Goal: Task Accomplishment & Management: Manage account settings

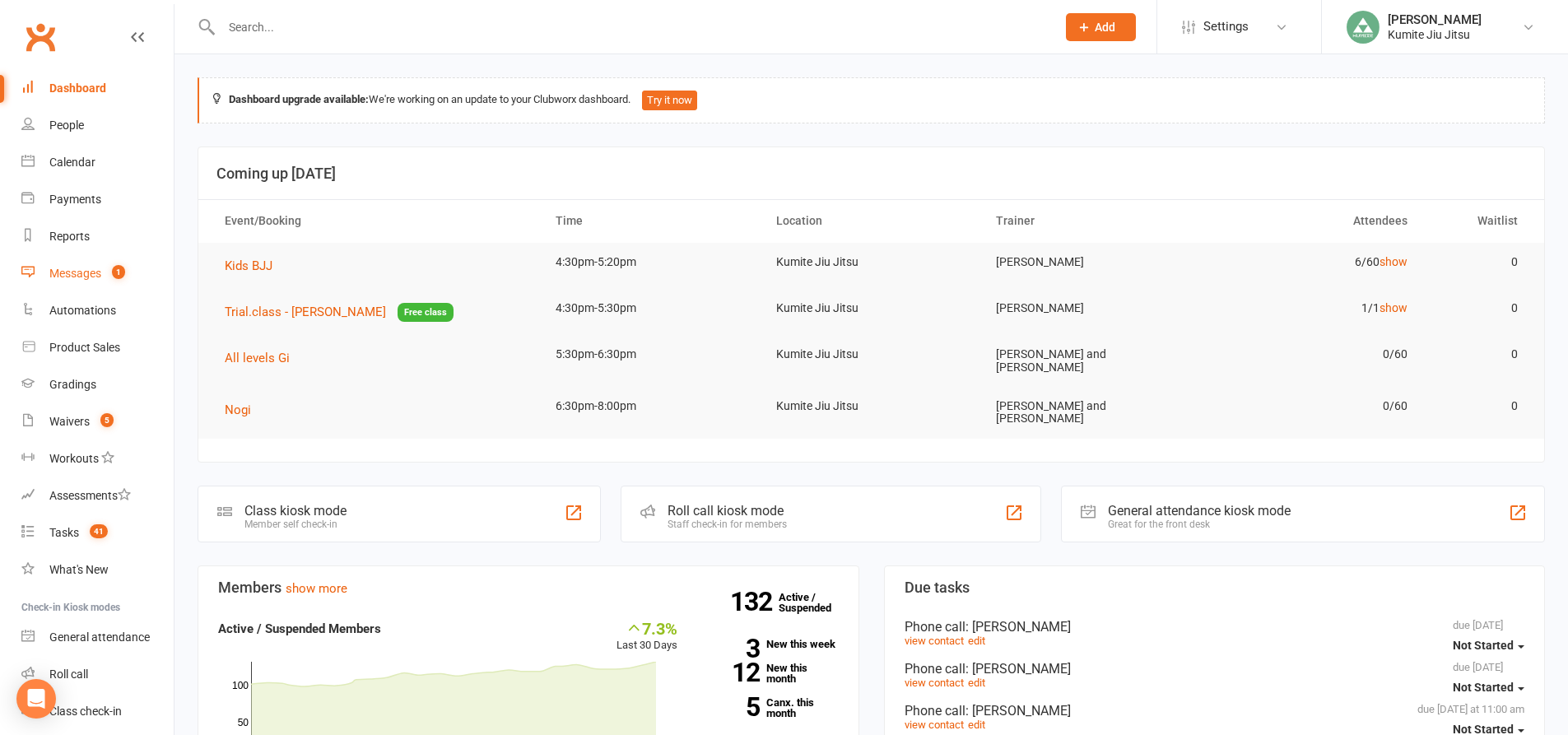
click at [89, 267] on div "Messages" at bounding box center [75, 273] width 52 height 13
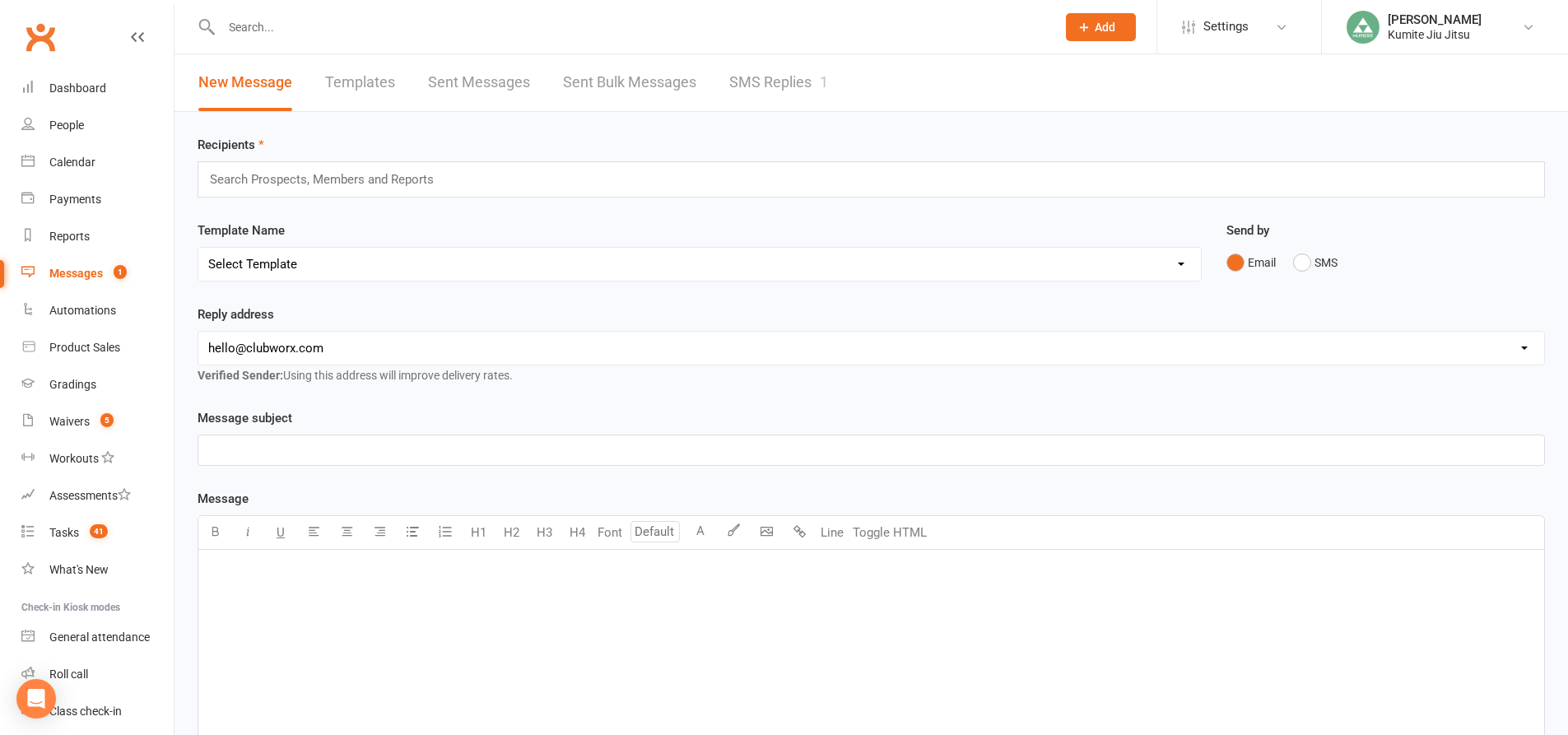
click at [774, 87] on link "SMS Replies 1" at bounding box center [779, 83] width 99 height 57
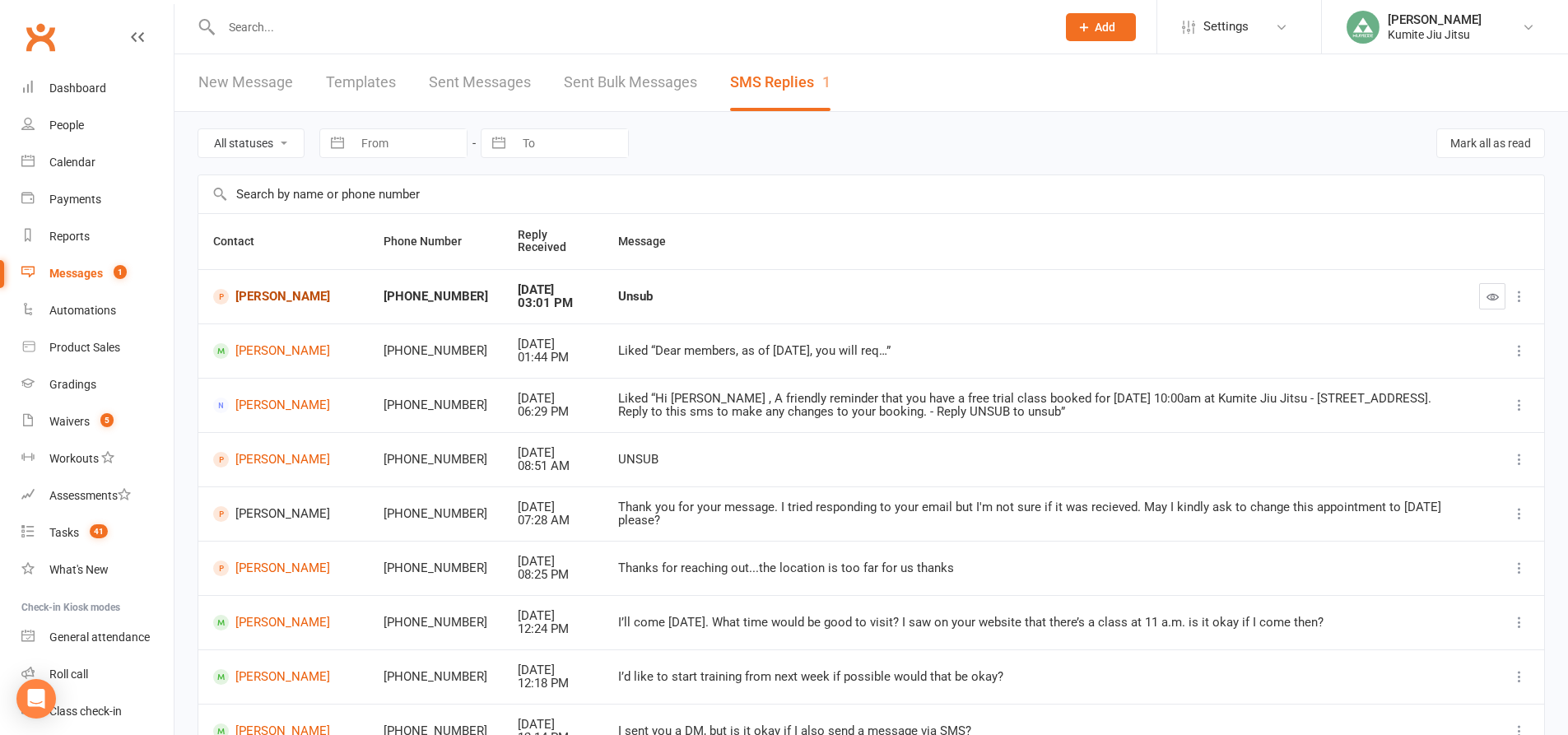
click at [271, 298] on link "Neha Mehta" at bounding box center [284, 297] width 141 height 15
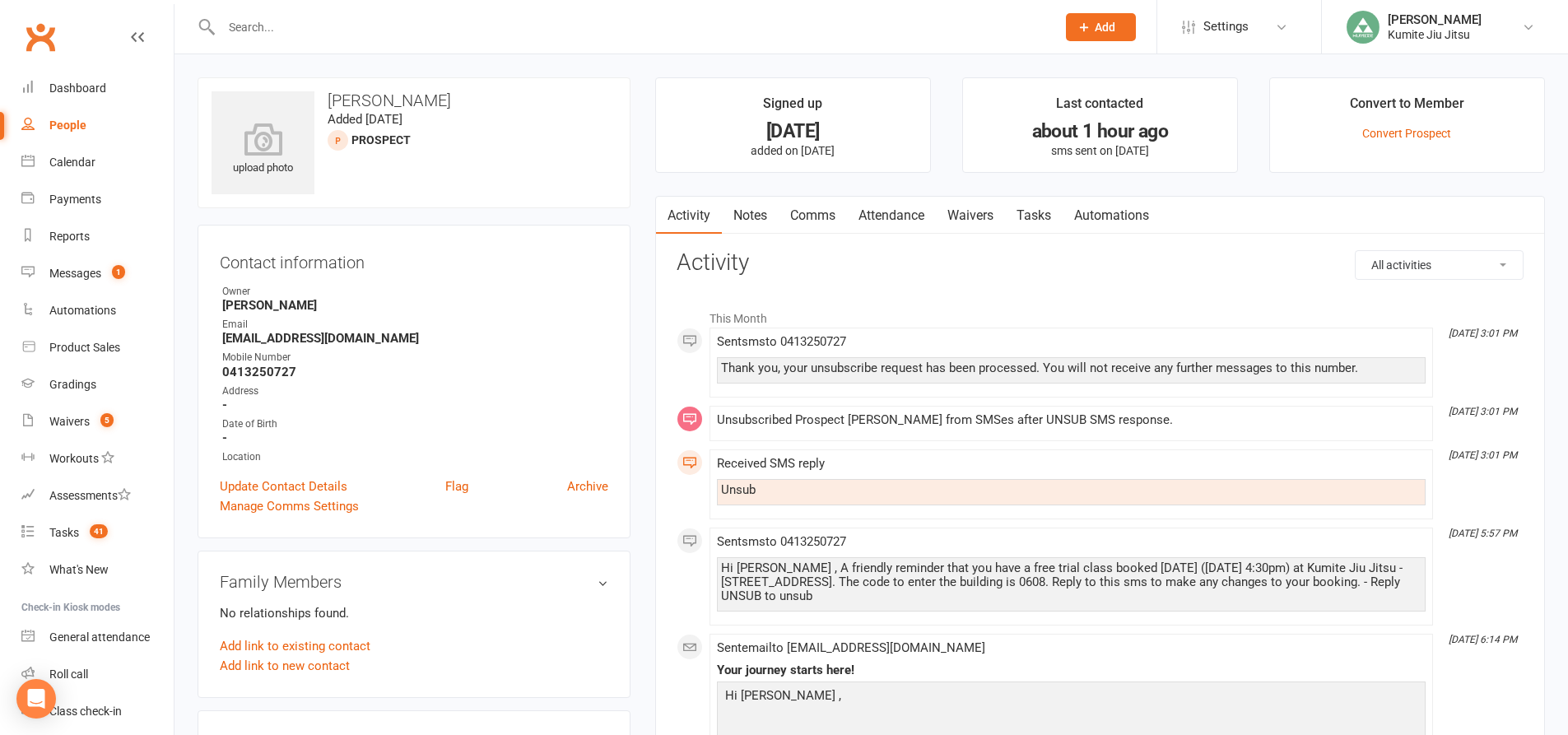
click at [748, 220] on link "Notes" at bounding box center [751, 216] width 57 height 38
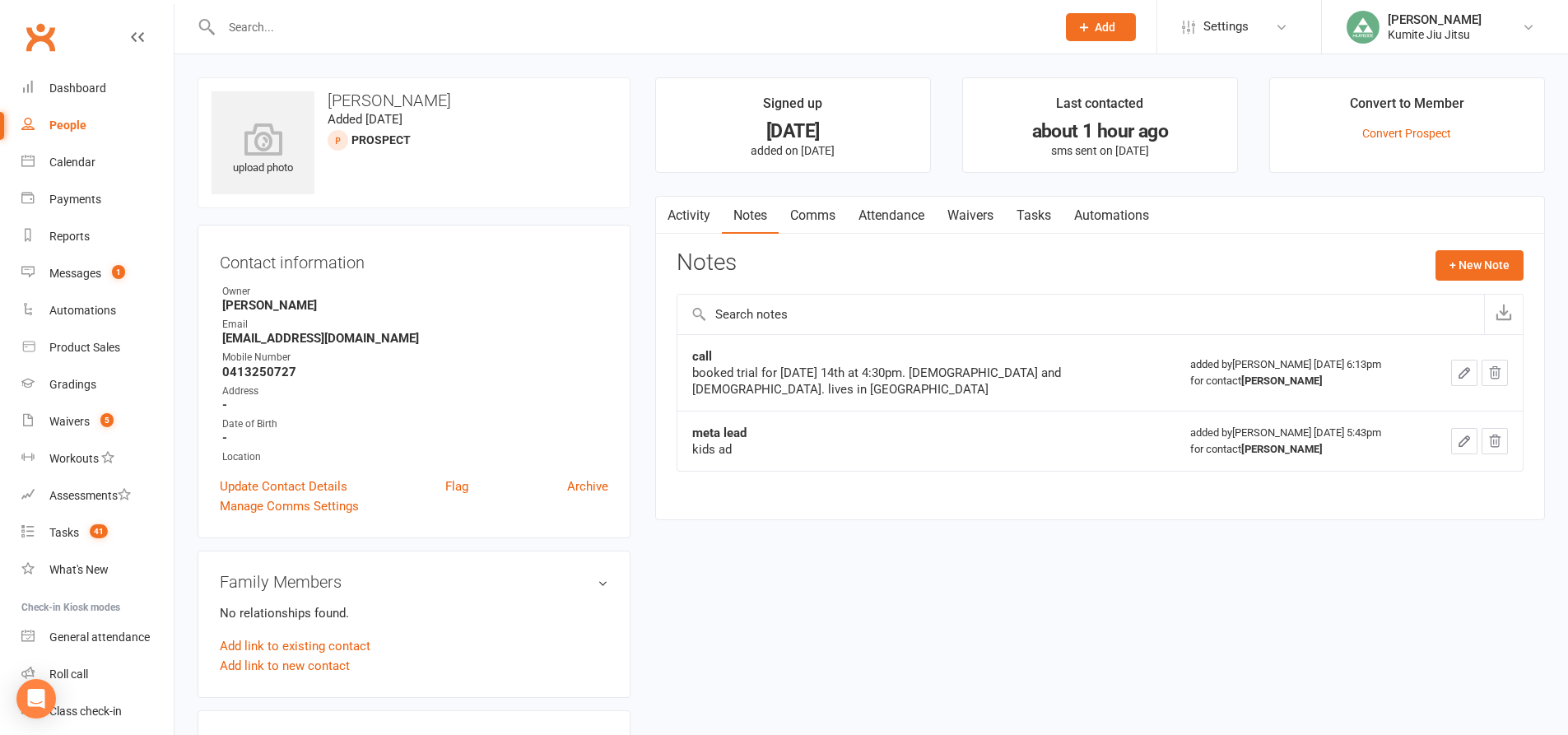
click at [298, 21] on input "text" at bounding box center [631, 27] width 828 height 23
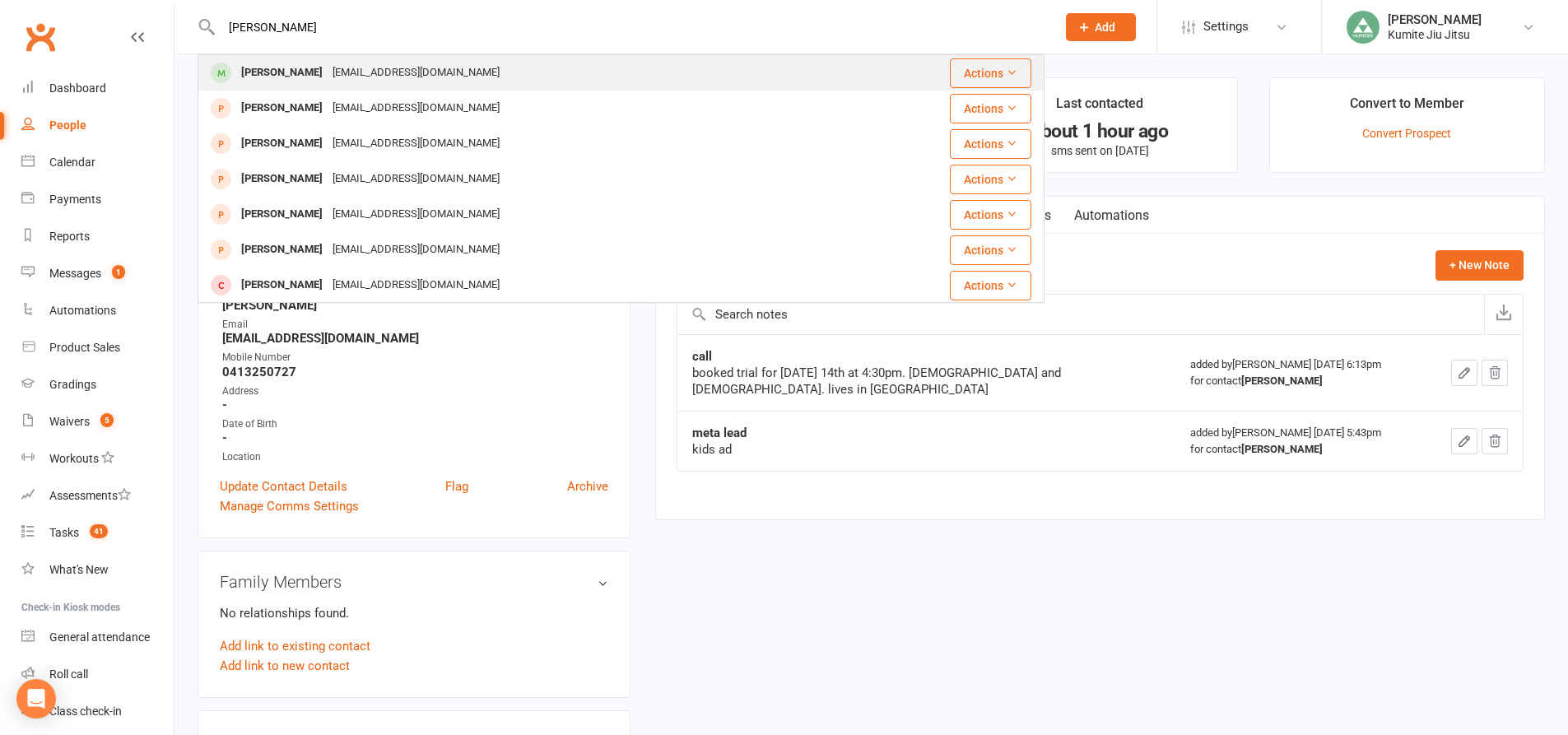
type input "harry"
click at [327, 68] on div "h.stankovic12@gmail.com" at bounding box center [416, 72] width 177 height 24
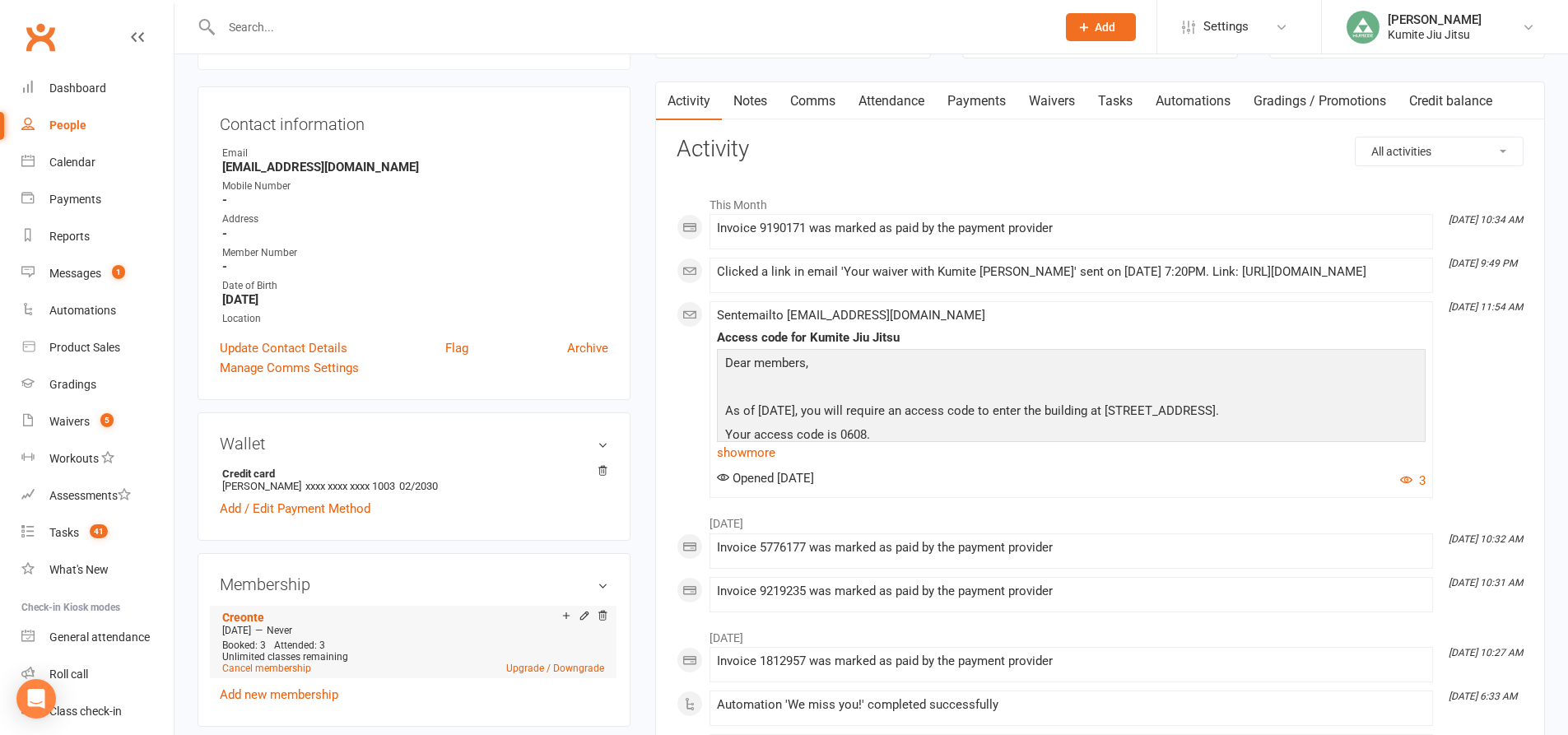
scroll to position [329, 0]
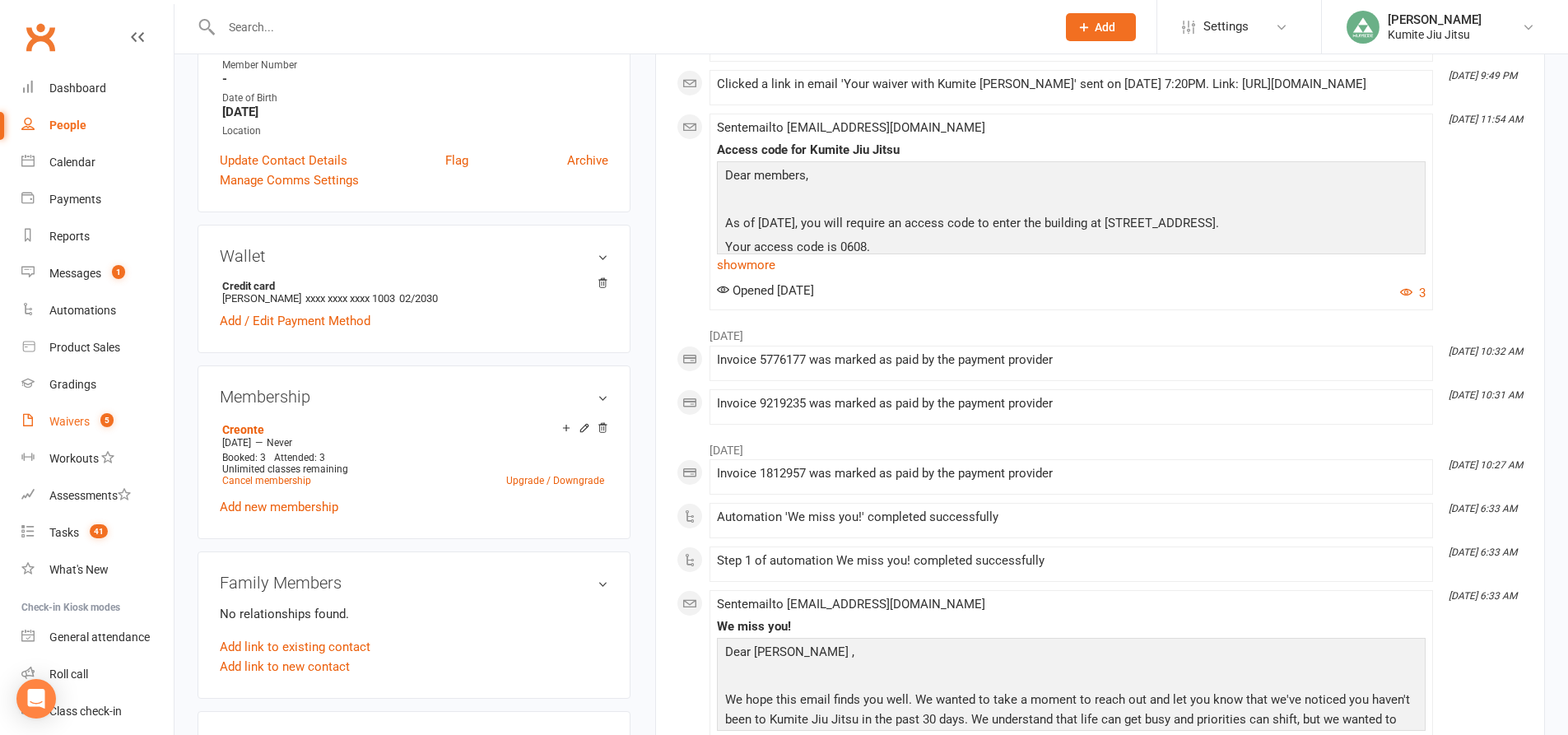
click at [88, 425] on div "Waivers" at bounding box center [69, 421] width 40 height 13
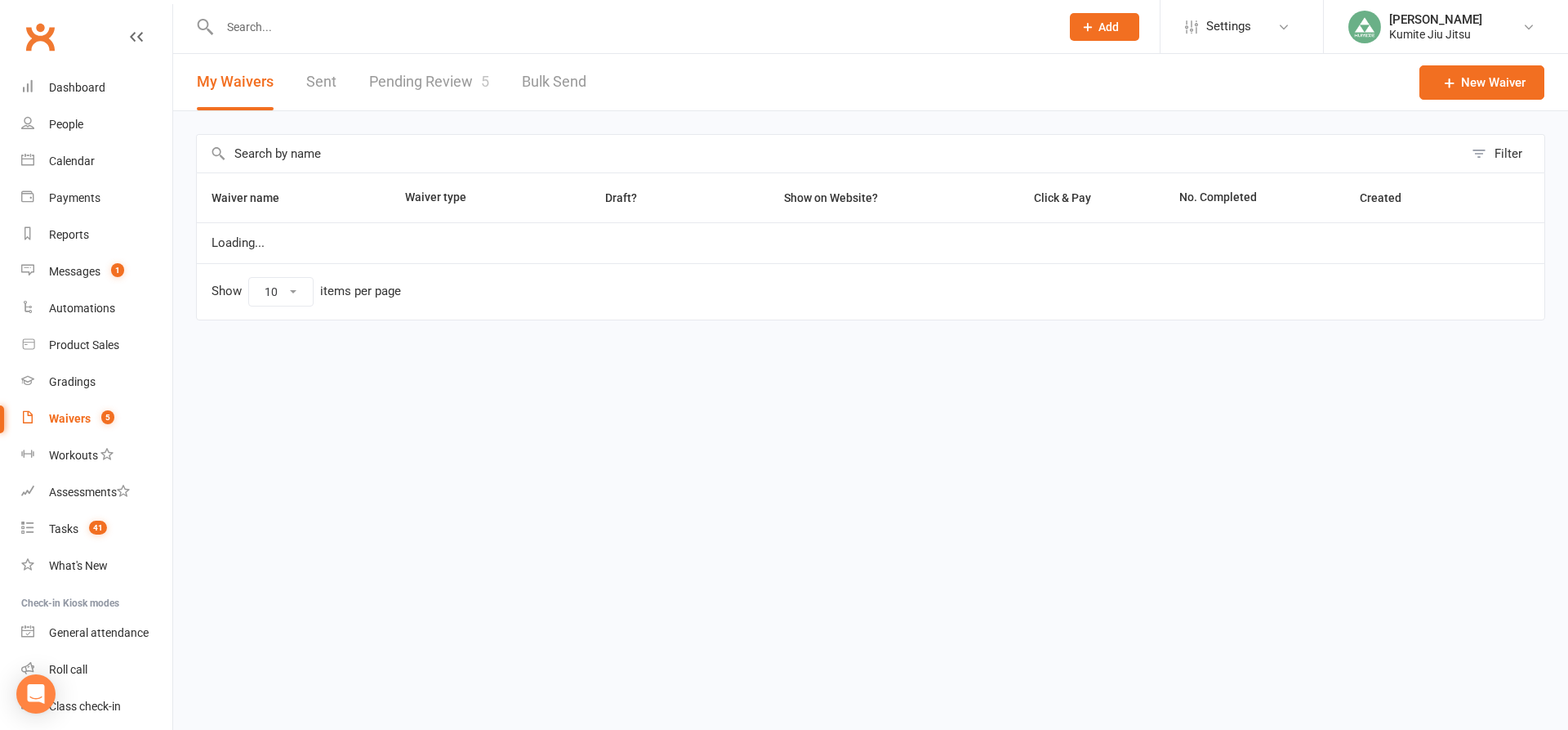
select select "25"
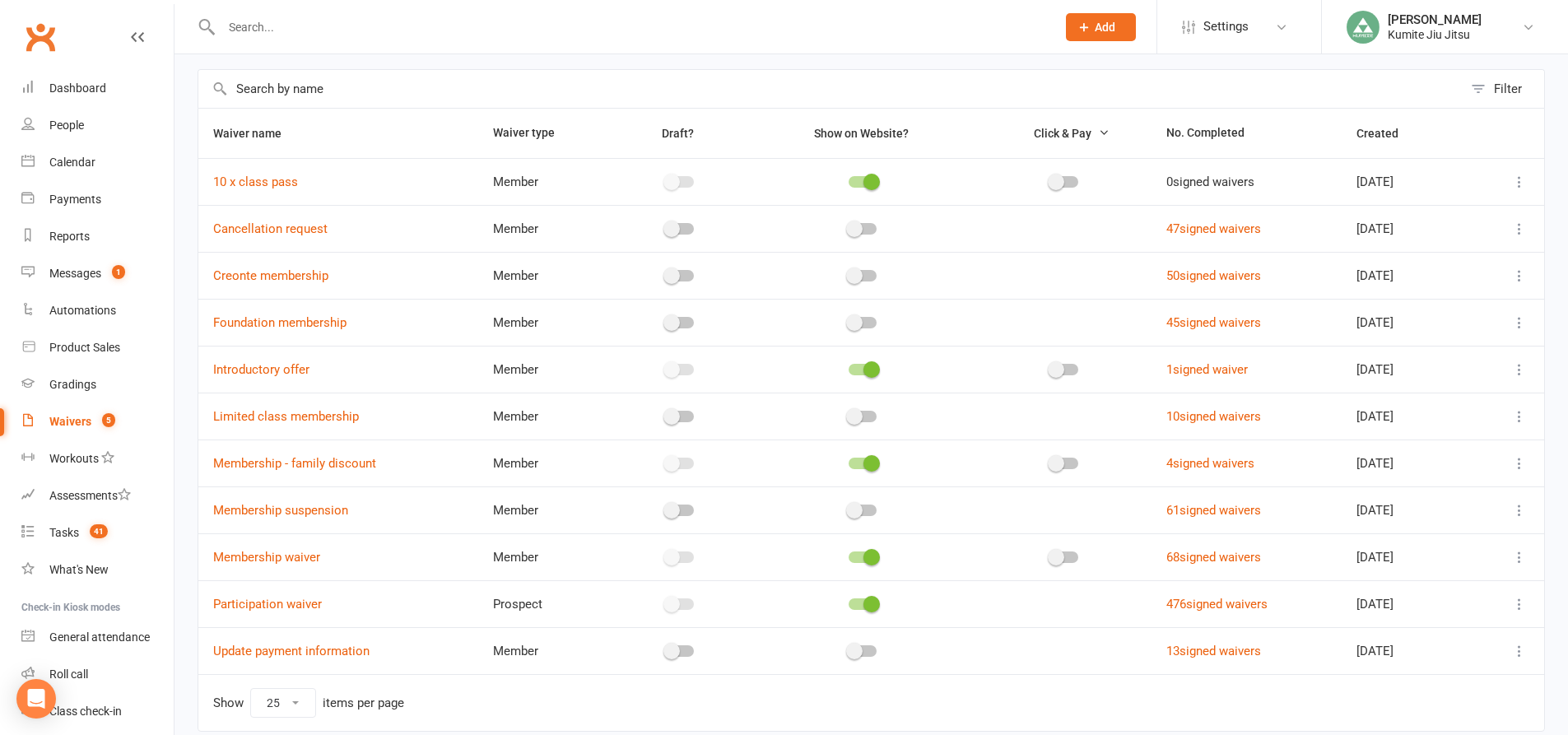
scroll to position [132, 0]
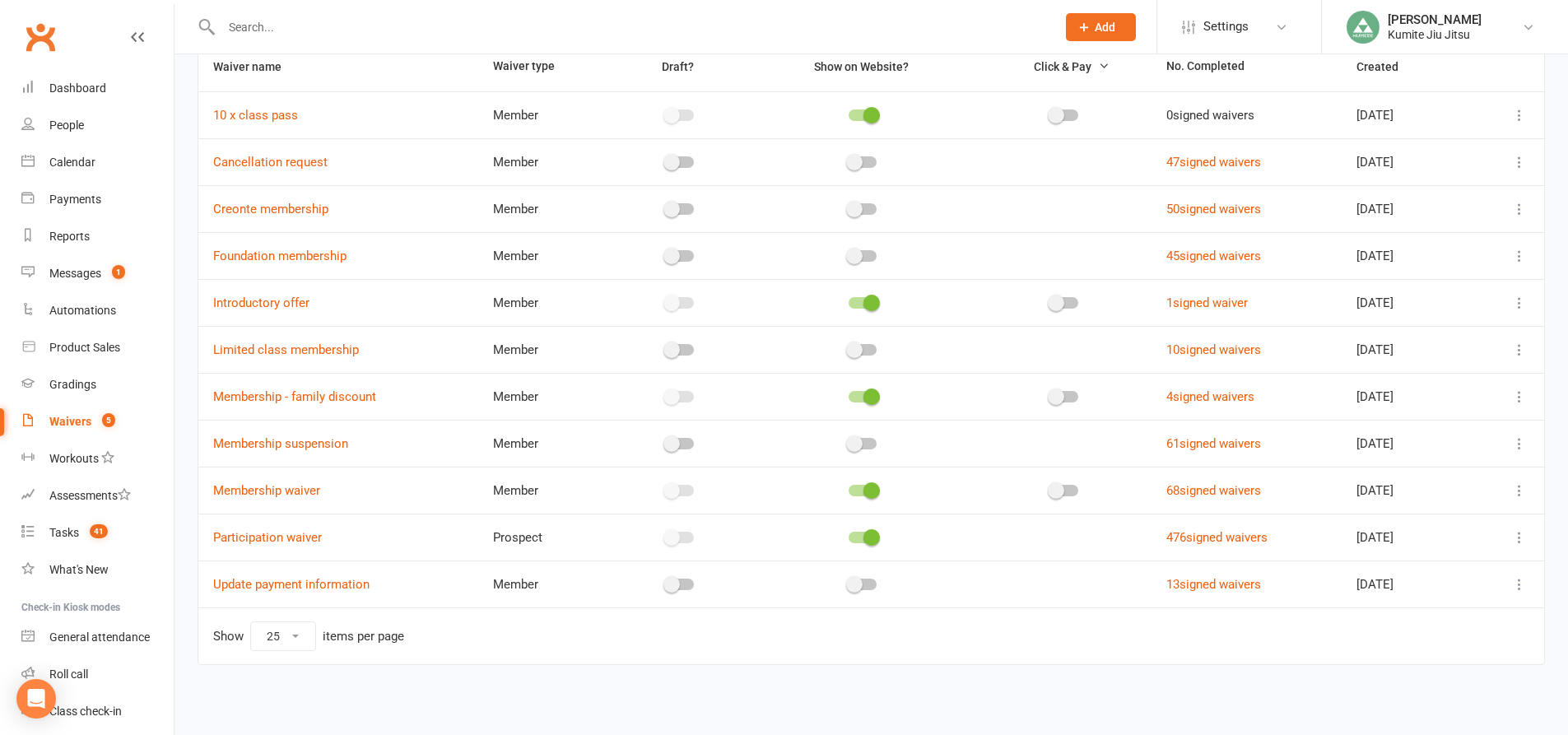
click at [1519, 160] on icon at bounding box center [1519, 162] width 16 height 16
click at [1431, 253] on link "Copy external link to clipboard" at bounding box center [1420, 260] width 193 height 33
click at [272, 28] on input "text" at bounding box center [631, 27] width 828 height 23
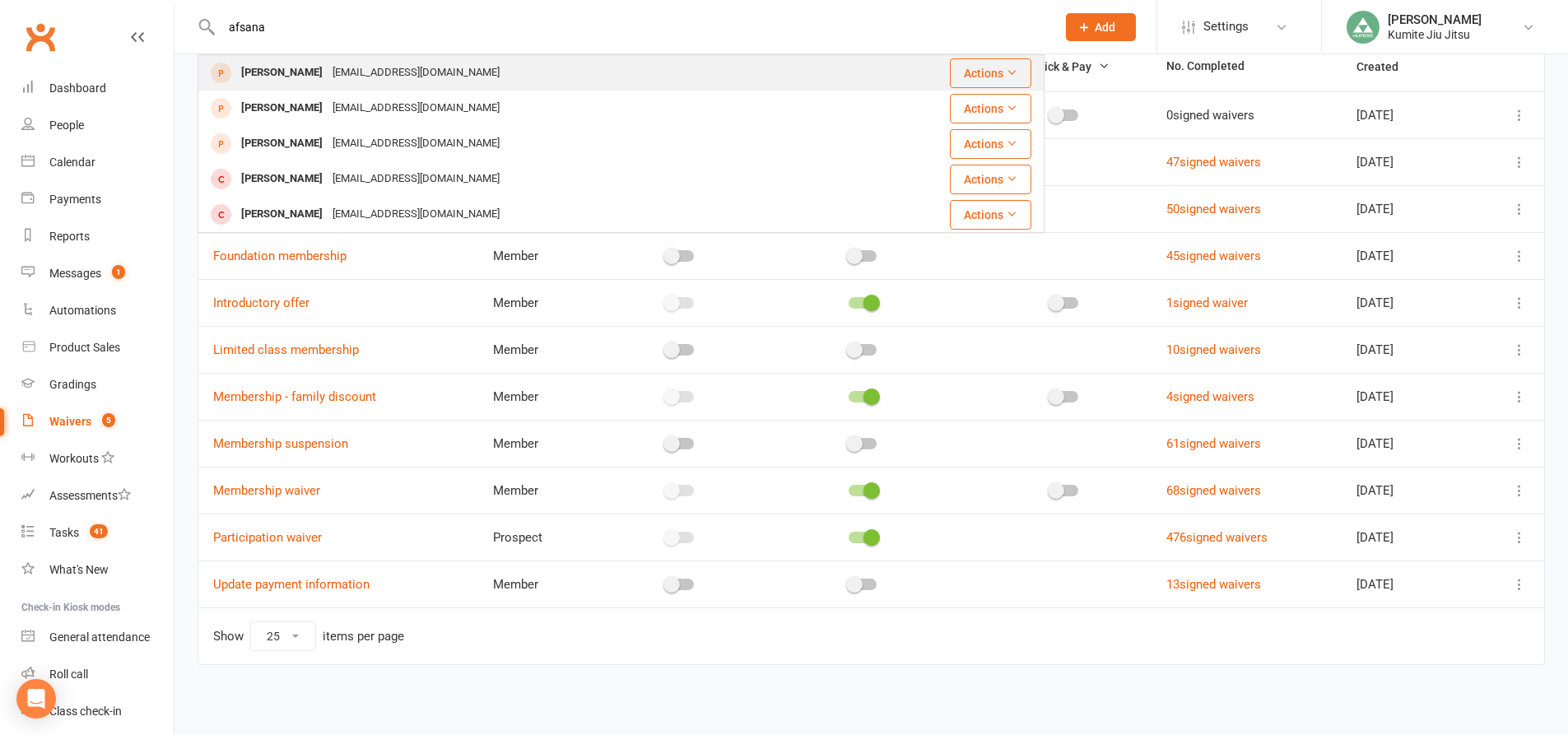
type input "afsana"
click at [335, 80] on div "afsana_1430@yahoo.com" at bounding box center [416, 72] width 177 height 24
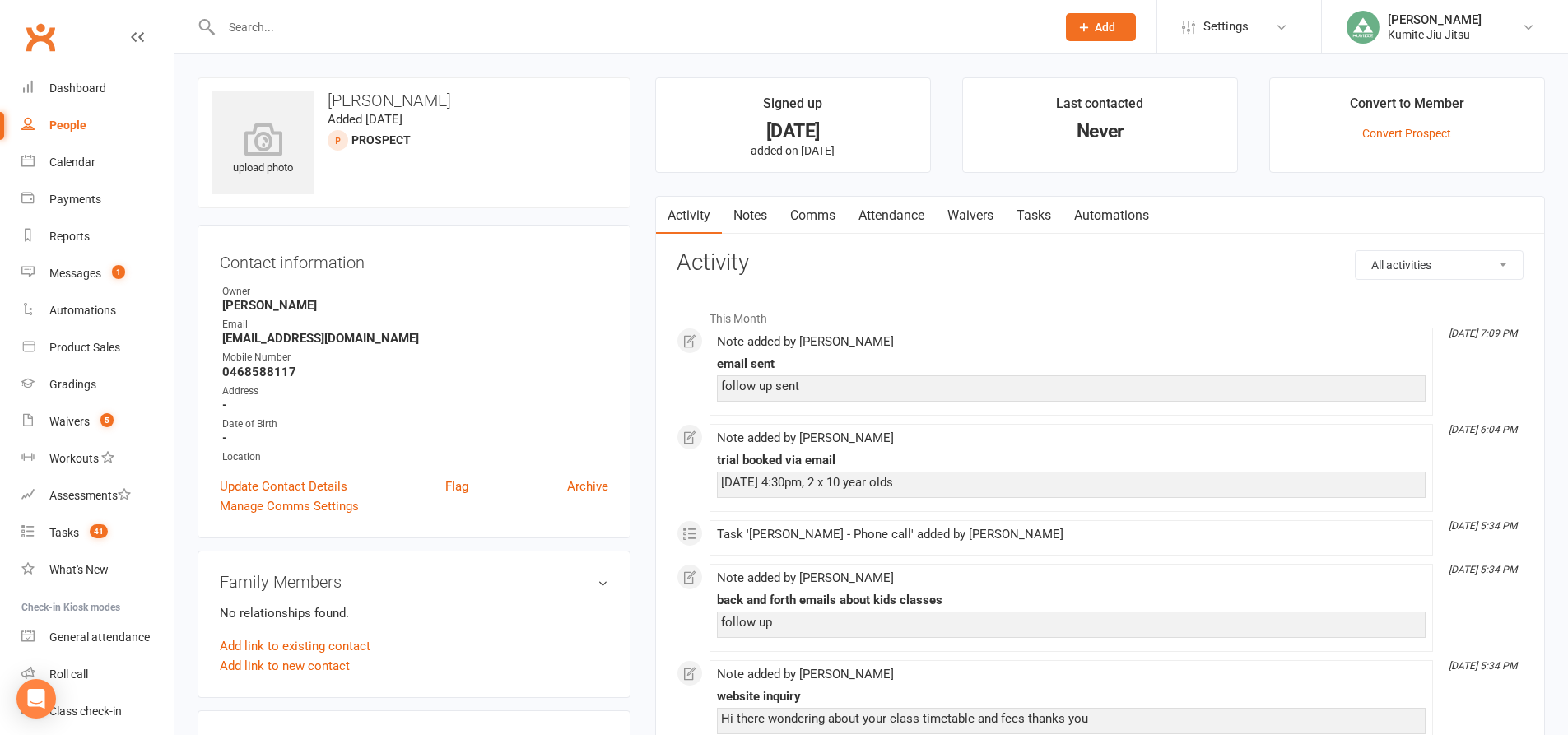
click at [1033, 217] on link "Tasks" at bounding box center [1034, 216] width 58 height 38
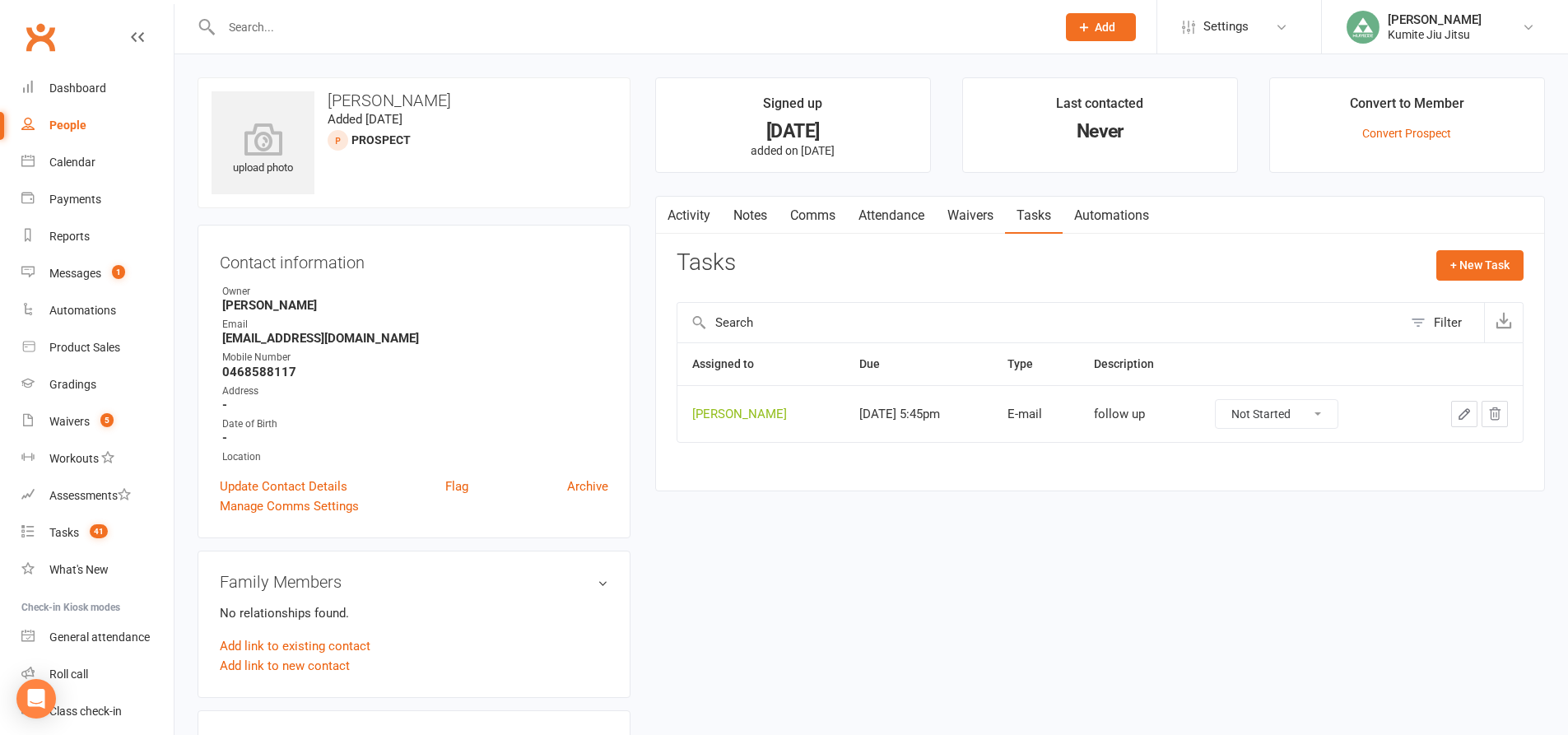
click at [741, 219] on link "Notes" at bounding box center [751, 216] width 57 height 38
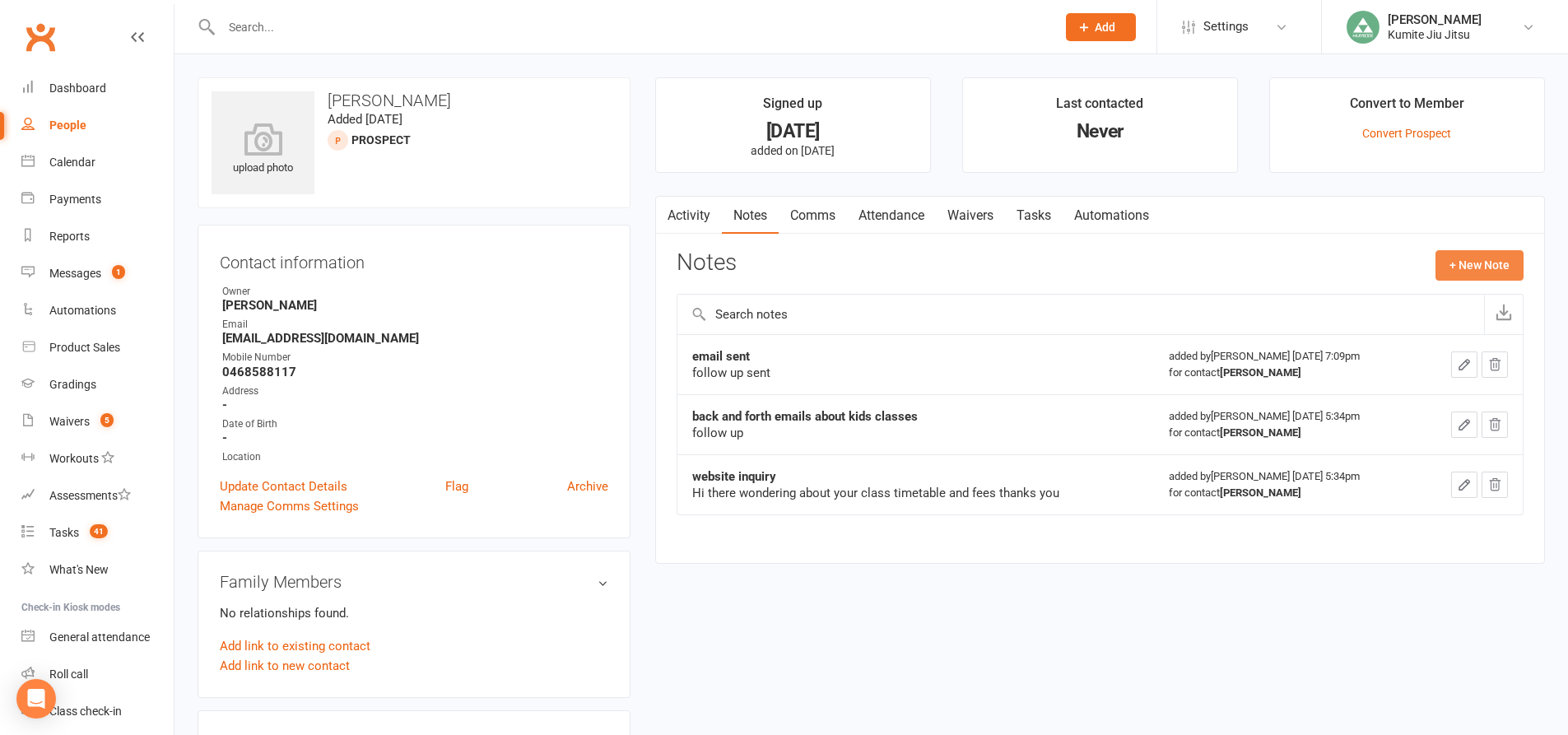
click at [1458, 268] on button "+ New Note" at bounding box center [1480, 264] width 88 height 29
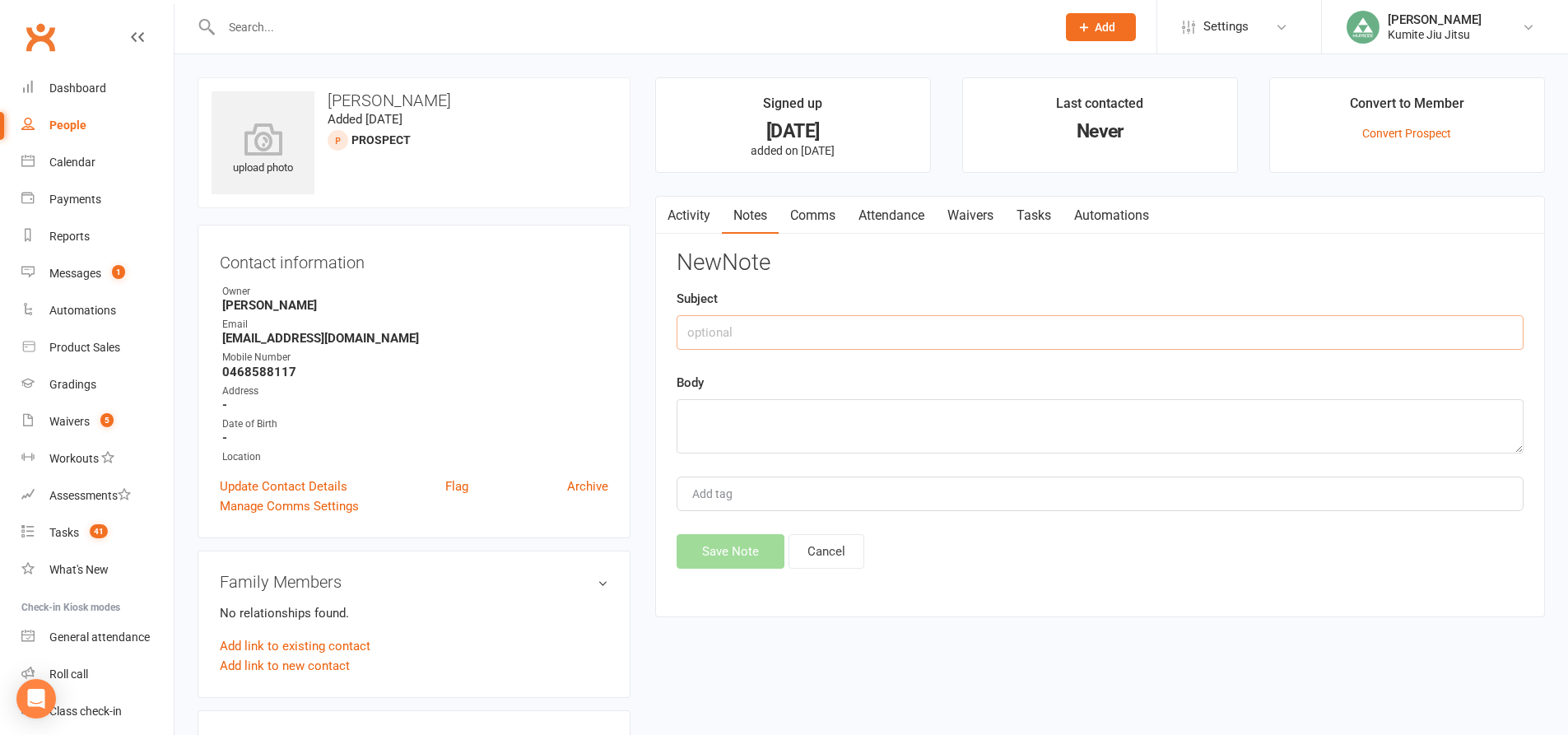
click at [838, 329] on input "text" at bounding box center [1100, 332] width 847 height 34
type input "email reply received"
click at [741, 419] on textarea at bounding box center [1100, 426] width 847 height 54
paste textarea "Not yet, I will get back to you."
type textarea ""Not yet, I will get back to you.""
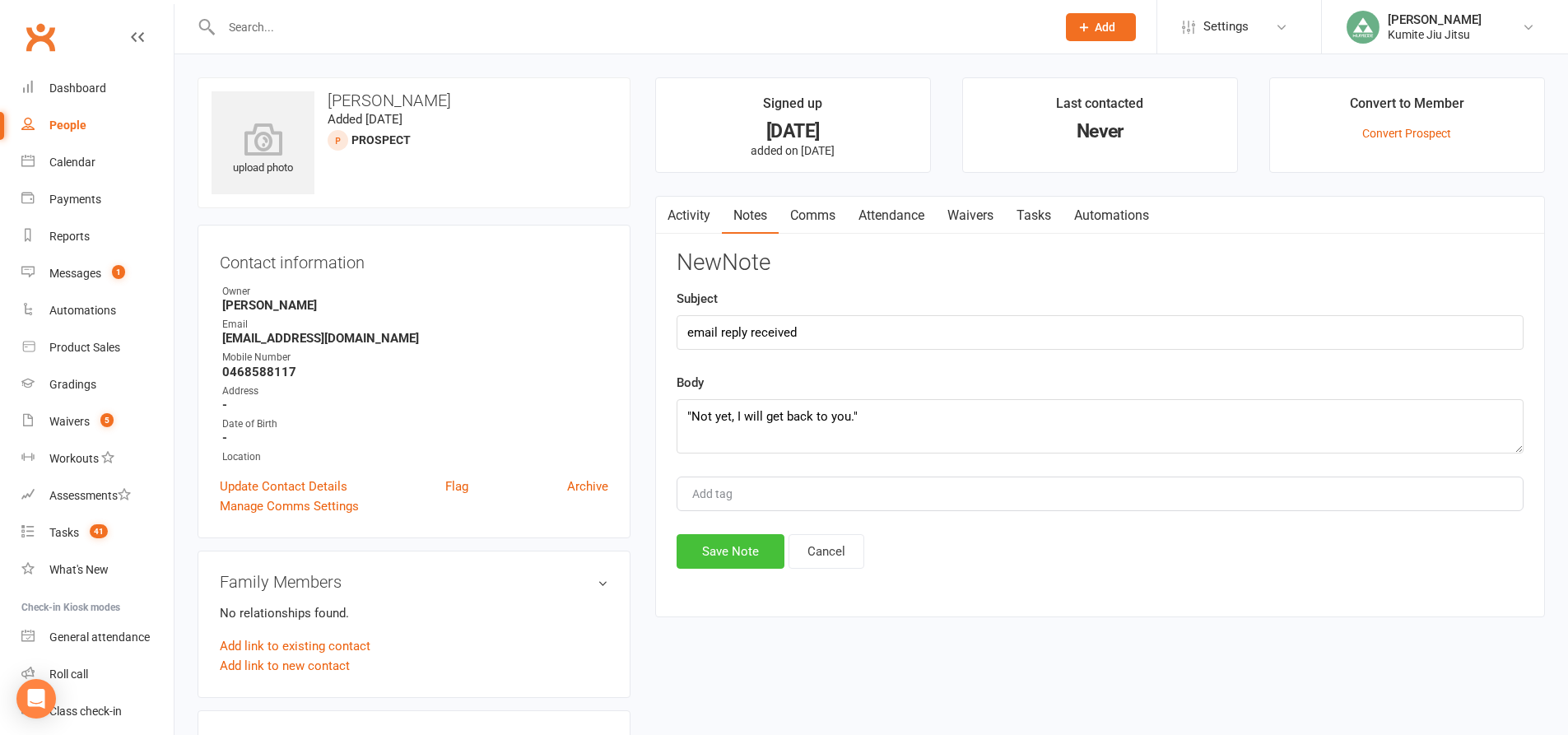
click at [729, 549] on button "Save Note" at bounding box center [730, 551] width 108 height 34
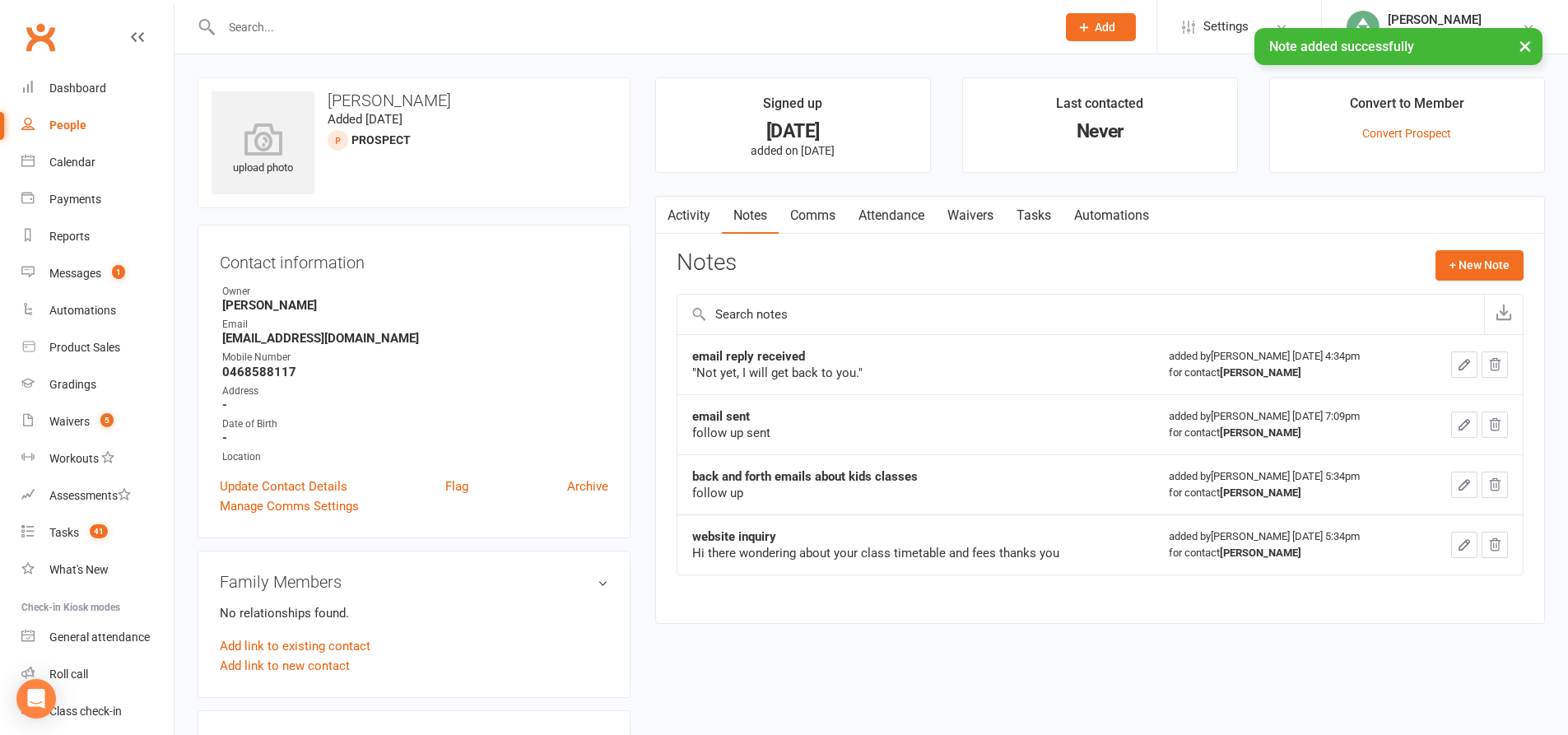
click at [1031, 213] on link "Tasks" at bounding box center [1034, 216] width 58 height 38
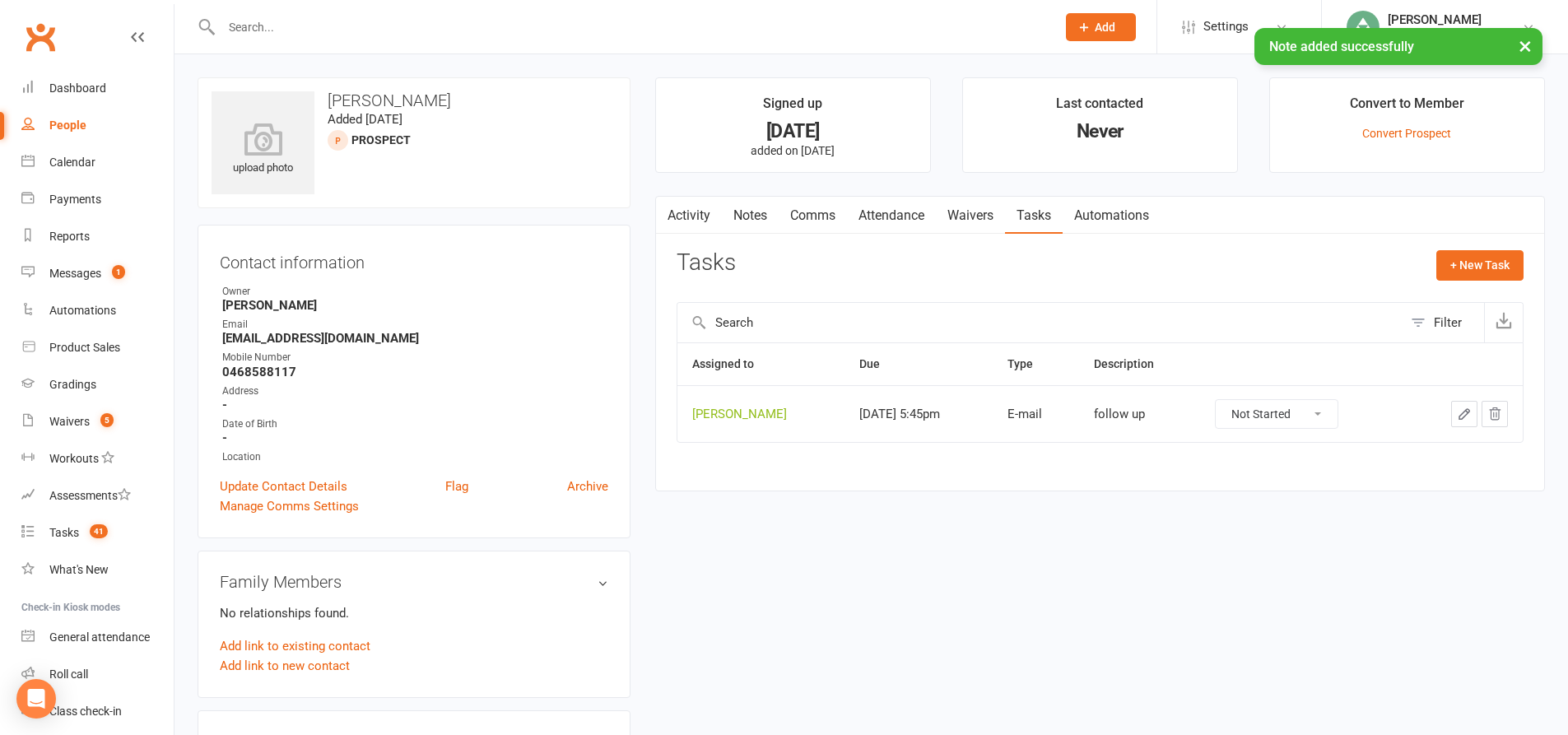
click at [1458, 418] on icon "button" at bounding box center [1465, 414] width 15 height 15
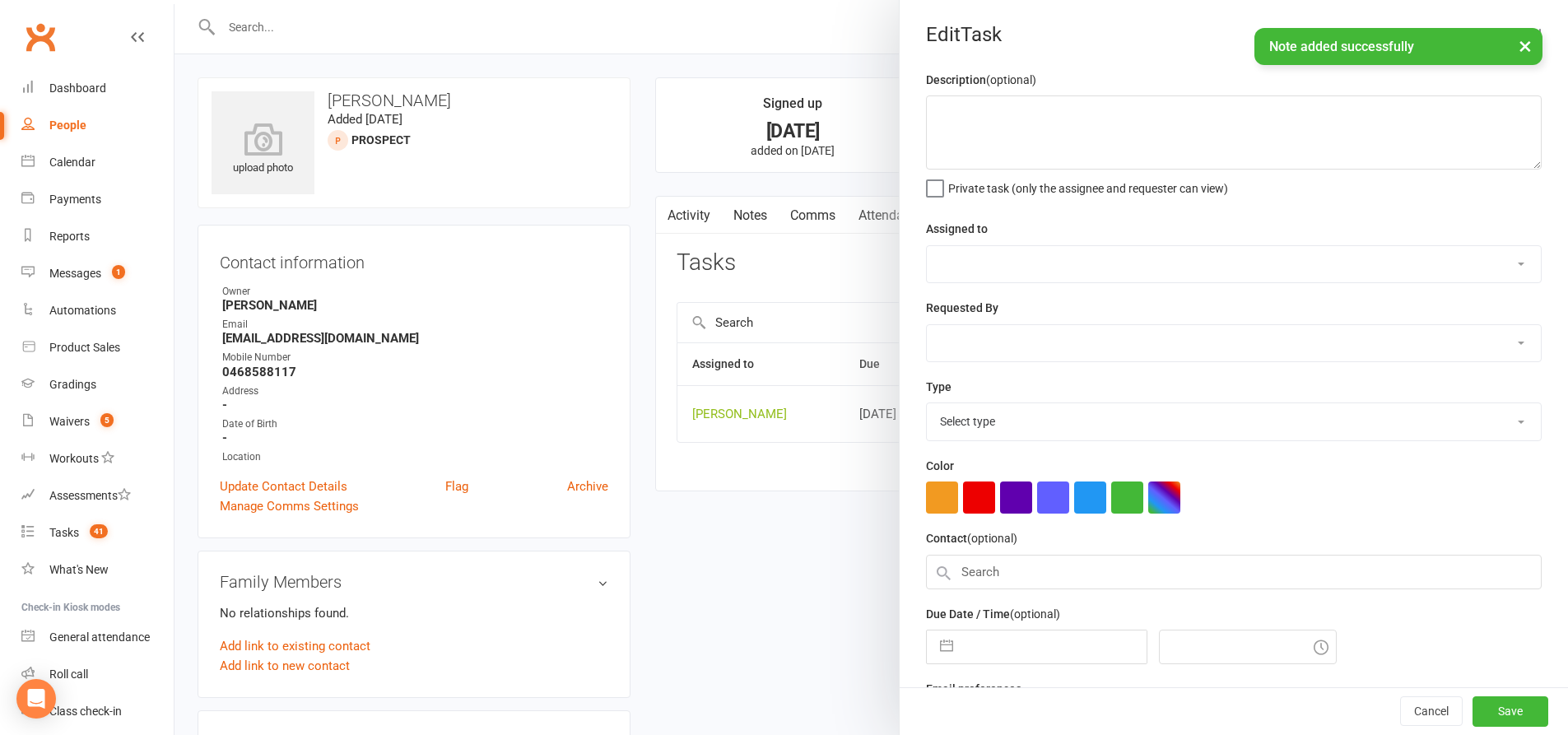
type textarea "follow up"
select select "49706"
type input "14 Aug 2025"
type input "5:45pm"
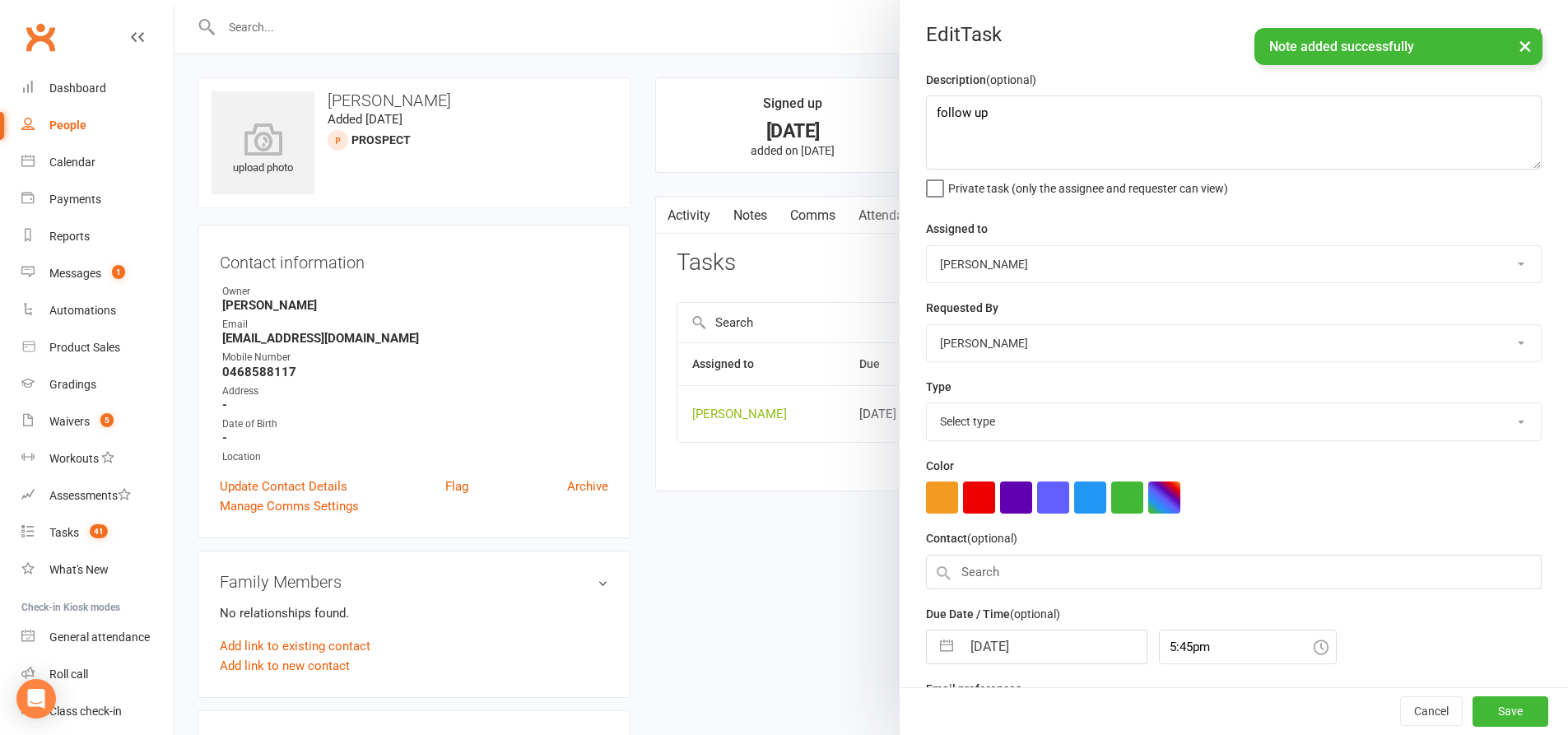
select select "28623"
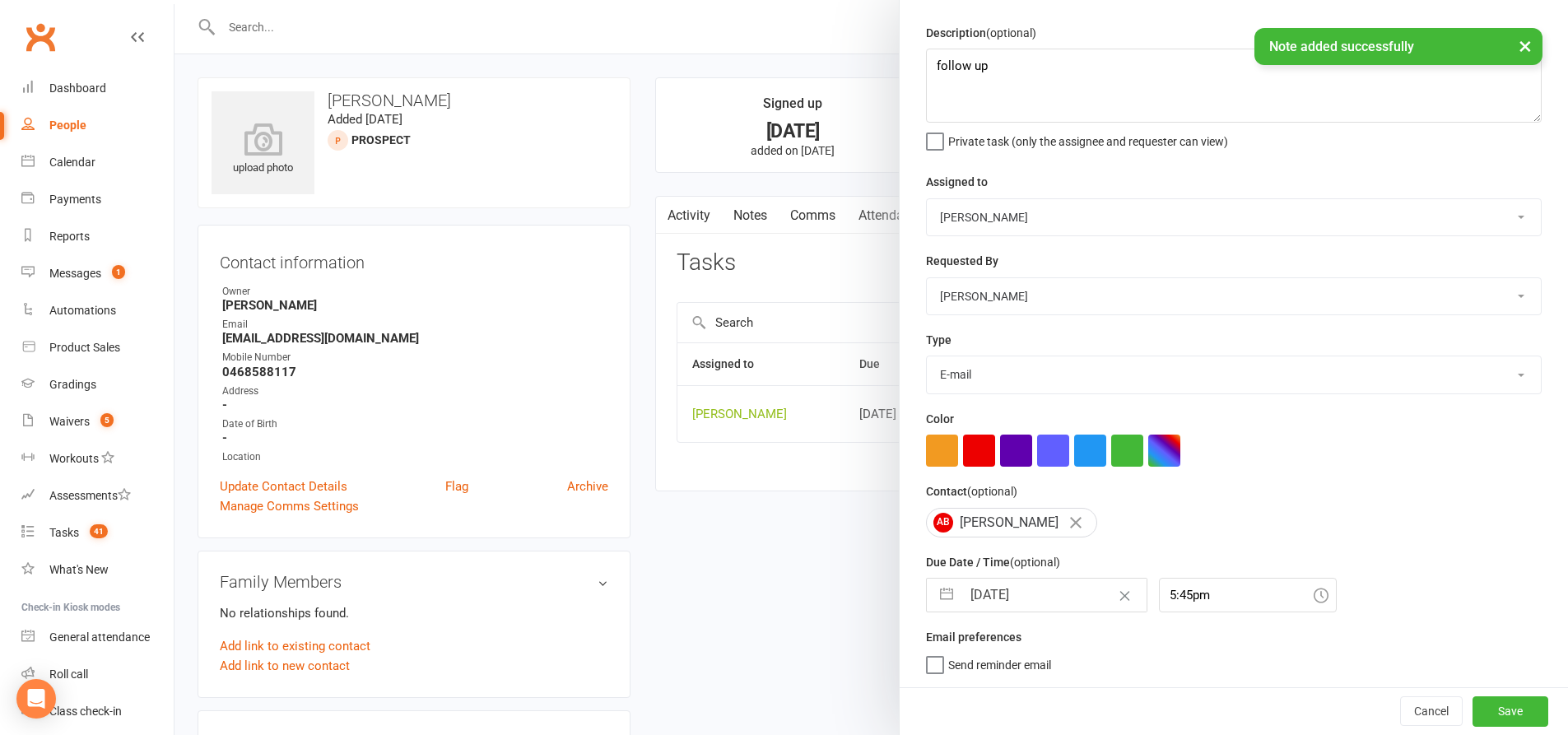
click at [948, 597] on button "button" at bounding box center [947, 594] width 29 height 33
select select "6"
select select "2025"
select select "7"
select select "2025"
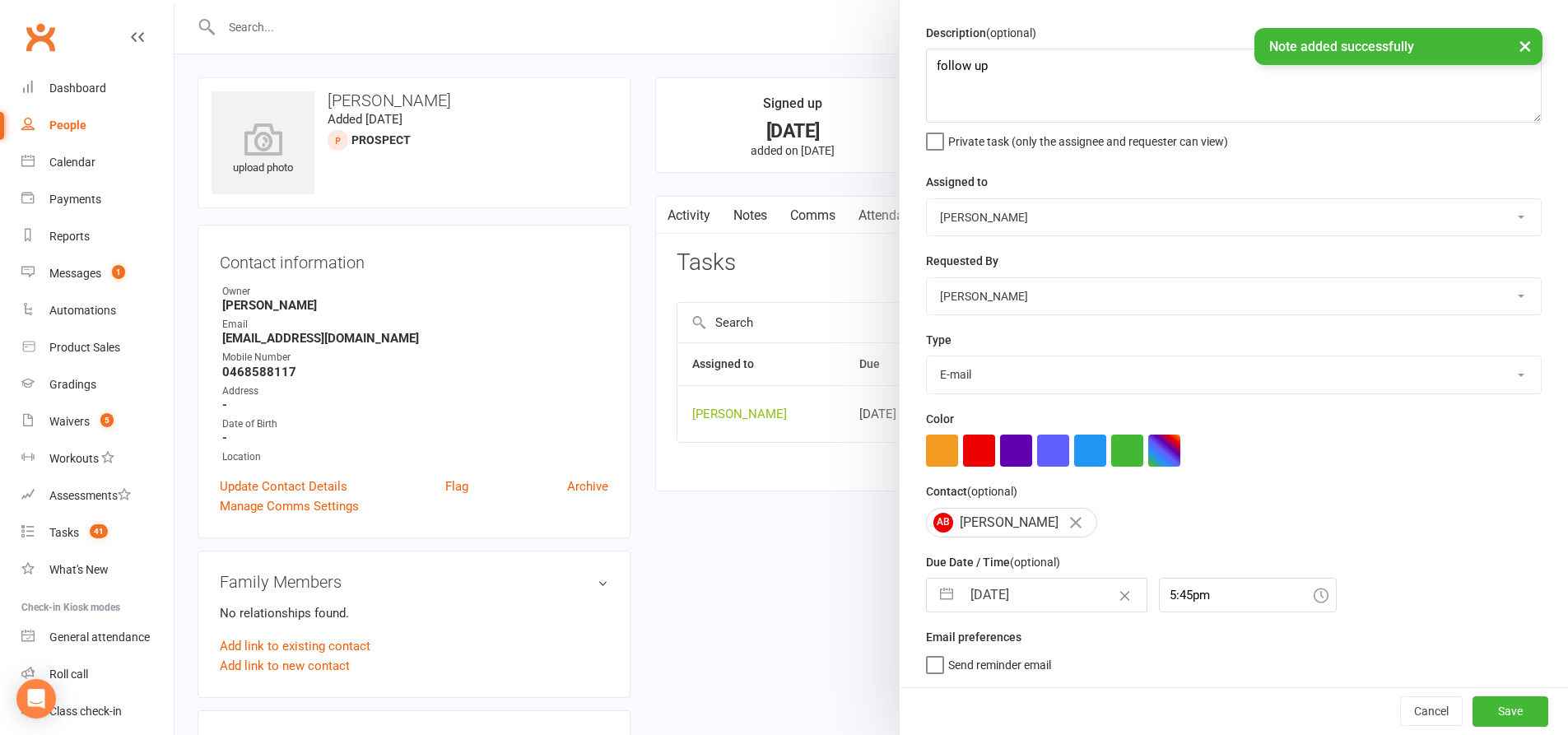
select select "8"
select select "2025"
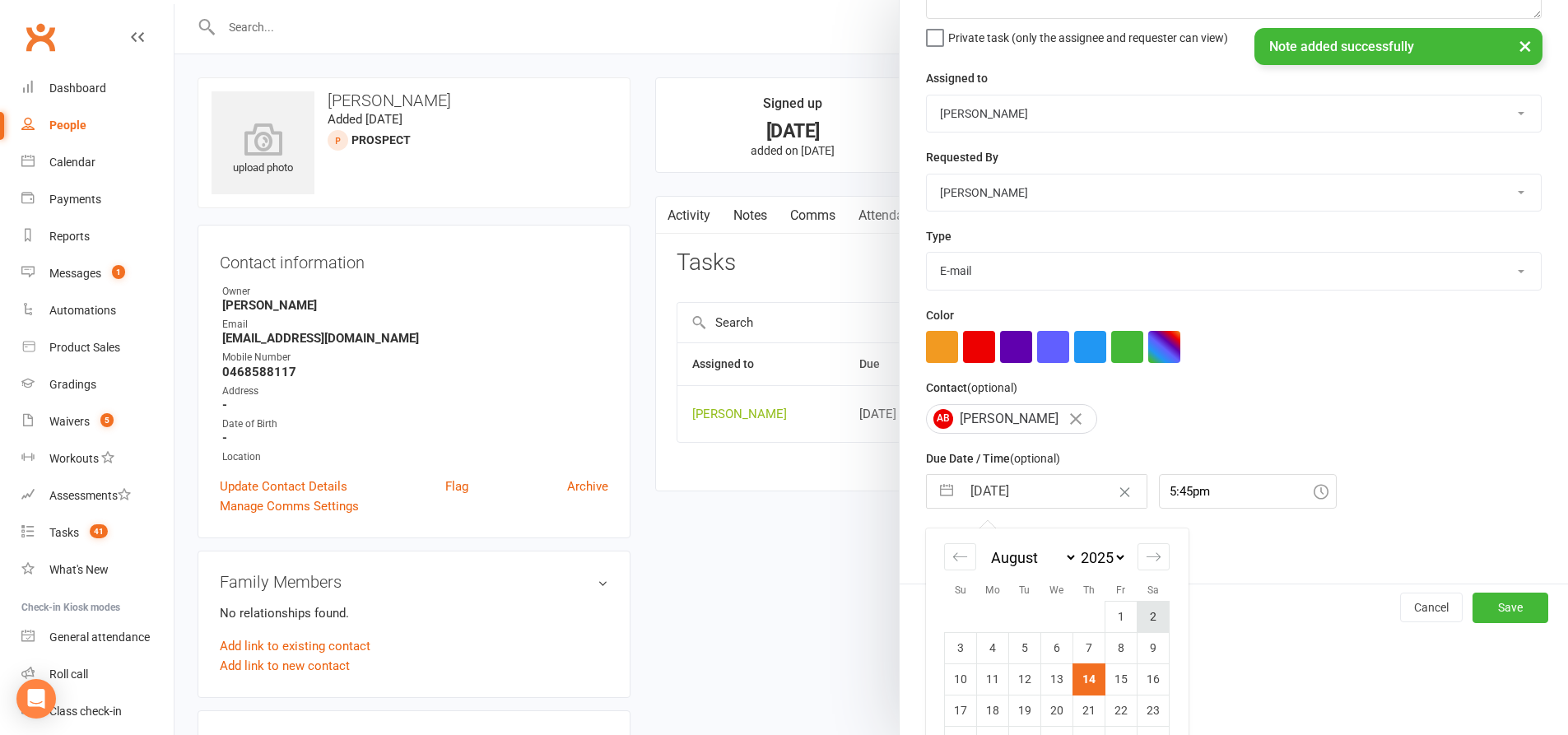
scroll to position [229, 0]
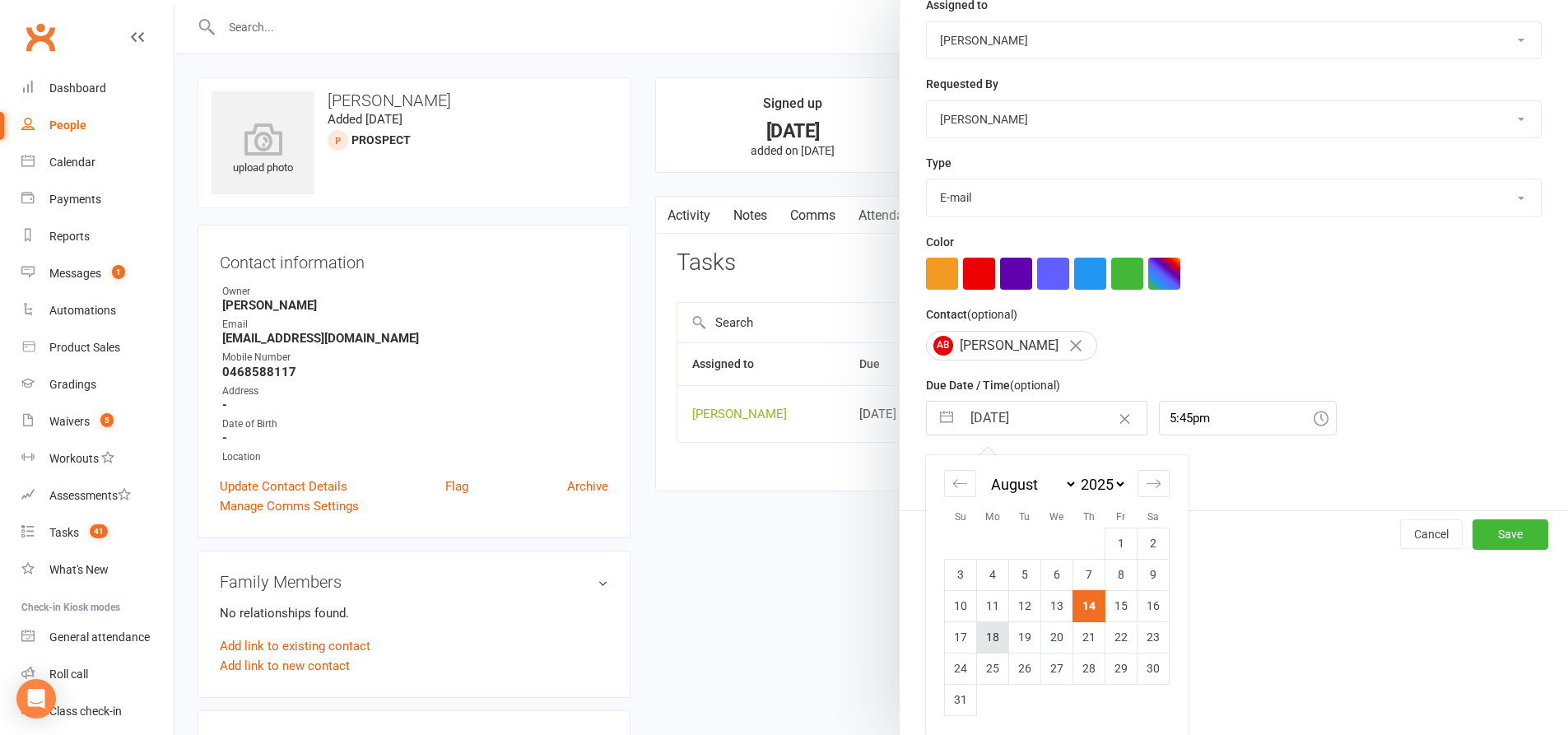
click at [982, 634] on td "18" at bounding box center [993, 636] width 32 height 31
type input "18 Aug 2025"
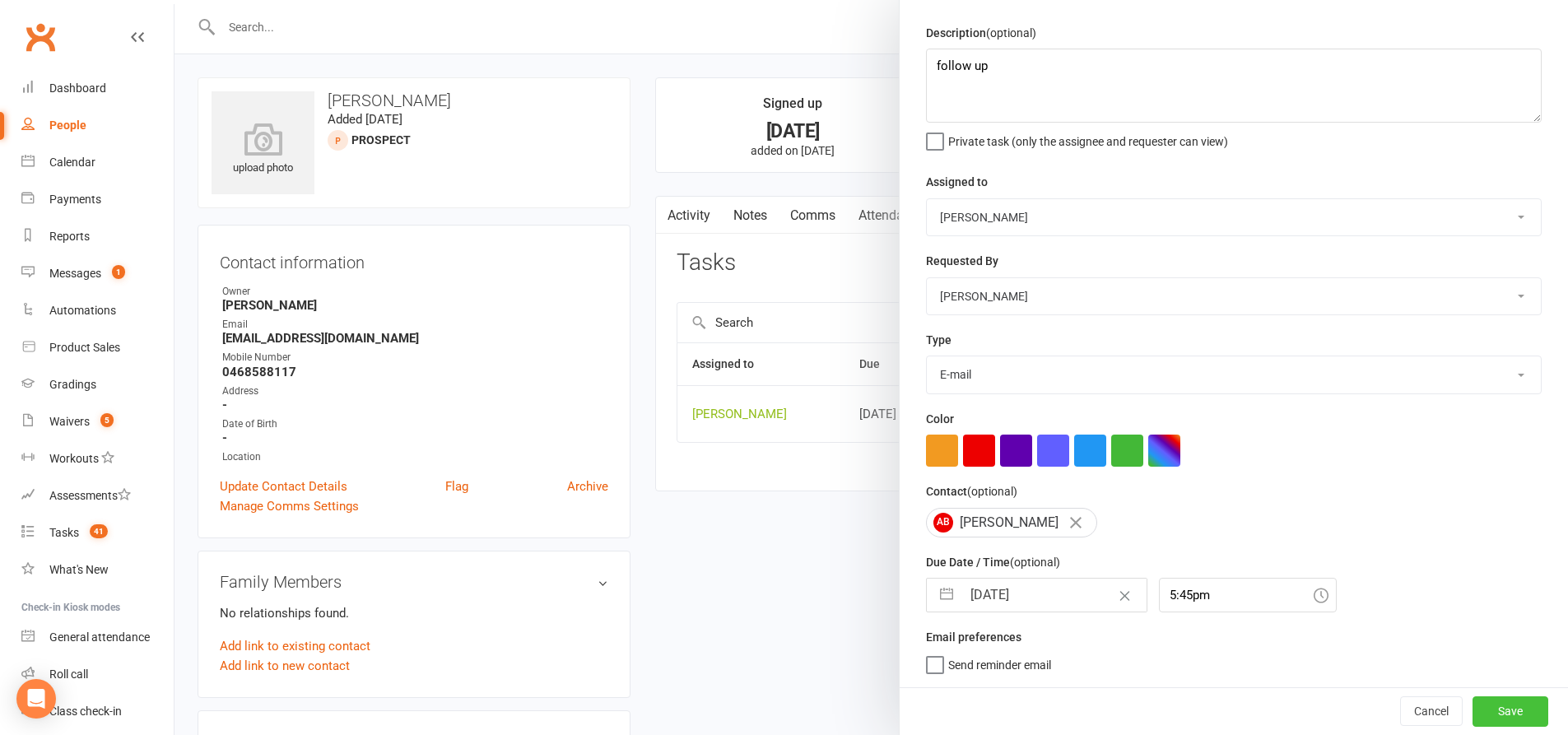
click at [1490, 706] on button "Save" at bounding box center [1511, 710] width 76 height 29
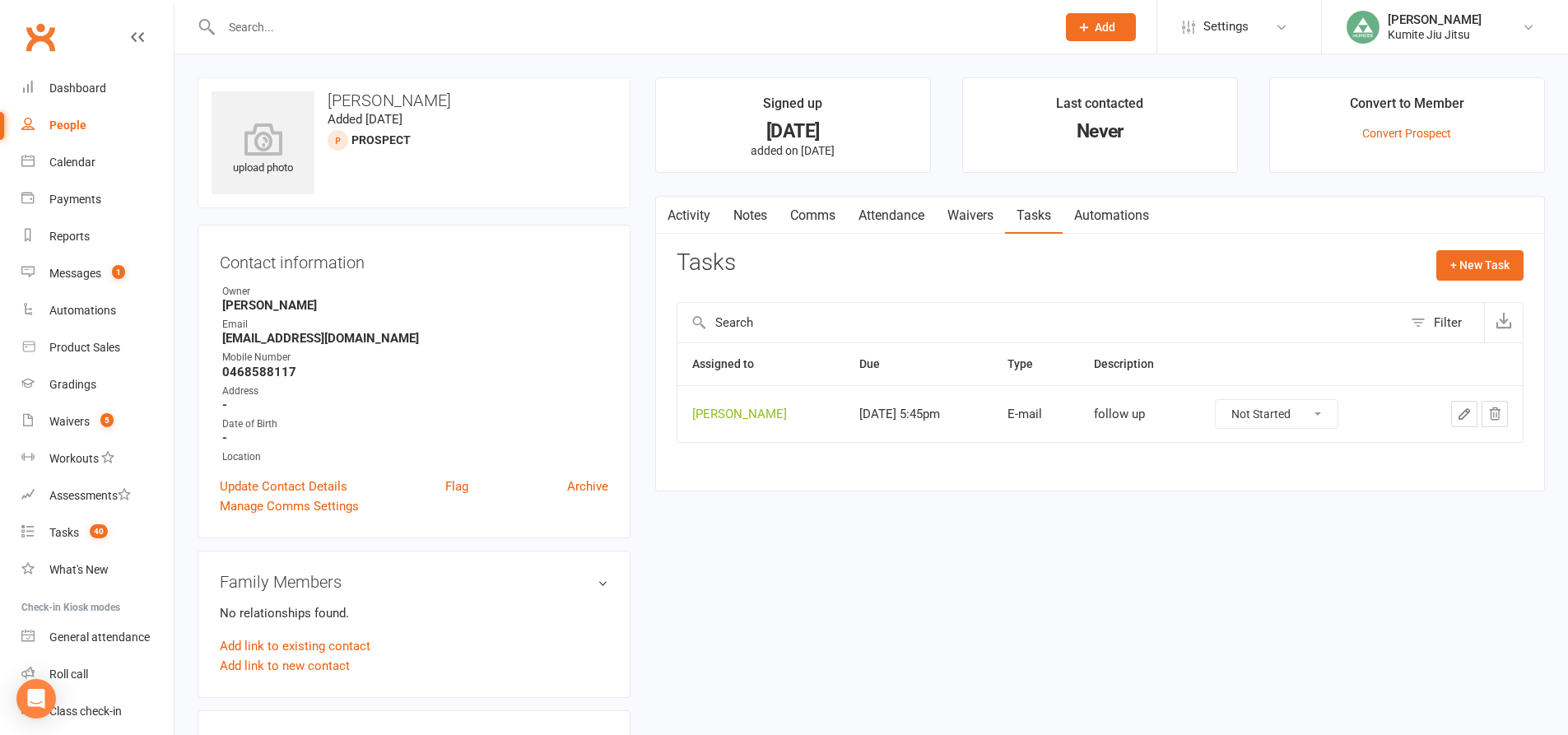
click at [338, 35] on input "text" at bounding box center [631, 27] width 828 height 23
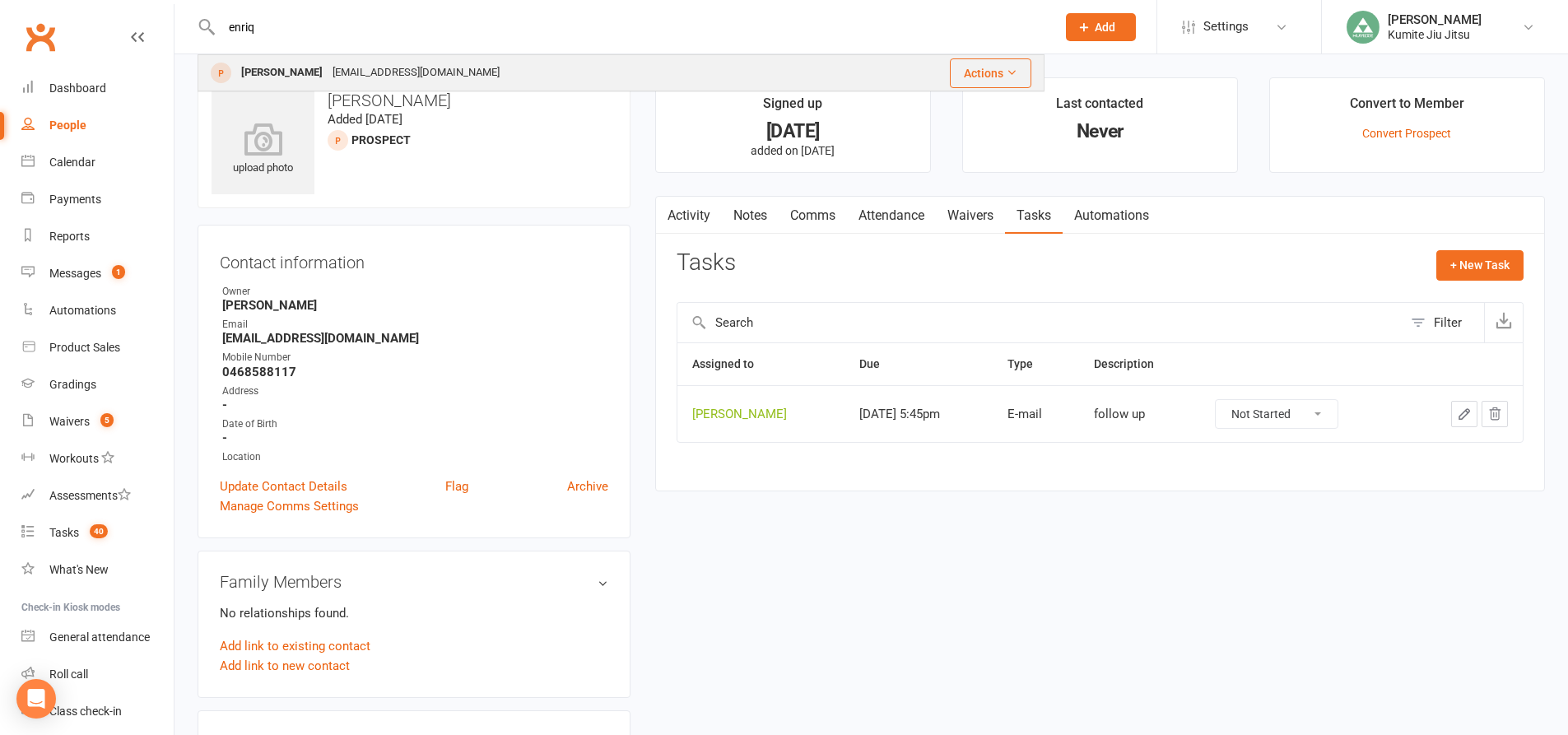
type input "enriq"
click at [327, 72] on div "Enrique Ascencio" at bounding box center [282, 72] width 91 height 24
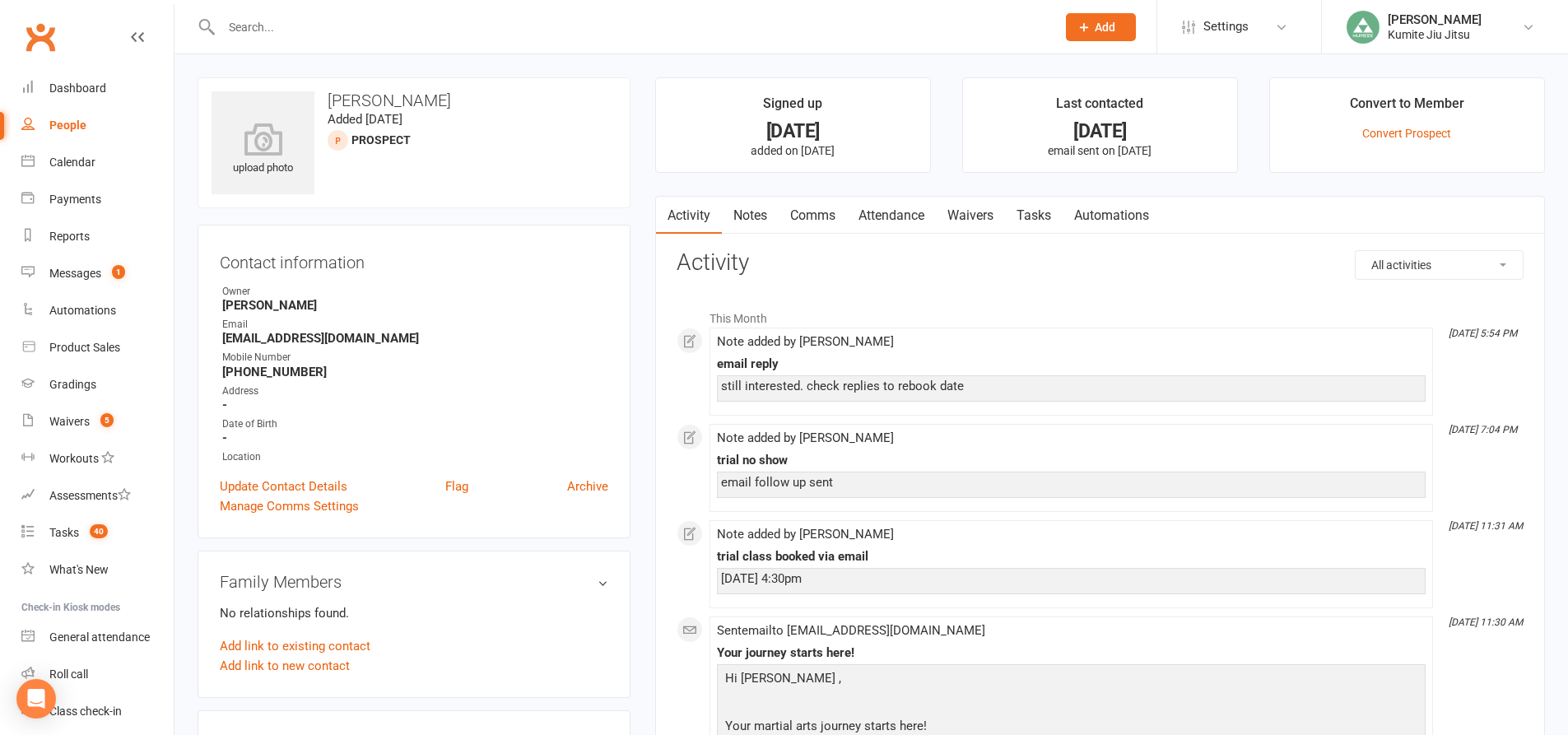
click at [755, 214] on link "Notes" at bounding box center [751, 216] width 57 height 38
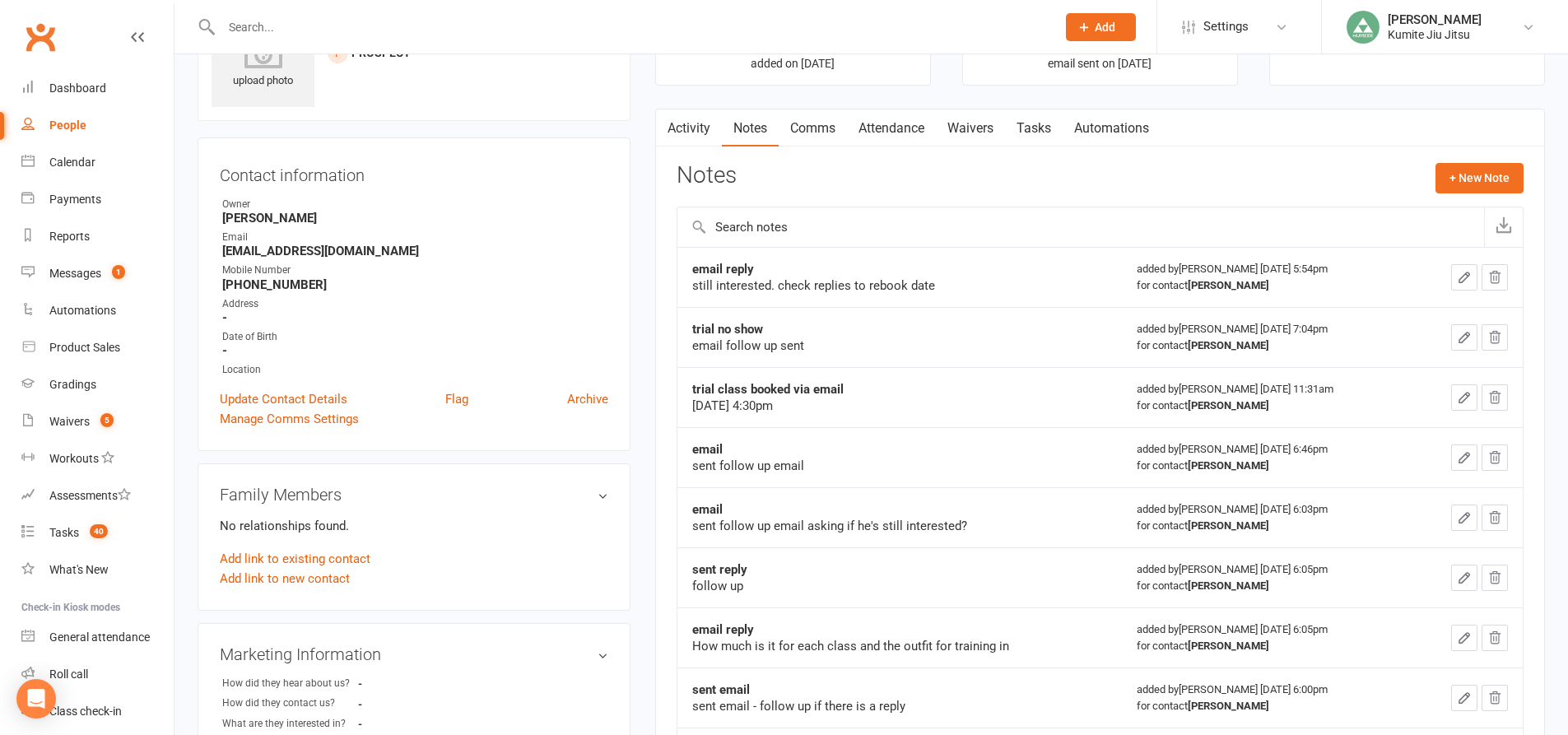
scroll to position [83, 0]
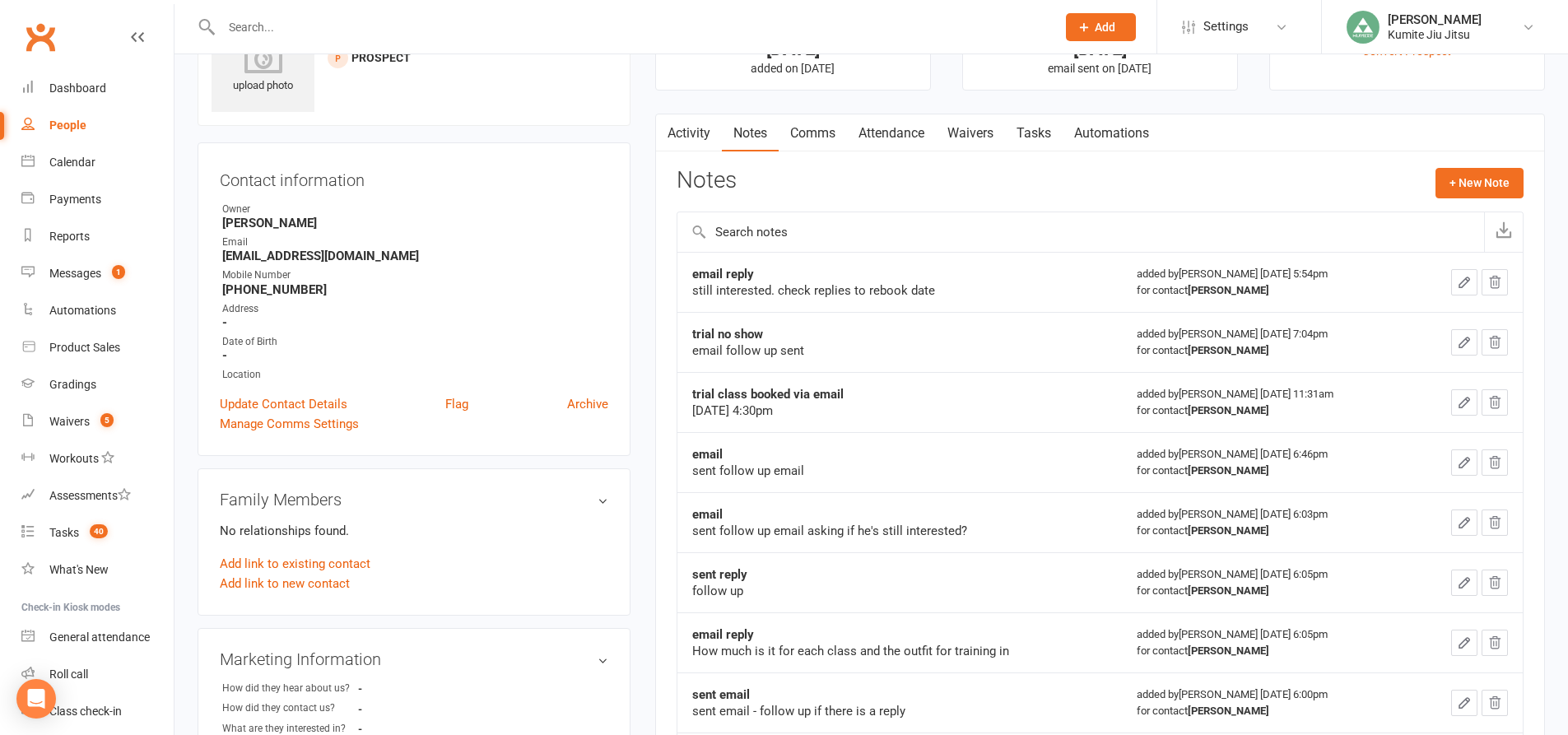
click at [896, 126] on link "Attendance" at bounding box center [891, 133] width 88 height 38
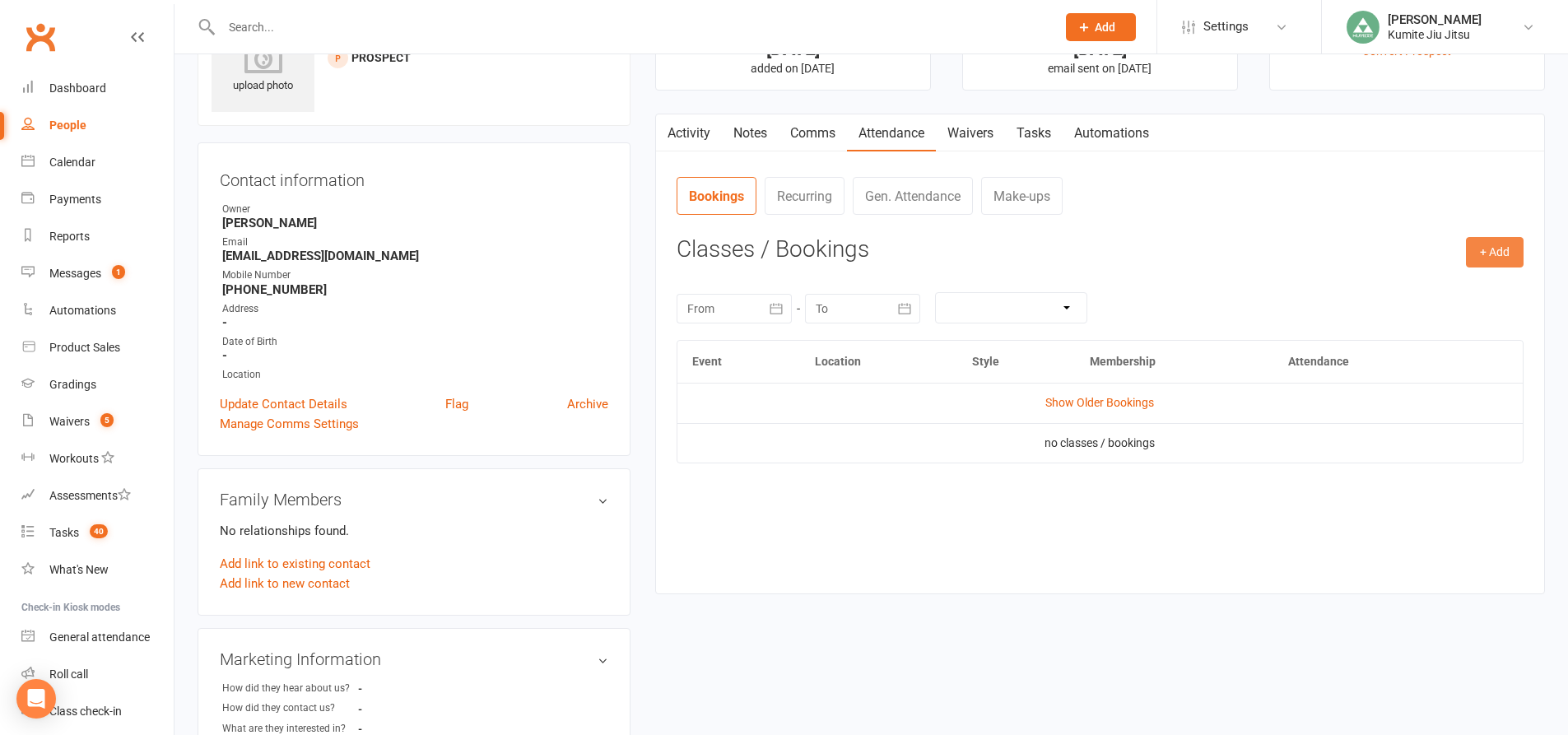
click at [1491, 256] on button "+ Add" at bounding box center [1495, 251] width 58 height 29
click at [1397, 318] on link "Add Appointment" at bounding box center [1441, 322] width 163 height 33
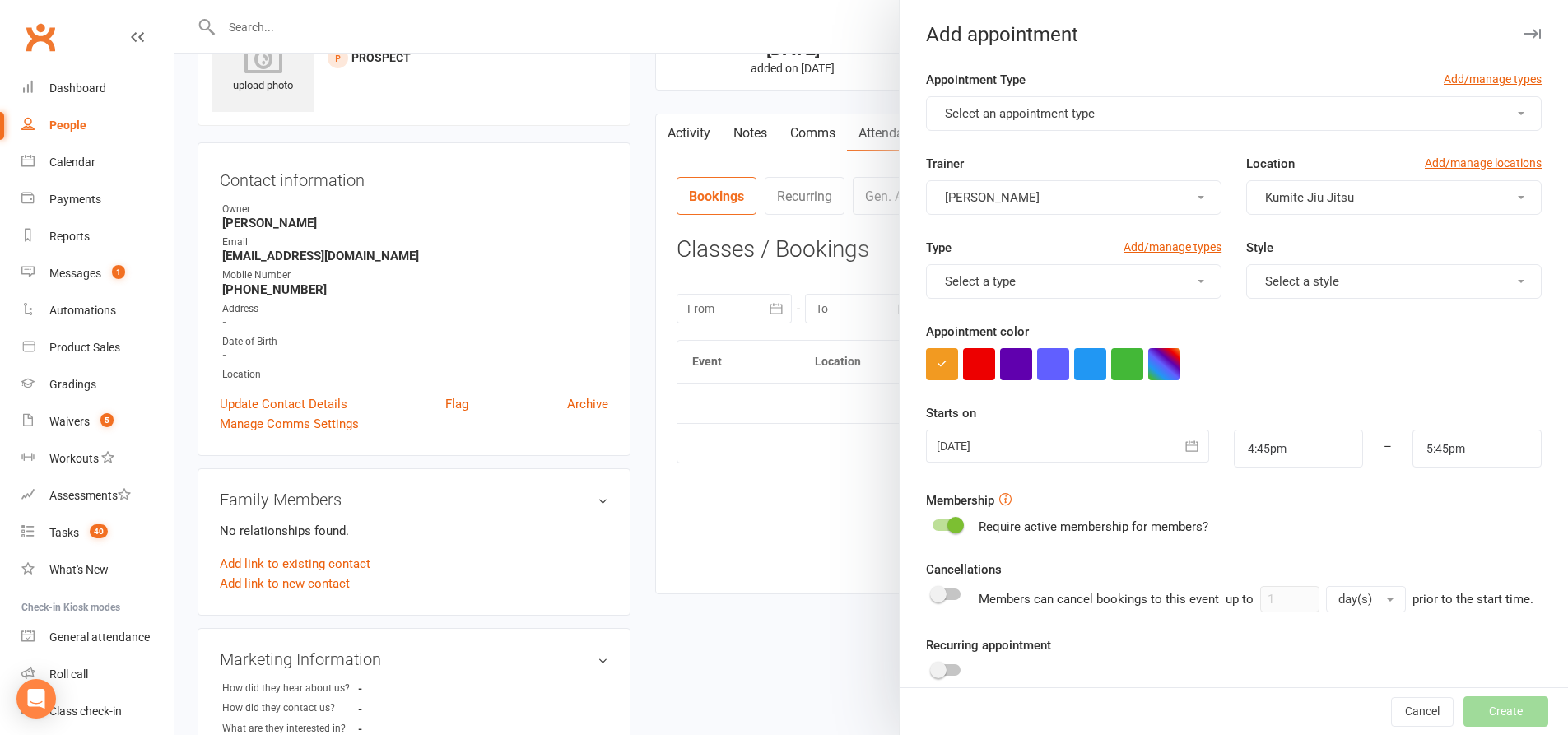
click at [1068, 116] on span "Select an appointment type" at bounding box center [1019, 114] width 149 height 15
click at [1004, 145] on link "Trial.class" at bounding box center [1008, 153] width 163 height 33
click at [1177, 440] on button "button" at bounding box center [1193, 446] width 33 height 33
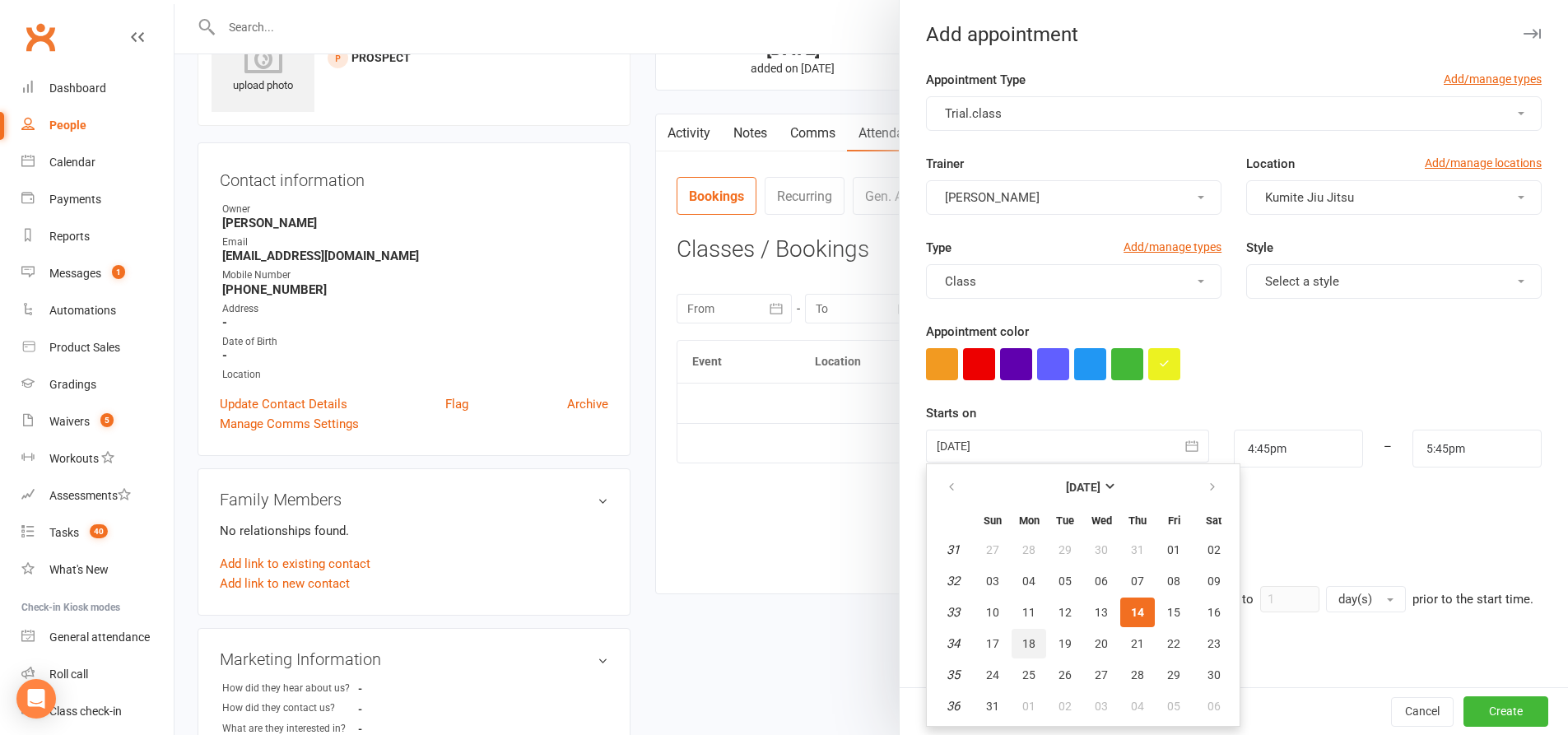
click at [1024, 647] on span "18" at bounding box center [1029, 644] width 13 height 13
type input "18 Aug 2025"
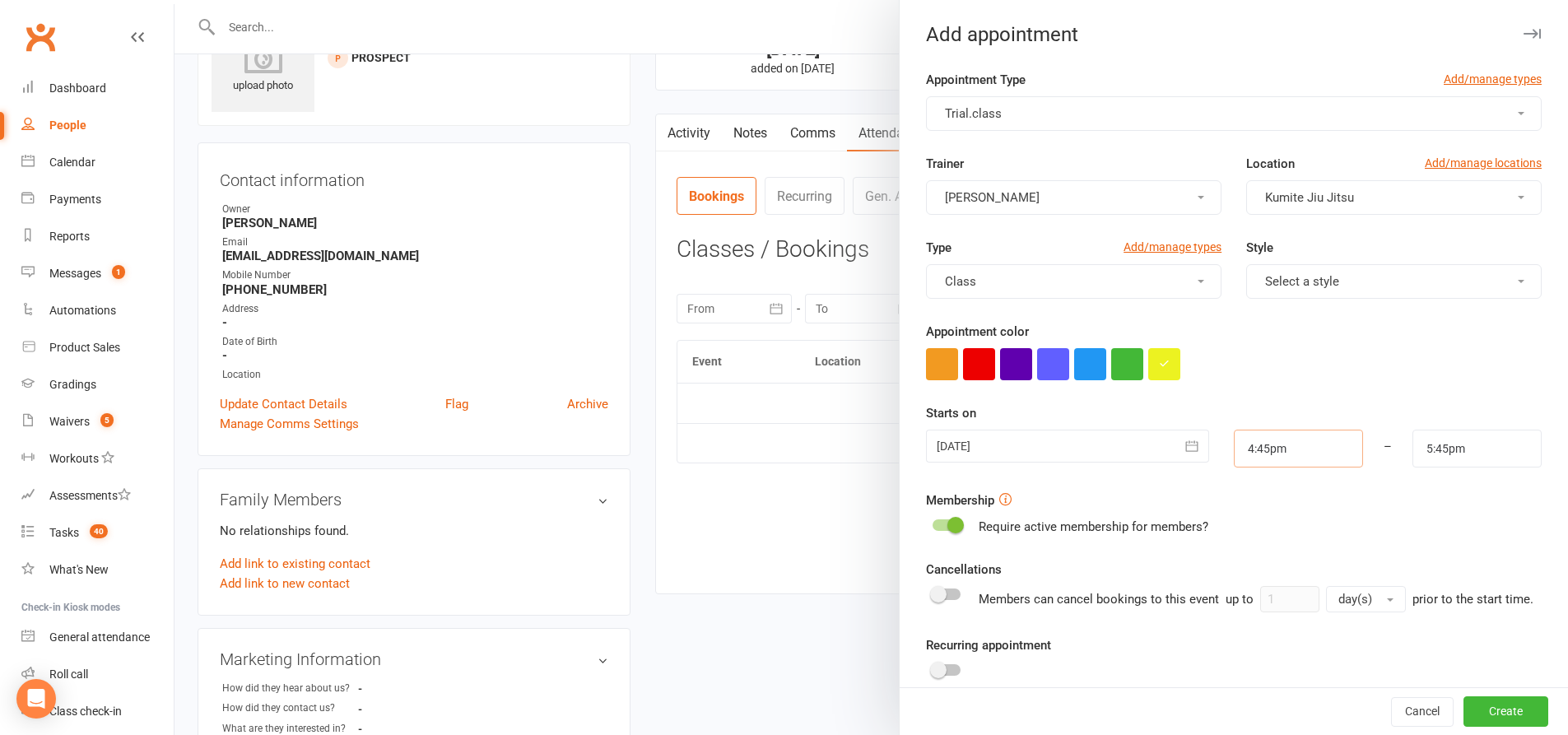
click at [1299, 457] on input "4:45pm" at bounding box center [1299, 449] width 129 height 38
type input "4:30pm"
type input "5:30pm"
click at [1256, 490] on li "4:30pm" at bounding box center [1274, 480] width 79 height 25
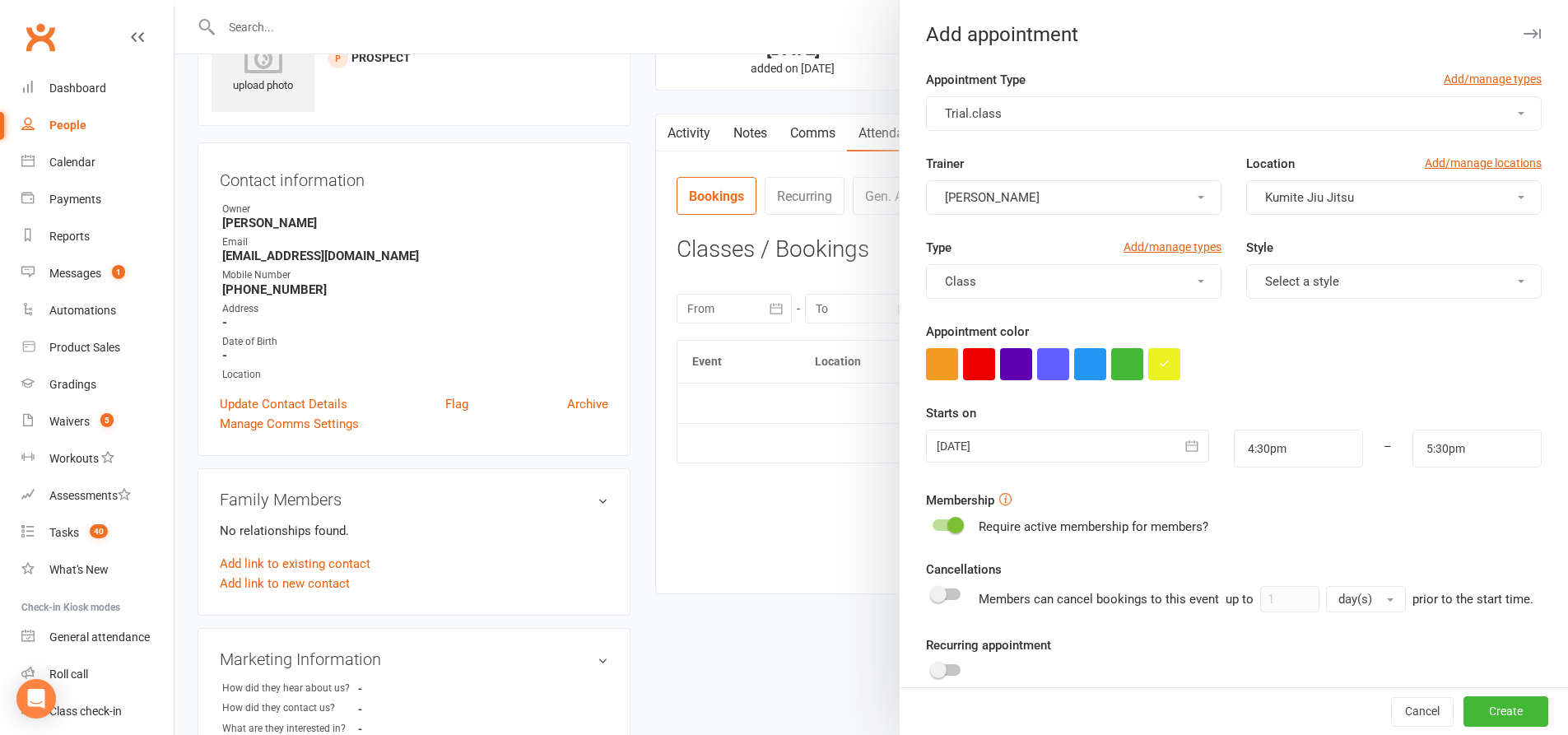
click at [953, 526] on span at bounding box center [955, 524] width 16 height 16
click at [932, 522] on input "checkbox" at bounding box center [932, 522] width 0 height 0
click at [1312, 278] on span "Select a style" at bounding box center [1303, 281] width 74 height 15
click at [1317, 360] on span "Kids Jiu Jitsu" at bounding box center [1322, 354] width 122 height 15
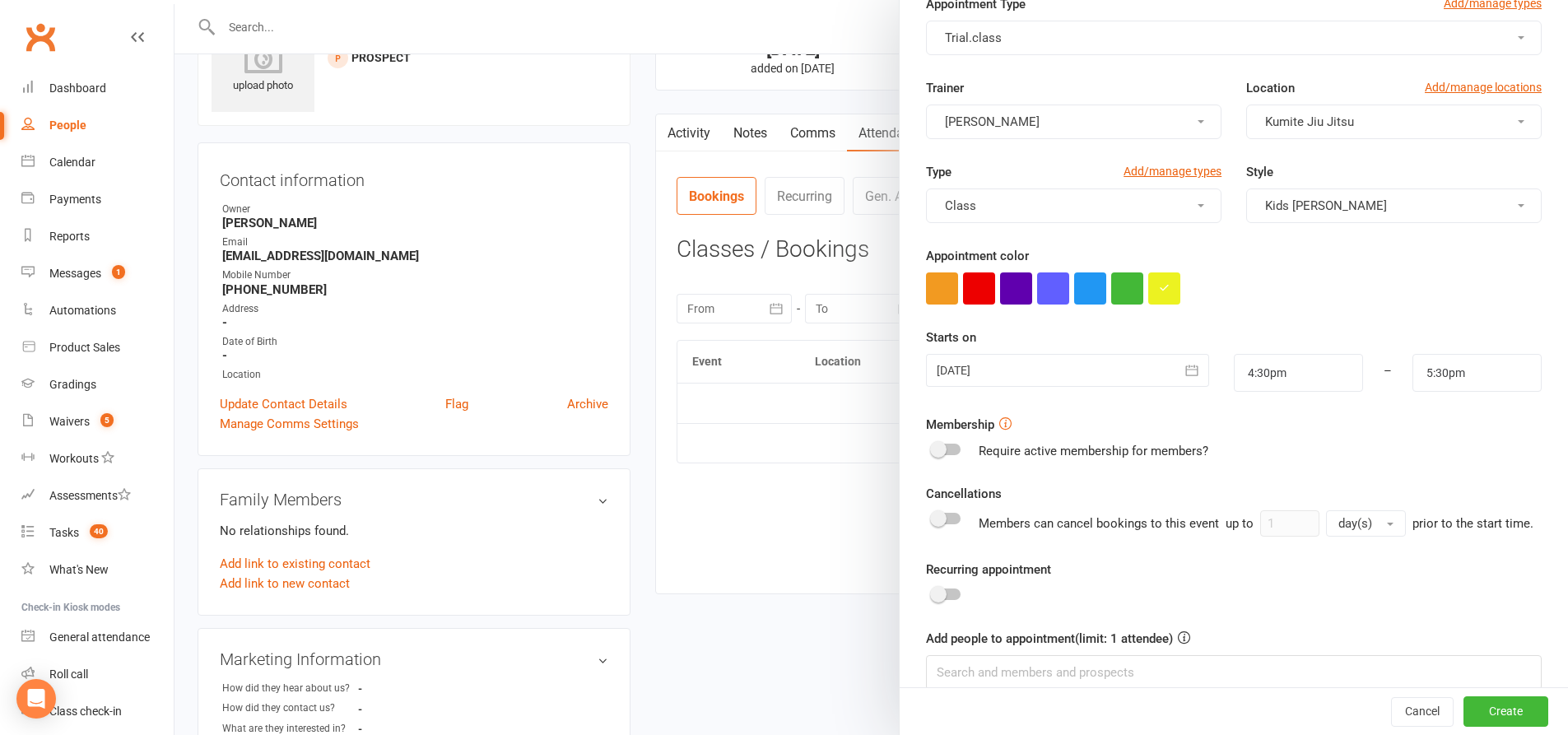
scroll to position [167, 0]
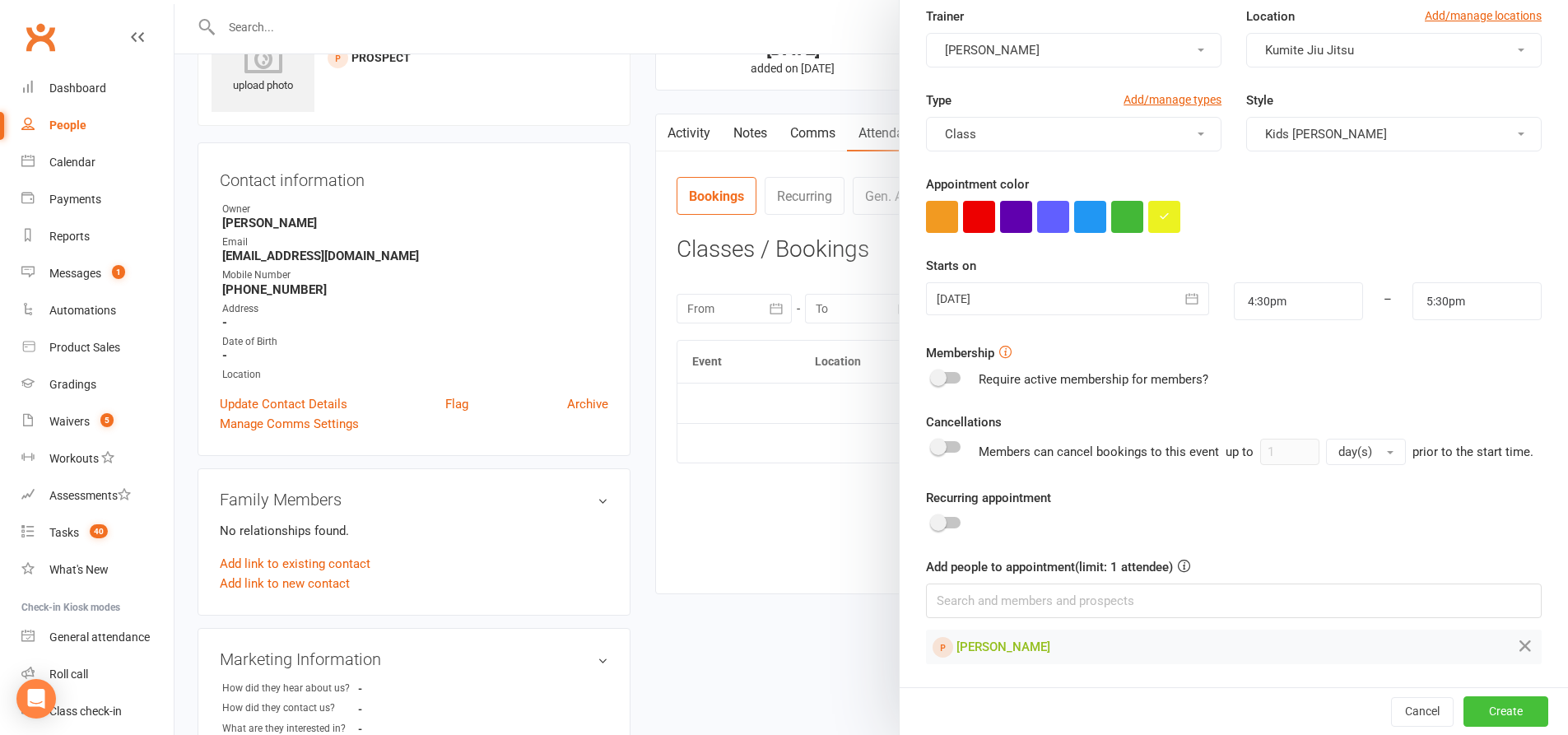
click at [1487, 707] on button "Create" at bounding box center [1505, 710] width 85 height 29
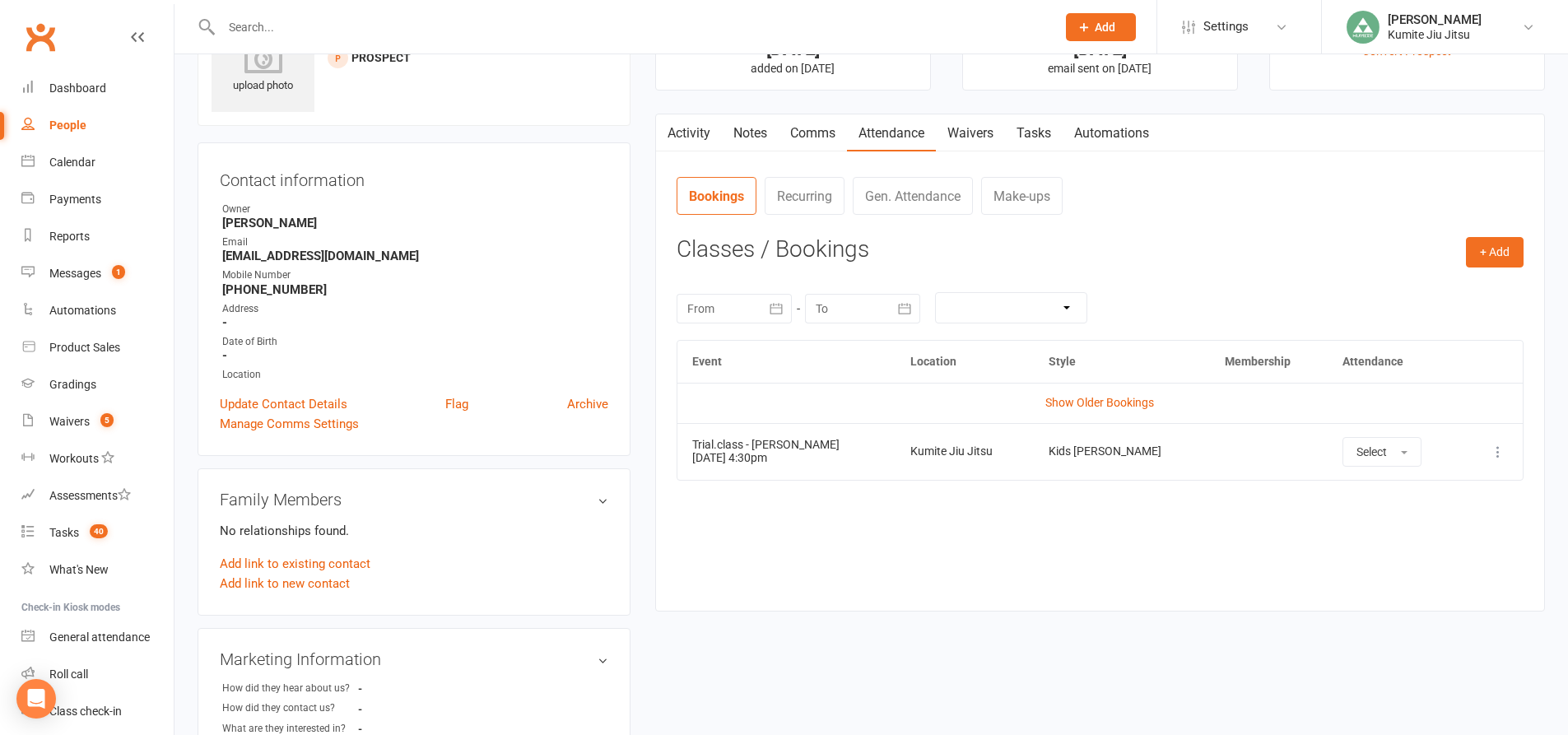
drag, startPoint x: 807, startPoint y: 463, endPoint x: 693, endPoint y: 456, distance: 114.2
click at [693, 456] on td "Trial.class - Enrique Ascencio 18 Aug 2025 4:30pm" at bounding box center [786, 452] width 218 height 57
copy td "18 Aug 2025 4:30pm"
click at [811, 126] on link "Comms" at bounding box center [813, 133] width 69 height 38
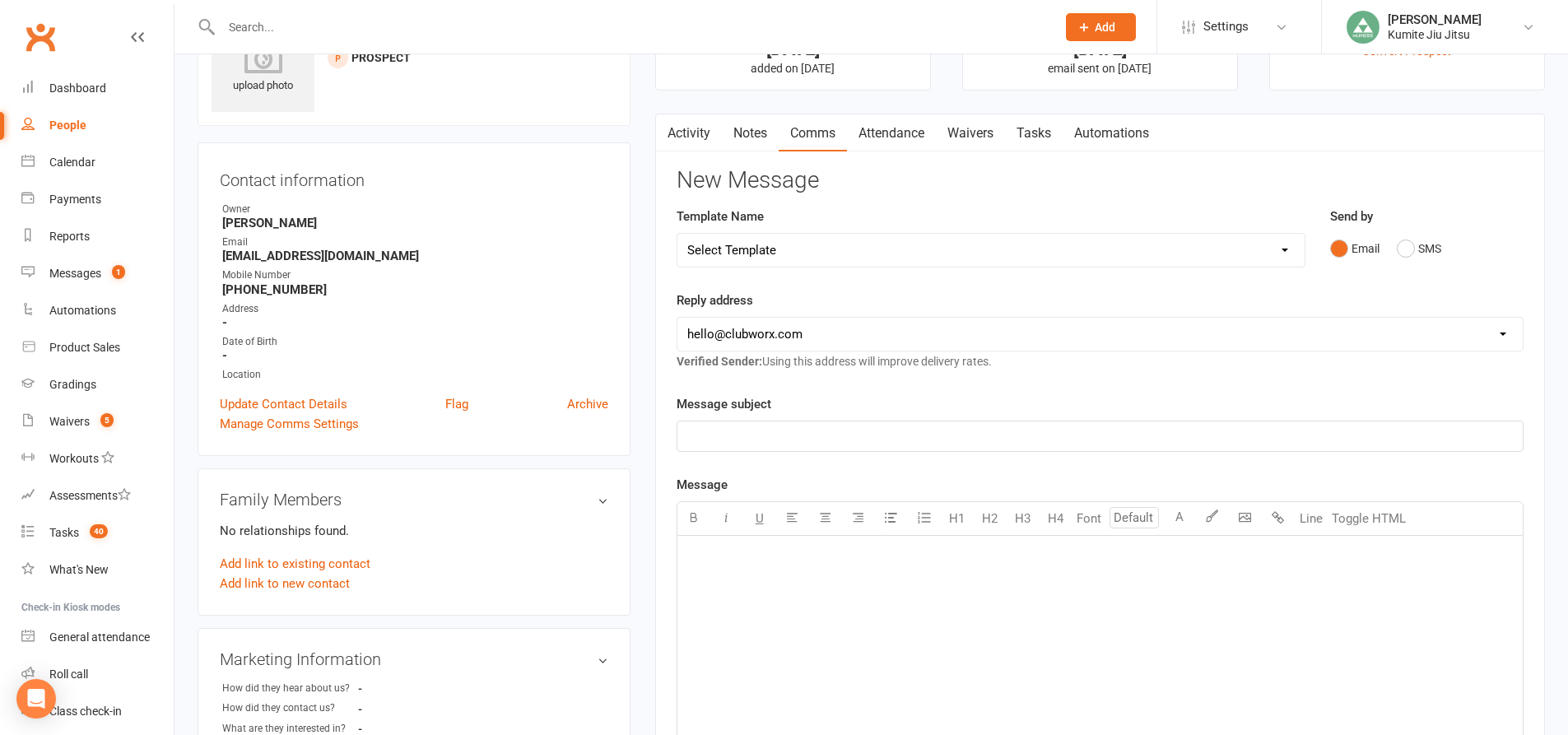
click at [752, 255] on select "Select Template [SMS] [Default template - review before using] Membership upgra…" at bounding box center [990, 250] width 627 height 33
select select "6"
click at [677, 234] on select "Select Template [SMS] [Default template - review before using] Membership upgra…" at bounding box center [990, 250] width 627 height 33
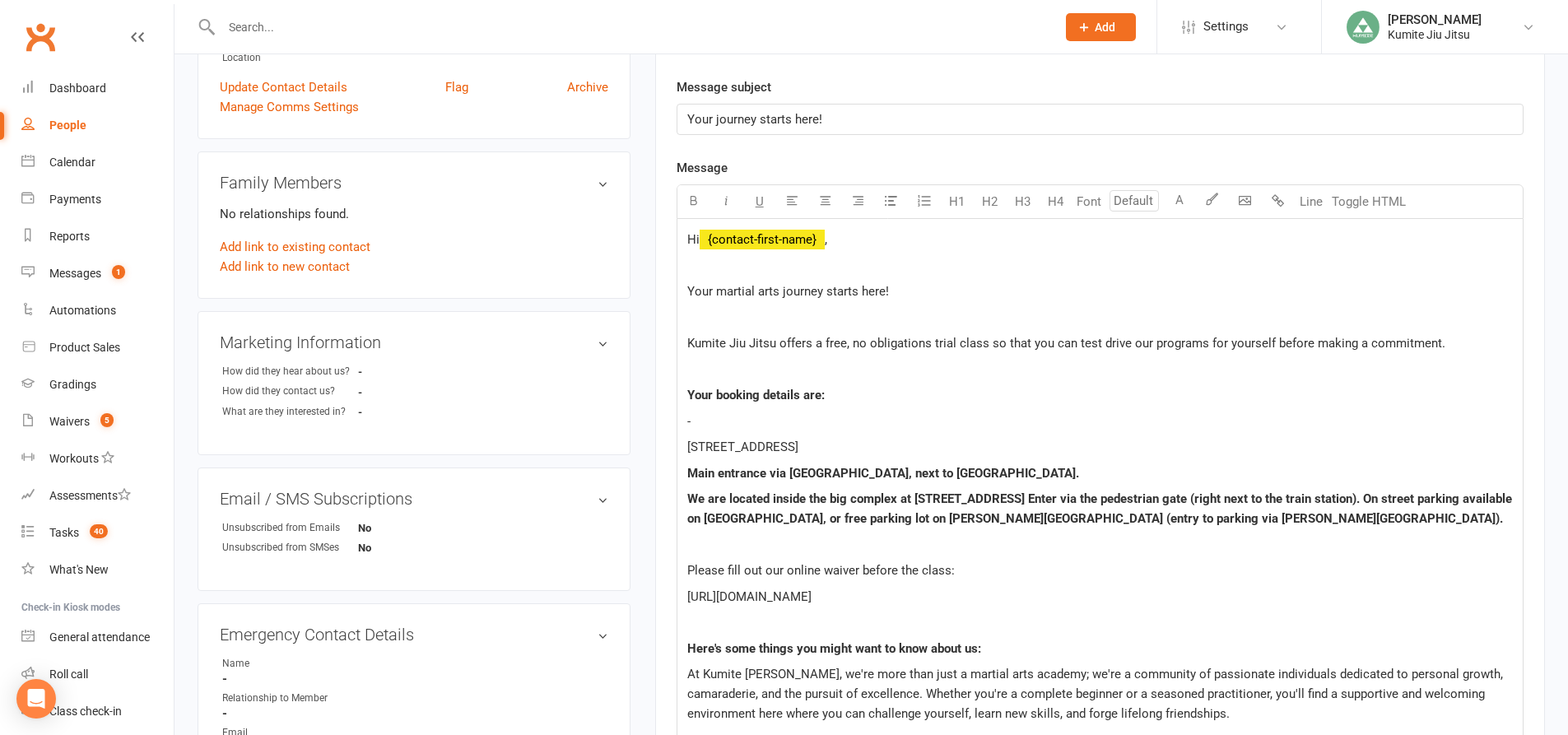
scroll to position [493, 0]
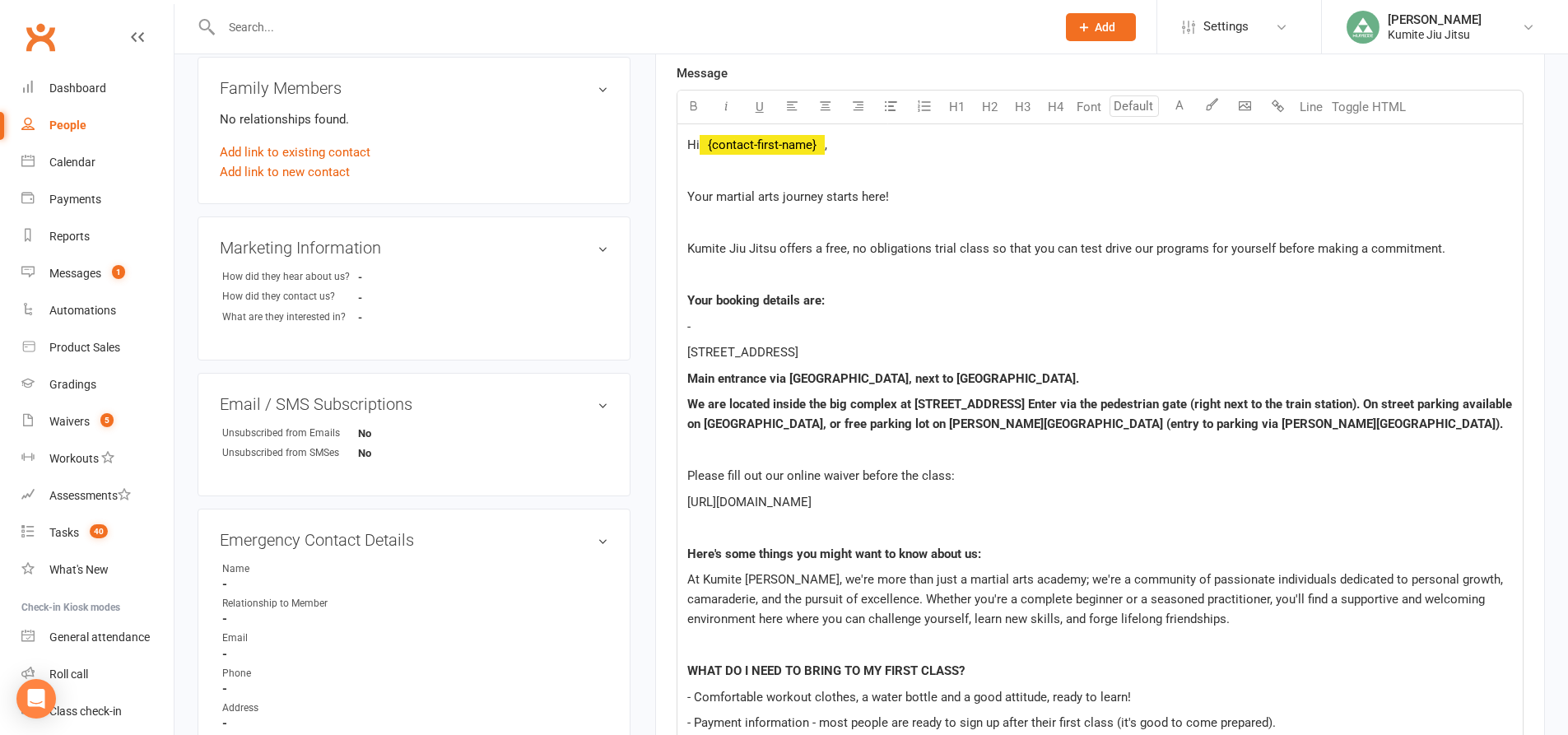
click at [725, 330] on p "-" at bounding box center [1101, 326] width 826 height 20
click at [895, 355] on p "1 King St, Concord West NSW 2138" at bounding box center [1101, 352] width 826 height 20
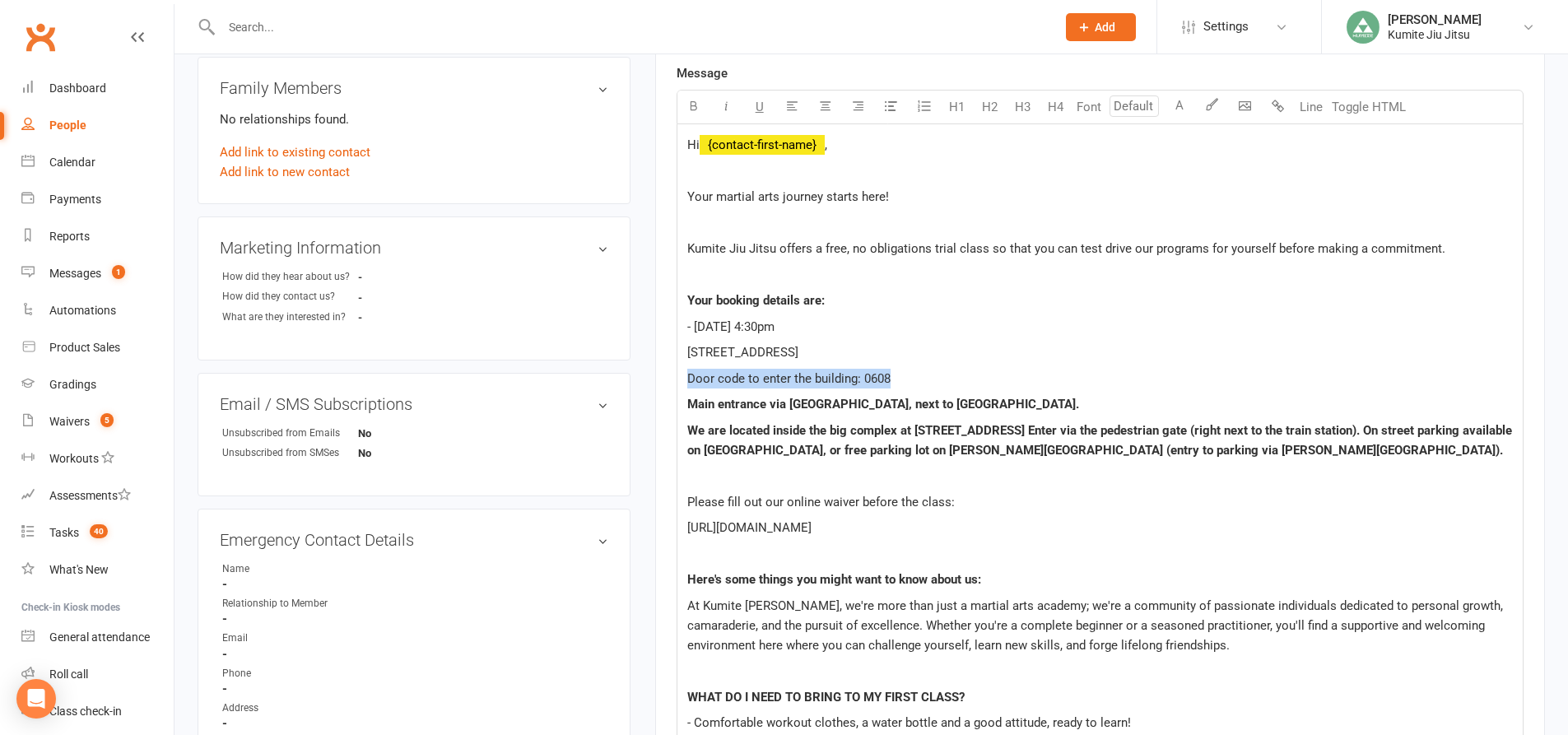
drag, startPoint x: 931, startPoint y: 370, endPoint x: 688, endPoint y: 379, distance: 243.2
click at [688, 379] on p "Door code to enter the building: 0608" at bounding box center [1101, 378] width 826 height 20
click at [694, 107] on icon "button" at bounding box center [694, 106] width 12 height 12
click at [724, 107] on icon "button" at bounding box center [726, 106] width 12 height 12
click at [752, 106] on button "U" at bounding box center [759, 106] width 33 height 33
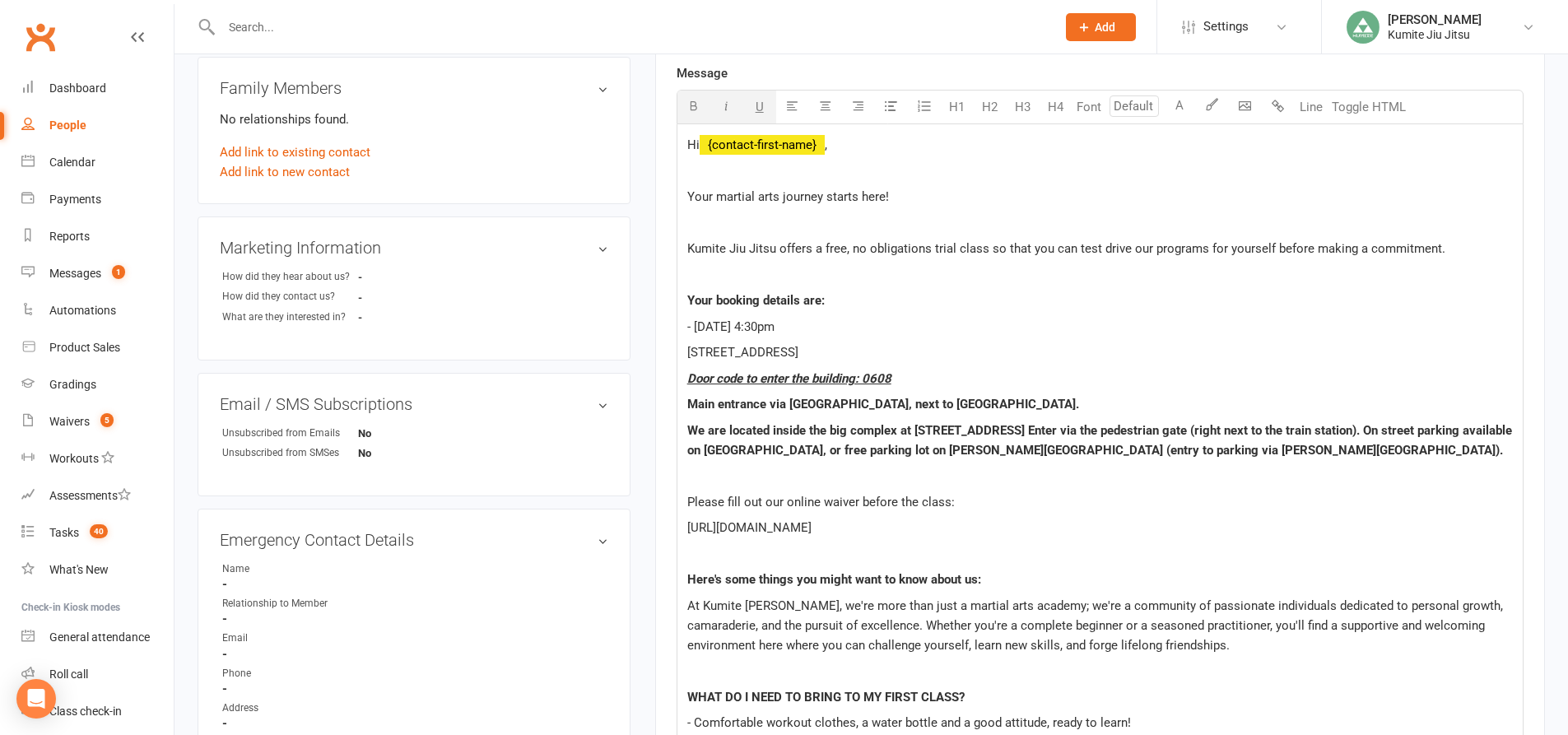
click at [1006, 284] on p at bounding box center [1101, 275] width 826 height 20
drag, startPoint x: 901, startPoint y: 377, endPoint x: 677, endPoint y: 374, distance: 224.0
click at [677, 374] on div "Hi ﻿ {contact-first-name} , Your martial arts journey starts here! Kumite Jiu J…" at bounding box center [1100, 749] width 846 height 1249
copy span "Door code to enter the building: 0608"
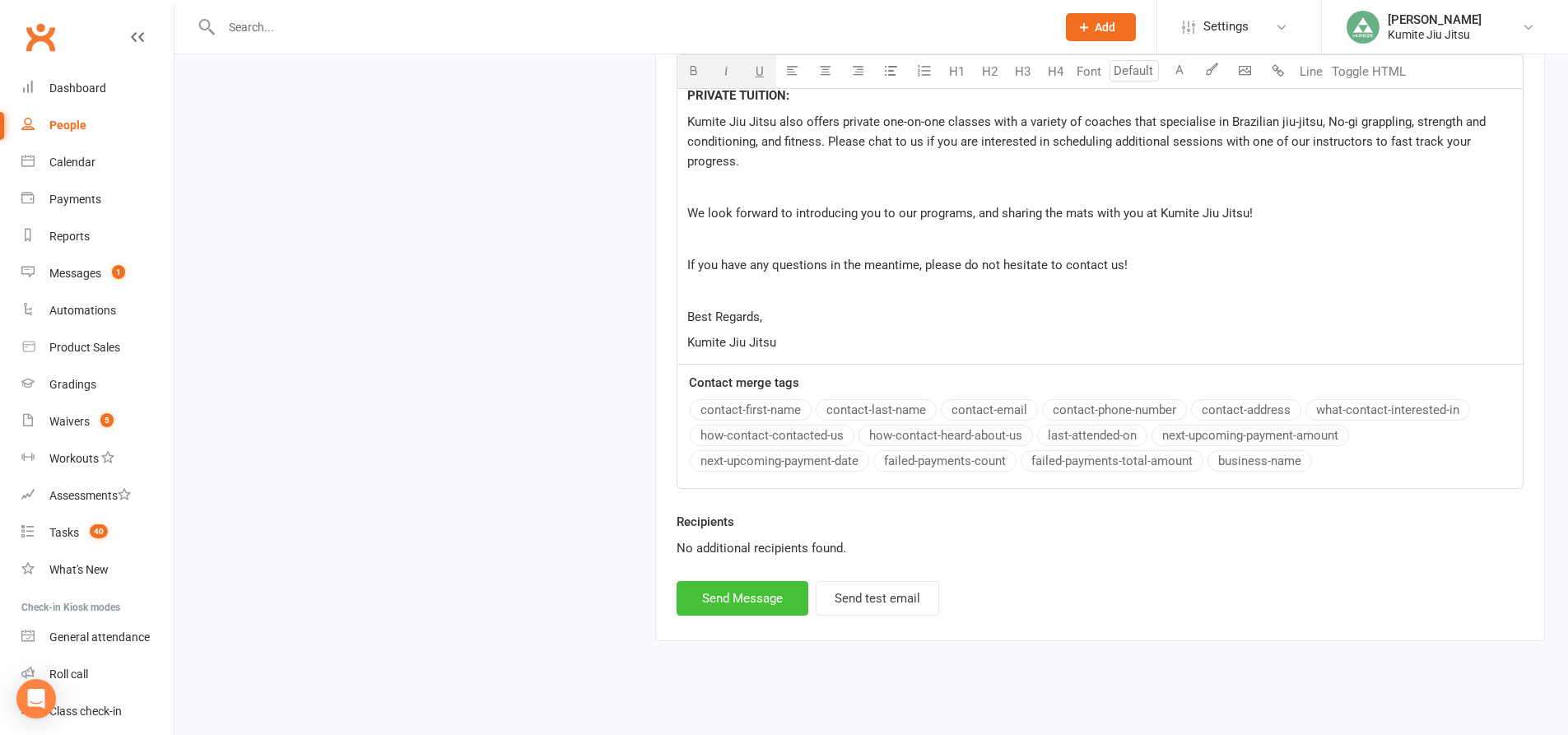
scroll to position [1514, 0]
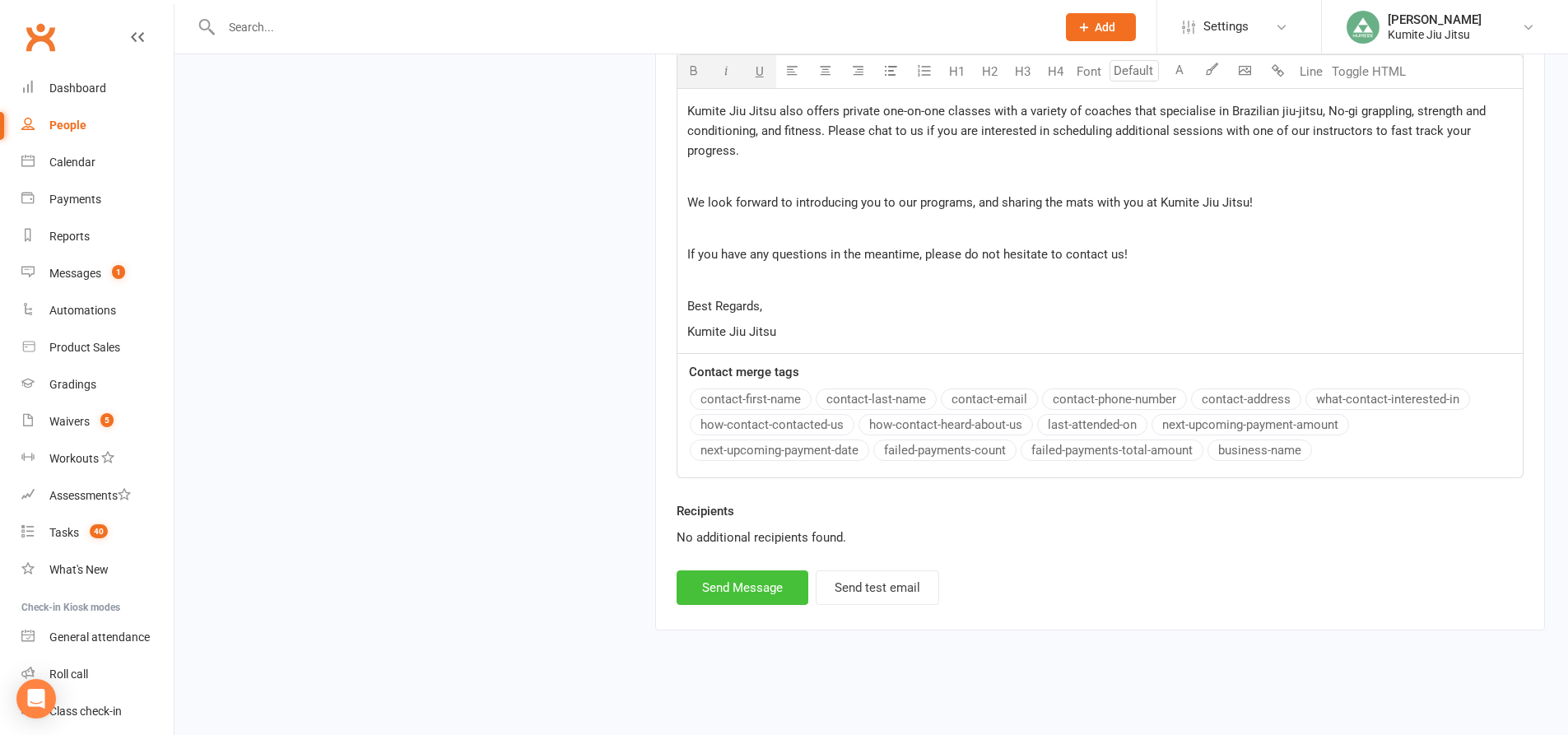
click at [744, 587] on button "Send Message" at bounding box center [742, 588] width 131 height 34
select select
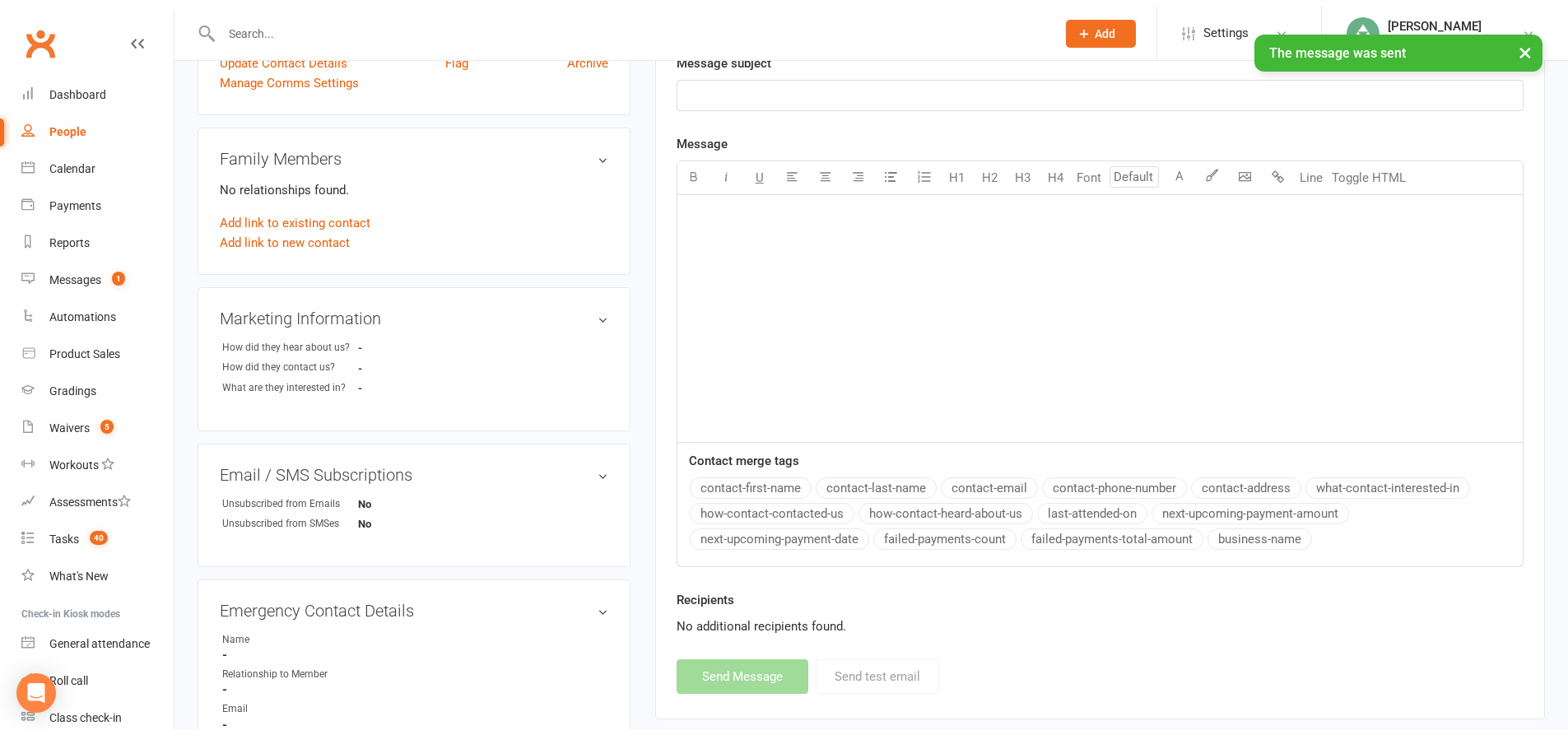
scroll to position [0, 0]
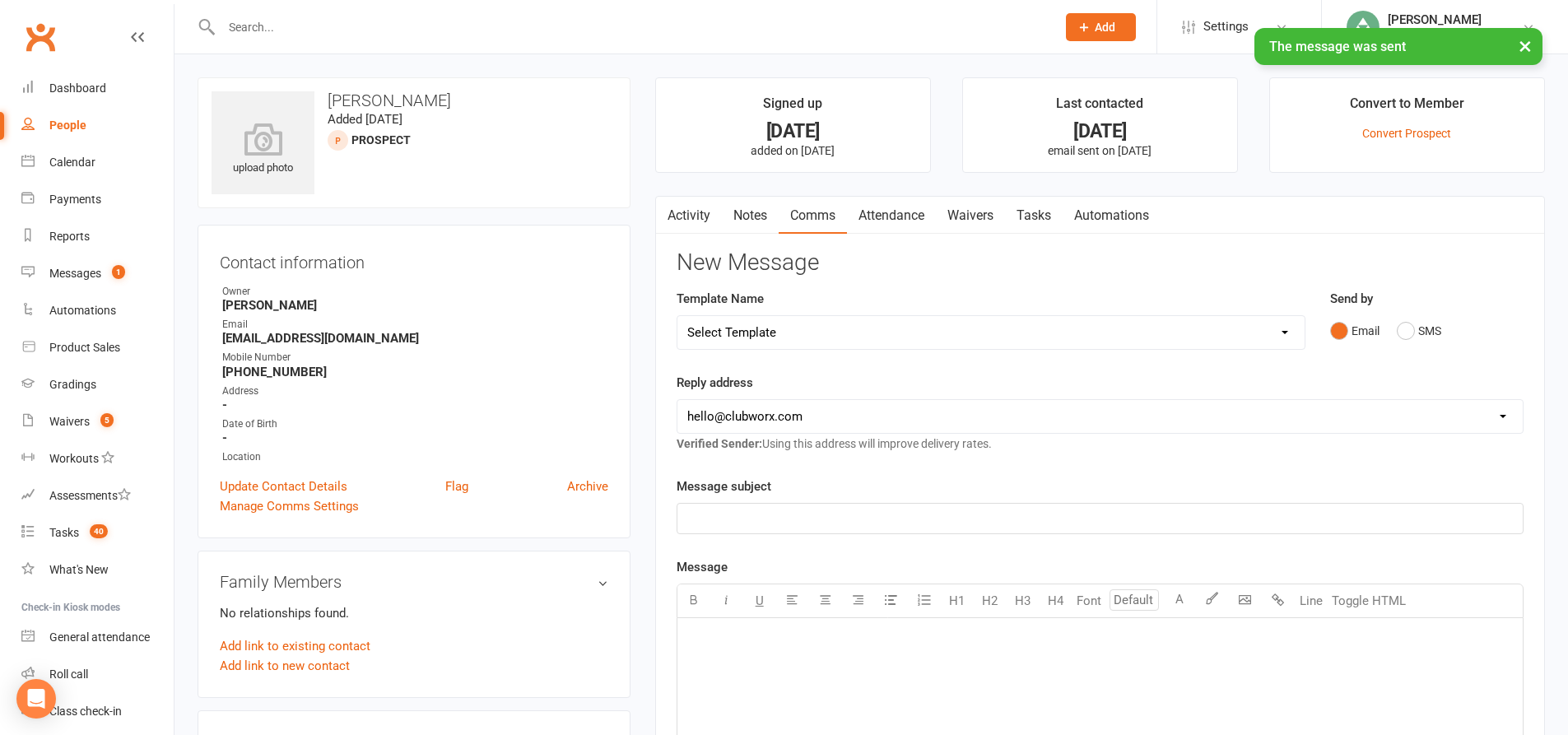
click at [1037, 215] on link "Tasks" at bounding box center [1034, 216] width 58 height 38
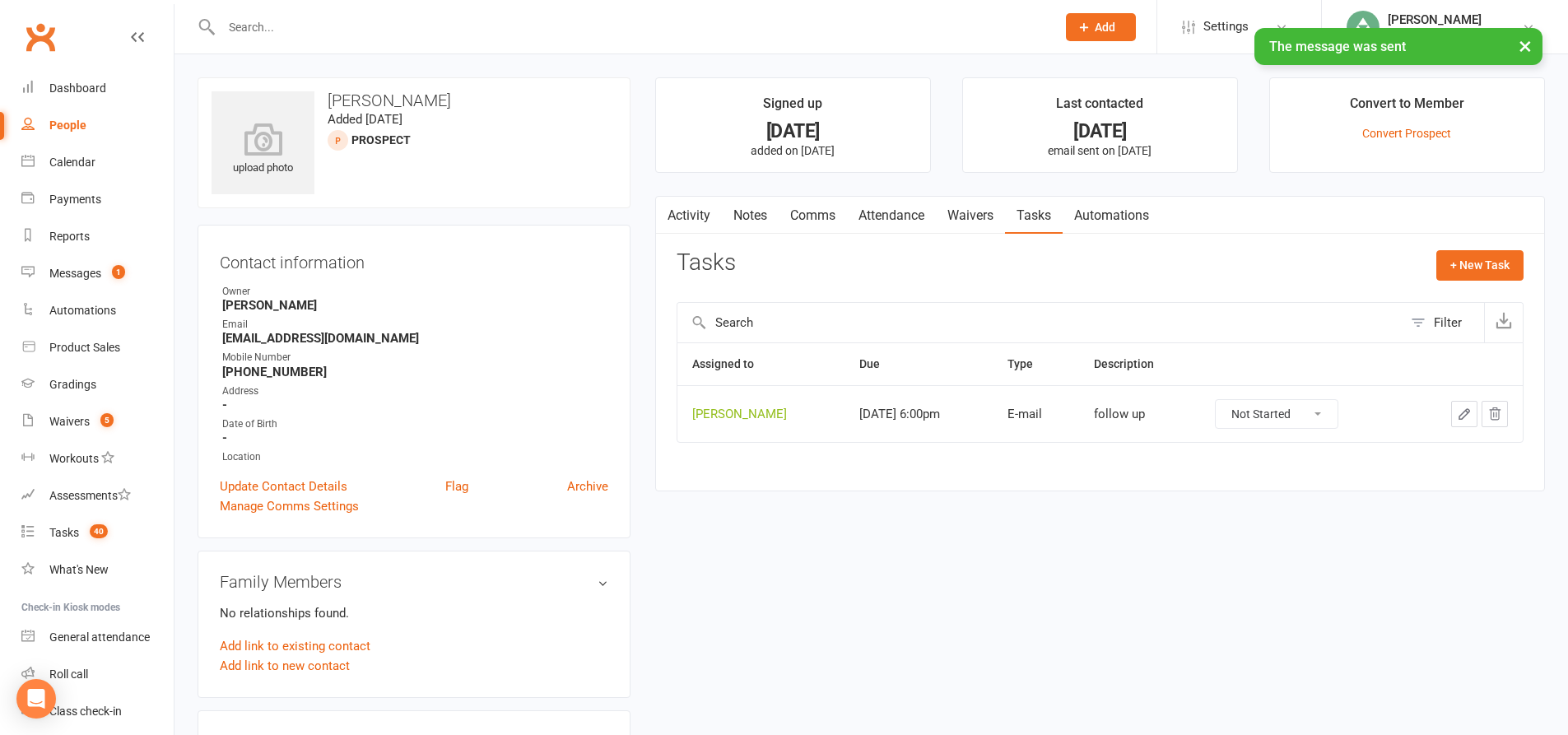
click at [1471, 418] on icon "button" at bounding box center [1465, 414] width 15 height 15
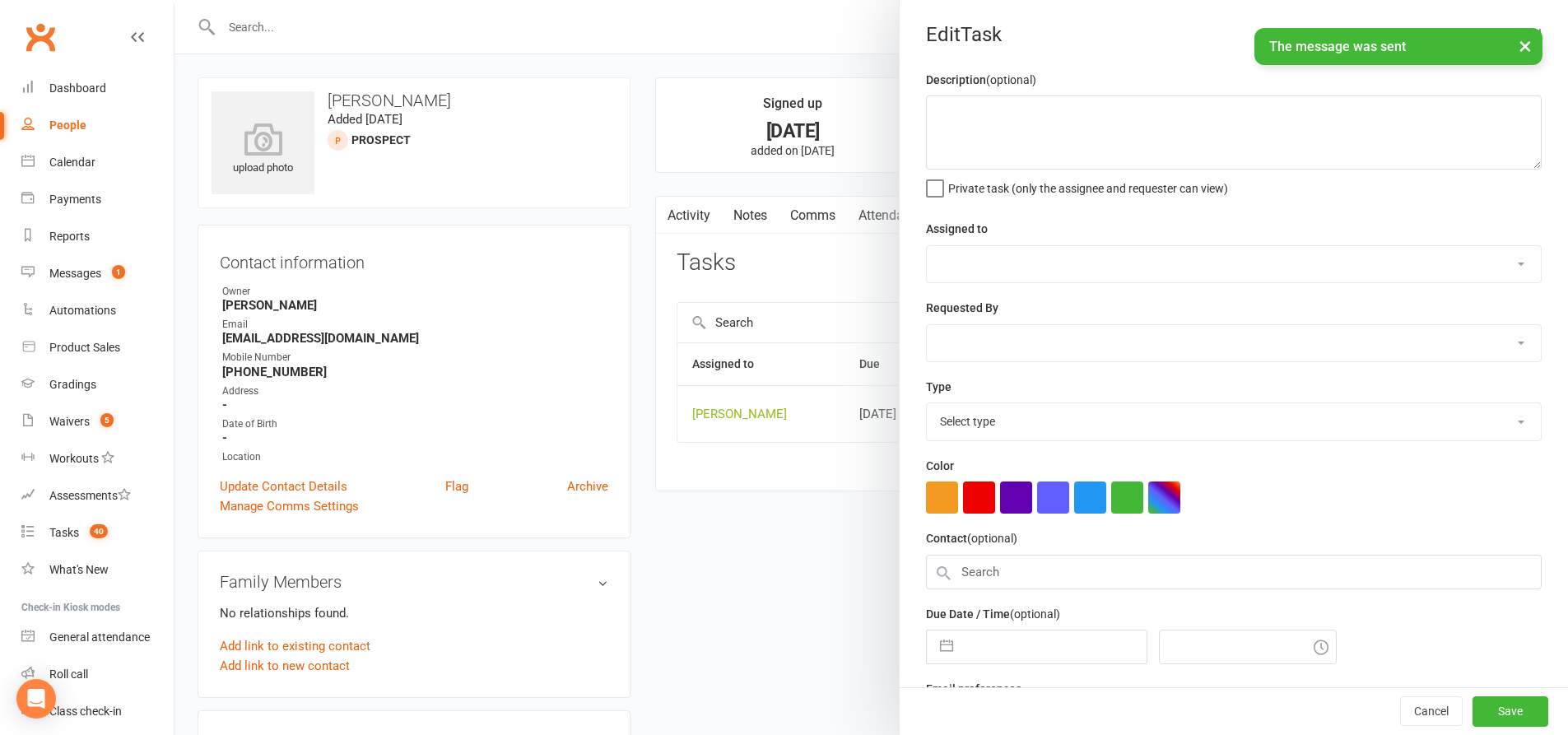
type textarea "follow up"
select select "49706"
type input "14 Aug 2025"
type input "6:00pm"
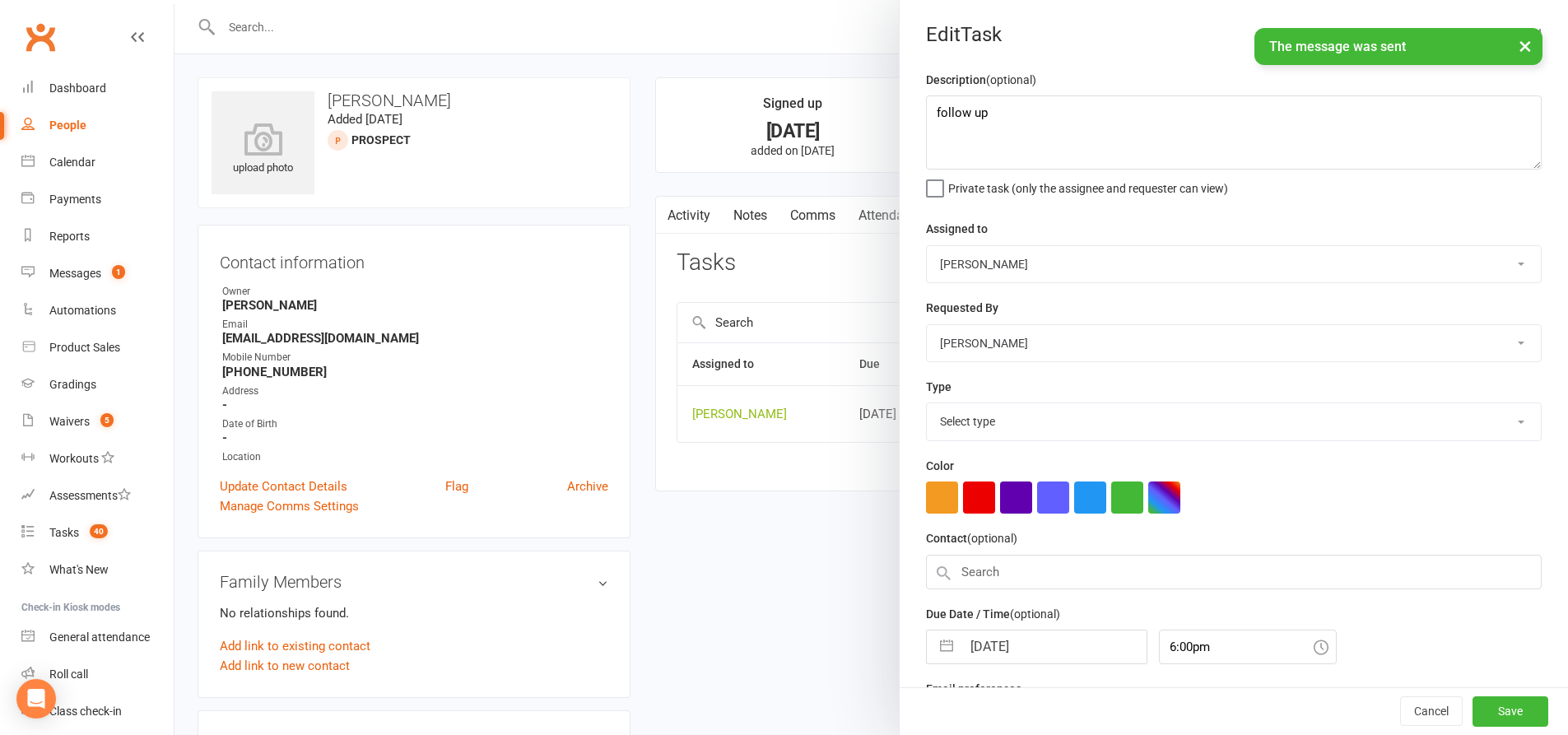
select select "28623"
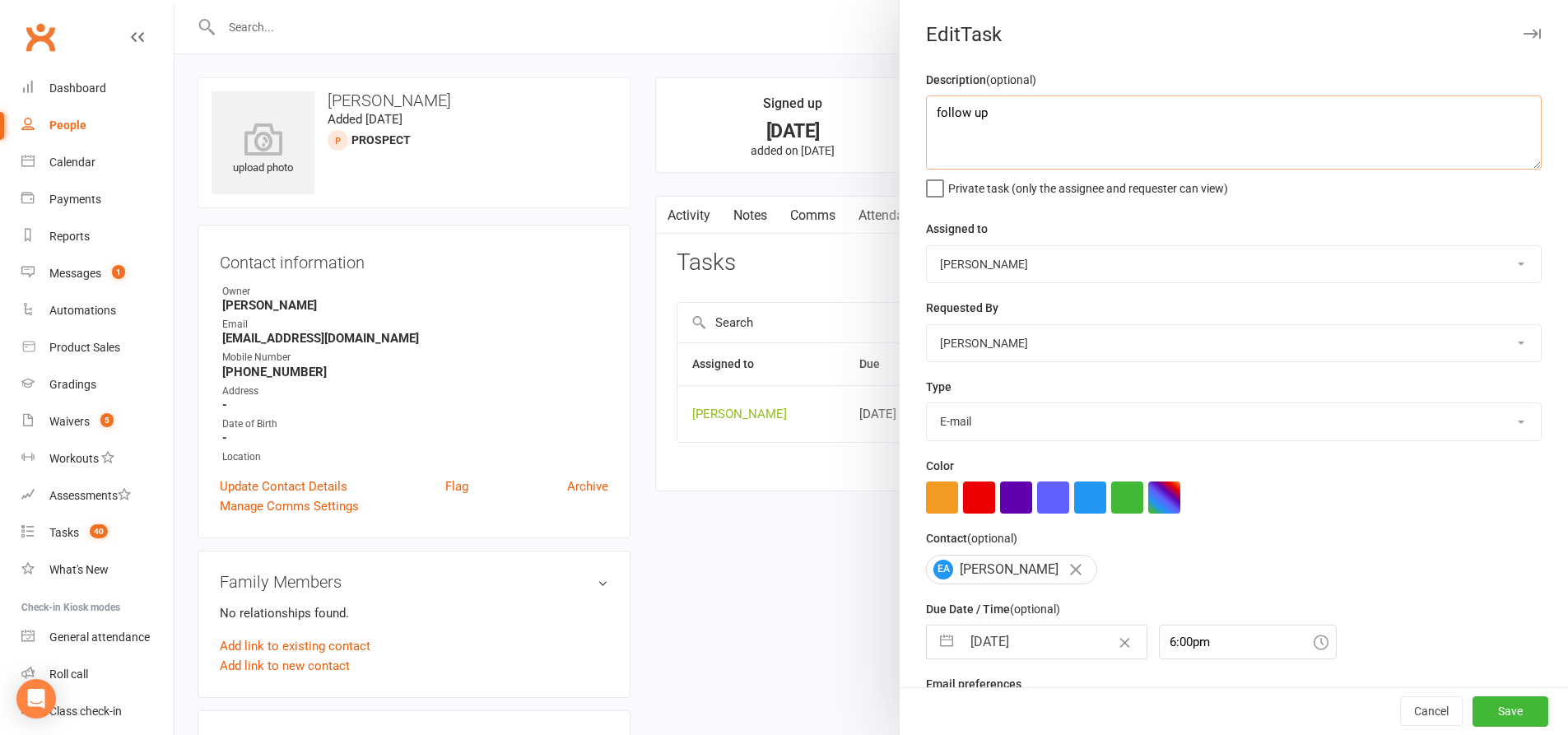
drag, startPoint x: 1042, startPoint y: 113, endPoint x: 923, endPoint y: 116, distance: 119.0
click at [902, 113] on div "Description (optional) follow up Private task (only the assignee and requester …" at bounding box center [1234, 402] width 669 height 664
click at [1032, 116] on textarea "follow up" at bounding box center [1233, 132] width 616 height 74
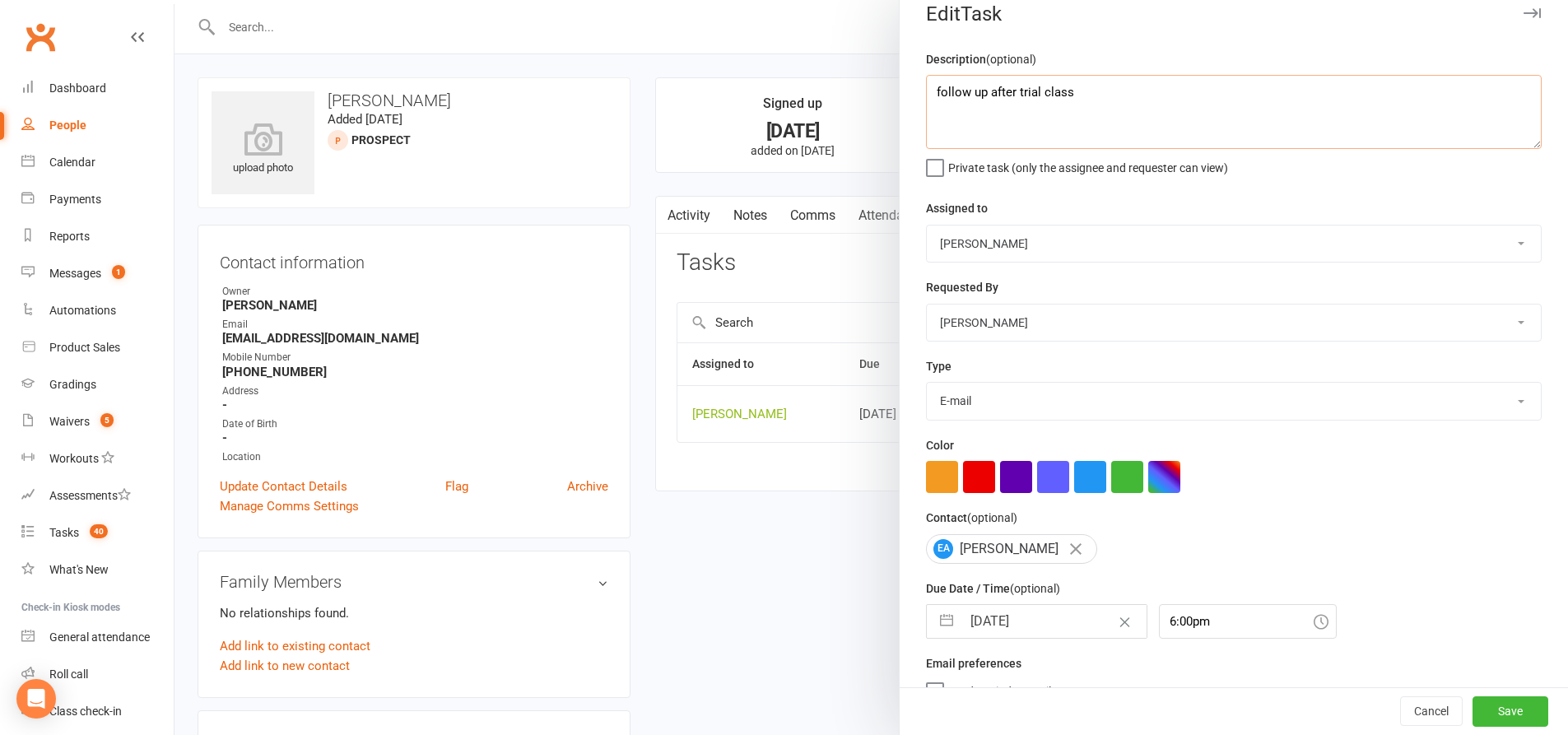
scroll to position [53, 0]
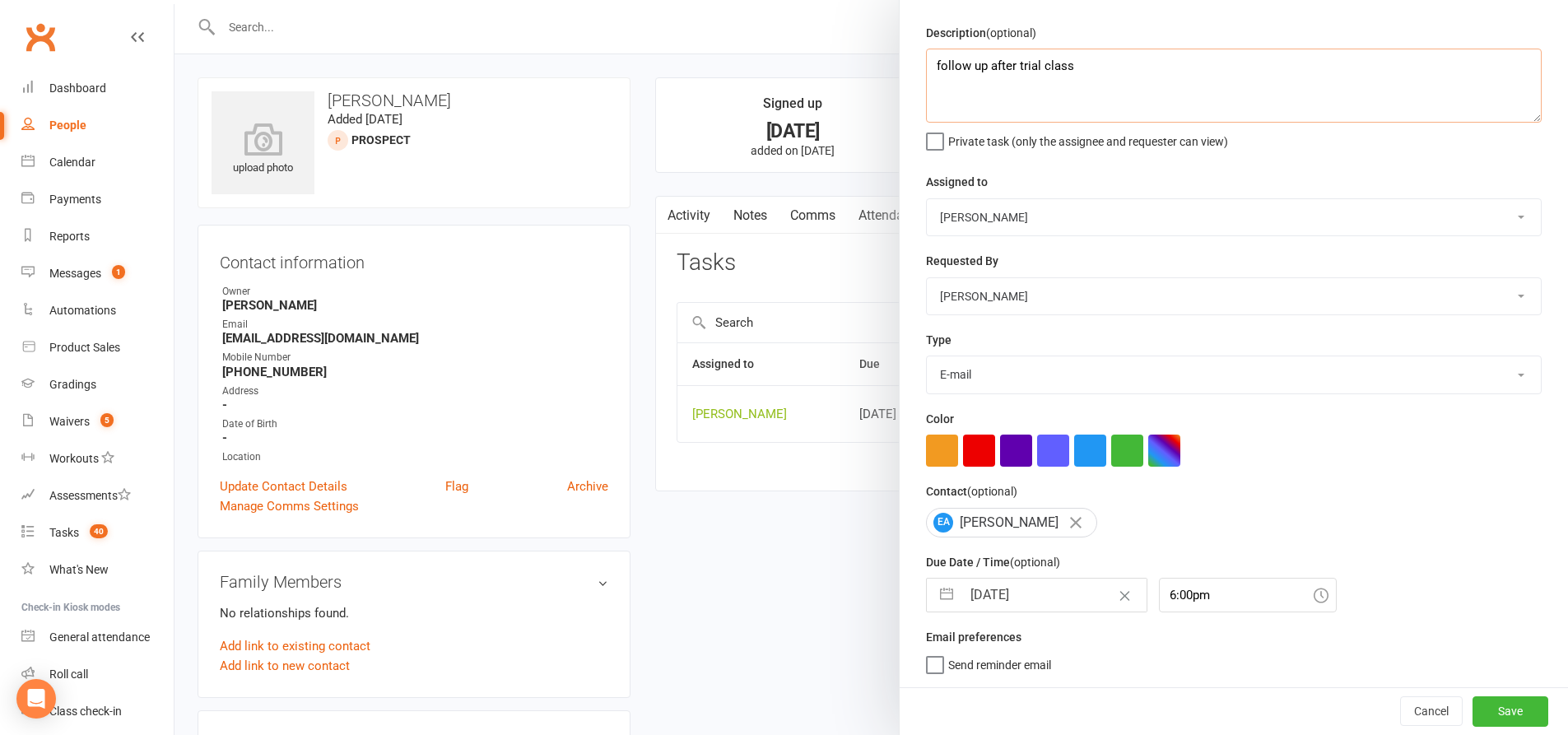
type textarea "follow up after trial class"
click at [940, 585] on button "button" at bounding box center [947, 594] width 29 height 33
select select "6"
select select "2025"
select select "7"
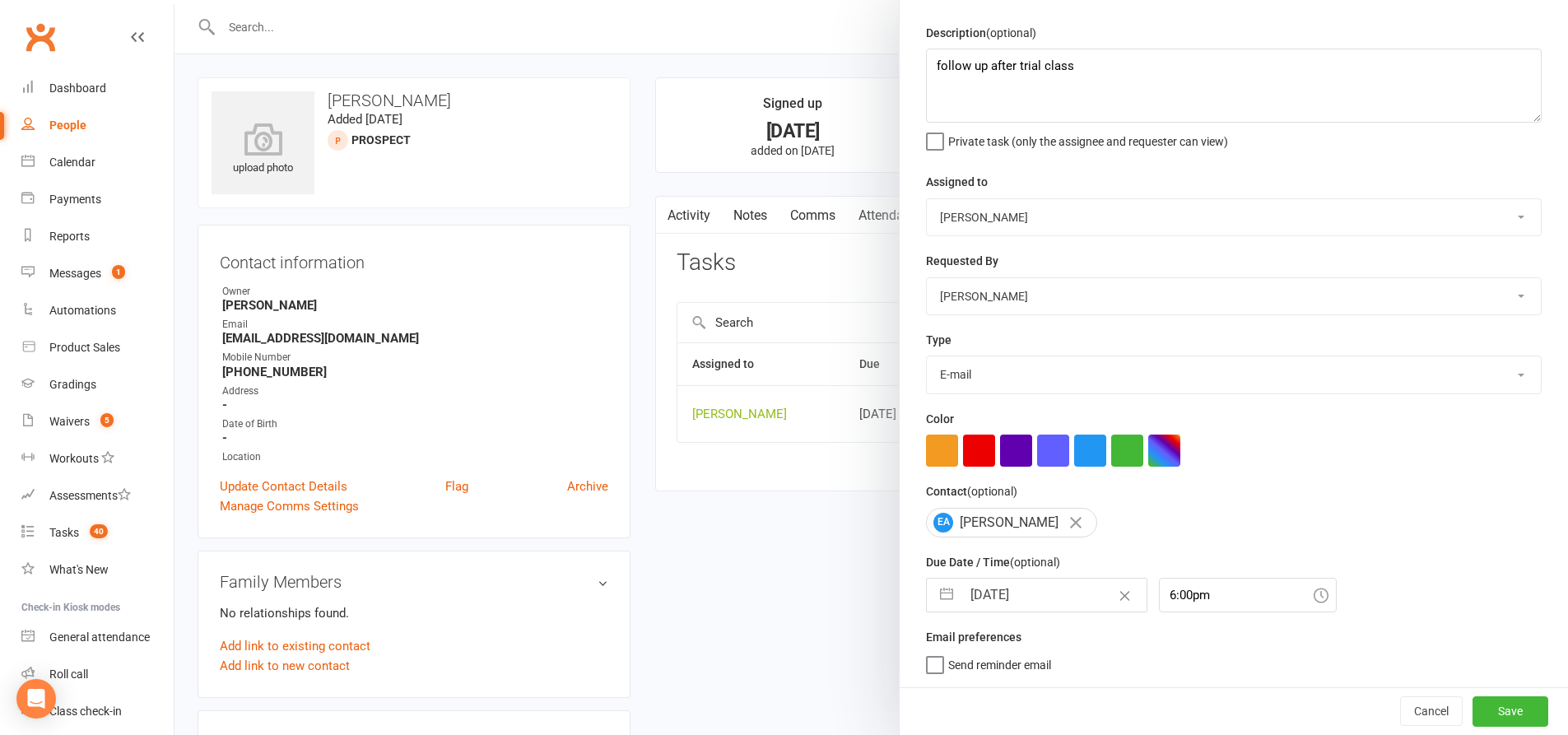
select select "2025"
select select "8"
select select "2025"
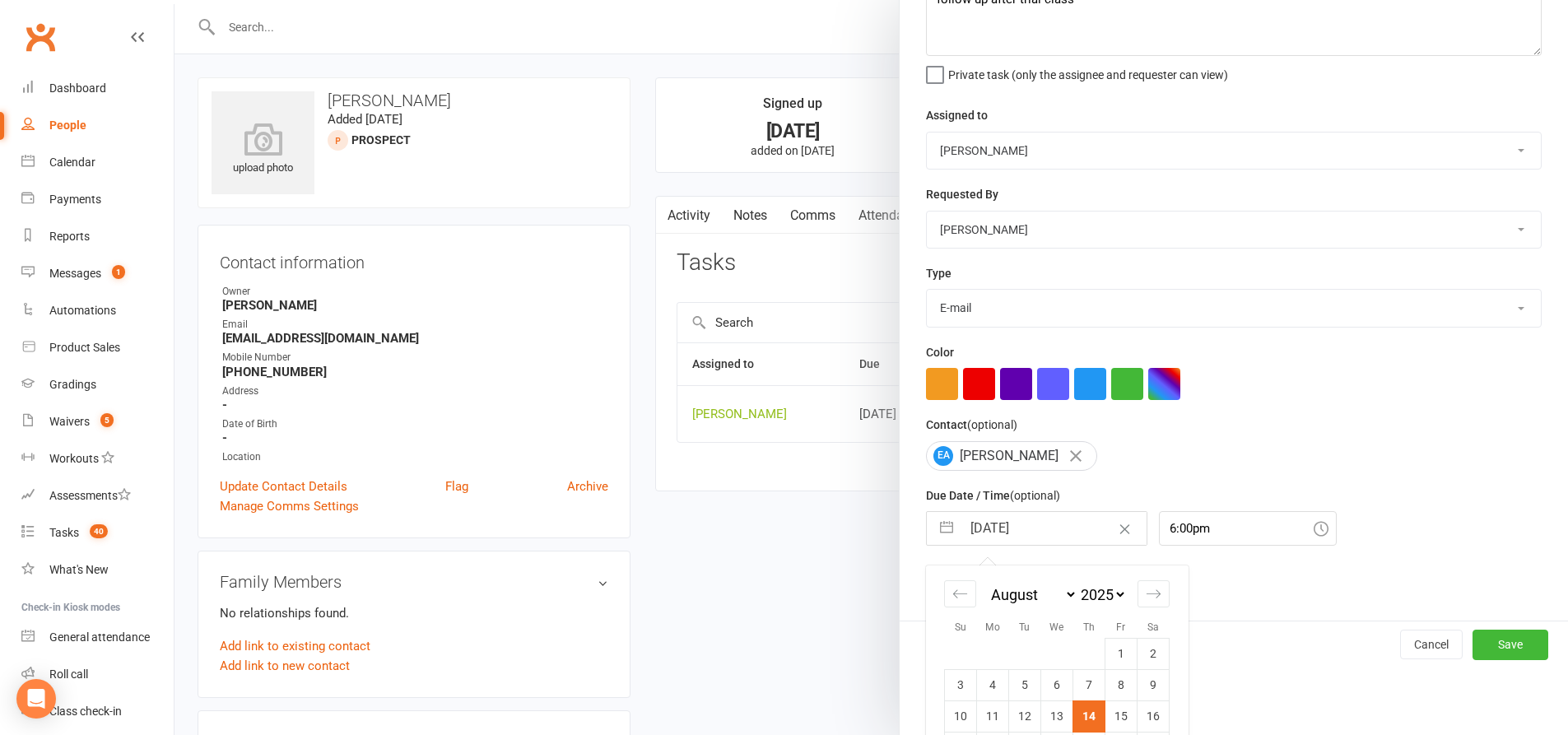
scroll to position [229, 0]
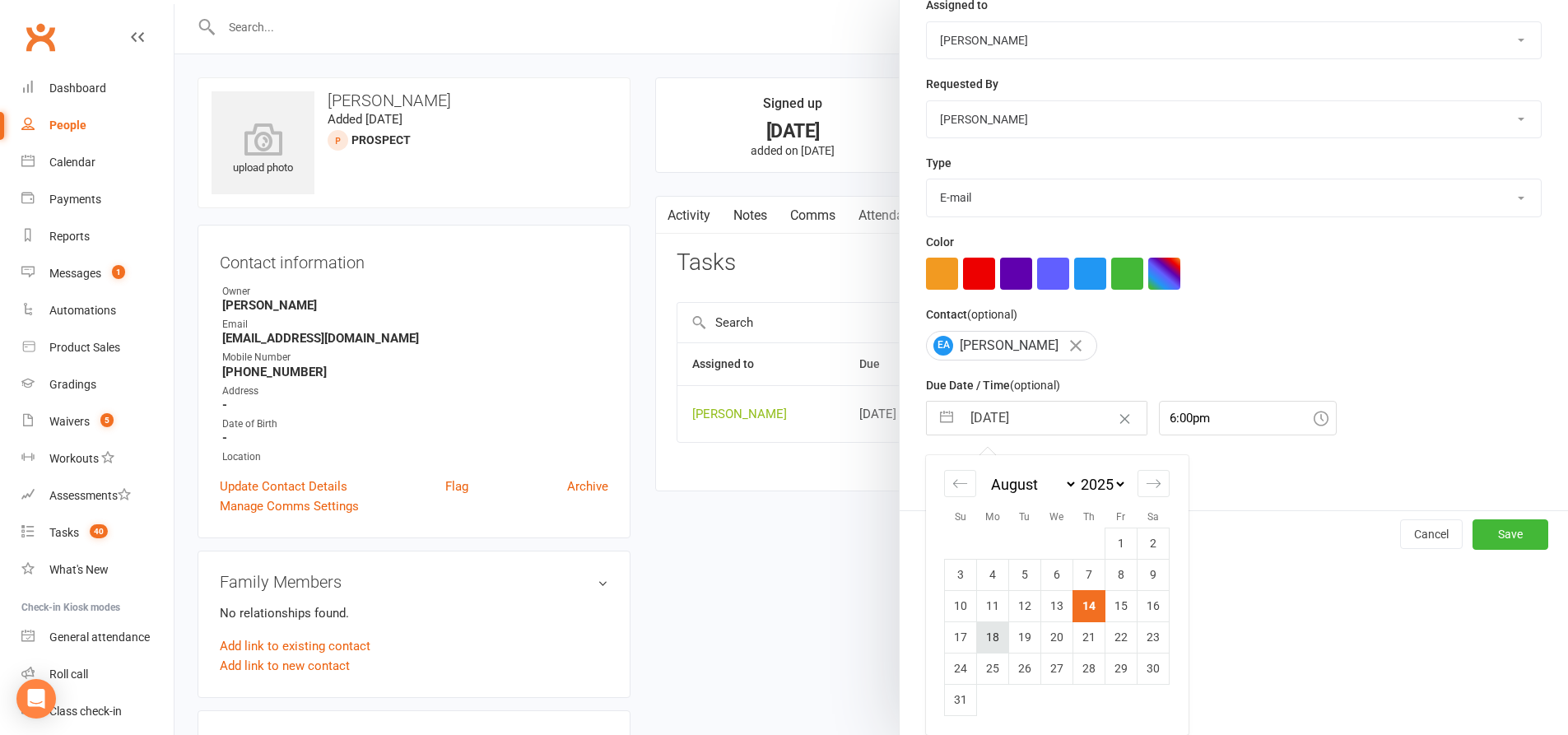
click at [984, 629] on td "18" at bounding box center [993, 636] width 32 height 31
type input "18 Aug 2025"
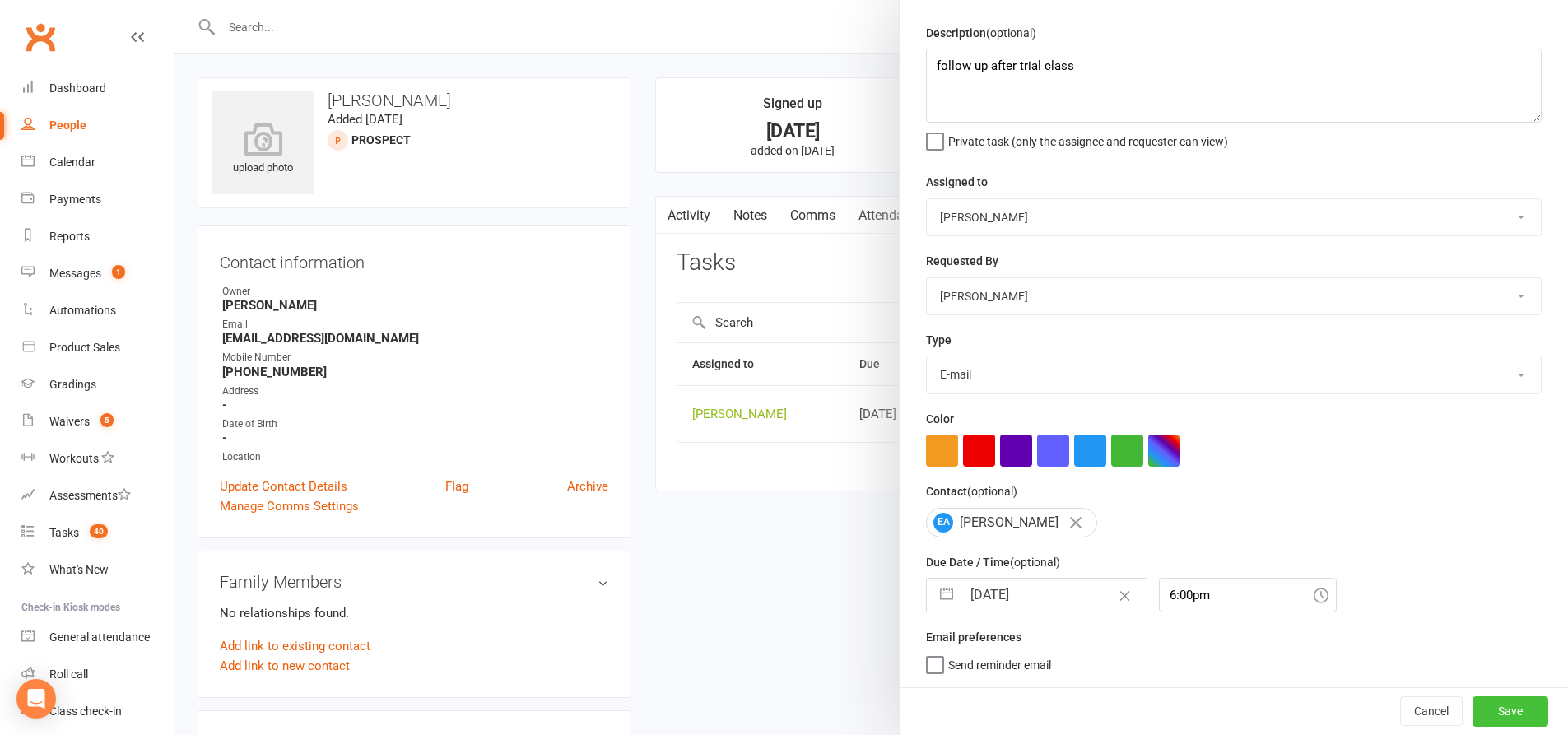
click at [1480, 709] on button "Save" at bounding box center [1511, 710] width 76 height 29
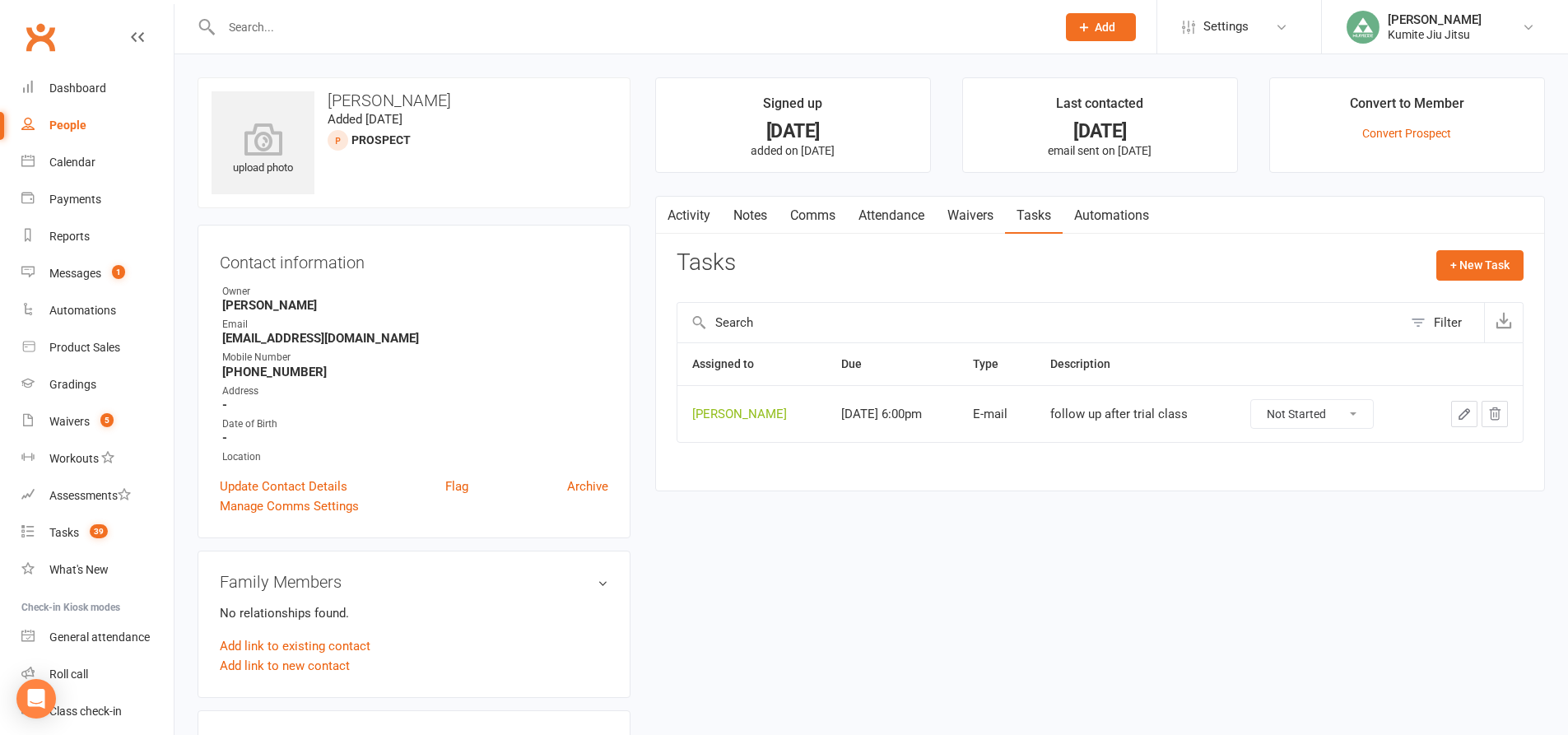
click at [760, 212] on link "Notes" at bounding box center [751, 216] width 57 height 38
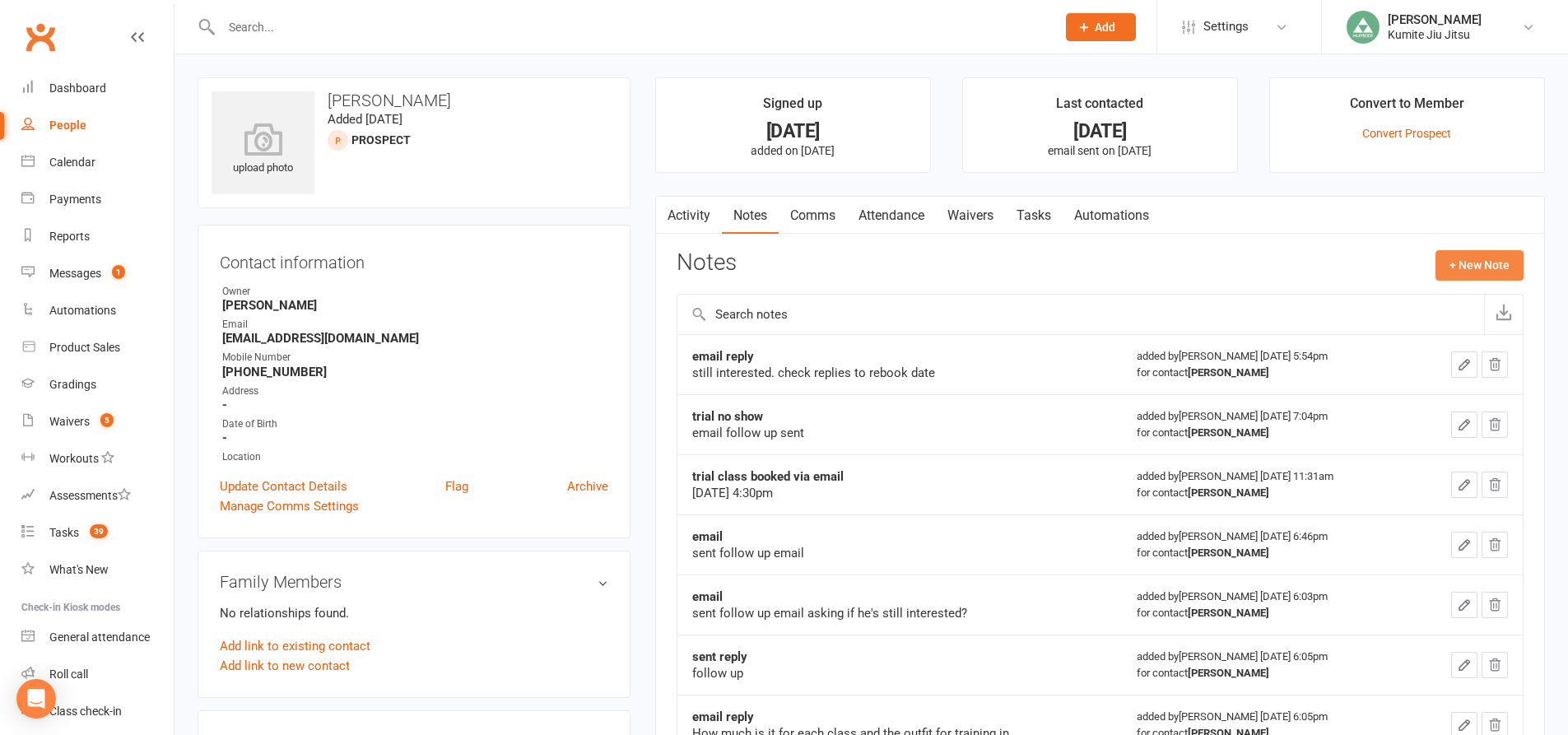
click at [1480, 264] on button "+ New Note" at bounding box center [1480, 264] width 88 height 29
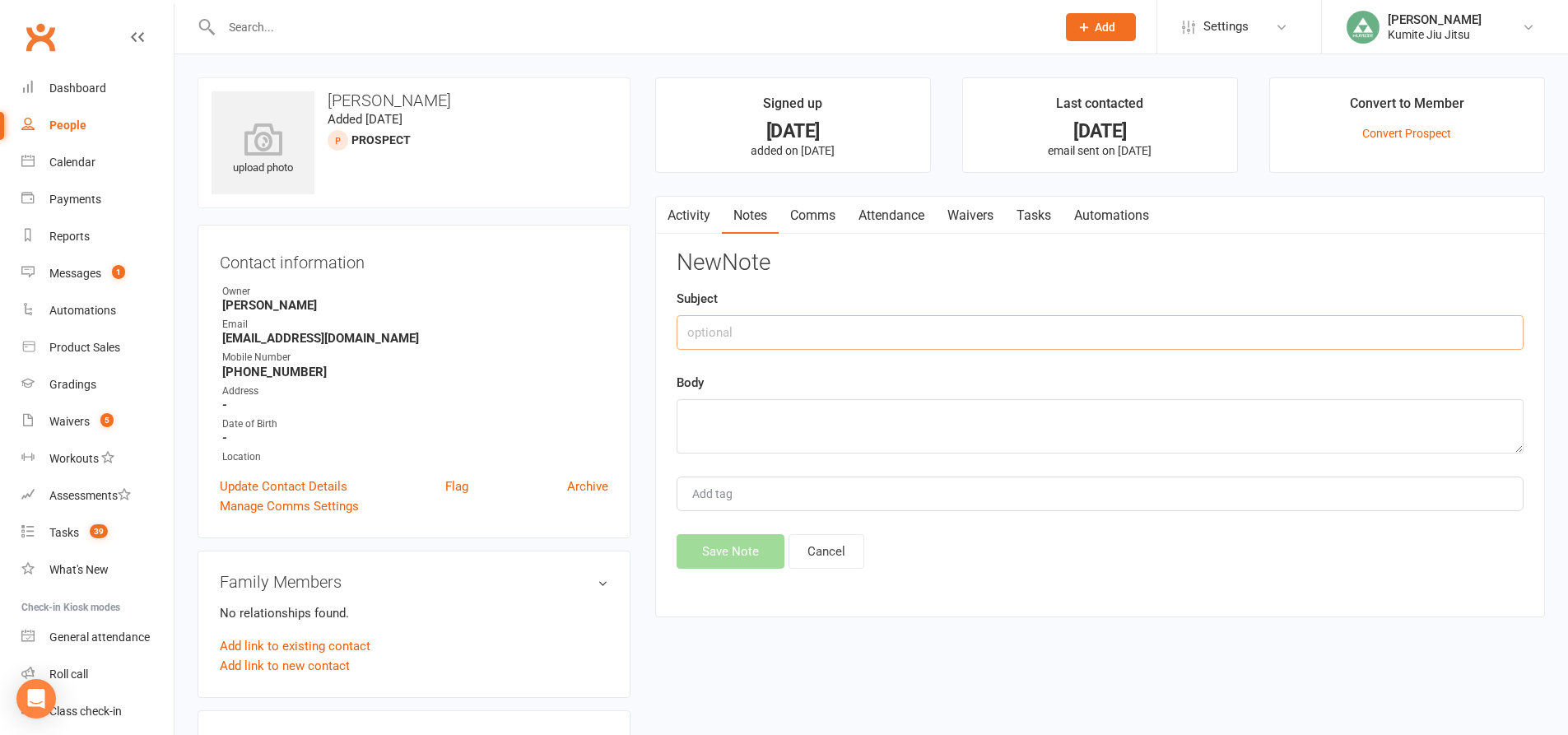
click at [853, 325] on input "text" at bounding box center [1100, 332] width 847 height 34
type input "trial rebooked Monday 18th aug"
click at [725, 410] on textarea at bounding box center [1100, 426] width 847 height 54
type textarea "via email"
click at [732, 534] on div "New Note Subject trial rebooked Monday 18th aug Body via email Add tag Save Not…" at bounding box center [1100, 409] width 847 height 319
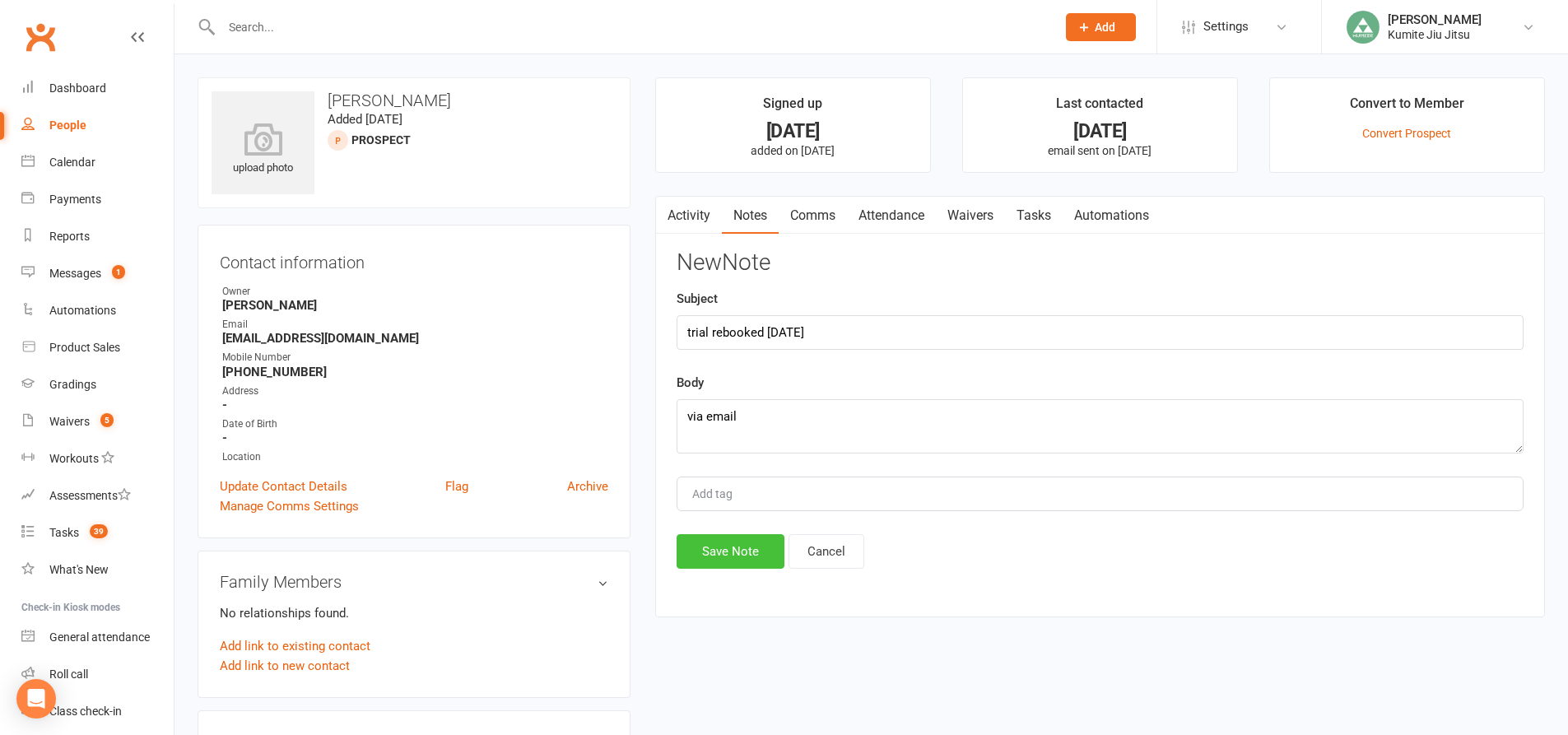
click at [742, 547] on button "Save Note" at bounding box center [730, 551] width 108 height 34
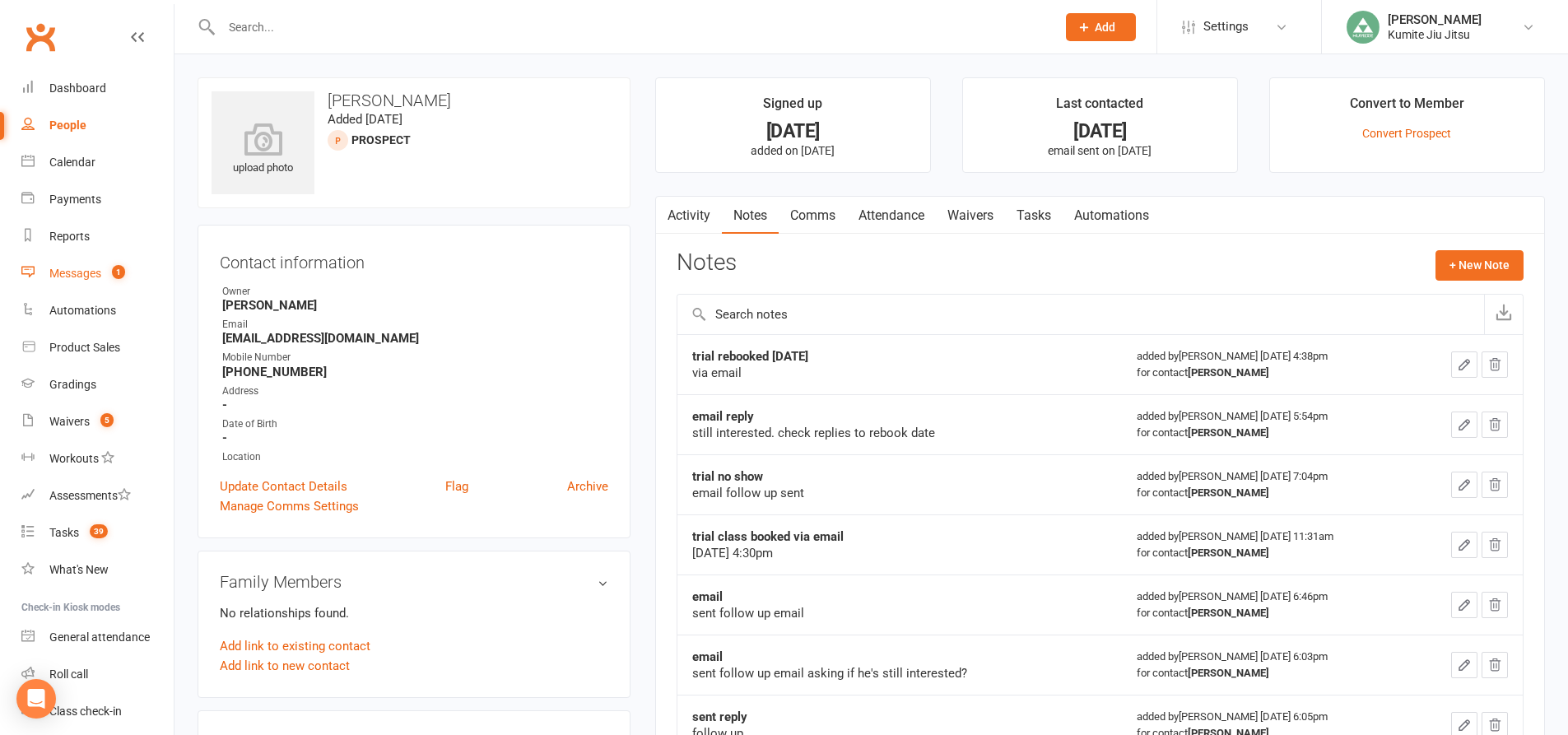
click at [102, 265] on link "Messages 1" at bounding box center [97, 273] width 152 height 37
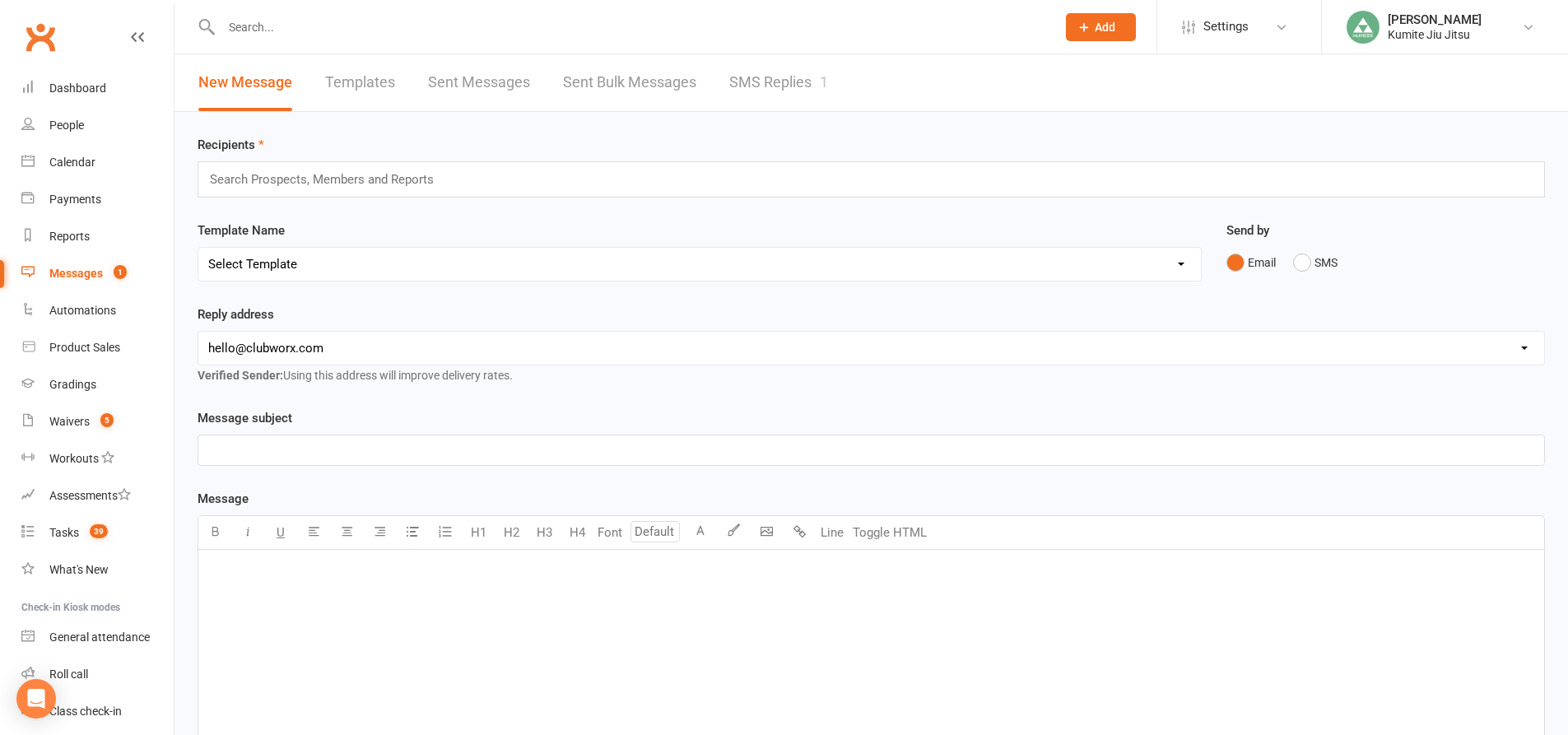
click at [752, 84] on link "SMS Replies 1" at bounding box center [779, 83] width 99 height 57
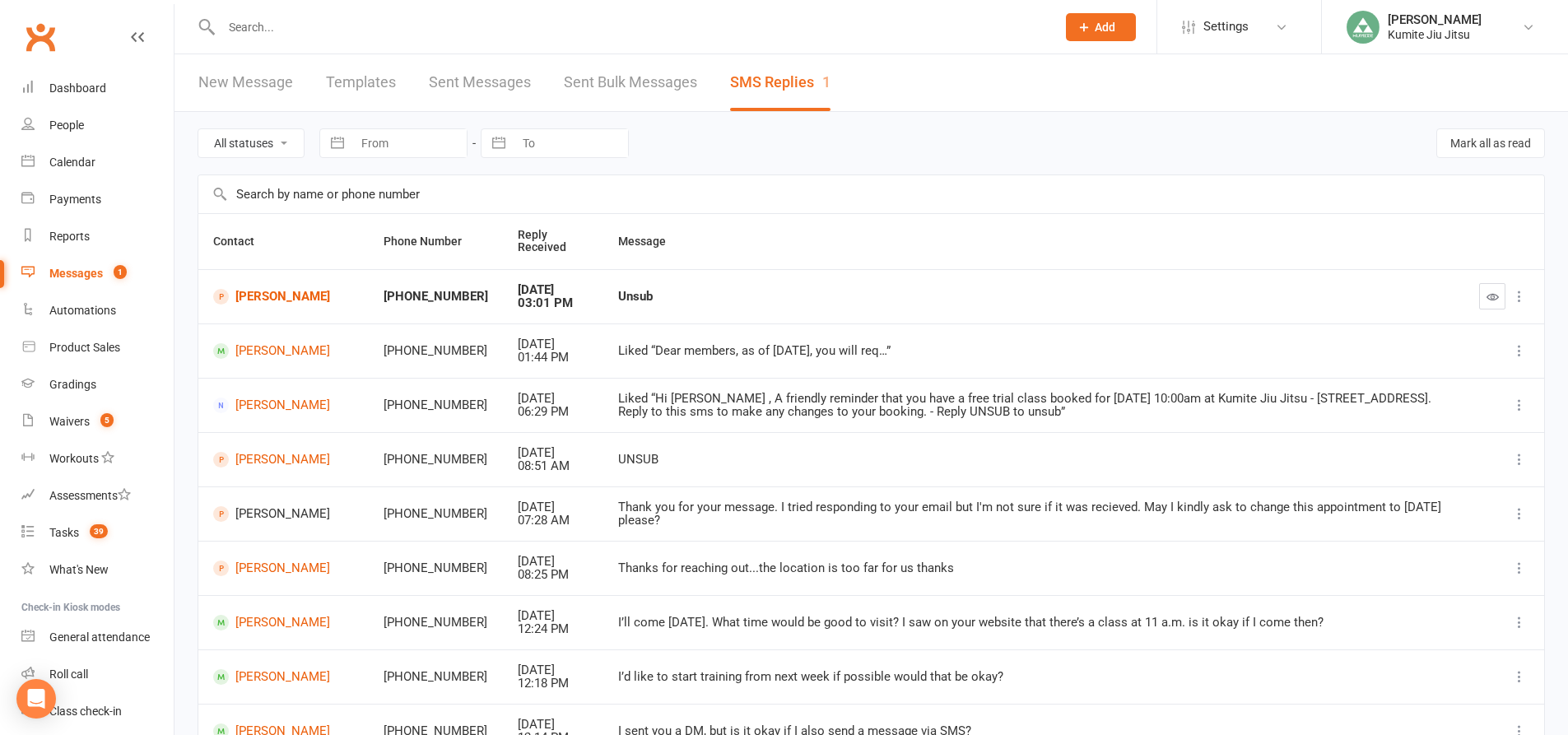
click at [1495, 301] on icon "button" at bounding box center [1493, 296] width 12 height 12
click at [268, 299] on link "Neha Mehta" at bounding box center [284, 297] width 142 height 15
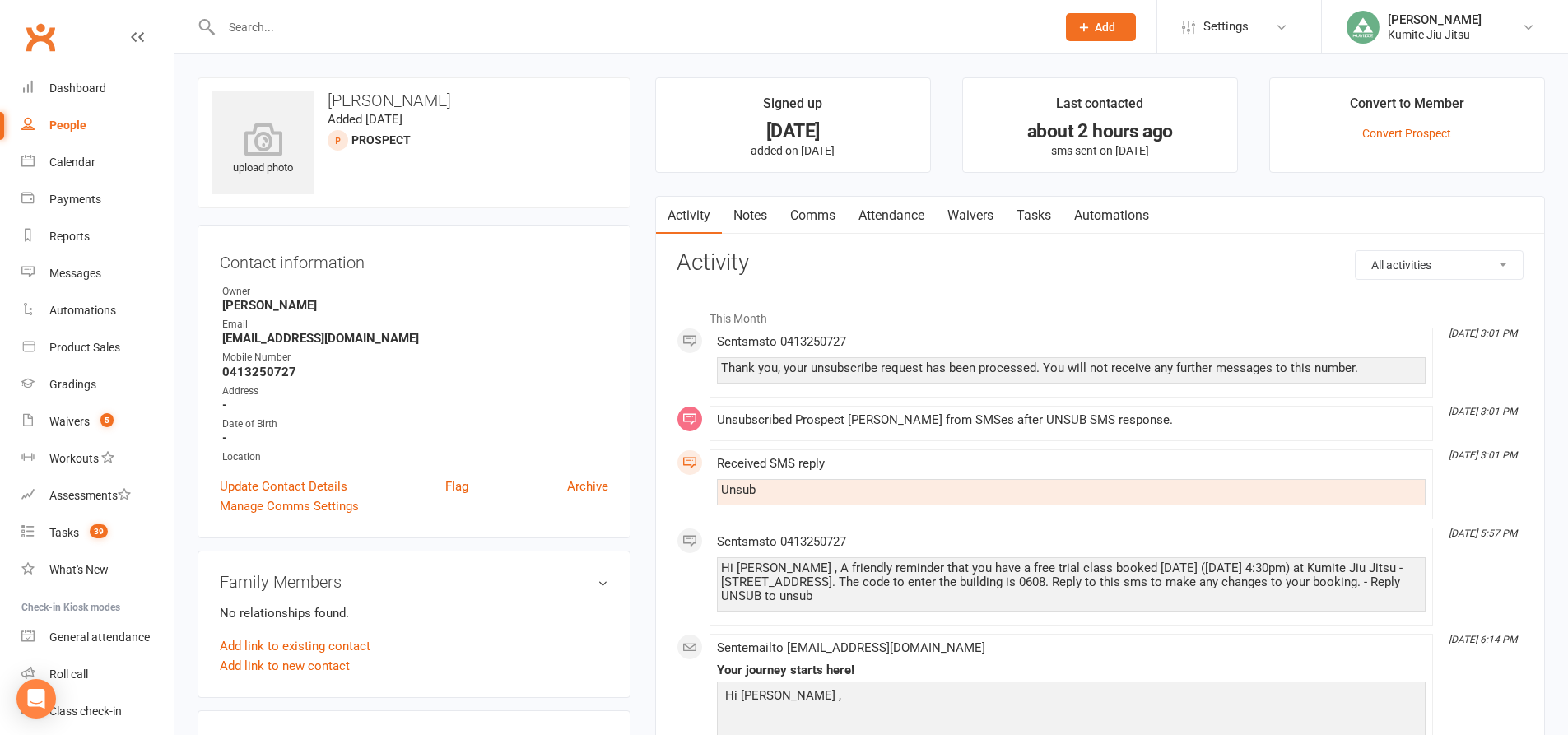
click at [754, 219] on link "Notes" at bounding box center [751, 216] width 57 height 38
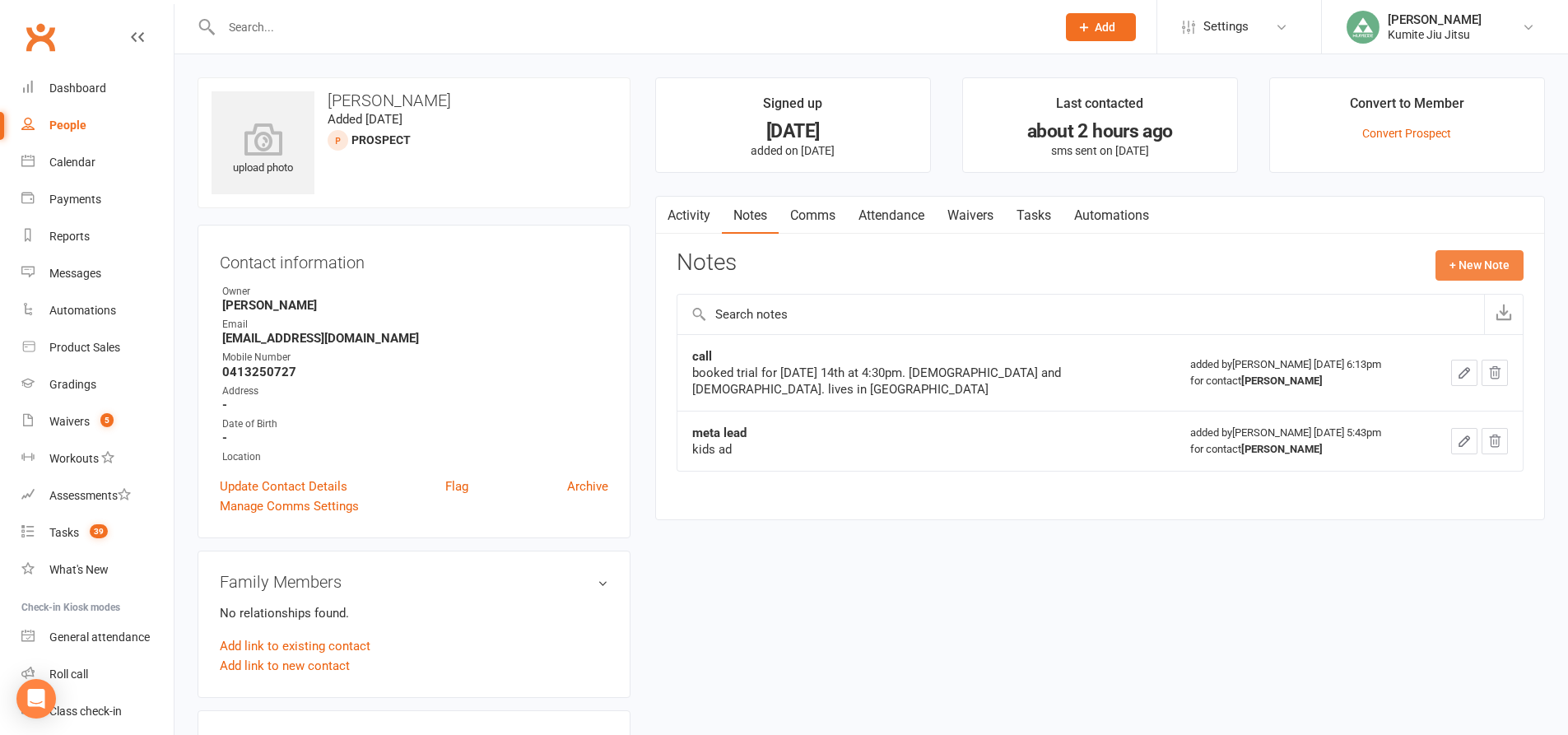
click at [1485, 264] on button "+ New Note" at bounding box center [1480, 264] width 88 height 29
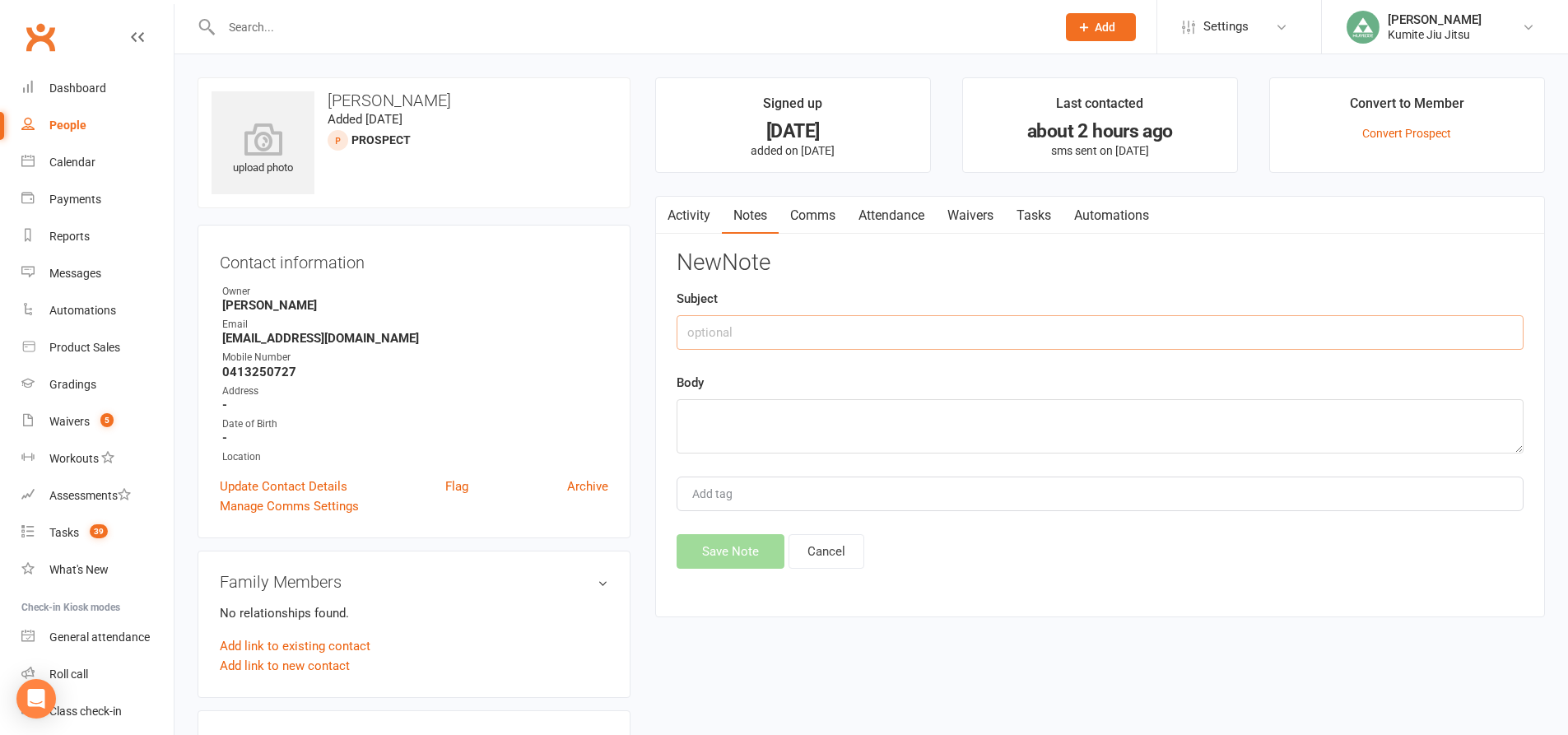
click at [889, 322] on input "text" at bounding box center [1100, 332] width 847 height 34
type input "trial no show"
click at [772, 419] on textarea at bounding box center [1100, 426] width 847 height 54
type textarea "plus unsubbed from sms - call to follow up"
click at [751, 555] on button "Save Note" at bounding box center [730, 551] width 108 height 34
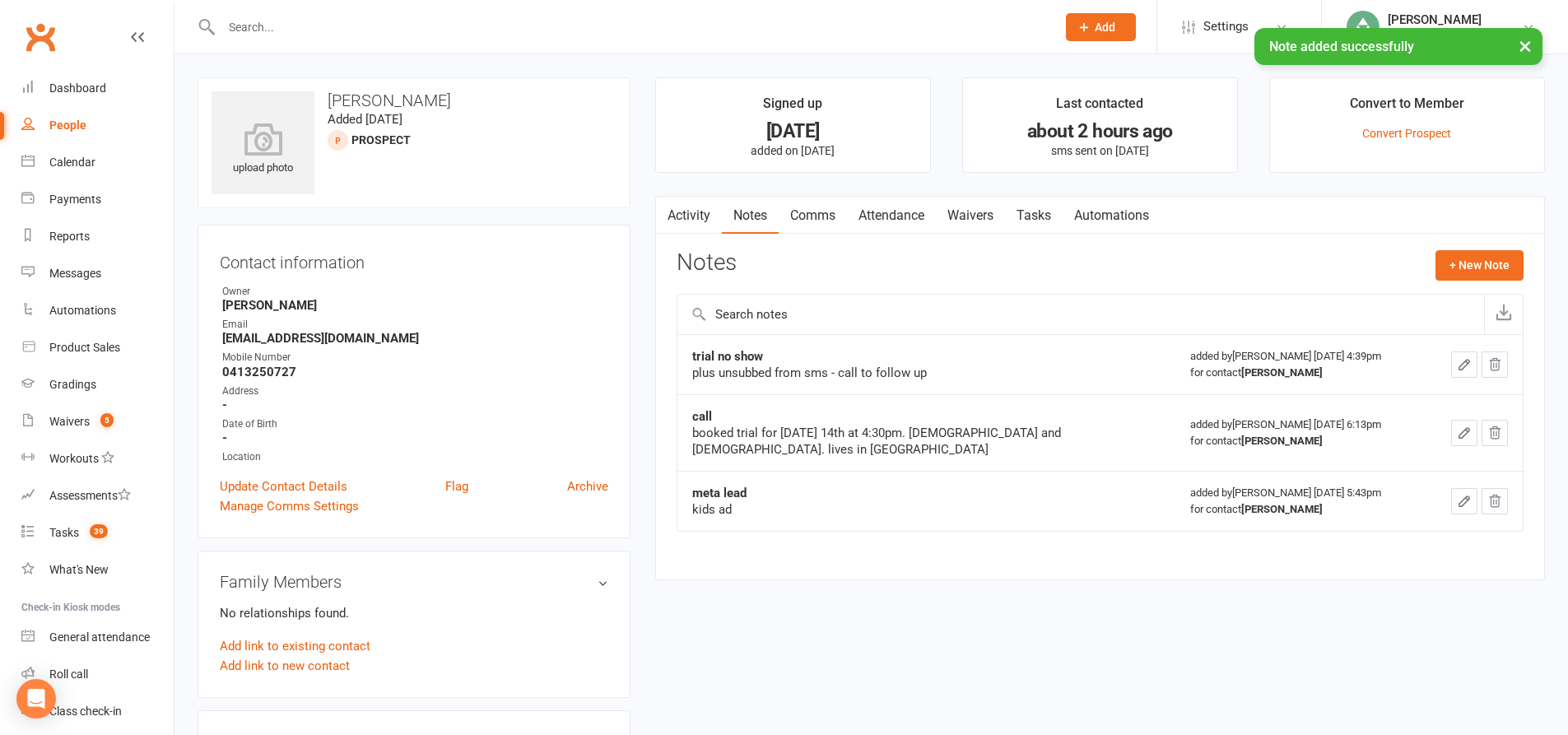
click at [1032, 216] on link "Tasks" at bounding box center [1034, 216] width 58 height 38
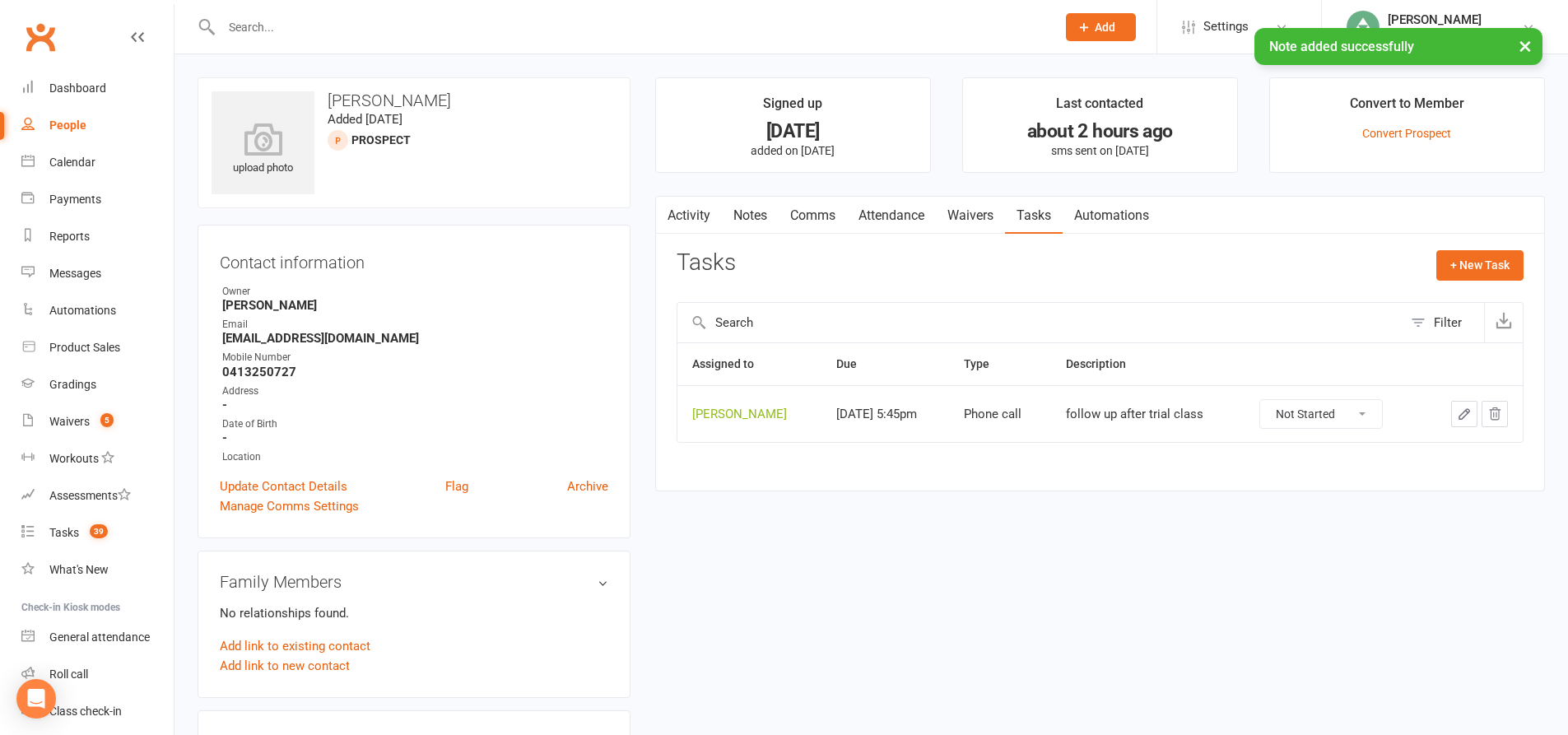
click at [1456, 412] on button "button" at bounding box center [1465, 414] width 27 height 27
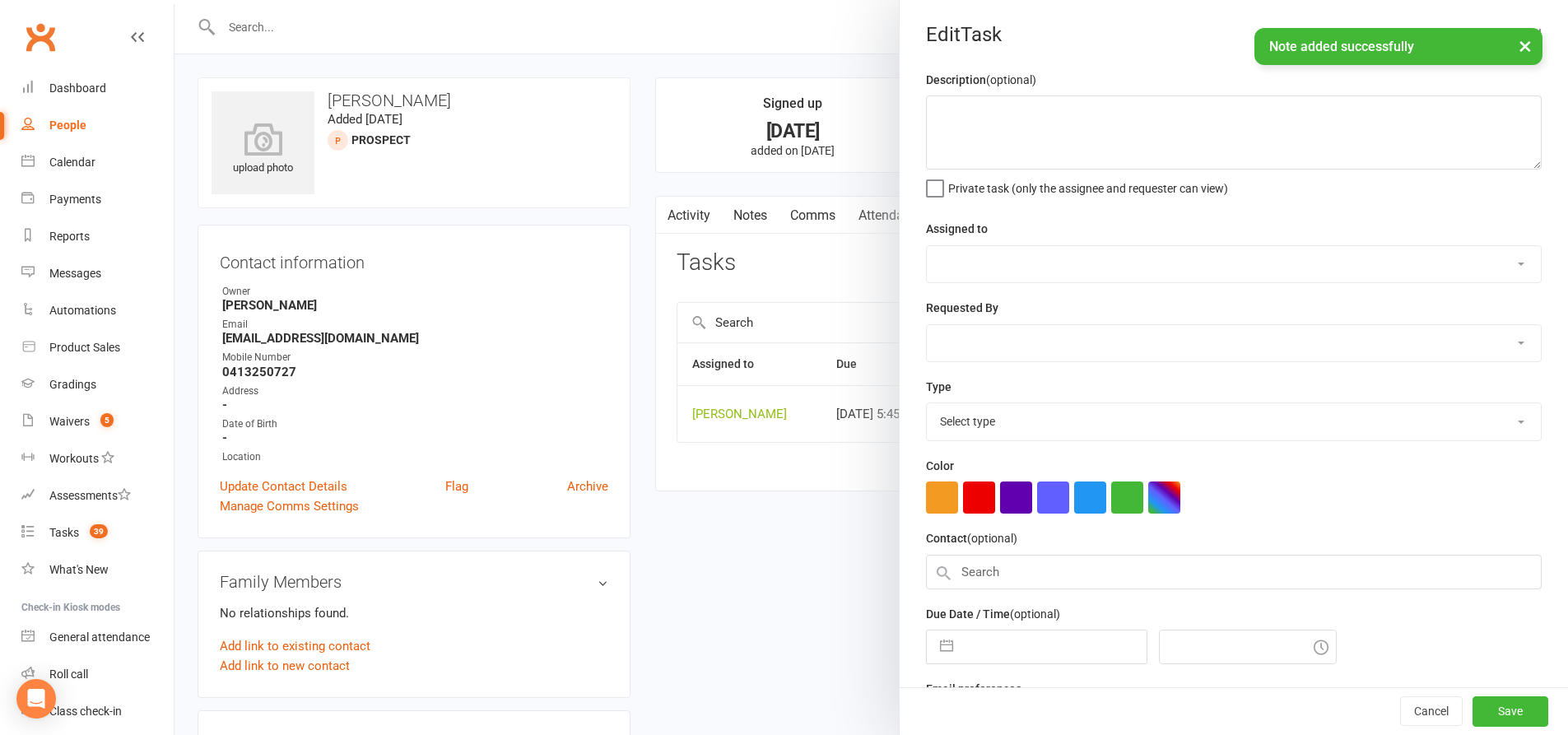
type textarea "follow up after trial class"
select select "49706"
type input "14 Aug 2025"
type input "5:45pm"
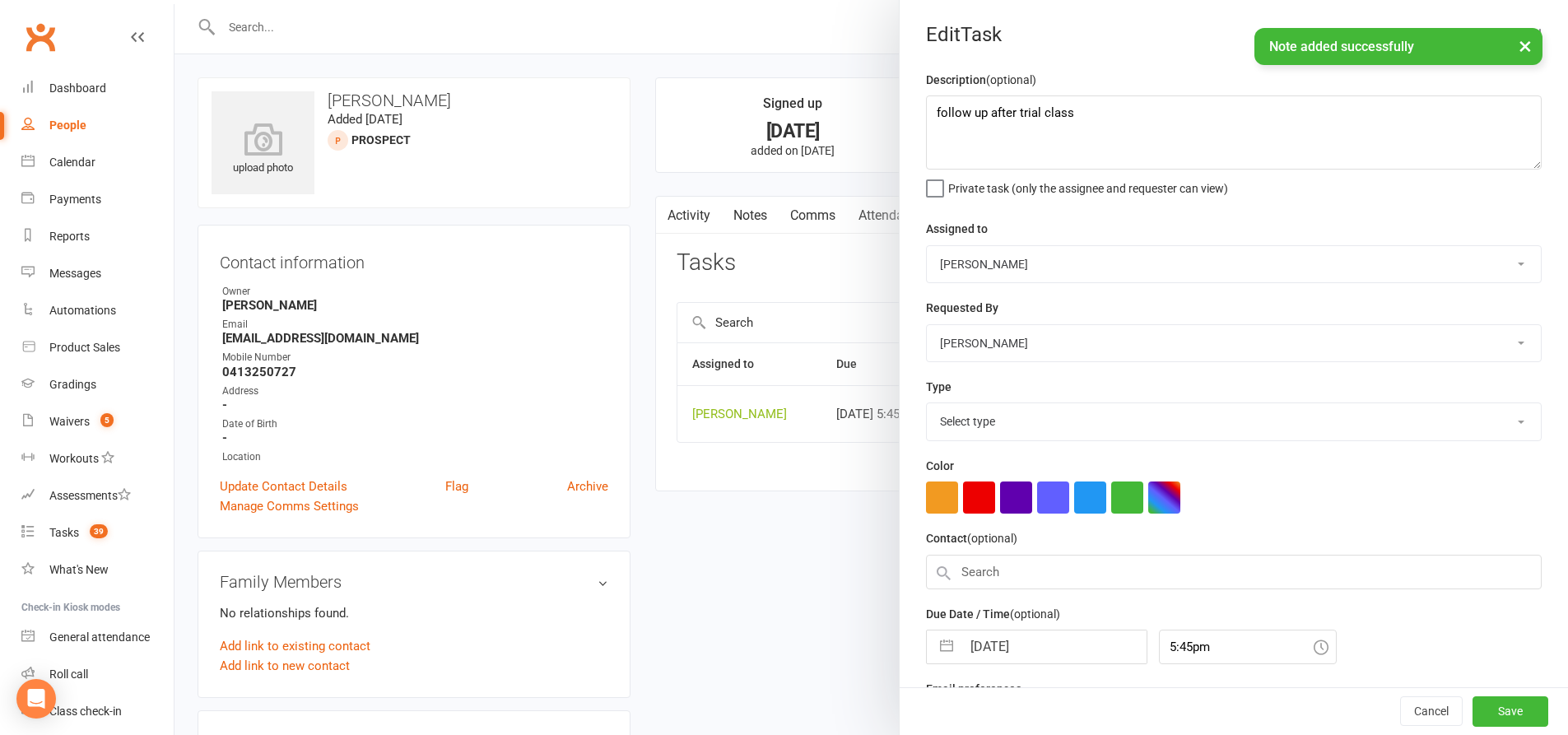
select select "28624"
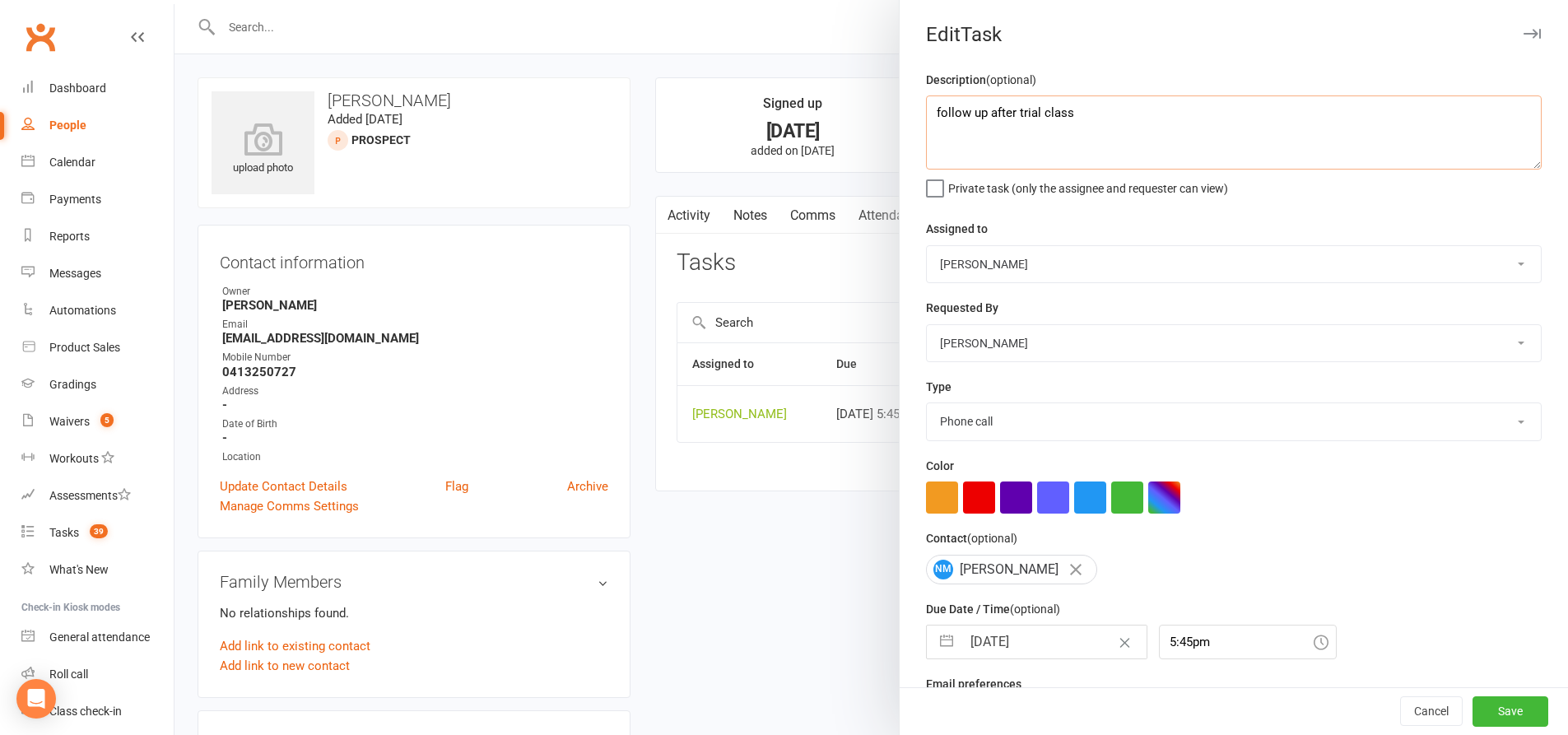
drag, startPoint x: 1110, startPoint y: 124, endPoint x: 1049, endPoint y: 124, distance: 61.0
click at [1049, 124] on textarea "follow up after trial class" at bounding box center [1233, 132] width 616 height 74
type textarea "follow up after trial no show"
click at [1474, 707] on button "Save" at bounding box center [1511, 711] width 76 height 29
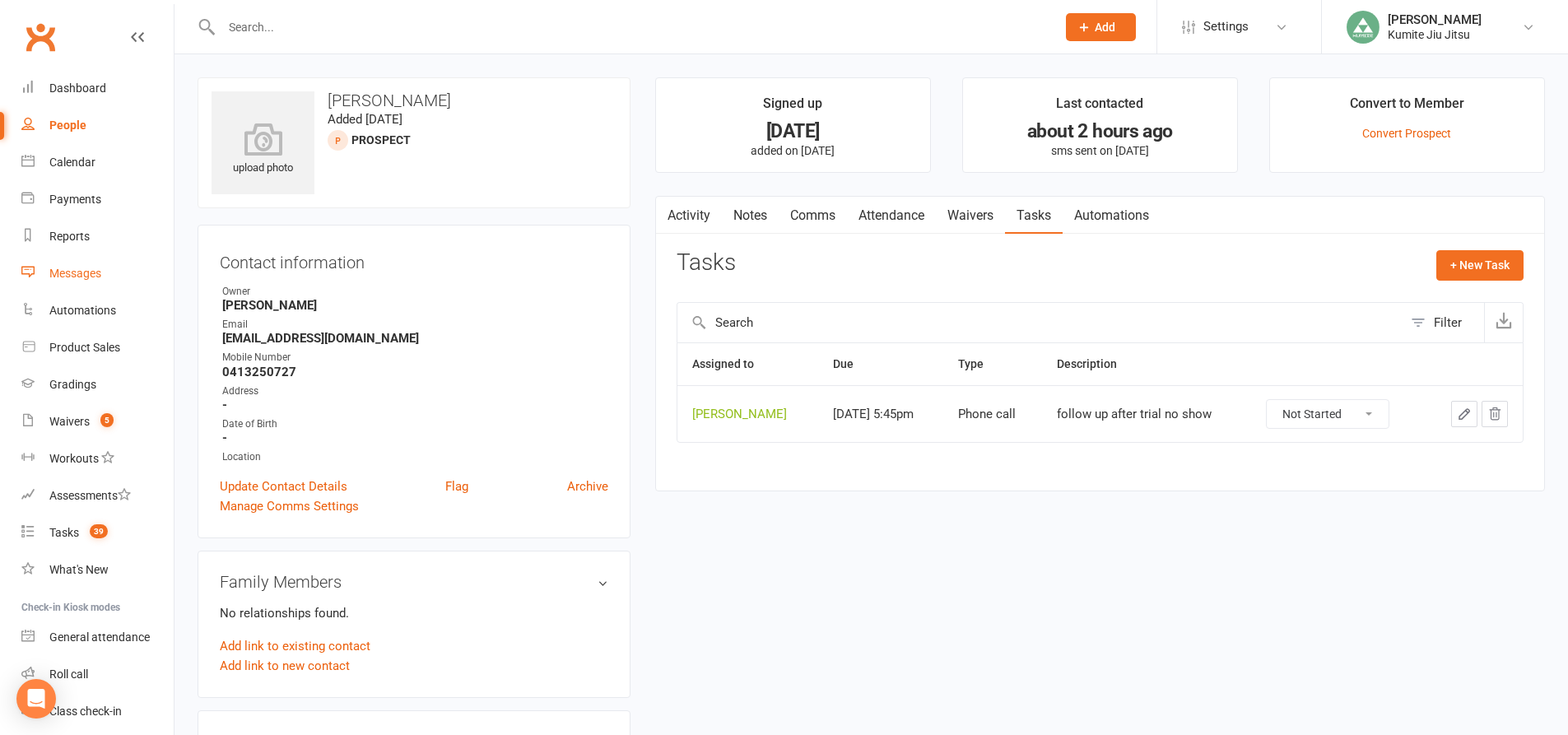
click at [101, 264] on link "Messages" at bounding box center [97, 273] width 152 height 37
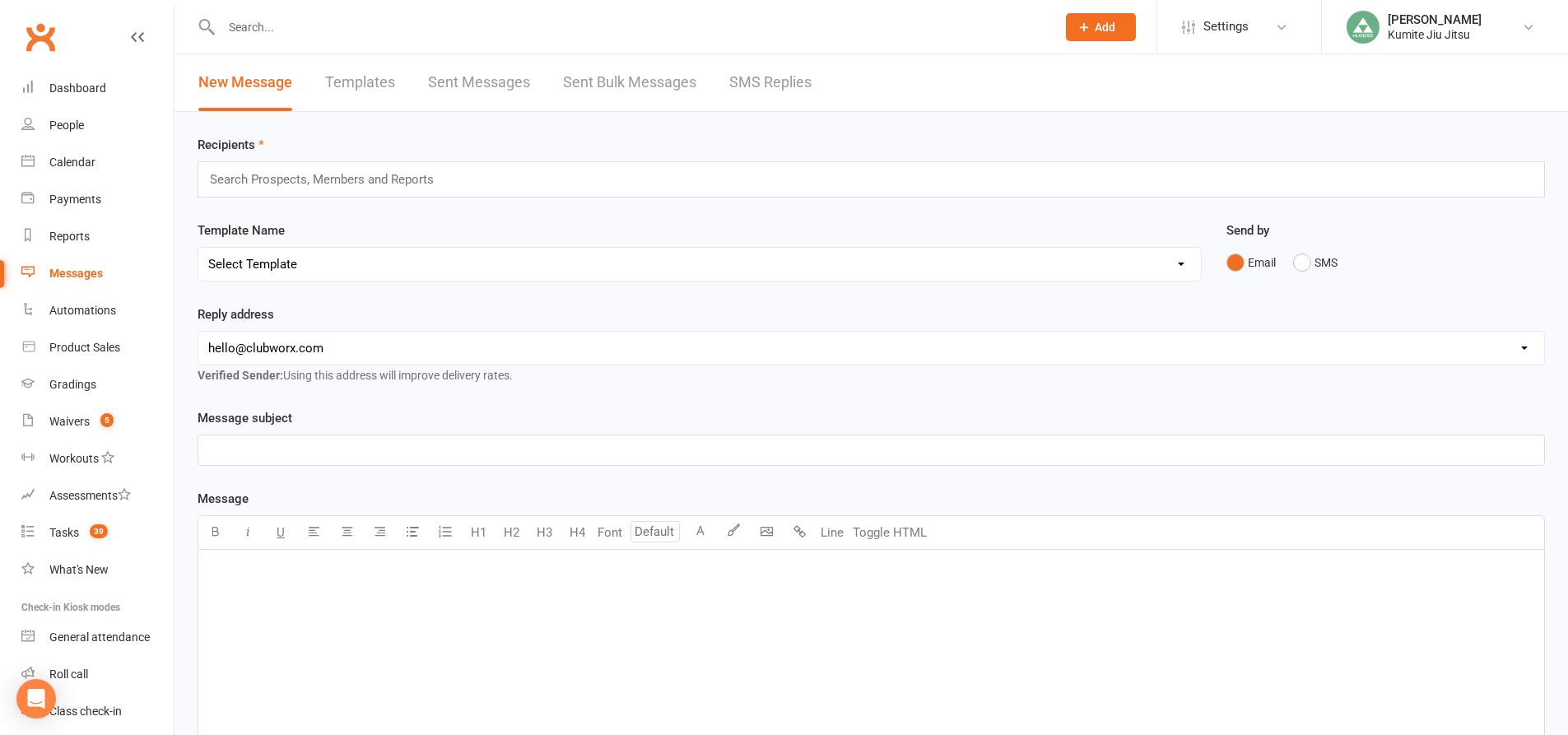
click at [339, 82] on link "Templates" at bounding box center [361, 83] width 70 height 57
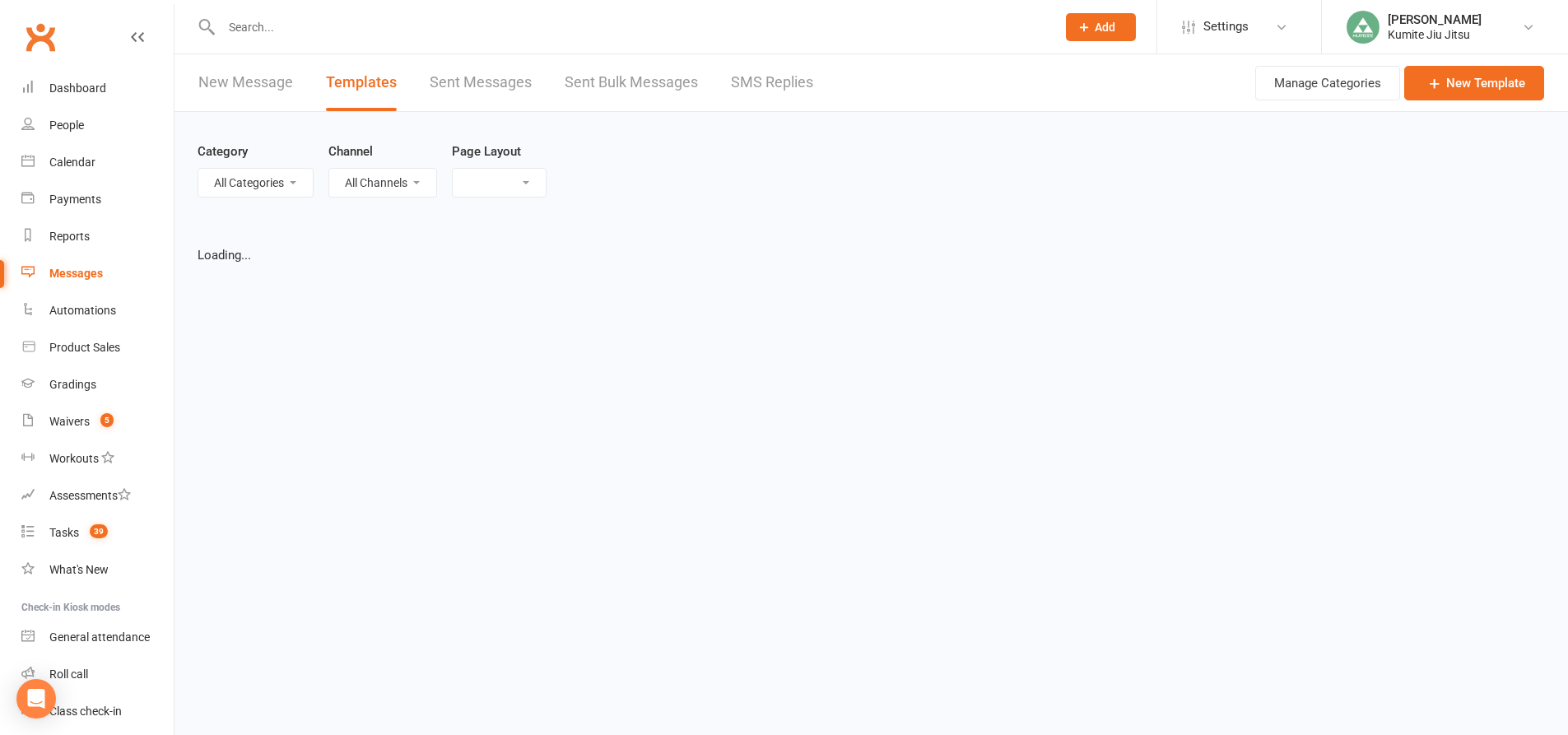
select select "grid"
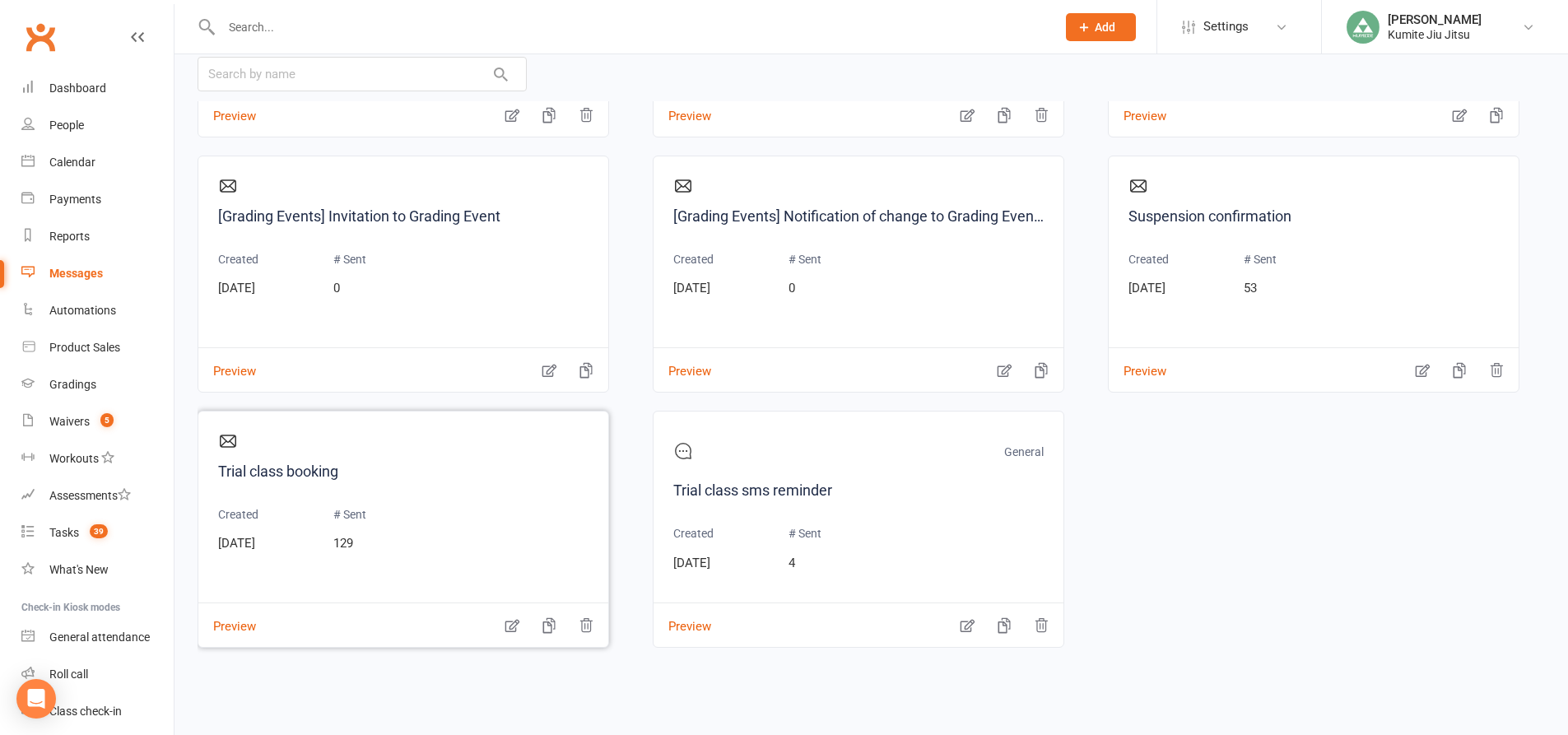
scroll to position [181, 0]
click at [511, 626] on icon "button" at bounding box center [512, 624] width 16 height 16
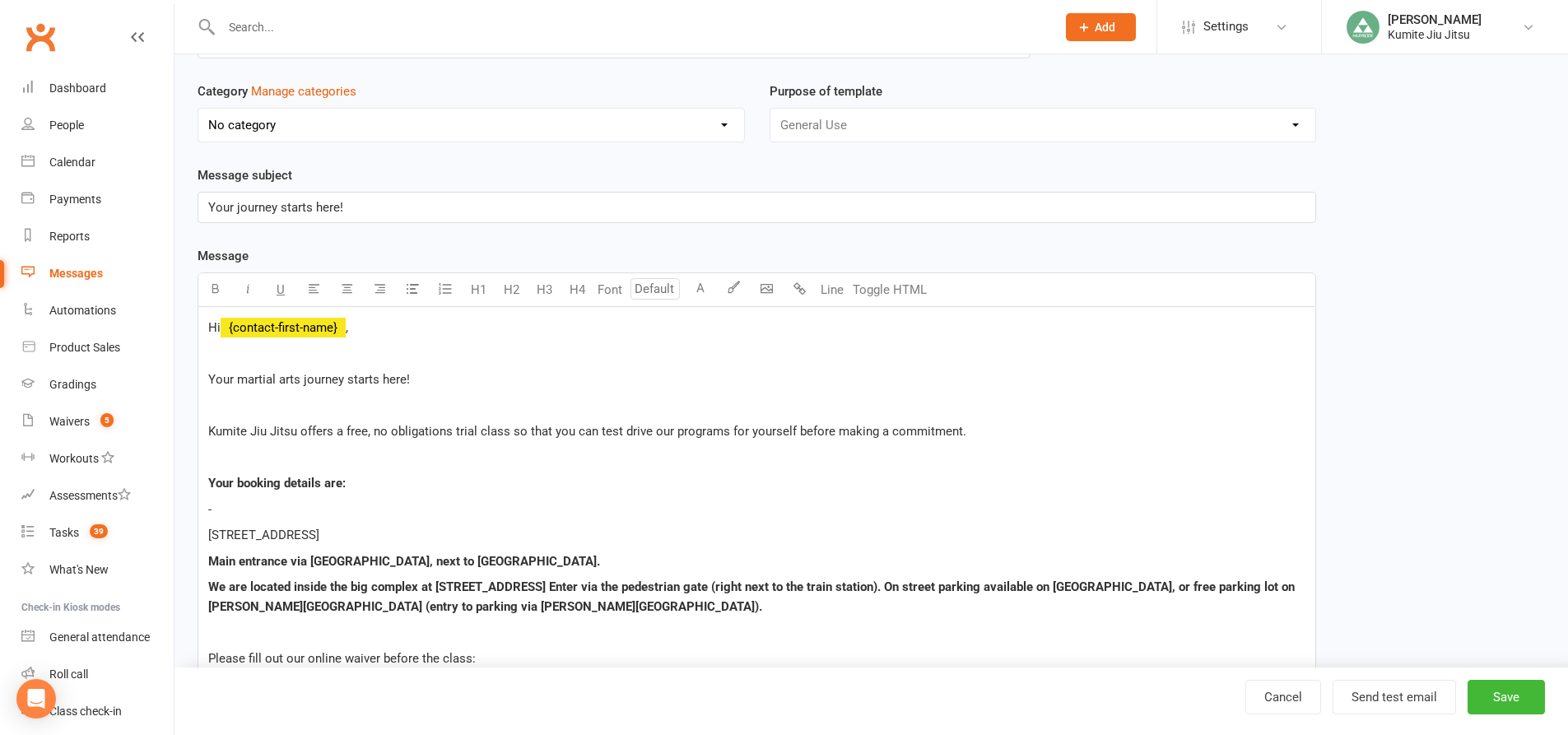
scroll to position [329, 0]
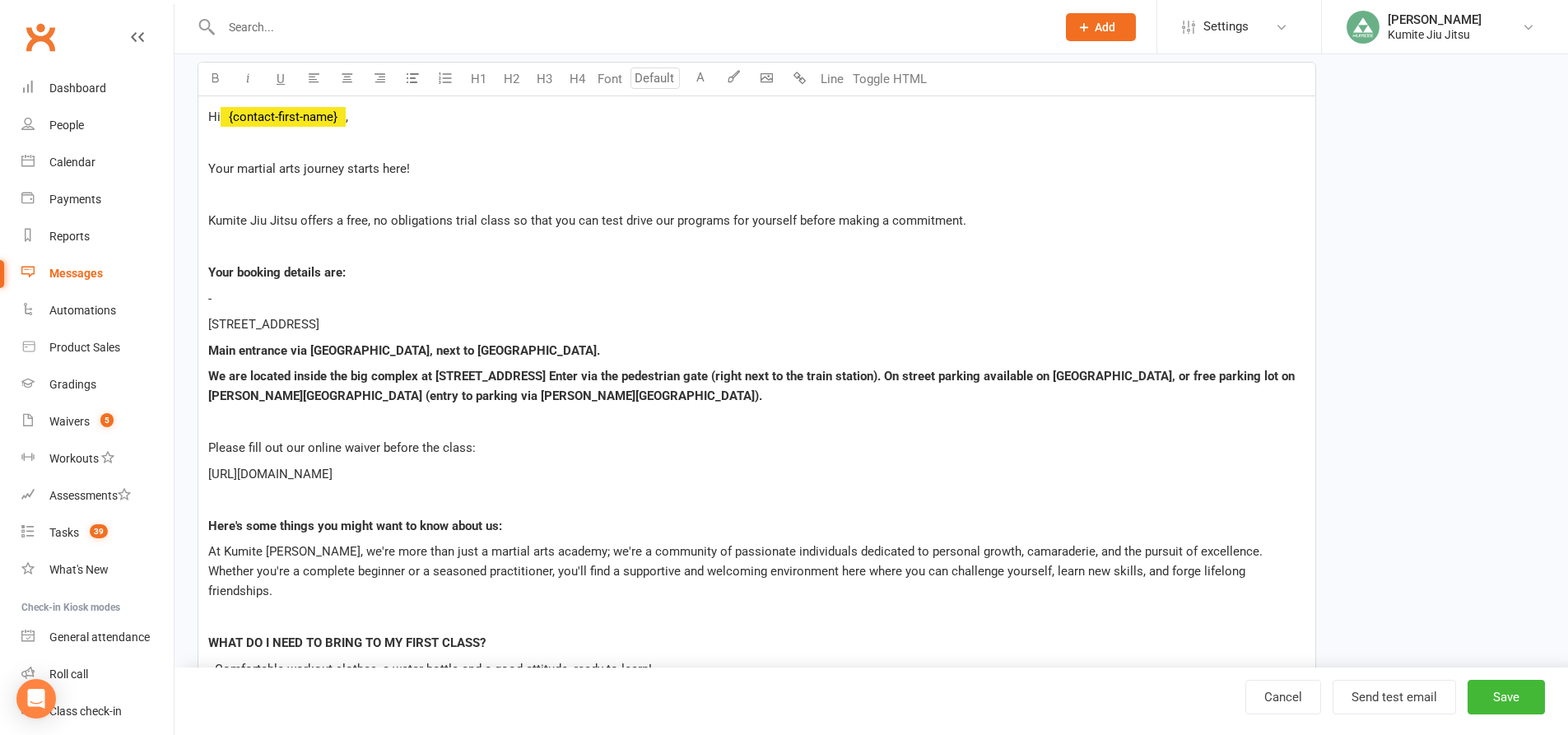
click at [251, 301] on p "-" at bounding box center [756, 299] width 1097 height 20
click at [426, 329] on p "1 King St, Concord West NSW 2138" at bounding box center [756, 324] width 1097 height 20
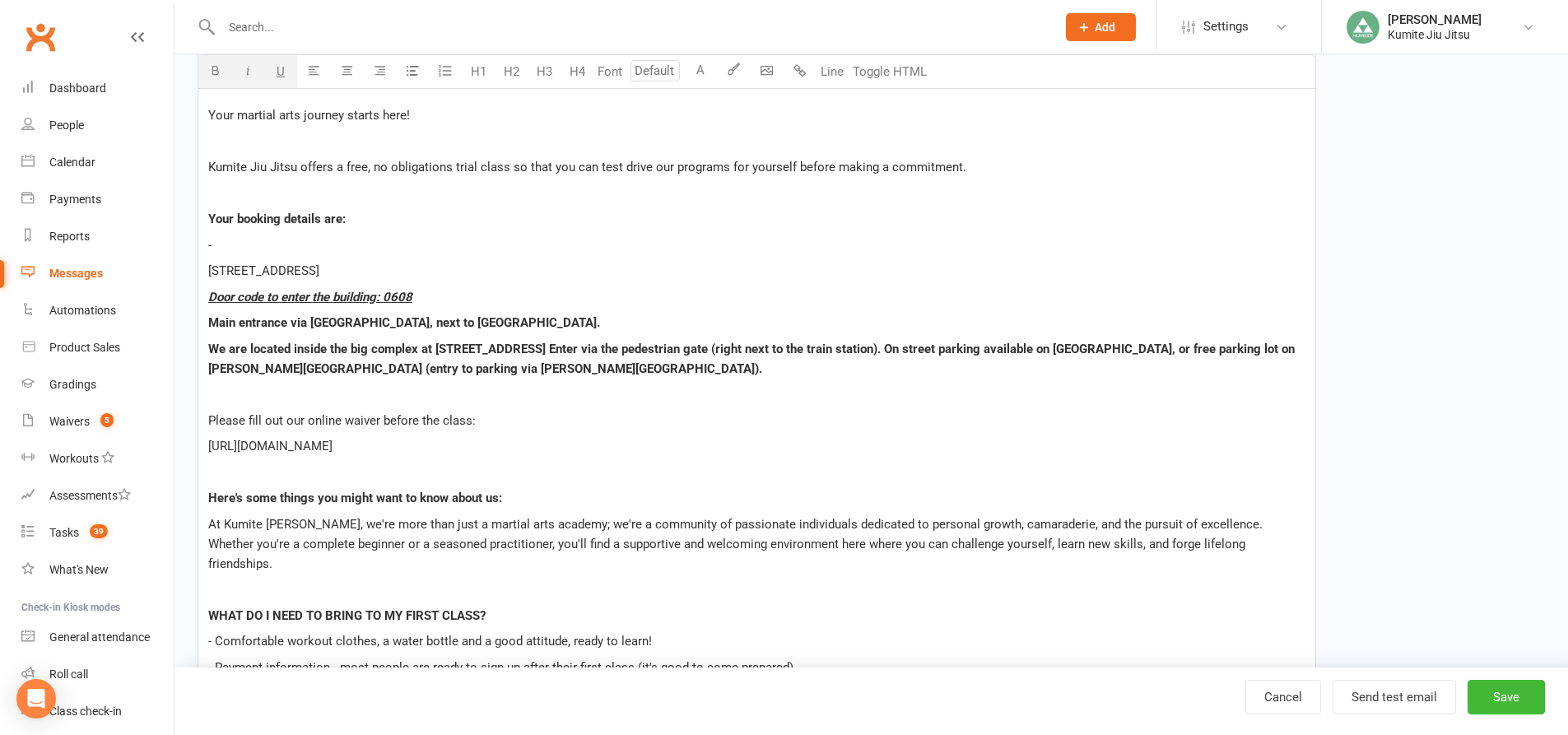
scroll to position [412, 0]
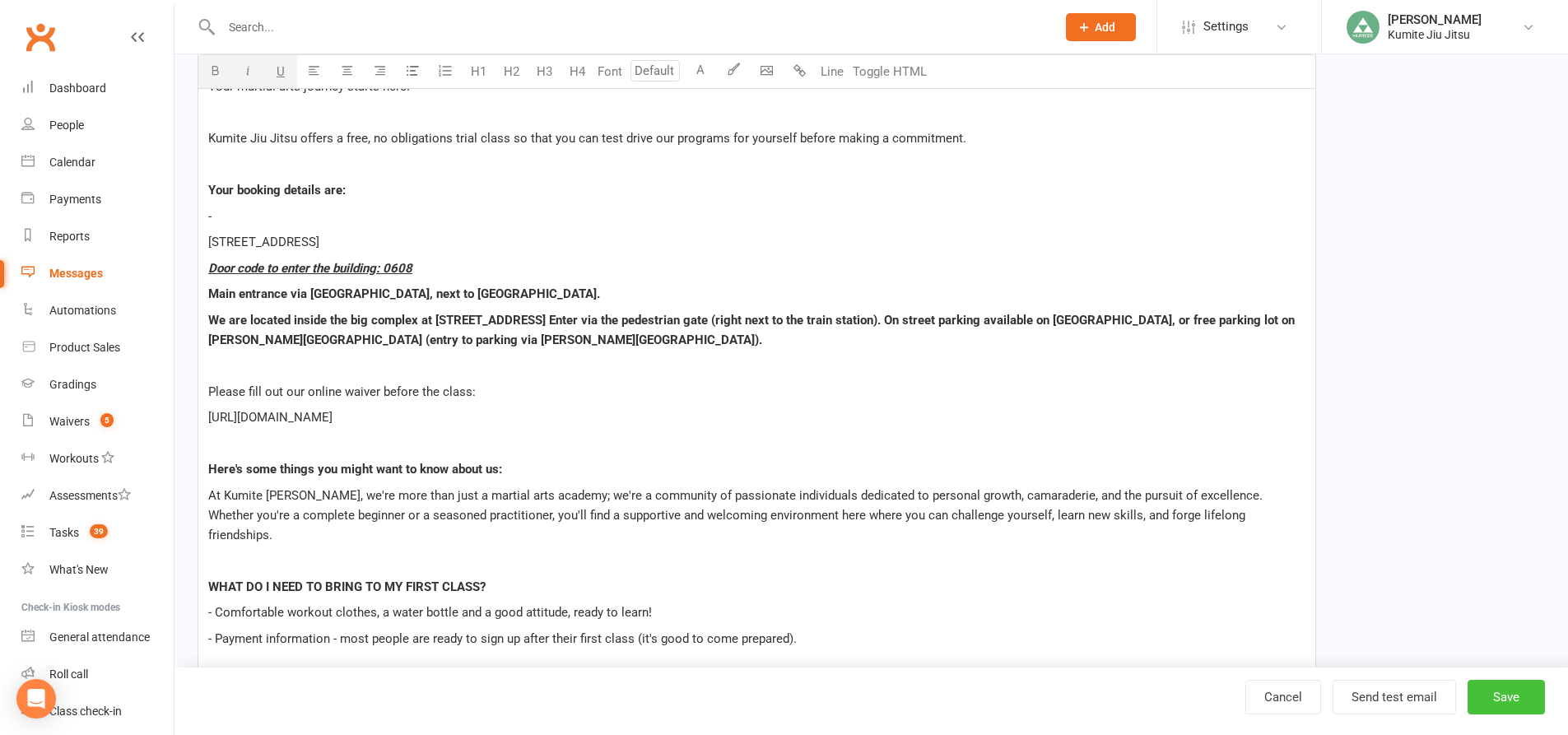
click at [1519, 697] on button "Save" at bounding box center [1506, 697] width 77 height 34
select select "grid"
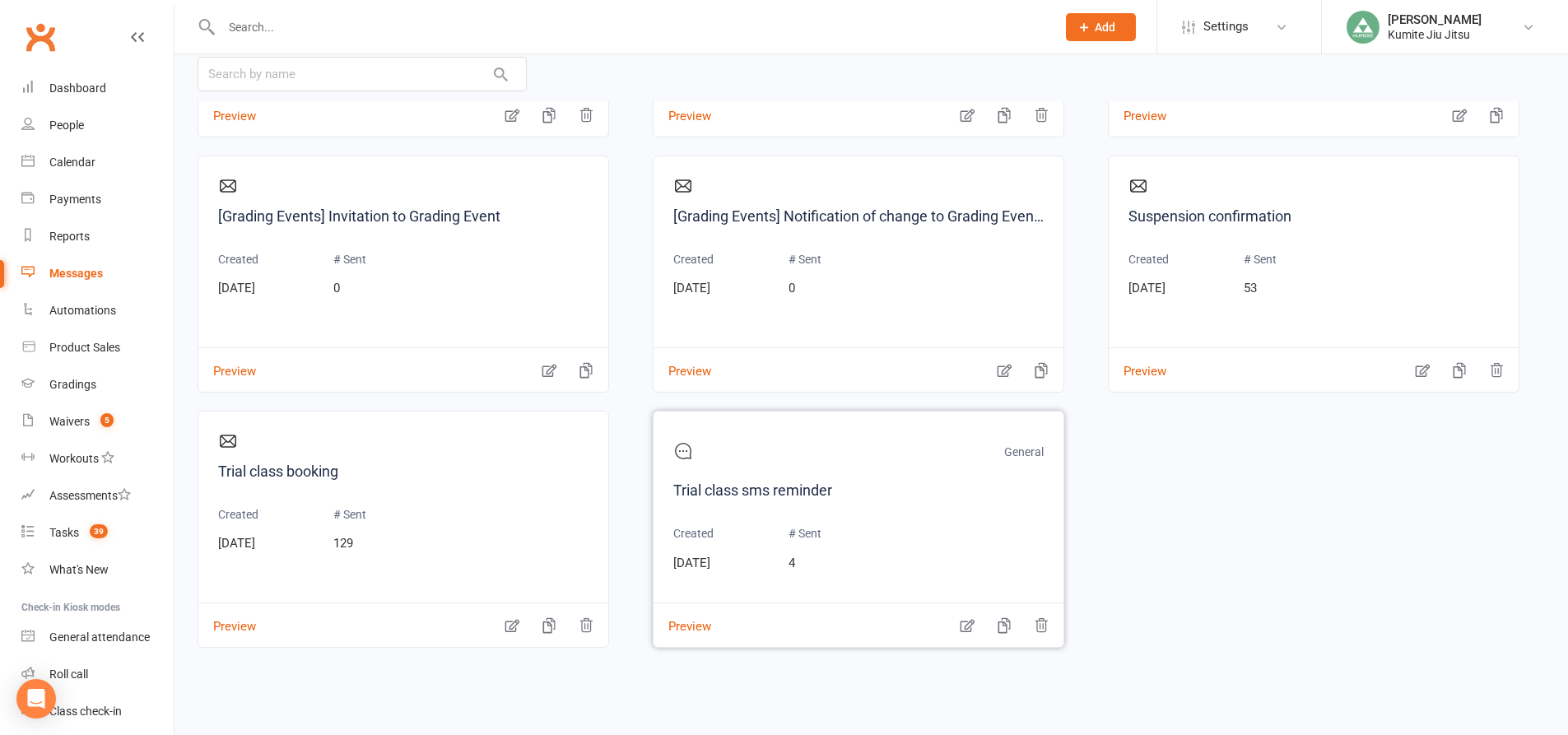
scroll to position [181, 0]
click at [969, 624] on icon "button" at bounding box center [968, 626] width 14 height 13
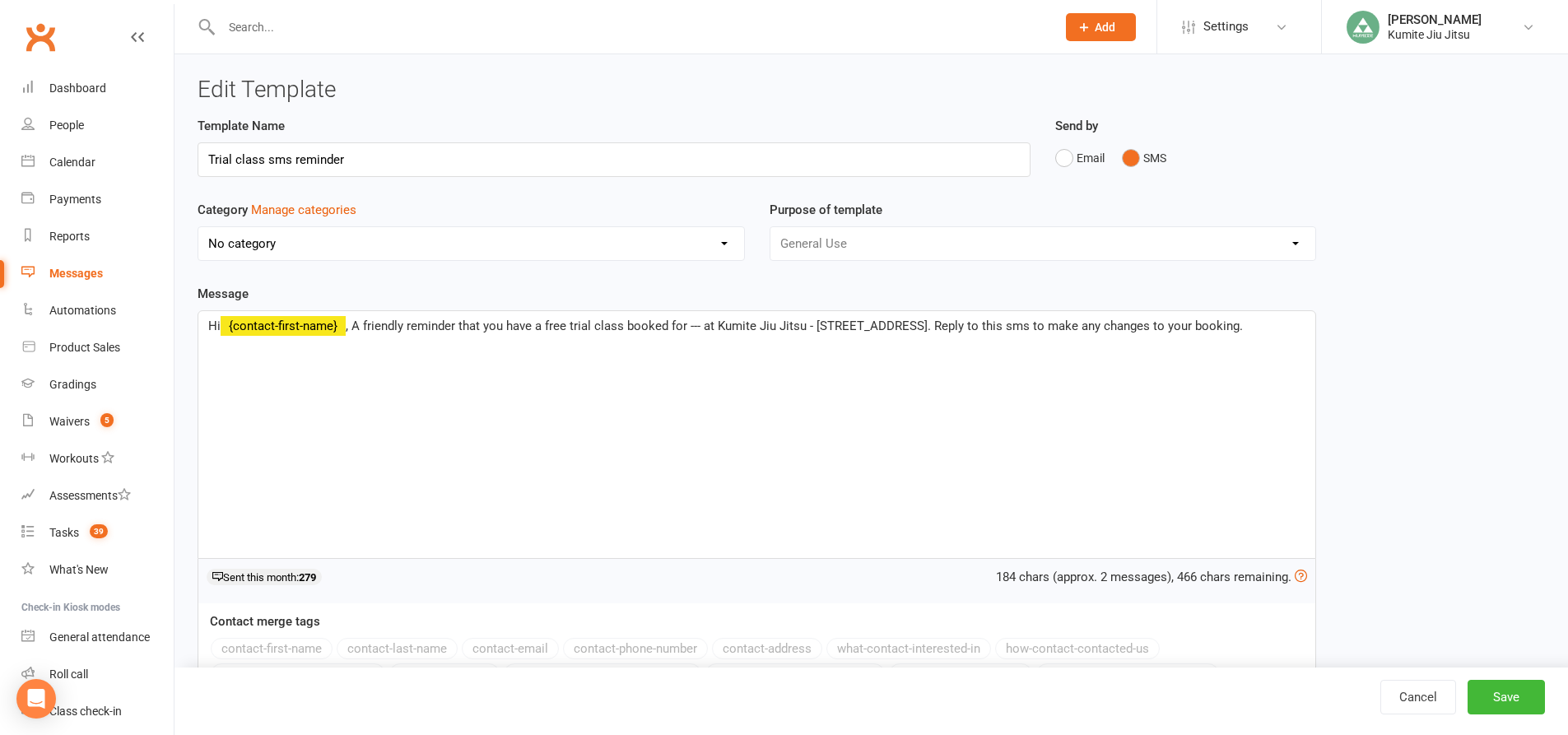
select select "10370"
drag, startPoint x: 948, startPoint y: 327, endPoint x: 958, endPoint y: 325, distance: 10.2
click at [951, 326] on span ", A friendly reminder that you have a free trial class booked for --- at Kumite…" at bounding box center [794, 326] width 897 height 15
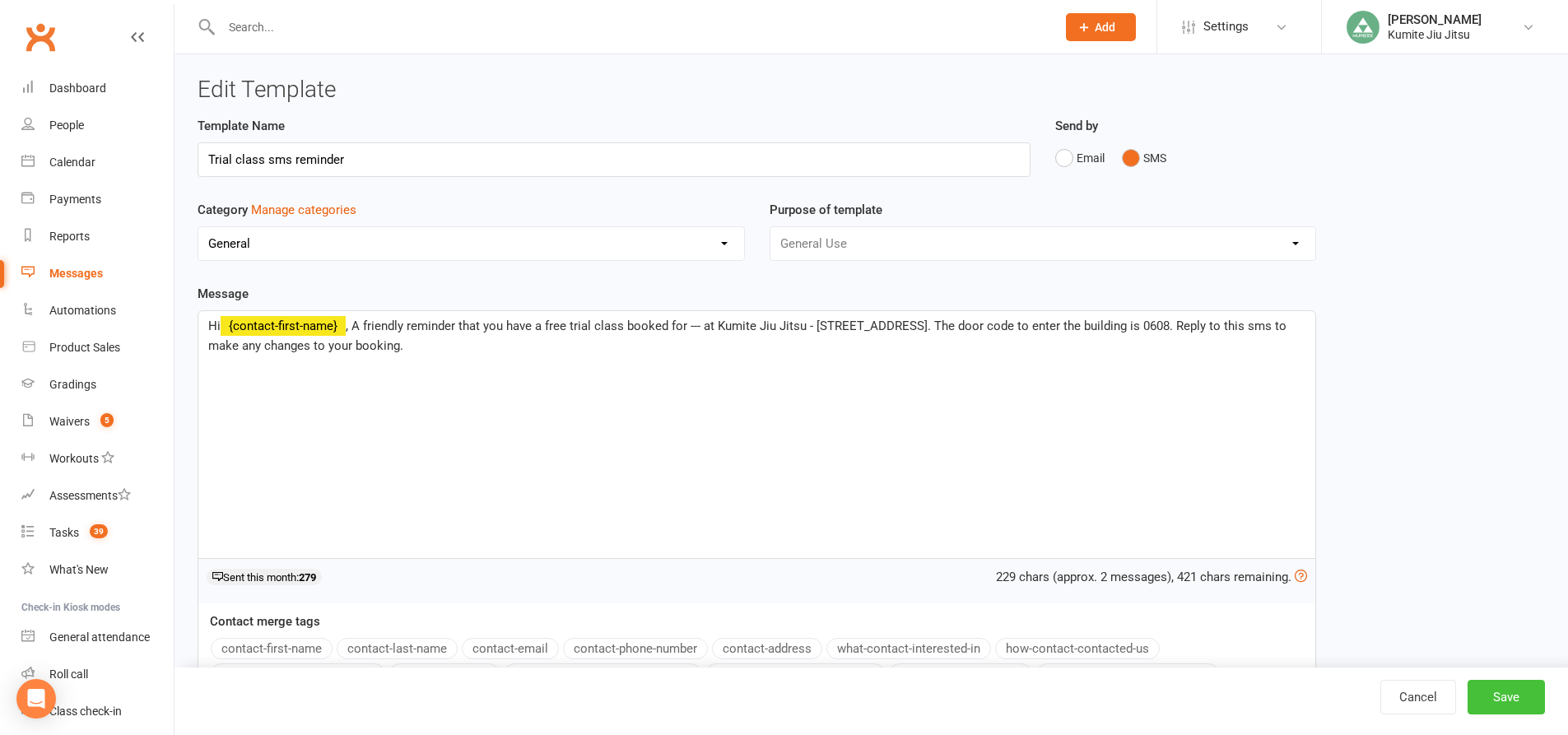
click at [1501, 694] on button "Save" at bounding box center [1506, 697] width 77 height 34
select select "grid"
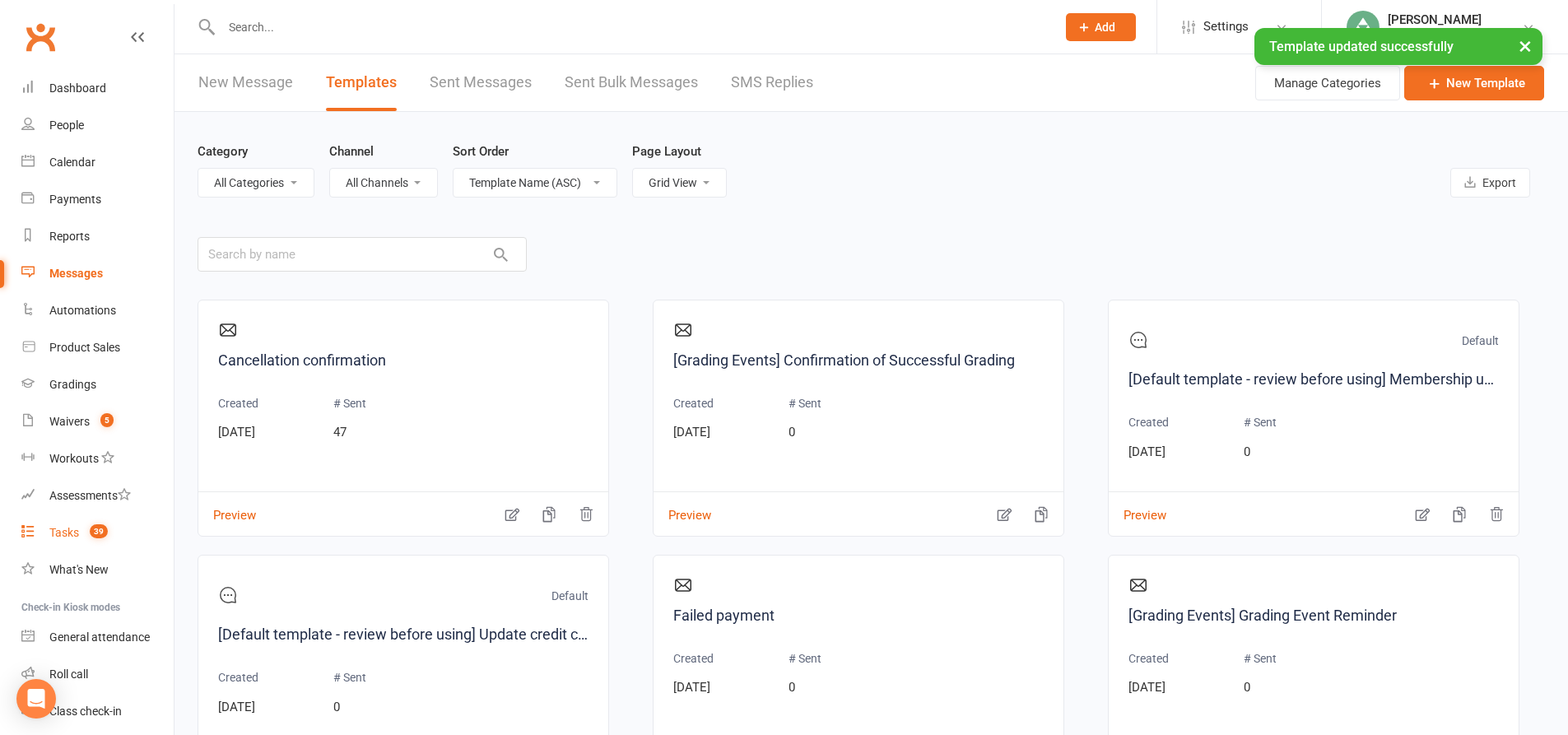
click at [88, 537] on count-badge "39" at bounding box center [95, 532] width 27 height 13
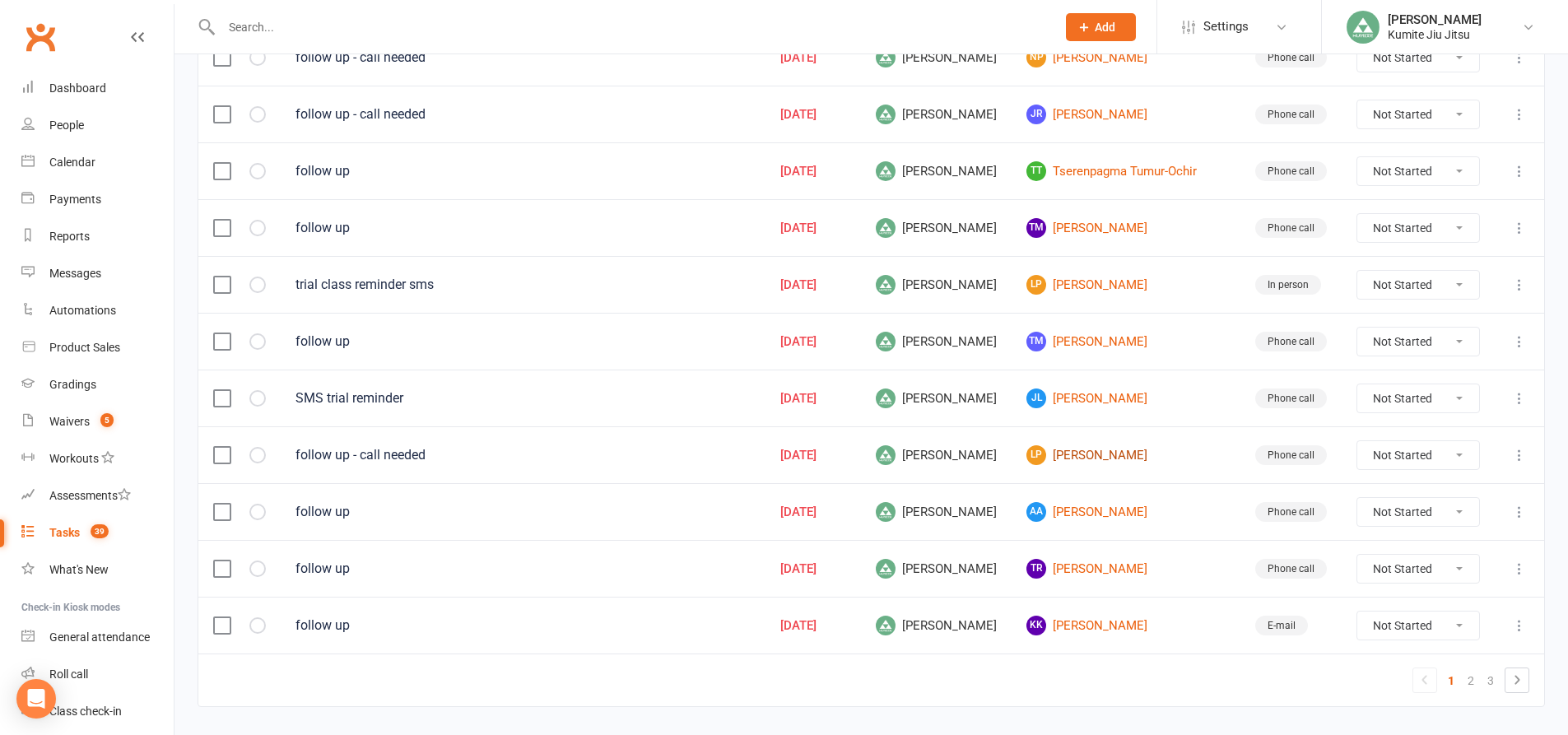
scroll to position [1116, 0]
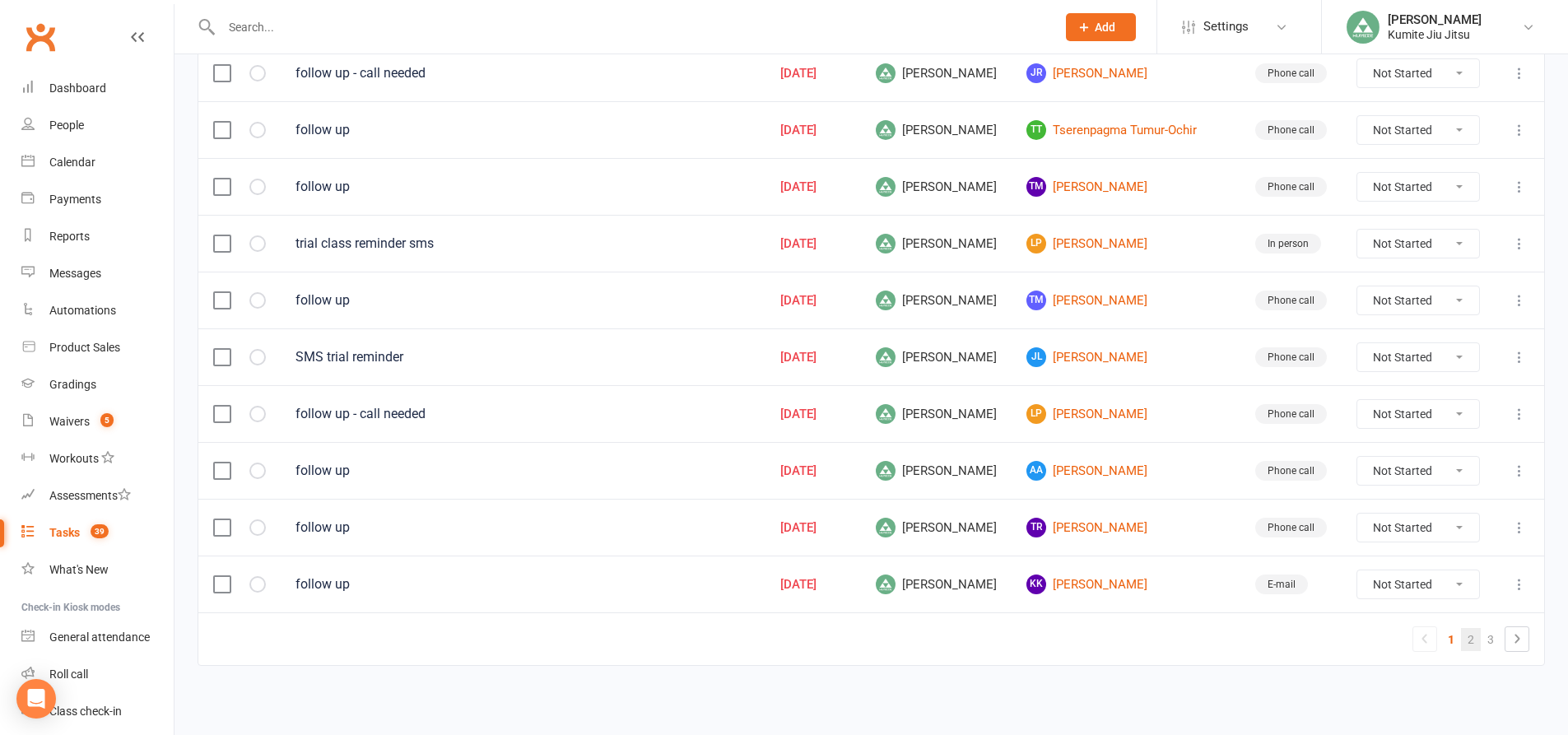
click at [1476, 642] on link "2" at bounding box center [1471, 639] width 20 height 23
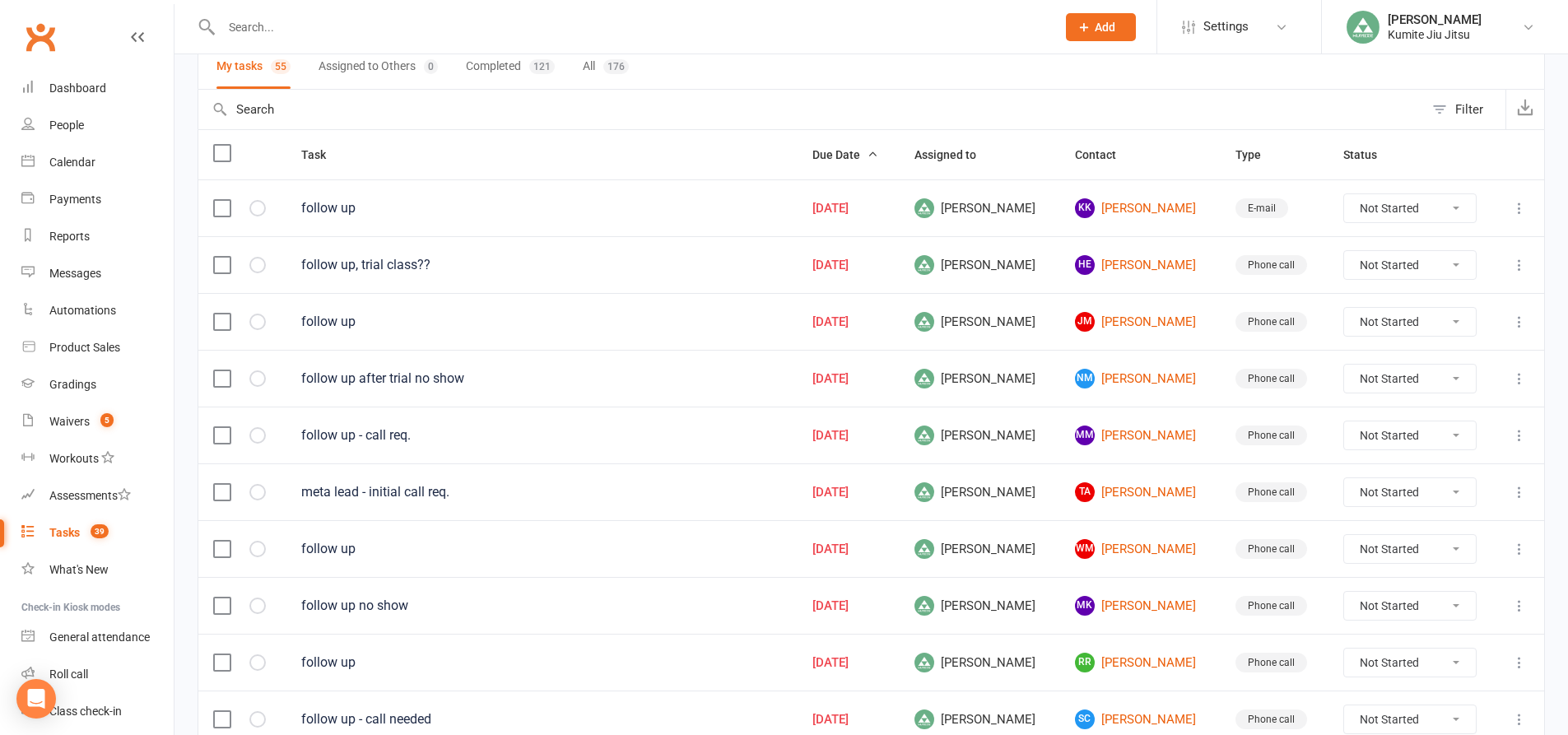
scroll to position [129, 0]
click at [1091, 261] on link "HE Harrison Evans" at bounding box center [1141, 265] width 131 height 20
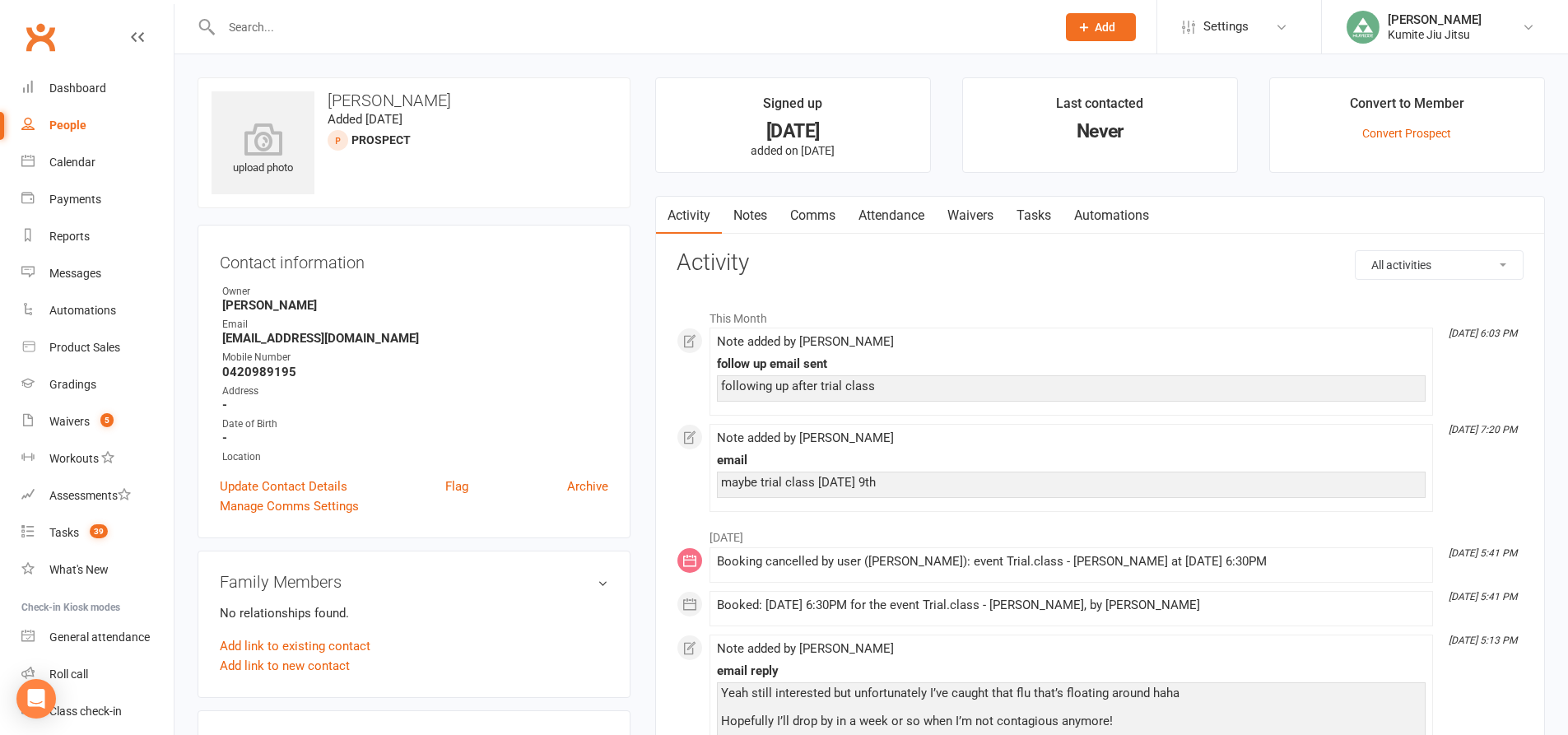
click at [765, 217] on link "Notes" at bounding box center [751, 216] width 57 height 38
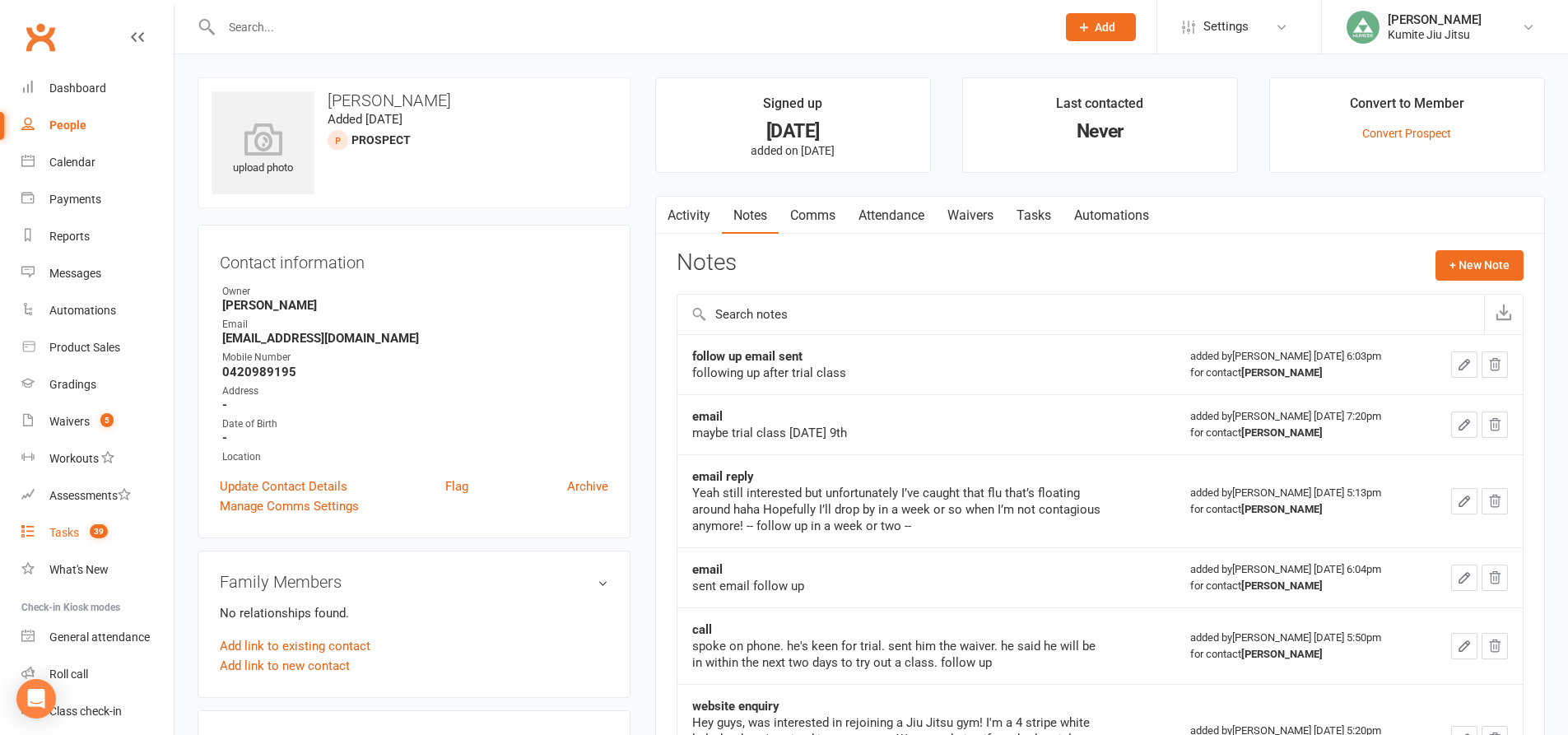
click at [85, 535] on count-badge "39" at bounding box center [95, 532] width 27 height 13
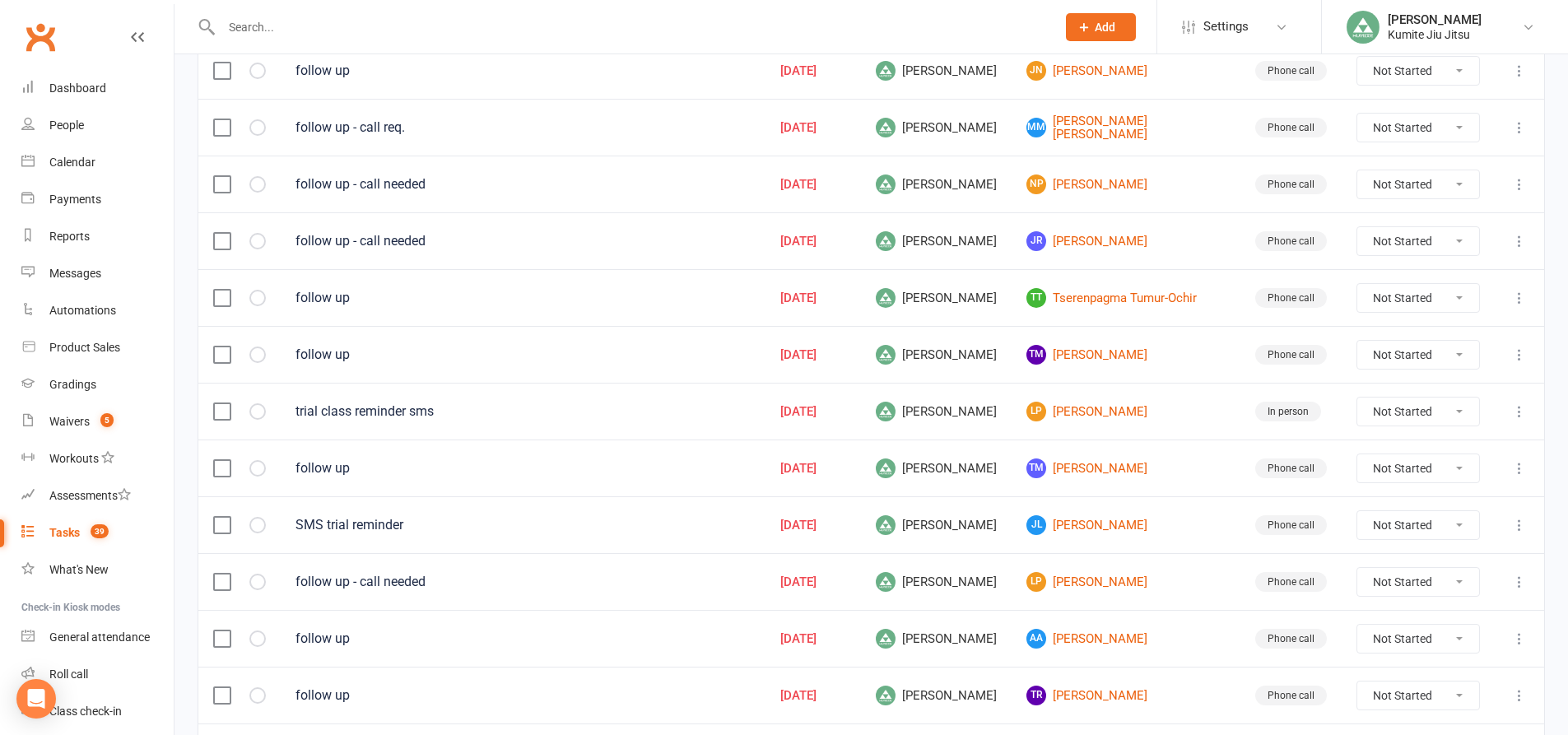
scroll to position [987, 0]
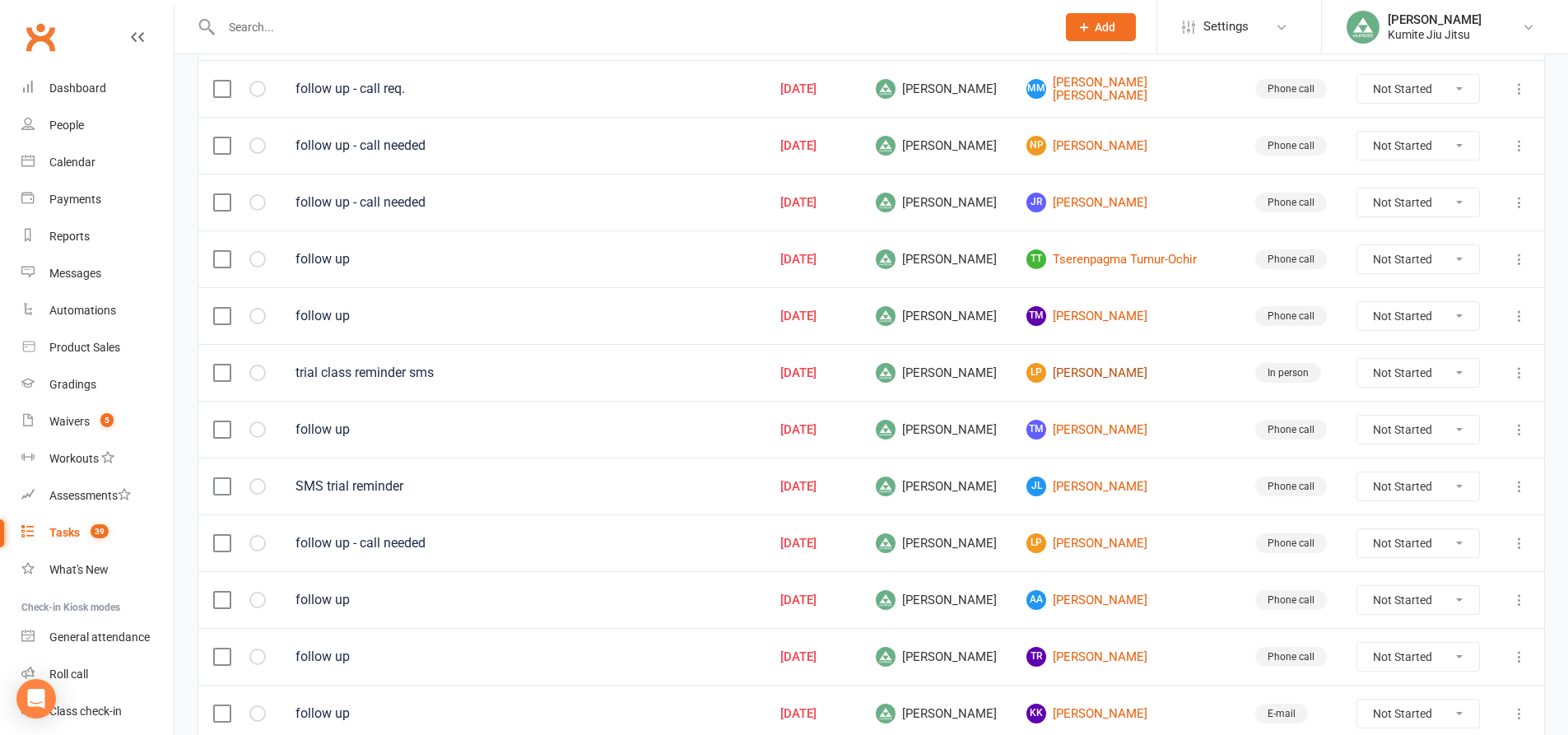
click at [1103, 376] on link "LP Laura Perera" at bounding box center [1126, 373] width 199 height 20
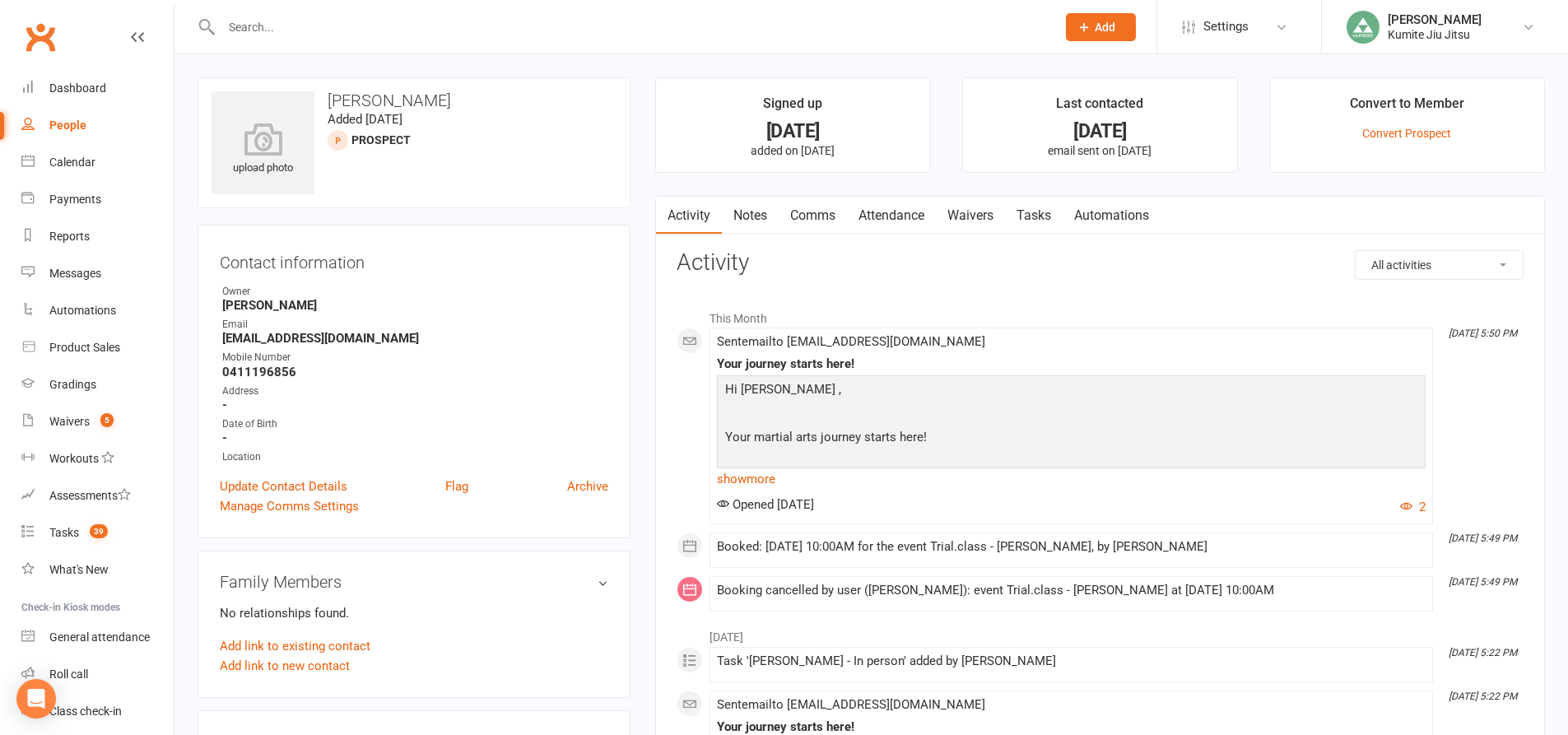
click at [908, 213] on link "Attendance" at bounding box center [891, 216] width 88 height 38
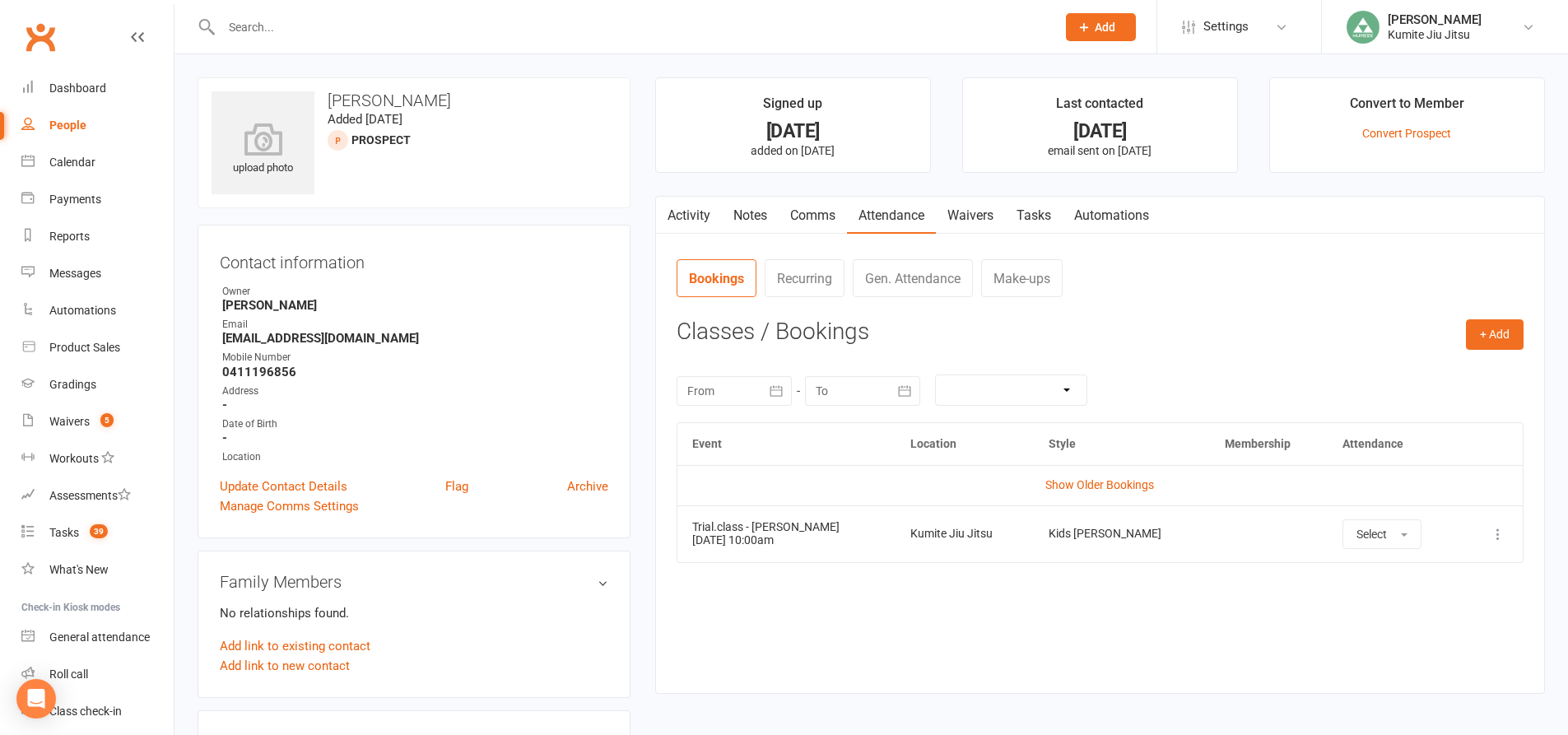
drag, startPoint x: 810, startPoint y: 542, endPoint x: 694, endPoint y: 544, distance: 116.0
click at [694, 544] on td "Trial.class - Laura Perera 16 Aug 2025 10:00am" at bounding box center [786, 533] width 218 height 57
copy td "16 Aug 2025 10:00am"
click at [750, 207] on link "Notes" at bounding box center [751, 216] width 57 height 38
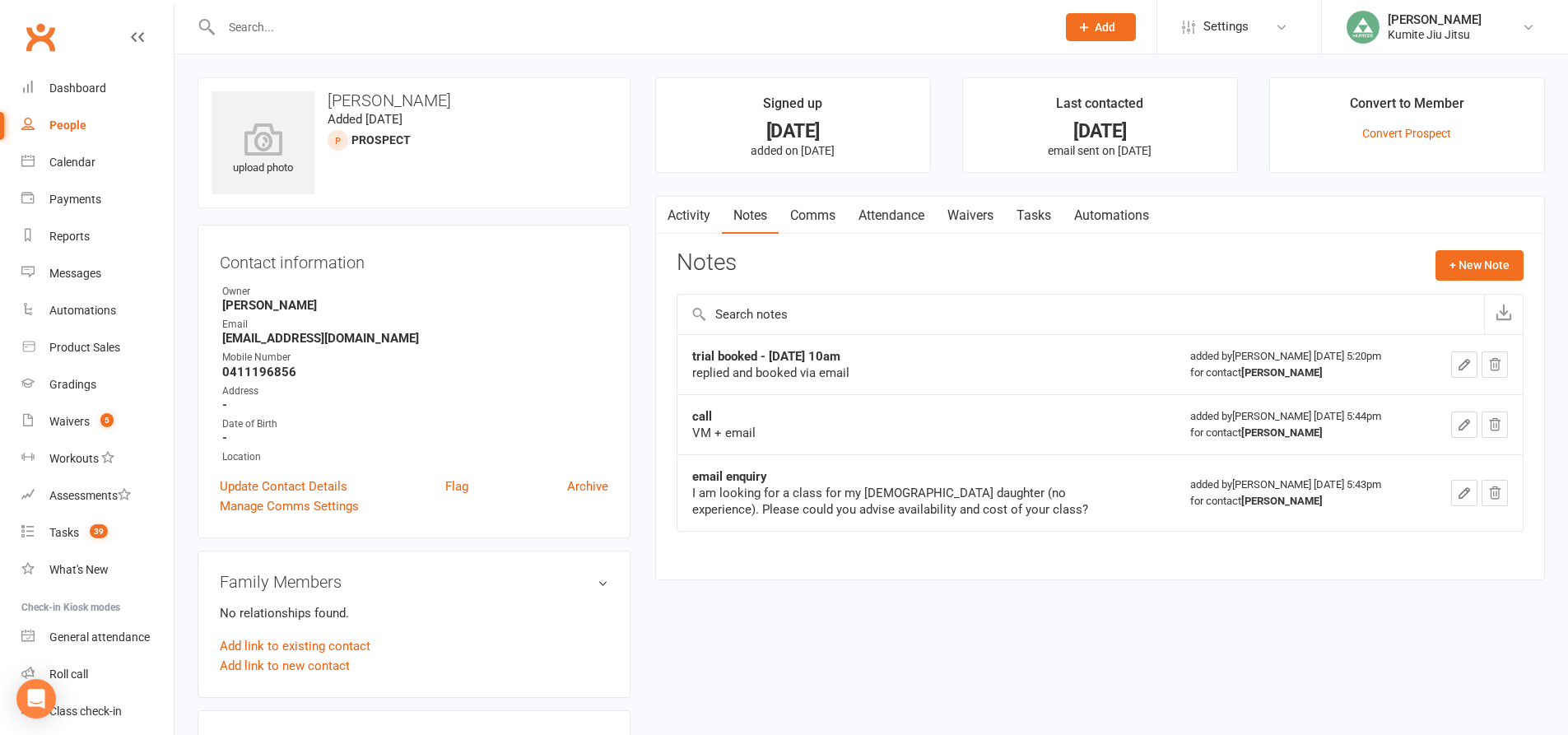
click at [810, 215] on link "Comms" at bounding box center [813, 216] width 69 height 38
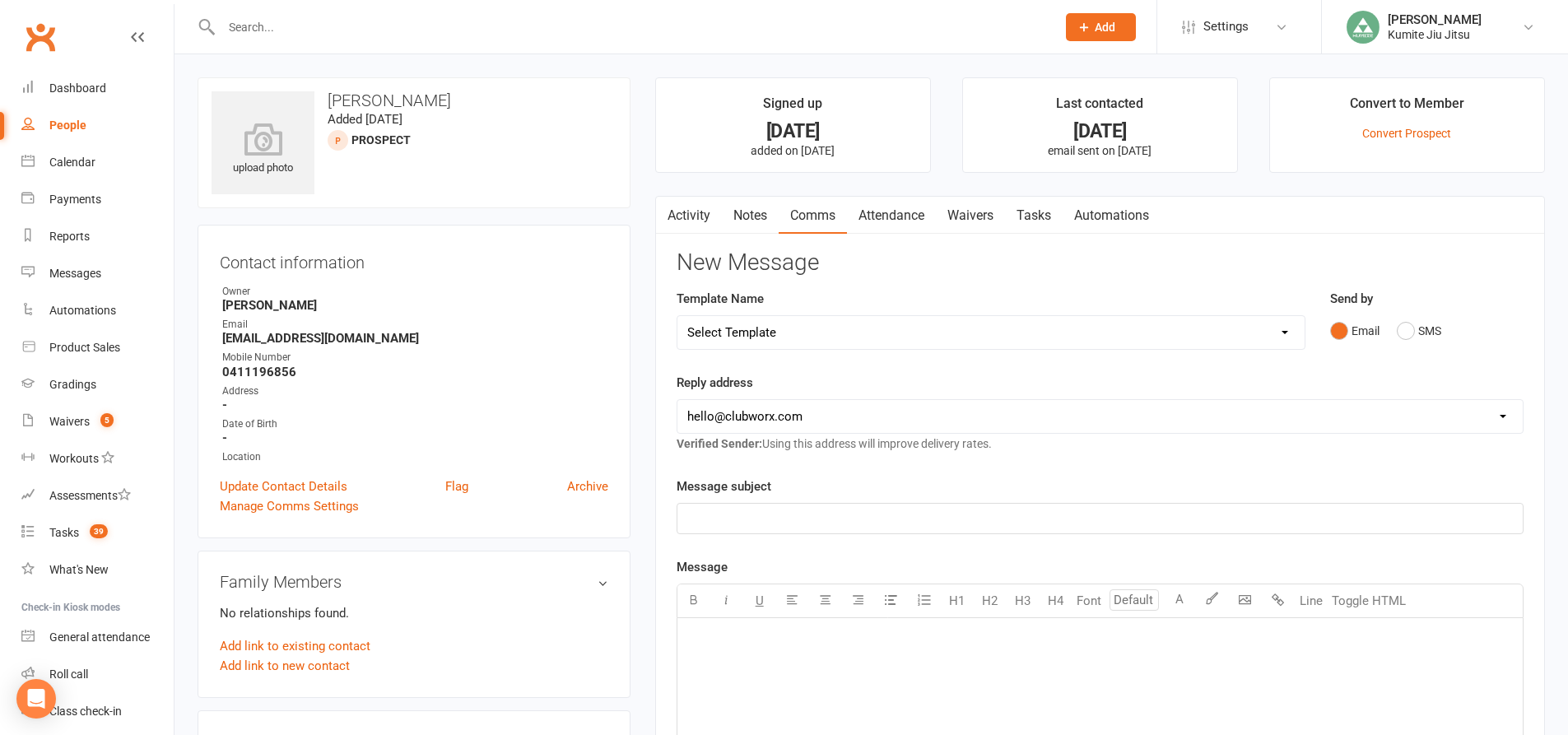
click at [959, 327] on select "Select Template [SMS] [Default template - review before using] Membership upgra…" at bounding box center [990, 332] width 627 height 33
select select "2"
click at [677, 316] on select "Select Template [SMS] [Default template - review before using] Membership upgra…" at bounding box center [990, 332] width 627 height 33
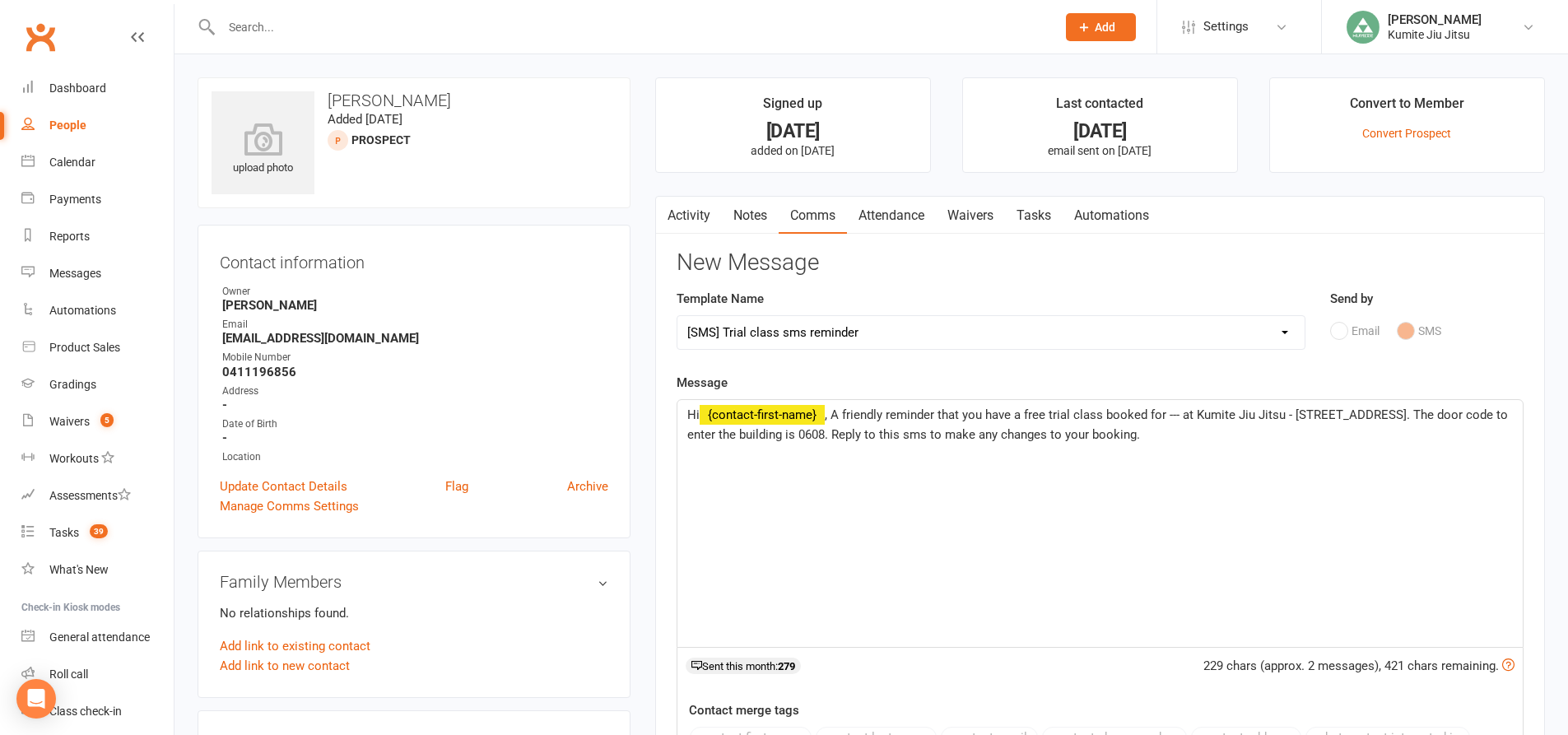
click at [1182, 414] on span ", A friendly reminder that you have a free trial class booked for --- at Kumite…" at bounding box center [1100, 424] width 824 height 34
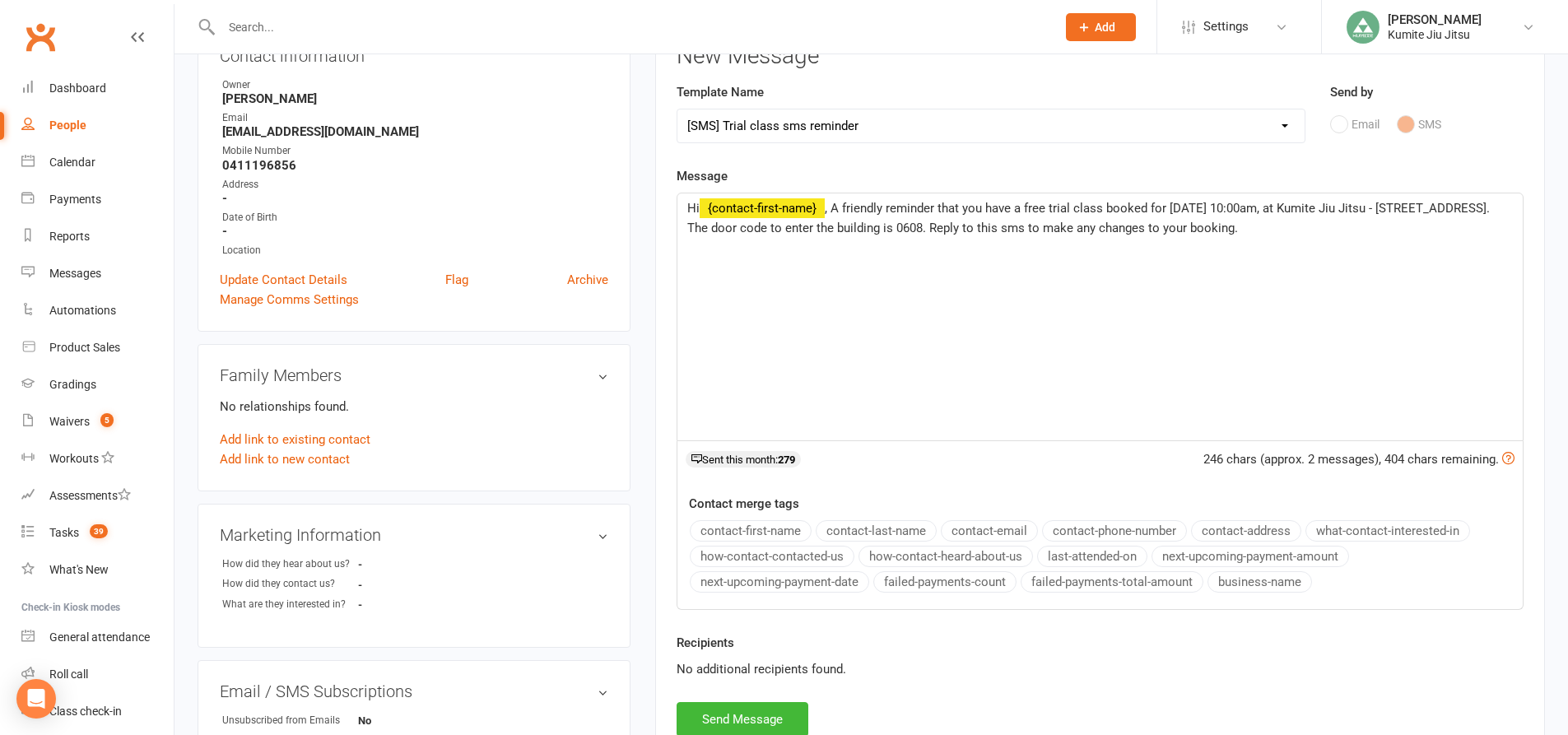
scroll to position [329, 0]
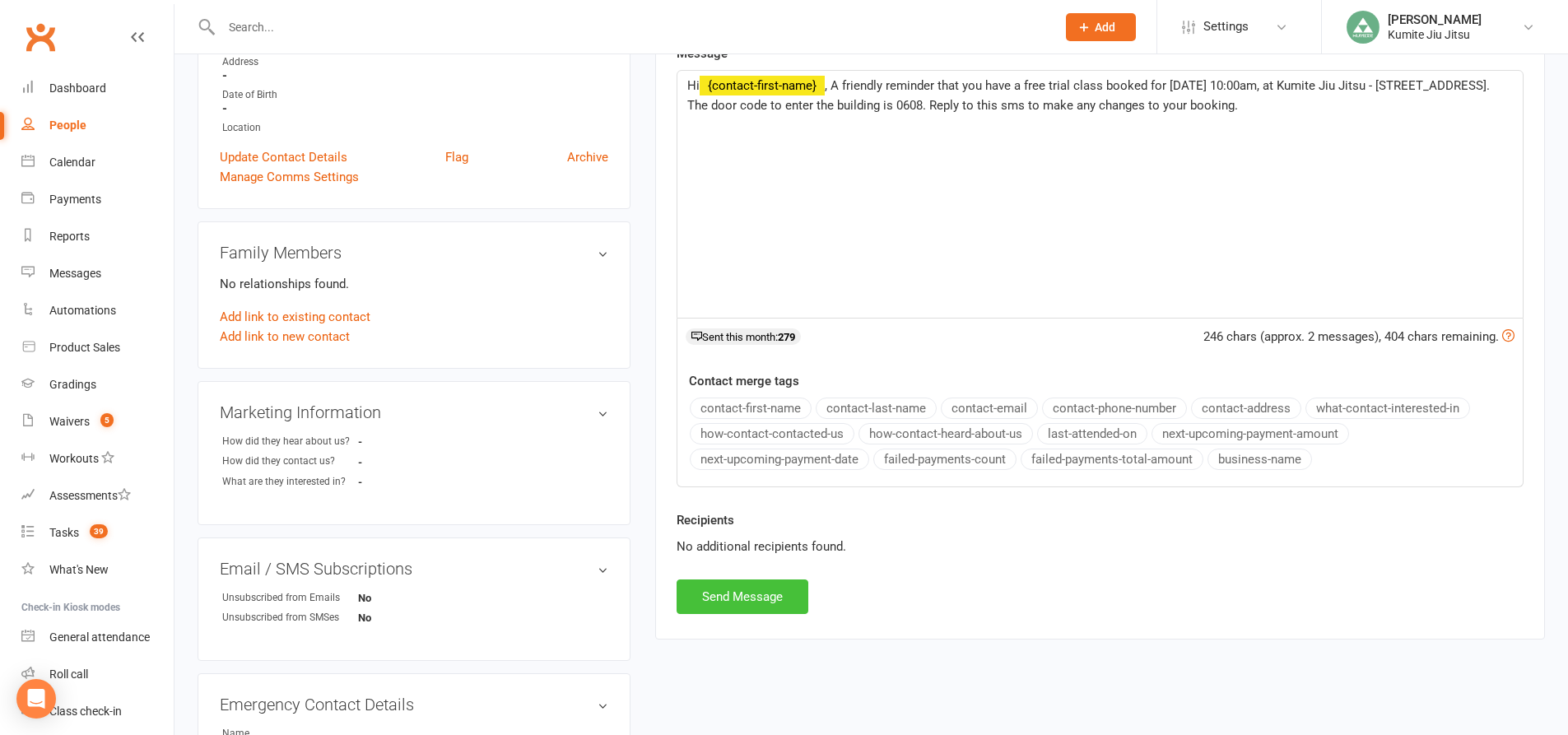
click at [730, 597] on button "Send Message" at bounding box center [742, 596] width 131 height 34
select select
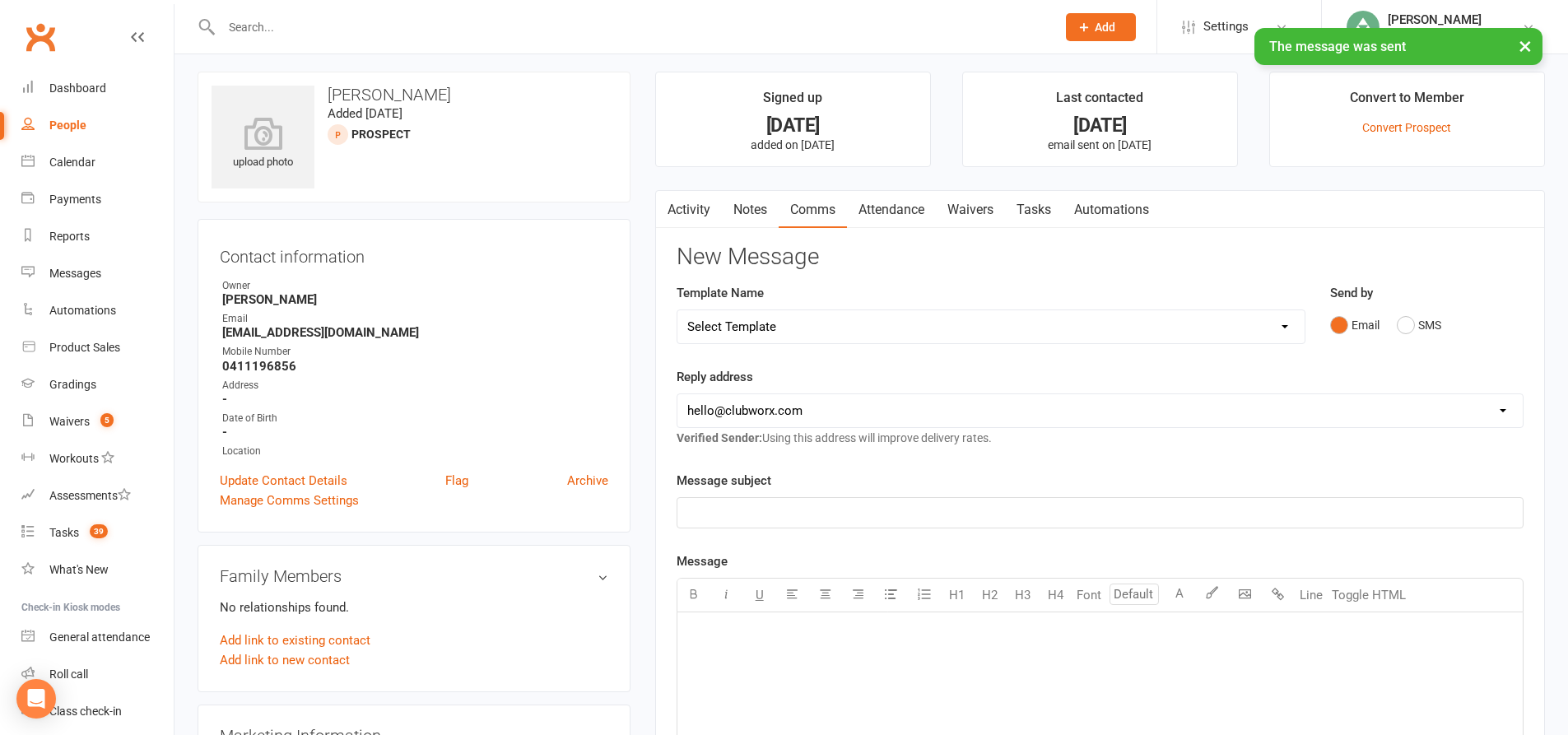
scroll to position [0, 0]
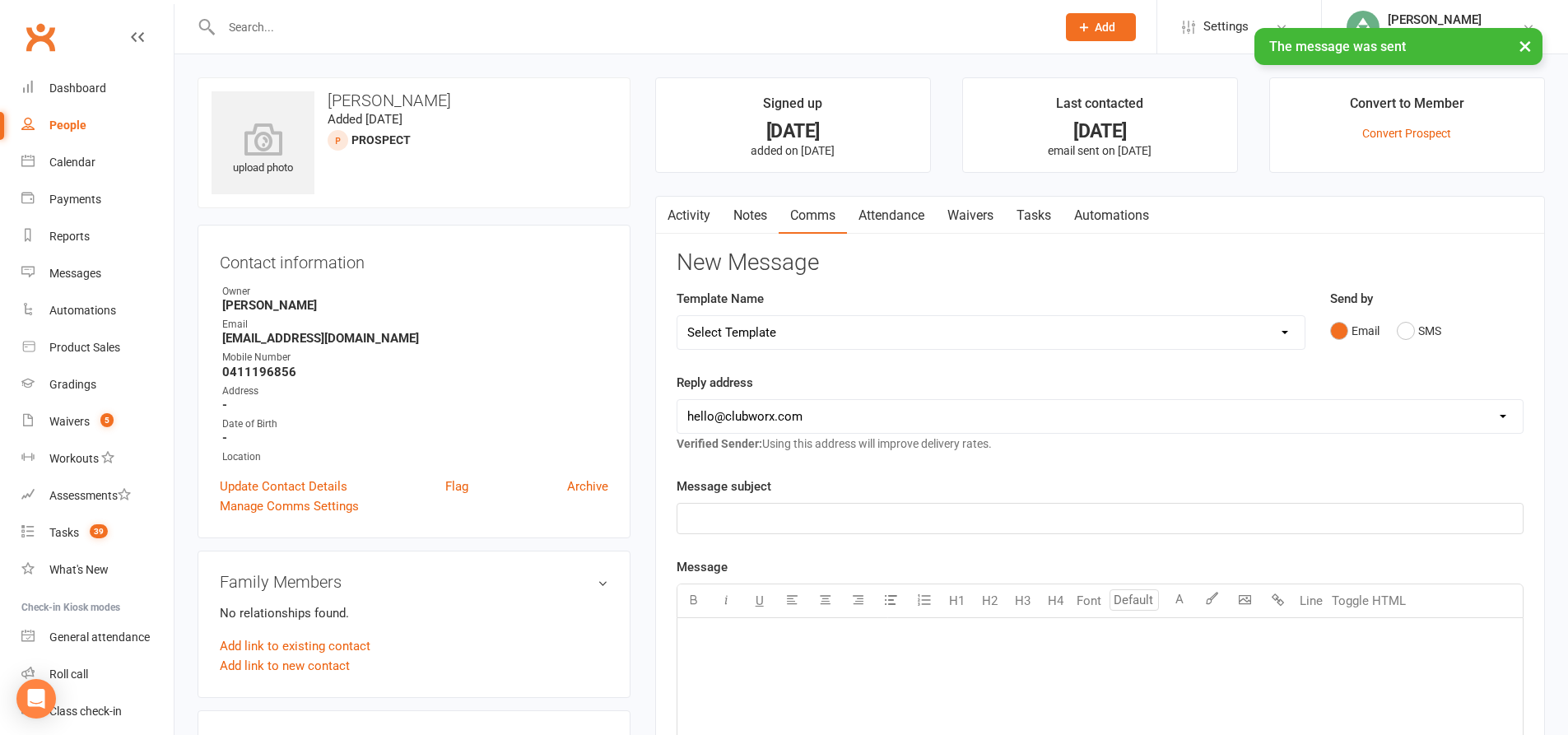
click at [1049, 216] on link "Tasks" at bounding box center [1034, 216] width 58 height 38
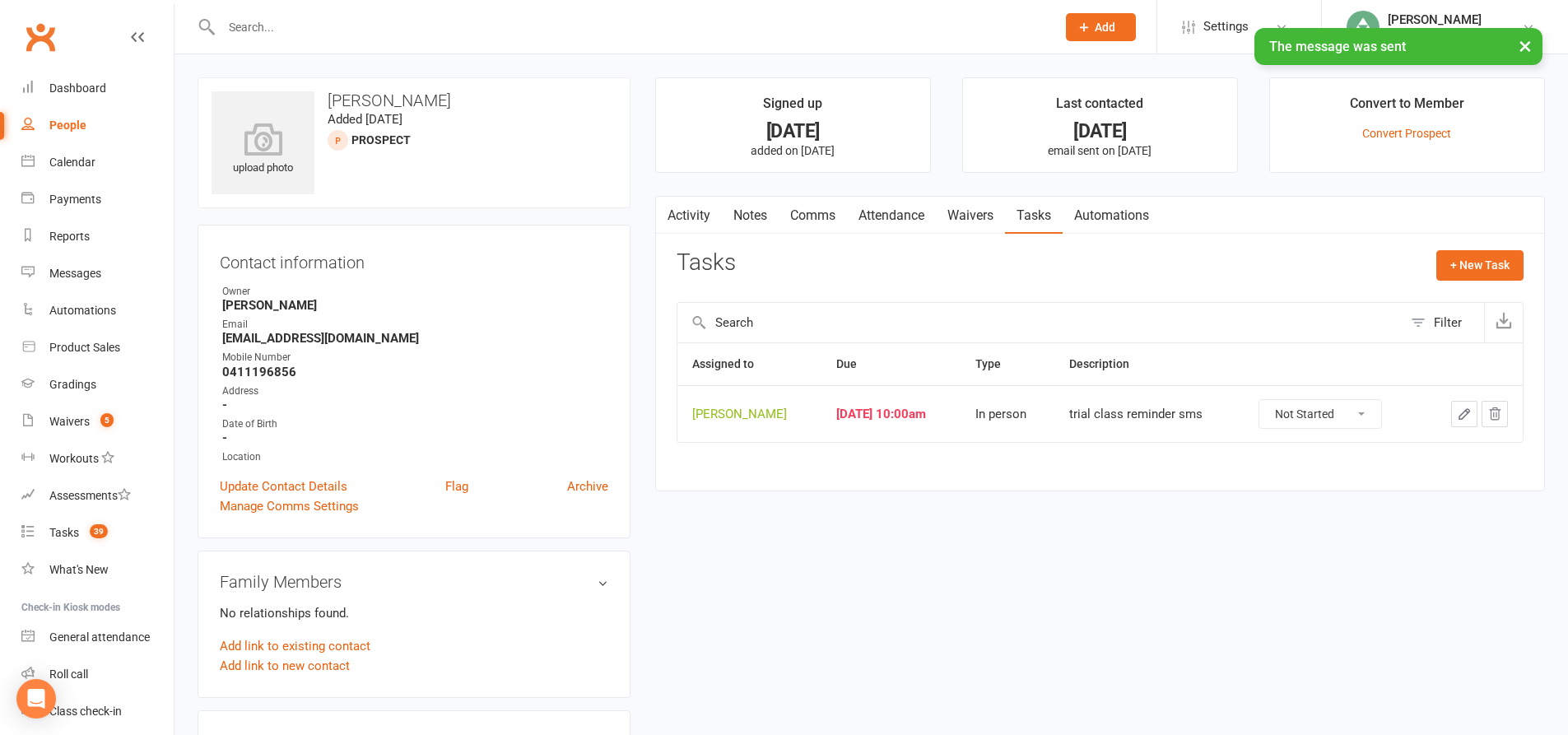
click at [1459, 416] on icon "button" at bounding box center [1465, 414] width 15 height 15
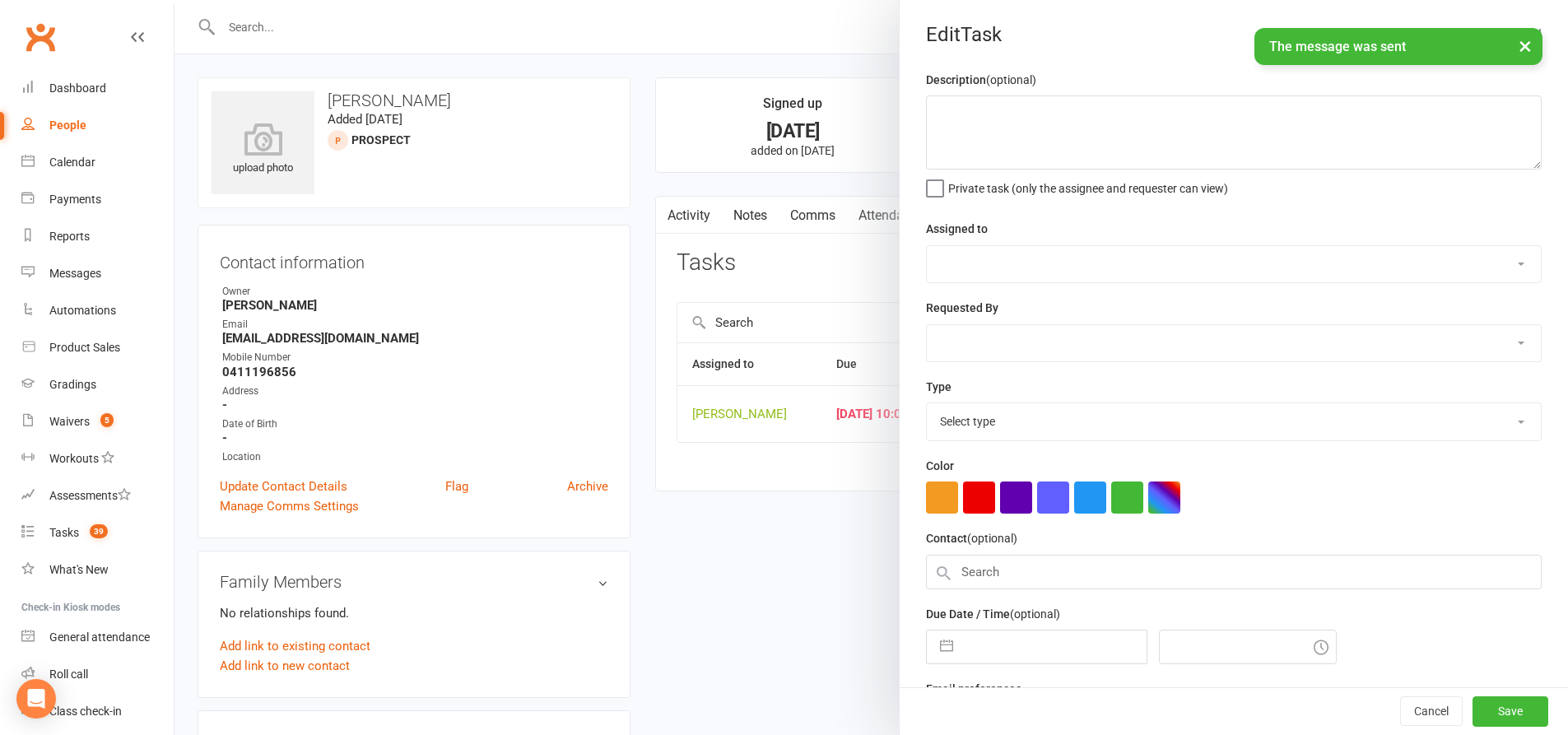
type textarea "trial class reminder sms"
select select "49706"
type input "14 Aug 2025"
type input "10:00am"
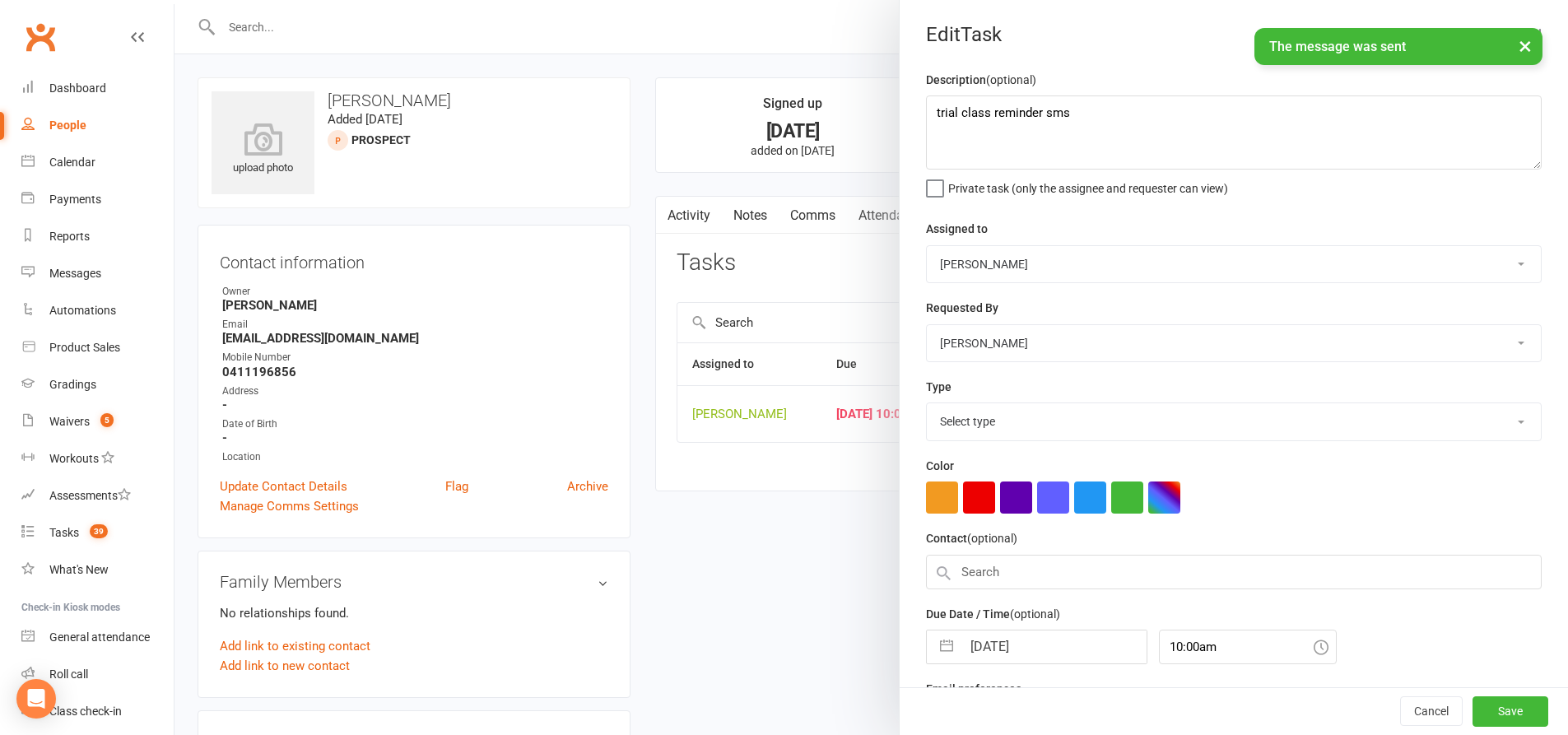
select select "33299"
drag, startPoint x: 1086, startPoint y: 114, endPoint x: 868, endPoint y: 114, distance: 218.0
click at [174, 0] on react-component "Edit Task Description (optional) trial class reminder sms Private task (only th…" at bounding box center [174, 0] width 0 height 0
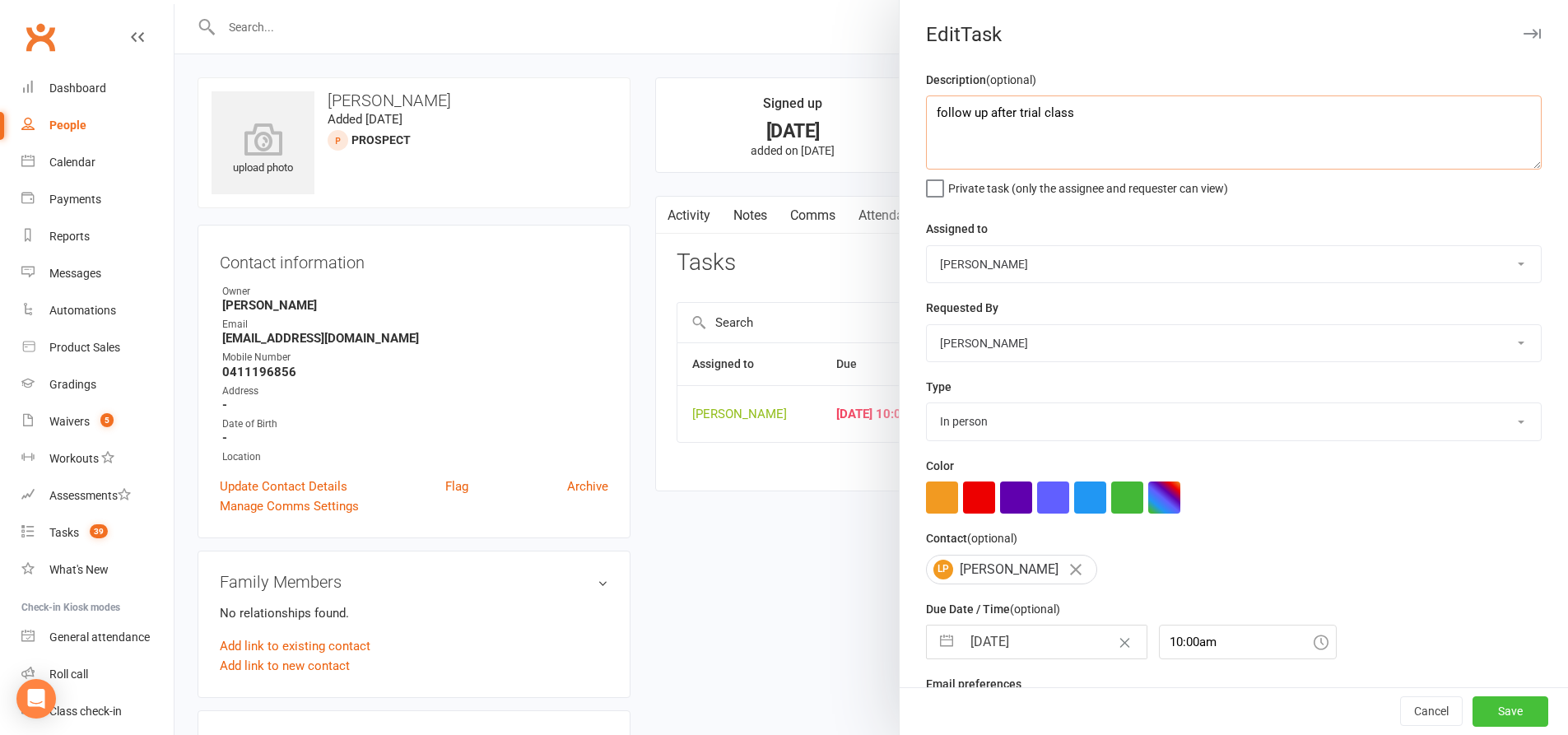
type textarea "follow up after trial class"
click at [1482, 709] on button "Save" at bounding box center [1511, 711] width 76 height 29
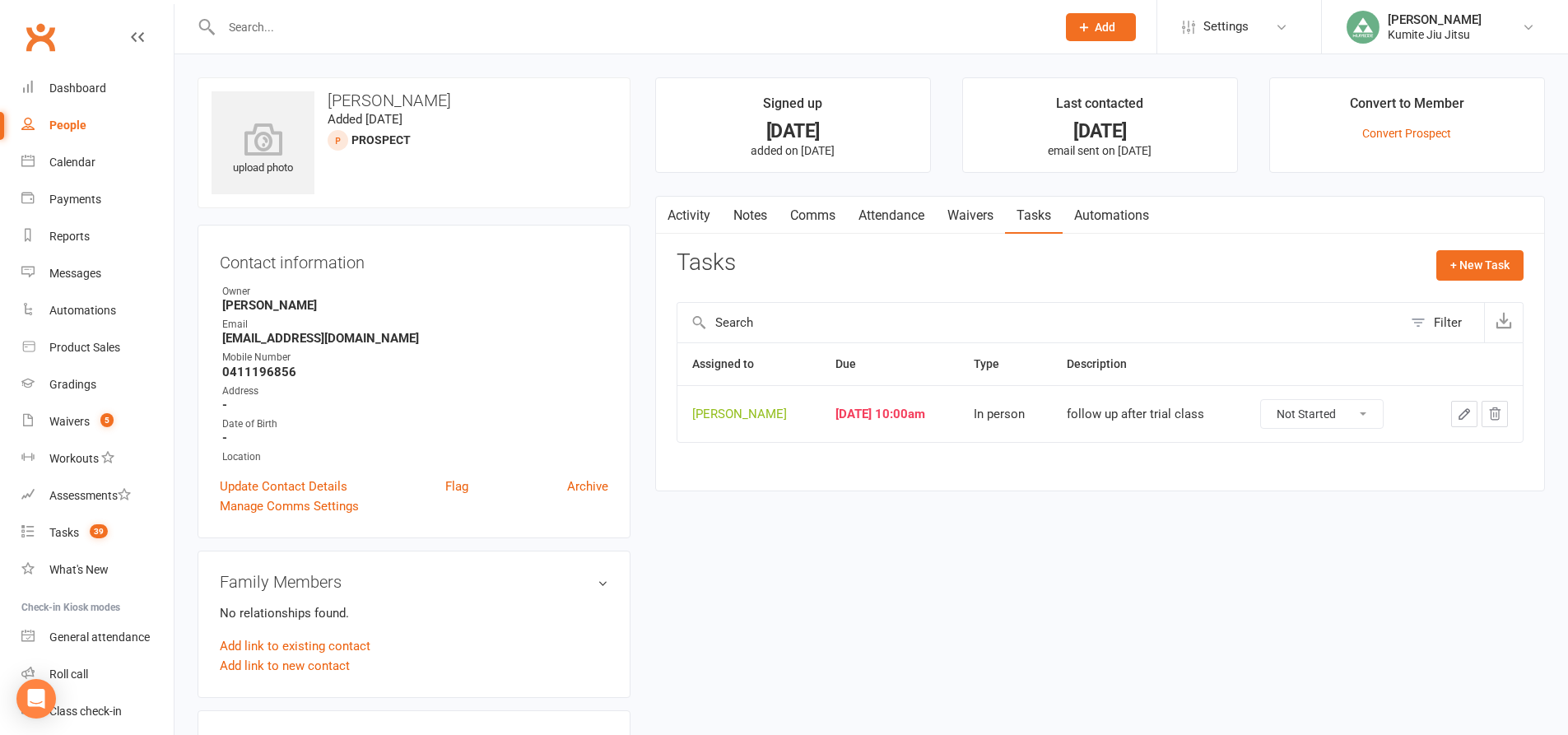
click at [1464, 414] on icon "button" at bounding box center [1465, 414] width 15 height 15
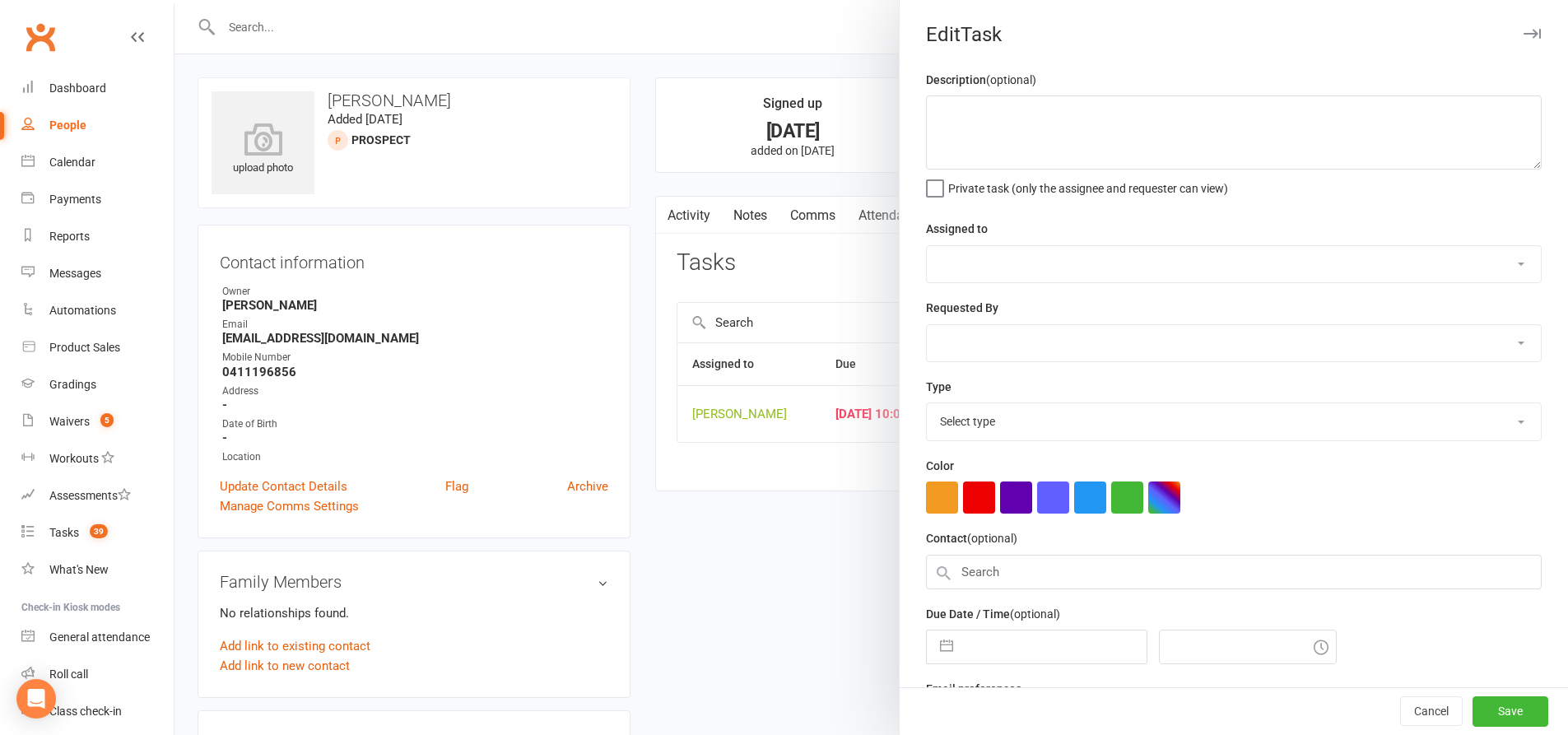
type textarea "follow up after trial class"
select select "49706"
type input "14 Aug 2025"
type input "10:00am"
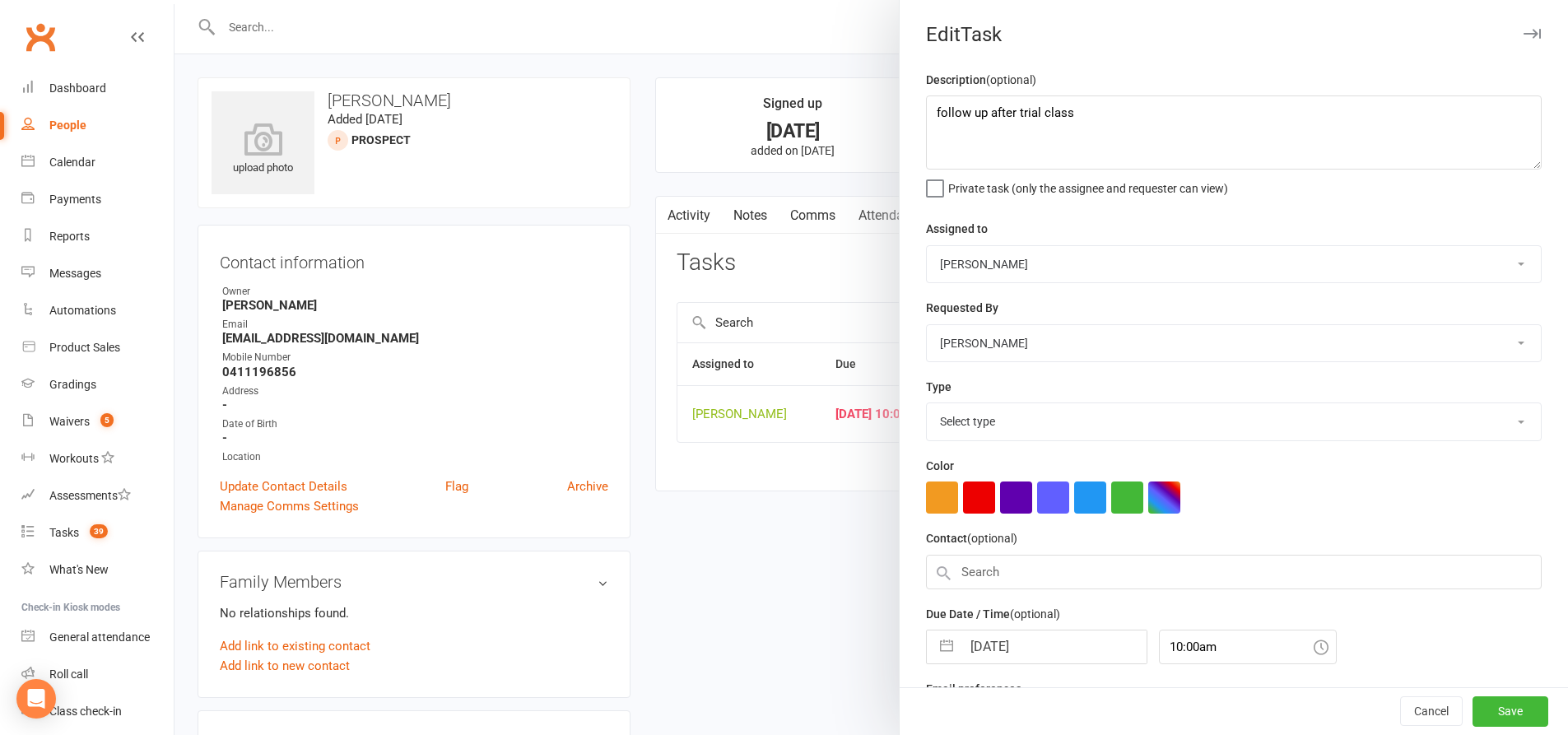
select select "33299"
click at [944, 650] on button "button" at bounding box center [947, 642] width 29 height 33
select select "6"
select select "2025"
select select "7"
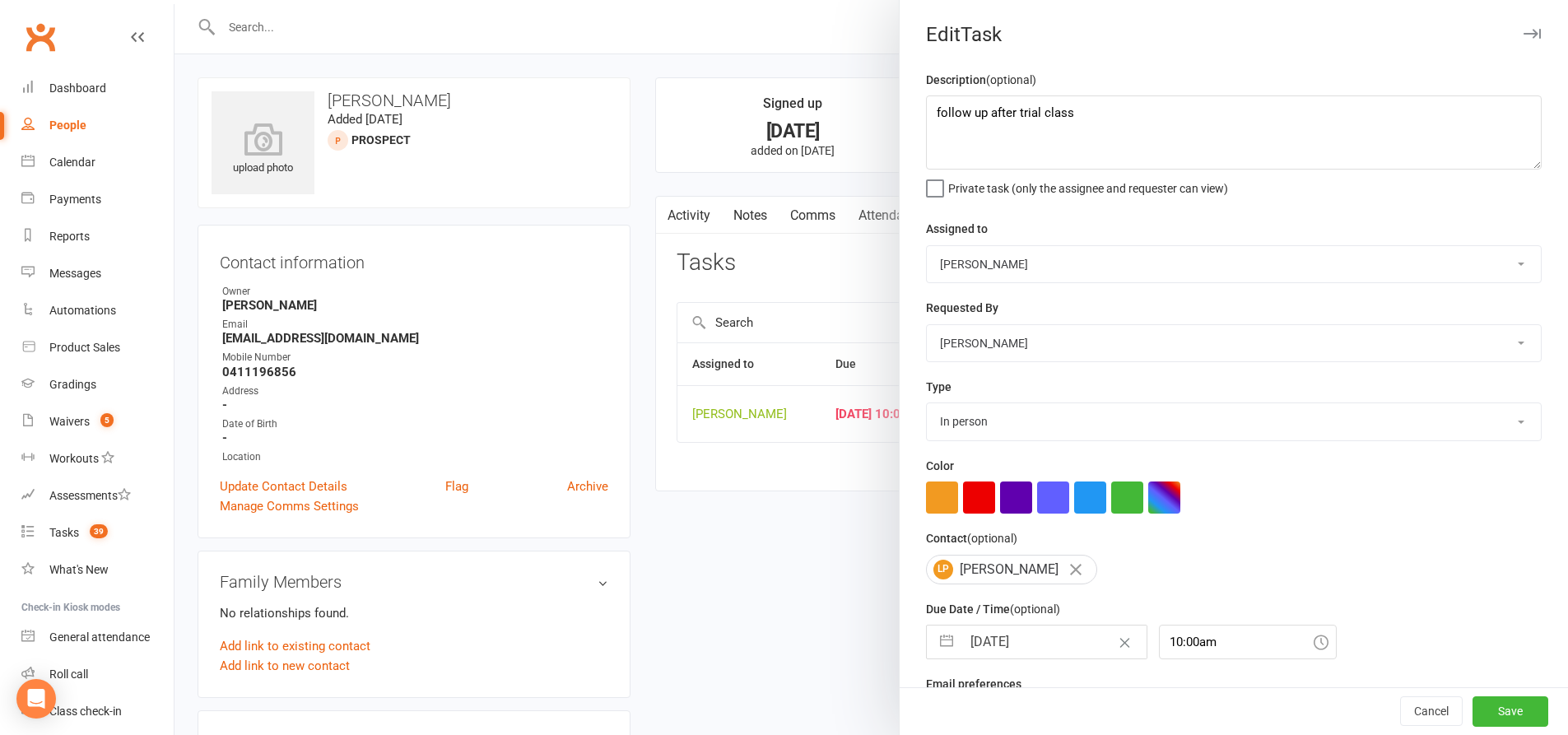
select select "2025"
select select "8"
select select "2025"
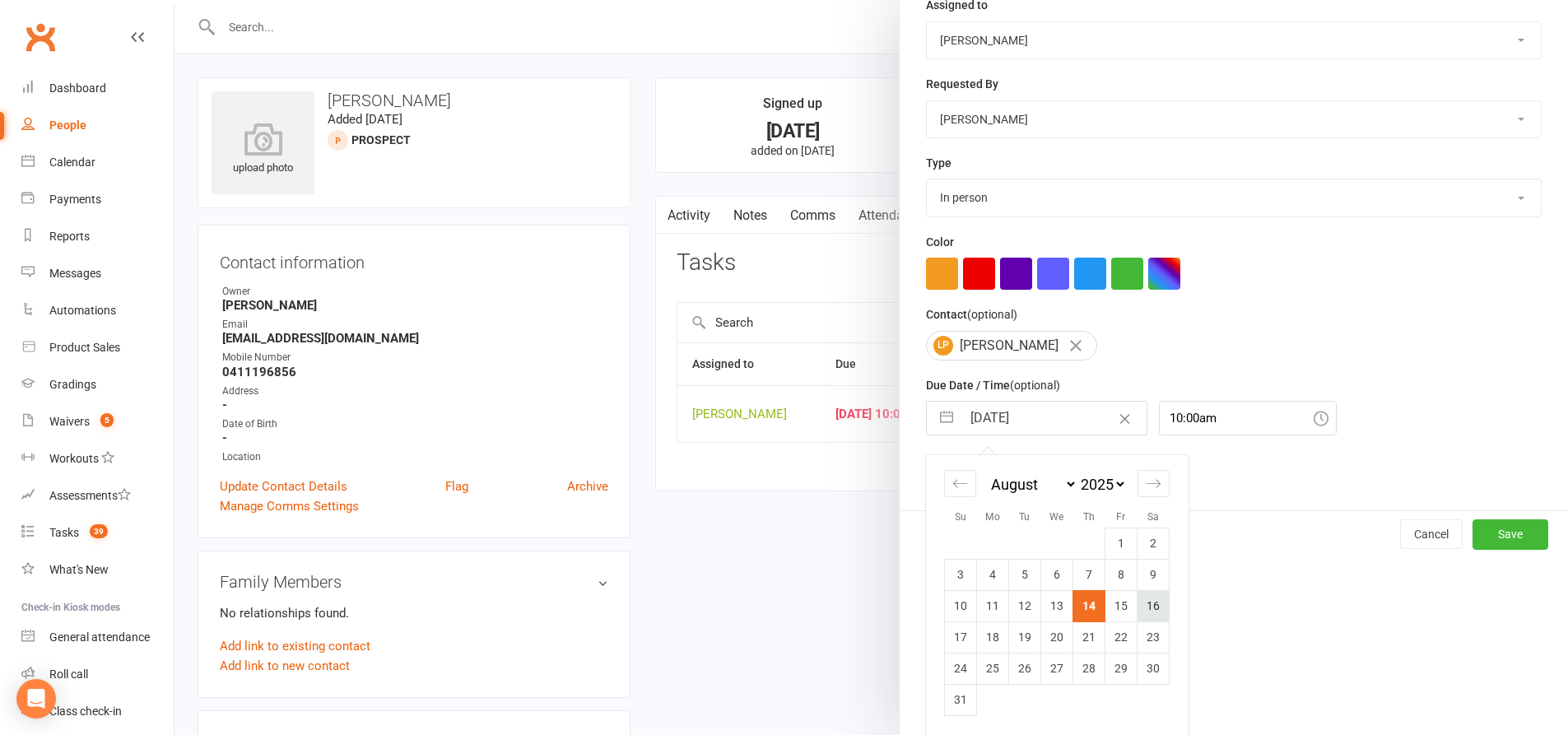
click at [1159, 615] on td "16" at bounding box center [1154, 605] width 32 height 31
type input "16 Aug 2025"
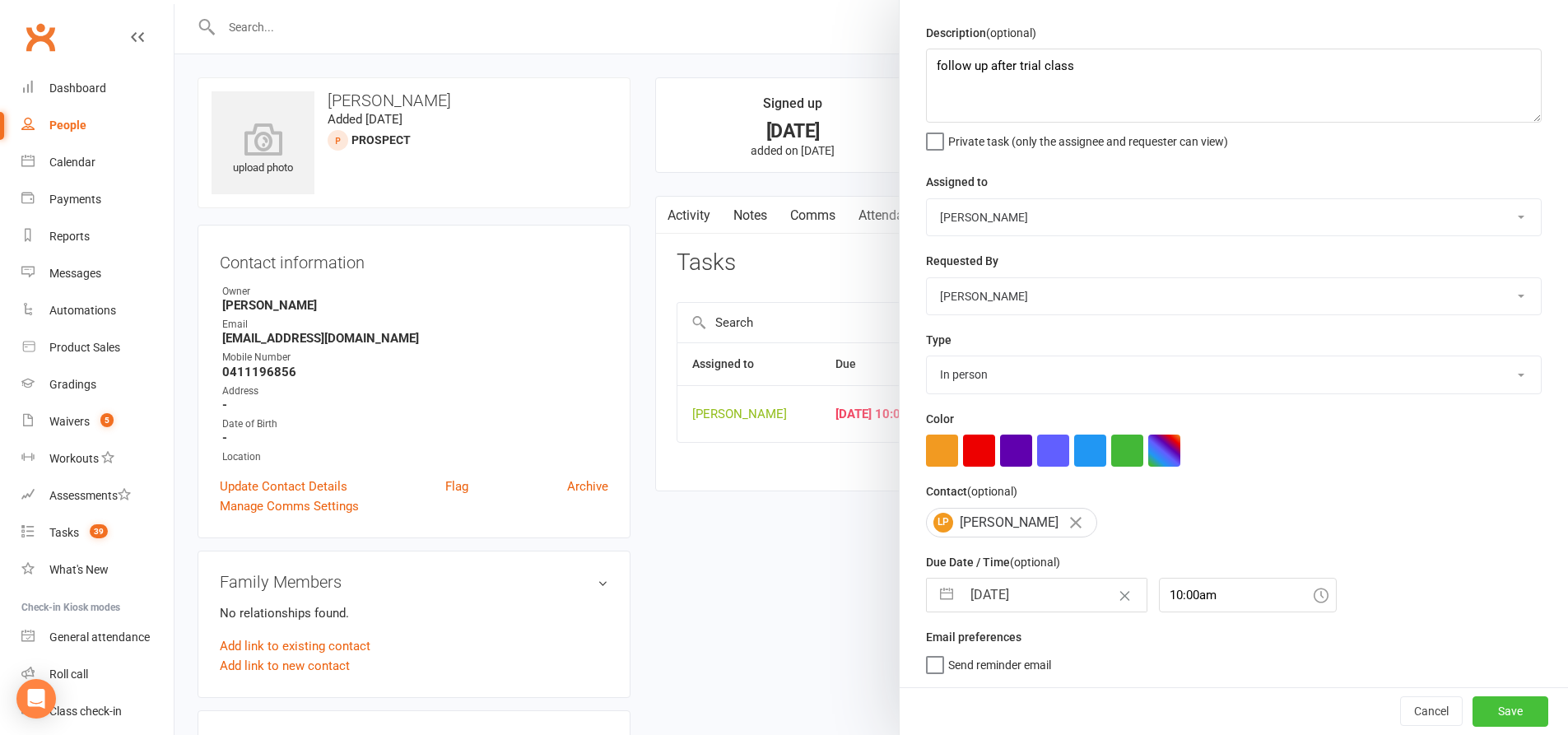
drag, startPoint x: 1480, startPoint y: 707, endPoint x: 1465, endPoint y: 704, distance: 15.3
click at [1480, 707] on button "Save" at bounding box center [1511, 710] width 76 height 29
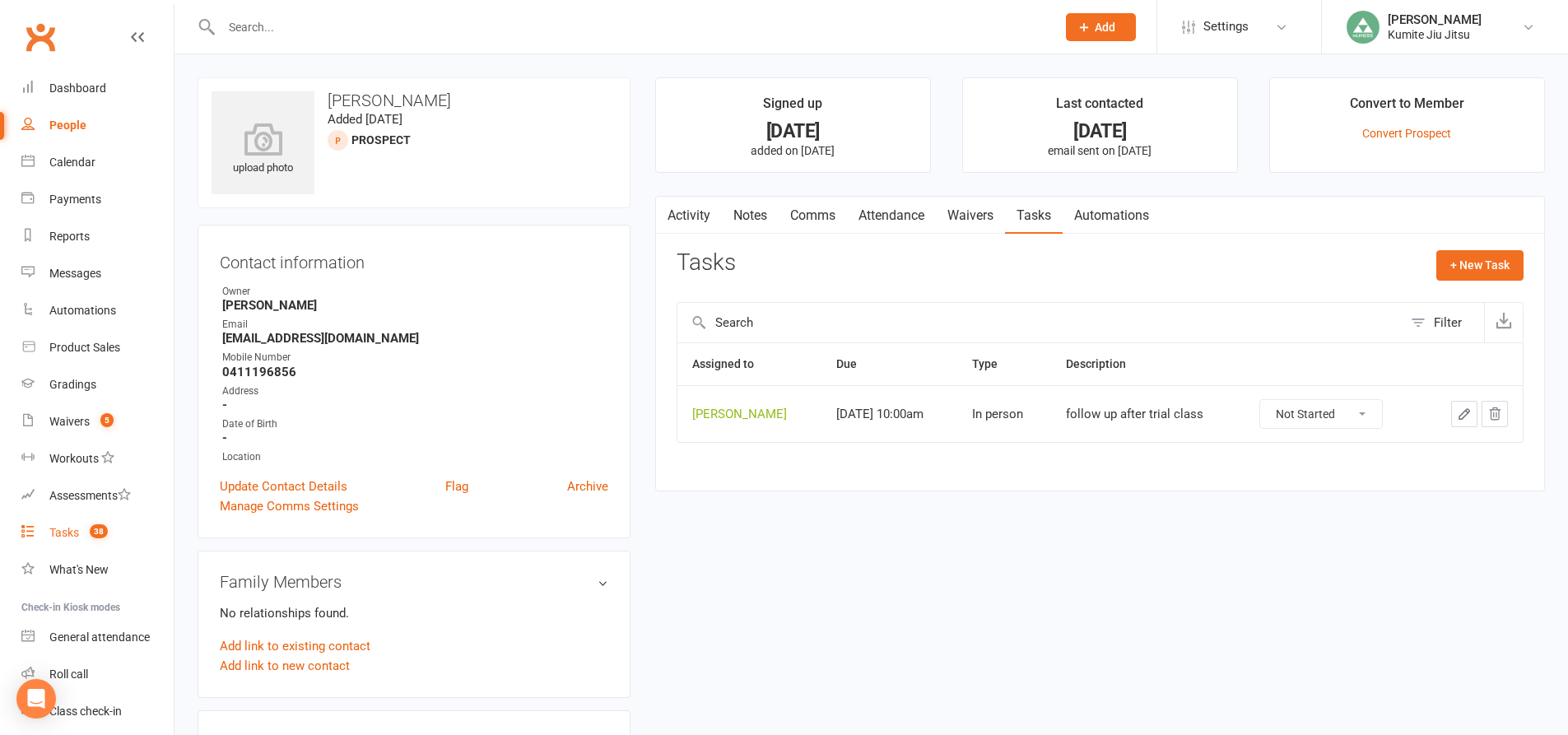
click at [95, 530] on span "38" at bounding box center [98, 531] width 18 height 14
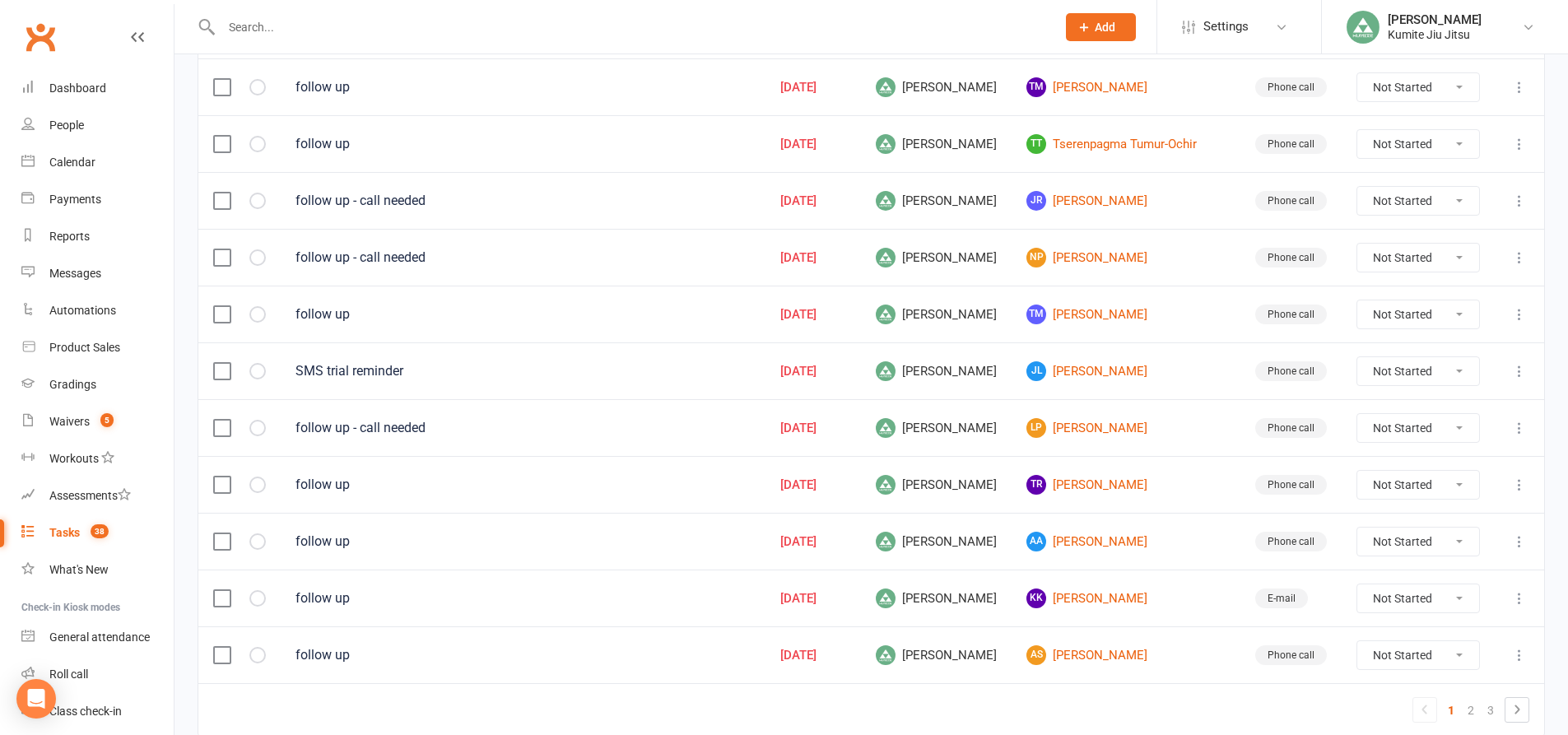
scroll to position [1070, 0]
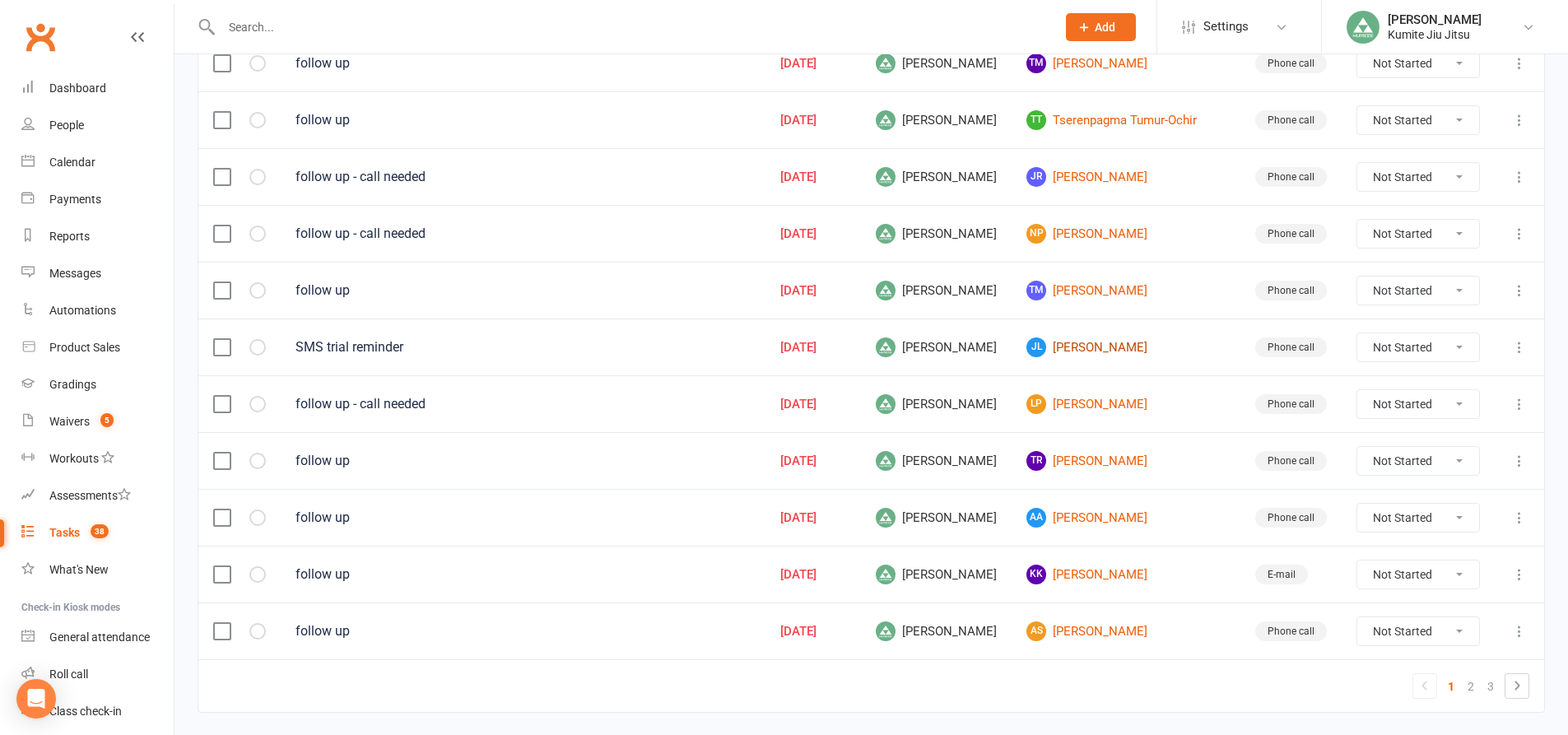
click at [1108, 351] on link "JL Joanne Loh" at bounding box center [1126, 347] width 199 height 20
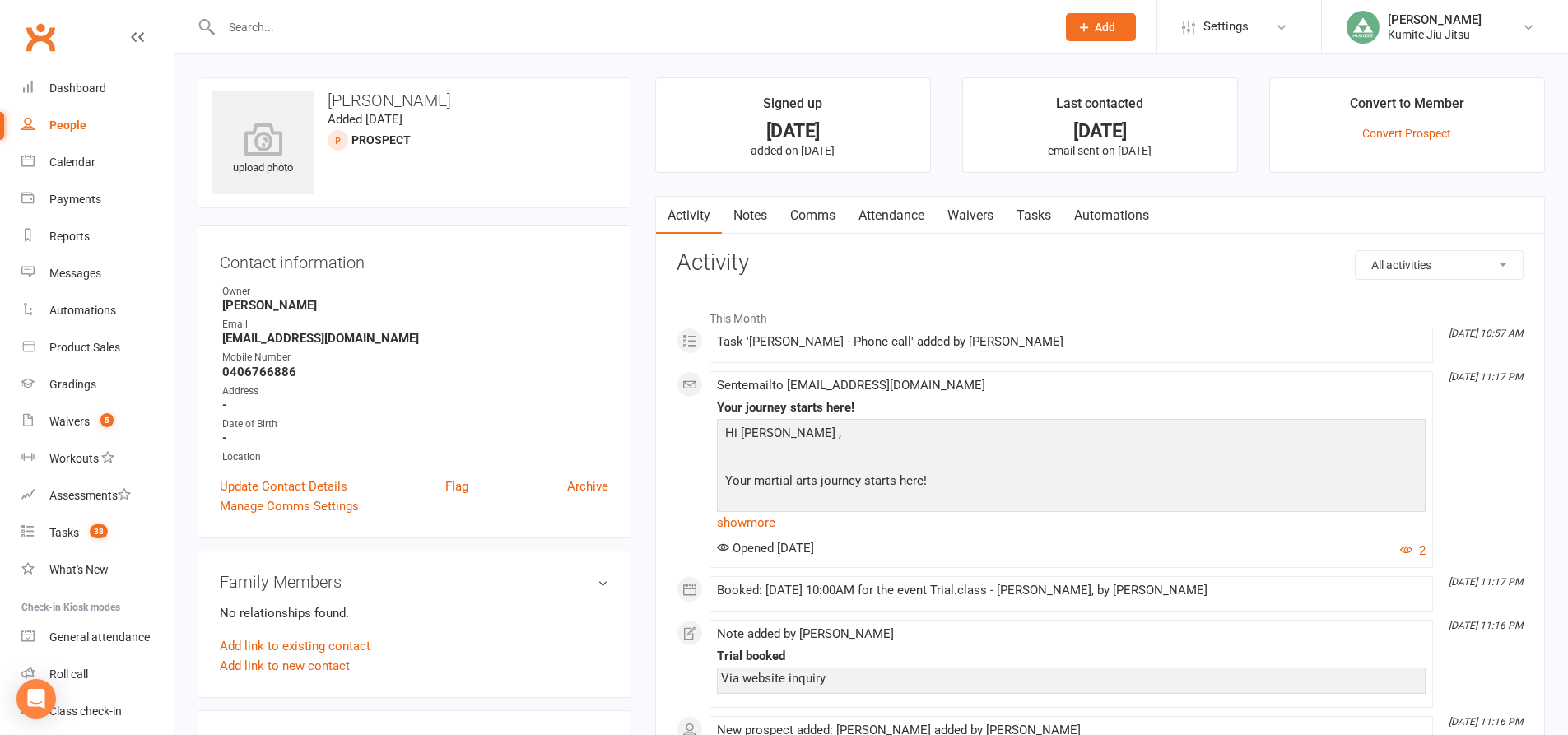
click at [901, 211] on link "Attendance" at bounding box center [891, 216] width 88 height 38
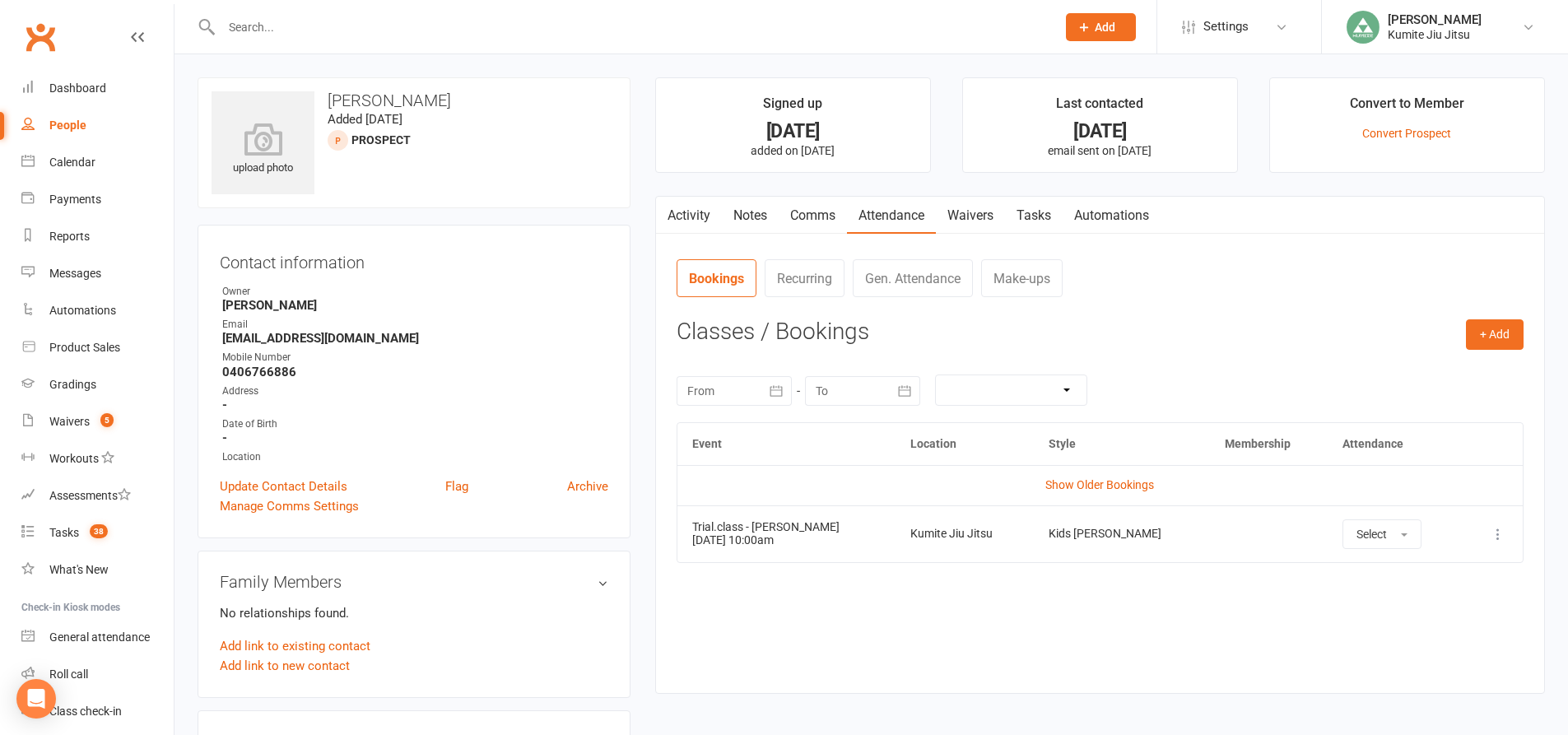
drag, startPoint x: 803, startPoint y: 540, endPoint x: 684, endPoint y: 543, distance: 119.0
click at [684, 543] on td "Trial.class - Joanne Loh 16 Aug 2025 10:00am" at bounding box center [786, 533] width 218 height 57
copy td "16 Aug 2025 10:00am"
click at [828, 211] on link "Comms" at bounding box center [813, 216] width 69 height 38
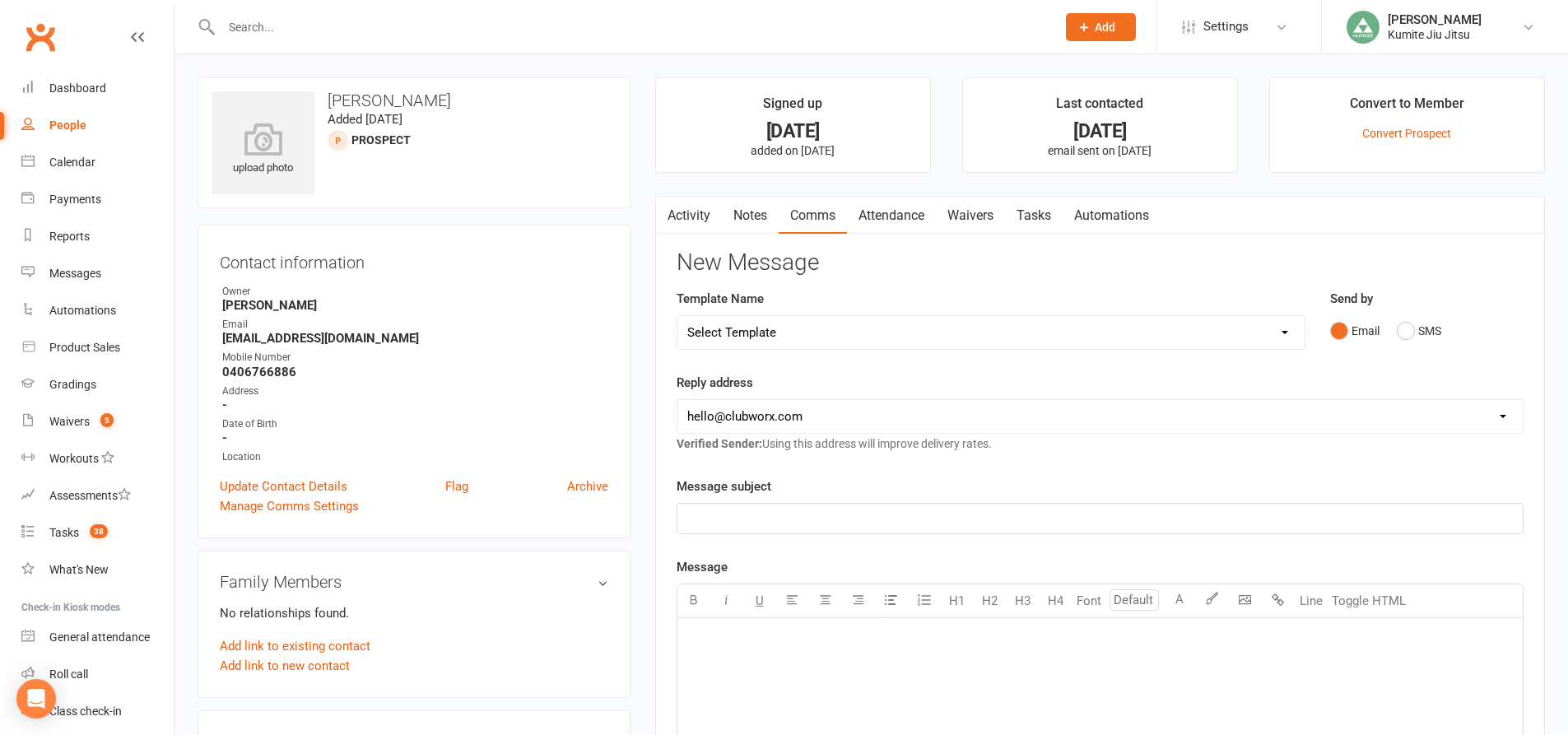
click at [799, 338] on select "Select Template [SMS] [Default template - review before using] Membership upgra…" at bounding box center [990, 332] width 627 height 33
select select "2"
click at [677, 316] on select "Select Template [SMS] [Default template - review before using] Membership upgra…" at bounding box center [990, 332] width 627 height 33
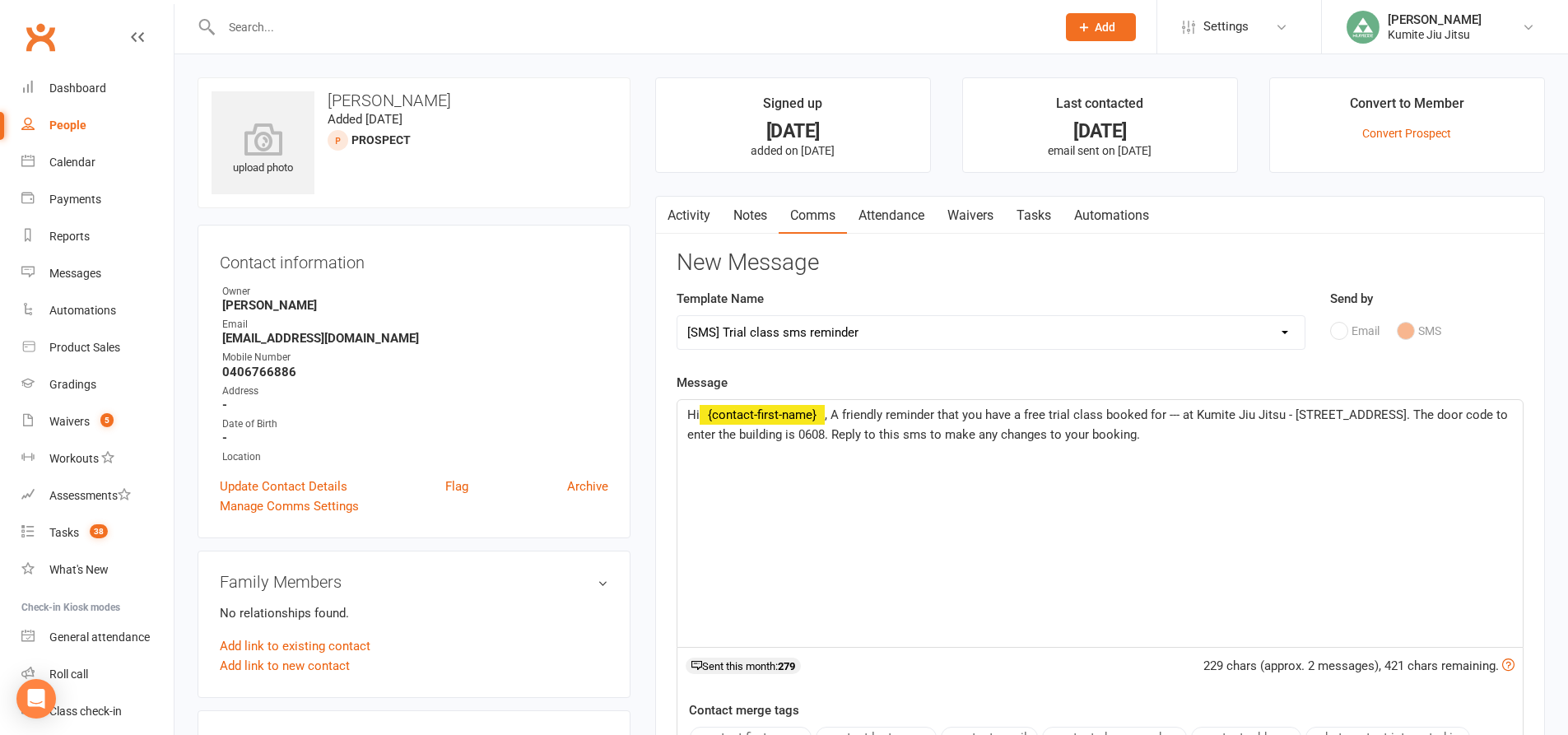
click at [1183, 414] on span ", A friendly reminder that you have a free trial class booked for --- at Kumite…" at bounding box center [1100, 424] width 824 height 34
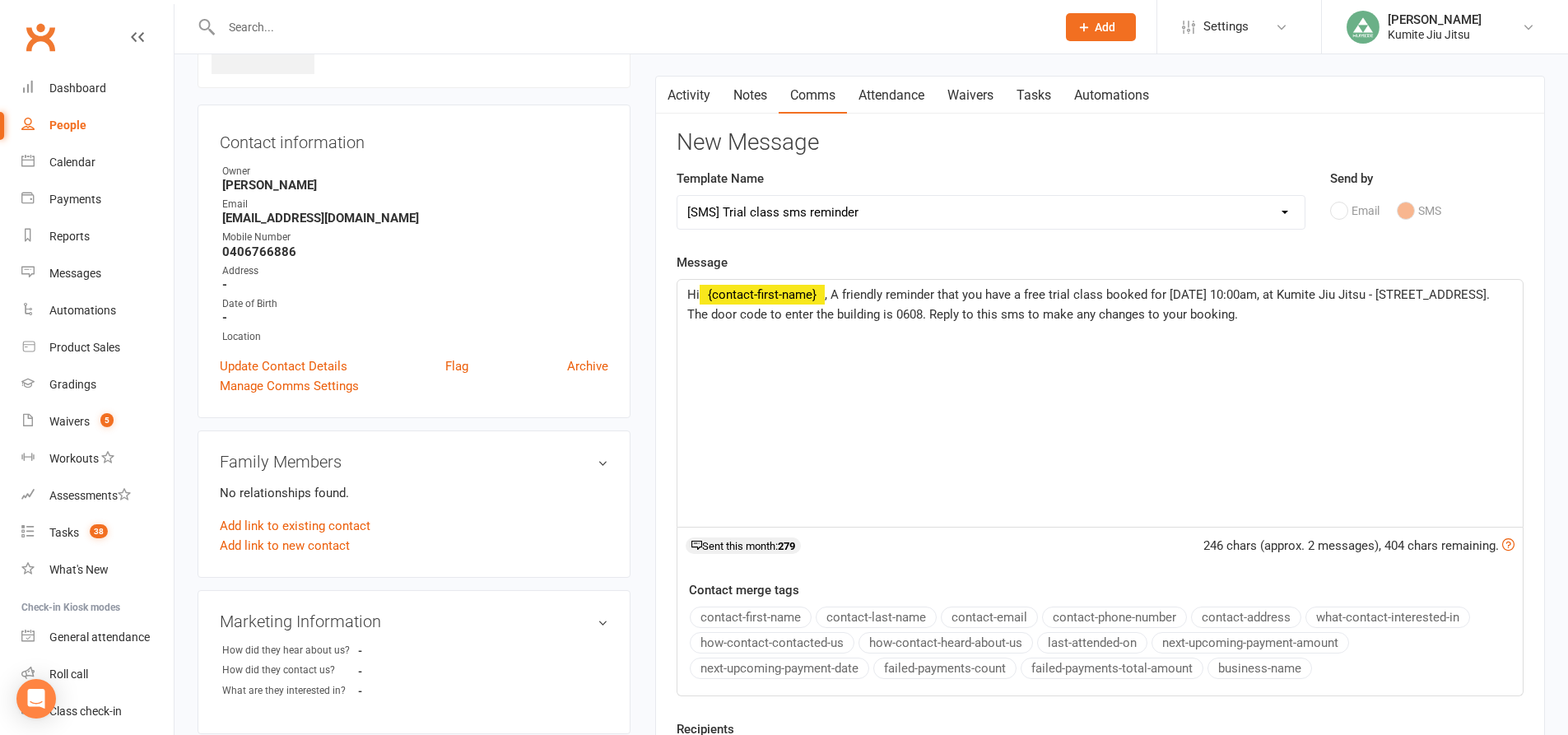
scroll to position [329, 0]
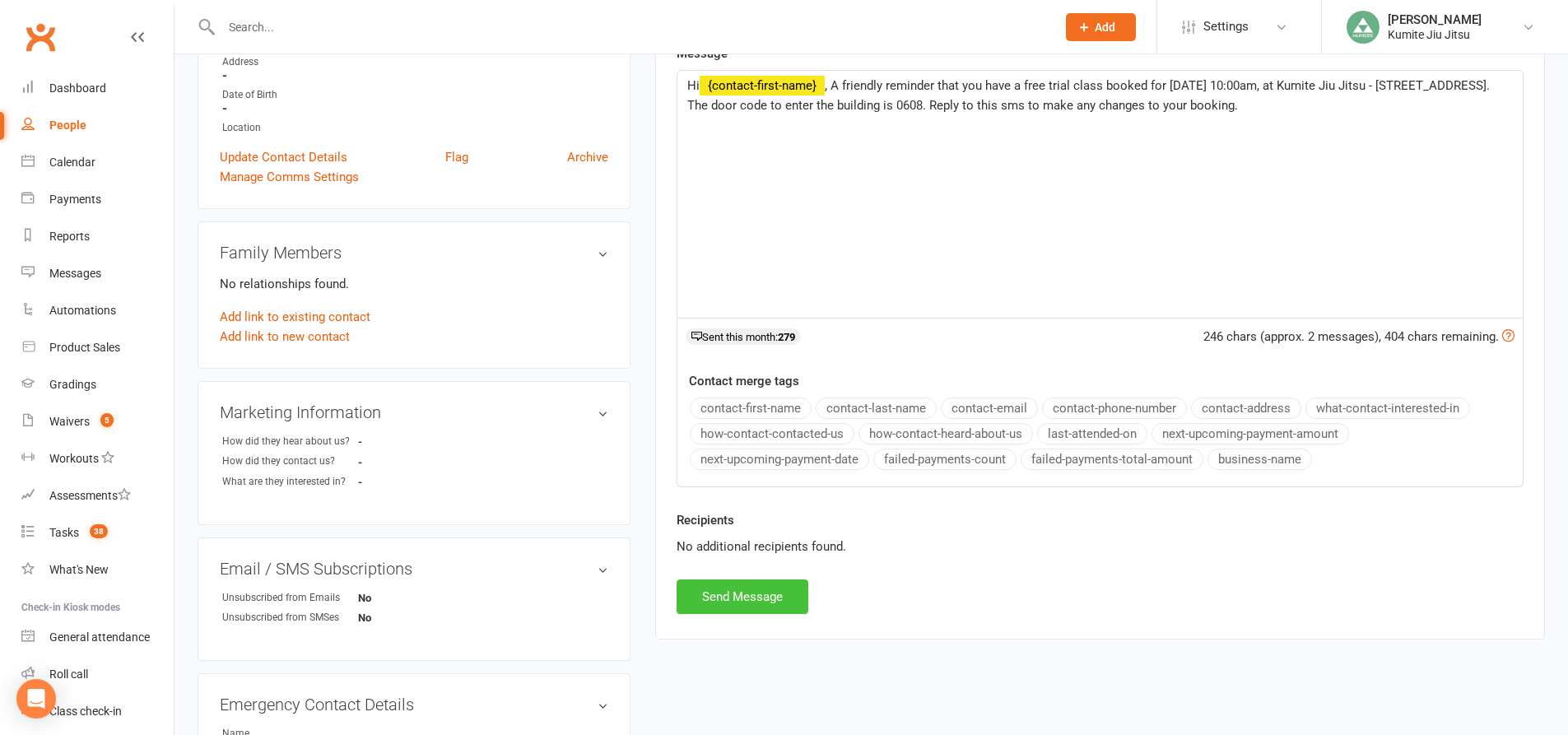
click at [749, 602] on button "Send Message" at bounding box center [742, 596] width 131 height 34
select select
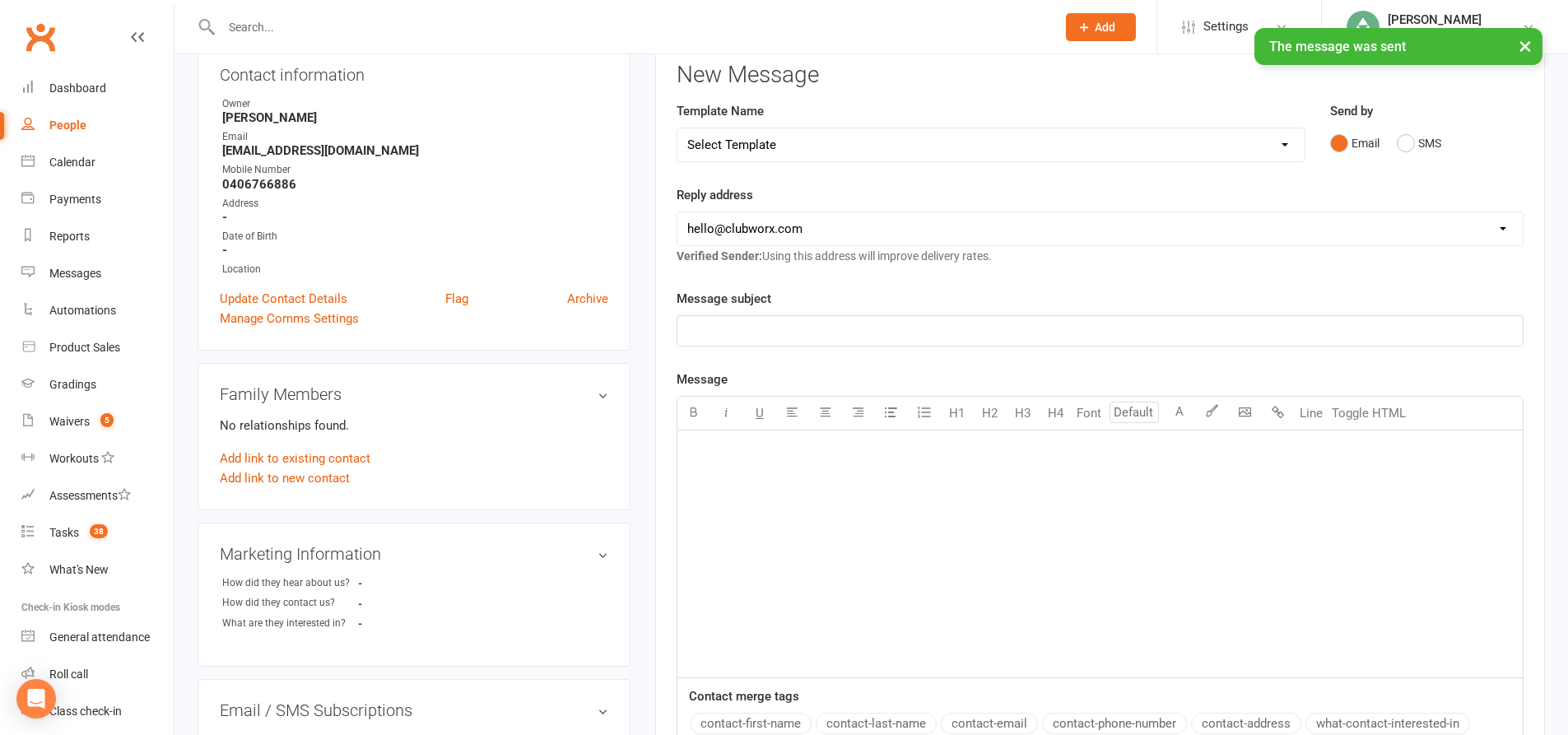
scroll to position [0, 0]
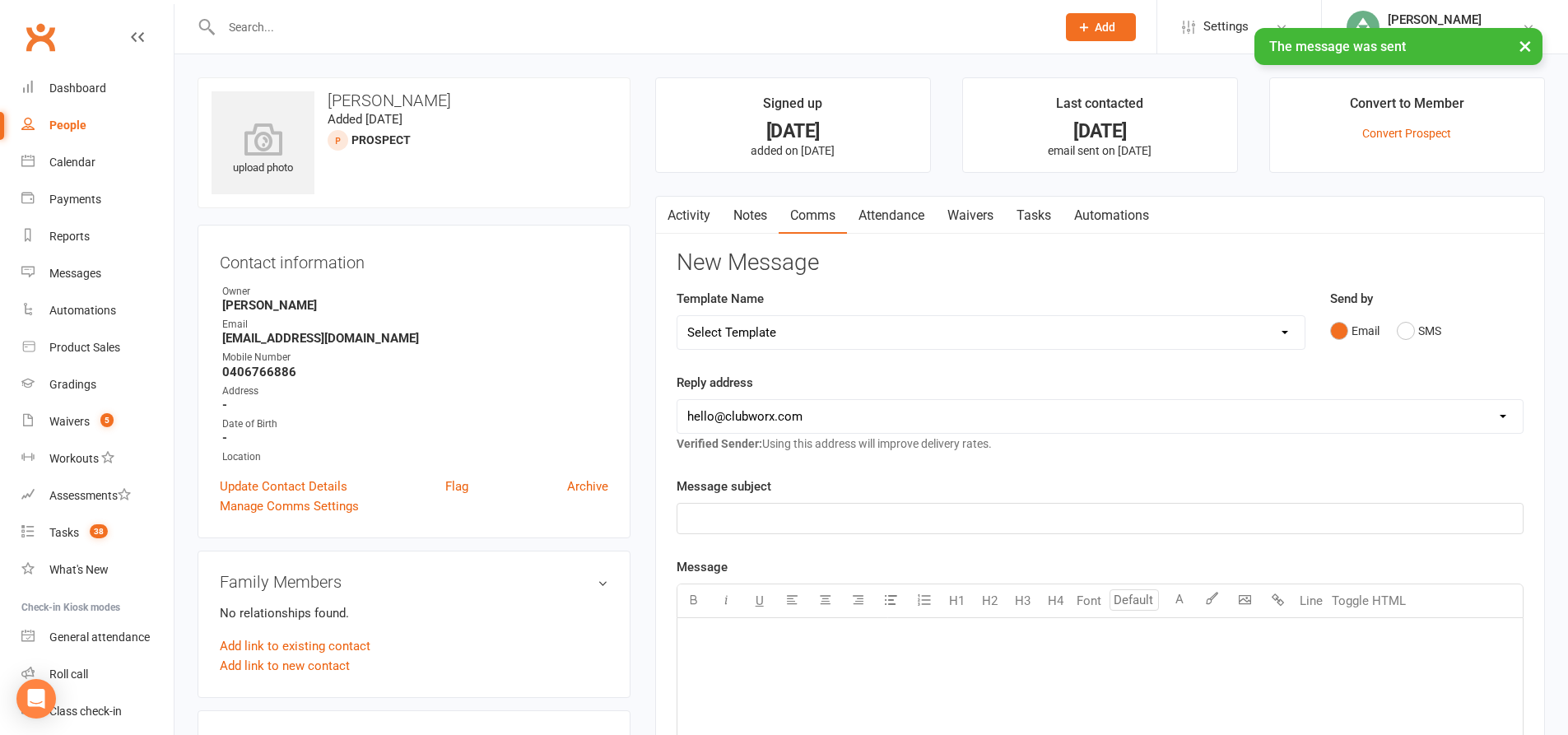
click at [1042, 210] on link "Tasks" at bounding box center [1034, 216] width 58 height 38
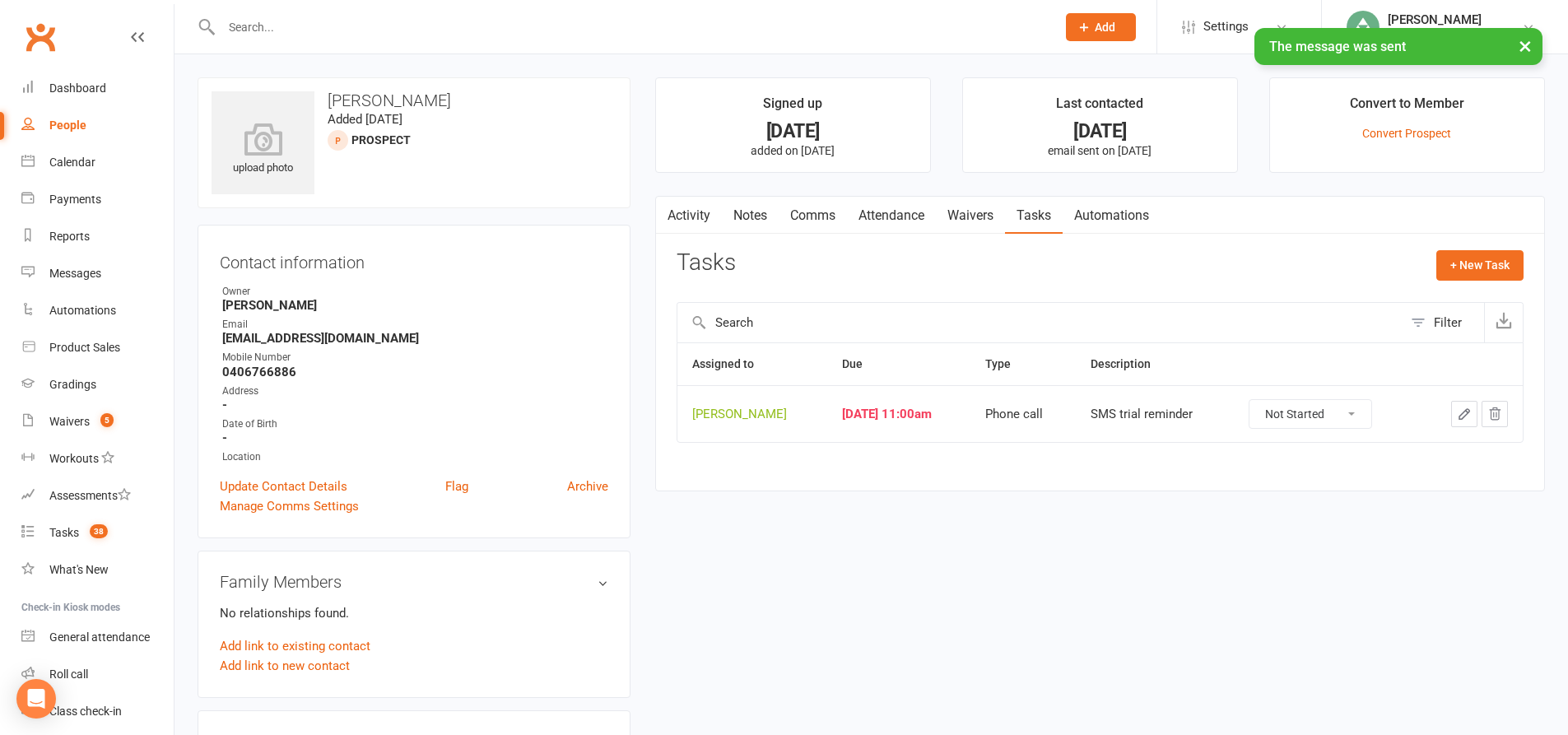
click at [1456, 414] on button "button" at bounding box center [1465, 414] width 27 height 27
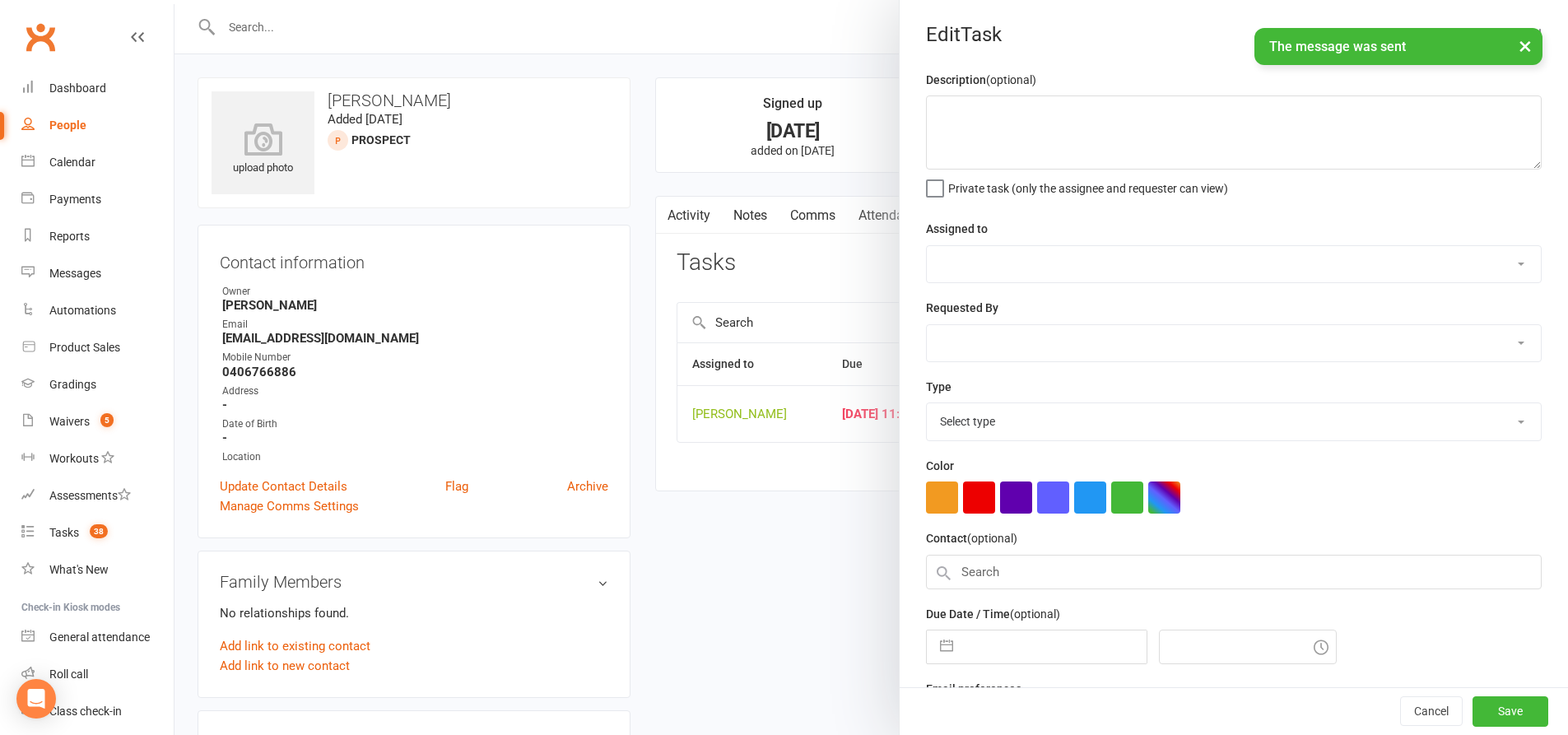
type textarea "SMS trial reminder"
select select "49706"
type input "14 Aug 2025"
type input "11:00am"
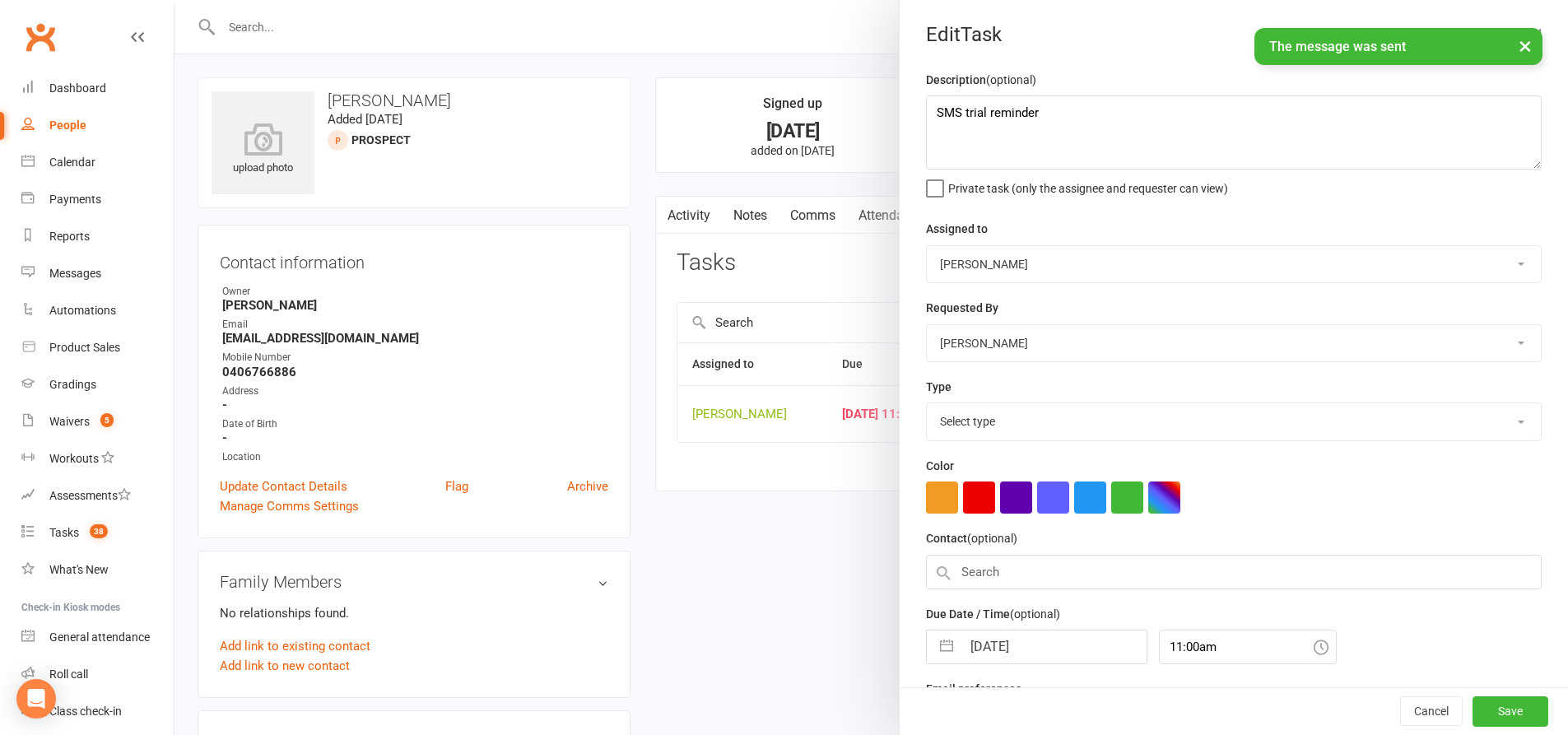
select select "28624"
drag, startPoint x: 1076, startPoint y: 123, endPoint x: 837, endPoint y: 124, distance: 239.0
click at [174, 0] on react-component "Edit Task Description (optional) SMS trial reminder Private task (only the assi…" at bounding box center [174, 0] width 0 height 0
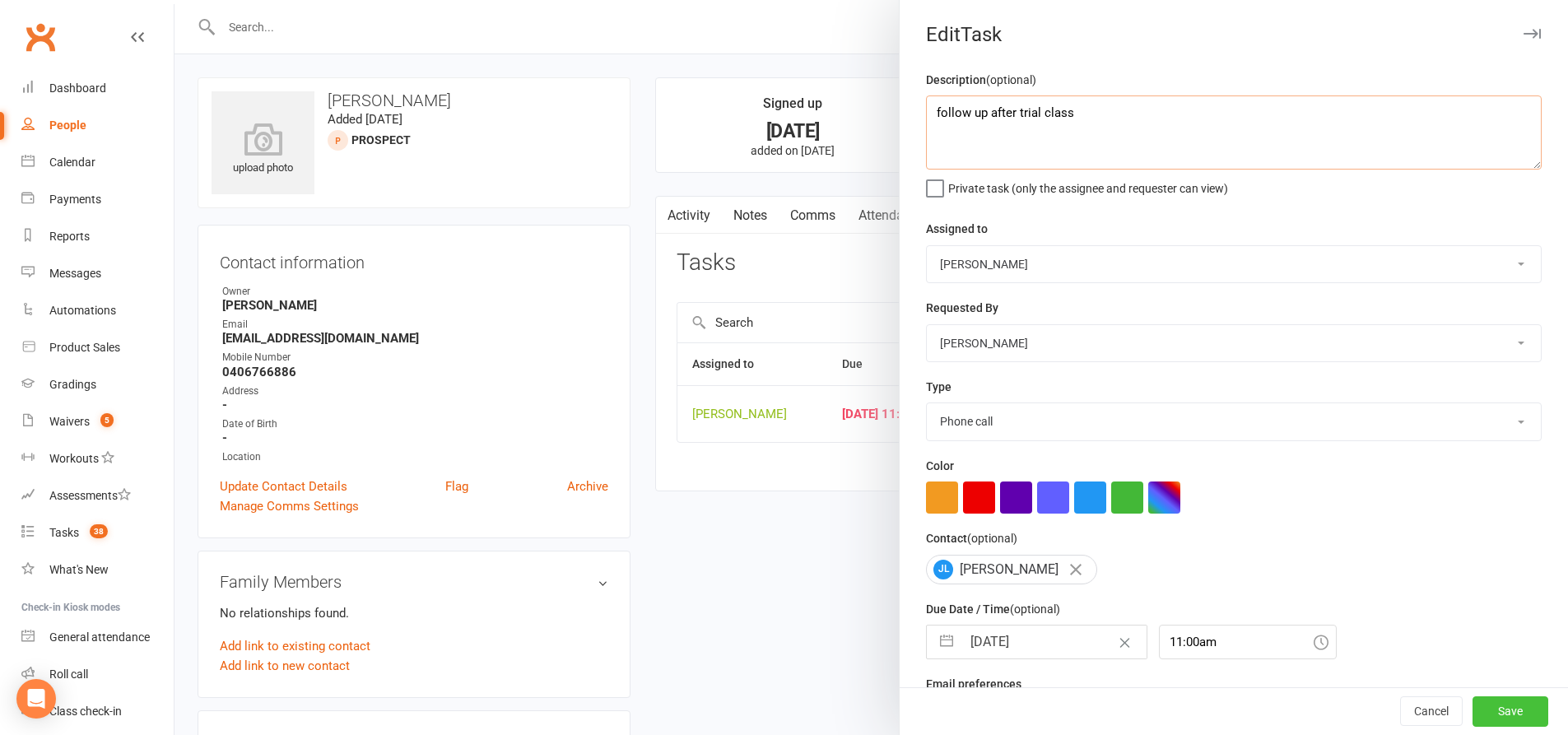
type textarea "follow up after trial class"
click at [1495, 708] on button "Save" at bounding box center [1511, 711] width 76 height 29
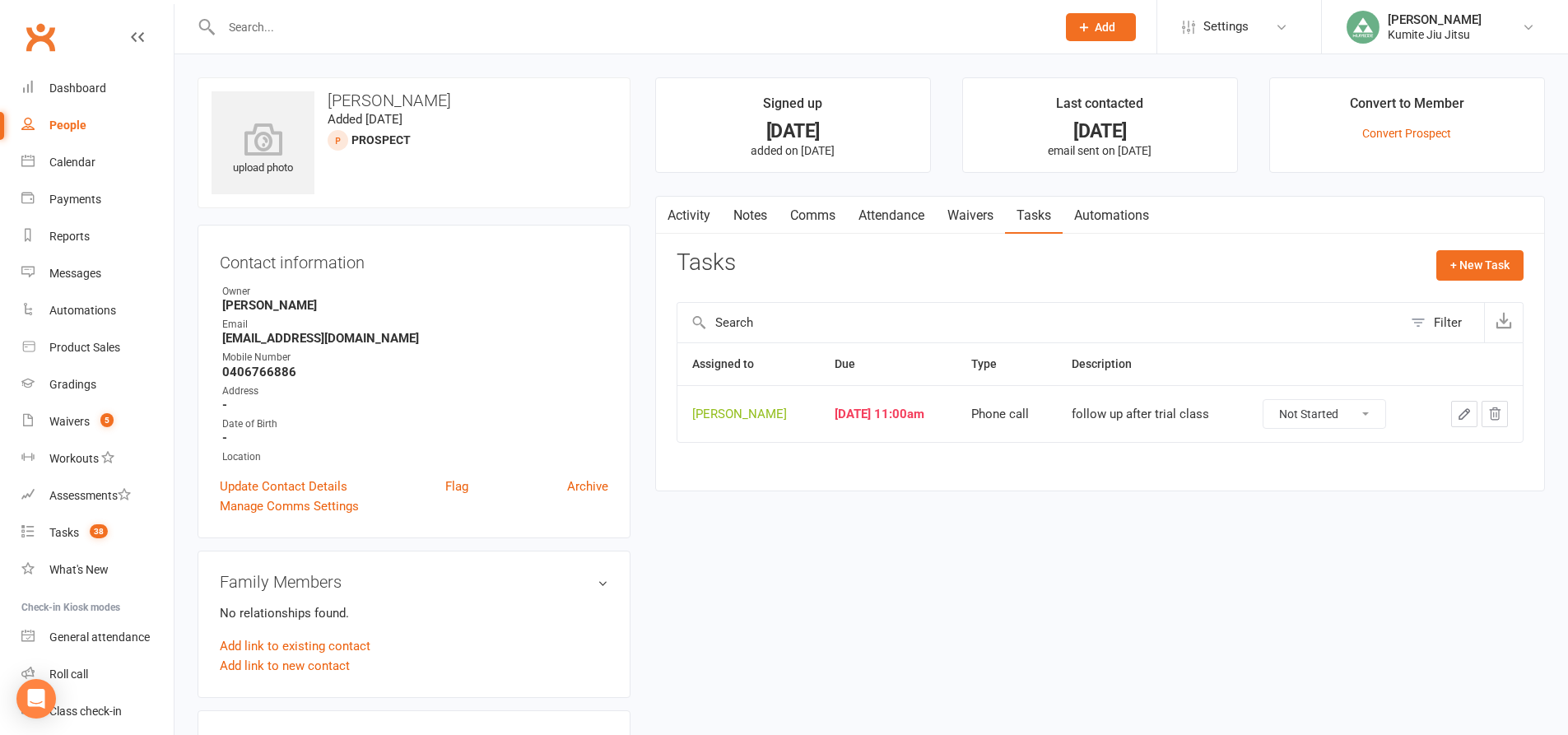
click at [1458, 411] on icon "button" at bounding box center [1465, 414] width 15 height 15
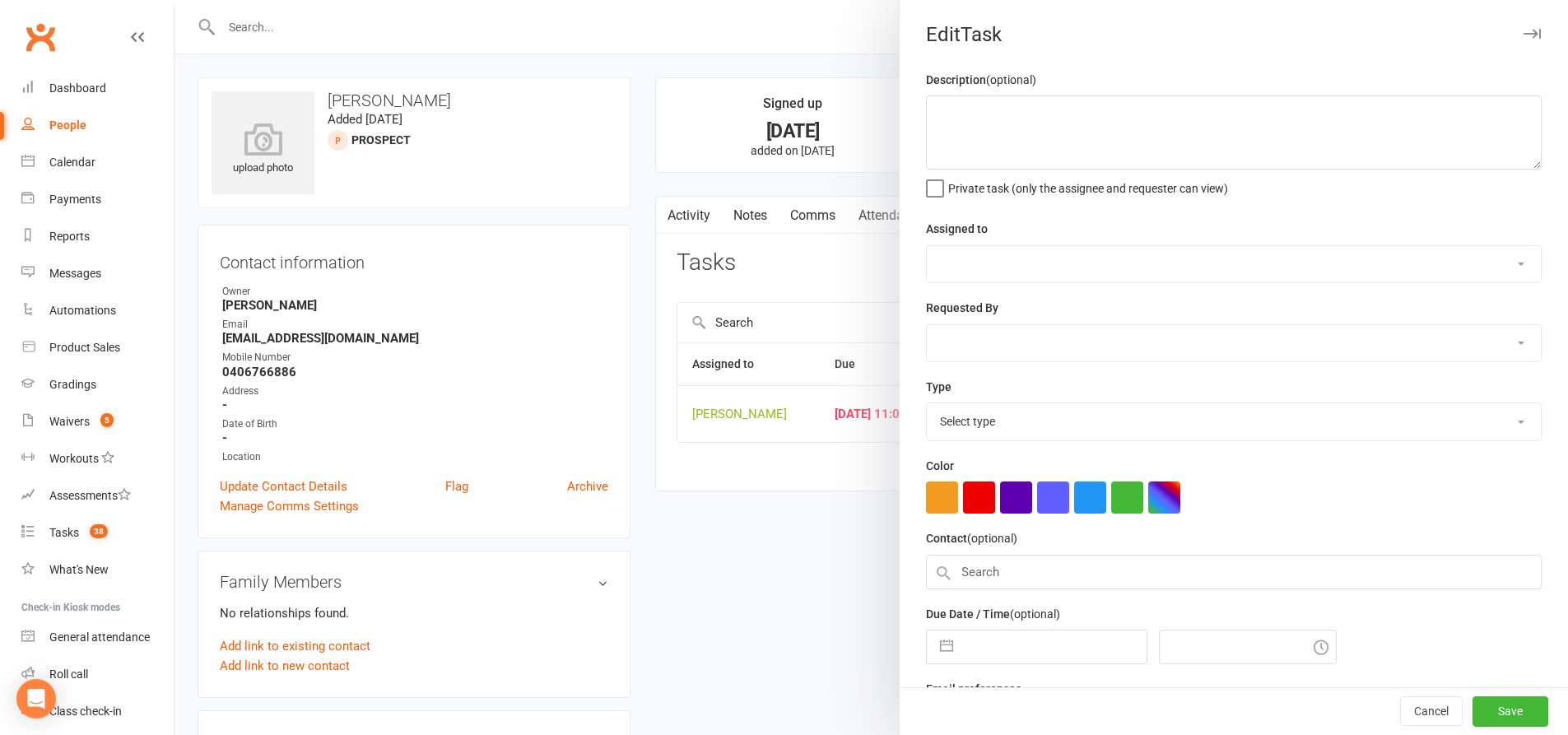
type textarea "follow up after trial class"
select select "49706"
type input "14 Aug 2025"
type input "11:00am"
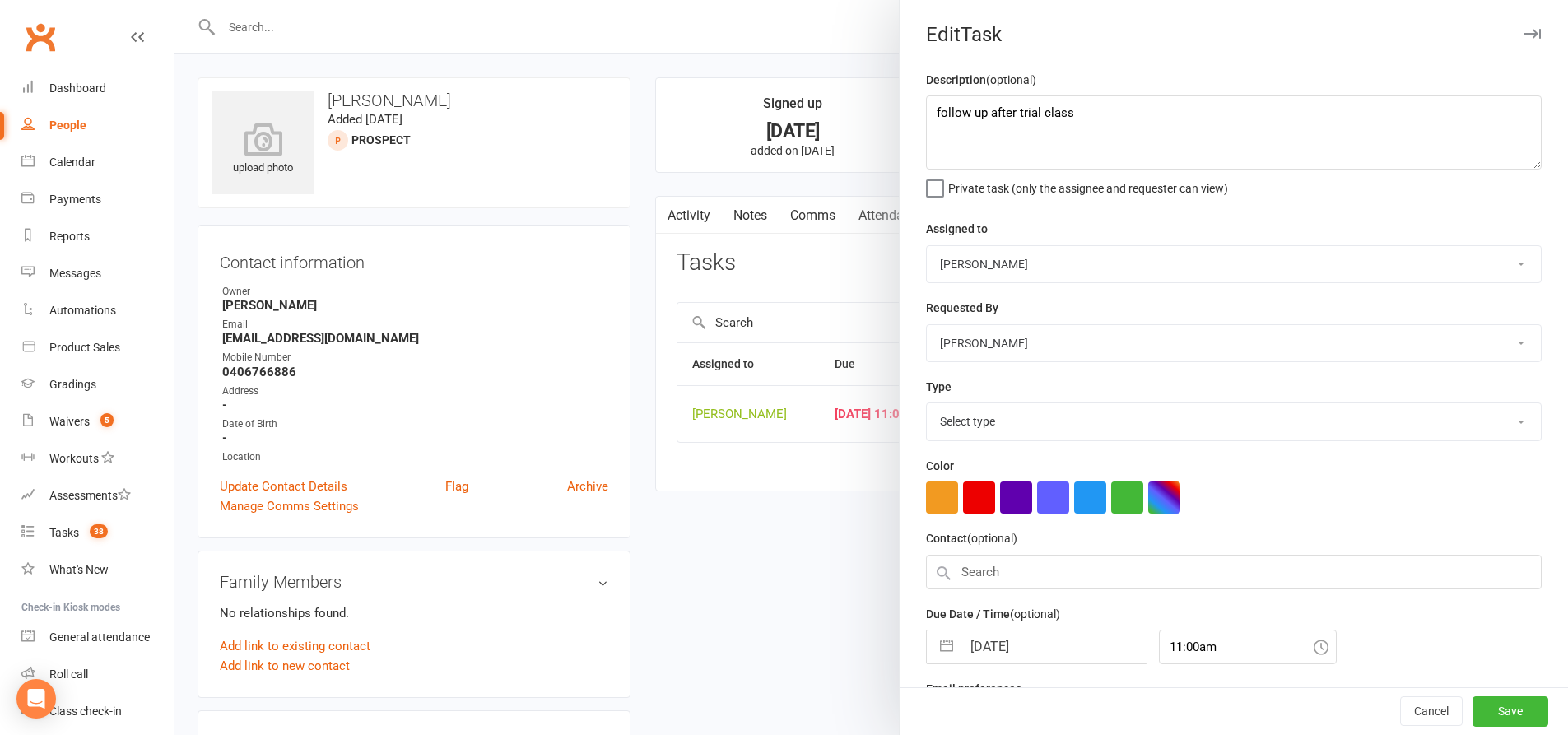
select select "28624"
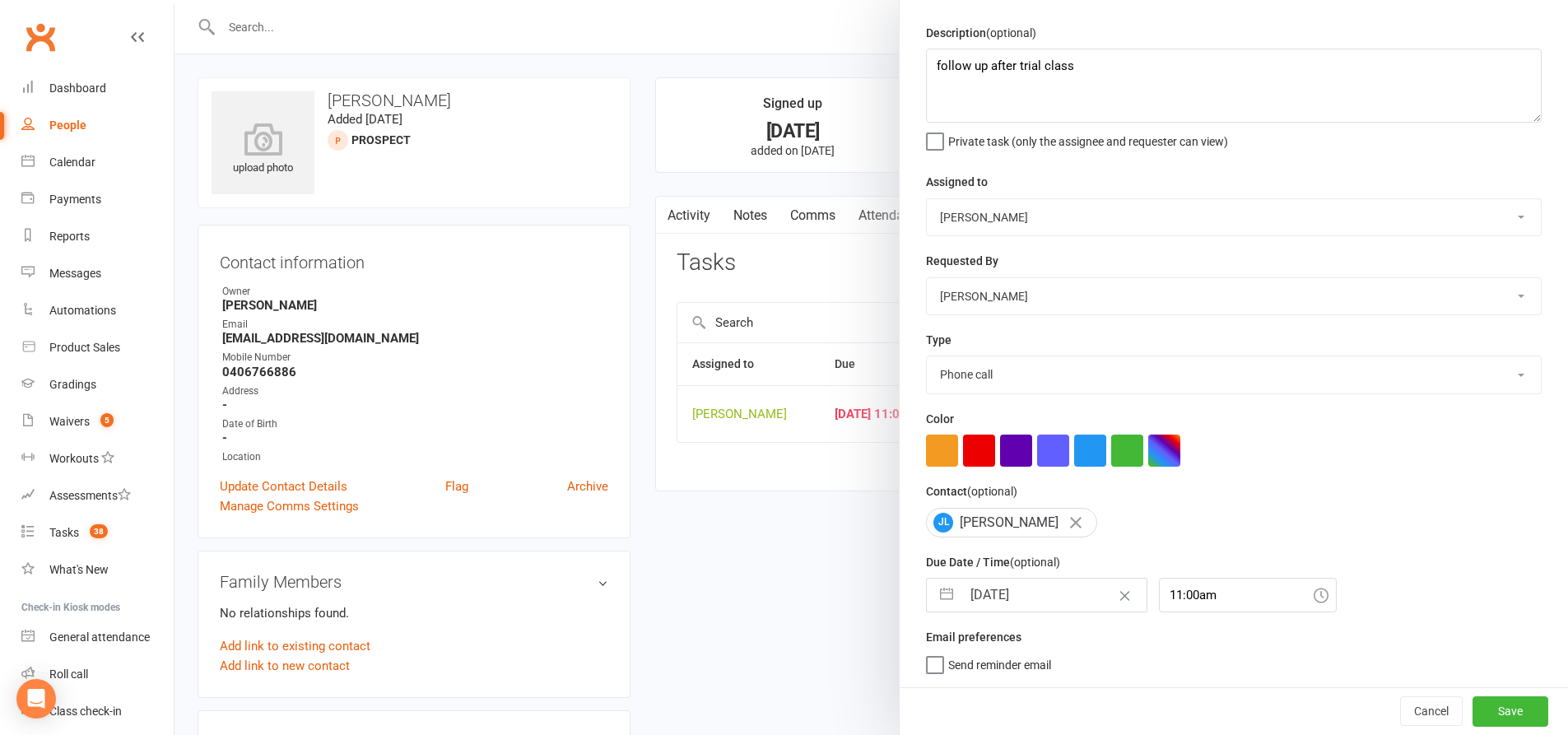
click at [941, 596] on button "button" at bounding box center [947, 594] width 29 height 33
select select "6"
select select "2025"
select select "7"
select select "2025"
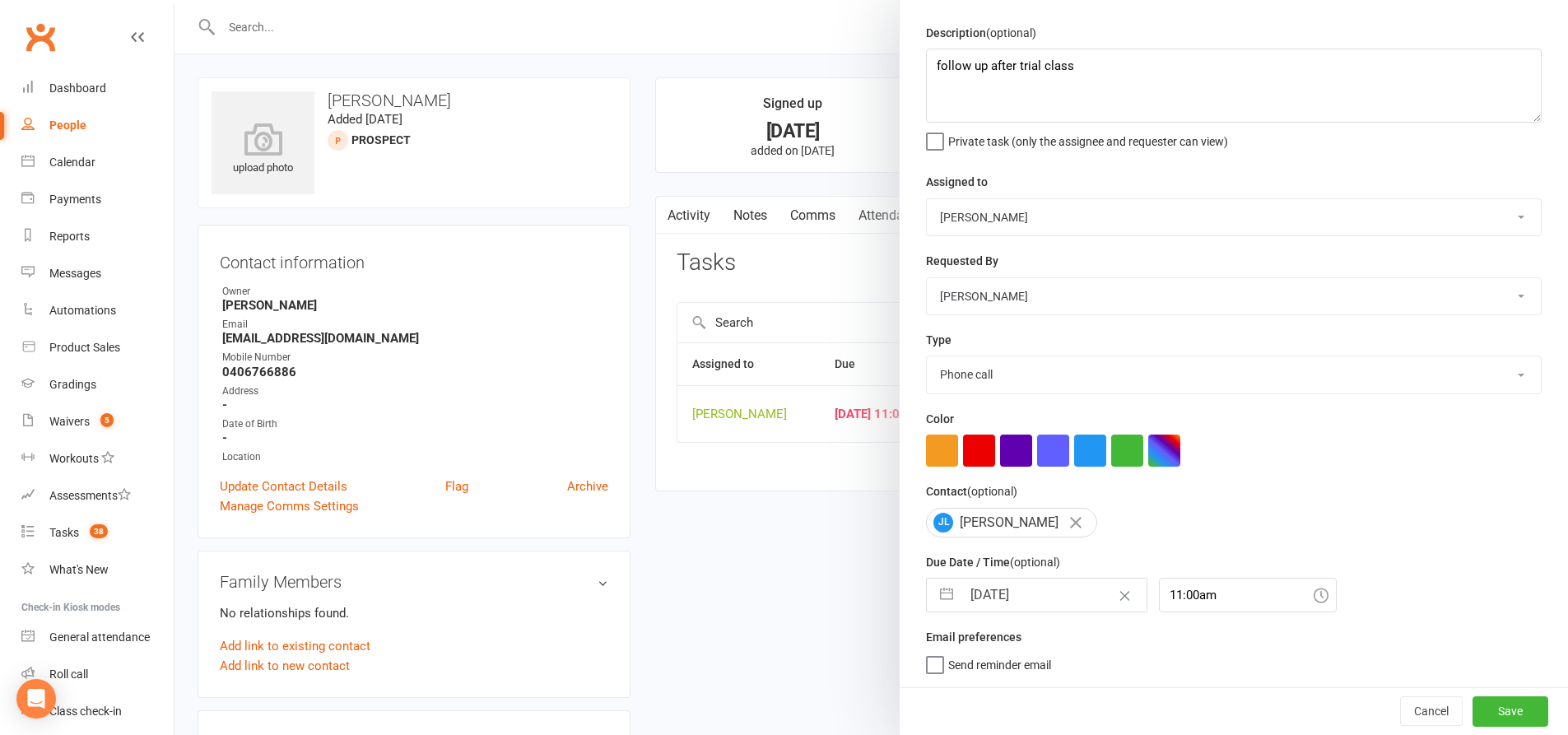
select select "8"
select select "2025"
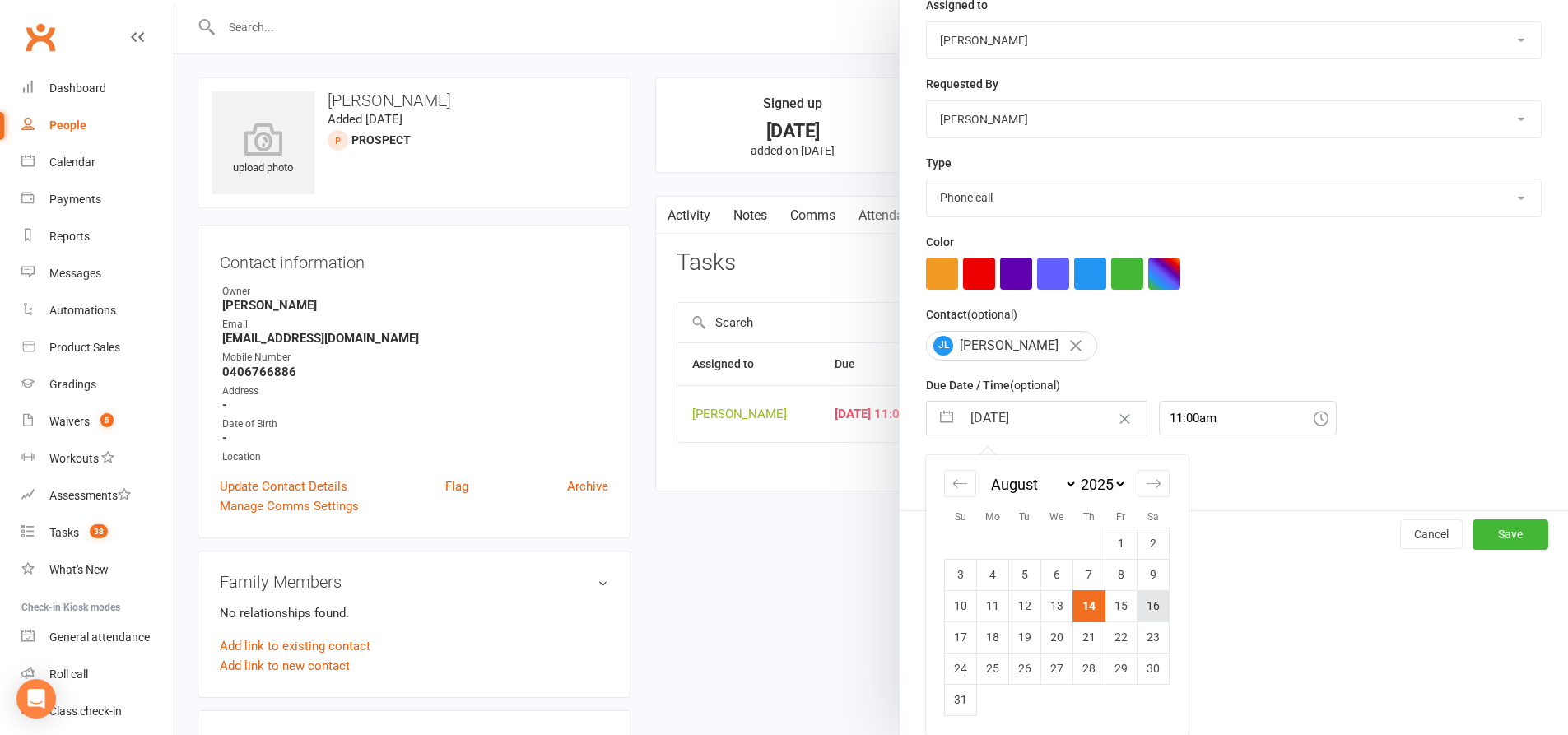
click at [1146, 605] on td "16" at bounding box center [1154, 605] width 32 height 31
type input "16 Aug 2025"
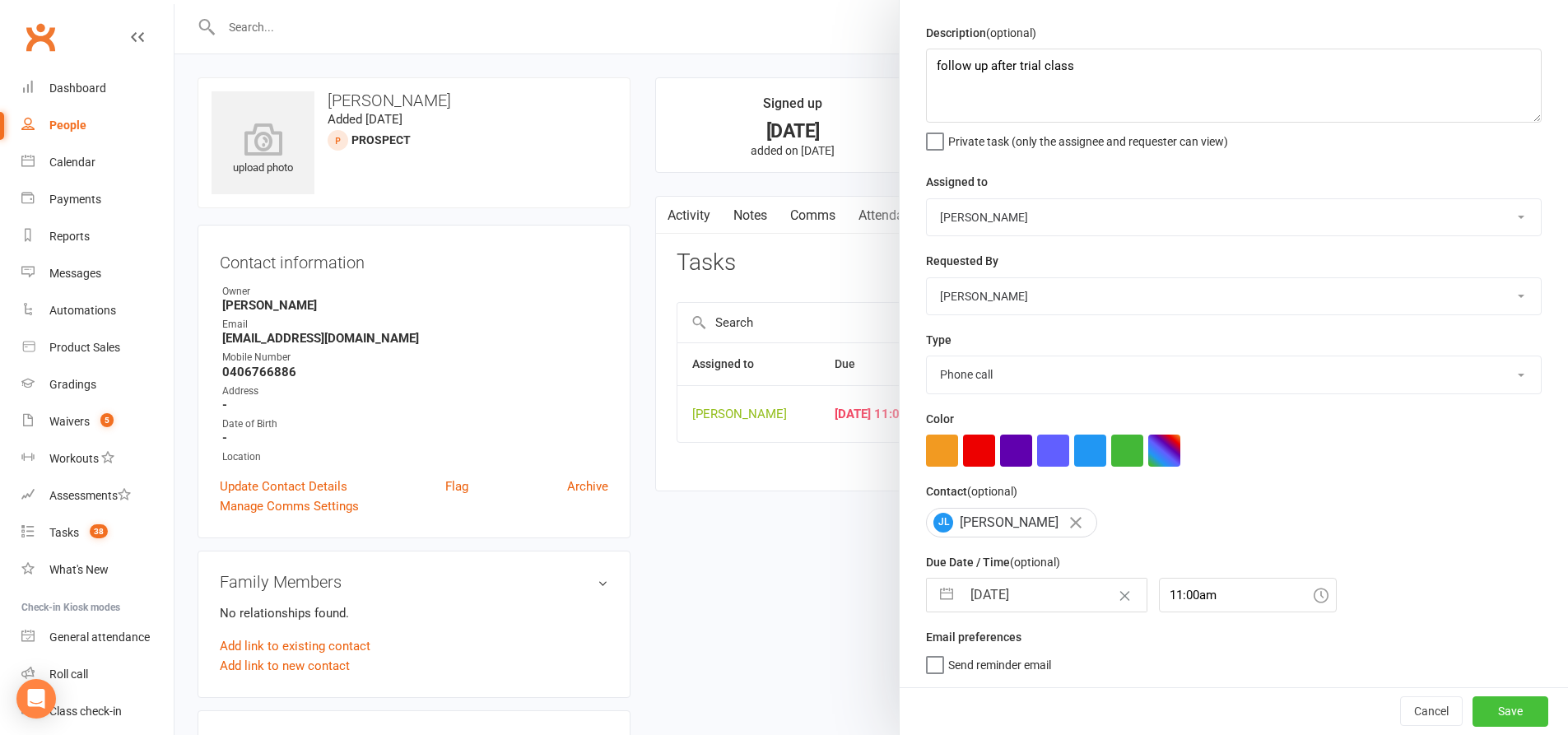
click at [1513, 710] on button "Save" at bounding box center [1511, 710] width 76 height 29
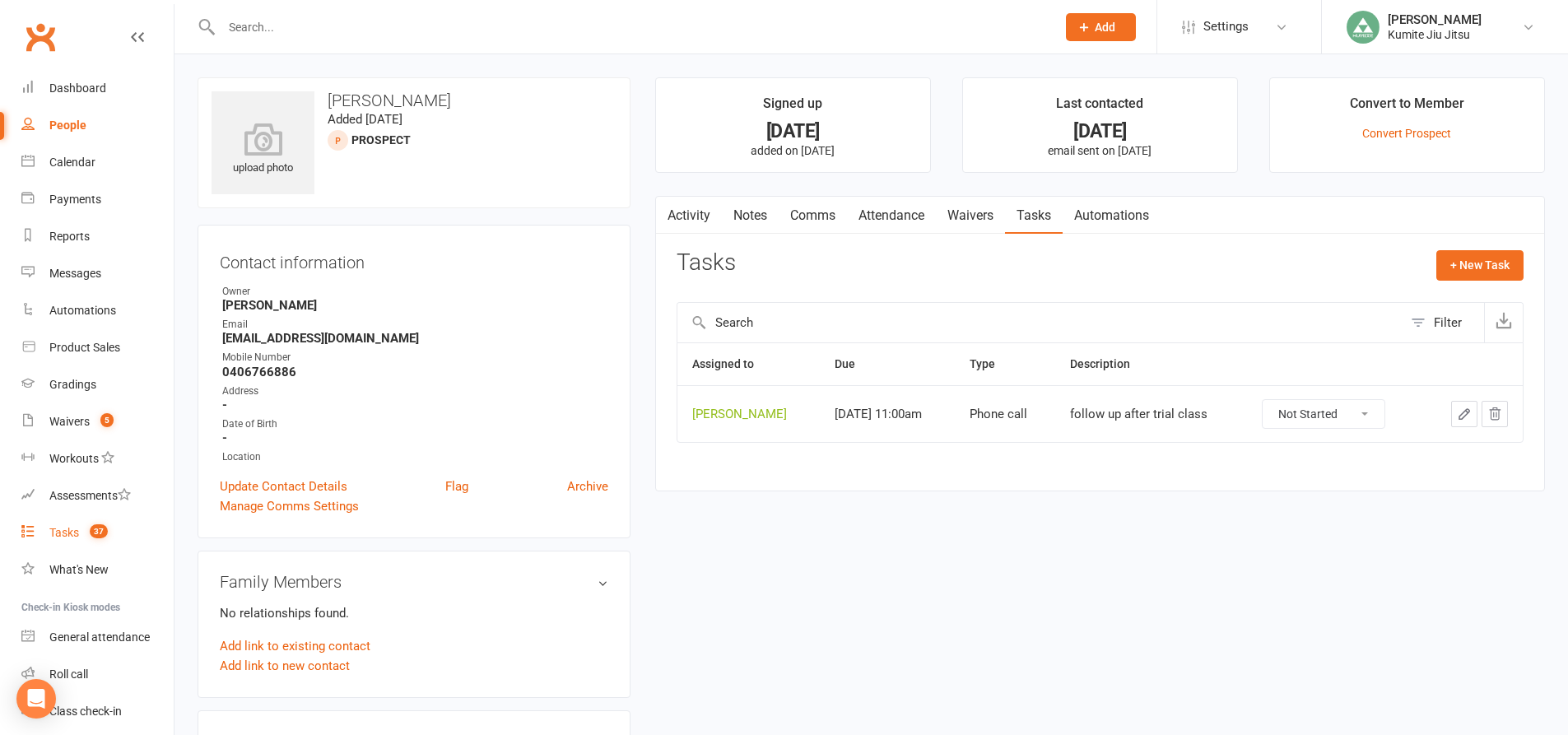
click at [99, 534] on span "37" at bounding box center [98, 531] width 18 height 14
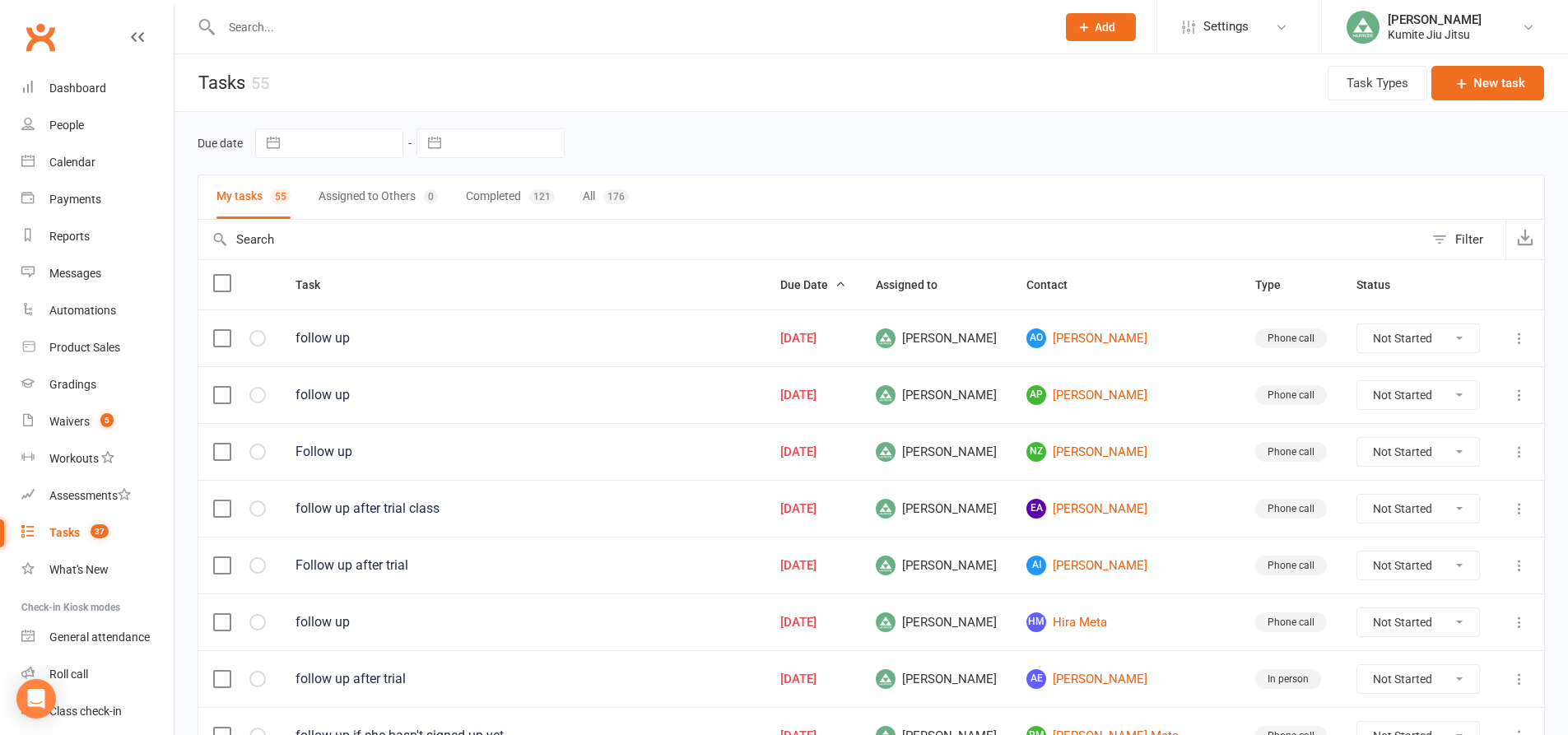
click at [304, 24] on input "text" at bounding box center [631, 27] width 828 height 23
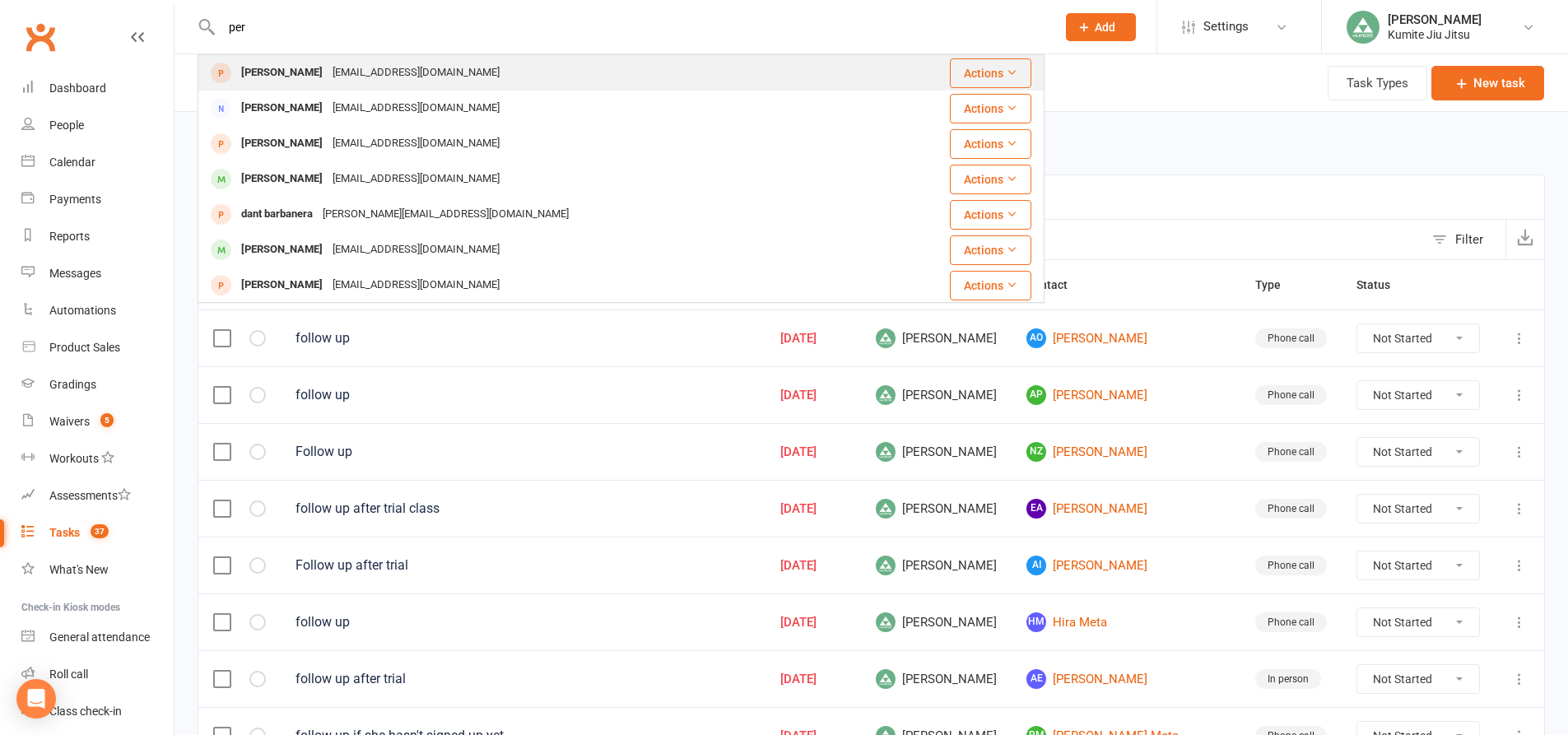
type input "per"
click at [334, 74] on div "laurajperera@gmail.com" at bounding box center [416, 72] width 177 height 24
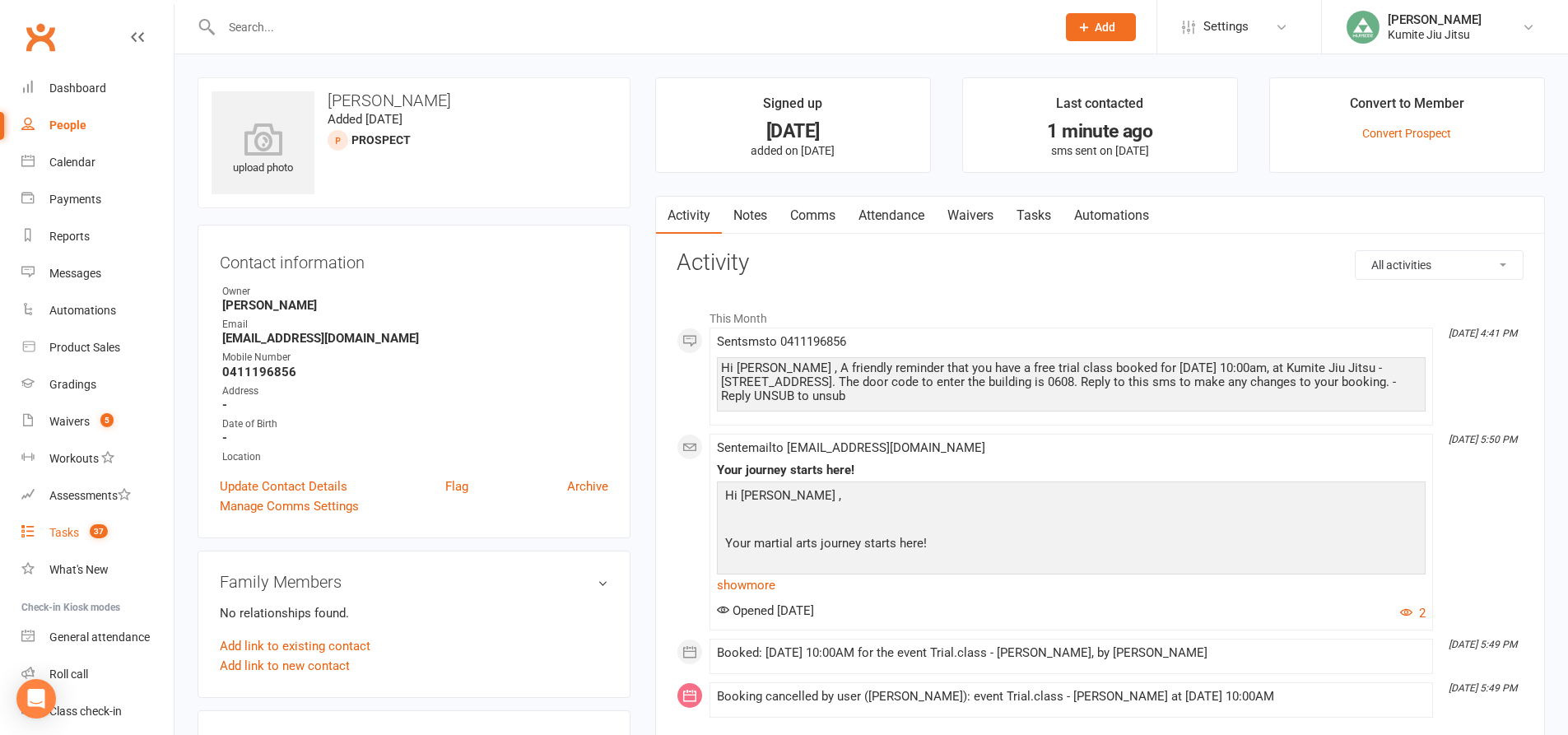
click at [104, 533] on span "37" at bounding box center [98, 531] width 18 height 14
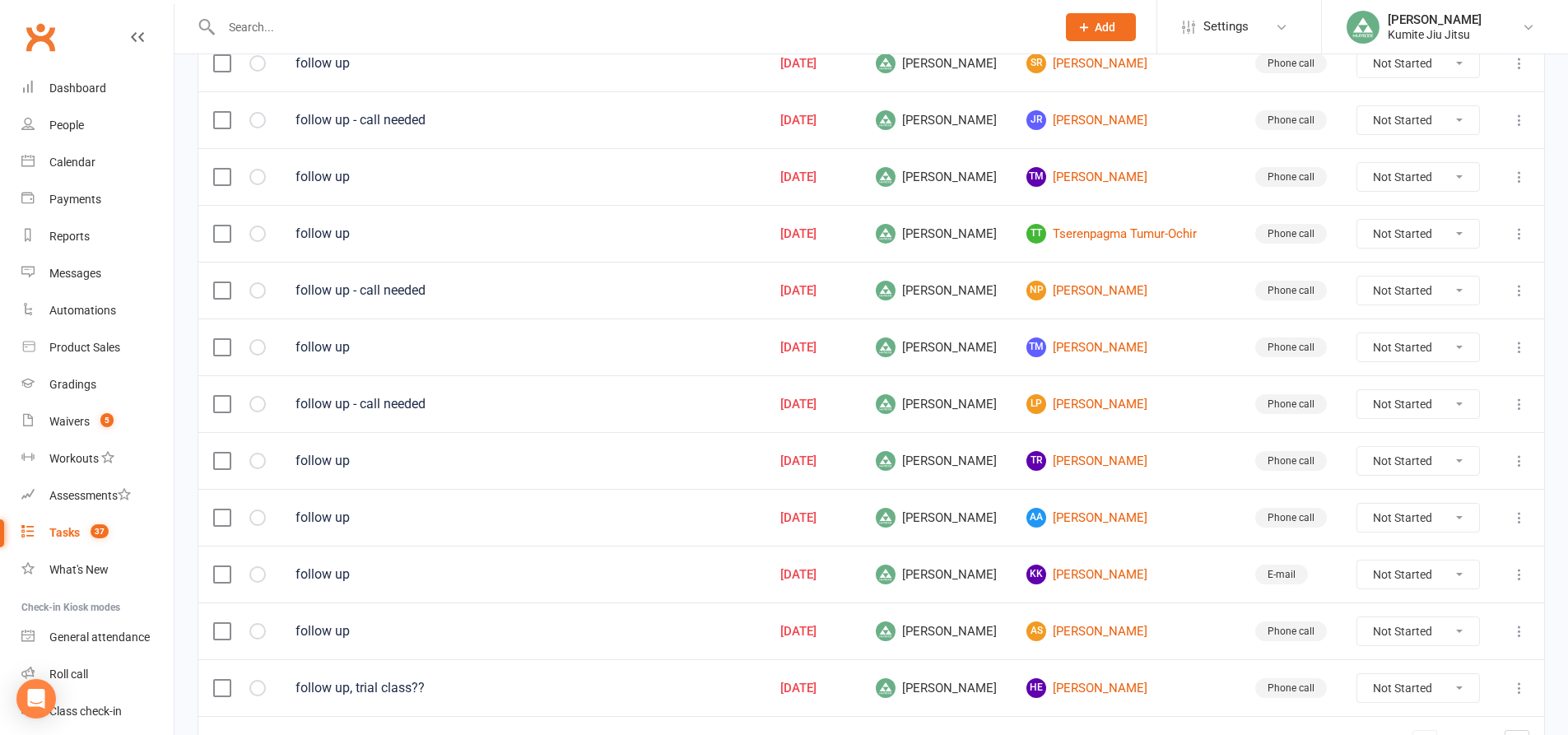
scroll to position [1116, 0]
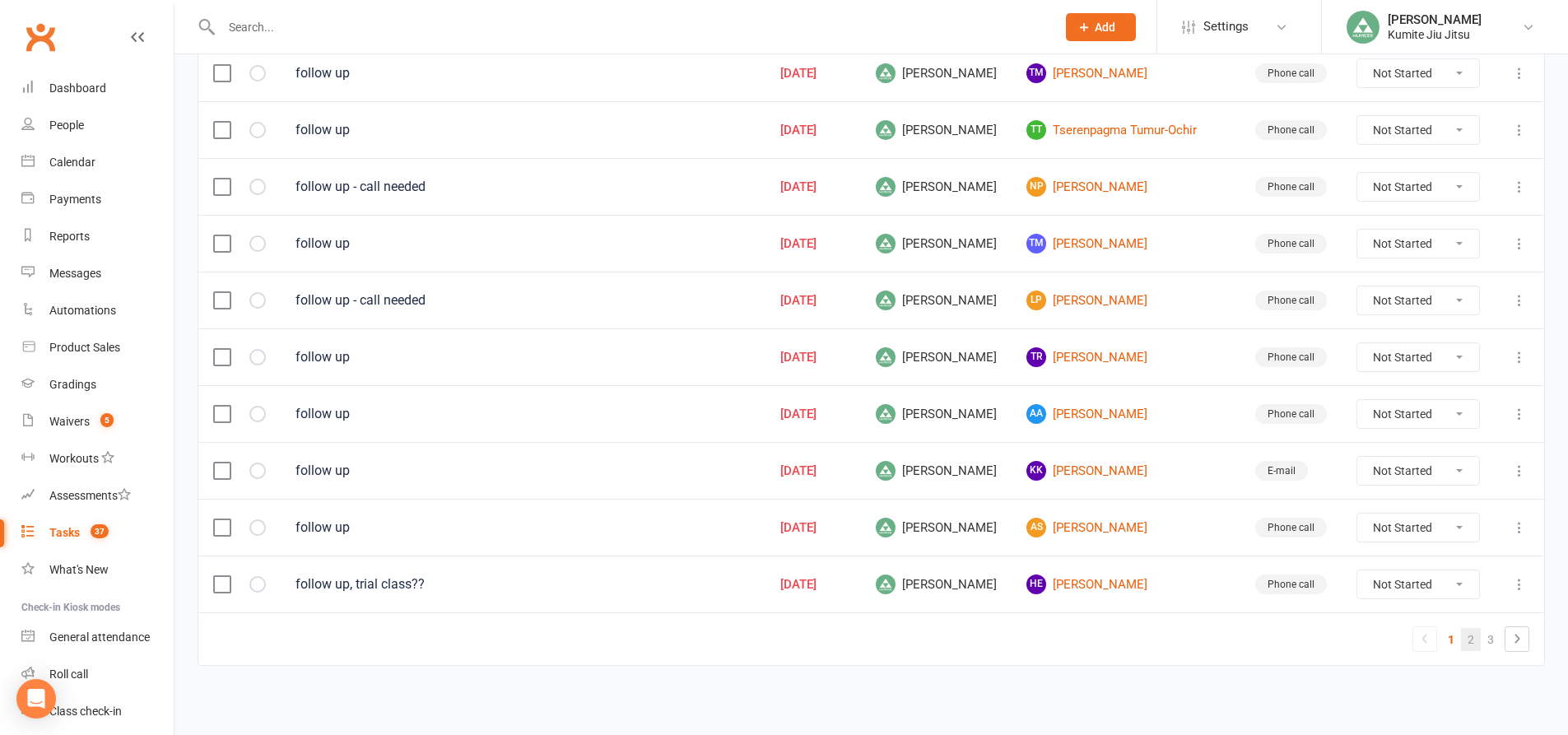
click at [1477, 641] on link "2" at bounding box center [1471, 639] width 20 height 23
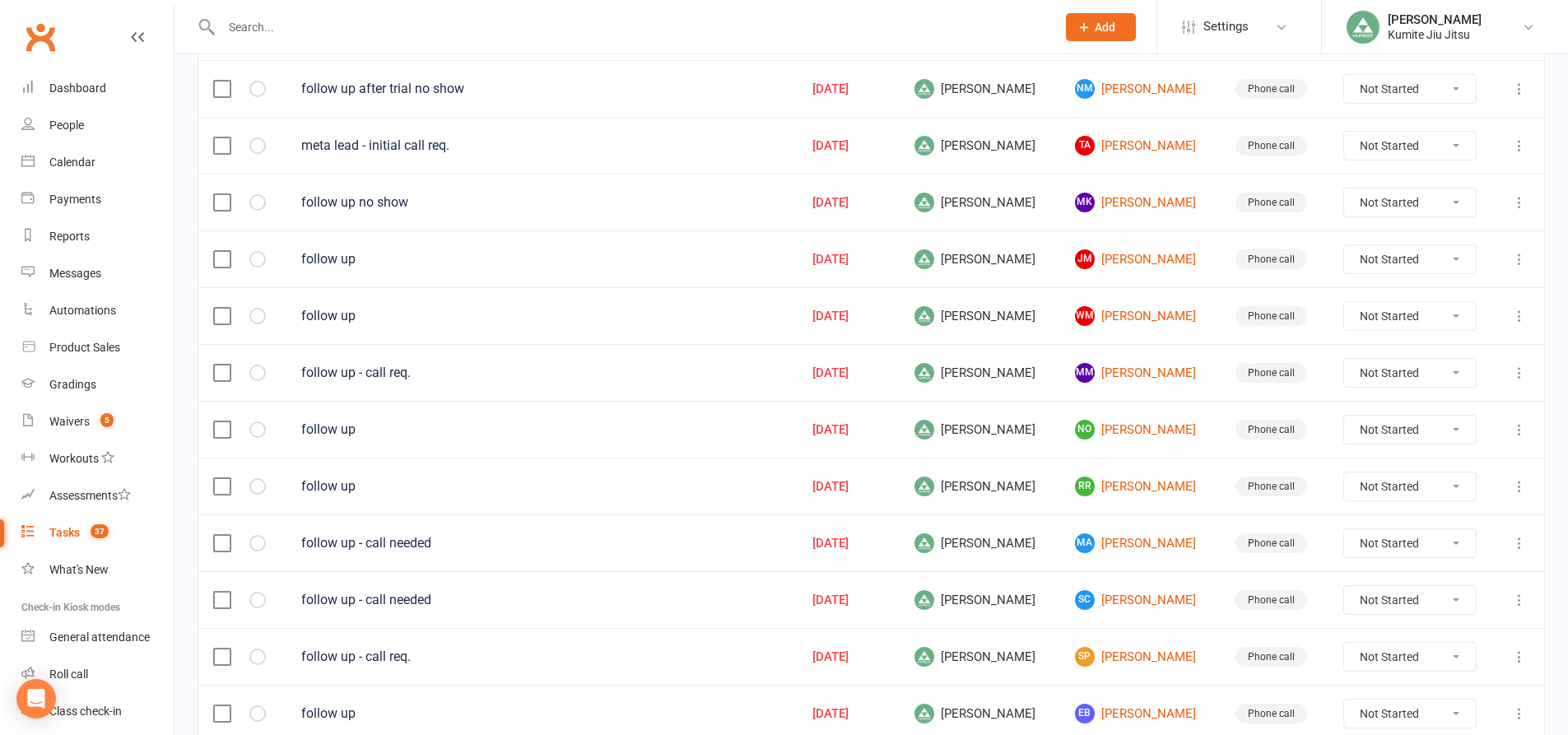
scroll to position [211, 0]
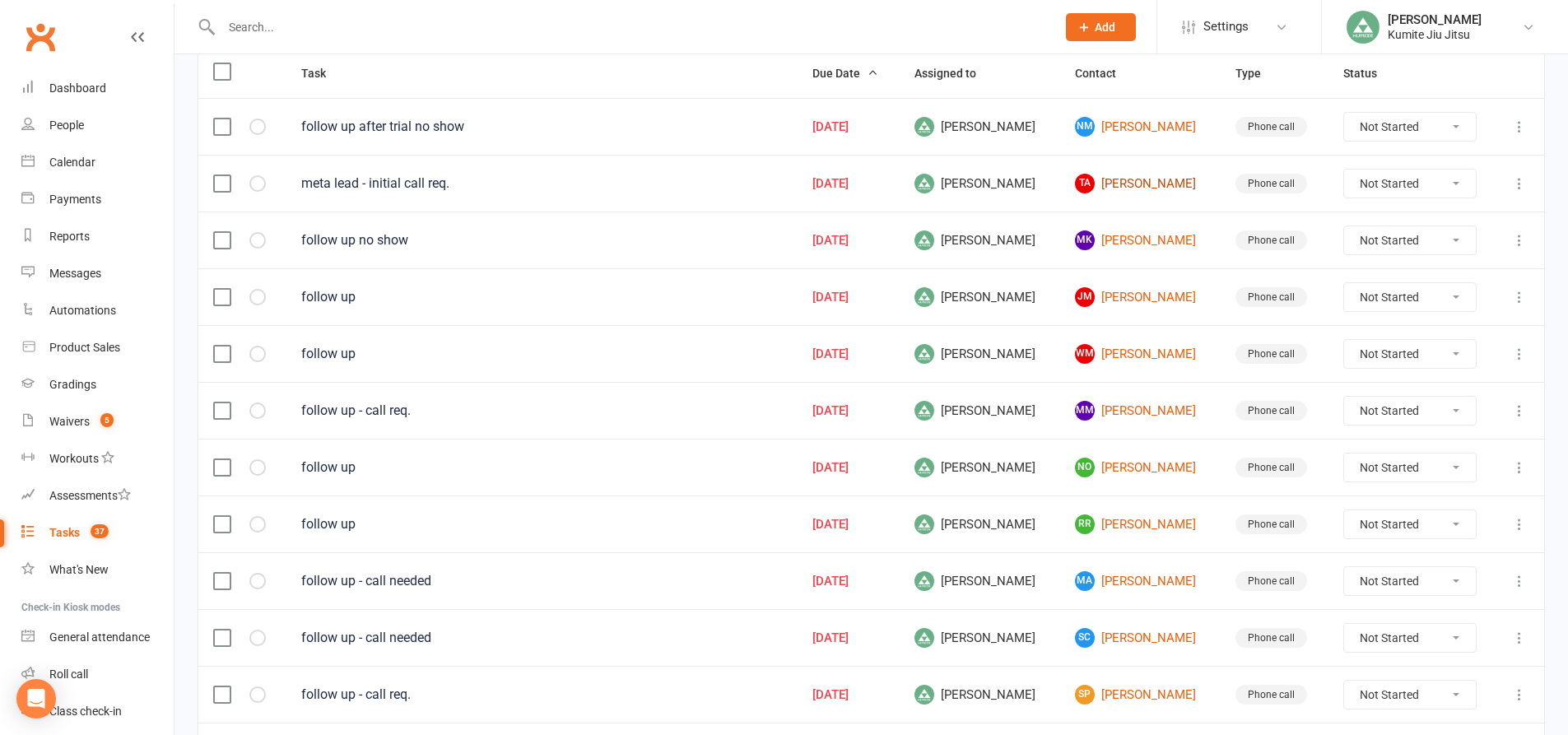
click at [1172, 187] on link "TA Tiffani Amber Gould" at bounding box center [1141, 184] width 131 height 20
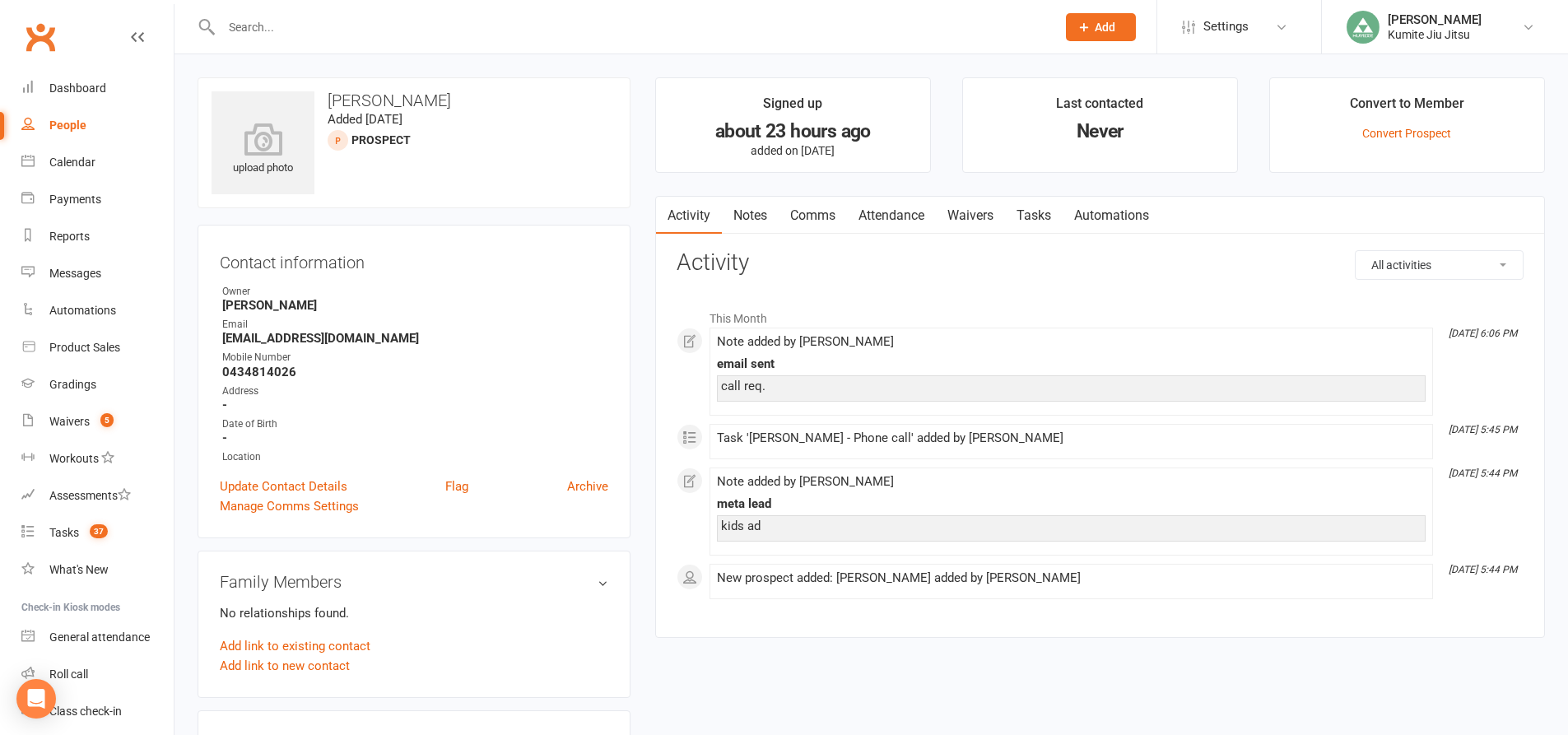
click at [767, 213] on link "Notes" at bounding box center [751, 216] width 57 height 38
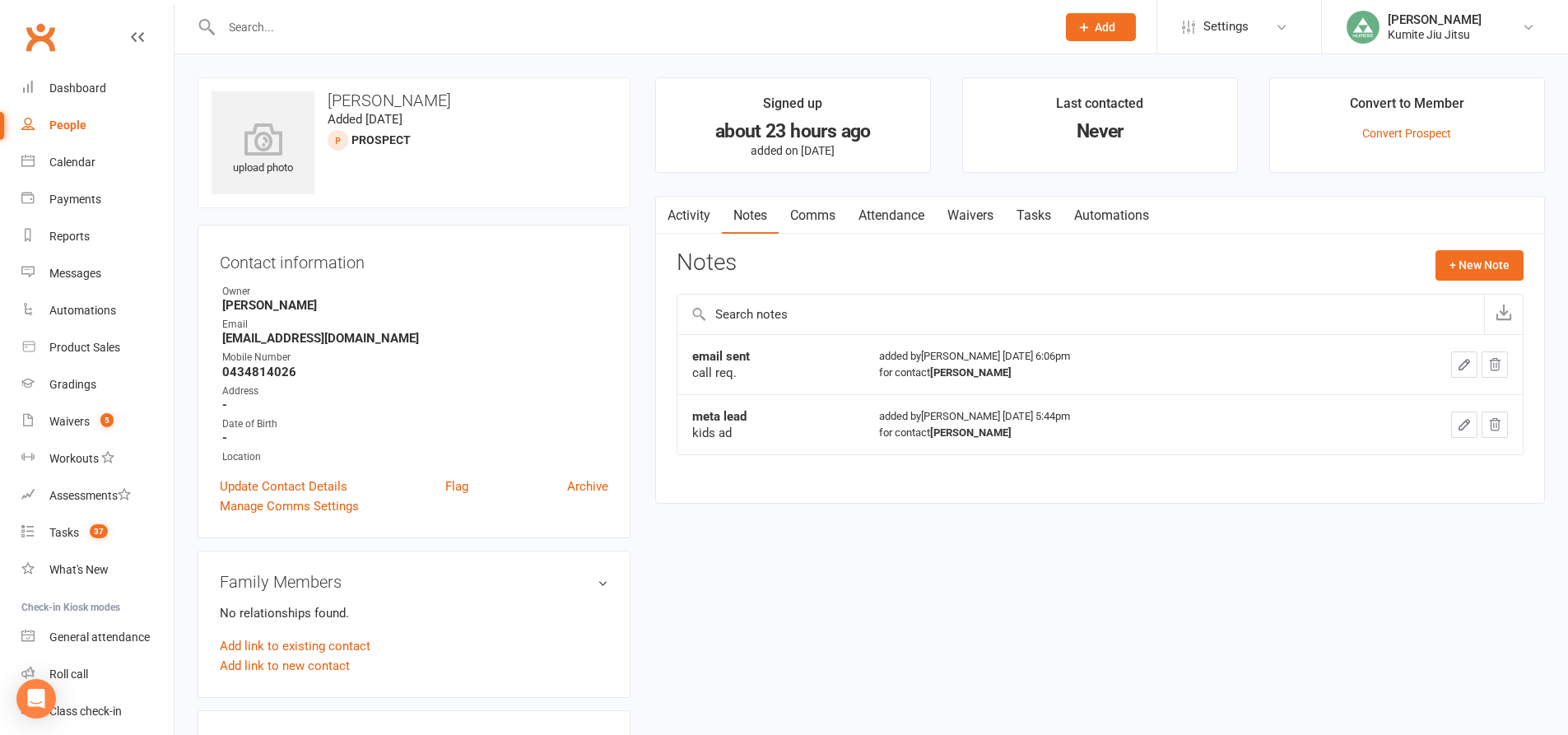
click at [1099, 26] on span "Add" at bounding box center [1106, 28] width 21 height 13
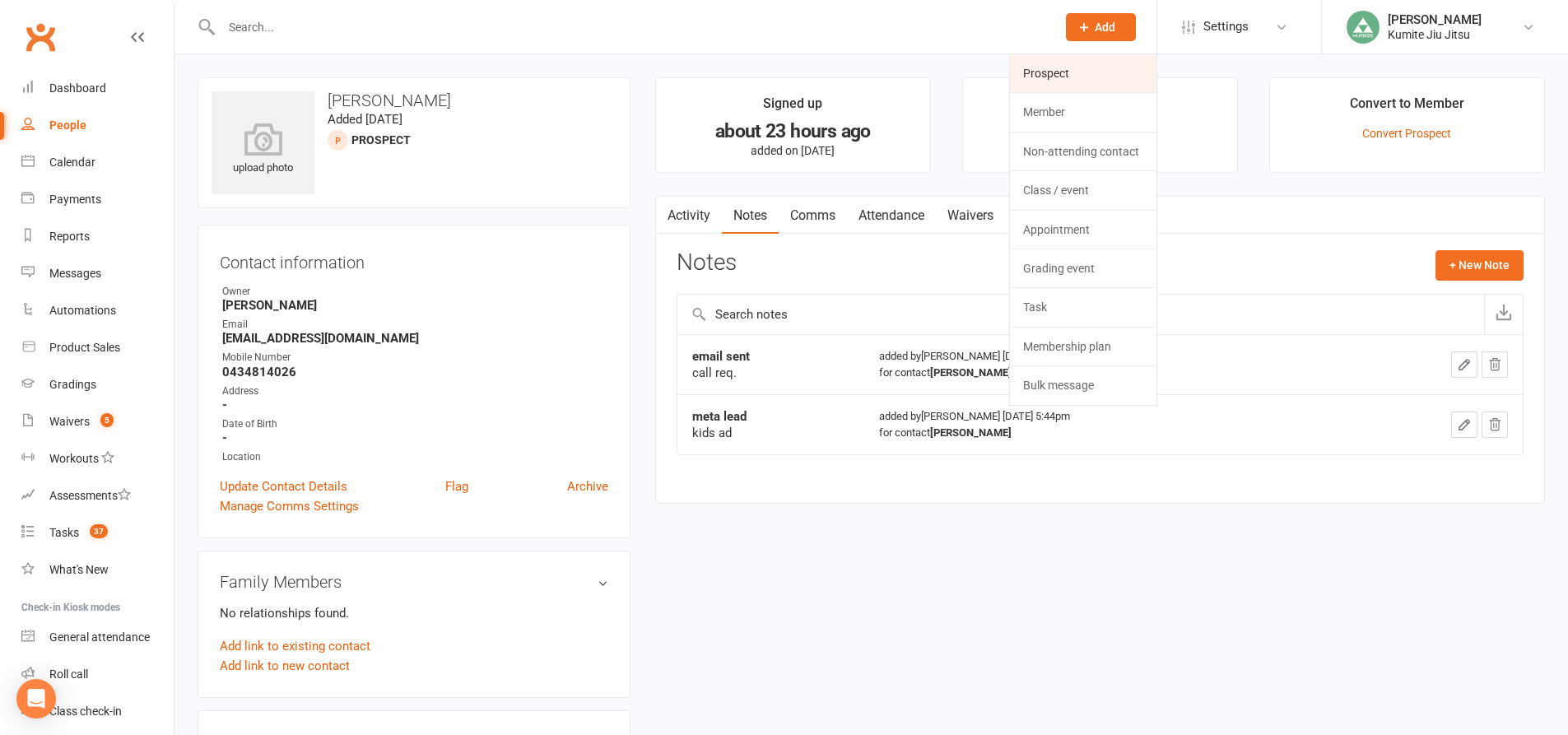
click at [1065, 82] on link "Prospect" at bounding box center [1084, 73] width 147 height 38
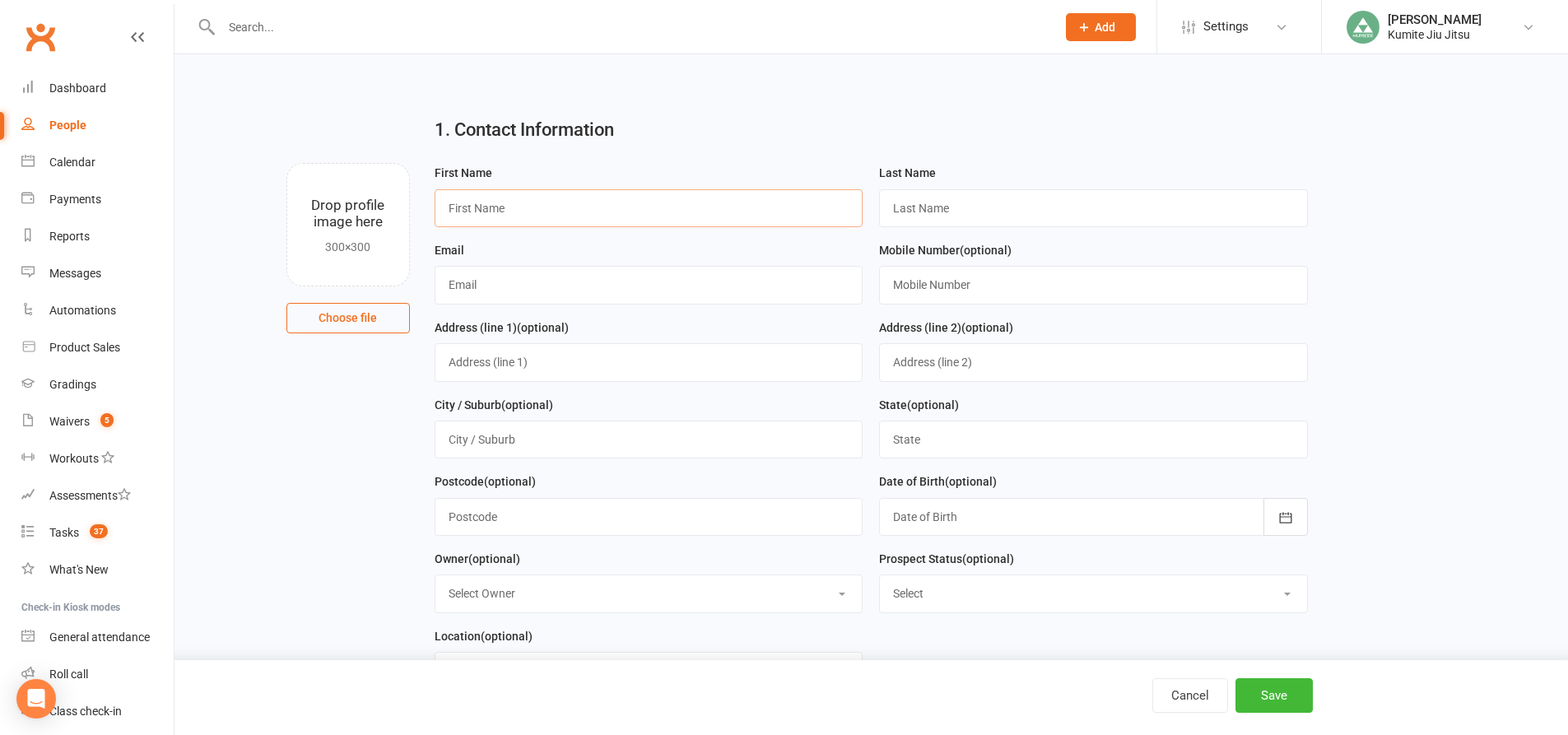
drag, startPoint x: 630, startPoint y: 206, endPoint x: 608, endPoint y: 204, distance: 22.1
click at [629, 206] on input "text" at bounding box center [649, 208] width 429 height 38
type input "Alesi"
type input "Cava"
type input "aa_cava934@yahoo.com"
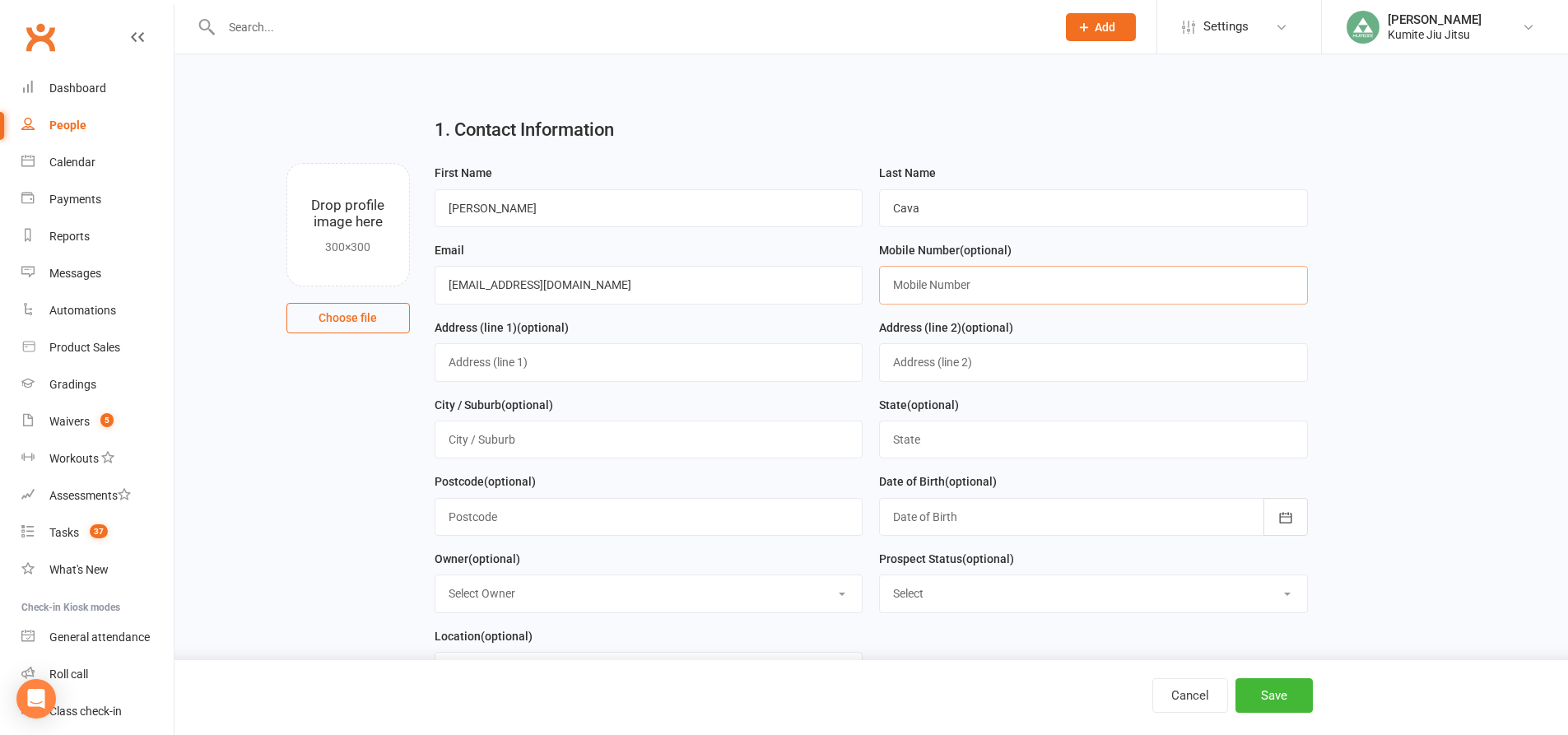
click at [922, 289] on input "text" at bounding box center [1093, 284] width 429 height 38
type input "0422486987"
click at [1250, 697] on button "Save" at bounding box center [1274, 695] width 77 height 34
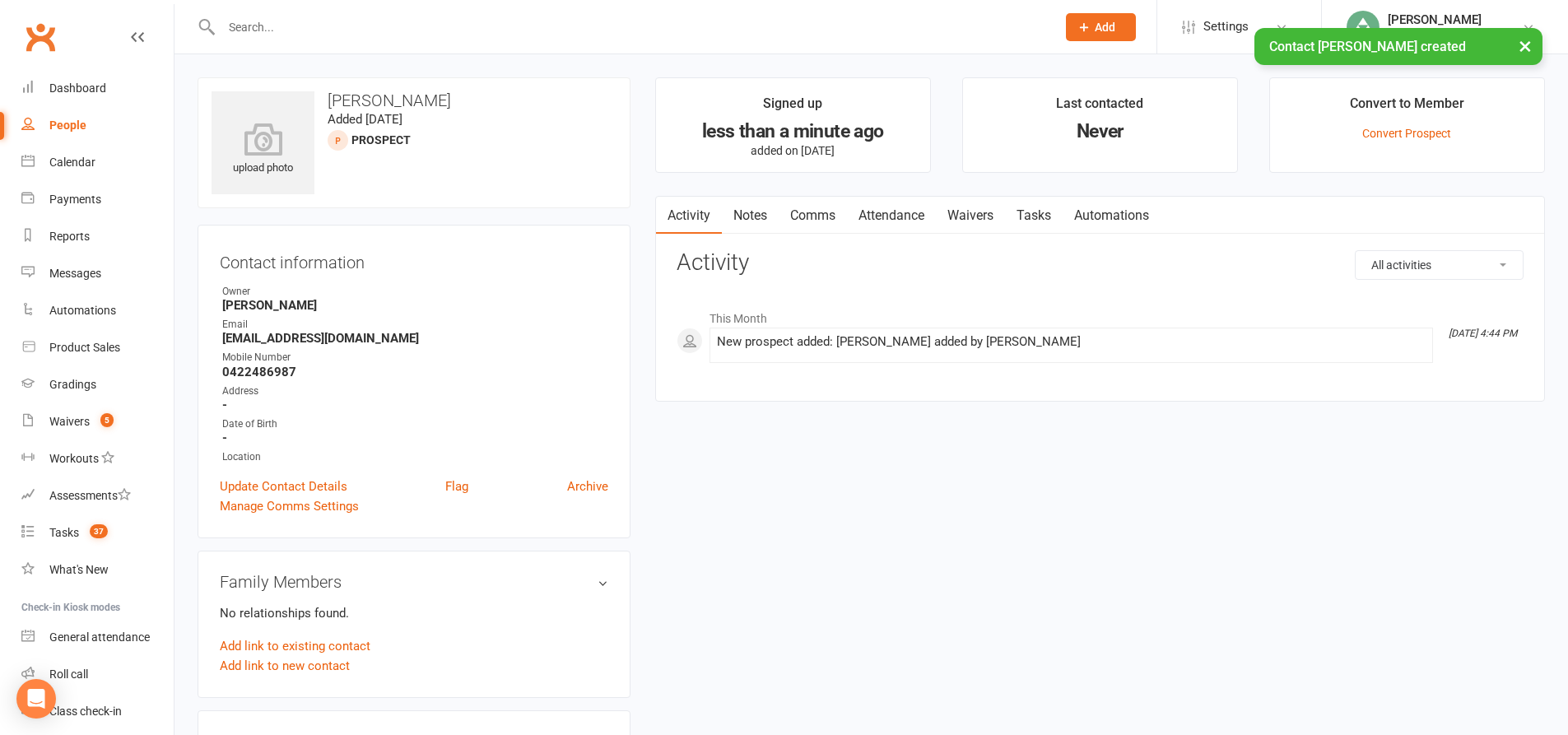
click at [761, 213] on link "Notes" at bounding box center [751, 216] width 57 height 38
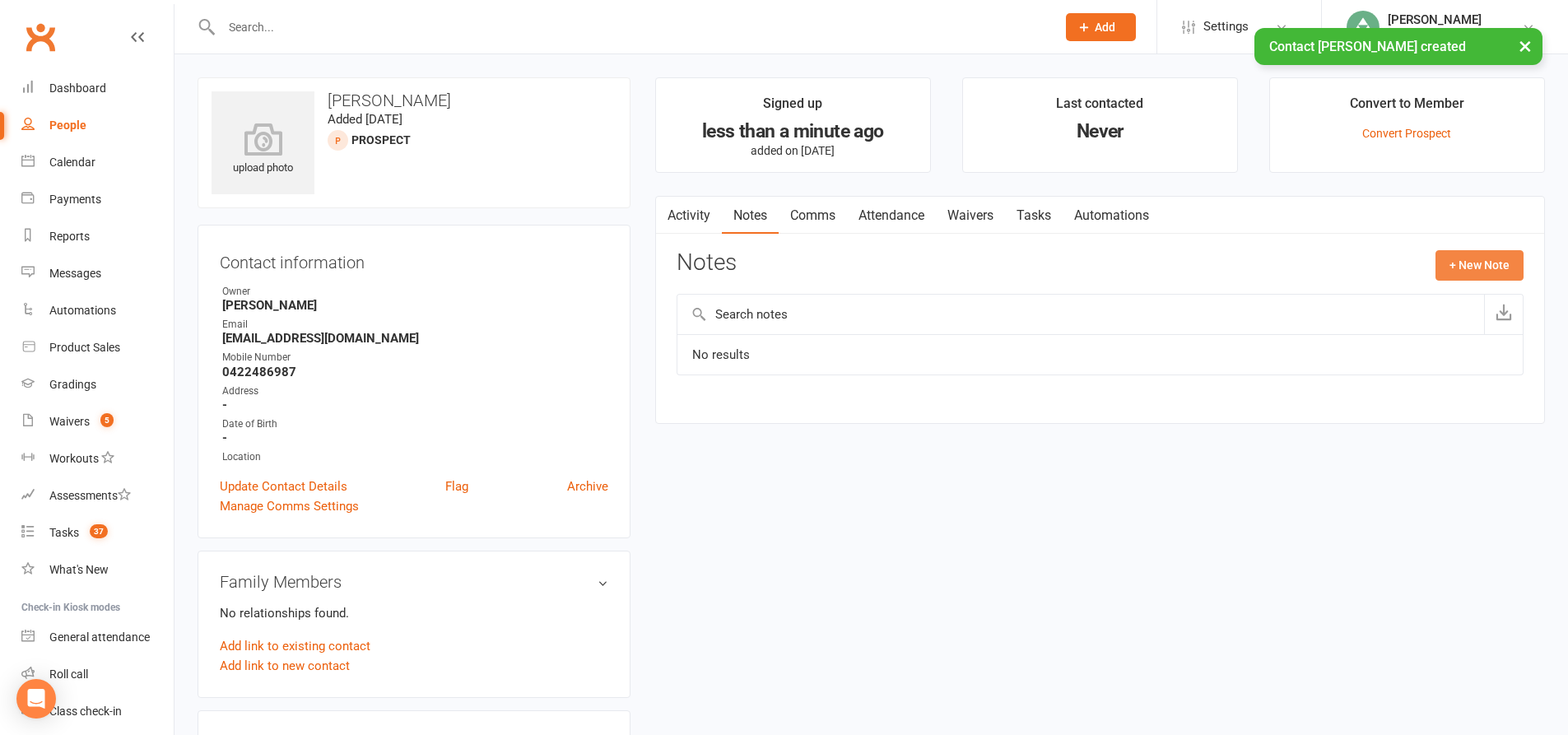
click at [1479, 261] on button "+ New Note" at bounding box center [1480, 264] width 88 height 29
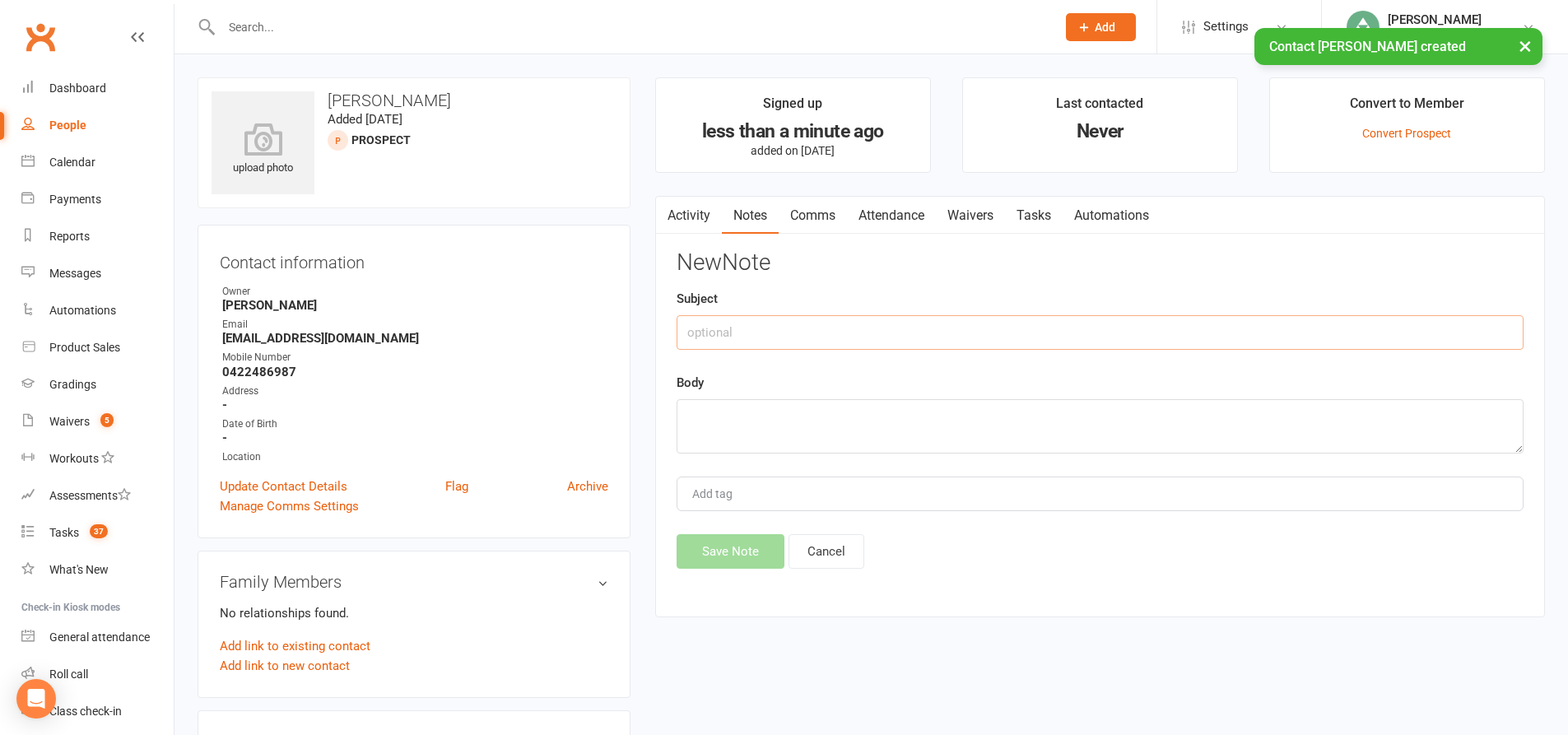
click at [990, 338] on input "text" at bounding box center [1100, 332] width 847 height 34
type input "meta lead"
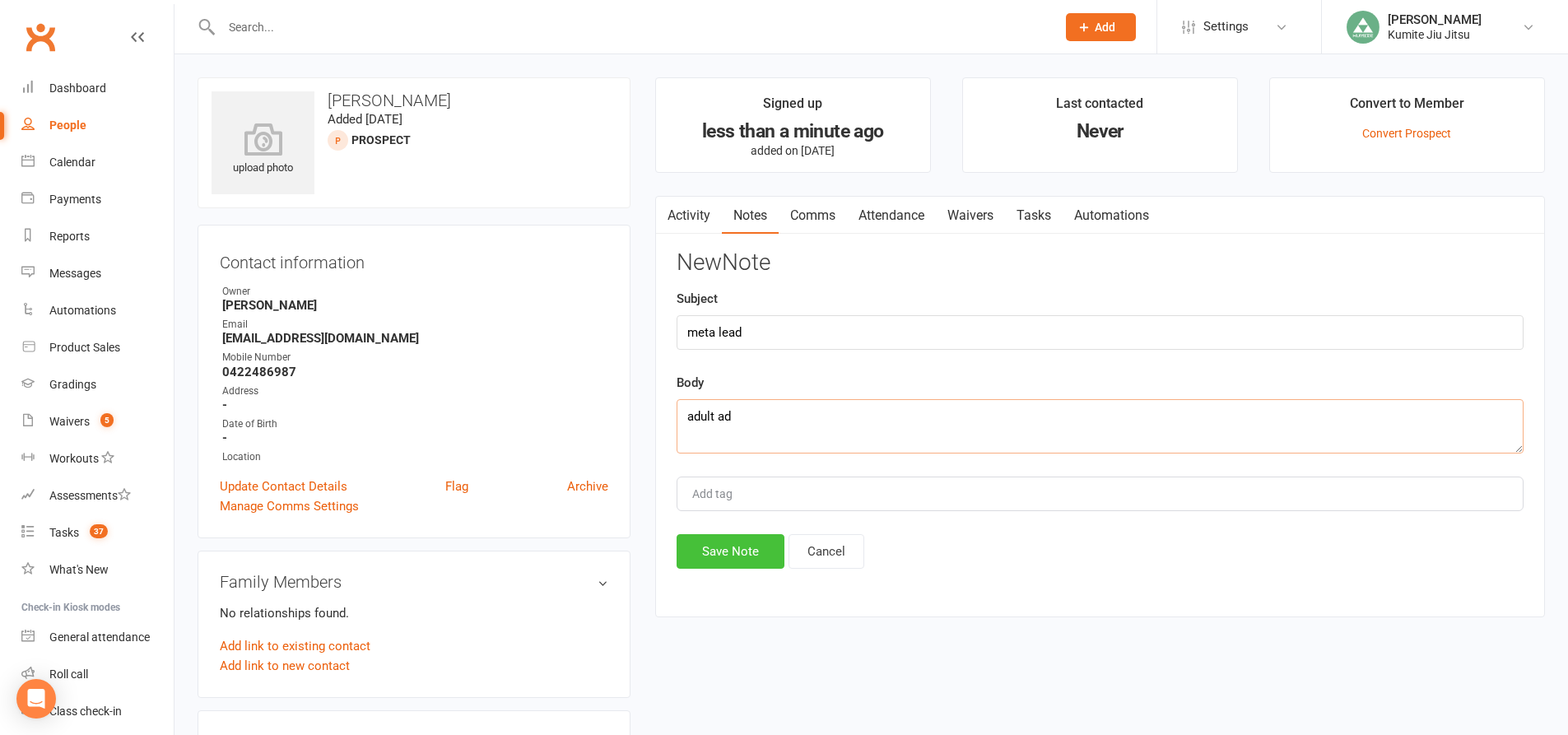
type textarea "adult ad"
click at [733, 554] on button "Save Note" at bounding box center [730, 551] width 108 height 34
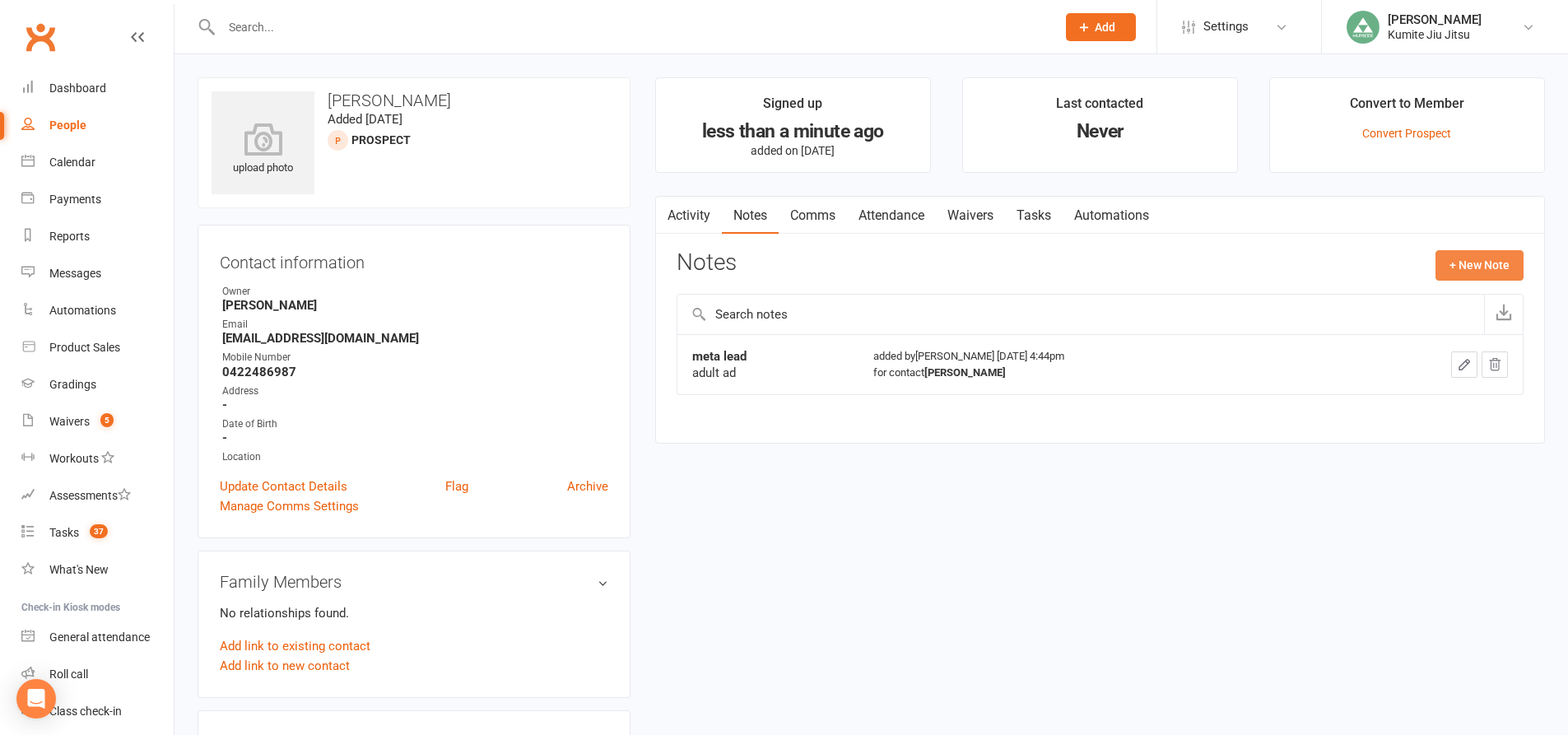
click at [1467, 266] on button "+ New Note" at bounding box center [1480, 264] width 88 height 29
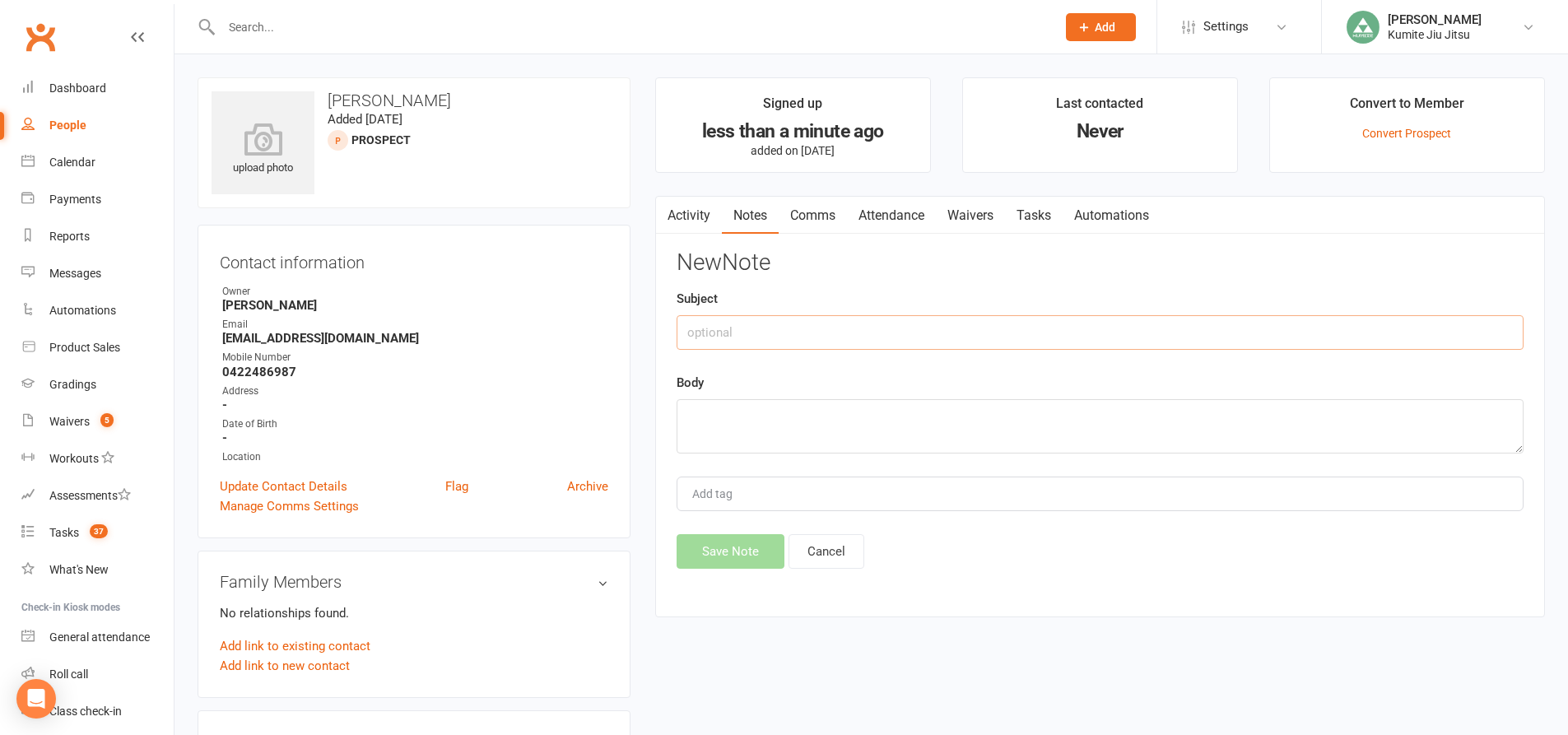
drag, startPoint x: 914, startPoint y: 337, endPoint x: 890, endPoint y: 324, distance: 27.3
click at [911, 335] on input "text" at bounding box center [1100, 332] width 847 height 34
type input "call"
drag, startPoint x: 775, startPoint y: 264, endPoint x: 660, endPoint y: 264, distance: 115.0
click at [660, 264] on div "Activity Notes Comms Attendance Waivers Tasks Automations Notes + New Note meta…" at bounding box center [1100, 407] width 890 height 422
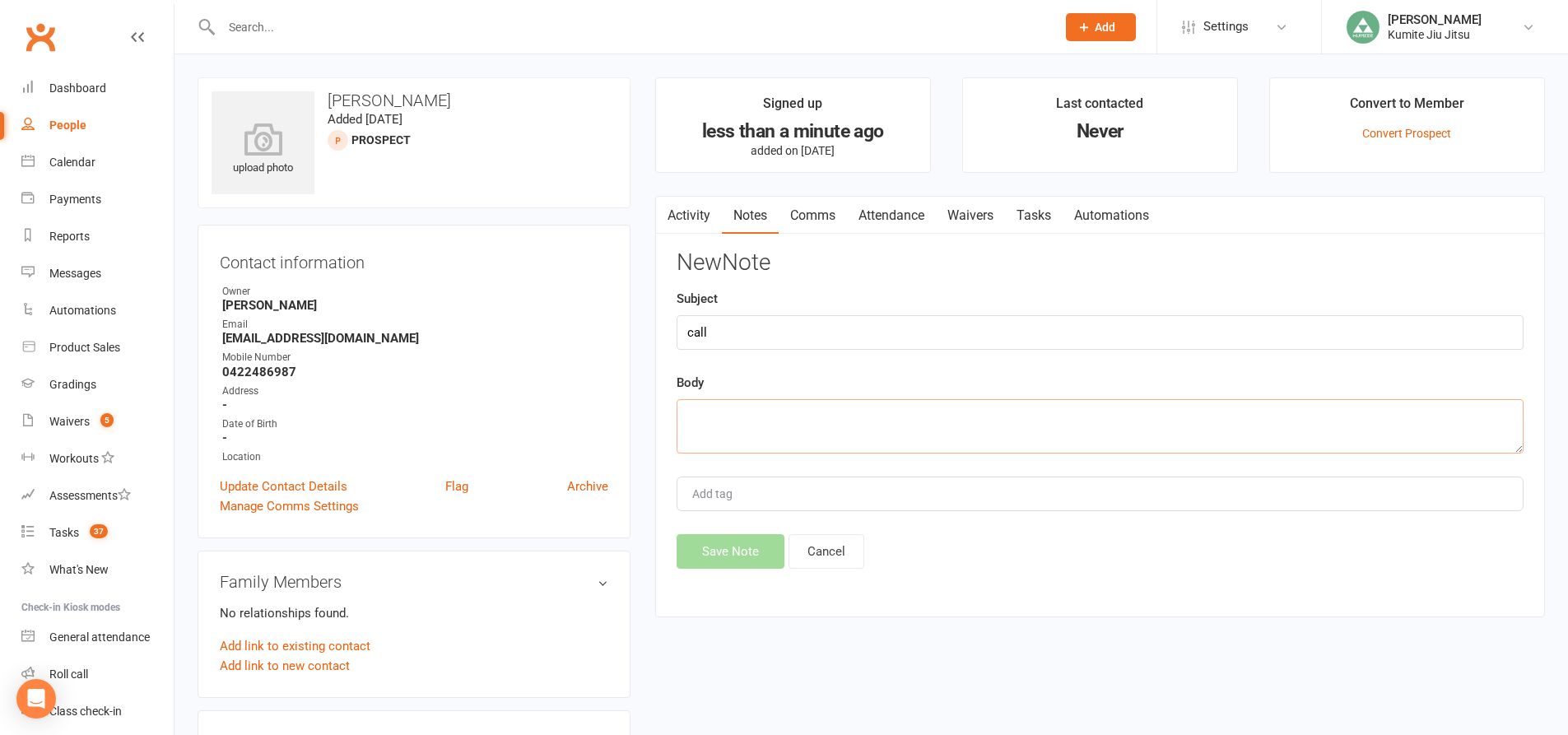
drag, startPoint x: 750, startPoint y: 430, endPoint x: 743, endPoint y: 413, distance: 18.4
click at [750, 428] on textarea at bounding box center [1100, 426] width 847 height 54
type textarea "VM + email"
click at [735, 548] on button "Save Note" at bounding box center [730, 551] width 108 height 34
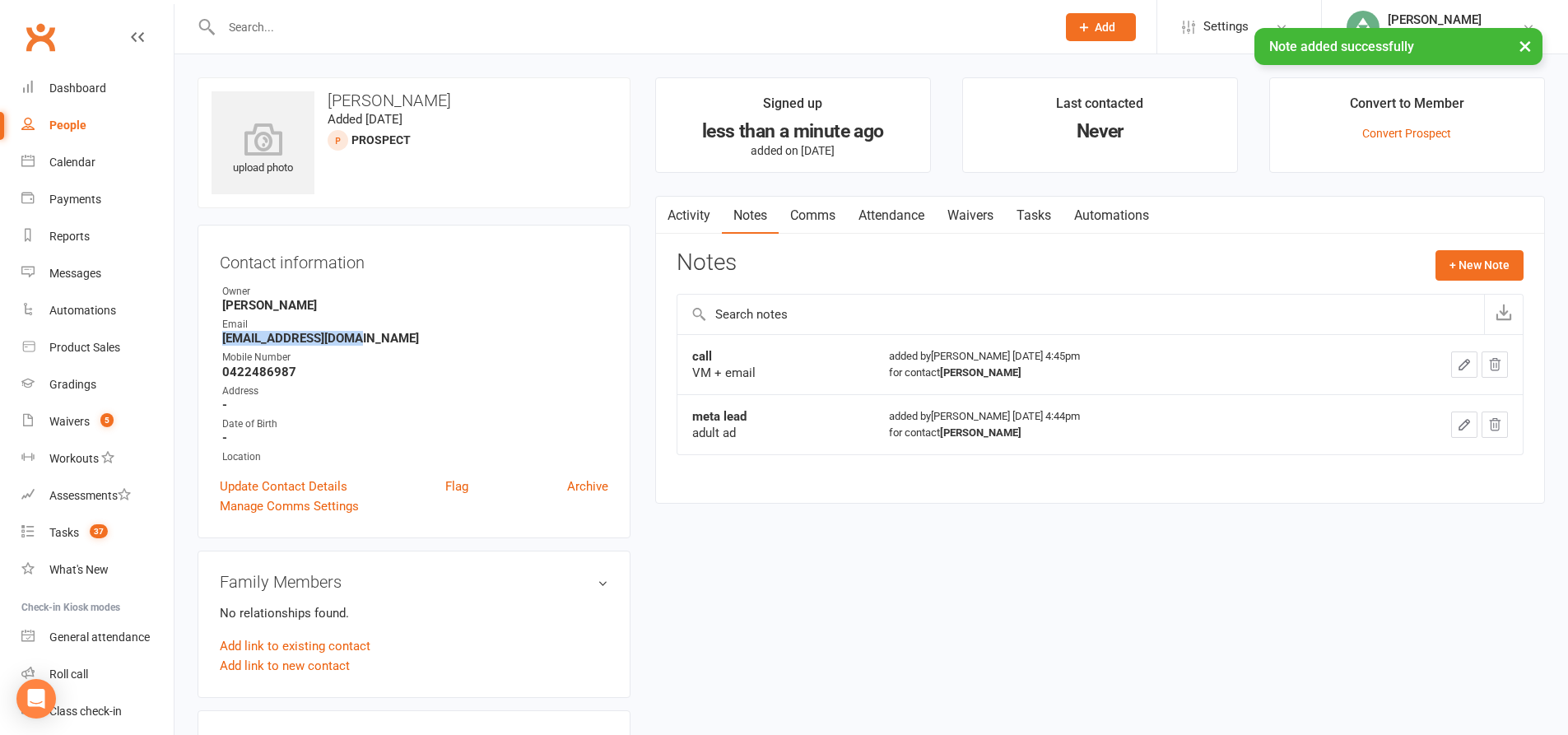
drag, startPoint x: 364, startPoint y: 338, endPoint x: 245, endPoint y: 343, distance: 119.1
click at [219, 345] on div "Contact information Owner Hope Douglass Email aa_cava934@yahoo.com Mobile Numbe…" at bounding box center [414, 381] width 433 height 314
copy strong "aa_cava934@yahoo.com"
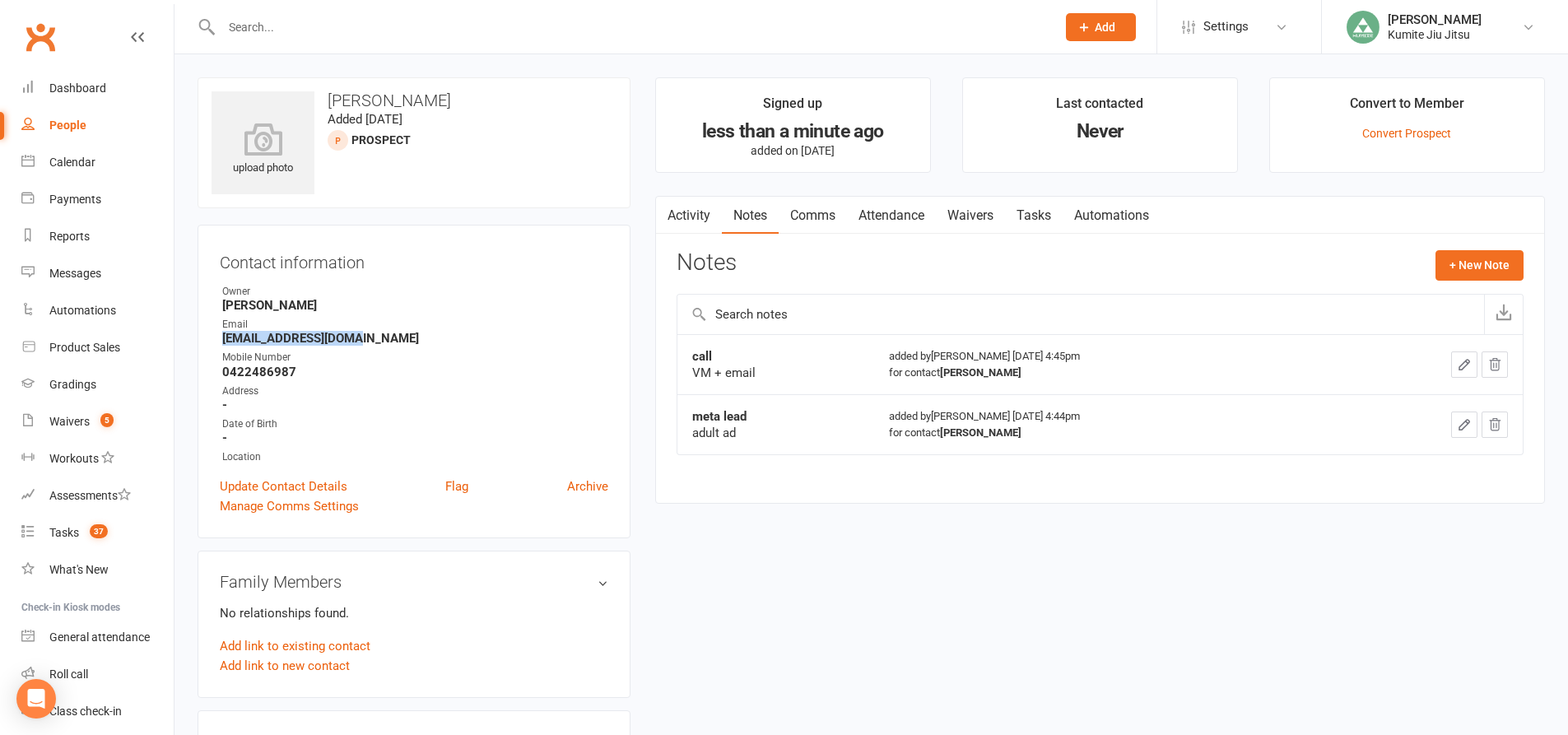
click at [1037, 221] on link "Tasks" at bounding box center [1034, 216] width 58 height 38
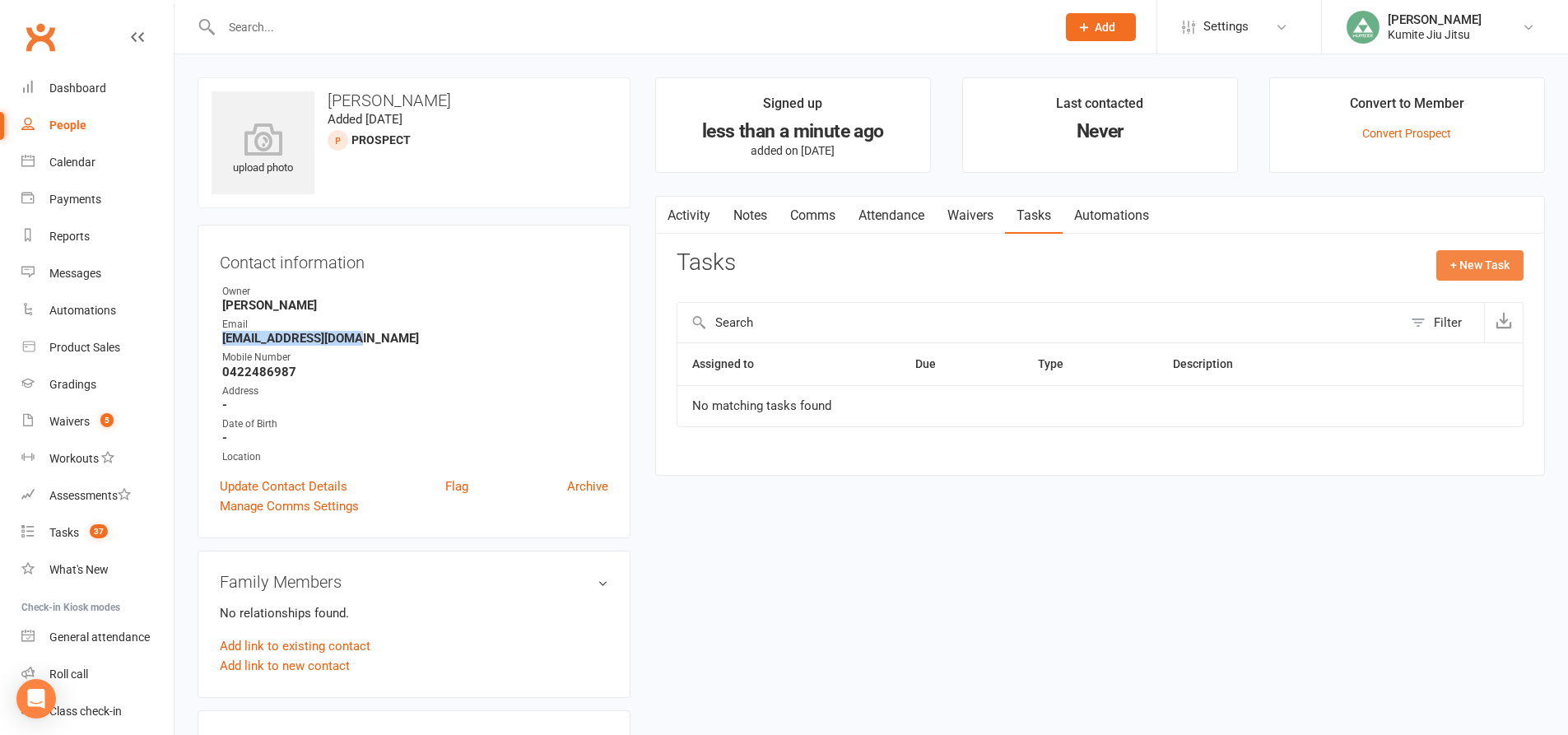
click at [1475, 265] on button "+ New Task" at bounding box center [1480, 264] width 88 height 29
select select "49706"
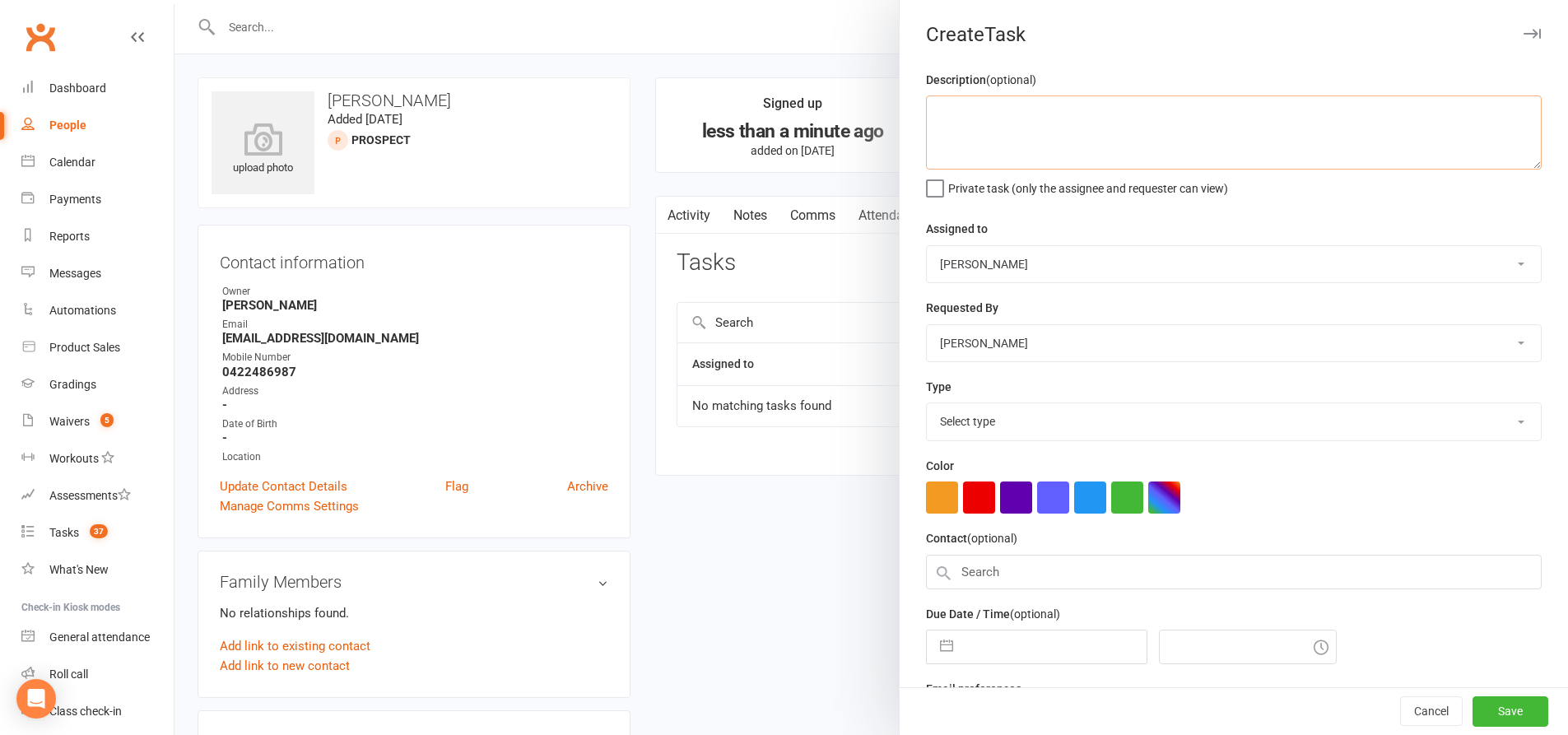
click at [1061, 105] on textarea at bounding box center [1233, 132] width 616 height 74
type textarea "follow up"
click at [974, 421] on select "Select type E-mail In person Meeting Phone call Add new task type" at bounding box center [1234, 421] width 615 height 36
select select "28624"
click at [927, 406] on select "Select type E-mail In person Meeting Phone call Add new task type" at bounding box center [1234, 421] width 615 height 36
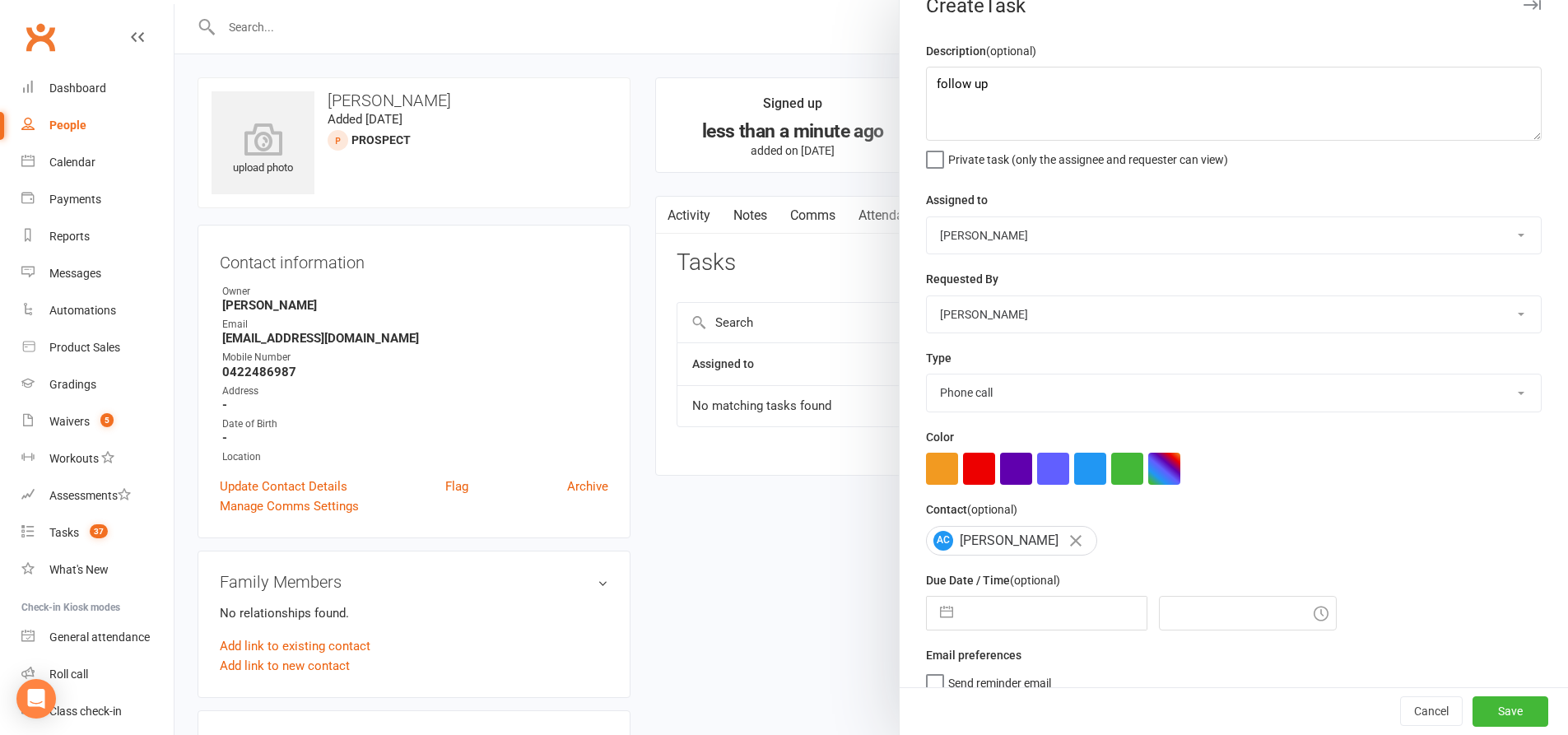
scroll to position [53, 0]
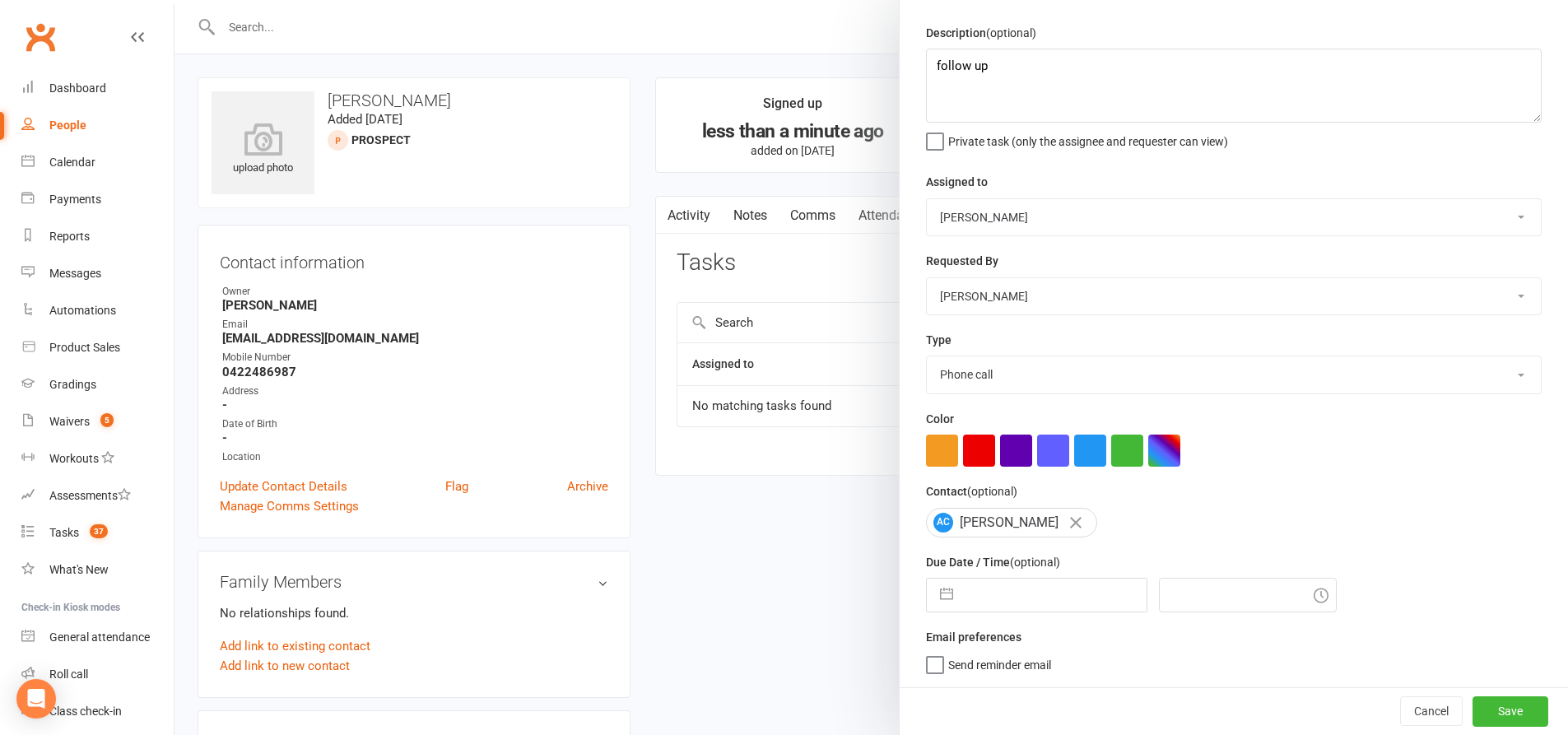
click at [933, 588] on button "button" at bounding box center [947, 594] width 29 height 33
select select "6"
select select "2025"
select select "7"
select select "2025"
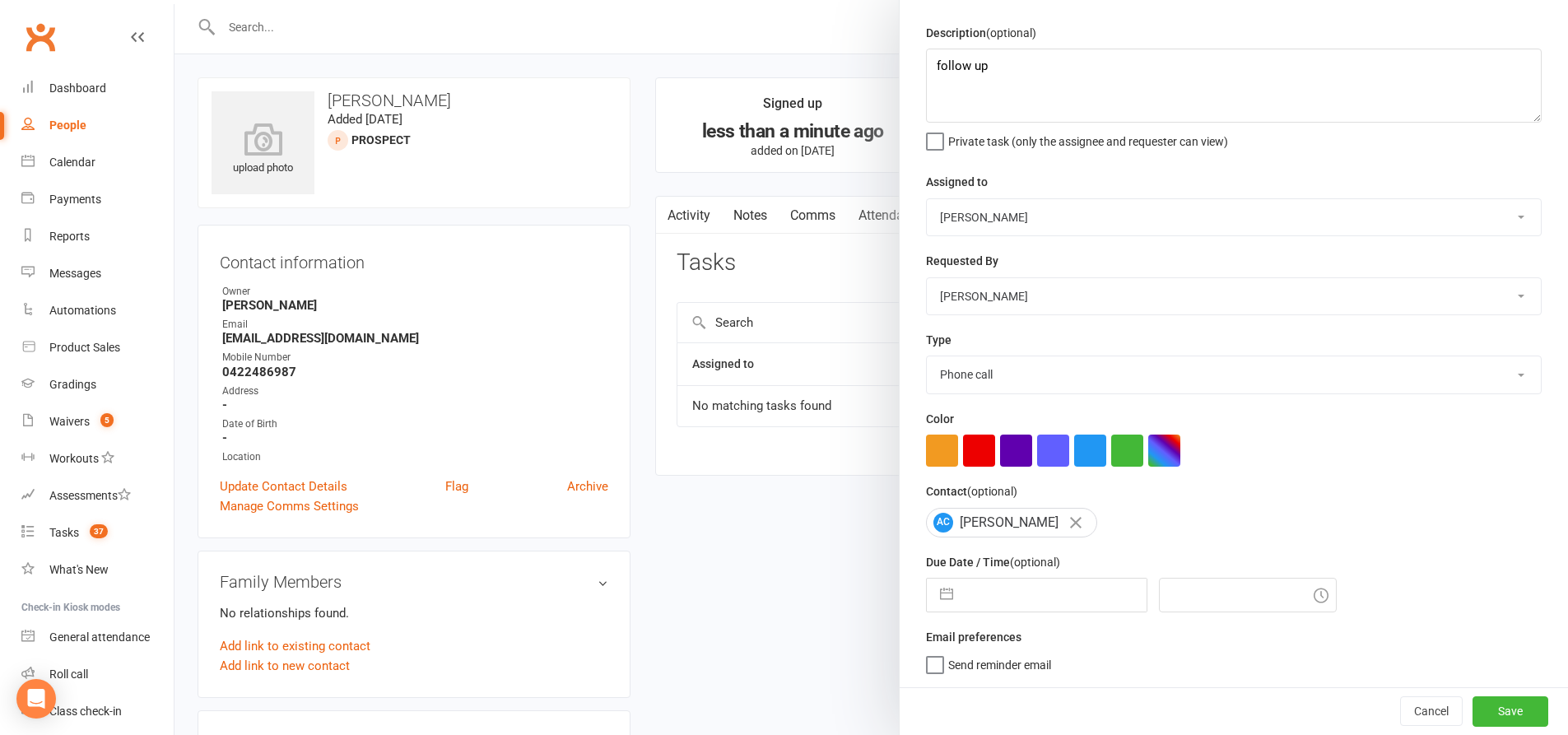
select select "8"
select select "2025"
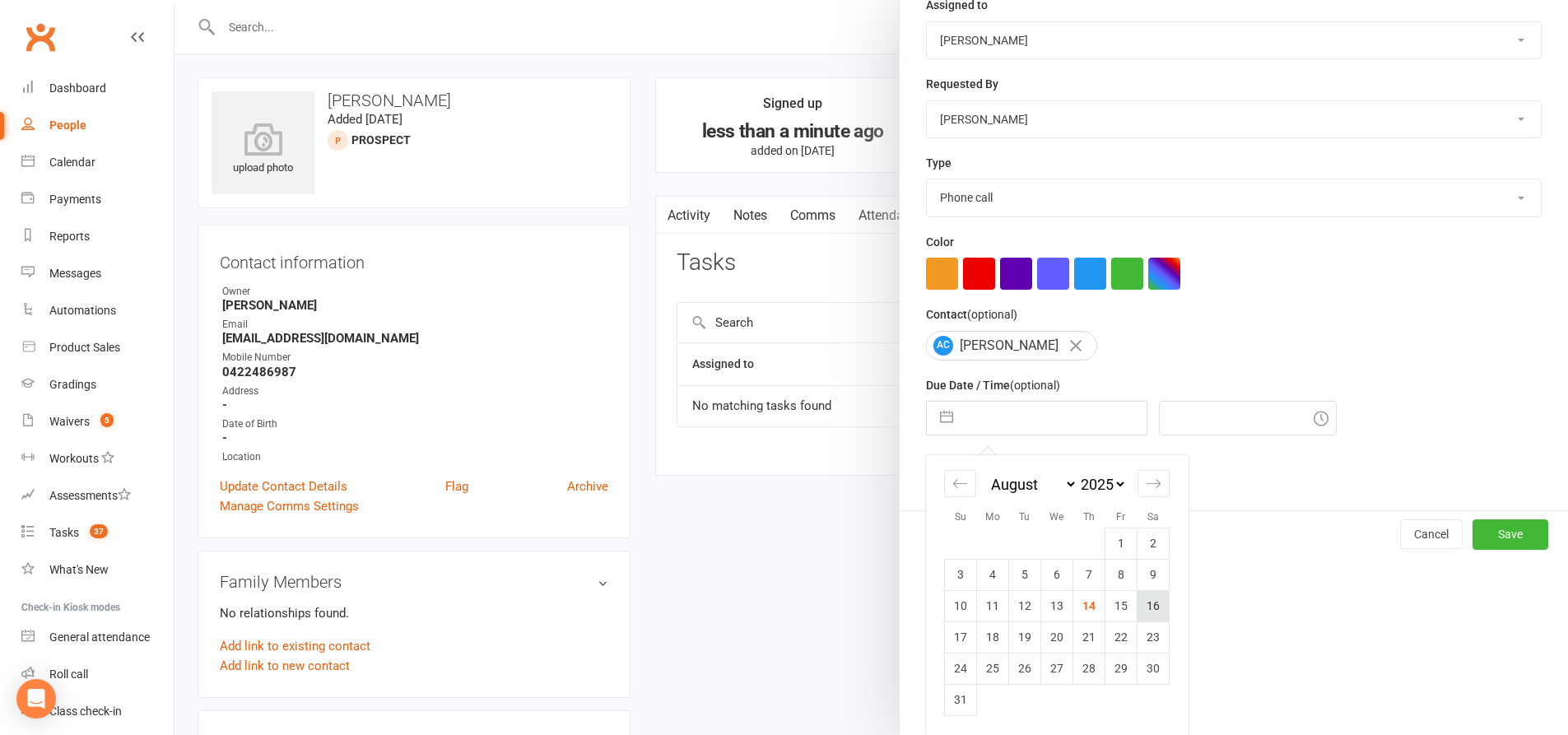
click at [1140, 606] on td "16" at bounding box center [1154, 605] width 32 height 31
type input "16 Aug 2025"
type input "5:00pm"
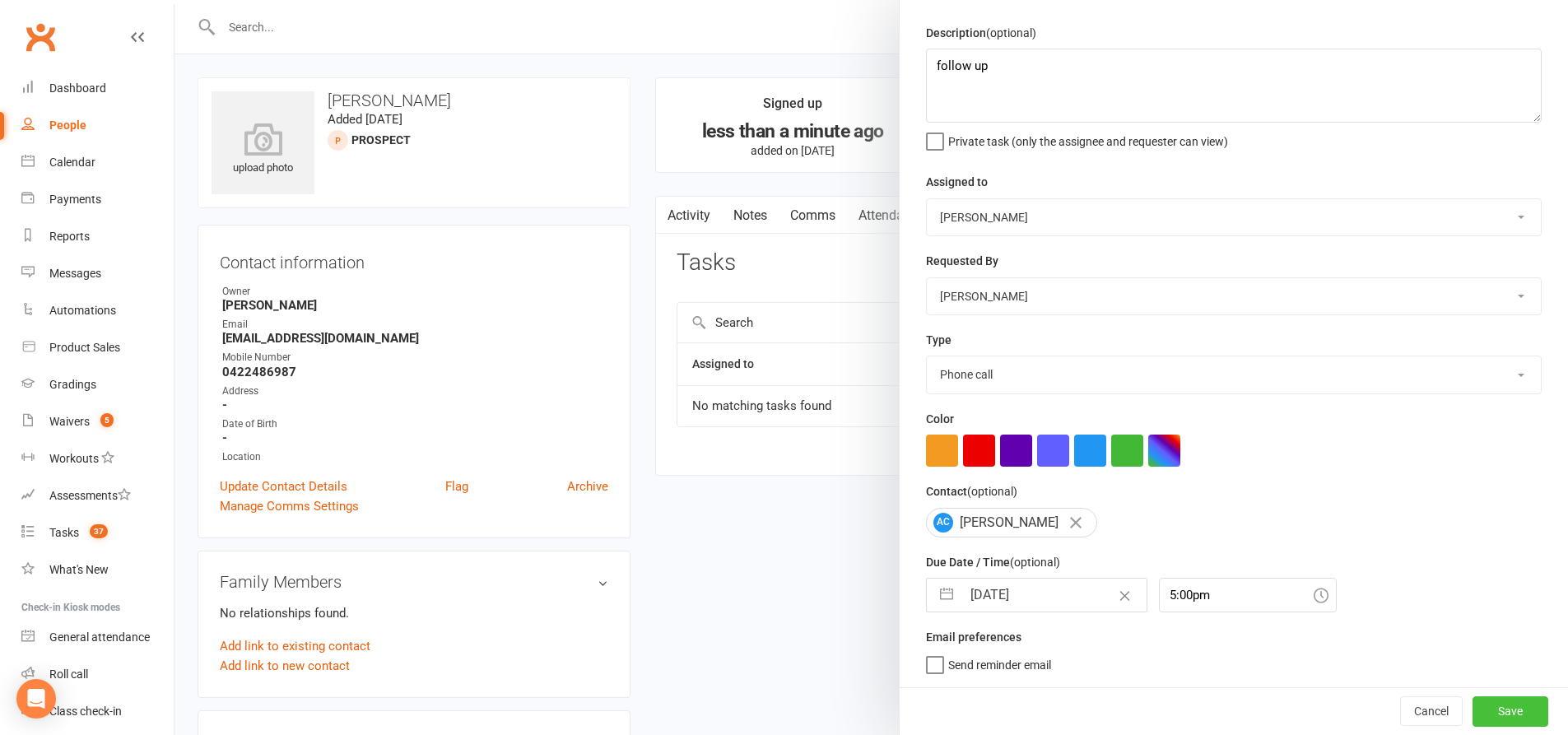
click at [1499, 711] on button "Save" at bounding box center [1511, 710] width 76 height 29
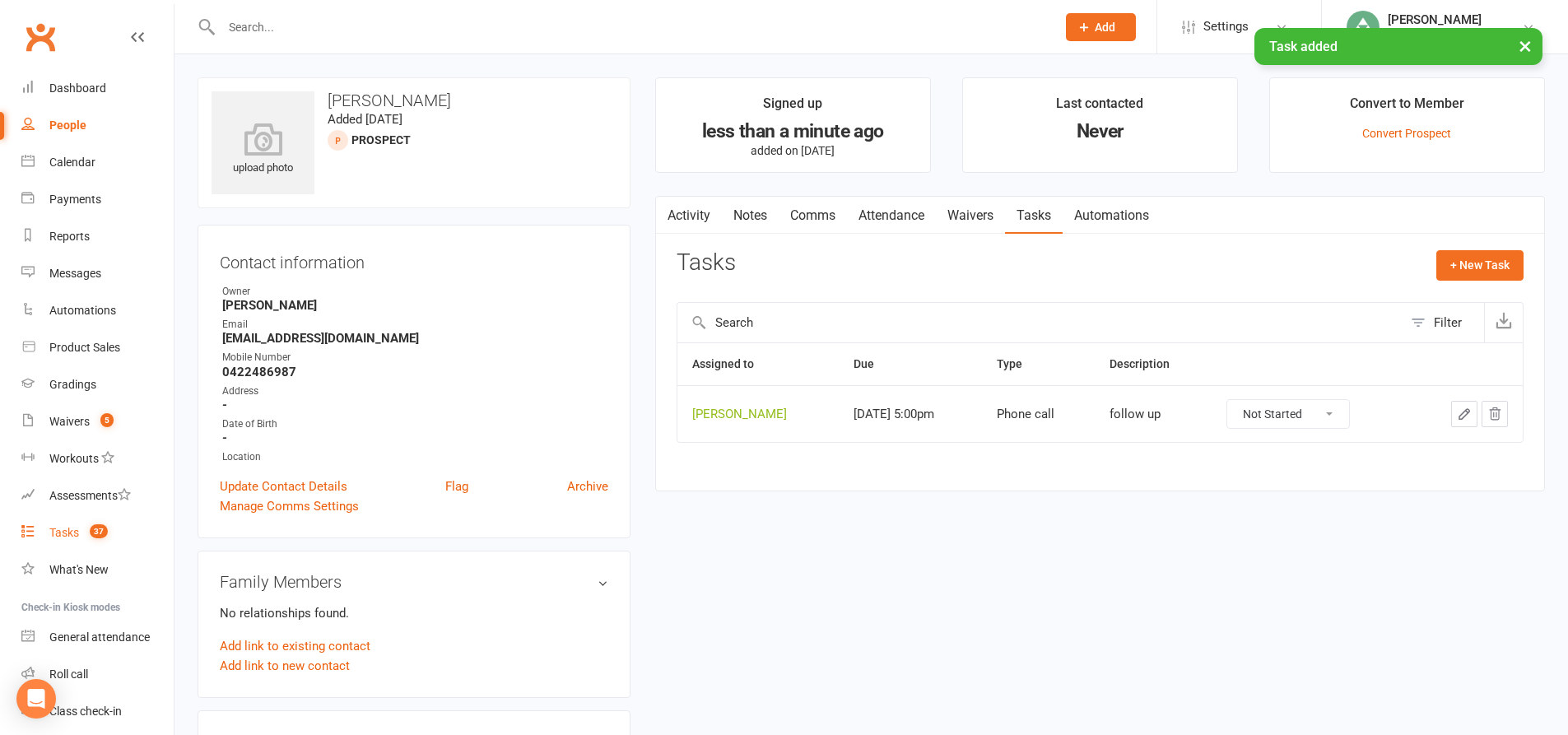
click at [102, 535] on span "37" at bounding box center [98, 531] width 18 height 14
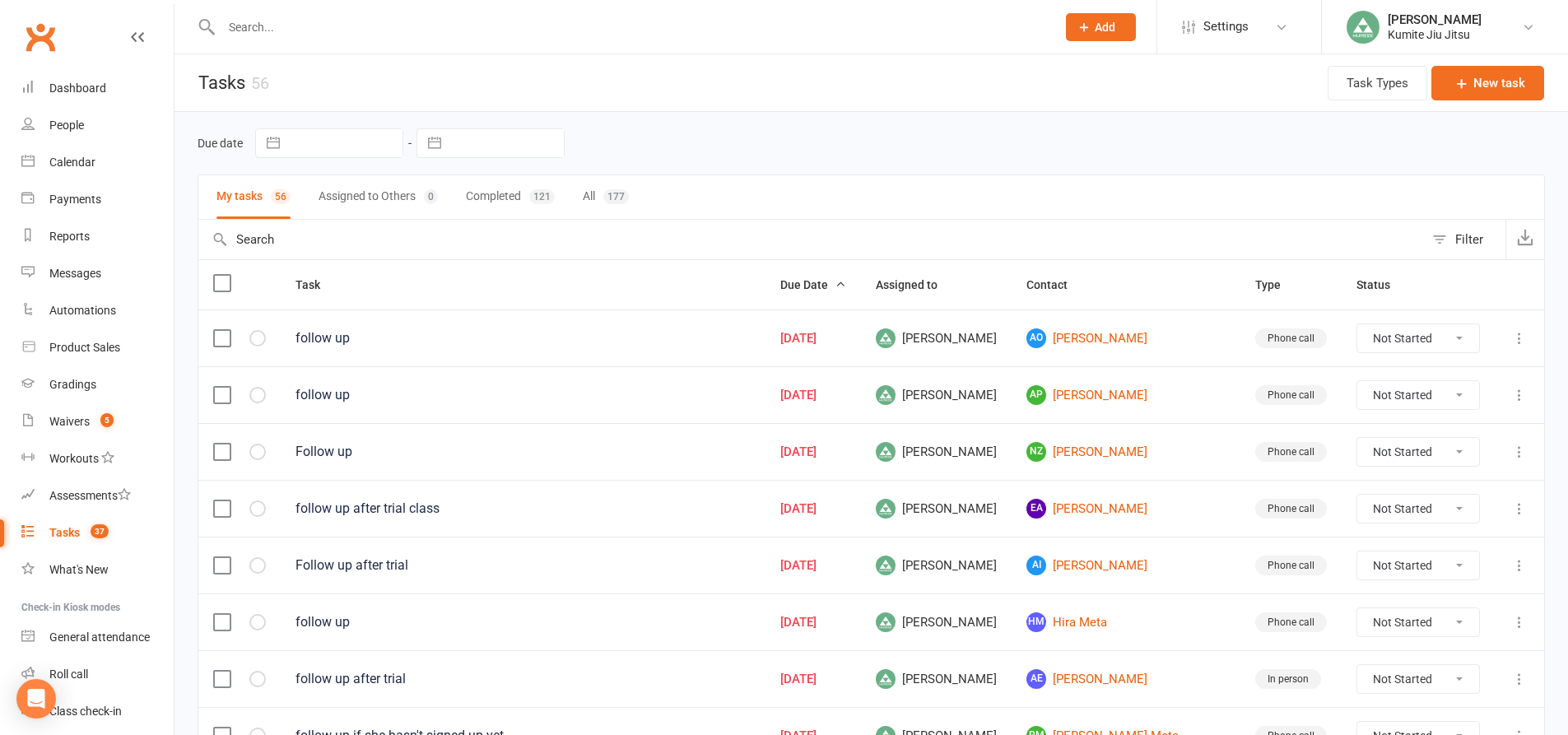
click at [1115, 29] on button "Add" at bounding box center [1102, 27] width 70 height 28
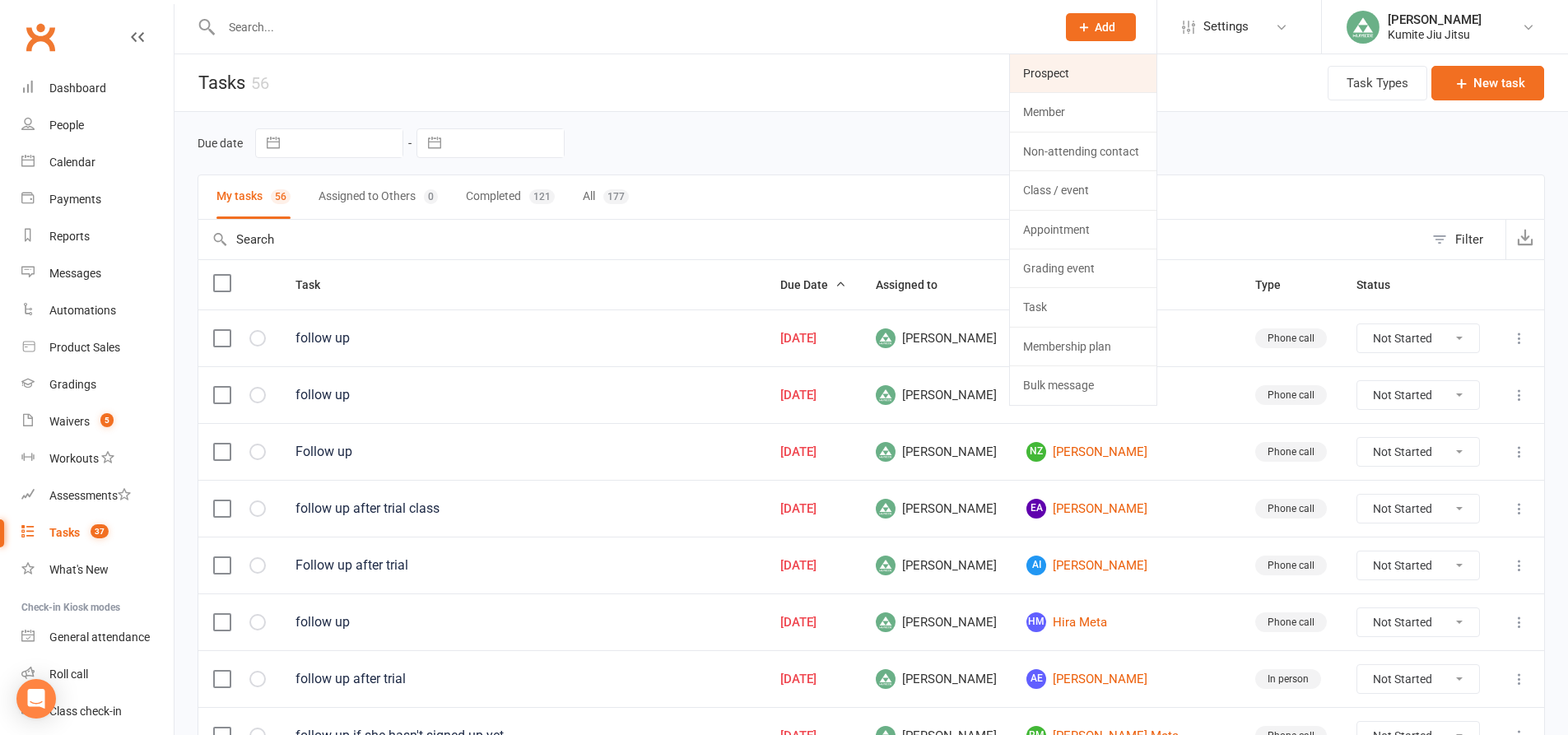
click at [1055, 76] on link "Prospect" at bounding box center [1084, 73] width 147 height 38
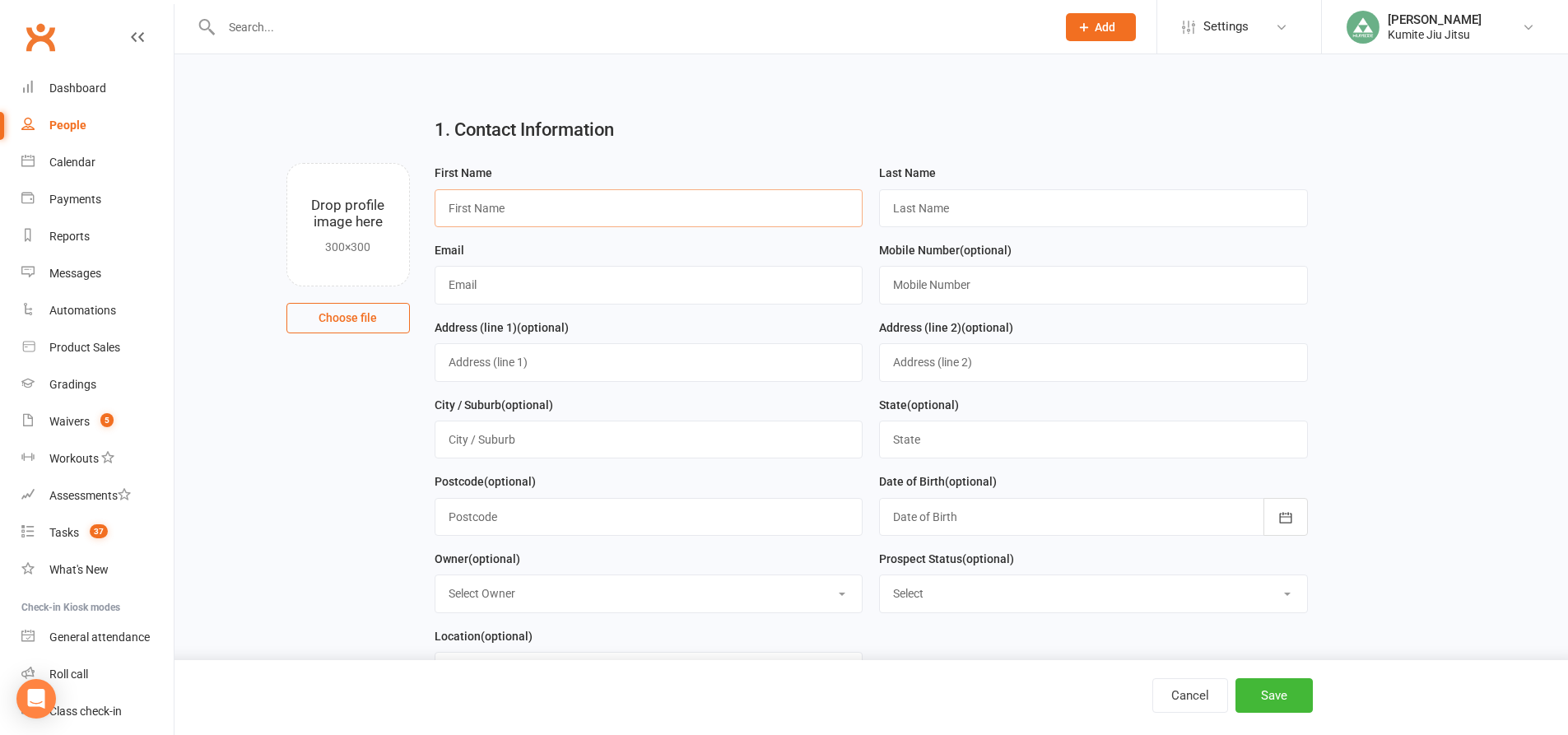
click at [683, 198] on input "text" at bounding box center [649, 208] width 429 height 38
type input "Layla"
type input "Bagdas"
type input "layla.bagdas@gmail.com"
type input "0425423549"
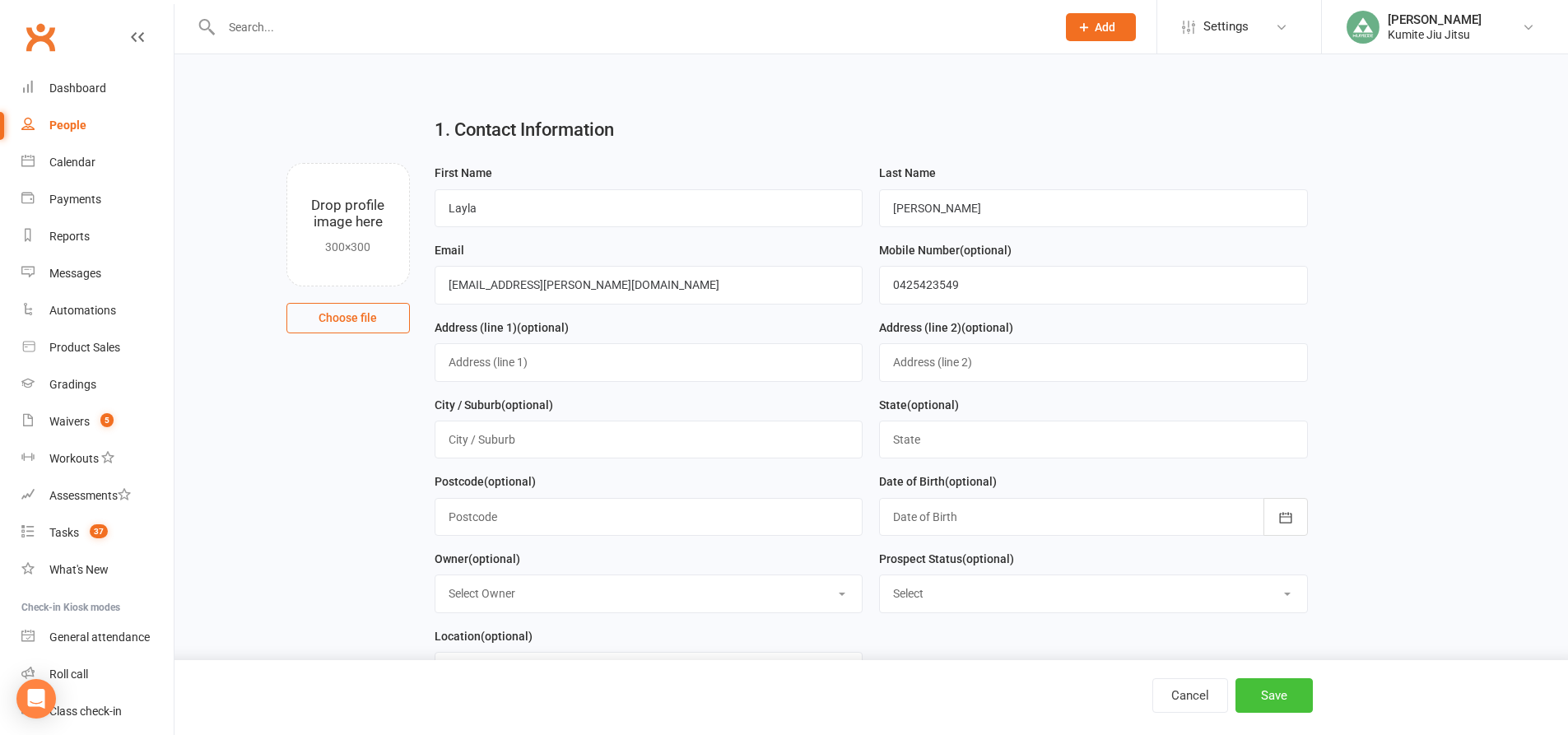
click at [1282, 696] on button "Save" at bounding box center [1274, 695] width 77 height 34
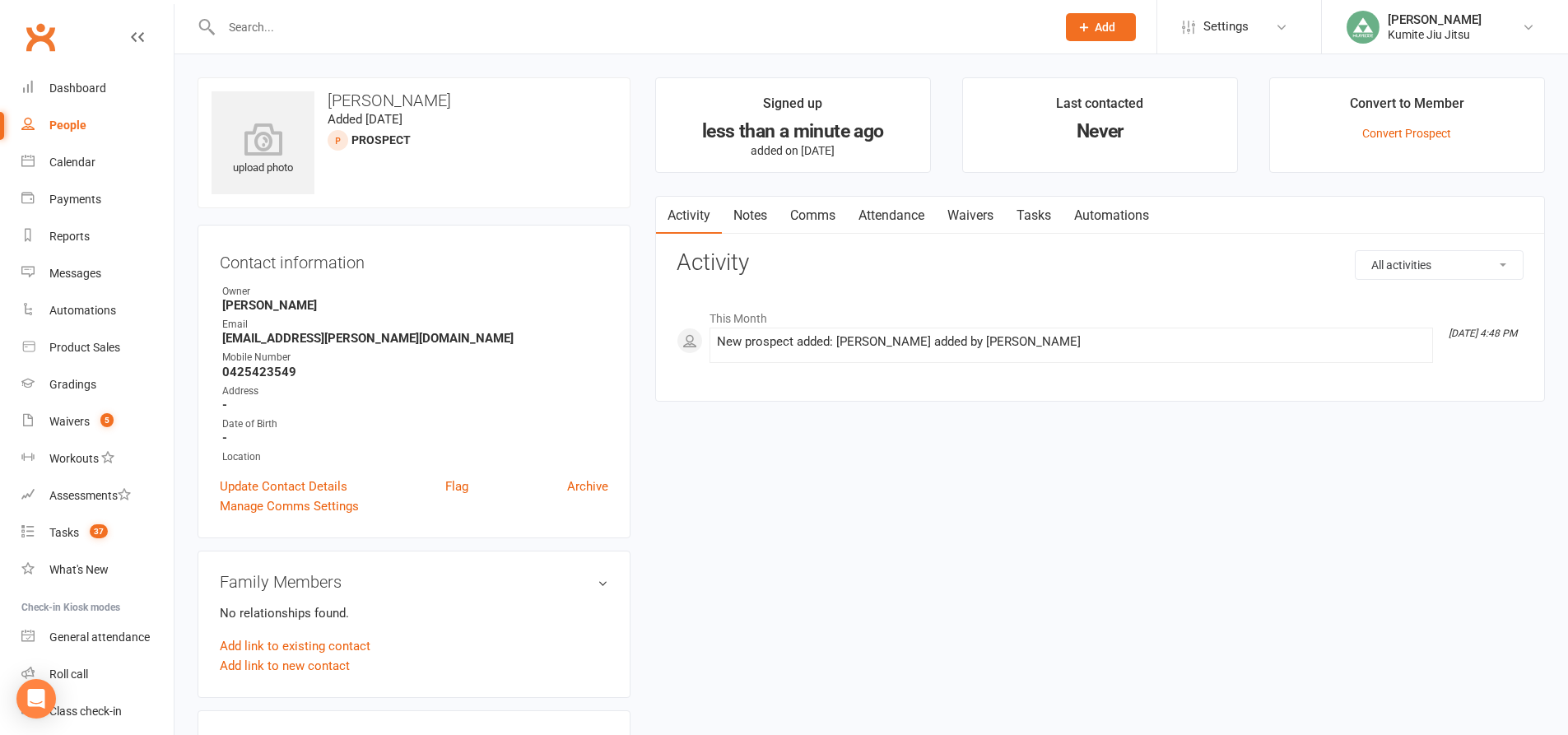
click at [761, 207] on link "Notes" at bounding box center [751, 216] width 57 height 38
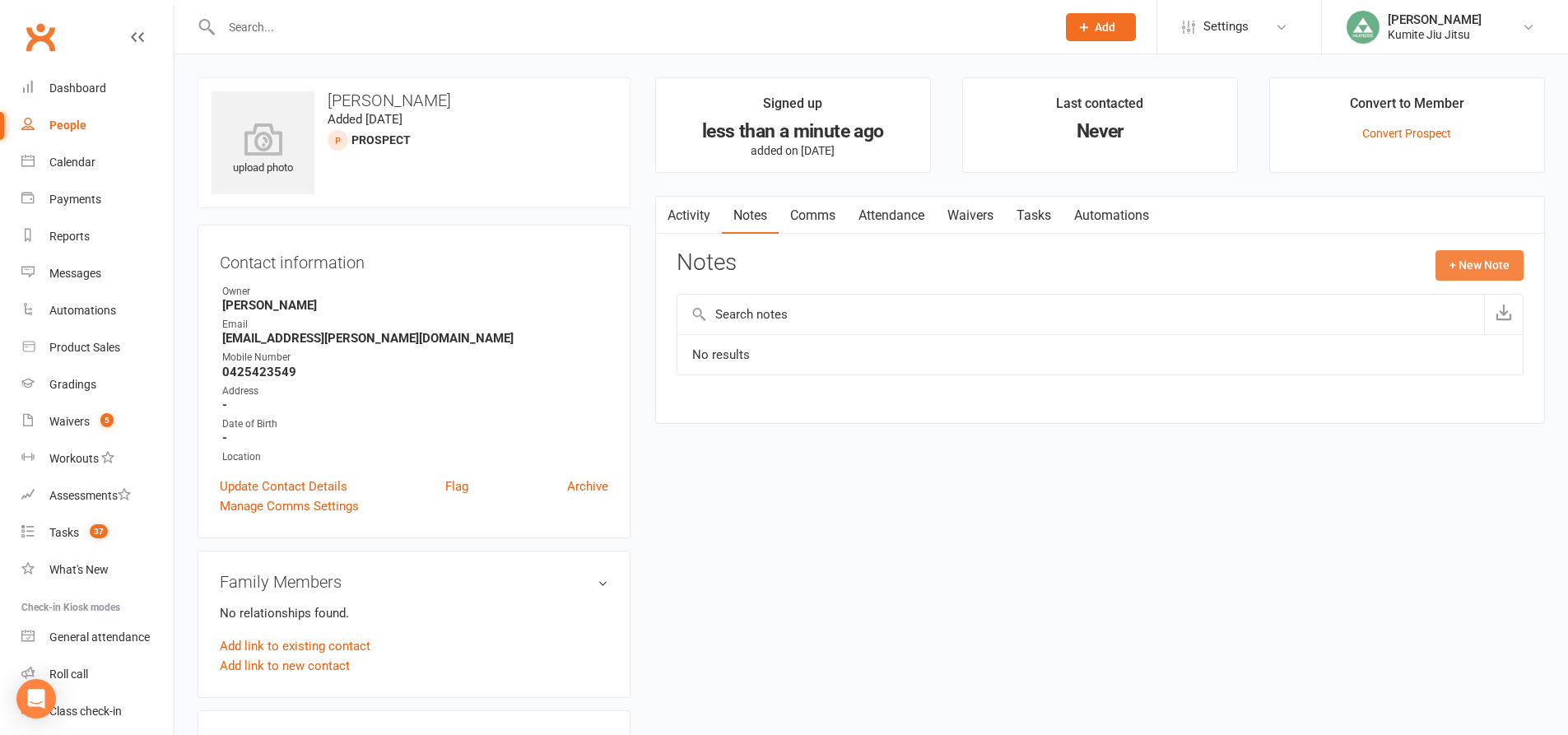
click at [1461, 259] on button "+ New Note" at bounding box center [1480, 264] width 88 height 29
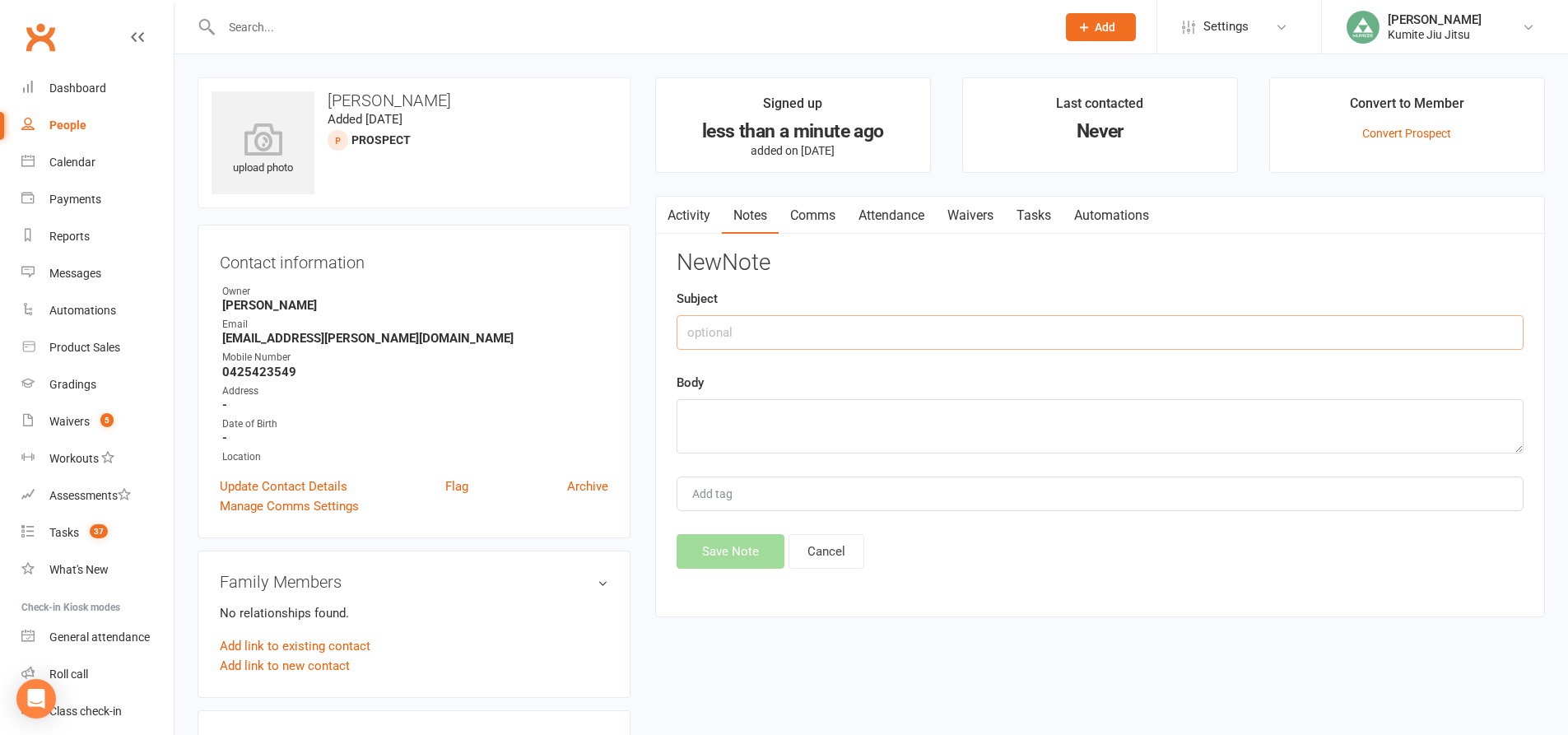
click at [761, 327] on input "text" at bounding box center [1100, 332] width 847 height 34
type input "meta lead"
type textarea "adult ad"
click at [719, 554] on button "Save Note" at bounding box center [730, 551] width 108 height 34
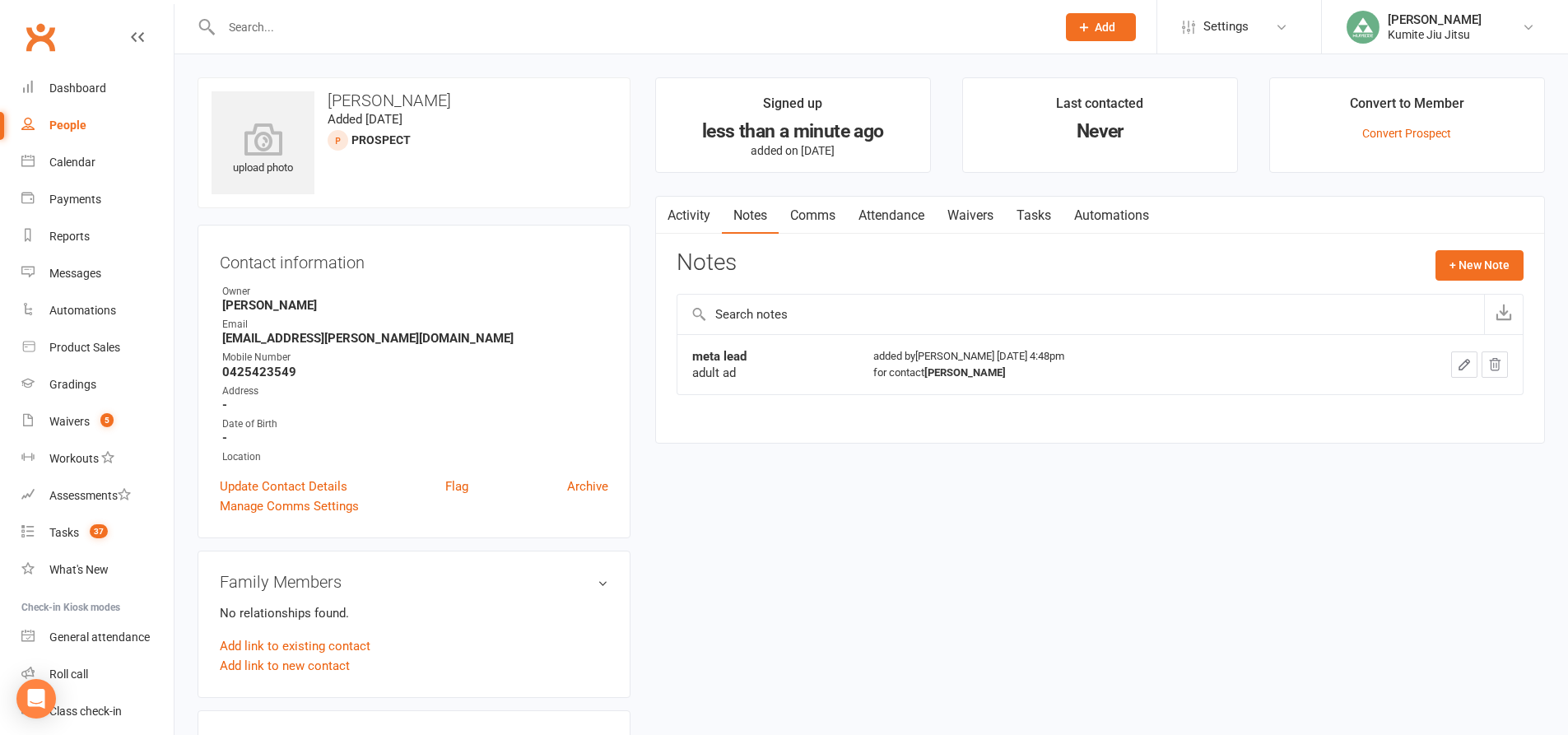
drag, startPoint x: 1085, startPoint y: 329, endPoint x: 1067, endPoint y: 329, distance: 18.0
drag, startPoint x: 1067, startPoint y: 329, endPoint x: 1395, endPoint y: 456, distance: 351.7
click at [1395, 461] on div "upload photo Layla Bagdas Added 14 August, 2025 prospect Contact information Ow…" at bounding box center [872, 731] width 1372 height 1309
click at [1469, 260] on button "+ New Note" at bounding box center [1480, 264] width 88 height 29
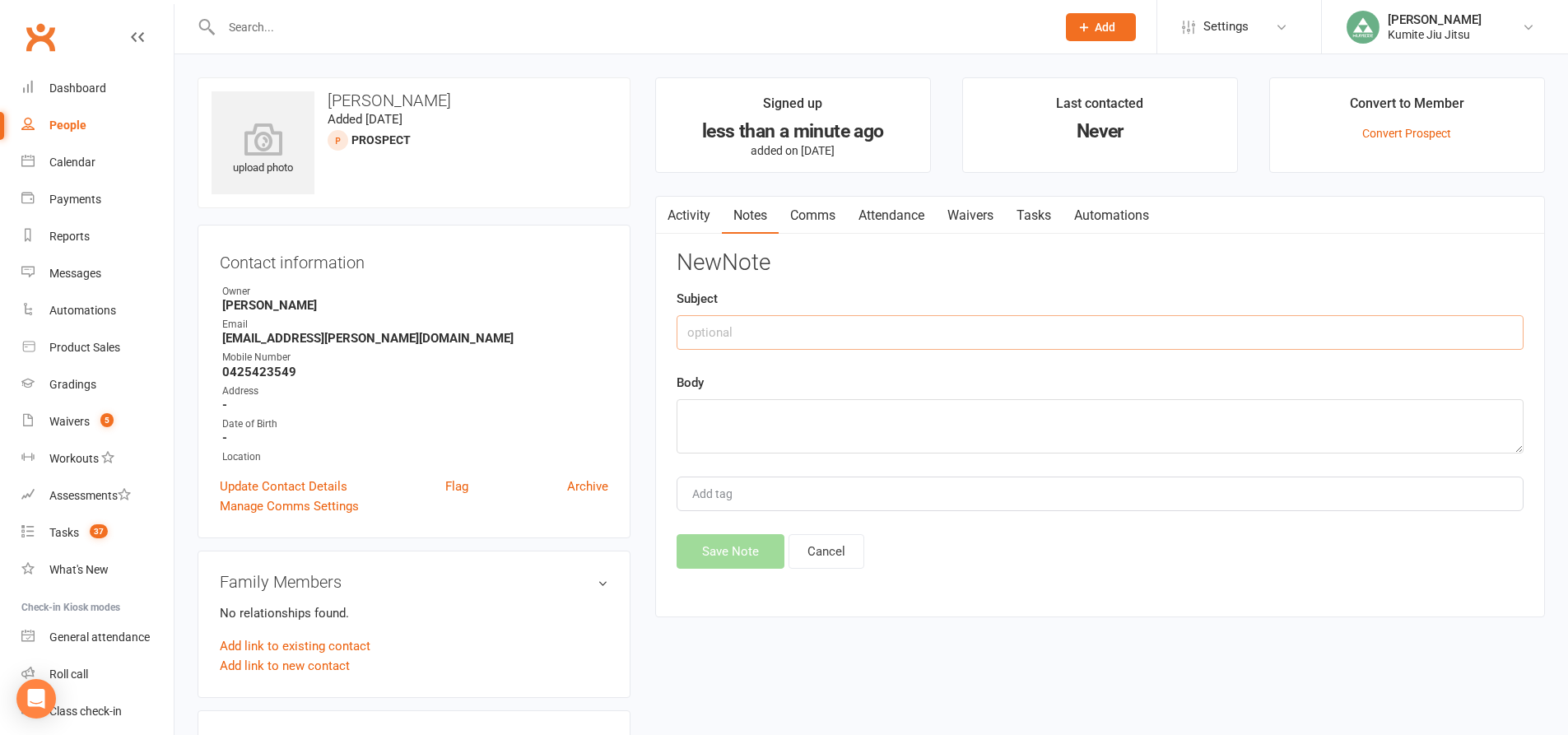
click at [834, 340] on input "text" at bounding box center [1100, 332] width 847 height 34
type input "call"
type textarea "answered and hung up. sent sms and email"
click at [745, 551] on button "Save Note" at bounding box center [730, 551] width 108 height 34
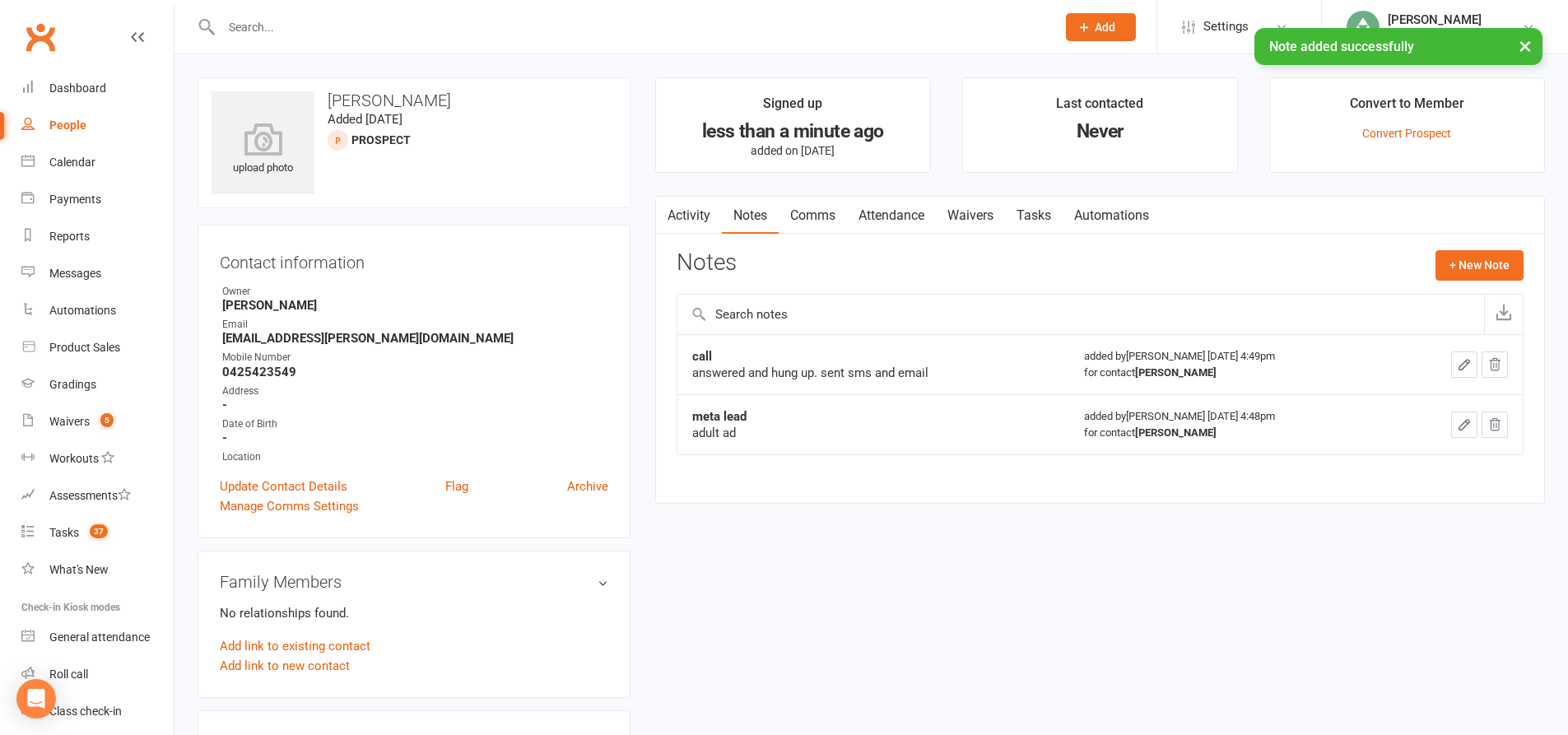
click at [372, 338] on strong "layla.bagdas@gmail.com" at bounding box center [416, 338] width 386 height 15
drag, startPoint x: 370, startPoint y: 338, endPoint x: 215, endPoint y: 339, distance: 155.0
click at [215, 339] on div "Contact information Owner Hope Douglass Email layla.bagdas@gmail.com Mobile Num…" at bounding box center [414, 381] width 433 height 314
copy render-form-field "layla.bagdas@gmail.com"
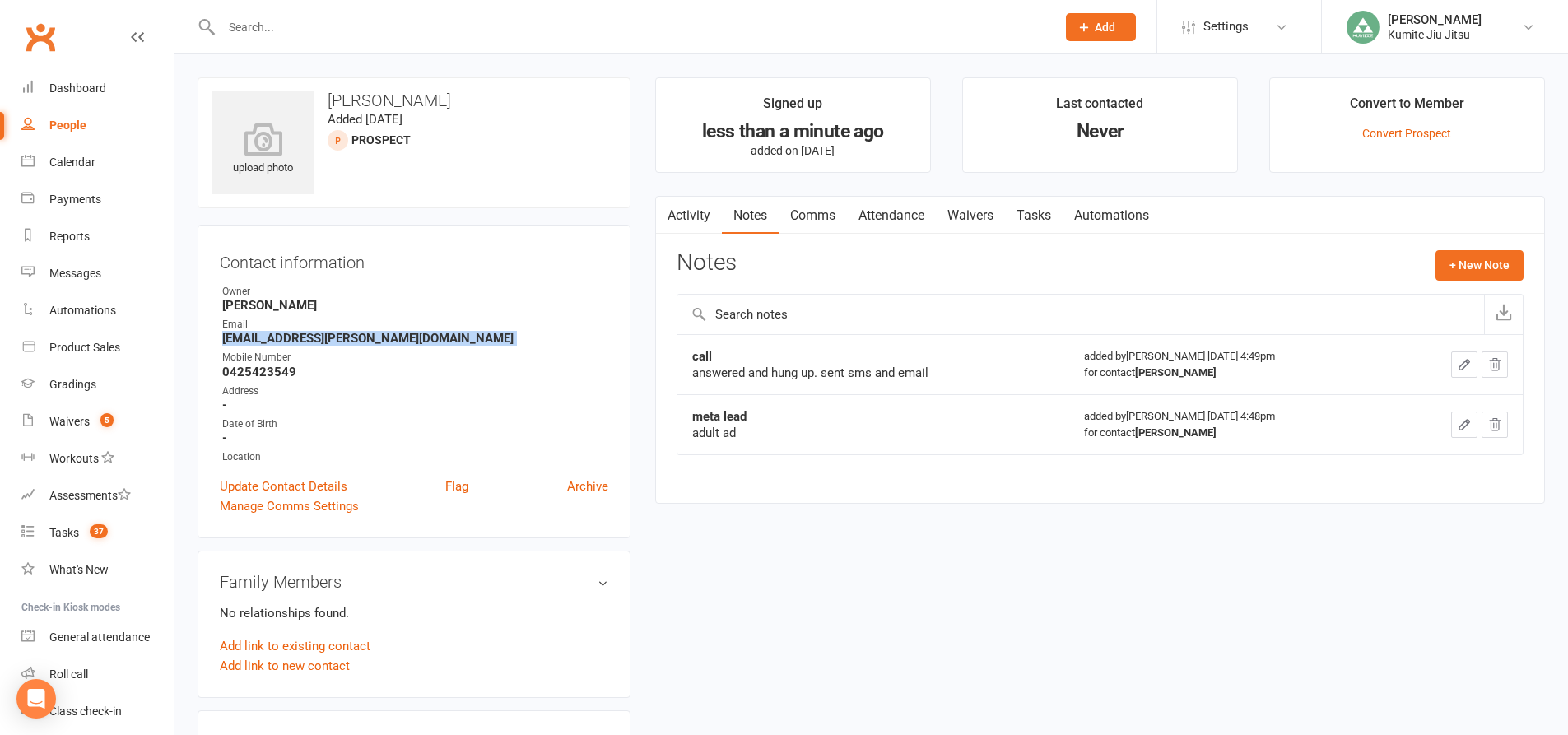
click at [832, 218] on link "Comms" at bounding box center [813, 216] width 69 height 38
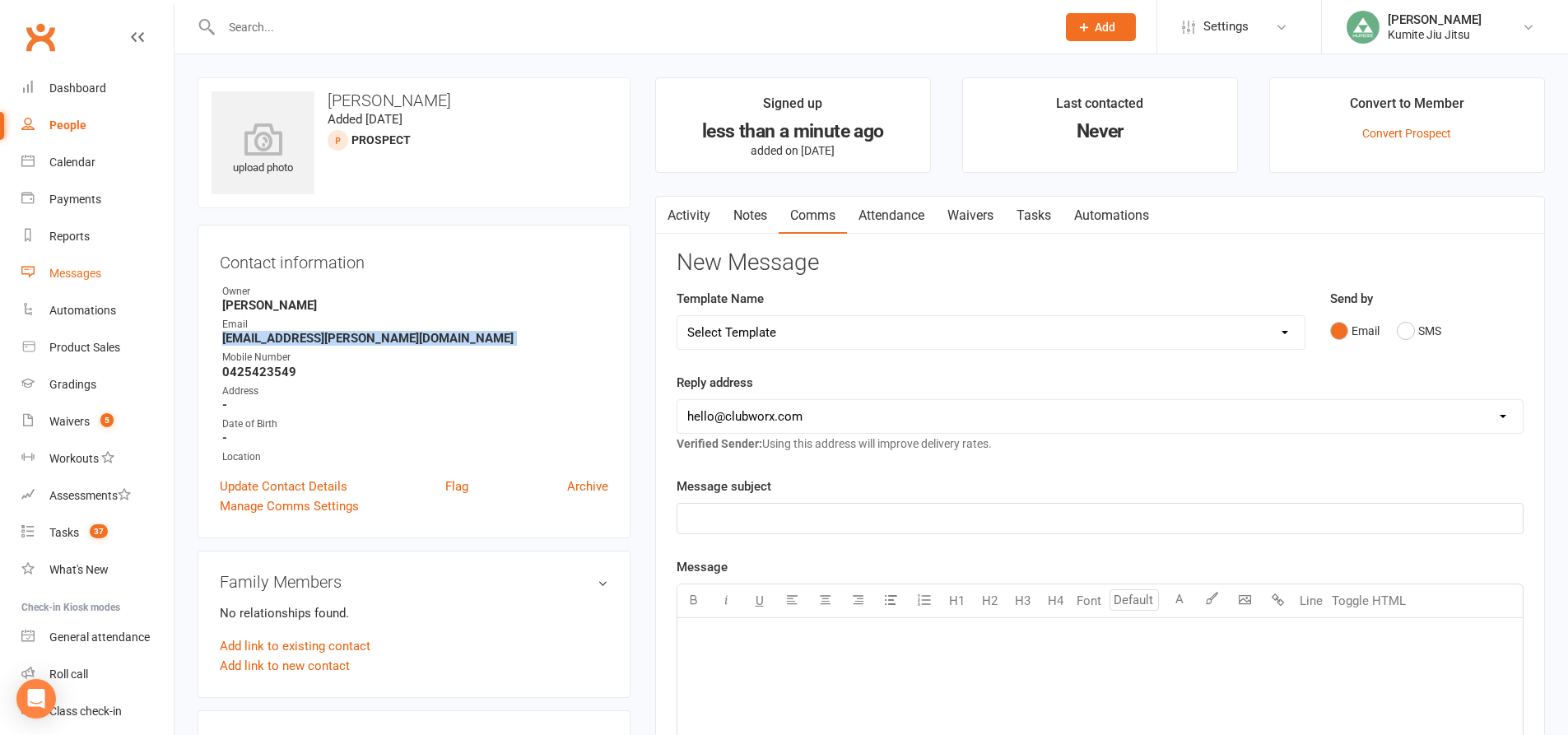
click at [85, 279] on div "Messages" at bounding box center [75, 273] width 52 height 13
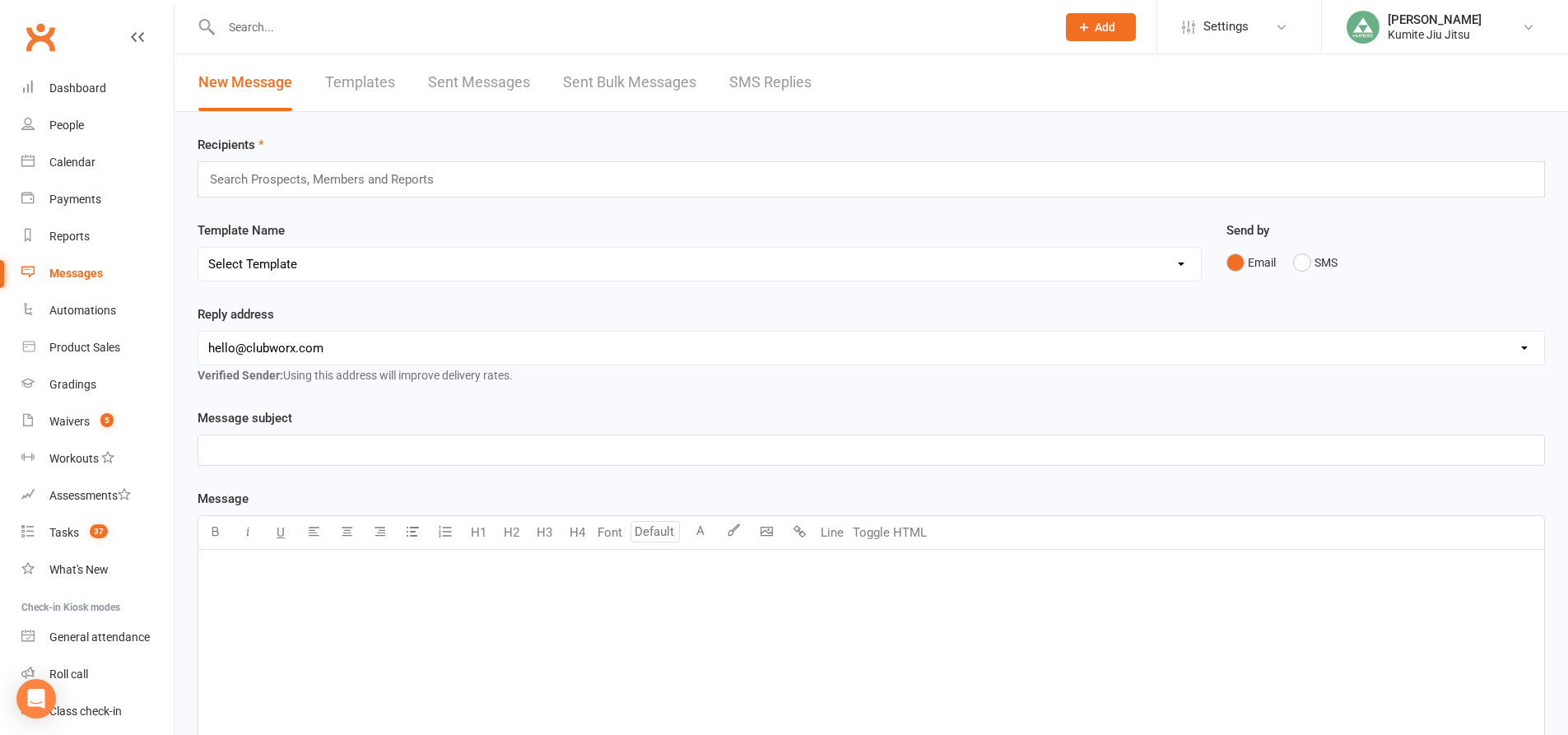
click at [476, 84] on link "Sent Messages" at bounding box center [479, 83] width 102 height 57
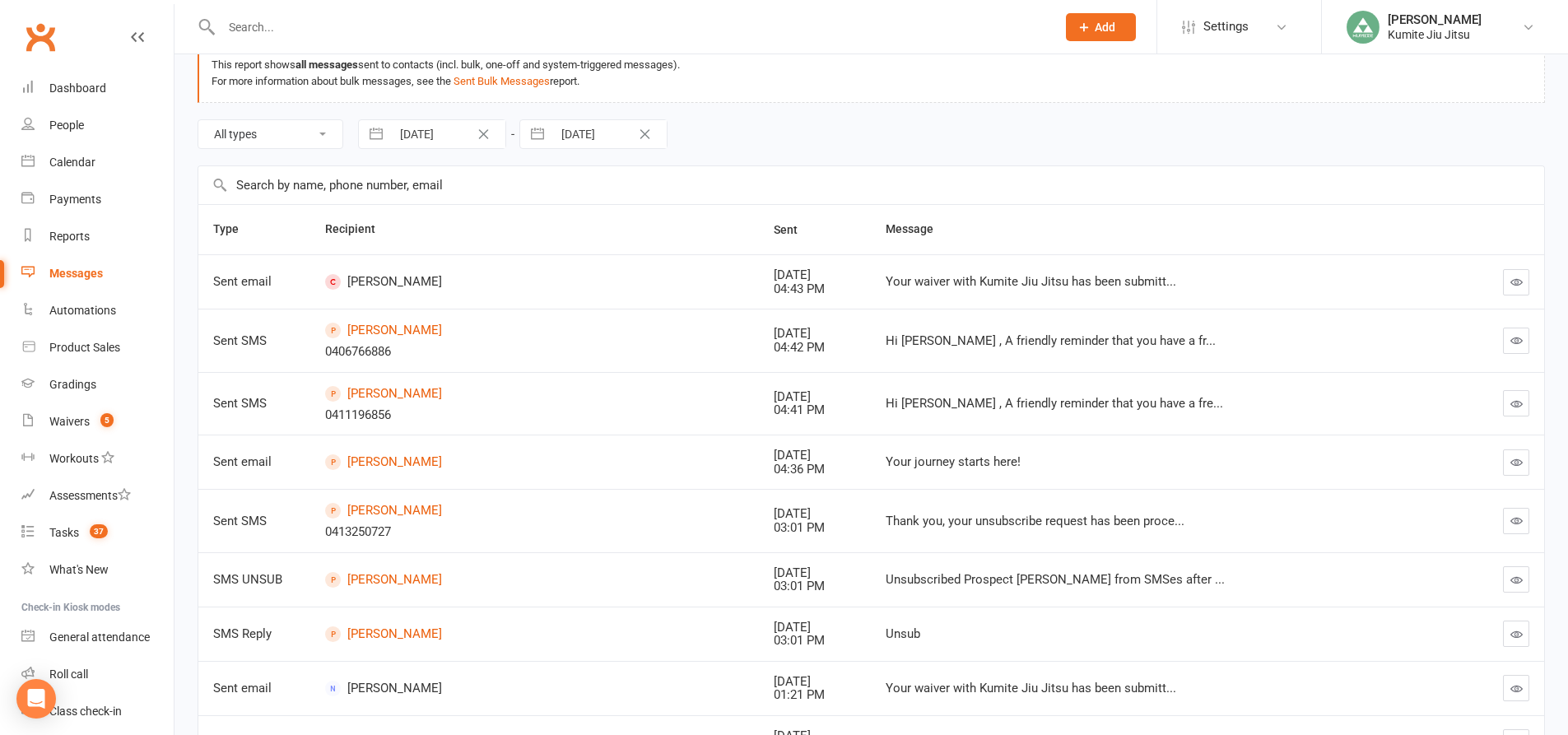
scroll to position [308, 0]
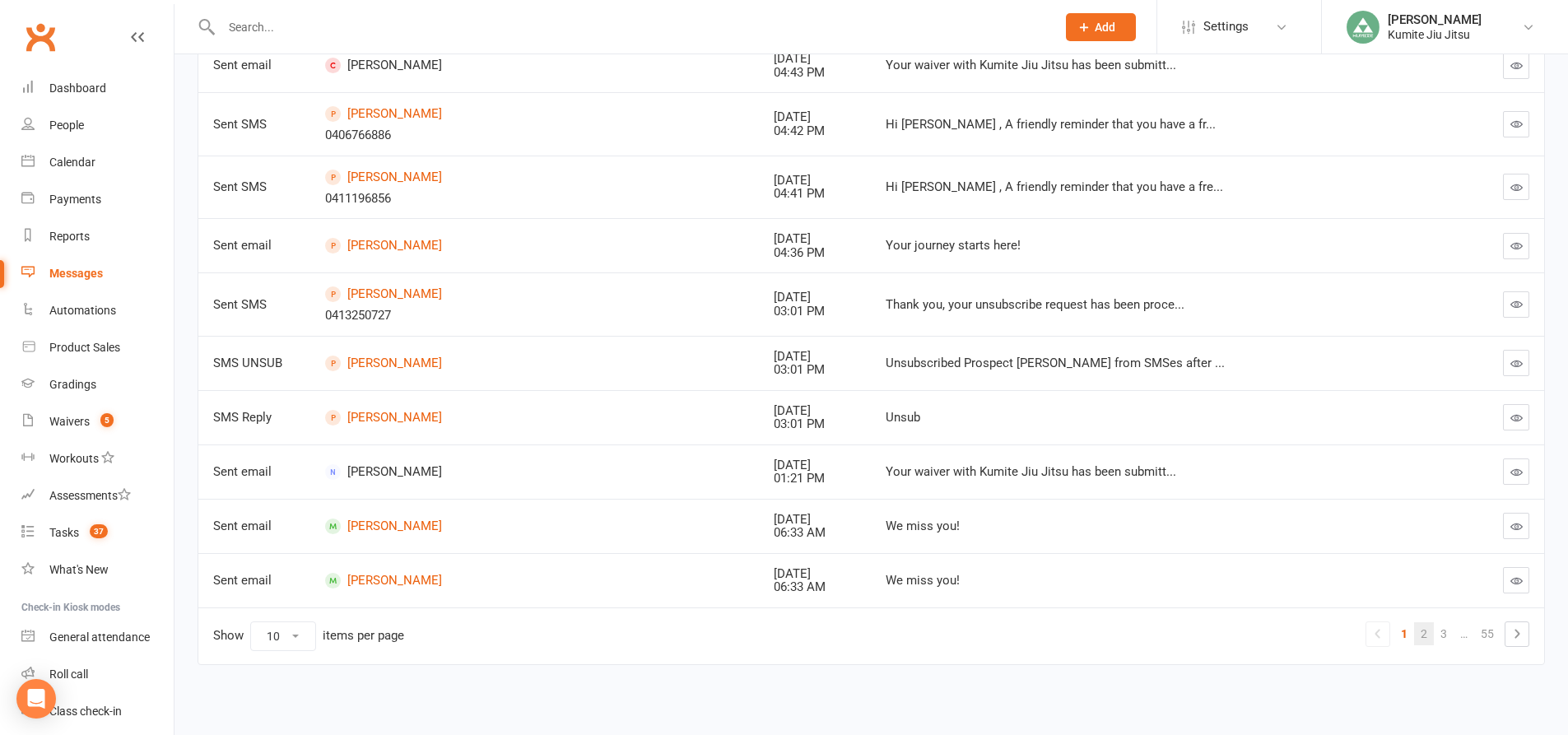
click at [1424, 633] on link "2" at bounding box center [1424, 633] width 20 height 23
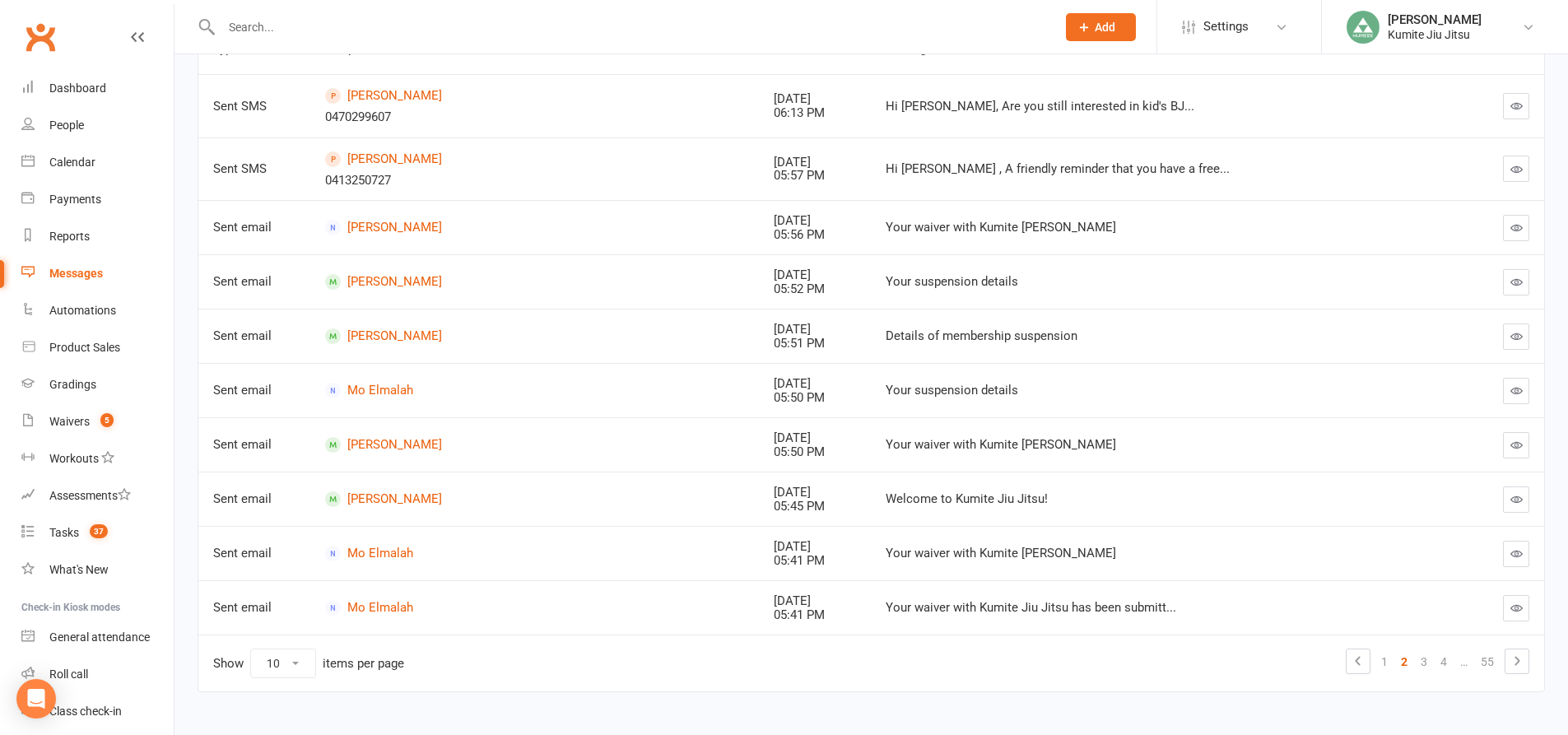
scroll to position [299, 0]
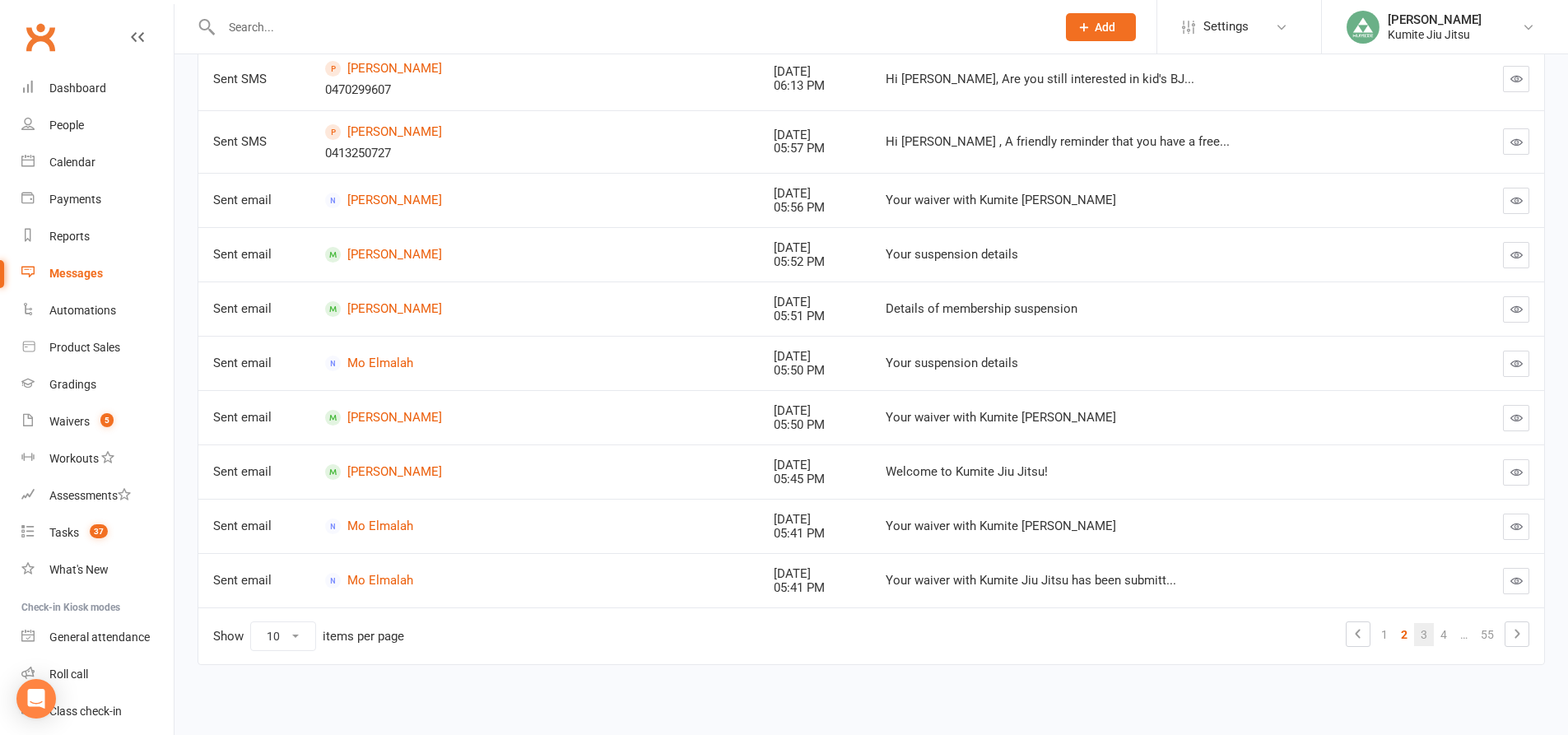
click at [1423, 639] on link "3" at bounding box center [1424, 634] width 20 height 23
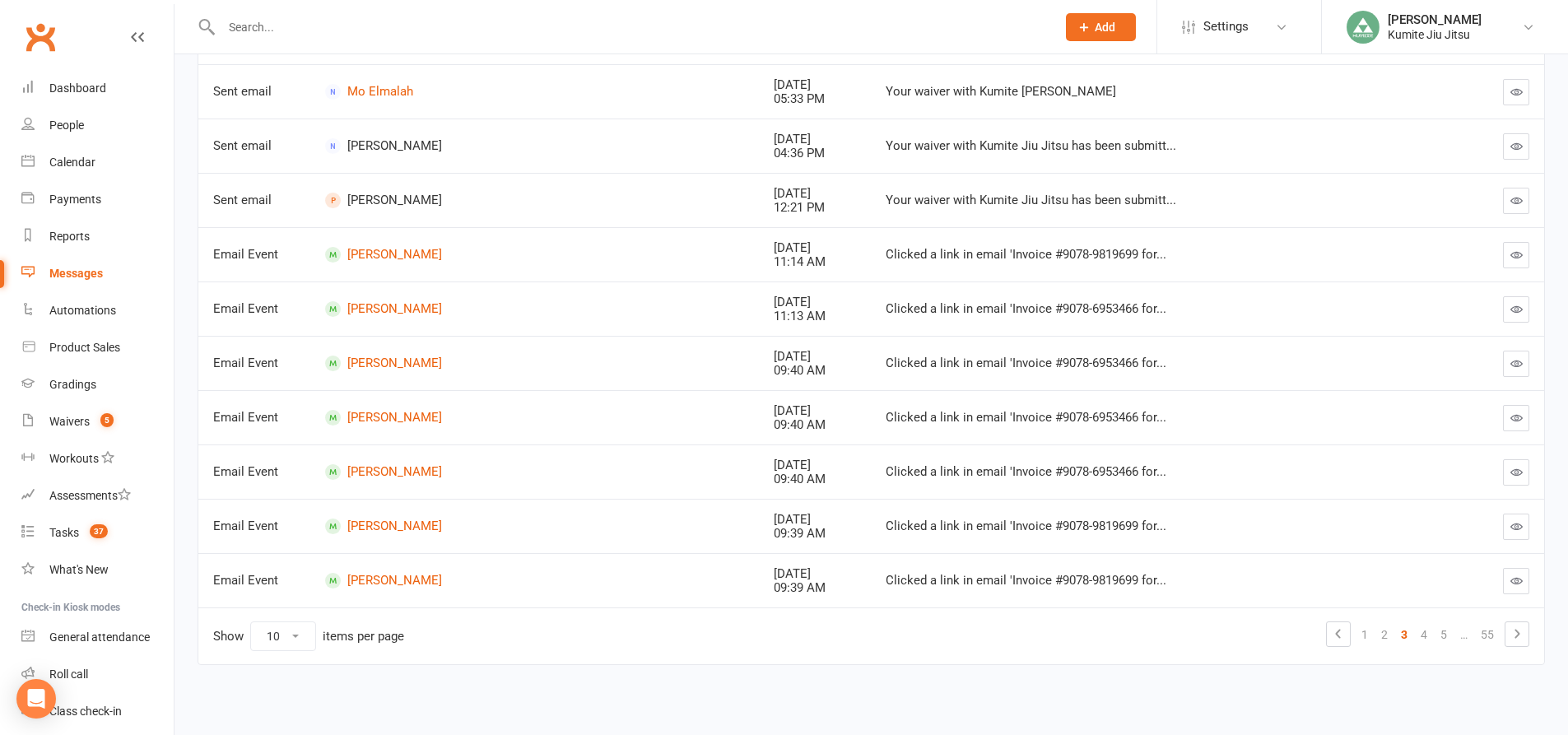
scroll to position [281, 0]
click at [1426, 635] on link "4" at bounding box center [1424, 634] width 20 height 23
click at [1419, 629] on link "5" at bounding box center [1424, 634] width 20 height 23
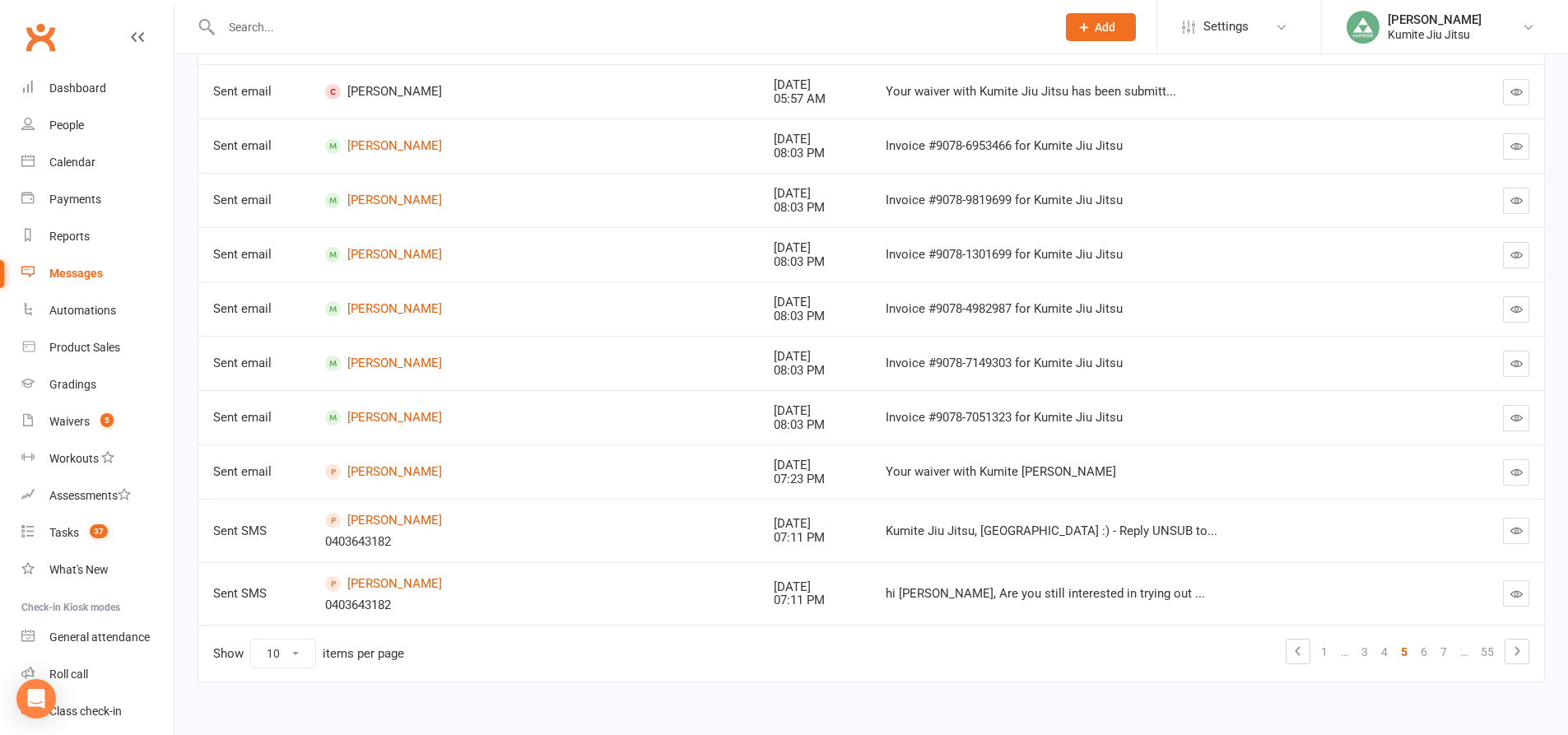
scroll to position [299, 0]
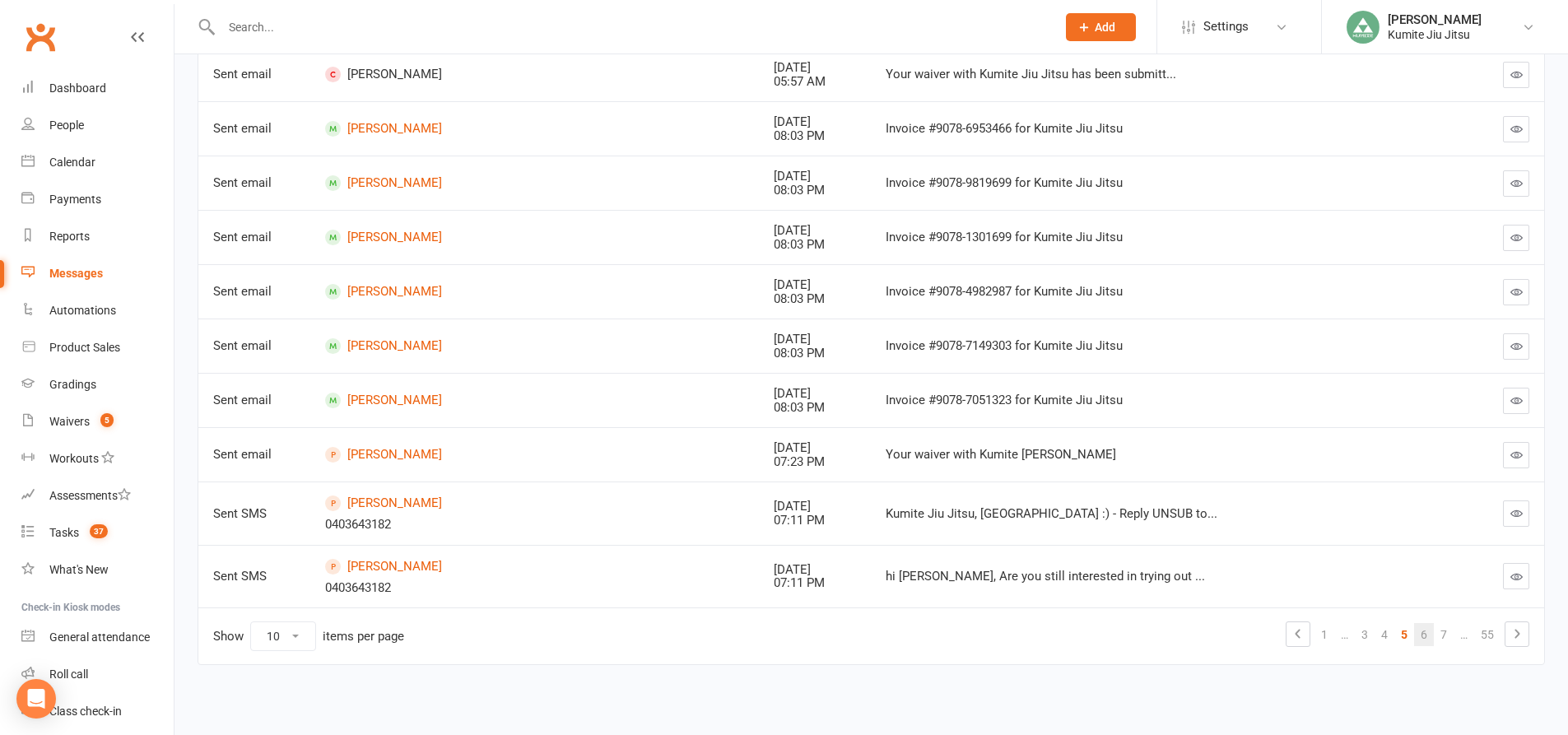
click at [1426, 638] on link "6" at bounding box center [1424, 634] width 20 height 23
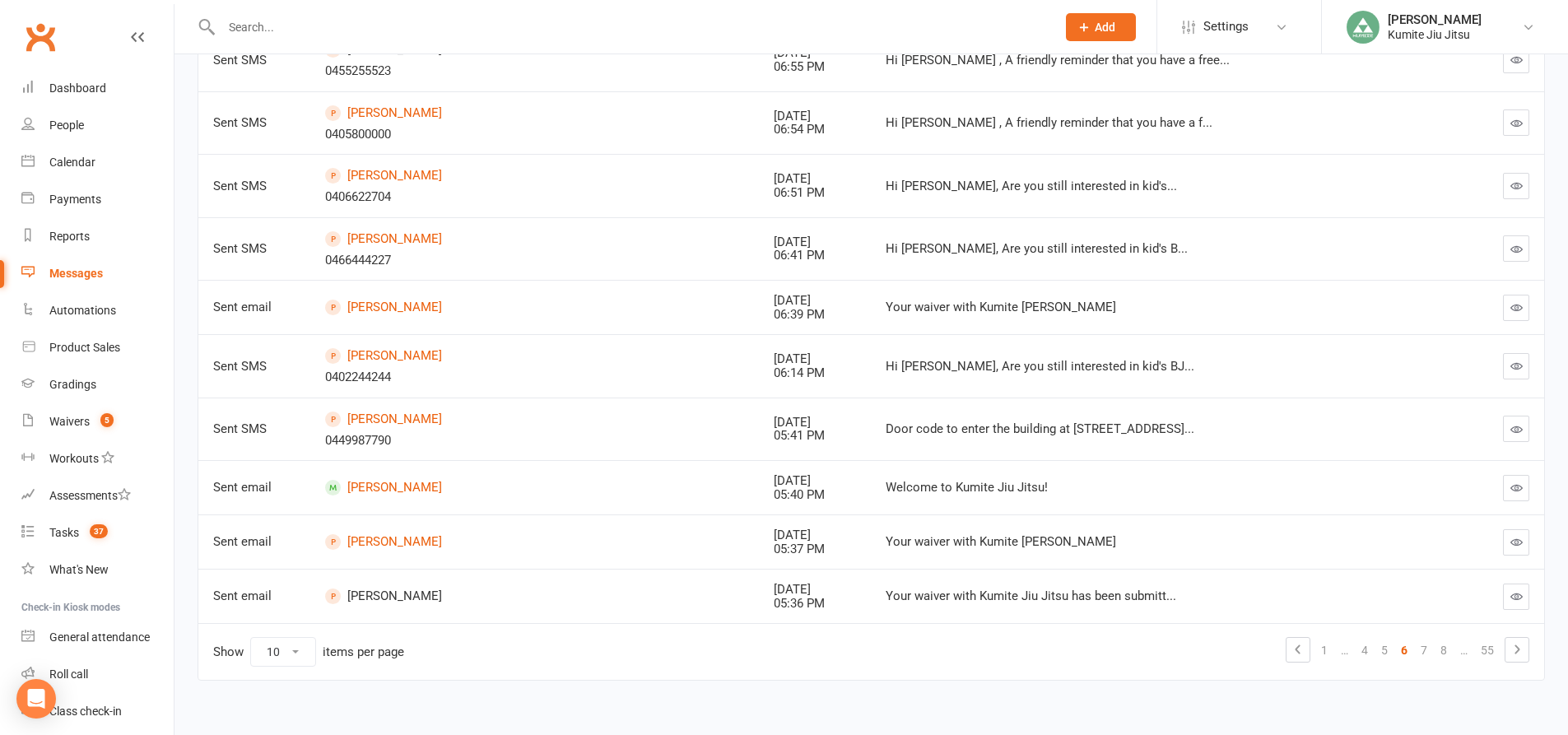
scroll to position [333, 0]
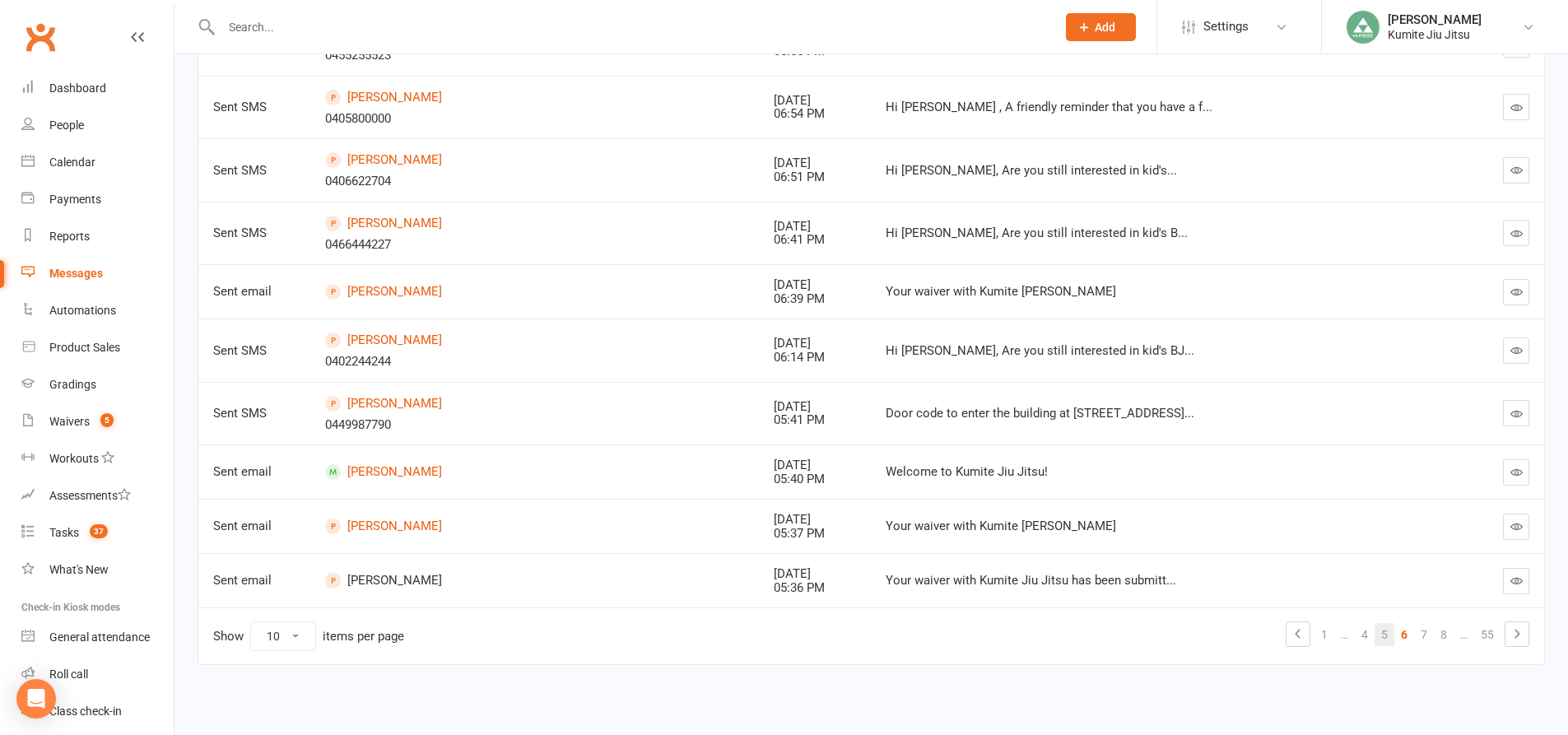
click at [1384, 637] on link "5" at bounding box center [1384, 634] width 20 height 23
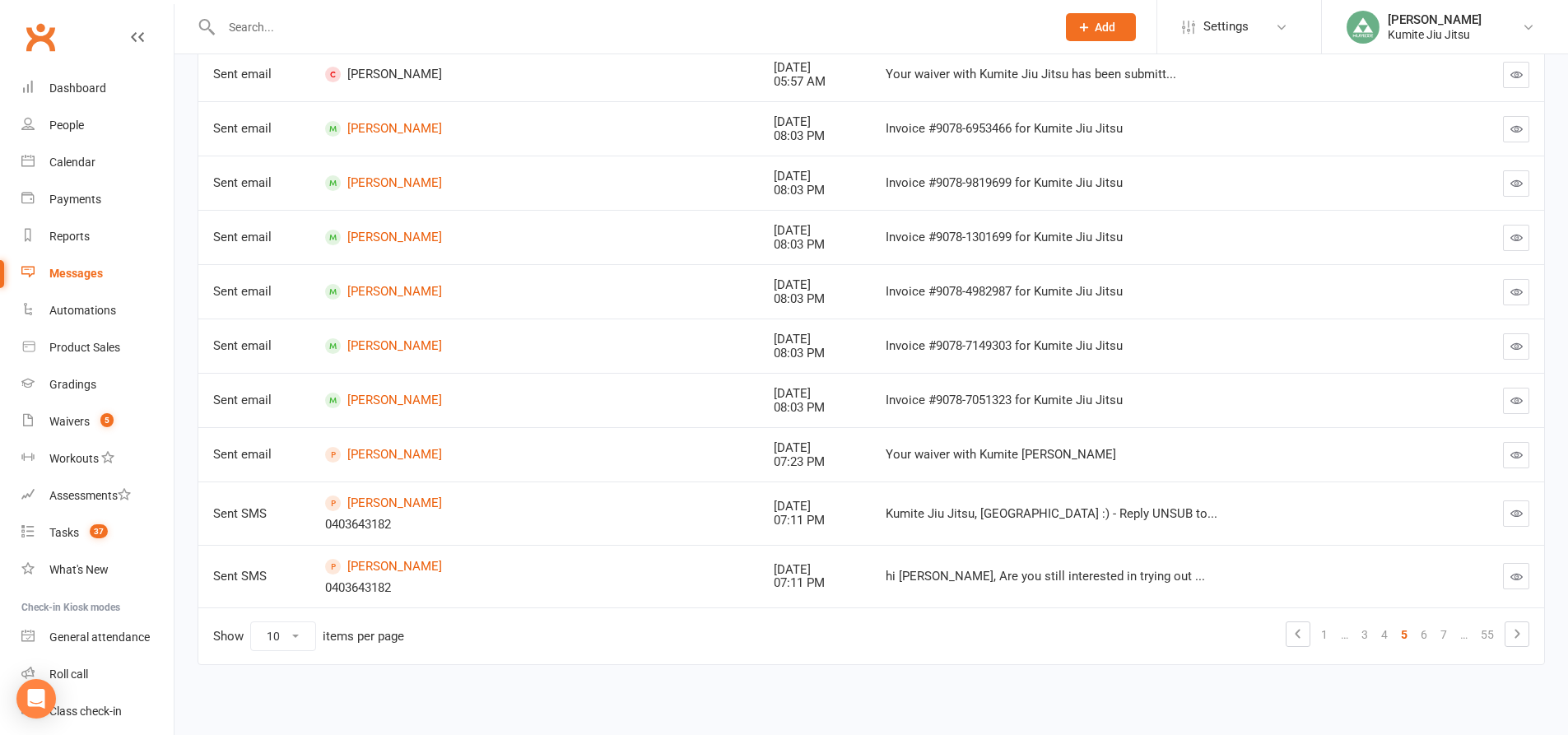
scroll to position [299, 0]
click at [1515, 579] on icon "button" at bounding box center [1517, 576] width 12 height 12
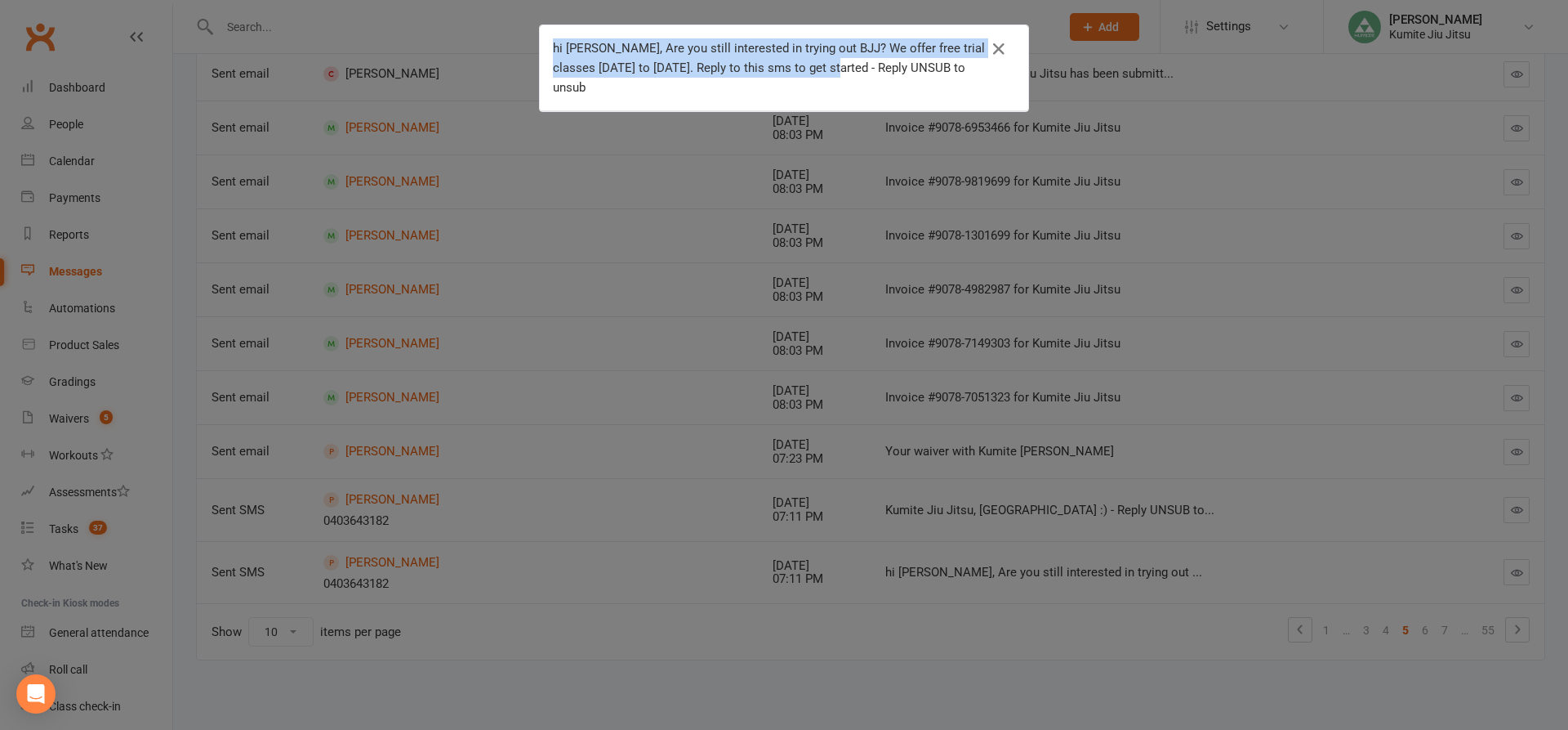
drag, startPoint x: 548, startPoint y: 47, endPoint x: 829, endPoint y: 76, distance: 282.5
click at [829, 76] on div "hi Andrea, Are you still interested in trying out BJJ? We offer free trial clas…" at bounding box center [772, 68] width 438 height 59
copy div "hi Andrea, Are you still interested in trying out BJJ? We offer free trial clas…"
click at [989, 42] on icon "button" at bounding box center [999, 49] width 20 height 20
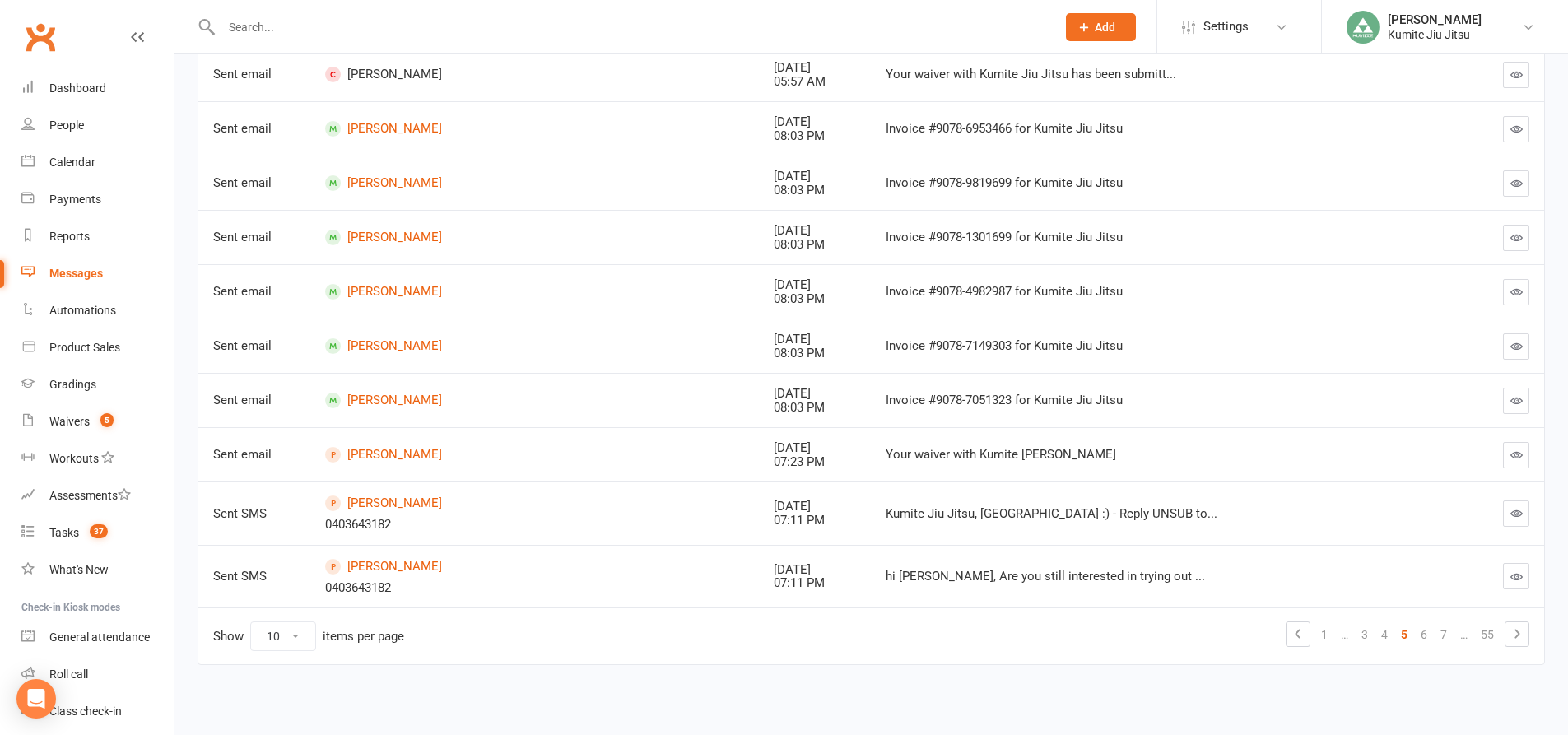
click at [329, 25] on input "text" at bounding box center [631, 27] width 828 height 23
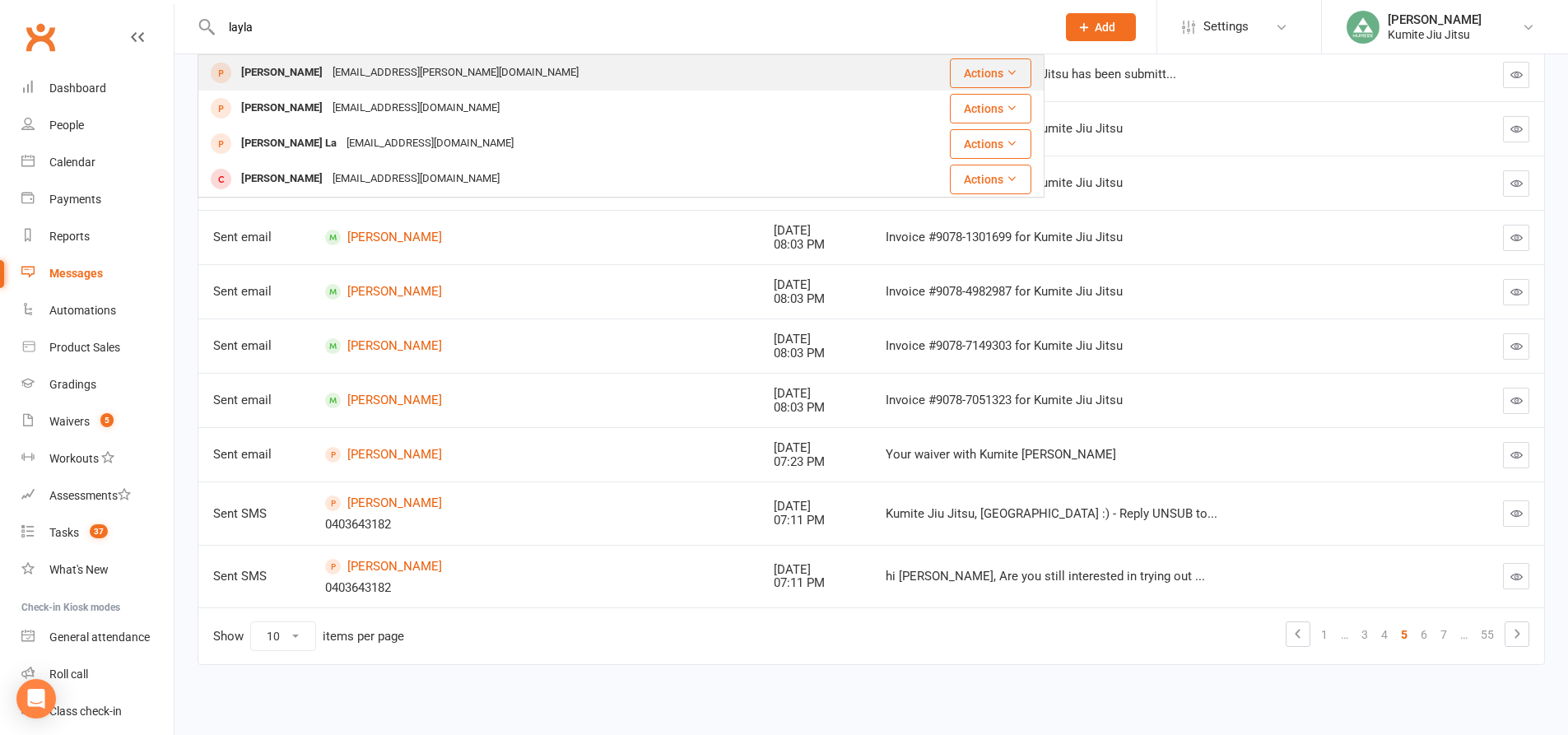
type input "layla"
click at [327, 82] on div "layla.bagdas@gmail.com" at bounding box center [455, 72] width 256 height 24
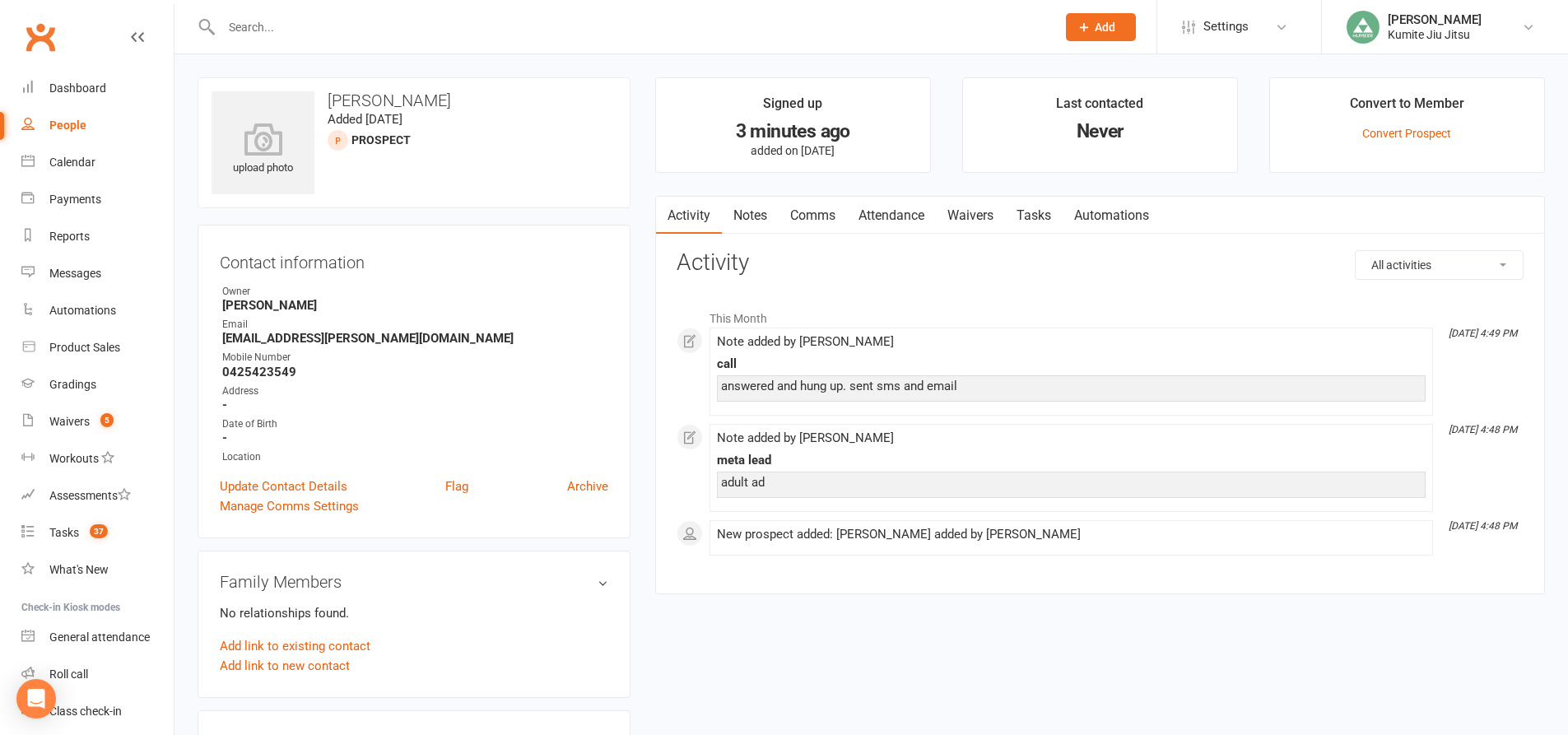
click at [810, 217] on link "Comms" at bounding box center [813, 216] width 69 height 38
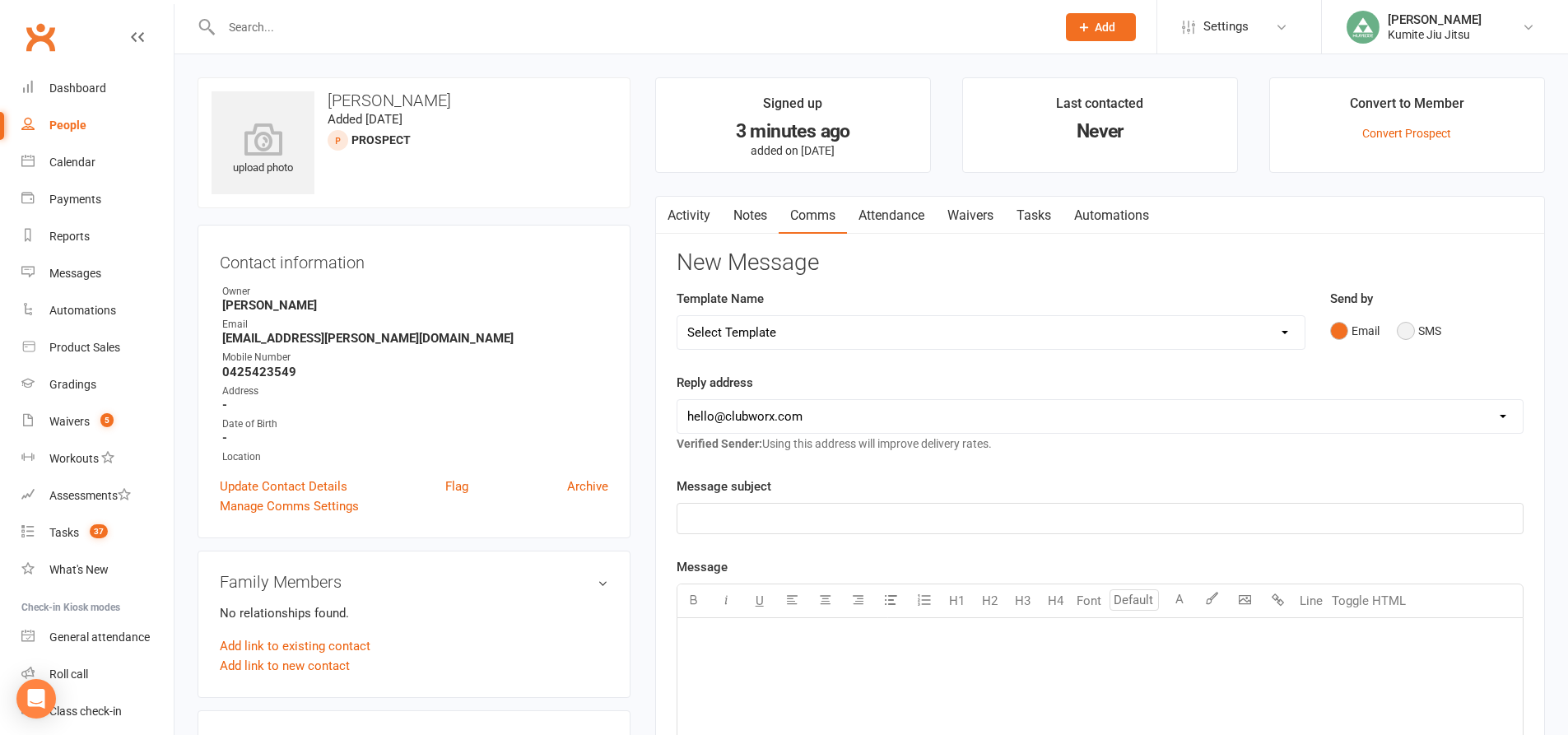
click at [1418, 344] on button "SMS" at bounding box center [1419, 330] width 45 height 31
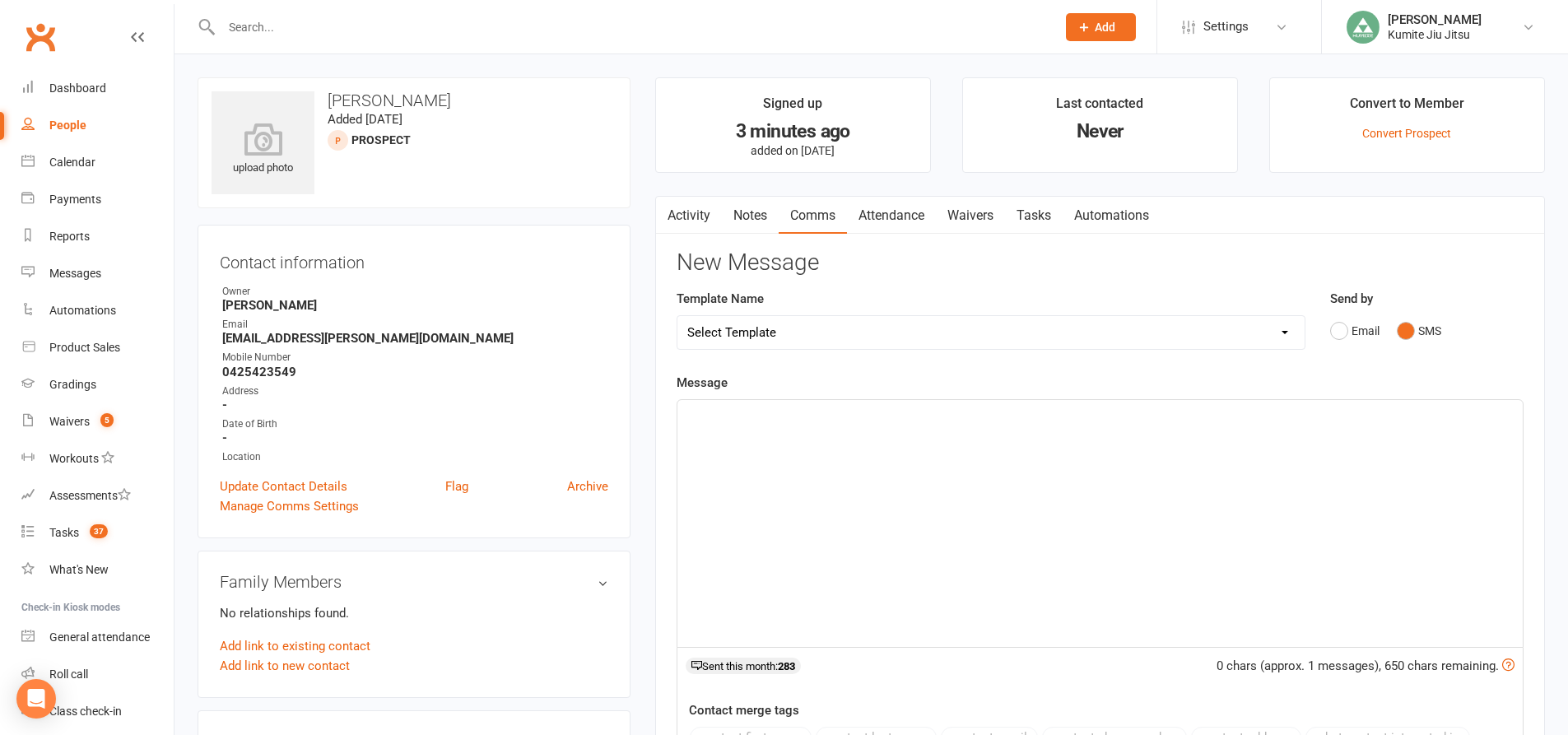
click at [929, 455] on div "﻿" at bounding box center [1100, 524] width 846 height 247
click at [739, 413] on span "hi Andrea, Are you still interested in trying out BJJ? We offer free trial clas…" at bounding box center [1066, 415] width 756 height 15
click at [1211, 415] on span "Hi Layla, Are you still interested in trying out BJJ? We offer free trial class…" at bounding box center [1068, 415] width 759 height 15
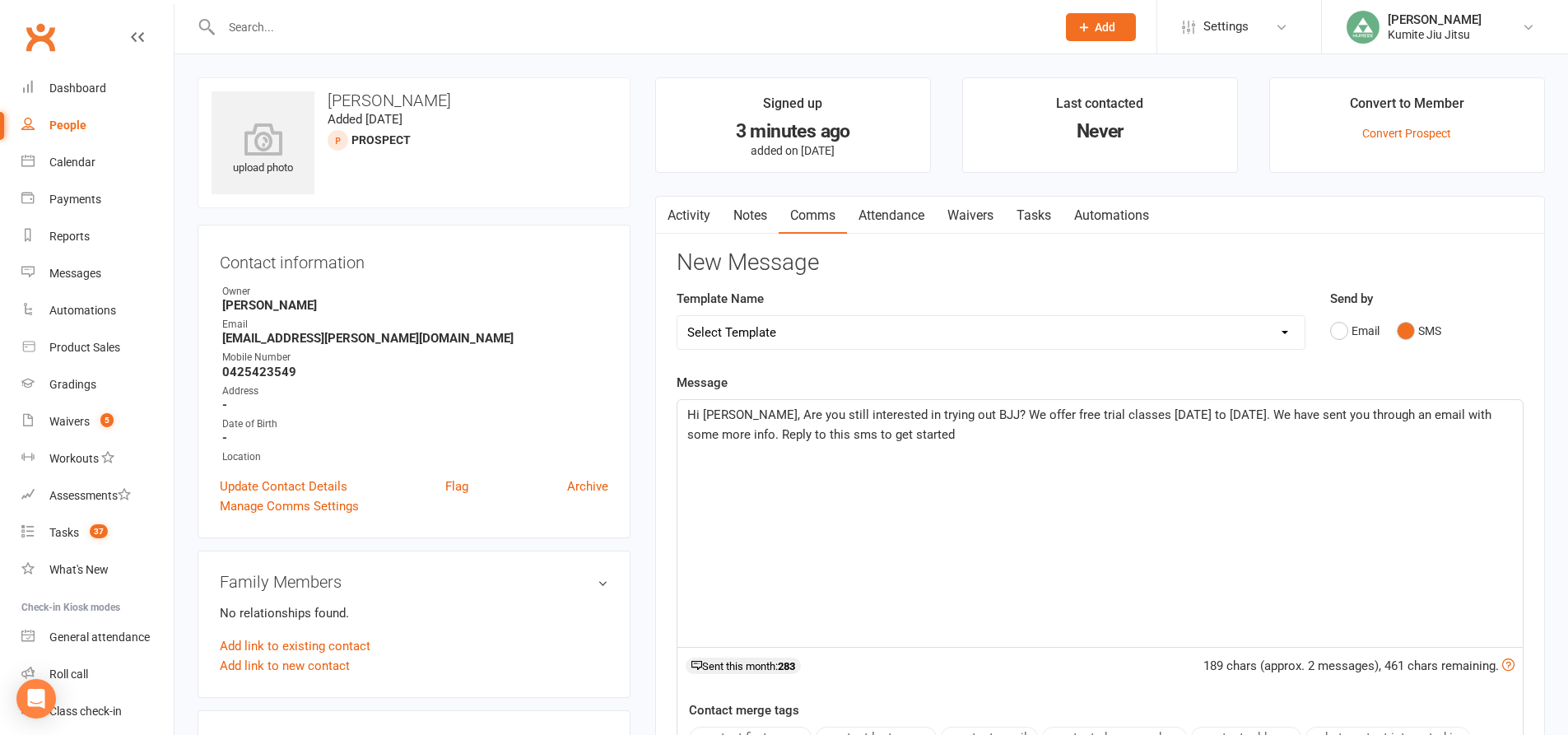
click at [808, 434] on span "Hi Layla, Are you still interested in trying out BJJ? We offer free trial class…" at bounding box center [1091, 424] width 808 height 34
click at [961, 436] on p "Hi Layla, Are you still interested in trying out BJJ? We offer free trial class…" at bounding box center [1101, 425] width 826 height 40
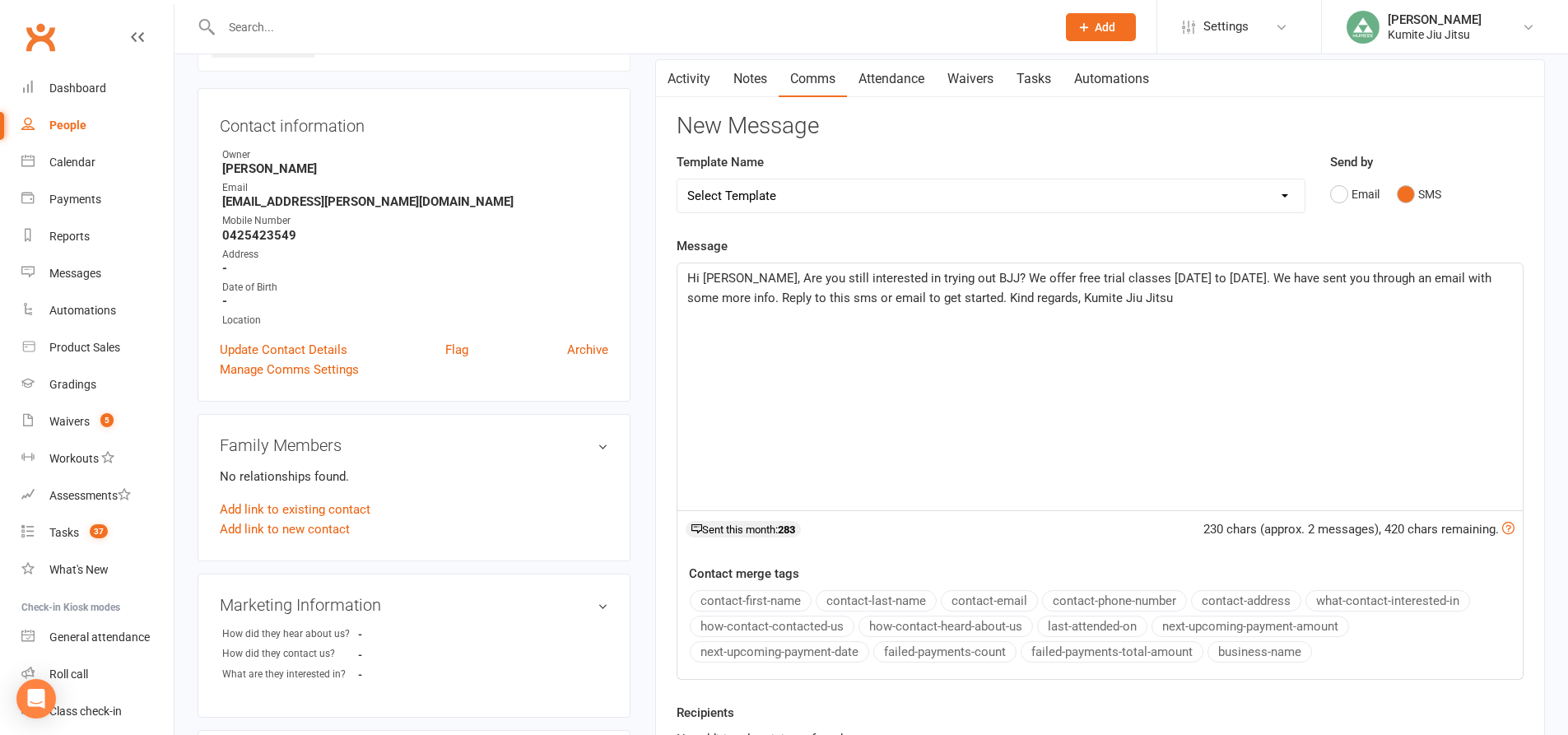
scroll to position [247, 0]
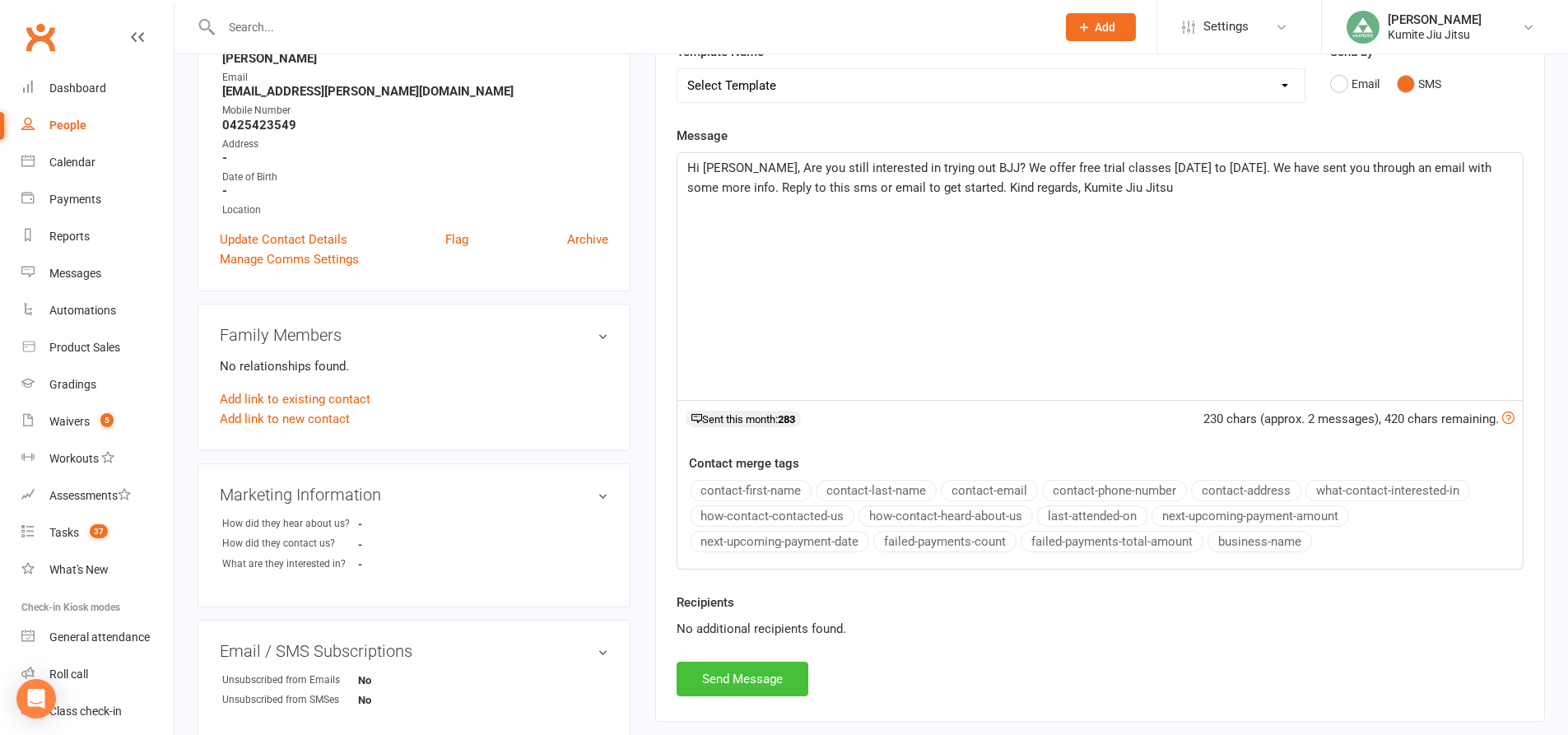
click at [748, 675] on button "Send Message" at bounding box center [742, 679] width 131 height 34
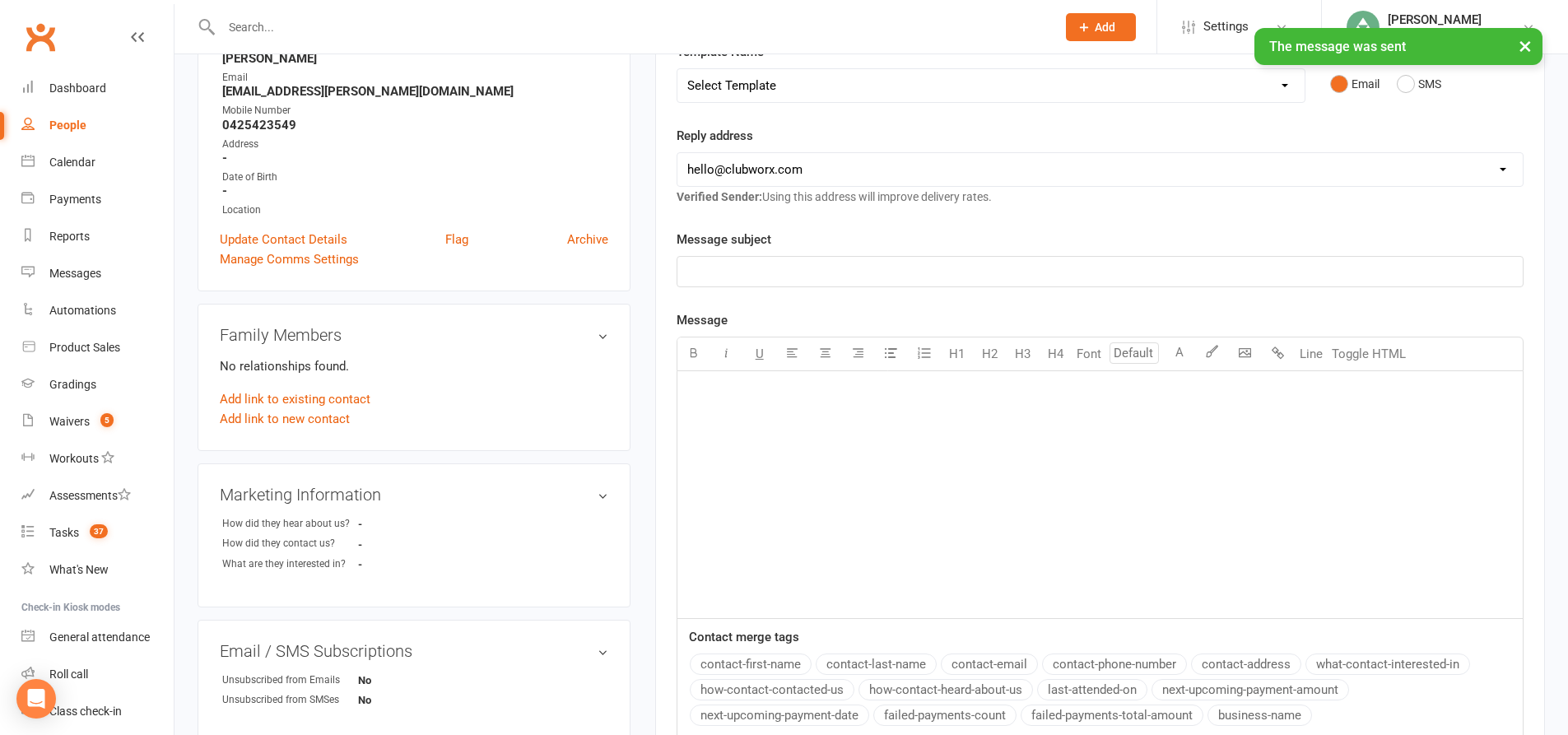
scroll to position [0, 0]
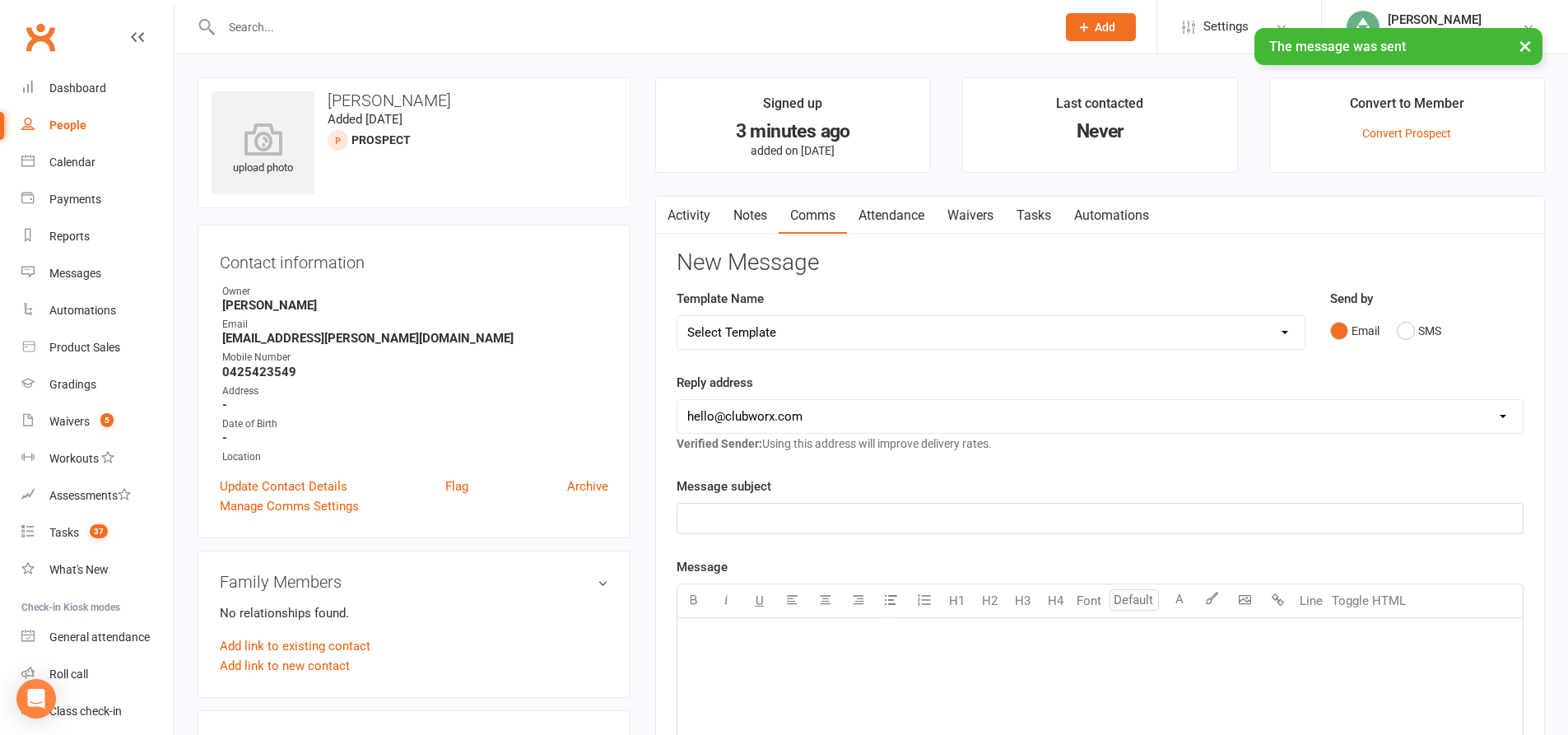
click at [1032, 217] on link "Tasks" at bounding box center [1034, 216] width 58 height 38
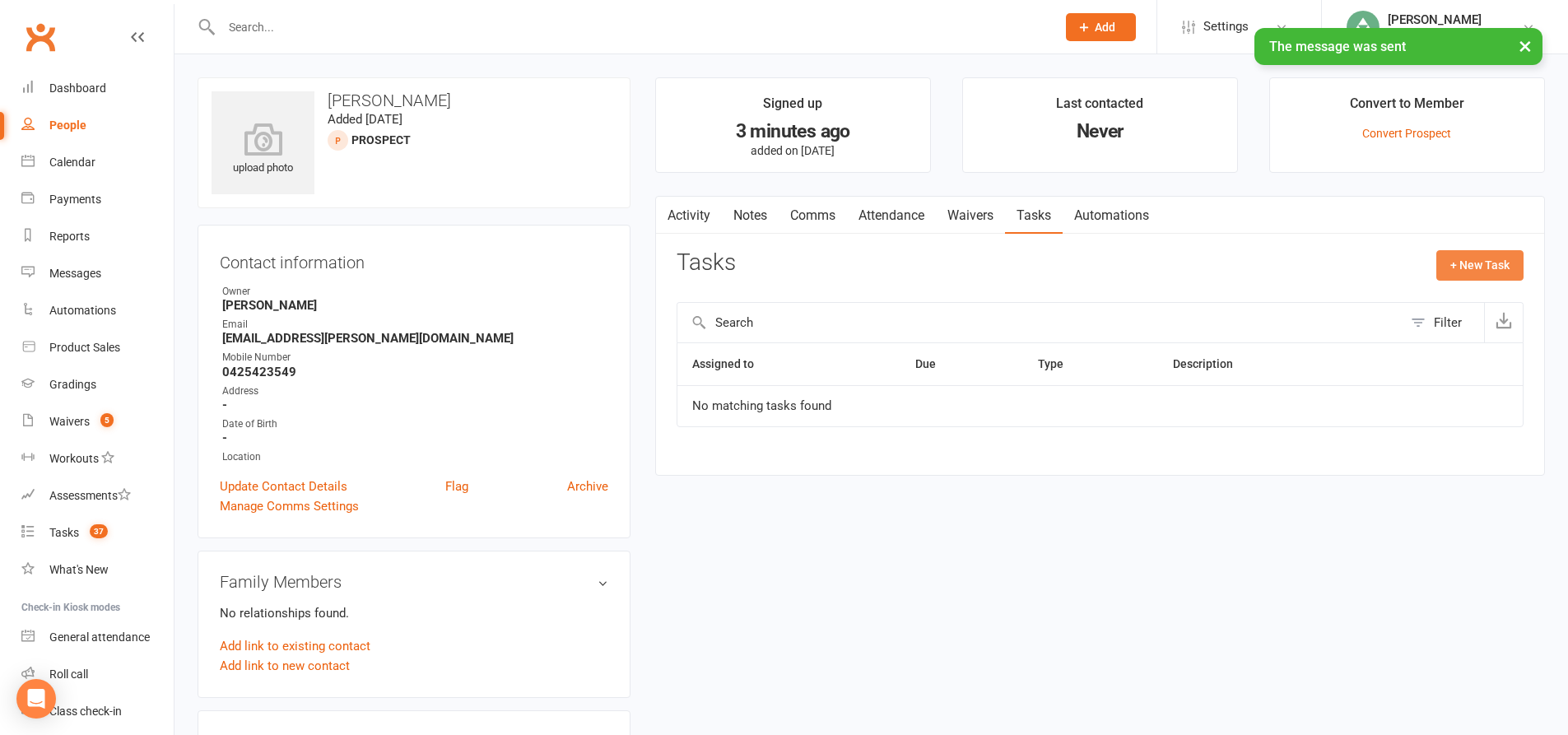
click at [1463, 262] on button "+ New Task" at bounding box center [1480, 264] width 88 height 29
select select "49706"
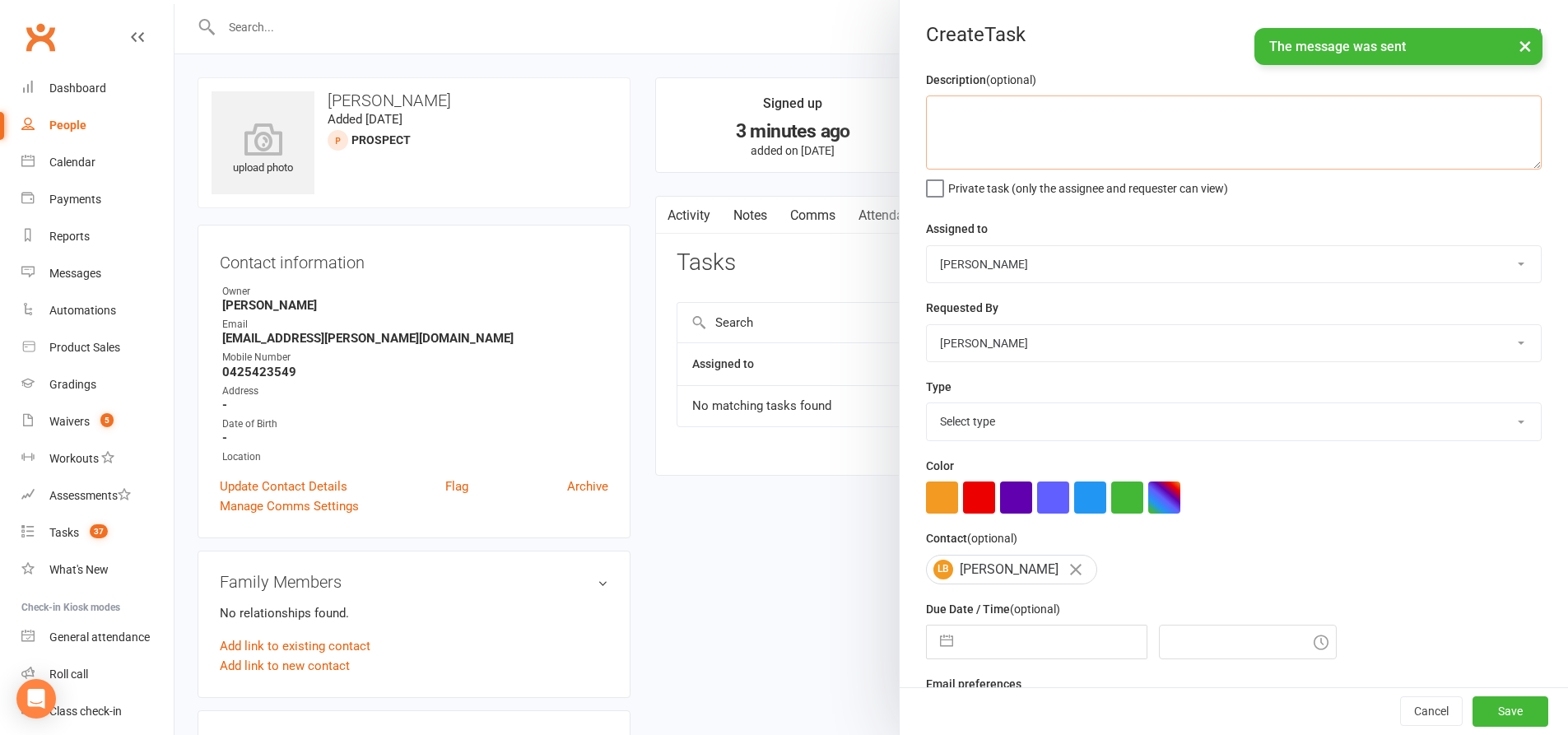
click at [1020, 101] on textarea at bounding box center [1233, 132] width 616 height 74
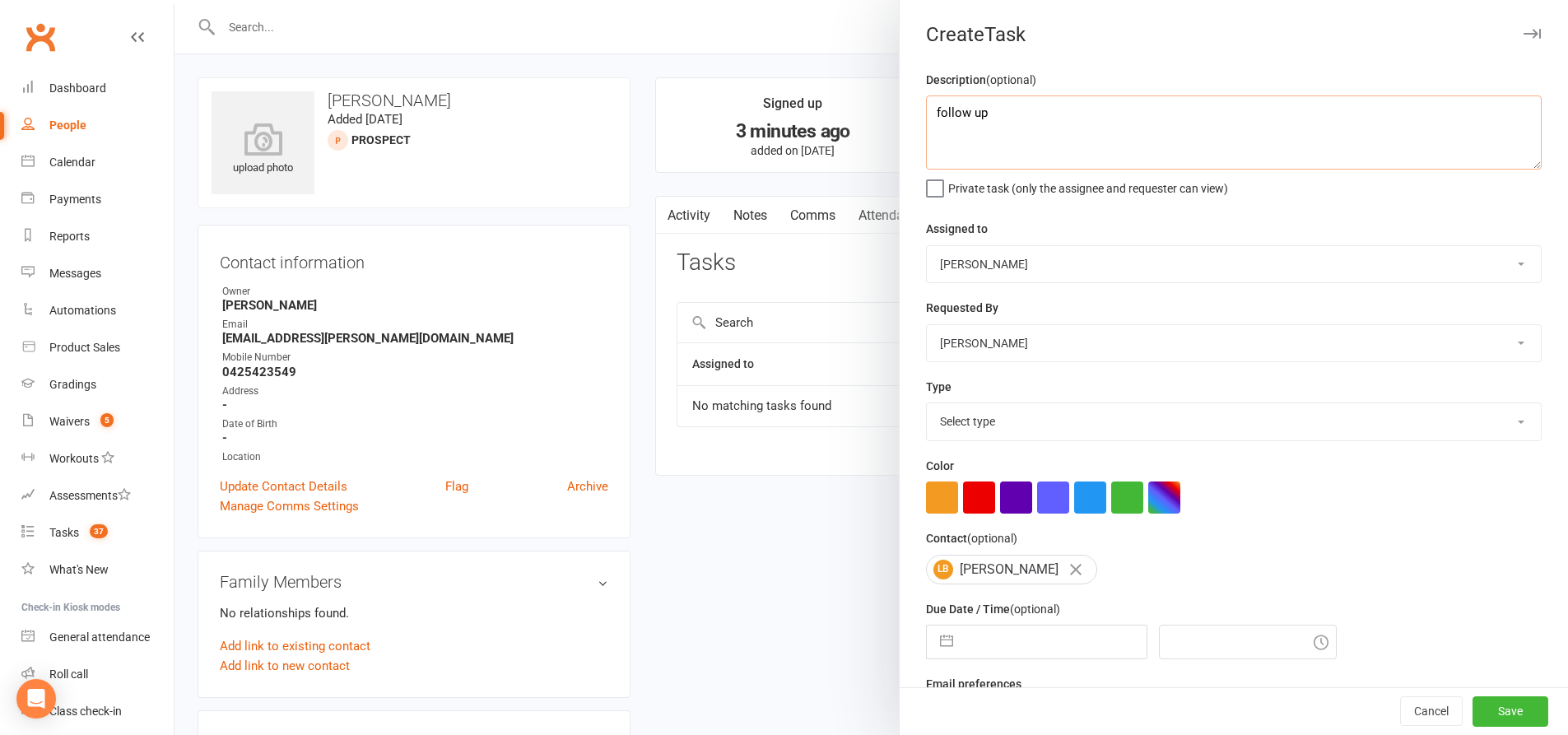
type textarea "follow up"
click at [994, 416] on select "Select type E-mail In person Meeting Phone call Add new task type" at bounding box center [1234, 421] width 615 height 36
select select "28624"
click at [927, 406] on select "Select type E-mail In person Meeting Phone call Add new task type" at bounding box center [1234, 421] width 615 height 36
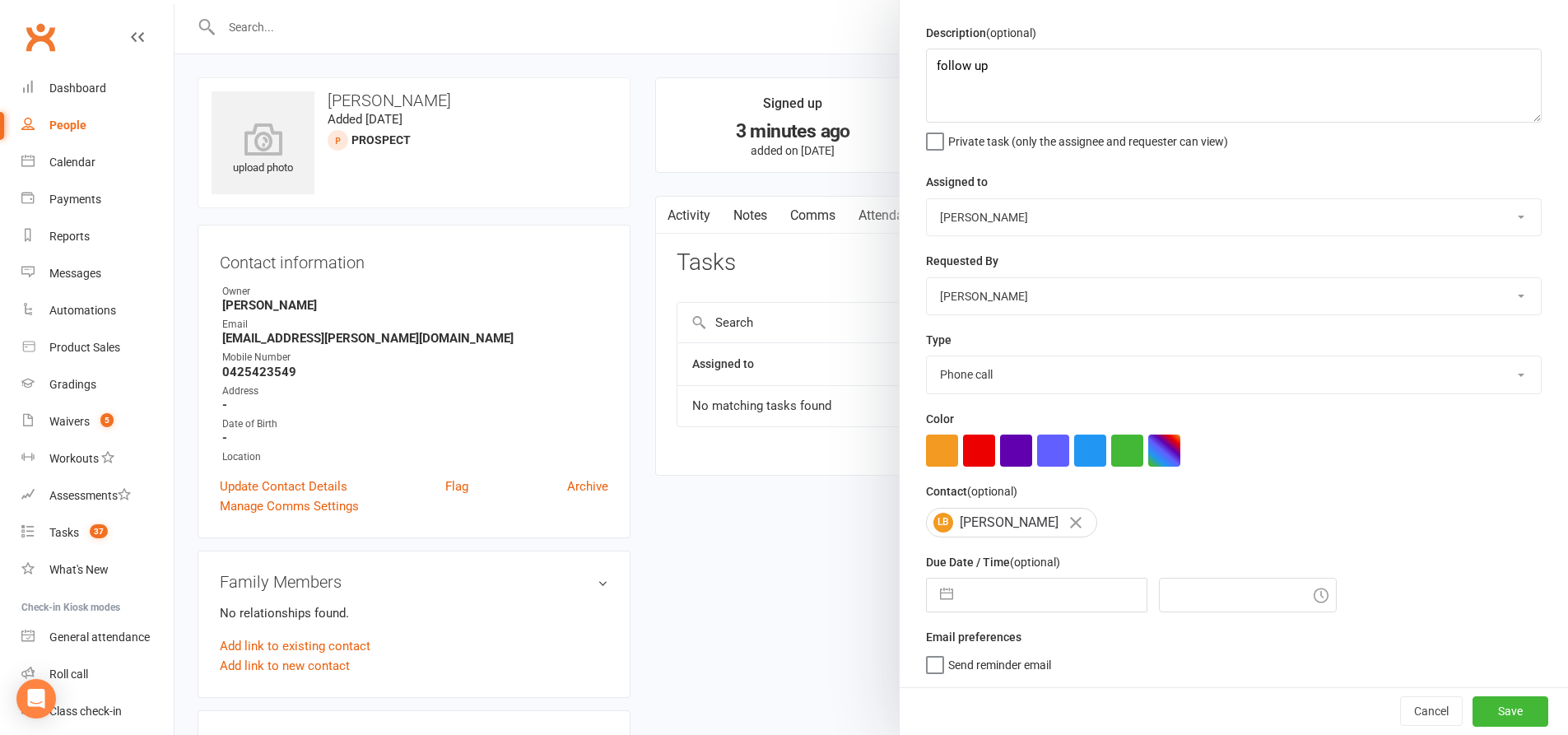
click at [943, 593] on button "button" at bounding box center [947, 594] width 29 height 33
select select "6"
select select "2025"
select select "7"
select select "2025"
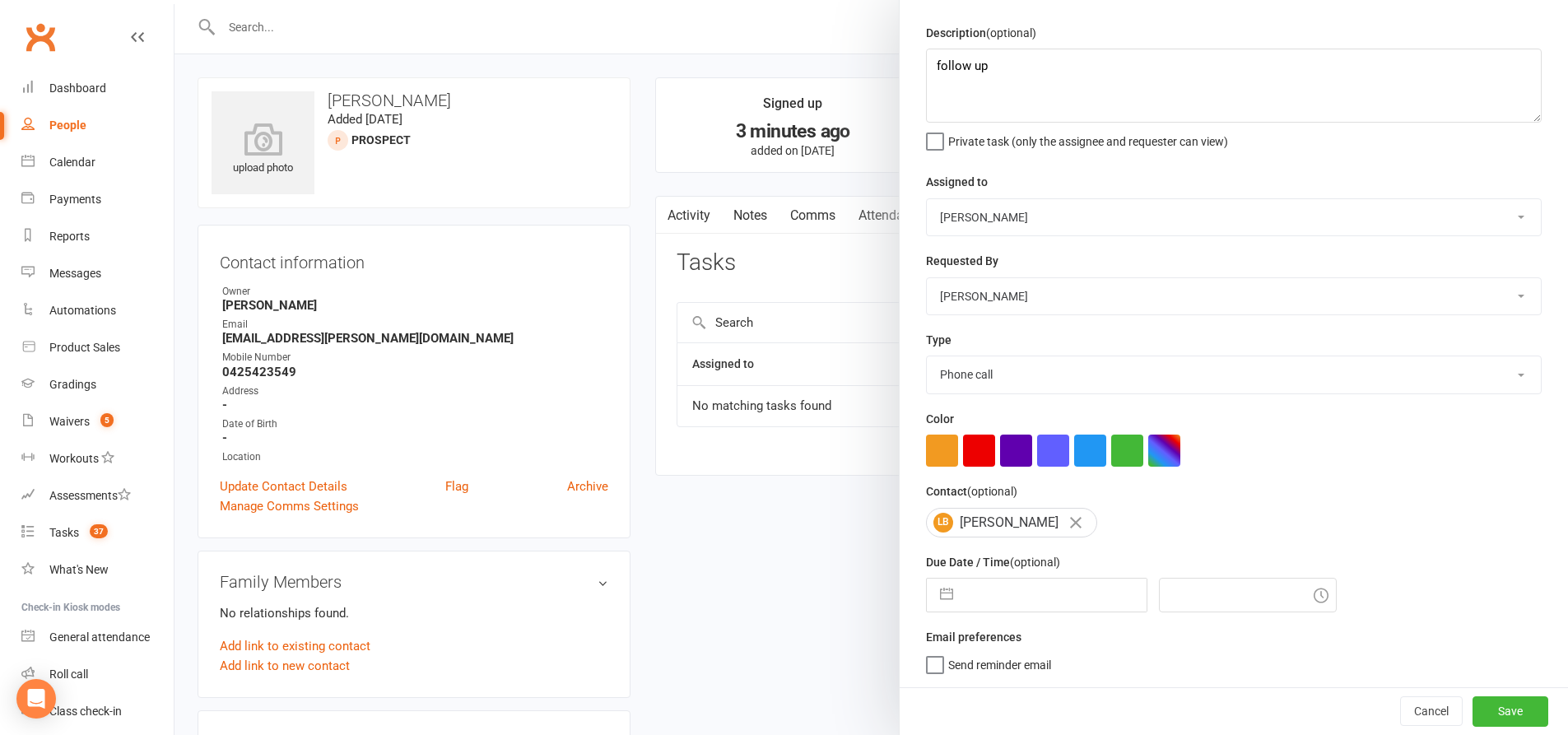
select select "8"
select select "2025"
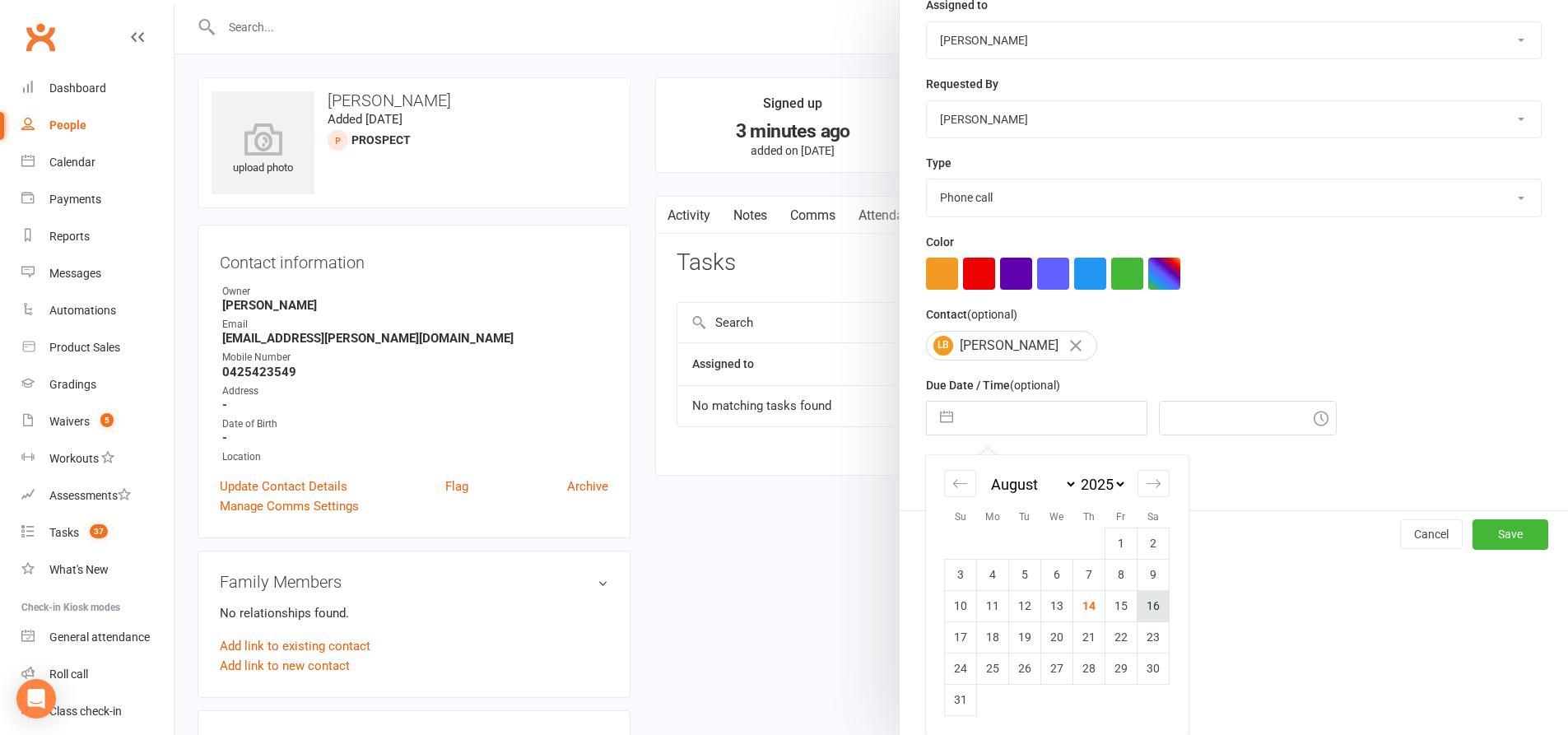
click at [1146, 602] on td "16" at bounding box center [1154, 605] width 32 height 31
type input "16 Aug 2025"
type input "5:00pm"
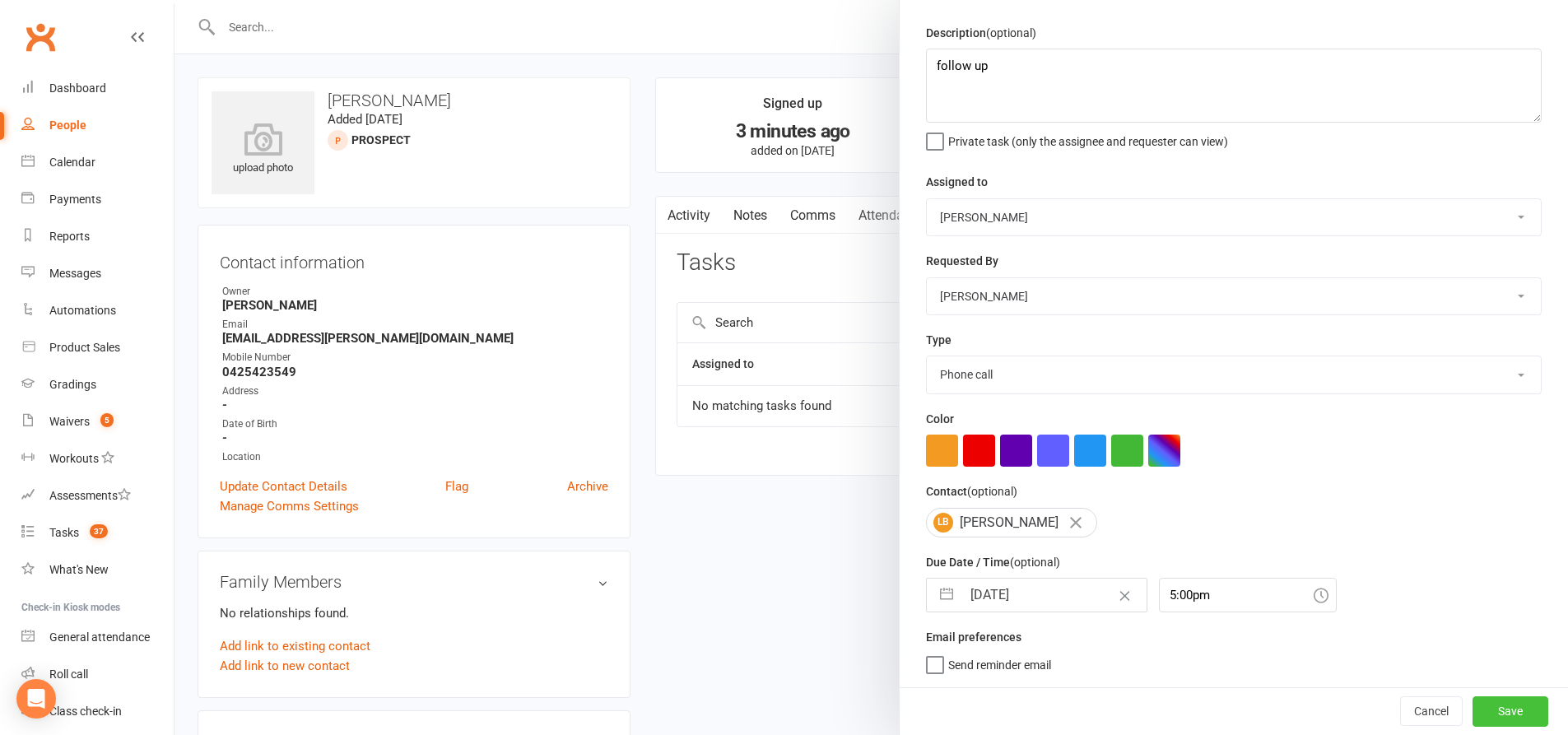
click at [1473, 709] on button "Save" at bounding box center [1511, 710] width 76 height 29
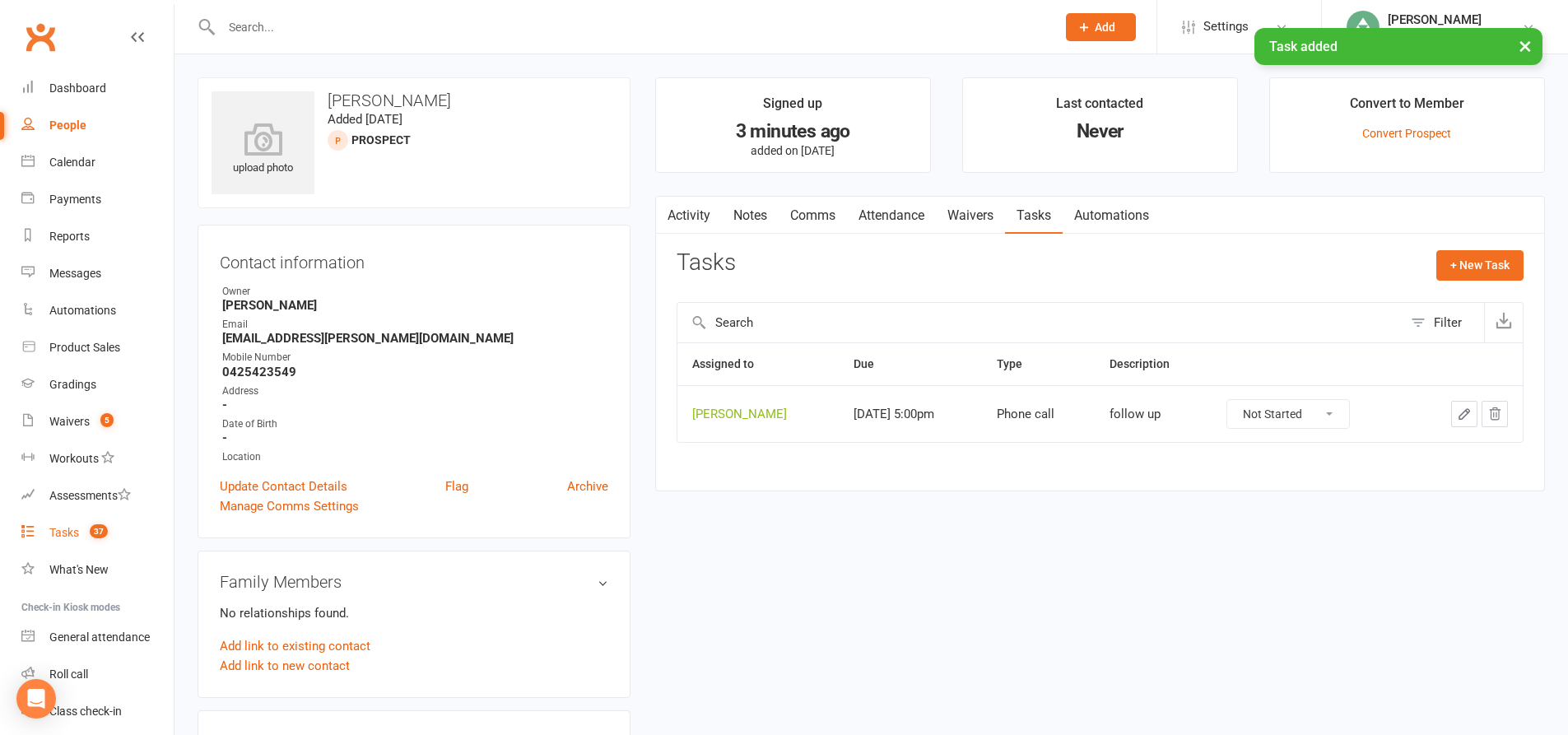
click at [76, 531] on div "Tasks" at bounding box center [64, 532] width 29 height 13
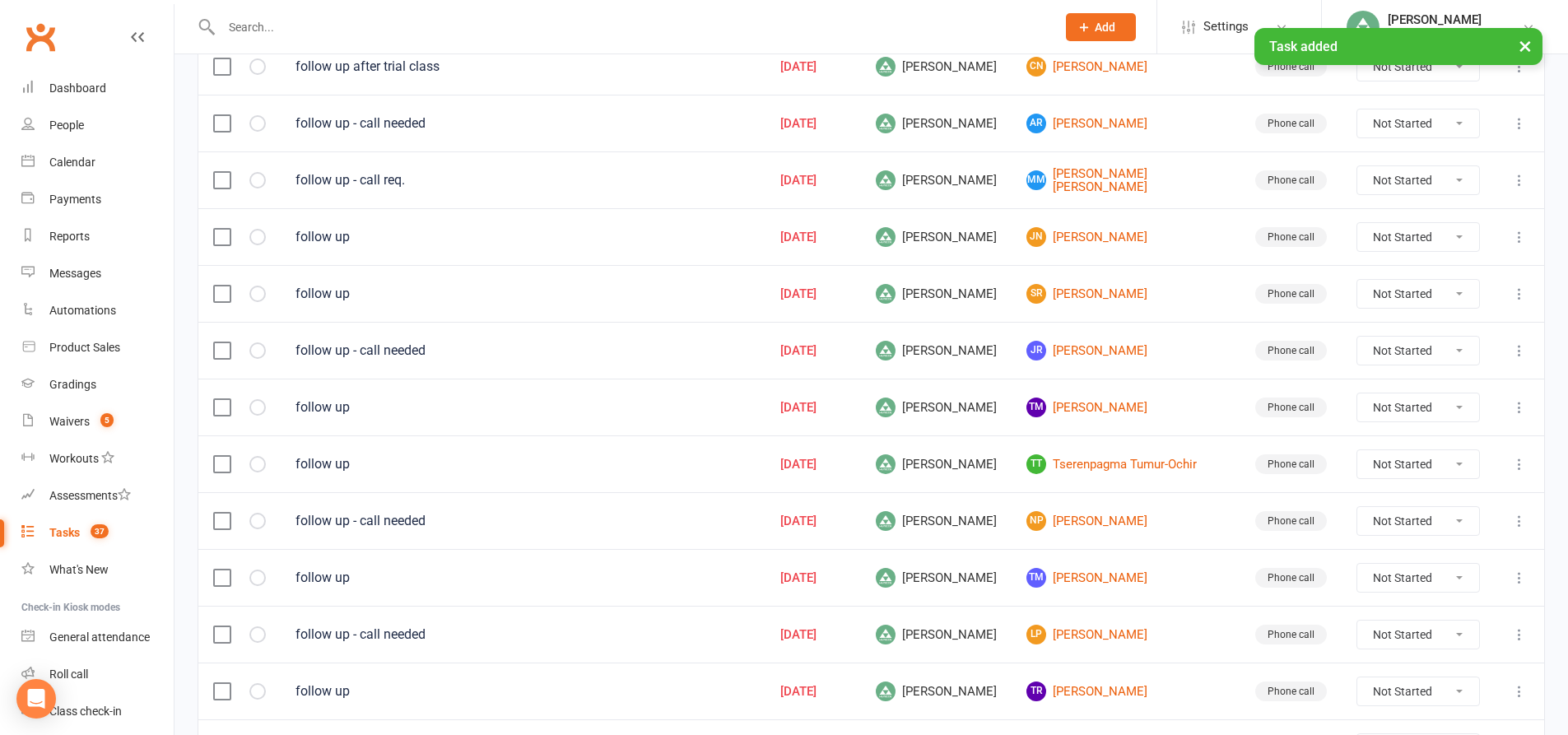
scroll to position [1116, 0]
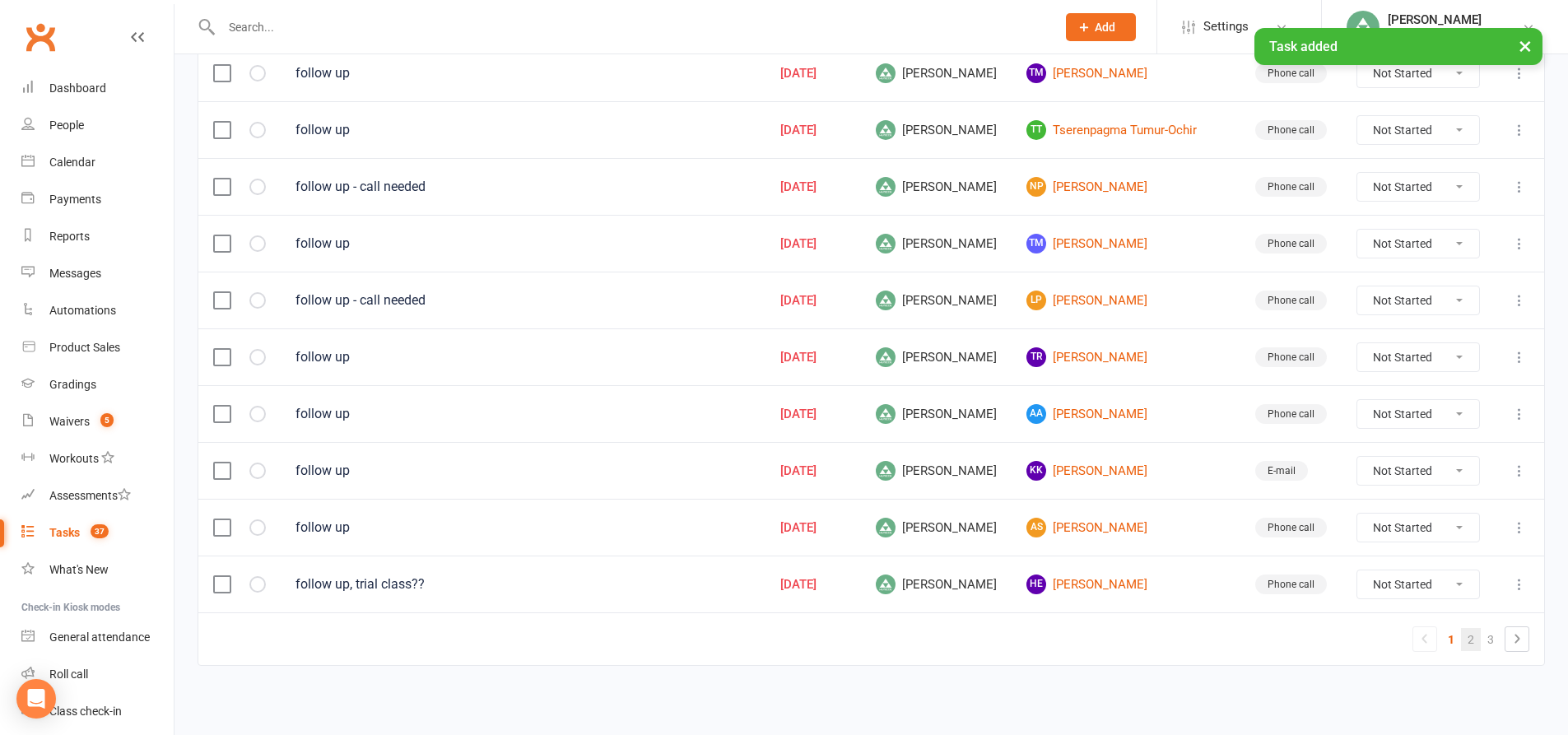
click at [1473, 645] on link "2" at bounding box center [1471, 639] width 20 height 23
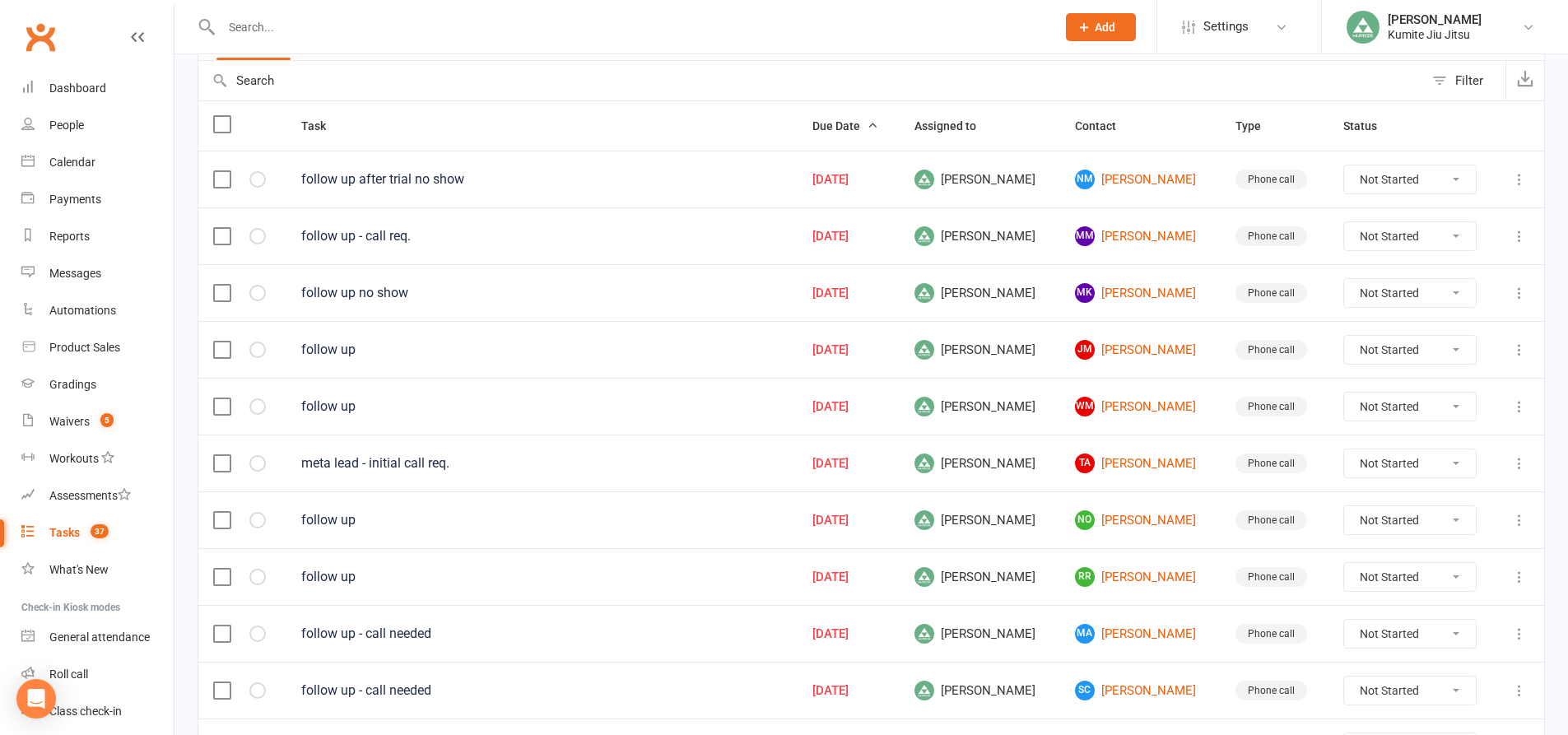
scroll to position [129, 0]
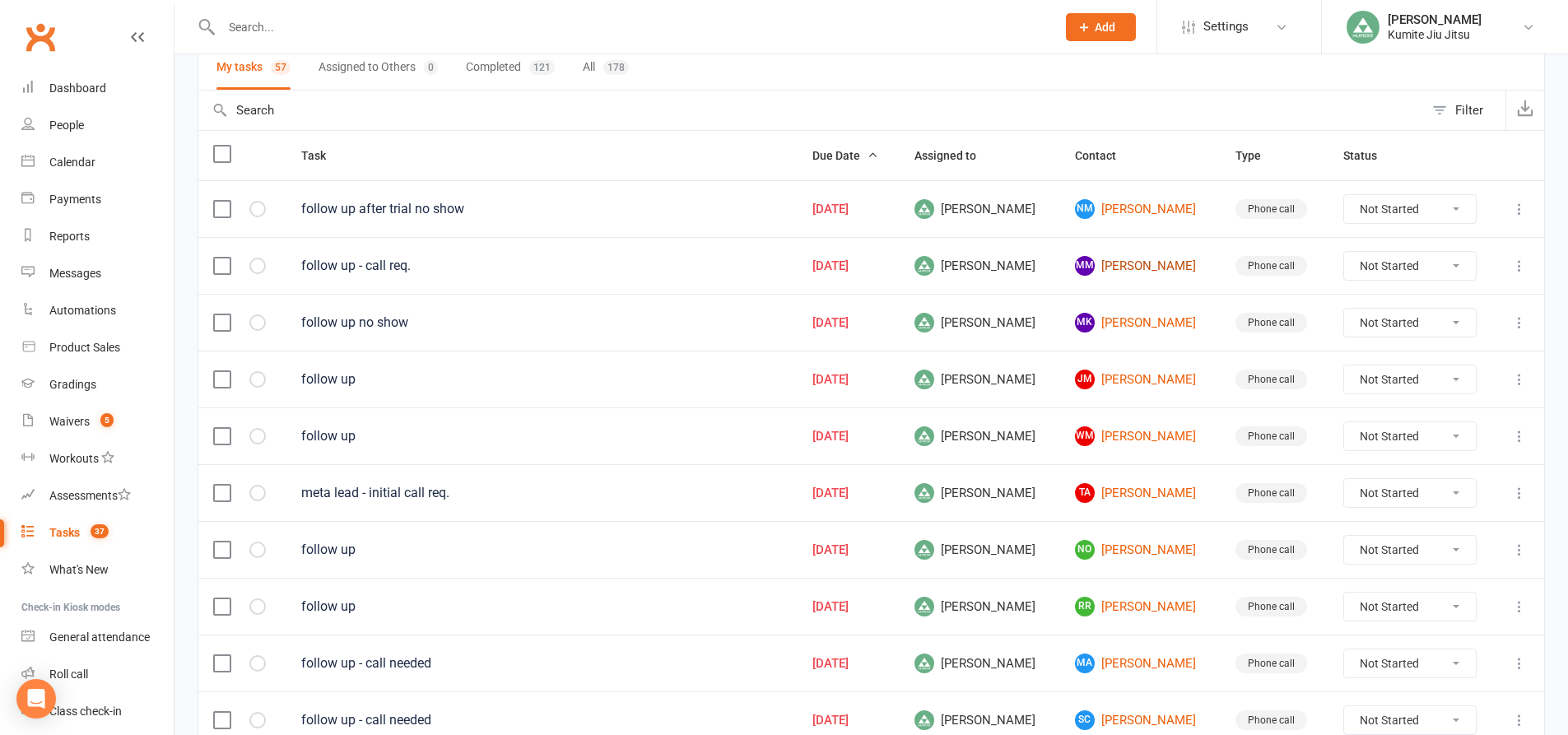
click at [1127, 265] on link "MM Mel Meta" at bounding box center [1141, 265] width 131 height 20
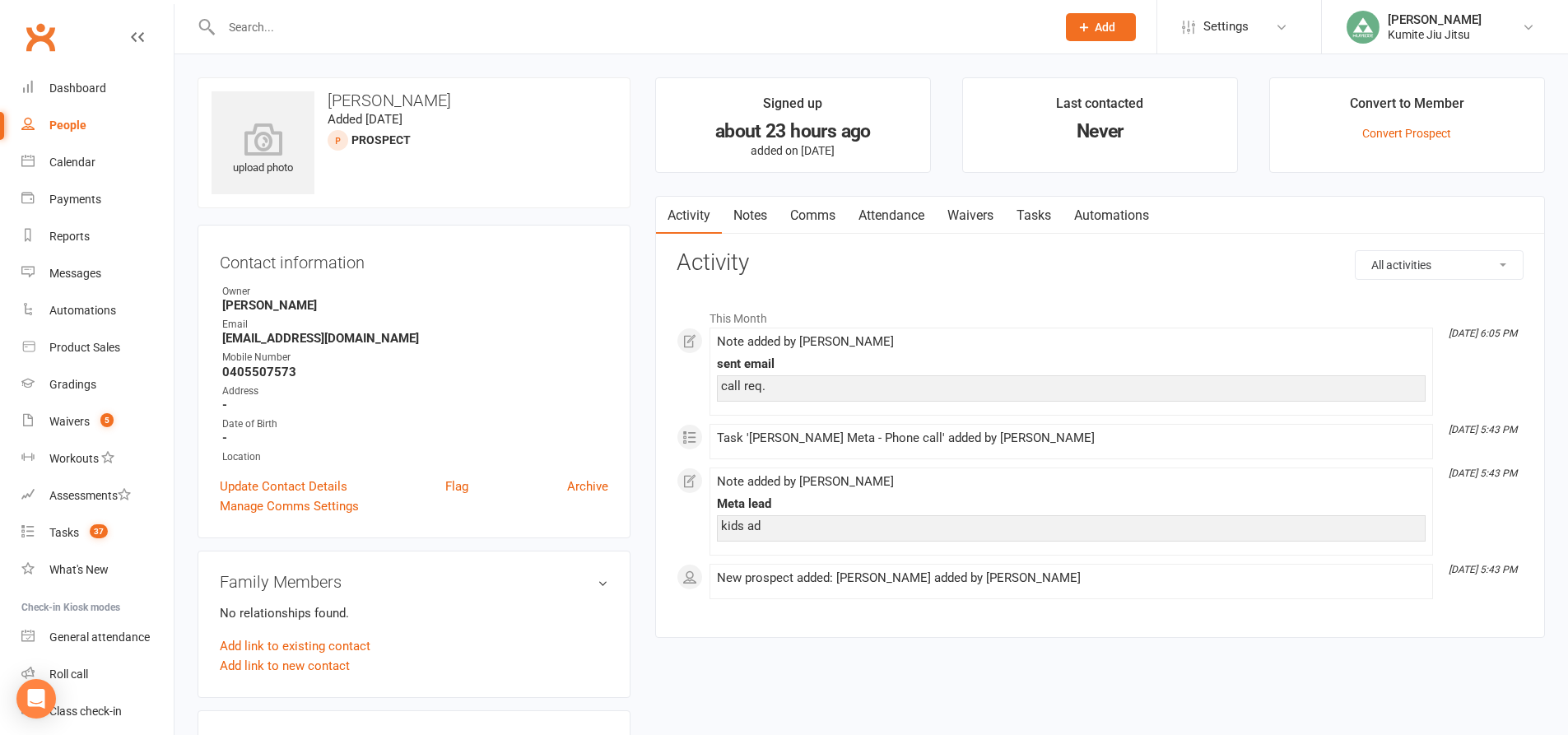
click at [761, 209] on link "Notes" at bounding box center [751, 216] width 57 height 38
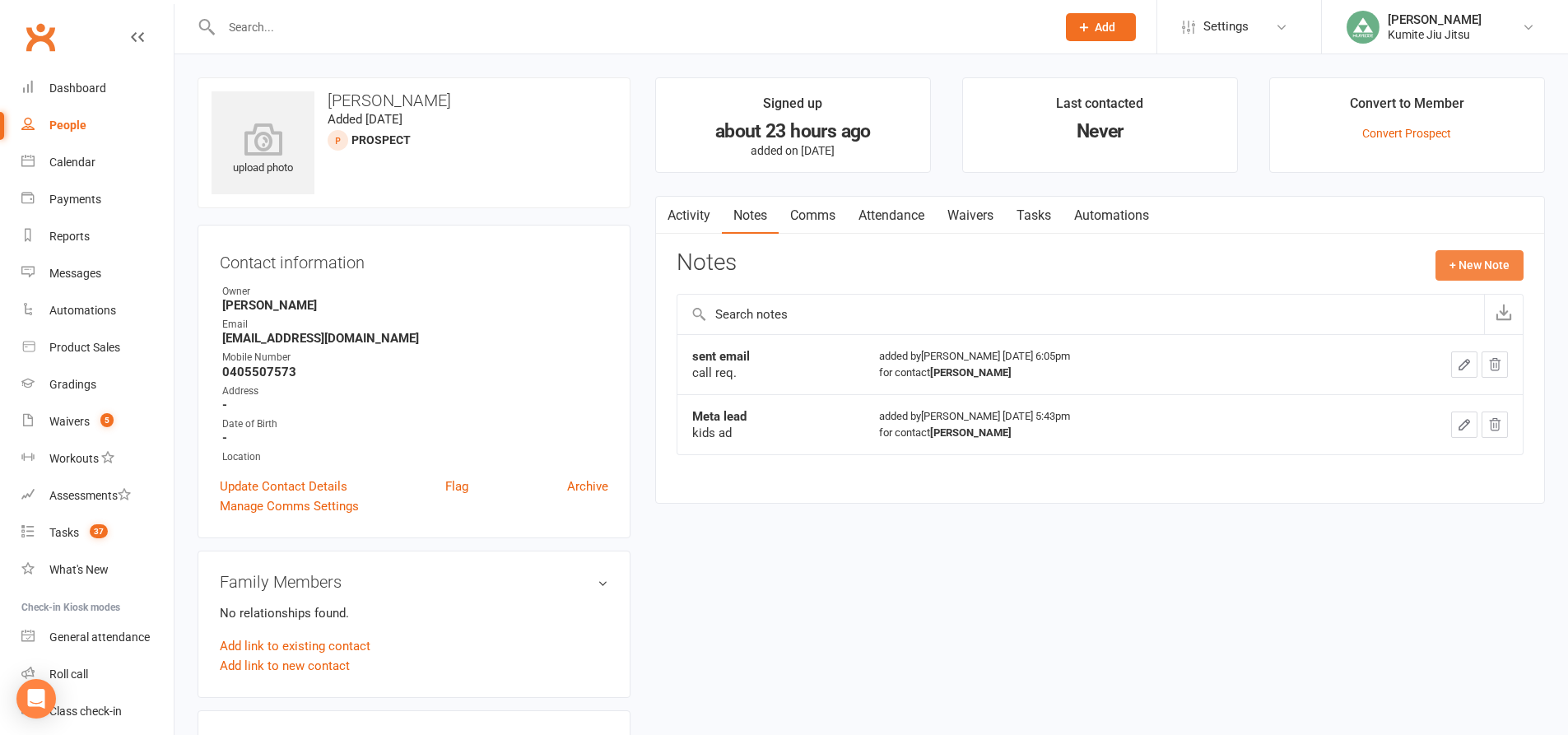
click at [1476, 261] on button "+ New Note" at bounding box center [1480, 264] width 88 height 29
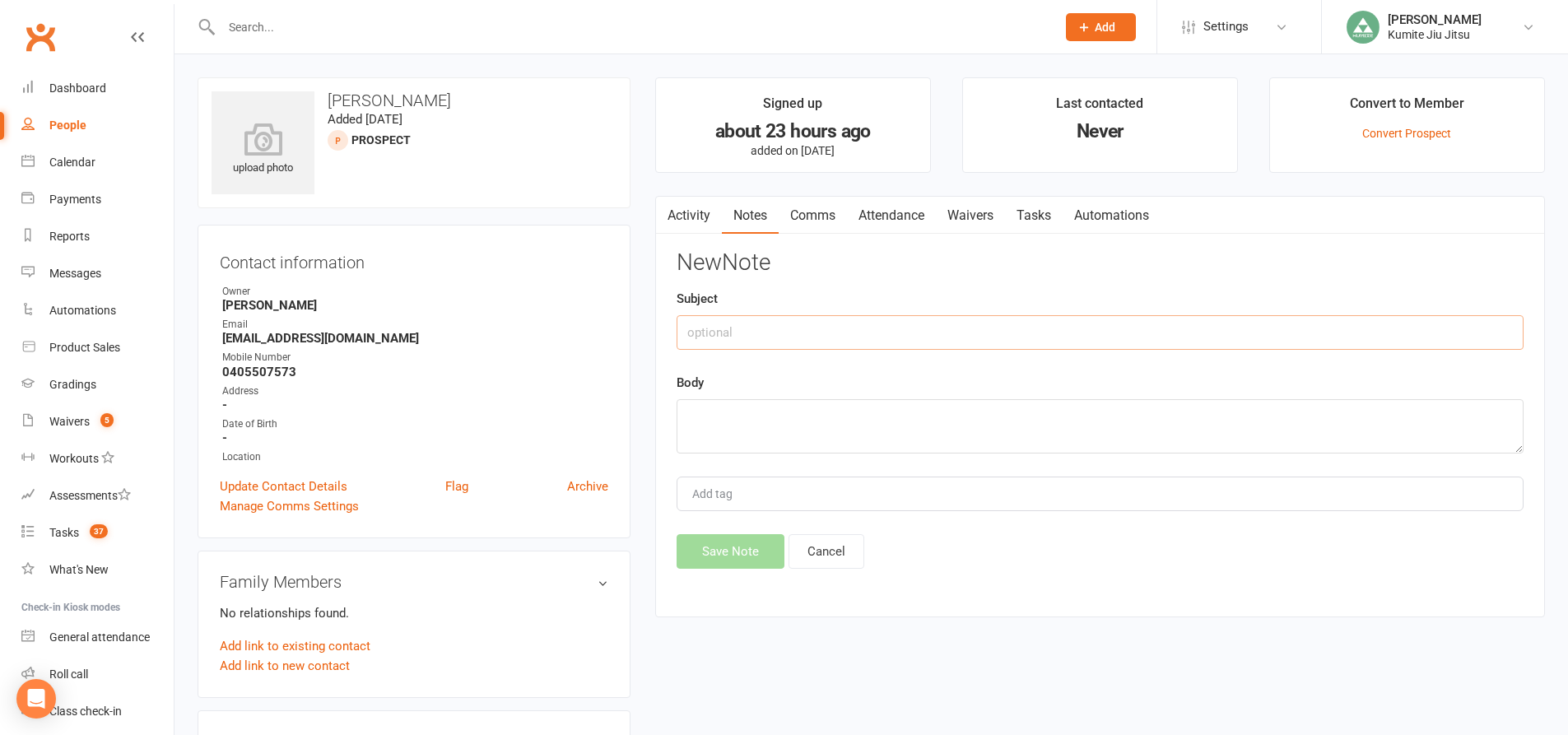
click at [761, 336] on input "text" at bounding box center [1100, 332] width 847 height 34
type input "call"
type textarea "VM + sms"
click at [730, 554] on button "Save Note" at bounding box center [730, 551] width 108 height 34
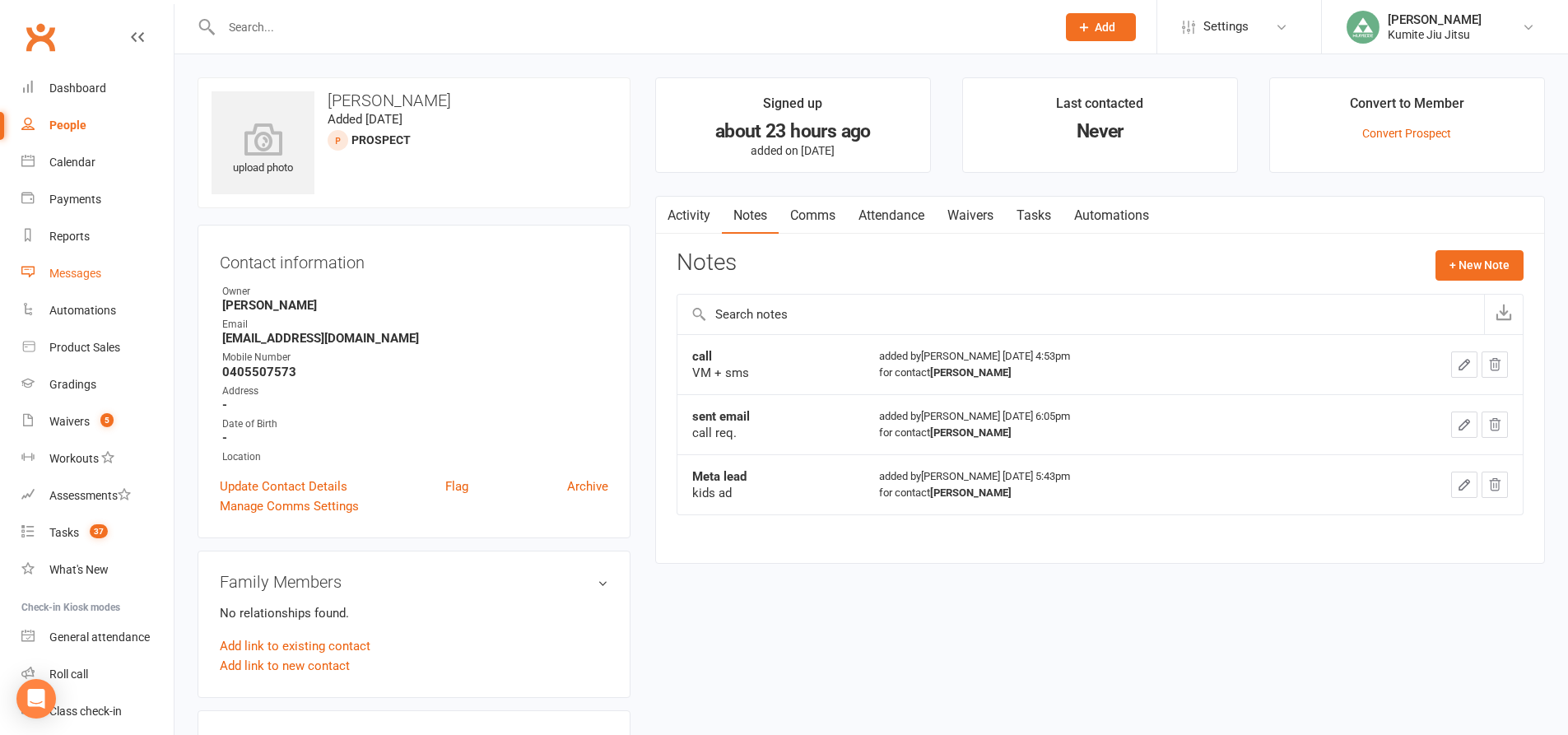
click at [60, 276] on div "Messages" at bounding box center [75, 273] width 52 height 13
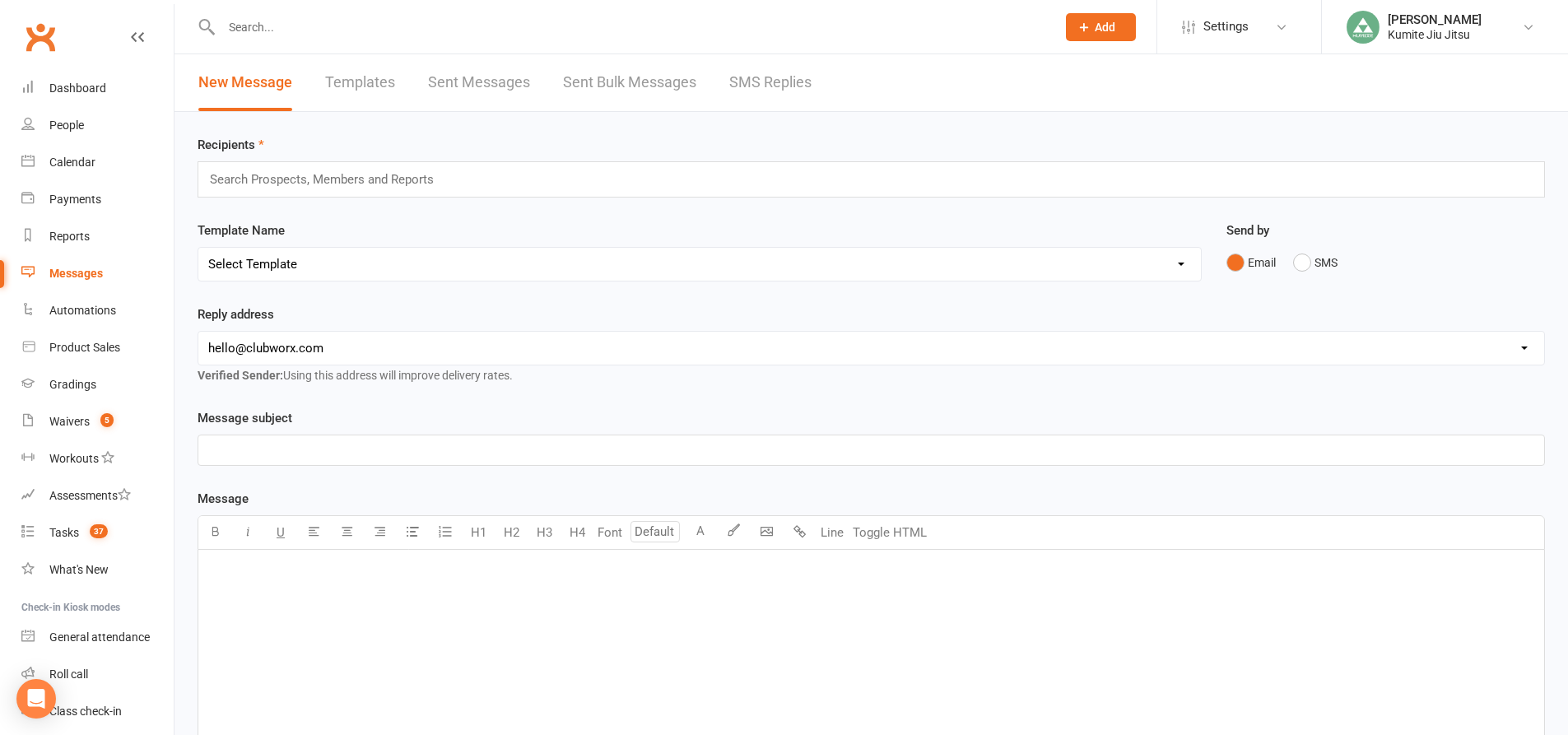
click at [488, 81] on link "Sent Messages" at bounding box center [479, 83] width 102 height 57
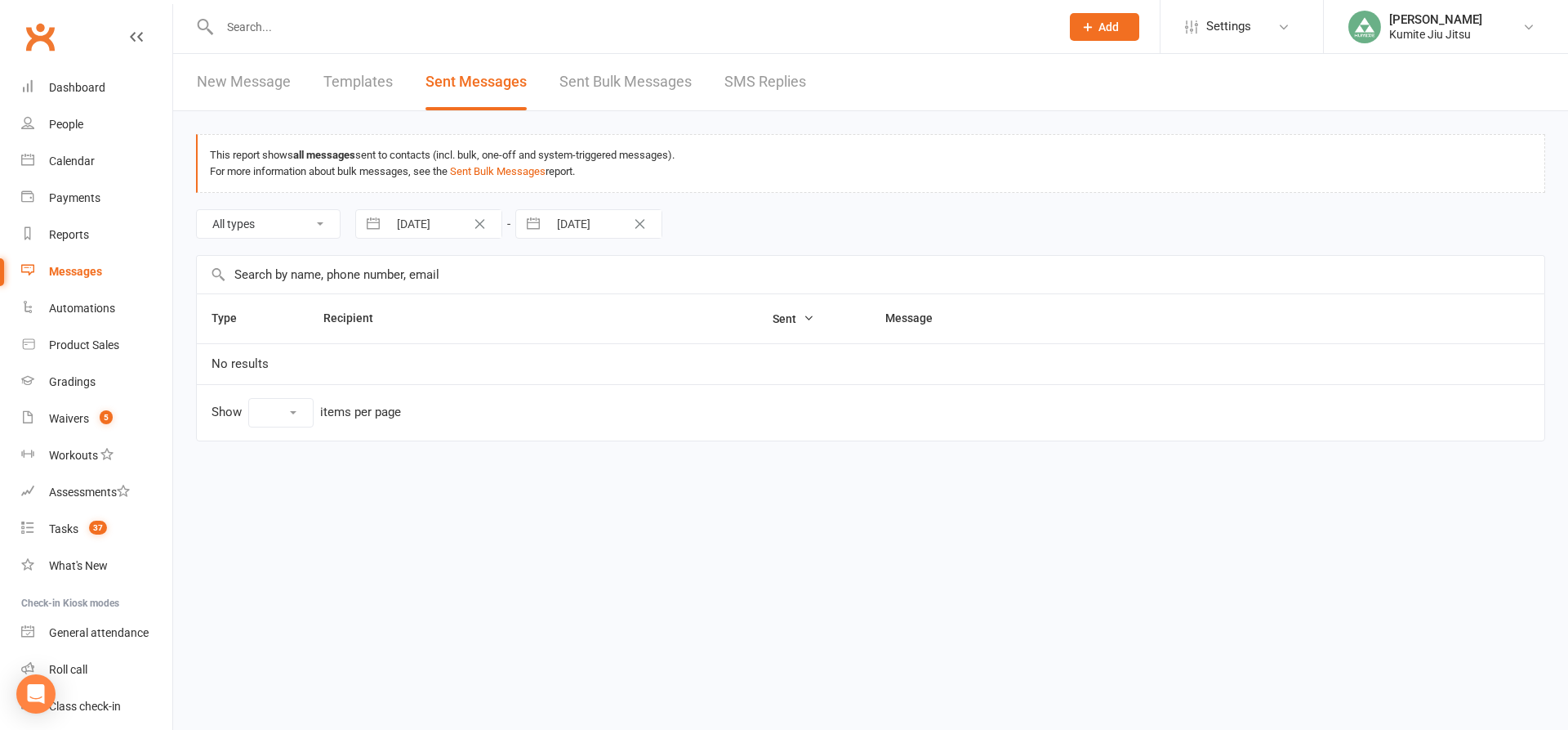
select select "10"
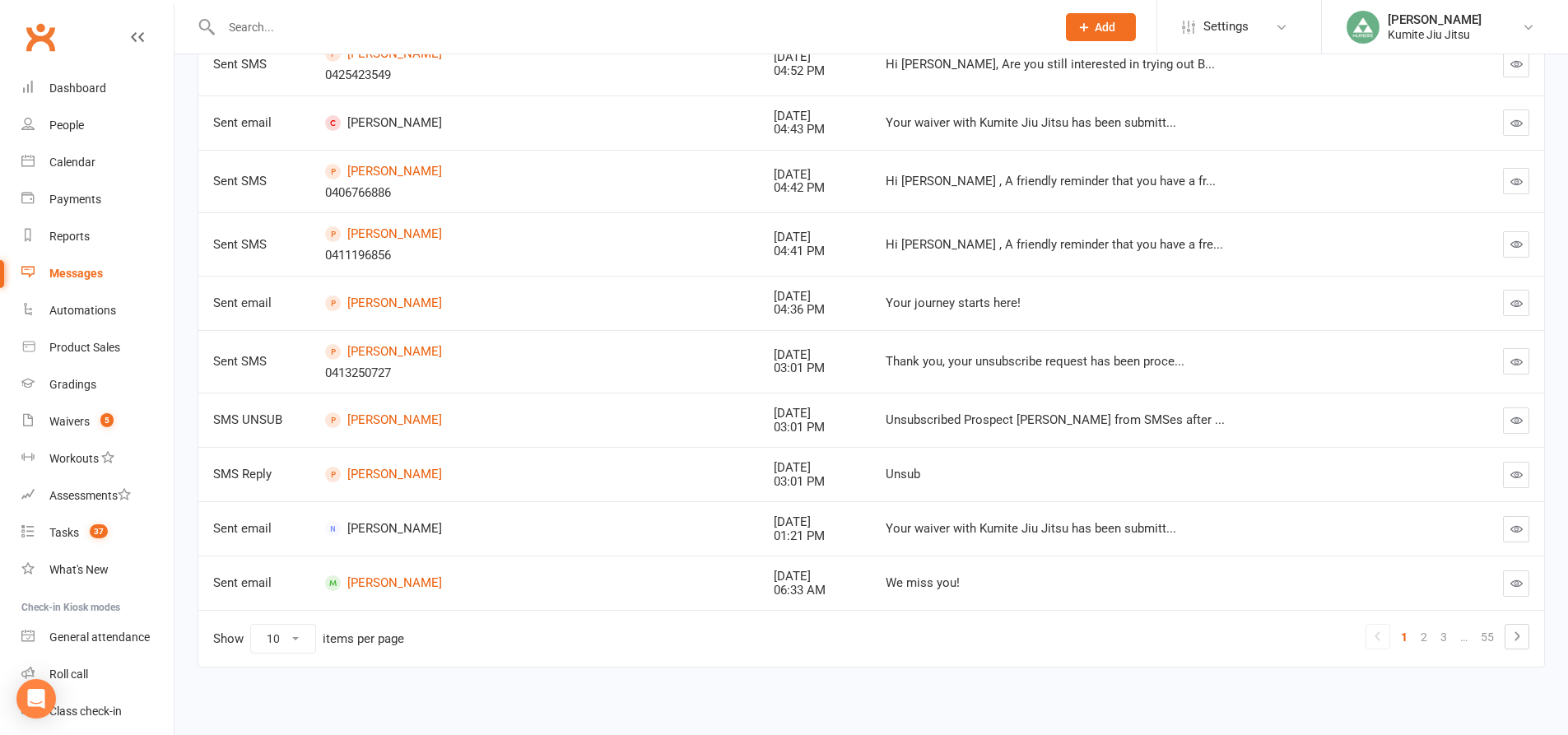
scroll to position [316, 0]
click at [1423, 638] on link "2" at bounding box center [1424, 634] width 20 height 23
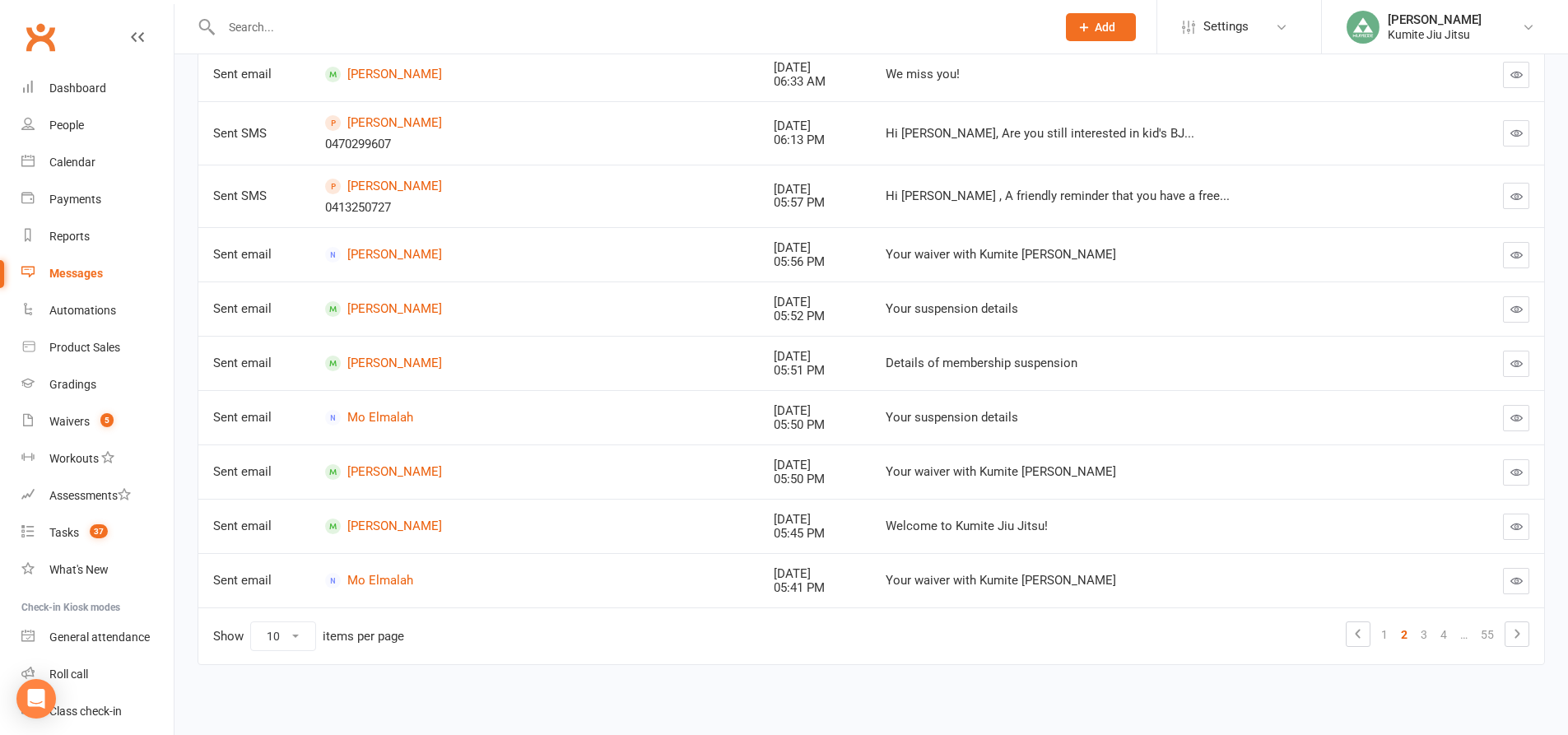
scroll to position [299, 0]
click at [1513, 133] on icon "button" at bounding box center [1517, 132] width 12 height 12
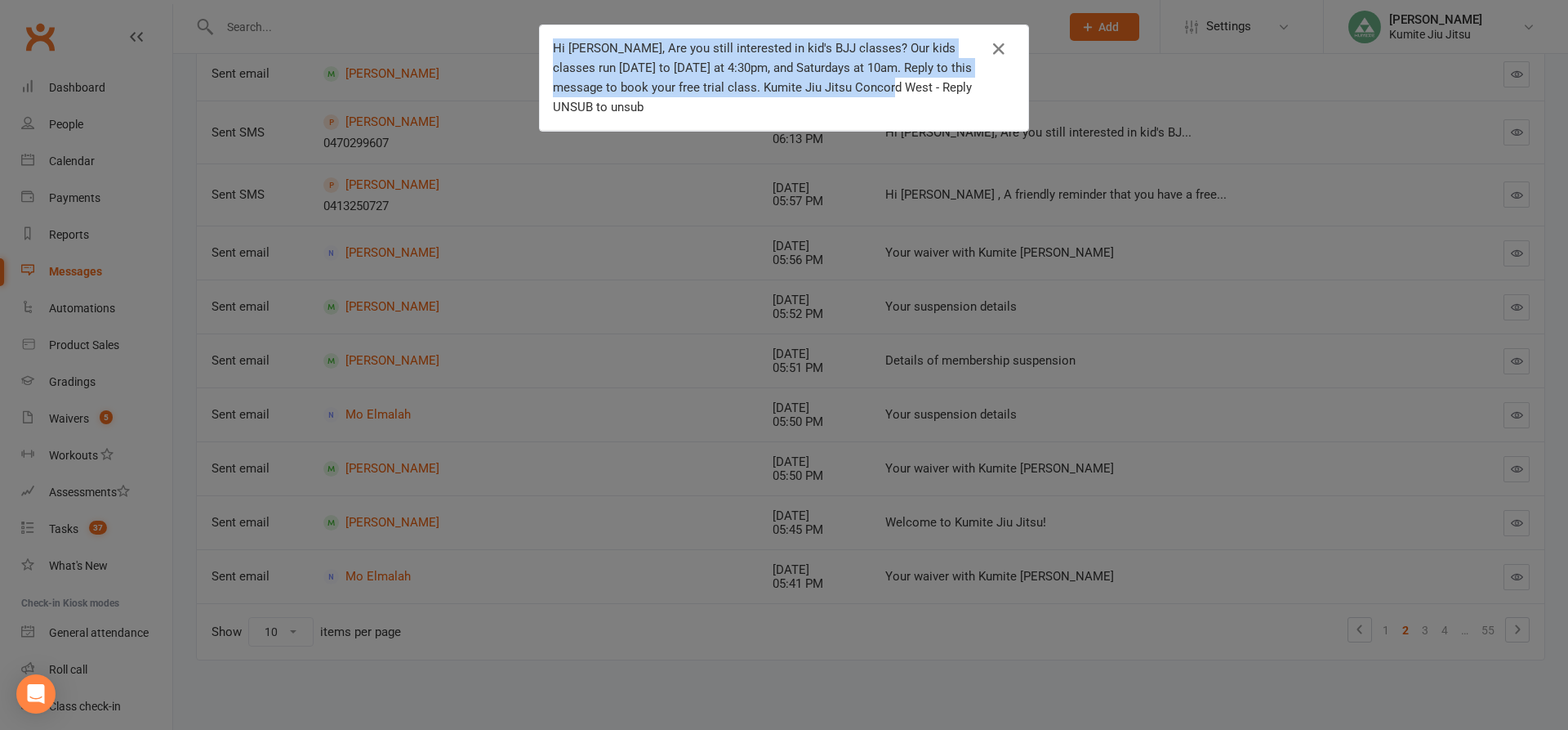
drag, startPoint x: 548, startPoint y: 45, endPoint x: 868, endPoint y: 92, distance: 323.4
click at [868, 92] on div "Hi Nadia, Are you still interested in kid's BJJ classes? Our kids classes run M…" at bounding box center [772, 77] width 438 height 78
copy div "Hi Nadia, Are you still interested in kid's BJJ classes? Our kids classes run M…"
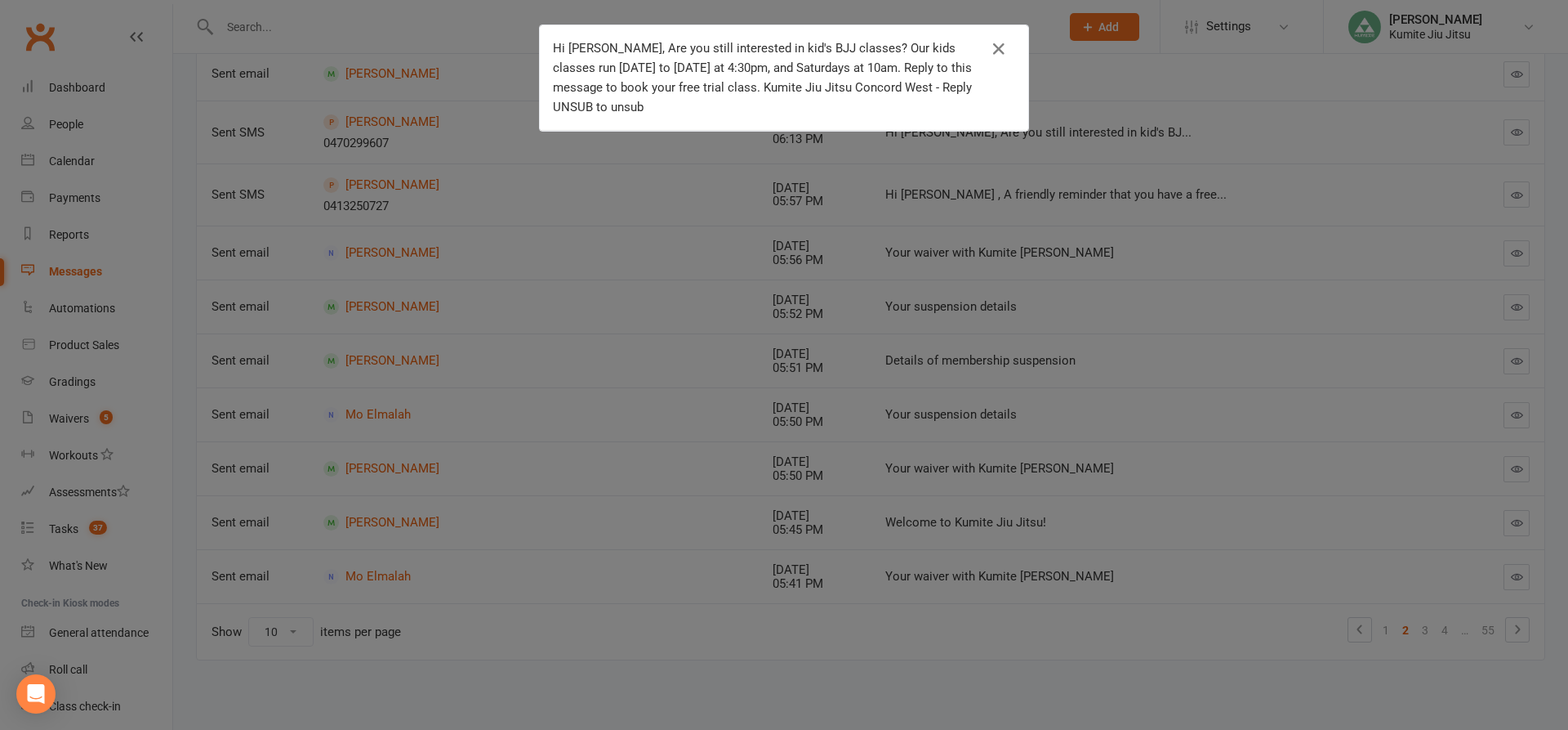
drag, startPoint x: 1046, startPoint y: 194, endPoint x: 1014, endPoint y: 157, distance: 48.9
click at [1046, 194] on div "Hi Nadia, Are you still interested in kid's BJJ classes? Our kids classes run M…" at bounding box center [784, 365] width 1568 height 730
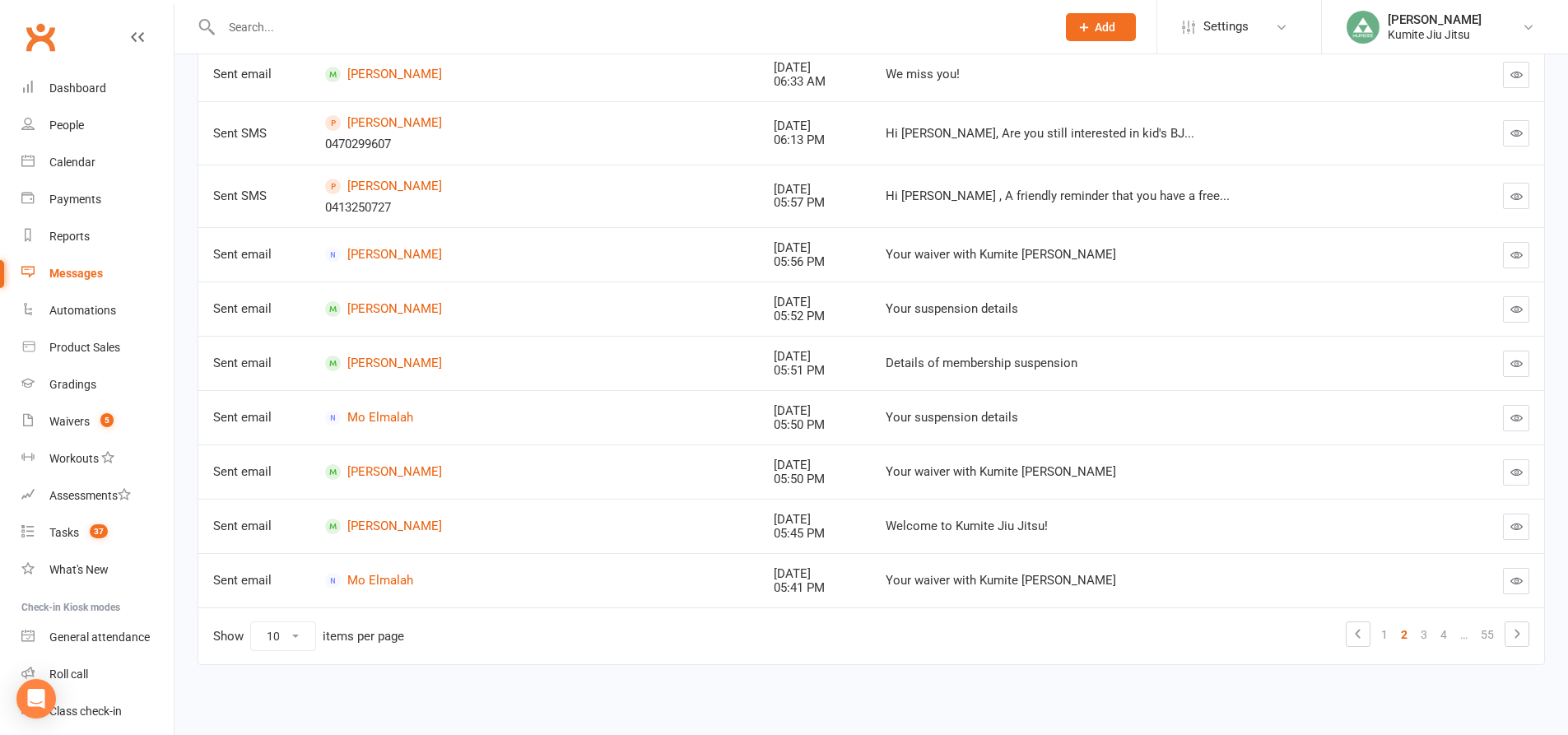
click at [378, 13] on div at bounding box center [621, 27] width 847 height 53
click at [312, 34] on input "text" at bounding box center [631, 27] width 828 height 23
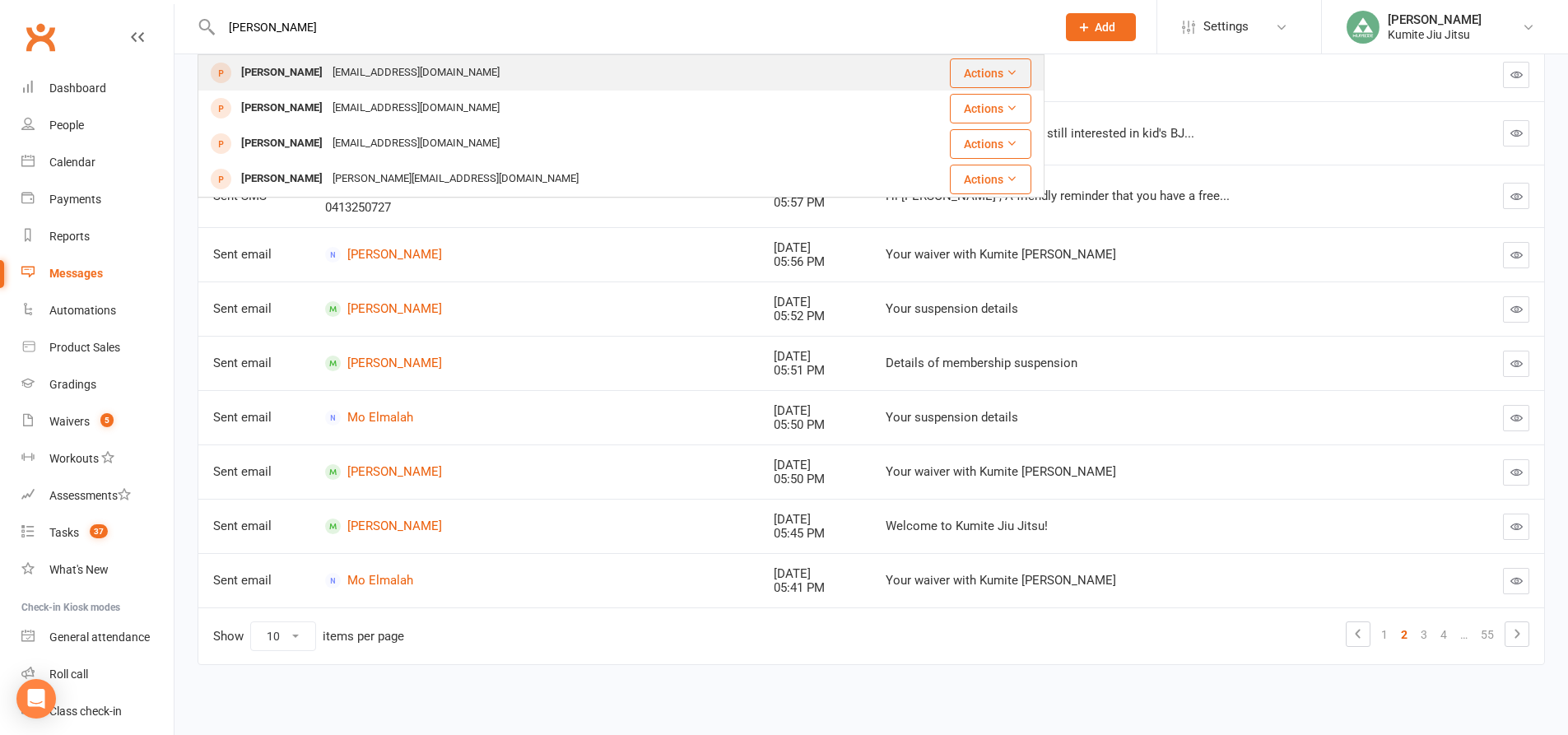
type input "mel"
click at [344, 71] on div "Melerdoganm@hotmail.com" at bounding box center [416, 72] width 177 height 24
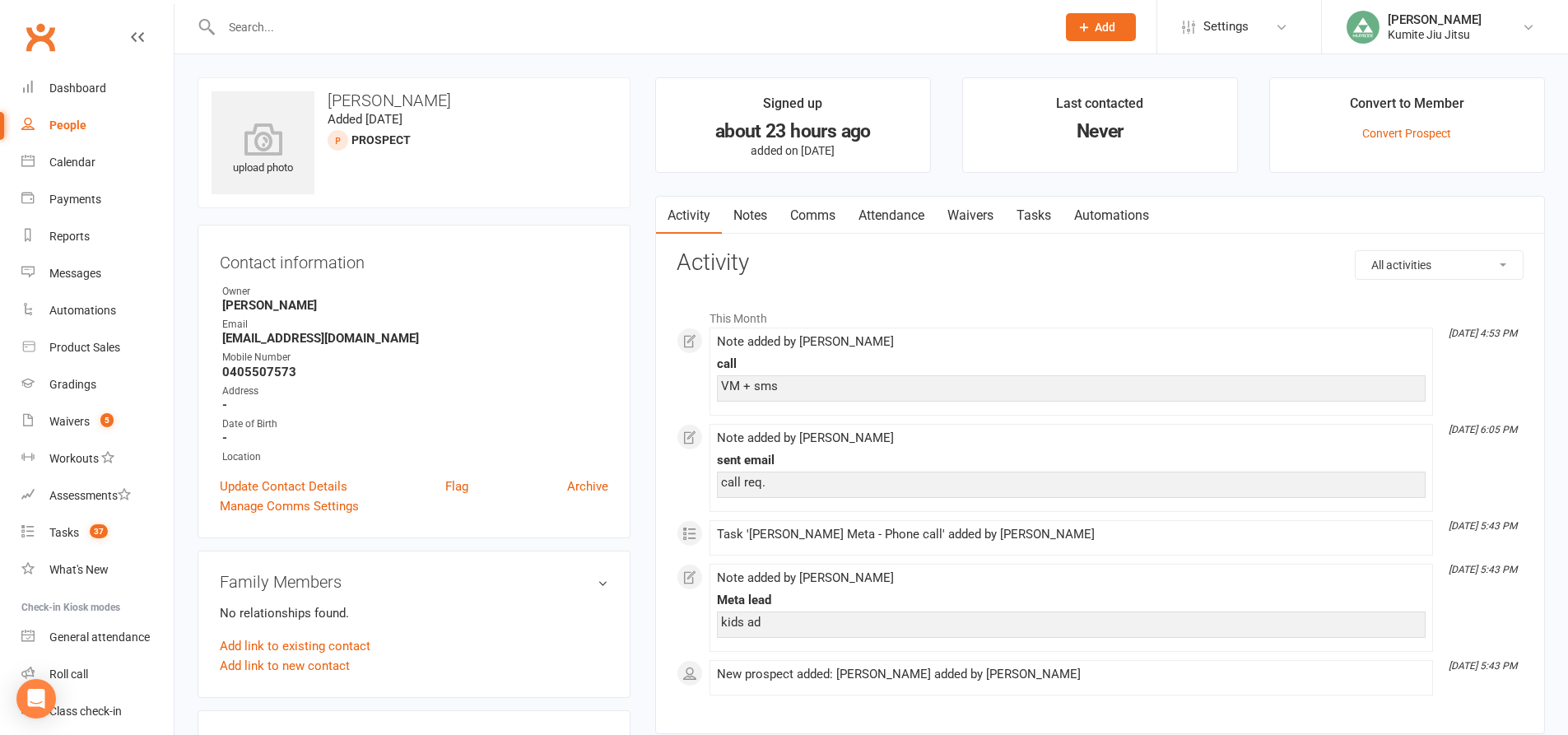
click at [758, 218] on link "Notes" at bounding box center [751, 216] width 57 height 38
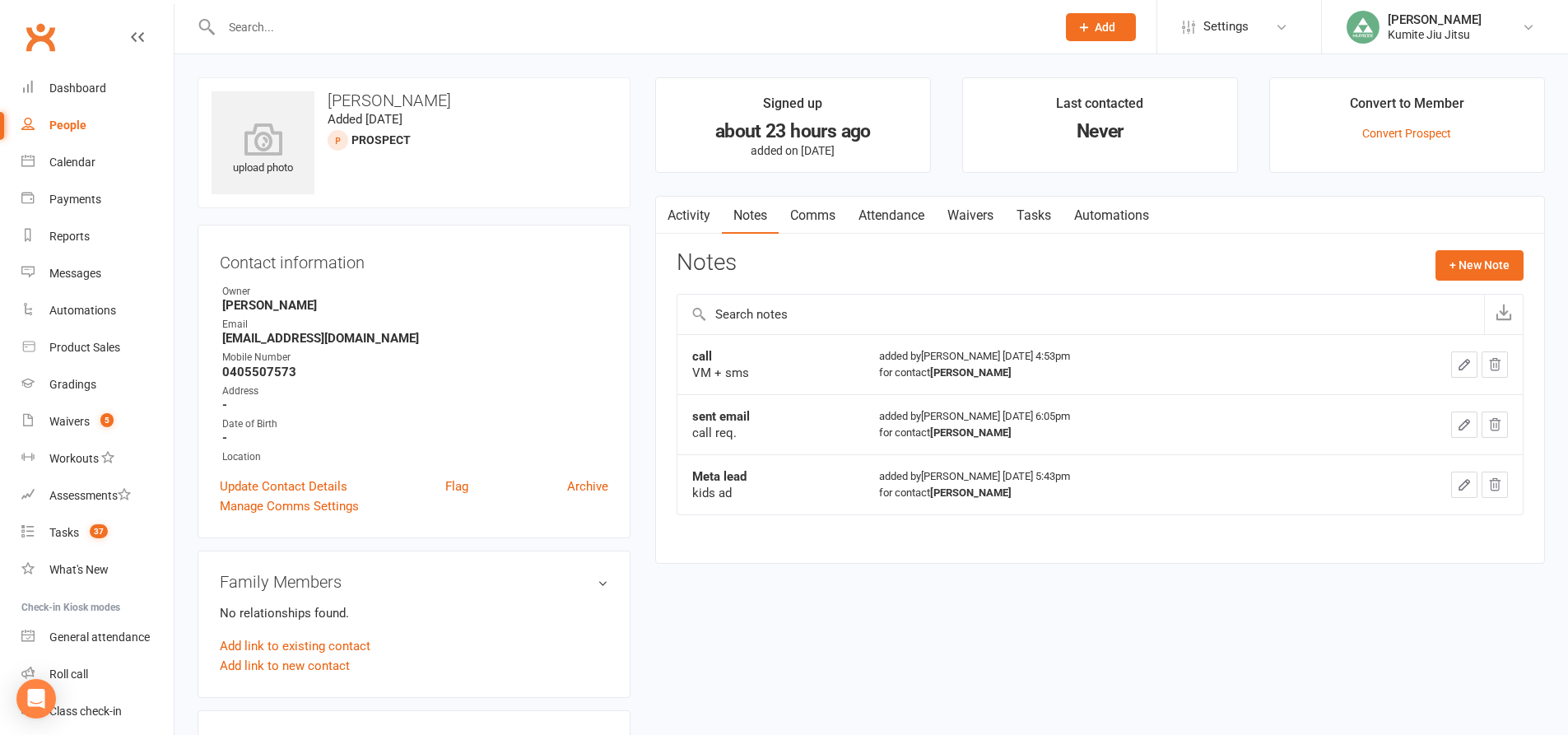
click at [823, 217] on link "Comms" at bounding box center [813, 216] width 69 height 38
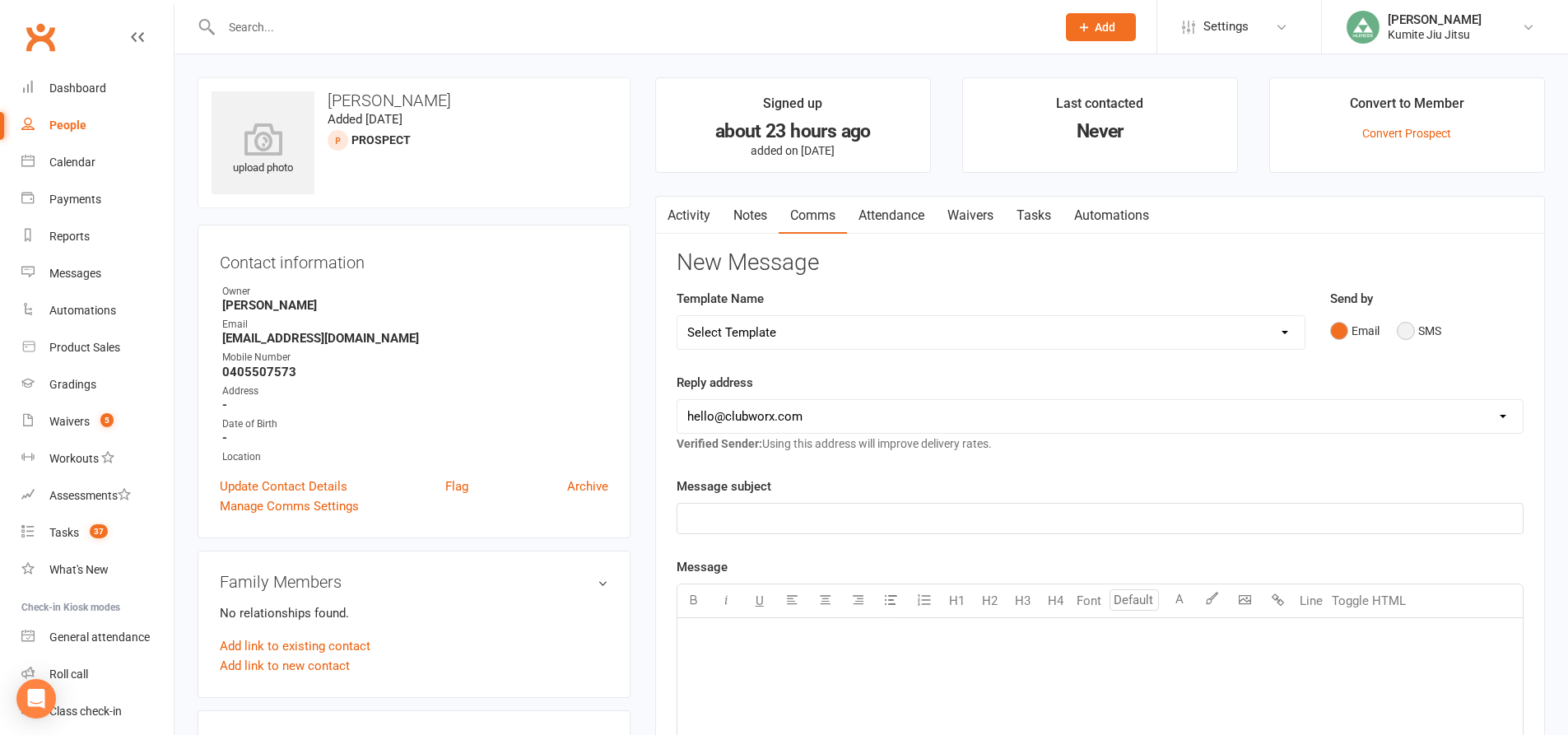
click at [1409, 332] on button "SMS" at bounding box center [1419, 330] width 45 height 31
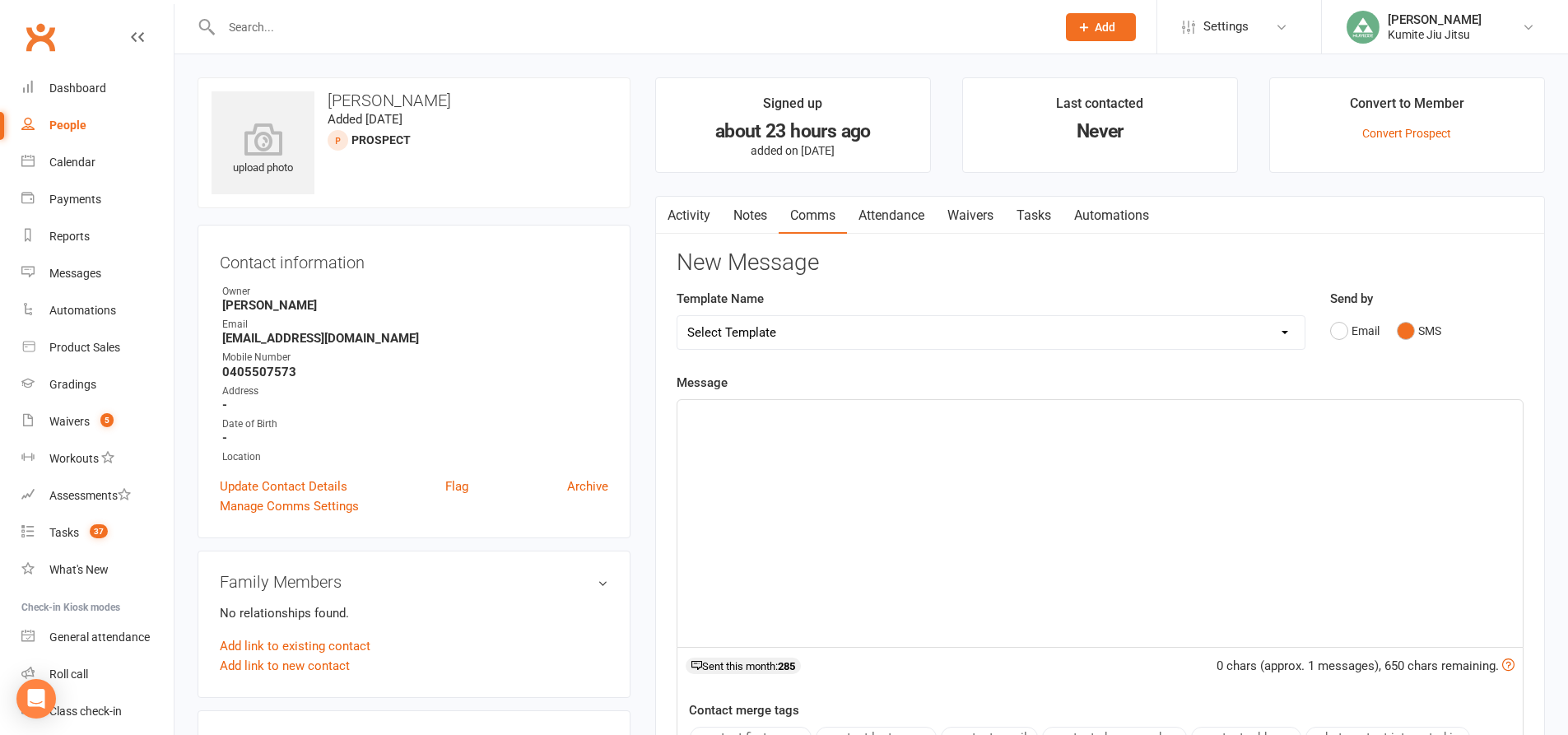
click at [910, 459] on div "﻿" at bounding box center [1100, 524] width 846 height 247
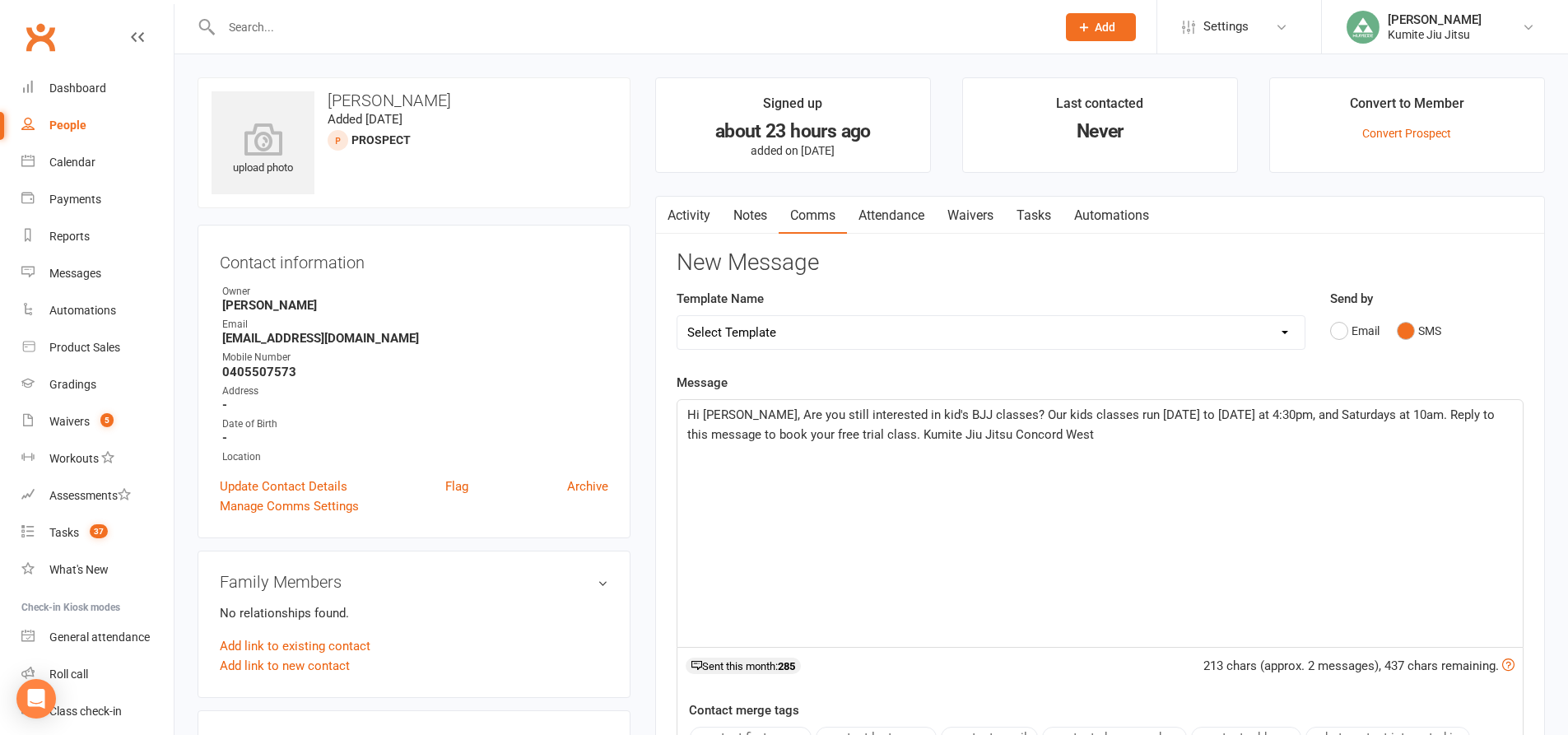
drag, startPoint x: 734, startPoint y: 417, endPoint x: 774, endPoint y: 416, distance: 40.0
click at [735, 417] on span "Hi Nadia, Are you still interested in kid's BJJ classes? Our kids classes run M…" at bounding box center [1093, 424] width 811 height 34
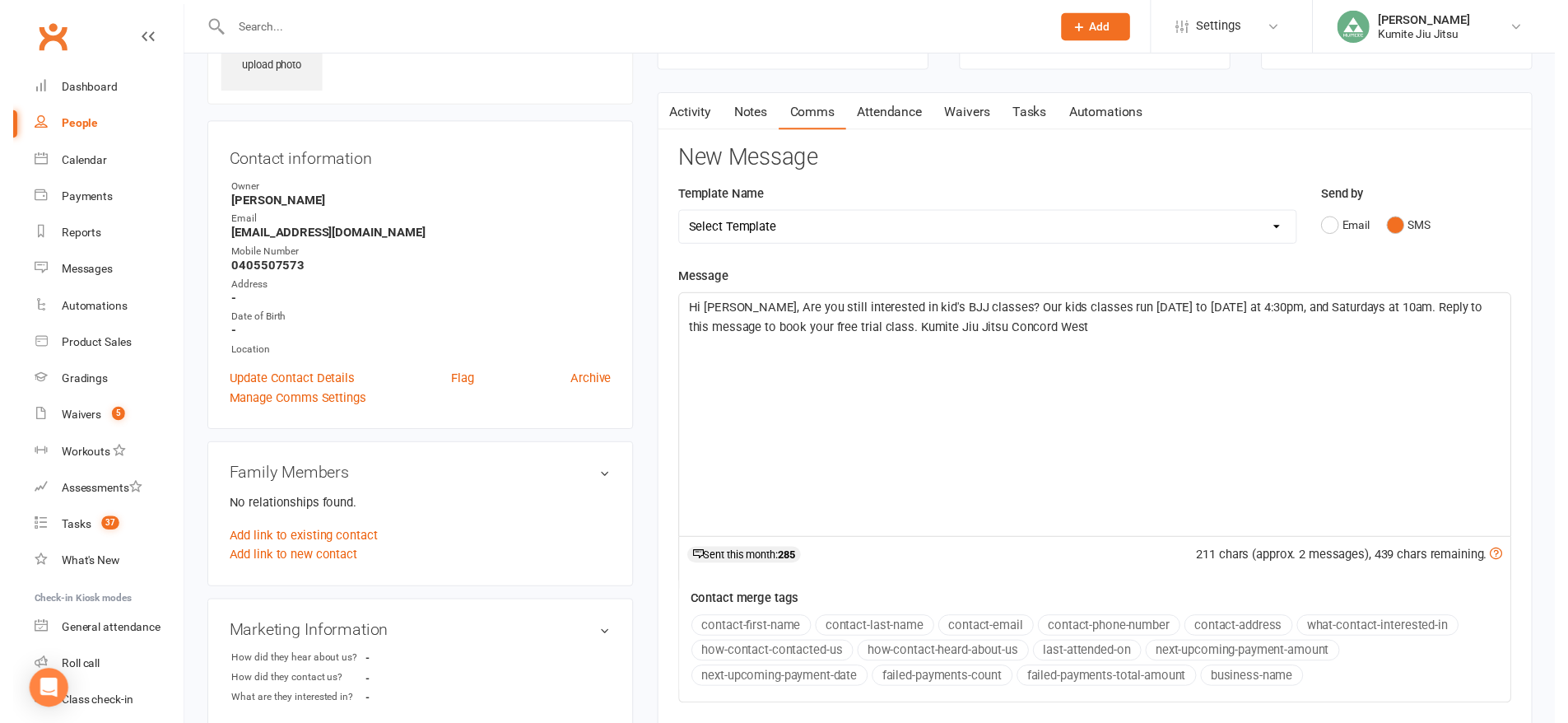
scroll to position [247, 0]
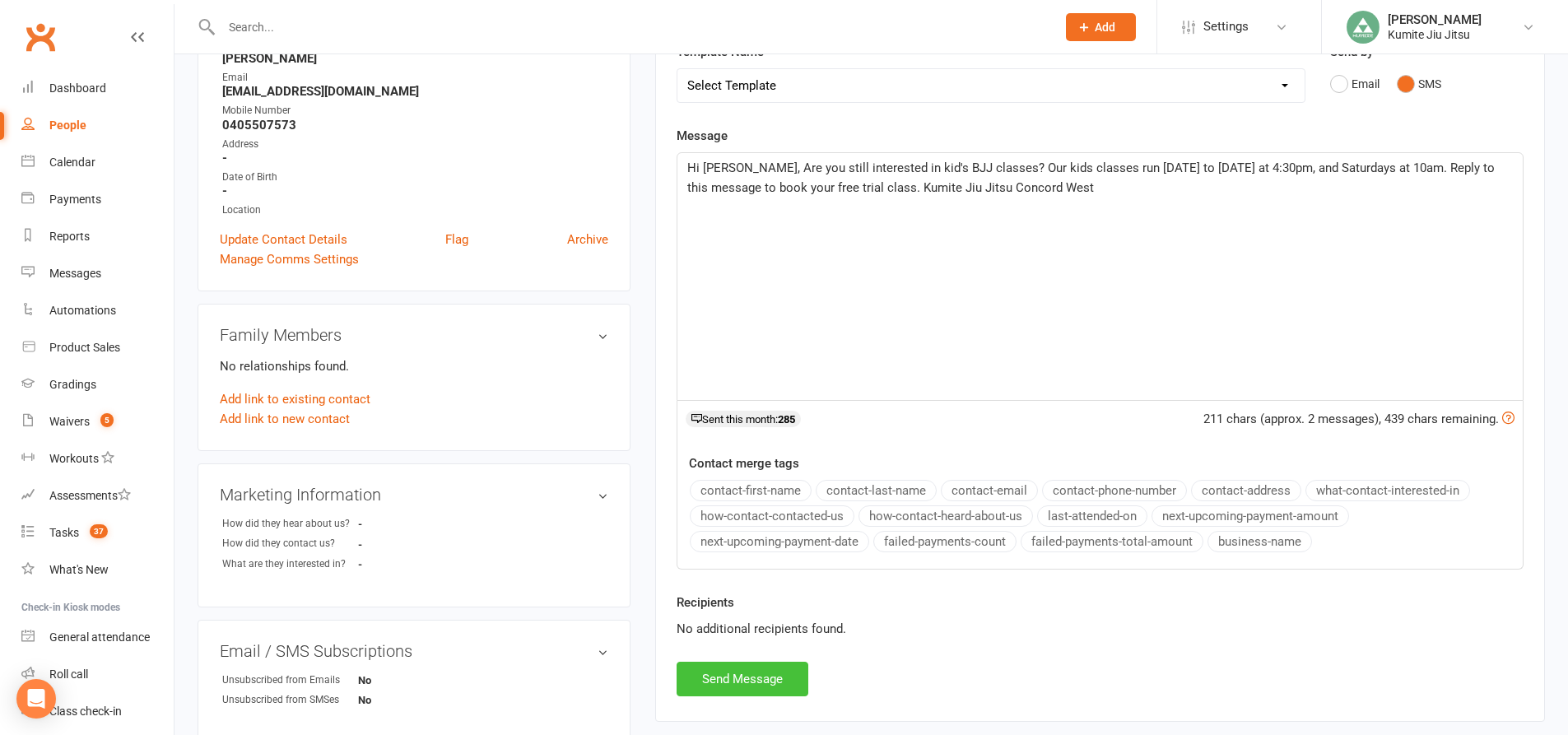
click at [756, 678] on button "Send Message" at bounding box center [742, 679] width 131 height 34
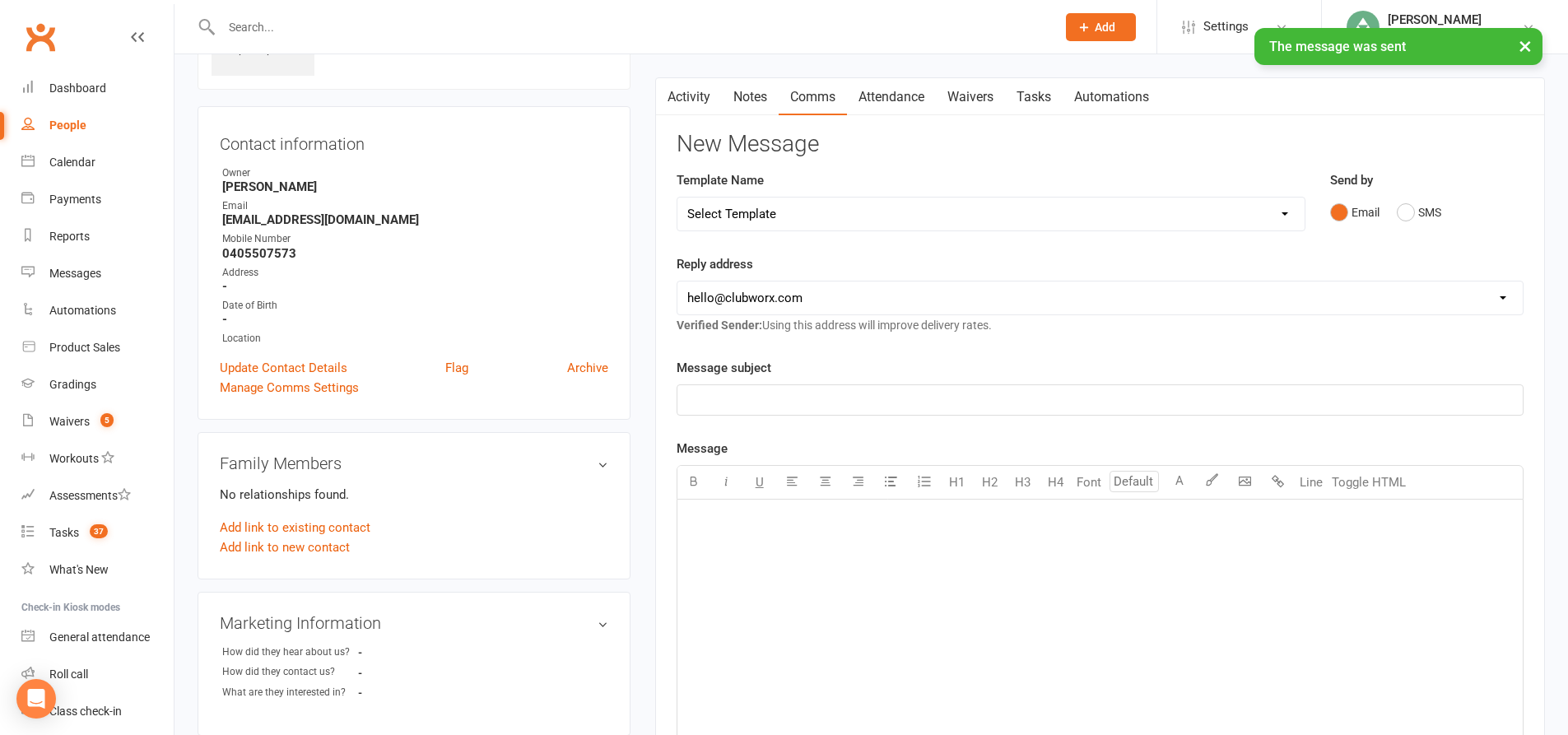
scroll to position [0, 0]
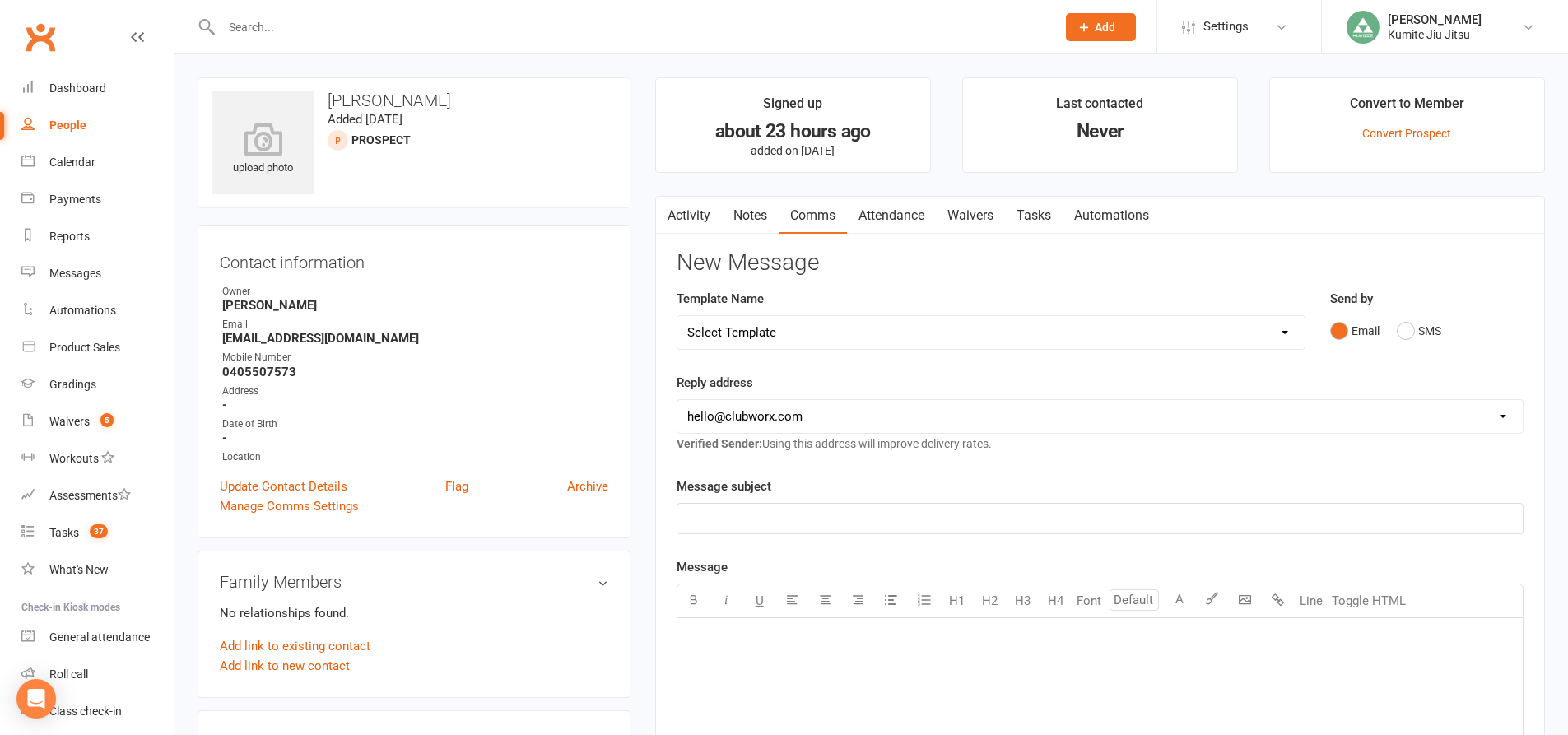
click at [759, 223] on link "Notes" at bounding box center [751, 216] width 57 height 38
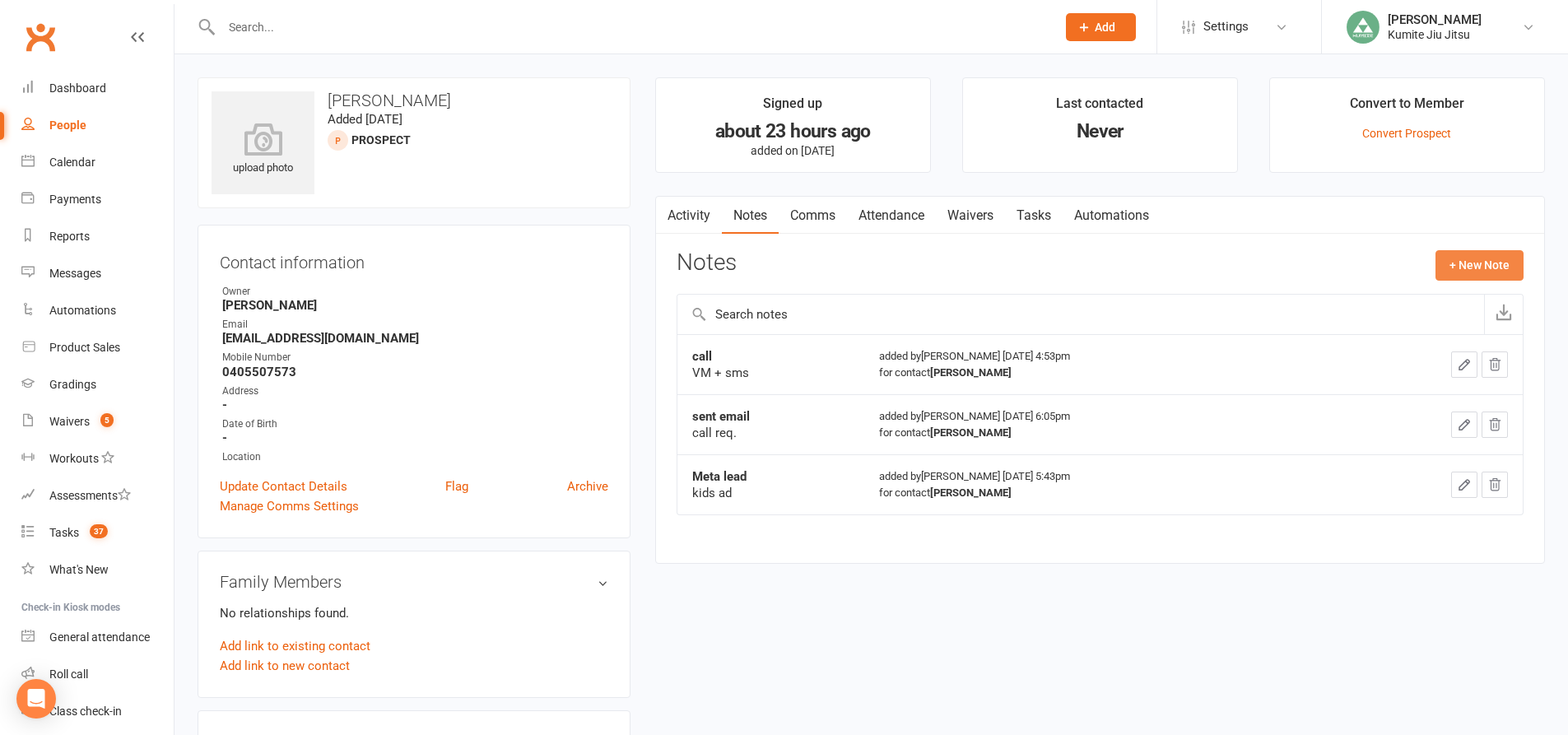
click at [1459, 262] on button "+ New Note" at bounding box center [1480, 264] width 88 height 29
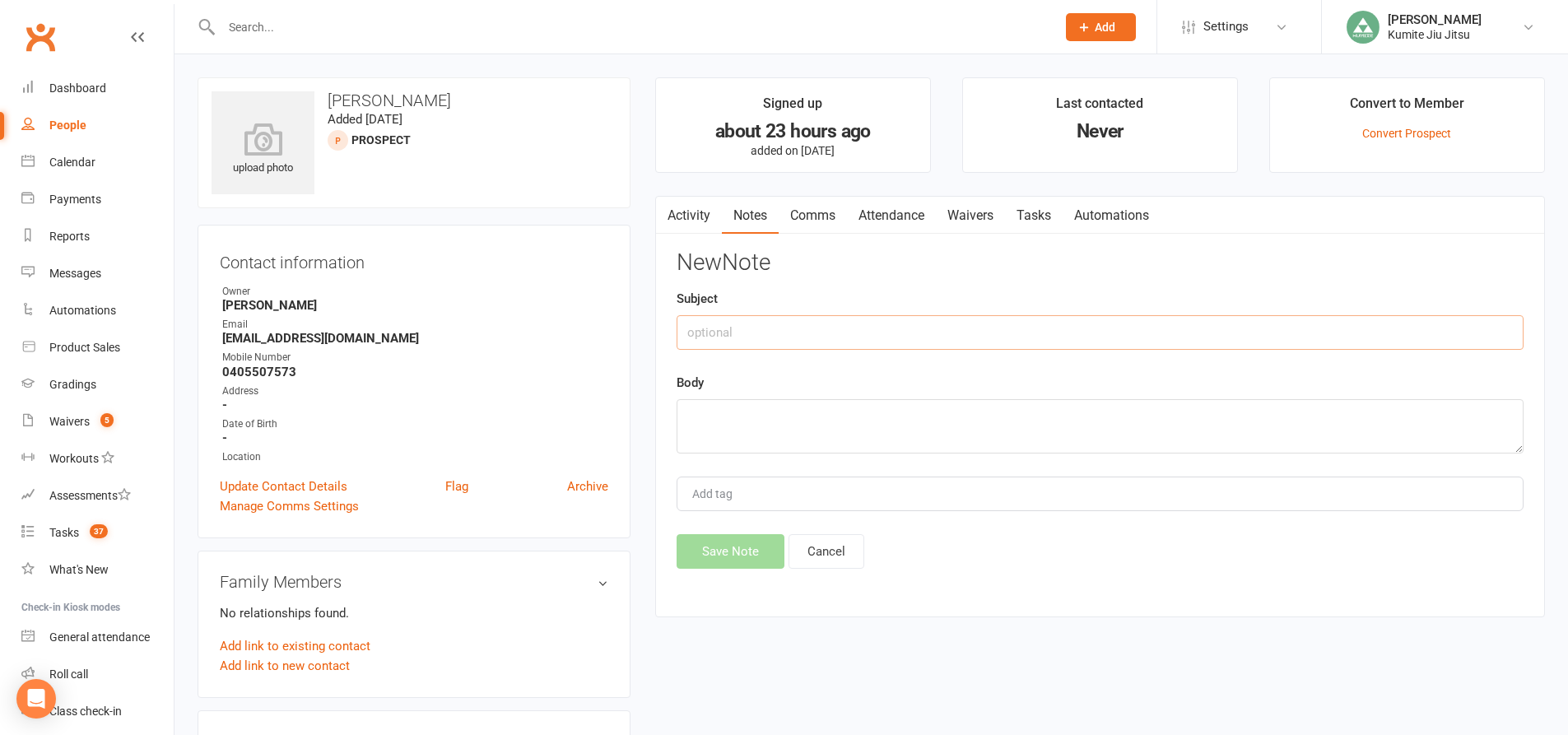
click at [790, 343] on input "text" at bounding box center [1100, 332] width 847 height 34
type input "call back"
type textarea "very interested, but currently clashes with soccer schedule. after soccer seaso…"
click at [733, 567] on button "Save Note" at bounding box center [730, 551] width 108 height 34
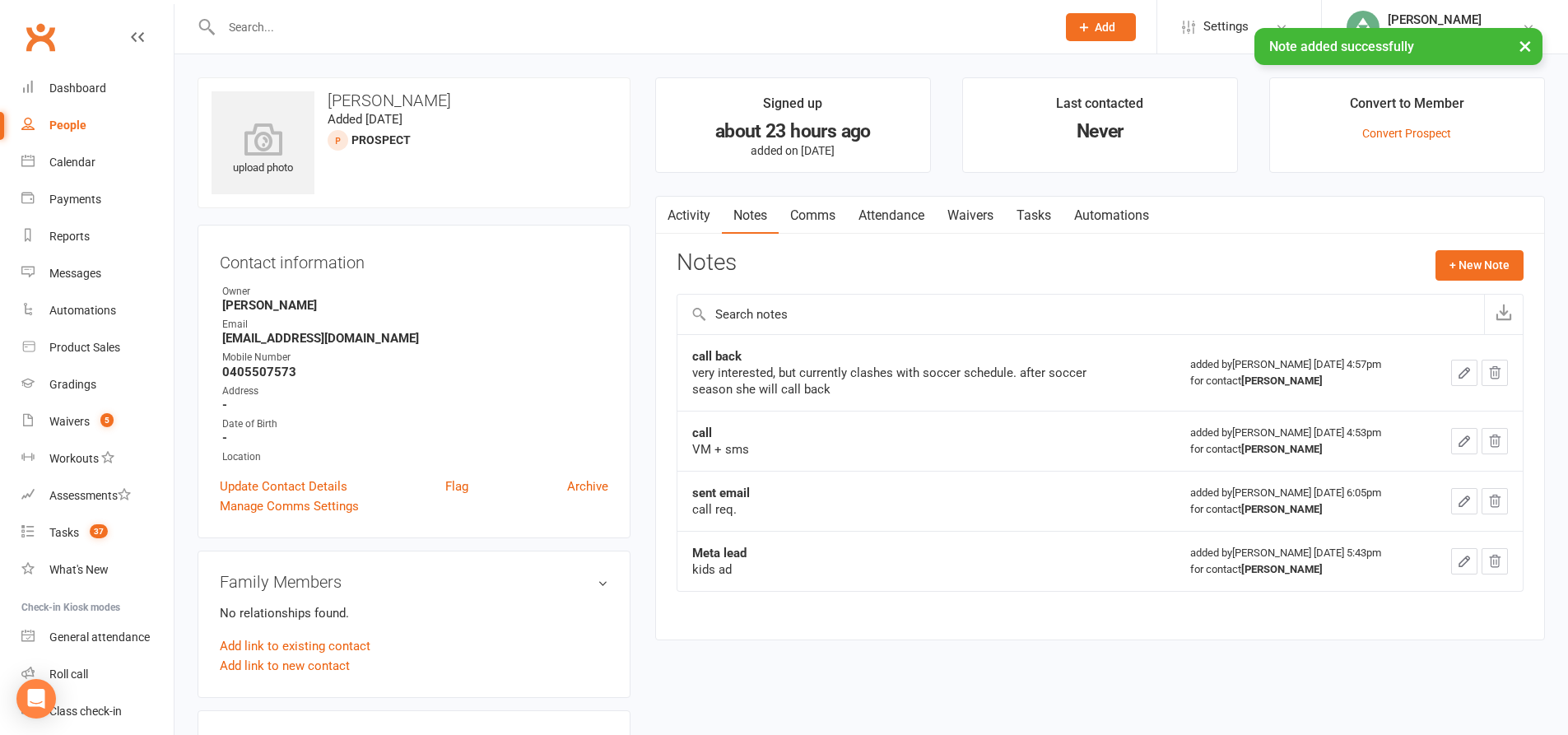
click at [1036, 212] on link "Tasks" at bounding box center [1034, 216] width 58 height 38
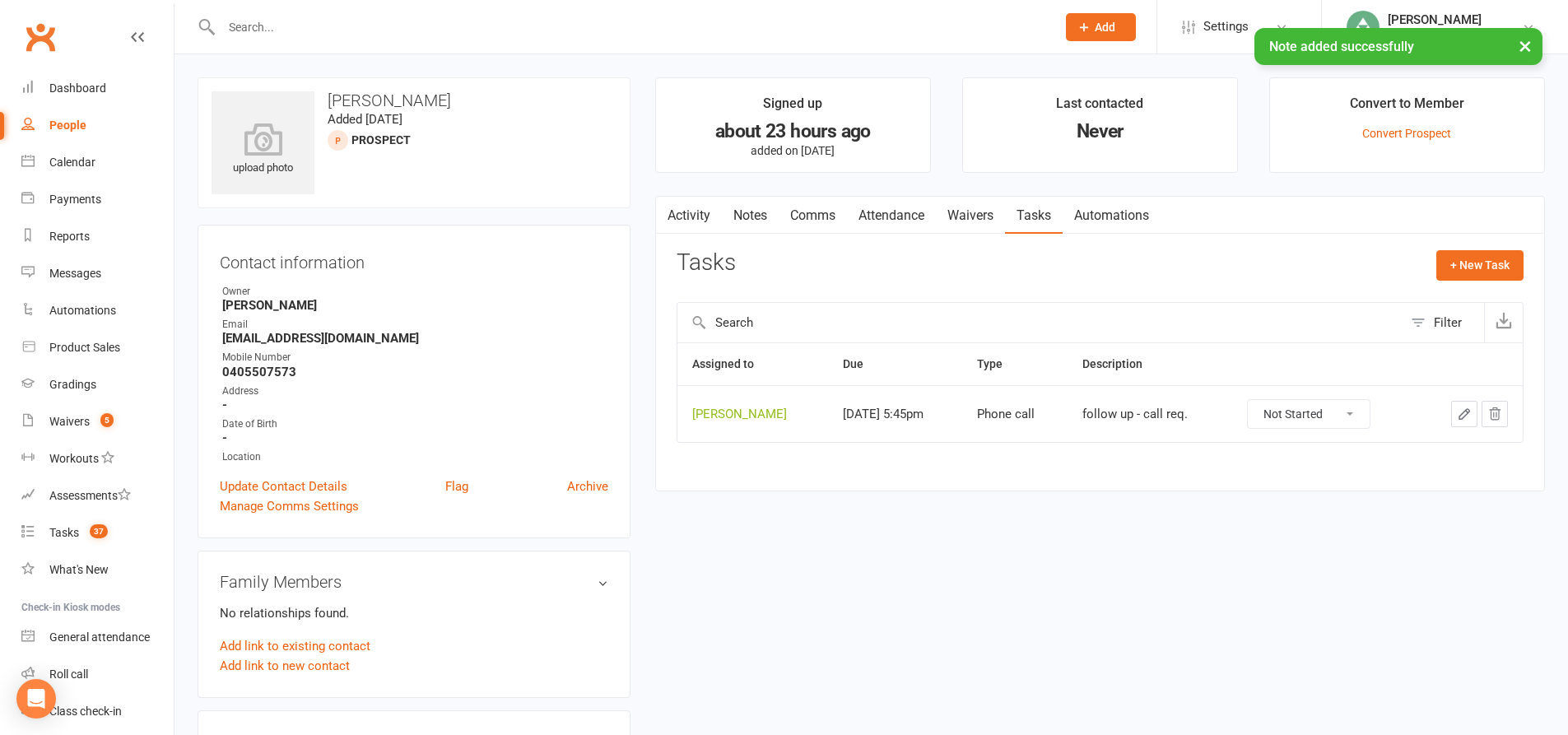
click at [1470, 411] on icon "button" at bounding box center [1464, 414] width 10 height 10
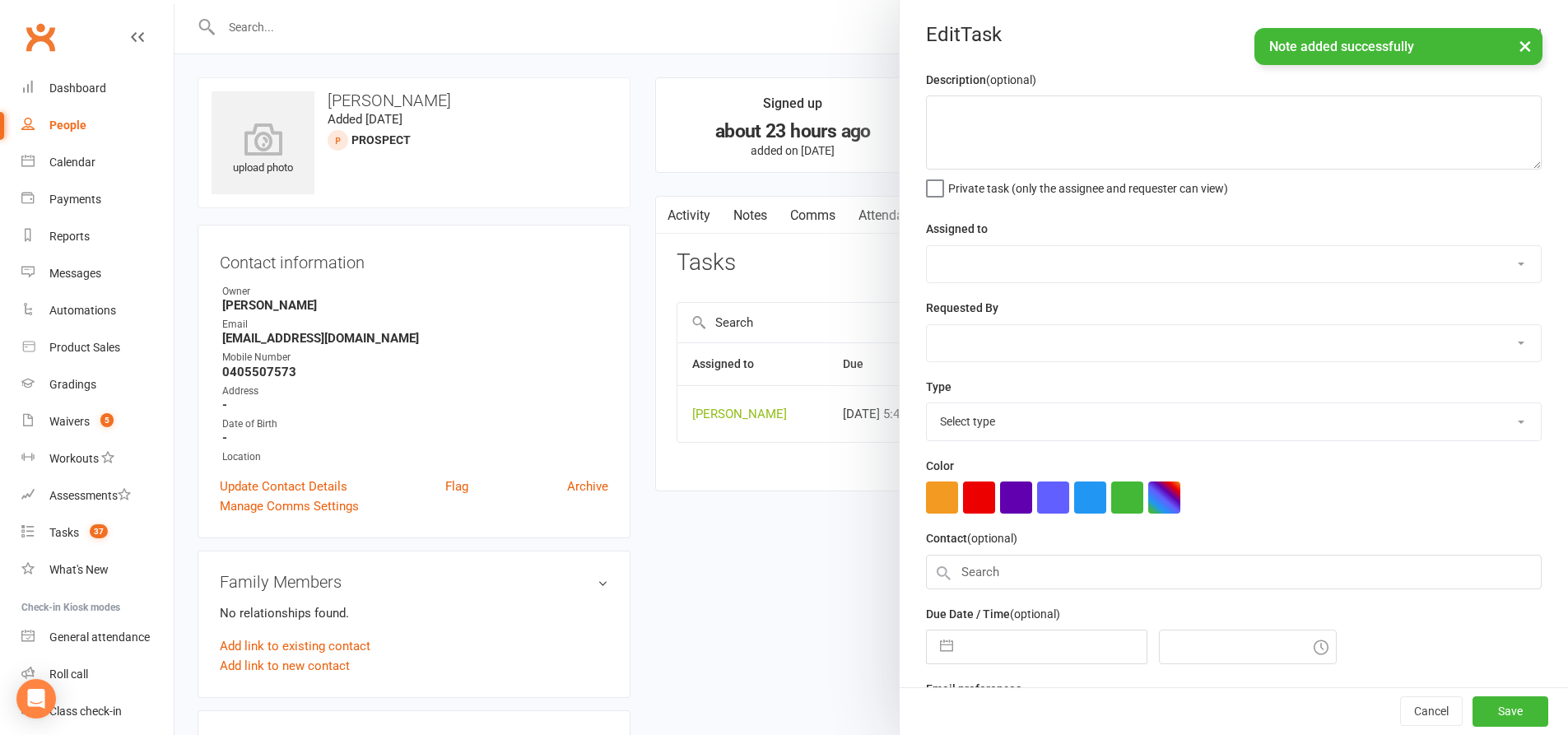
type textarea "follow up - call req."
select select "49706"
type input "14 Aug 2025"
type input "5:45pm"
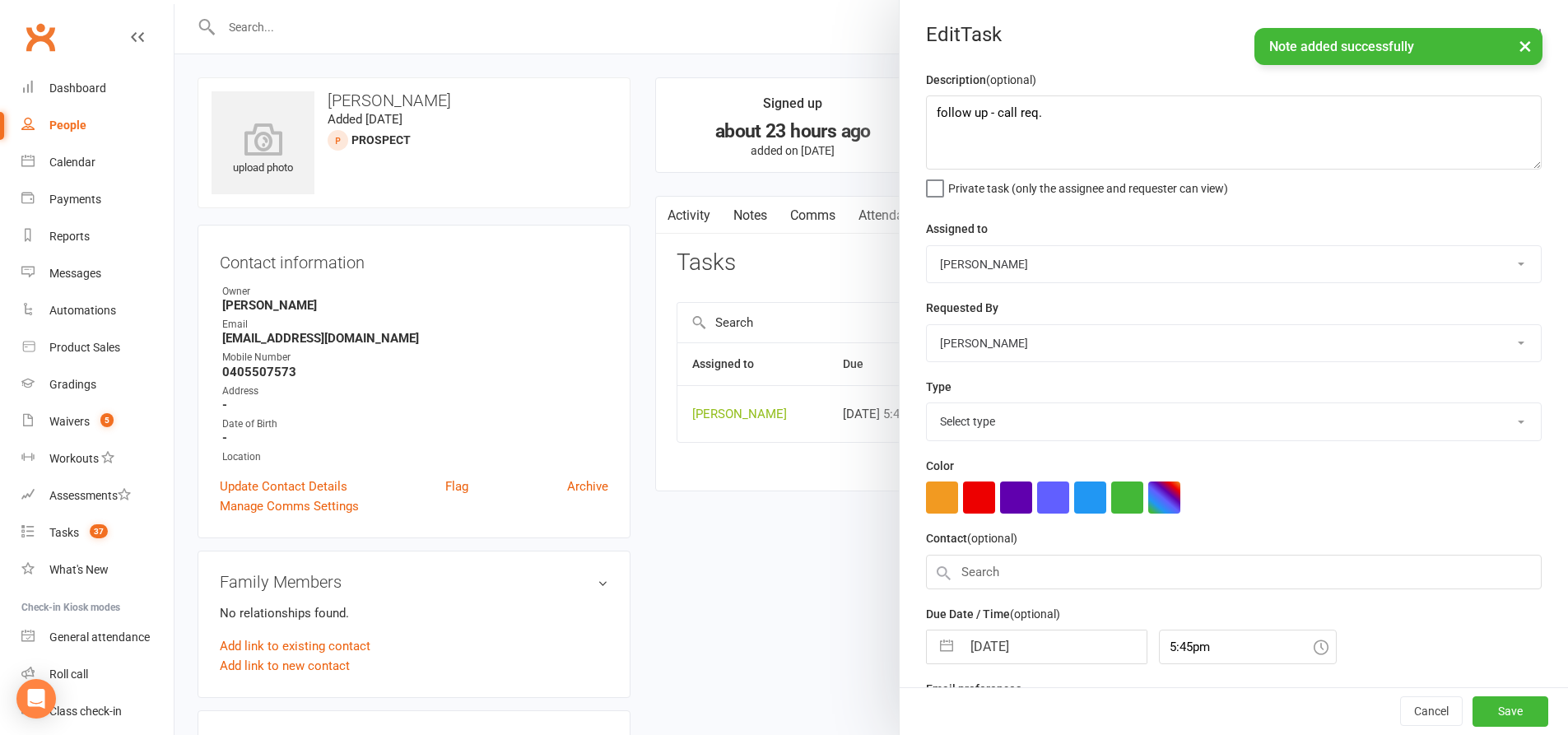
select select "28624"
drag, startPoint x: 1074, startPoint y: 114, endPoint x: 842, endPoint y: 114, distance: 232.0
click at [174, 0] on react-component "Edit Task Description (optional) follow up - call req. Private task (only the a…" at bounding box center [174, 0] width 0 height 0
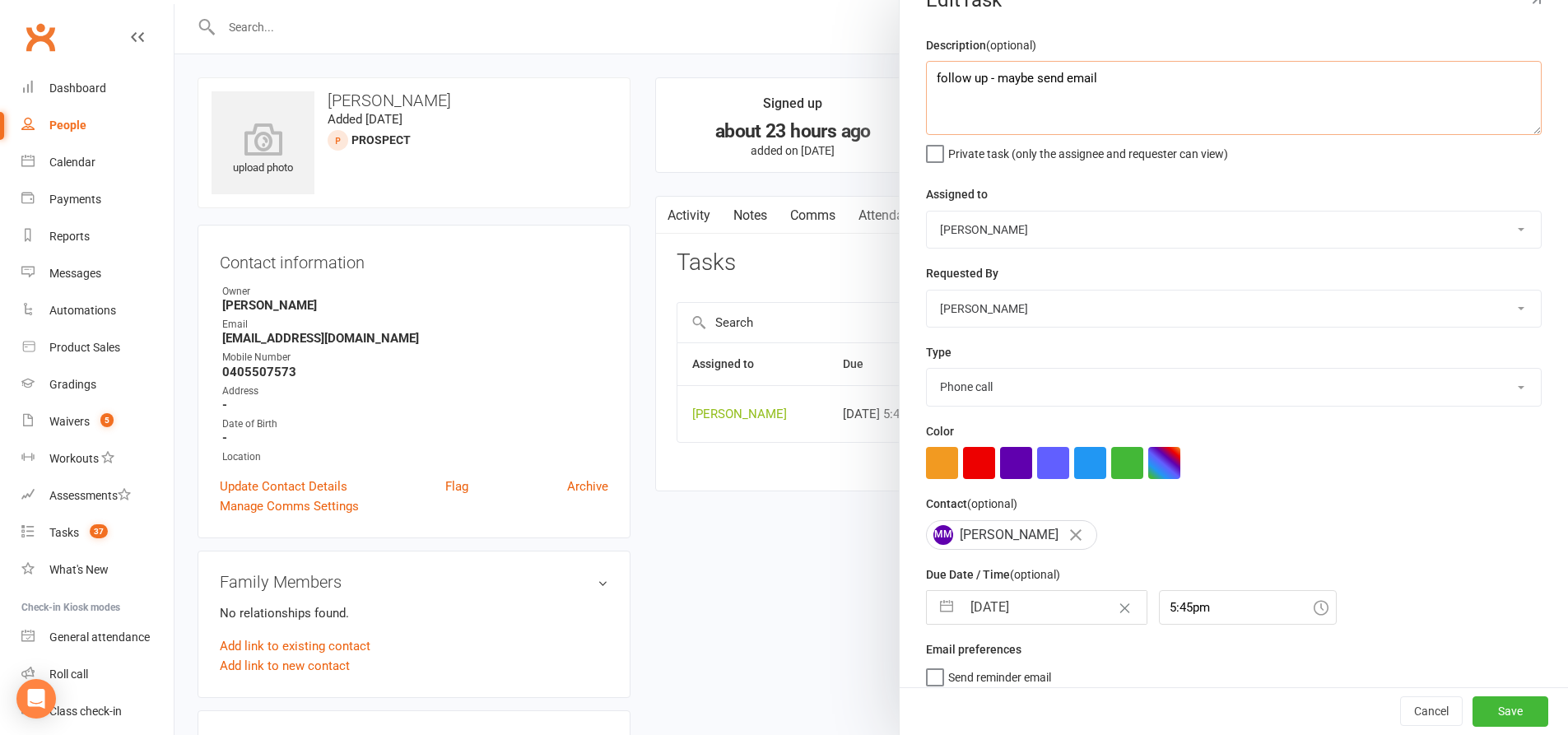
scroll to position [53, 0]
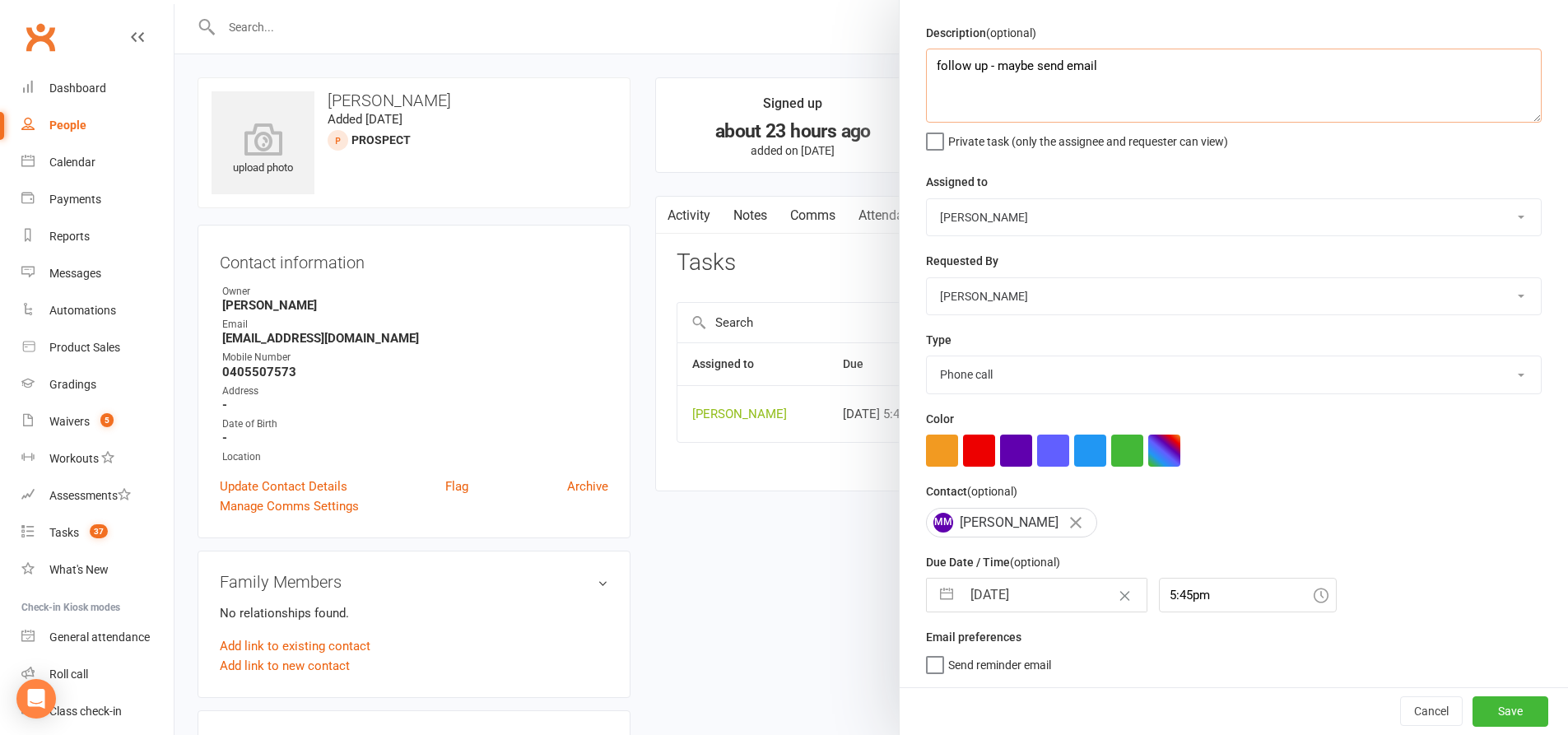
type textarea "follow up - maybe send email"
drag, startPoint x: 932, startPoint y: 587, endPoint x: 976, endPoint y: 573, distance: 46.2
click at [932, 587] on button "button" at bounding box center [947, 594] width 29 height 33
select select "6"
select select "2025"
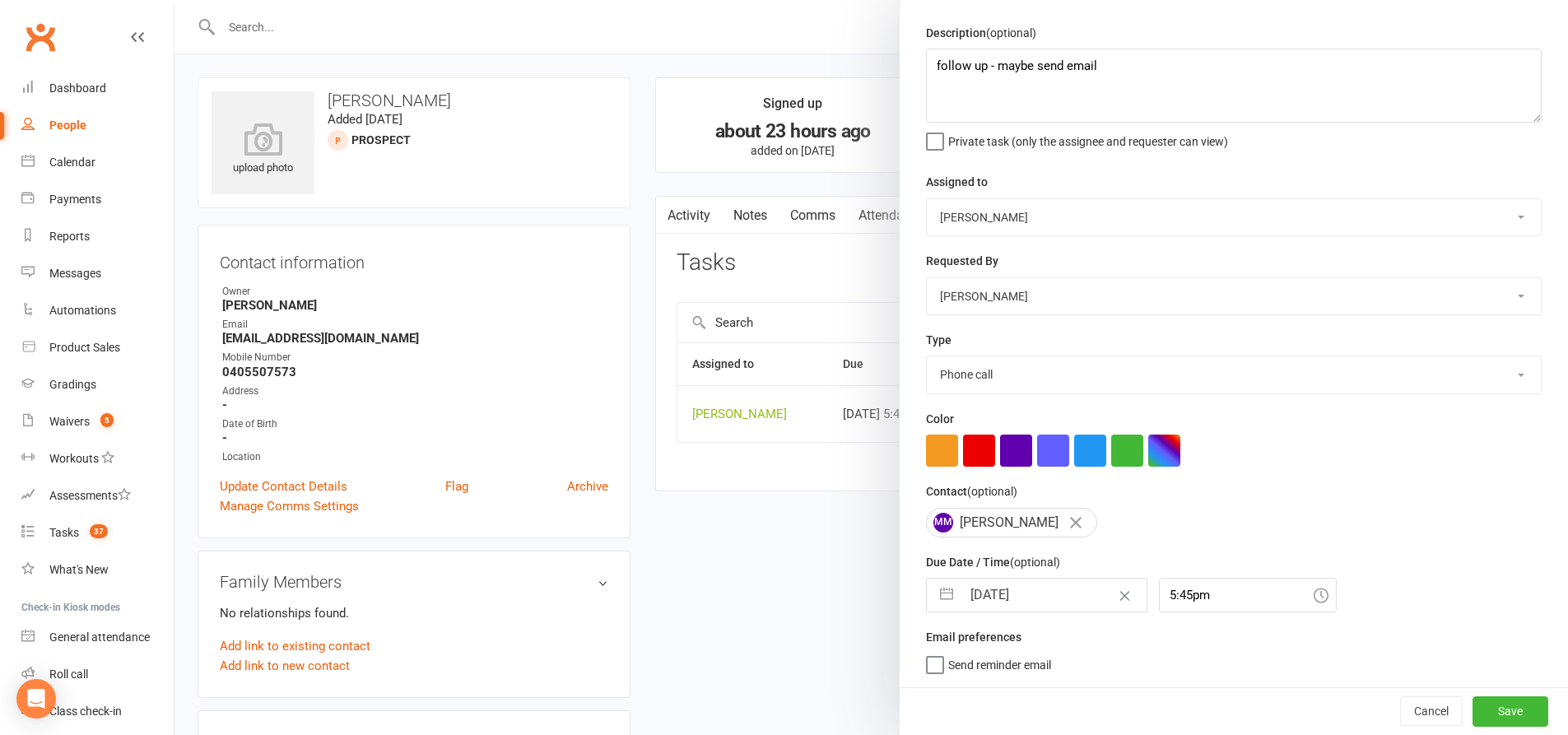
select select "7"
select select "2025"
select select "8"
select select "2025"
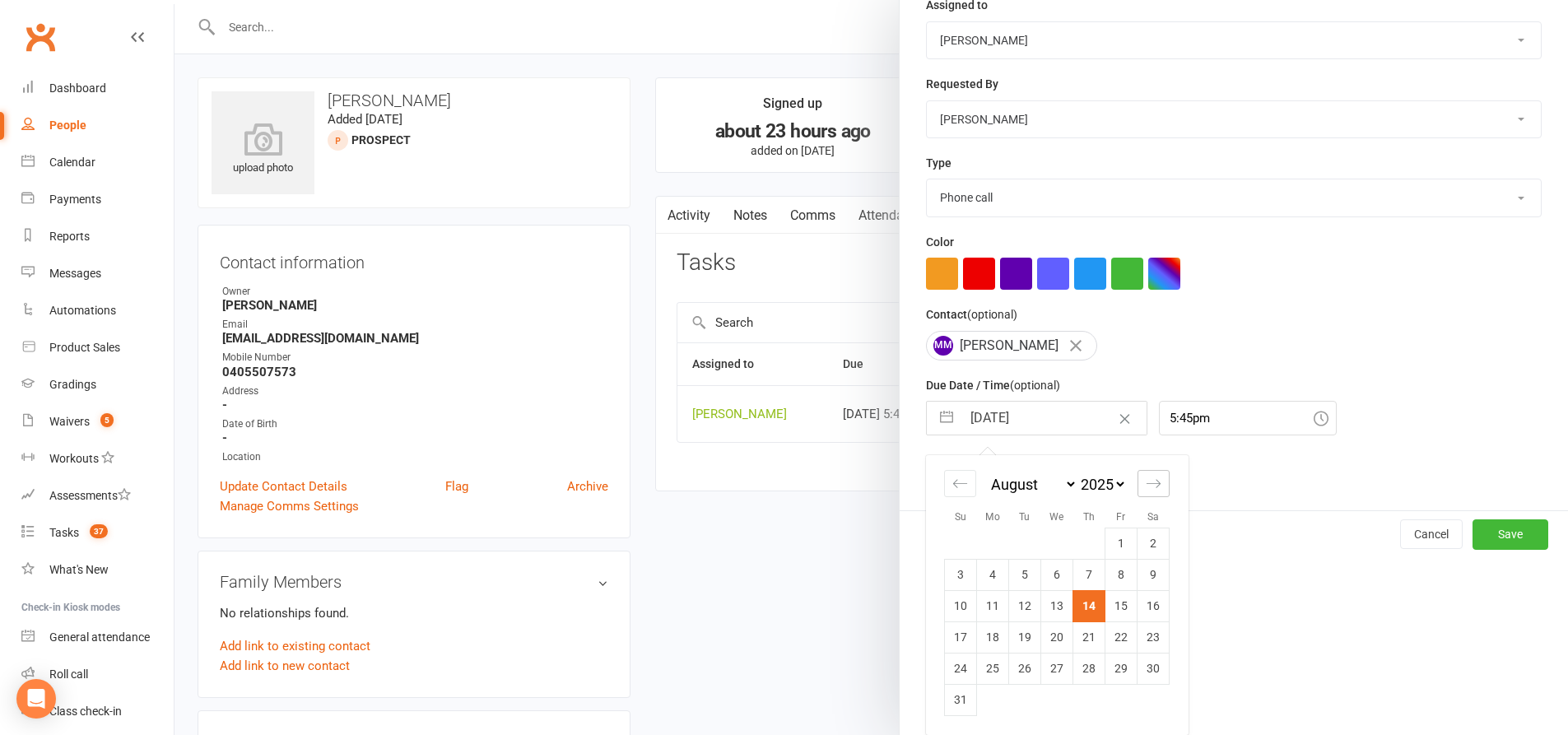
click at [1146, 484] on icon "Move forward to switch to the next month." at bounding box center [1153, 483] width 15 height 15
select select "9"
select select "2025"
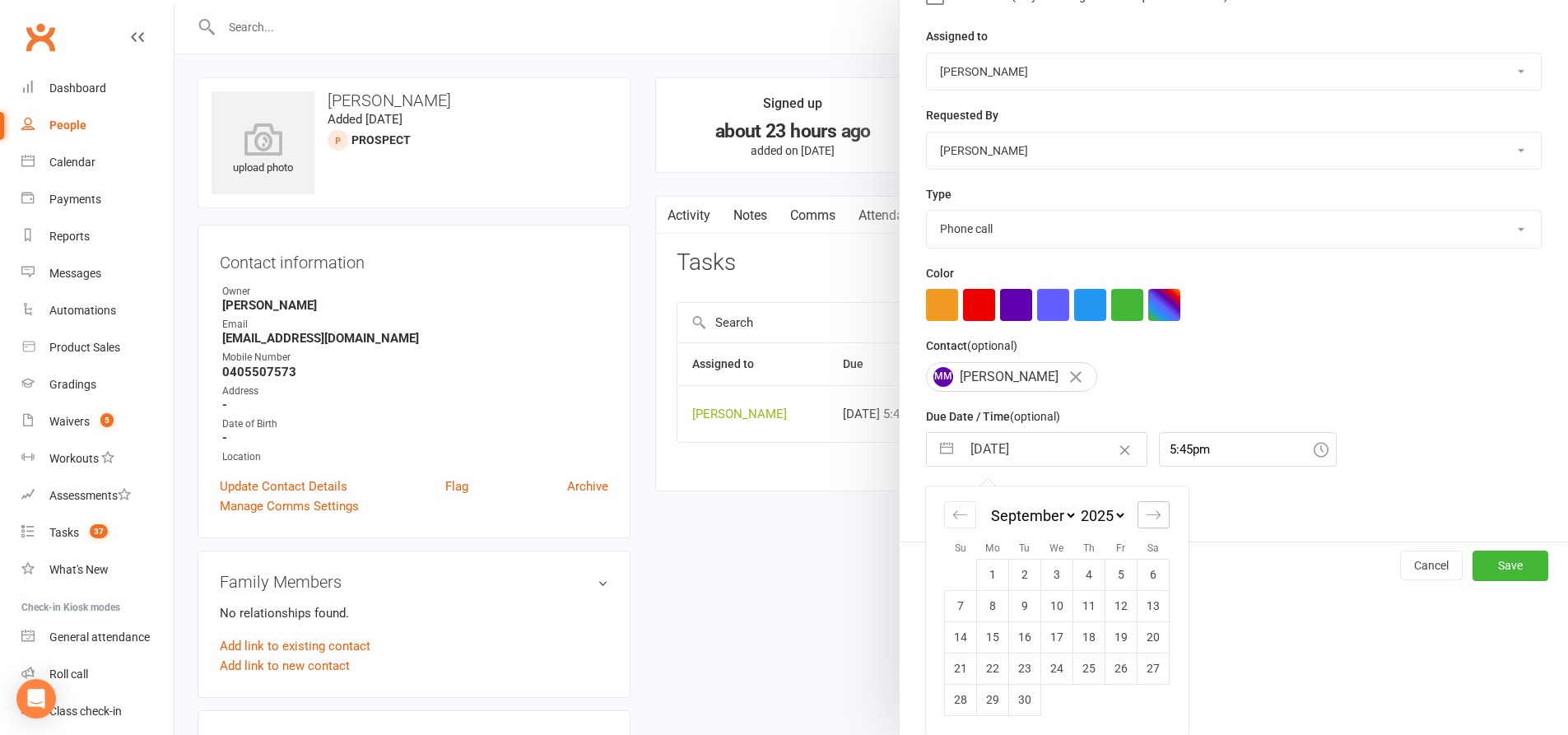
scroll to position [199, 0]
click at [984, 641] on td "15" at bounding box center [993, 636] width 32 height 31
type input "15 Sep 2025"
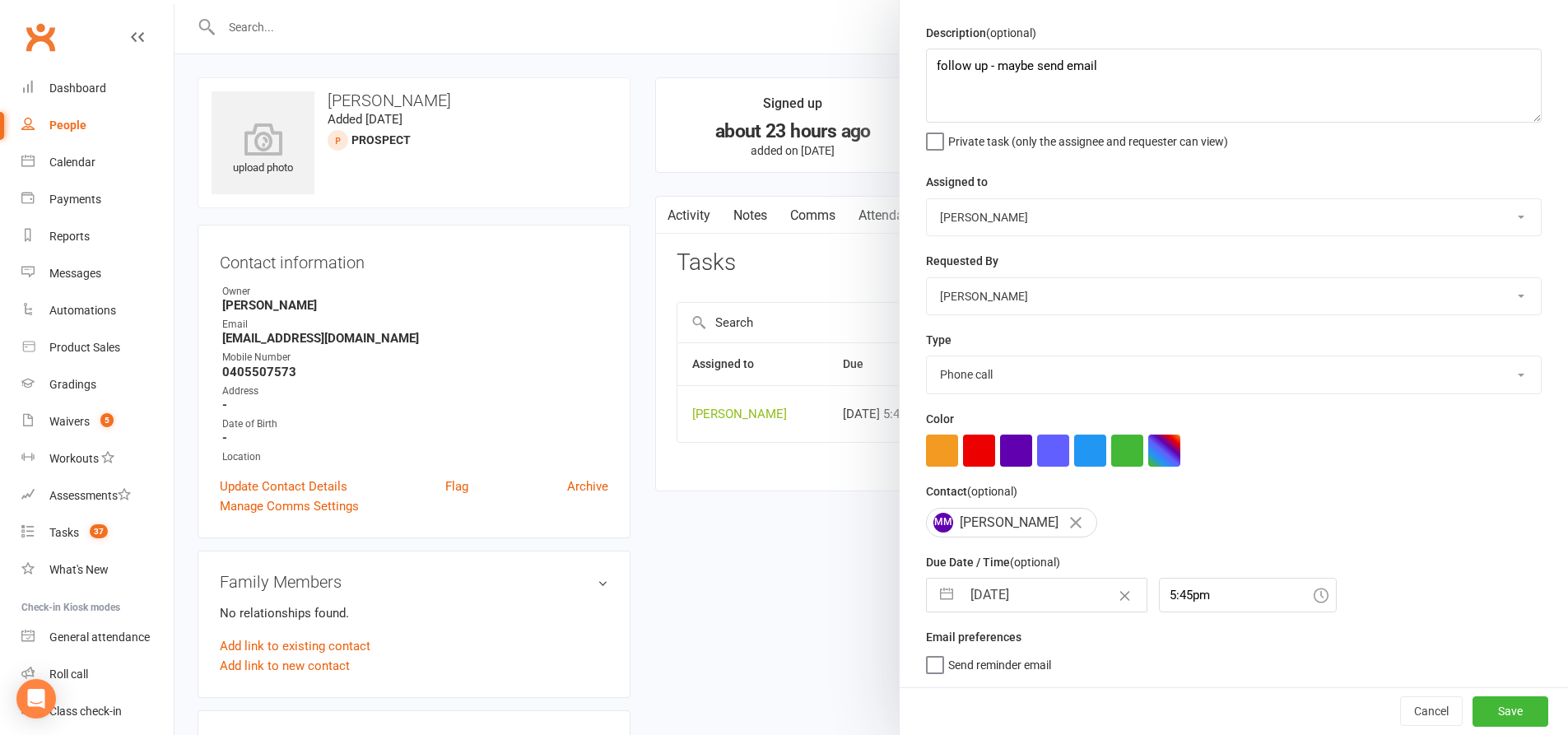
click at [1024, 379] on select "E-mail In person Meeting Phone call Add new task type" at bounding box center [1234, 375] width 615 height 36
select select "28623"
click at [927, 357] on select "E-mail In person Meeting Phone call Add new task type" at bounding box center [1234, 375] width 615 height 36
click at [1492, 706] on button "Save" at bounding box center [1511, 710] width 76 height 29
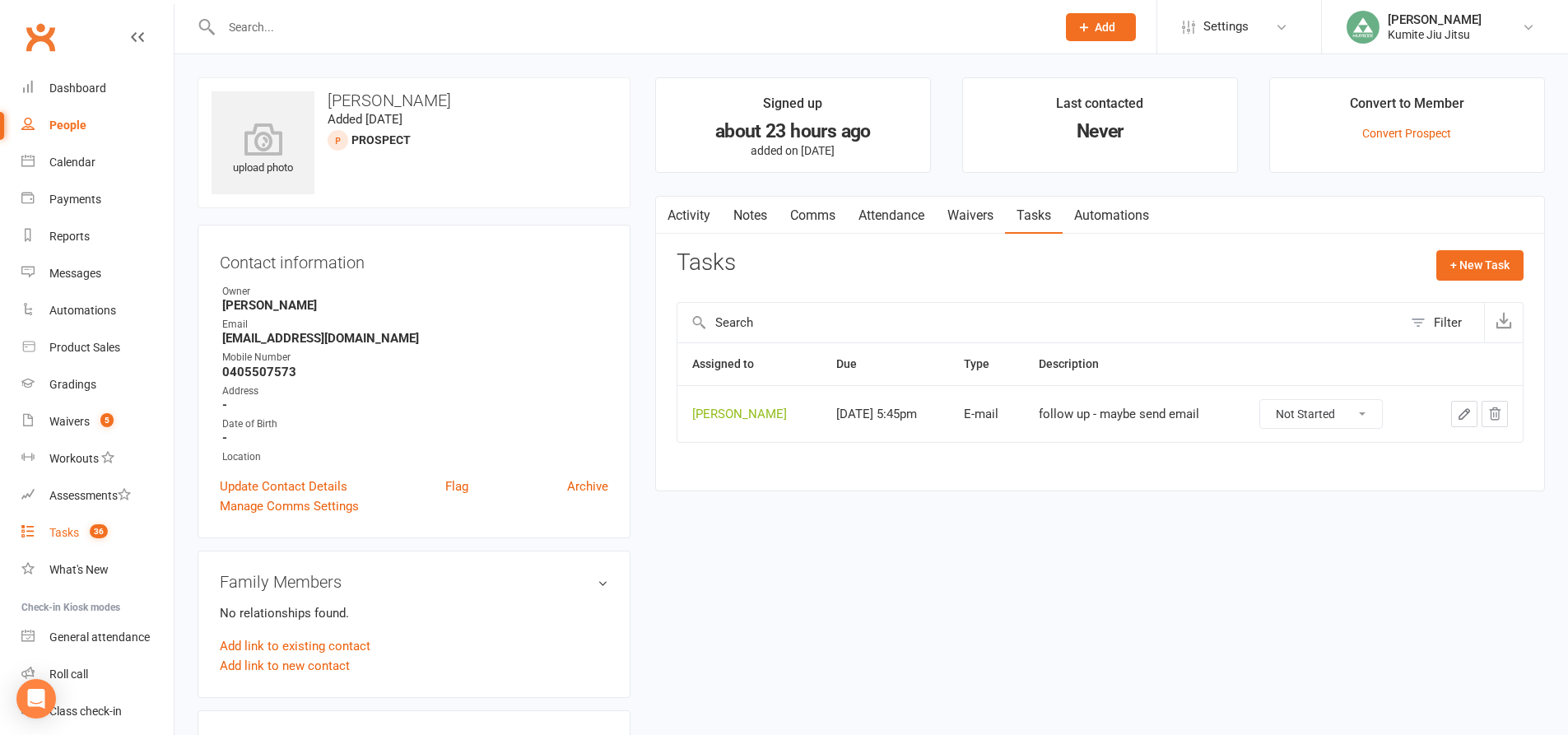
click at [77, 533] on div "Tasks" at bounding box center [64, 532] width 29 height 13
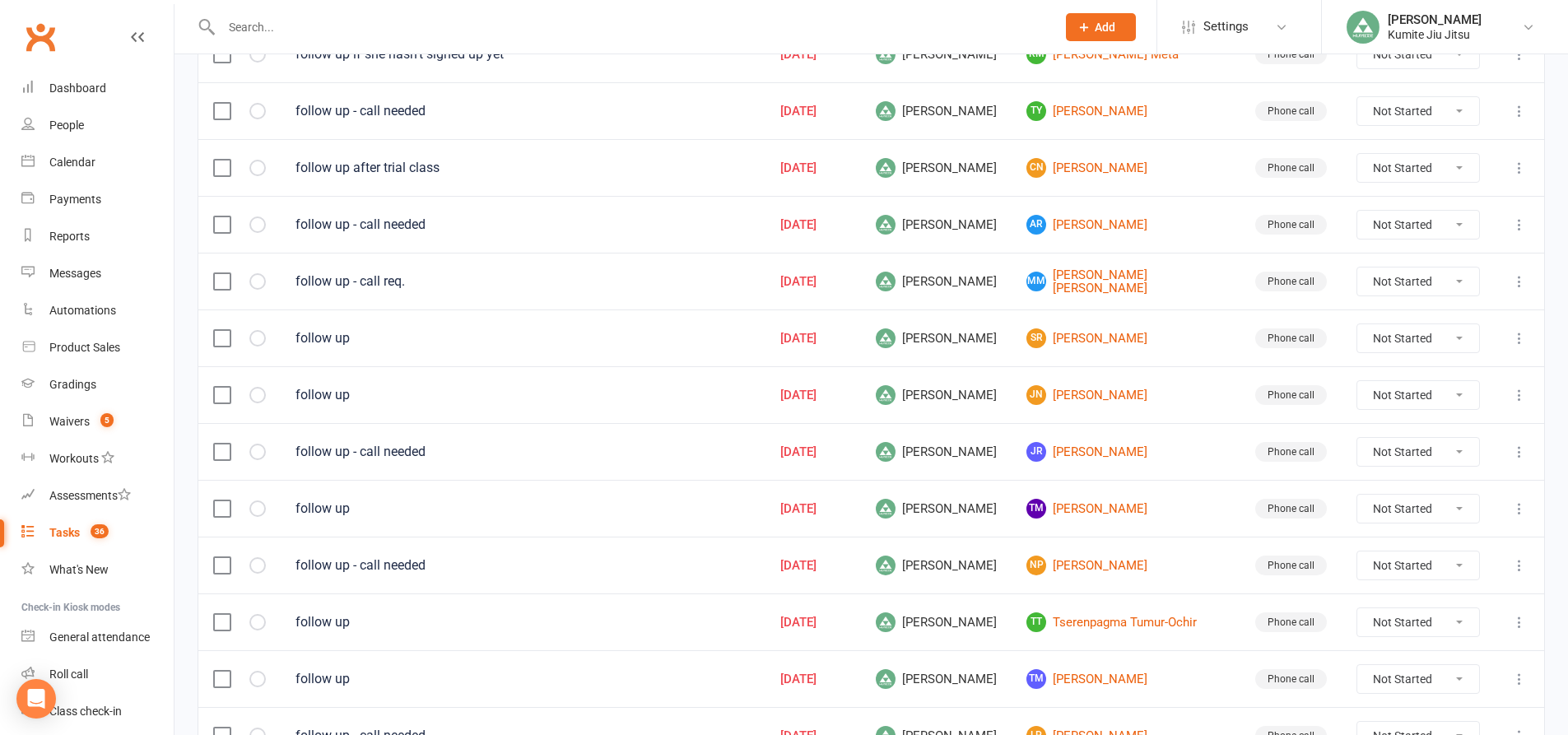
scroll to position [1116, 0]
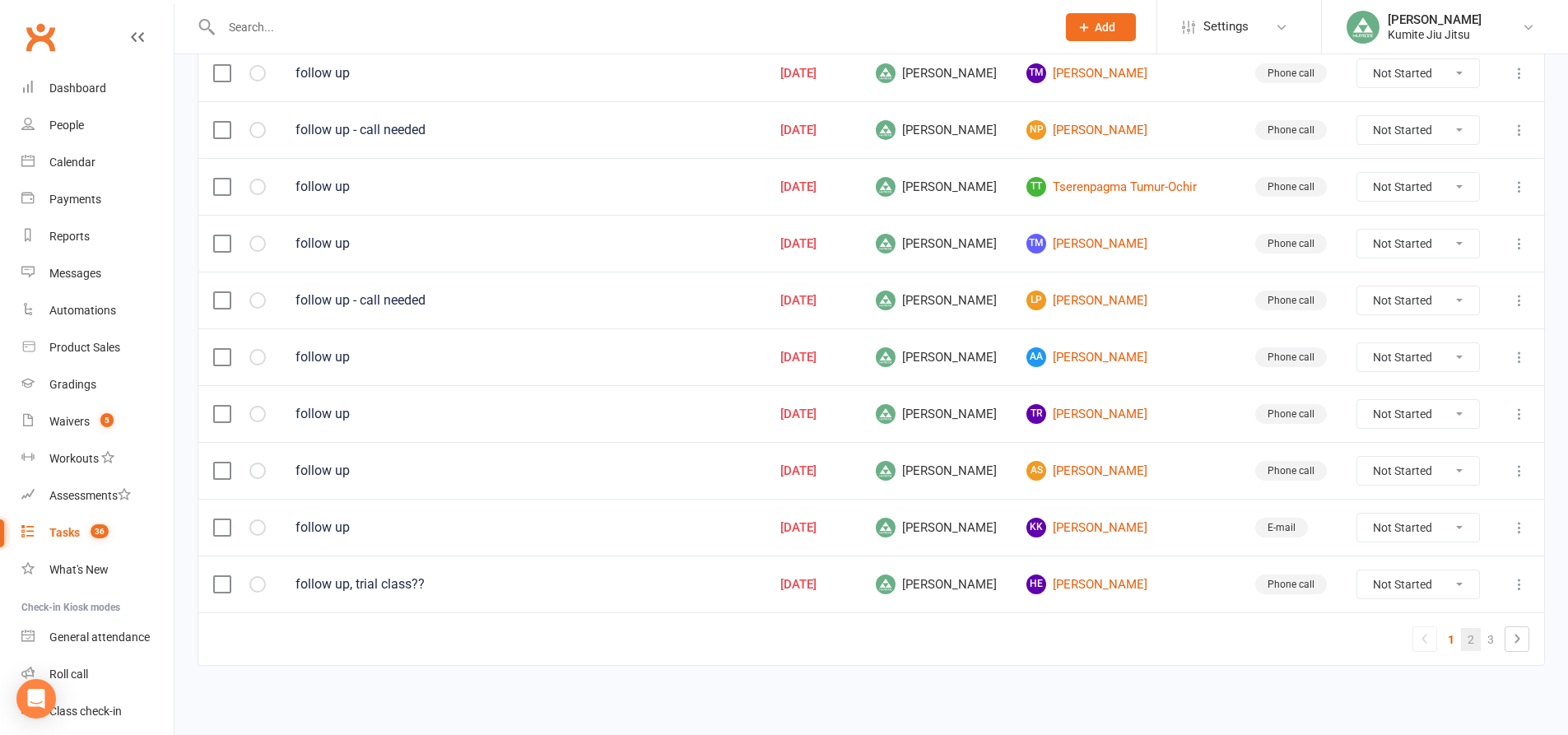
click at [1476, 641] on link "2" at bounding box center [1471, 639] width 20 height 23
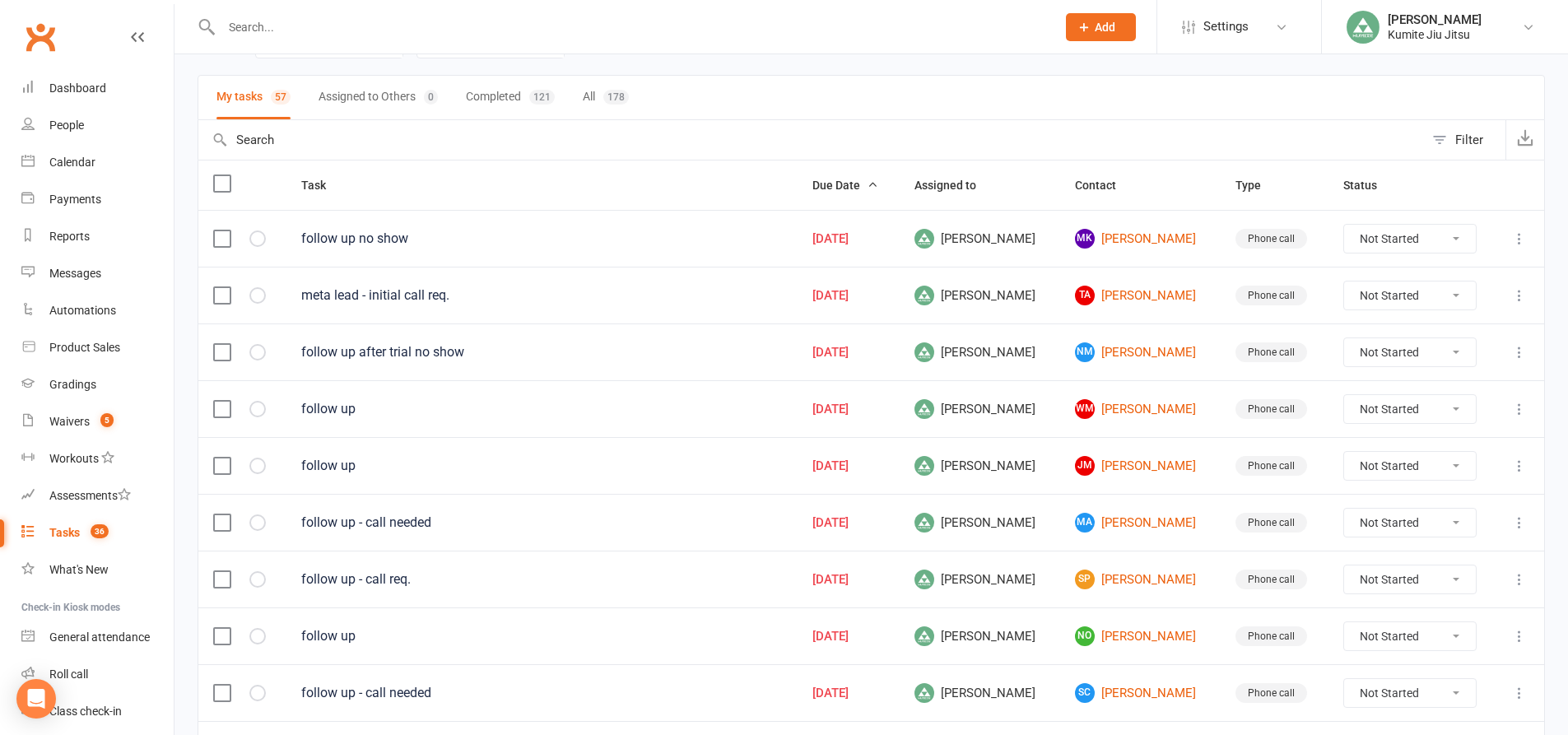
scroll to position [129, 0]
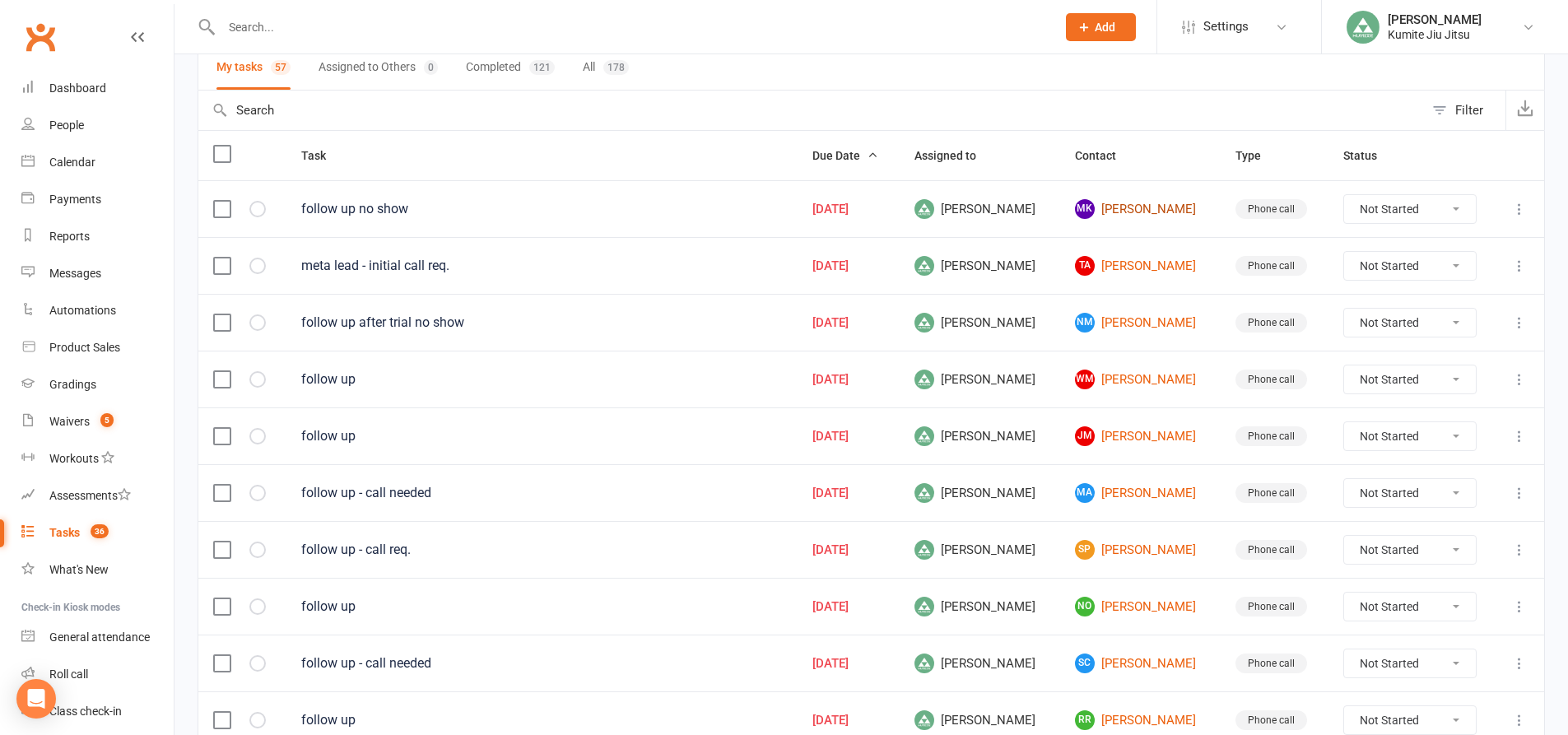
click at [1124, 205] on link "MK Melisa Kerpaci" at bounding box center [1141, 208] width 131 height 20
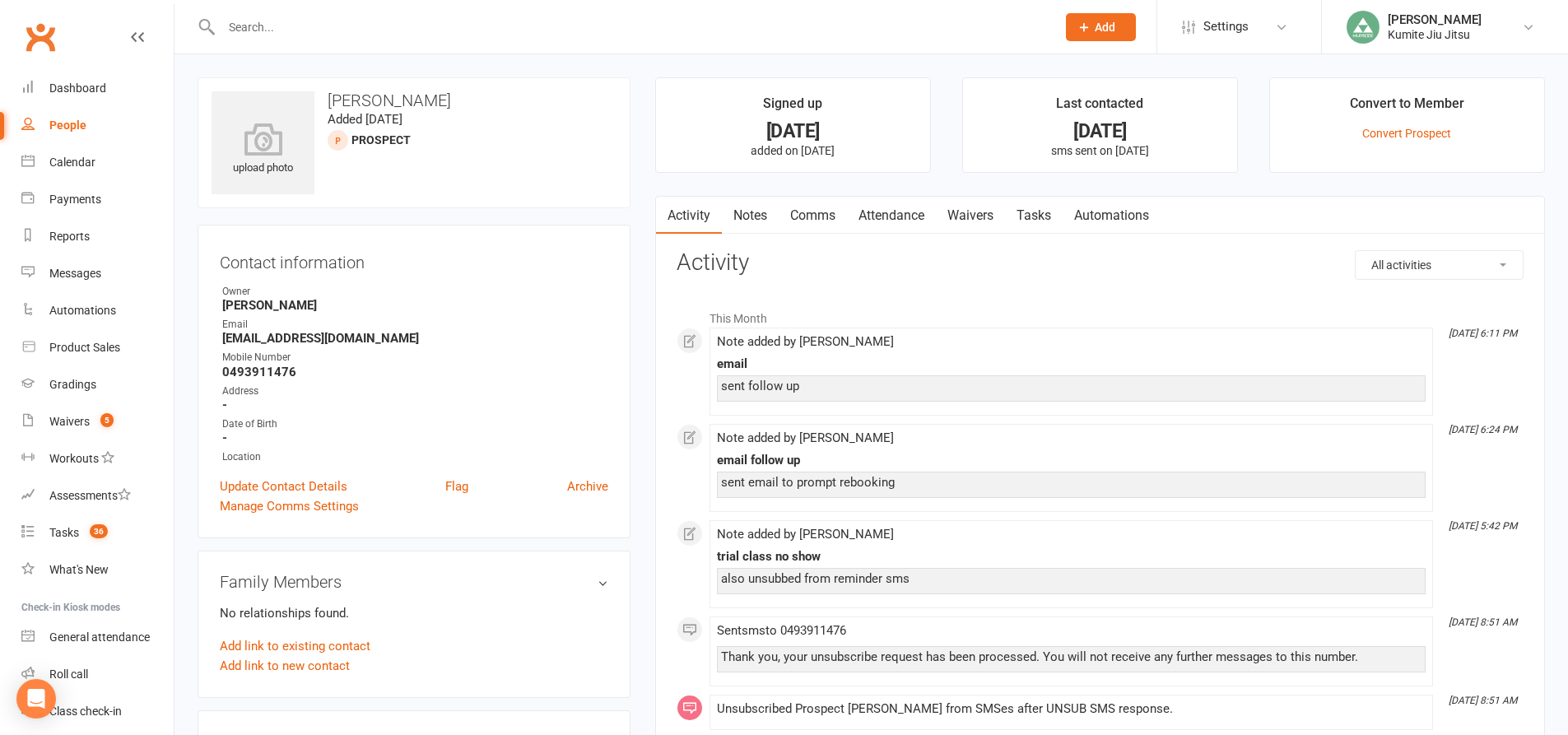
click at [756, 217] on link "Notes" at bounding box center [751, 216] width 57 height 38
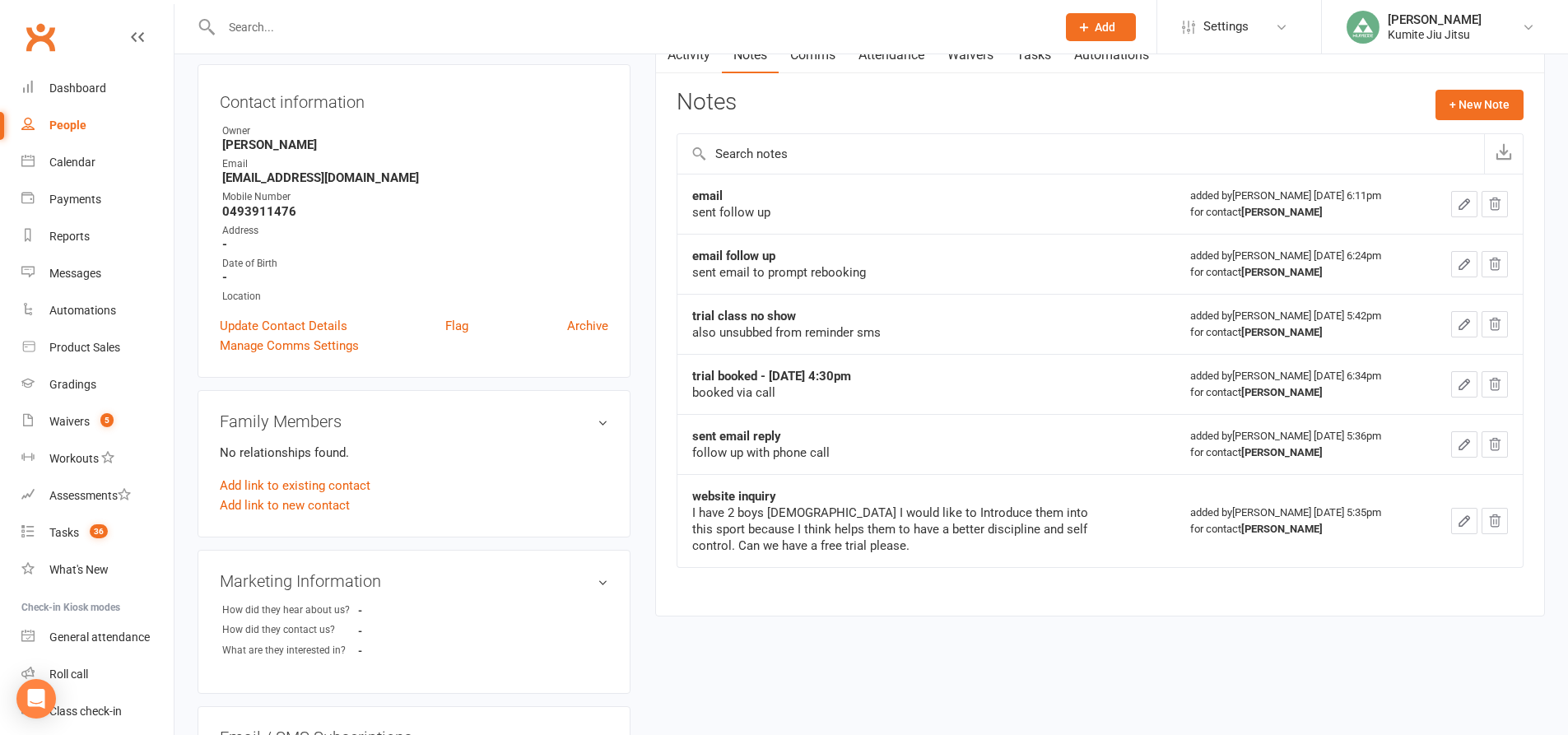
scroll to position [164, 0]
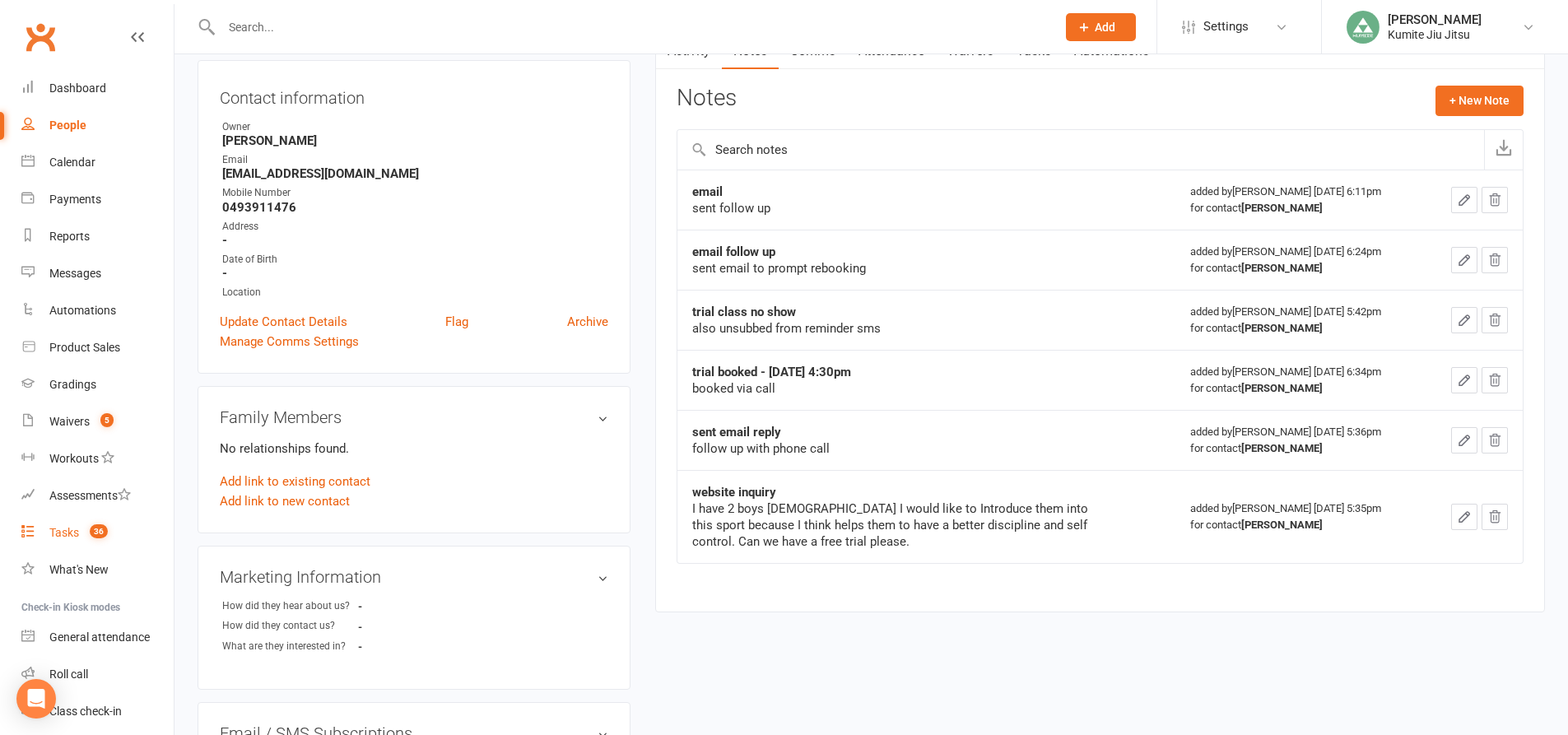
click at [85, 533] on count-badge "36" at bounding box center [95, 532] width 27 height 13
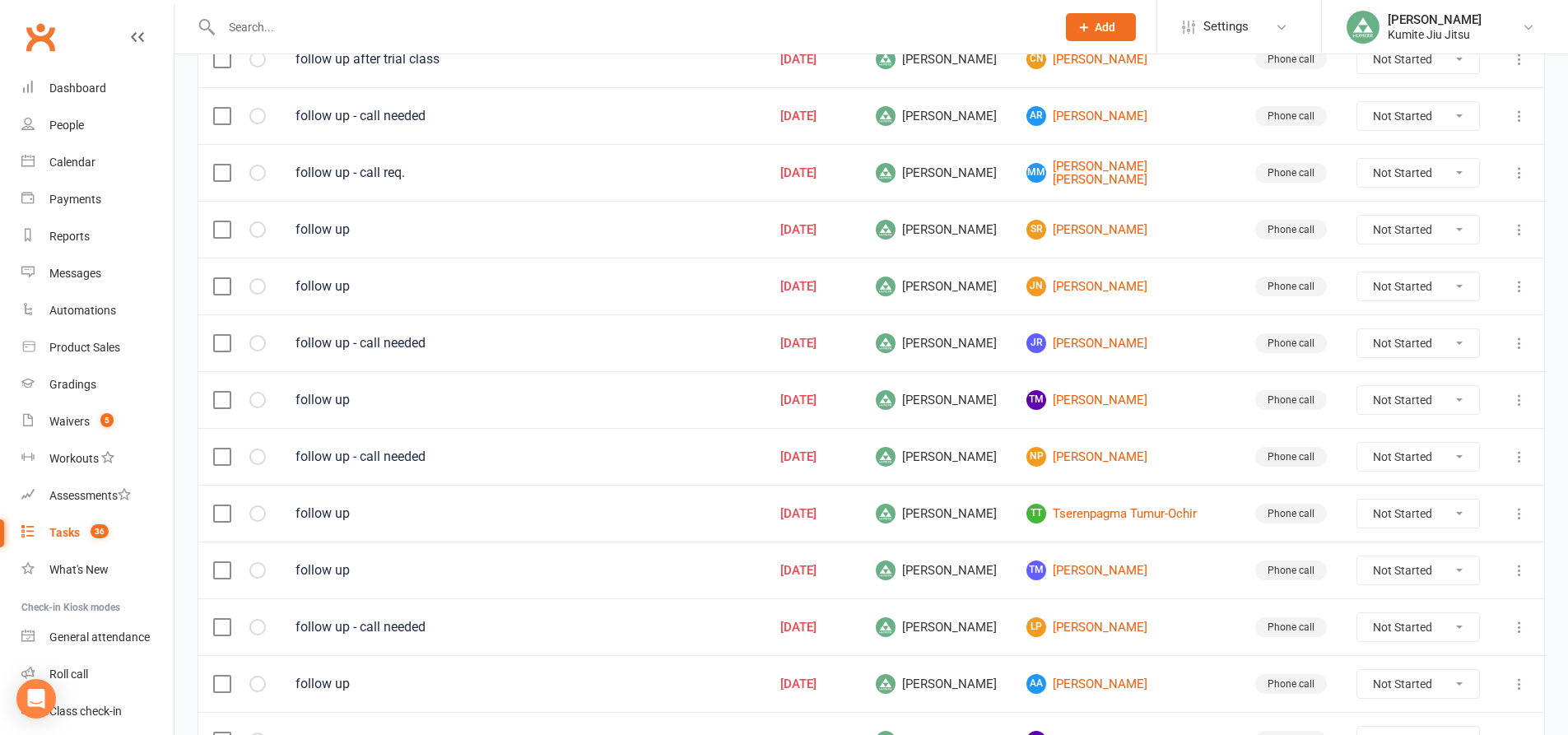
scroll to position [1116, 0]
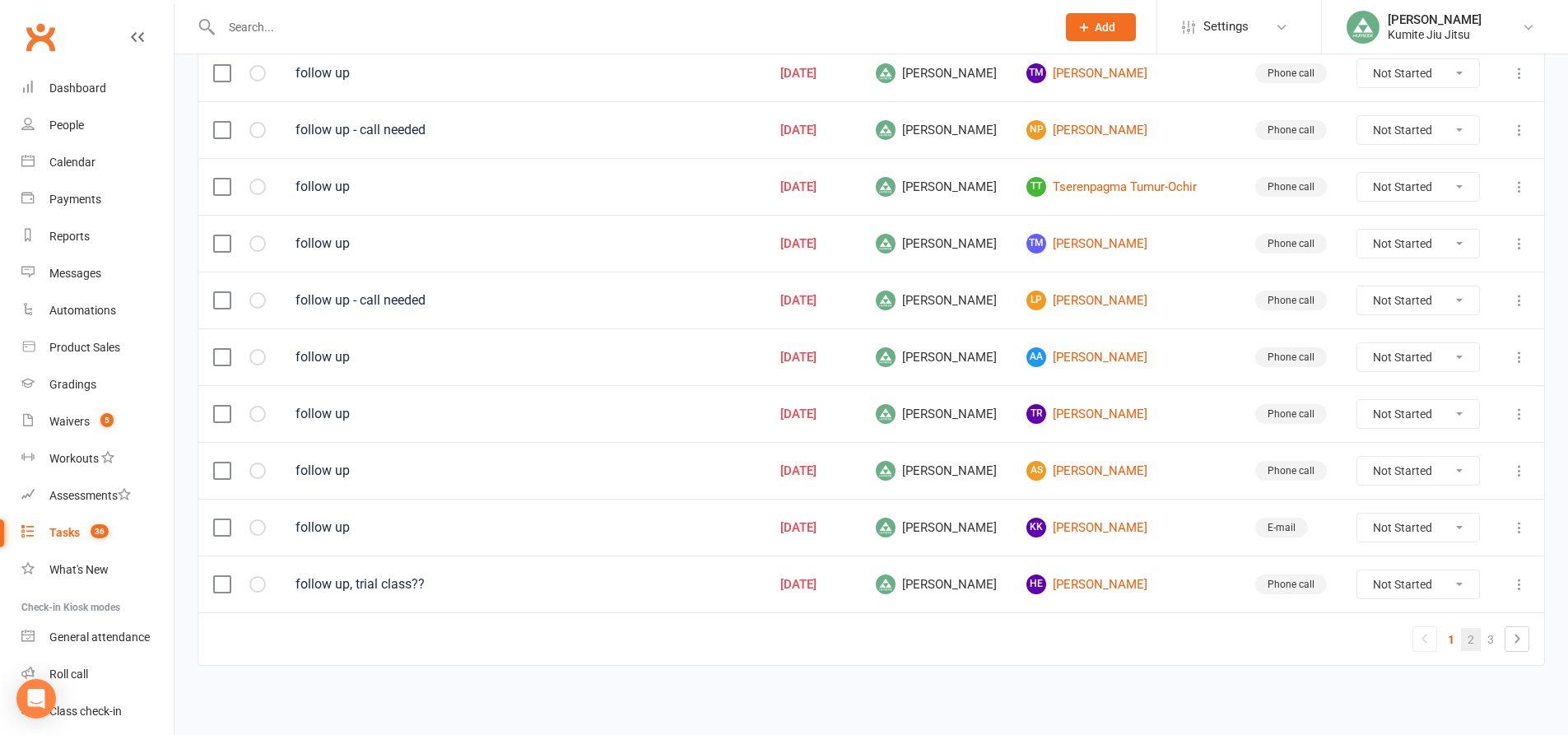
click at [1476, 638] on link "2" at bounding box center [1471, 639] width 20 height 23
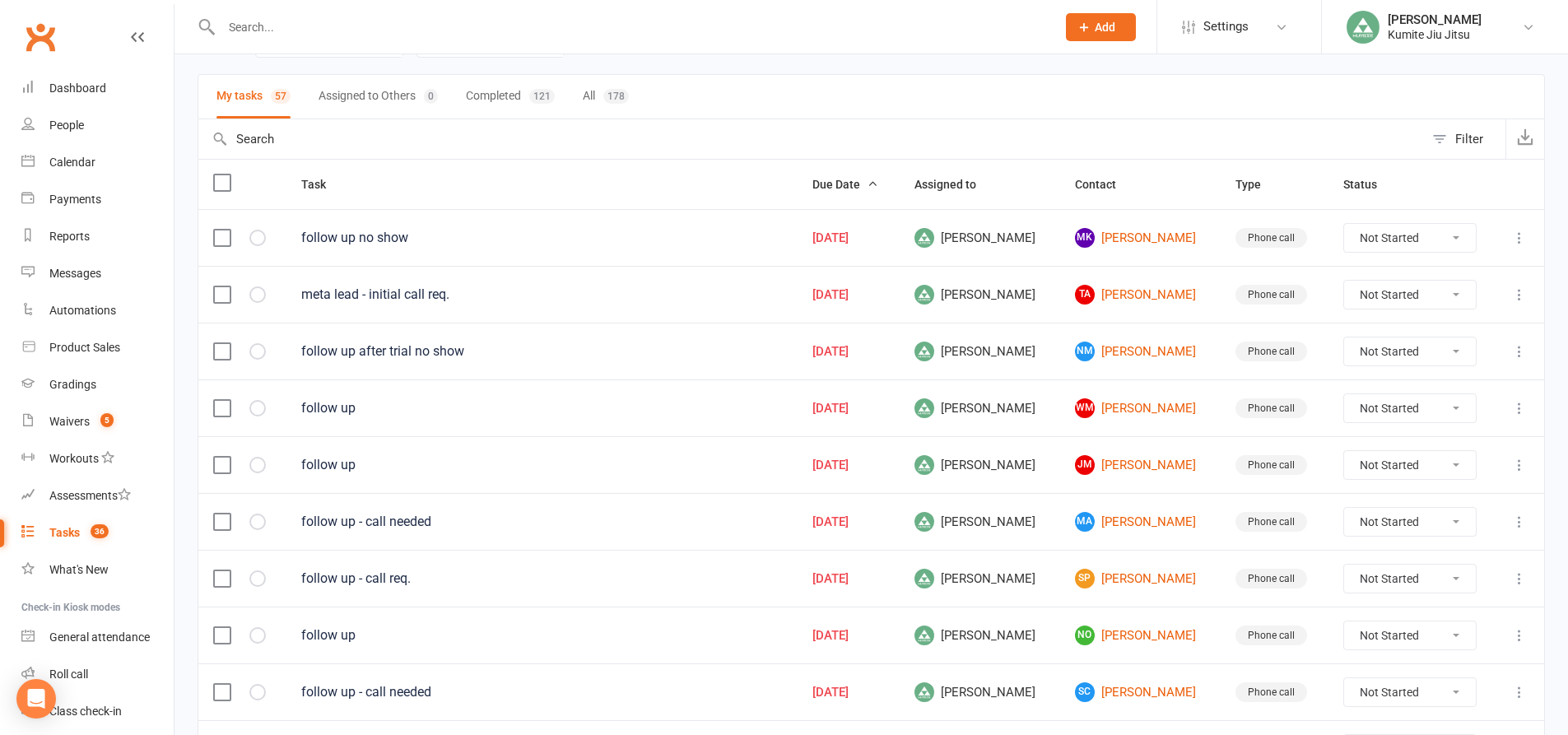
scroll to position [129, 0]
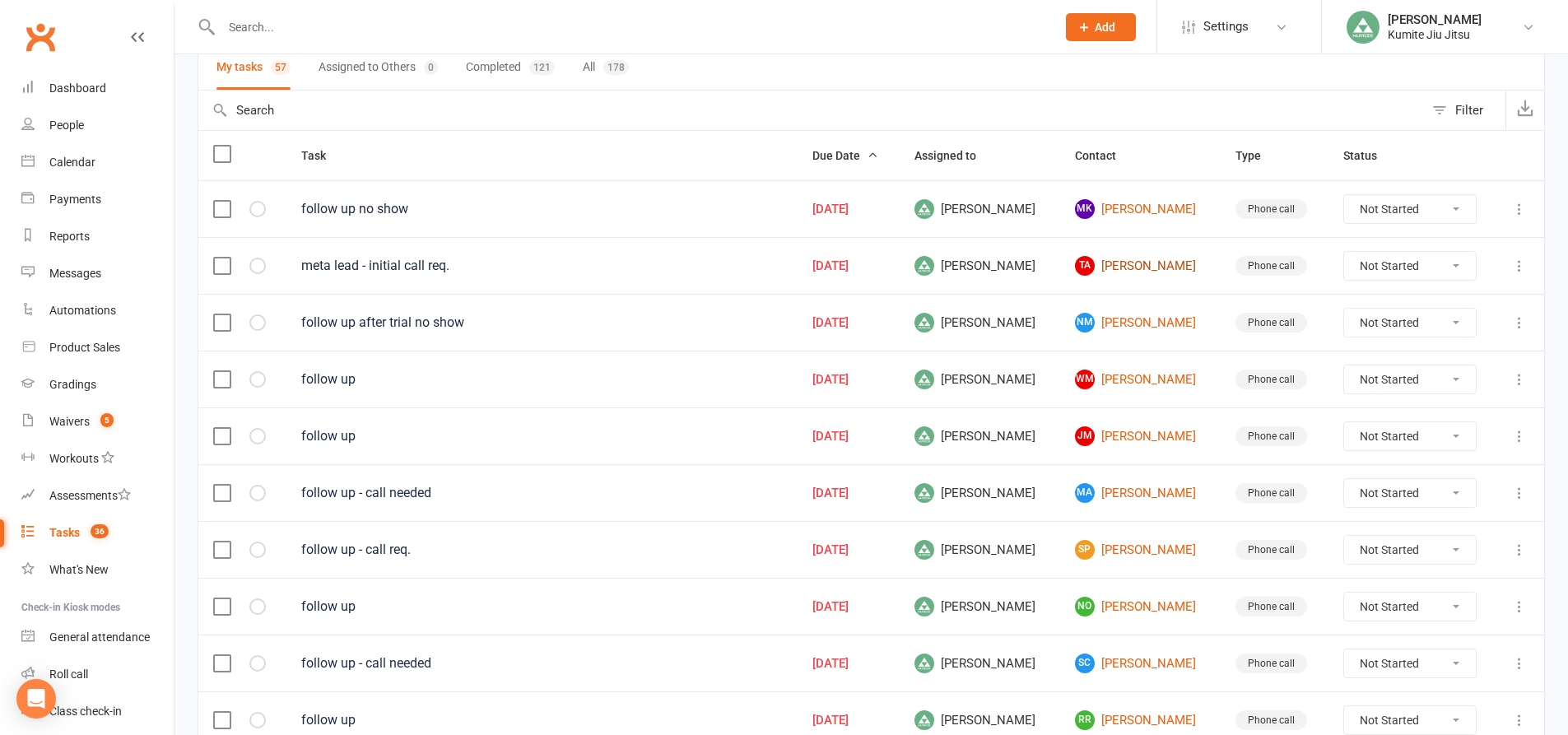
click at [1115, 264] on link "TA Tiffani Amber Gould" at bounding box center [1141, 265] width 131 height 20
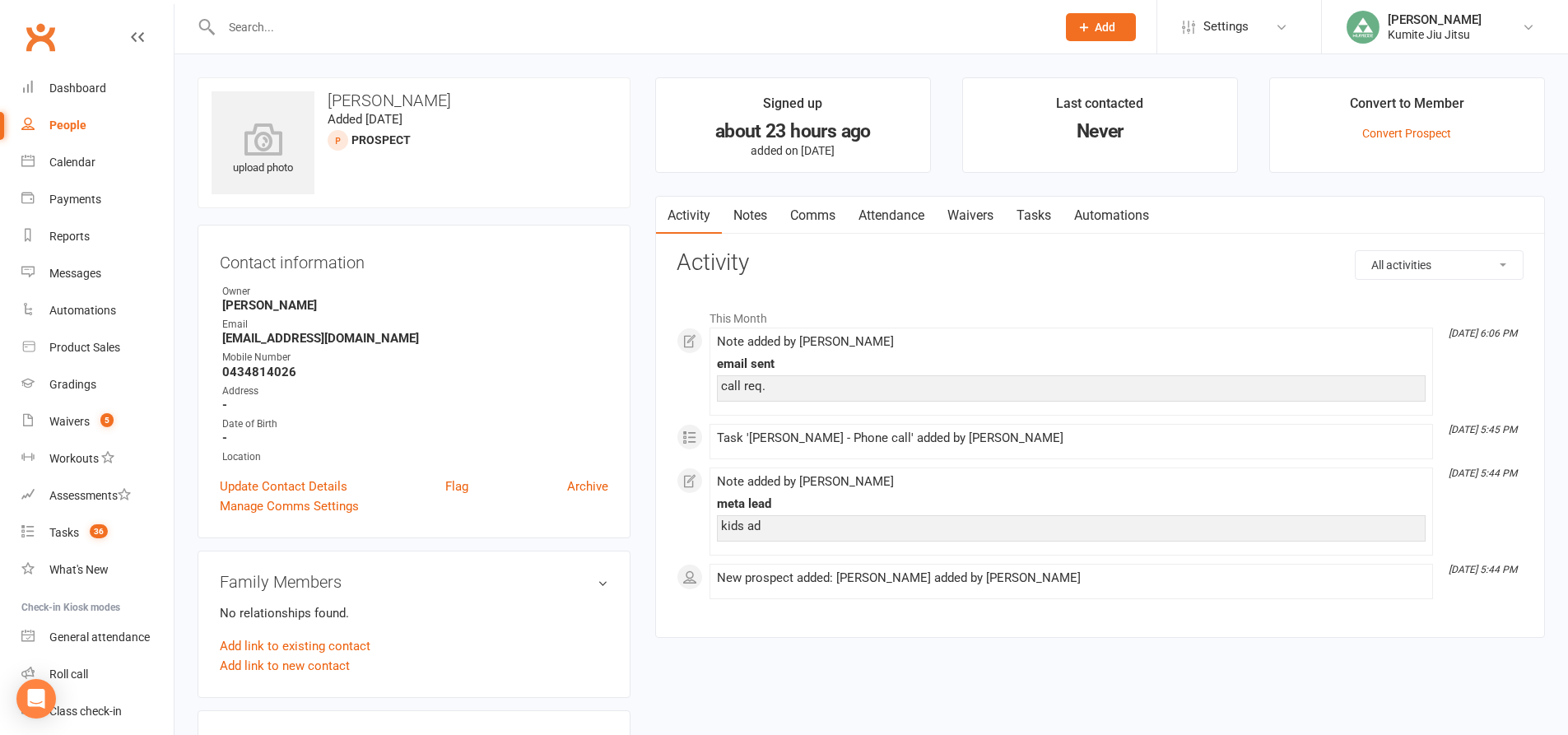
click at [735, 213] on link "Notes" at bounding box center [751, 216] width 57 height 38
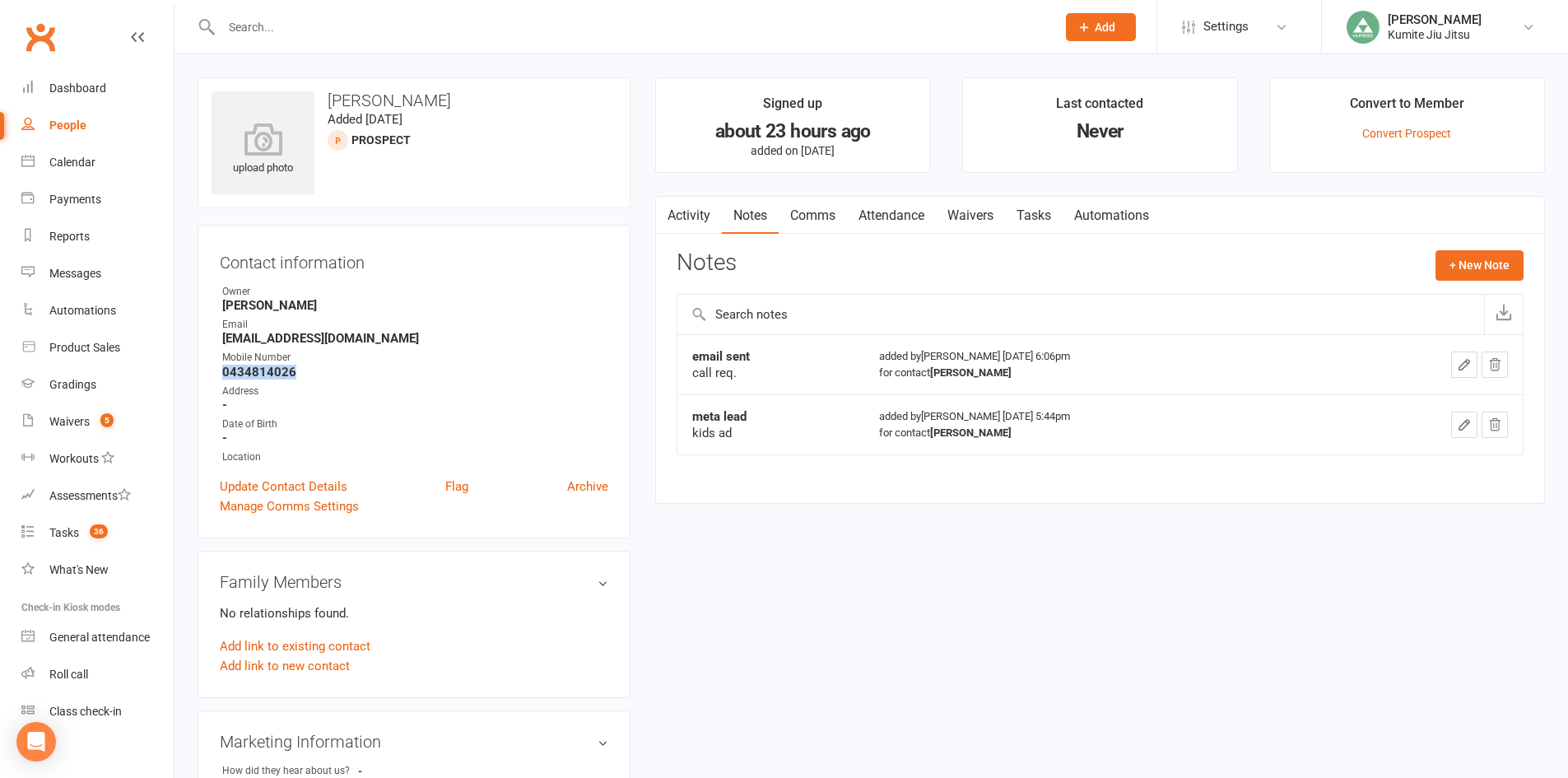
drag, startPoint x: 300, startPoint y: 370, endPoint x: 219, endPoint y: 370, distance: 81.0
click at [219, 370] on div "Contact information Owner Hope Douglass Email tiffanigould@outlook.com Mobile N…" at bounding box center [414, 381] width 433 height 314
click at [306, 365] on strong "0434814026" at bounding box center [416, 372] width 386 height 15
drag, startPoint x: 292, startPoint y: 374, endPoint x: 224, endPoint y: 307, distance: 95.5
click at [224, 307] on ul "Owner Hope Douglass Email tiffanigould@outlook.com Mobile Number 0434814026 Add…" at bounding box center [414, 375] width 388 height 181
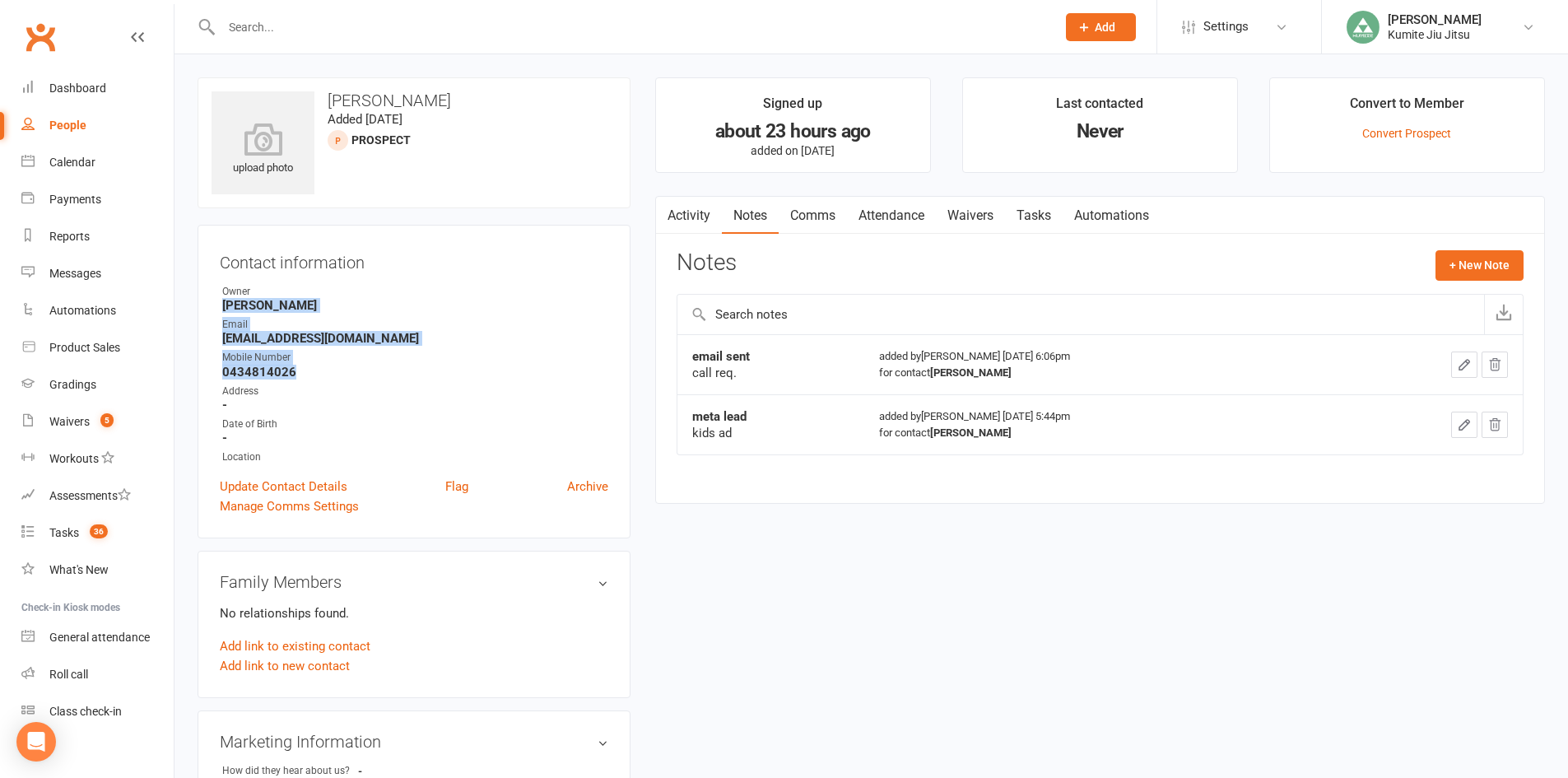
click at [318, 363] on div "Mobile Number" at bounding box center [416, 358] width 386 height 15
drag, startPoint x: 797, startPoint y: 318, endPoint x: 690, endPoint y: 315, distance: 107.0
click at [690, 315] on input "text" at bounding box center [1081, 315] width 807 height 40
click at [1505, 263] on button "+ New Note" at bounding box center [1480, 264] width 88 height 29
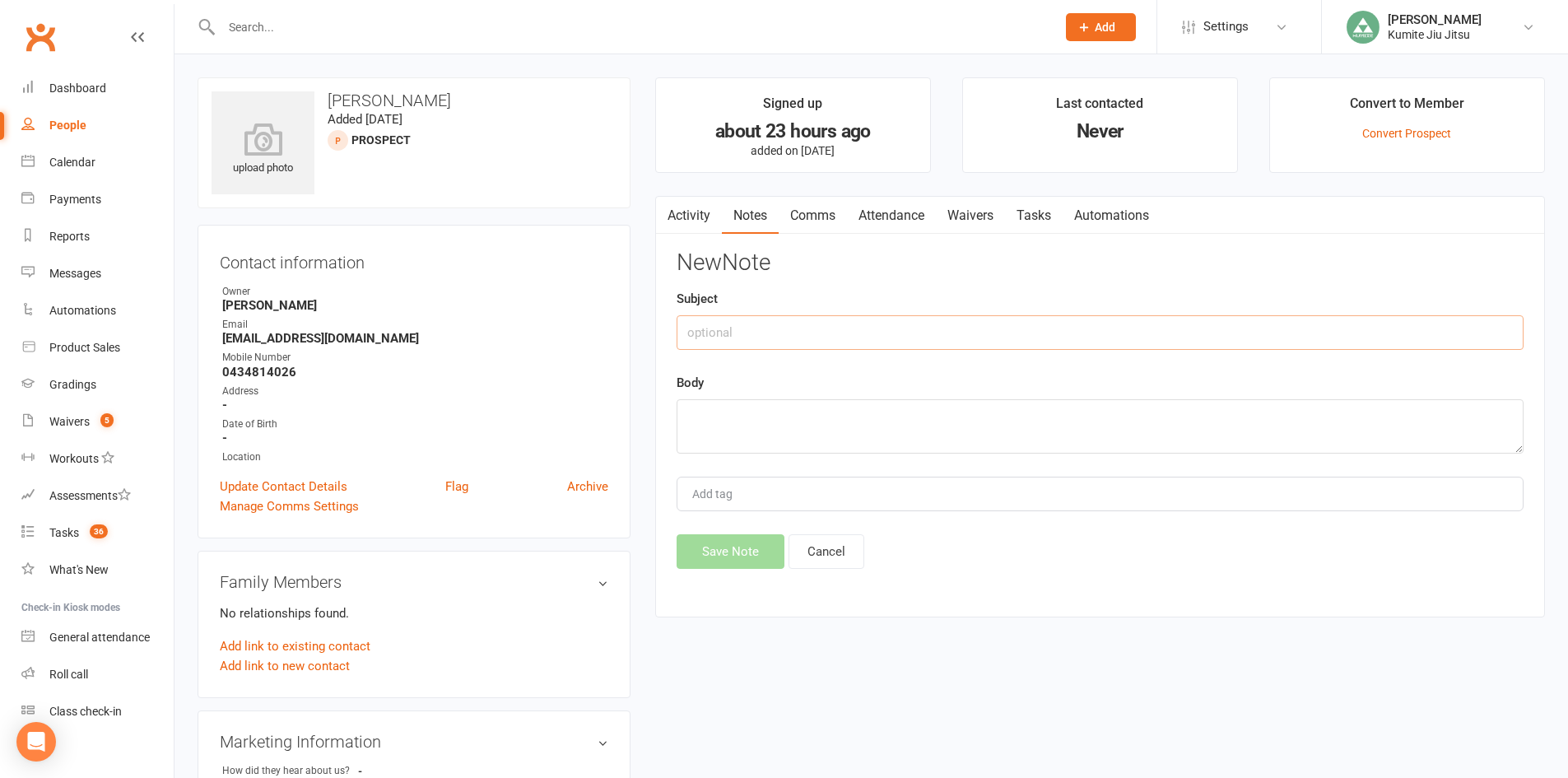
click at [724, 335] on input "text" at bounding box center [1100, 332] width 847 height 34
type input "call"
type textarea "child is 1 year old - too young"
click at [728, 552] on button "Save Note" at bounding box center [730, 552] width 108 height 34
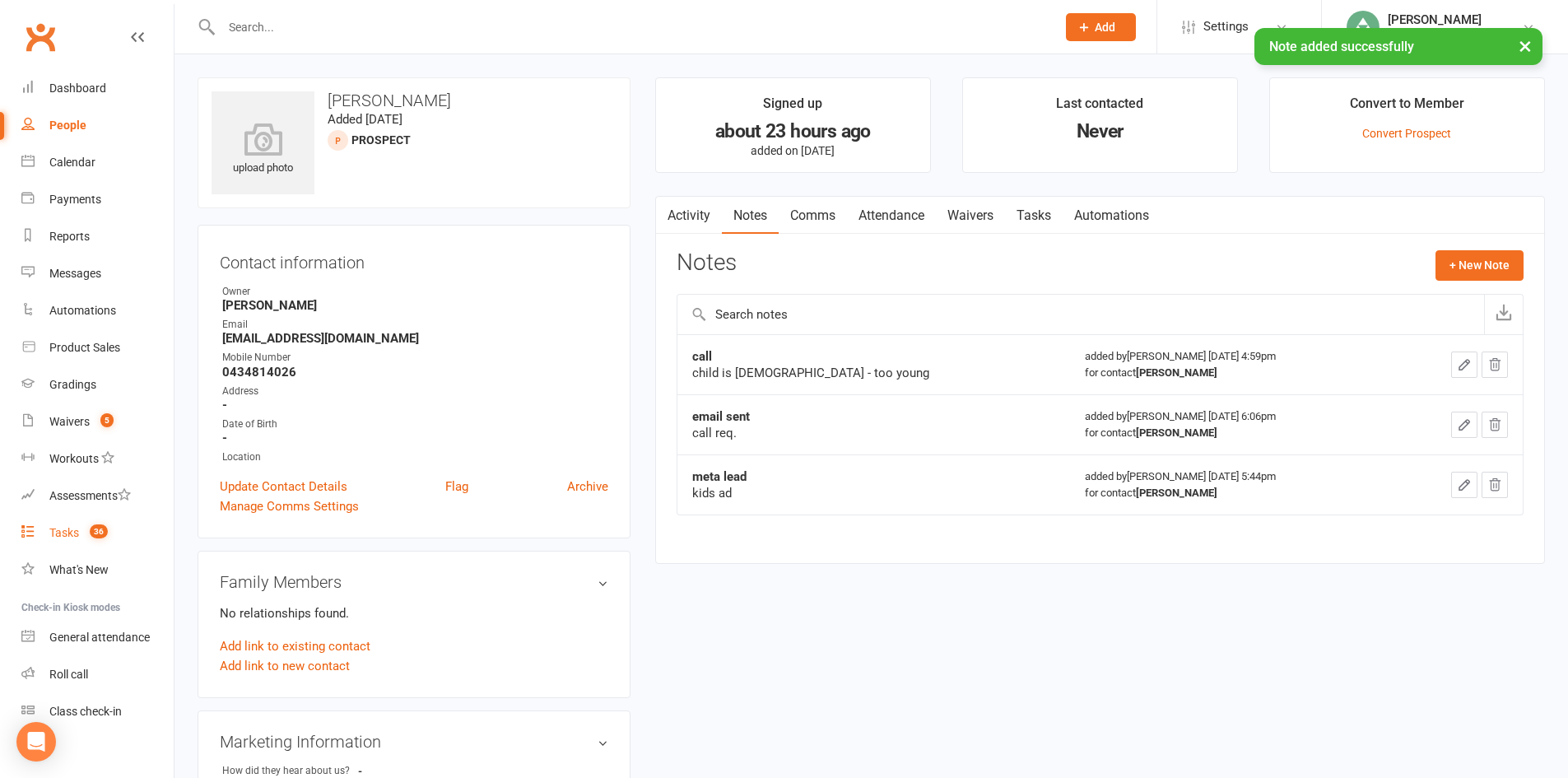
click at [81, 526] on link "Tasks 36" at bounding box center [97, 533] width 152 height 37
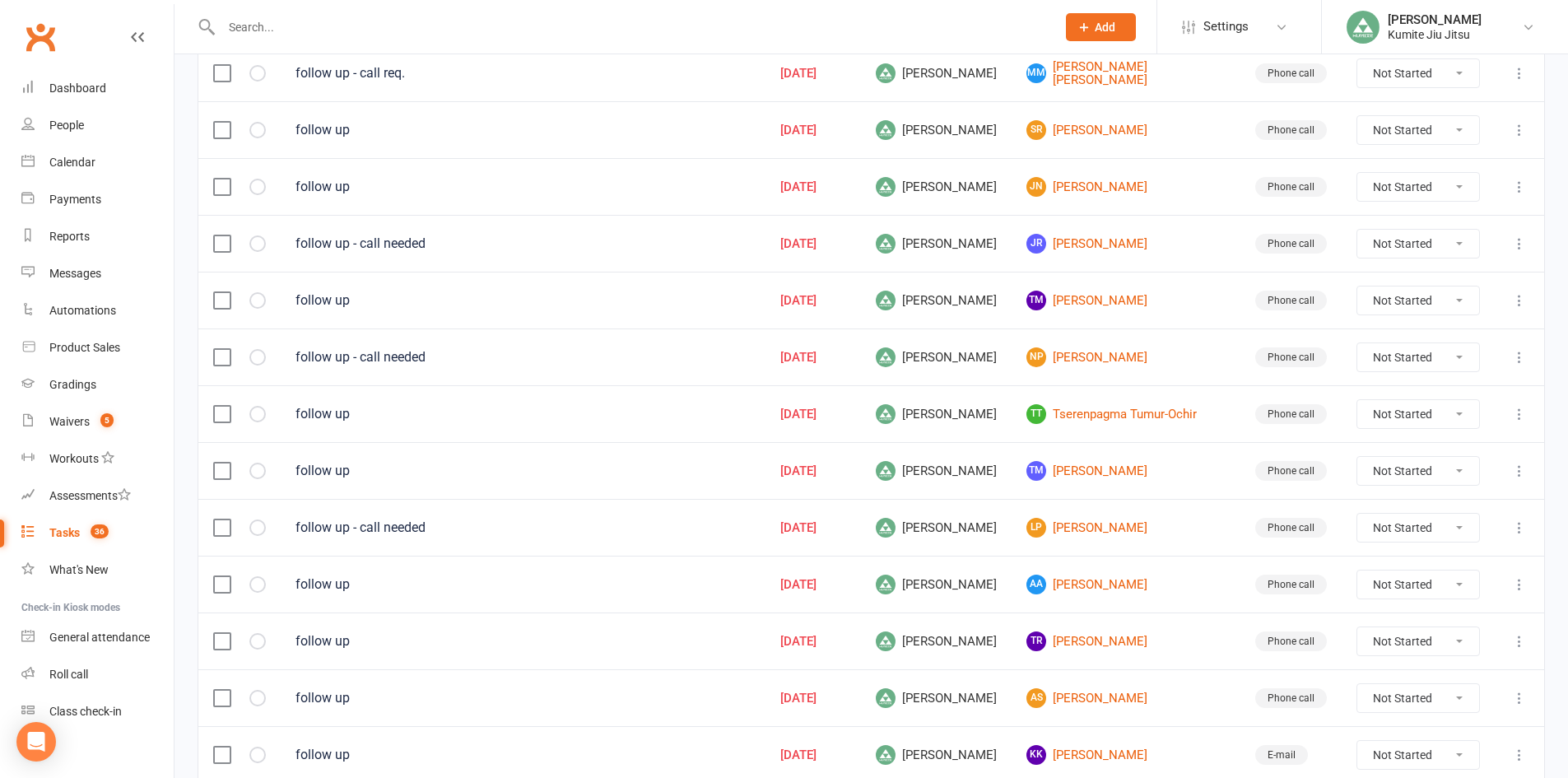
scroll to position [1074, 0]
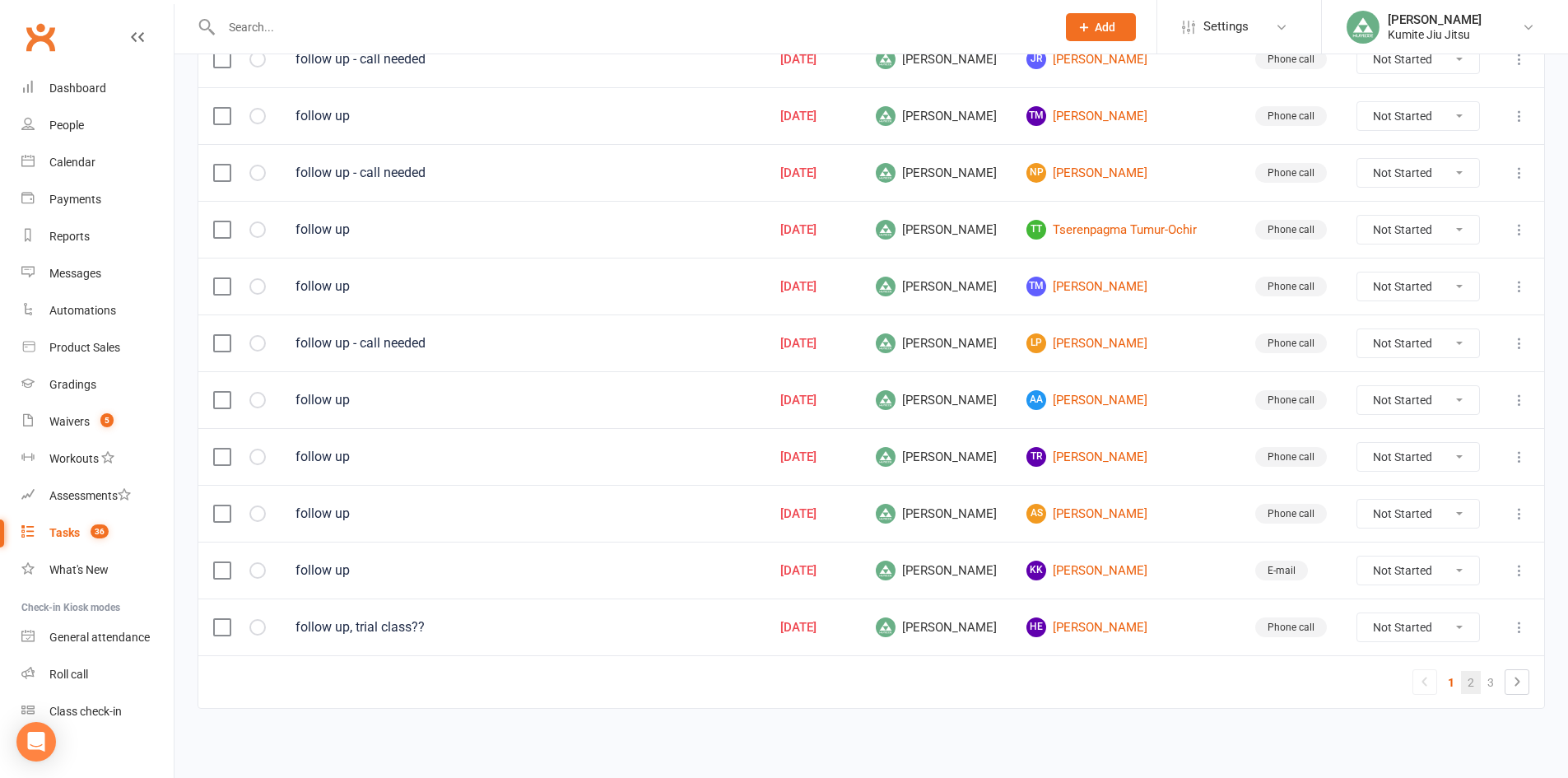
click at [1474, 683] on link "2" at bounding box center [1471, 682] width 20 height 23
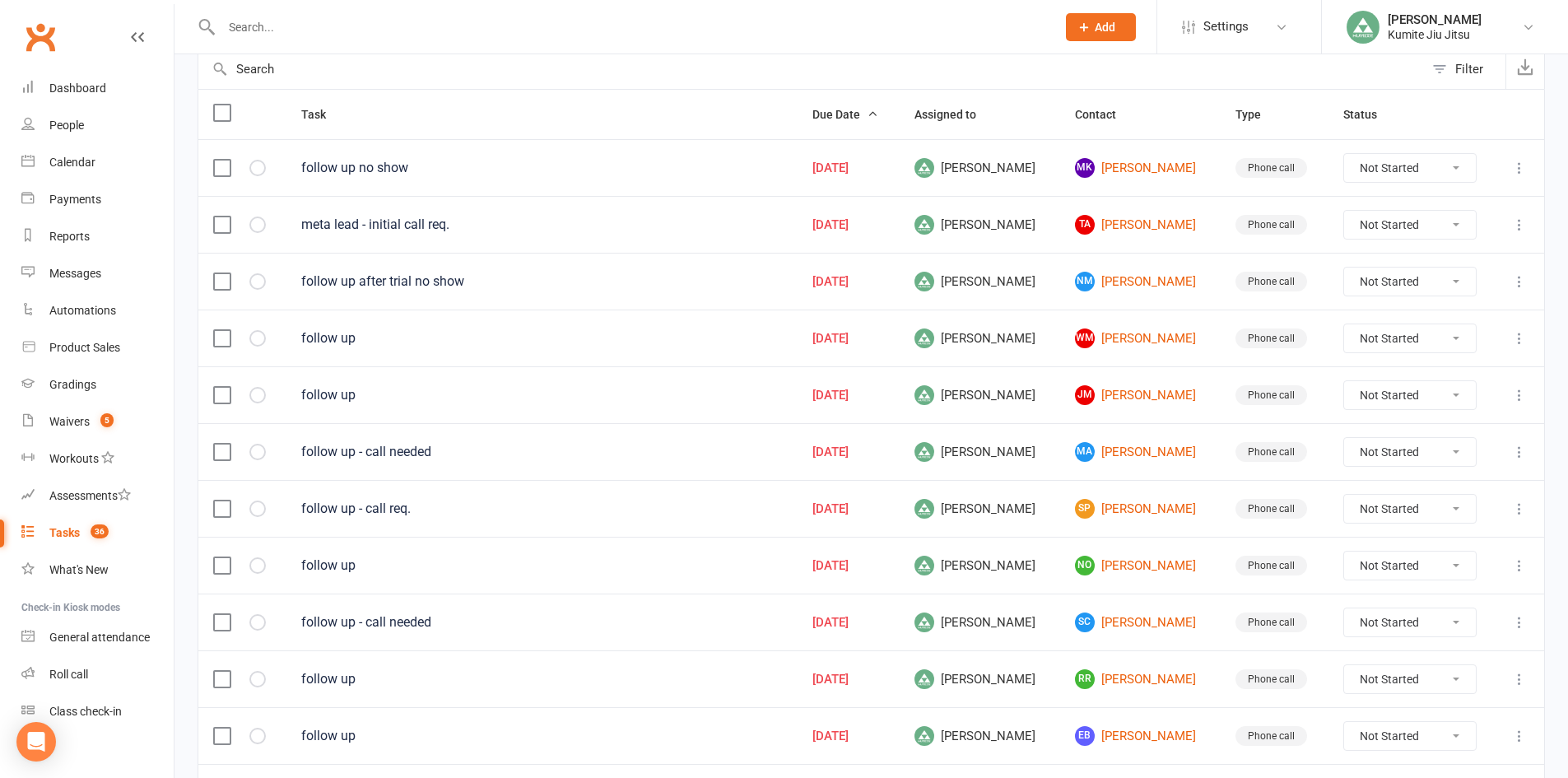
scroll to position [168, 0]
click at [260, 231] on button "button" at bounding box center [257, 225] width 16 height 16
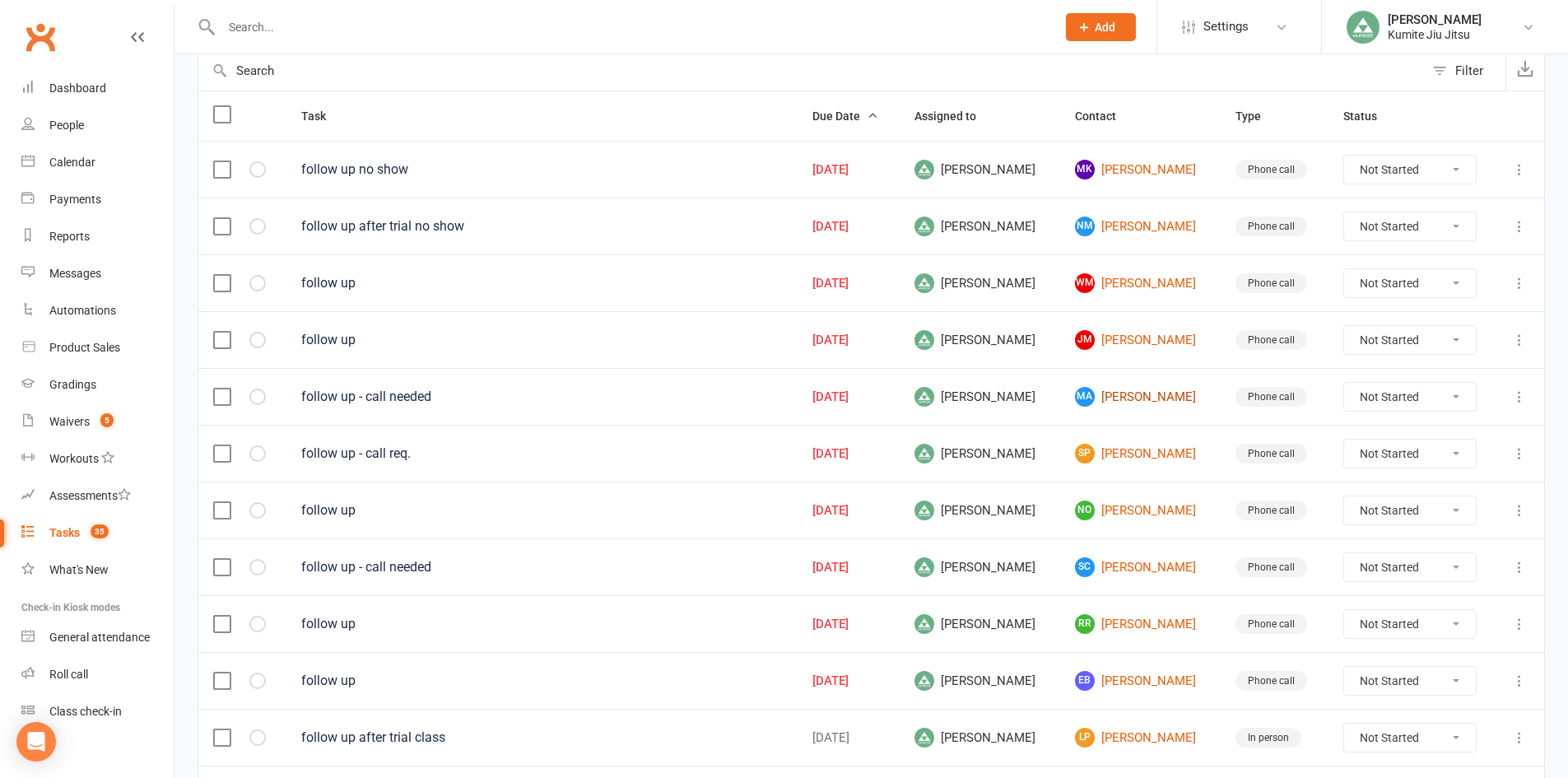
click at [1147, 398] on link "MA Maya Ayoub" at bounding box center [1141, 397] width 131 height 20
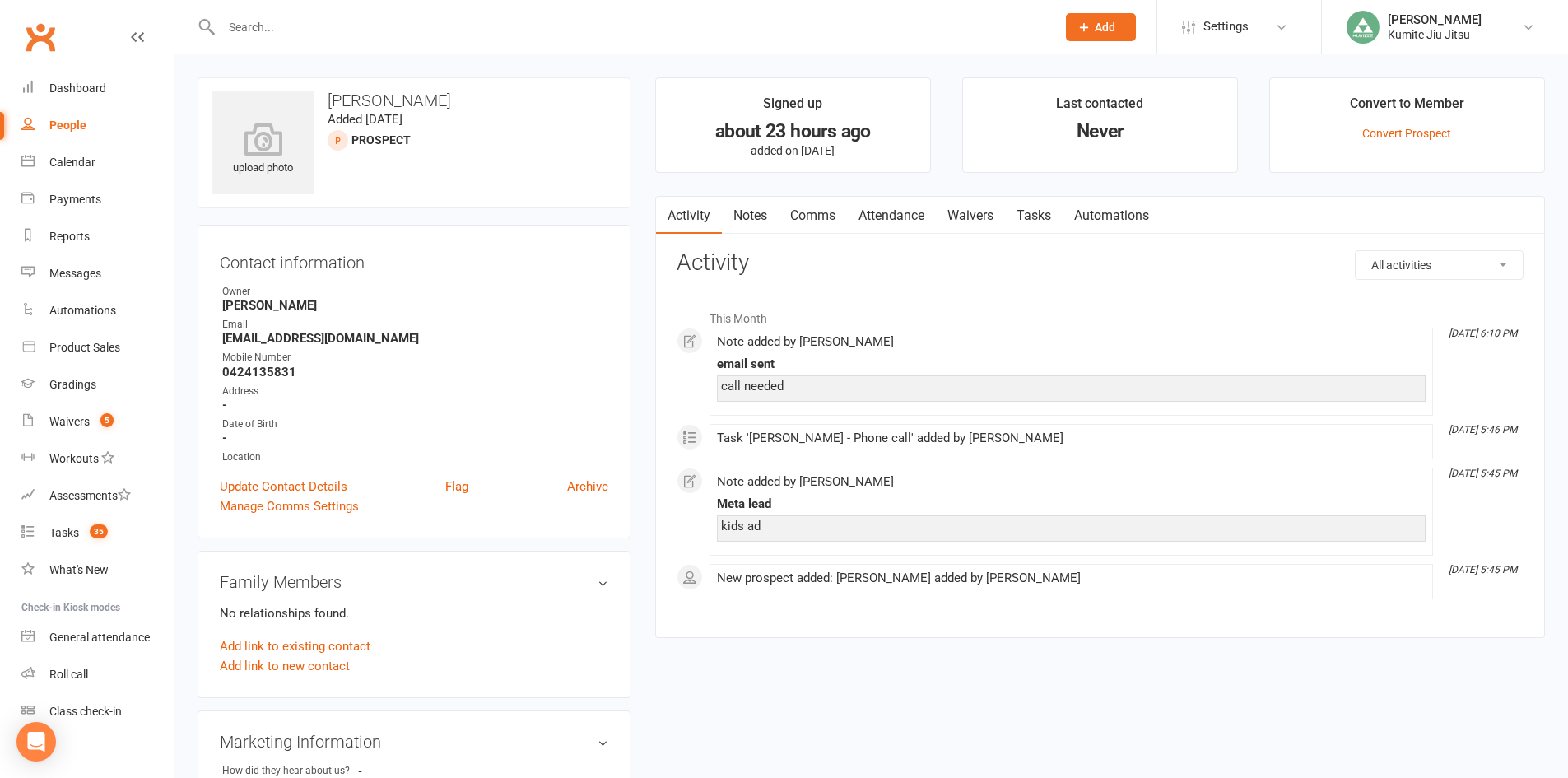
click at [747, 212] on link "Notes" at bounding box center [751, 216] width 57 height 38
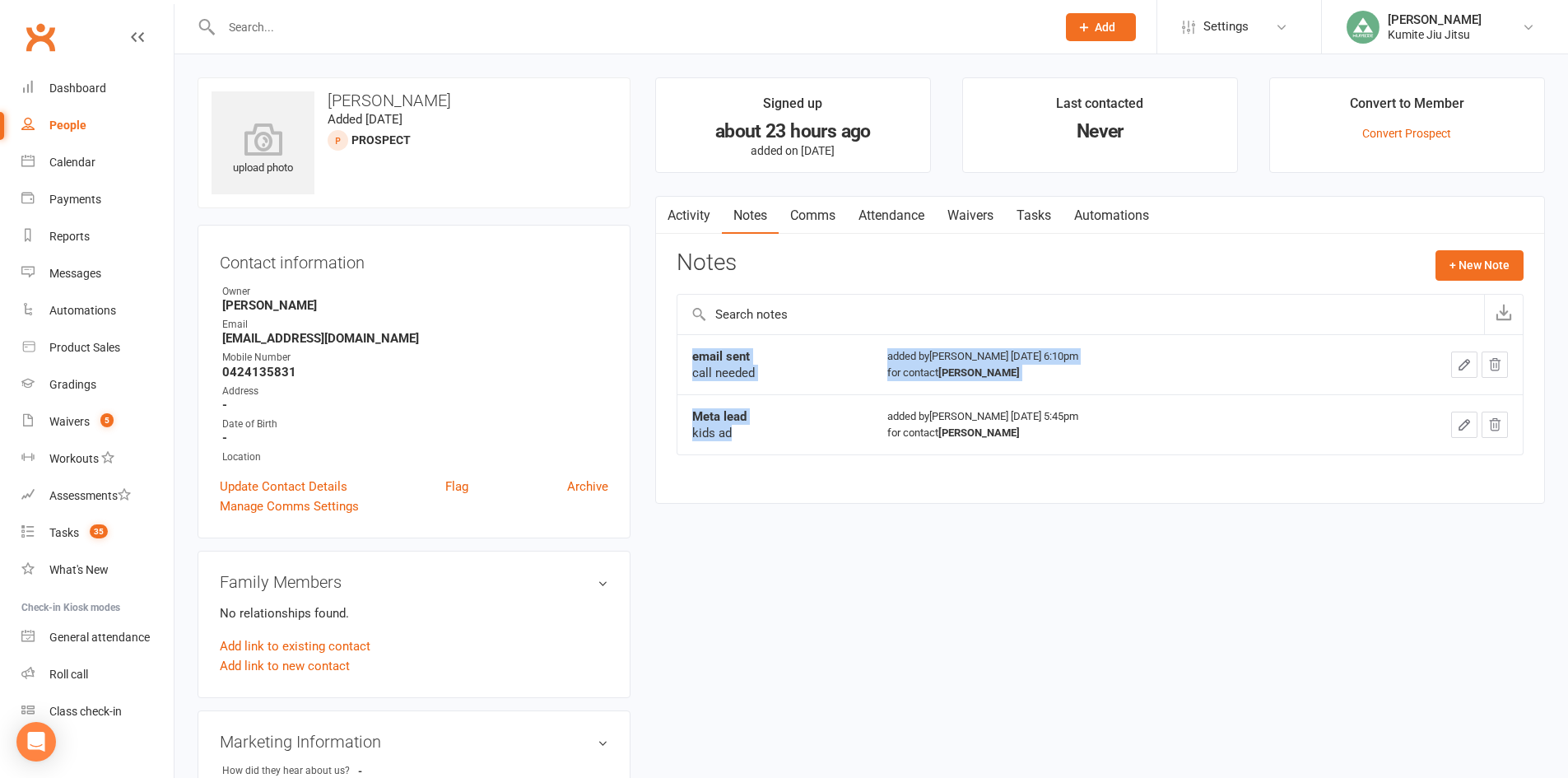
drag, startPoint x: 739, startPoint y: 436, endPoint x: 670, endPoint y: 431, distance: 69.2
click at [670, 431] on div "Activity Notes Comms Attendance Waivers Tasks Automations Notes + New Note emai…" at bounding box center [1100, 350] width 890 height 308
click at [816, 427] on div "kids ad" at bounding box center [775, 432] width 166 height 16
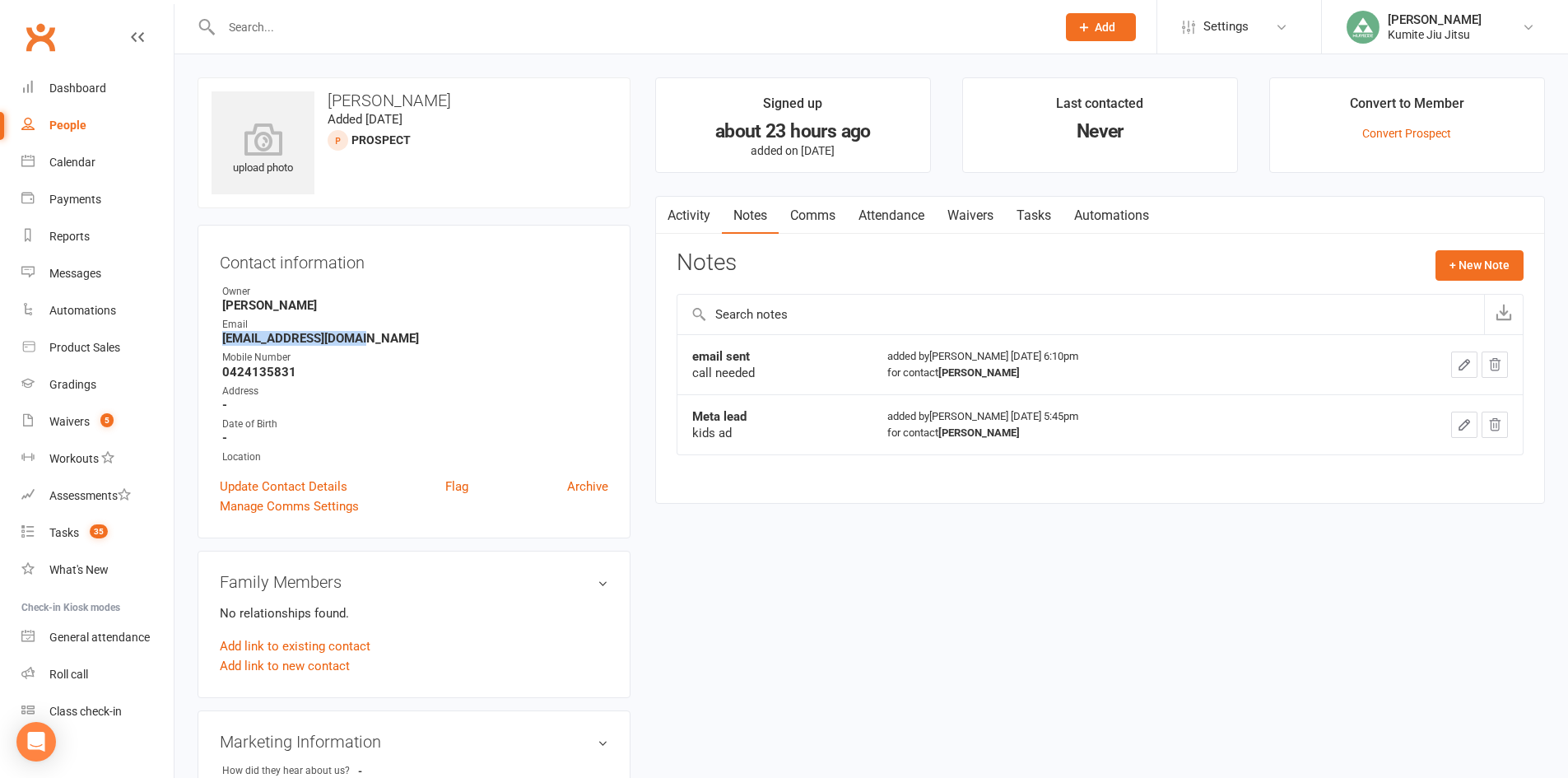
drag, startPoint x: 367, startPoint y: 341, endPoint x: 211, endPoint y: 340, distance: 156.0
click at [211, 340] on div "Contact information Owner Hope Douglass Email mayoush23@hotmail.com Mobile Numb…" at bounding box center [414, 381] width 433 height 314
click at [301, 370] on strong "0424135831" at bounding box center [416, 372] width 386 height 15
drag, startPoint x: 294, startPoint y: 370, endPoint x: 304, endPoint y: 282, distance: 88.6
click at [304, 282] on div "Contact information Owner Hope Douglass Email mayoush23@hotmail.com Mobile Numb…" at bounding box center [414, 381] width 433 height 314
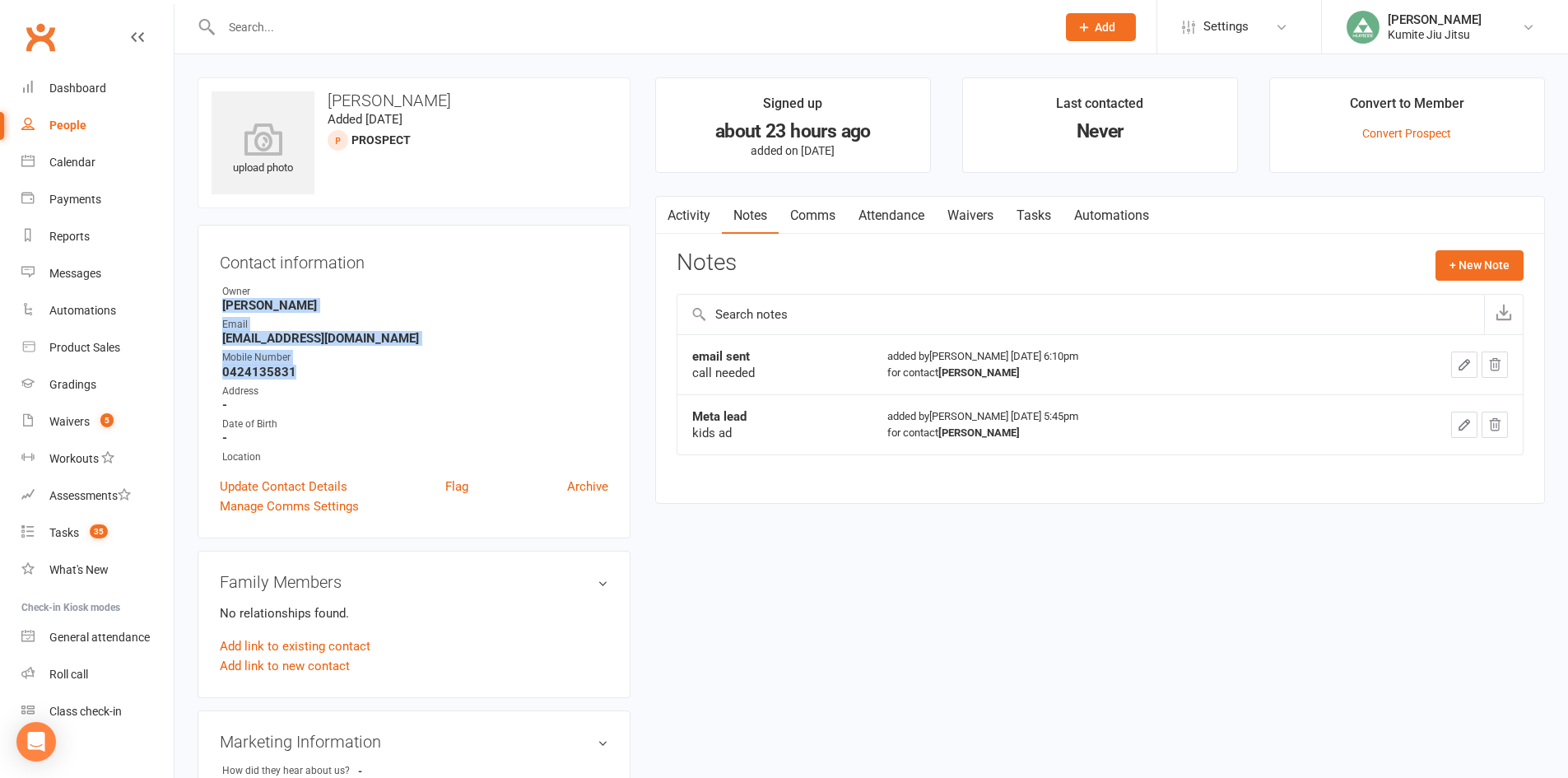
click at [345, 299] on strong "[PERSON_NAME]" at bounding box center [416, 305] width 386 height 15
drag, startPoint x: 374, startPoint y: 338, endPoint x: 236, endPoint y: 327, distance: 138.4
click at [236, 327] on li "Email mayoush23@hotmail.com" at bounding box center [414, 331] width 388 height 29
click at [313, 318] on div "Email" at bounding box center [416, 324] width 386 height 15
drag, startPoint x: 993, startPoint y: 376, endPoint x: 863, endPoint y: 393, distance: 131.1
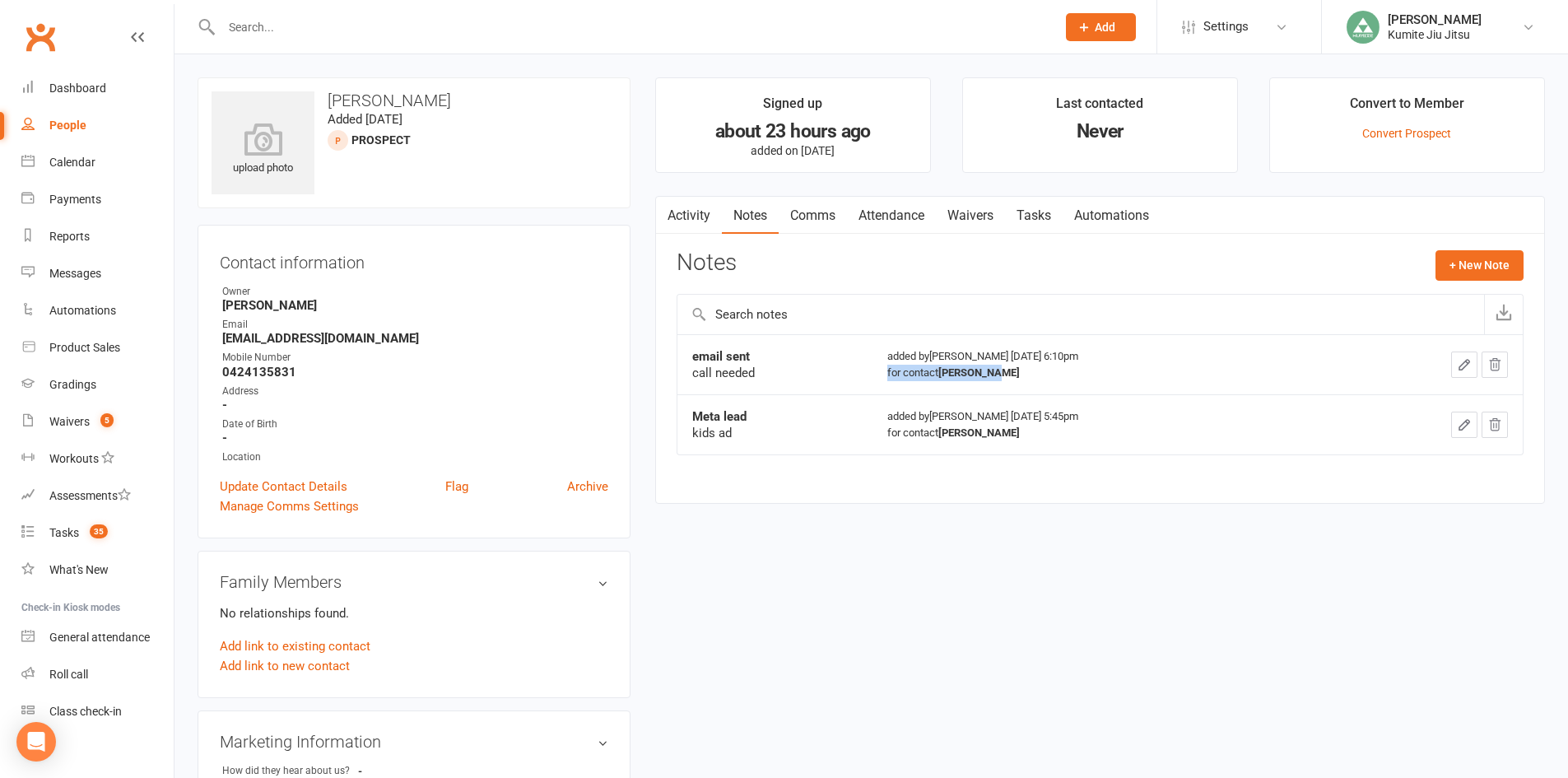
click at [872, 393] on td "added by Hope Douglass Aug 13, 2025 6:10pm for contact Maya Ayoub" at bounding box center [1106, 363] width 467 height 60
click at [817, 381] on td "email sent call needed" at bounding box center [774, 363] width 195 height 60
click at [1495, 266] on button "+ New Note" at bounding box center [1480, 264] width 88 height 29
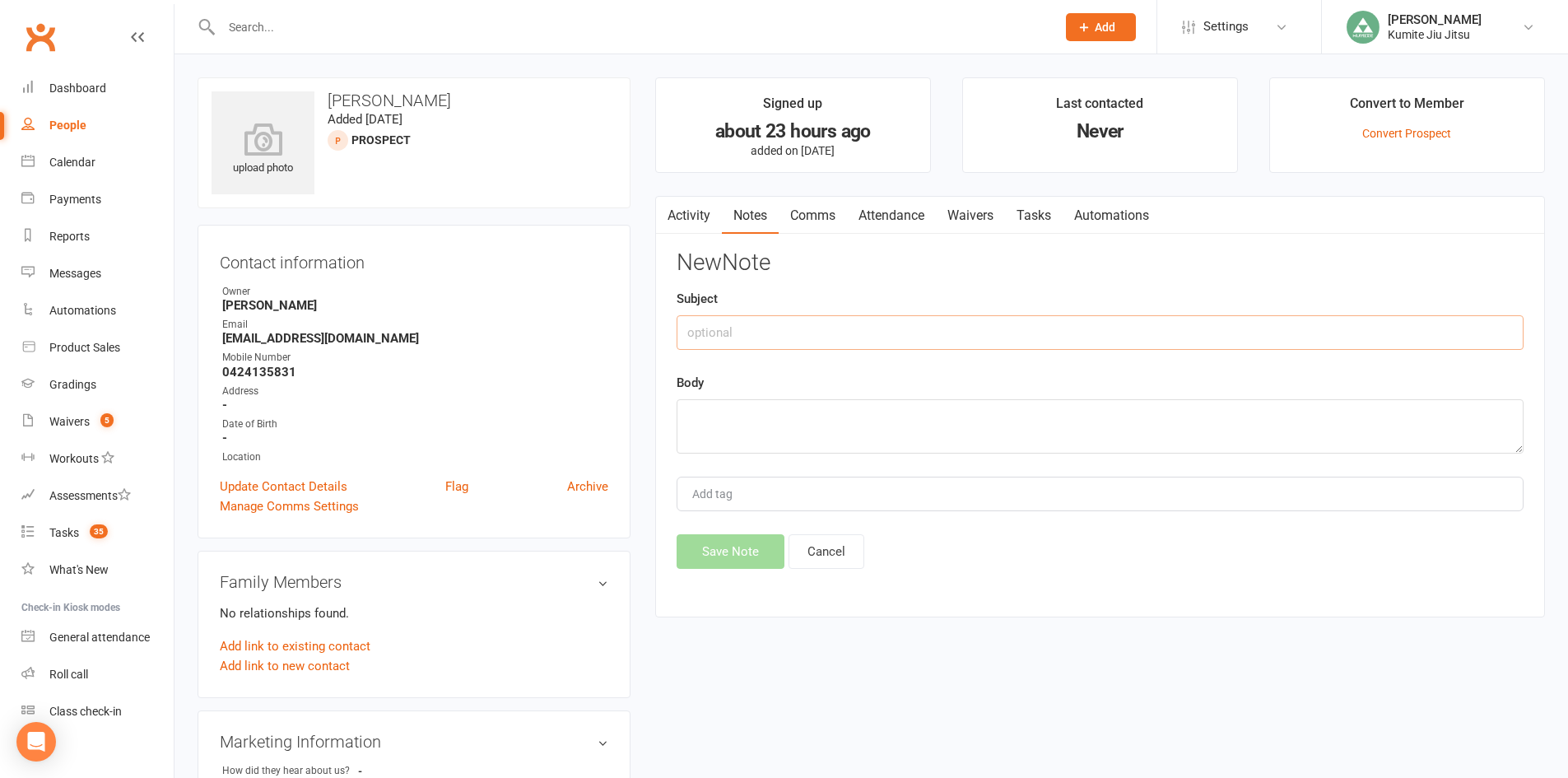
click at [860, 334] on input "text" at bounding box center [1100, 332] width 847 height 34
type input "call"
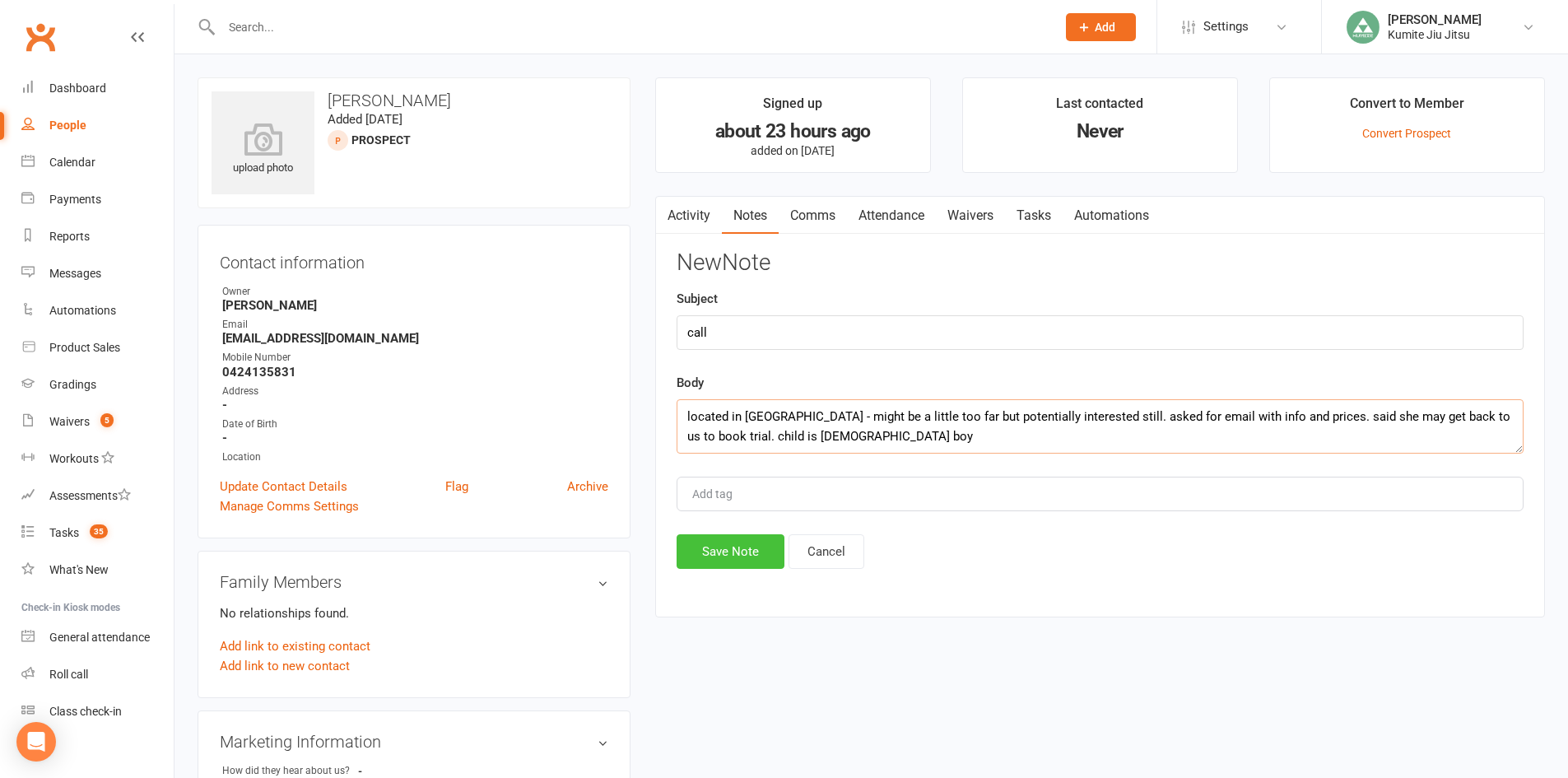
type textarea "located in greenacre - might be a little too far but potentially interested sti…"
click at [742, 553] on button "Save Note" at bounding box center [730, 552] width 108 height 34
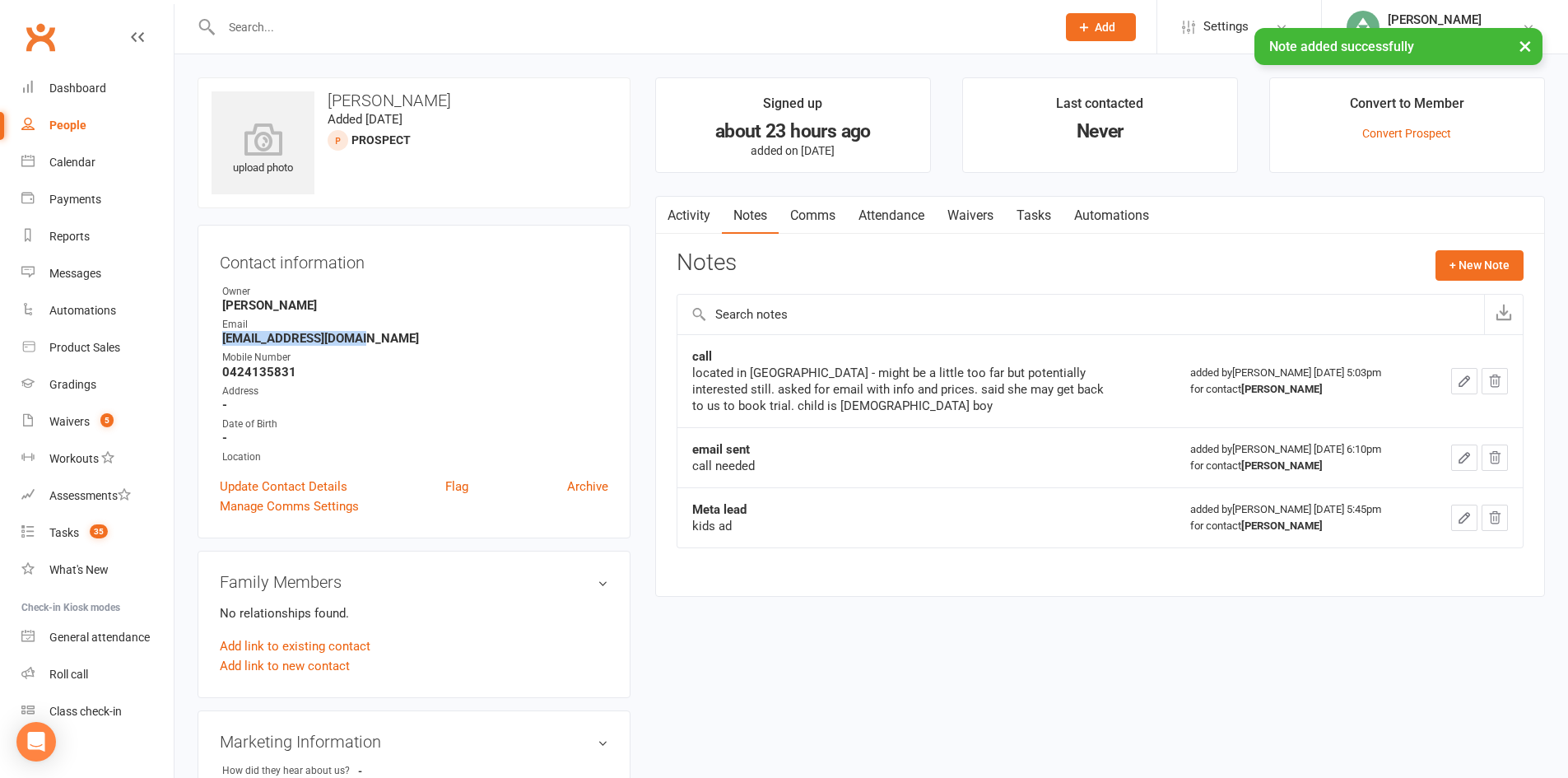
drag, startPoint x: 370, startPoint y: 338, endPoint x: 192, endPoint y: 345, distance: 178.1
click at [192, 345] on div "upload photo Maya Ayoub Added 13 August, 2025 prospect Contact information Owne…" at bounding box center [414, 731] width 458 height 1310
copy strong "mayoush23@hotmail.com"
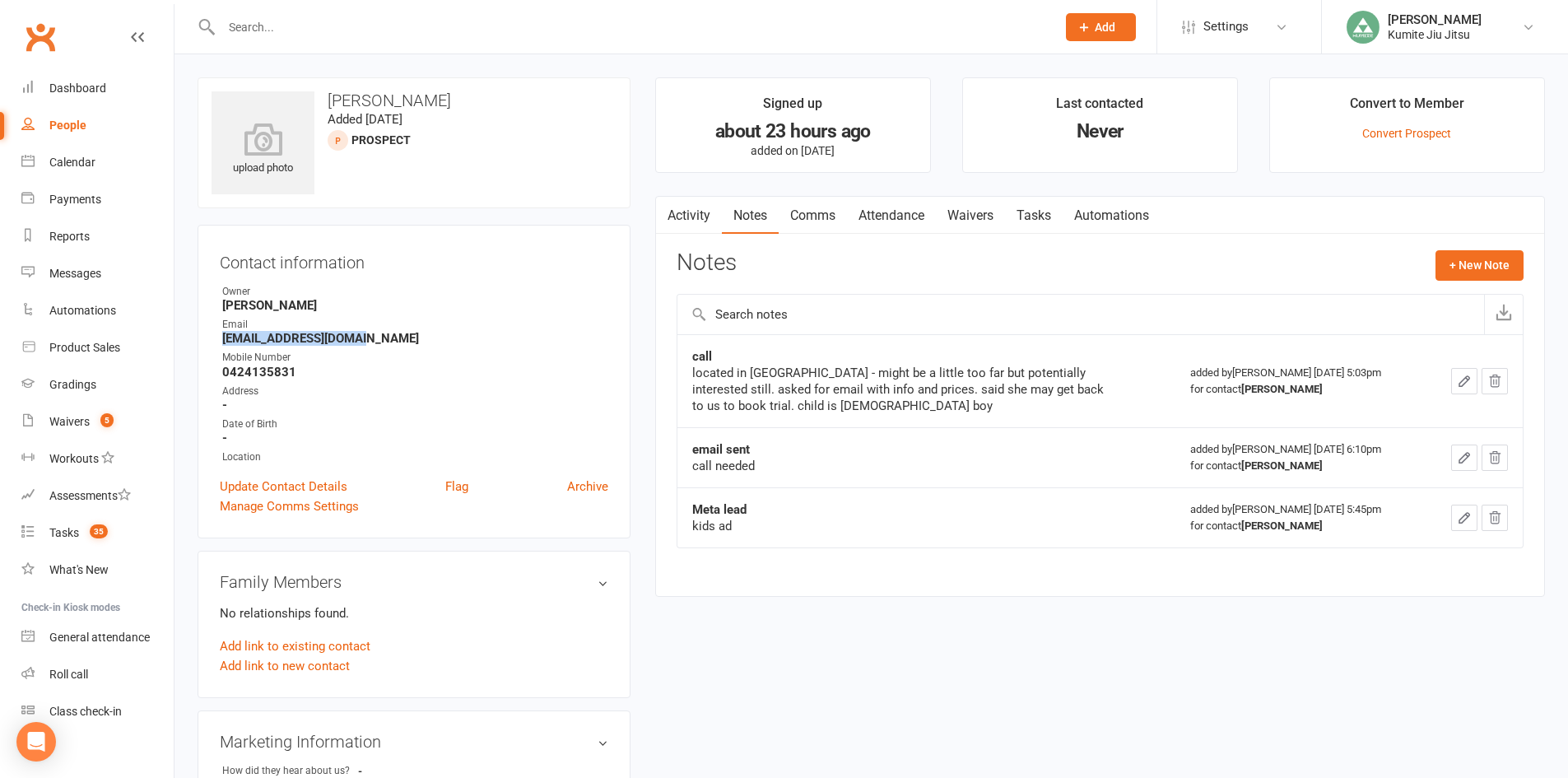
click at [1036, 217] on link "Tasks" at bounding box center [1034, 216] width 58 height 38
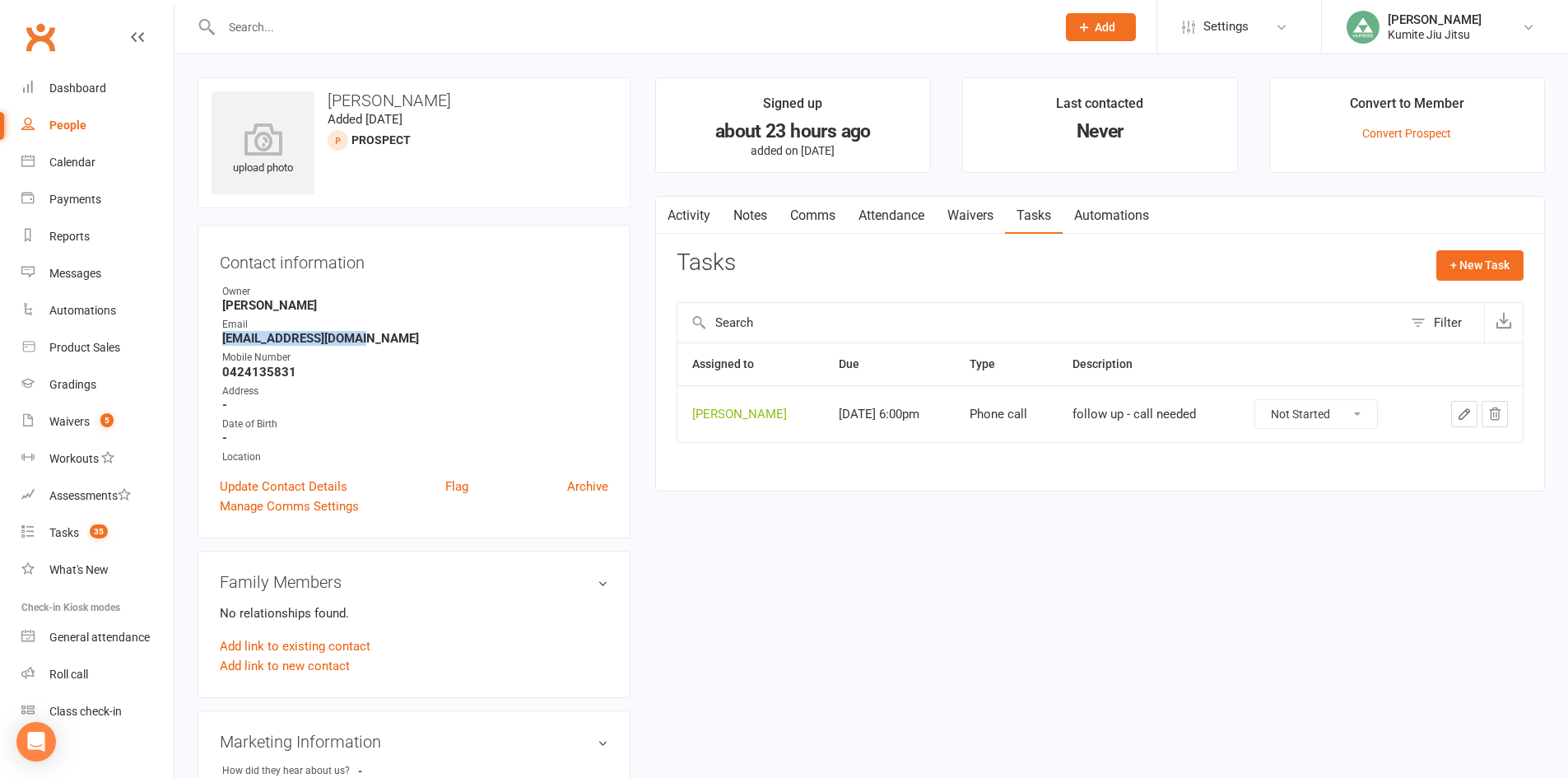
click at [1468, 409] on icon "button" at bounding box center [1464, 414] width 10 height 10
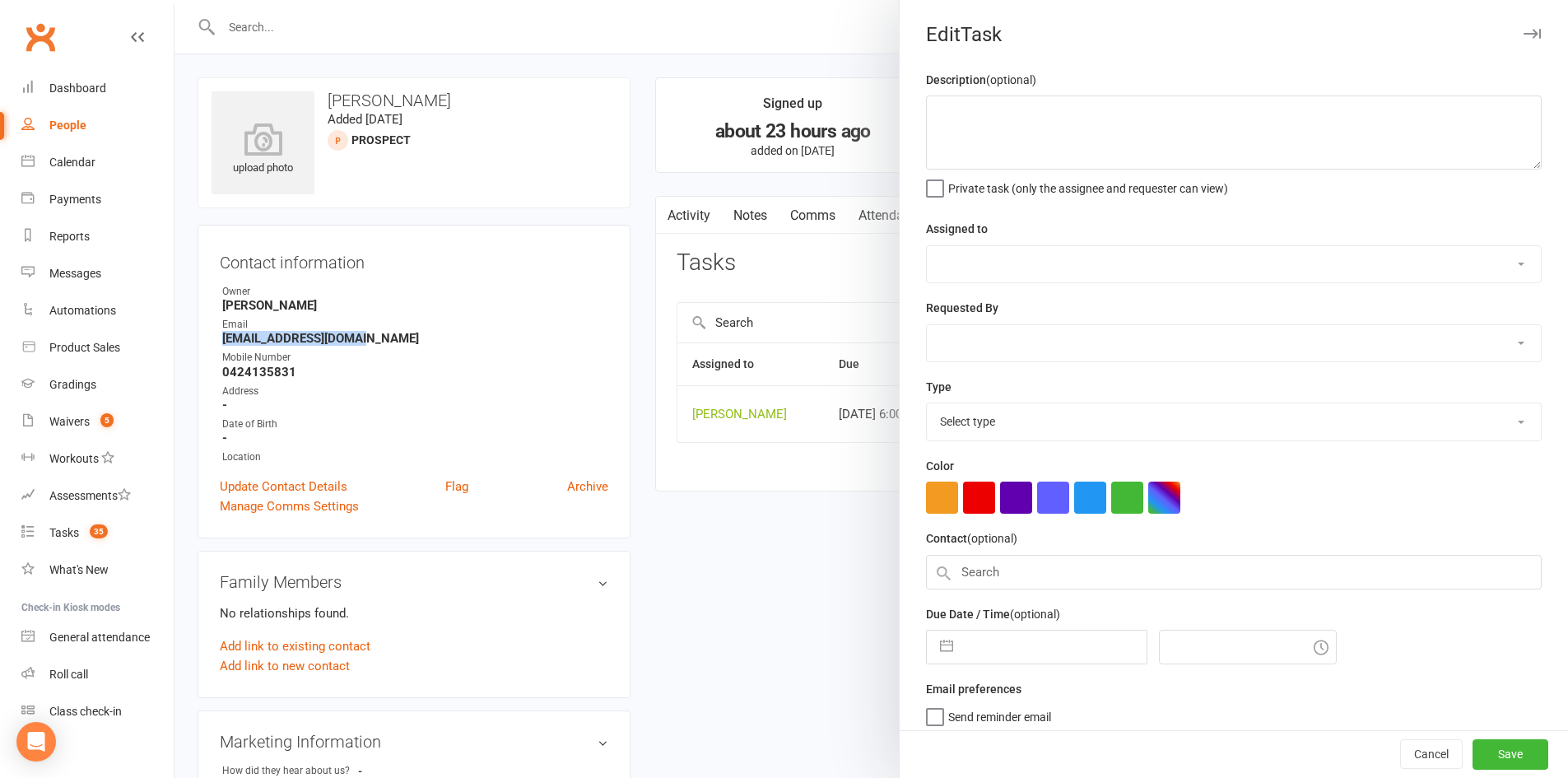
type textarea "follow up - call needed"
select select "49706"
type input "14 Aug 2025"
type input "6:00pm"
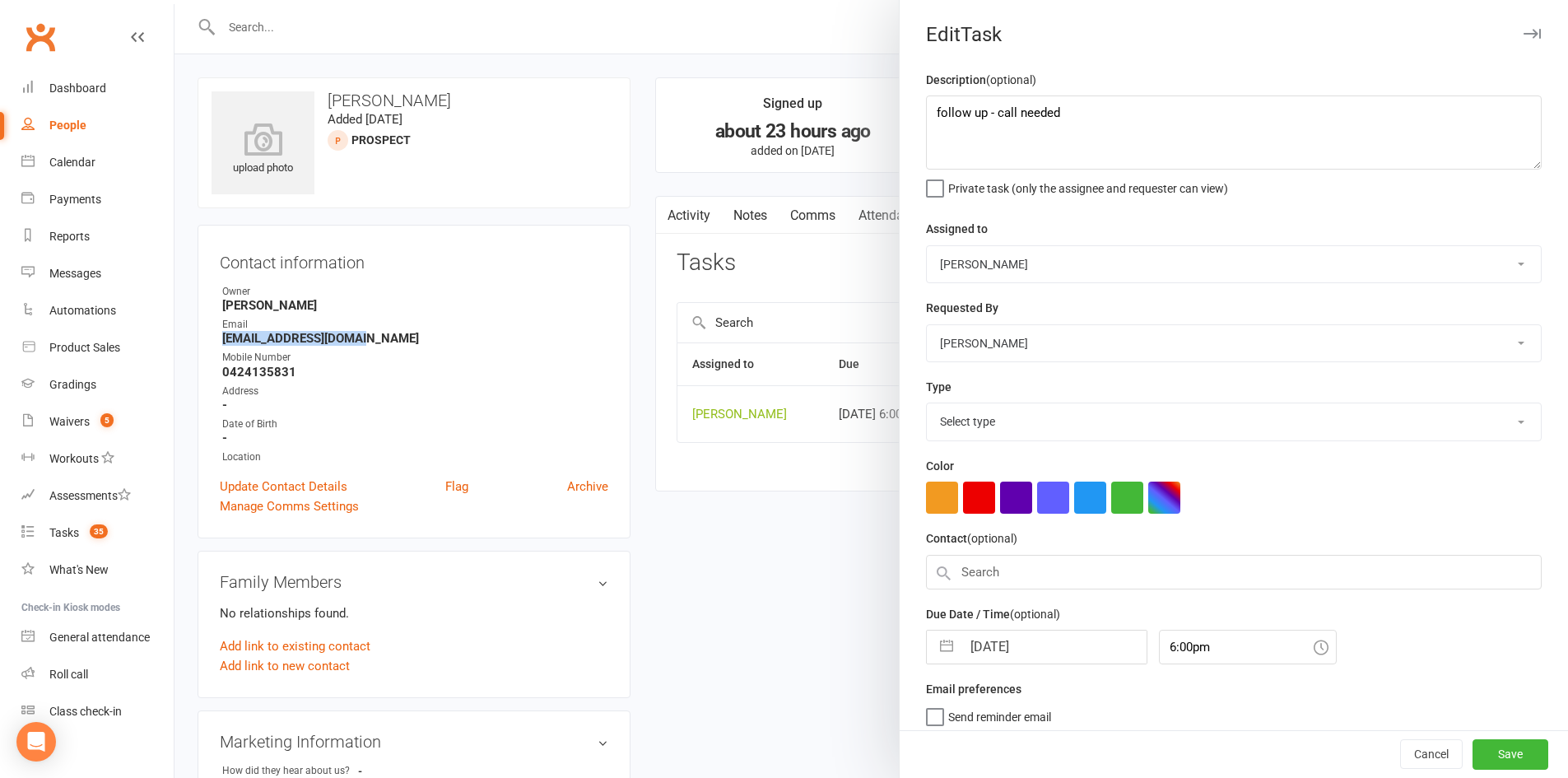
select select "28624"
drag, startPoint x: 1081, startPoint y: 106, endPoint x: 991, endPoint y: 111, distance: 90.1
click at [991, 111] on textarea "follow up - call needed" at bounding box center [1233, 132] width 616 height 74
type textarea "follow up - email"
click at [1000, 420] on select "E-mail In person Meeting Phone call Add new task type" at bounding box center [1234, 421] width 615 height 36
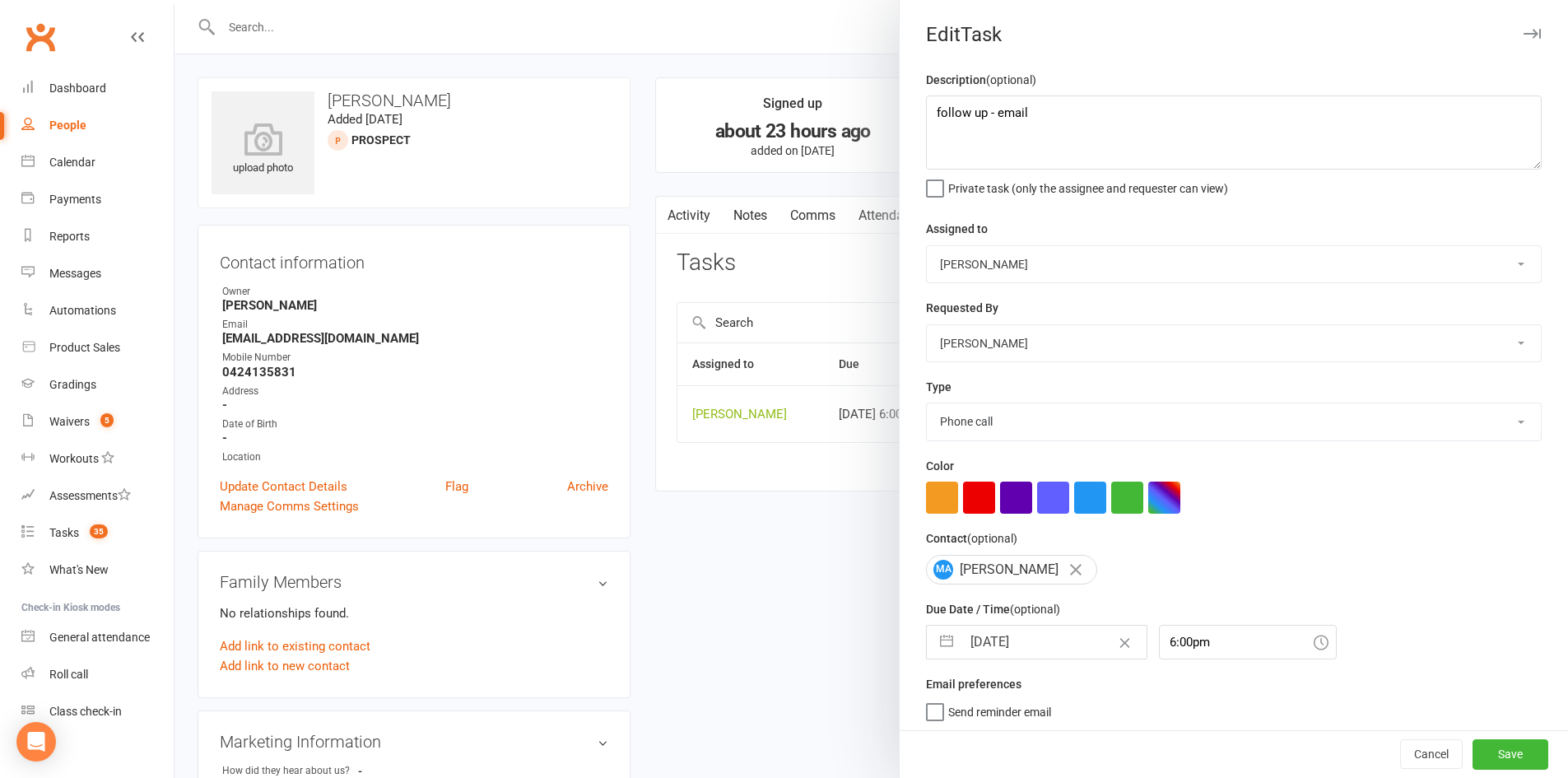
select select "28623"
click at [927, 406] on select "E-mail In person Meeting Phone call Add new task type" at bounding box center [1234, 421] width 615 height 36
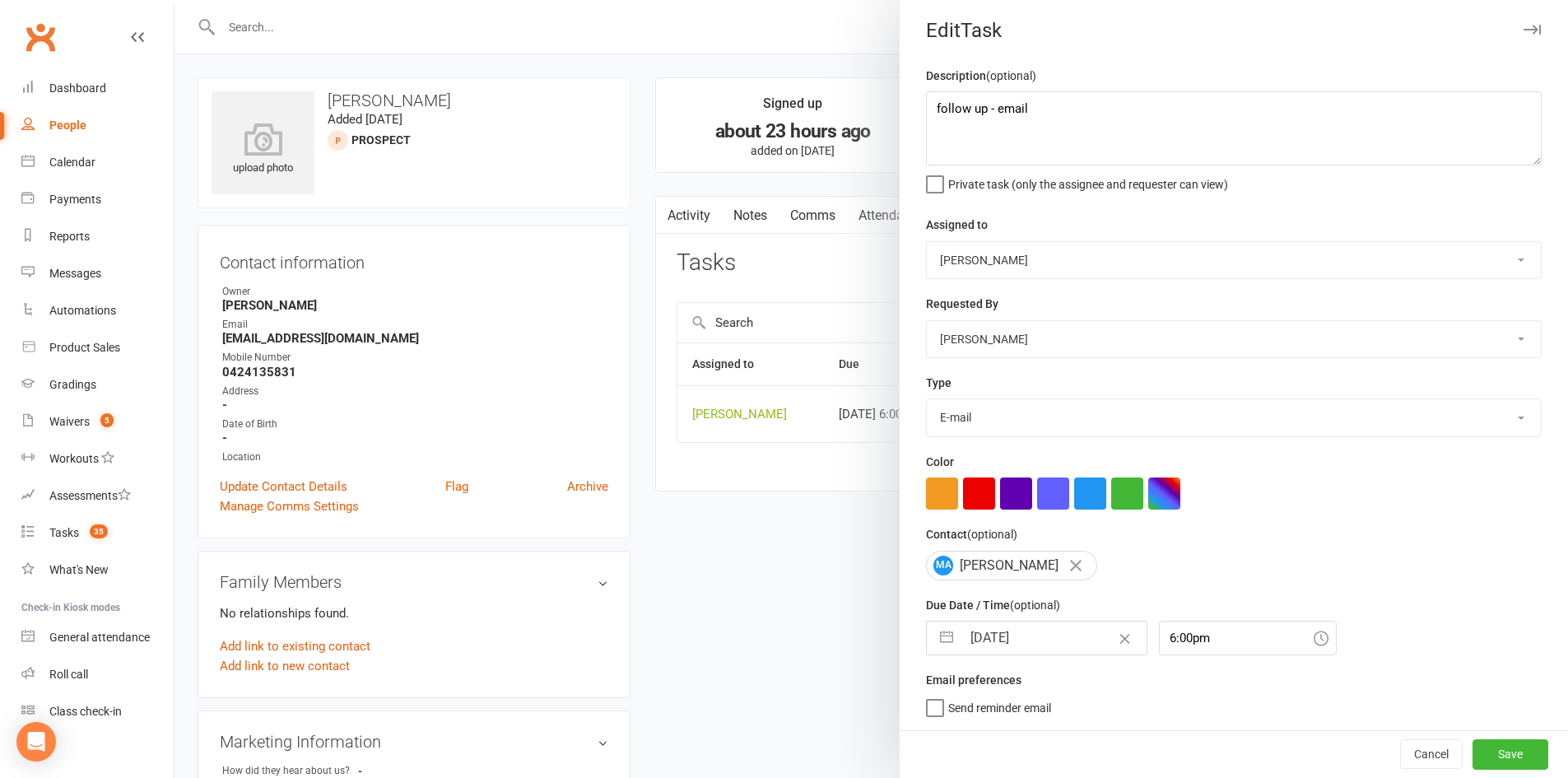
click at [941, 634] on button "button" at bounding box center [947, 637] width 29 height 33
select select "6"
select select "2025"
select select "7"
select select "2025"
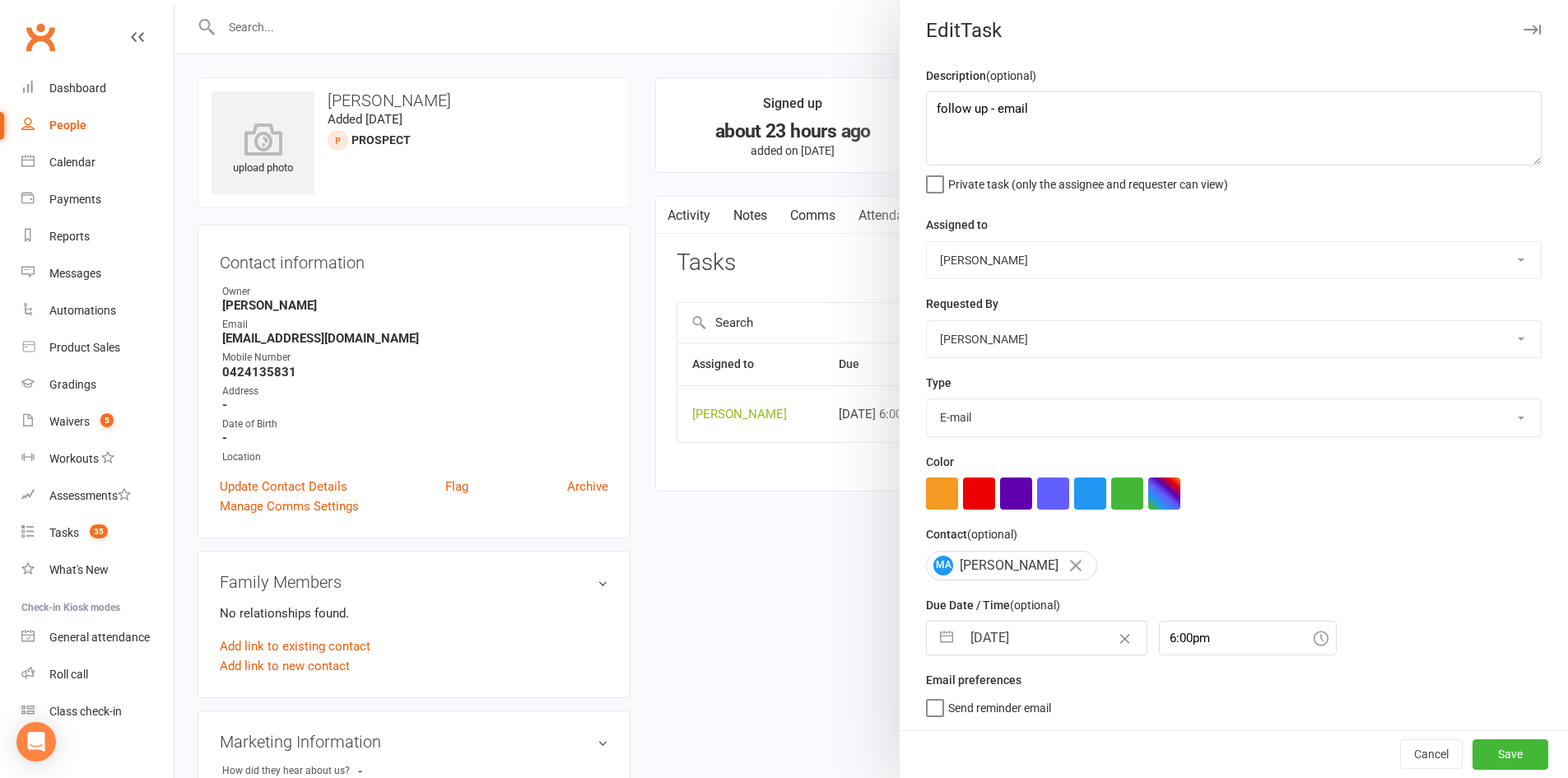
select select "8"
select select "2025"
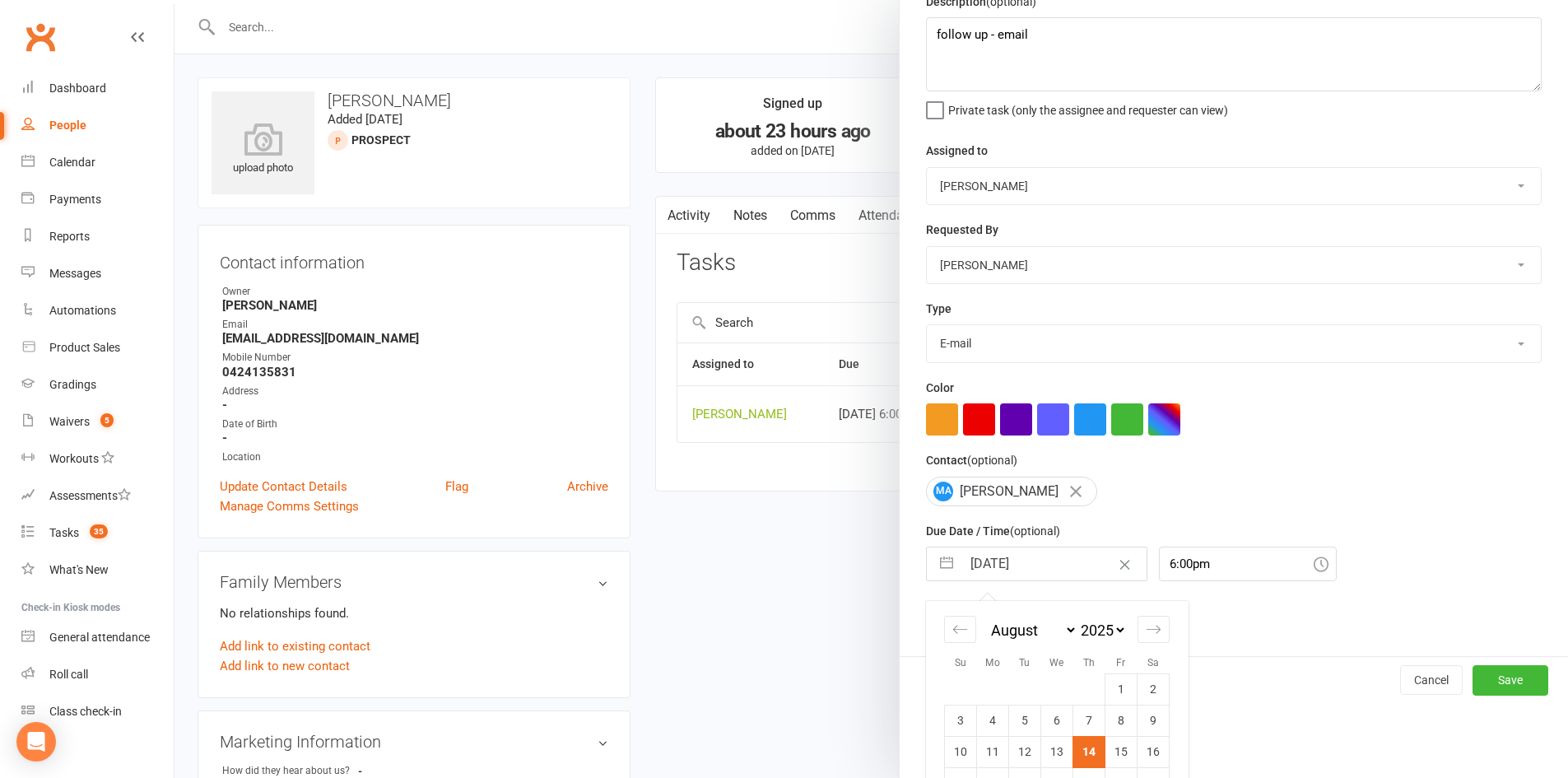
scroll to position [186, 0]
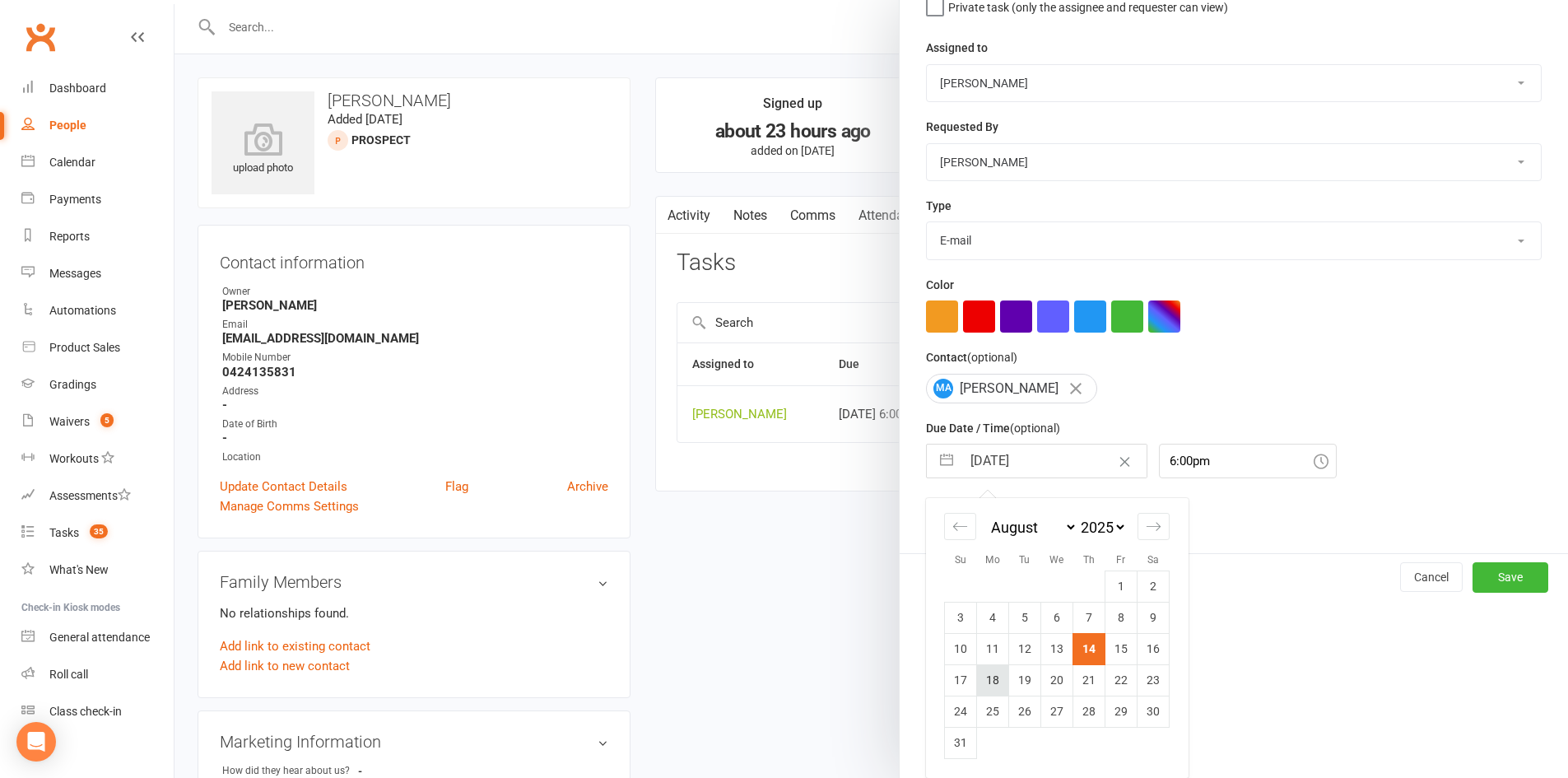
click at [999, 676] on td "18" at bounding box center [993, 679] width 32 height 31
type input "18 Aug 2025"
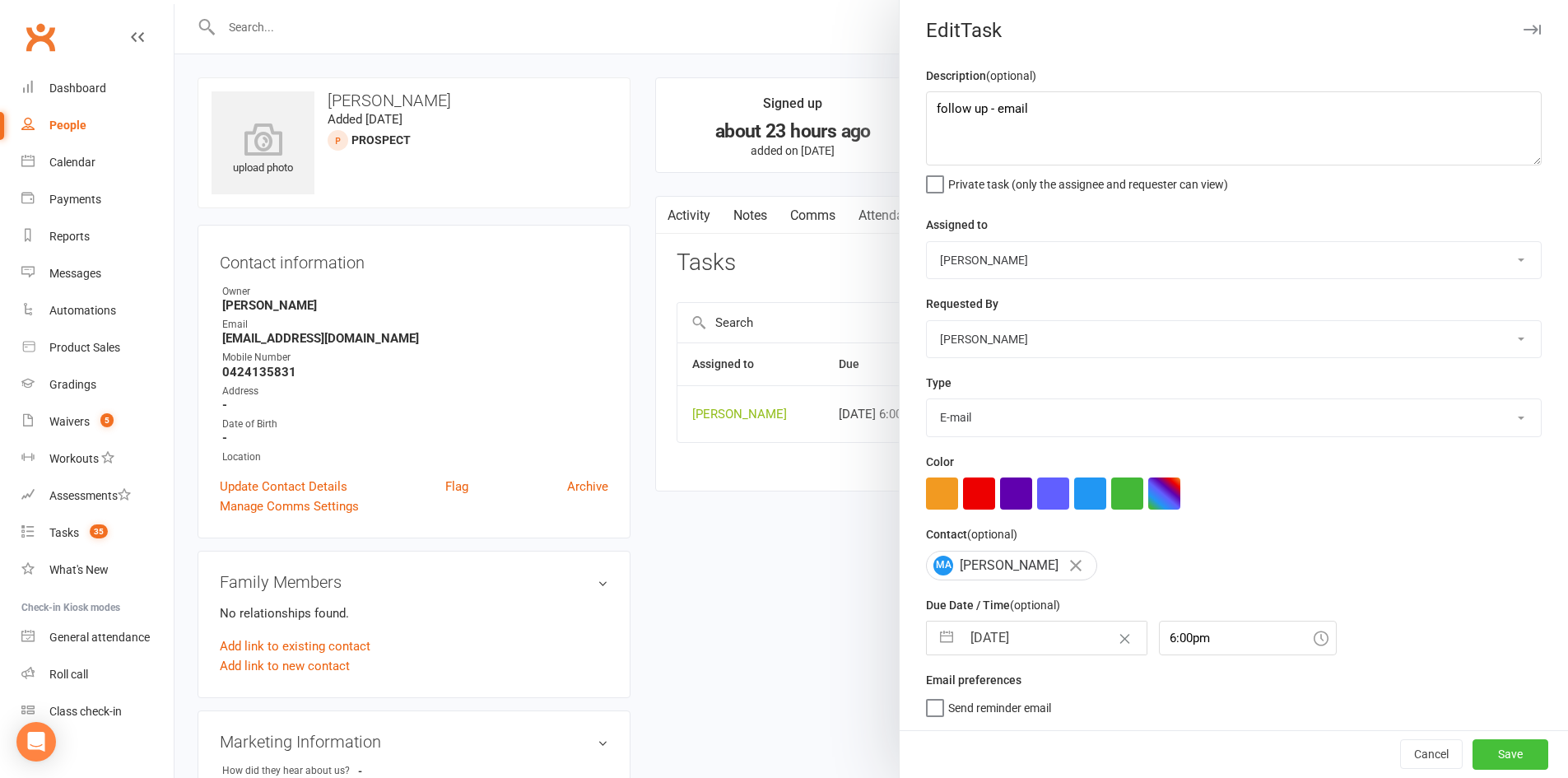
click at [1478, 734] on button "Save" at bounding box center [1511, 753] width 76 height 29
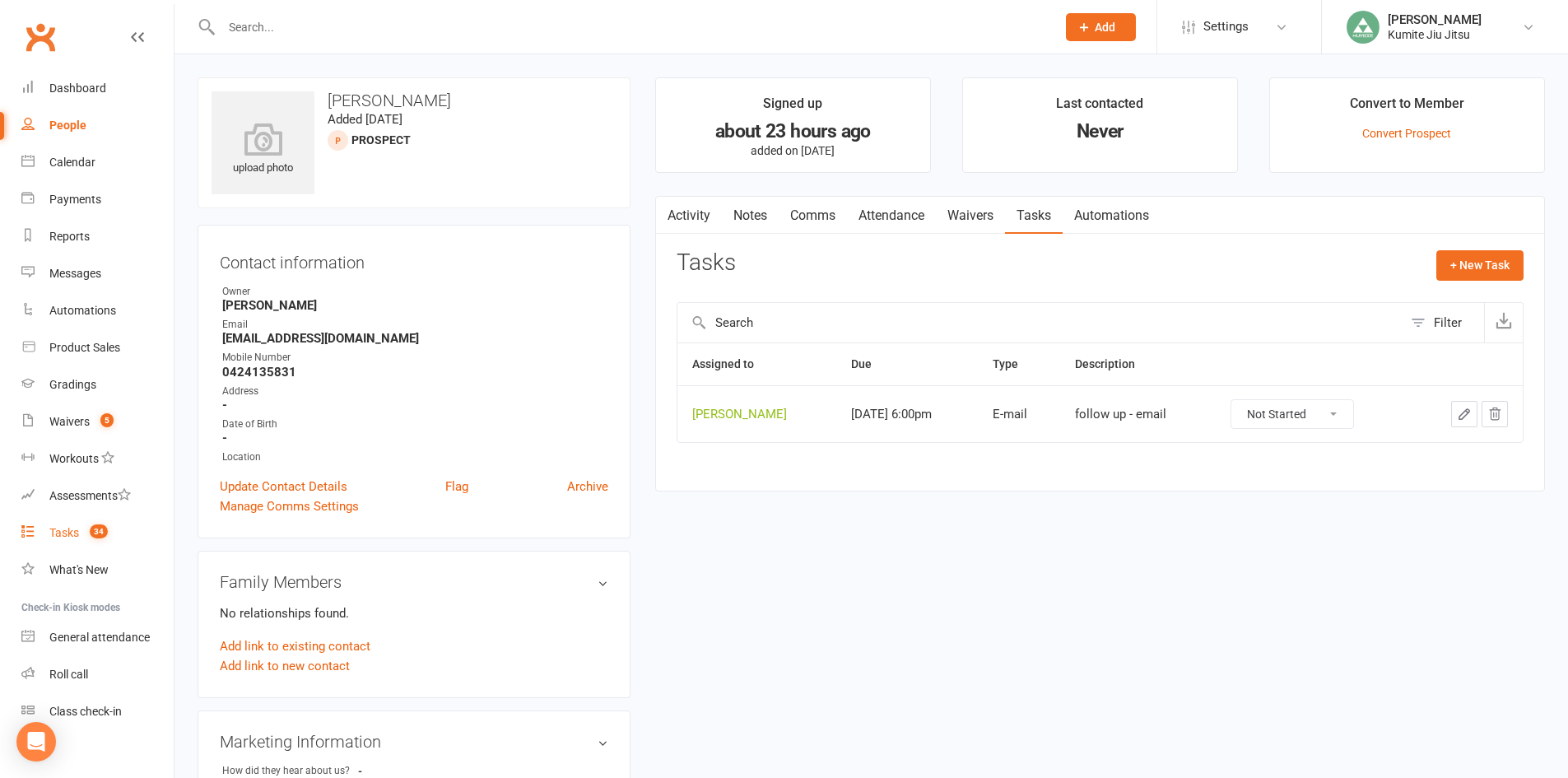
click at [65, 533] on div "Tasks" at bounding box center [64, 533] width 29 height 13
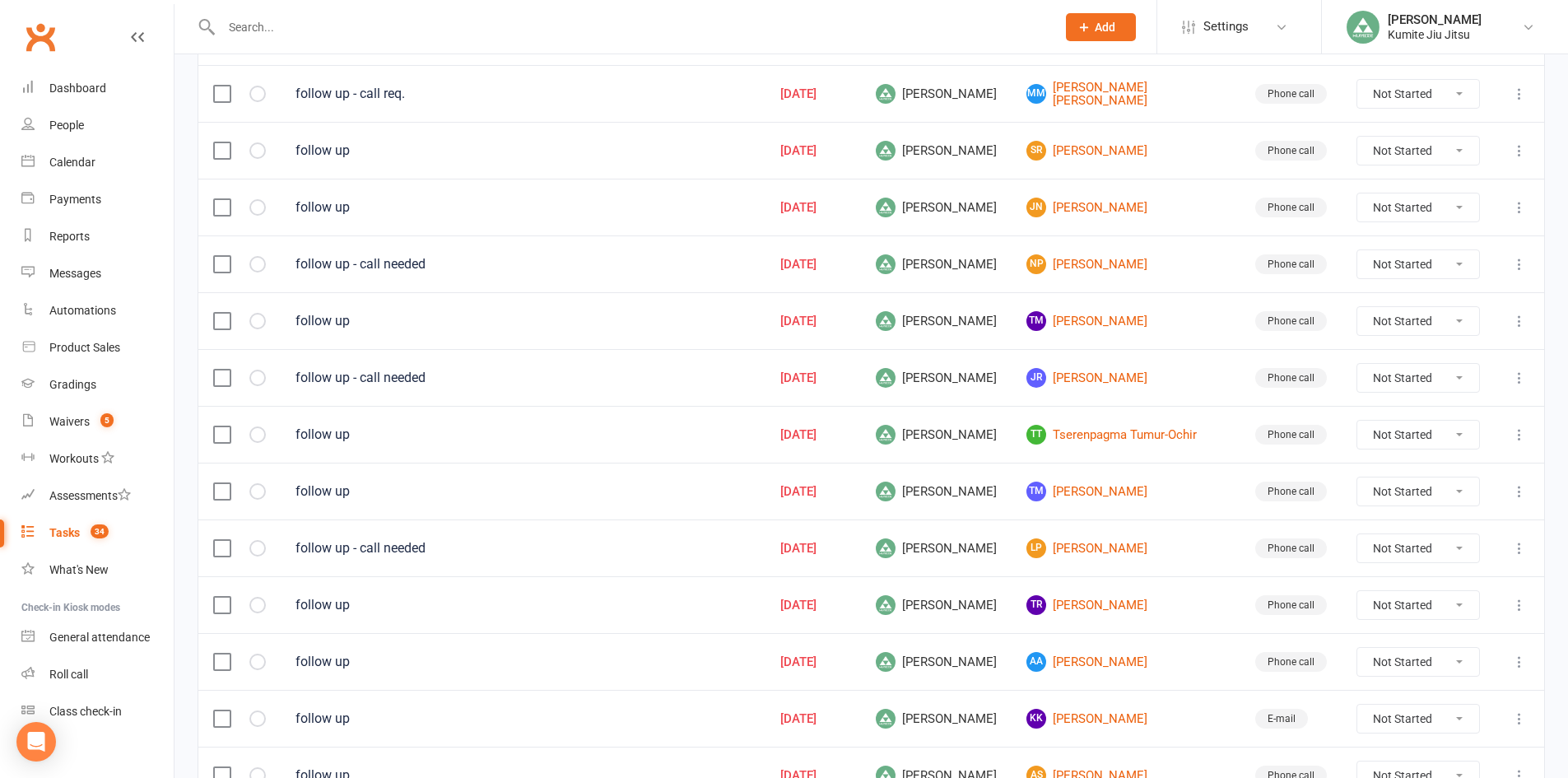
scroll to position [1074, 0]
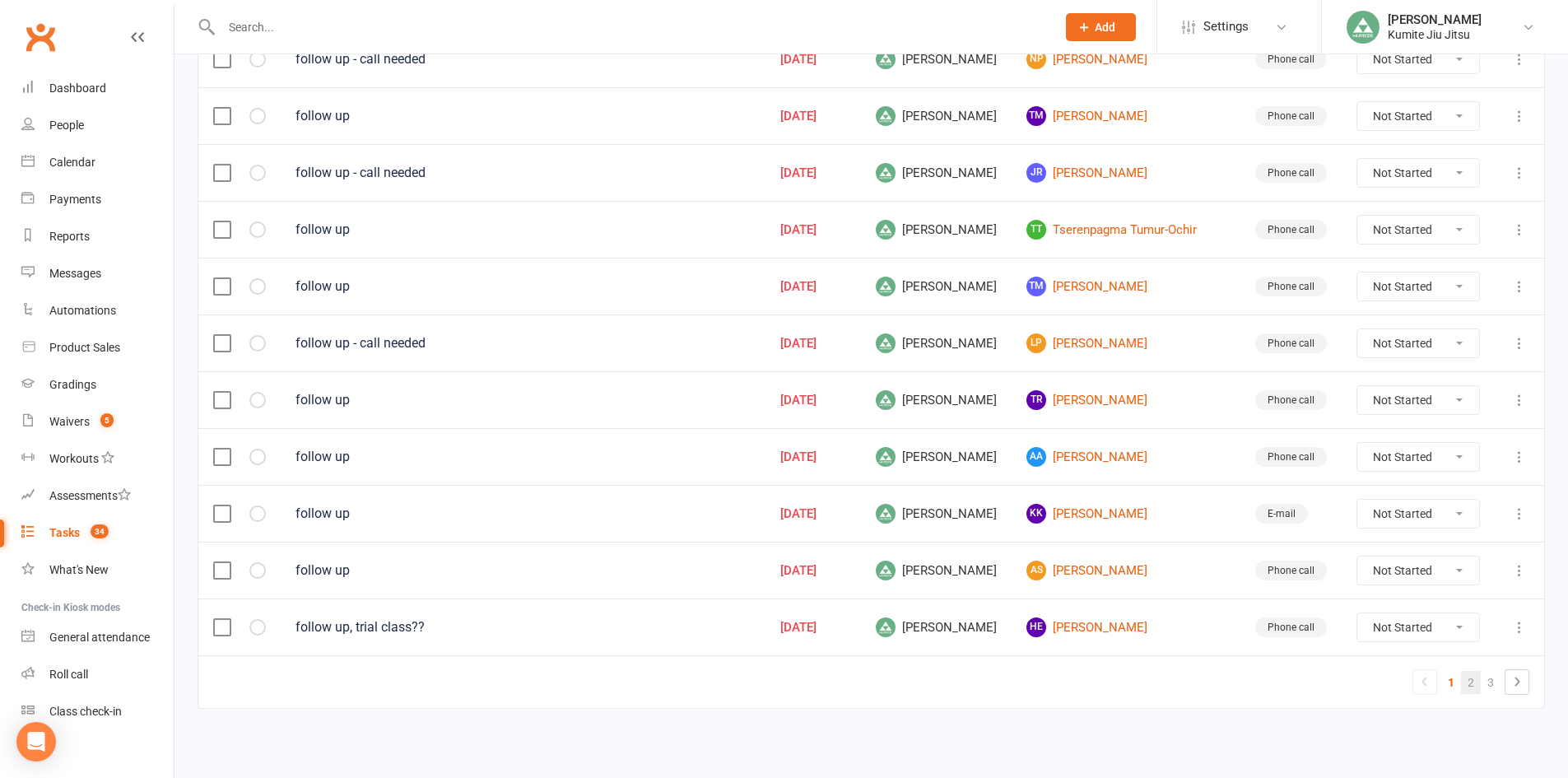
click at [1467, 688] on link "2" at bounding box center [1471, 682] width 20 height 23
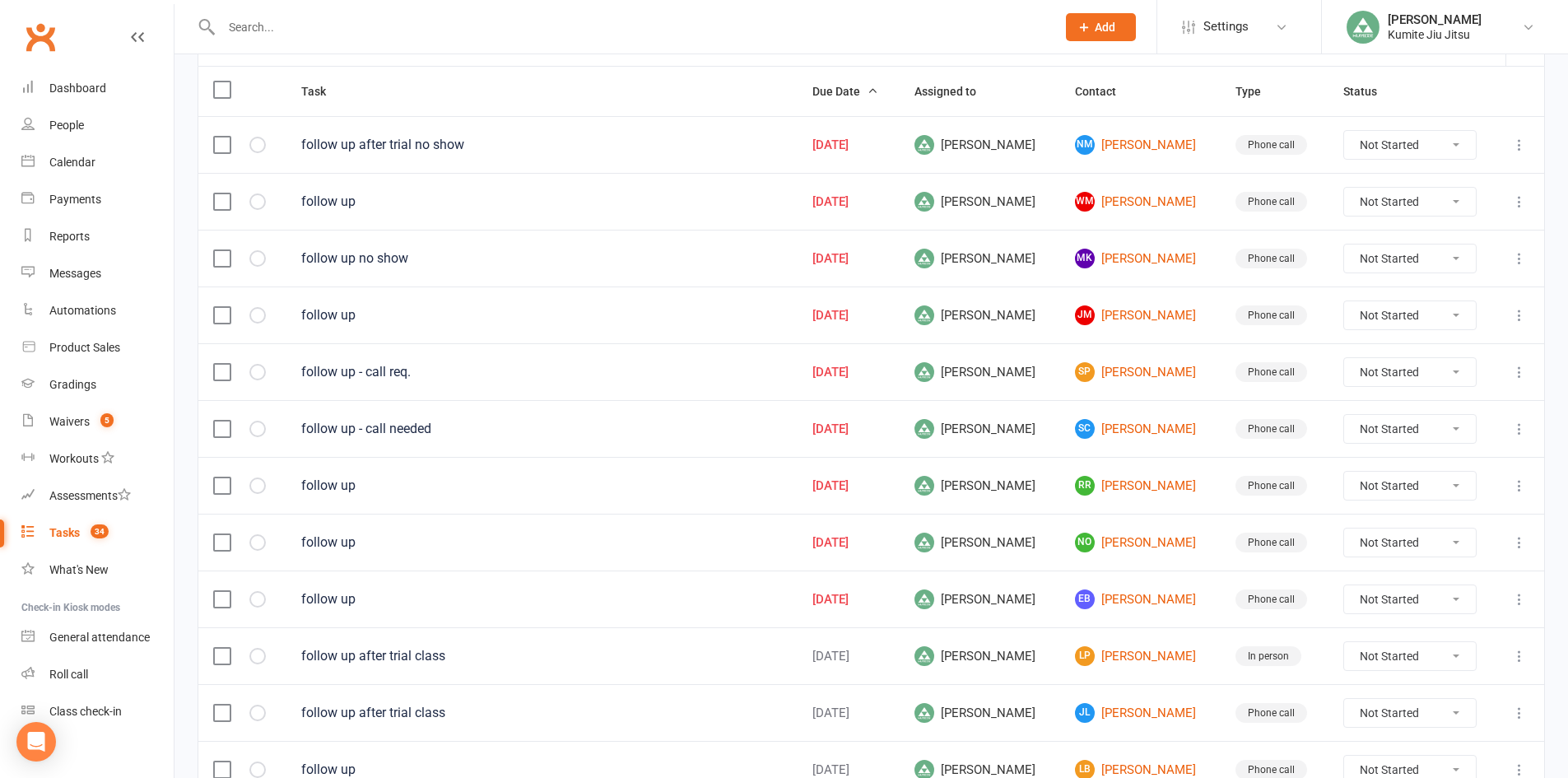
scroll to position [168, 0]
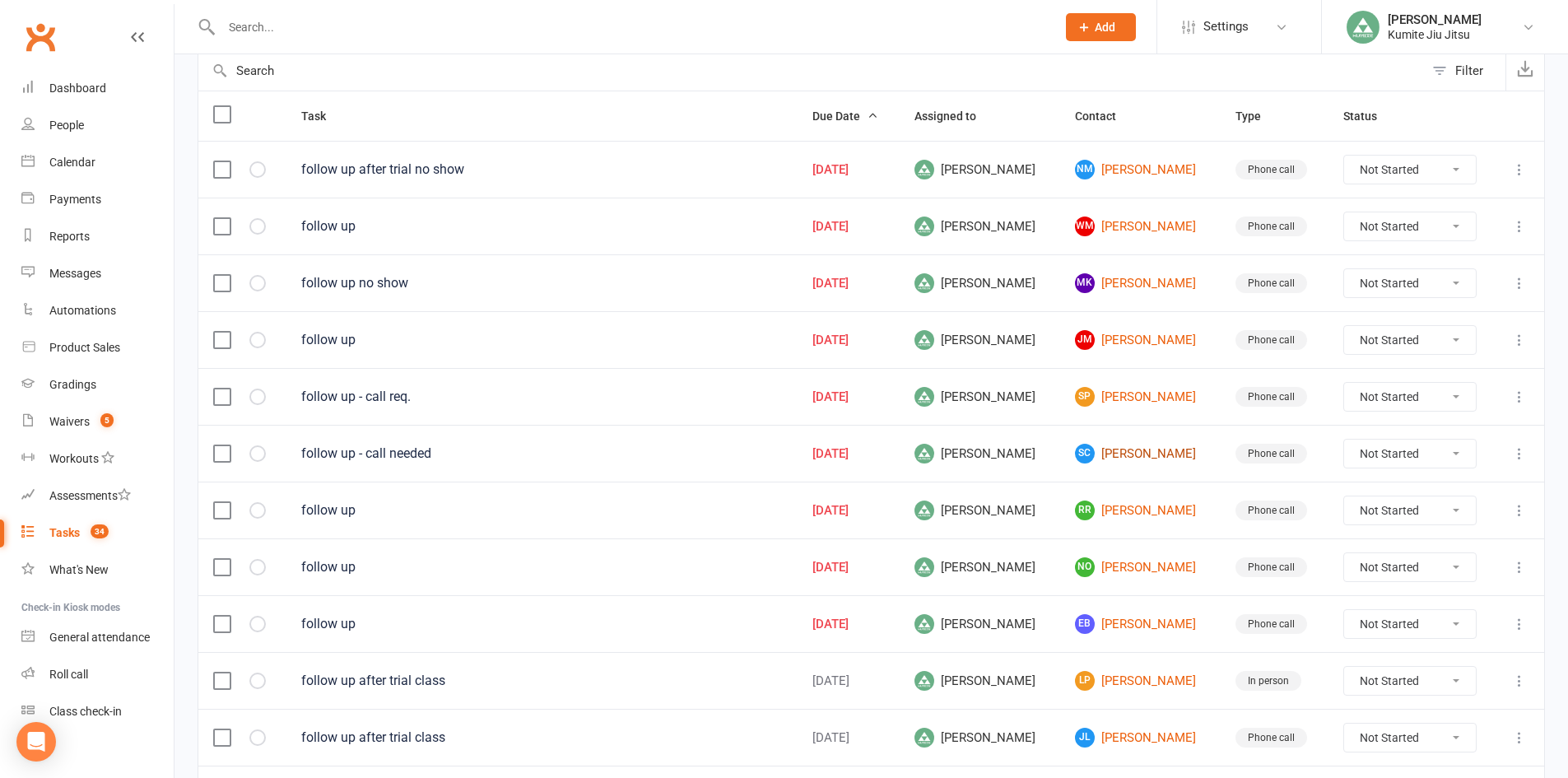
click at [1170, 458] on link "SC Samantha Caruana" at bounding box center [1141, 453] width 131 height 20
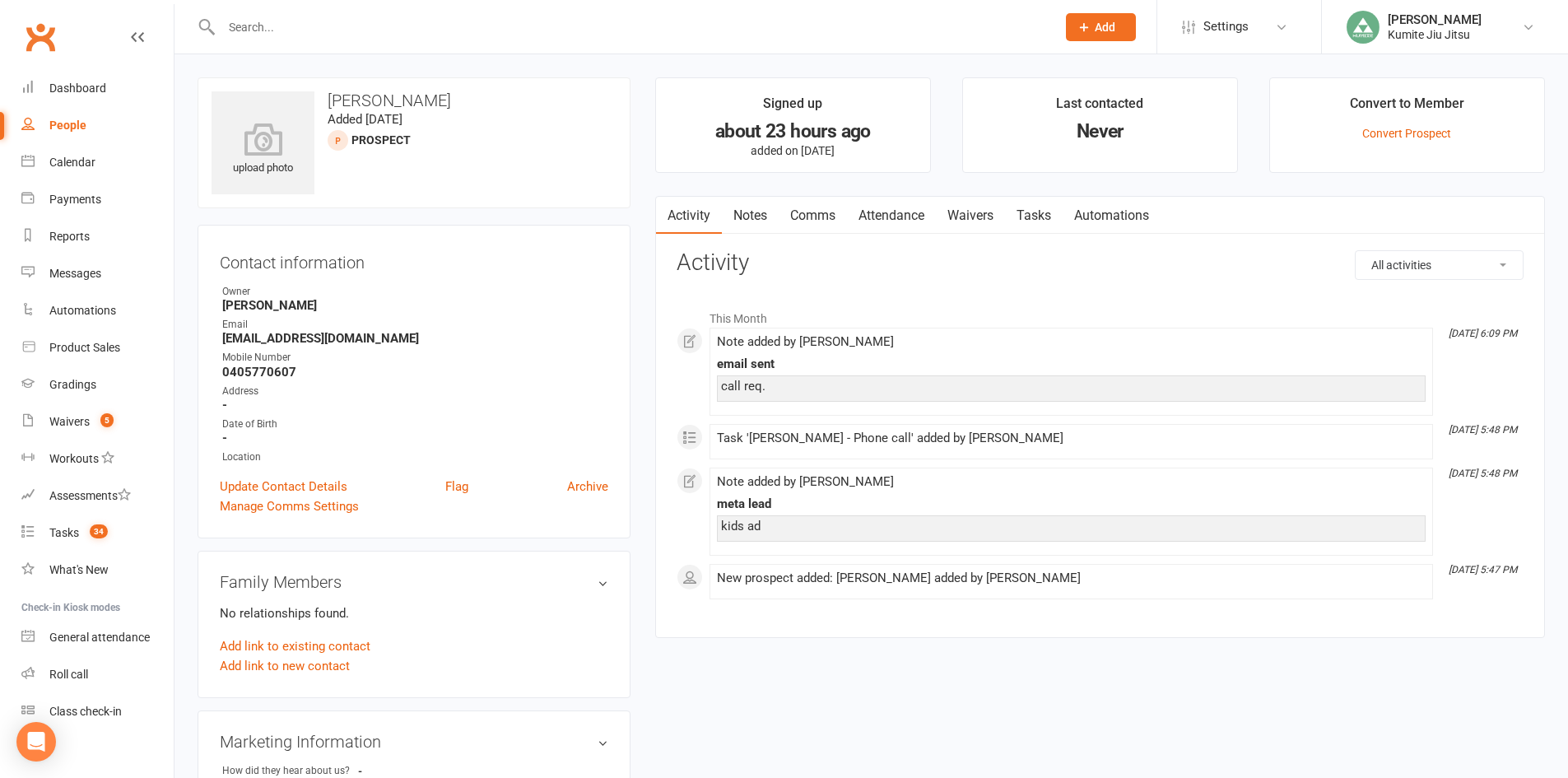
drag, startPoint x: 730, startPoint y: 204, endPoint x: 752, endPoint y: 215, distance: 24.6
click at [731, 206] on link "Notes" at bounding box center [751, 216] width 57 height 38
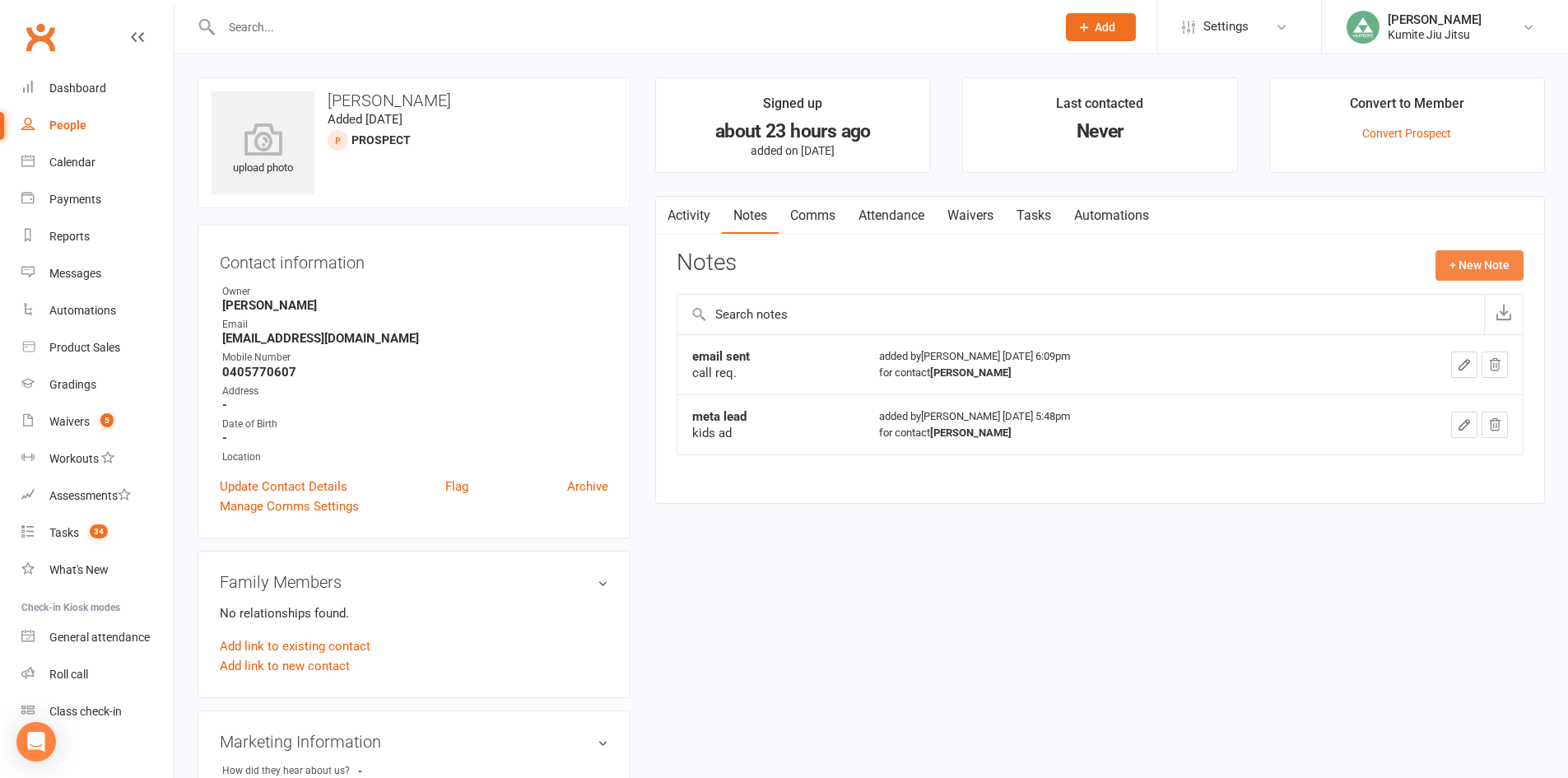
click at [1477, 270] on button "+ New Note" at bounding box center [1480, 264] width 88 height 29
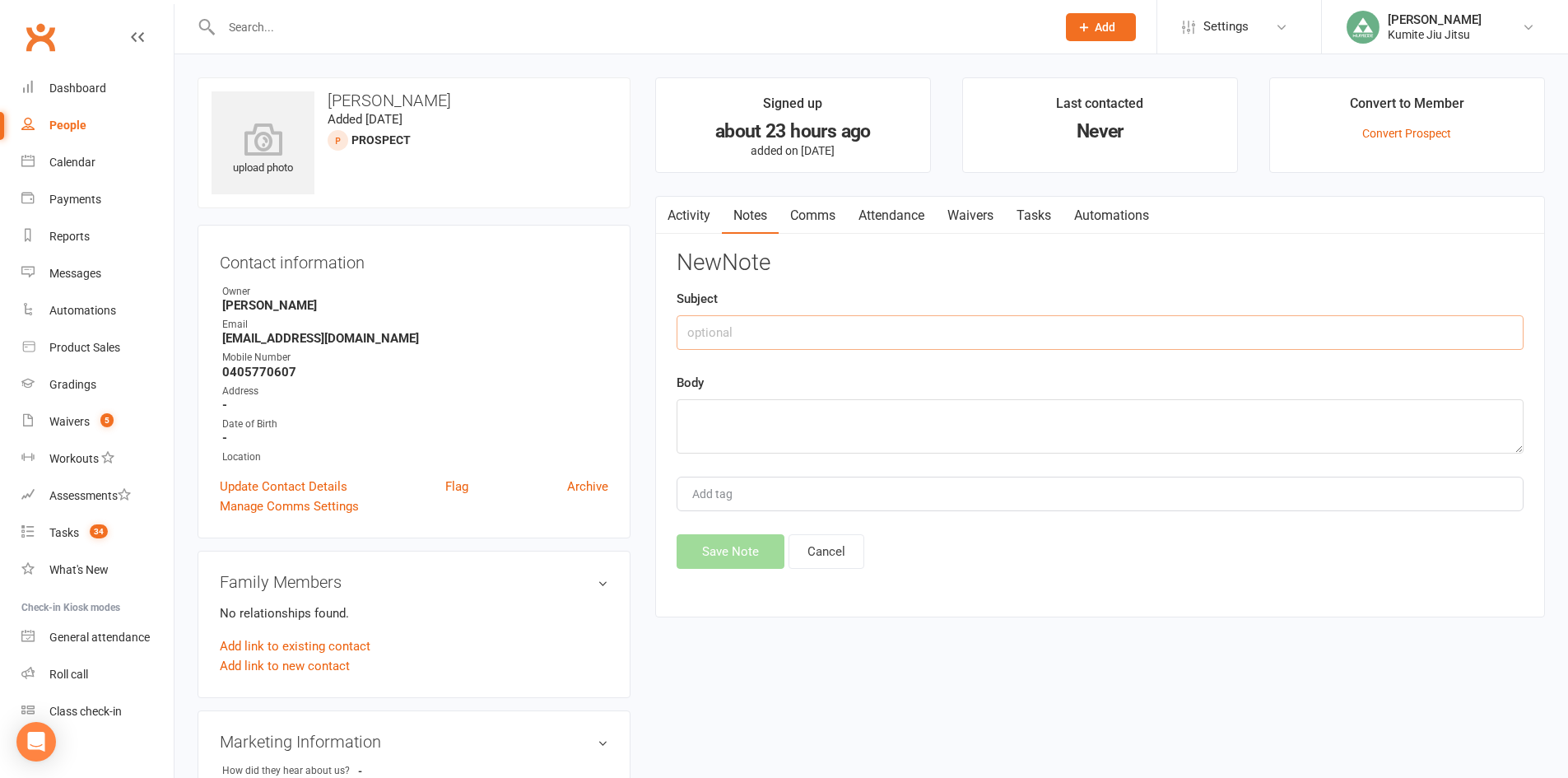
drag, startPoint x: 828, startPoint y: 333, endPoint x: 810, endPoint y: 321, distance: 21.6
click at [827, 330] on input "text" at bounding box center [1100, 332] width 847 height 34
type input "call"
type textarea "VM + sms"
click at [742, 549] on button "Save Note" at bounding box center [730, 552] width 108 height 34
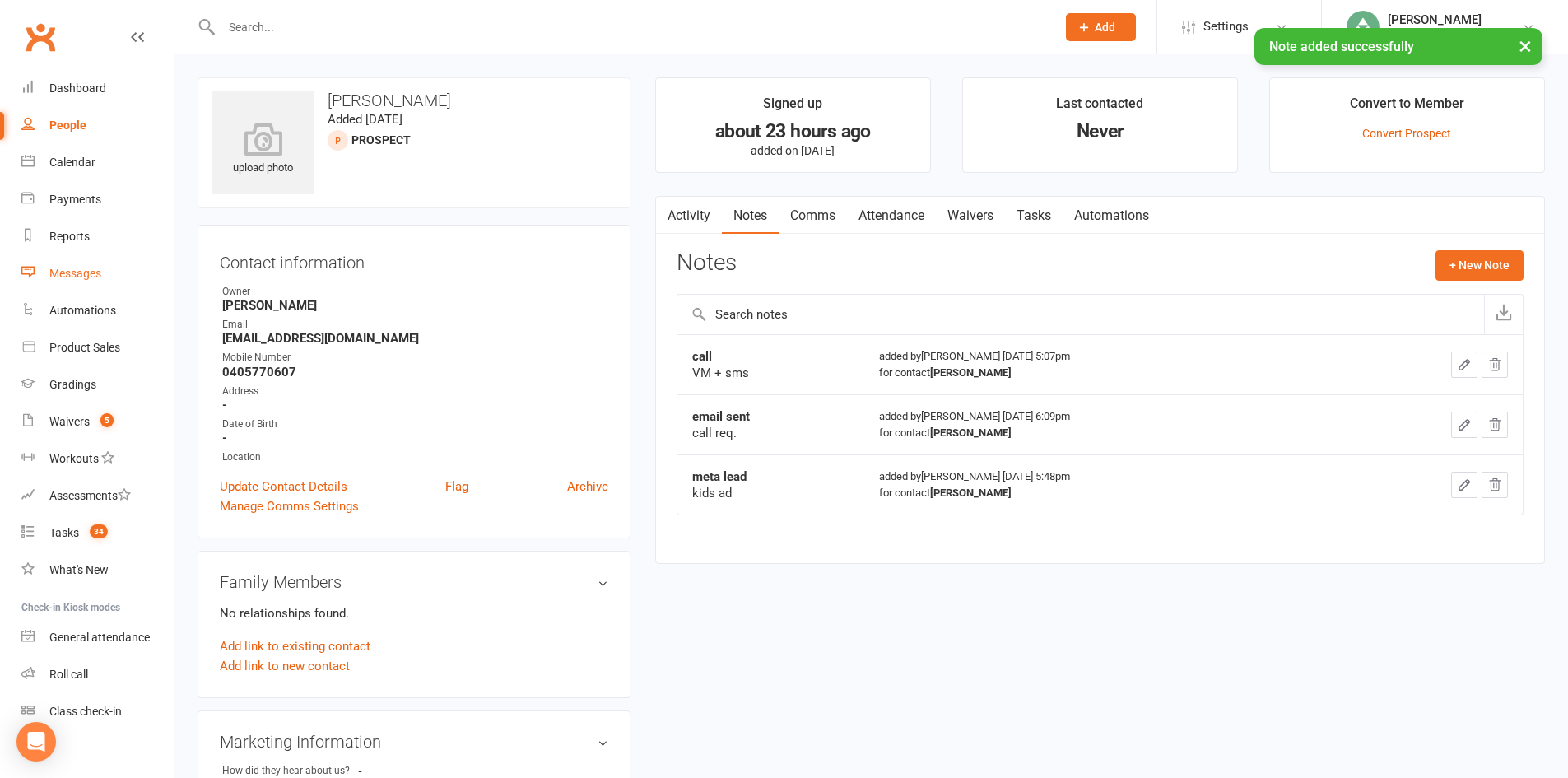
click at [79, 284] on link "Messages" at bounding box center [97, 273] width 152 height 37
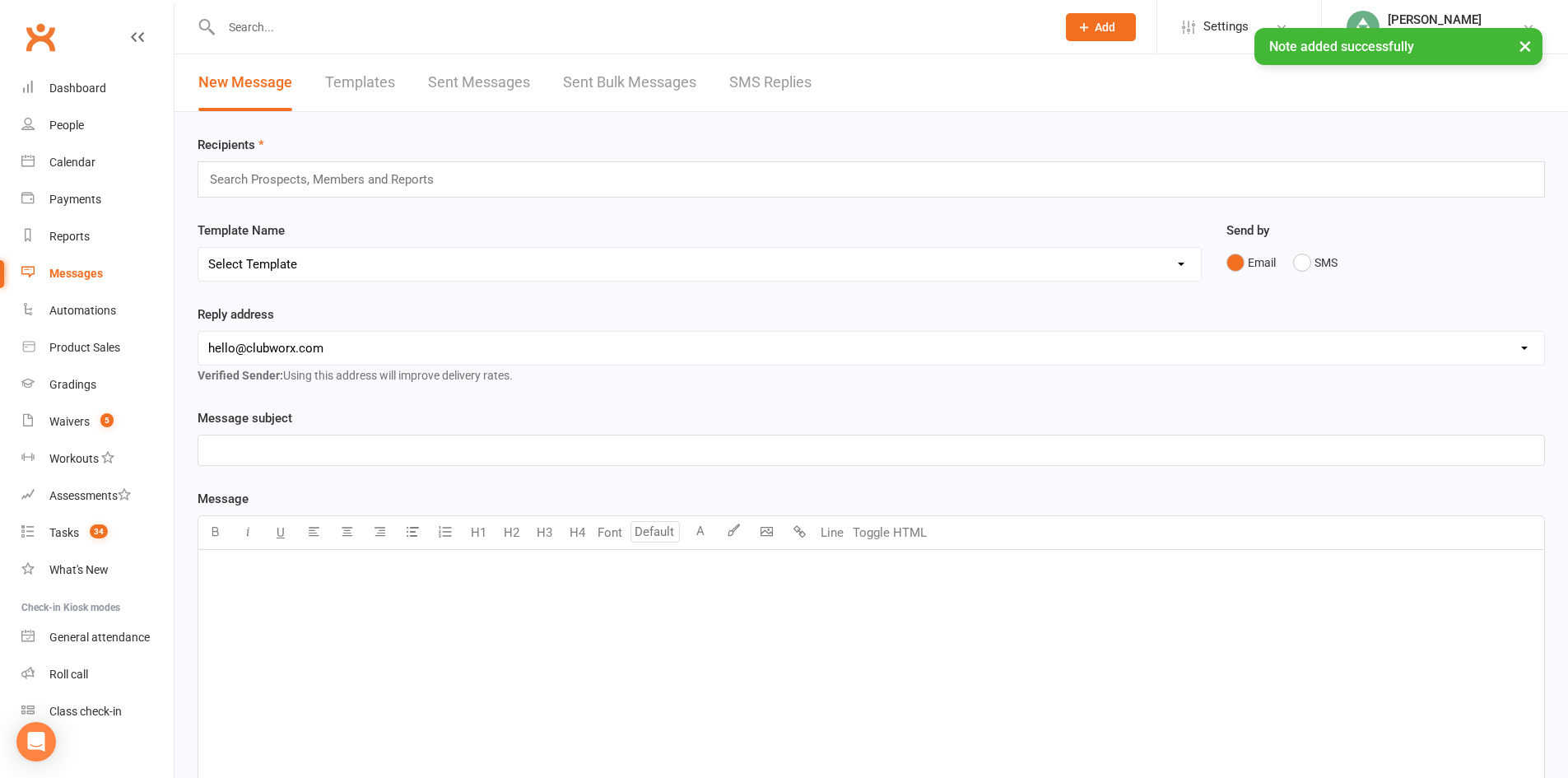
click at [468, 84] on link "Sent Messages" at bounding box center [479, 83] width 102 height 57
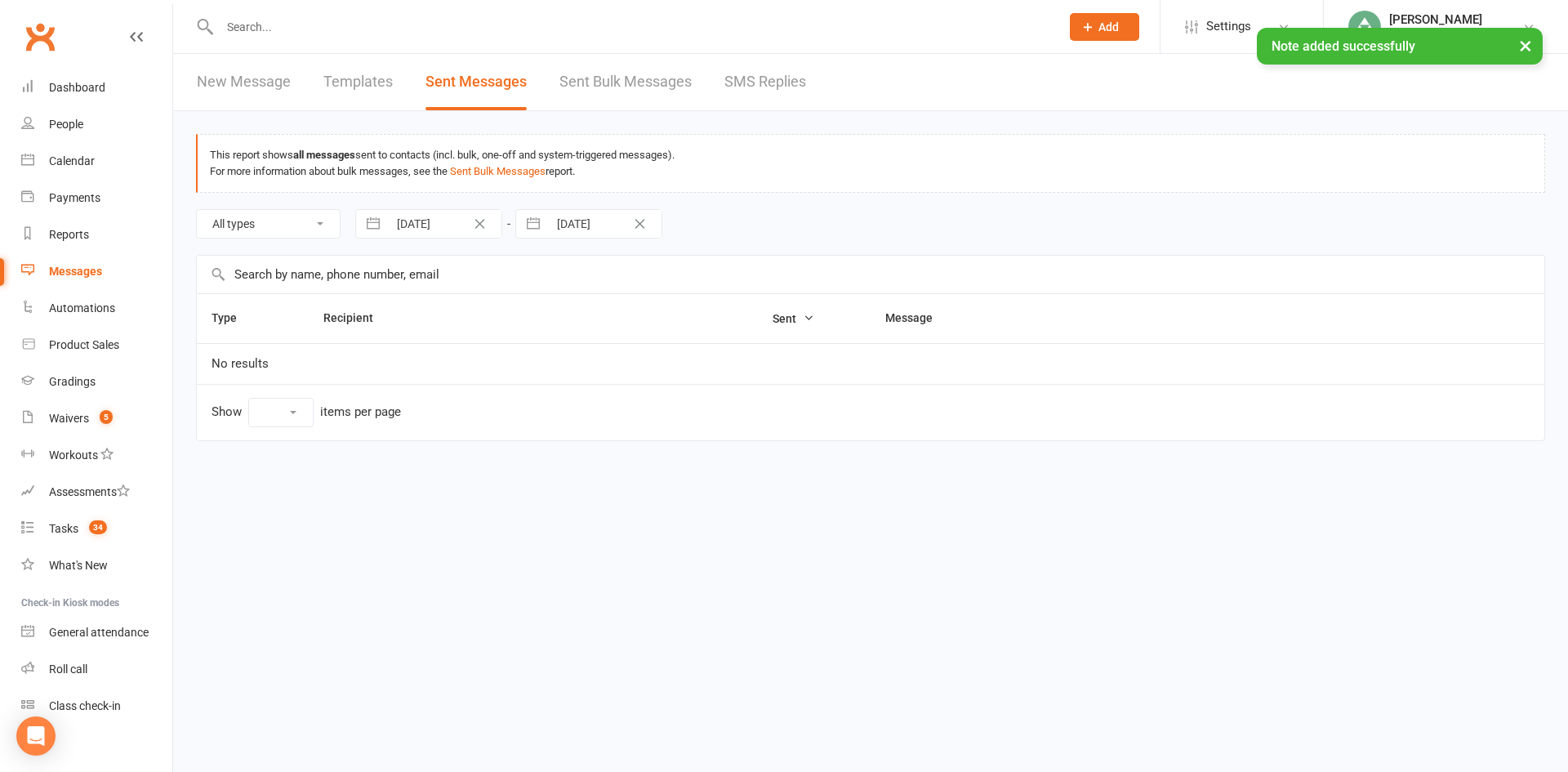
select select "10"
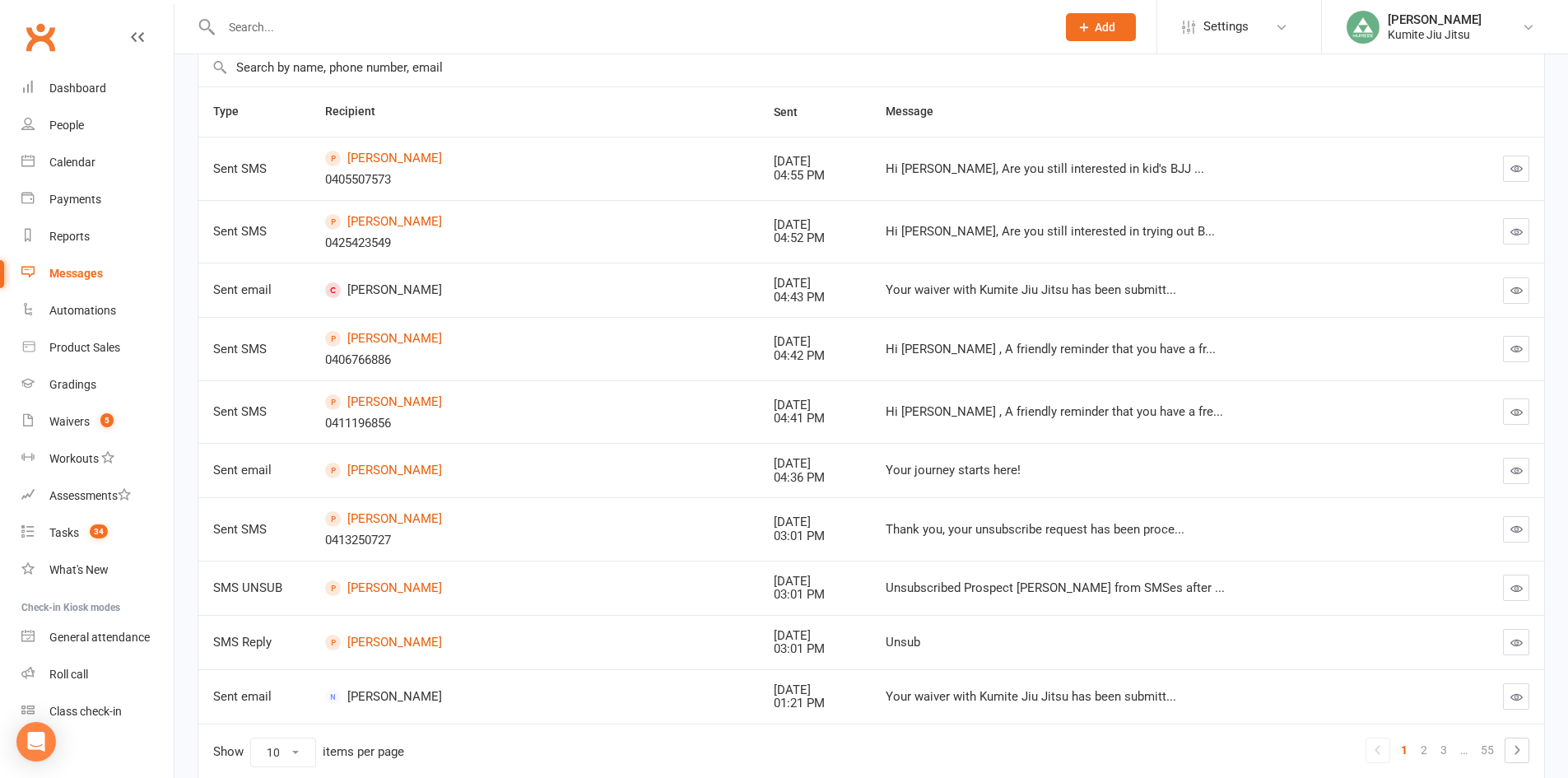
scroll to position [247, 0]
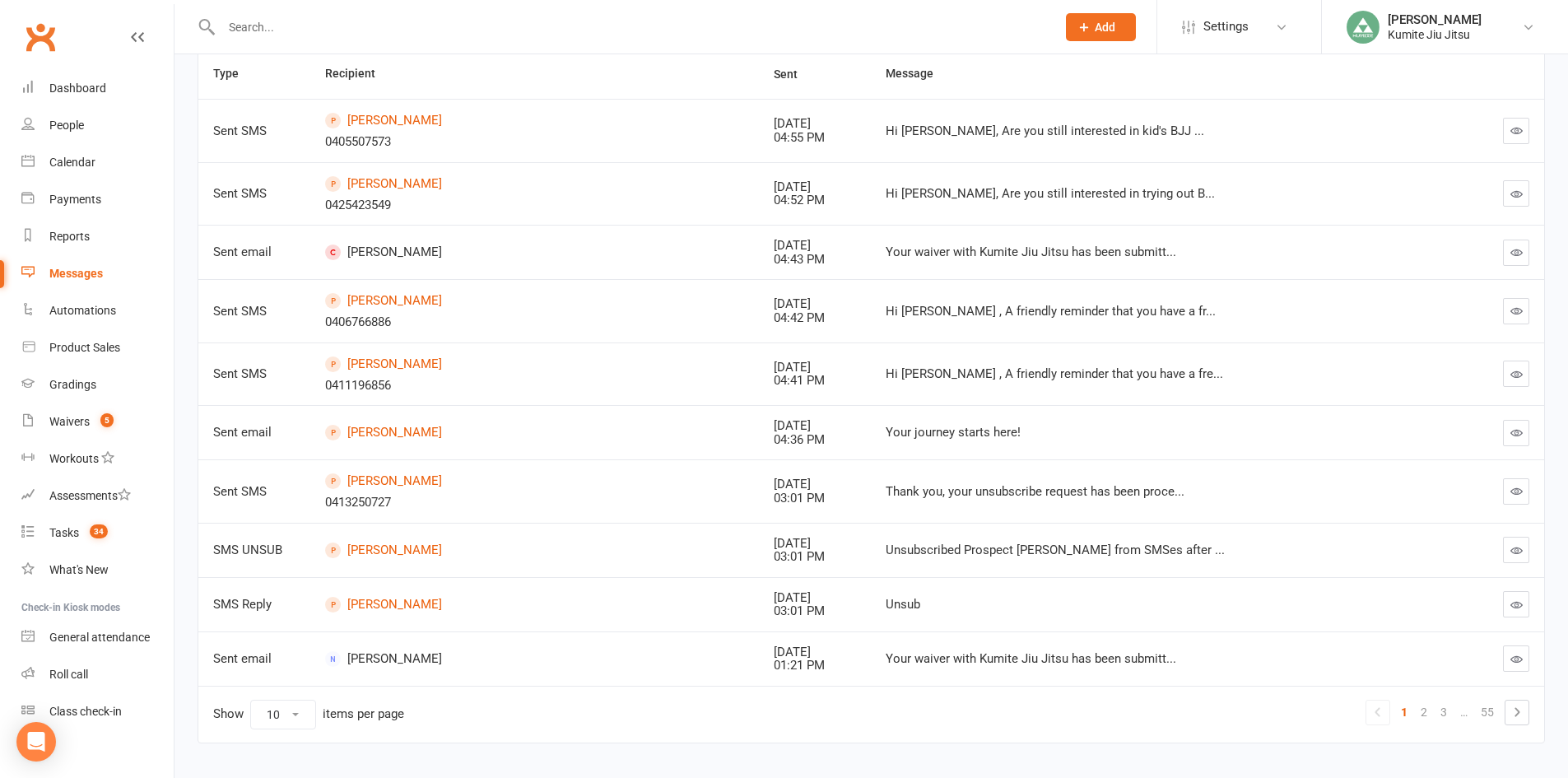
click at [1513, 127] on icon "button" at bounding box center [1517, 130] width 12 height 12
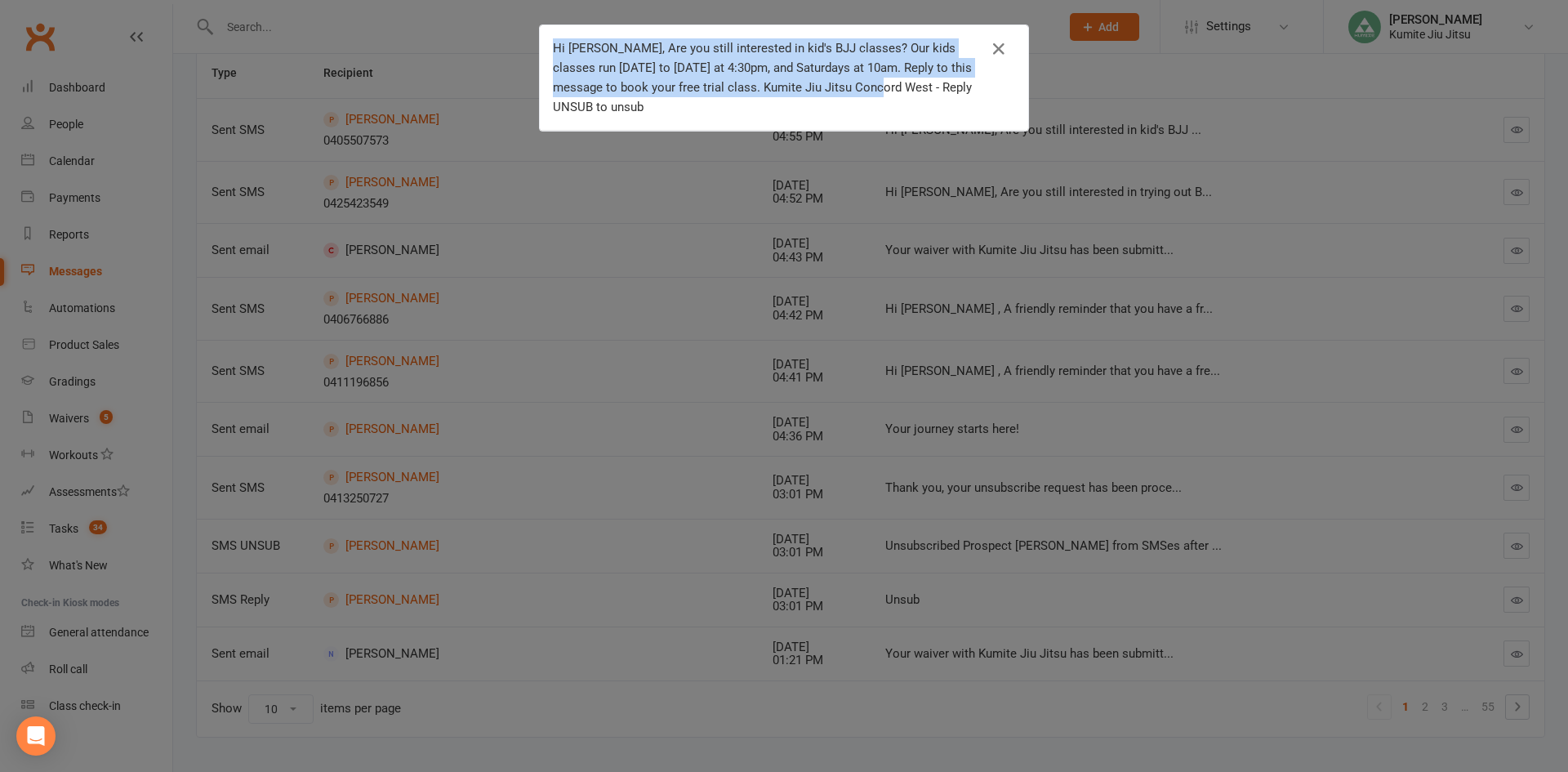
drag, startPoint x: 546, startPoint y: 47, endPoint x: 822, endPoint y: 97, distance: 280.5
click at [822, 97] on div "Hi Mel, Are you still interested in kid's BJJ classes? Our kids classes run Mon…" at bounding box center [784, 78] width 488 height 106
copy div "Hi Mel, Are you still interested in kid's BJJ classes? Our kids classes run Mon…"
click at [778, 137] on div "Hi Mel, Are you still interested in kid's BJJ classes? Our kids classes run Mon…" at bounding box center [784, 386] width 1568 height 772
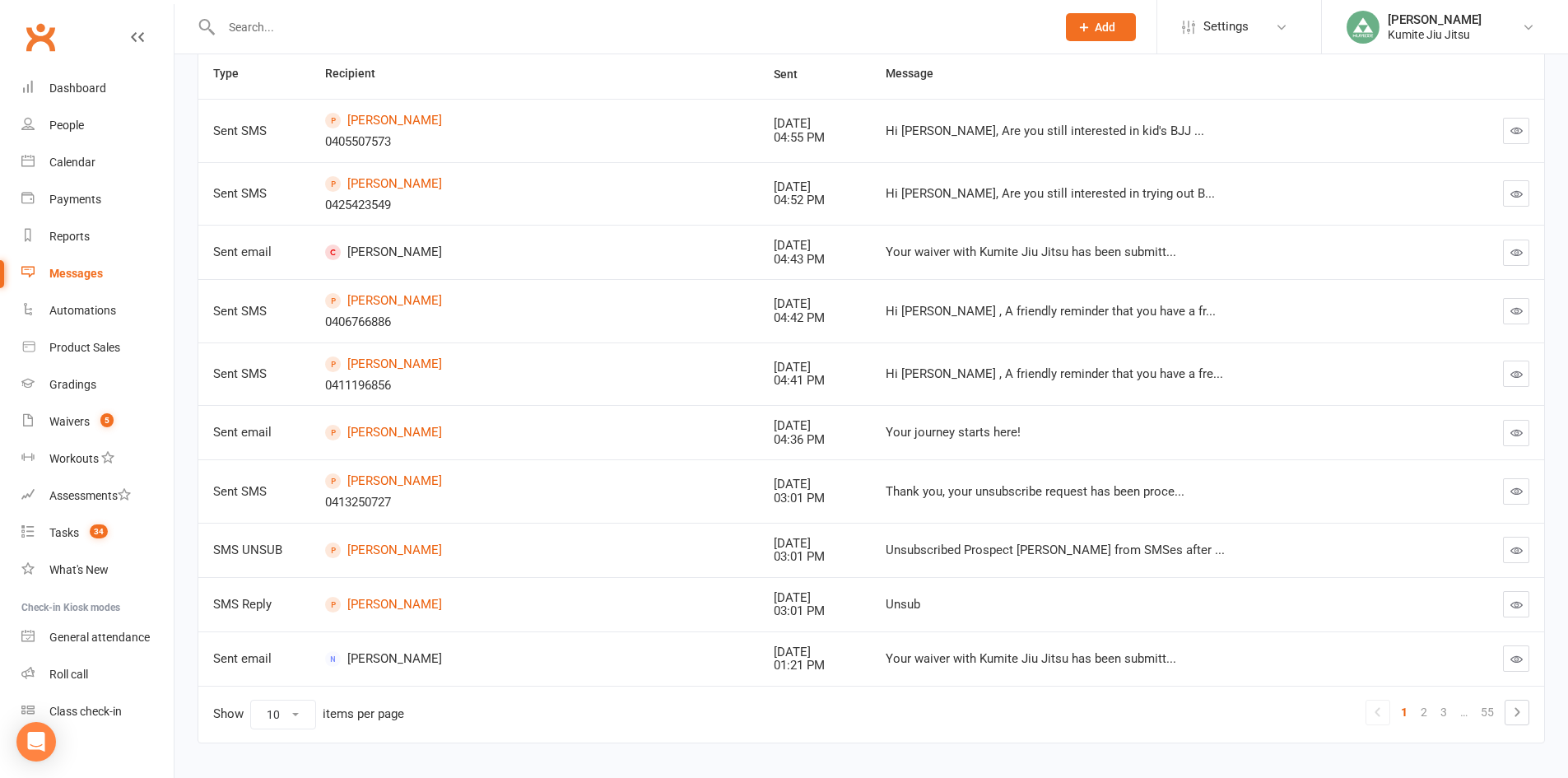
click at [1524, 192] on button "button" at bounding box center [1517, 193] width 27 height 27
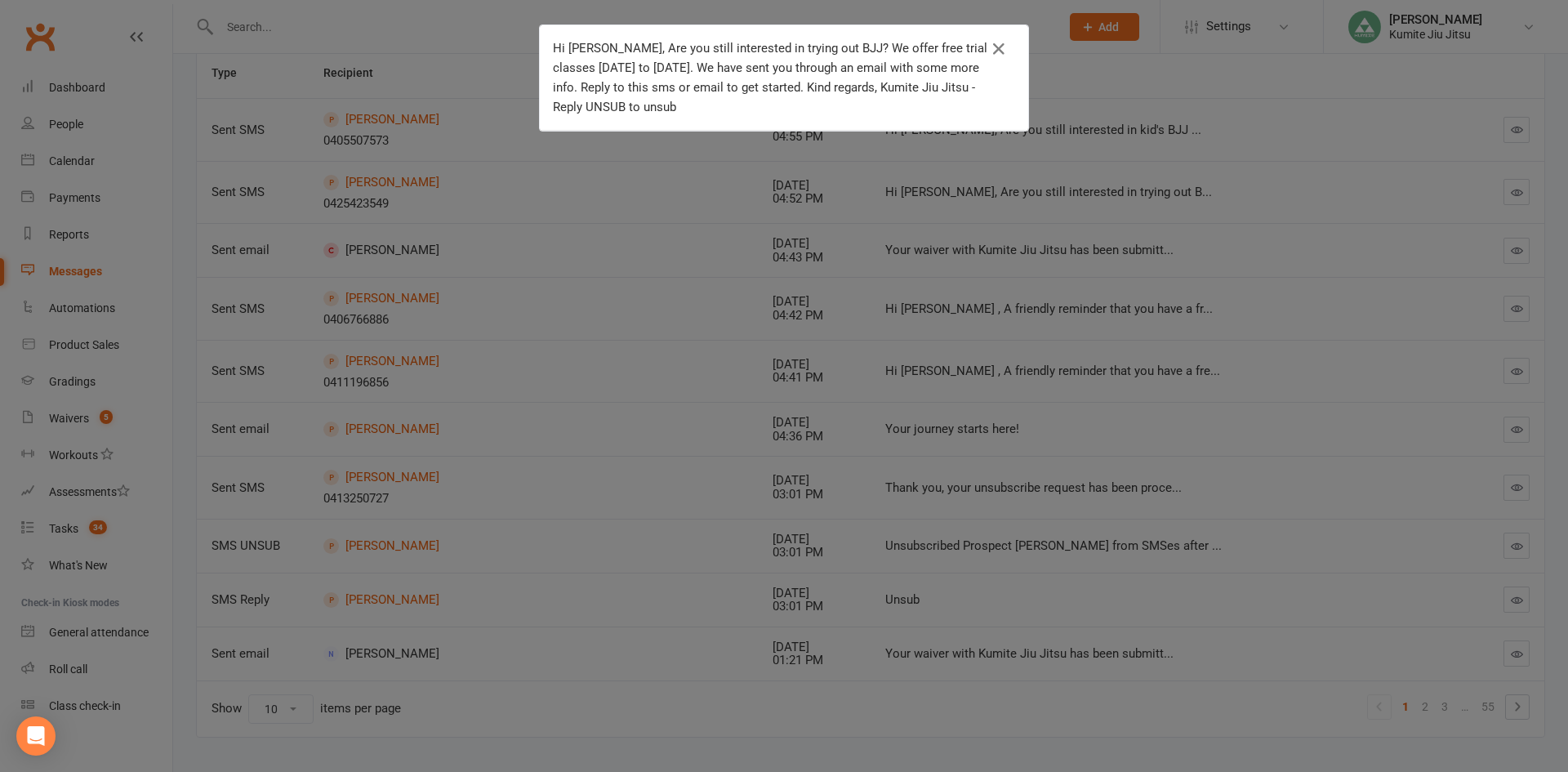
click at [787, 217] on div "Hi Layla, Are you still interested in trying out BJJ? We offer free trial class…" at bounding box center [784, 386] width 1568 height 772
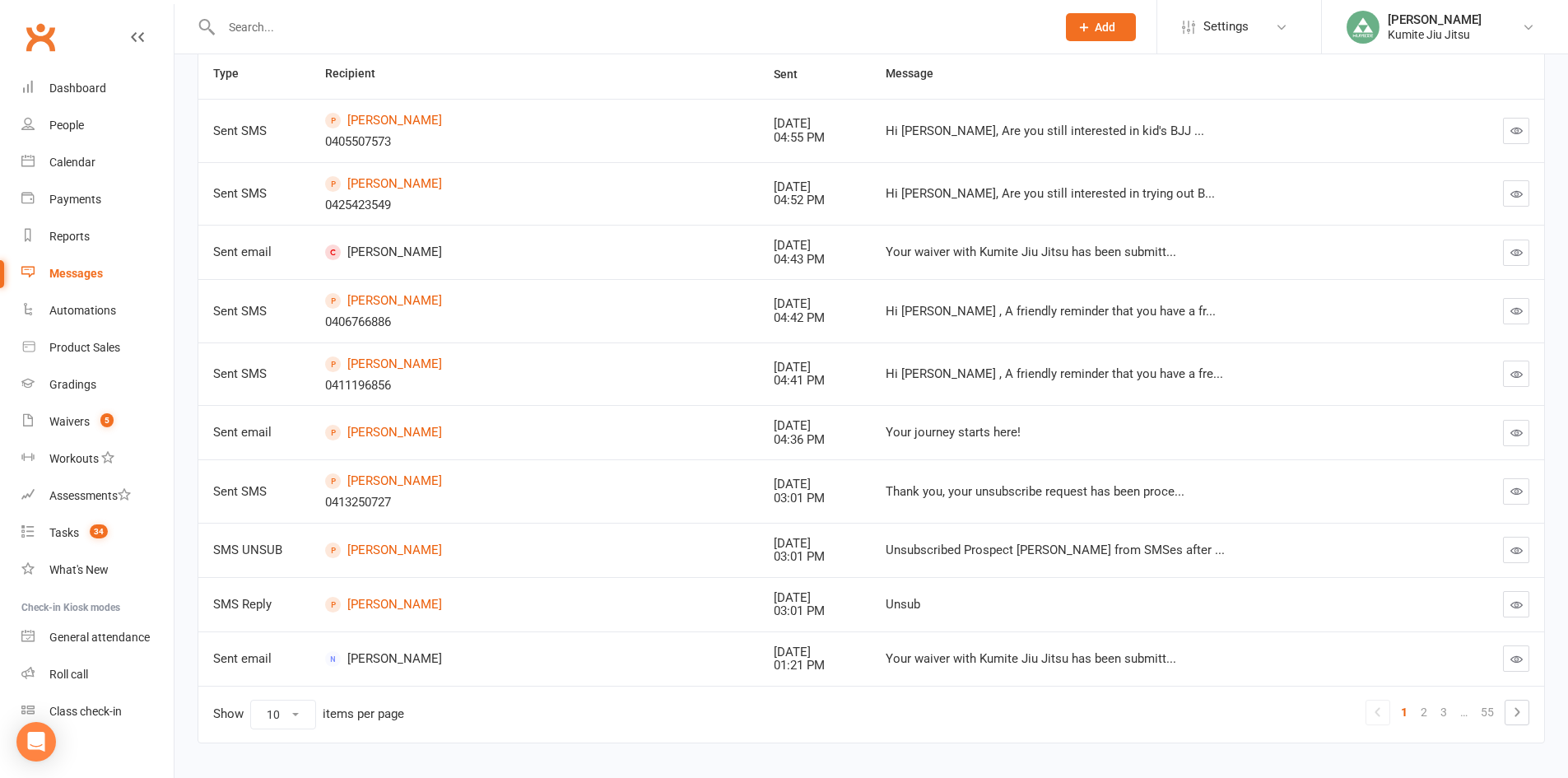
click at [250, 21] on input "text" at bounding box center [631, 27] width 828 height 23
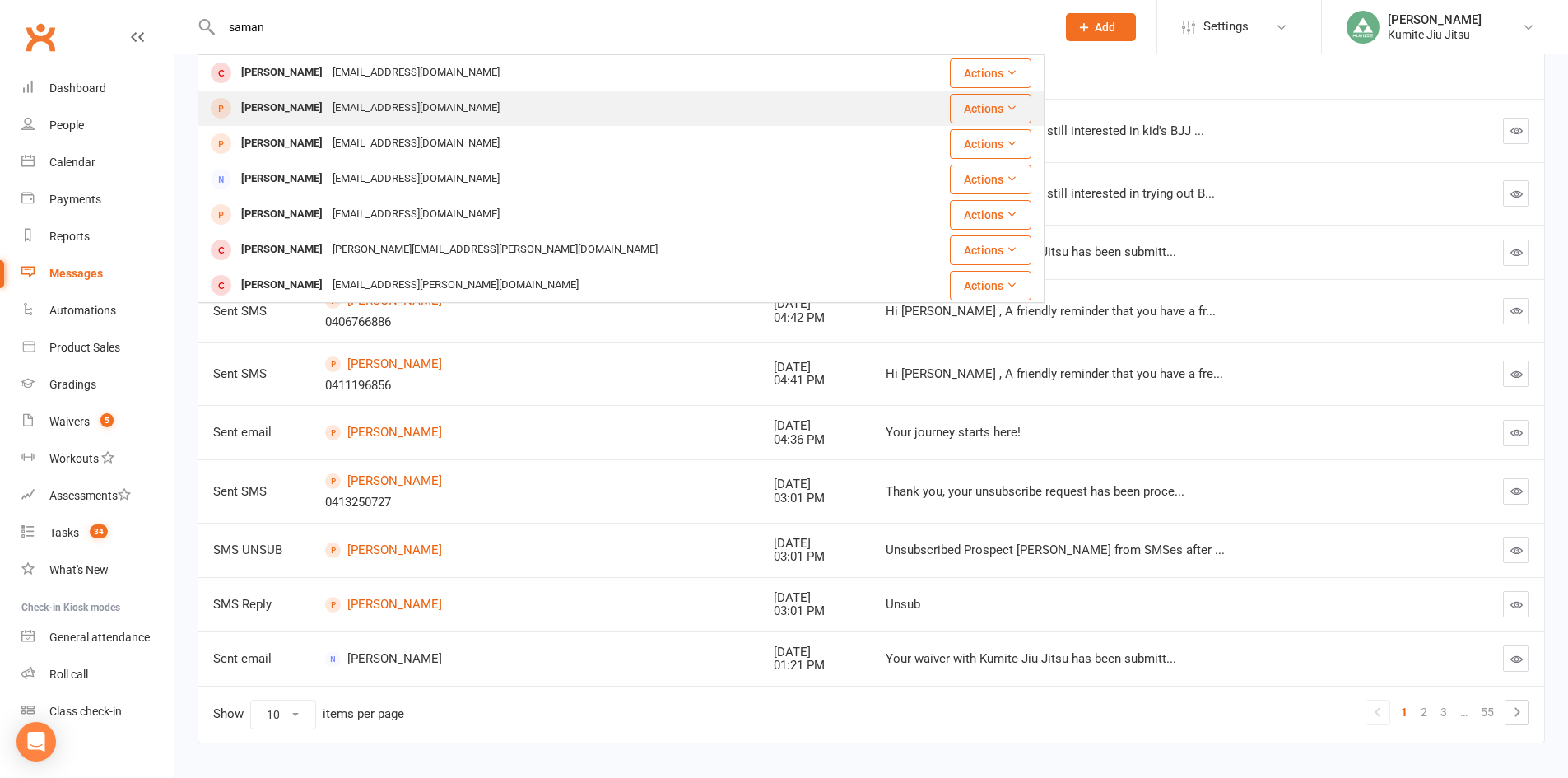
type input "saman"
click at [320, 105] on div "Samantha Caruana" at bounding box center [282, 107] width 91 height 24
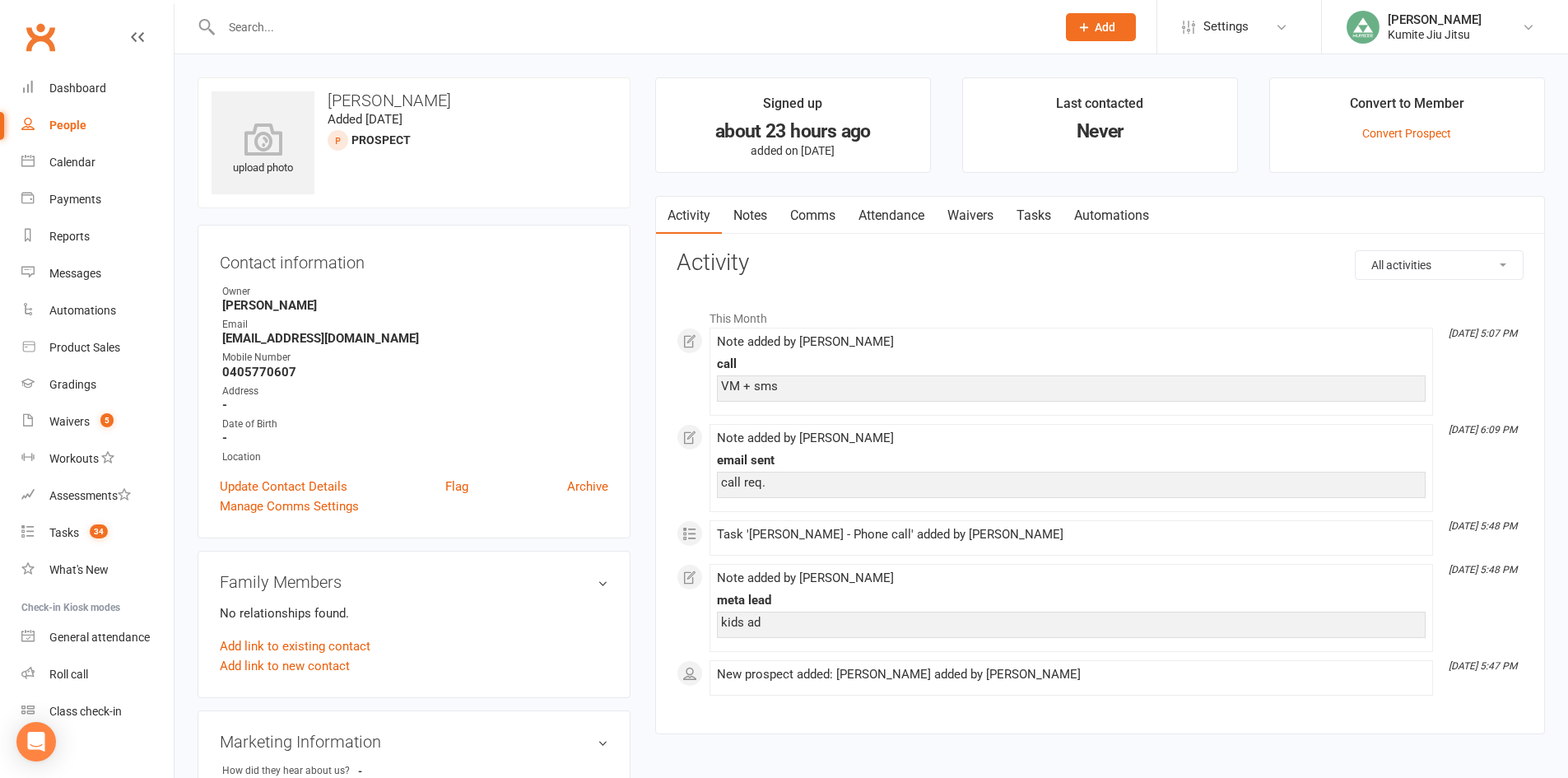
click at [819, 223] on link "Comms" at bounding box center [813, 216] width 69 height 38
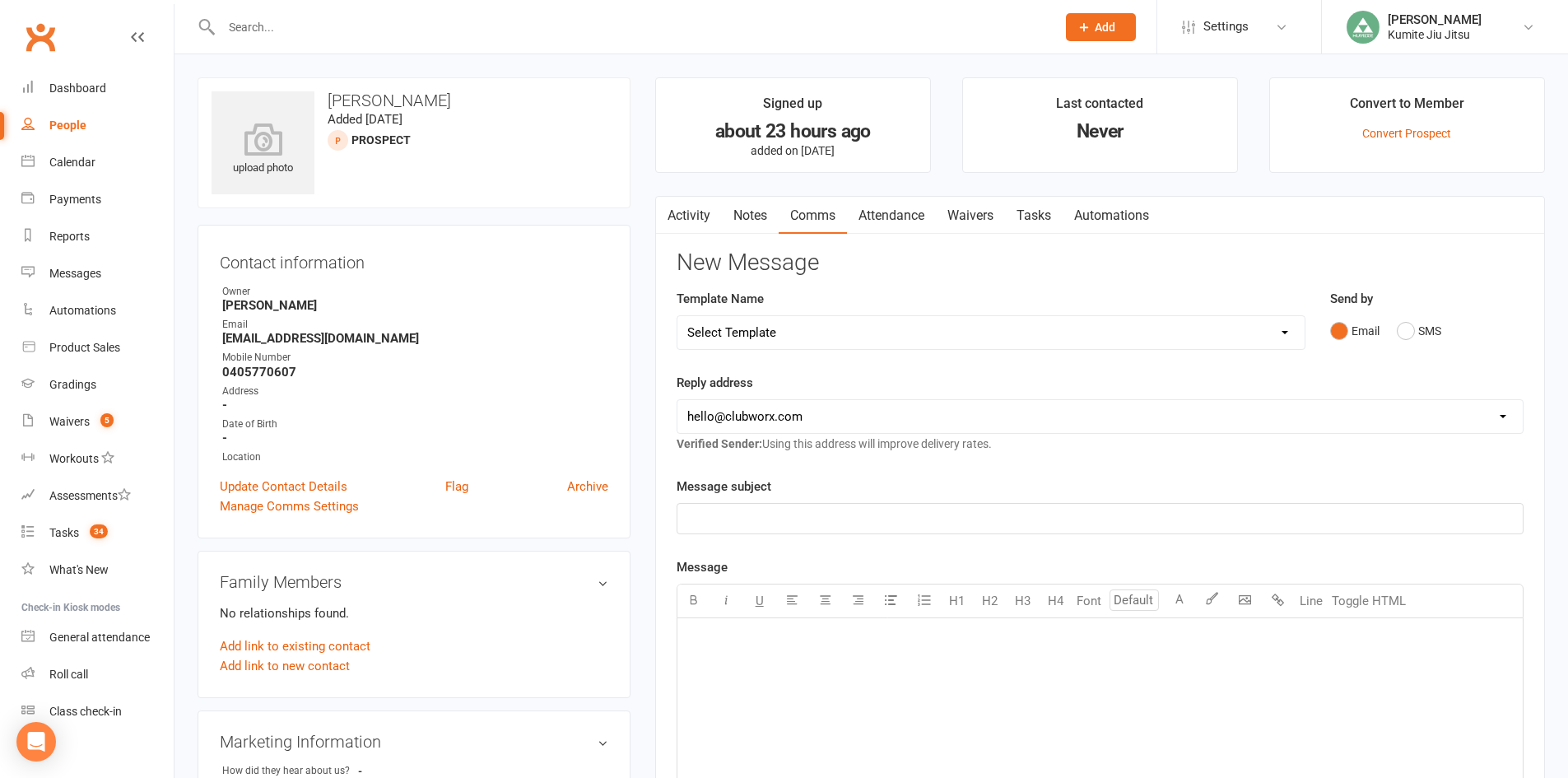
click at [1451, 323] on div "Email SMS" at bounding box center [1426, 330] width 193 height 31
click at [1428, 326] on button "SMS" at bounding box center [1419, 330] width 45 height 31
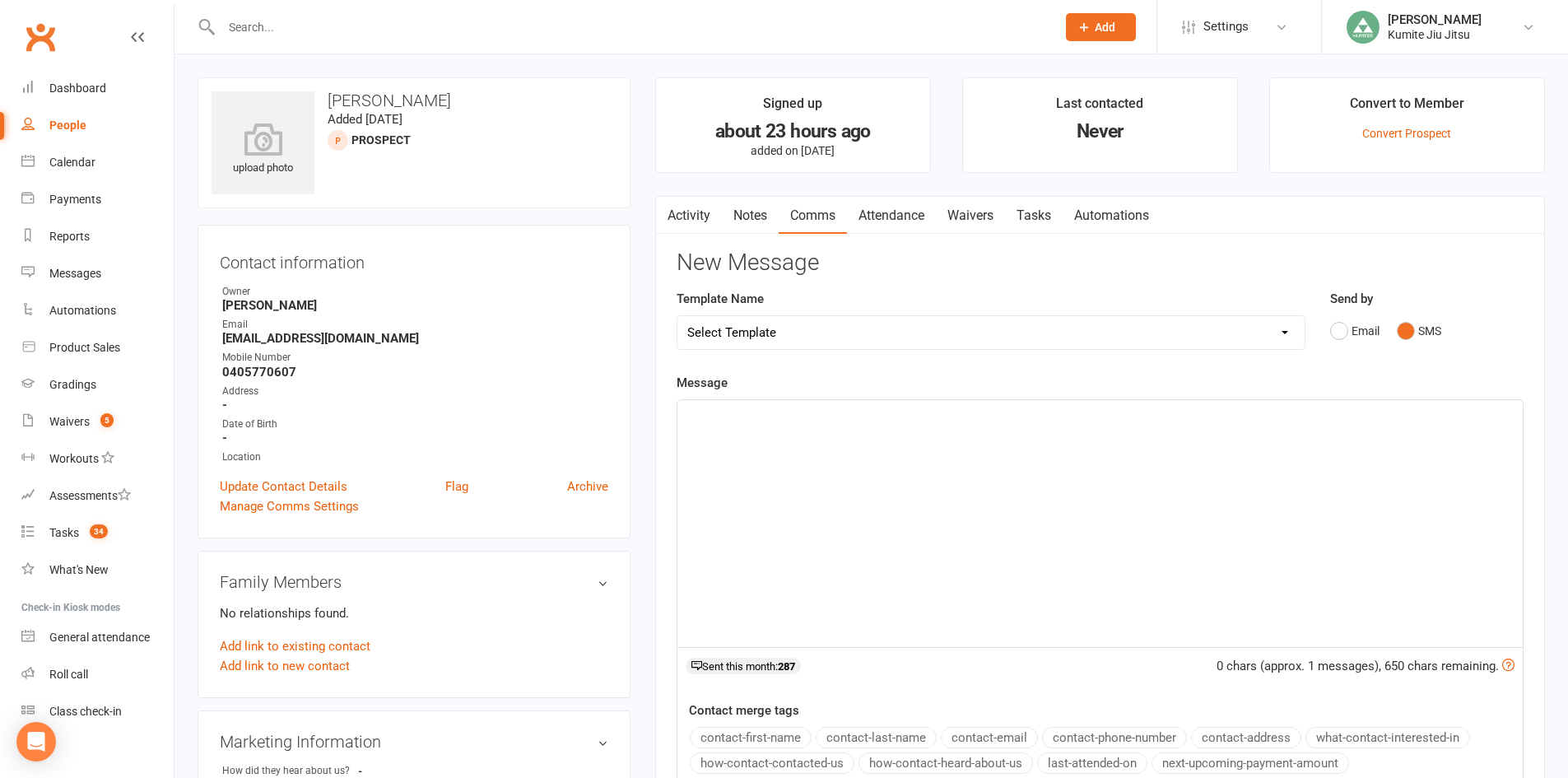
drag, startPoint x: 964, startPoint y: 464, endPoint x: 941, endPoint y: 461, distance: 23.2
click at [963, 464] on div "﻿" at bounding box center [1100, 524] width 846 height 247
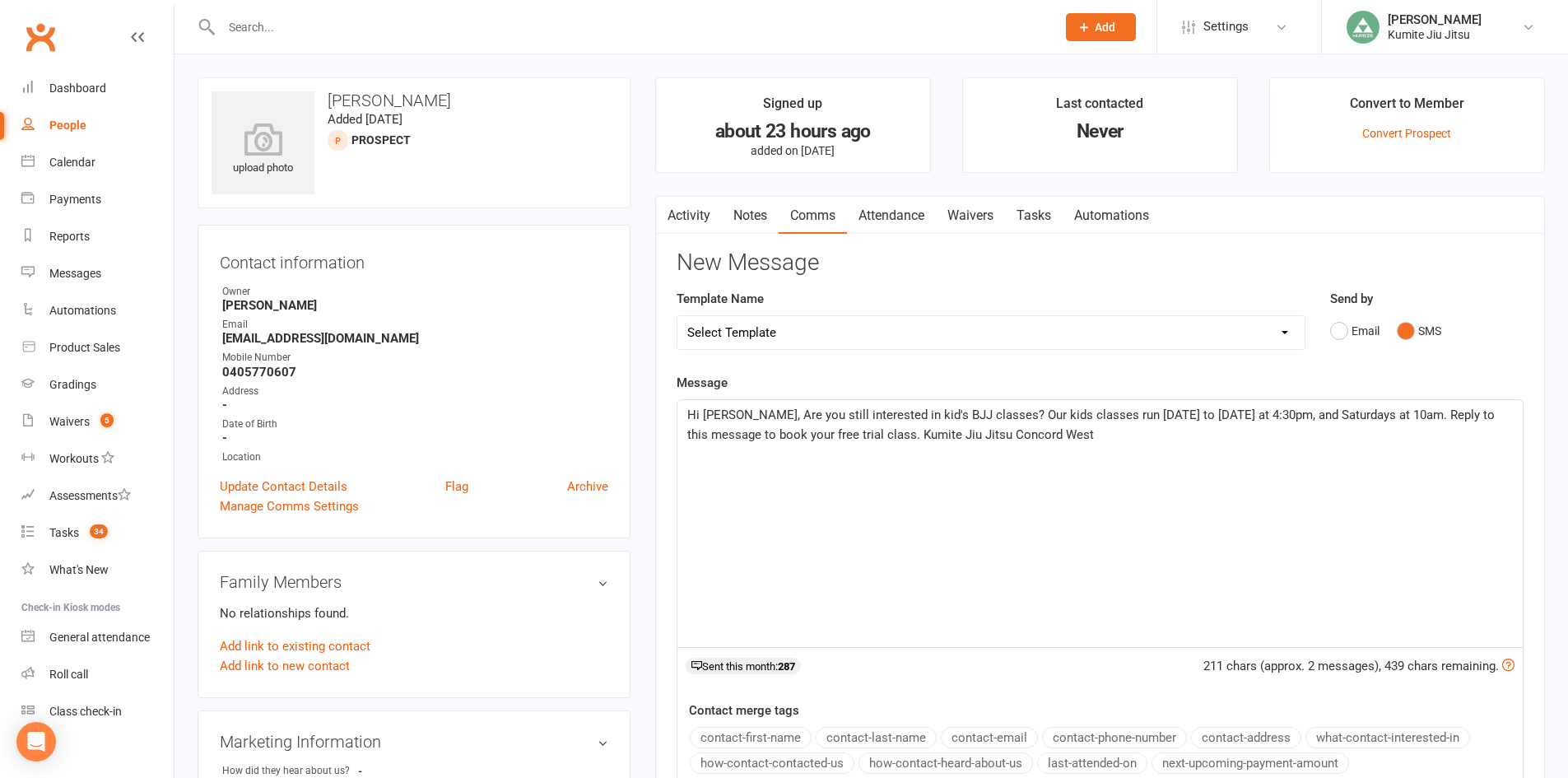
click at [720, 413] on span "Hi Mel, Are you still interested in kid's BJJ classes? Our kids classes run Mon…" at bounding box center [1093, 424] width 811 height 34
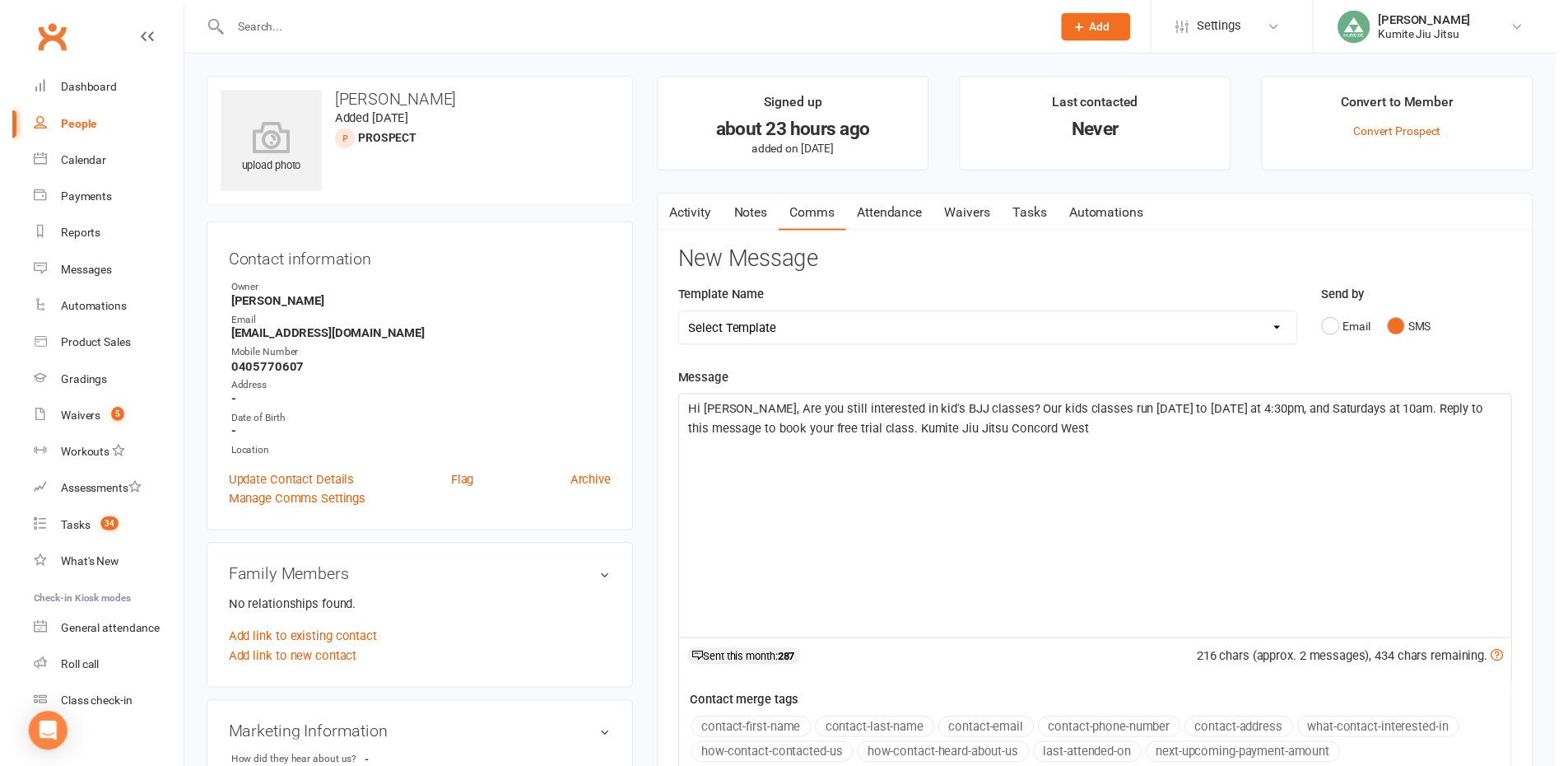
scroll to position [247, 0]
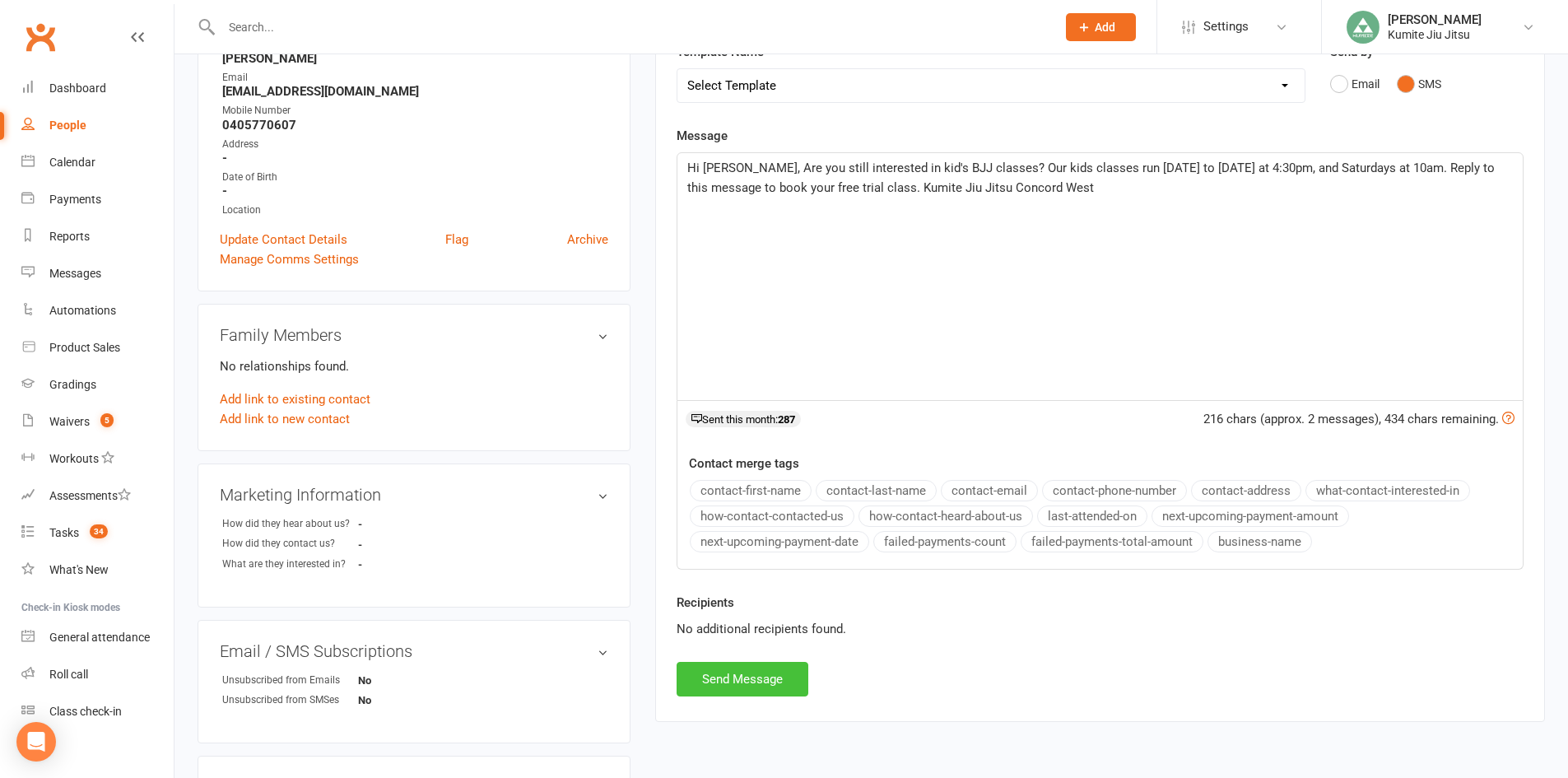
click at [756, 679] on button "Send Message" at bounding box center [742, 679] width 131 height 34
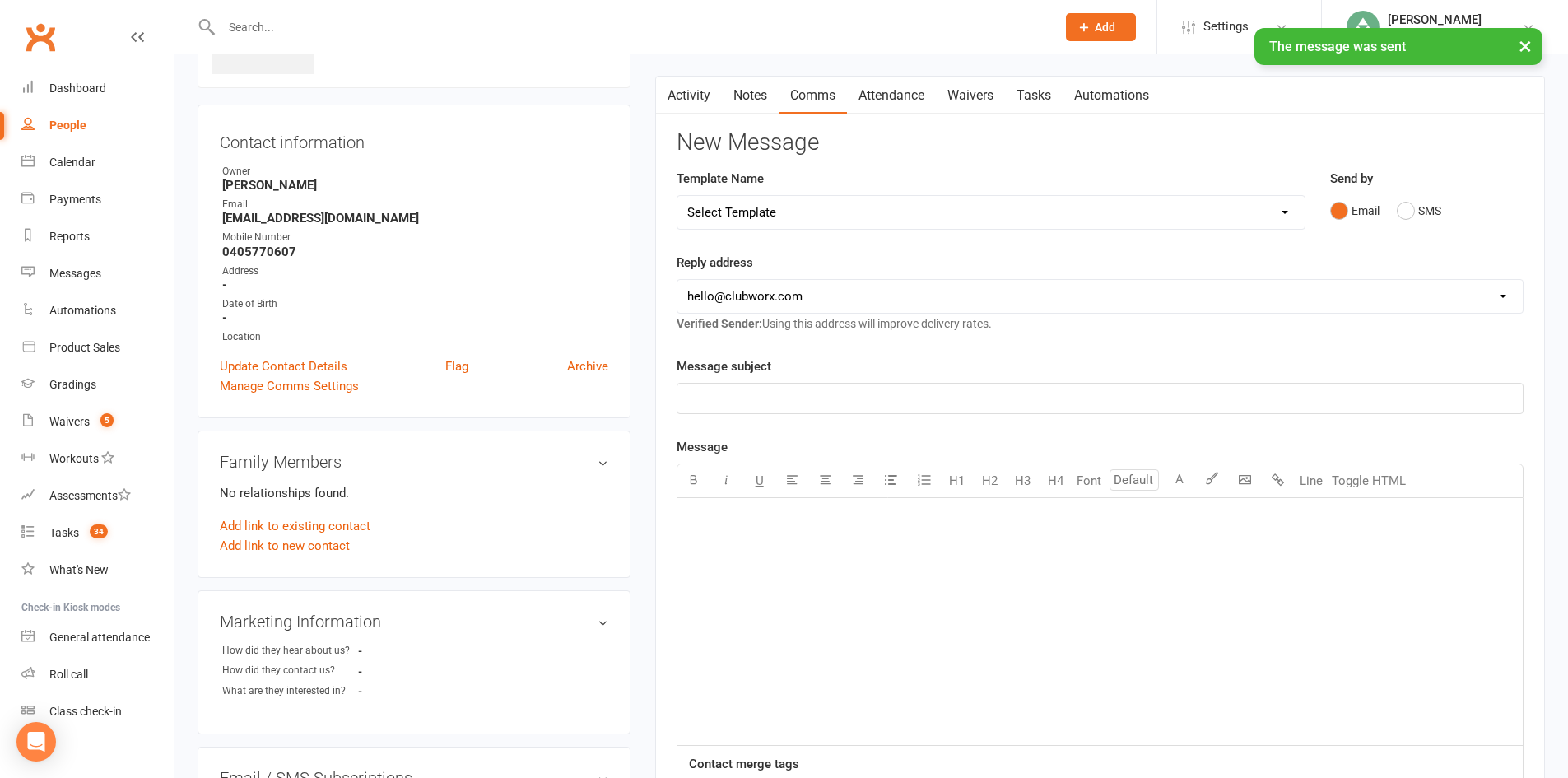
scroll to position [0, 0]
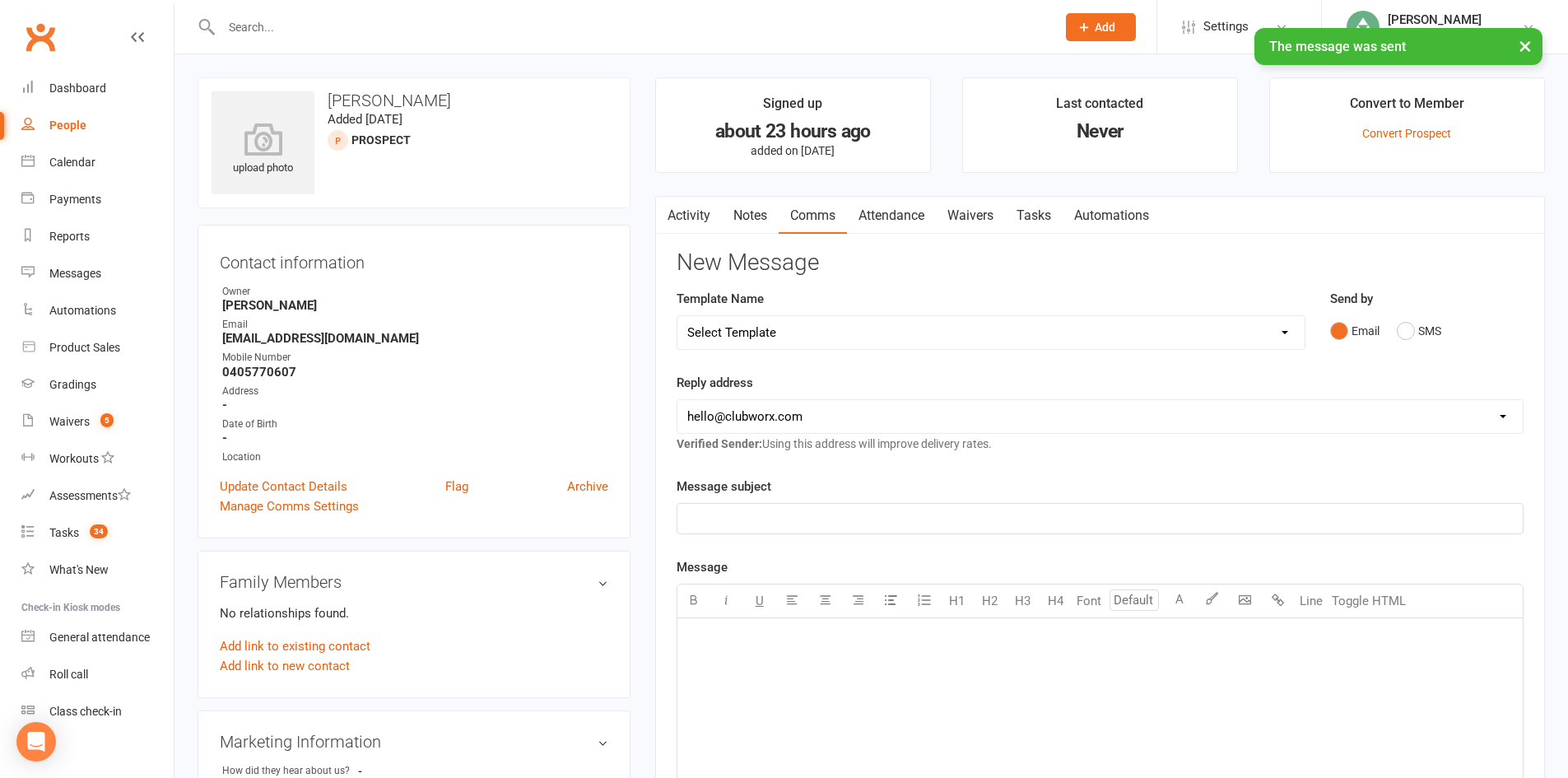
click at [748, 217] on link "Notes" at bounding box center [751, 216] width 57 height 38
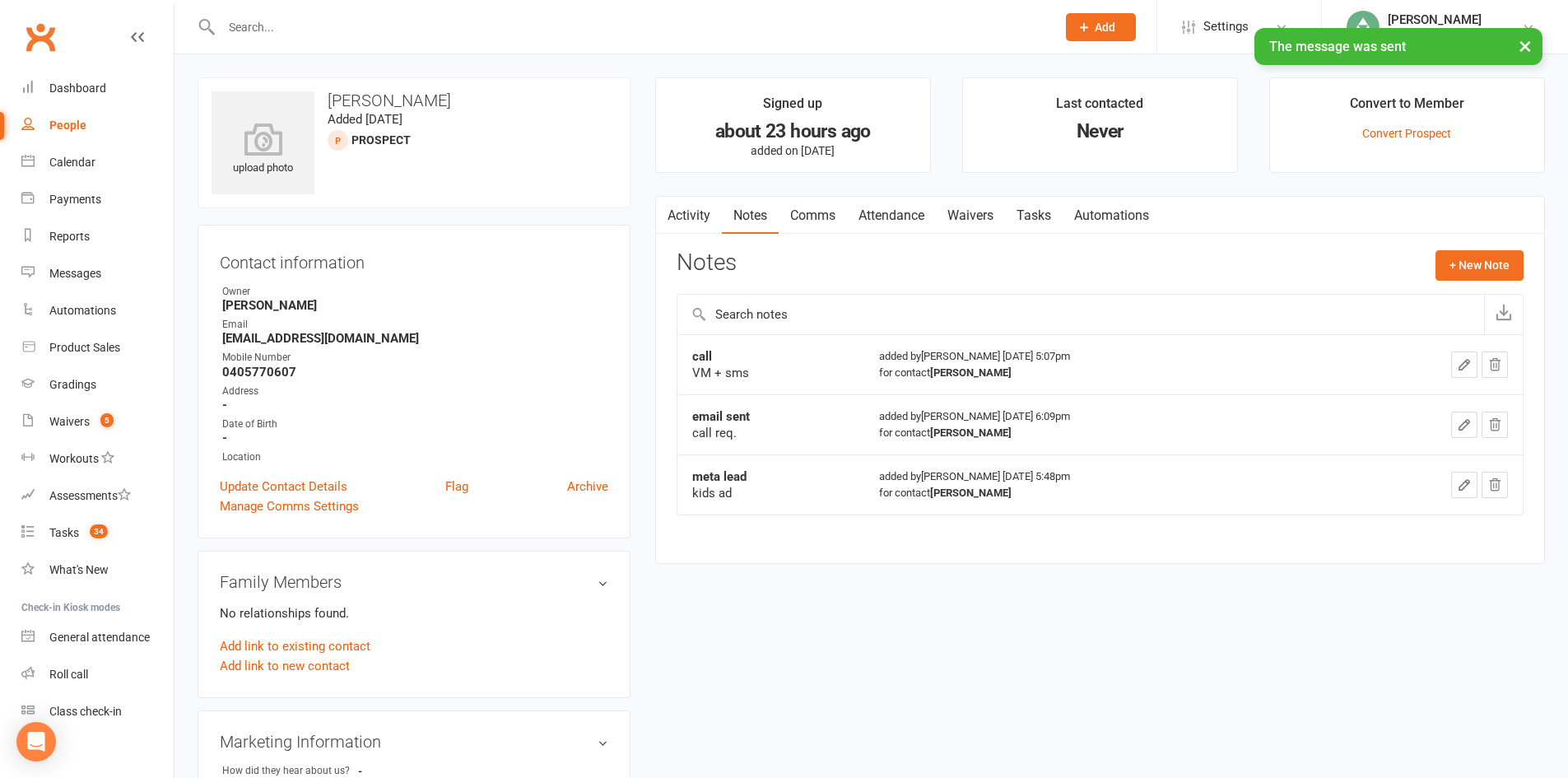
click at [1052, 215] on link "Tasks" at bounding box center [1034, 216] width 58 height 38
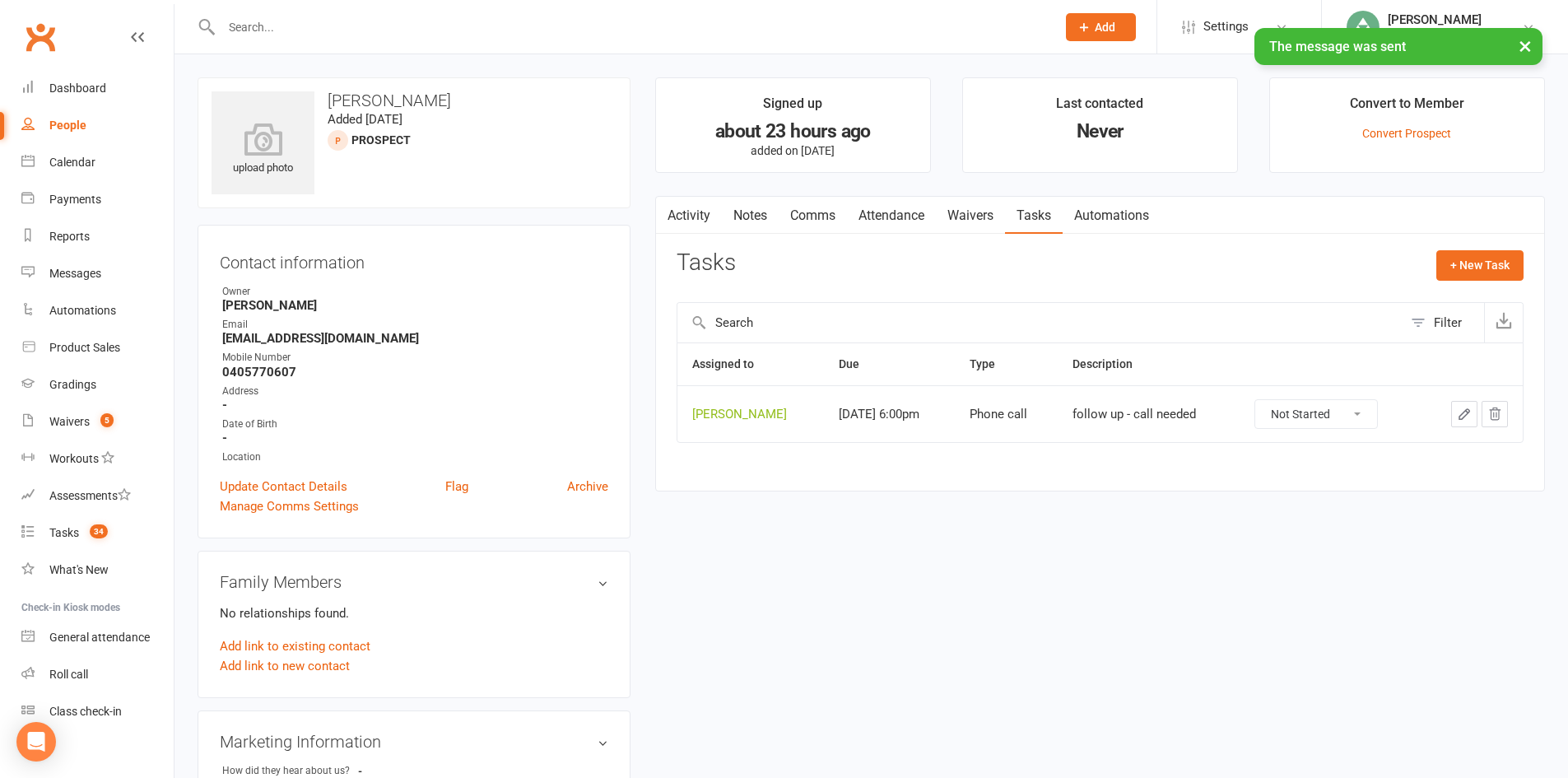
click at [1466, 414] on icon "button" at bounding box center [1465, 414] width 15 height 15
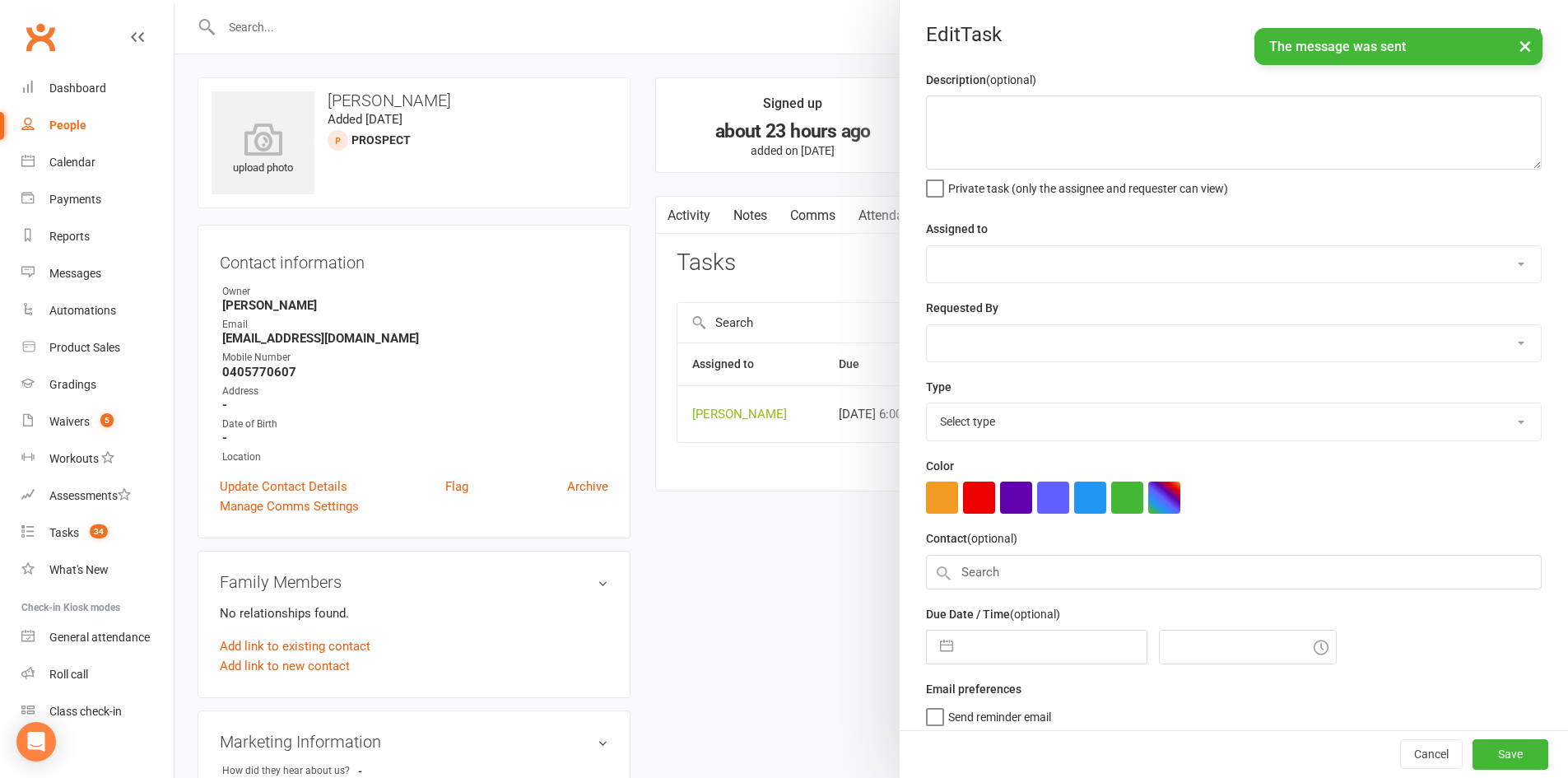
type textarea "follow up - call needed"
select select "49706"
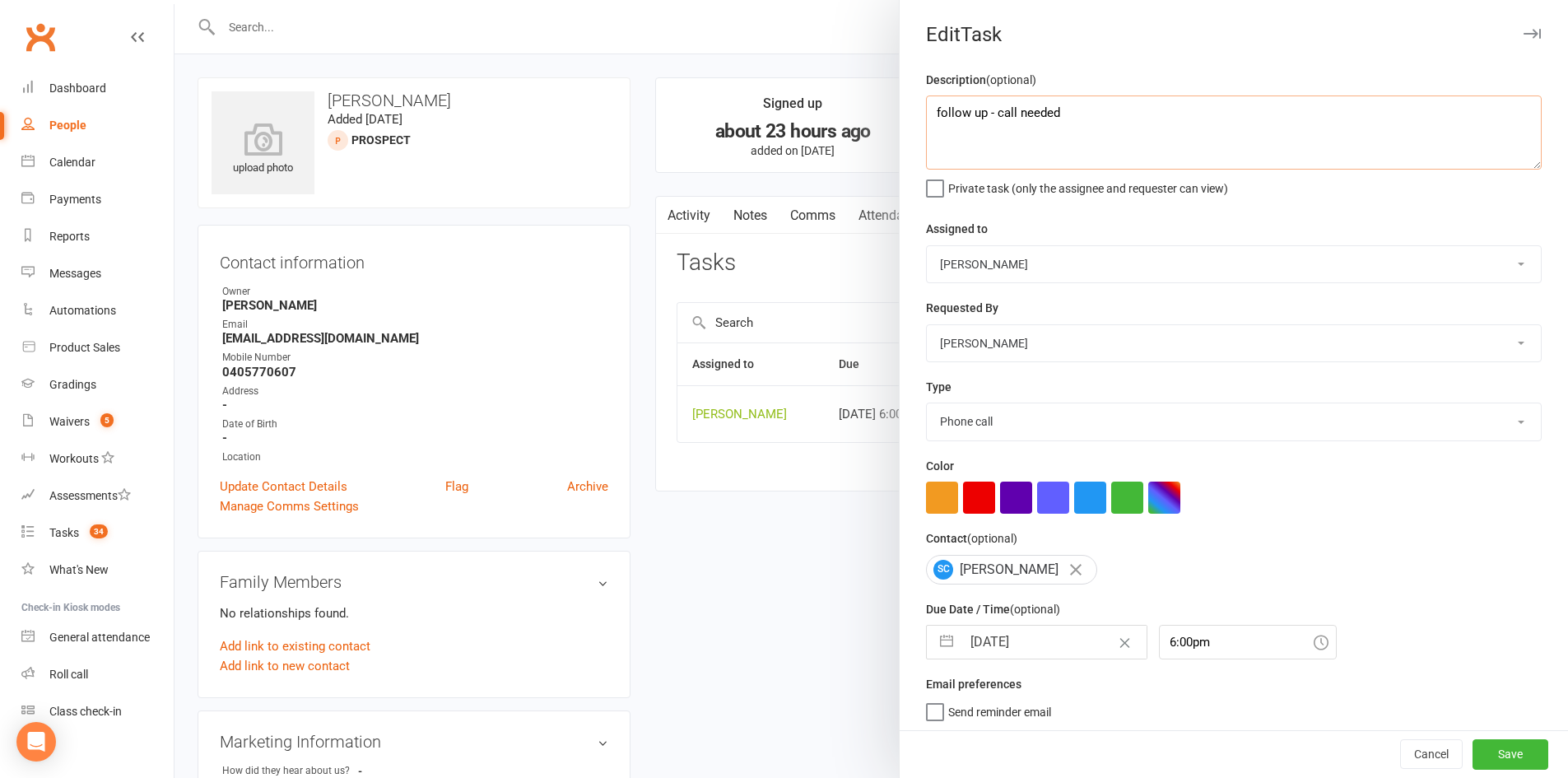
drag, startPoint x: 1098, startPoint y: 124, endPoint x: 988, endPoint y: 121, distance: 110.0
click at [988, 121] on textarea "follow up - call needed" at bounding box center [1233, 132] width 616 height 74
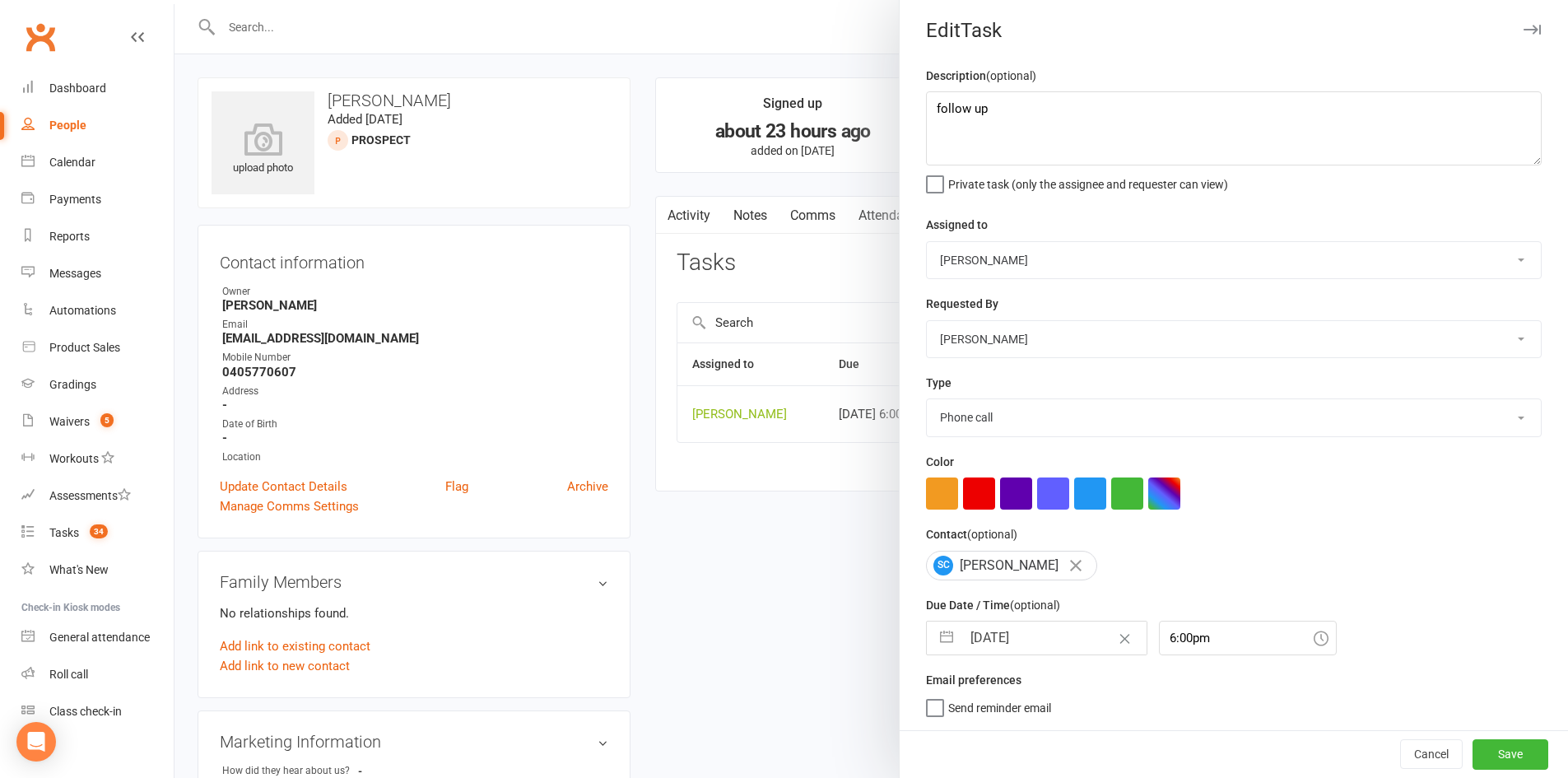
click at [938, 638] on button "button" at bounding box center [947, 637] width 29 height 33
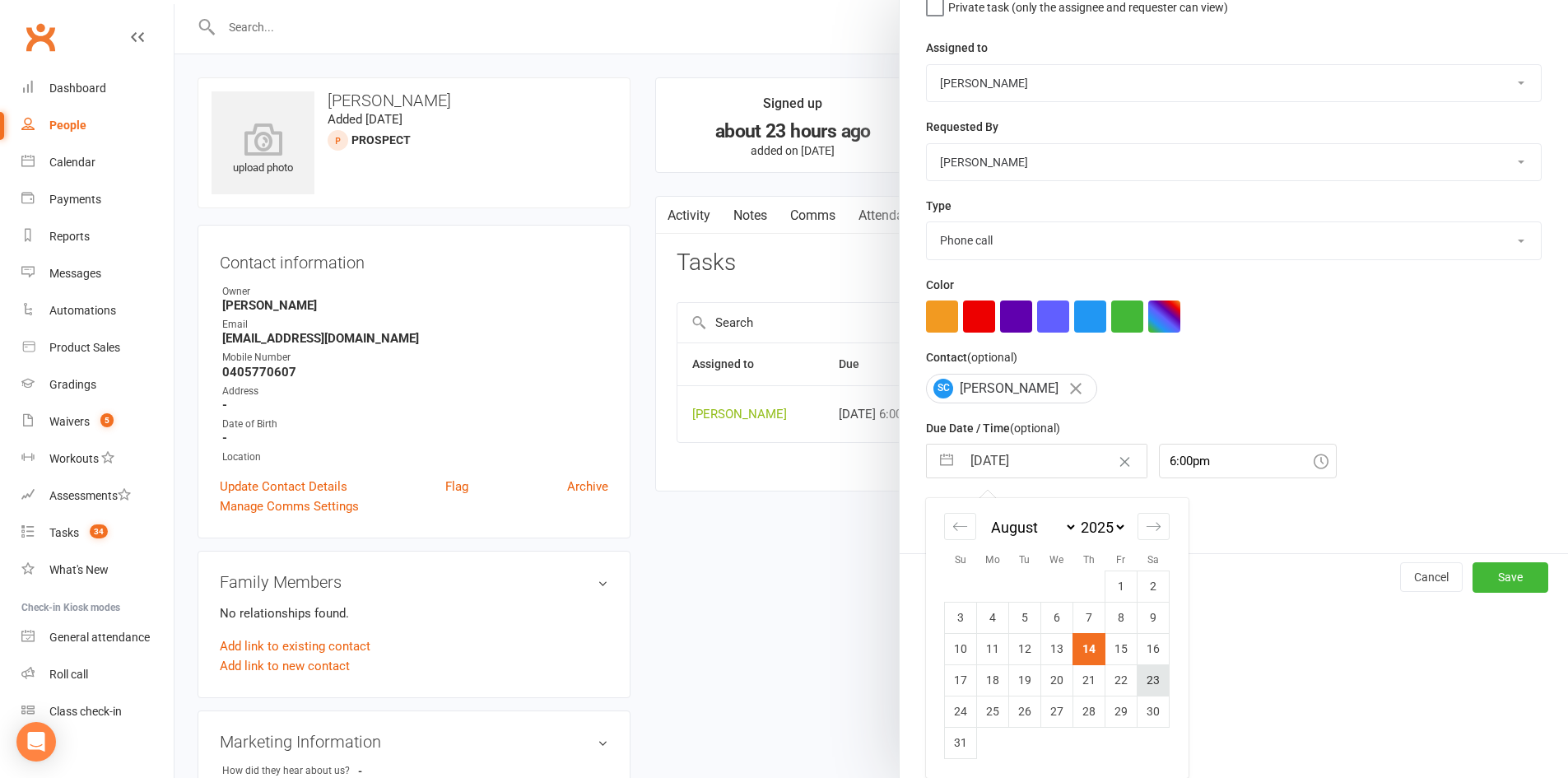
scroll to position [186, 0]
click at [1144, 649] on td "16" at bounding box center [1154, 648] width 32 height 31
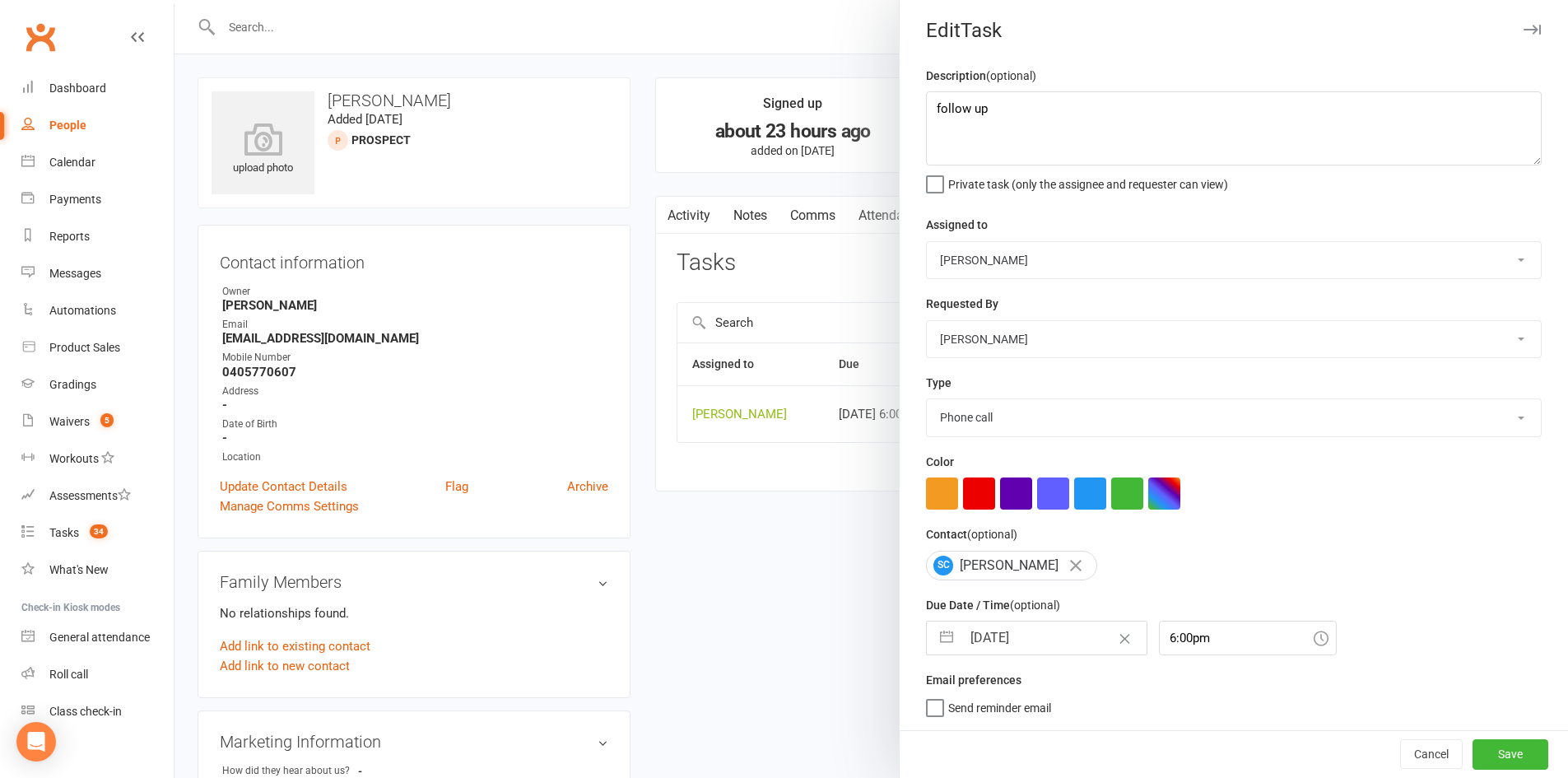
scroll to position [10, 0]
click at [1489, 734] on button "Save" at bounding box center [1511, 753] width 76 height 29
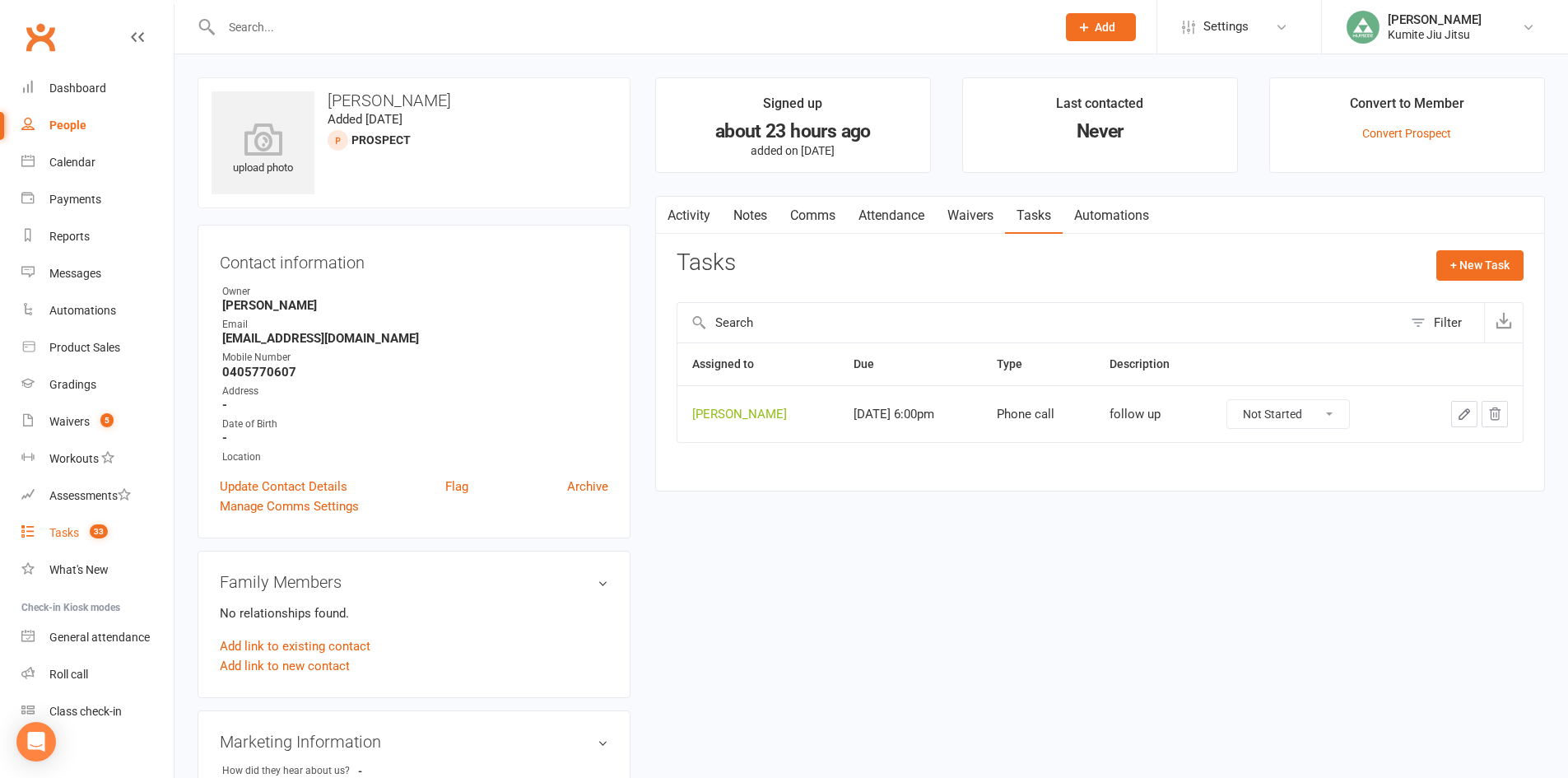
click at [92, 534] on span "33" at bounding box center [98, 531] width 18 height 14
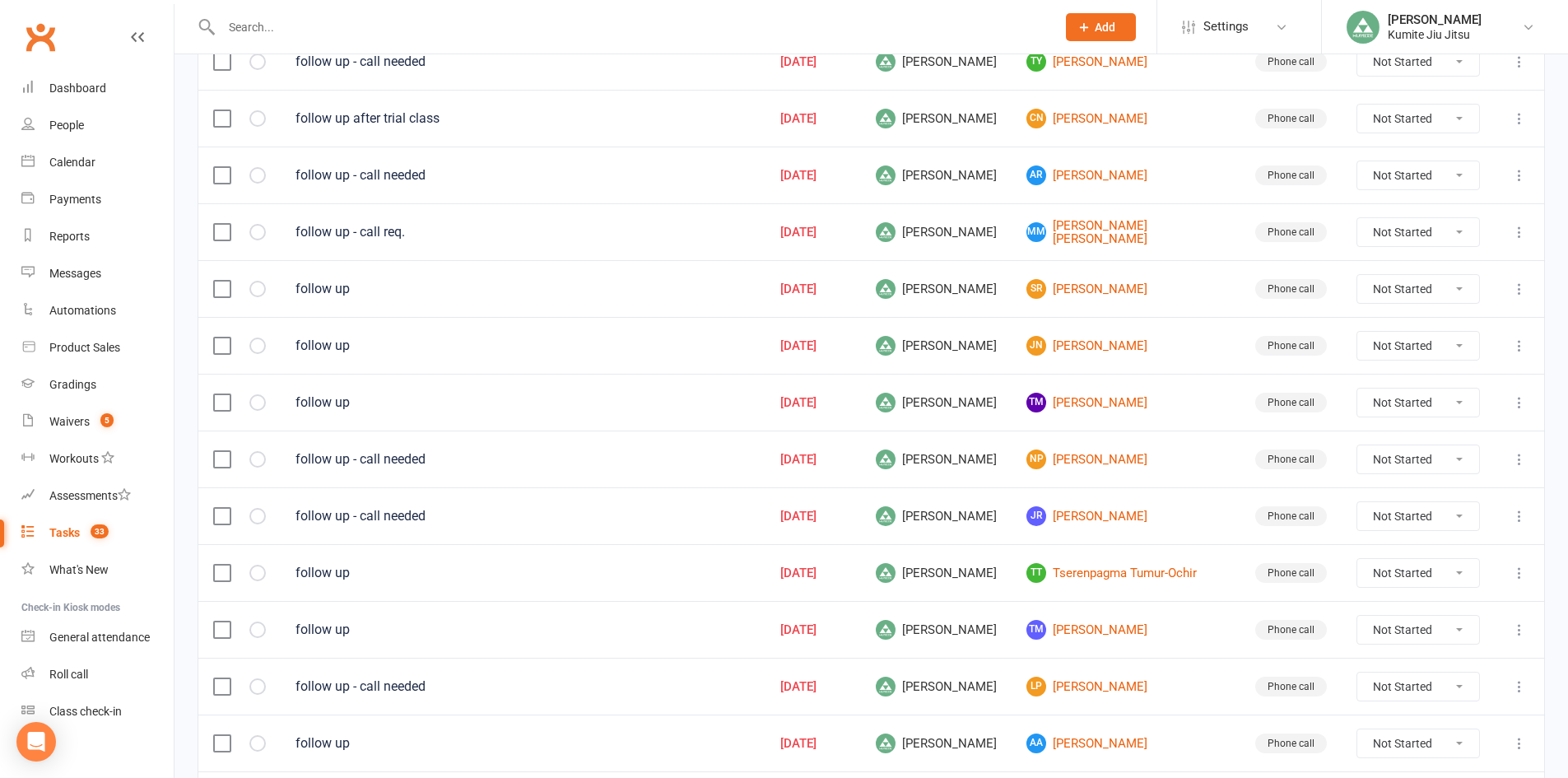
scroll to position [1070, 0]
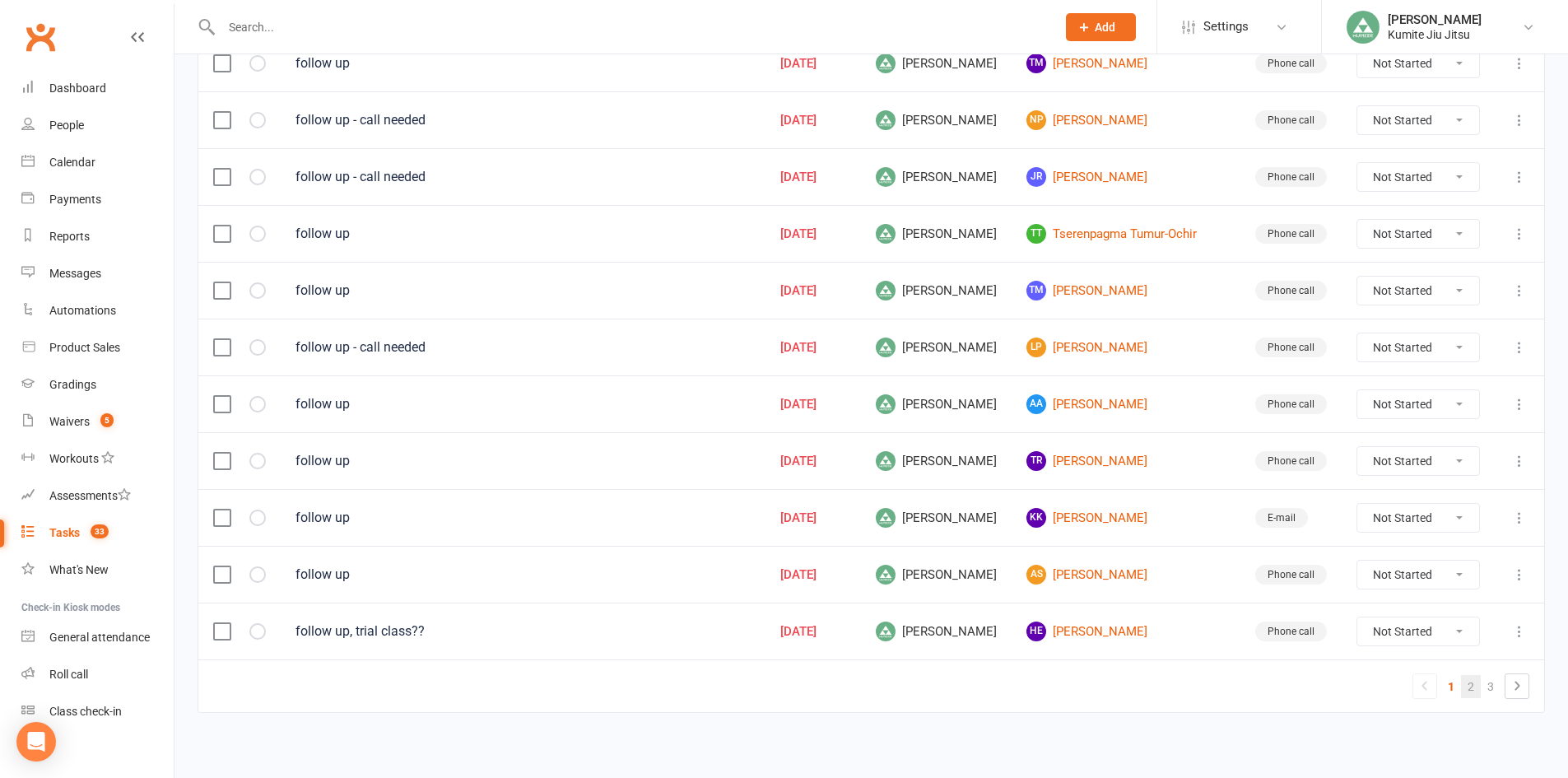
click at [1477, 691] on link "2" at bounding box center [1471, 687] width 20 height 23
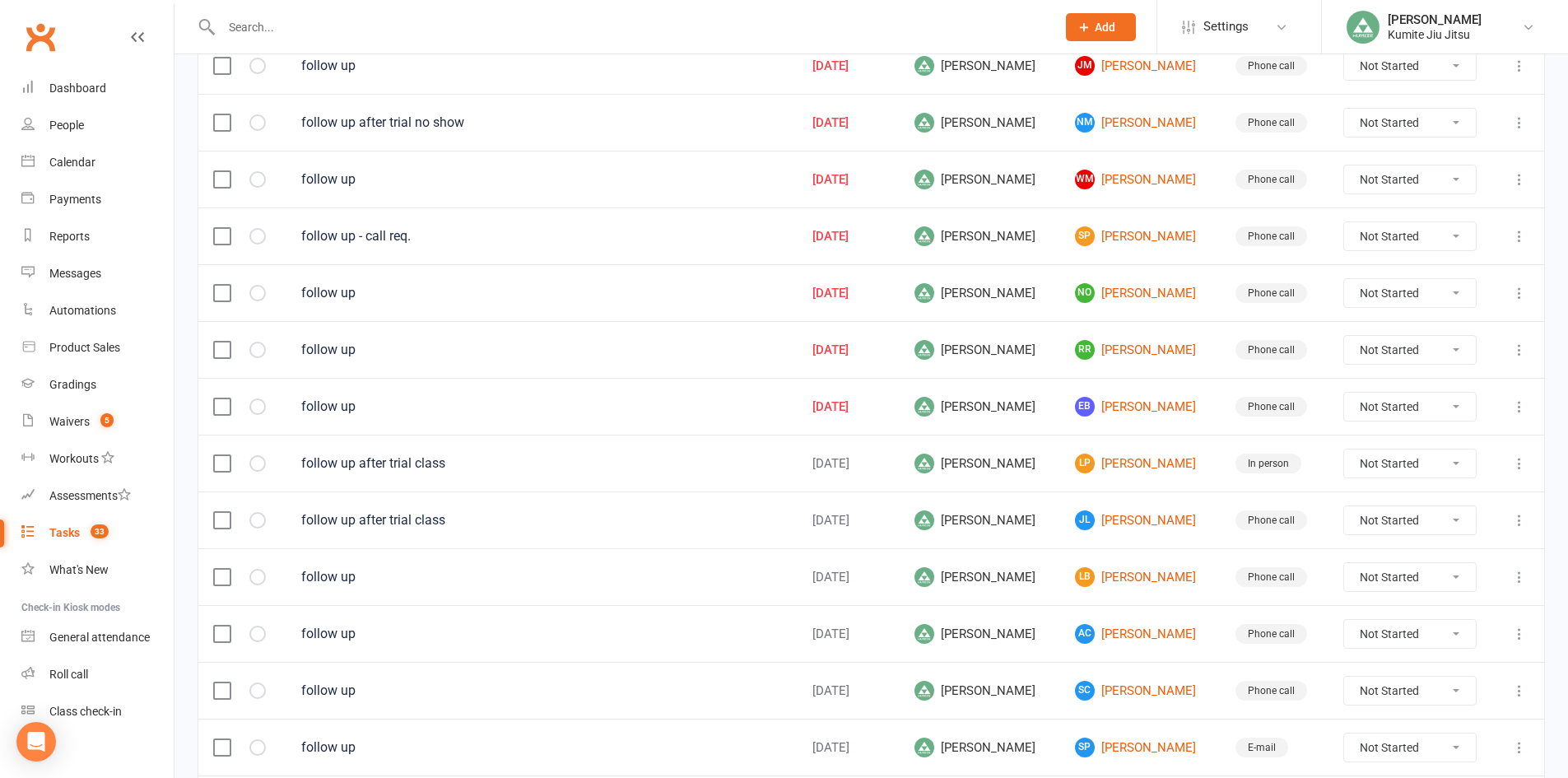
scroll to position [83, 0]
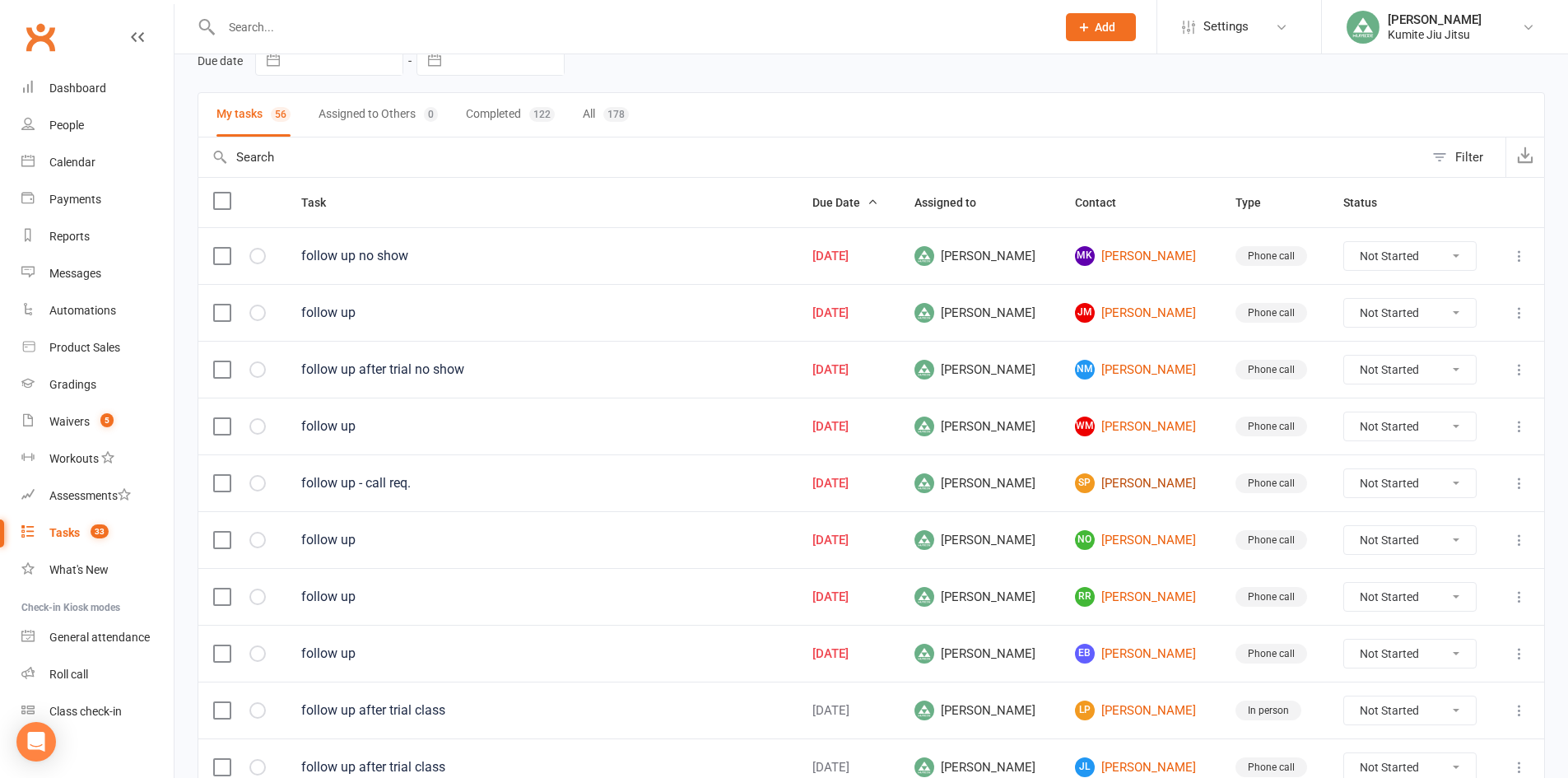
click at [1128, 487] on link "SP Sophia Peach" at bounding box center [1141, 483] width 131 height 20
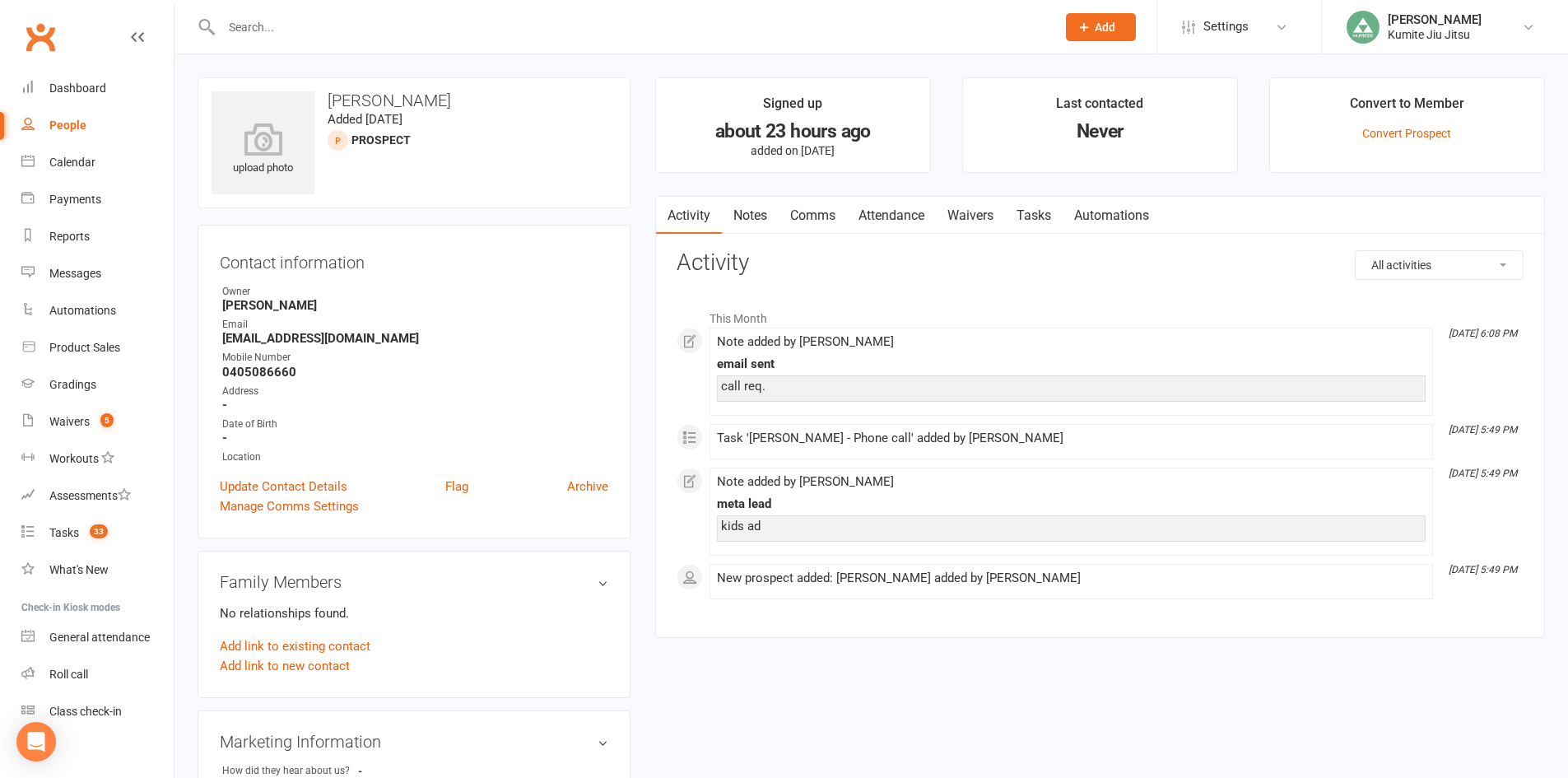
click at [752, 208] on link "Notes" at bounding box center [751, 216] width 57 height 38
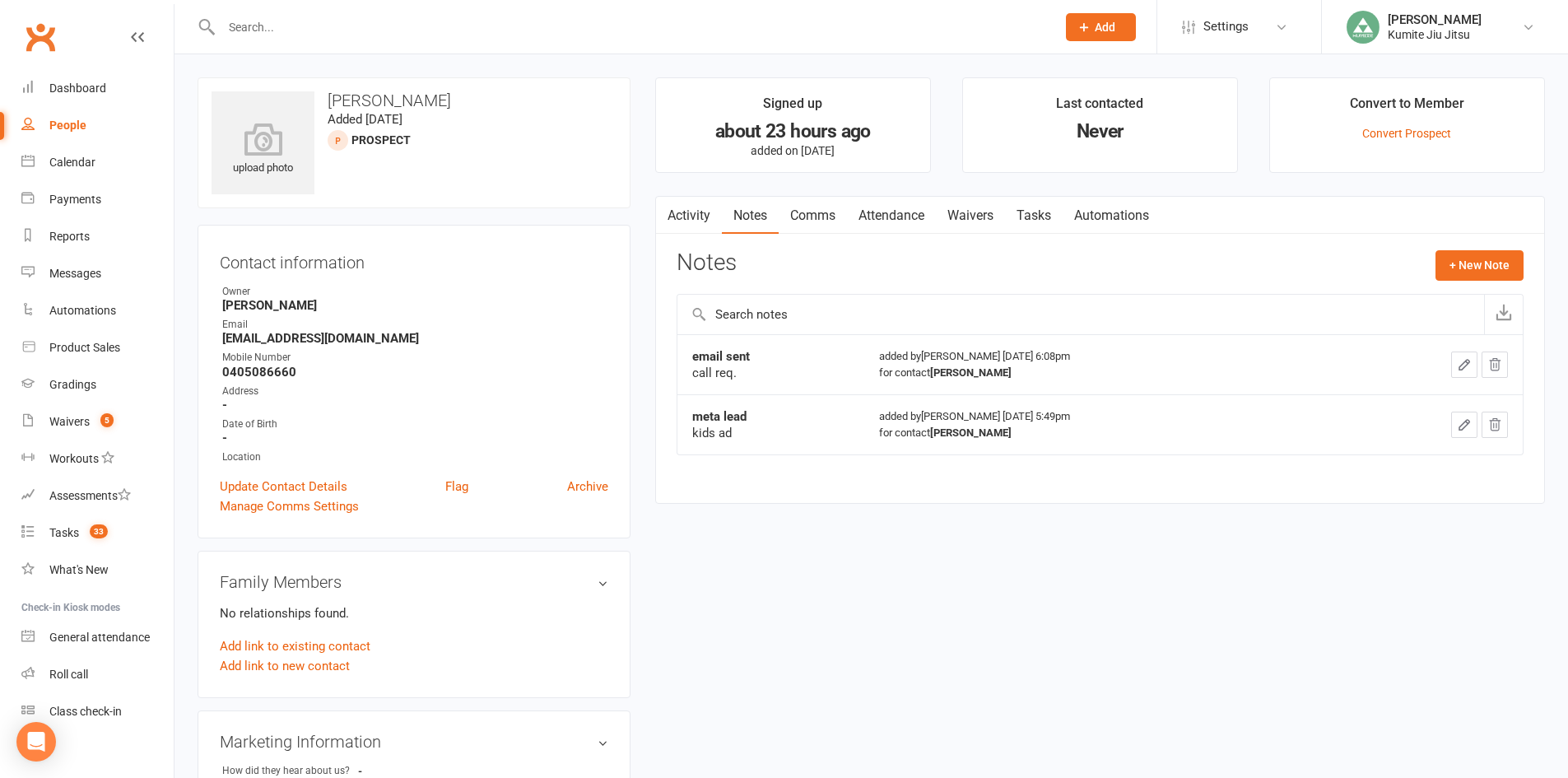
click at [876, 210] on link "Attendance" at bounding box center [891, 216] width 88 height 38
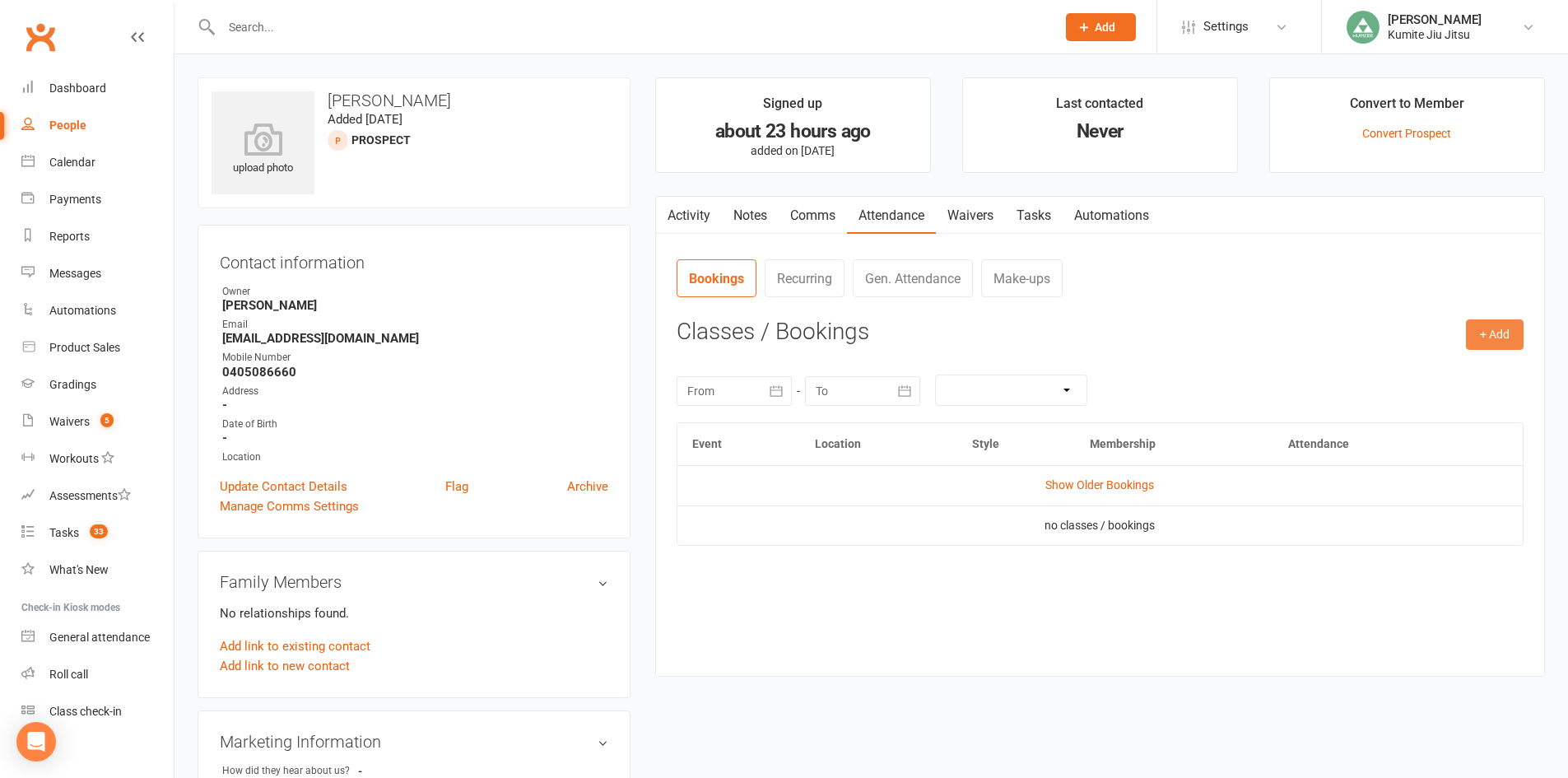
click at [1496, 331] on button "+ Add" at bounding box center [1495, 334] width 58 height 29
click at [1461, 415] on link "Add Appointment" at bounding box center [1441, 404] width 163 height 33
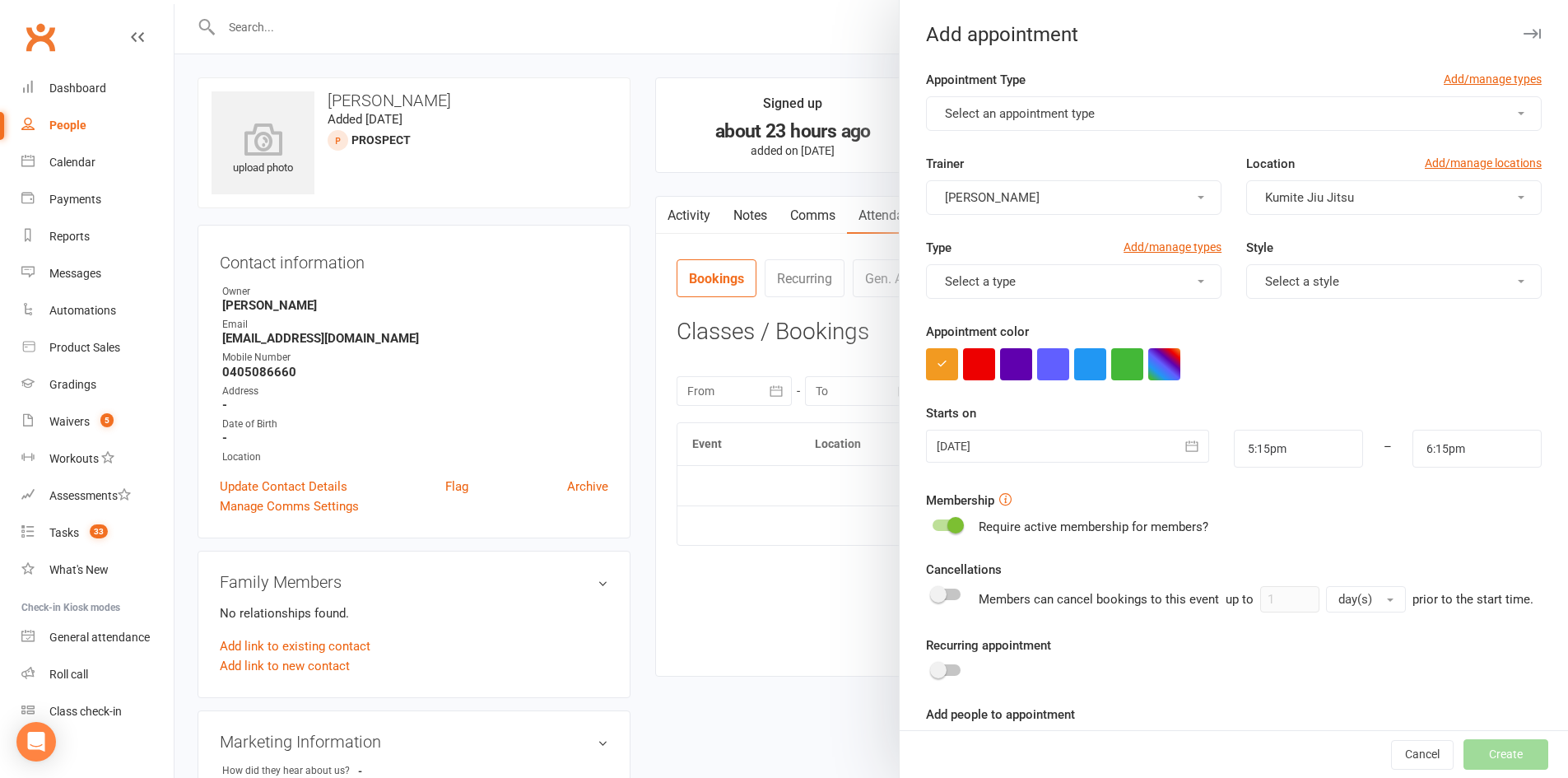
click at [1012, 114] on span "Select an appointment type" at bounding box center [1019, 114] width 149 height 15
click at [1011, 156] on link "Trial.class" at bounding box center [1008, 153] width 163 height 33
click at [1287, 283] on span "Select a style" at bounding box center [1303, 282] width 74 height 15
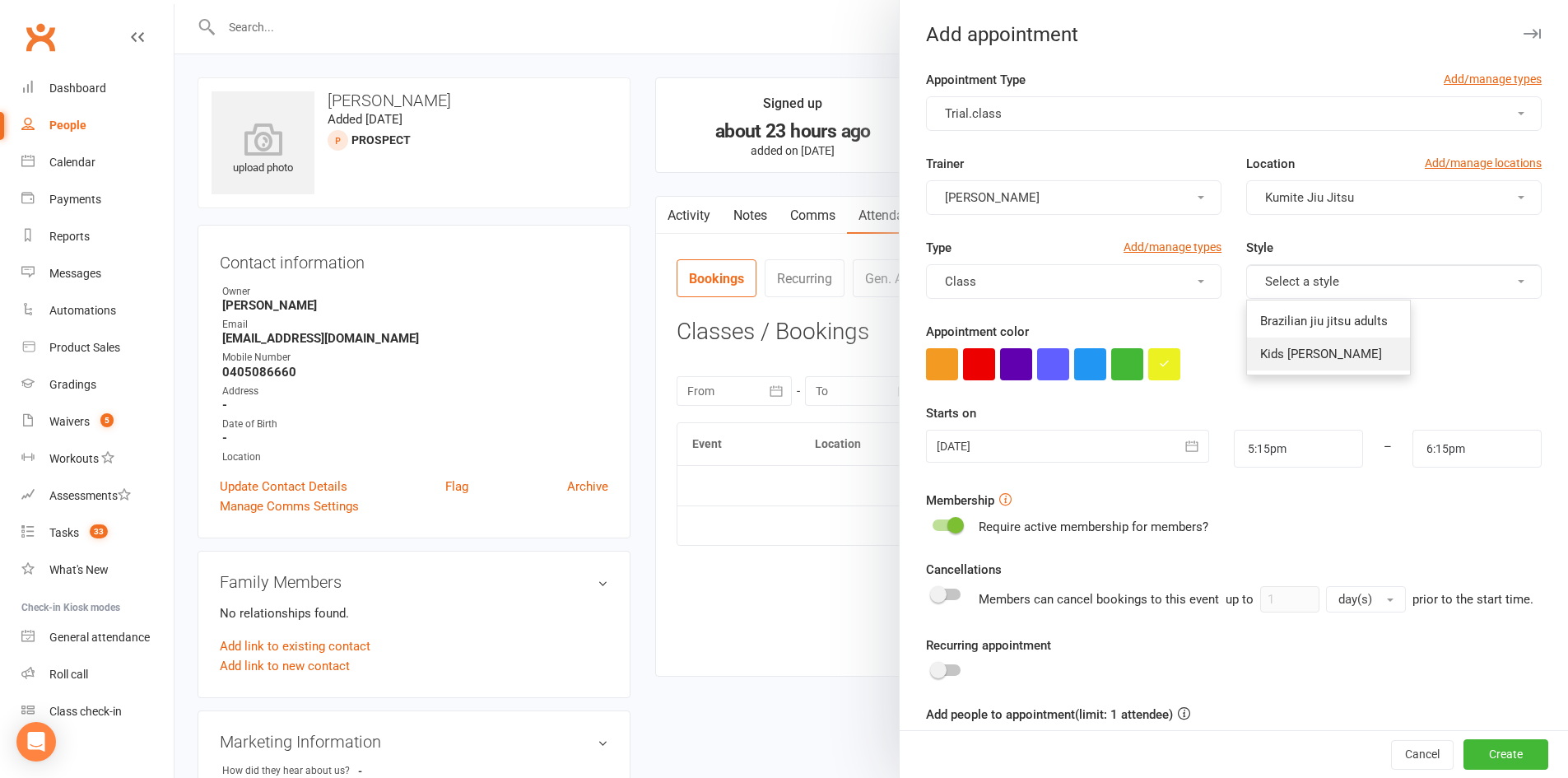
click at [1286, 349] on span "Kids Jiu Jitsu" at bounding box center [1322, 354] width 122 height 15
click at [1184, 444] on icon "button" at bounding box center [1191, 445] width 16 height 16
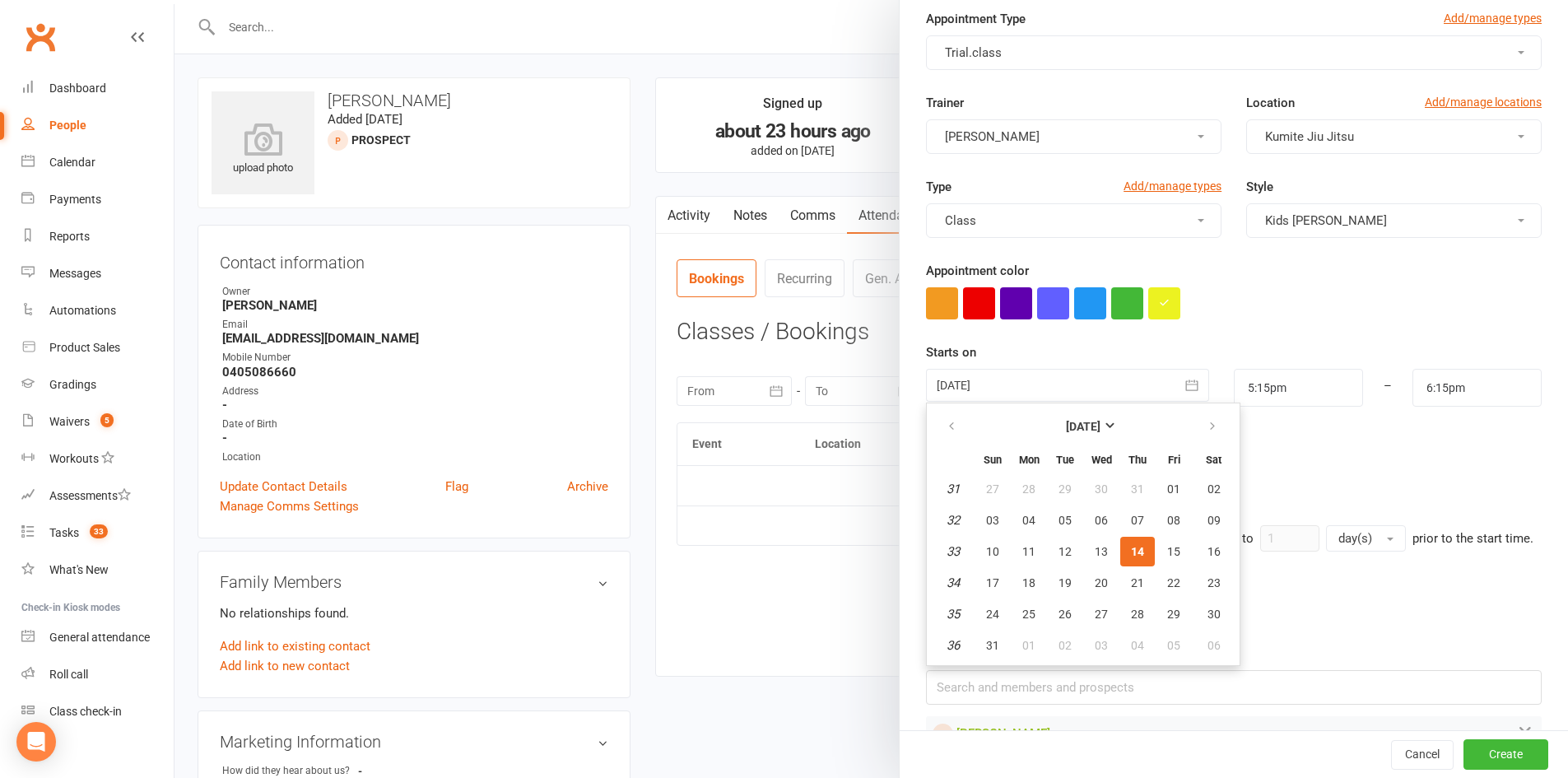
scroll to position [125, 0]
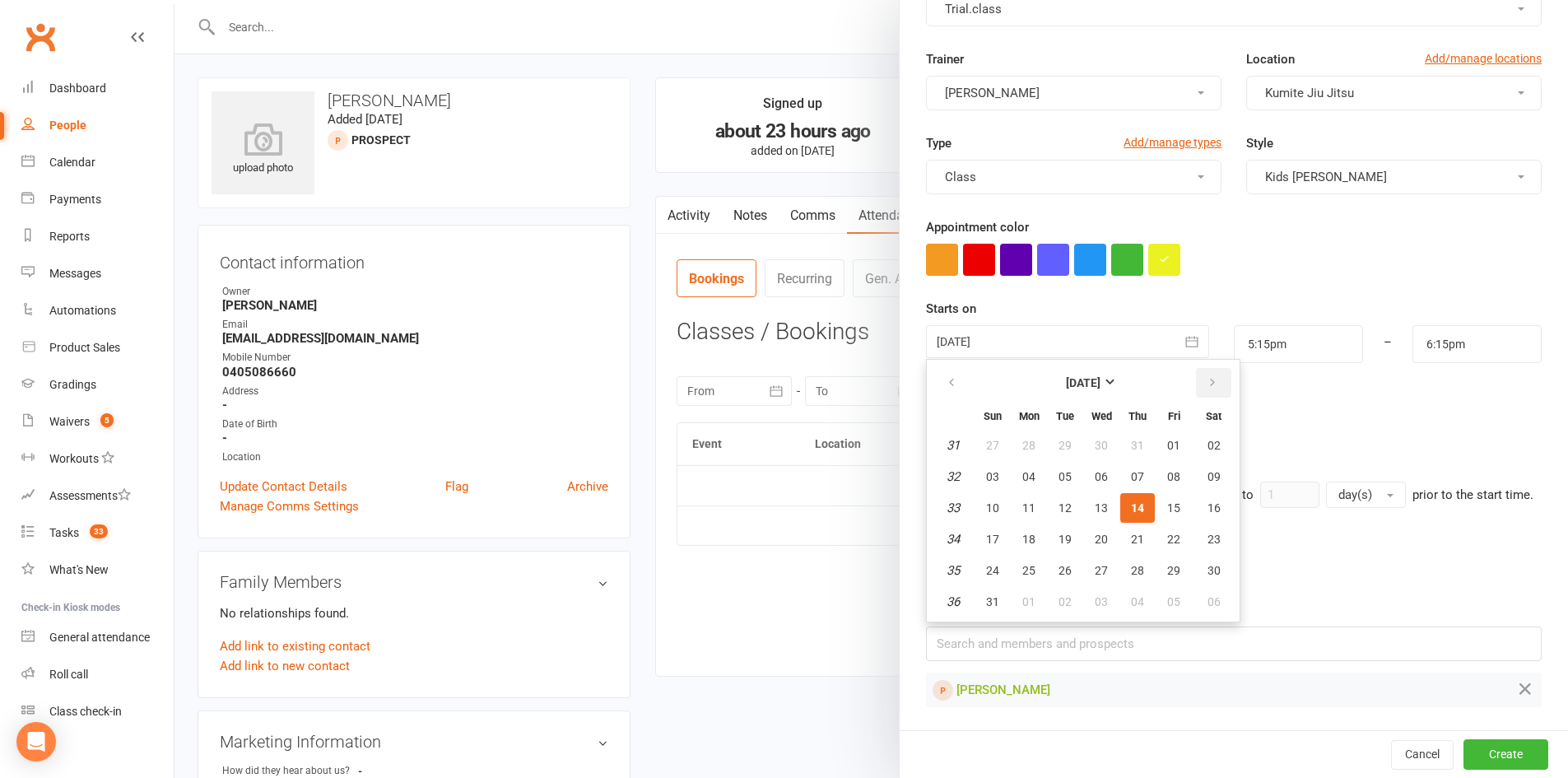
click at [1207, 376] on icon "button" at bounding box center [1213, 382] width 11 height 13
click at [1212, 470] on span "13" at bounding box center [1214, 477] width 13 height 13
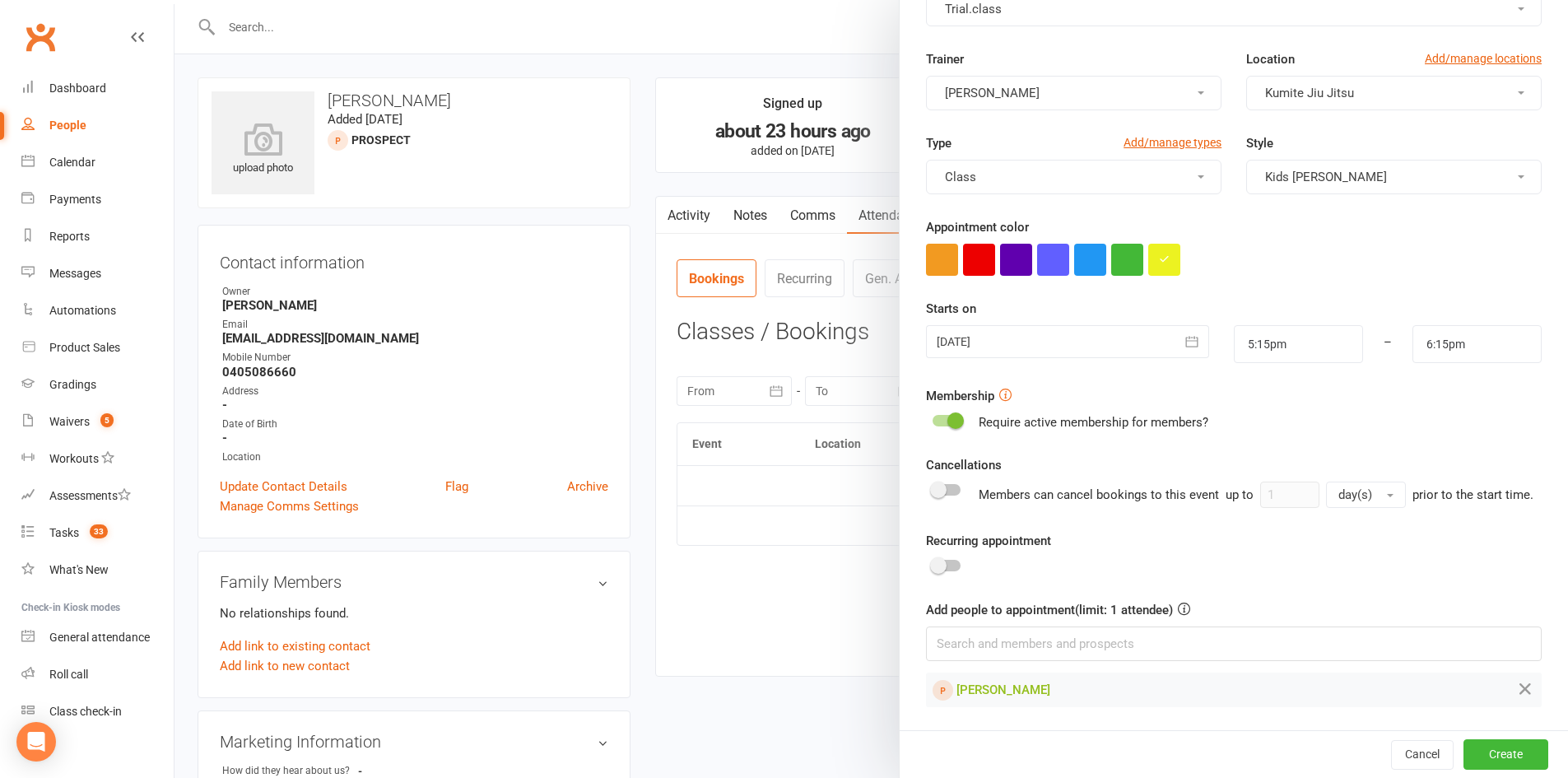
click at [948, 413] on span at bounding box center [955, 420] width 16 height 16
click at [932, 418] on input "checkbox" at bounding box center [932, 418] width 0 height 0
click at [1289, 325] on input "5:15pm" at bounding box center [1299, 344] width 129 height 38
click at [1264, 413] on li "10:00am" at bounding box center [1274, 425] width 79 height 25
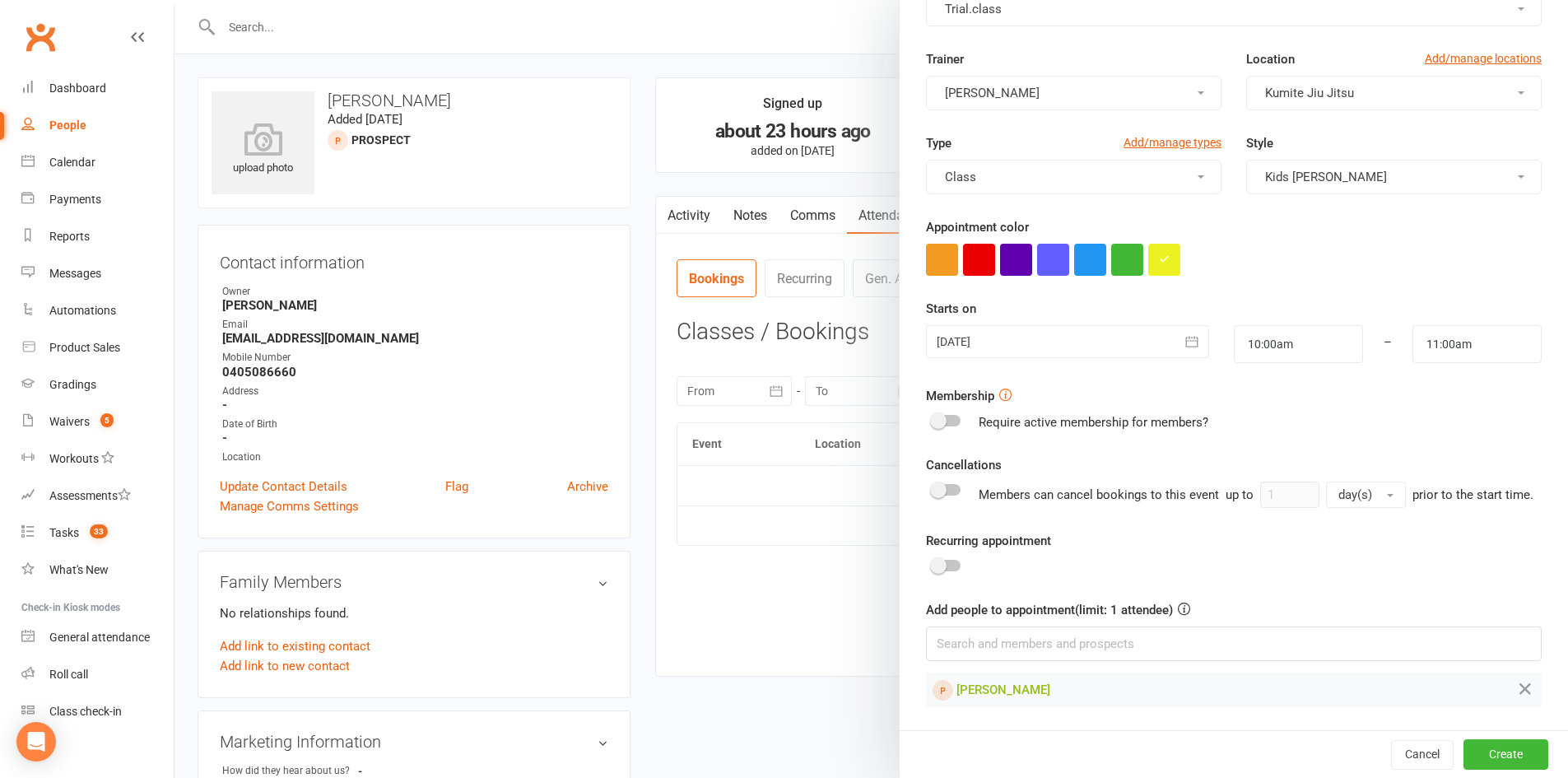
click at [1335, 577] on form "Appointment Type Add/manage types Trial.class Trainer Hope Douglass Location Ad…" at bounding box center [1233, 337] width 616 height 742
click at [1466, 734] on button "Create" at bounding box center [1505, 753] width 85 height 29
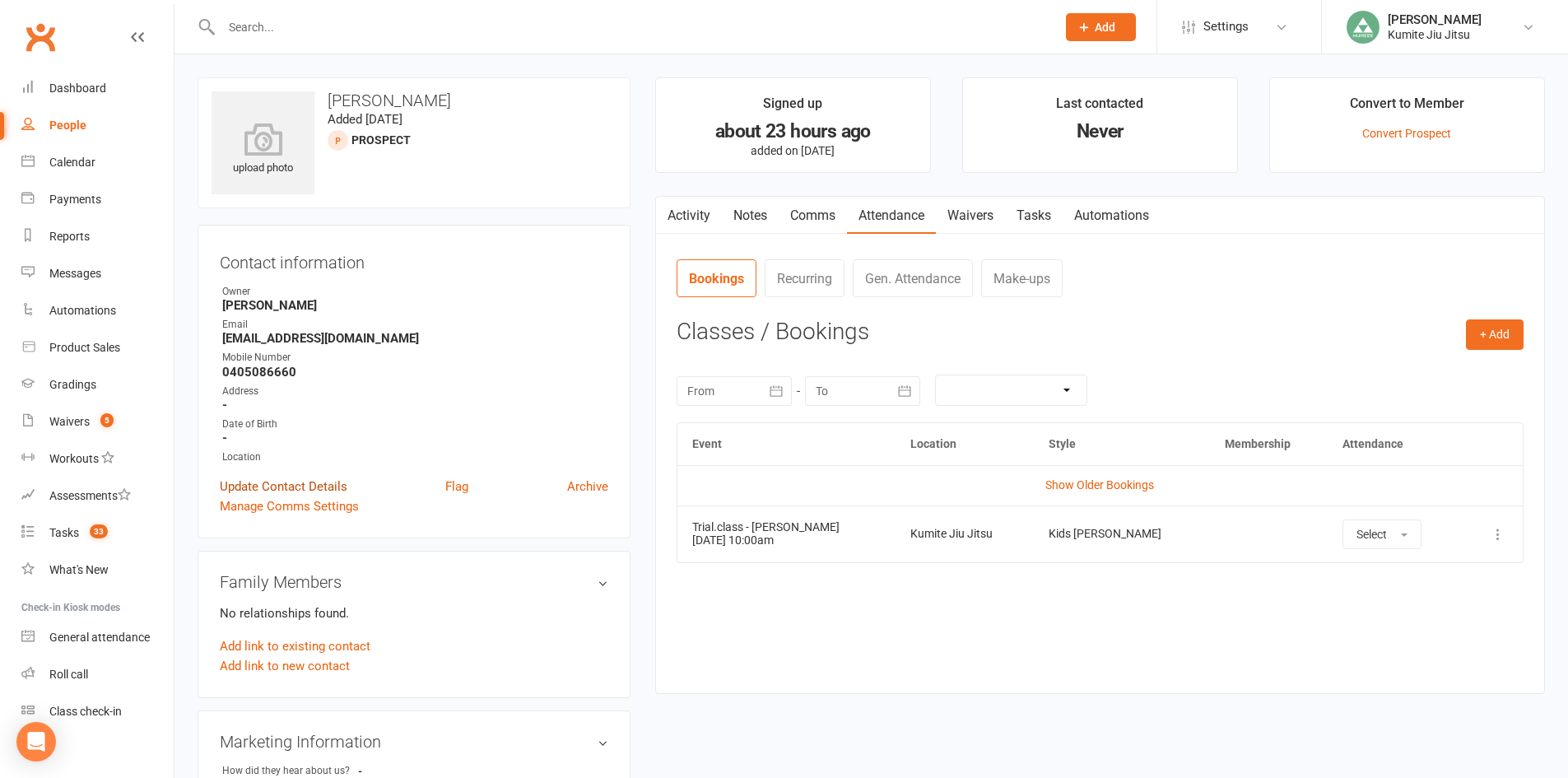
click at [313, 483] on link "Update Contact Details" at bounding box center [284, 486] width 127 height 20
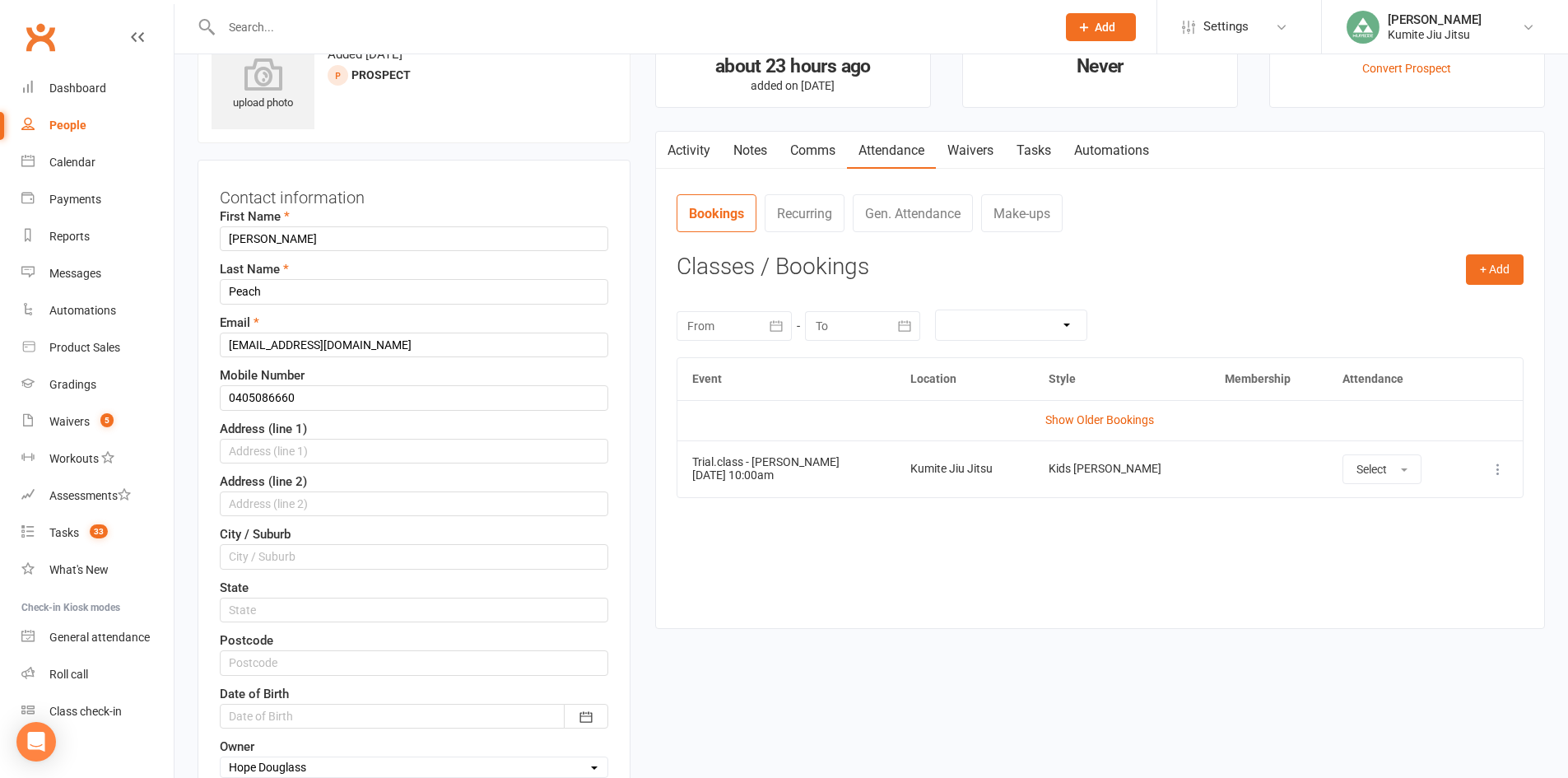
scroll to position [77, 0]
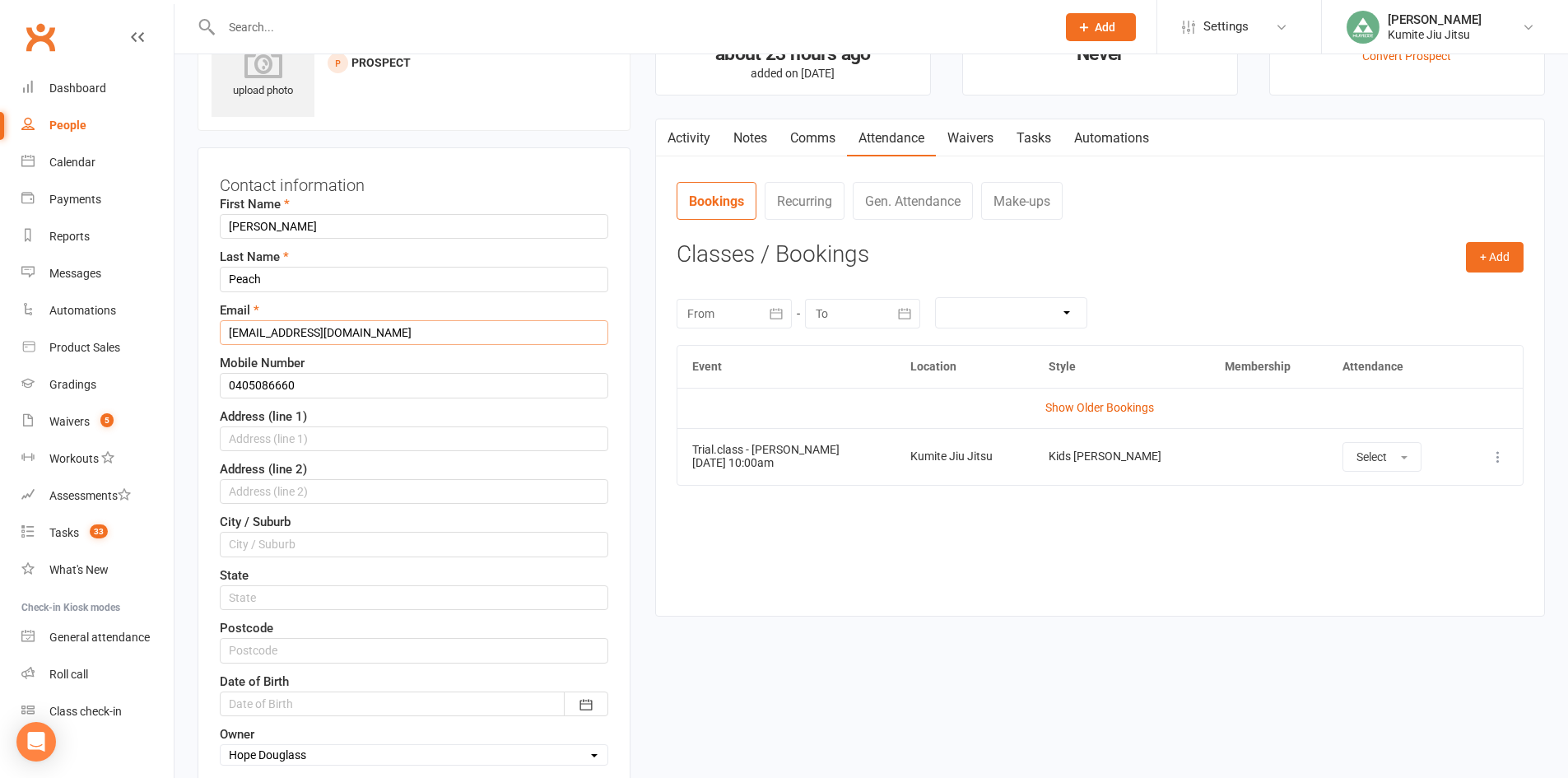
drag, startPoint x: 389, startPoint y: 340, endPoint x: 183, endPoint y: 362, distance: 207.2
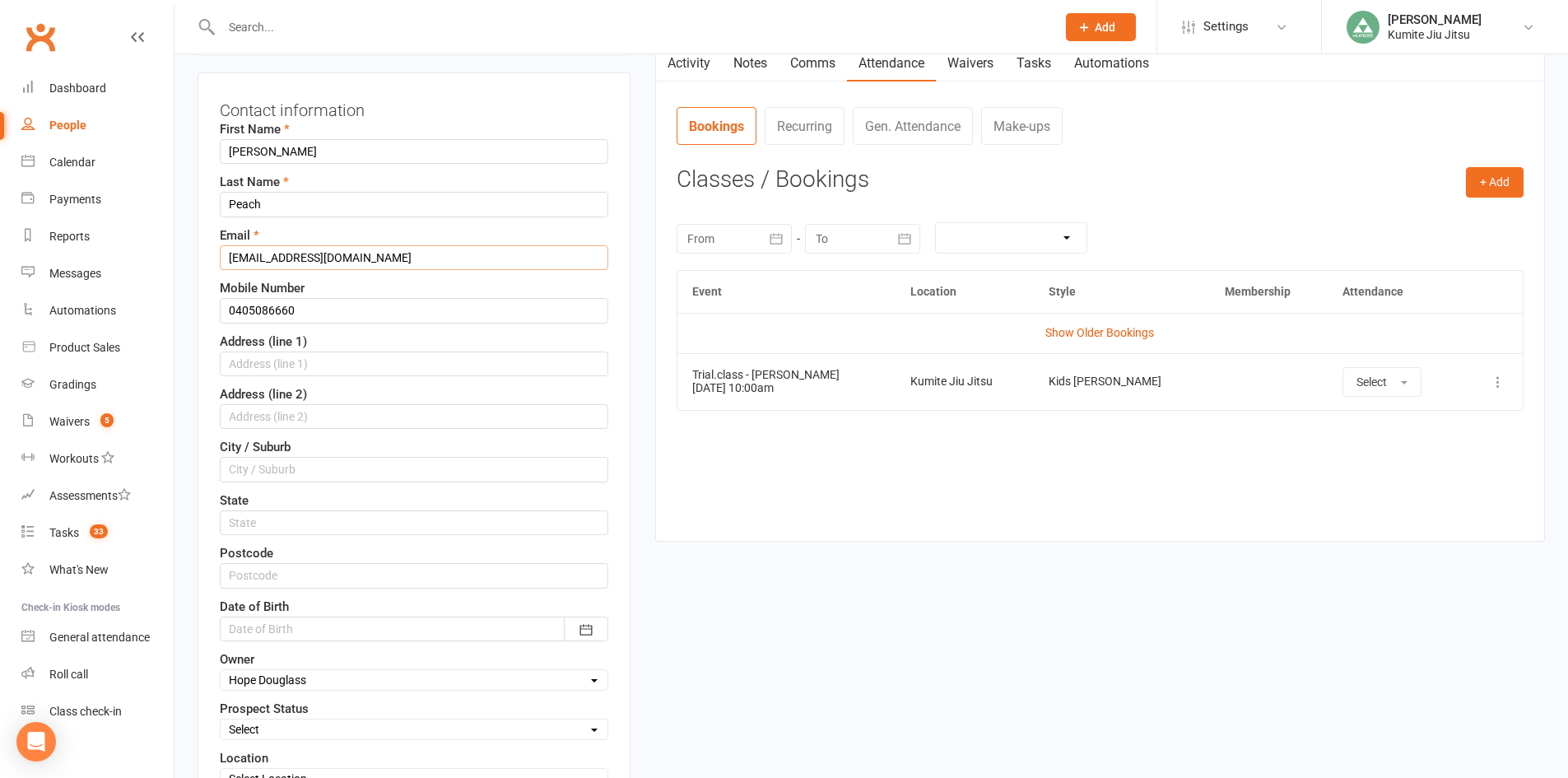
scroll to position [247, 0]
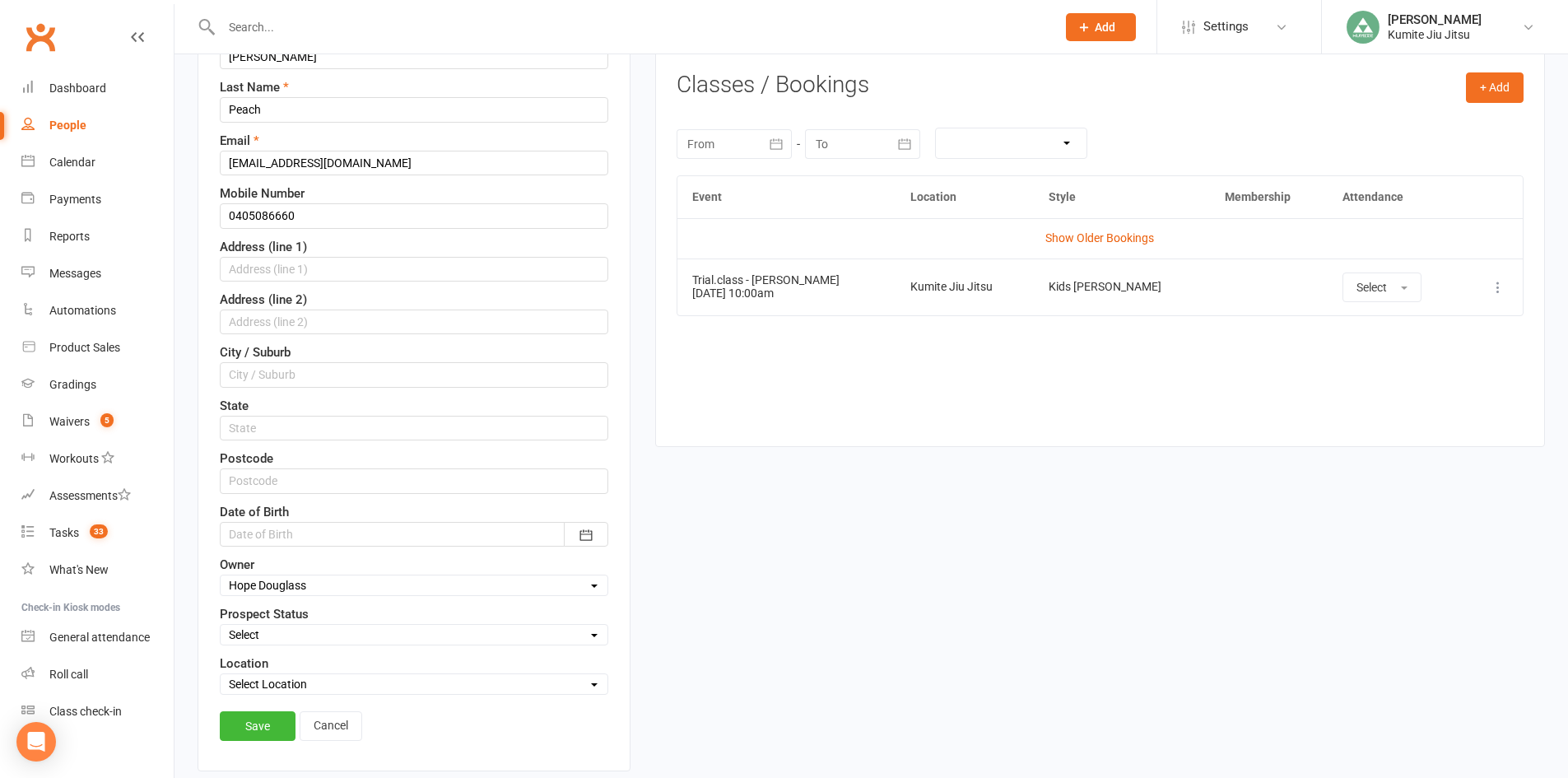
click at [267, 728] on link "Save" at bounding box center [258, 726] width 76 height 29
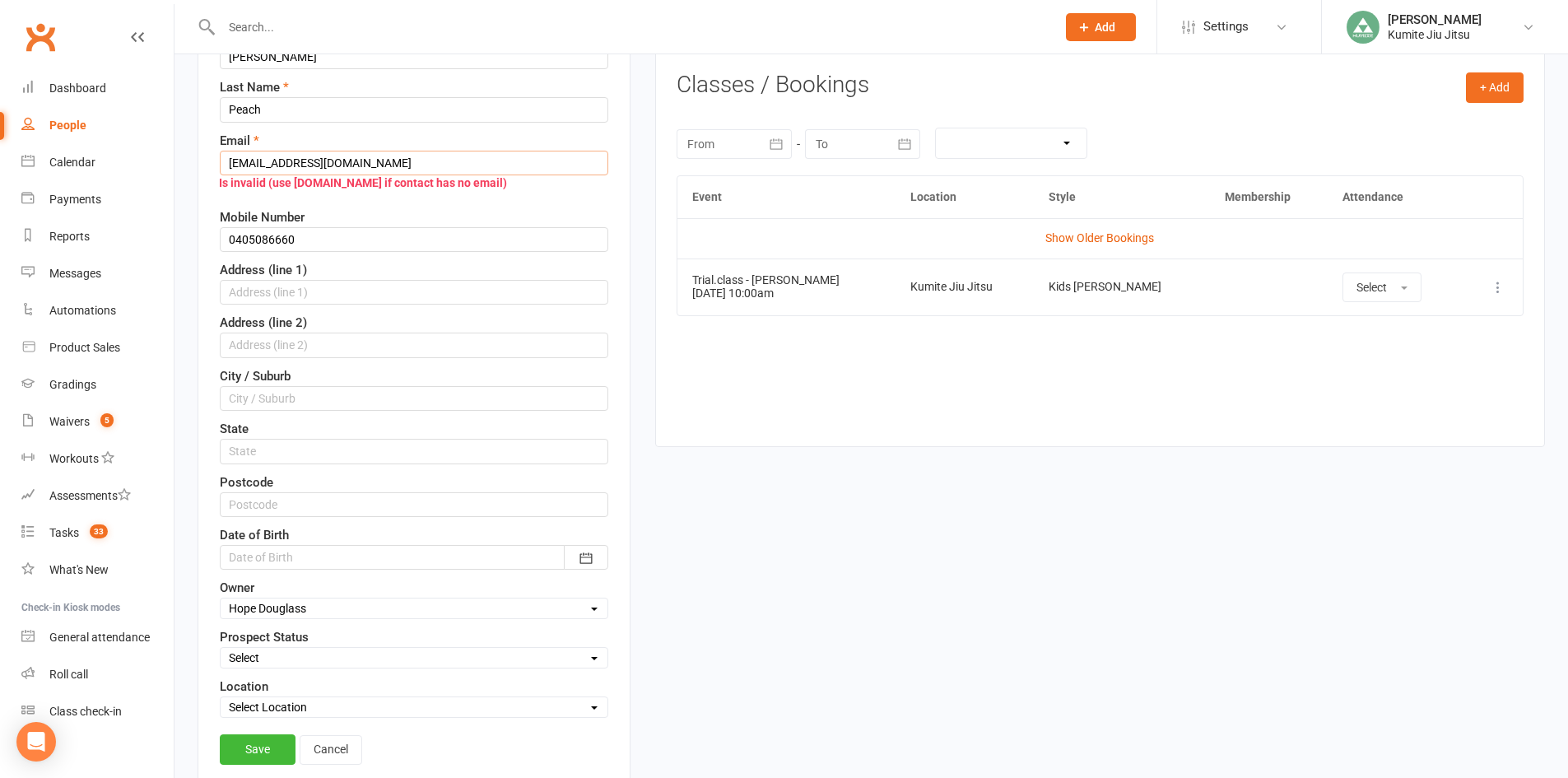
click at [471, 164] on input "sophiayang622@gmail.com.au" at bounding box center [414, 163] width 388 height 25
click at [254, 734] on link "Save" at bounding box center [258, 749] width 76 height 29
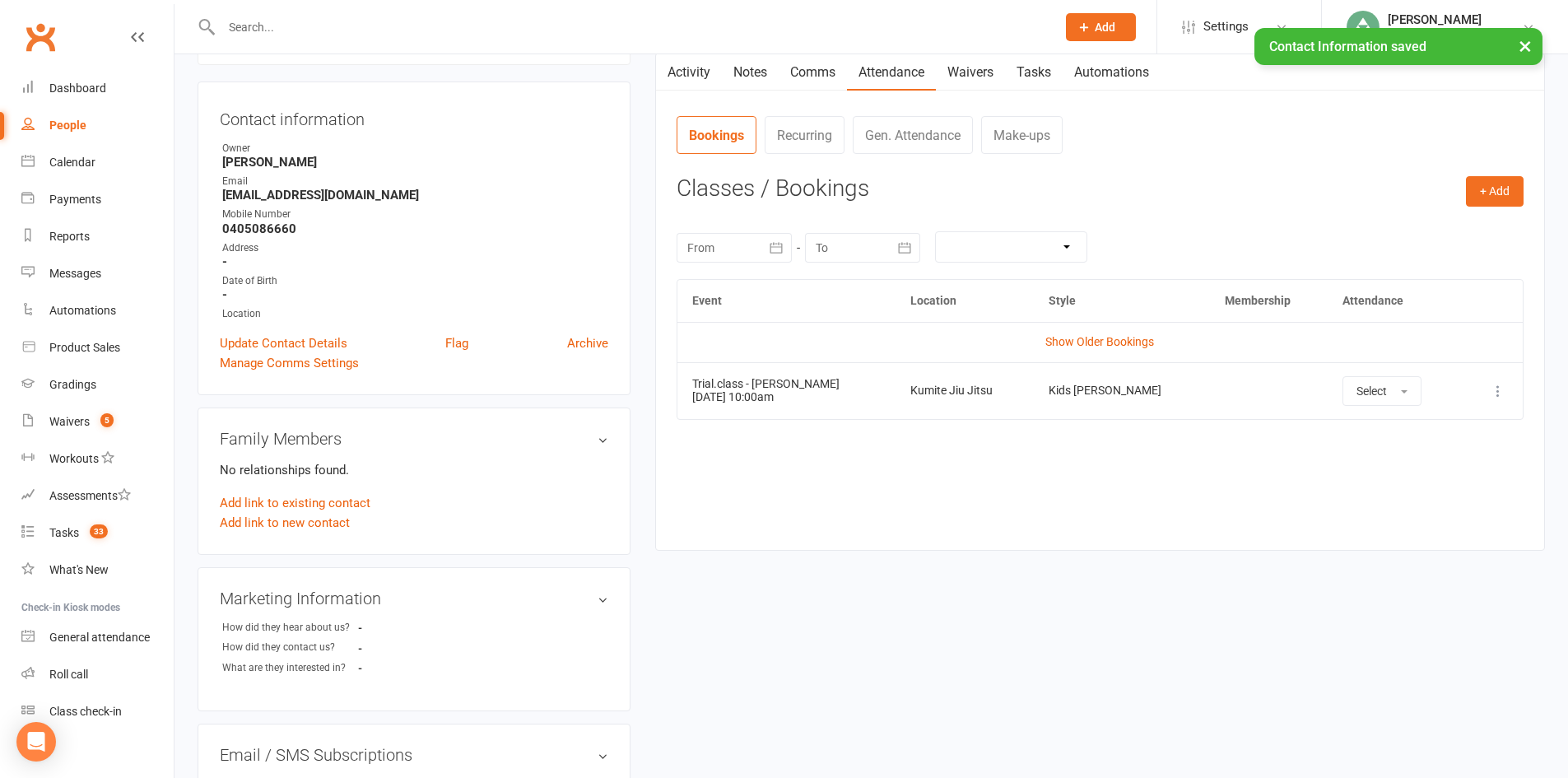
scroll to position [0, 0]
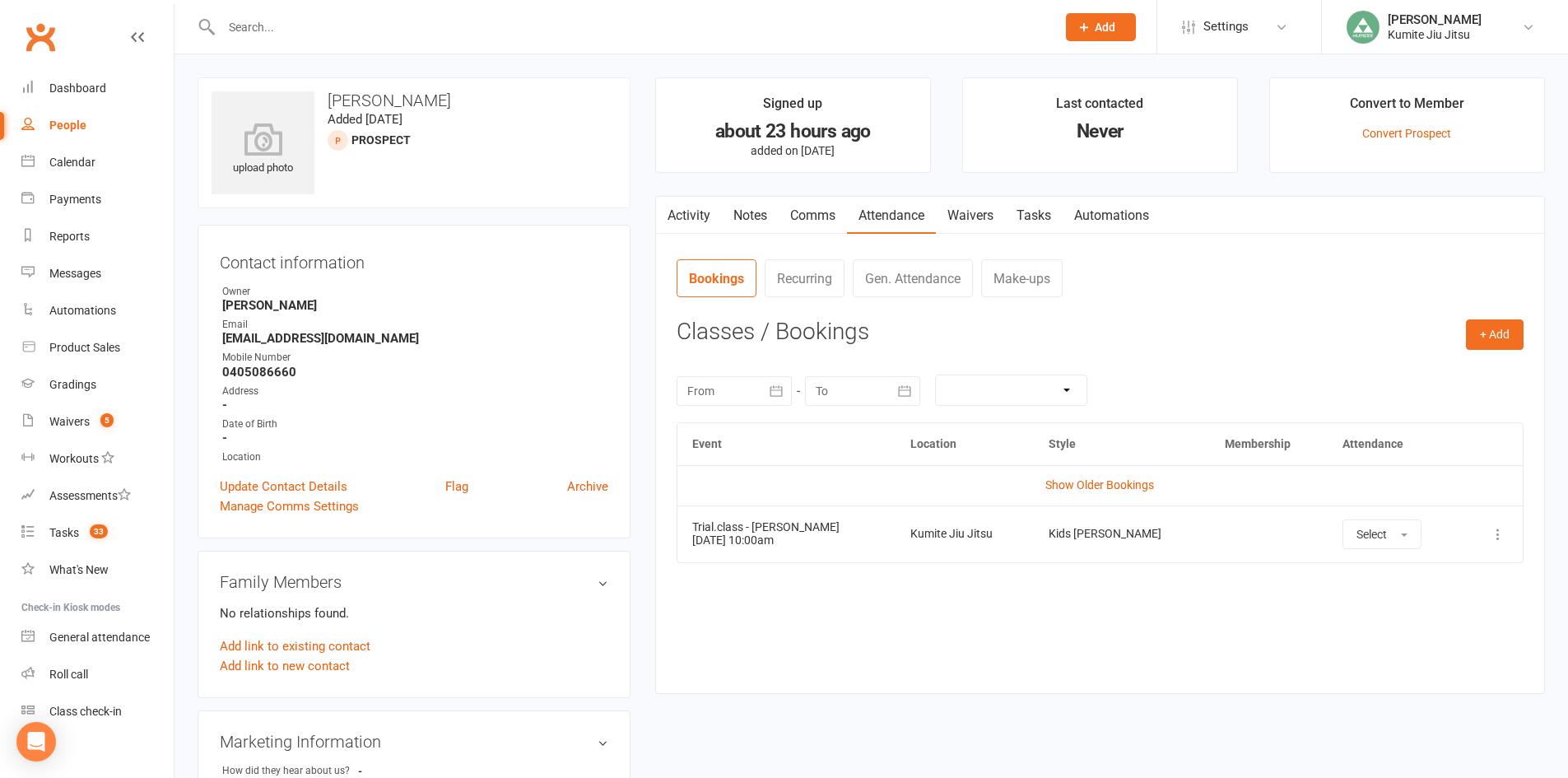
drag, startPoint x: 816, startPoint y: 546, endPoint x: 685, endPoint y: 550, distance: 131.1
click at [685, 550] on td "Trial.class - Sophia Peach 13 Sep 2025 10:00am" at bounding box center [786, 534] width 218 height 57
click at [802, 204] on link "Comms" at bounding box center [813, 216] width 69 height 38
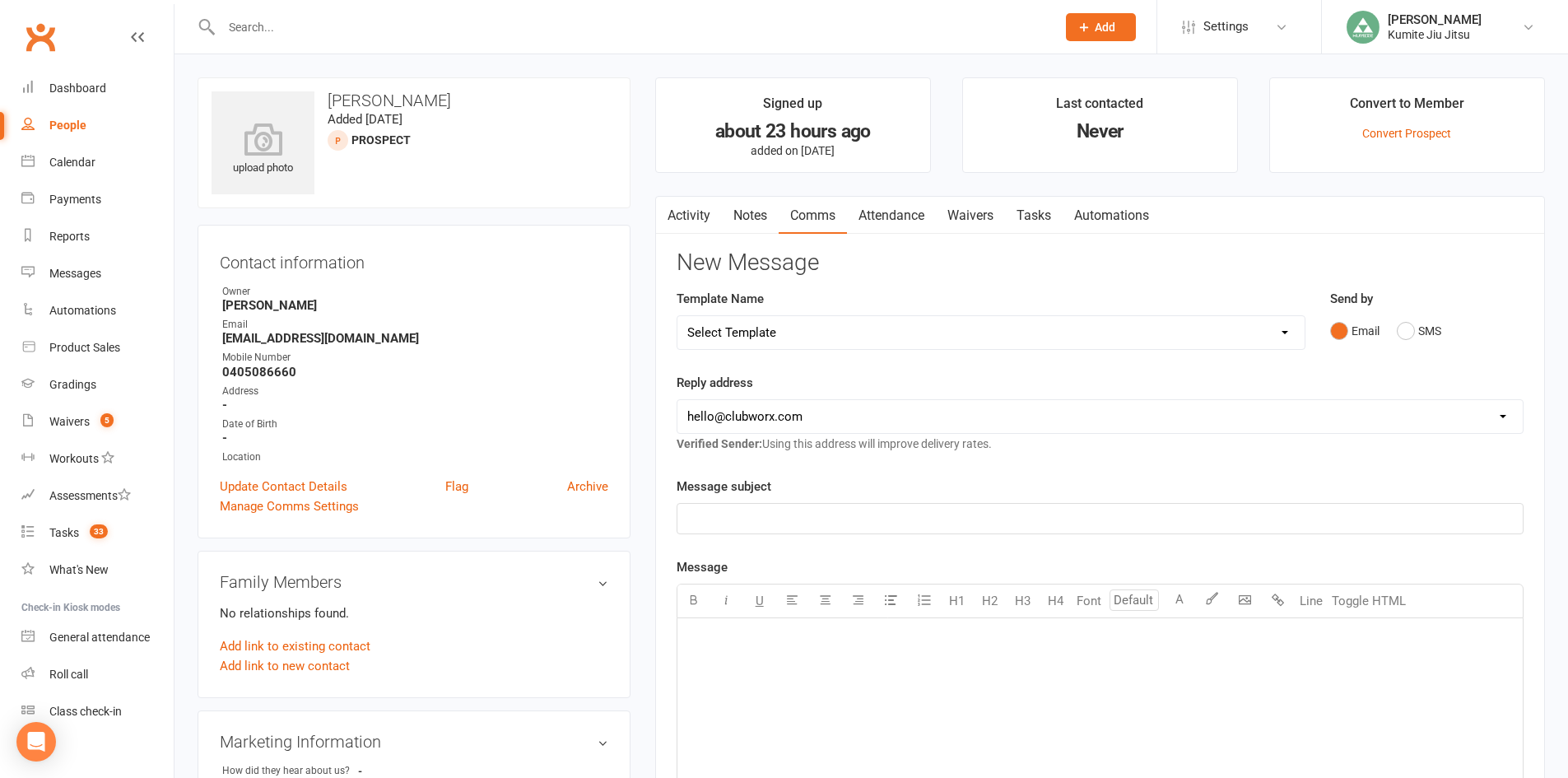
click at [802, 328] on select "Select Template [SMS] [Default template - review before using] Membership upgra…" at bounding box center [990, 332] width 627 height 33
click at [677, 316] on select "Select Template [SMS] [Default template - review before using] Membership upgra…" at bounding box center [990, 332] width 627 height 33
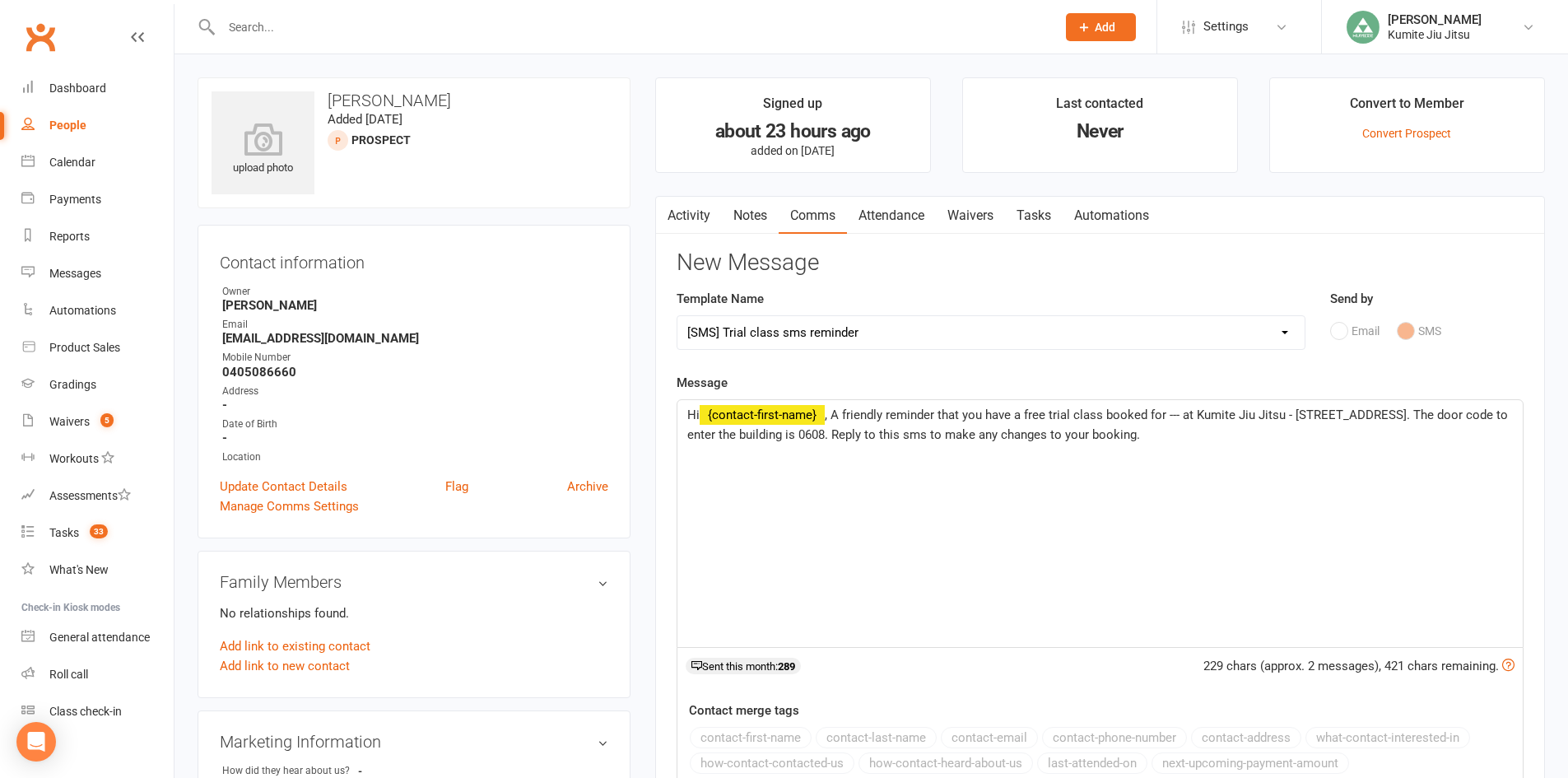
click at [1064, 327] on select "Select Template [SMS] [Default template - review before using] Membership upgra…" at bounding box center [990, 332] width 627 height 33
click at [677, 316] on select "Select Template [SMS] [Default template - review before using] Membership upgra…" at bounding box center [990, 332] width 627 height 33
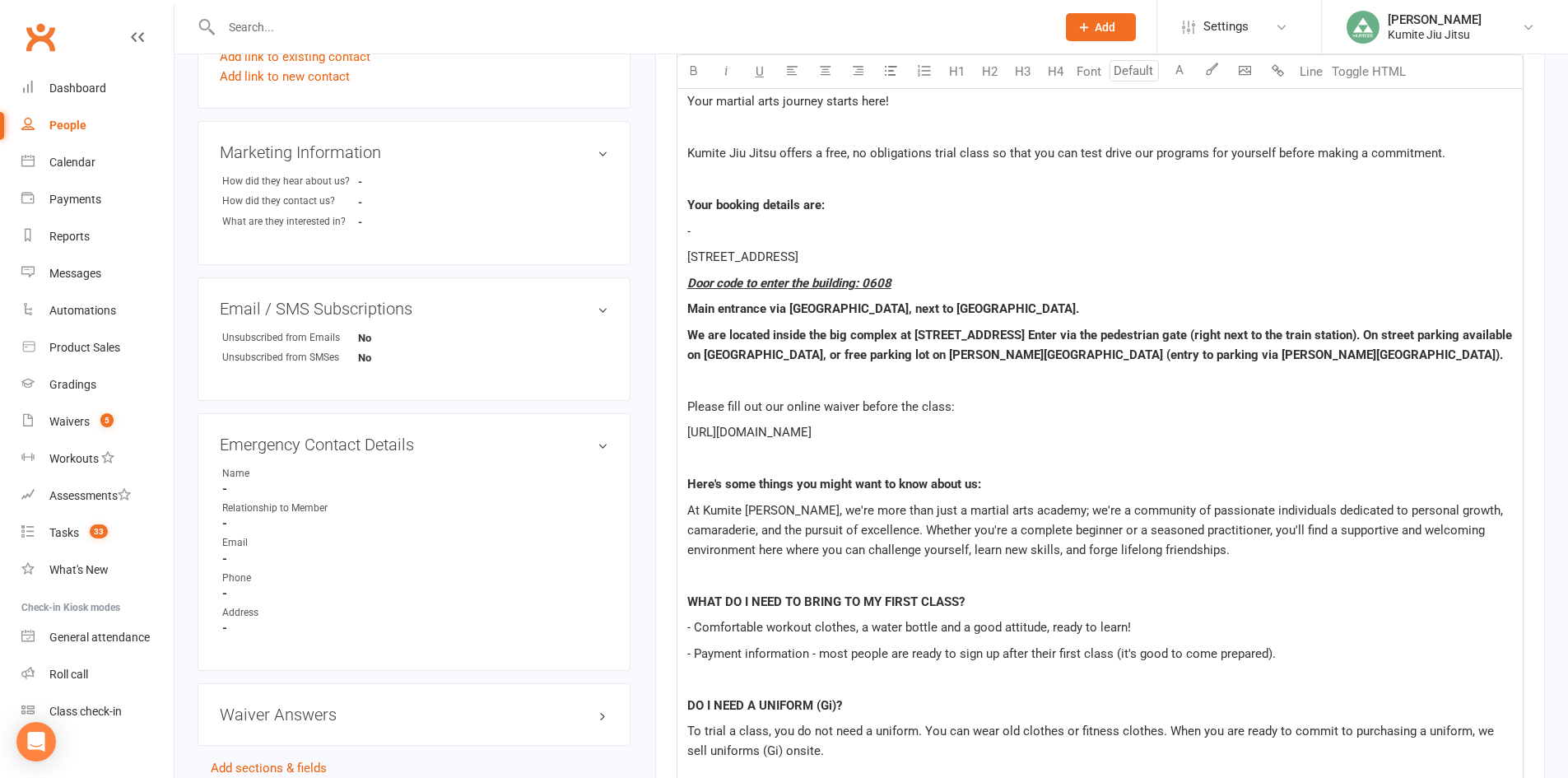
scroll to position [494, 0]
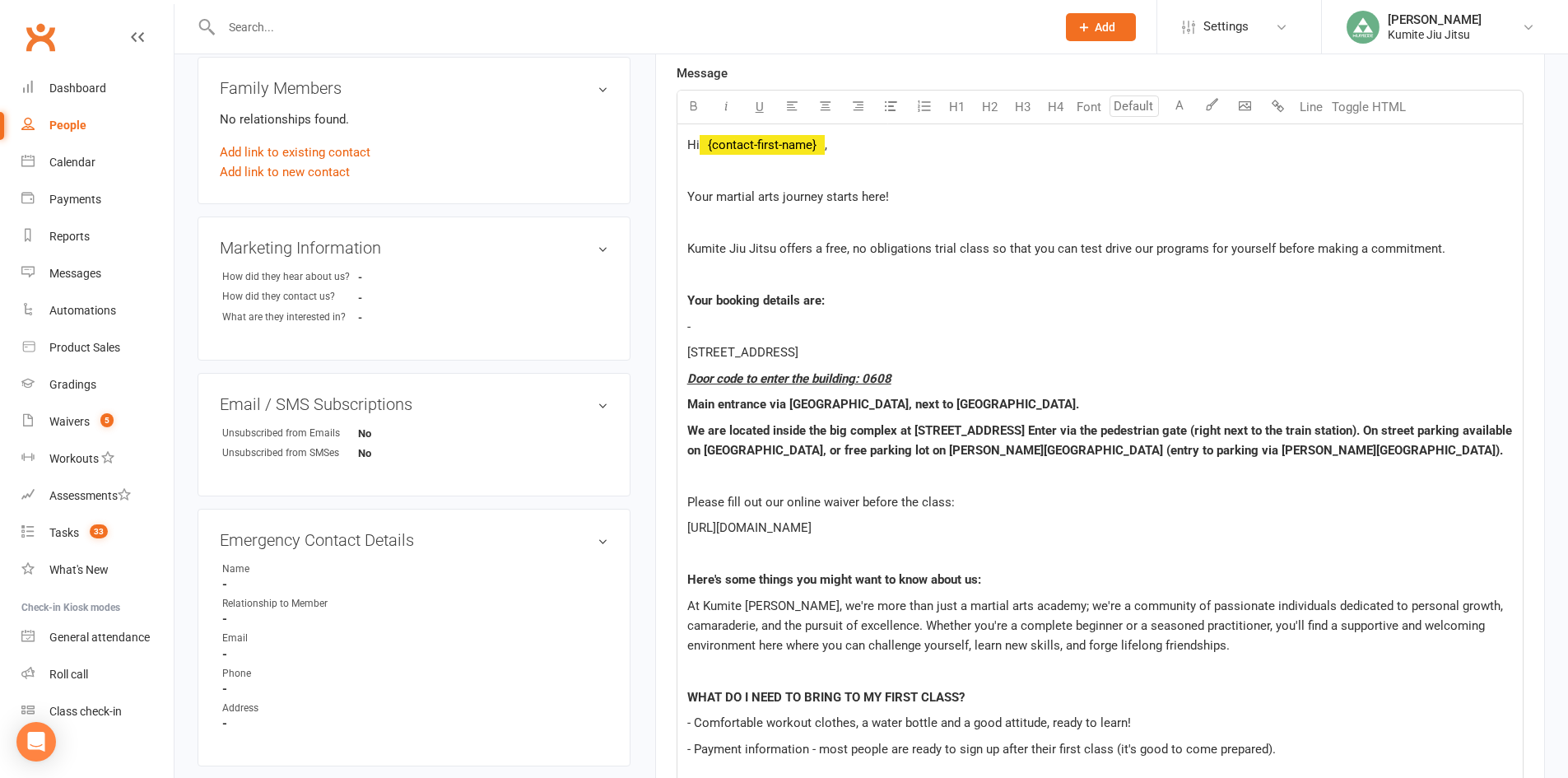
click at [735, 327] on p "-" at bounding box center [1101, 326] width 826 height 20
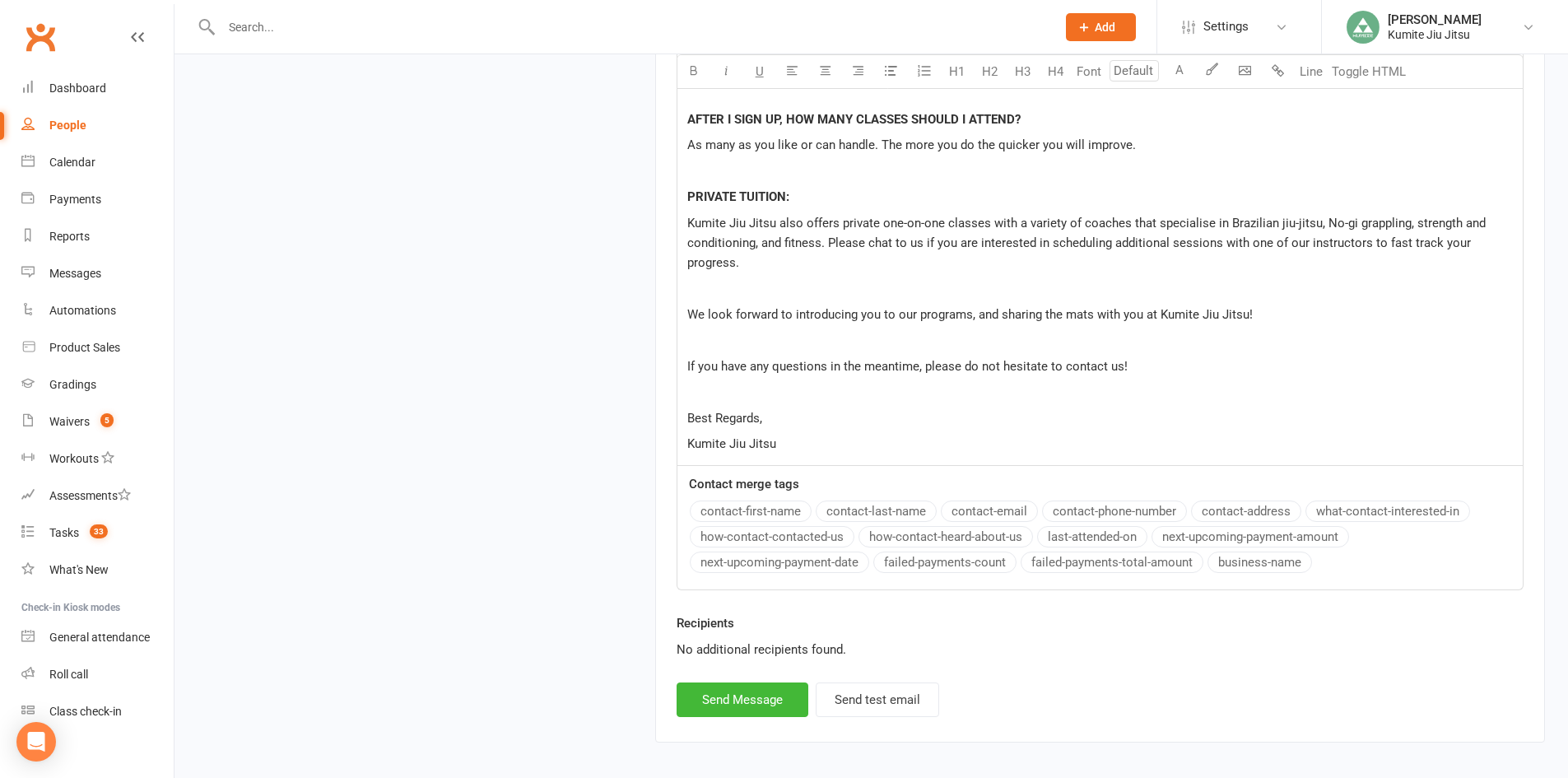
scroll to position [1471, 0]
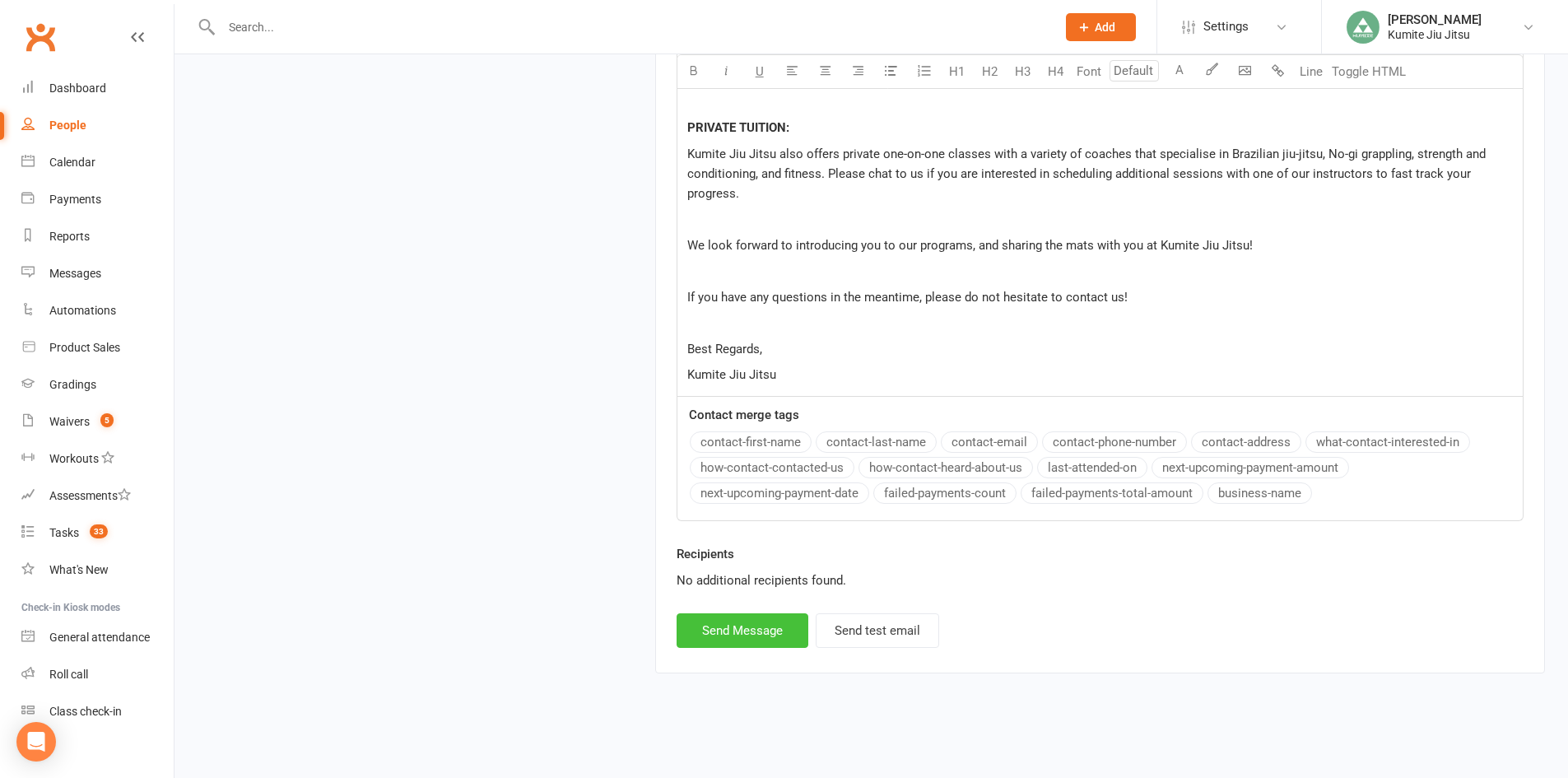
click at [763, 627] on button "Send Message" at bounding box center [742, 631] width 131 height 34
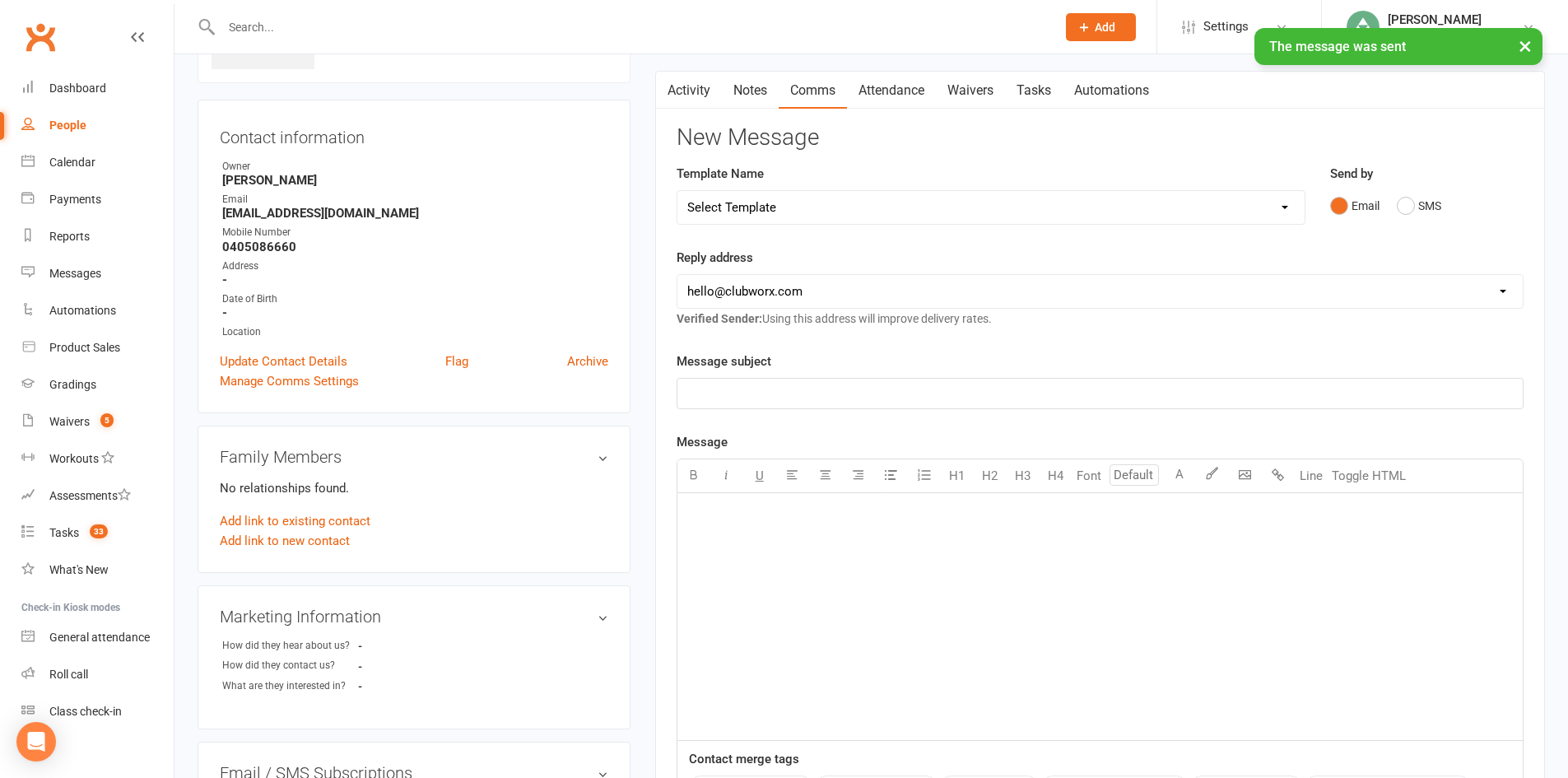
scroll to position [0, 0]
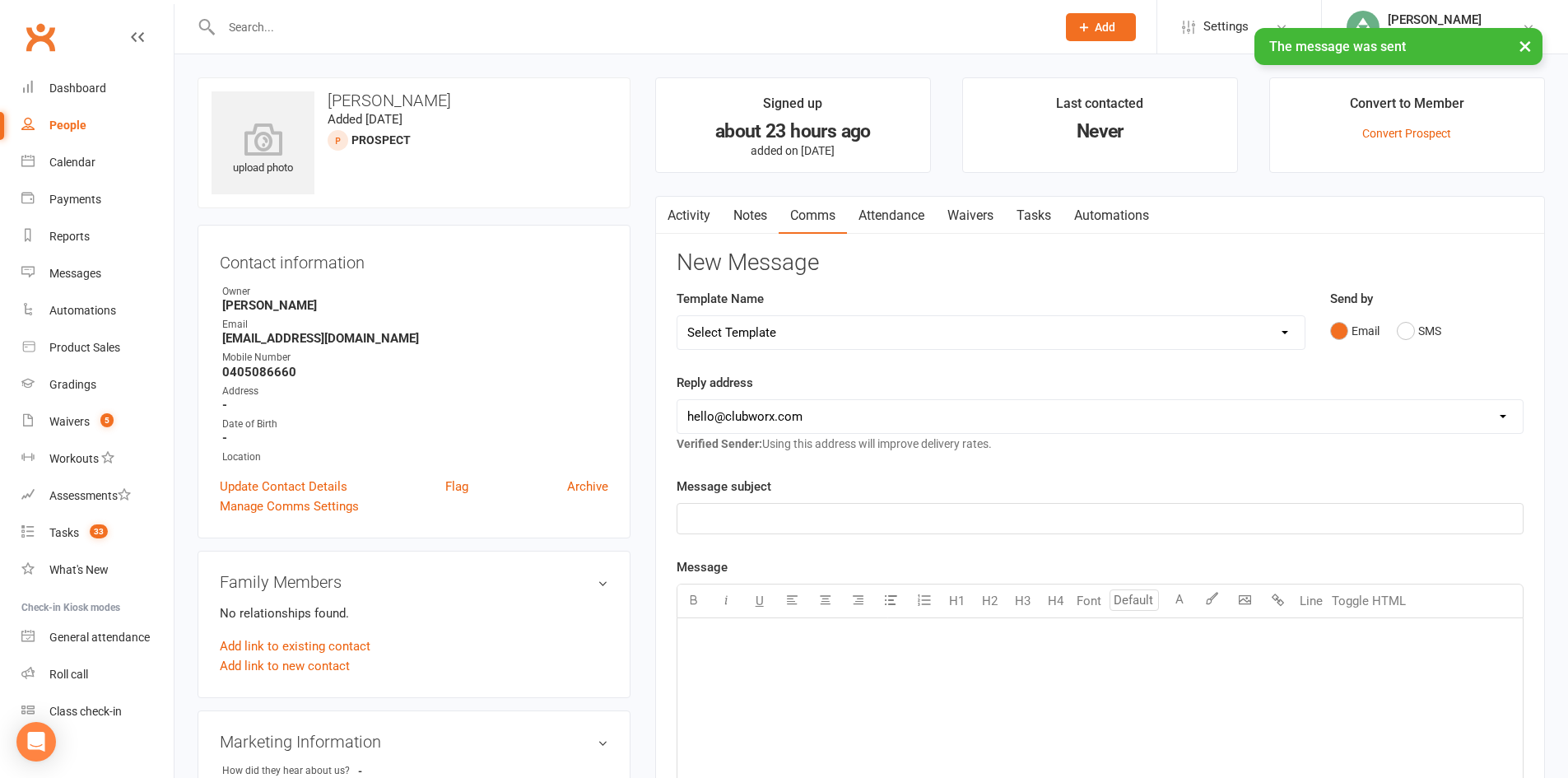
click at [735, 226] on link "Notes" at bounding box center [751, 216] width 57 height 38
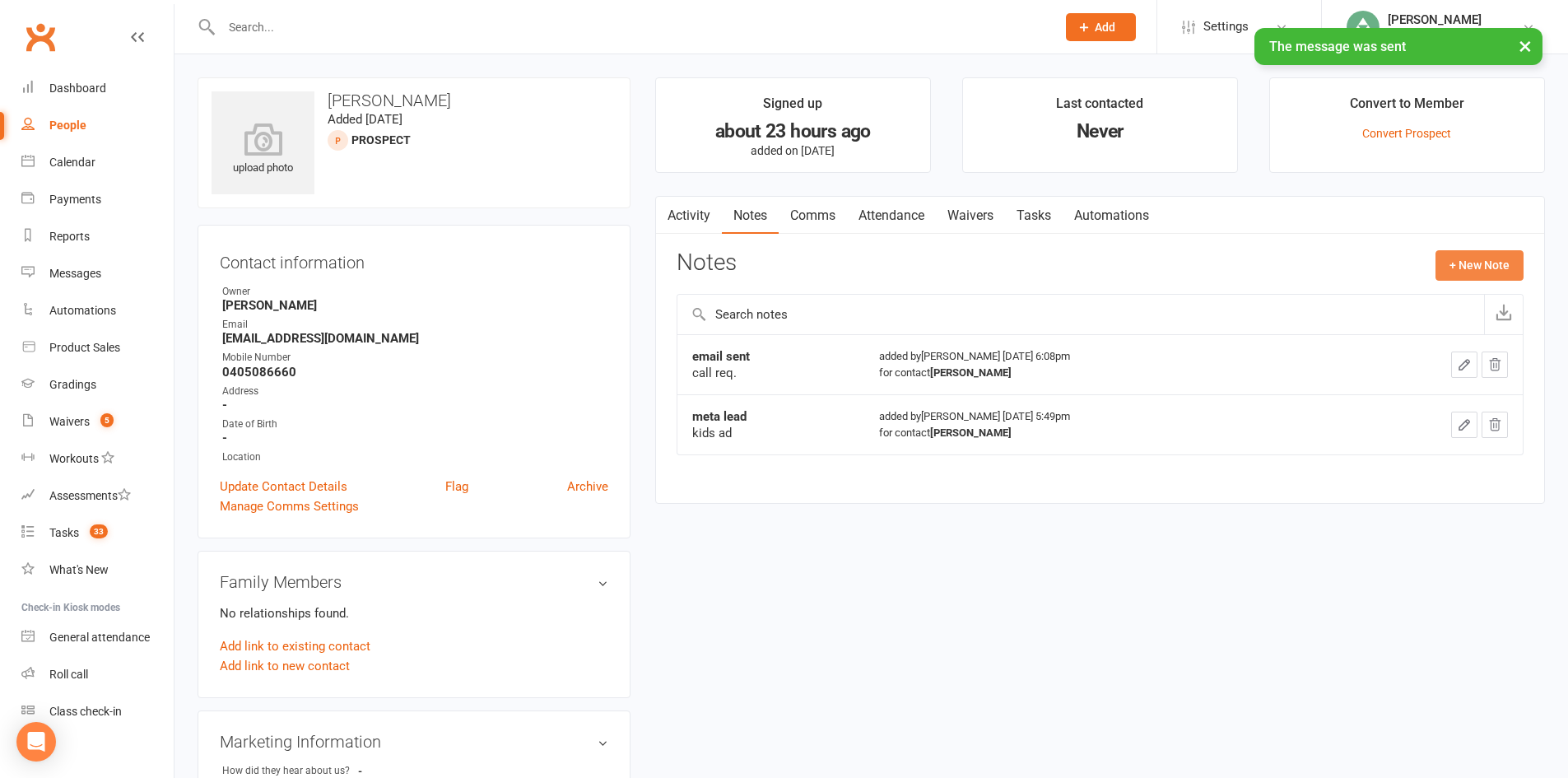
click at [1460, 260] on button "+ New Note" at bounding box center [1480, 264] width 88 height 29
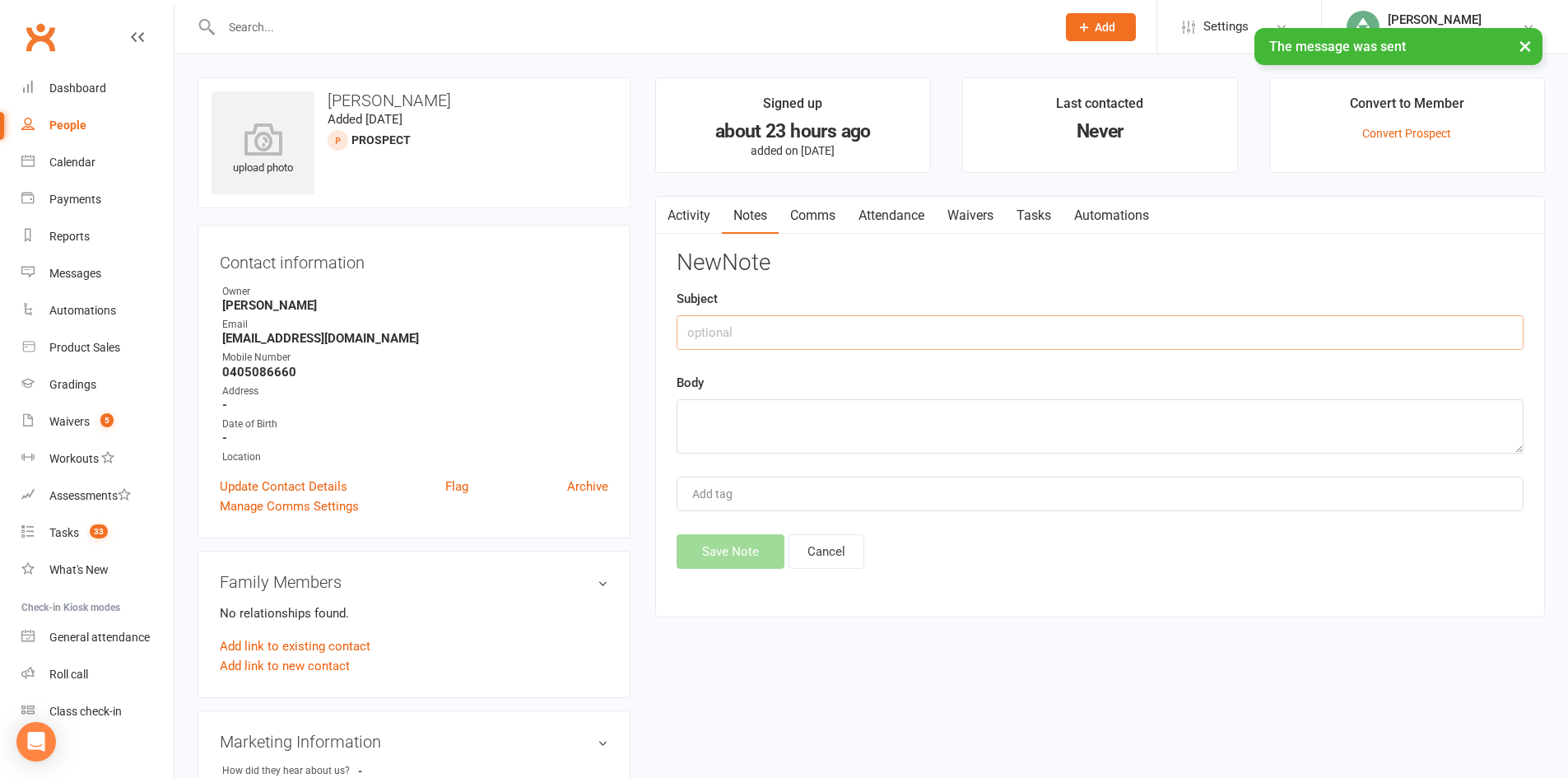
click at [831, 327] on input "text" at bounding box center [1100, 332] width 847 height 34
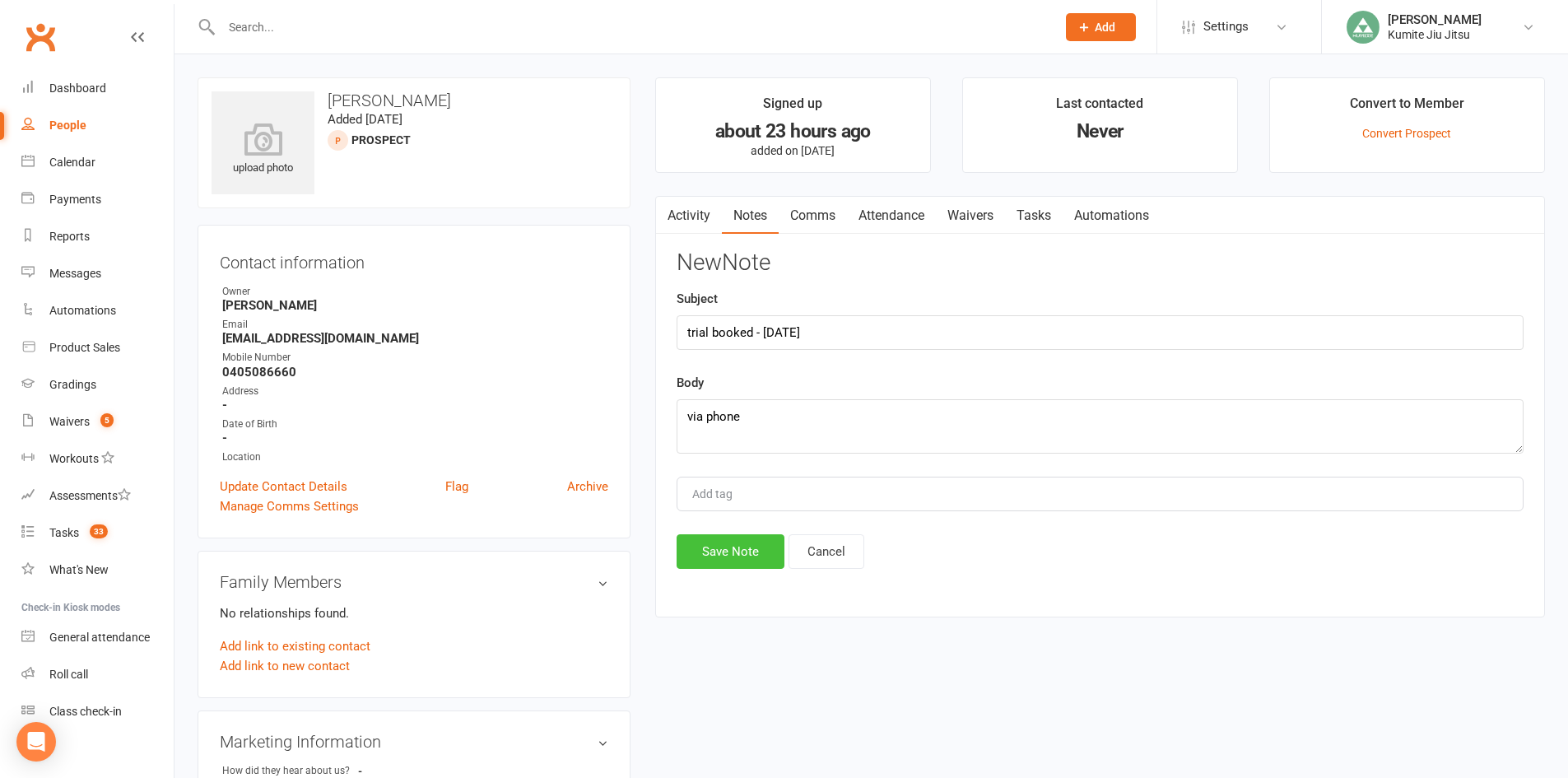
drag, startPoint x: 724, startPoint y: 553, endPoint x: 629, endPoint y: 556, distance: 95.0
click at [724, 553] on button "Save Note" at bounding box center [730, 552] width 108 height 34
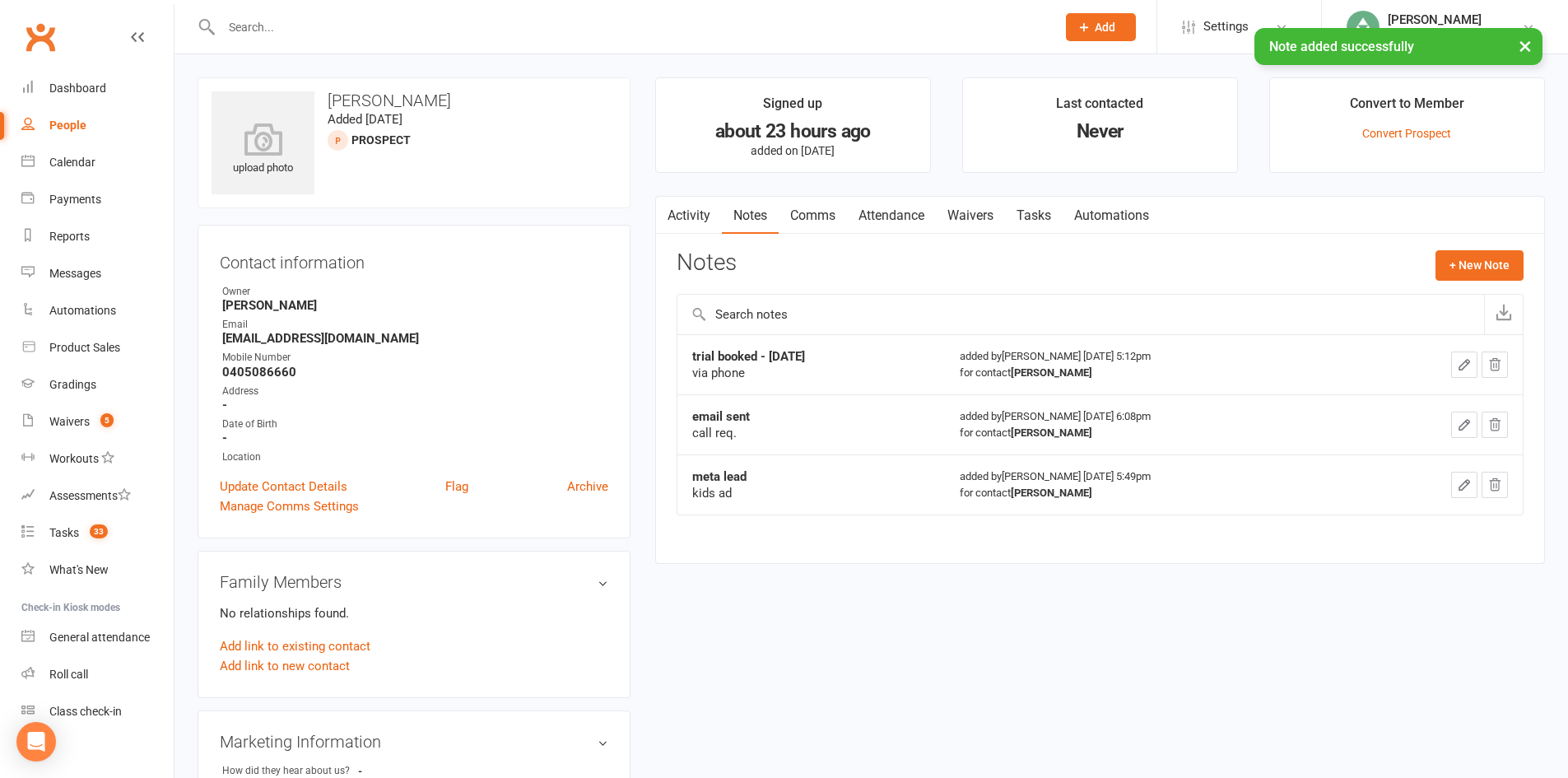
click at [1034, 217] on link "Tasks" at bounding box center [1034, 216] width 58 height 38
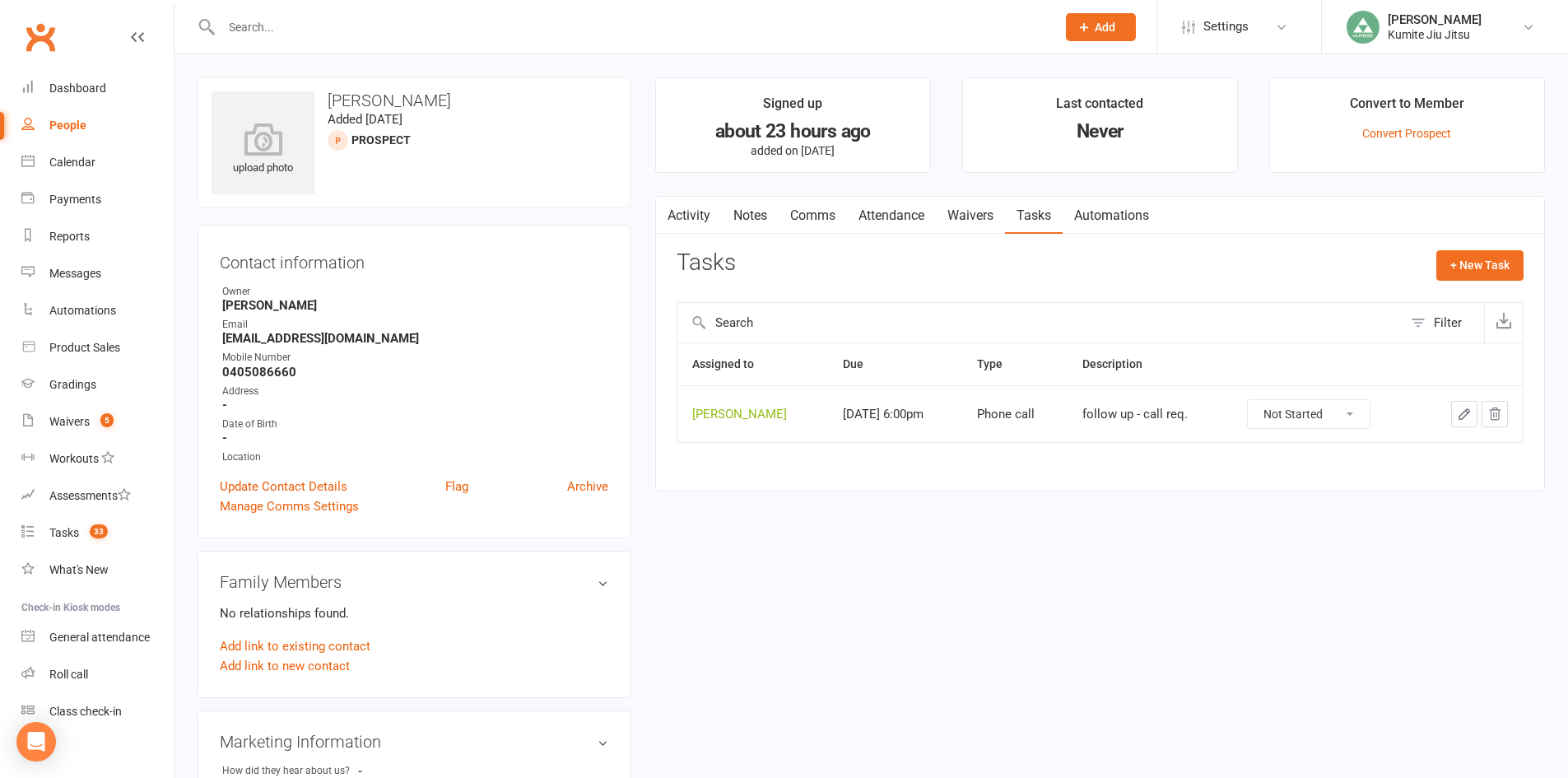
click at [1463, 413] on icon "button" at bounding box center [1464, 414] width 10 height 10
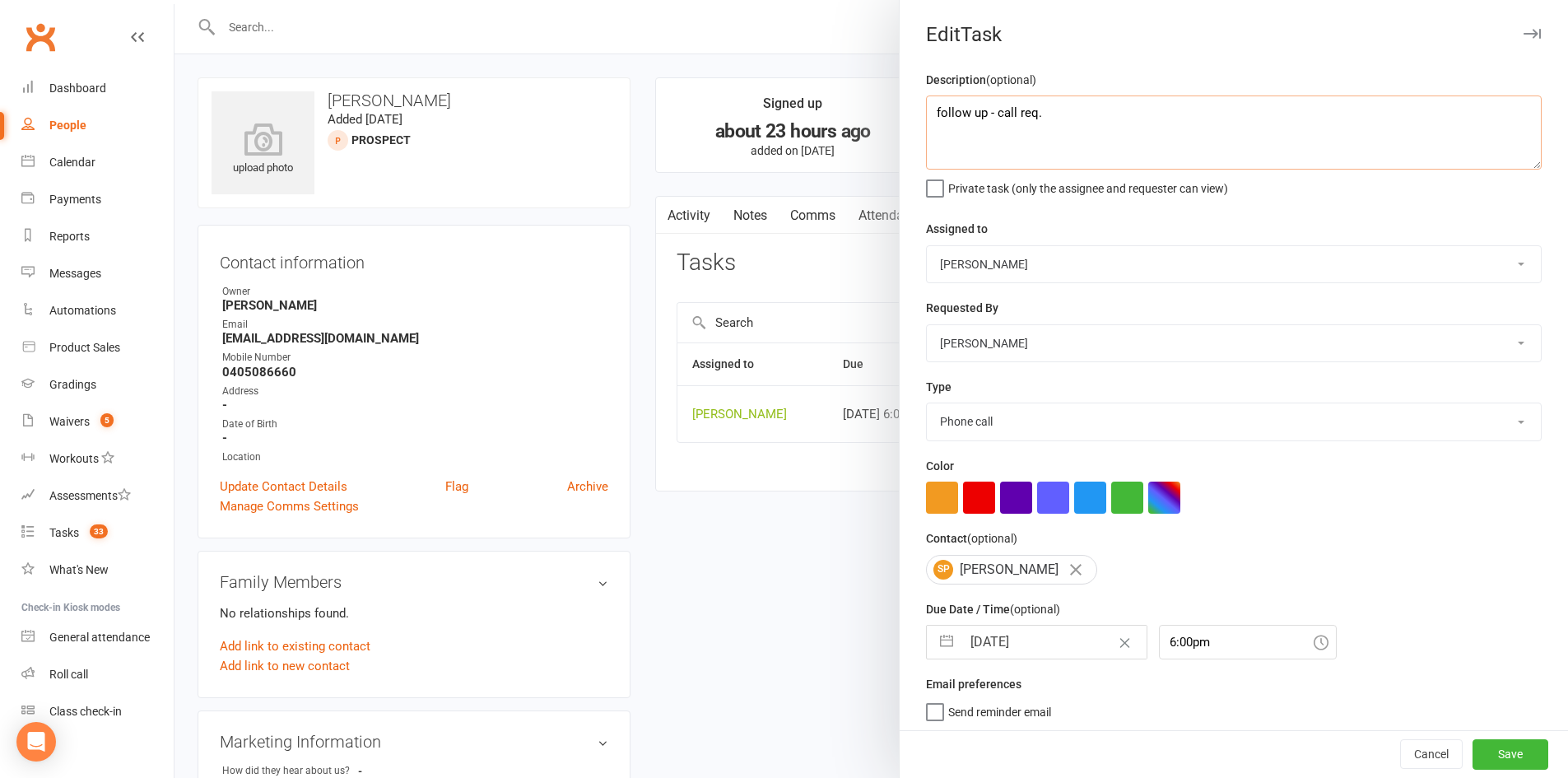
drag, startPoint x: 1063, startPoint y: 109, endPoint x: 835, endPoint y: 104, distance: 228.1
click at [174, 0] on react-component "Edit Task Description (optional) follow up - call req. Private task (only the a…" at bounding box center [174, 0] width 0 height 0
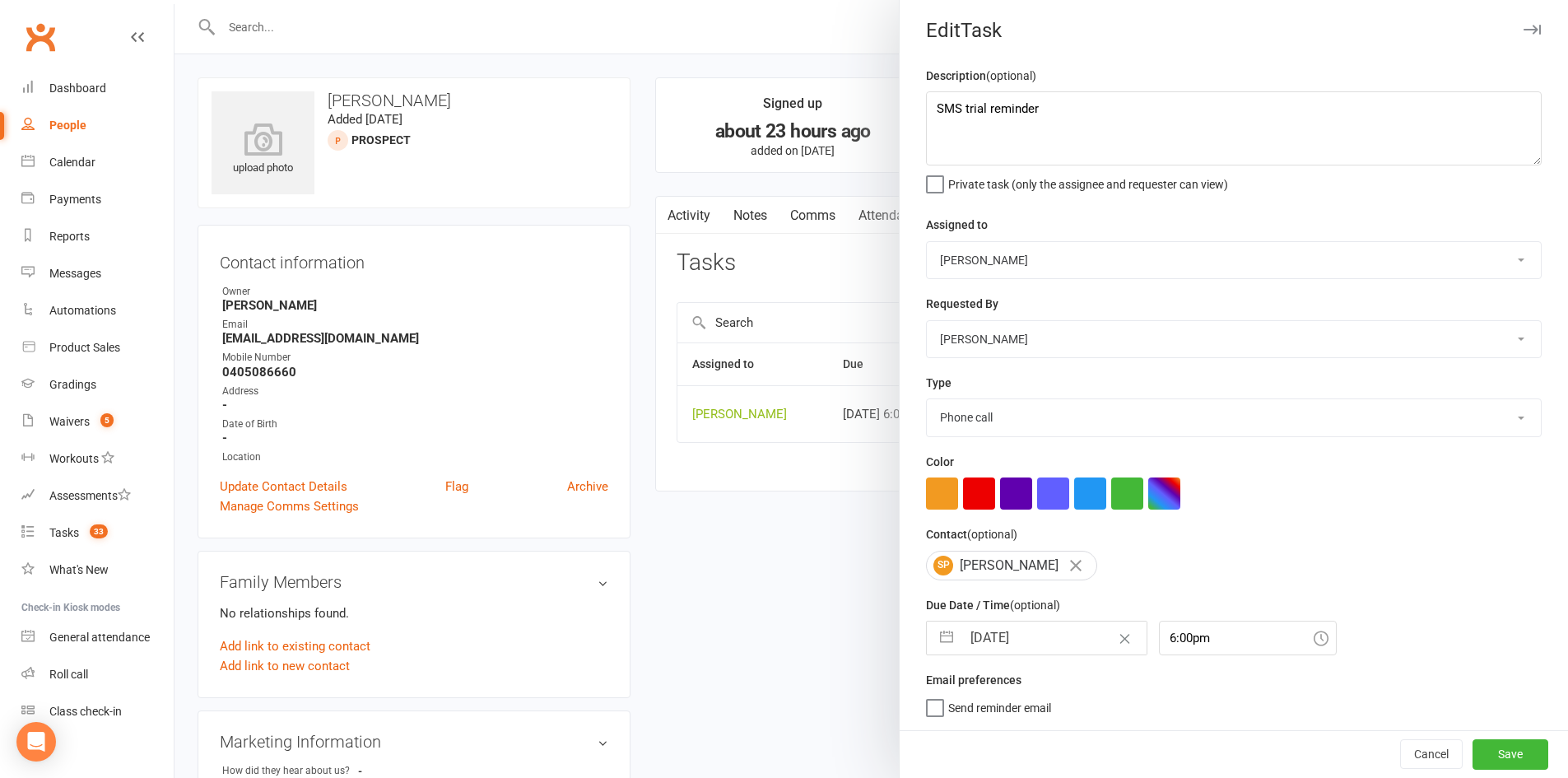
click at [940, 645] on button "button" at bounding box center [947, 637] width 29 height 33
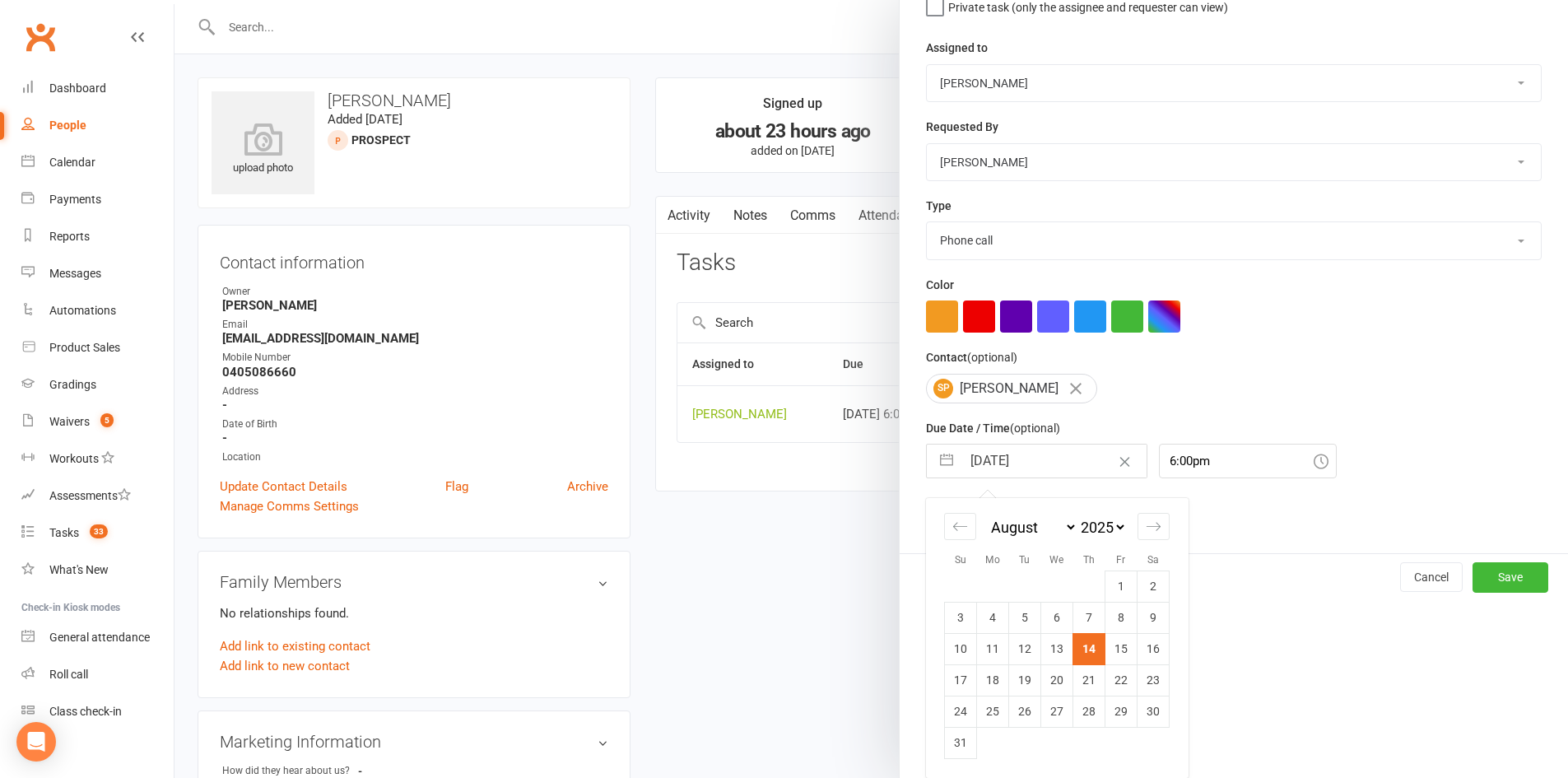
scroll to position [186, 0]
click at [1157, 522] on div "Move forward to switch to the next month." at bounding box center [1154, 526] width 32 height 28
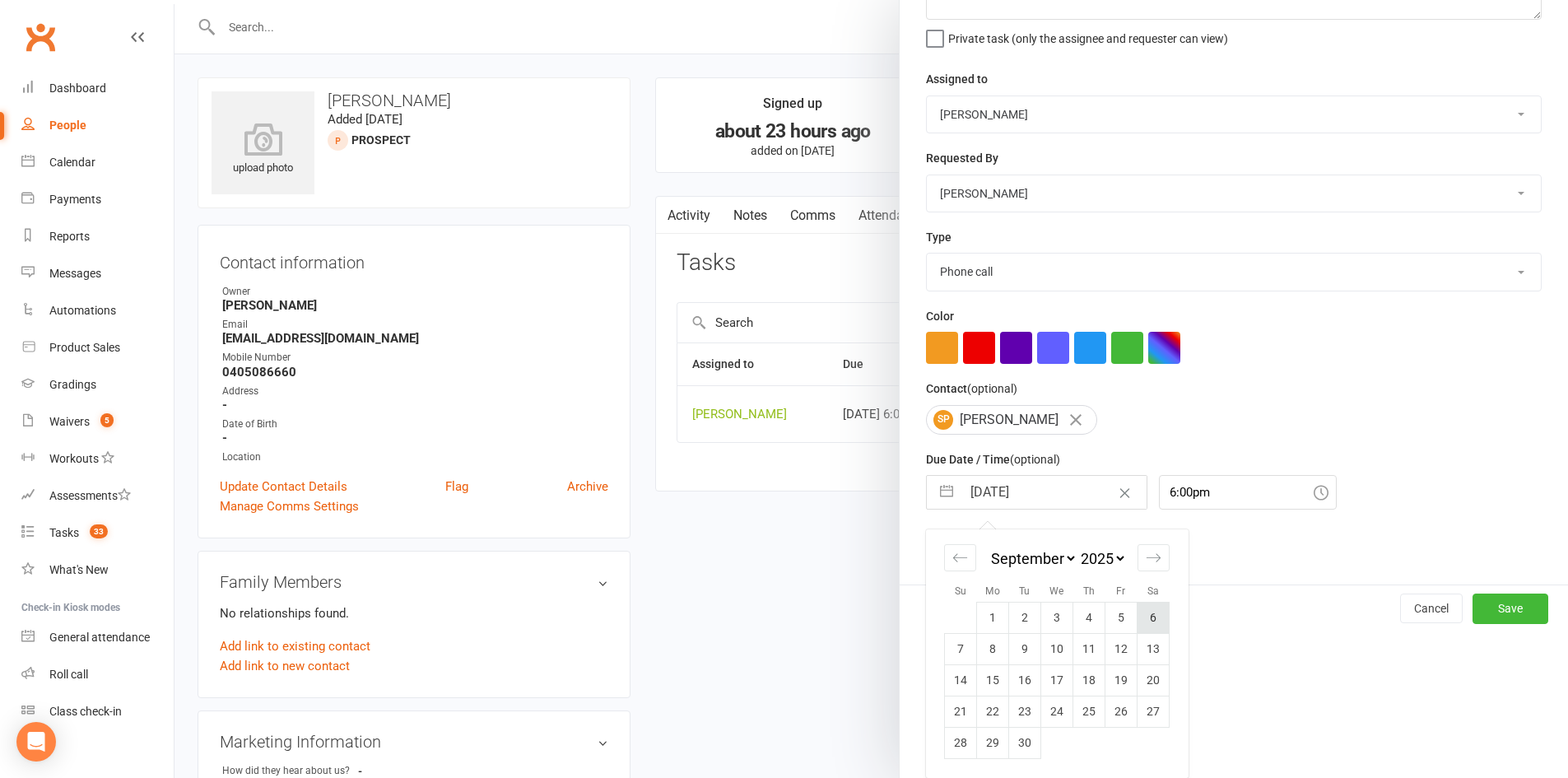
scroll to position [156, 0]
click at [1088, 648] on td "11" at bounding box center [1089, 648] width 32 height 31
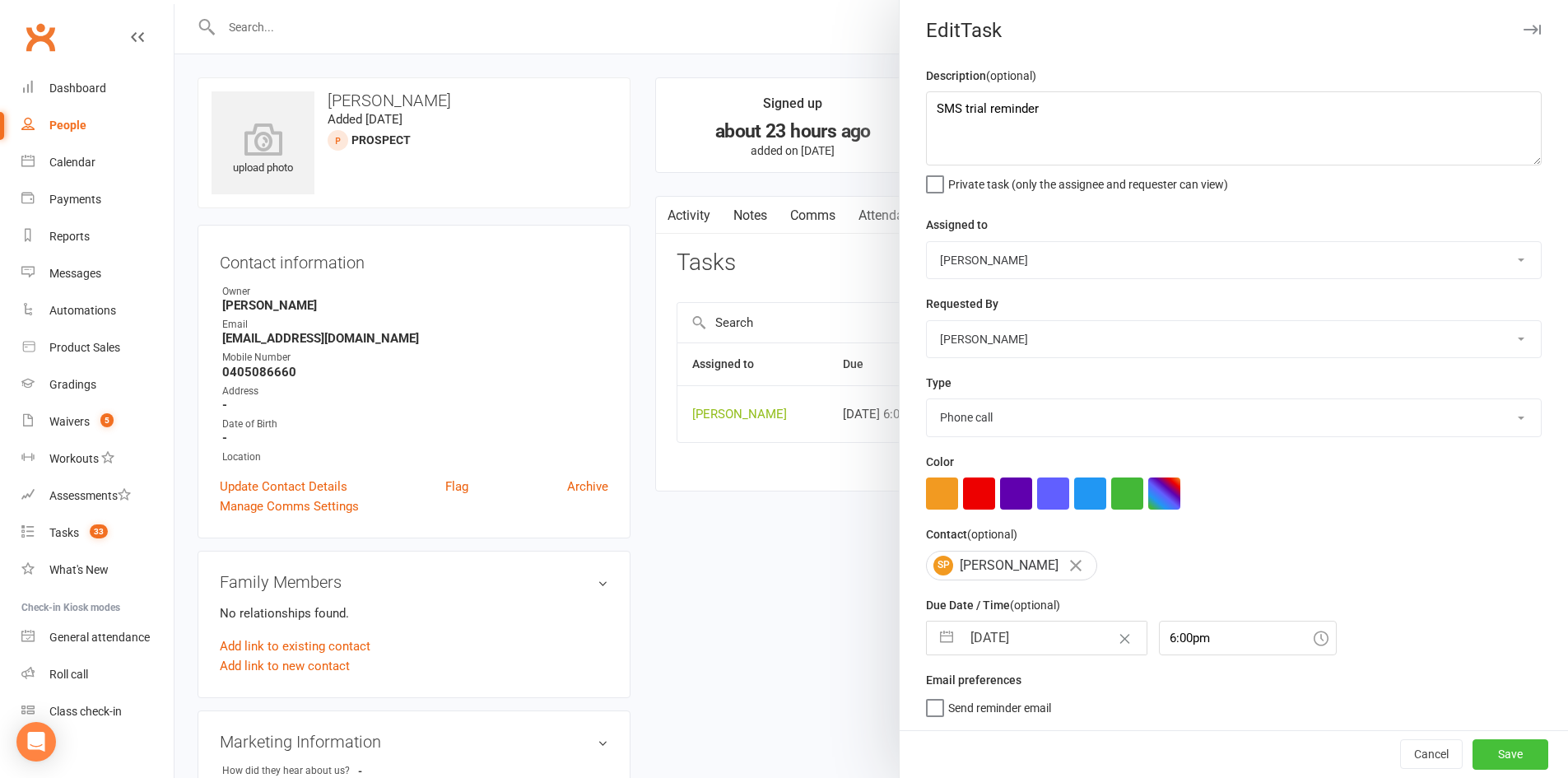
click at [1480, 734] on button "Save" at bounding box center [1511, 753] width 76 height 29
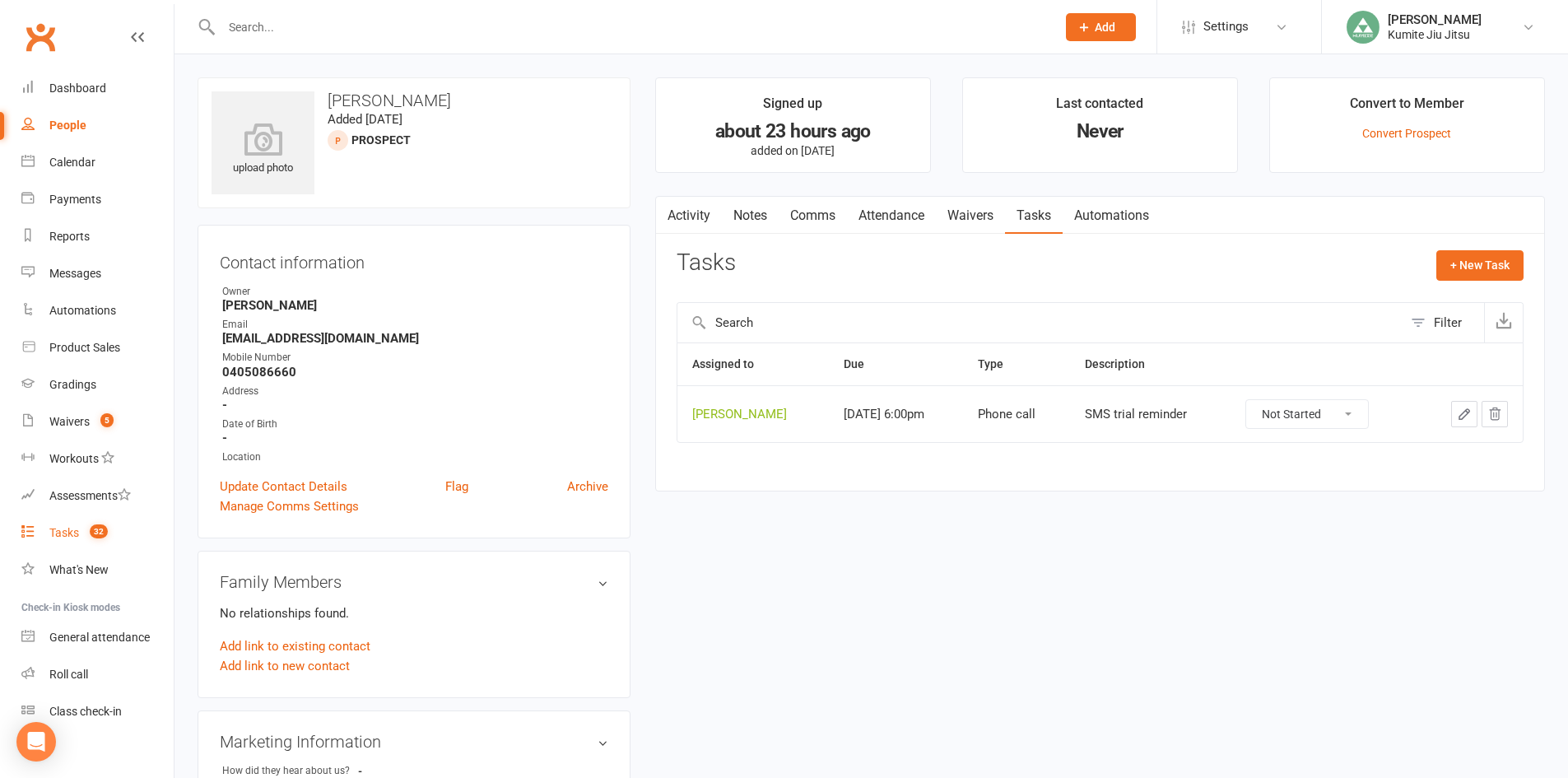
click at [84, 532] on count-badge "32" at bounding box center [95, 533] width 27 height 13
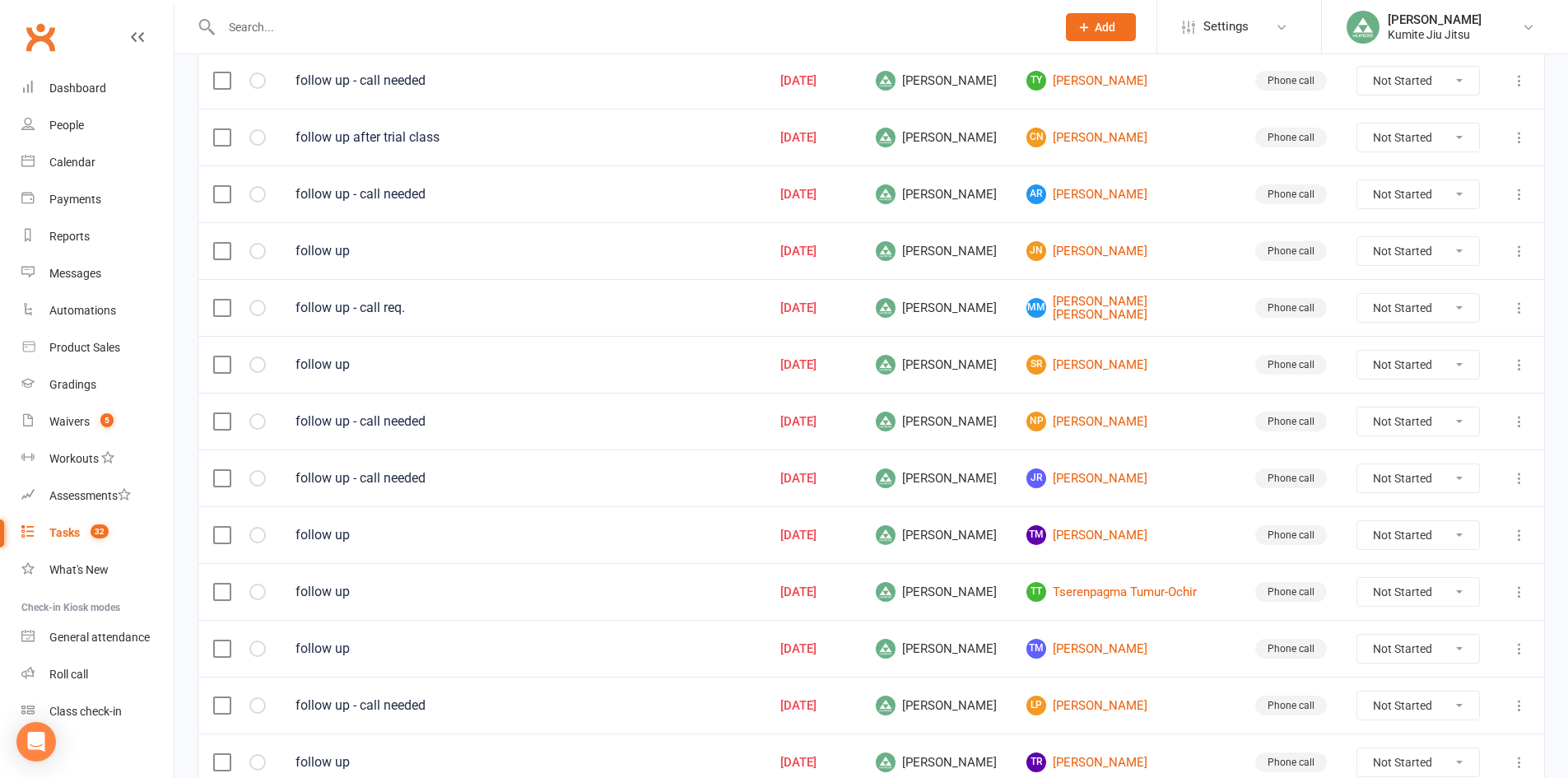
scroll to position [1074, 0]
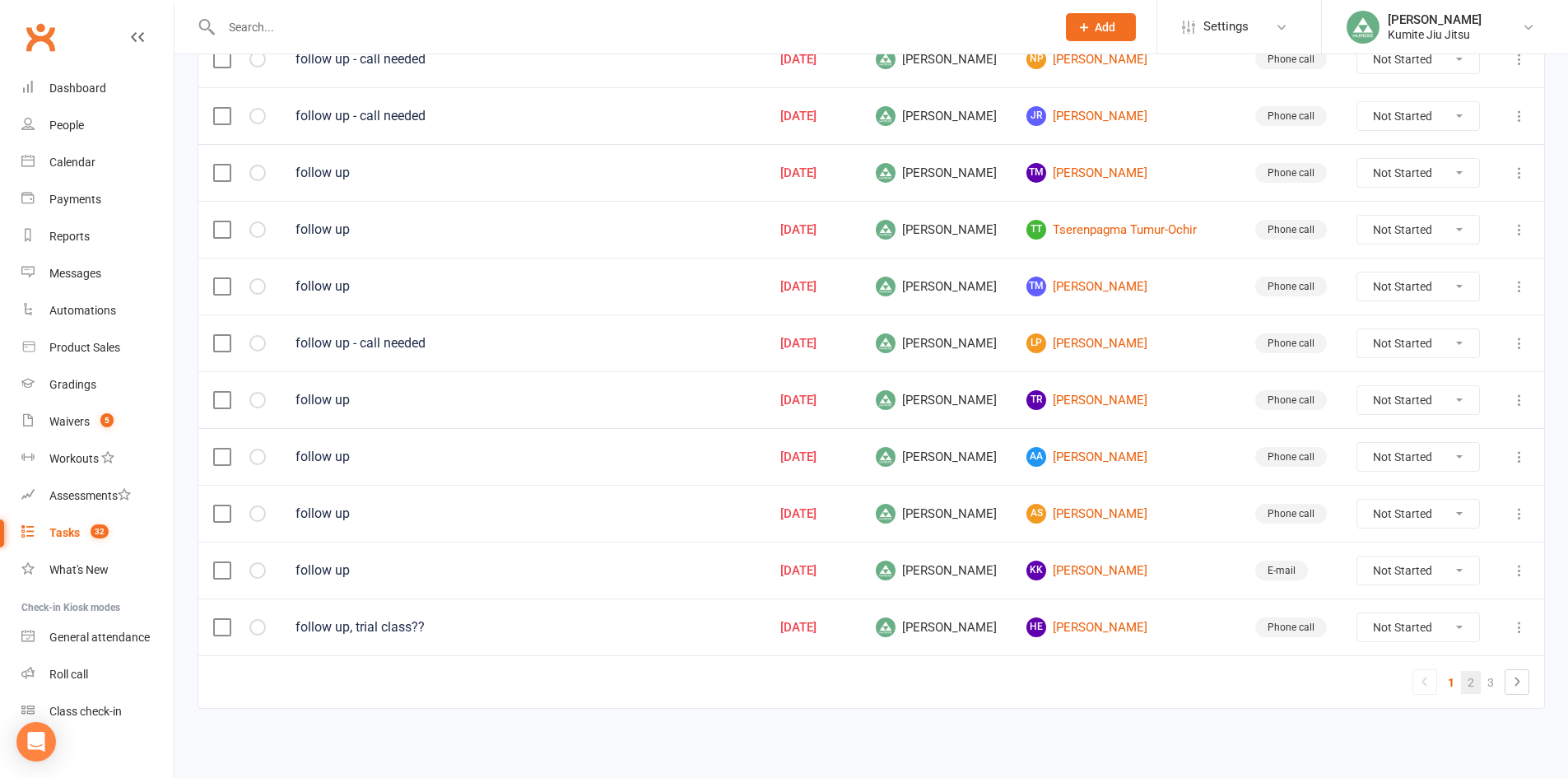
click at [1478, 681] on link "2" at bounding box center [1471, 682] width 20 height 23
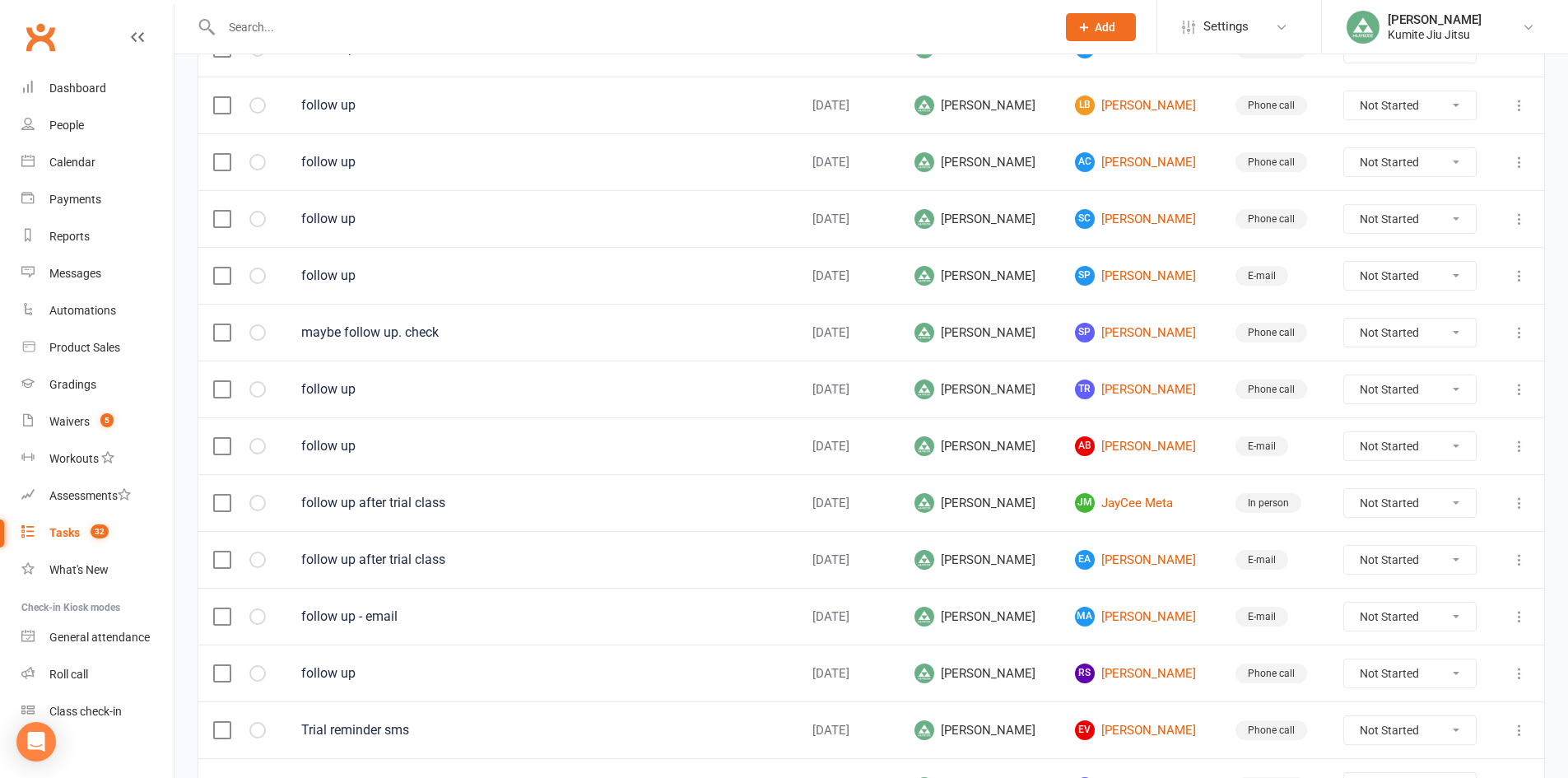
scroll to position [992, 0]
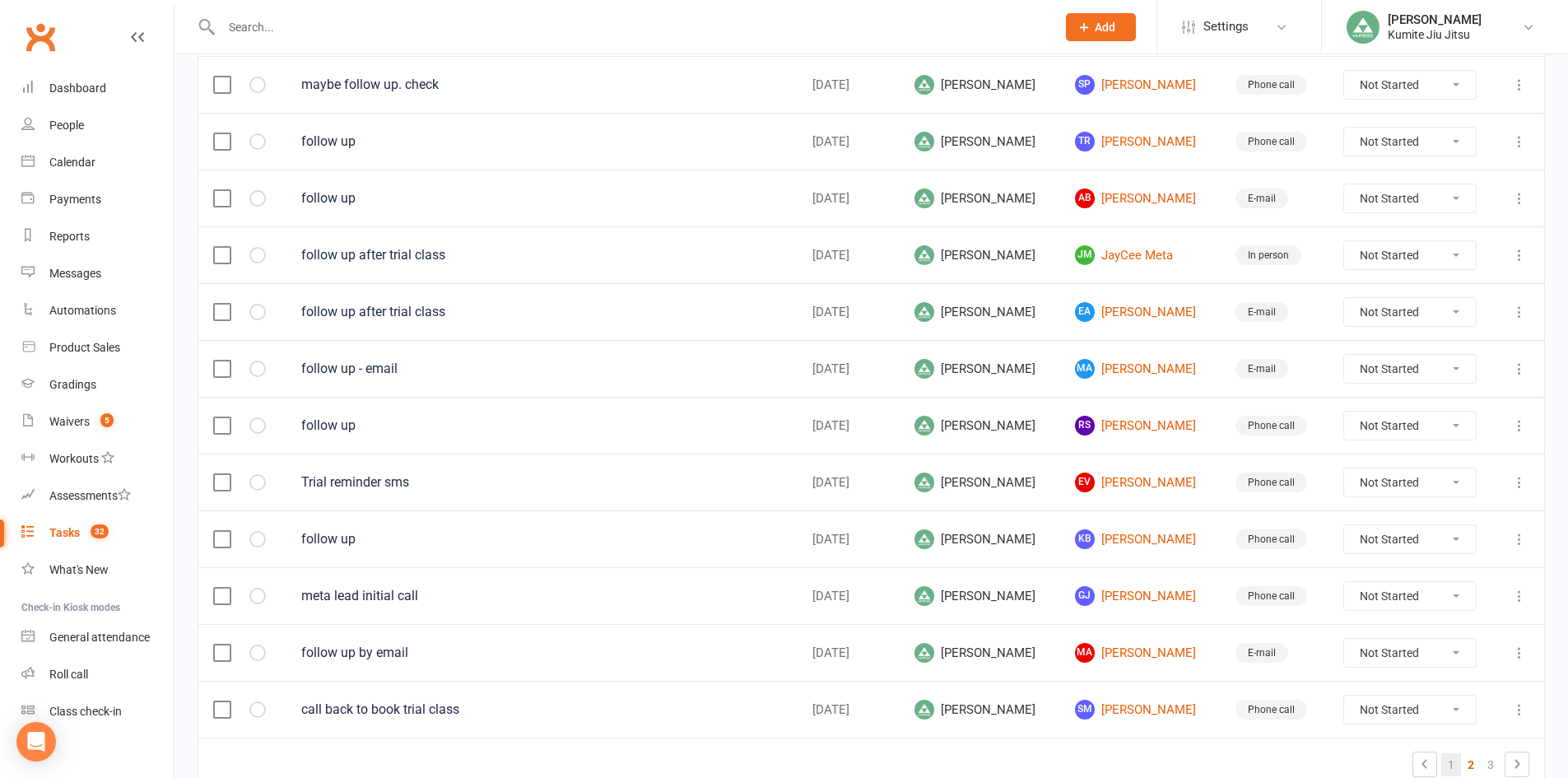
click at [1451, 734] on link "1" at bounding box center [1451, 765] width 20 height 23
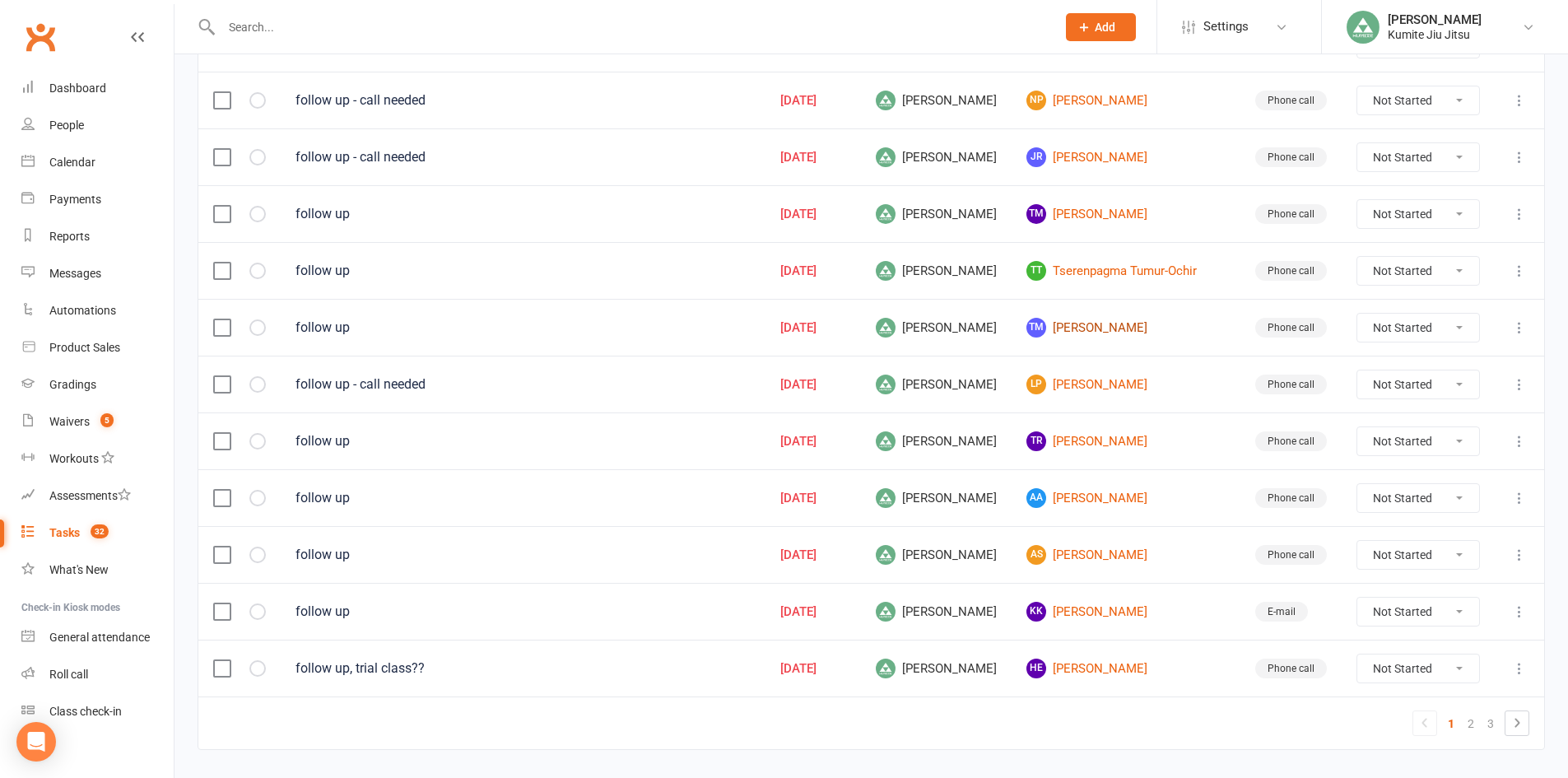
scroll to position [1074, 0]
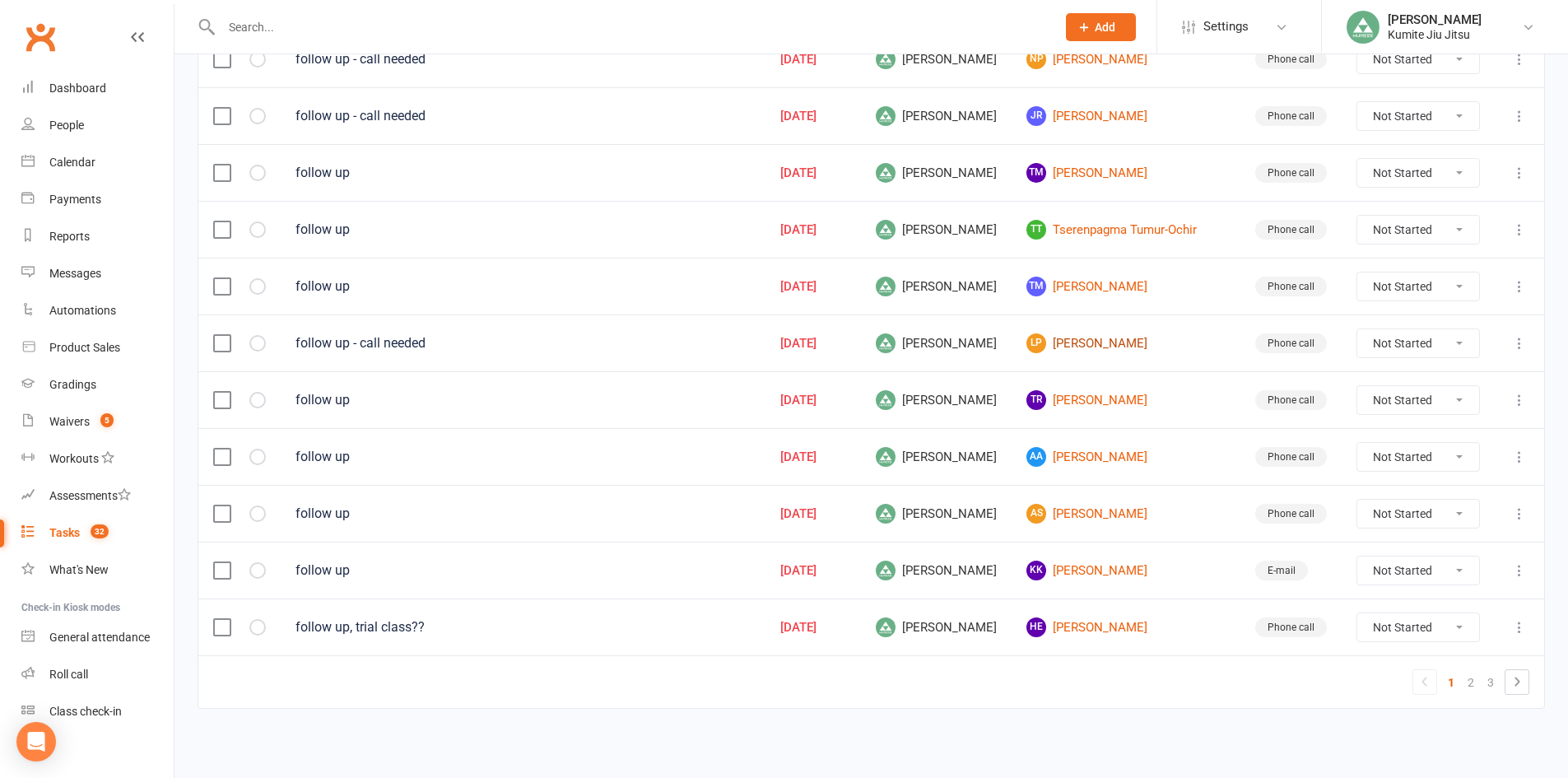
click at [1118, 345] on link "LP Lavino Pinto" at bounding box center [1126, 342] width 199 height 20
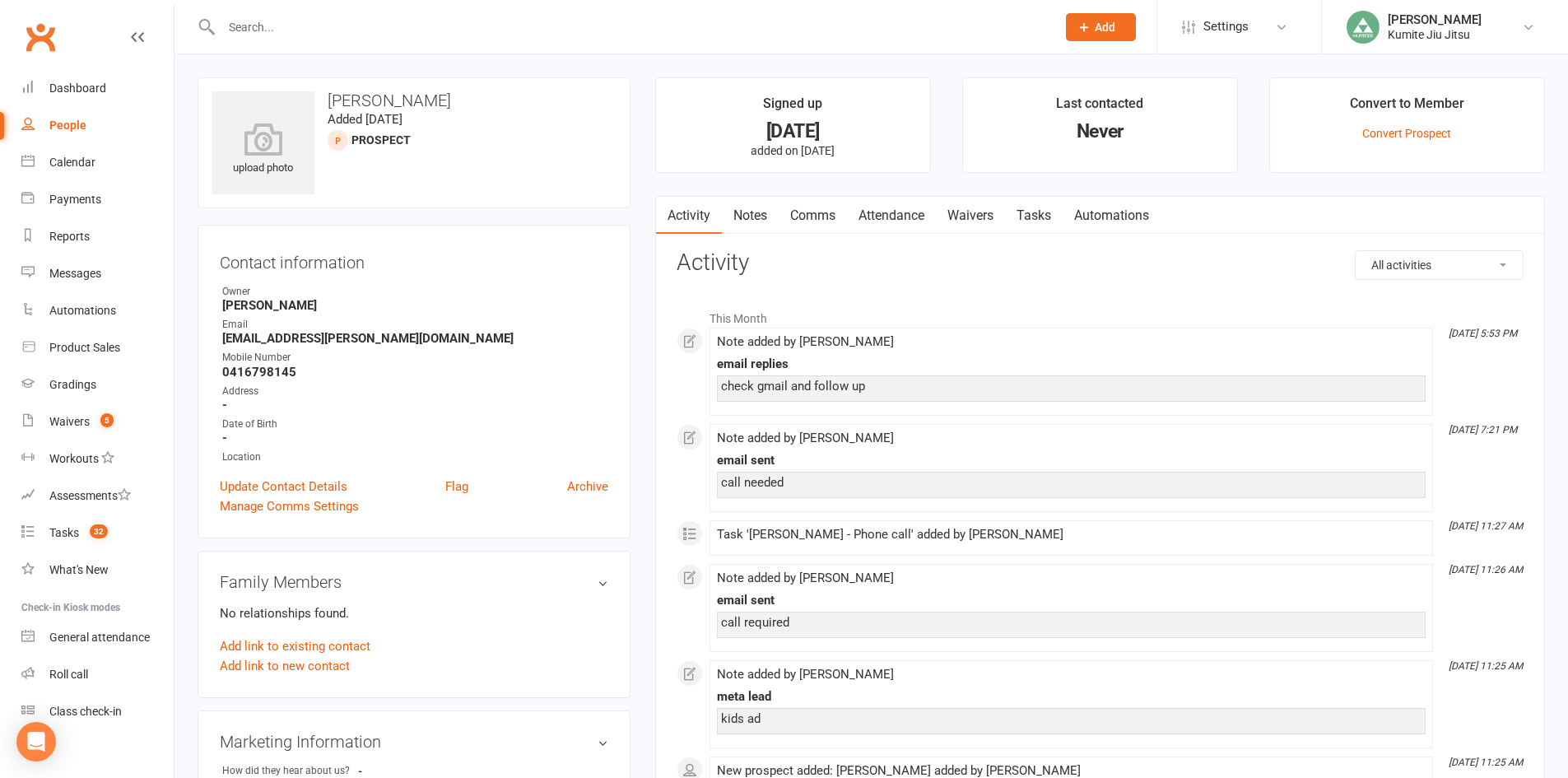
click at [751, 219] on link "Notes" at bounding box center [751, 216] width 57 height 38
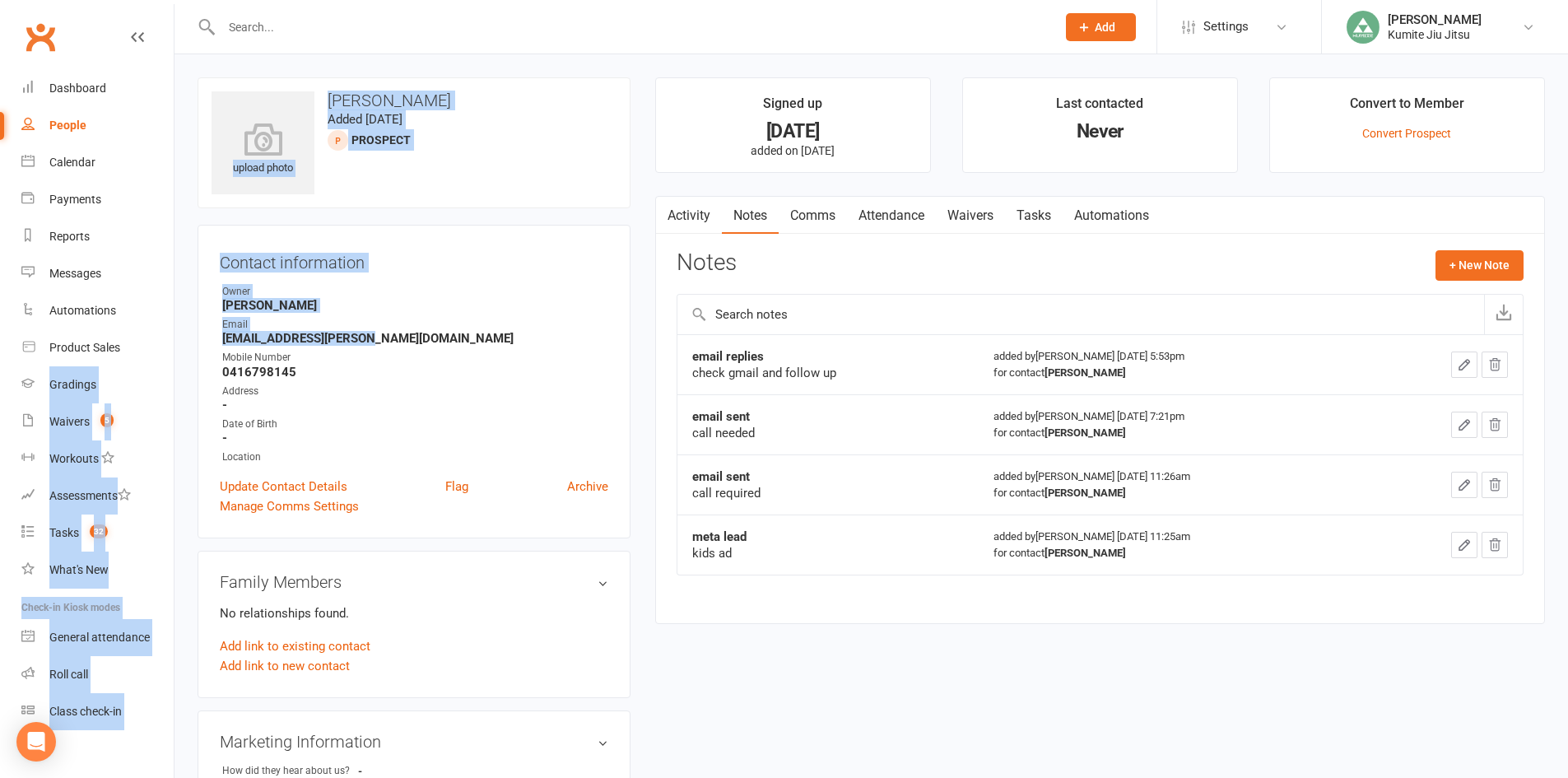
drag, startPoint x: 359, startPoint y: 339, endPoint x: 162, endPoint y: 339, distance: 197.0
click at [162, 339] on ui-view "Prospect Member Non-attending contact Class / event Appointment Grading event T…" at bounding box center [784, 715] width 1568 height 1424
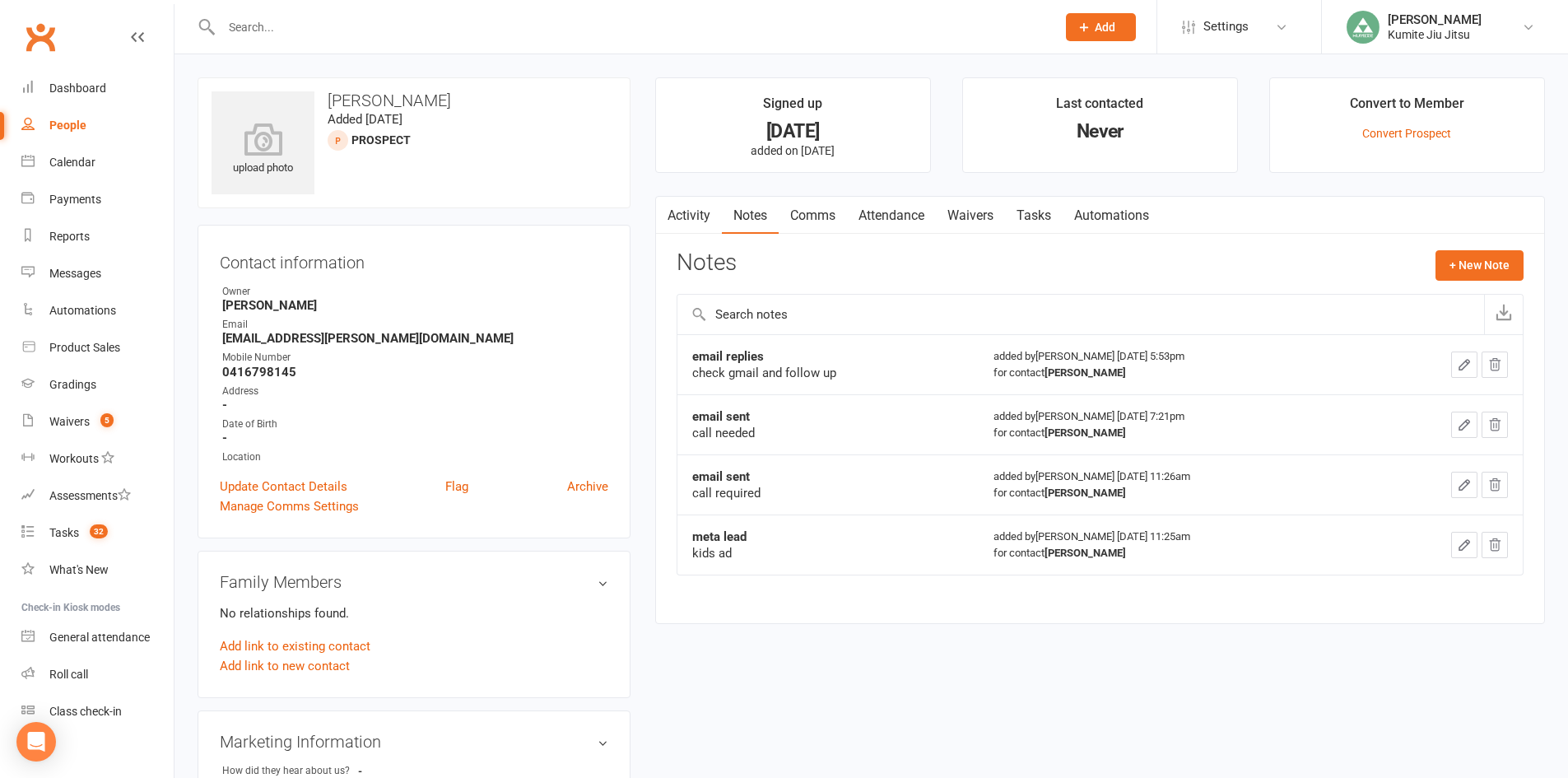
click at [328, 363] on div "Mobile Number" at bounding box center [416, 358] width 386 height 15
drag, startPoint x: 367, startPoint y: 342, endPoint x: 221, endPoint y: 342, distance: 146.0
click at [221, 342] on li "Email pinto.lavina@gmail.com" at bounding box center [414, 331] width 388 height 29
click at [1045, 216] on link "Tasks" at bounding box center [1034, 216] width 58 height 38
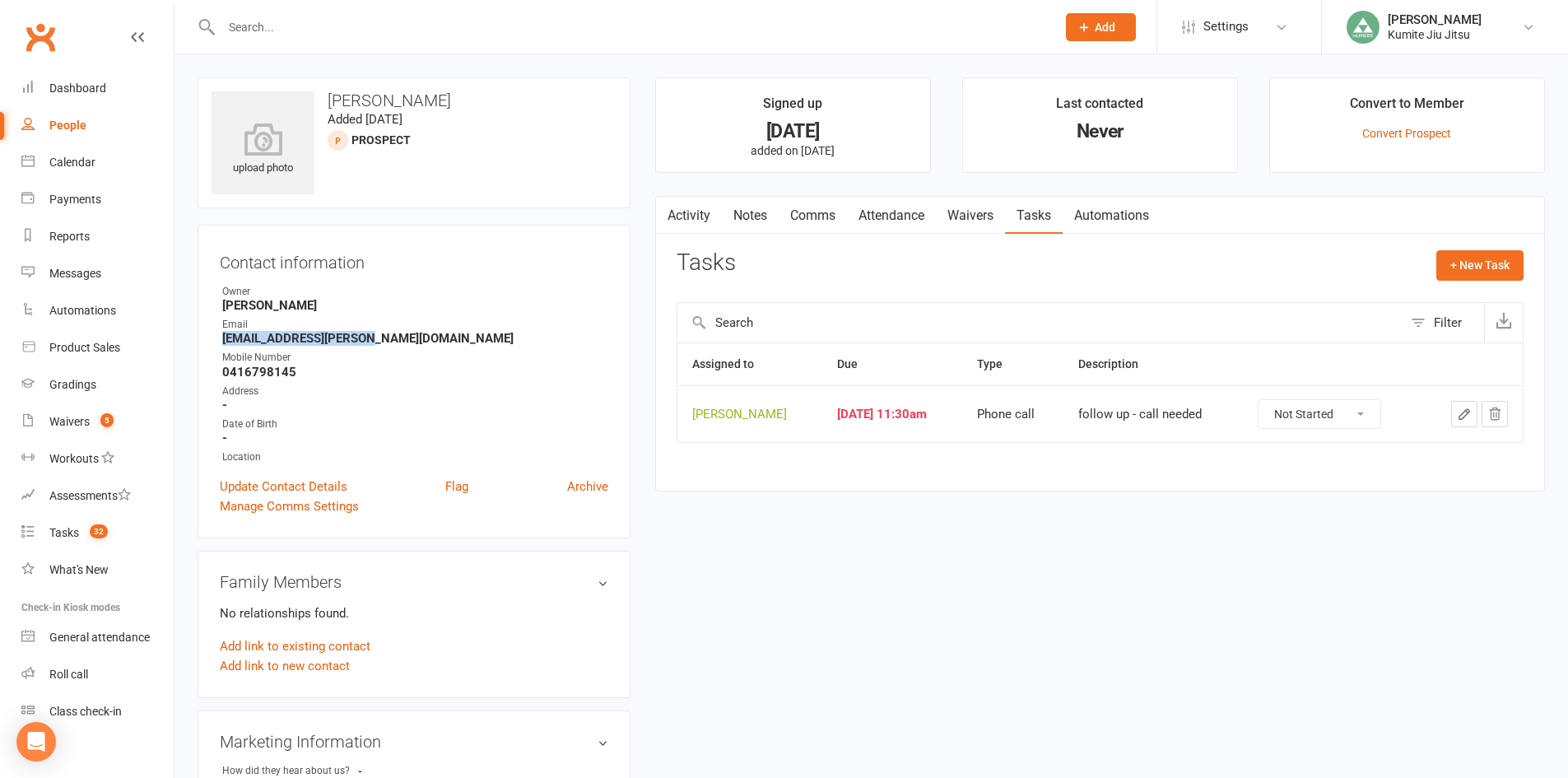
click at [1463, 417] on icon "button" at bounding box center [1465, 414] width 15 height 15
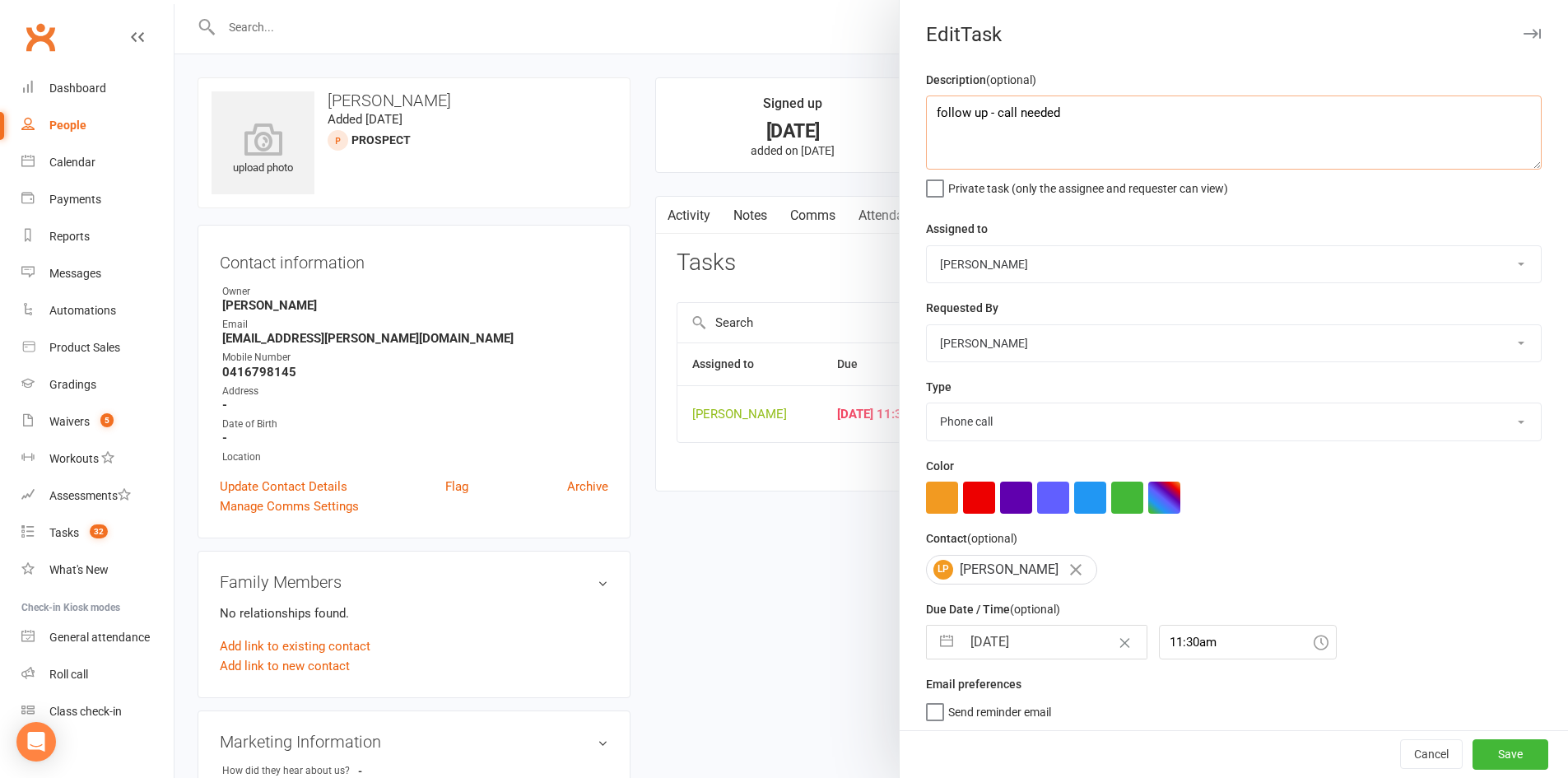
drag, startPoint x: 1133, startPoint y: 128, endPoint x: 988, endPoint y: 133, distance: 145.1
click at [988, 133] on textarea "follow up - call needed" at bounding box center [1233, 132] width 616 height 74
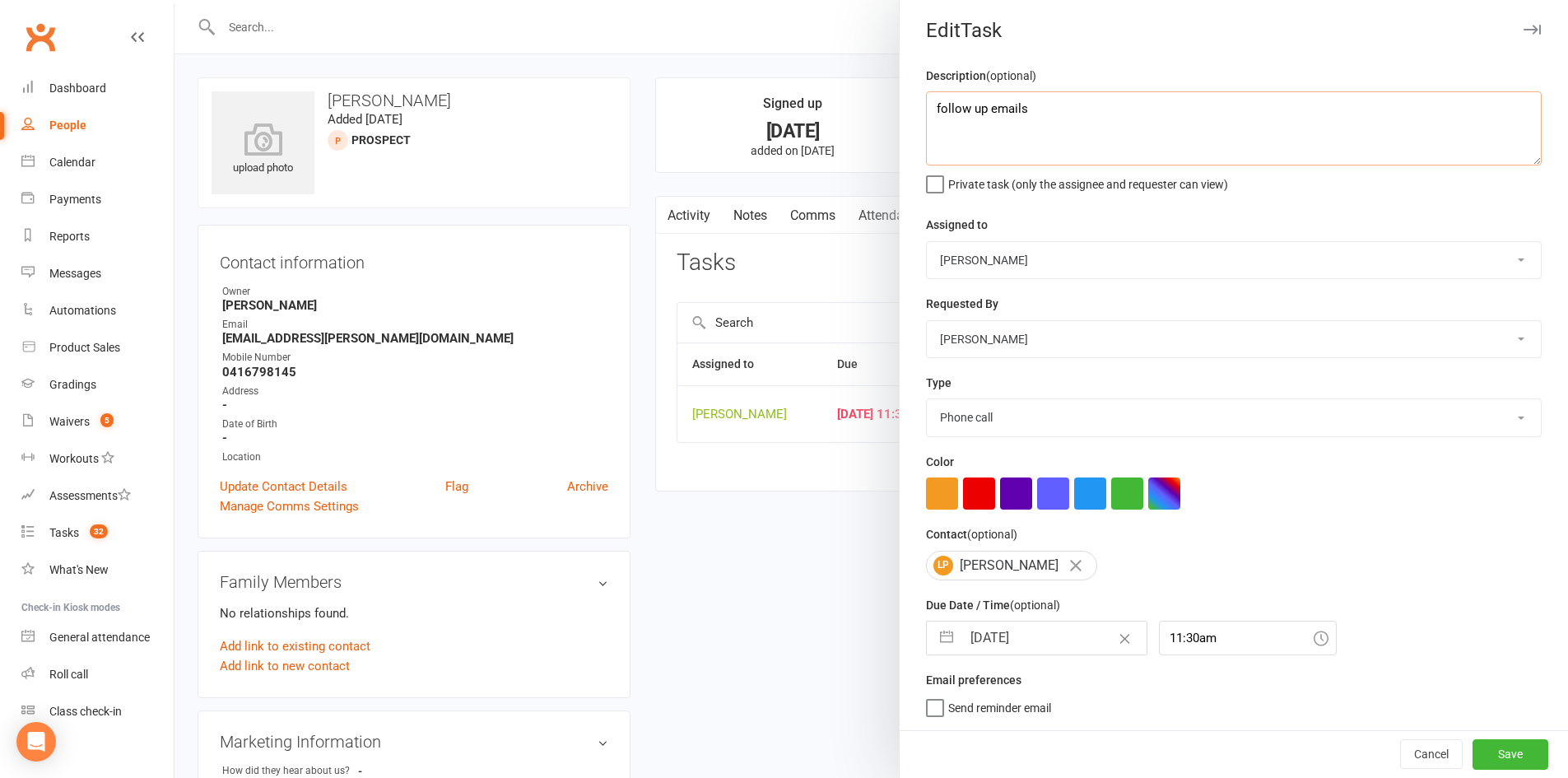
scroll to position [10, 0]
click at [1480, 734] on button "Save" at bounding box center [1511, 753] width 76 height 29
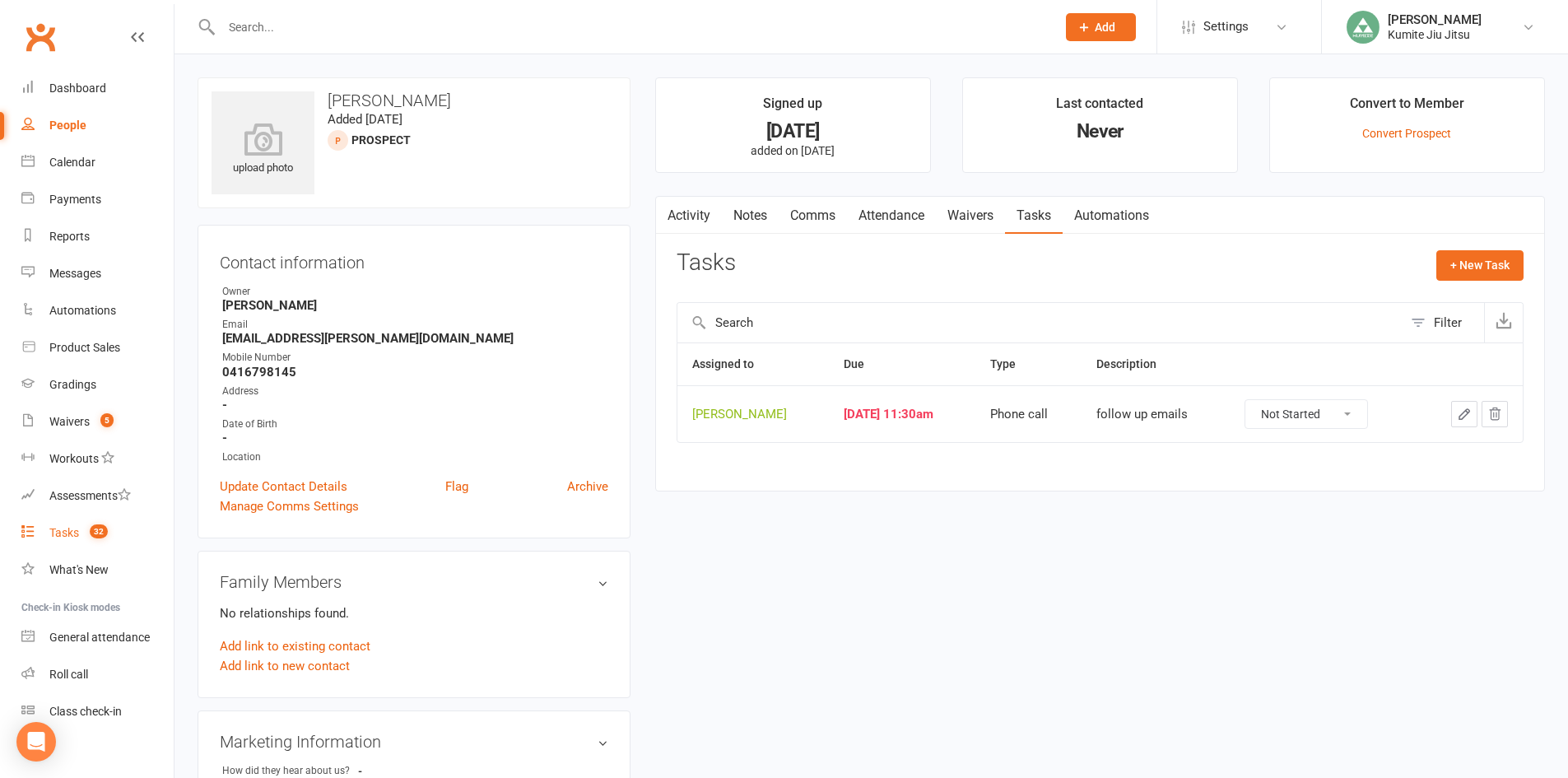
click at [106, 535] on span "32" at bounding box center [98, 531] width 18 height 14
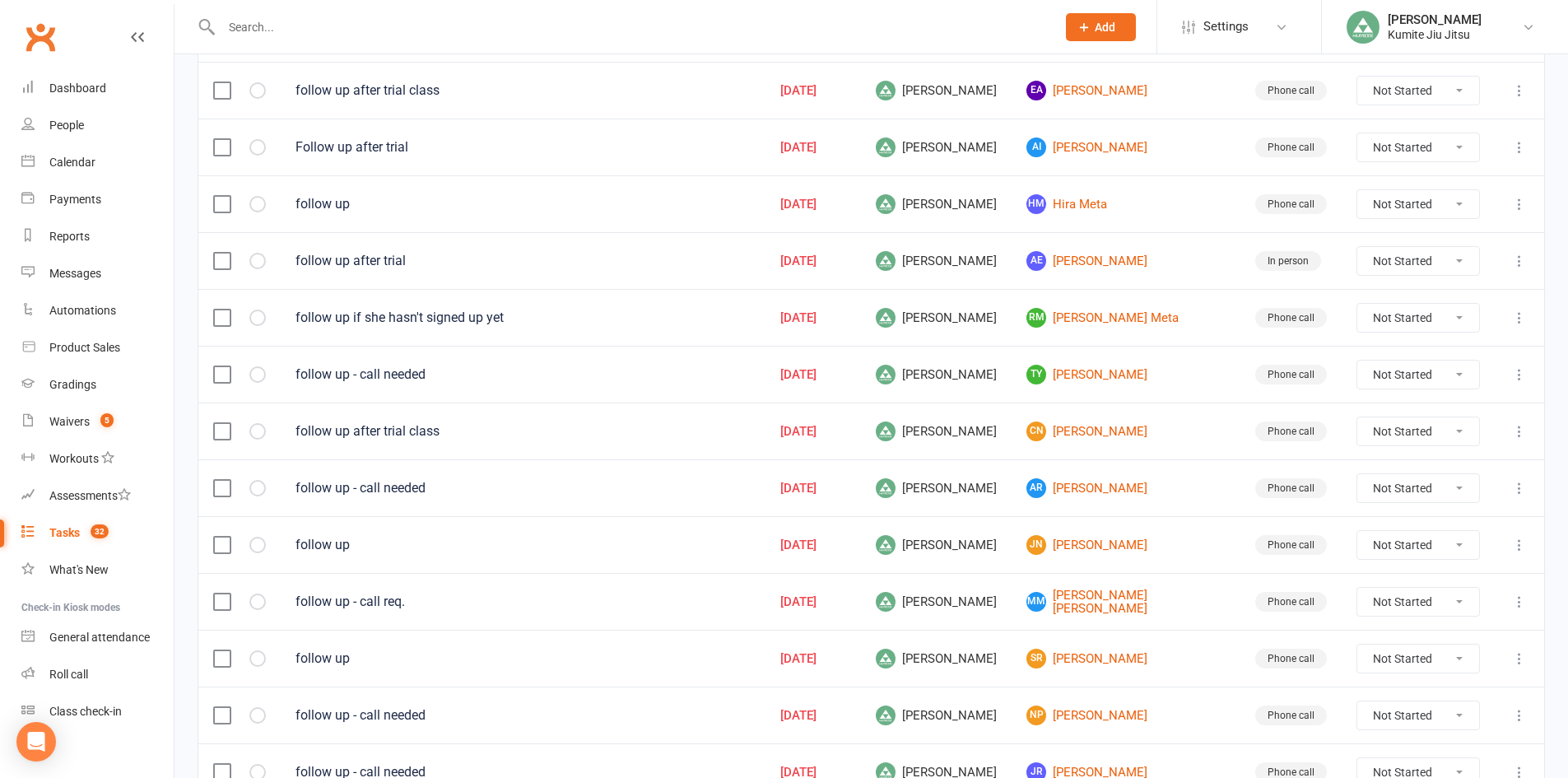
scroll to position [576, 0]
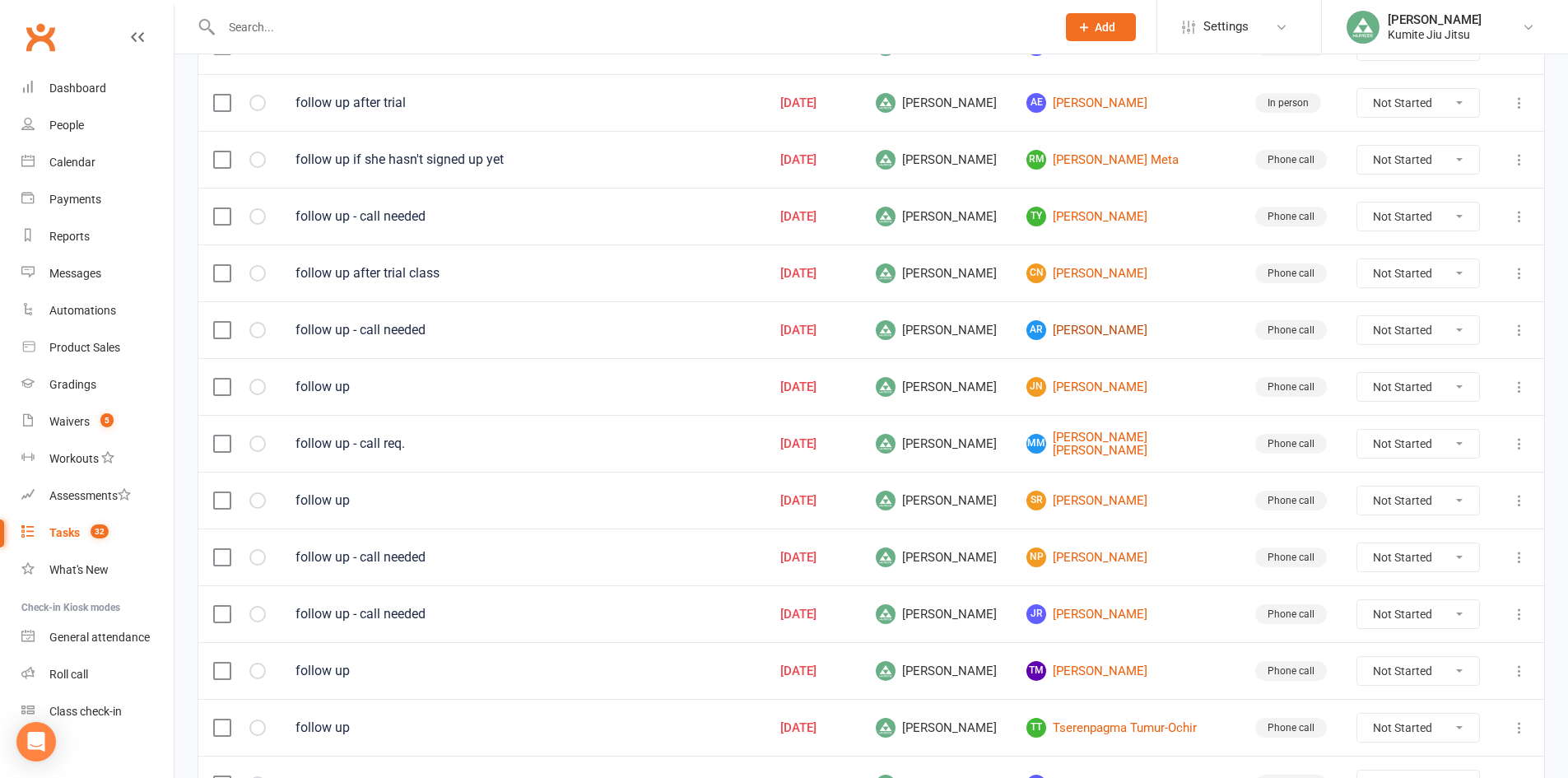
click at [1112, 336] on link "AR Alana Rene" at bounding box center [1126, 330] width 199 height 20
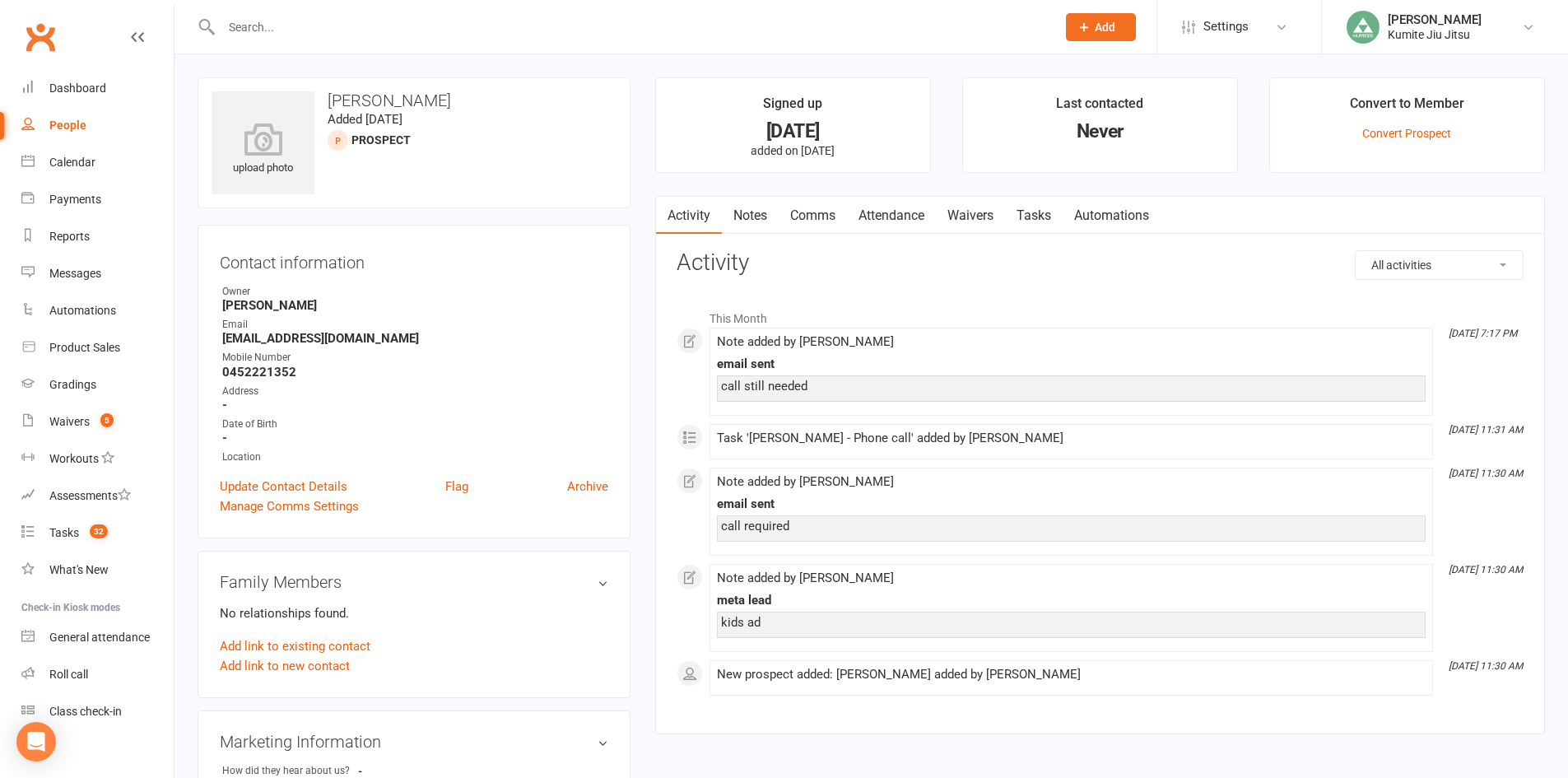
click at [749, 214] on link "Notes" at bounding box center [751, 216] width 57 height 38
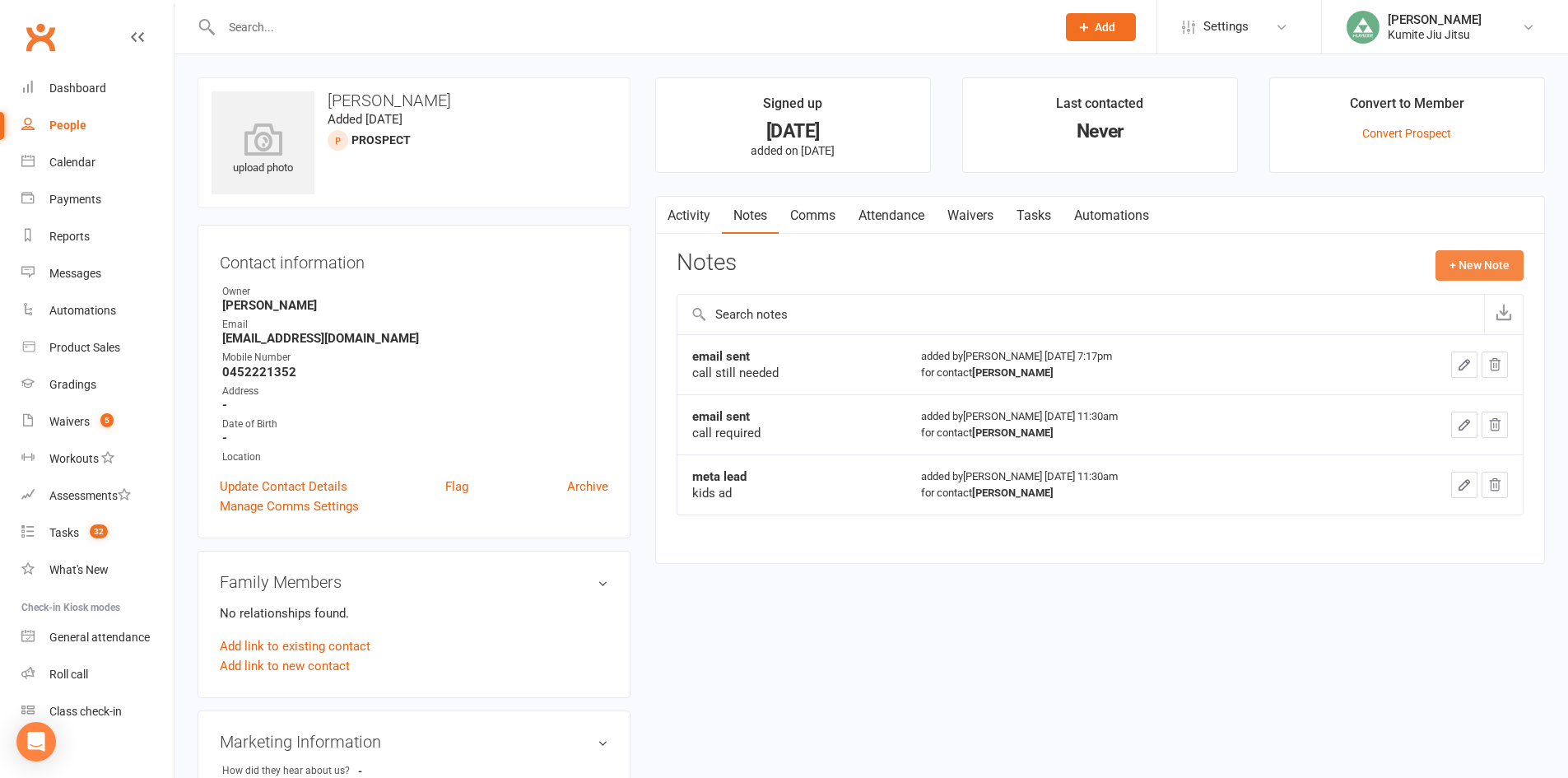
click at [1476, 271] on button "+ New Note" at bounding box center [1480, 264] width 88 height 29
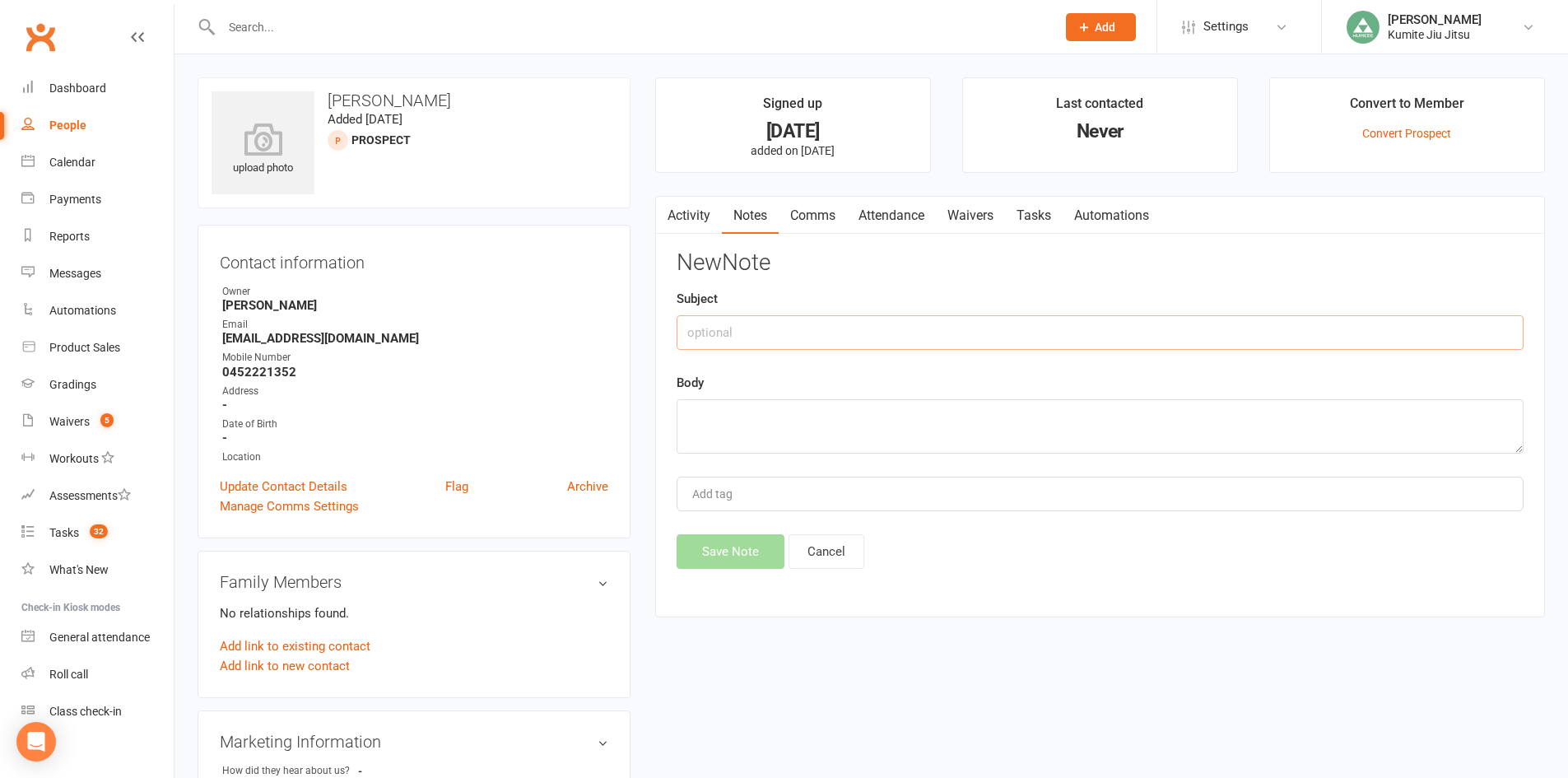
click at [761, 331] on input "text" at bounding box center [1100, 332] width 847 height 34
click at [756, 537] on button "Save Note" at bounding box center [730, 552] width 108 height 34
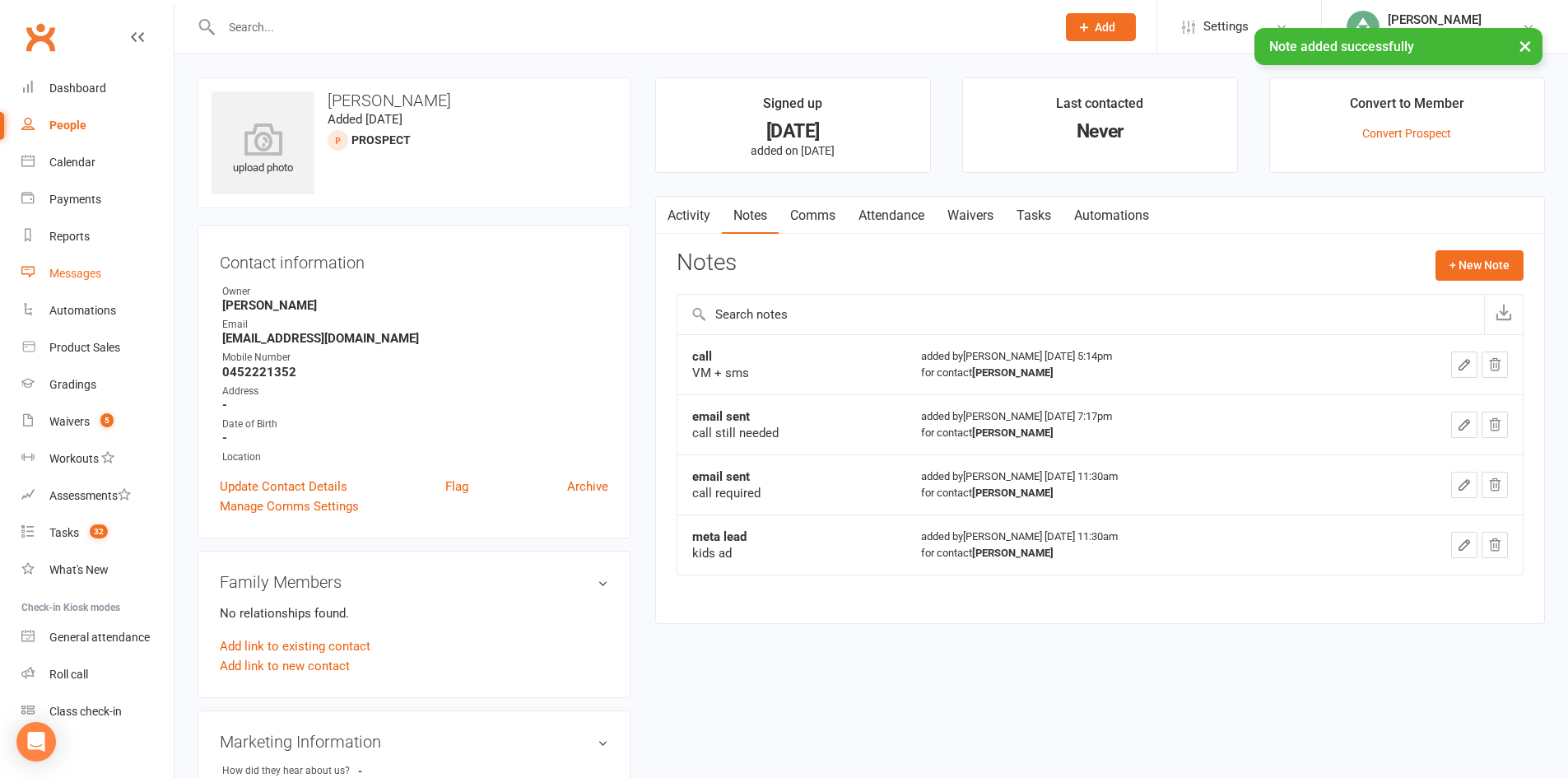
click at [88, 269] on div "Messages" at bounding box center [75, 273] width 52 height 13
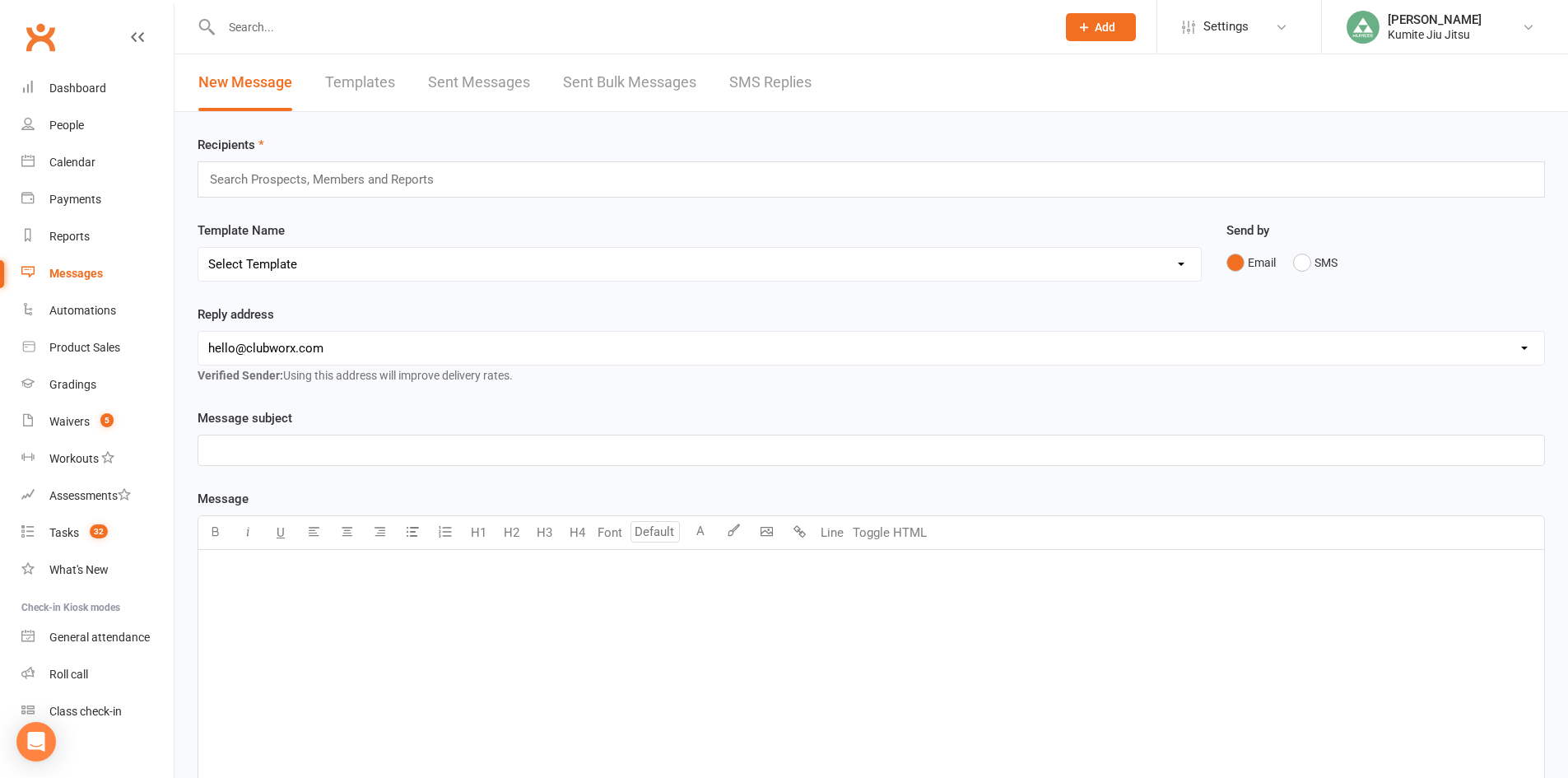
click at [504, 77] on link "Sent Messages" at bounding box center [479, 83] width 102 height 57
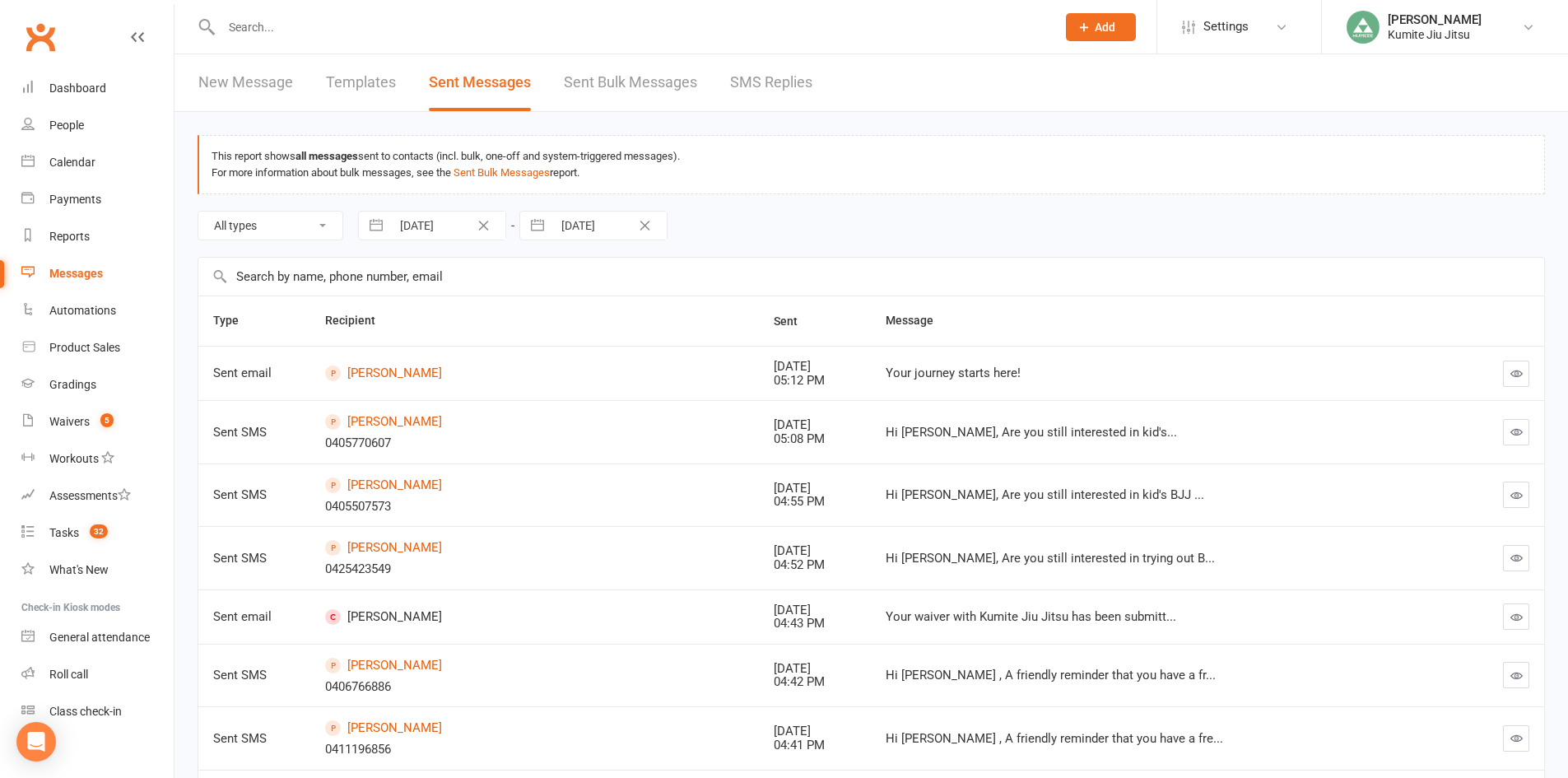
click at [1521, 432] on icon "button" at bounding box center [1517, 431] width 12 height 12
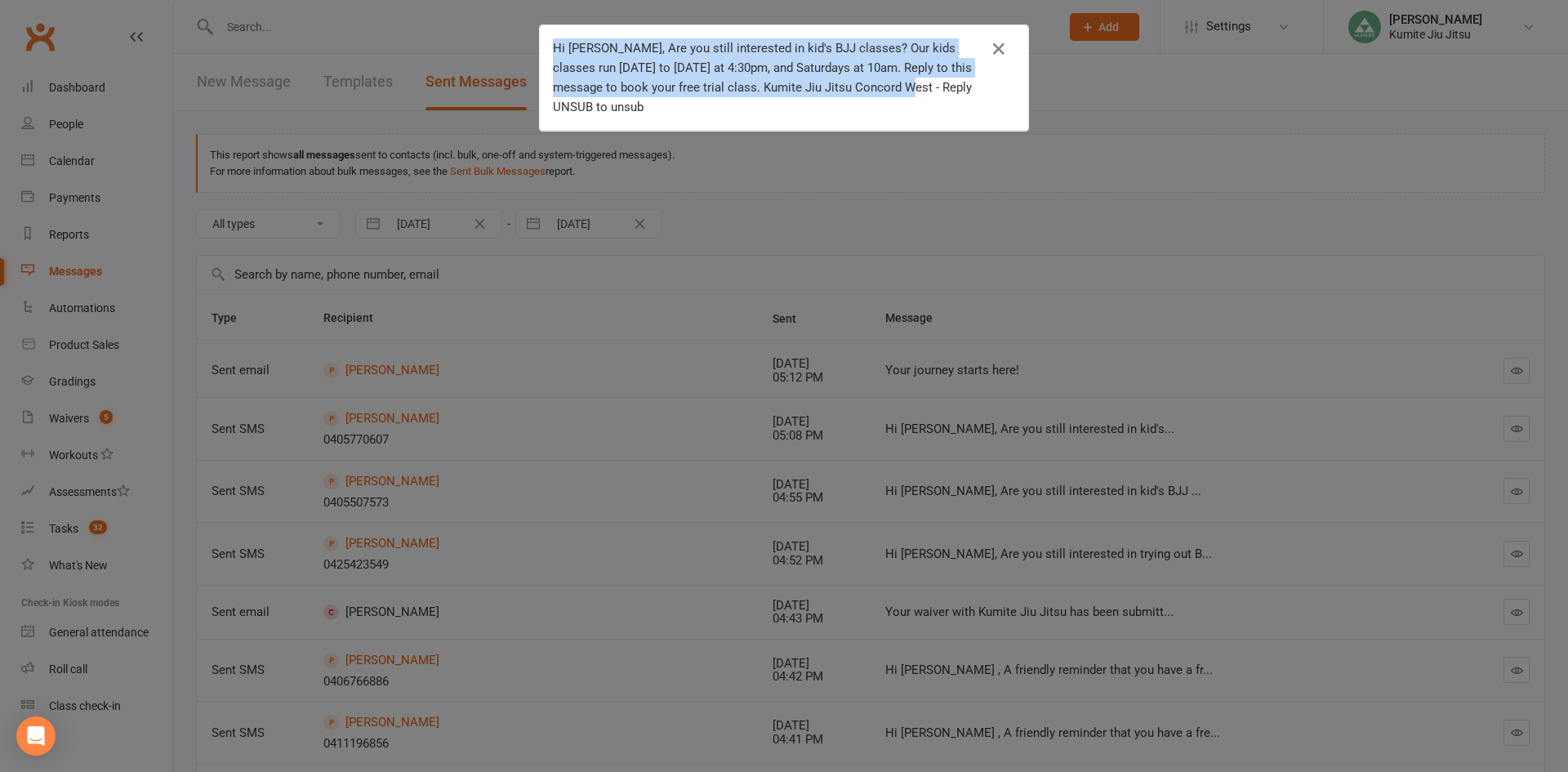
drag, startPoint x: 546, startPoint y: 46, endPoint x: 868, endPoint y: 94, distance: 325.6
click at [868, 94] on div "Hi Samantha, Are you still interested in kid's BJJ classes? Our kids classes ru…" at bounding box center [784, 78] width 488 height 106
click at [997, 48] on icon "button" at bounding box center [999, 49] width 20 height 20
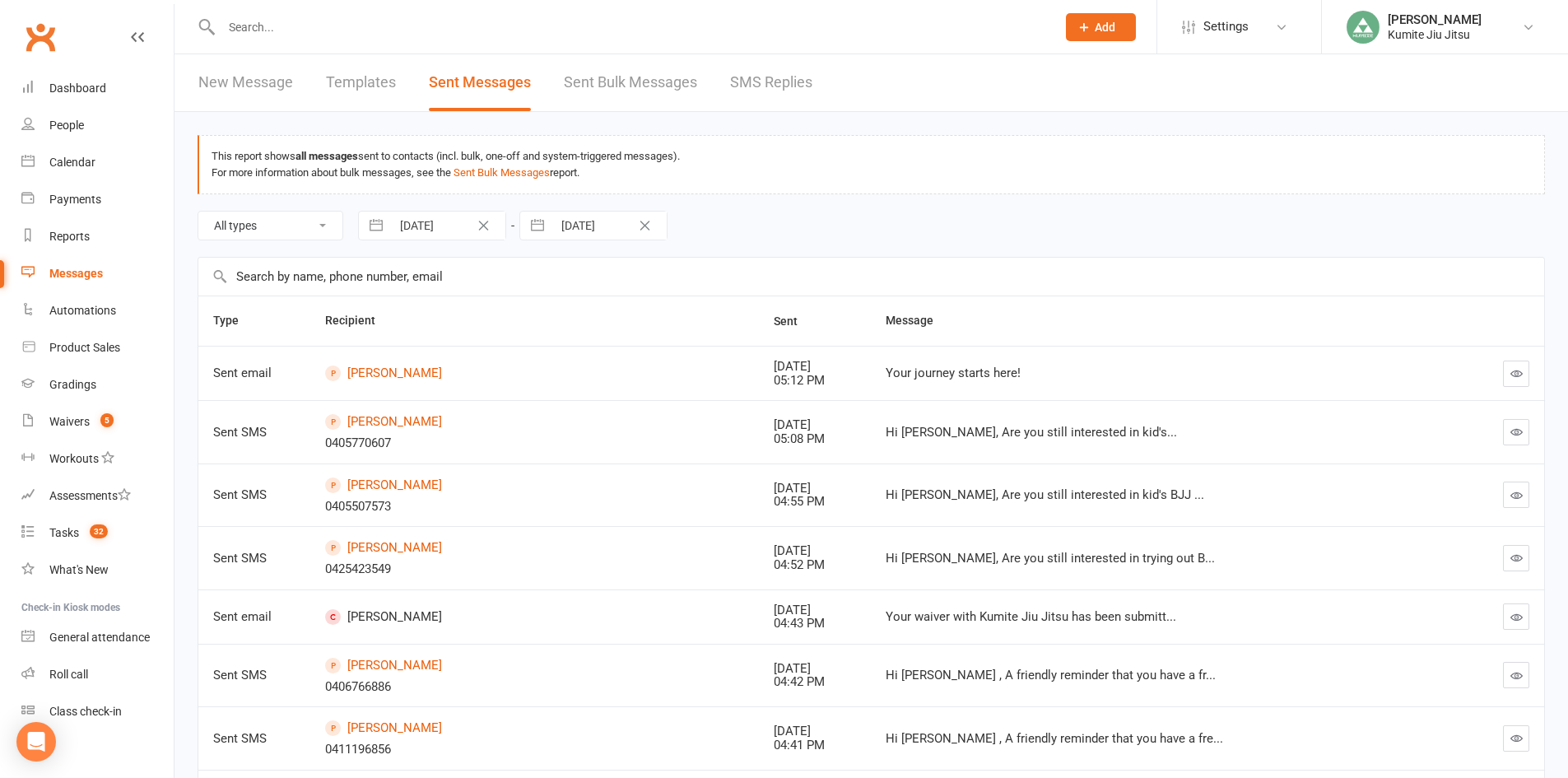
click at [278, 24] on input "text" at bounding box center [631, 27] width 828 height 23
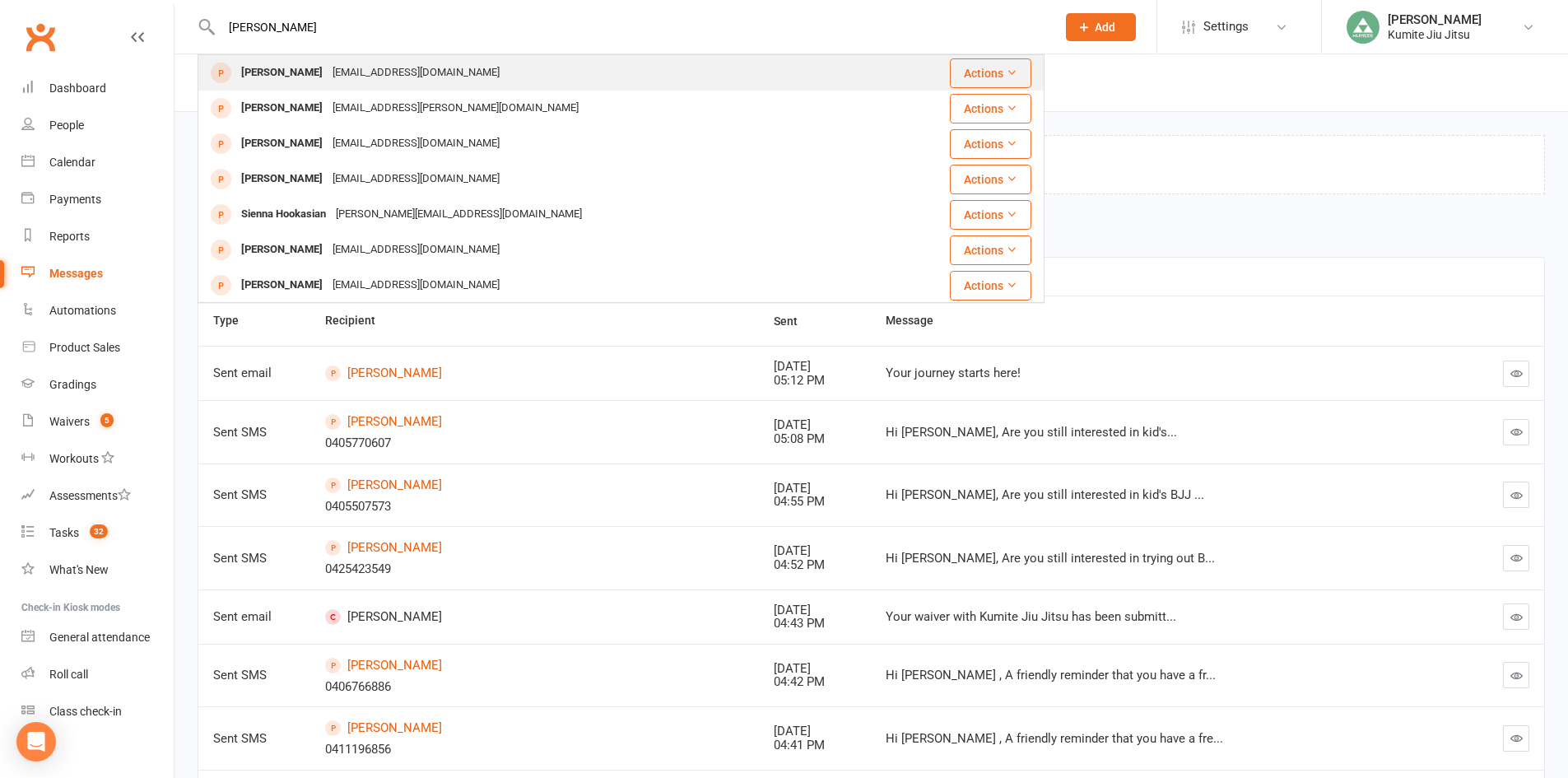
click at [335, 68] on div "alanarene88@gmail.com" at bounding box center [416, 72] width 177 height 24
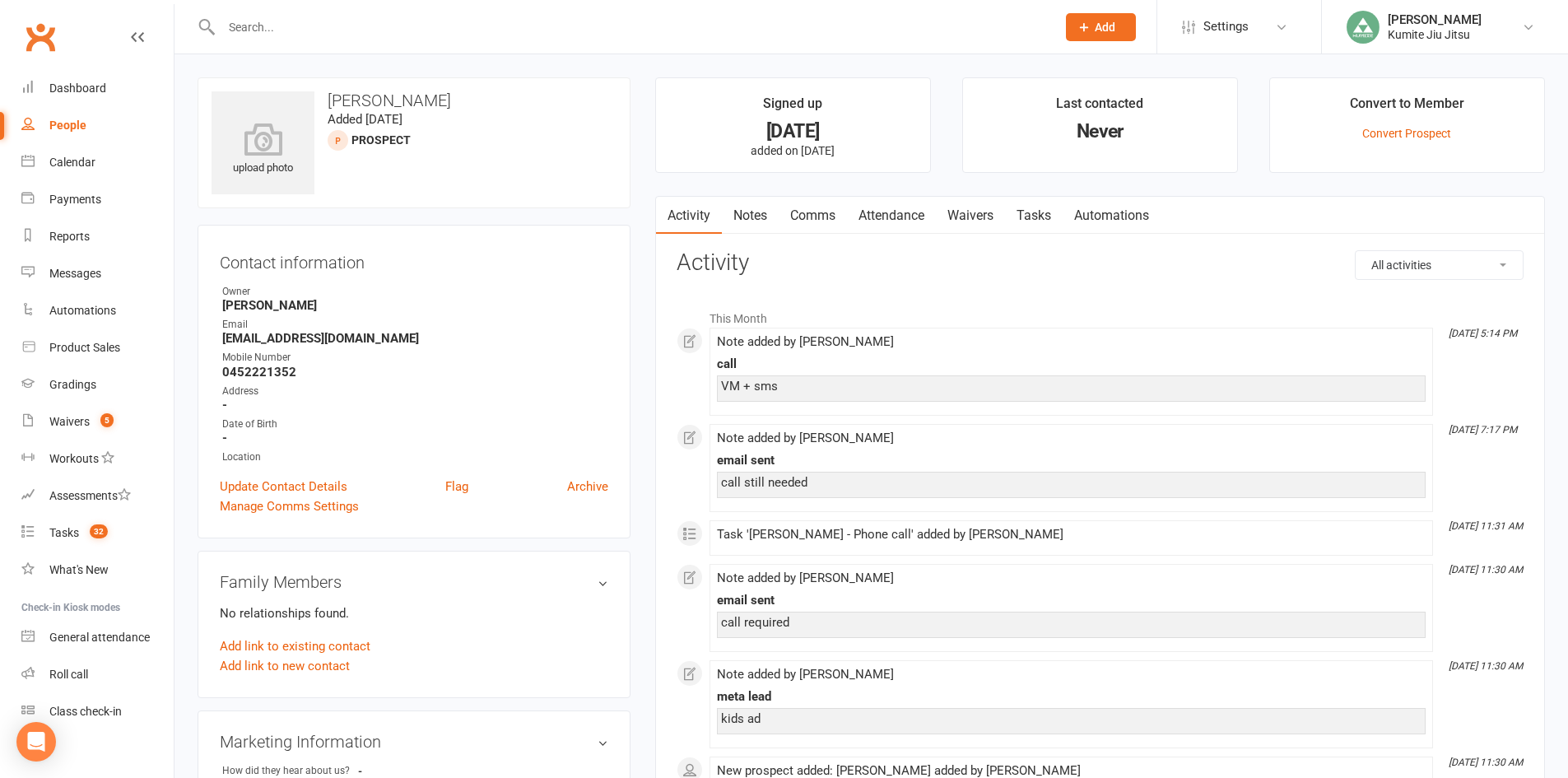
click at [755, 212] on link "Notes" at bounding box center [751, 216] width 57 height 38
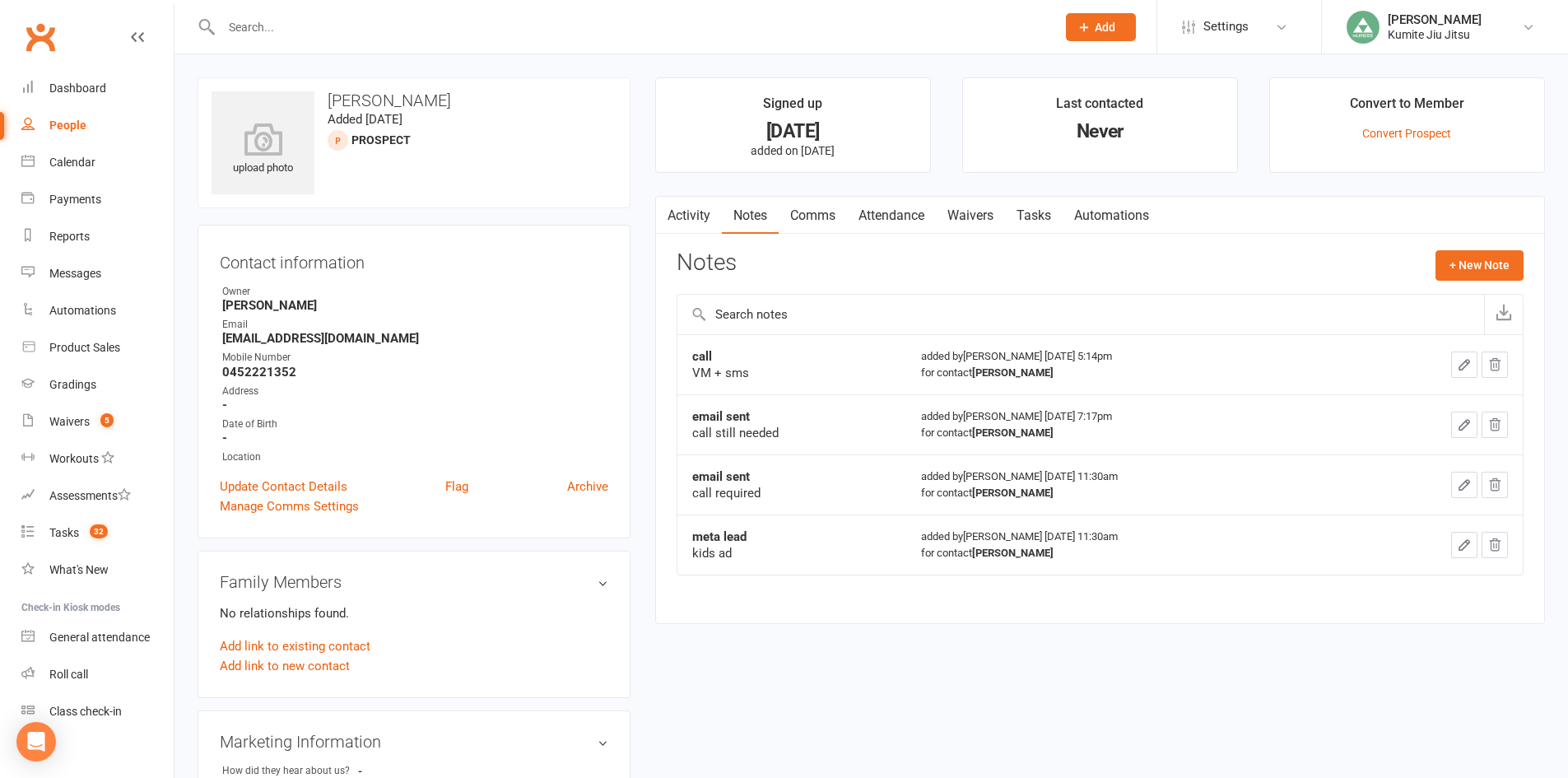
click at [822, 211] on link "Comms" at bounding box center [813, 216] width 69 height 38
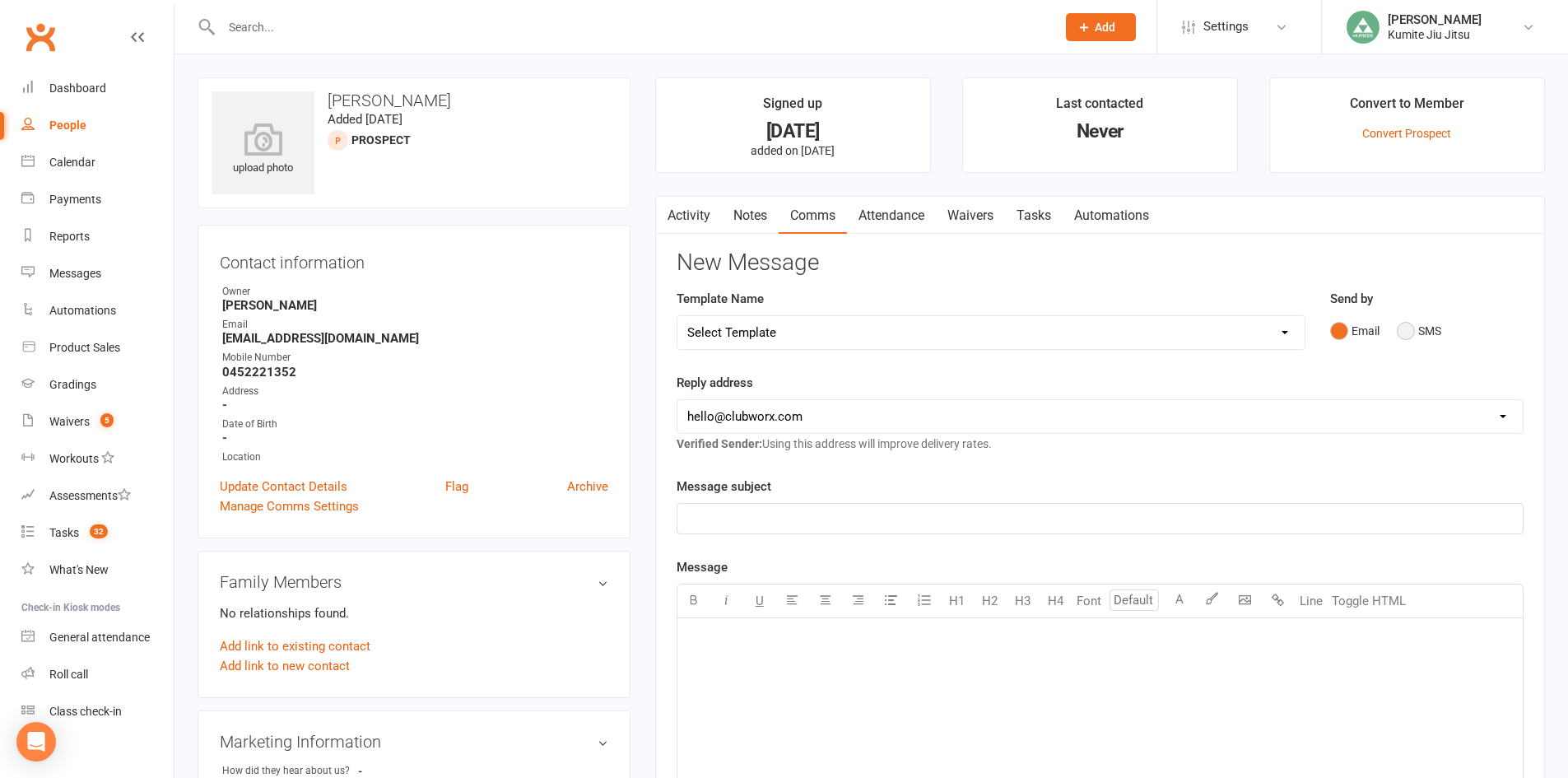
click at [1415, 330] on button "SMS" at bounding box center [1419, 330] width 45 height 31
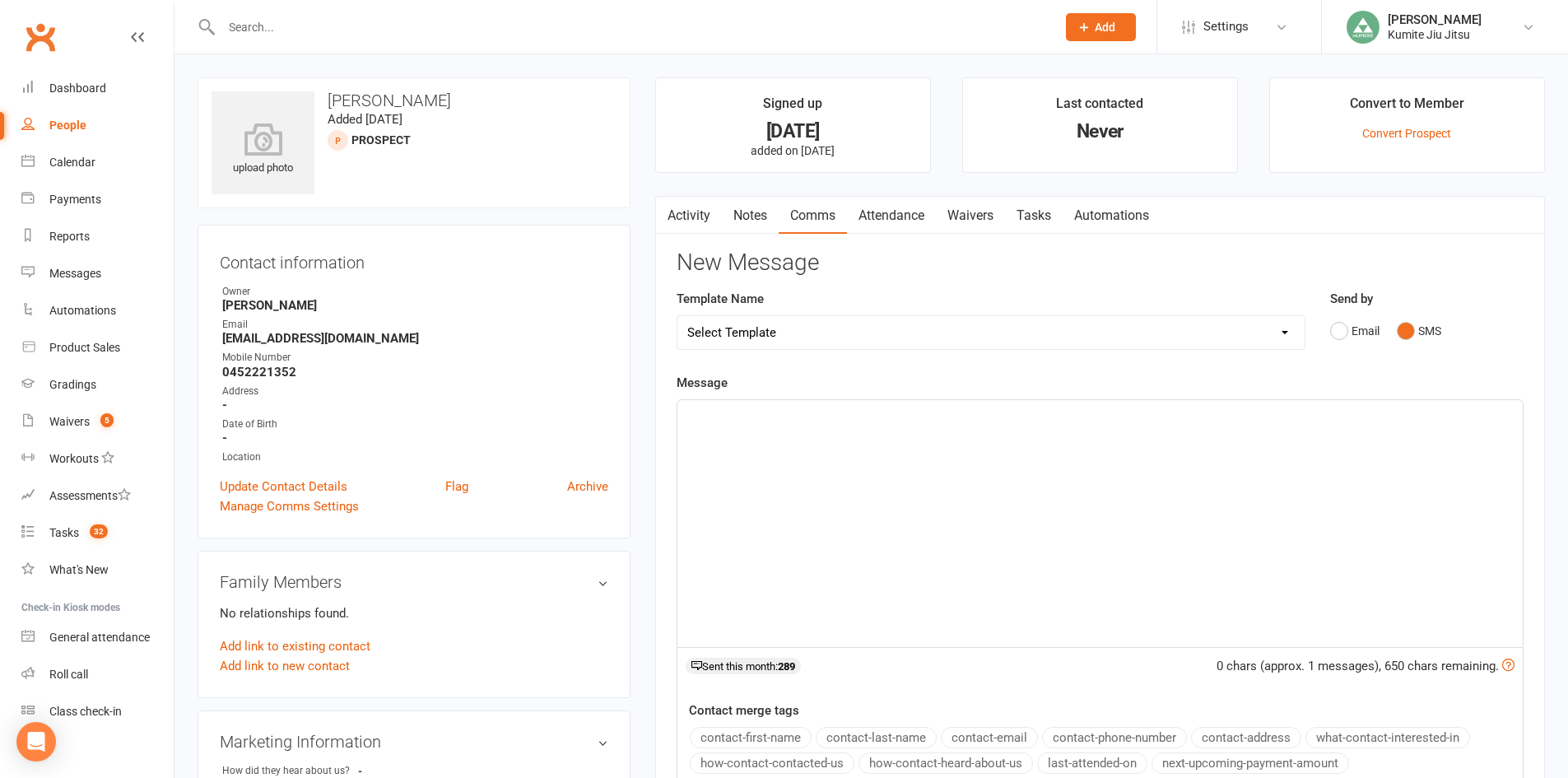
click at [880, 444] on div "﻿" at bounding box center [1100, 524] width 846 height 247
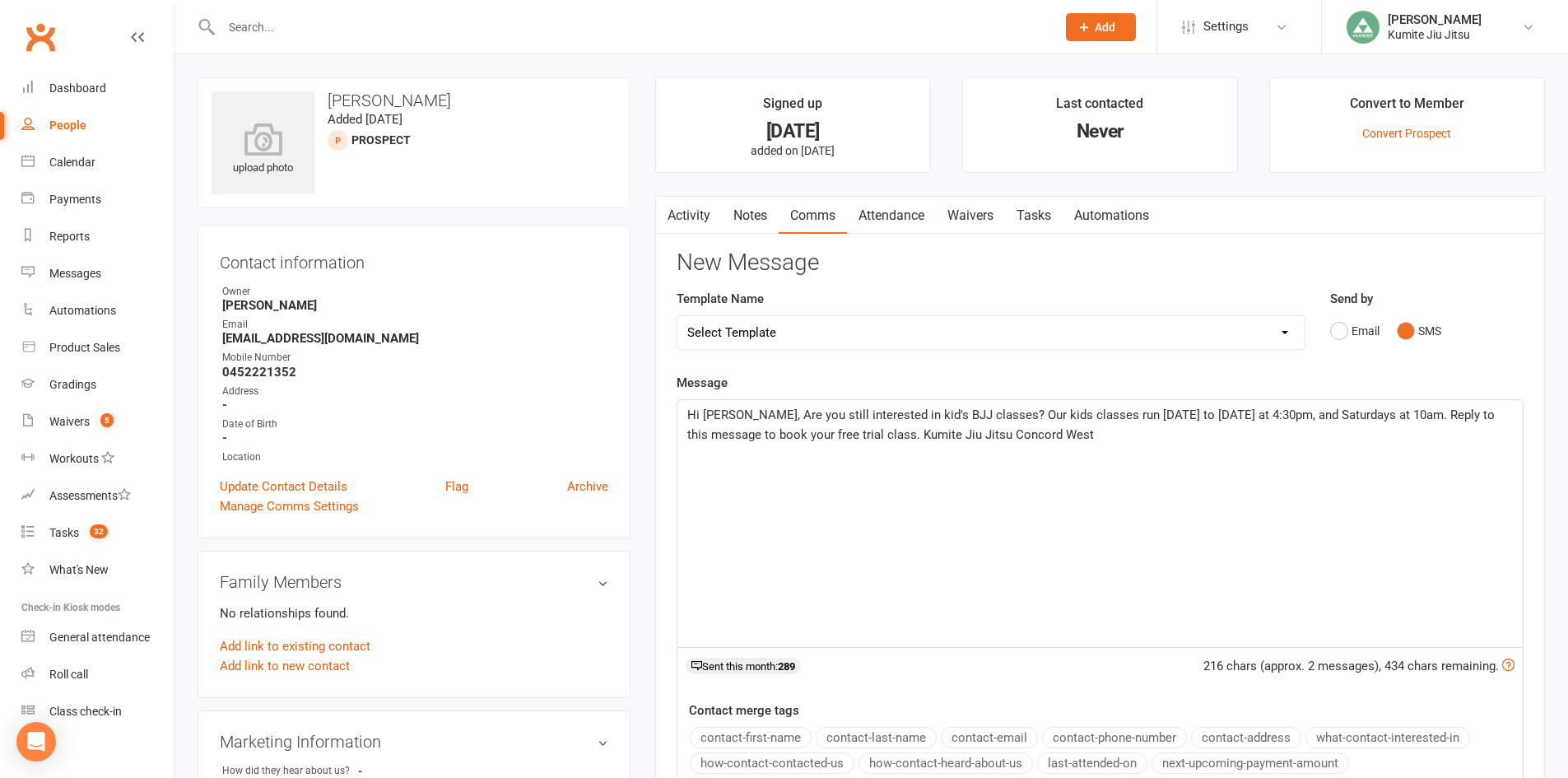
click at [756, 413] on span "Hi Samantha, Are you still interested in kid's BJJ classes? Our kids classes ru…" at bounding box center [1093, 424] width 811 height 34
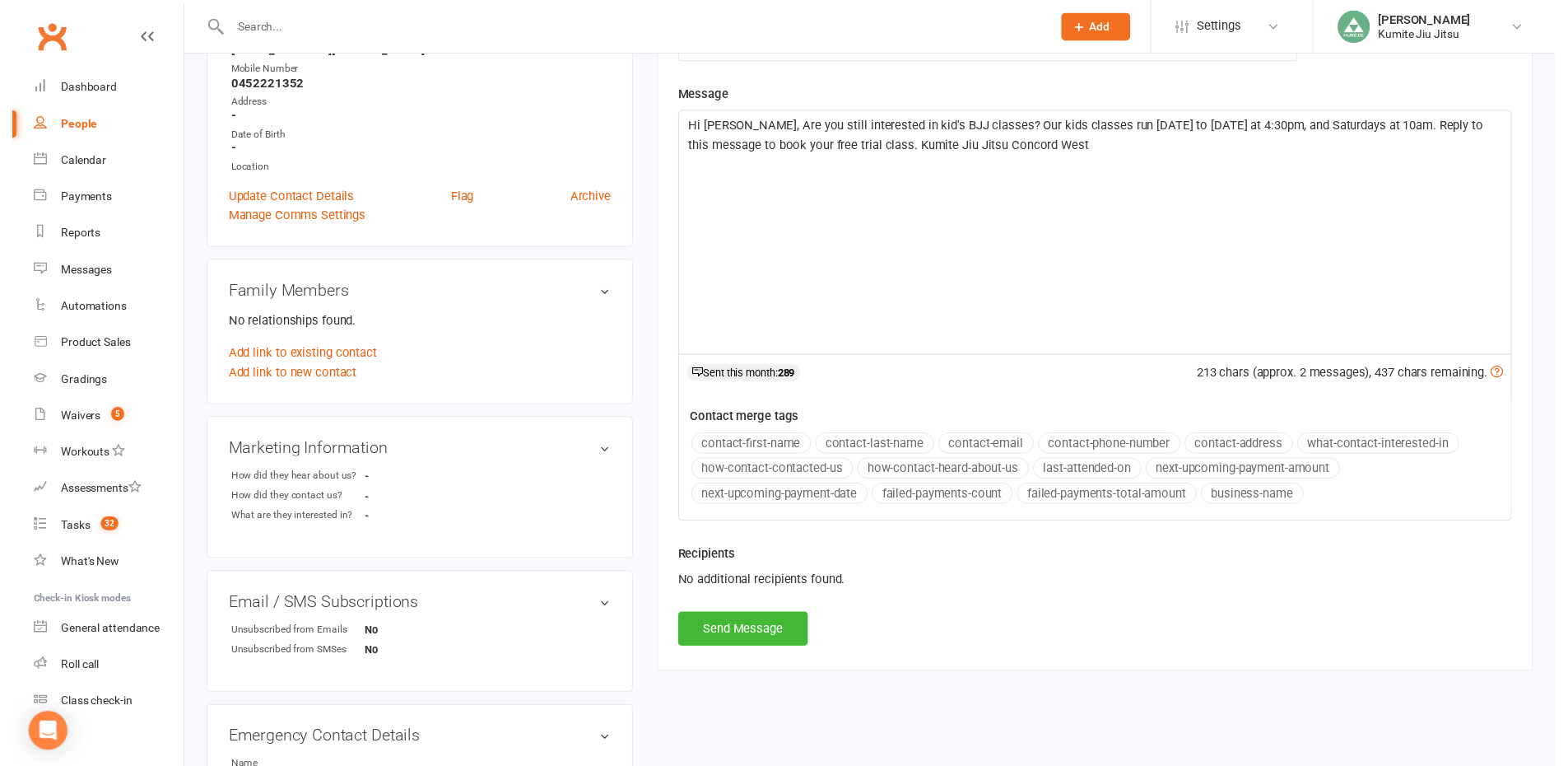
scroll to position [329, 0]
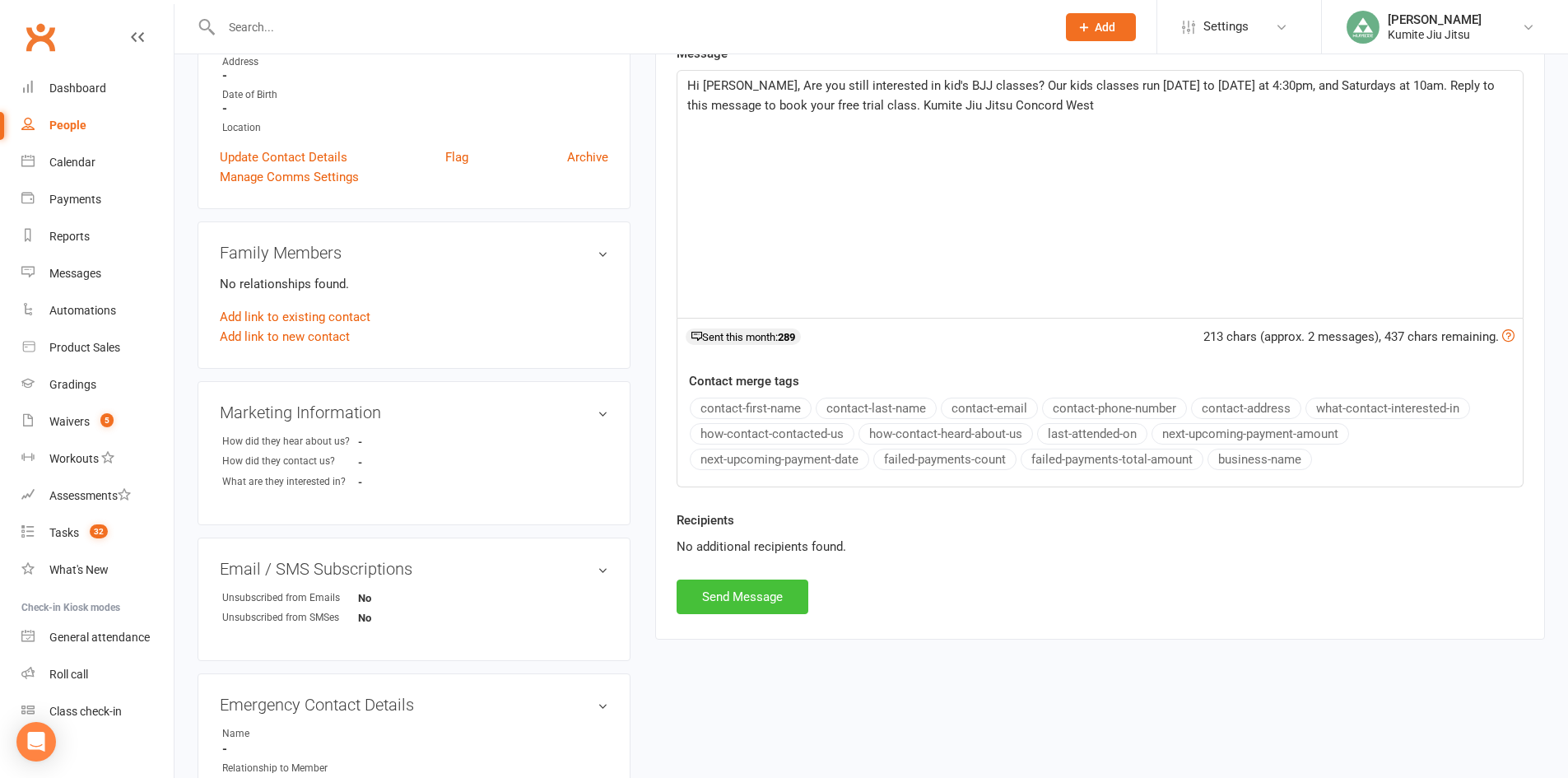
click at [761, 595] on button "Send Message" at bounding box center [742, 596] width 131 height 34
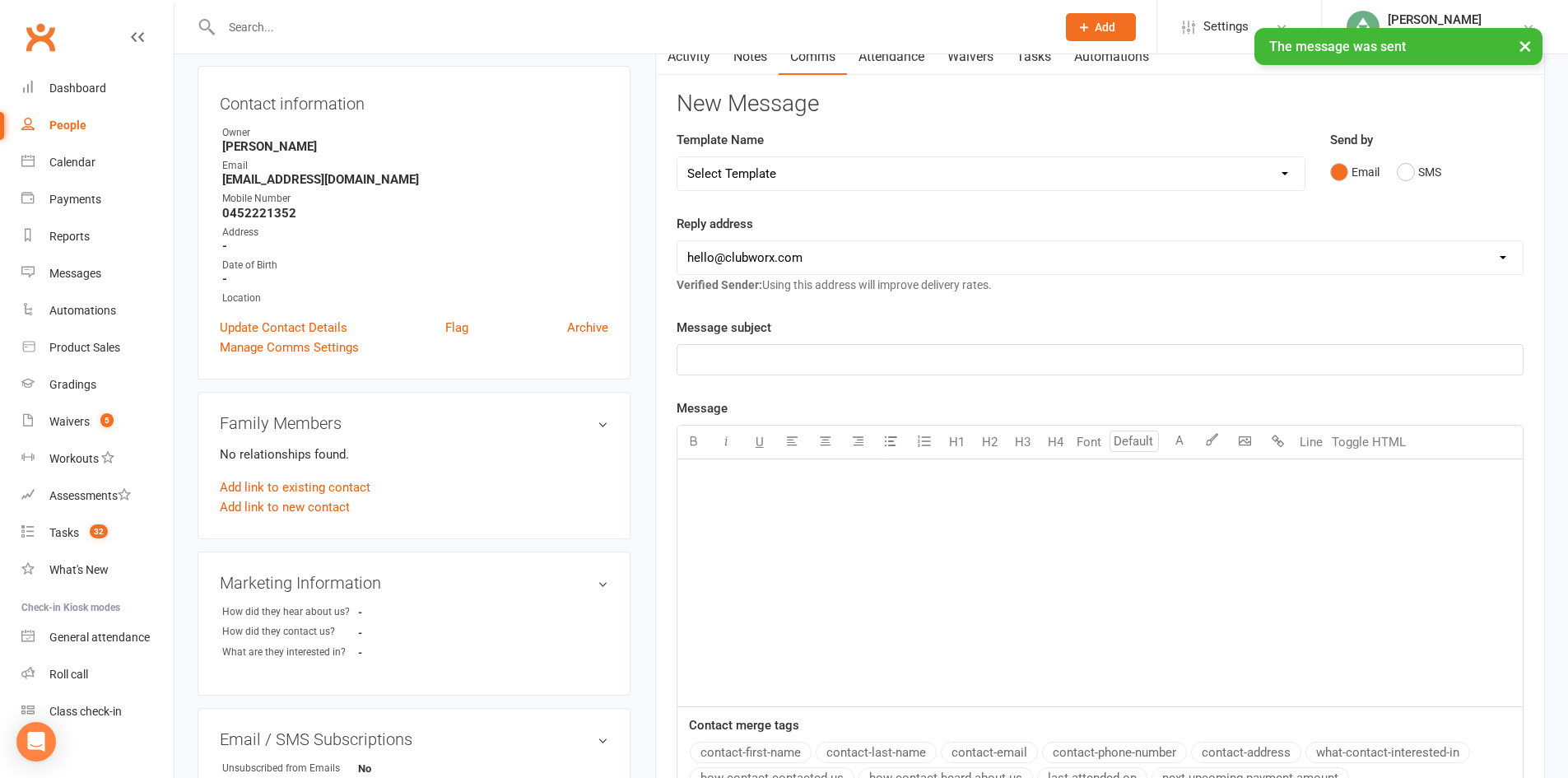
scroll to position [0, 0]
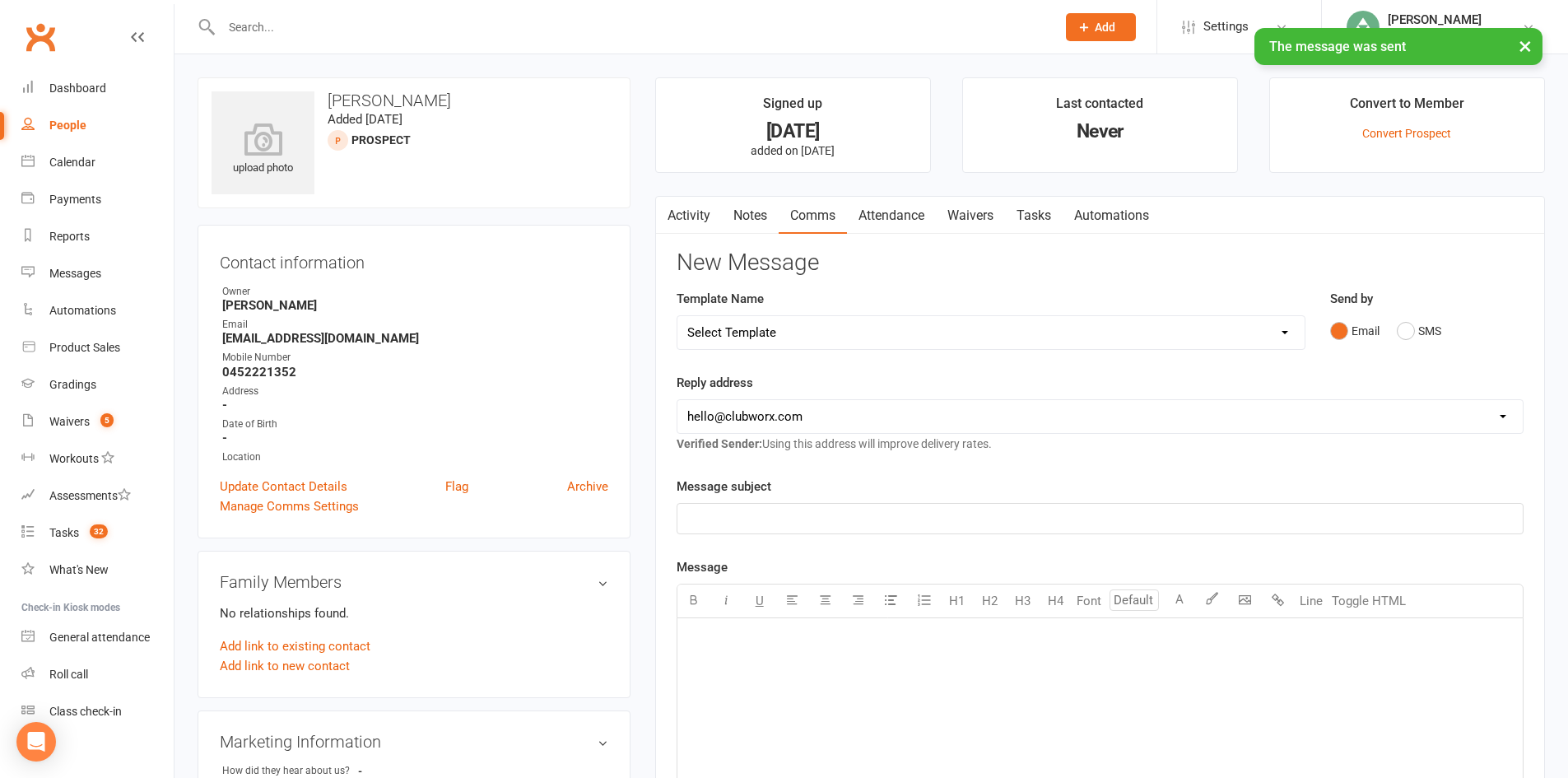
click at [1045, 221] on link "Tasks" at bounding box center [1034, 216] width 58 height 38
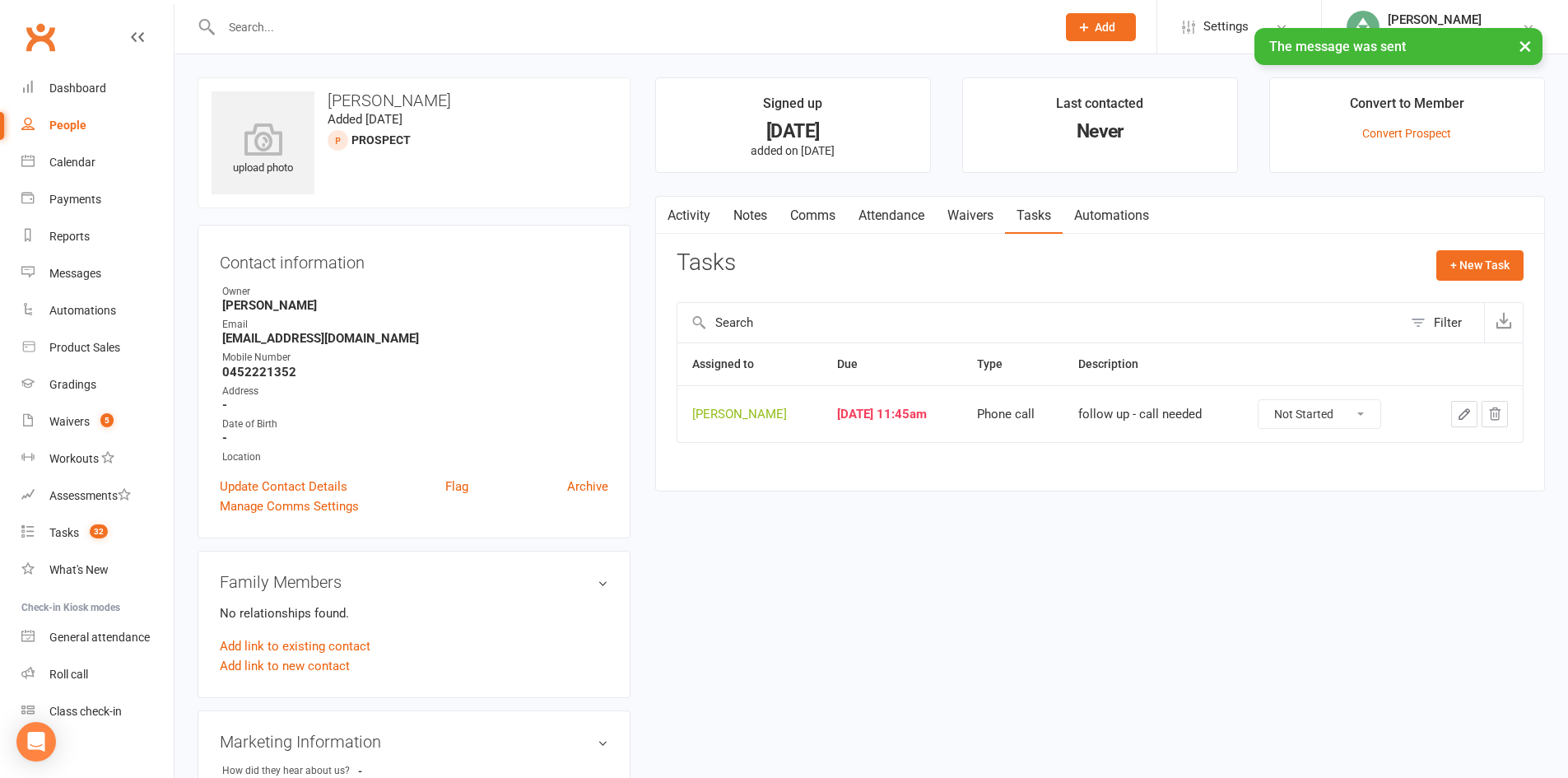
click at [1458, 416] on icon "button" at bounding box center [1465, 414] width 15 height 15
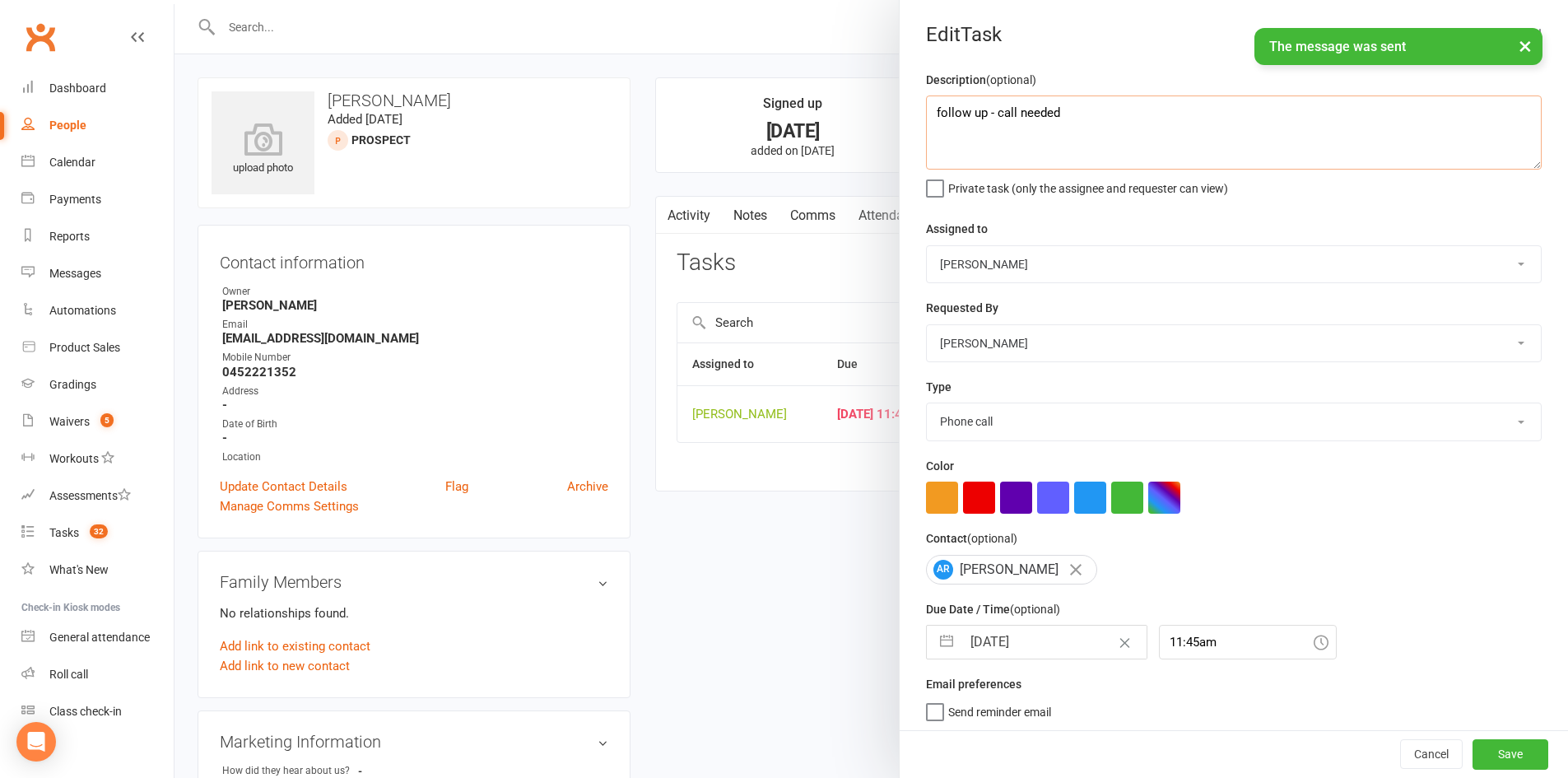
drag, startPoint x: 1071, startPoint y: 113, endPoint x: 986, endPoint y: 126, distance: 86.0
click at [986, 126] on textarea "follow up - call needed" at bounding box center [1233, 132] width 616 height 74
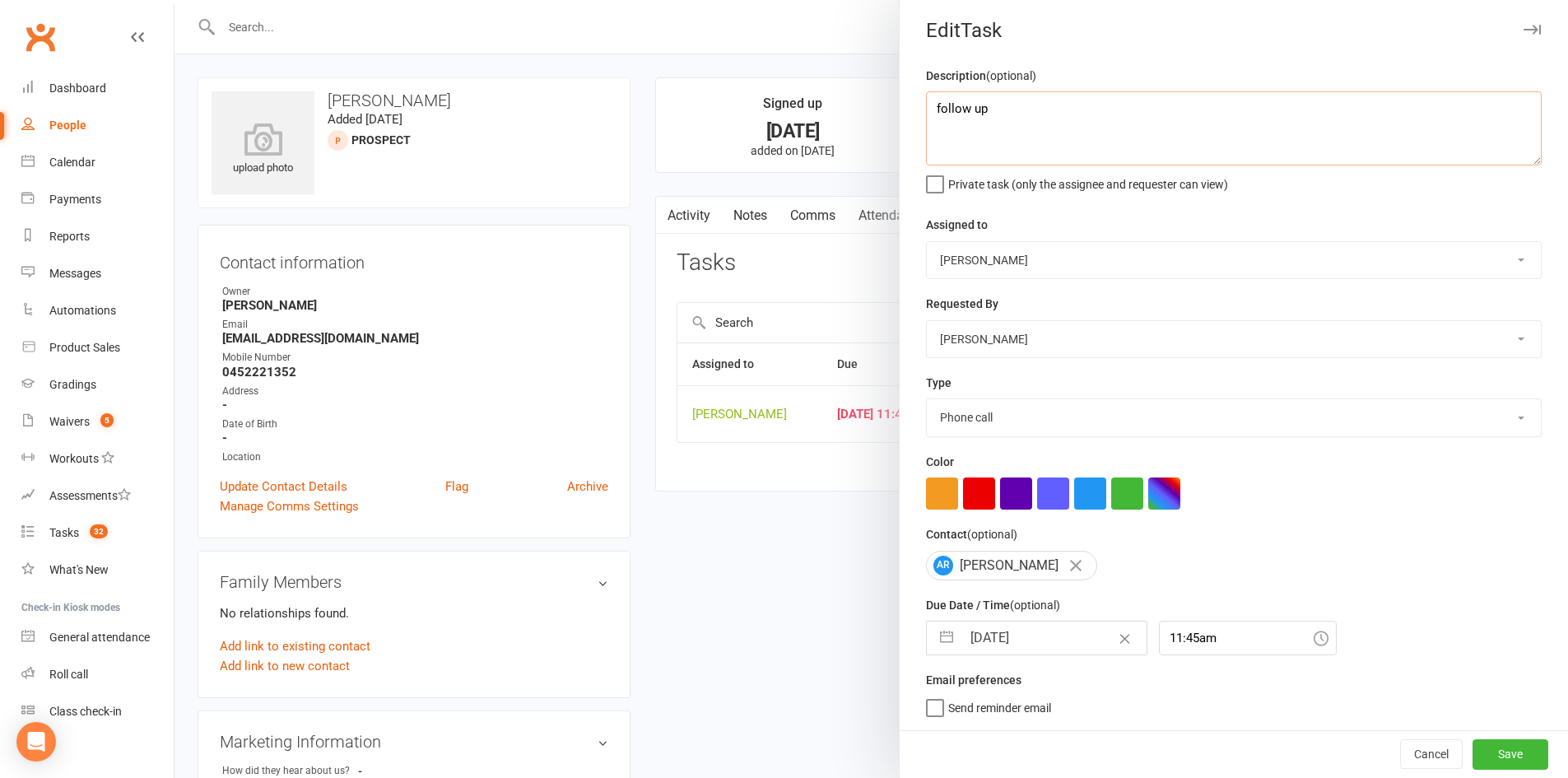
scroll to position [10, 0]
click at [932, 632] on button "button" at bounding box center [947, 637] width 29 height 33
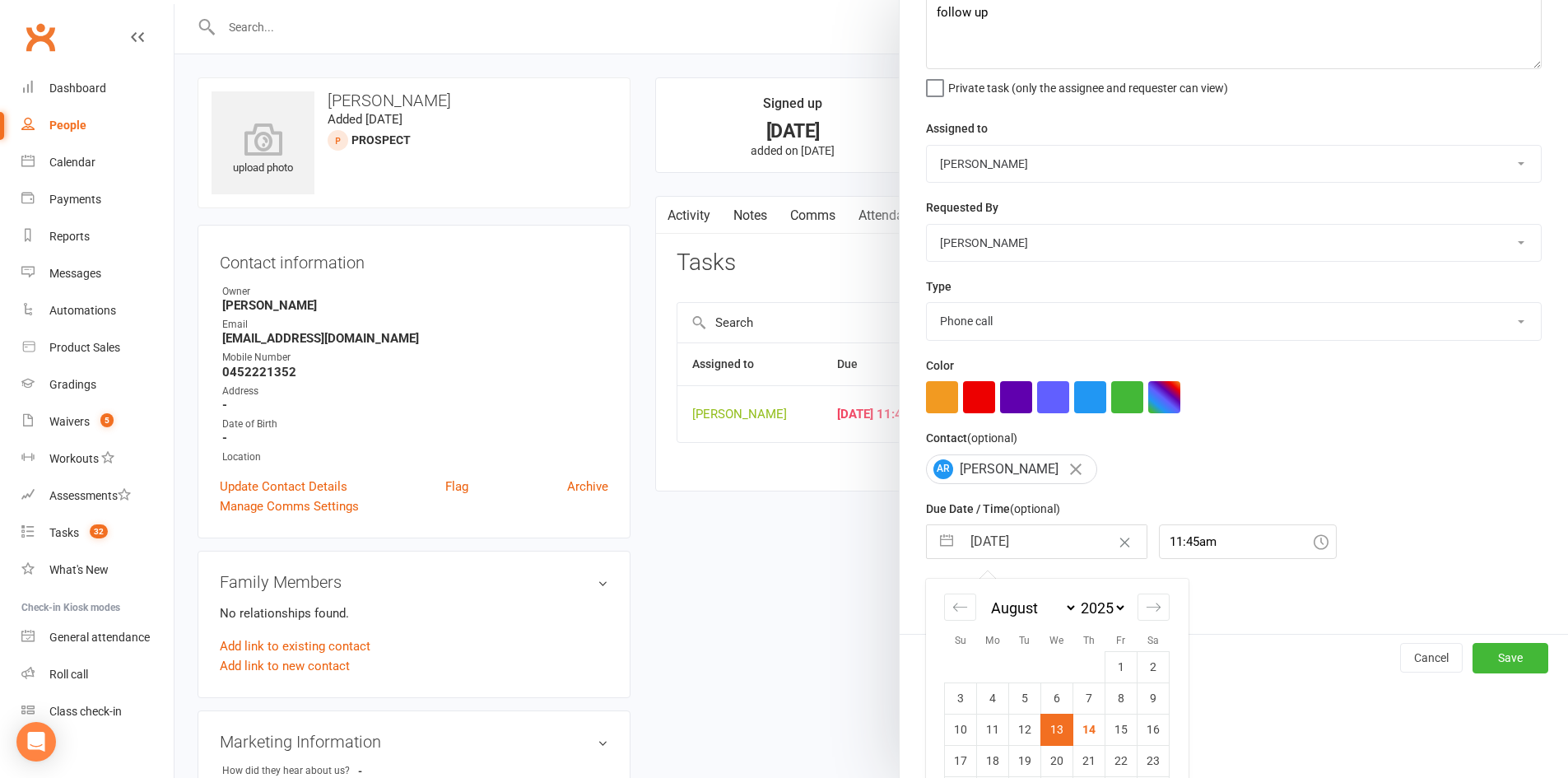
scroll to position [186, 0]
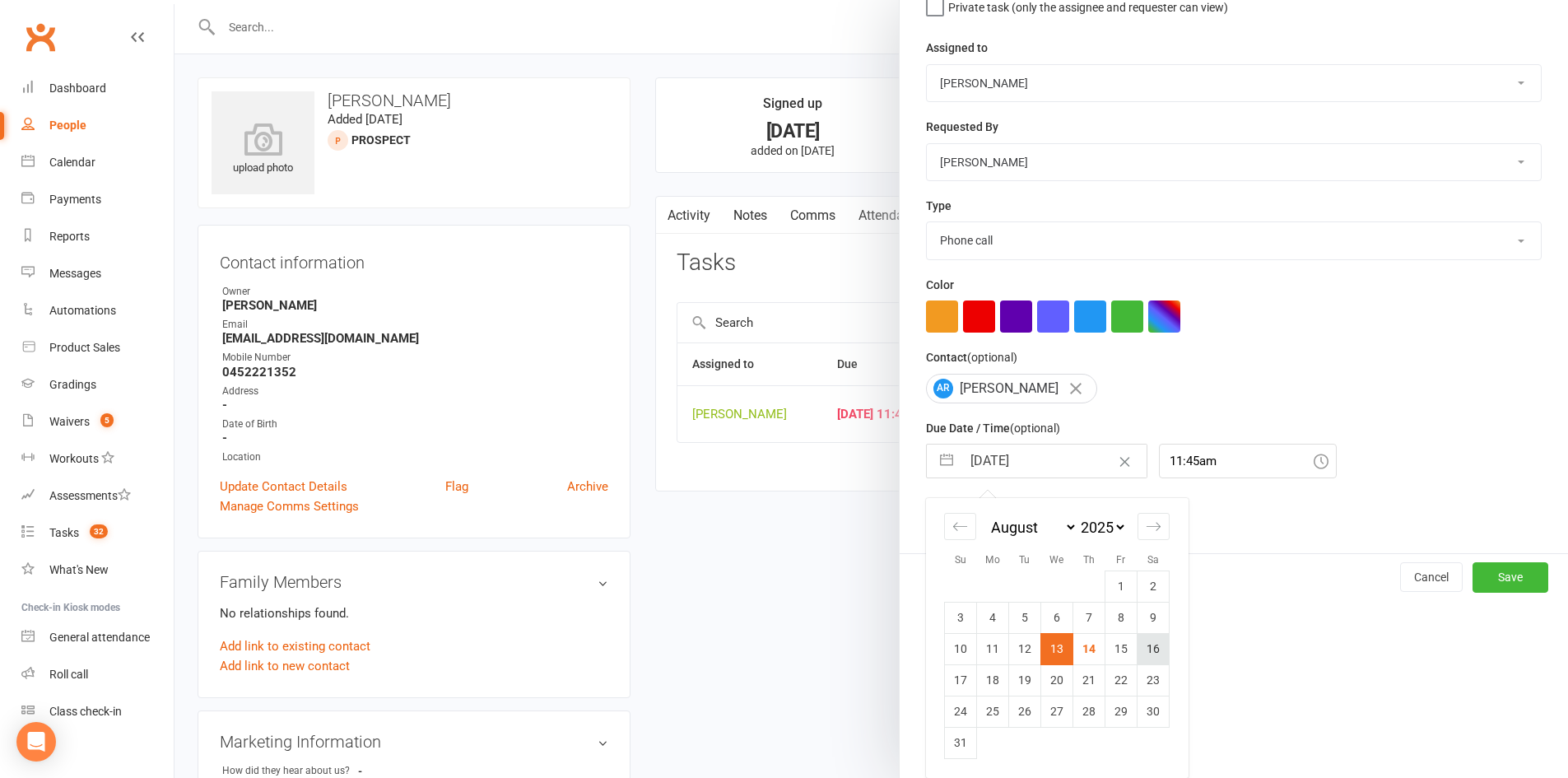
click at [1153, 651] on td "16" at bounding box center [1154, 648] width 32 height 31
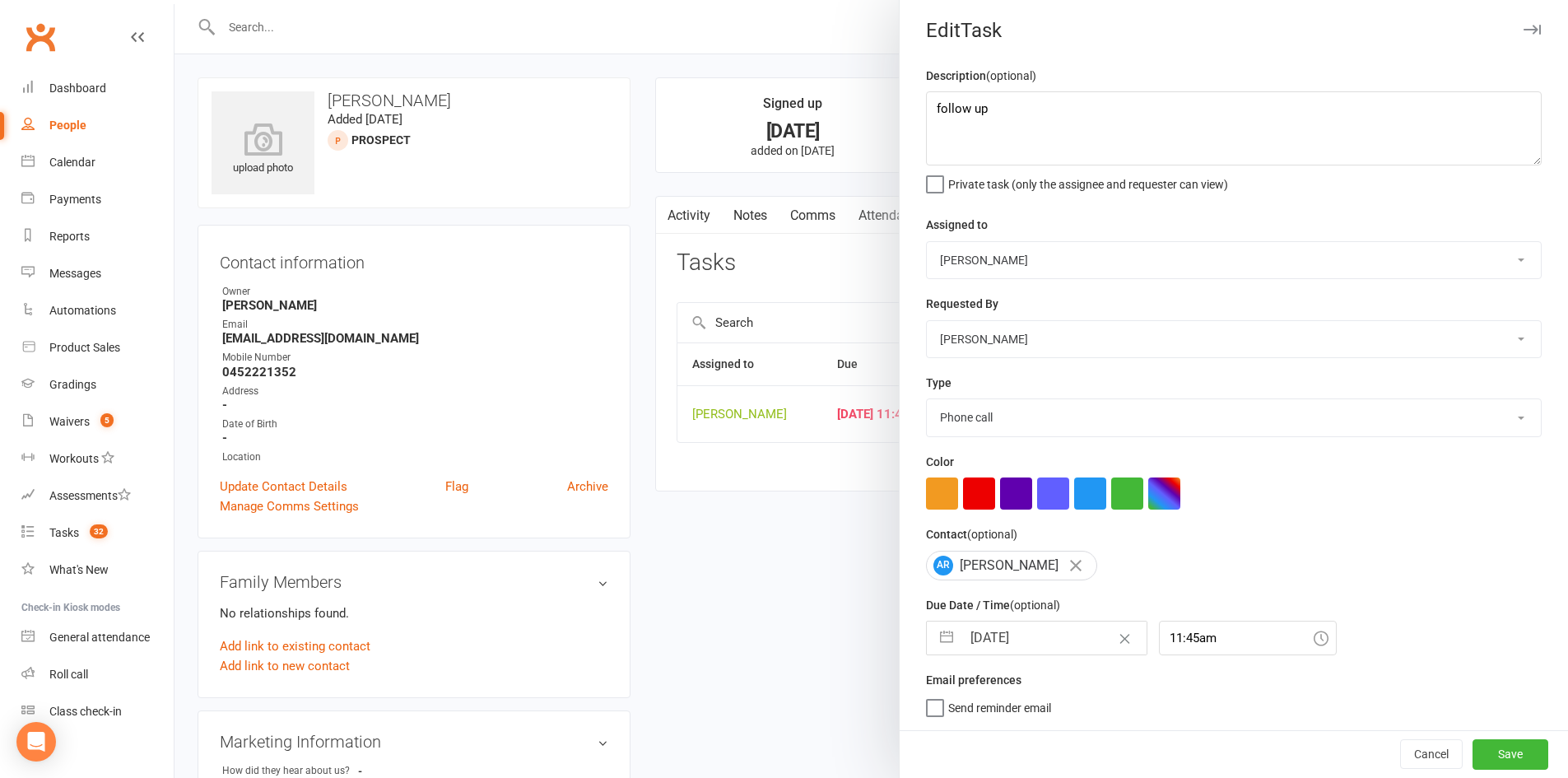
scroll to position [10, 0]
click at [1482, 734] on button "Save" at bounding box center [1511, 753] width 76 height 29
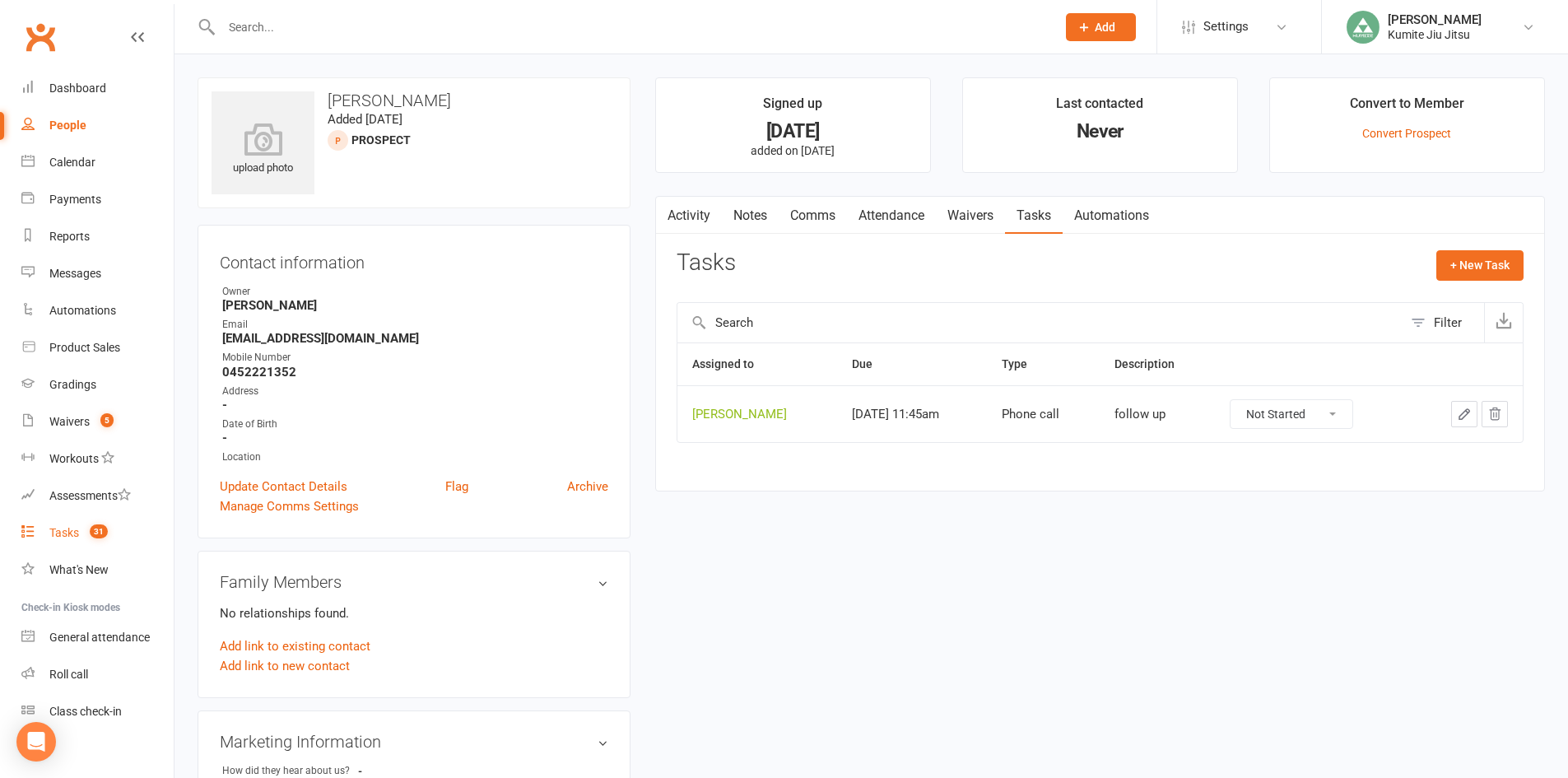
click at [72, 535] on div "Tasks" at bounding box center [64, 533] width 29 height 13
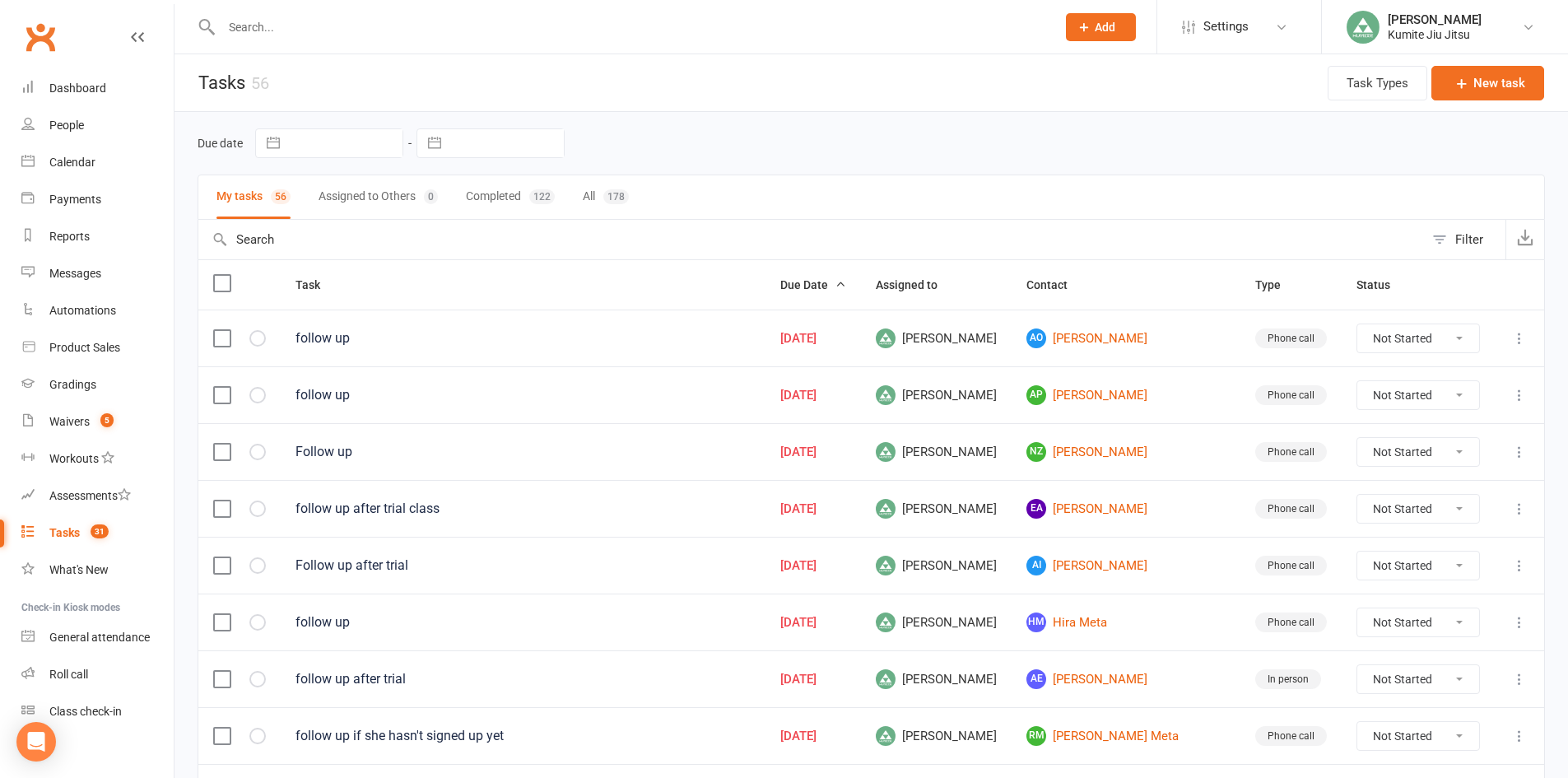
scroll to position [412, 0]
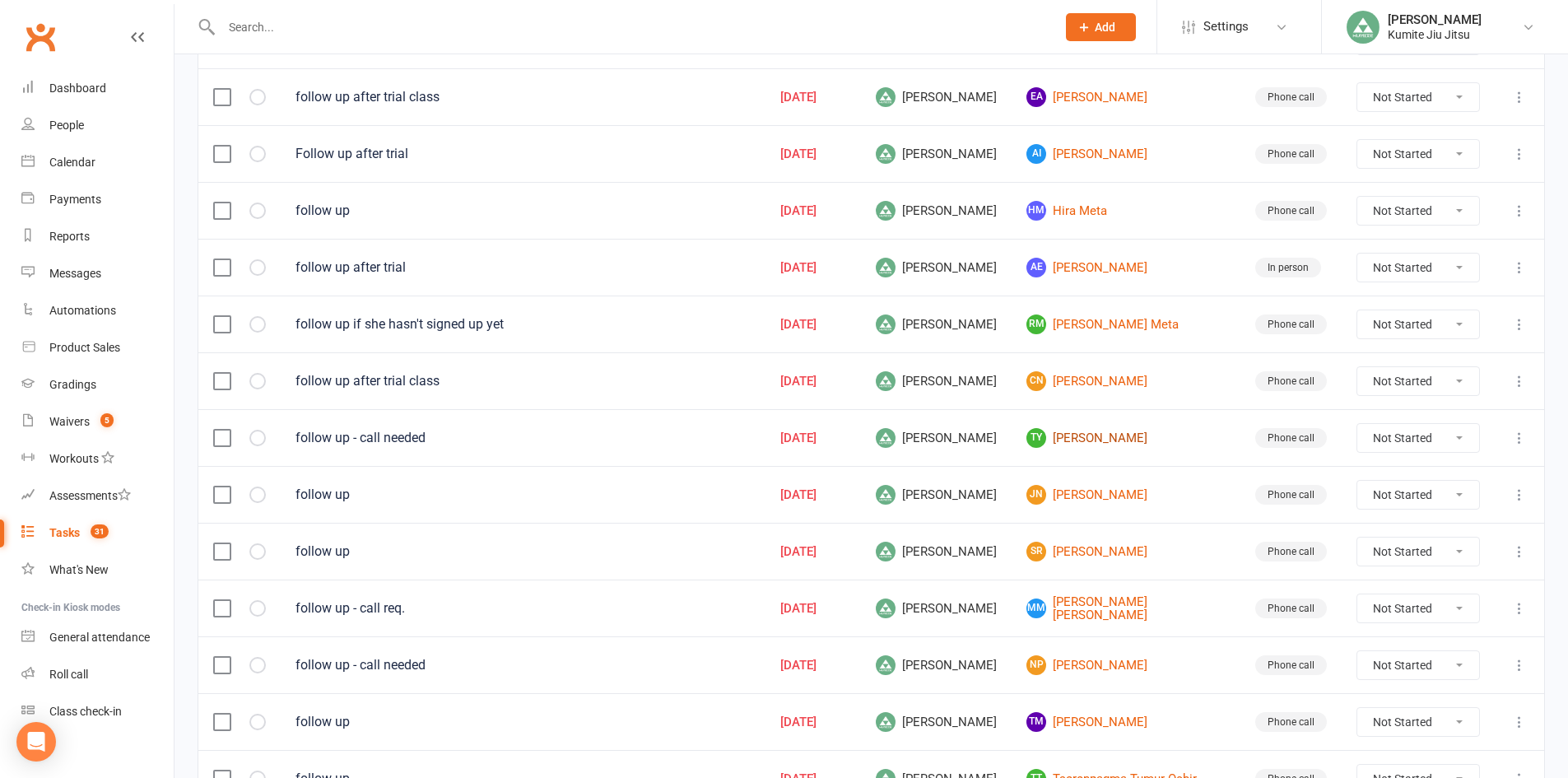
click at [1126, 437] on link "TY Tina Yeboah" at bounding box center [1126, 438] width 199 height 20
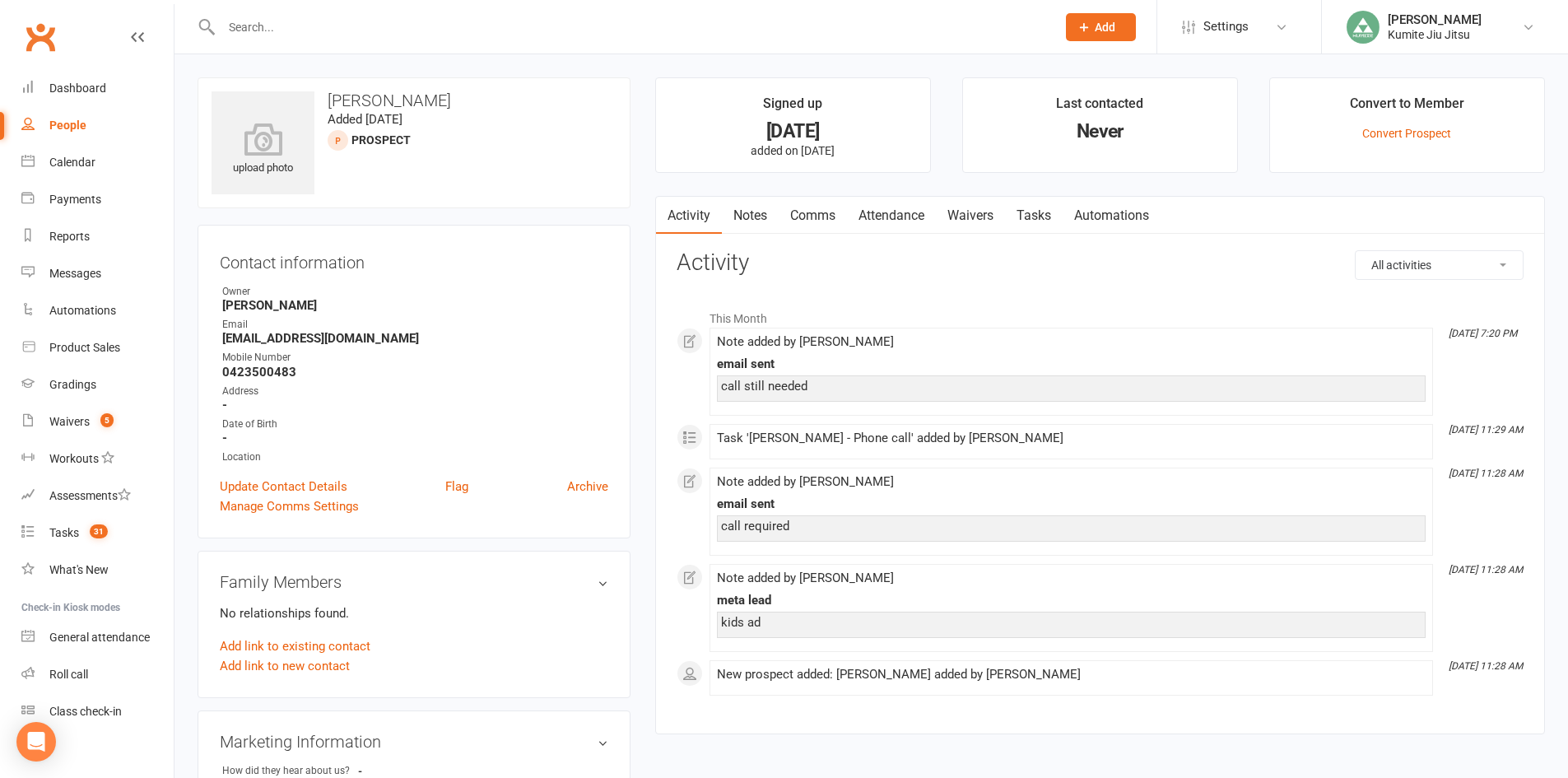
click at [770, 213] on link "Notes" at bounding box center [751, 216] width 57 height 38
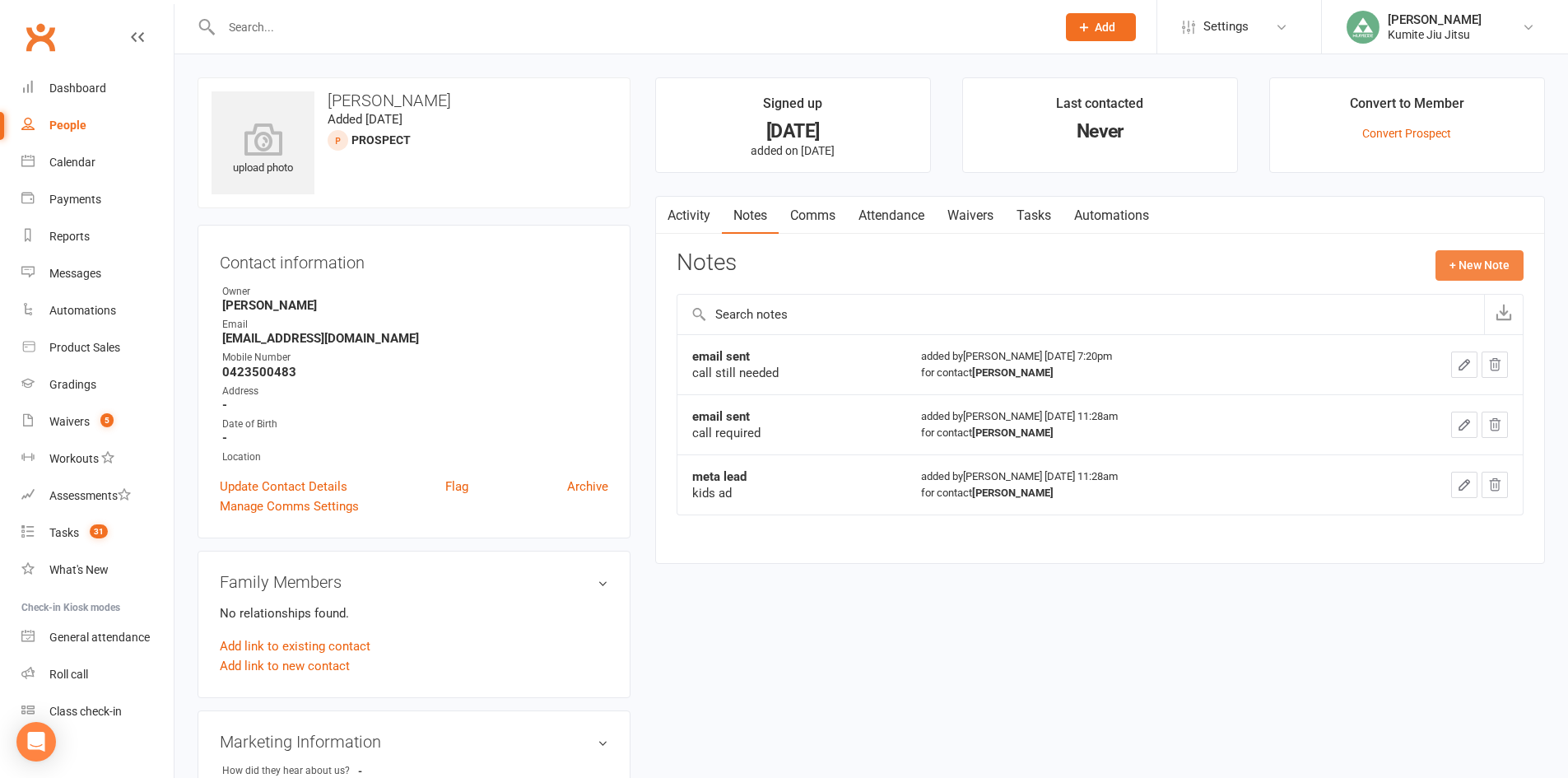
click at [1469, 254] on button "+ New Note" at bounding box center [1480, 264] width 88 height 29
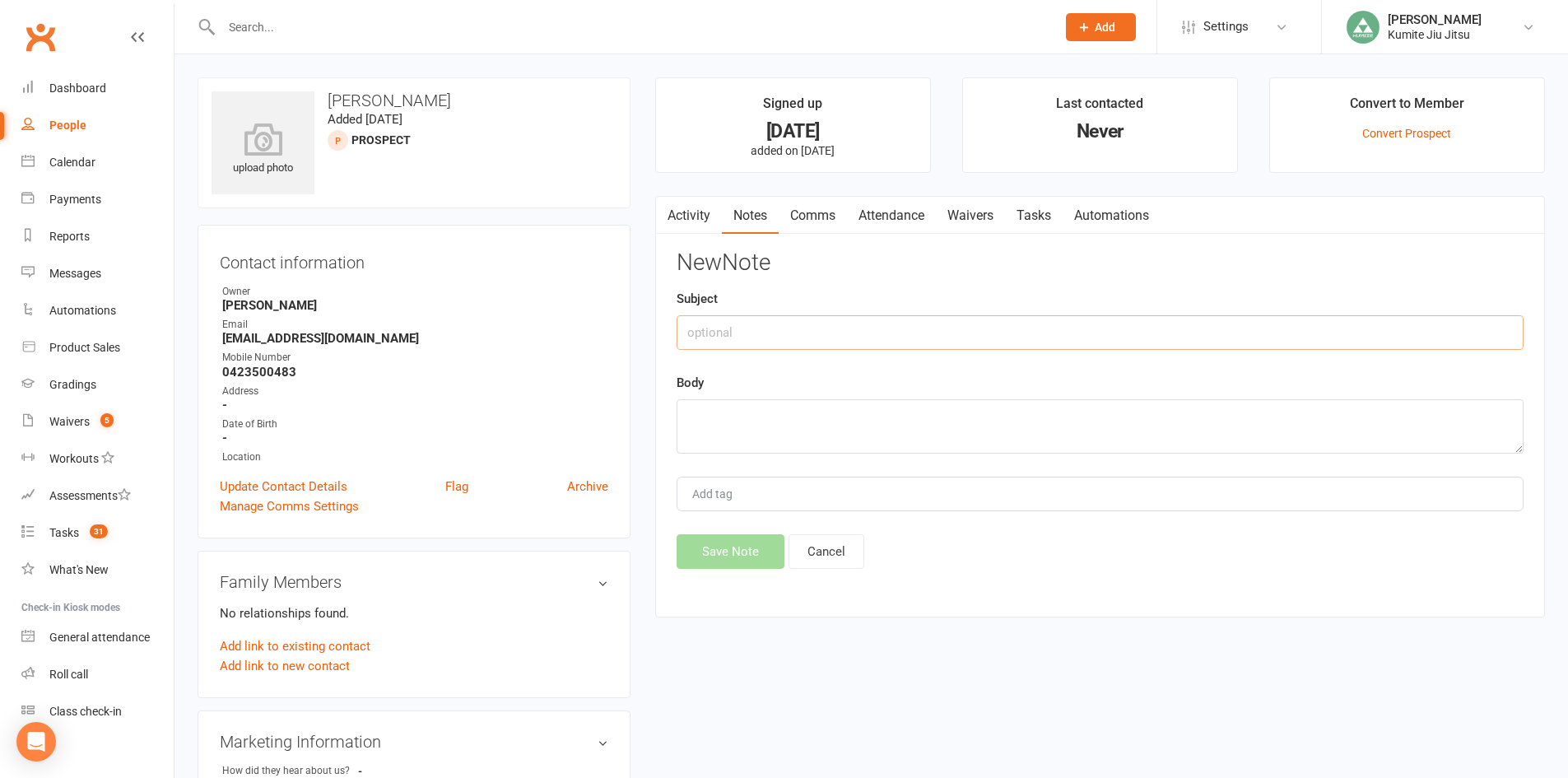
click at [746, 323] on input "text" at bounding box center [1100, 332] width 847 height 34
click at [740, 553] on button "Save Note" at bounding box center [730, 552] width 108 height 34
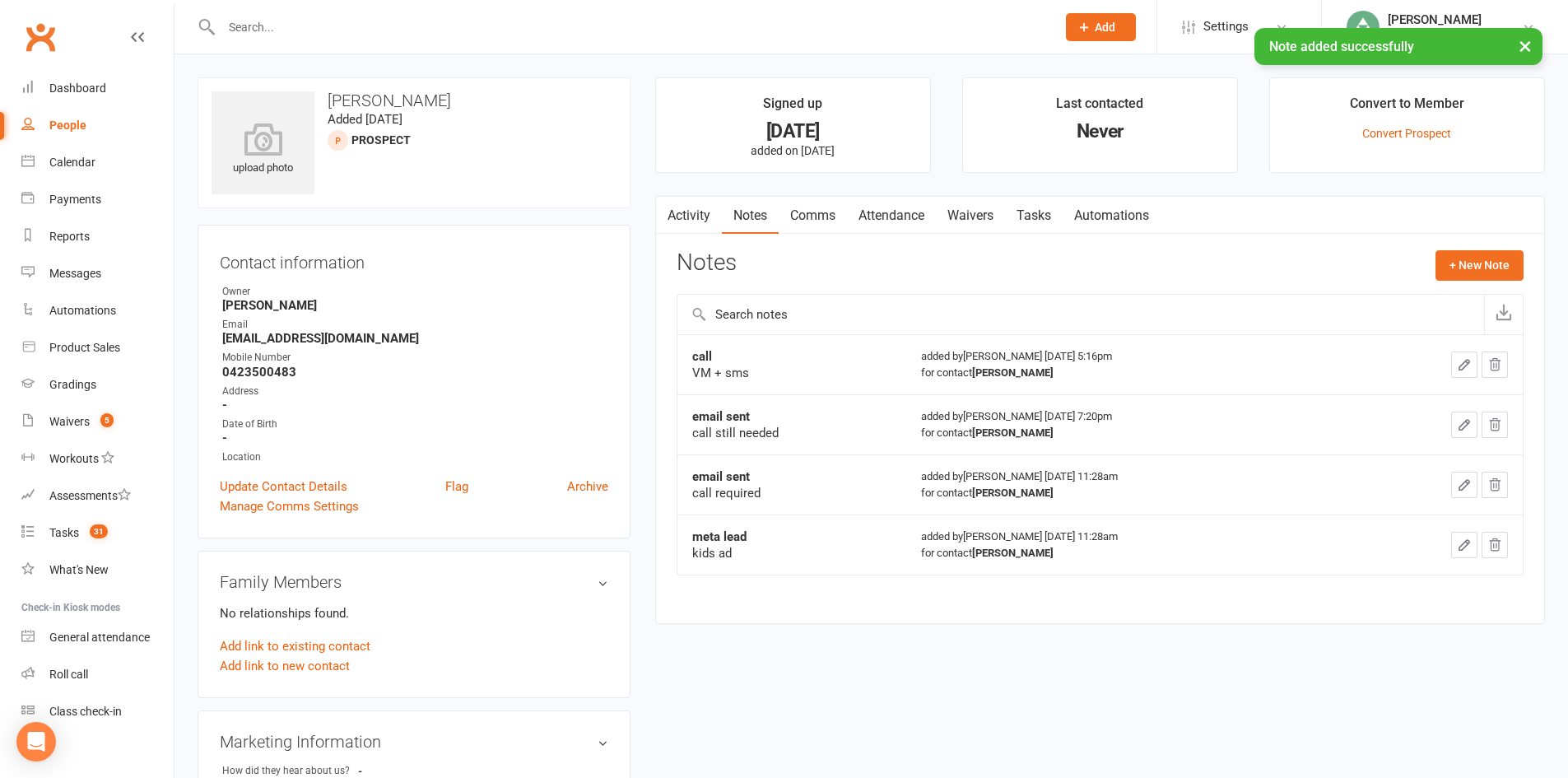
click at [824, 219] on link "Comms" at bounding box center [813, 216] width 69 height 38
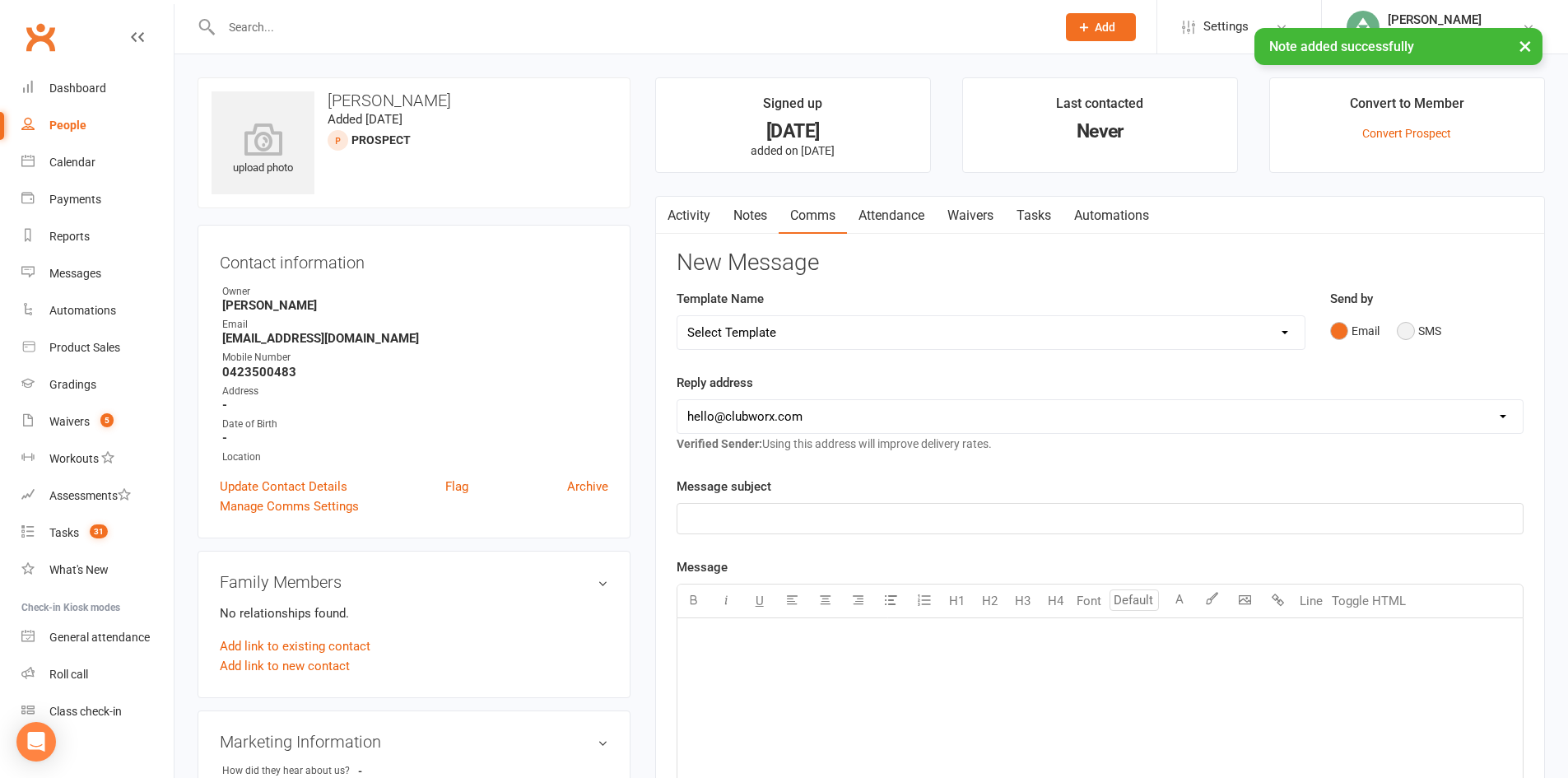
click at [1415, 333] on button "SMS" at bounding box center [1419, 330] width 45 height 31
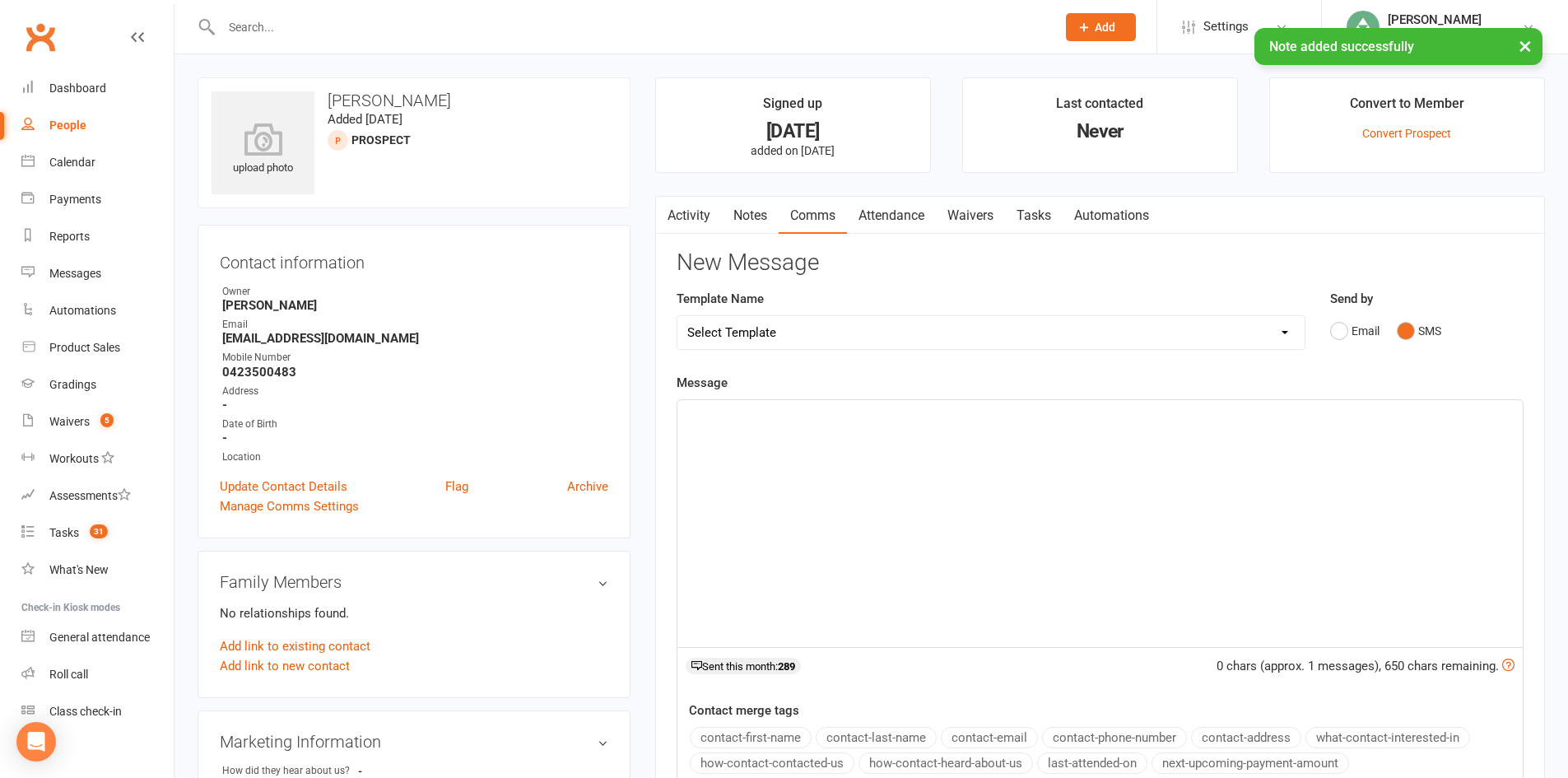
click at [882, 425] on div "﻿" at bounding box center [1100, 524] width 846 height 247
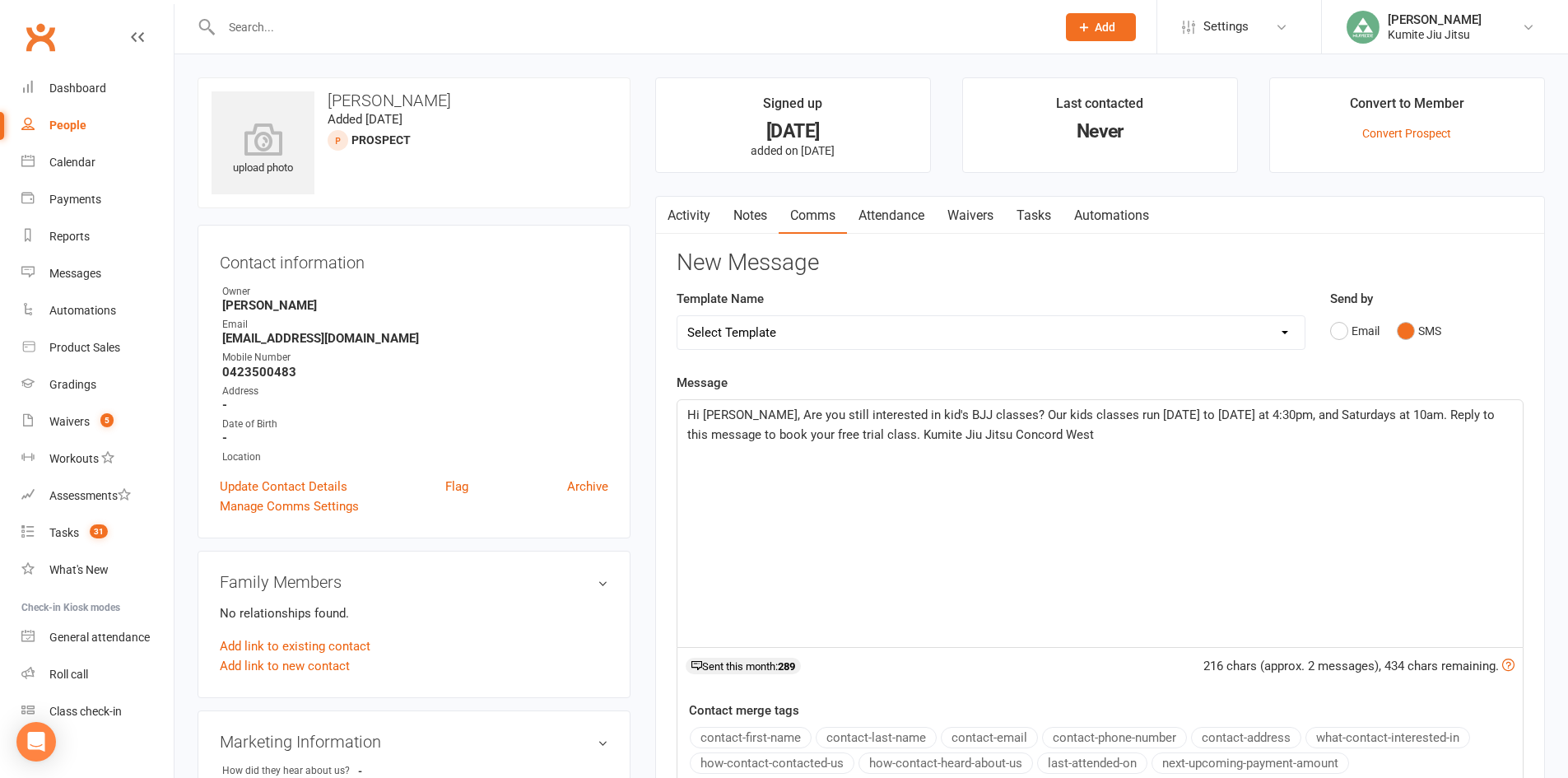
click at [759, 413] on span "Hi Samantha, Are you still interested in kid's BJJ classes? Our kids classes ru…" at bounding box center [1093, 424] width 811 height 34
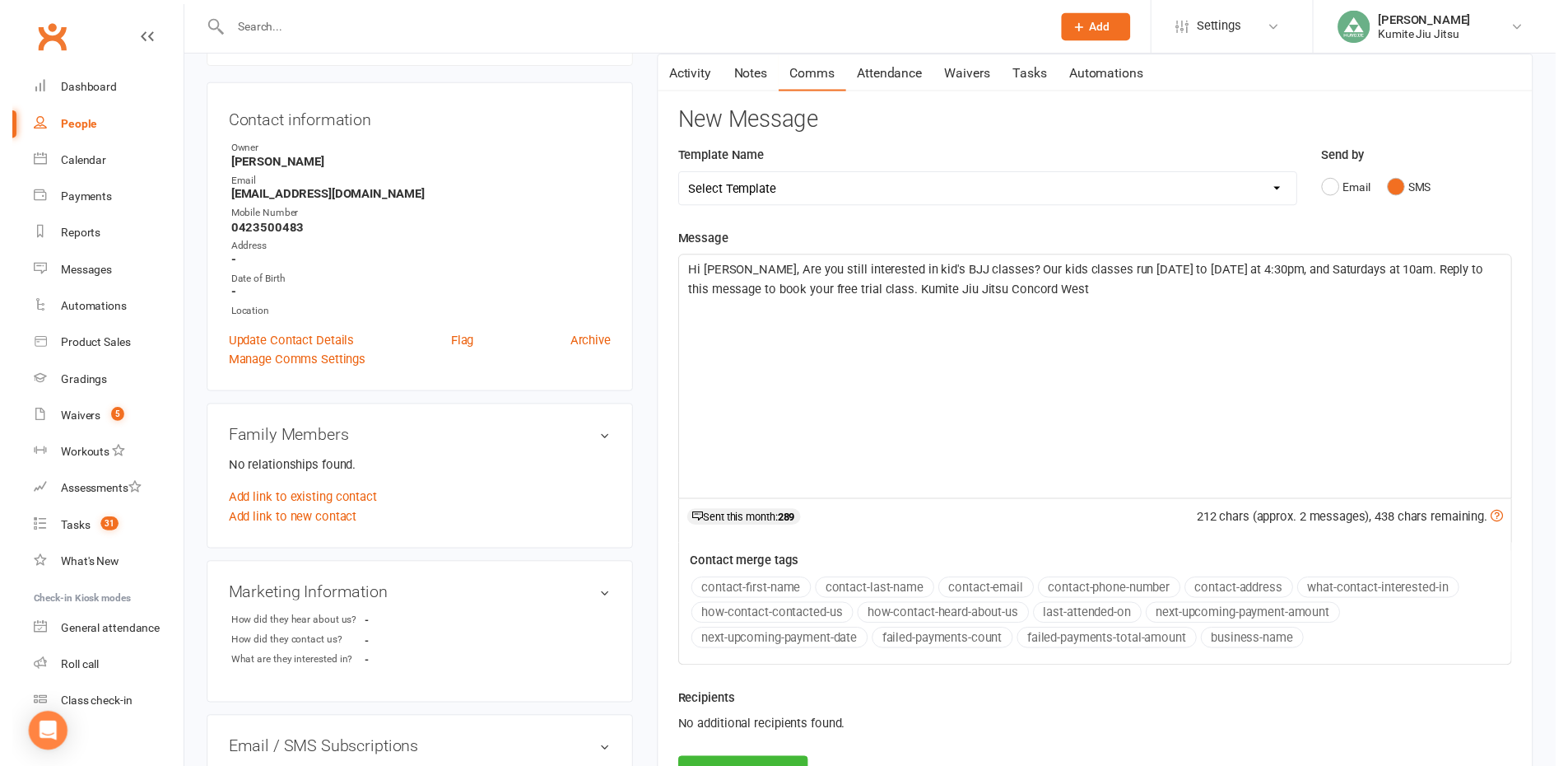
scroll to position [329, 0]
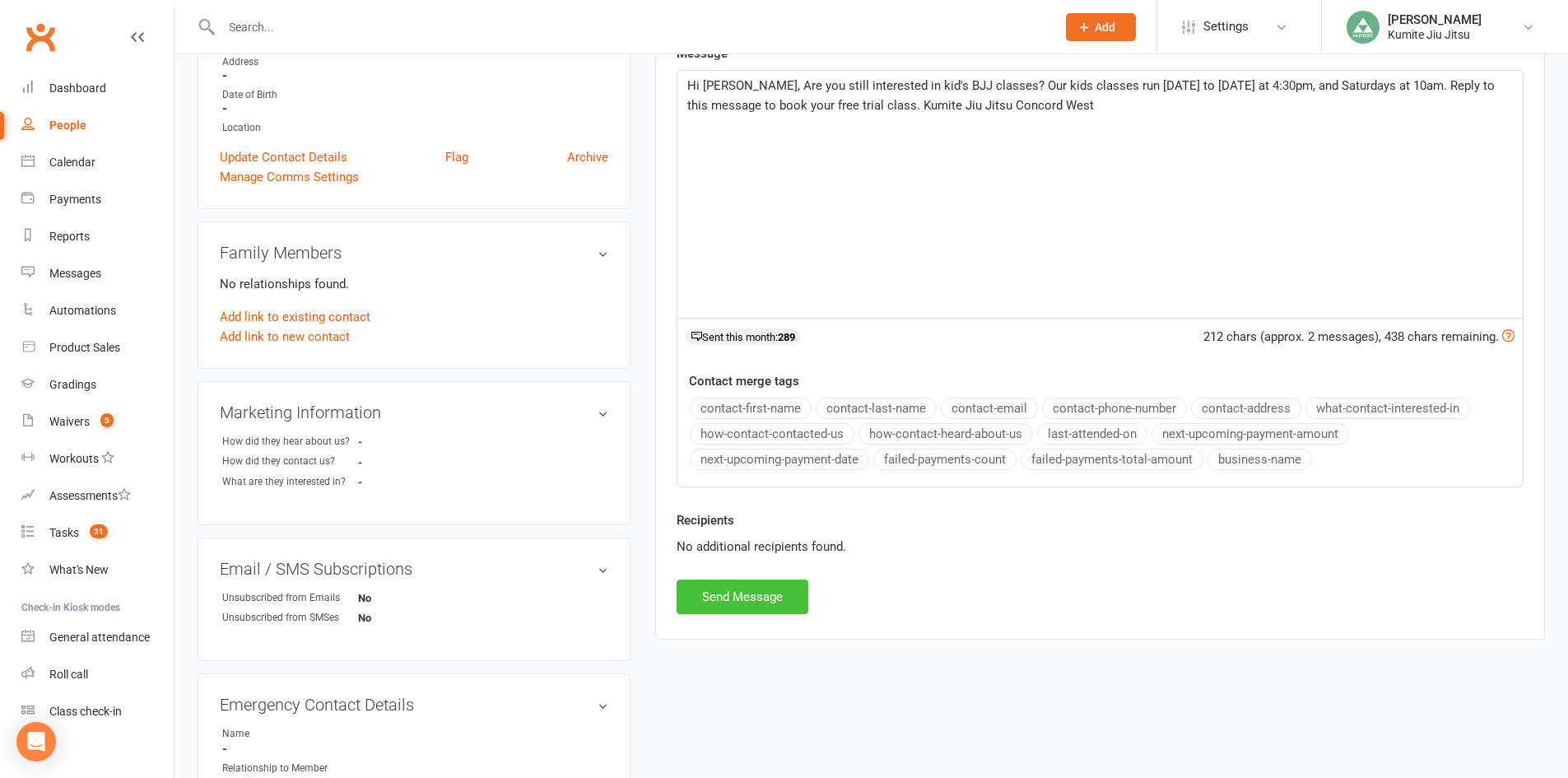
click at [773, 595] on button "Send Message" at bounding box center [742, 596] width 131 height 34
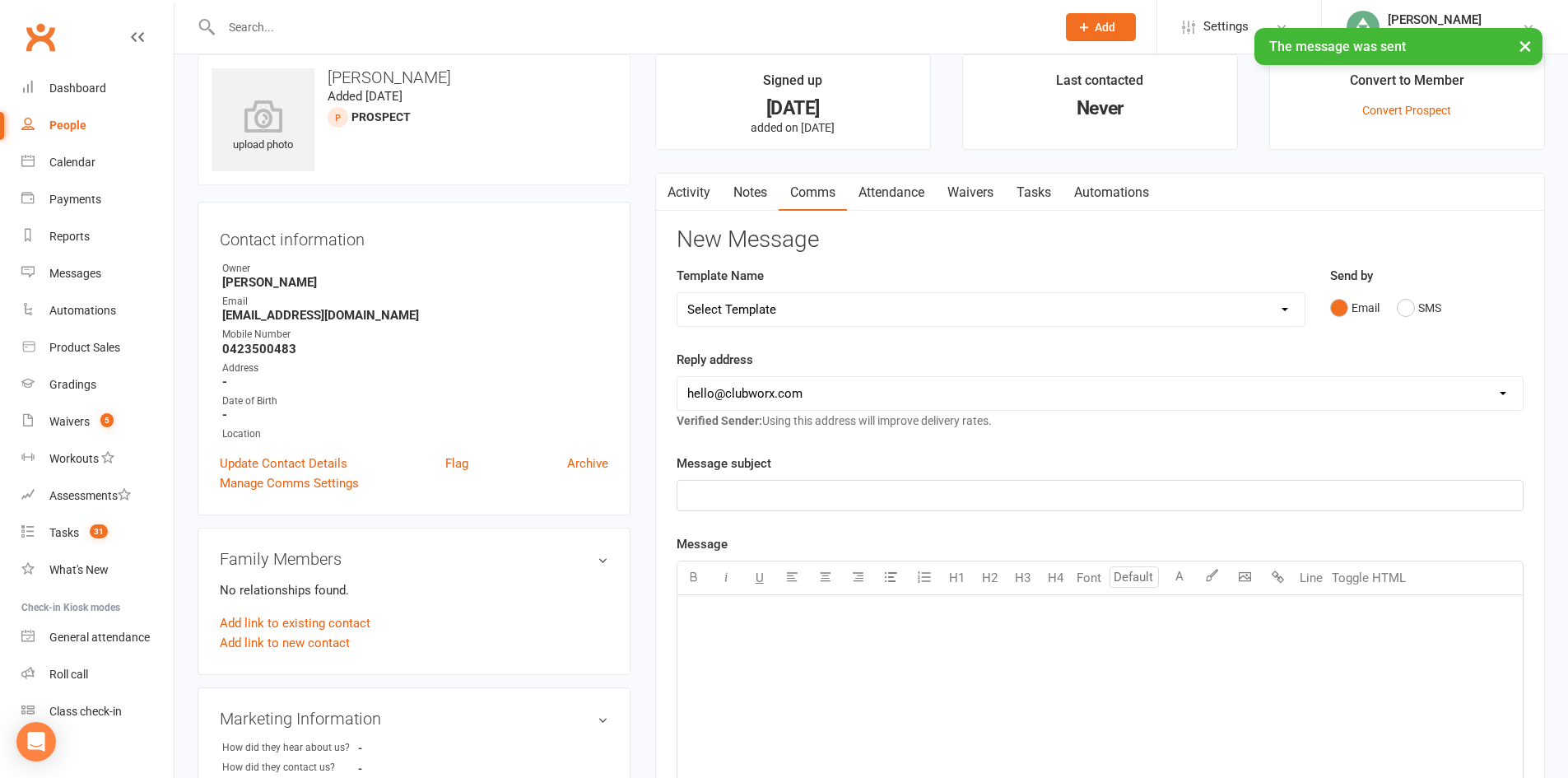
scroll to position [0, 0]
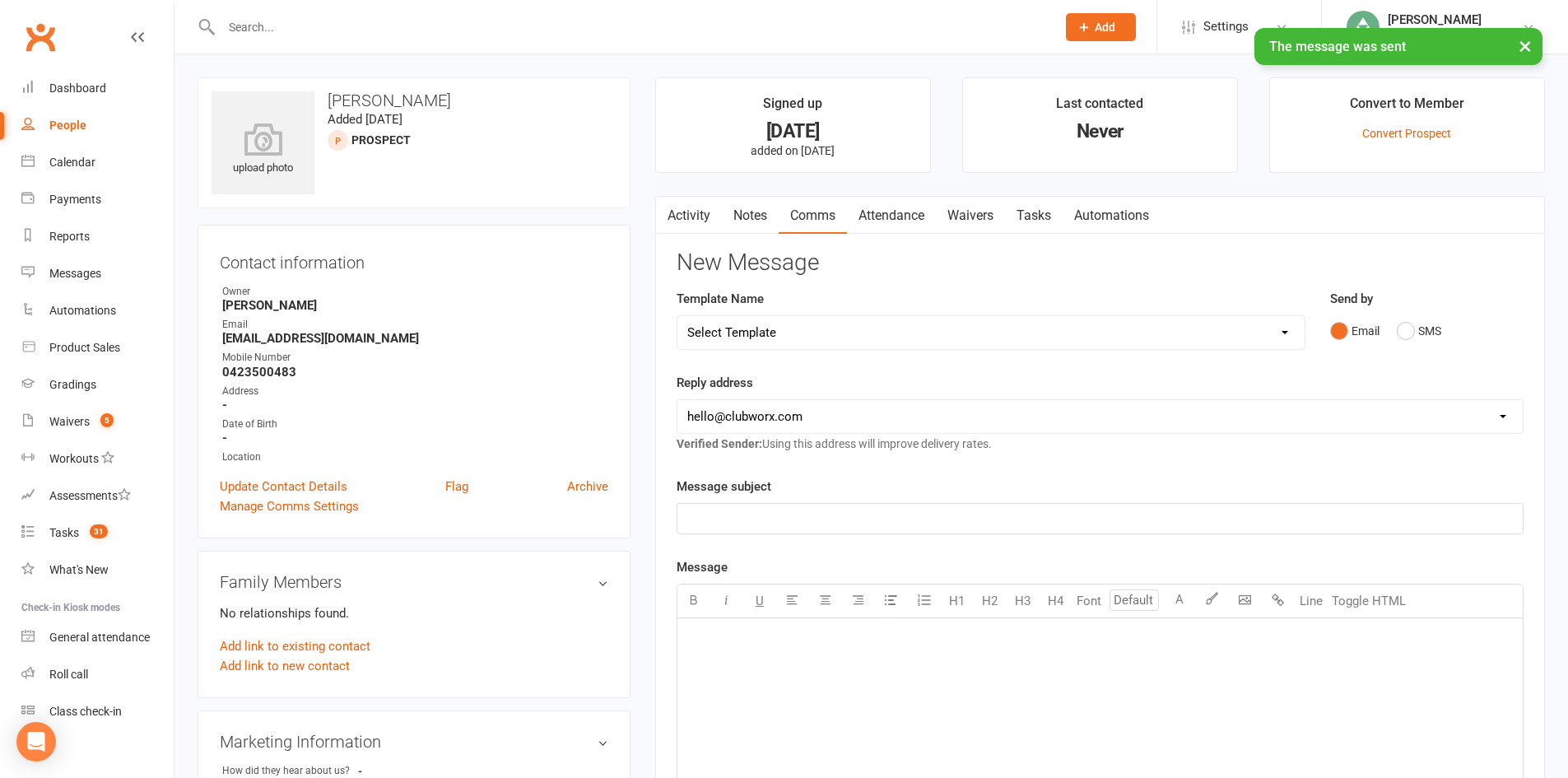
click at [742, 204] on link "Notes" at bounding box center [751, 216] width 57 height 38
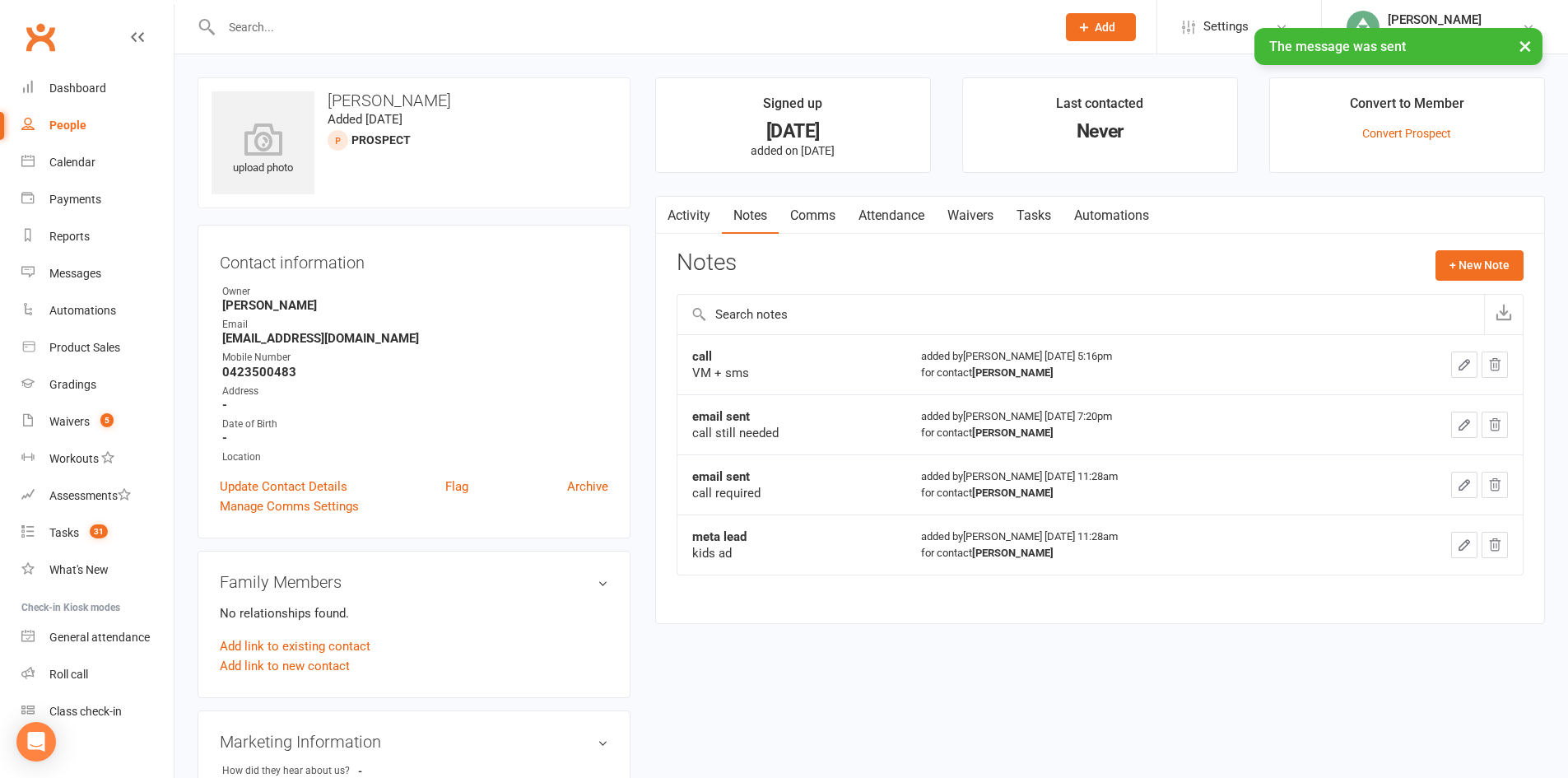
click at [1040, 209] on link "Tasks" at bounding box center [1034, 216] width 58 height 38
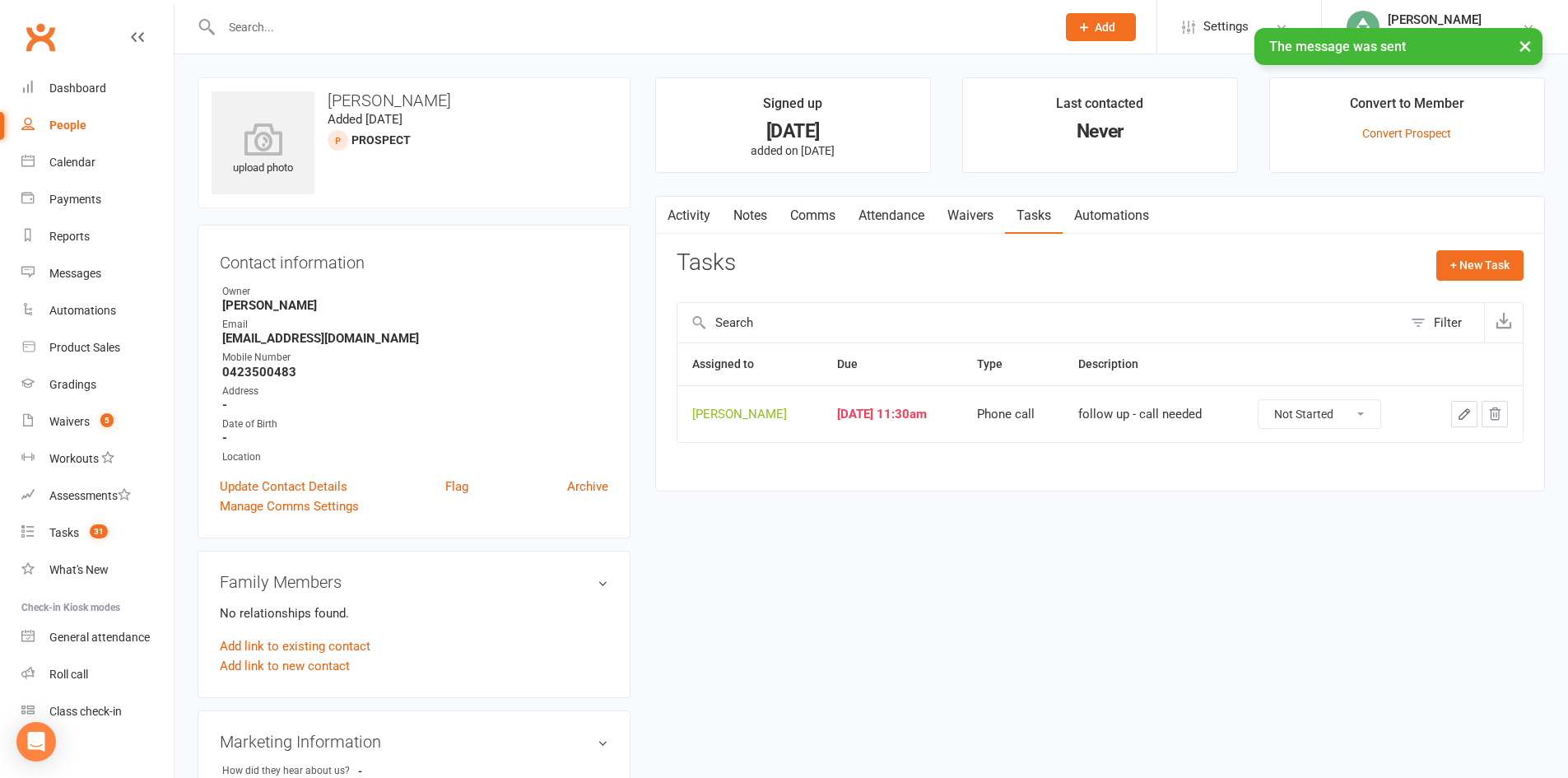
click at [1462, 411] on icon "button" at bounding box center [1465, 414] width 15 height 15
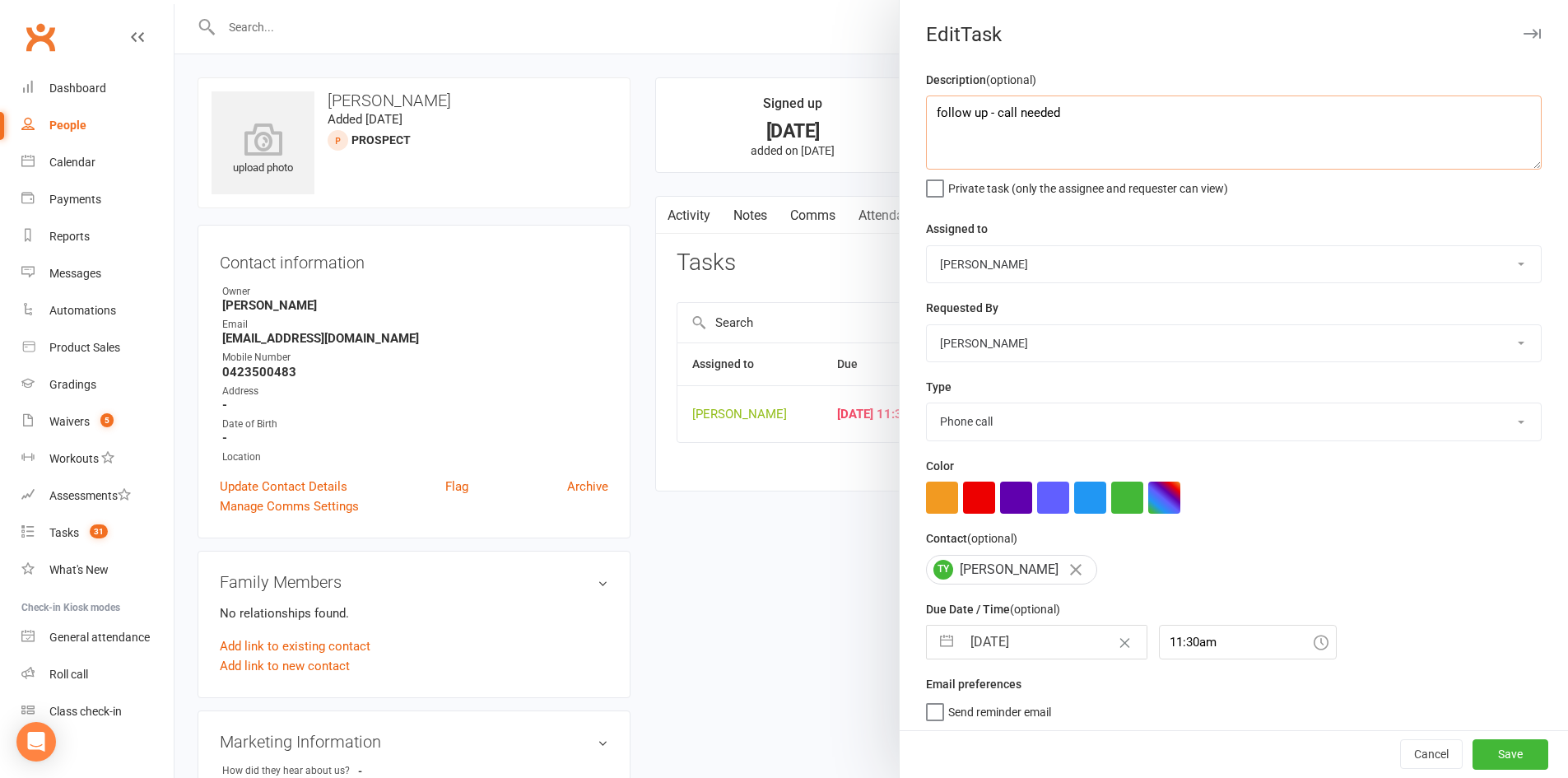
drag, startPoint x: 1076, startPoint y: 107, endPoint x: 981, endPoint y: 110, distance: 95.0
click at [981, 110] on textarea "follow up - call needed" at bounding box center [1233, 132] width 616 height 74
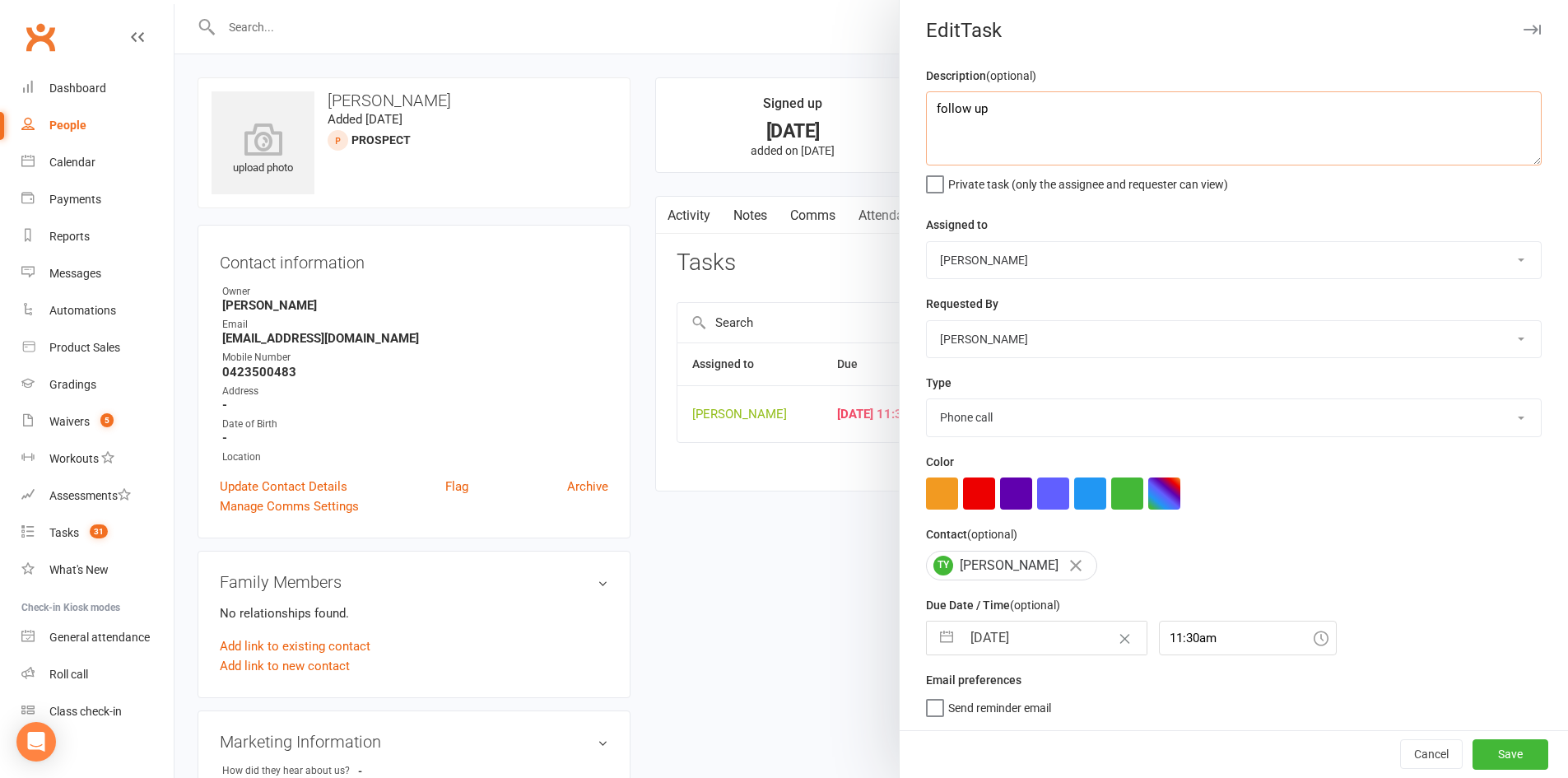
scroll to position [10, 0]
click at [944, 637] on button "button" at bounding box center [947, 637] width 29 height 33
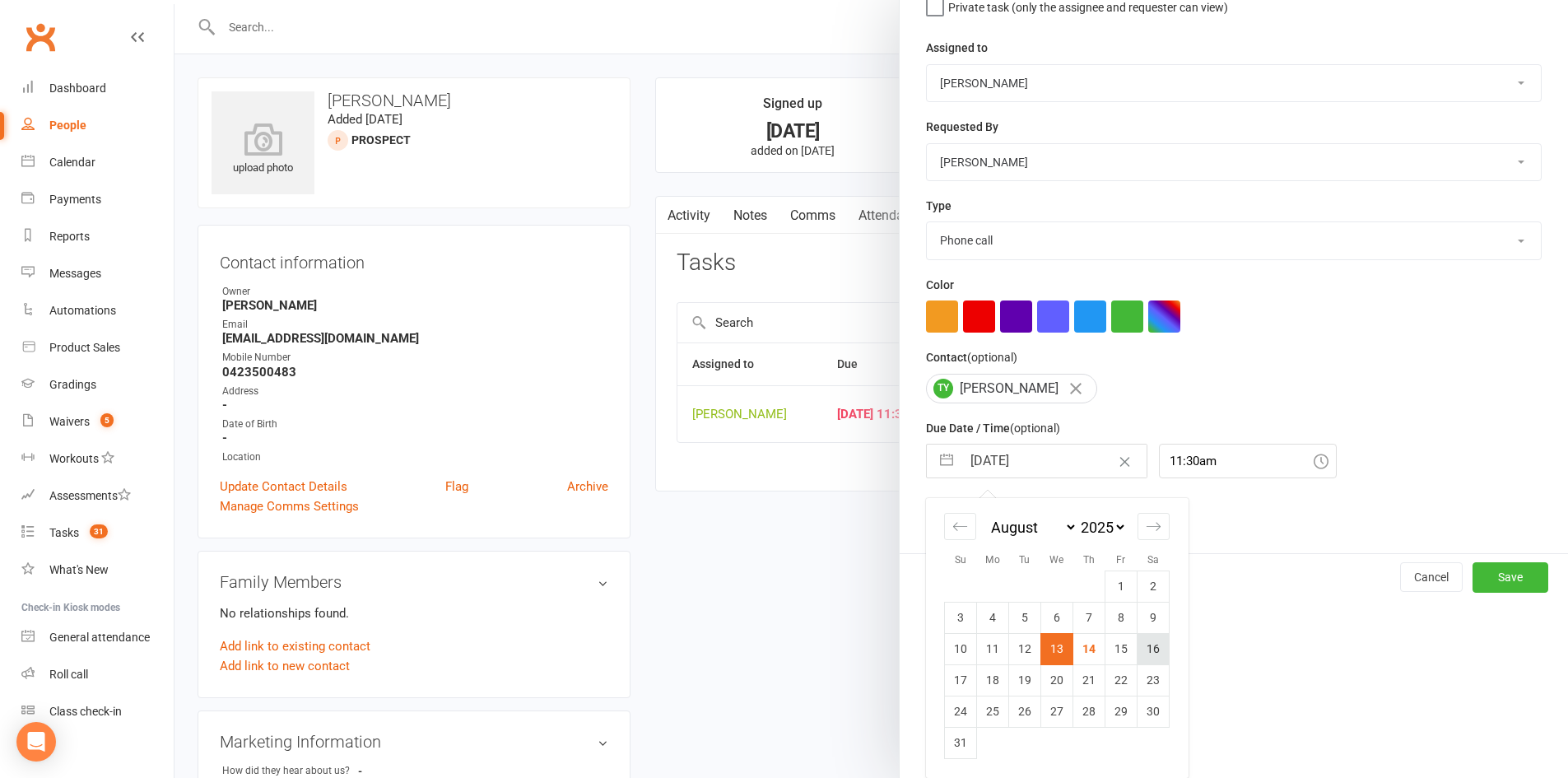
click at [1149, 653] on td "16" at bounding box center [1154, 648] width 32 height 31
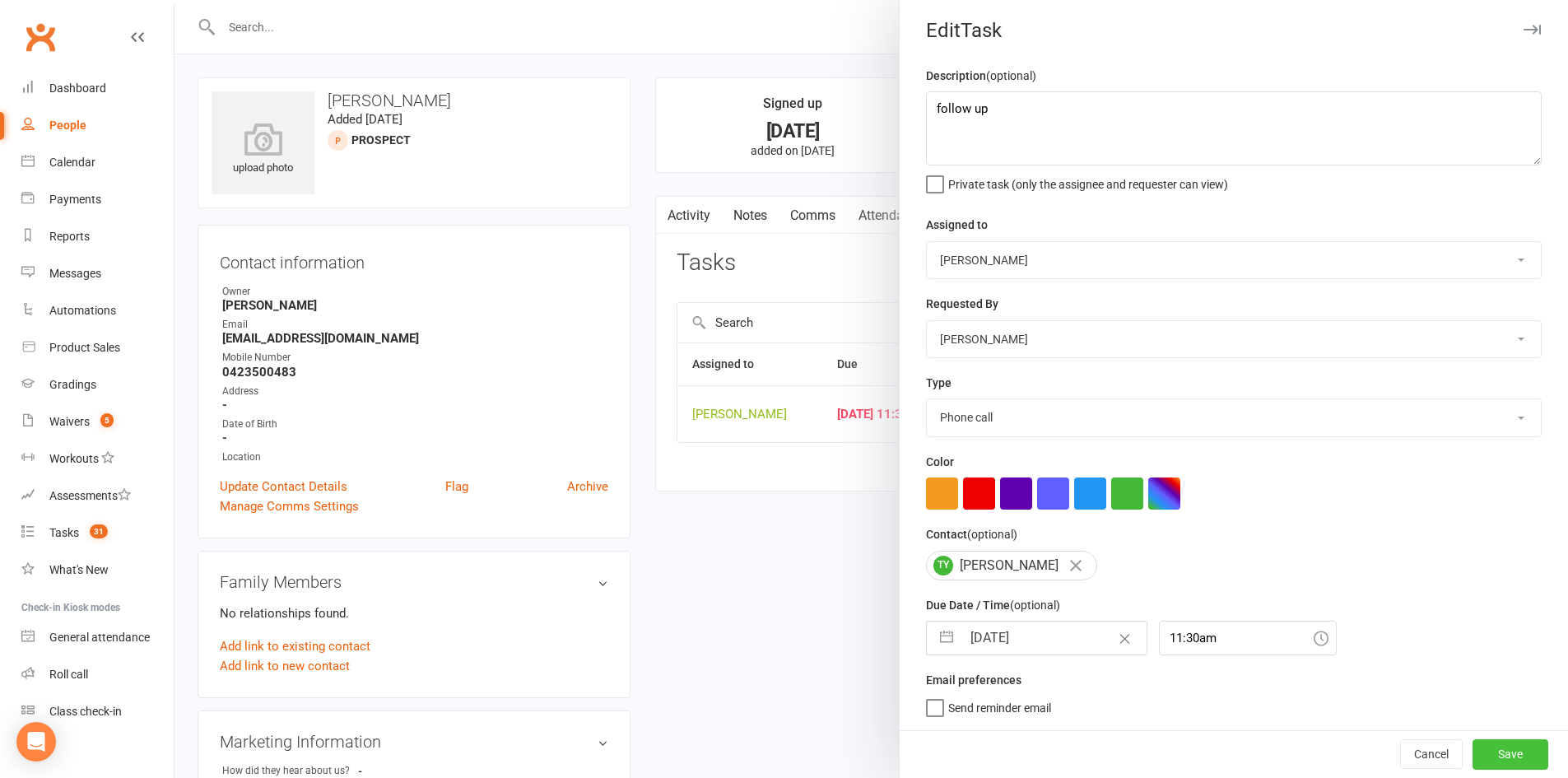
click at [1481, 734] on button "Save" at bounding box center [1511, 753] width 76 height 29
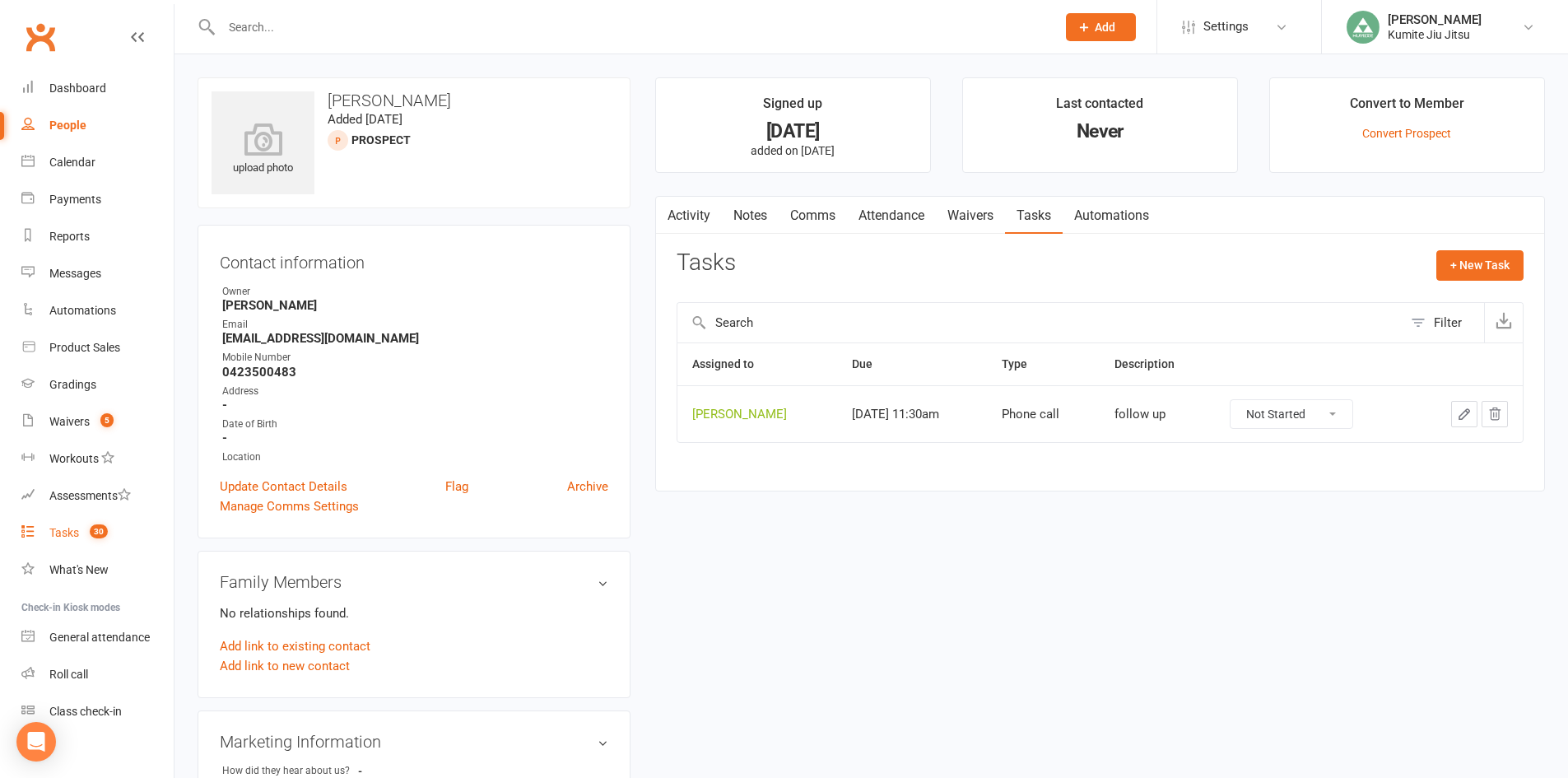
click at [88, 540] on link "Tasks 30" at bounding box center [97, 533] width 152 height 37
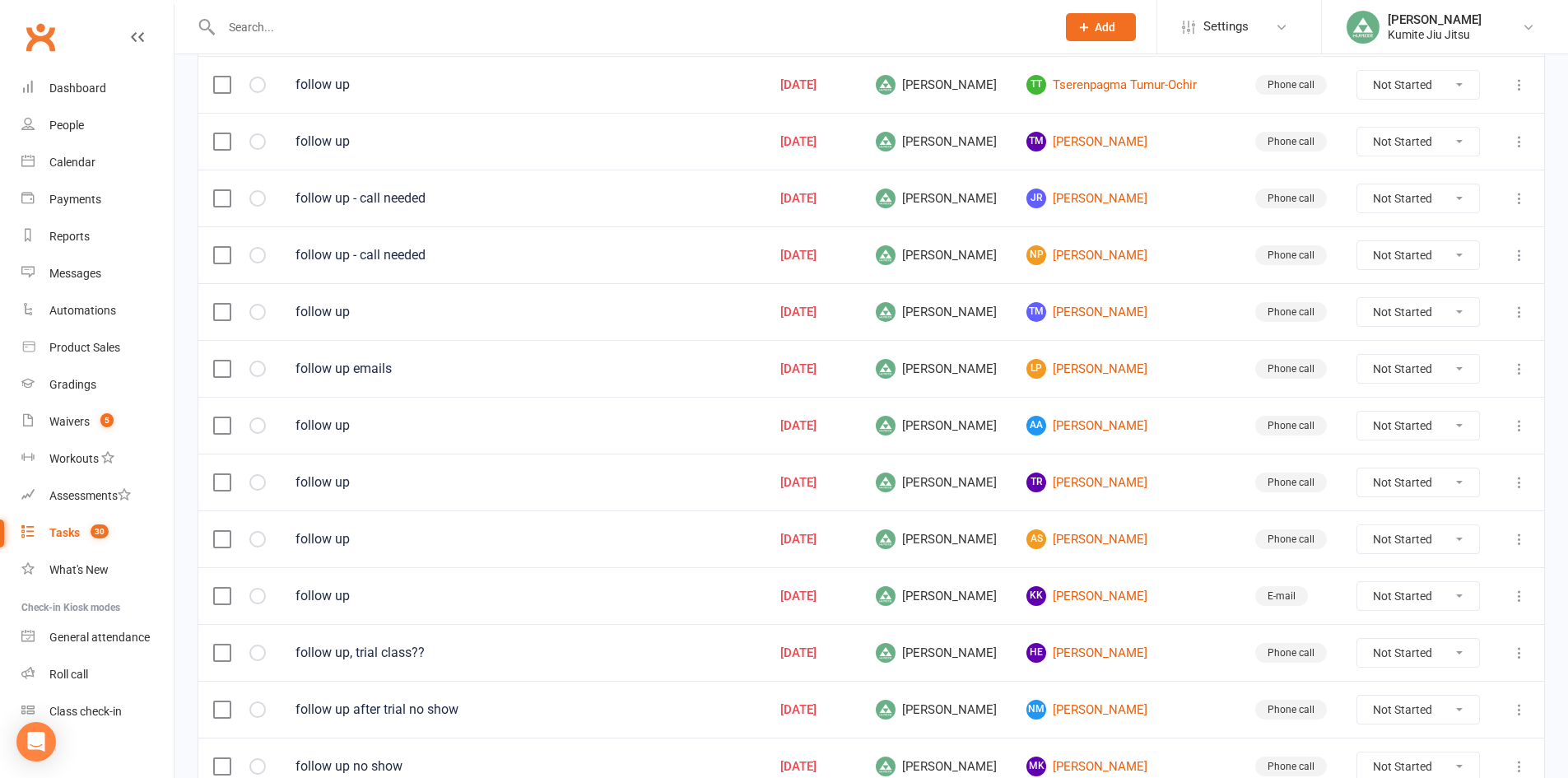
scroll to position [909, 0]
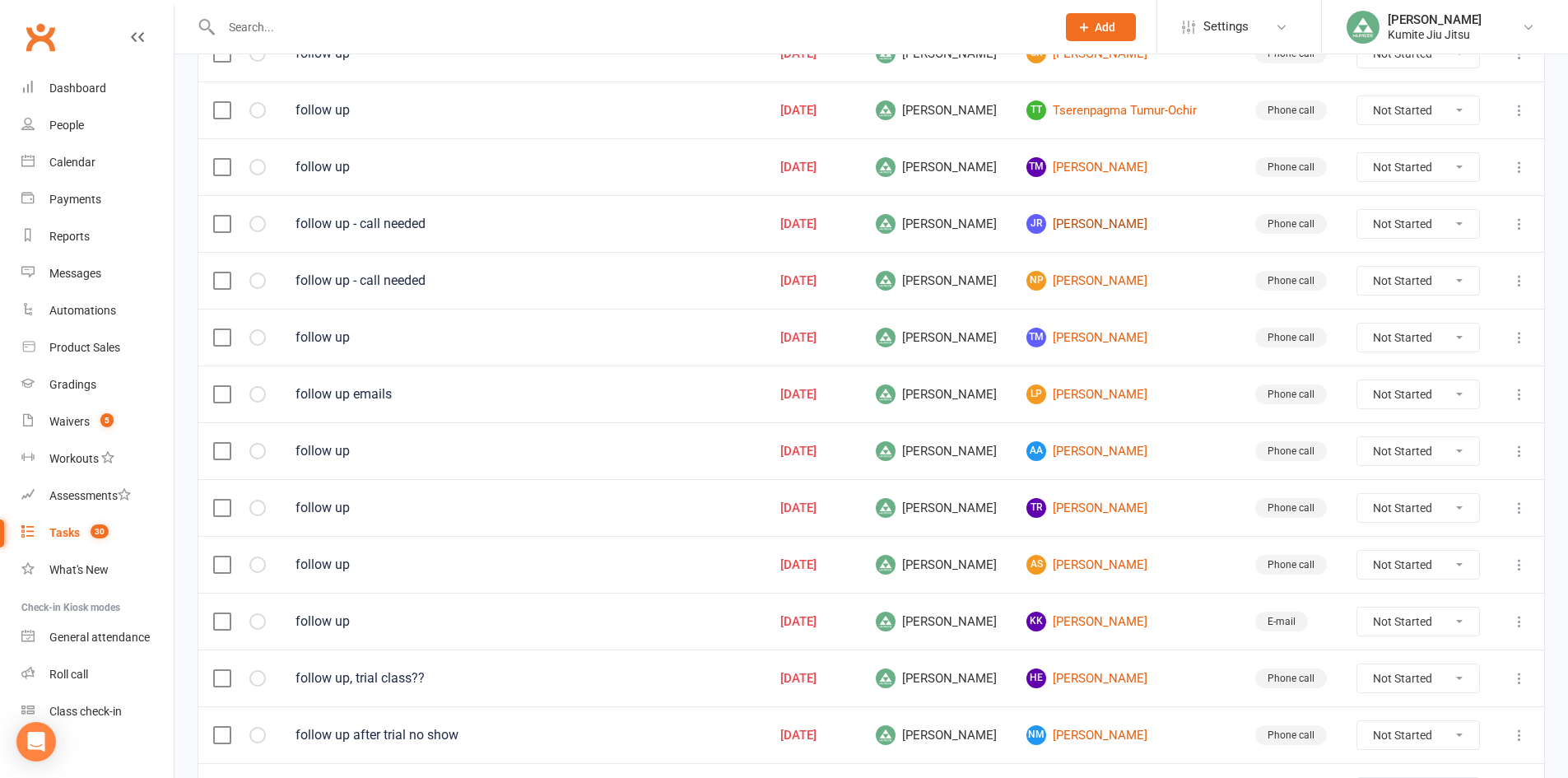
click at [1127, 226] on link "JR Josie Ristevski" at bounding box center [1126, 224] width 199 height 20
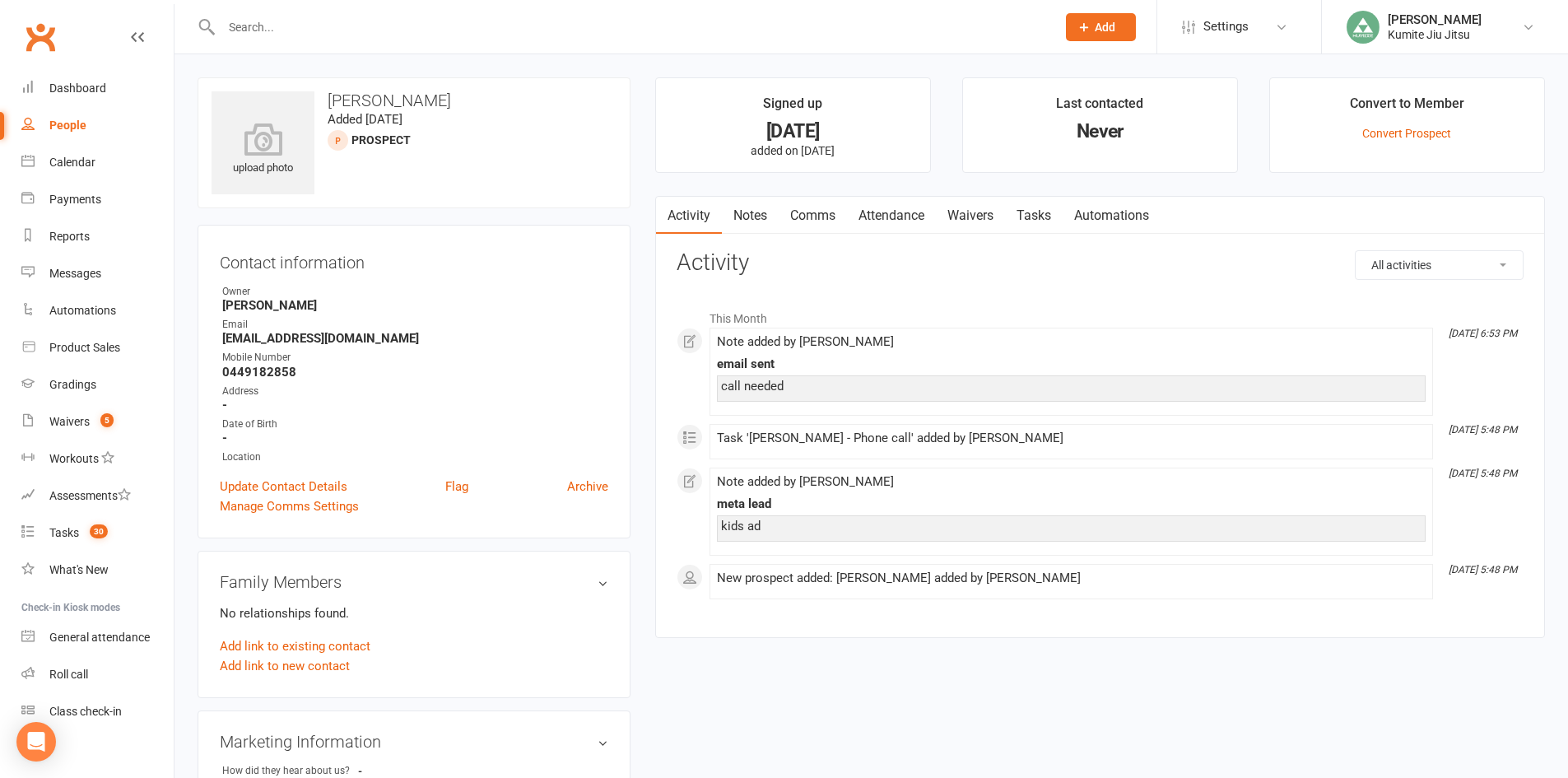
click at [748, 217] on link "Notes" at bounding box center [751, 216] width 57 height 38
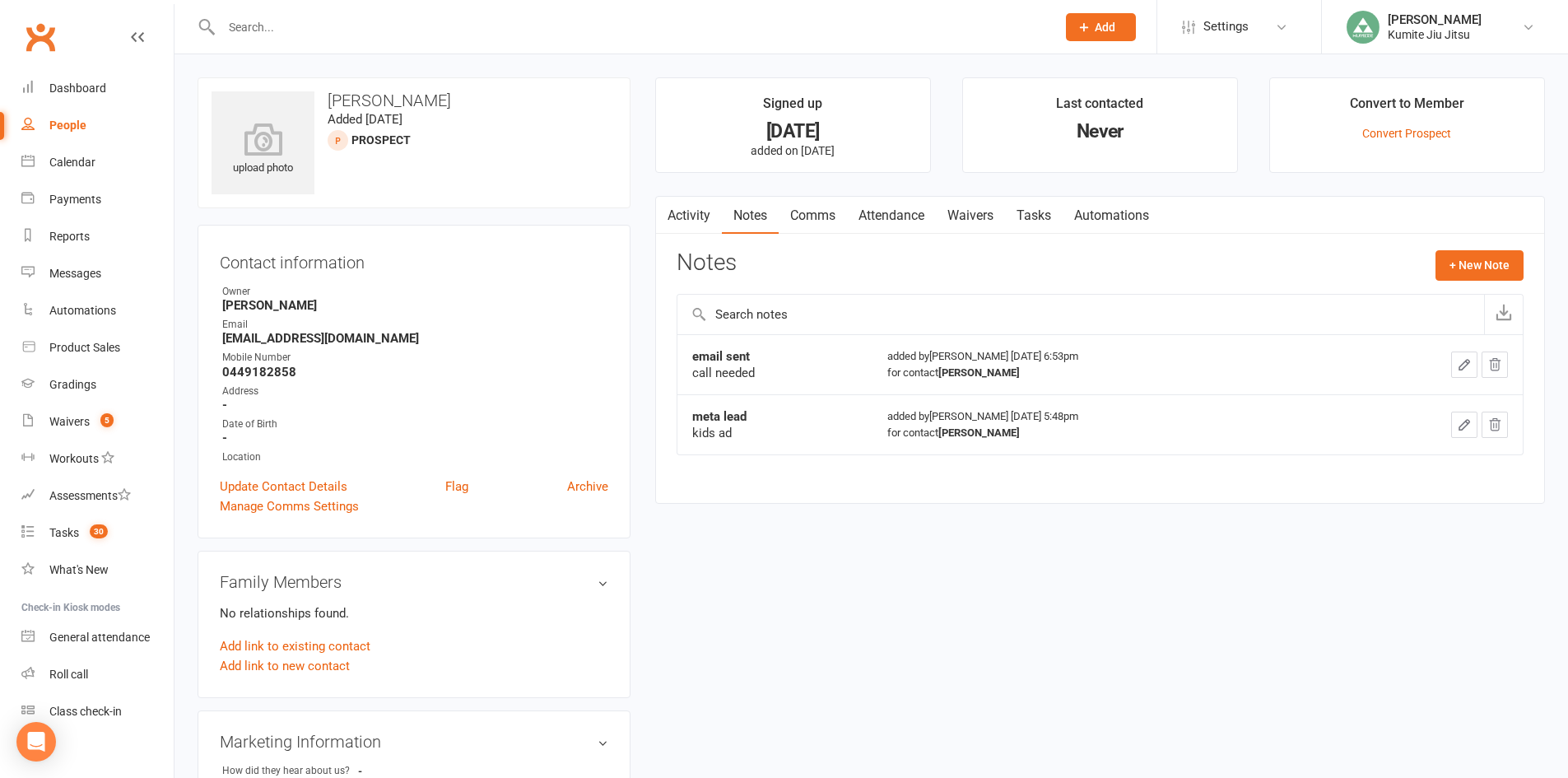
drag, startPoint x: 742, startPoint y: 218, endPoint x: 1222, endPoint y: 490, distance: 551.7
click at [1223, 497] on div "Activity Notes Comms Attendance Waivers Tasks Automations Notes + New Note emai…" at bounding box center [1100, 350] width 890 height 308
click at [1480, 265] on button "+ New Note" at bounding box center [1480, 264] width 88 height 29
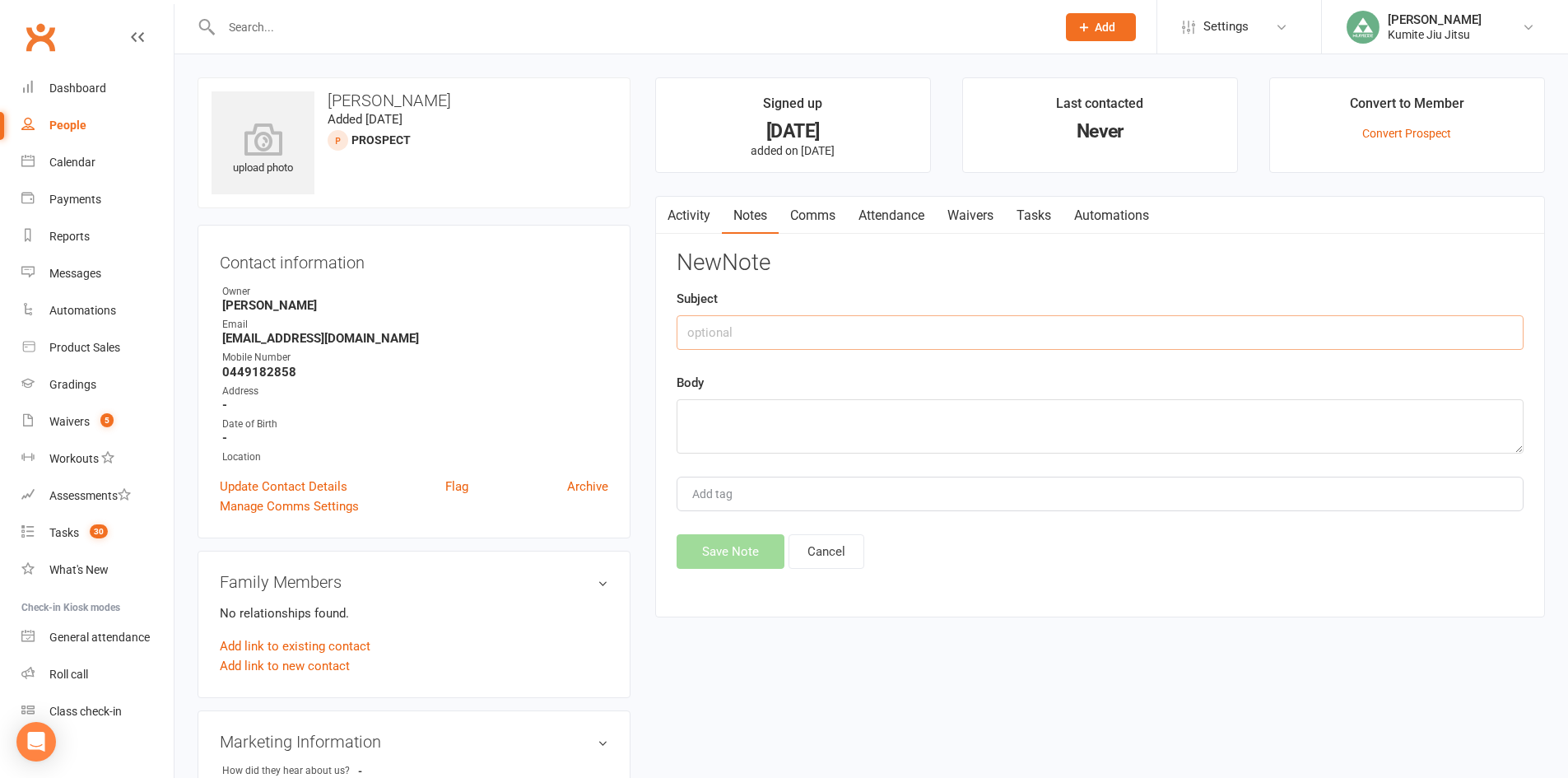
click at [838, 327] on input "text" at bounding box center [1100, 332] width 847 height 34
click at [748, 549] on button "Save Note" at bounding box center [730, 552] width 108 height 34
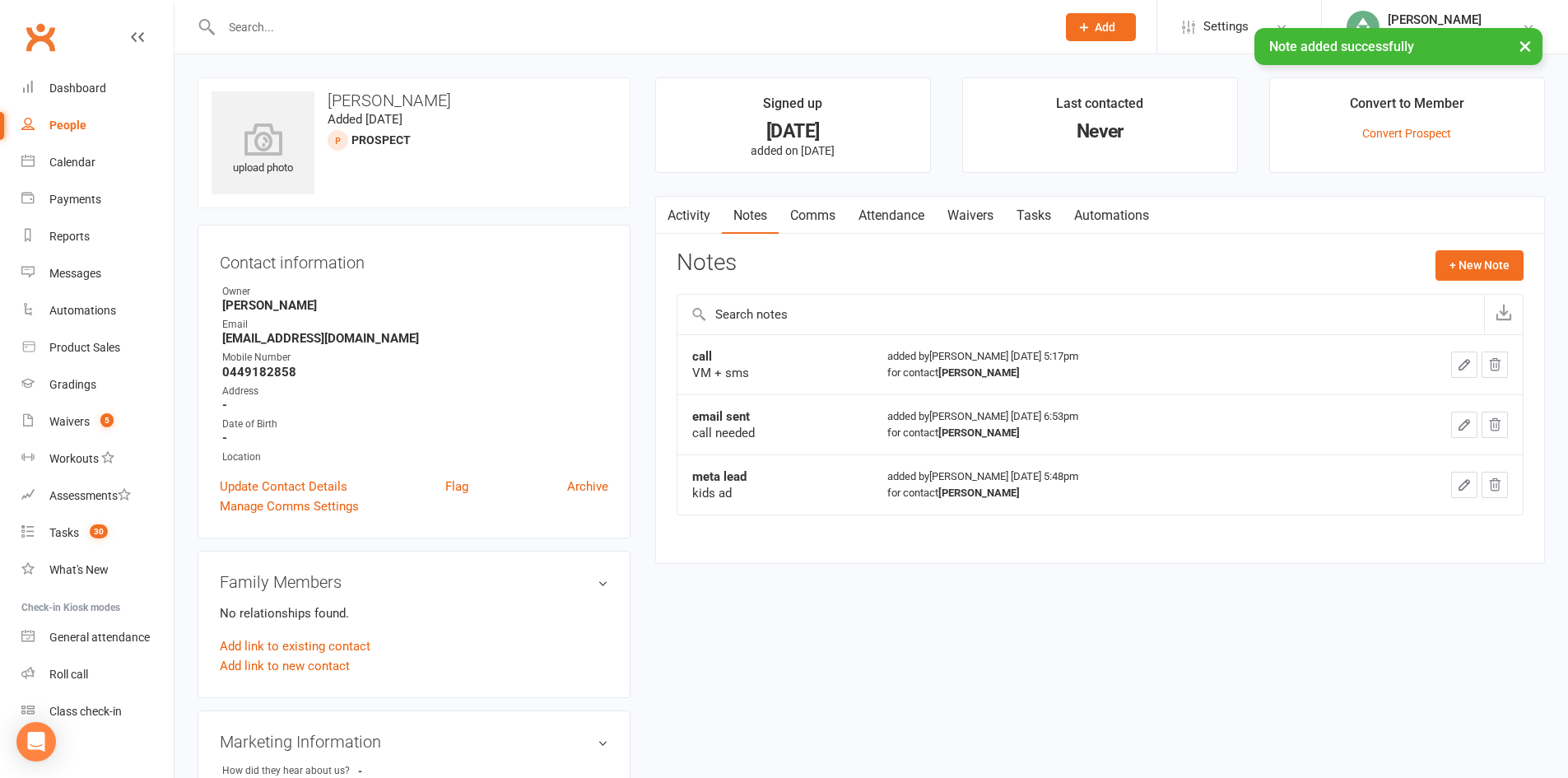
click at [805, 215] on link "Comms" at bounding box center [813, 216] width 69 height 38
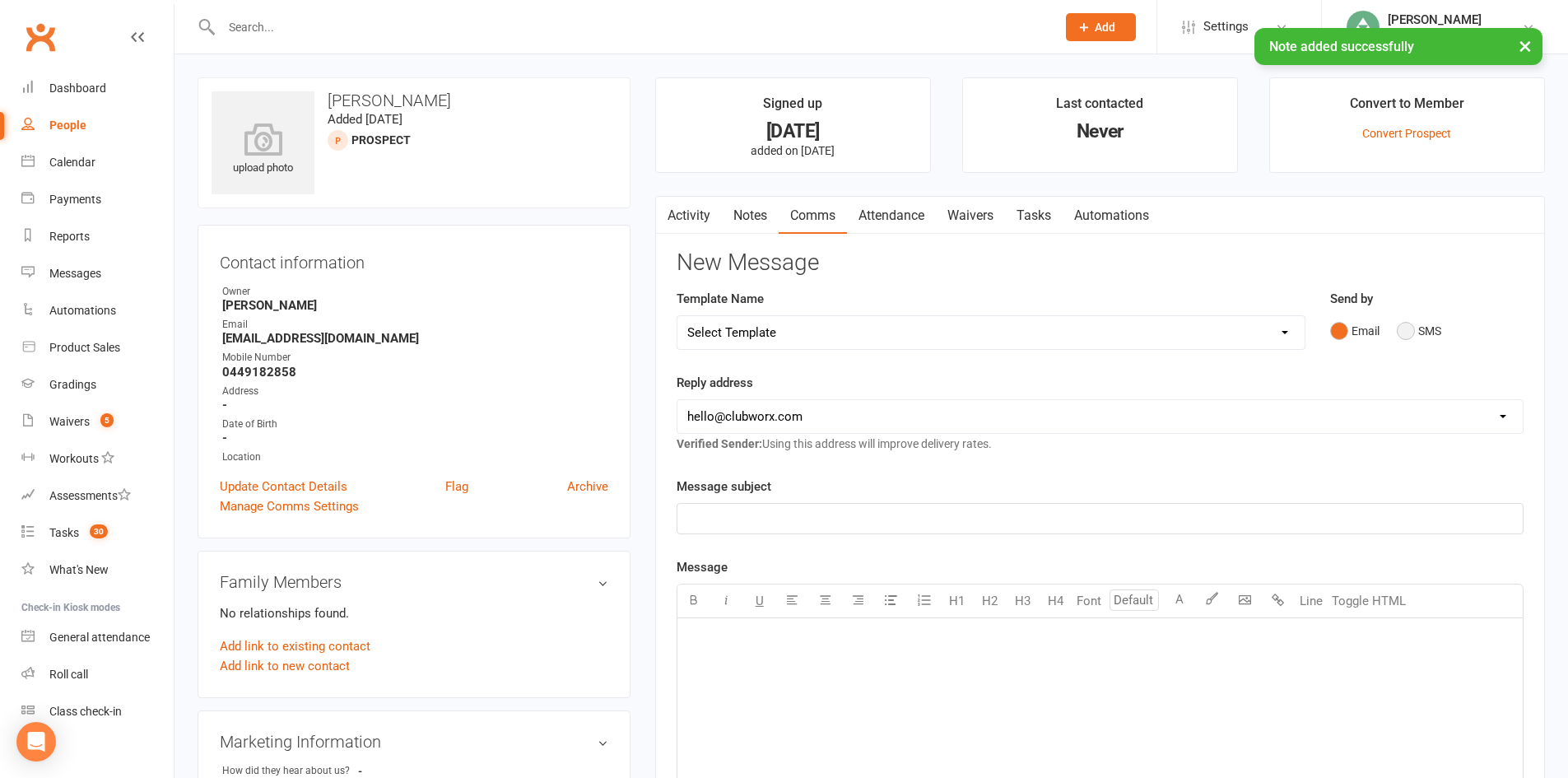
click at [1409, 322] on button "SMS" at bounding box center [1419, 330] width 45 height 31
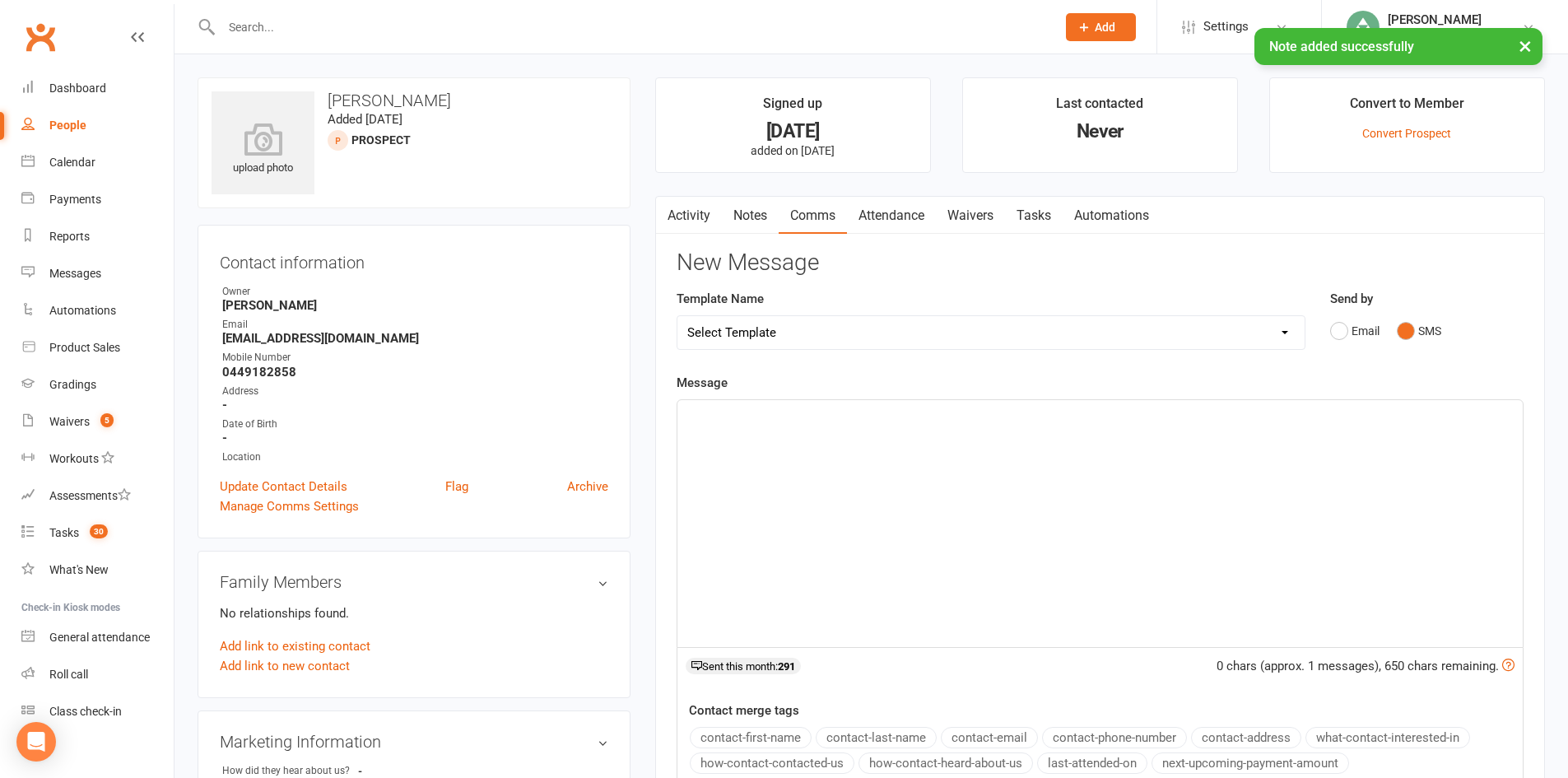
click at [963, 401] on div "﻿" at bounding box center [1100, 524] width 846 height 247
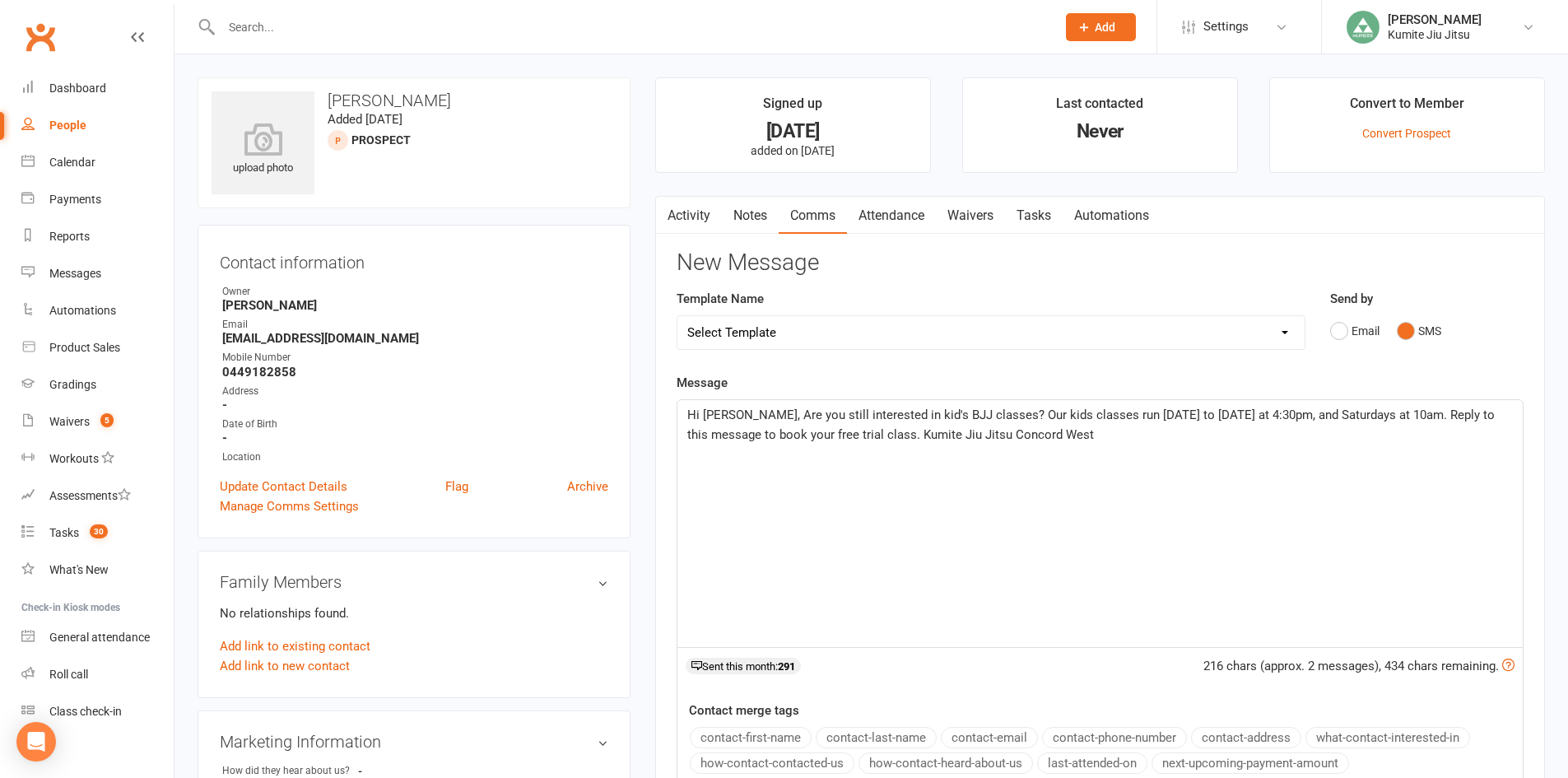
click at [758, 412] on span "Hi Samantha, Are you still interested in kid's BJJ classes? Our kids classes ru…" at bounding box center [1093, 424] width 811 height 34
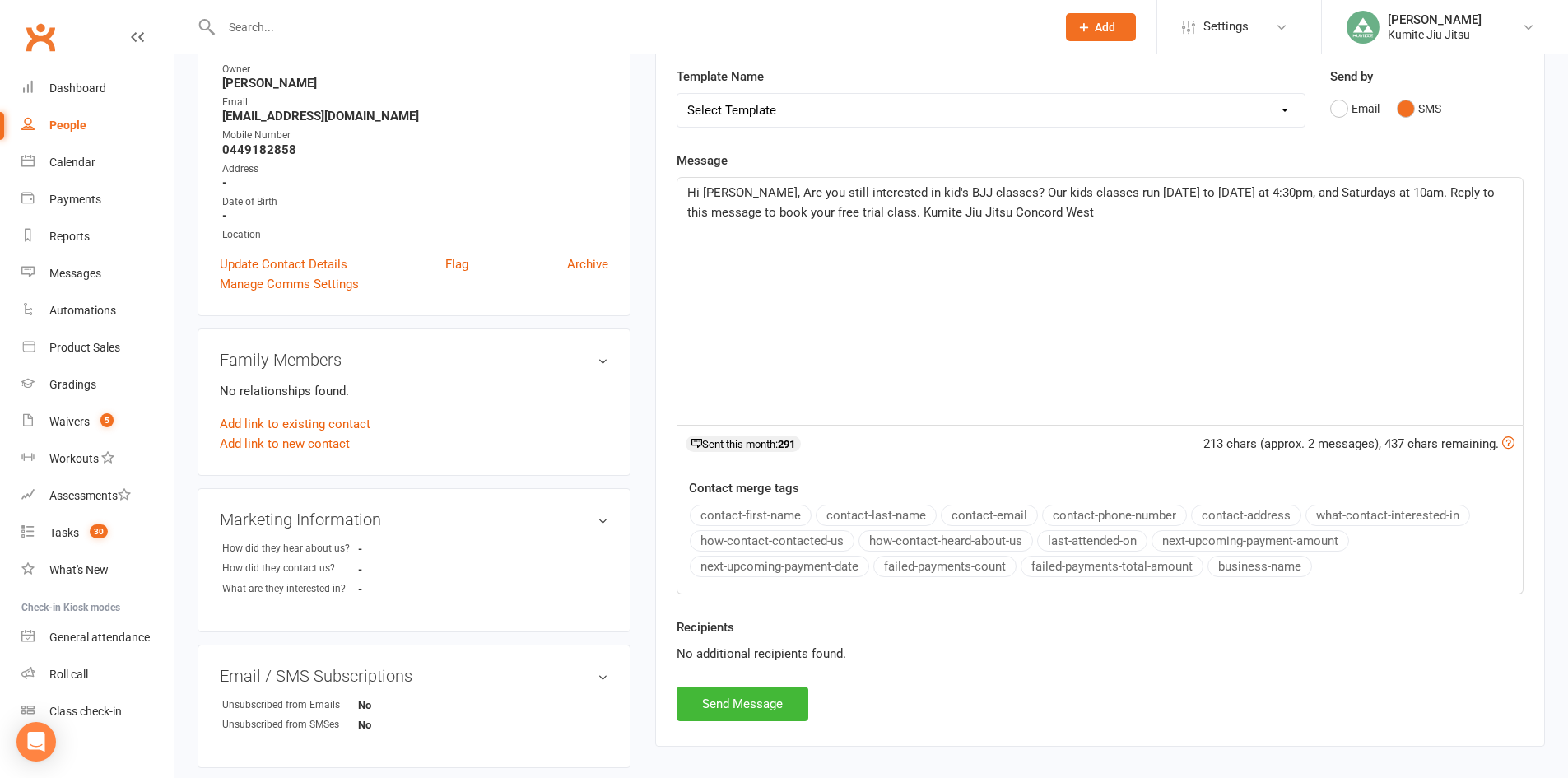
scroll to position [329, 0]
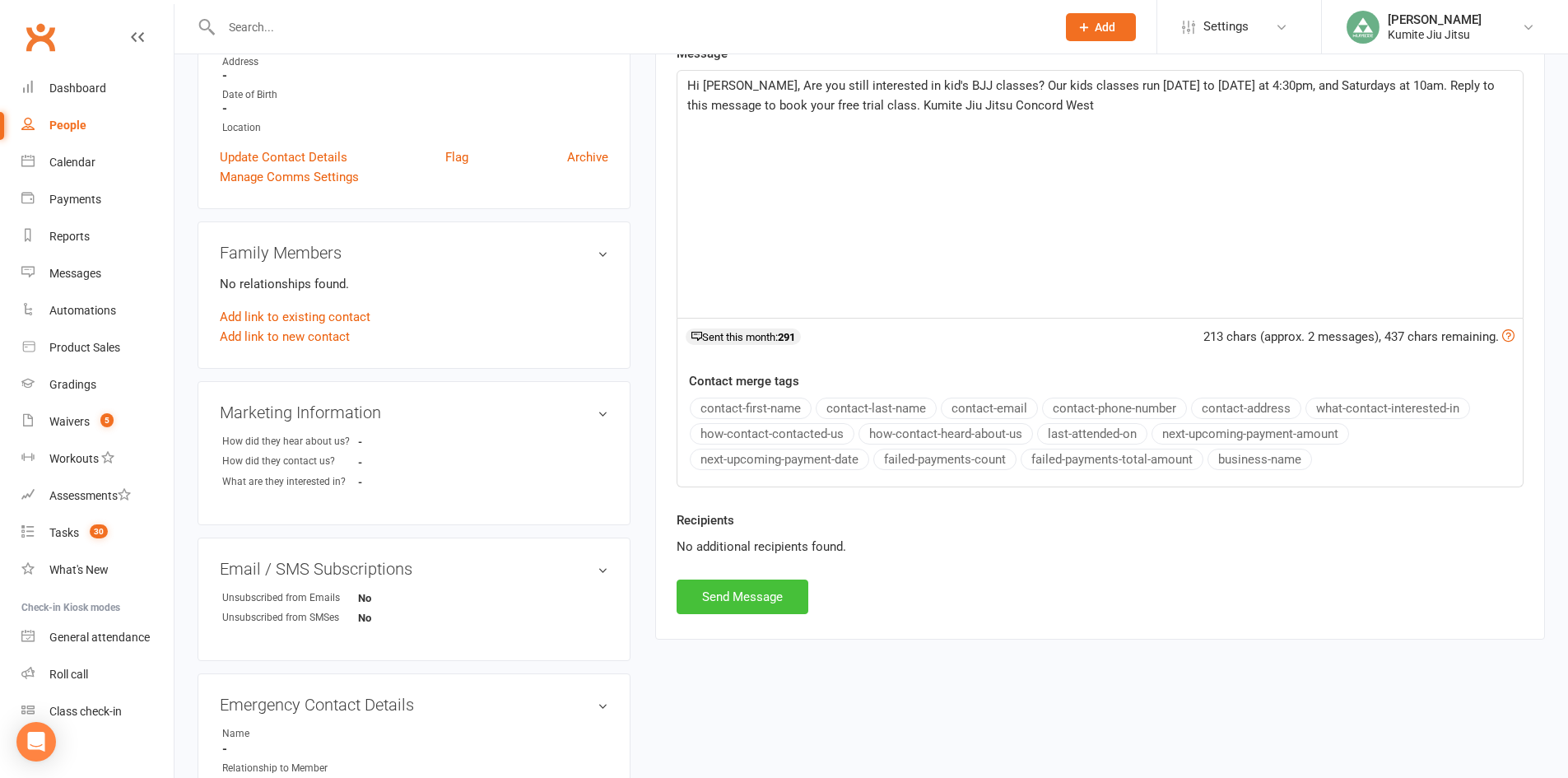
click at [723, 591] on button "Send Message" at bounding box center [742, 596] width 131 height 34
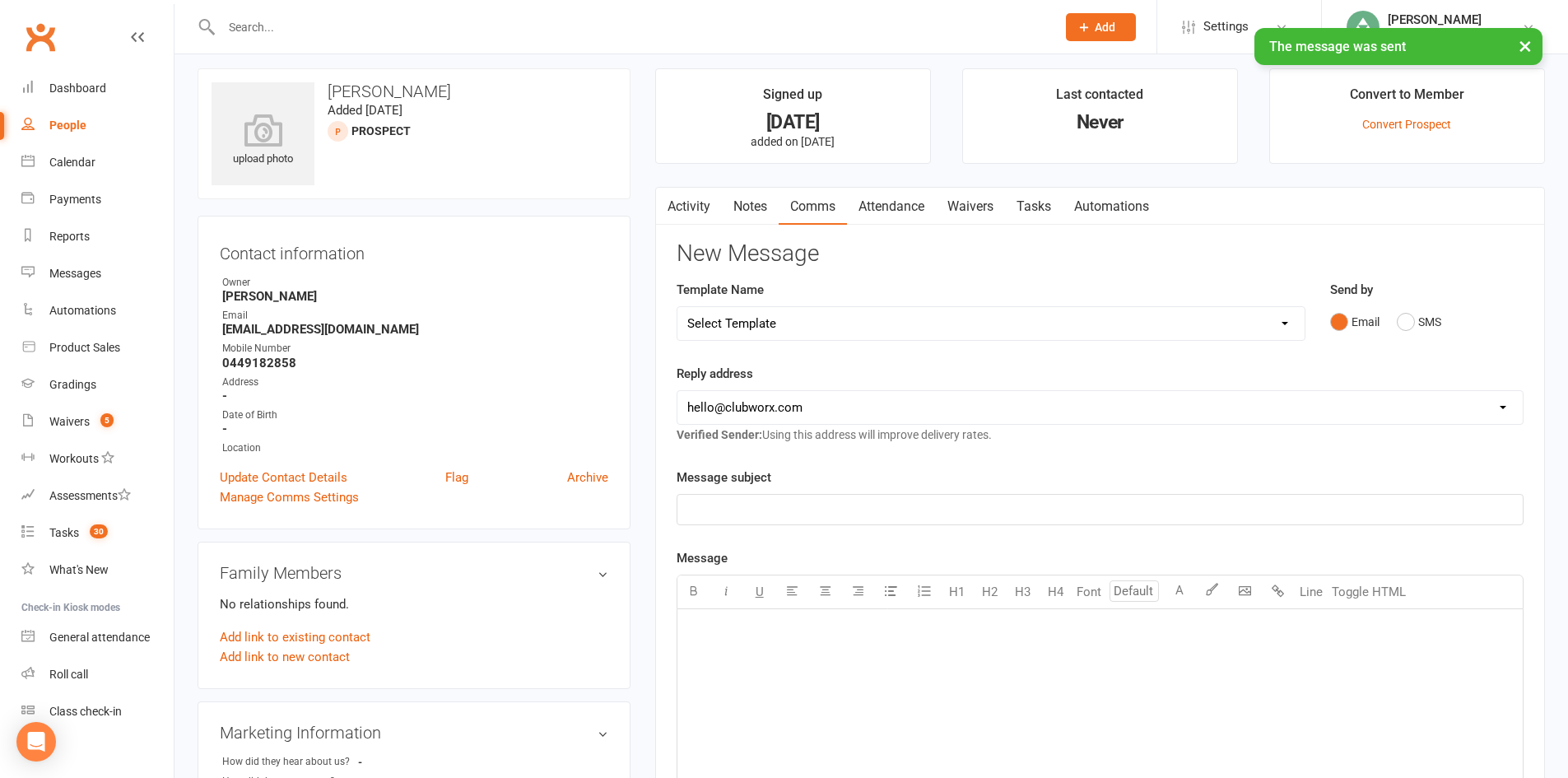
scroll to position [0, 0]
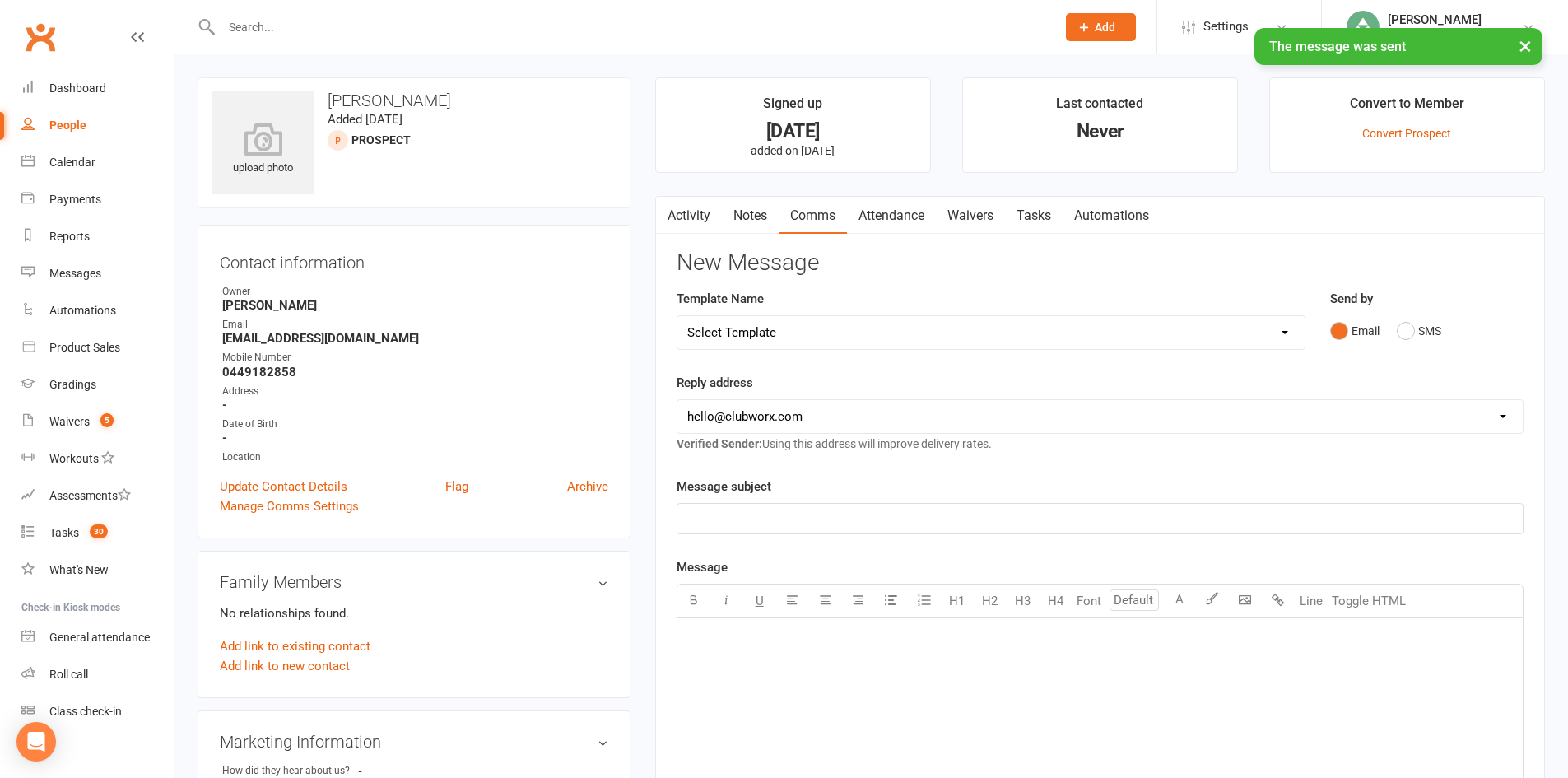
click at [753, 225] on link "Notes" at bounding box center [751, 216] width 57 height 38
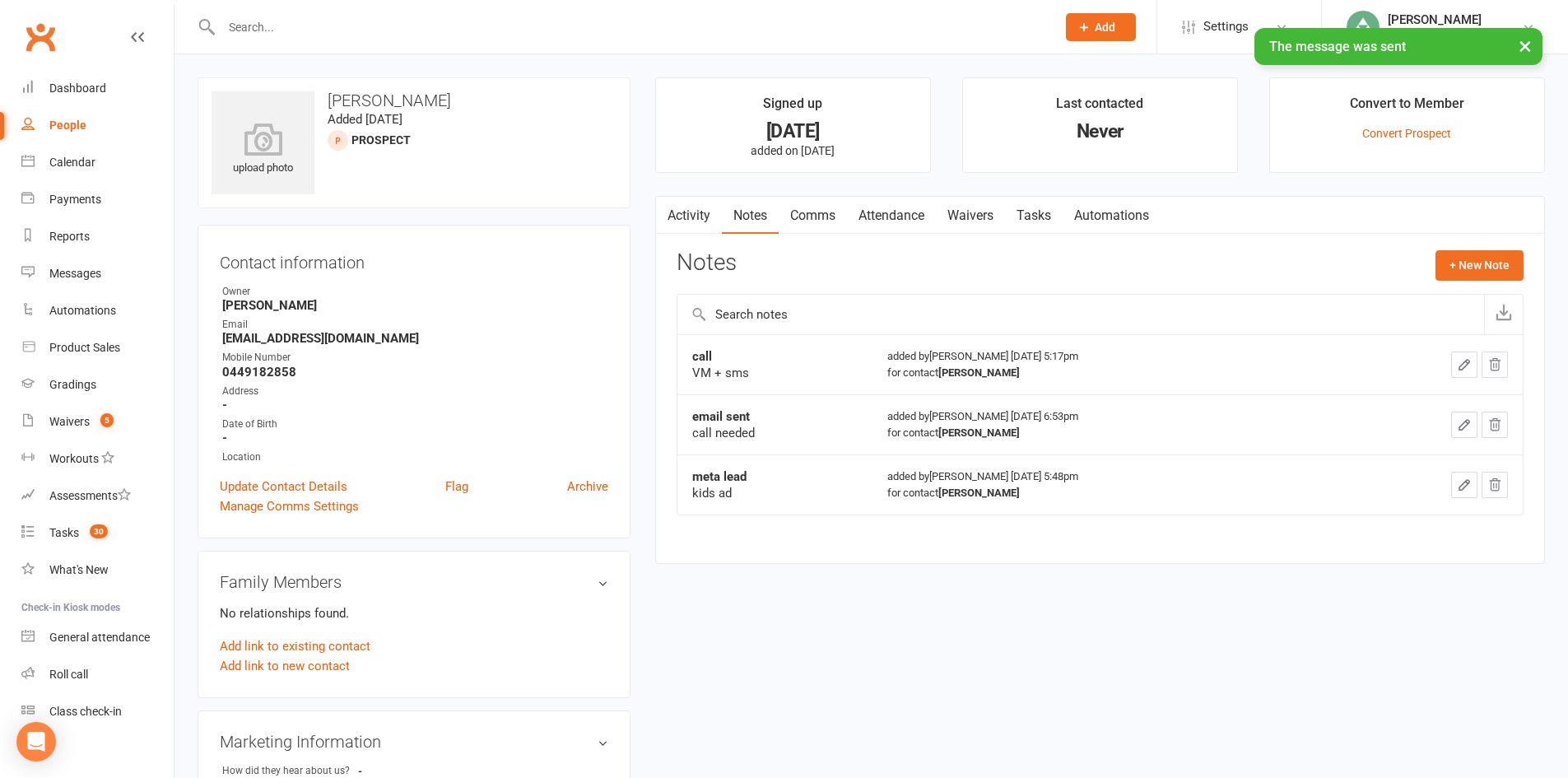
click at [1467, 361] on icon "button" at bounding box center [1464, 364] width 10 height 10
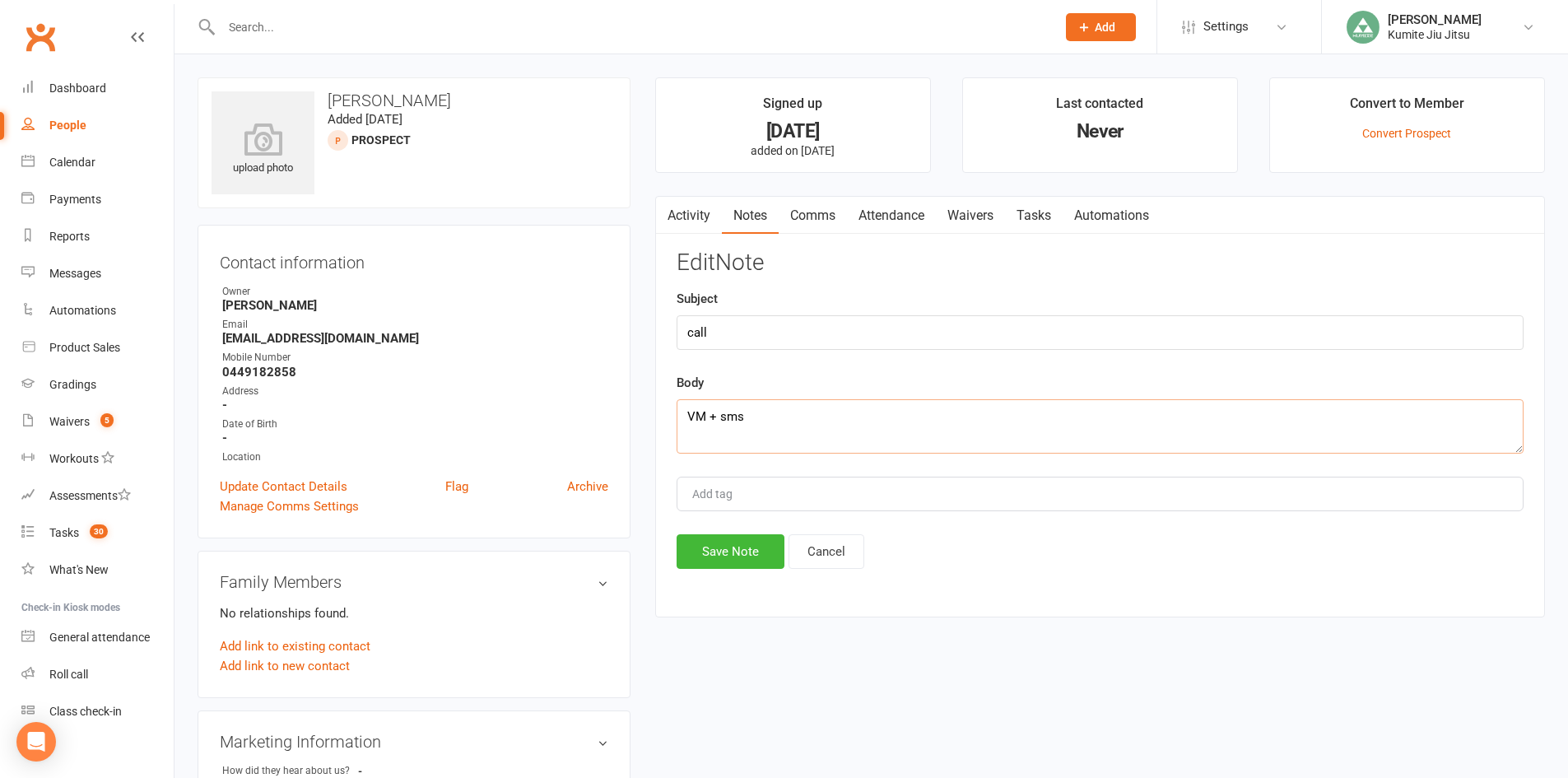
click at [687, 417] on textarea "VM + sms" at bounding box center [1100, 426] width 847 height 54
click at [745, 542] on button "Save Note" at bounding box center [730, 552] width 108 height 34
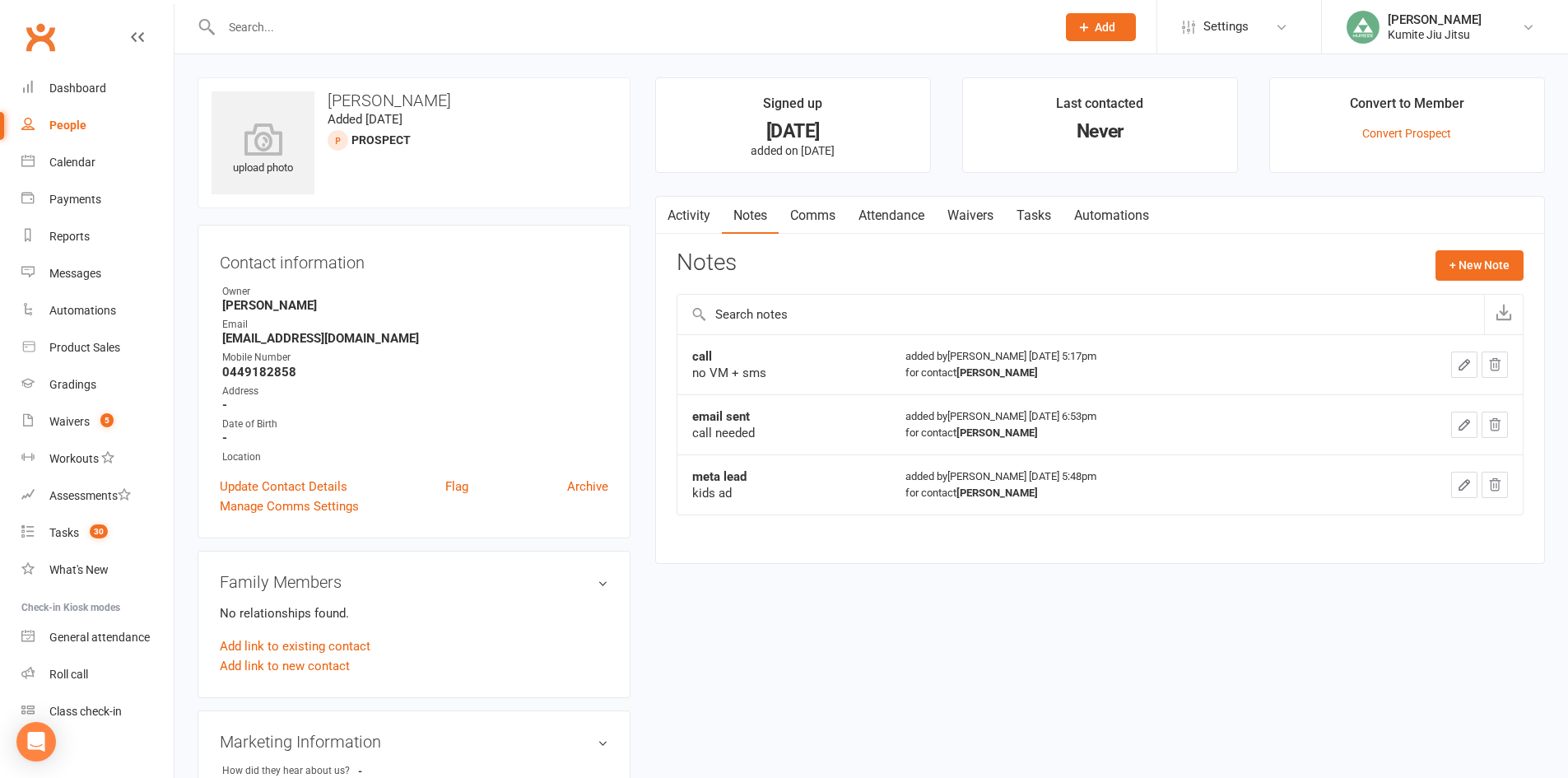
click at [1046, 218] on link "Tasks" at bounding box center [1034, 216] width 58 height 38
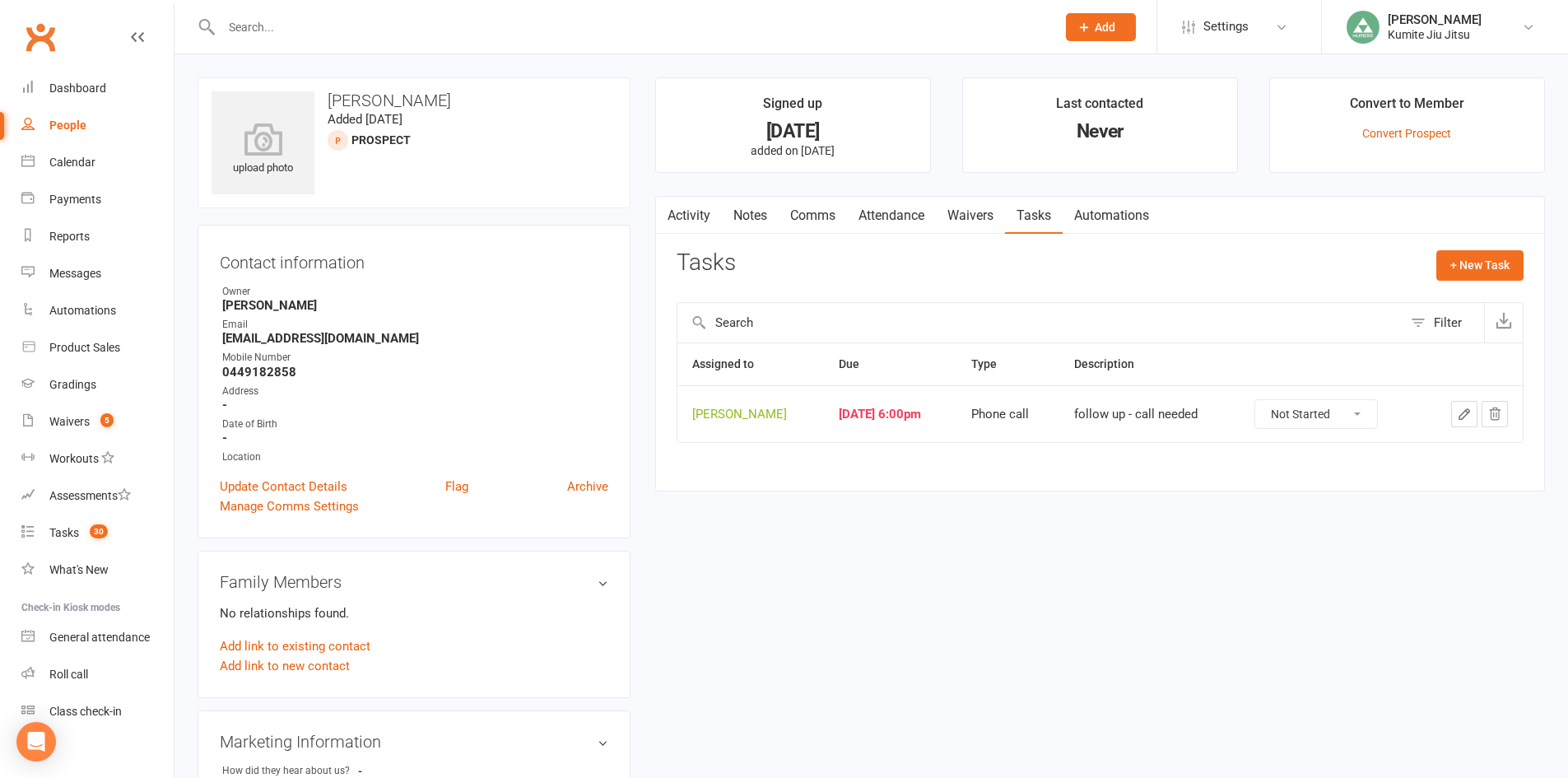
click at [1464, 420] on icon "button" at bounding box center [1465, 414] width 15 height 15
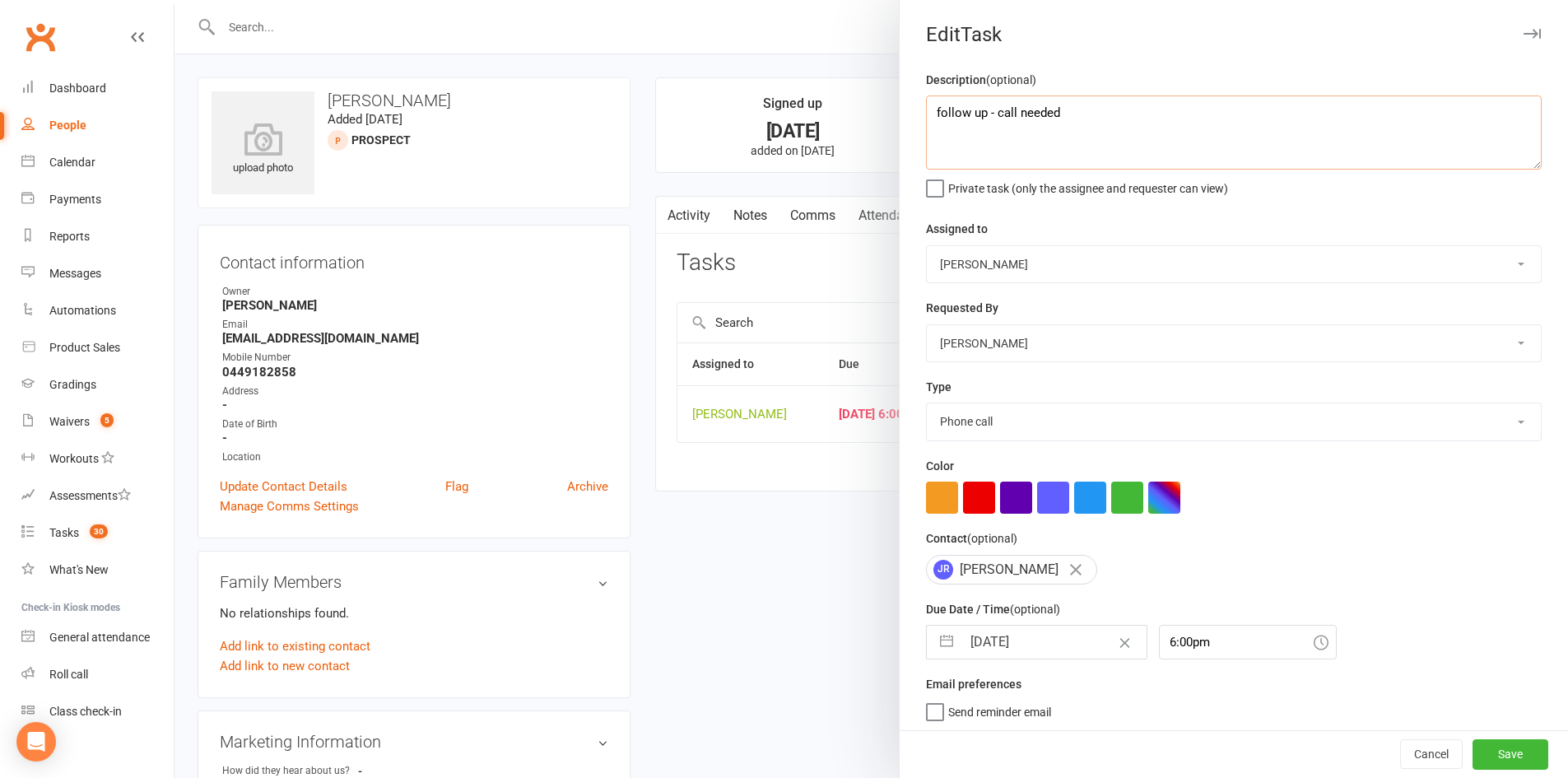
drag, startPoint x: 1101, startPoint y: 107, endPoint x: 989, endPoint y: 107, distance: 112.0
click at [989, 107] on textarea "follow up - call needed" at bounding box center [1233, 132] width 616 height 74
click at [941, 643] on button "button" at bounding box center [947, 642] width 29 height 33
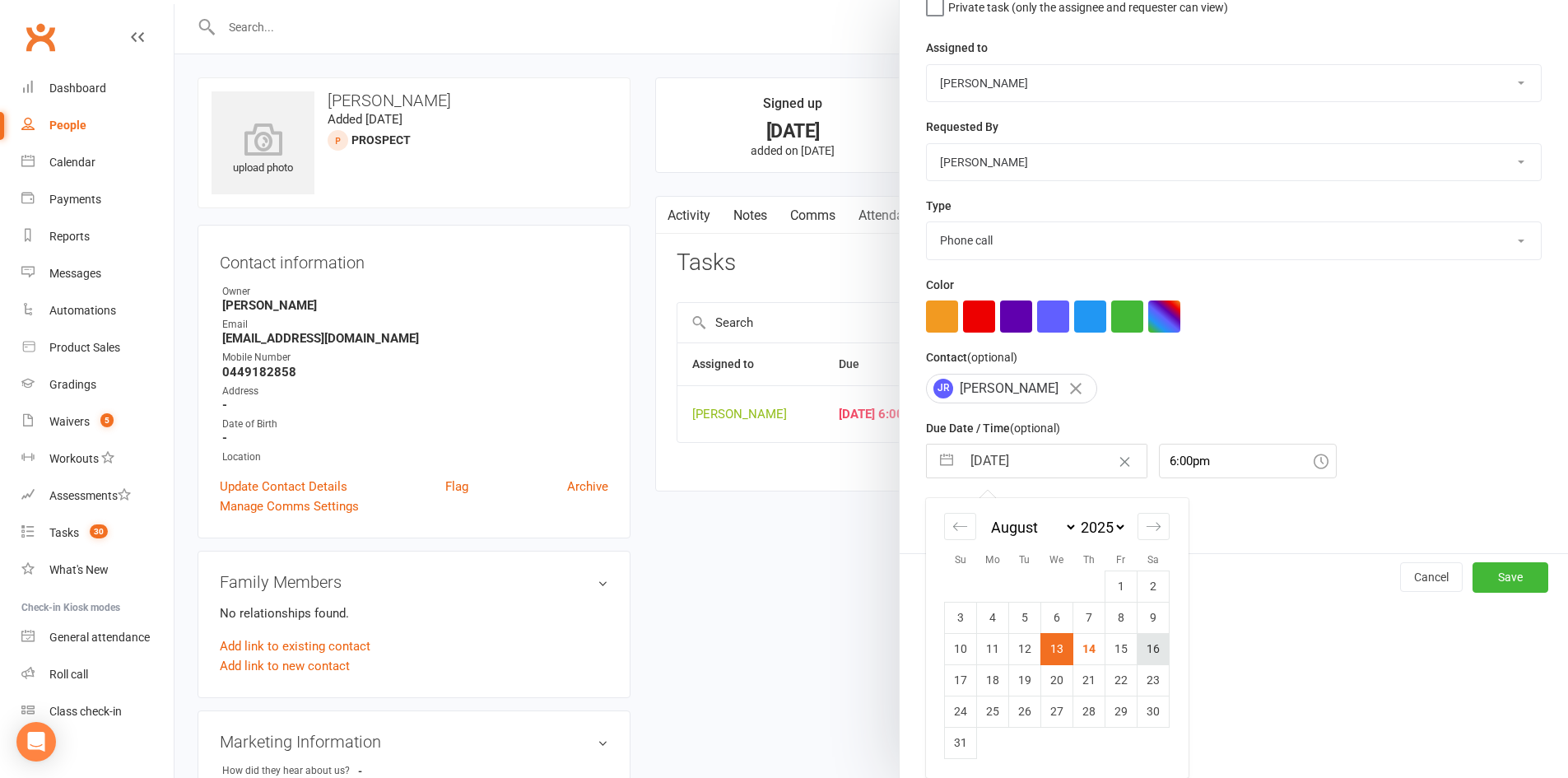
click at [1144, 650] on td "16" at bounding box center [1154, 648] width 32 height 31
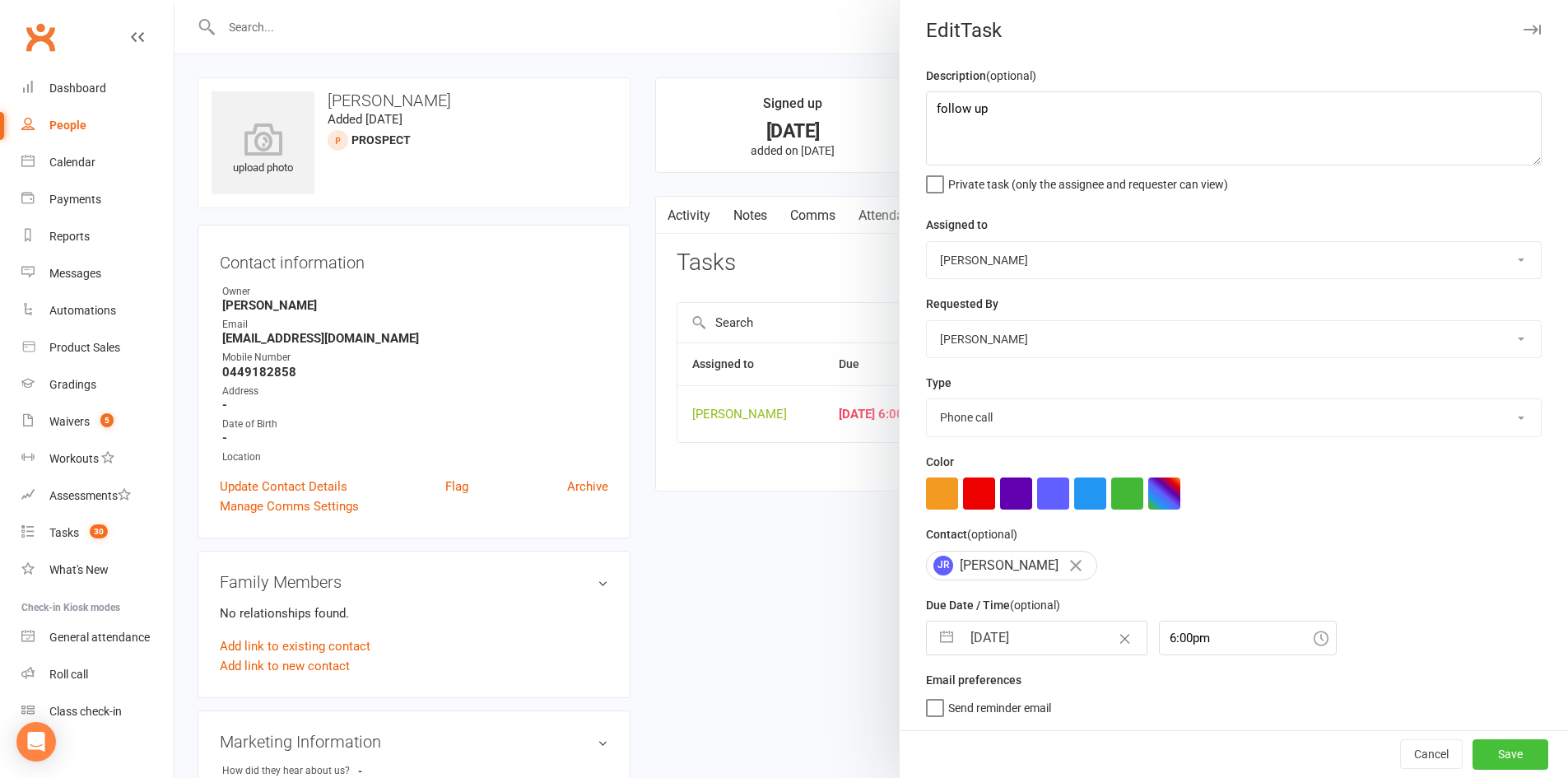
click at [1486, 734] on button "Save" at bounding box center [1511, 753] width 76 height 29
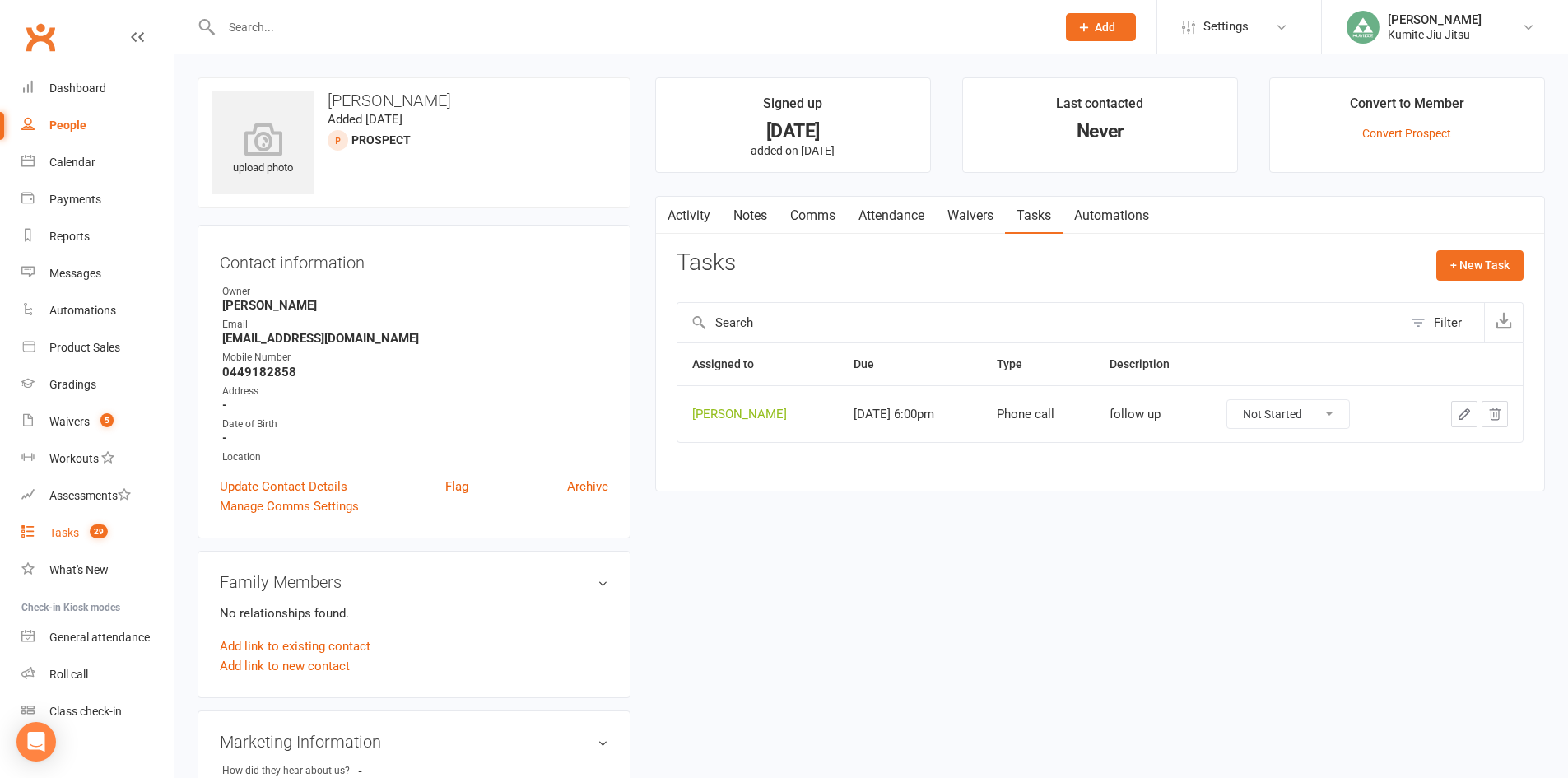
click at [74, 540] on link "Tasks 29" at bounding box center [97, 533] width 152 height 37
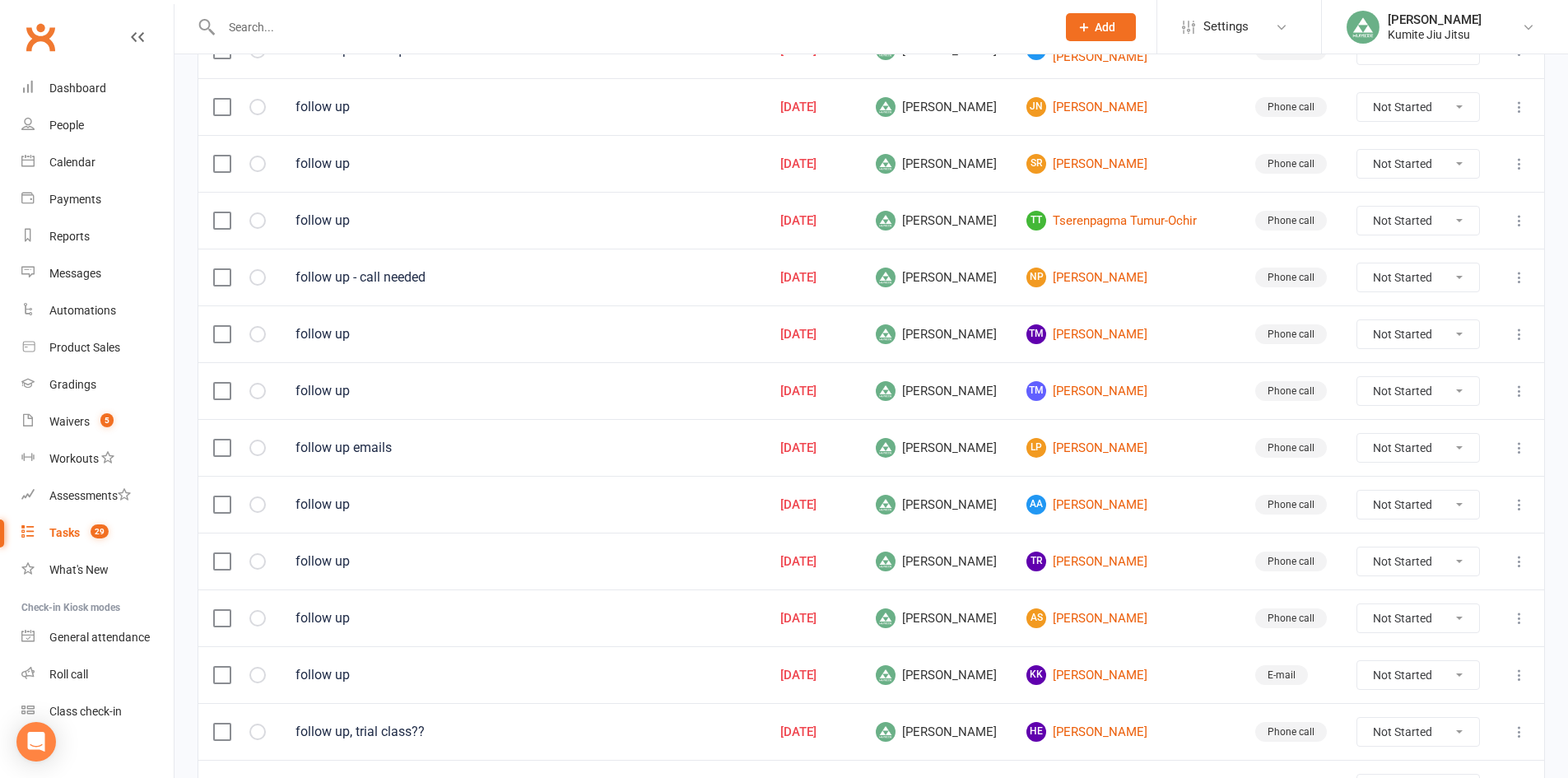
scroll to position [823, 0]
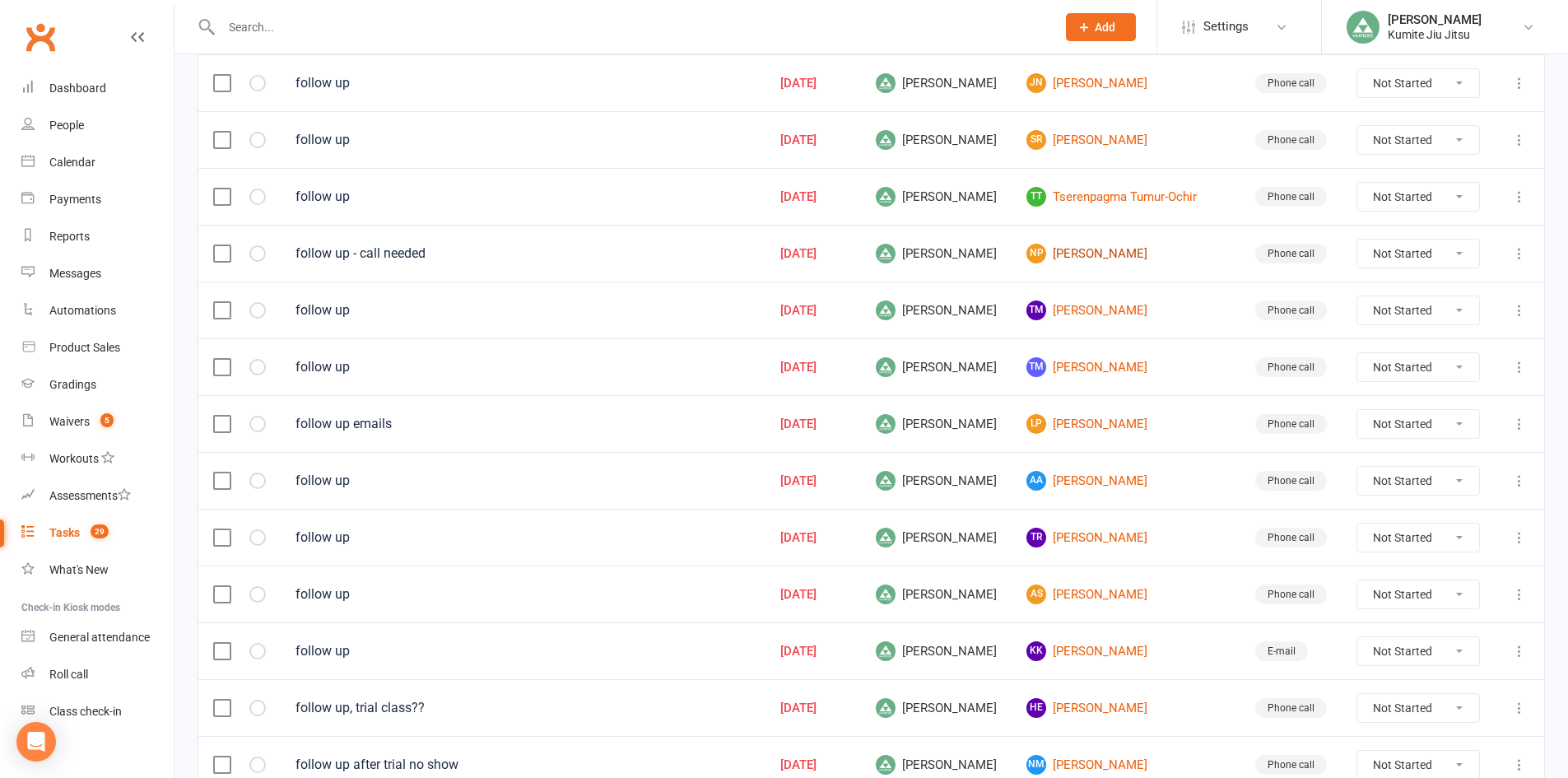
click at [1140, 256] on link "NP Nitin Pandey" at bounding box center [1126, 253] width 199 height 20
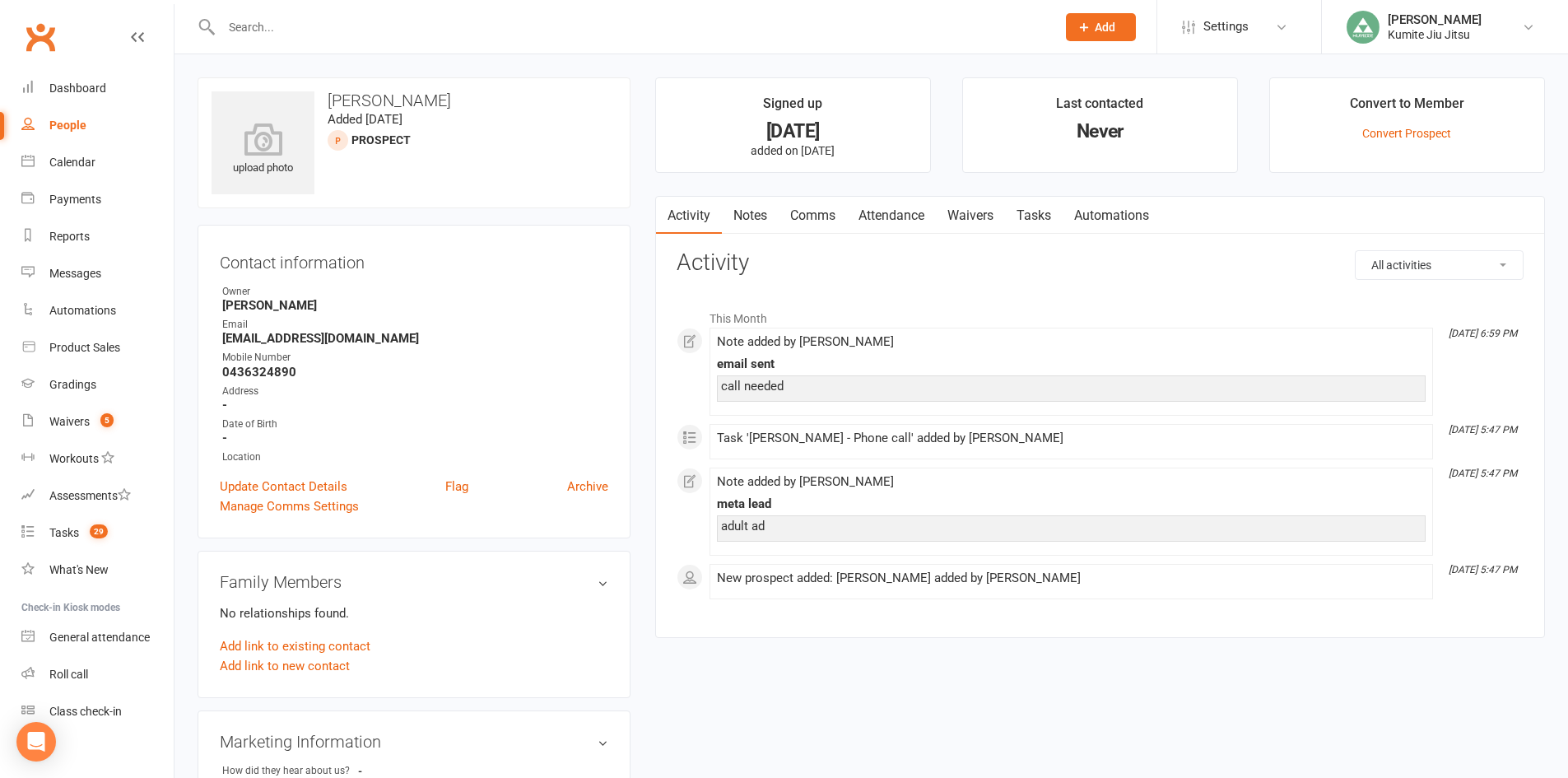
click at [766, 210] on link "Notes" at bounding box center [751, 216] width 57 height 38
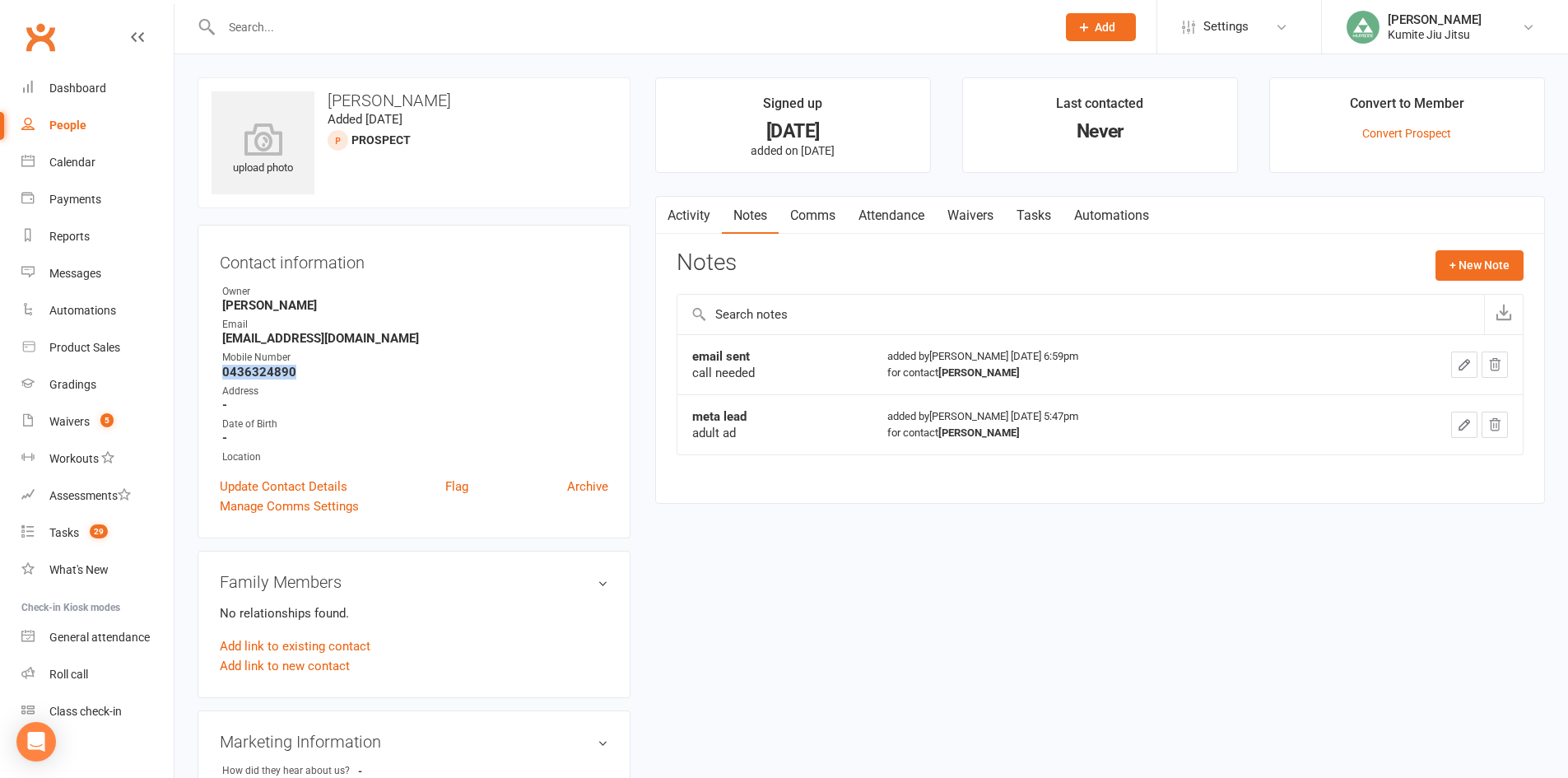
drag, startPoint x: 299, startPoint y: 370, endPoint x: 192, endPoint y: 374, distance: 107.1
click at [192, 374] on div "upload photo Nitin Pandey Added 12 August, 2025 prospect Contact information Ow…" at bounding box center [414, 731] width 458 height 1310
click at [304, 379] on ul "Owner Hope Douglass Email nitin.cvg@gmail.com Mobile Number 0436324890 Address …" at bounding box center [414, 375] width 388 height 181
drag, startPoint x: 951, startPoint y: 431, endPoint x: 923, endPoint y: 431, distance: 28.0
click at [923, 431] on div "for contact Nitin Pandey" at bounding box center [1107, 432] width 438 height 16
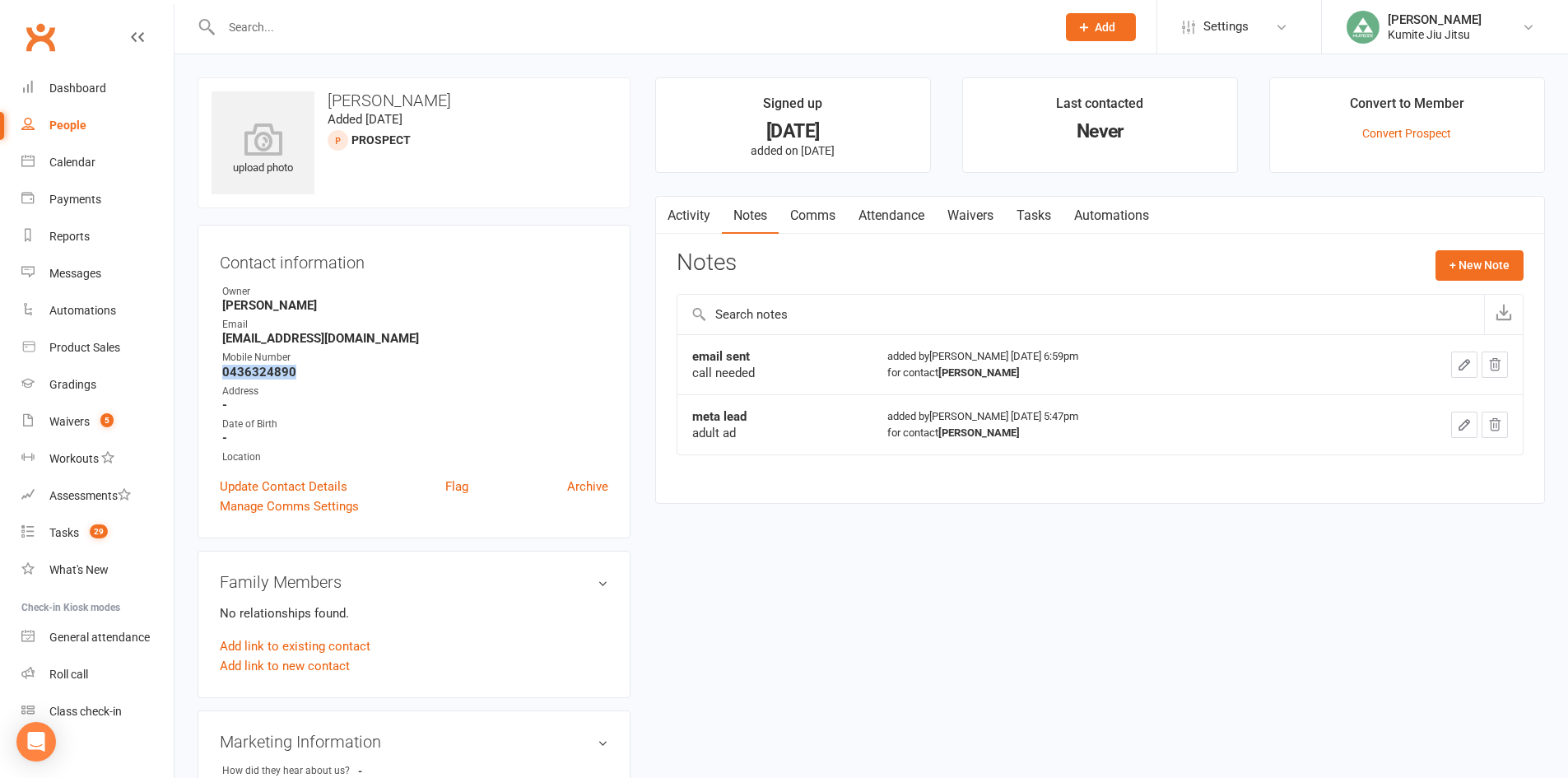
drag, startPoint x: 292, startPoint y: 370, endPoint x: 223, endPoint y: 371, distance: 69.0
click at [223, 371] on strong "0436324890" at bounding box center [416, 372] width 386 height 15
click at [296, 370] on strong "0436324890" at bounding box center [416, 372] width 386 height 15
click at [1477, 263] on button "+ New Note" at bounding box center [1480, 264] width 88 height 29
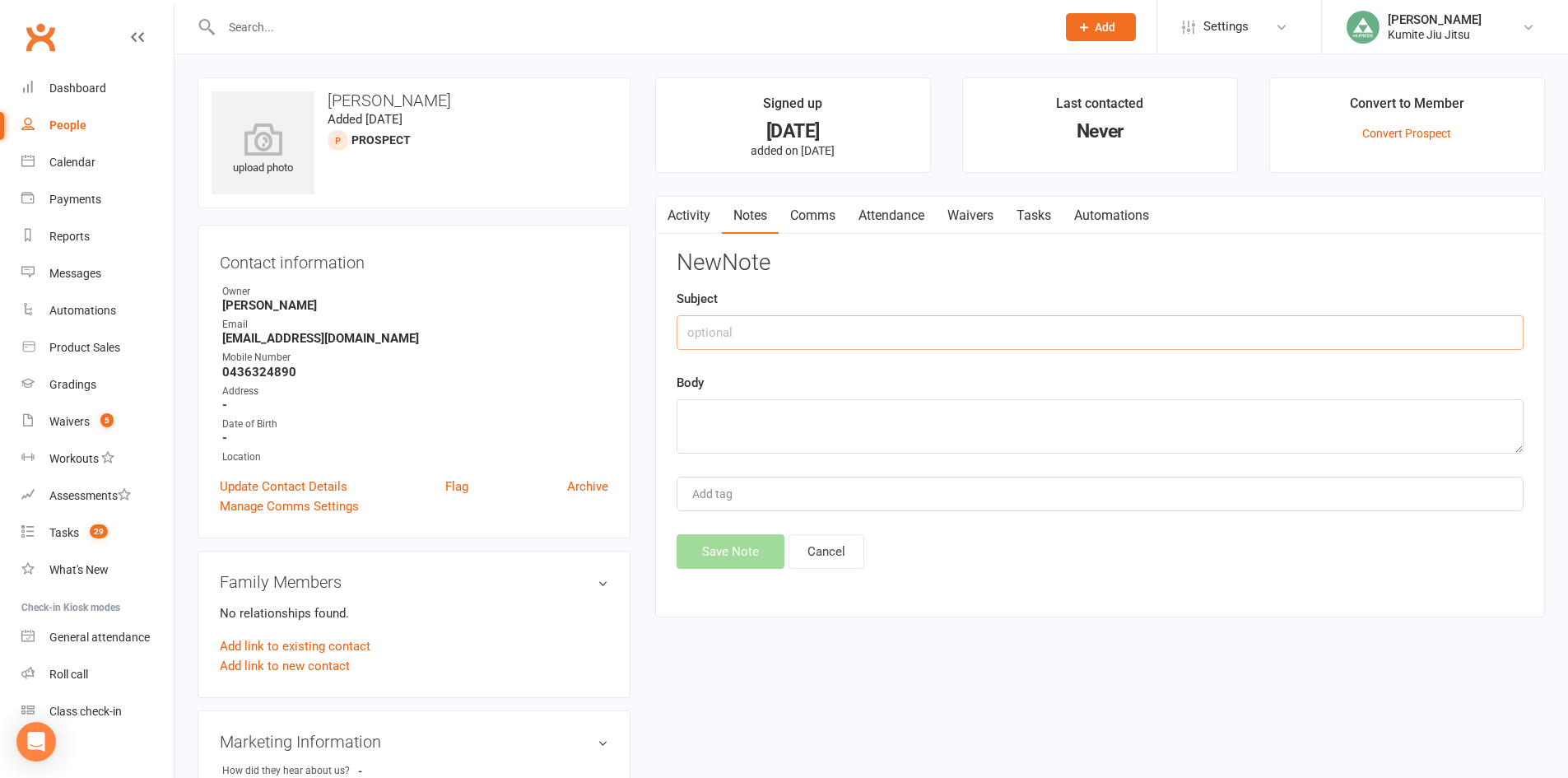
click at [879, 322] on input "text" at bounding box center [1100, 332] width 847 height 34
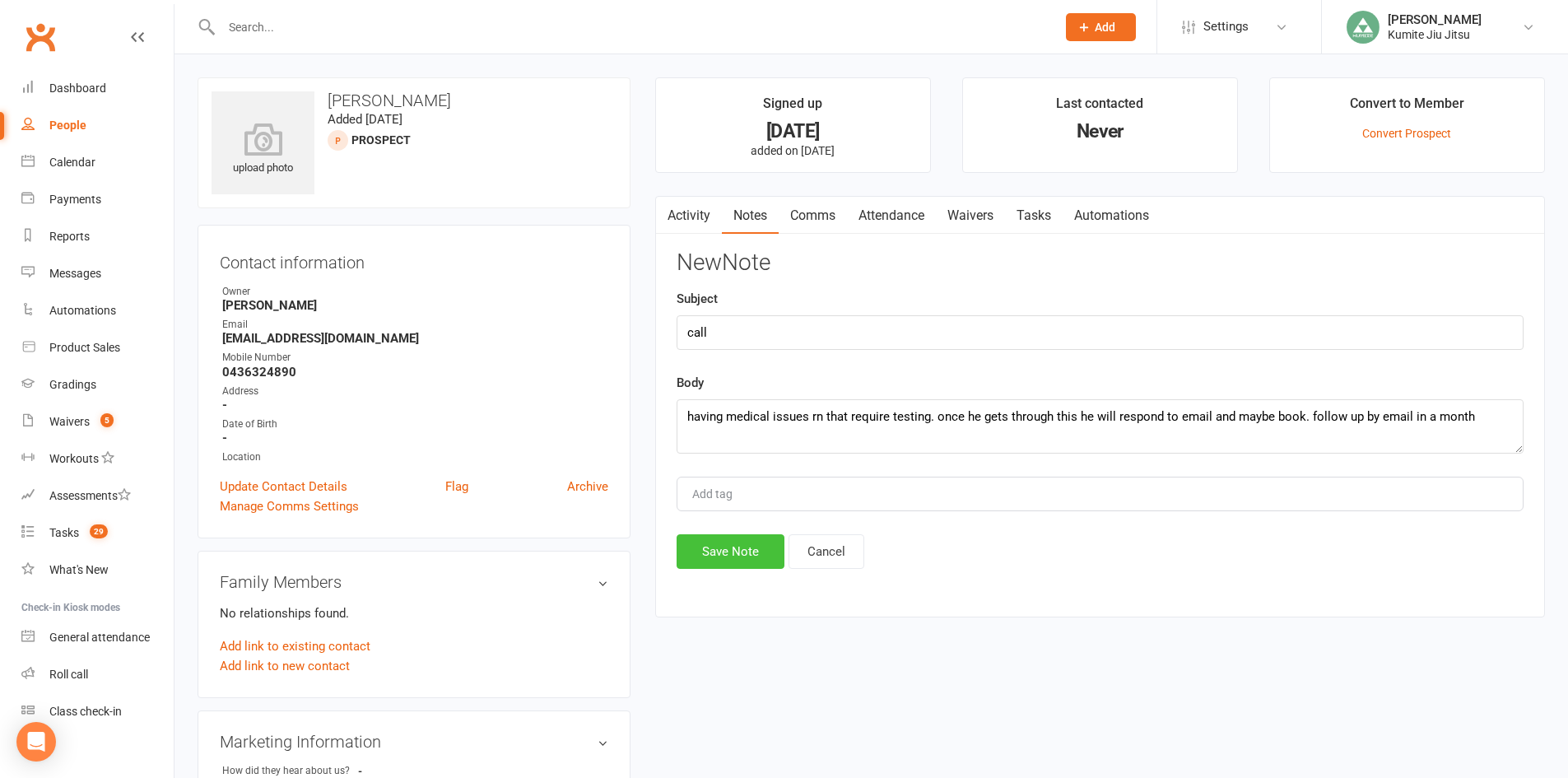
click at [740, 553] on button "Save Note" at bounding box center [730, 552] width 108 height 34
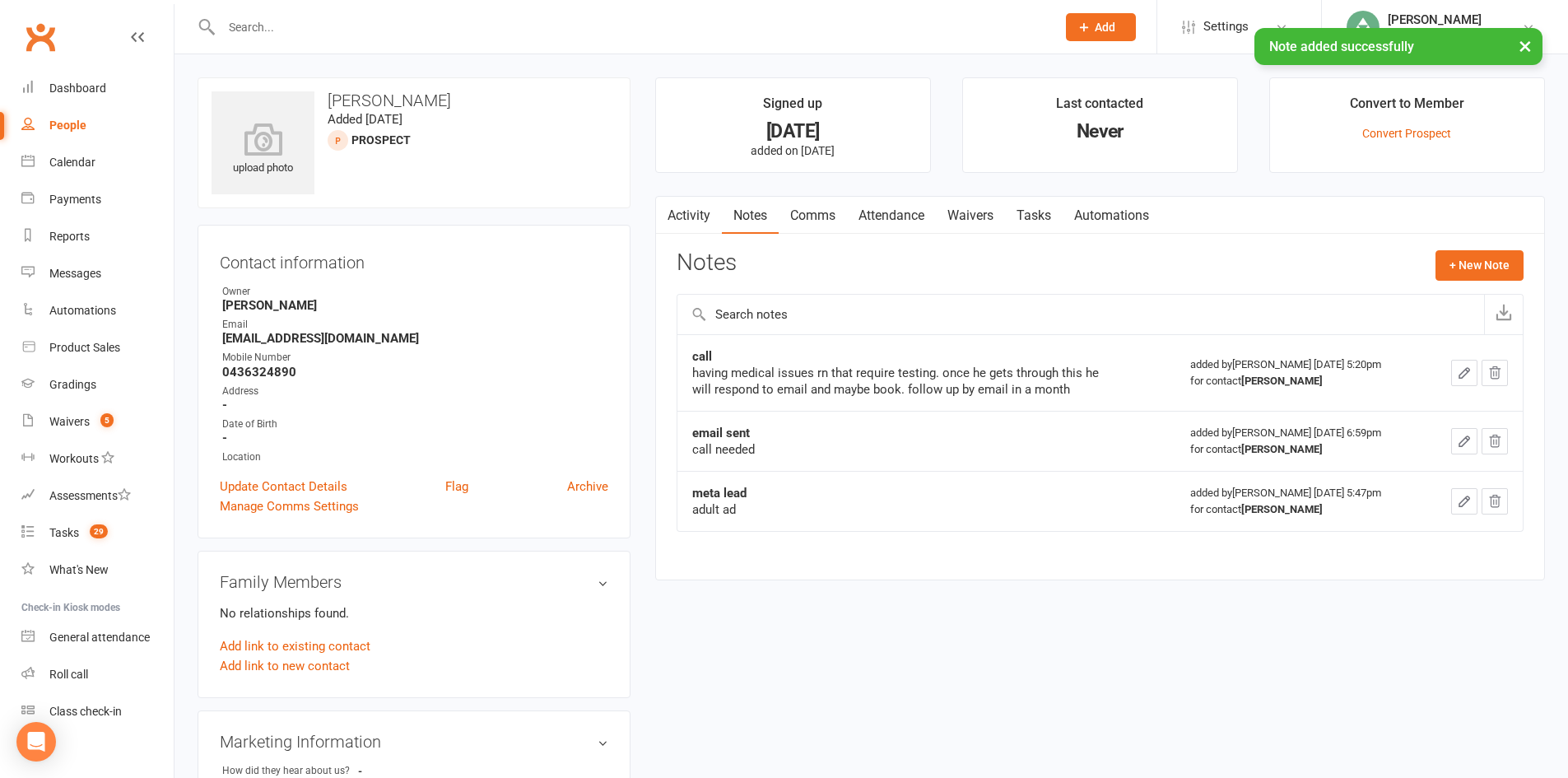
click at [1045, 215] on link "Tasks" at bounding box center [1034, 216] width 58 height 38
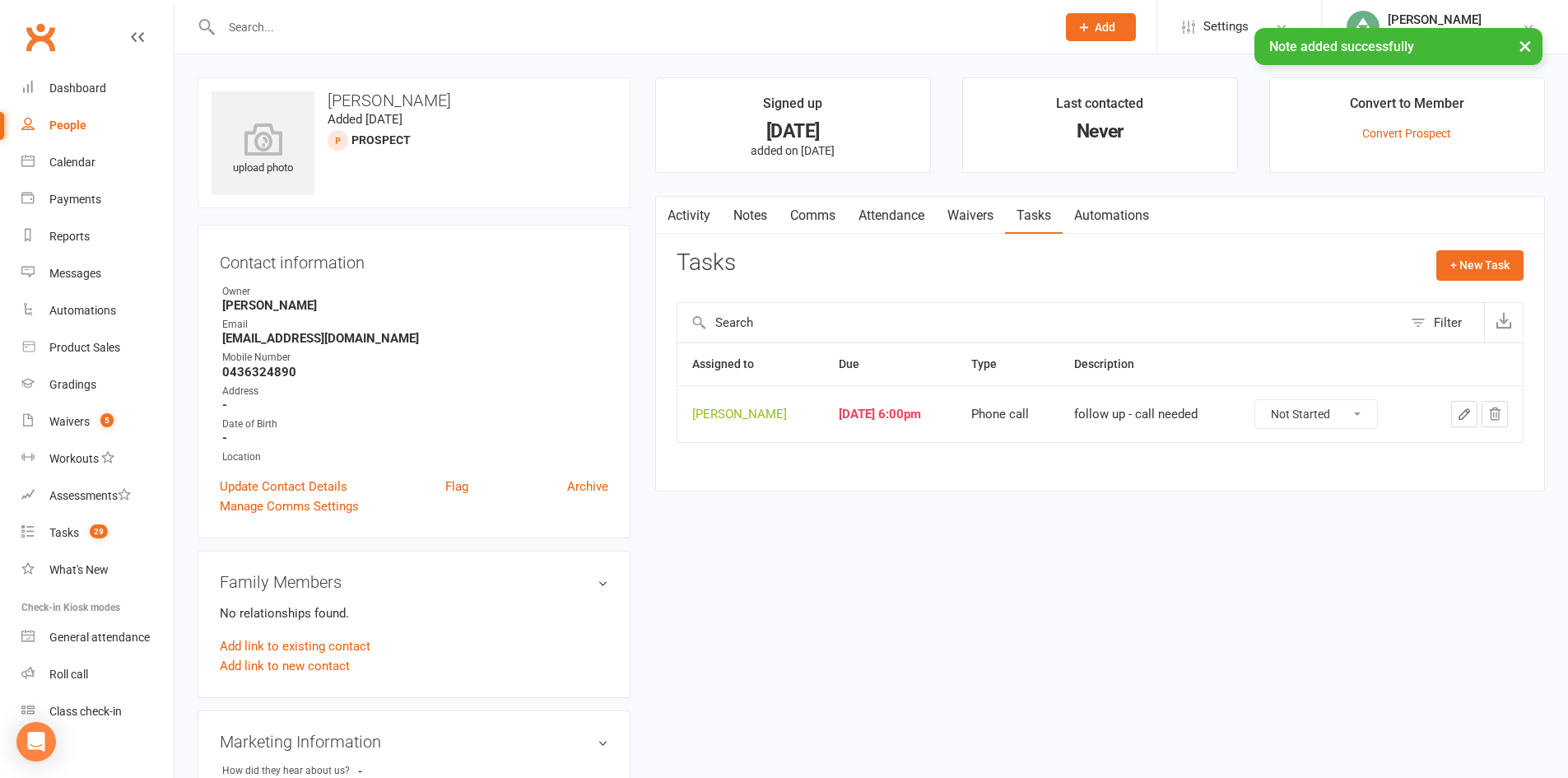
click at [1462, 415] on icon "button" at bounding box center [1464, 414] width 10 height 10
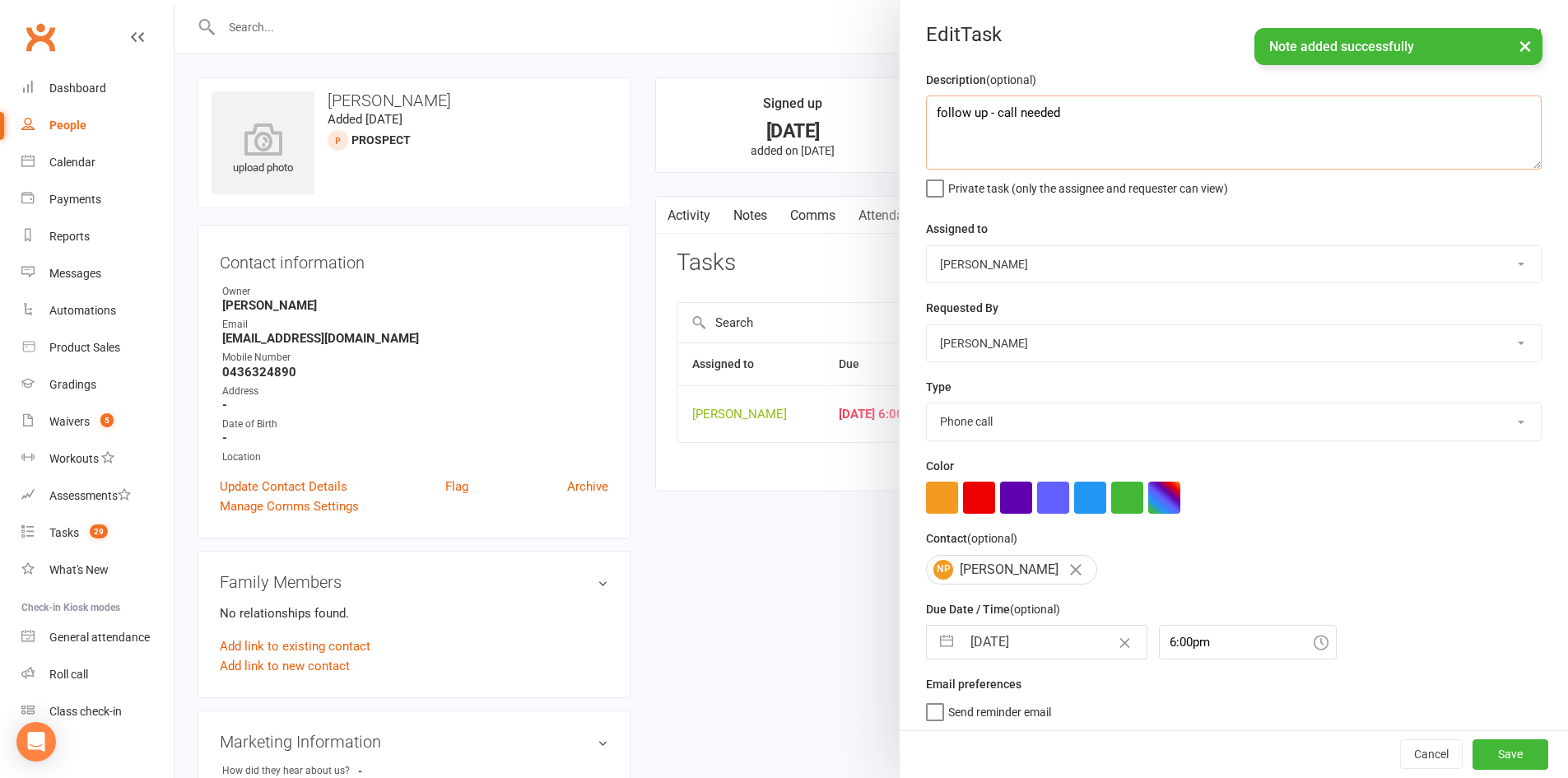
drag, startPoint x: 1074, startPoint y: 107, endPoint x: 996, endPoint y: 126, distance: 80.3
click at [996, 126] on textarea "follow up - call needed" at bounding box center [1233, 132] width 616 height 74
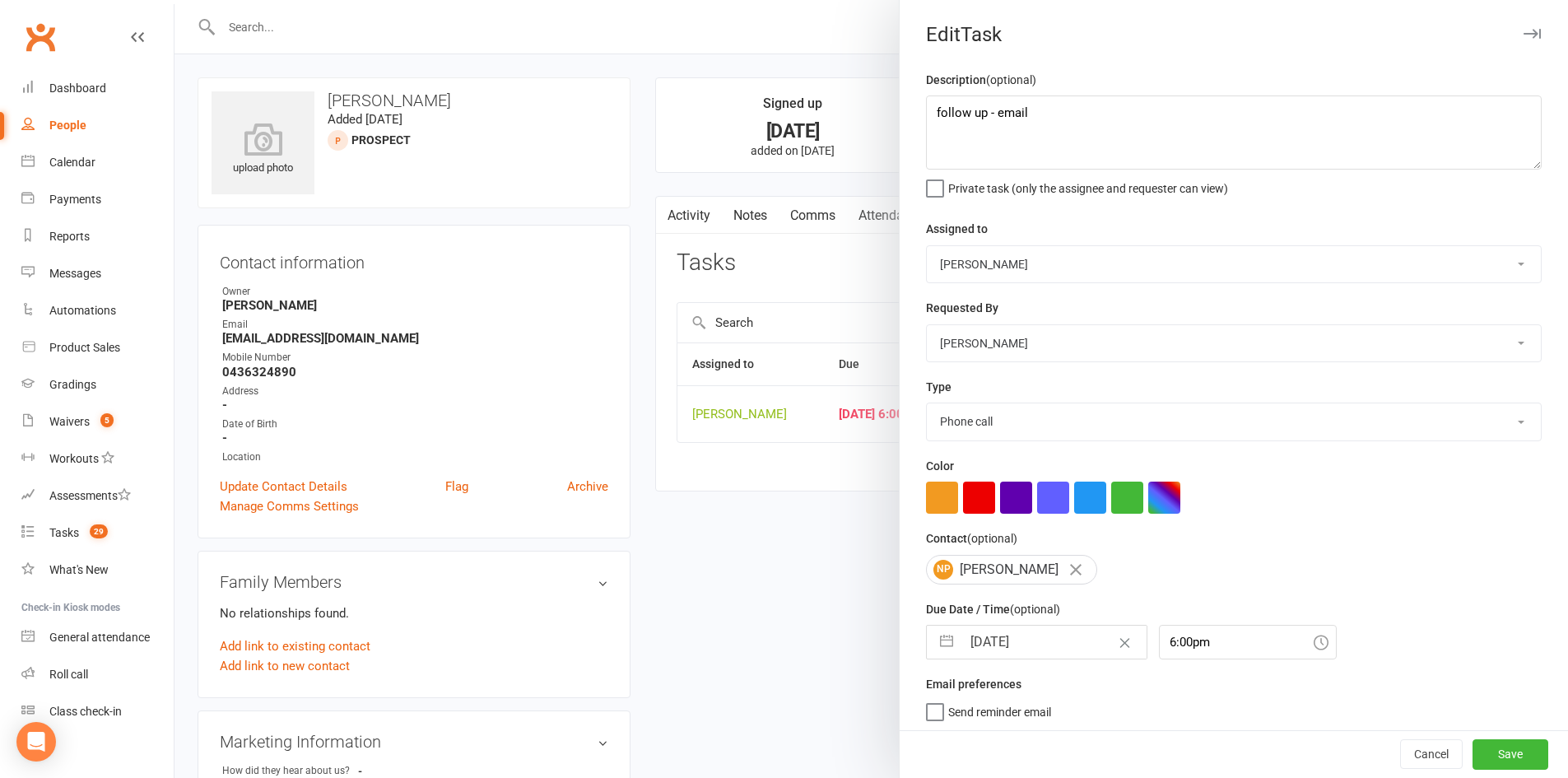
click at [939, 641] on button "button" at bounding box center [947, 642] width 29 height 33
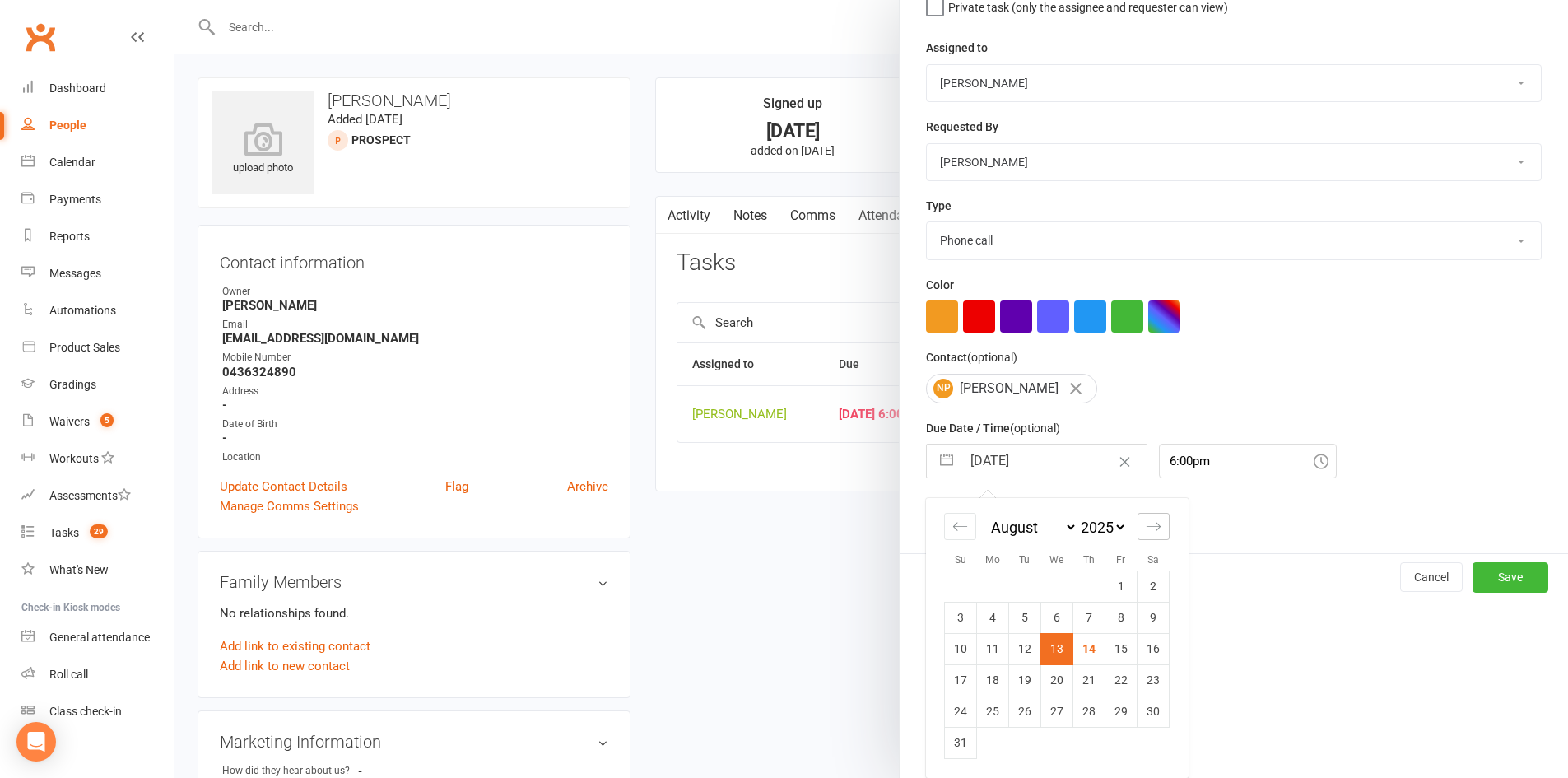
click at [1157, 529] on div "Move forward to switch to the next month." at bounding box center [1154, 526] width 32 height 28
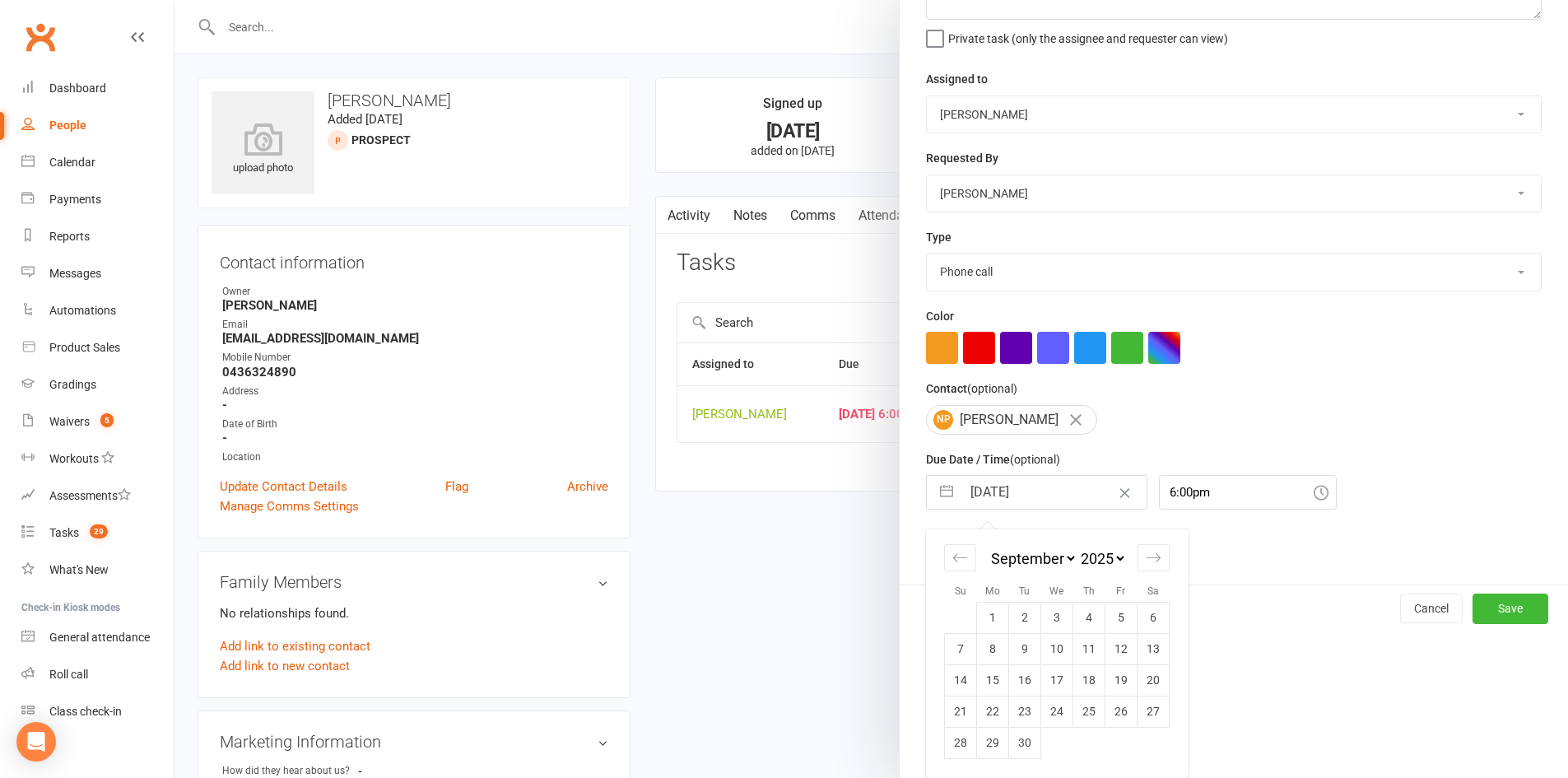
scroll to position [156, 0]
click at [988, 688] on td "15" at bounding box center [993, 679] width 32 height 31
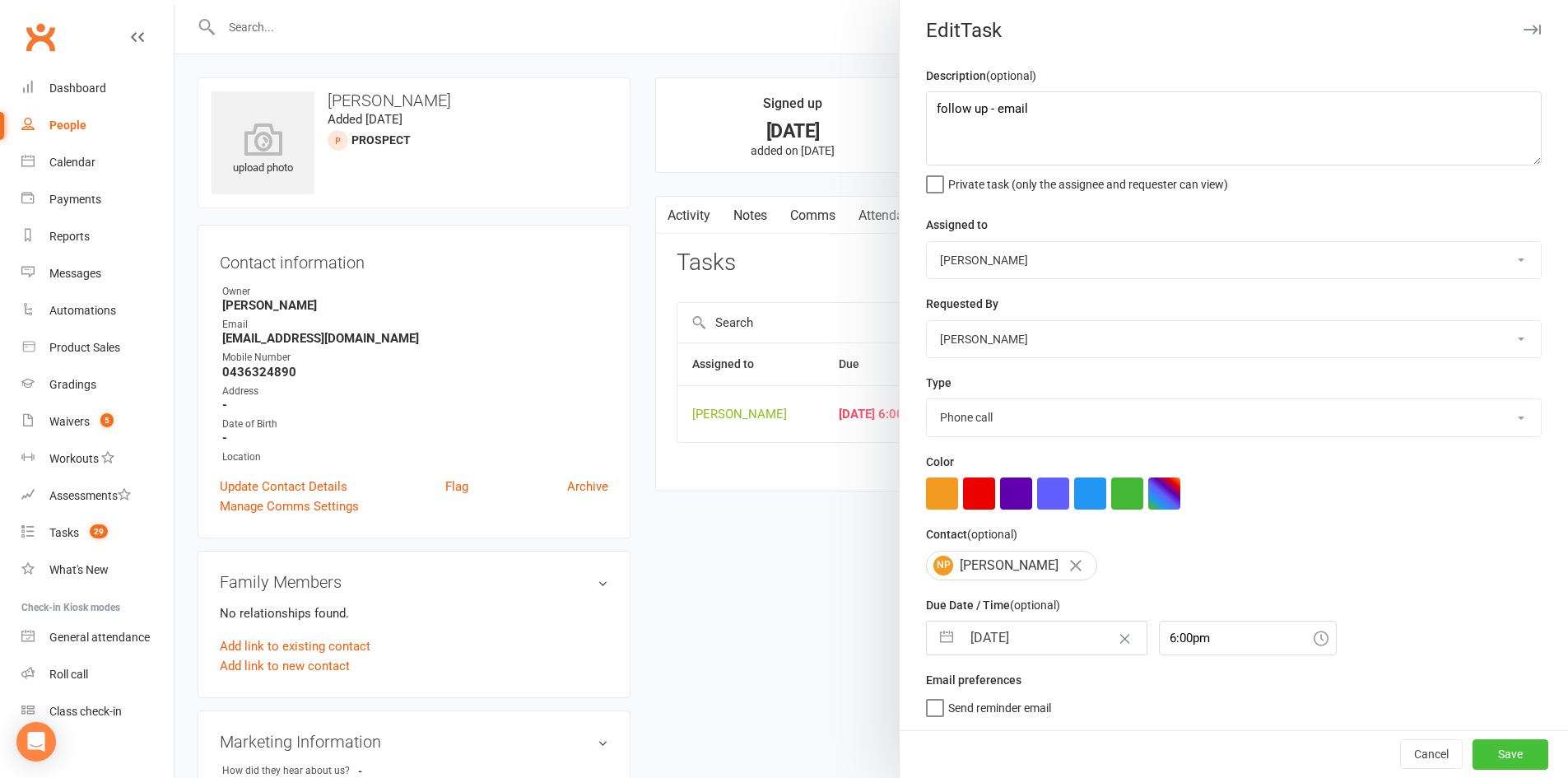
click at [1488, 734] on button "Save" at bounding box center [1511, 753] width 76 height 29
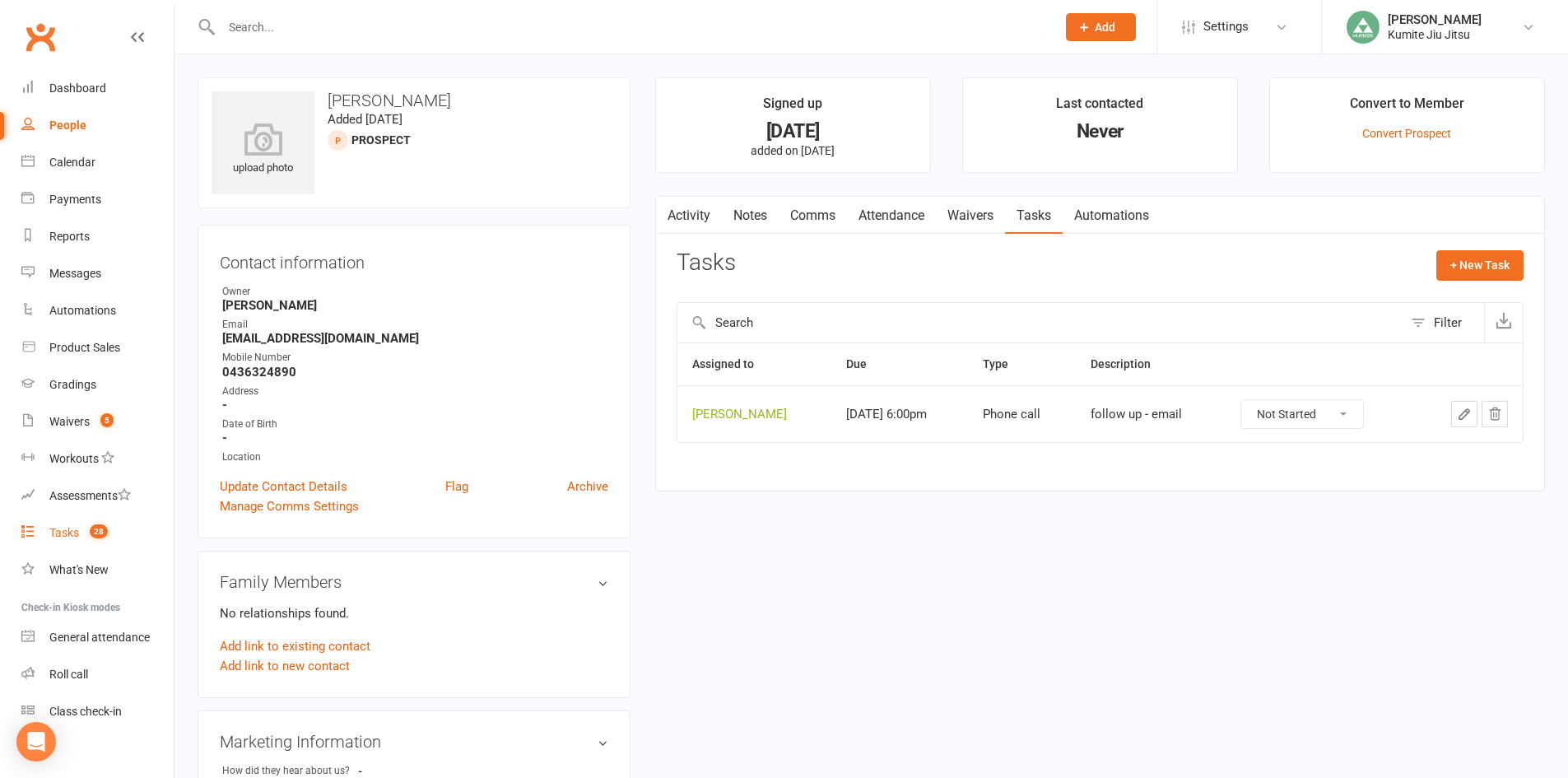
click at [72, 532] on div "Tasks" at bounding box center [64, 533] width 29 height 13
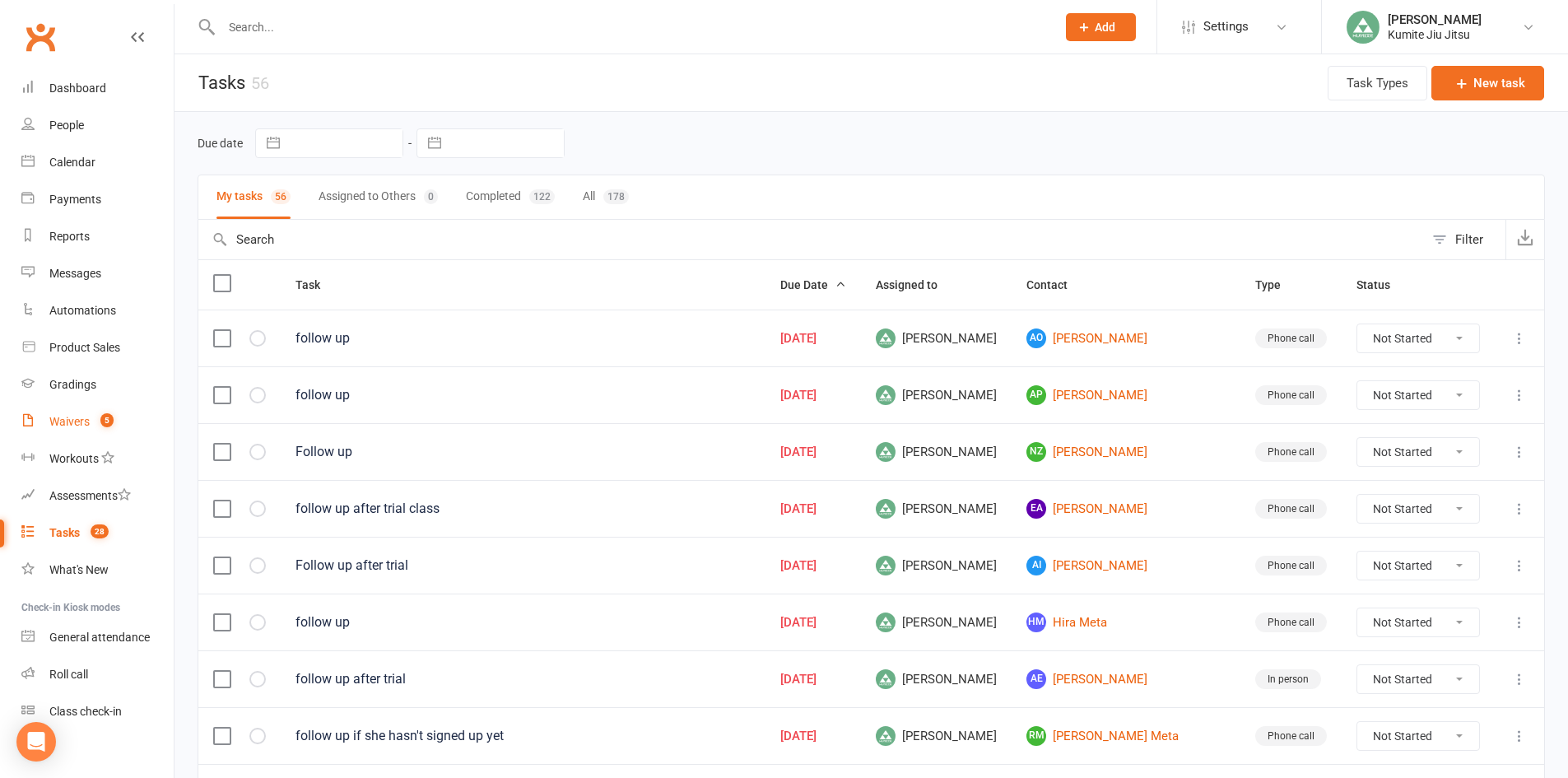
click at [89, 424] on link "Waivers 5" at bounding box center [97, 421] width 152 height 37
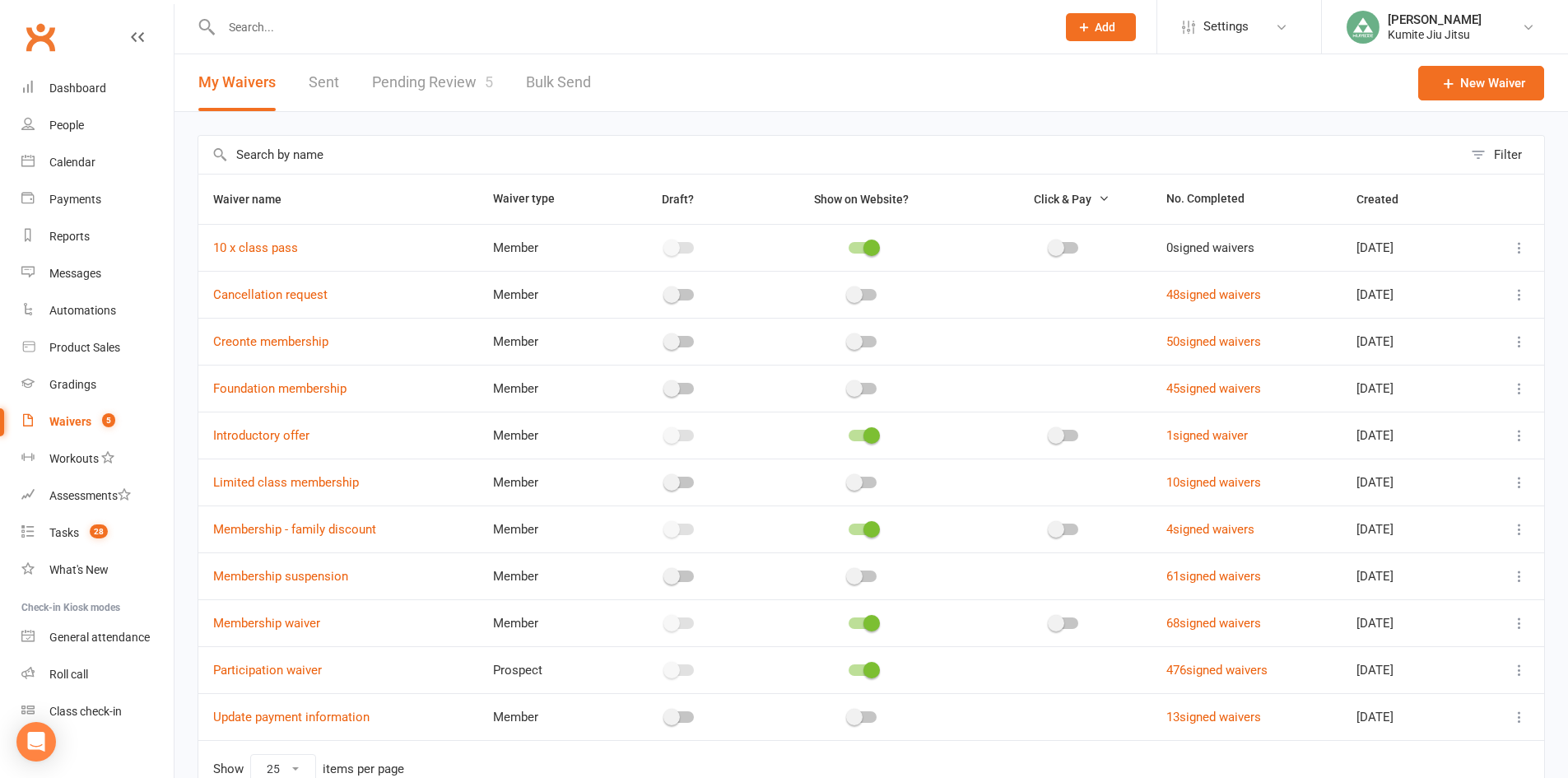
click at [431, 83] on link "Pending Review 5" at bounding box center [432, 83] width 121 height 57
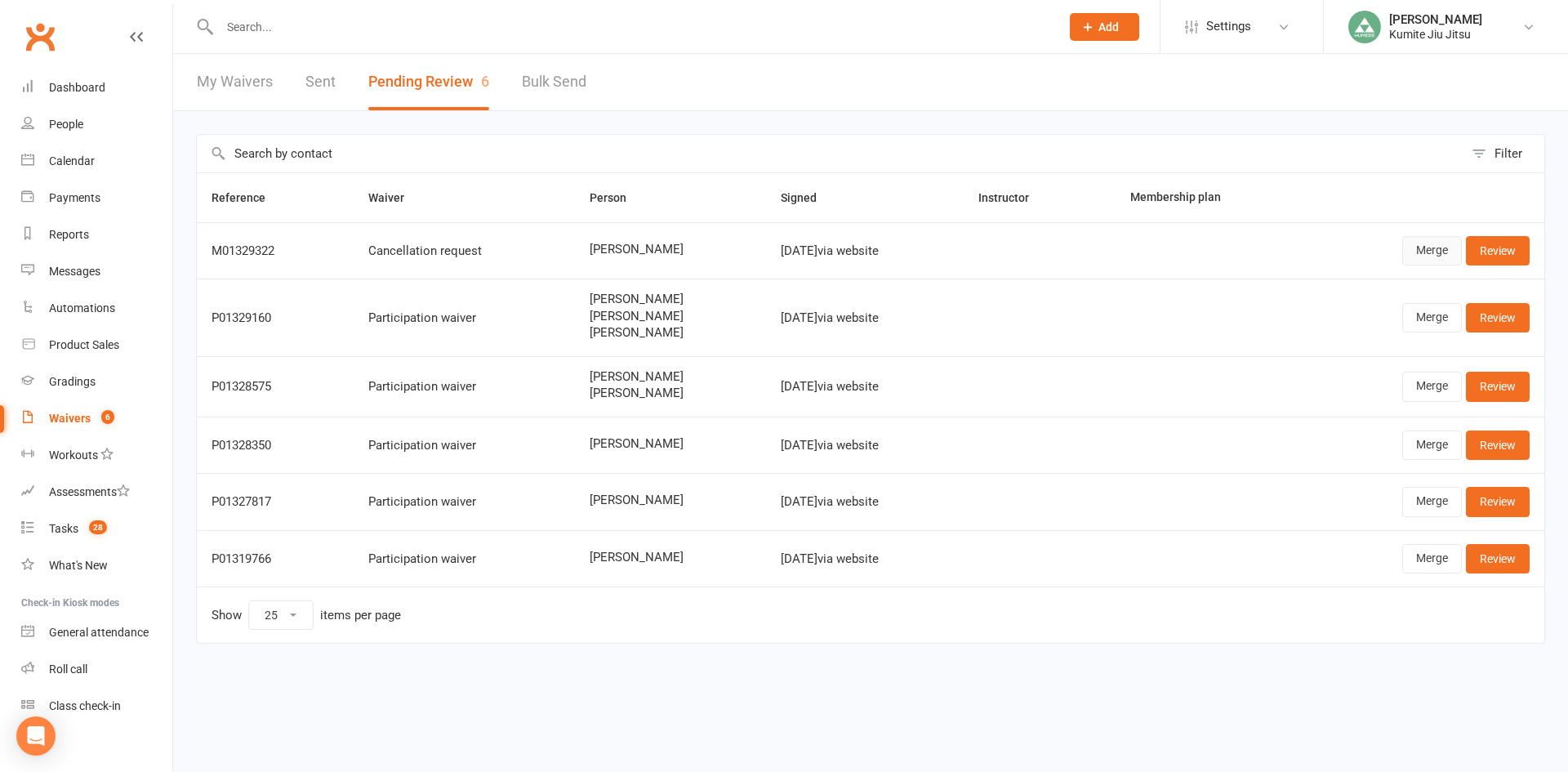
click at [1423, 255] on link "Merge" at bounding box center [1432, 250] width 59 height 29
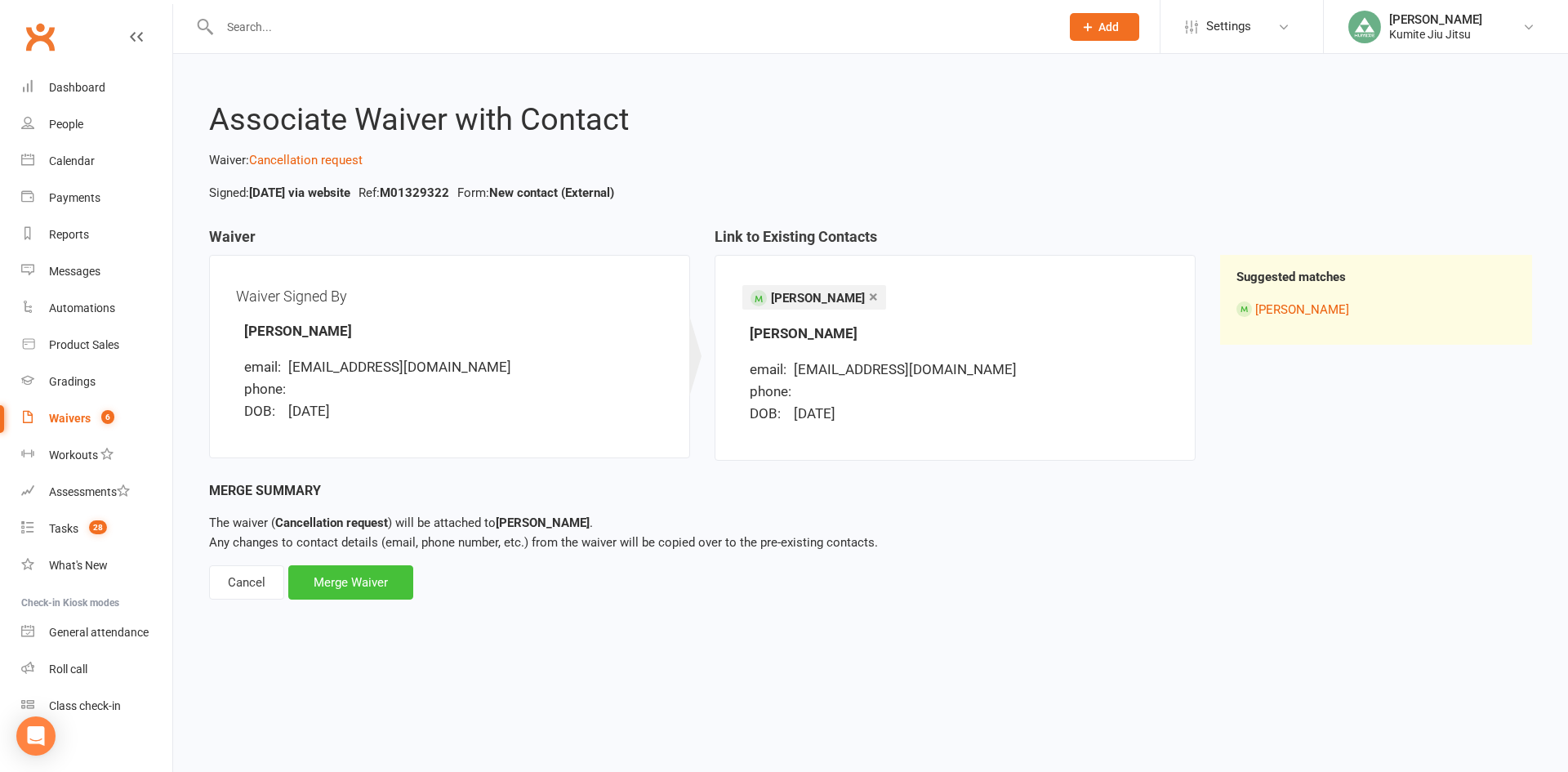
click at [372, 582] on div "Merge Waiver" at bounding box center [350, 582] width 125 height 34
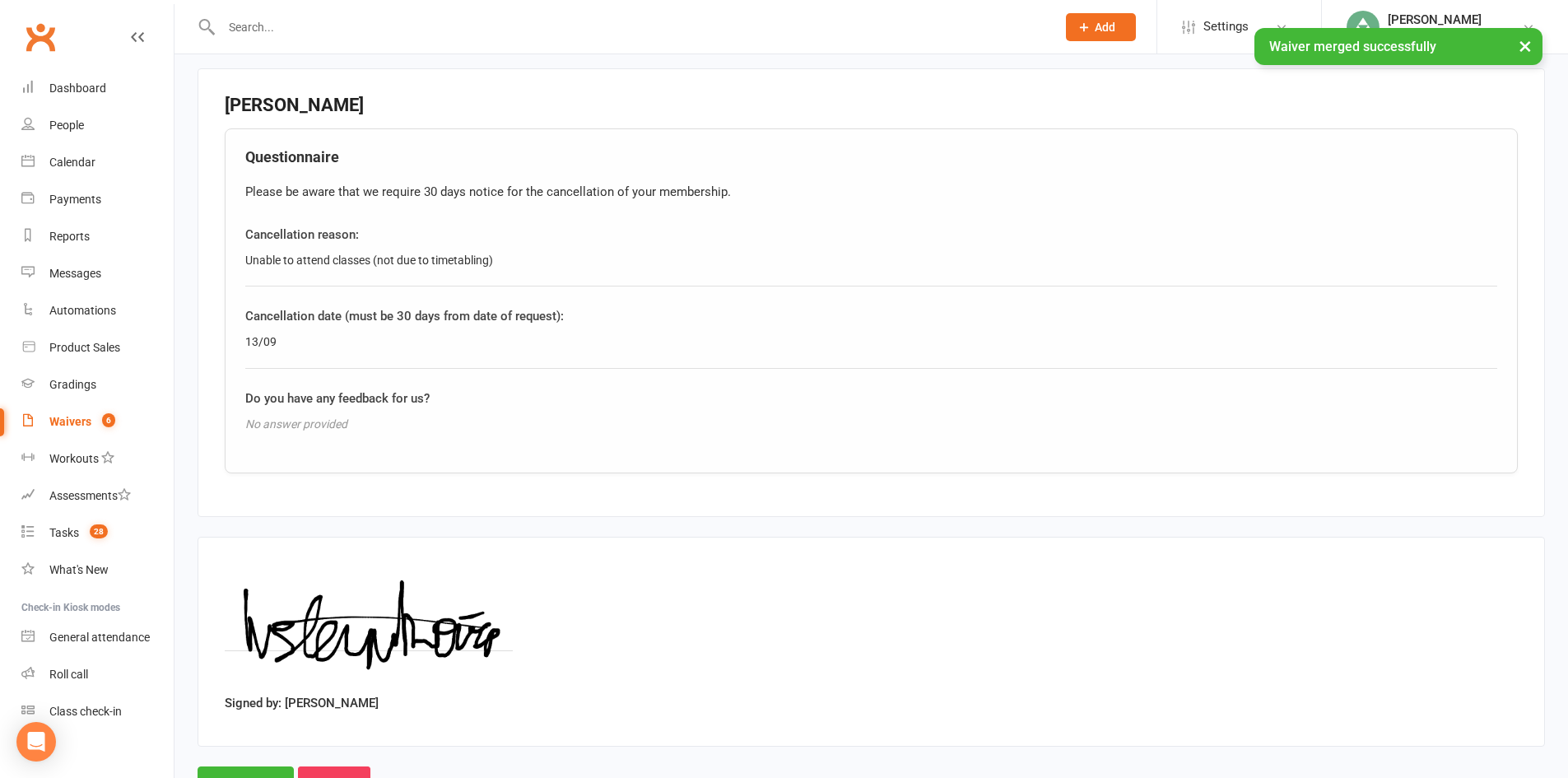
scroll to position [810, 0]
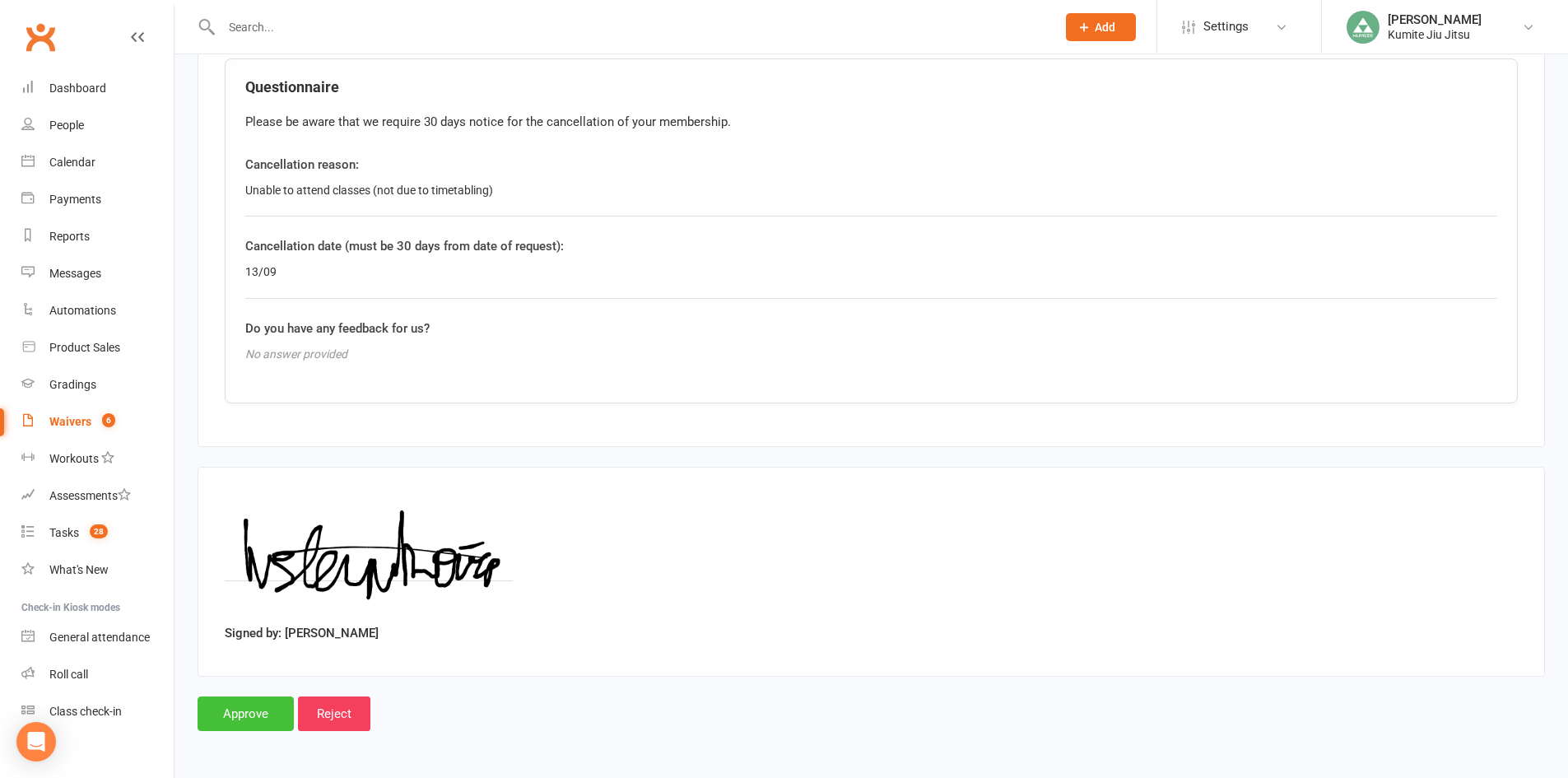
click at [251, 704] on input "Approve" at bounding box center [245, 713] width 96 height 34
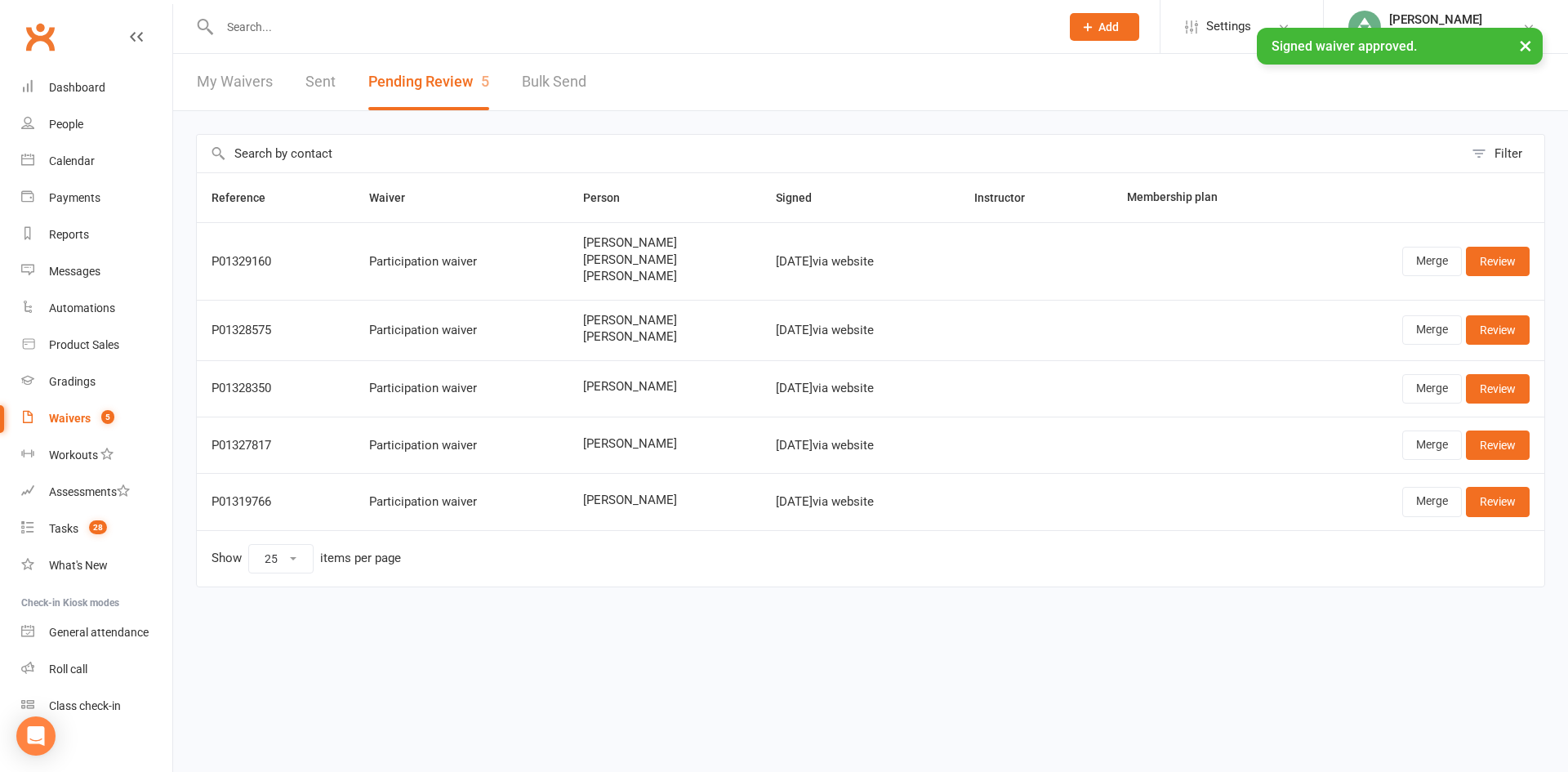
click at [349, 27] on div "× Signed waiver approved." at bounding box center [773, 27] width 1547 height 0
click at [262, 27] on div "× Signed waiver approved." at bounding box center [773, 27] width 1547 height 0
click at [260, 23] on input "text" at bounding box center [632, 26] width 834 height 23
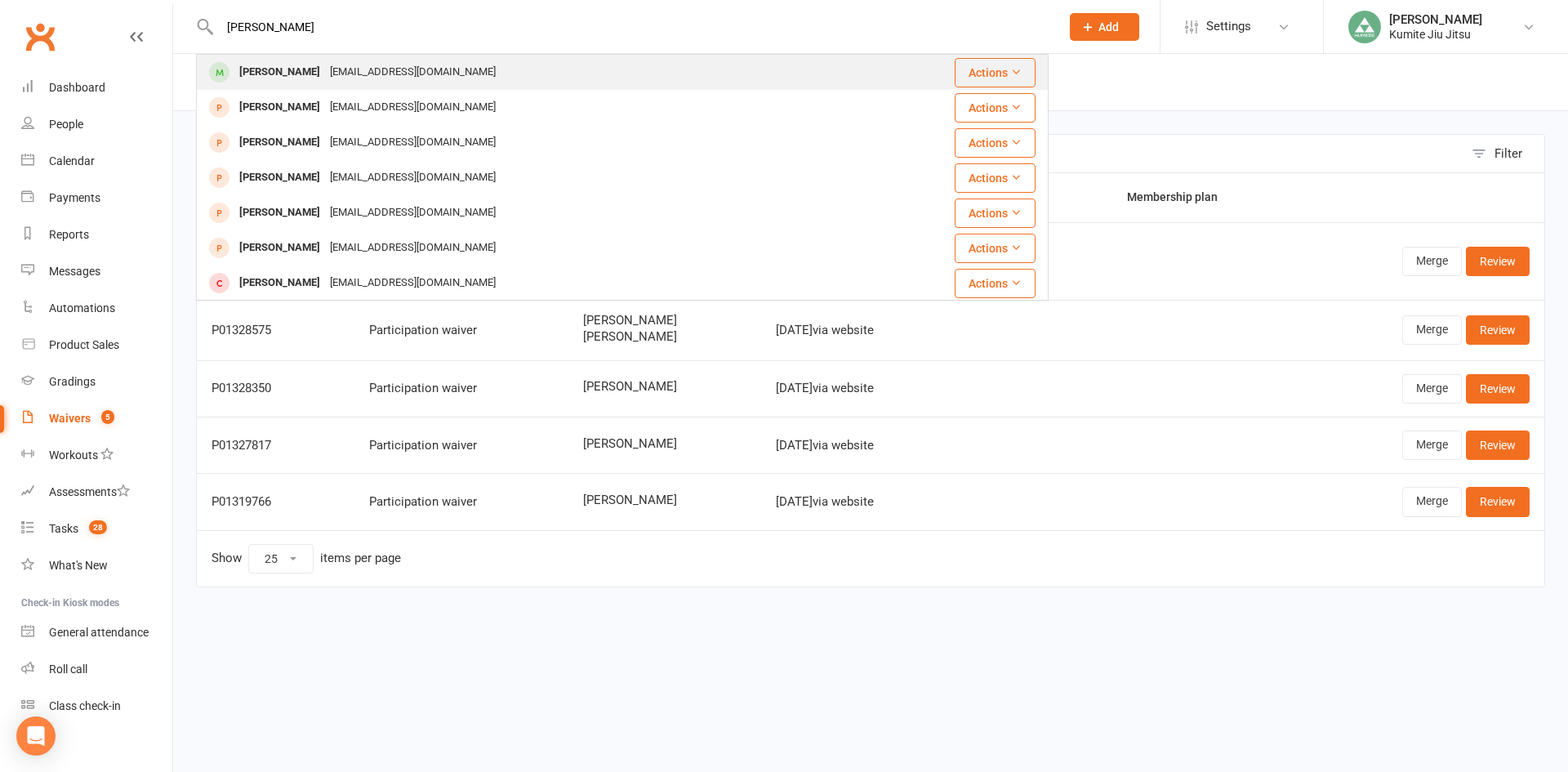
click at [293, 67] on div "Harry Stankovic" at bounding box center [279, 72] width 91 height 24
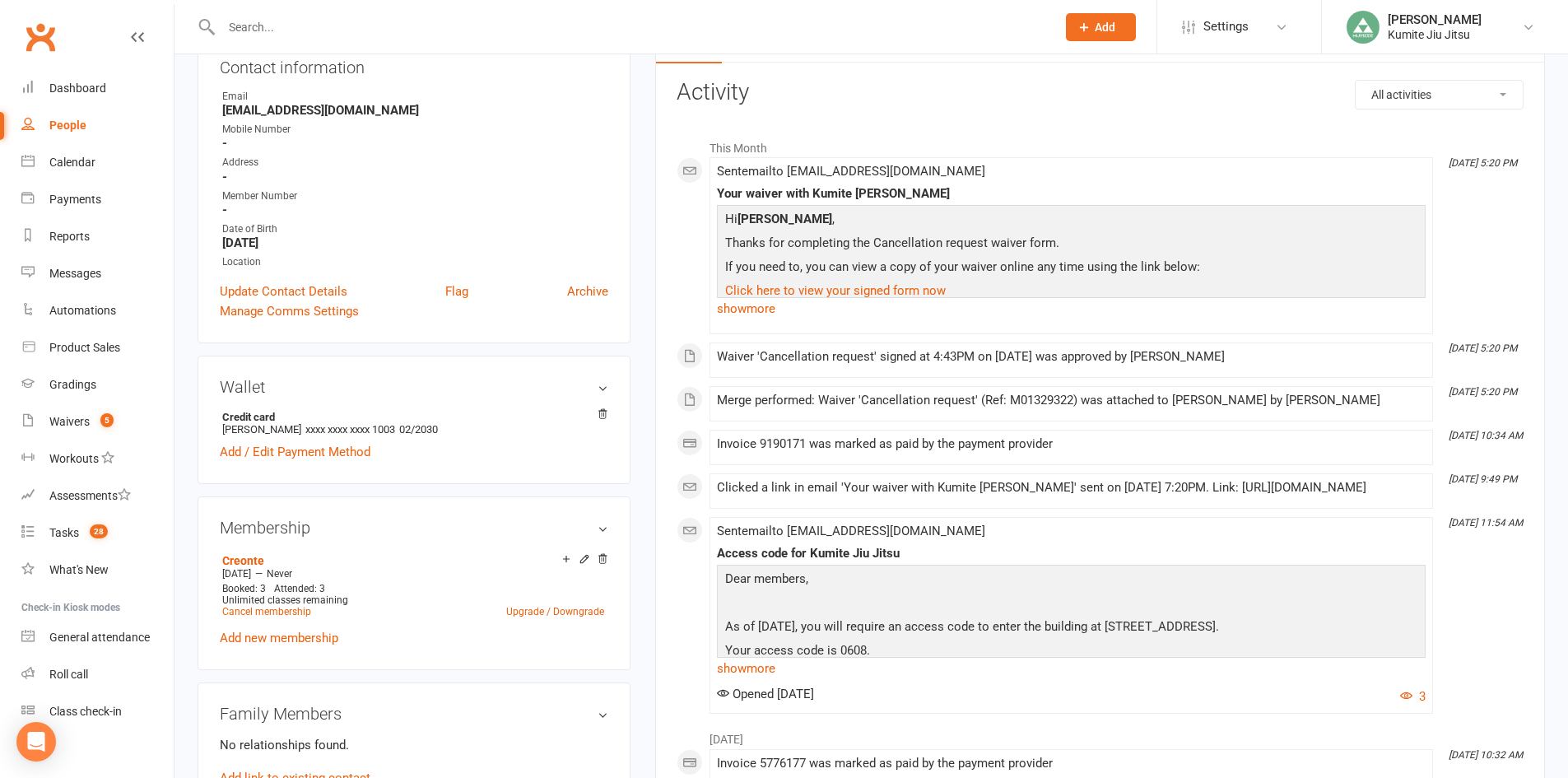
scroll to position [412, 0]
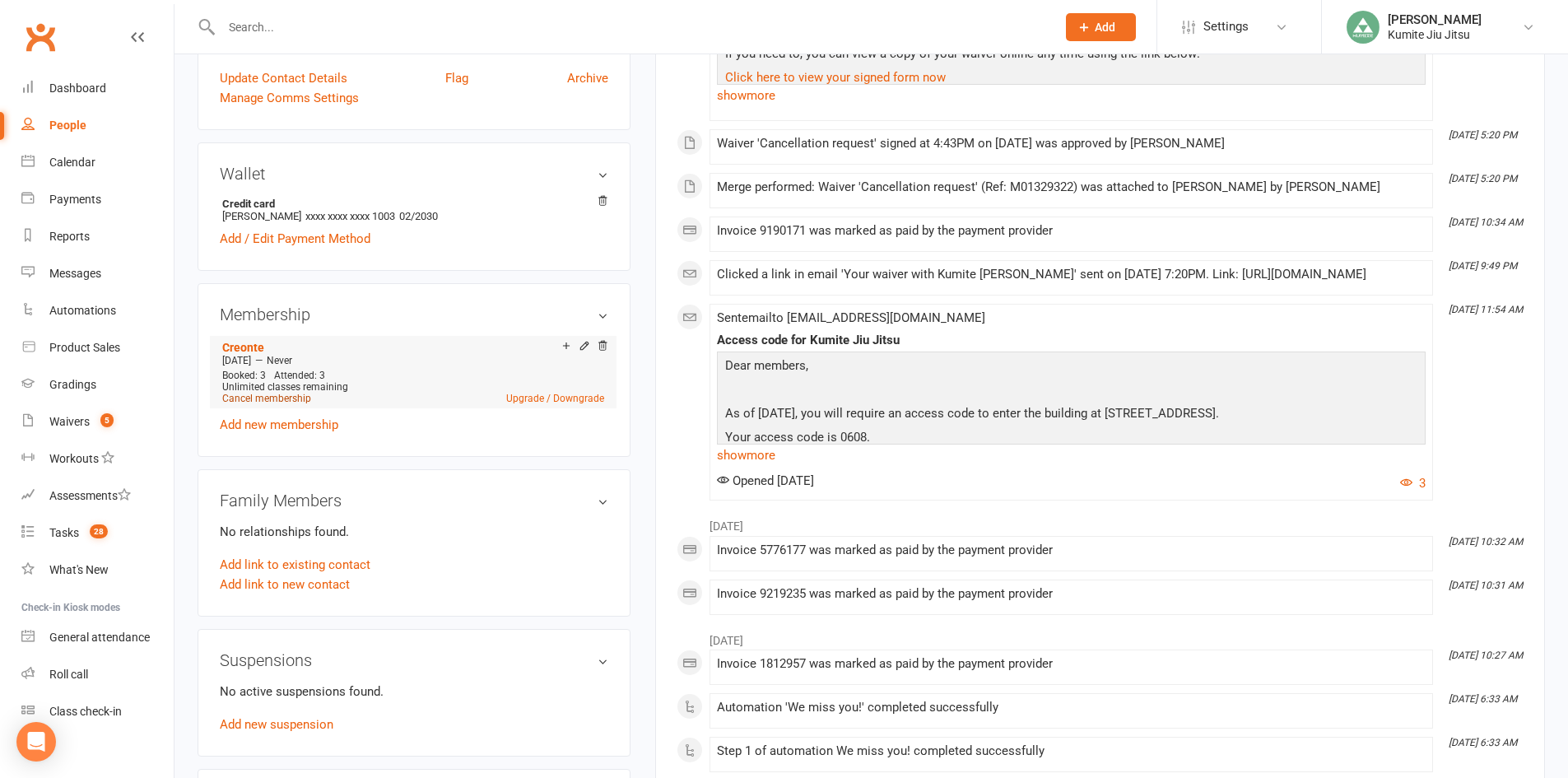
click at [258, 400] on link "Cancel membership" at bounding box center [266, 399] width 88 height 11
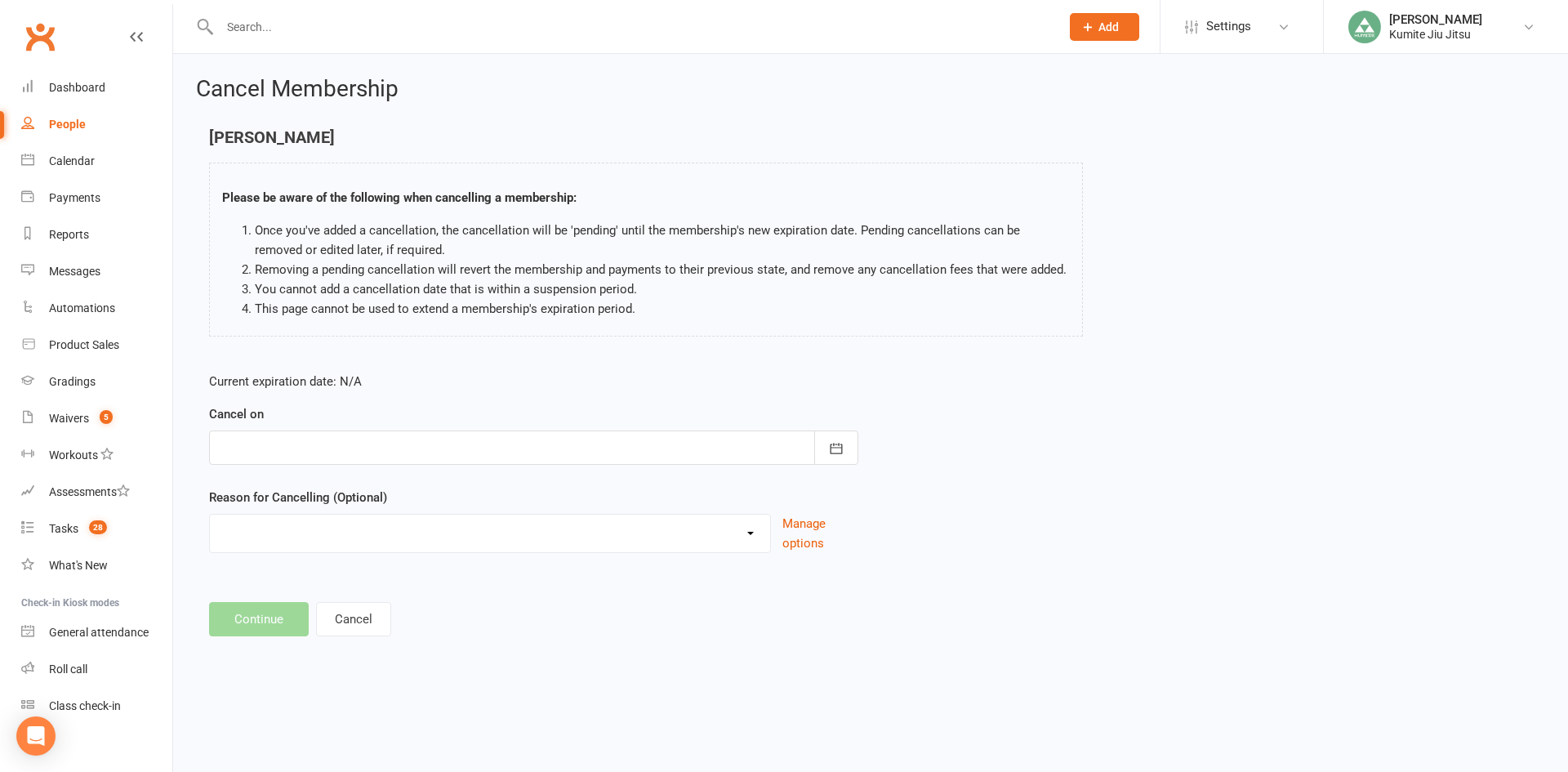
click at [579, 440] on div at bounding box center [534, 447] width 649 height 34
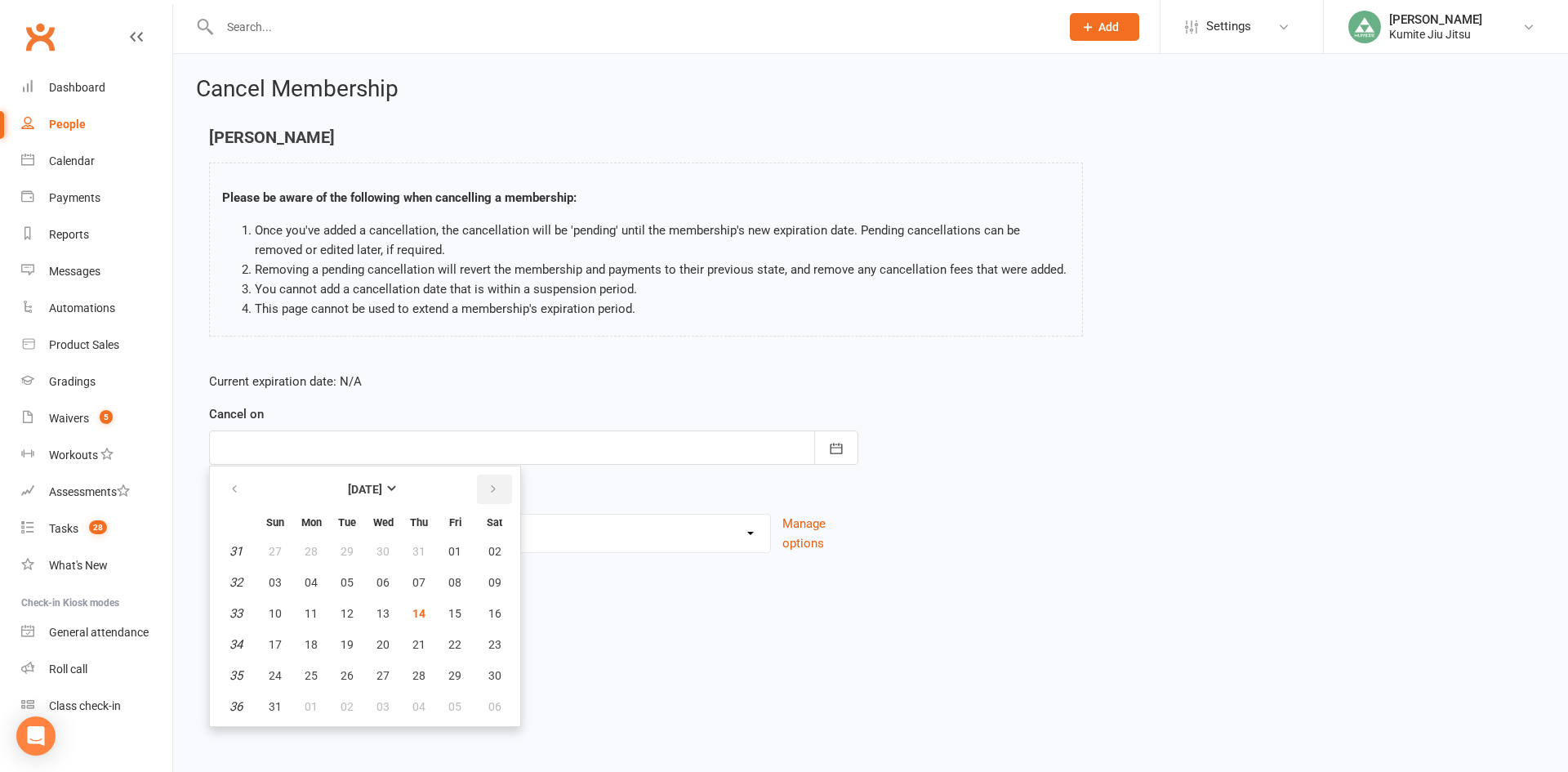
click at [493, 480] on button "button" at bounding box center [494, 489] width 35 height 29
click at [490, 586] on span "13" at bounding box center [495, 582] width 13 height 13
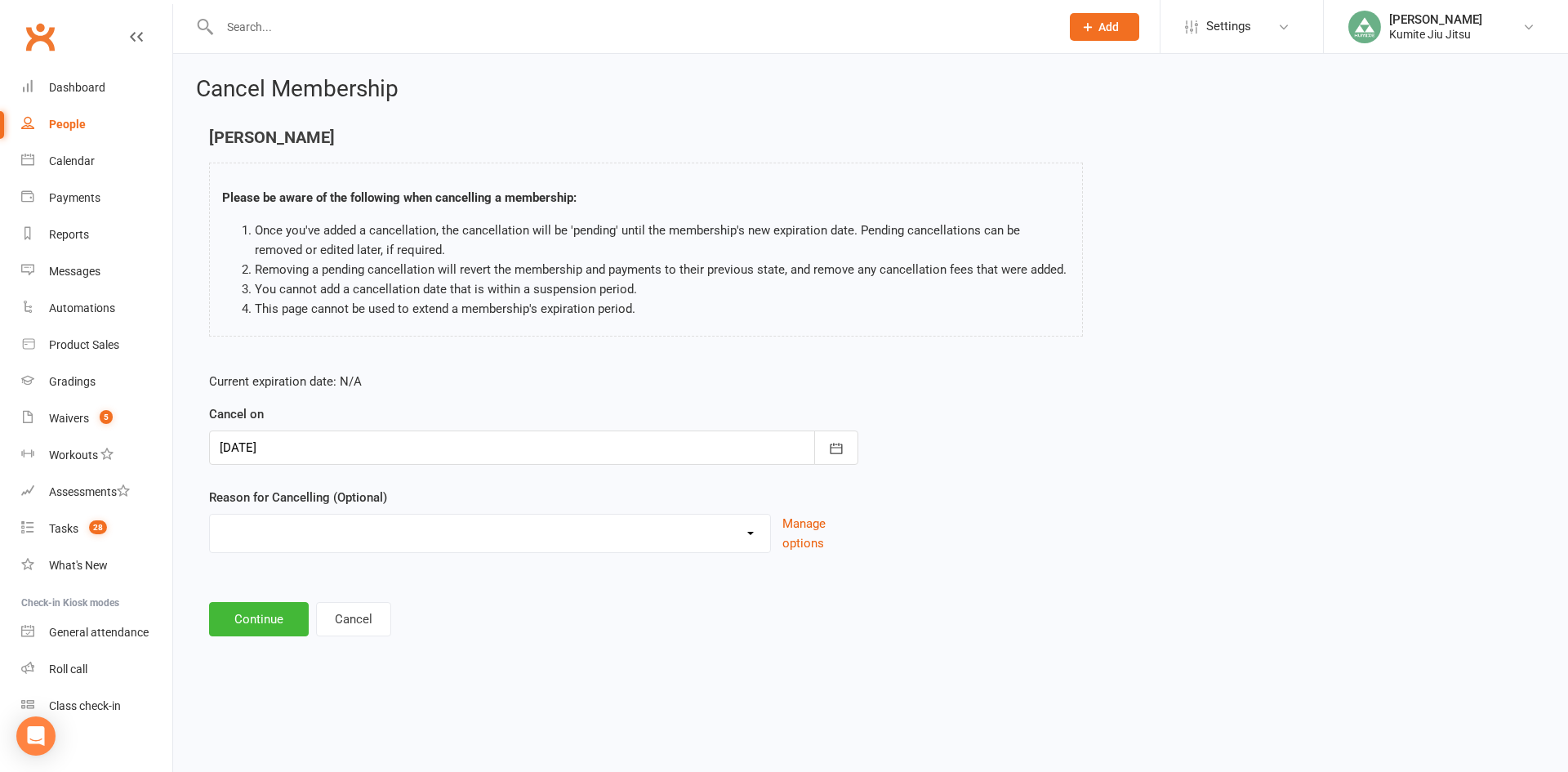
click at [325, 529] on select "Holiday Injury Other reason" at bounding box center [490, 530] width 561 height 33
click at [210, 514] on select "Holiday Injury Other reason" at bounding box center [490, 530] width 561 height 33
drag, startPoint x: 288, startPoint y: 615, endPoint x: 312, endPoint y: 615, distance: 24.0
click at [295, 615] on input at bounding box center [534, 619] width 649 height 34
click at [253, 706] on button "Continue" at bounding box center [260, 702] width 100 height 34
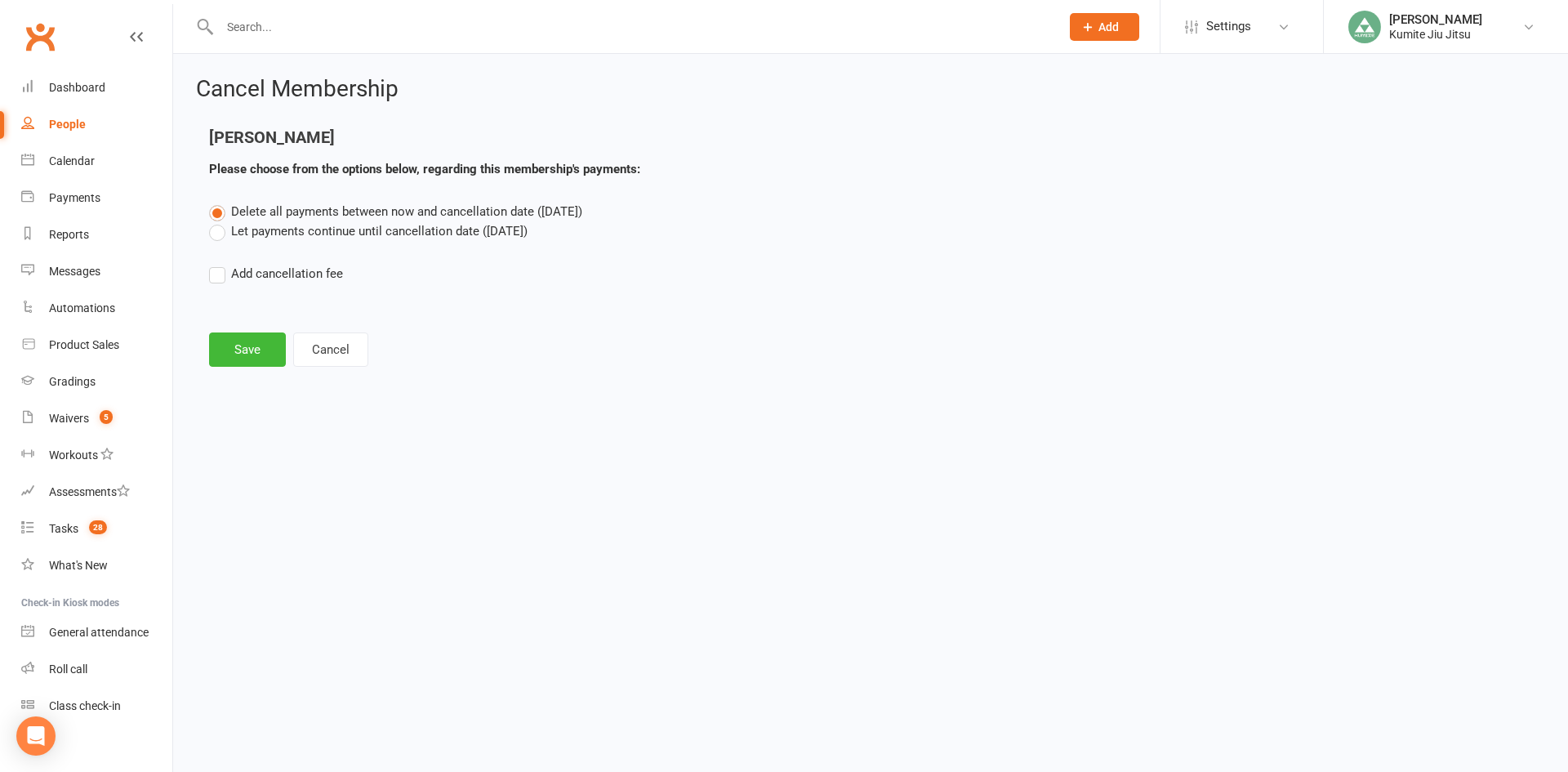
click at [380, 233] on label "Let payments continue until cancellation date (Sep 13, 2025)" at bounding box center [368, 230] width 318 height 20
click at [220, 221] on input "Let payments continue until cancellation date (Sep 13, 2025)" at bounding box center [214, 221] width 10 height 0
click at [258, 343] on button "Save" at bounding box center [247, 349] width 76 height 34
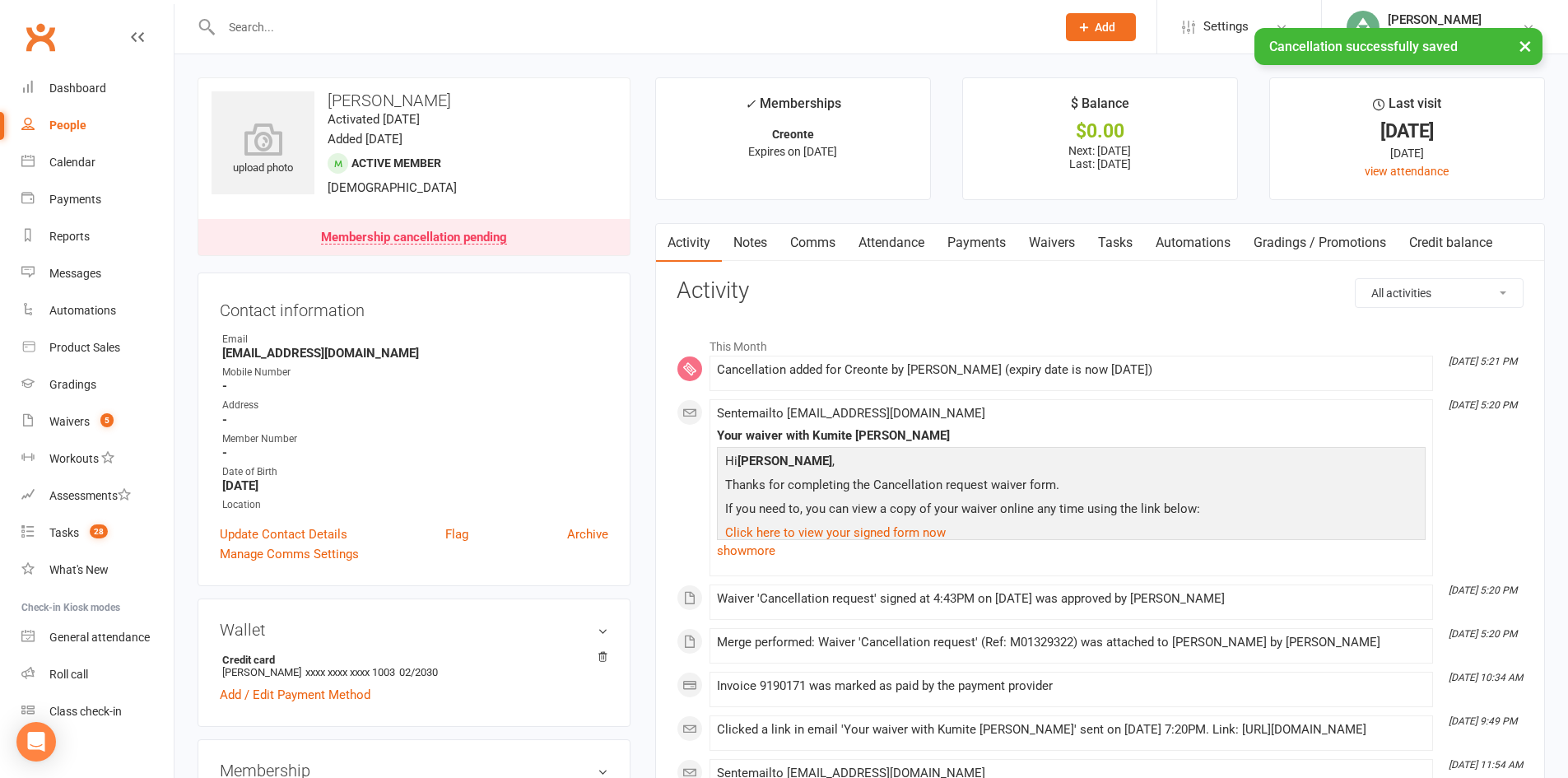
click at [1002, 242] on link "Payments" at bounding box center [977, 243] width 82 height 38
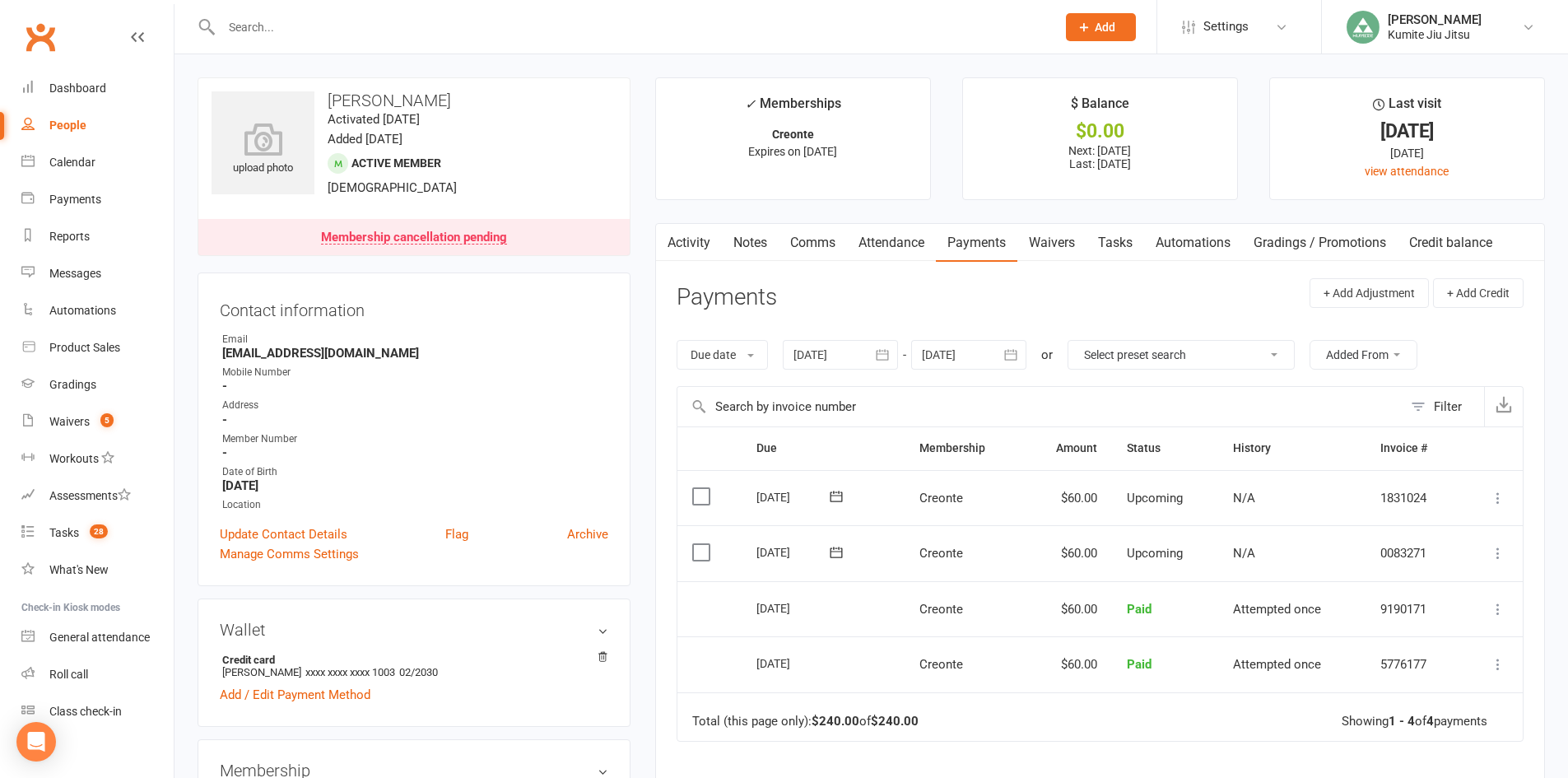
click at [816, 242] on link "Comms" at bounding box center [813, 243] width 69 height 38
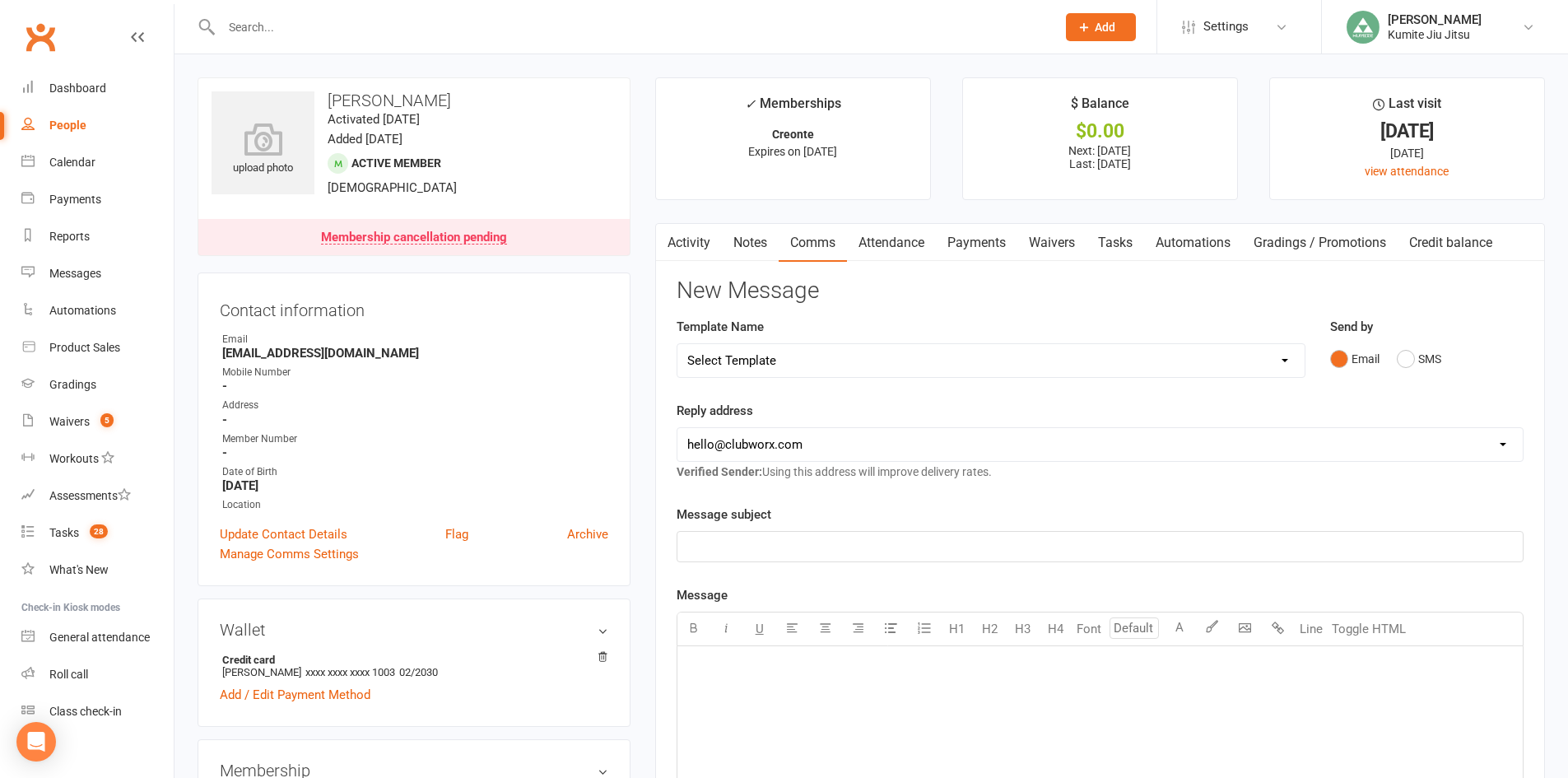
click at [797, 358] on select "Select Template [SMS] [Default template - review before using] Membership upgra…" at bounding box center [990, 360] width 627 height 33
click at [677, 344] on select "Select Template [SMS] [Default template - review before using] Membership upgra…" at bounding box center [990, 360] width 627 height 33
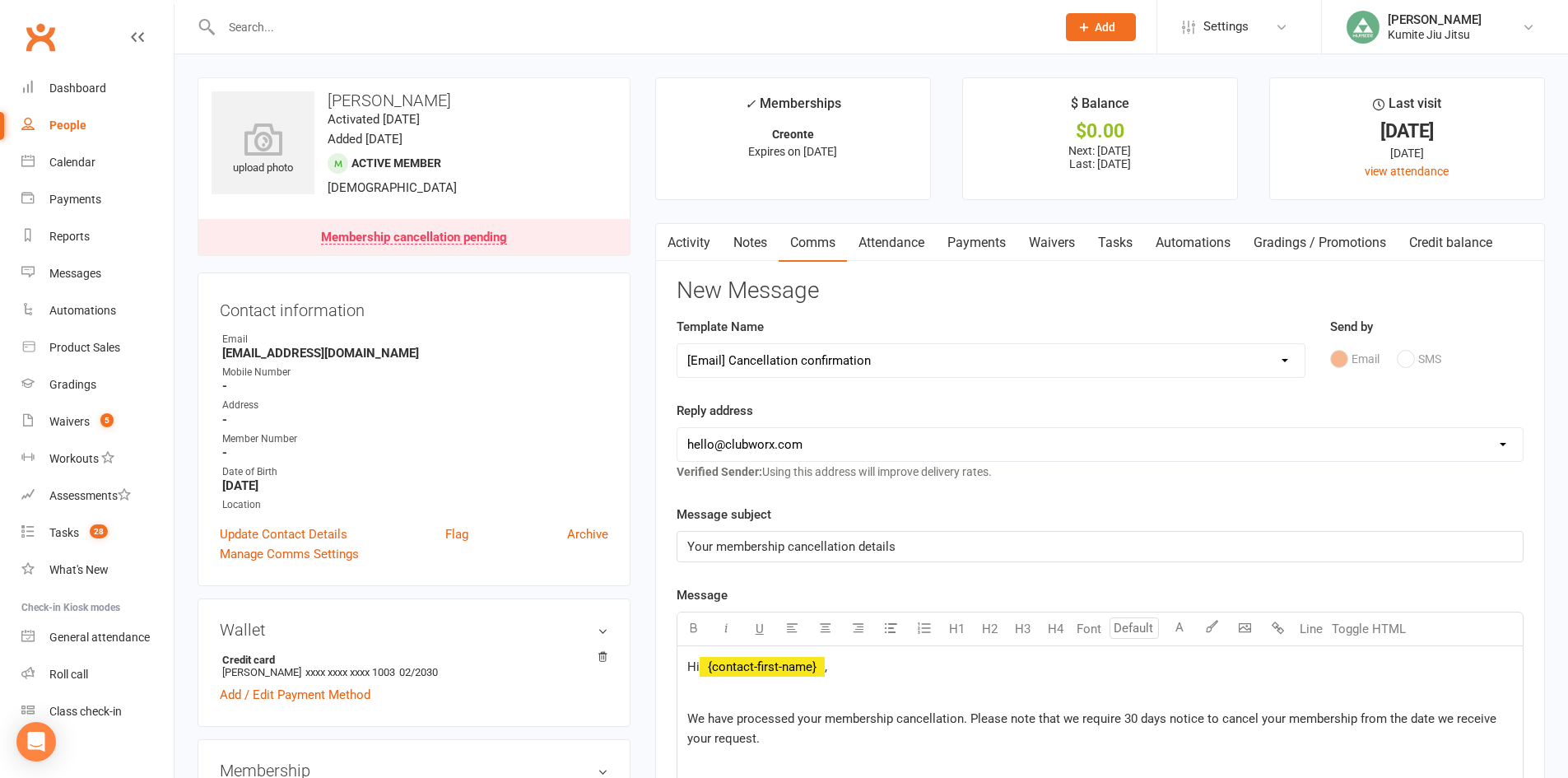
scroll to position [494, 0]
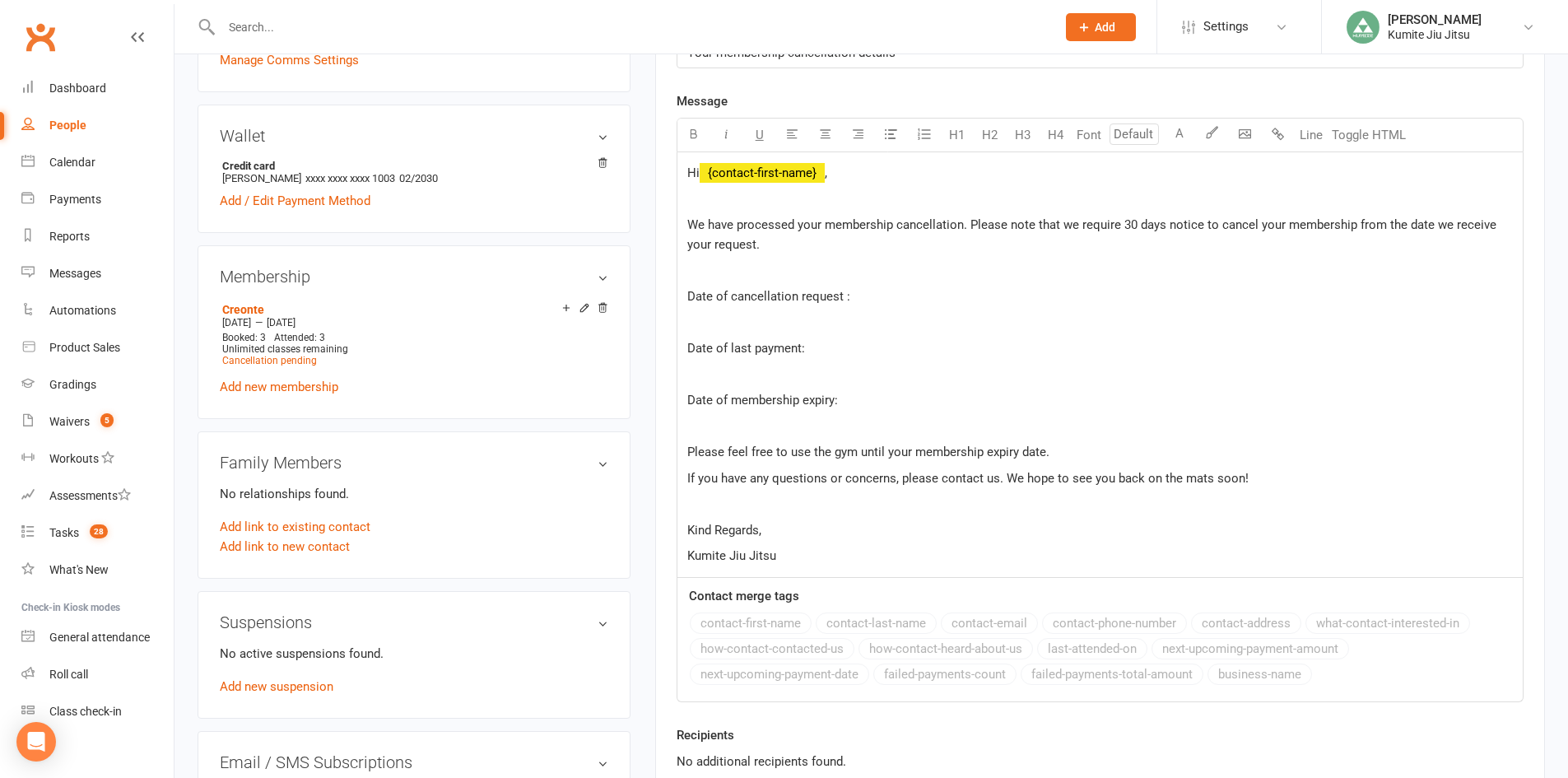
click at [762, 321] on p at bounding box center [1101, 322] width 826 height 20
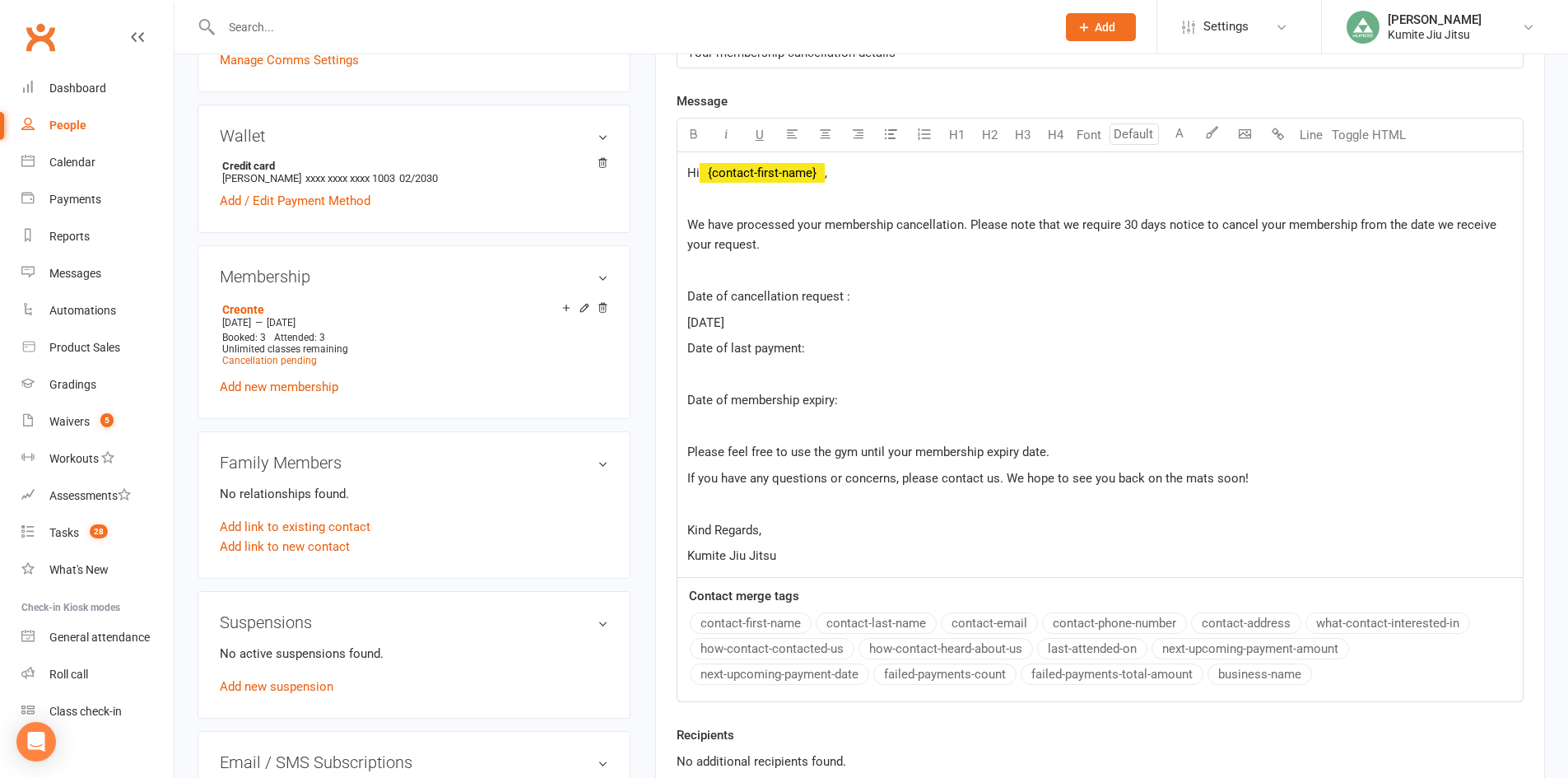
click at [726, 364] on p at bounding box center [1101, 374] width 826 height 20
click at [706, 417] on p at bounding box center [1101, 426] width 826 height 20
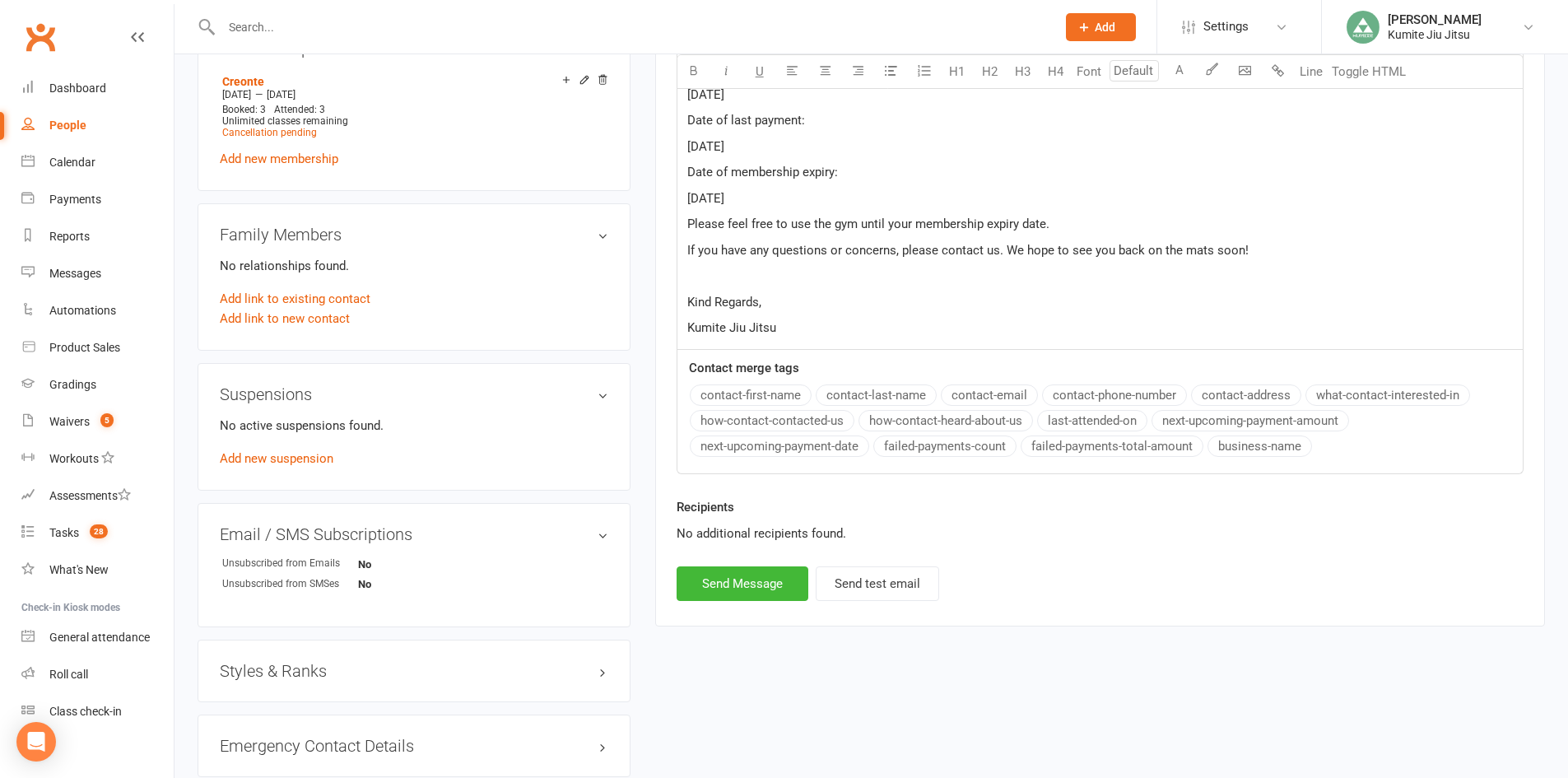
scroll to position [741, 0]
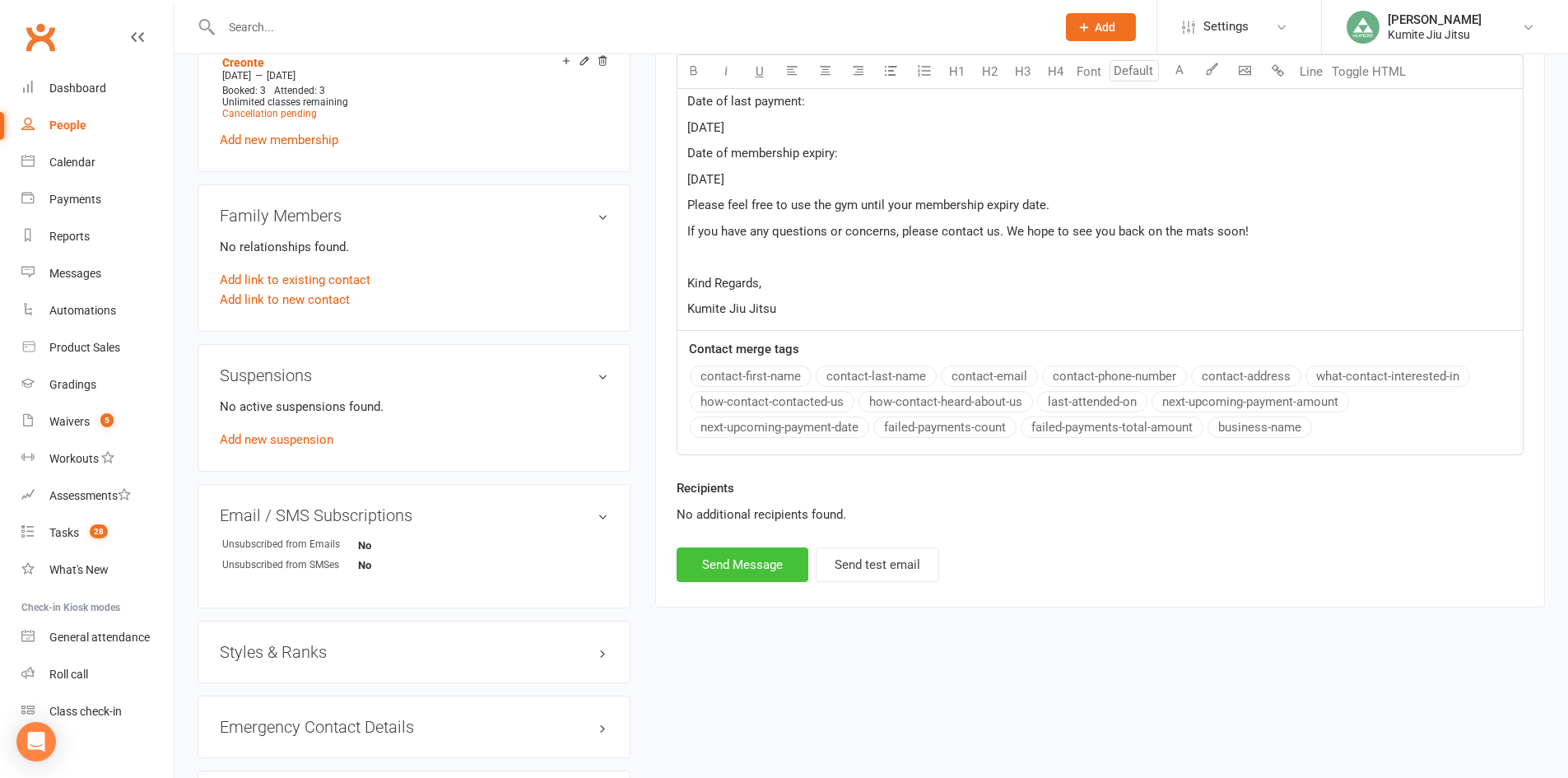
click at [757, 569] on button "Send Message" at bounding box center [742, 564] width 131 height 34
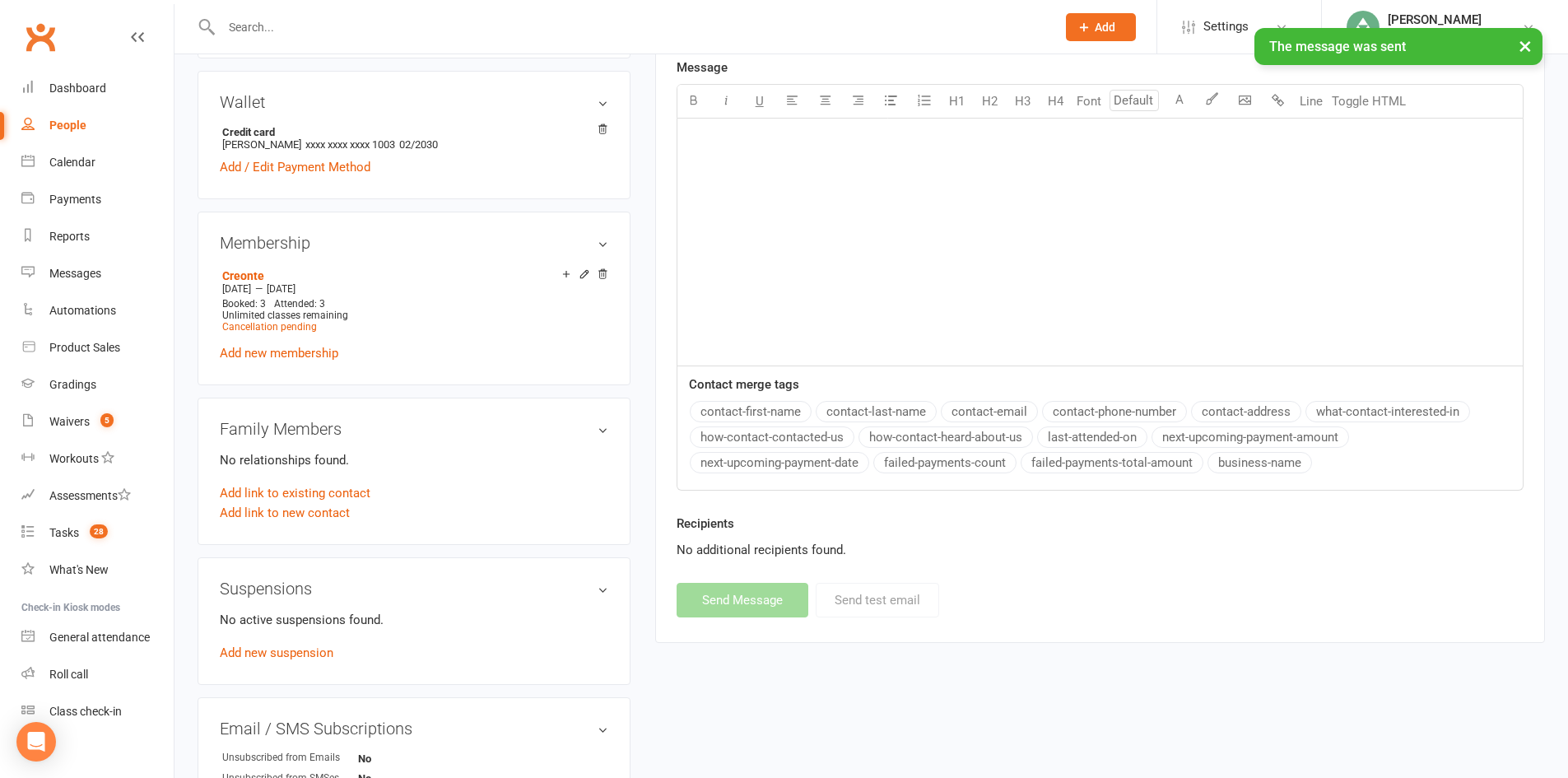
scroll to position [247, 0]
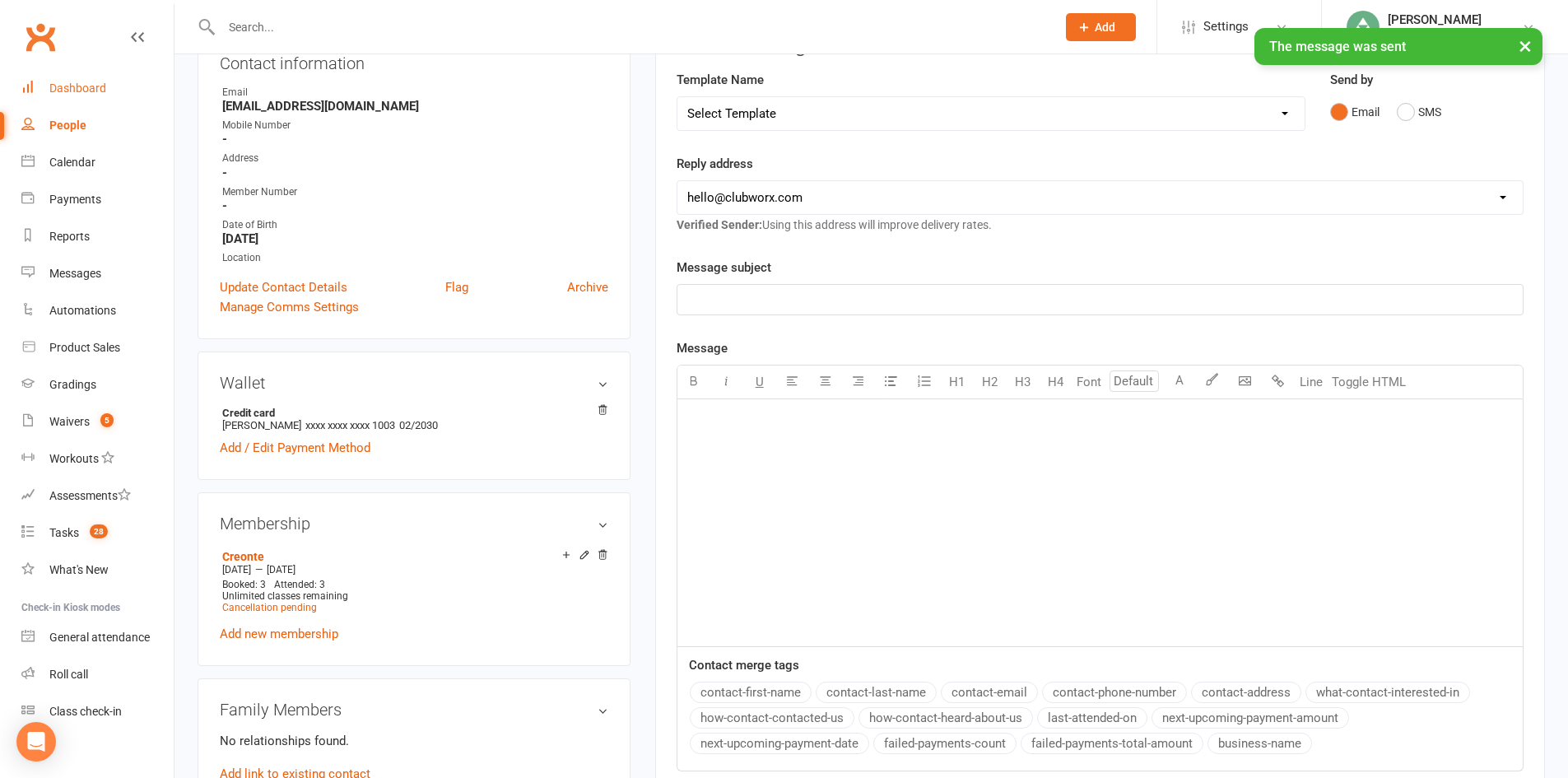
click at [62, 94] on div "Dashboard" at bounding box center [78, 88] width 57 height 13
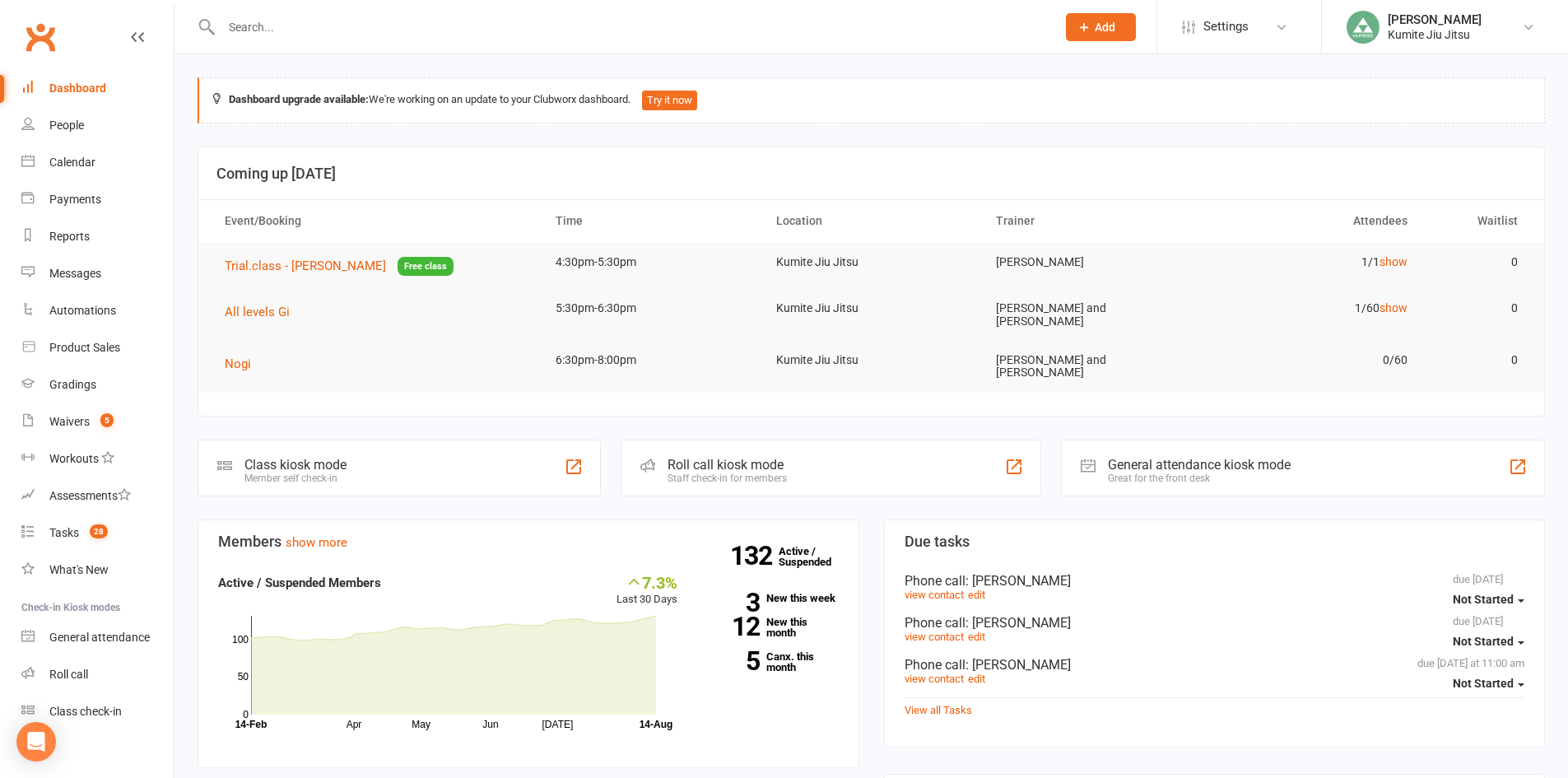
click at [560, 456] on div "Class kiosk mode Member self check-in" at bounding box center [400, 468] width 403 height 57
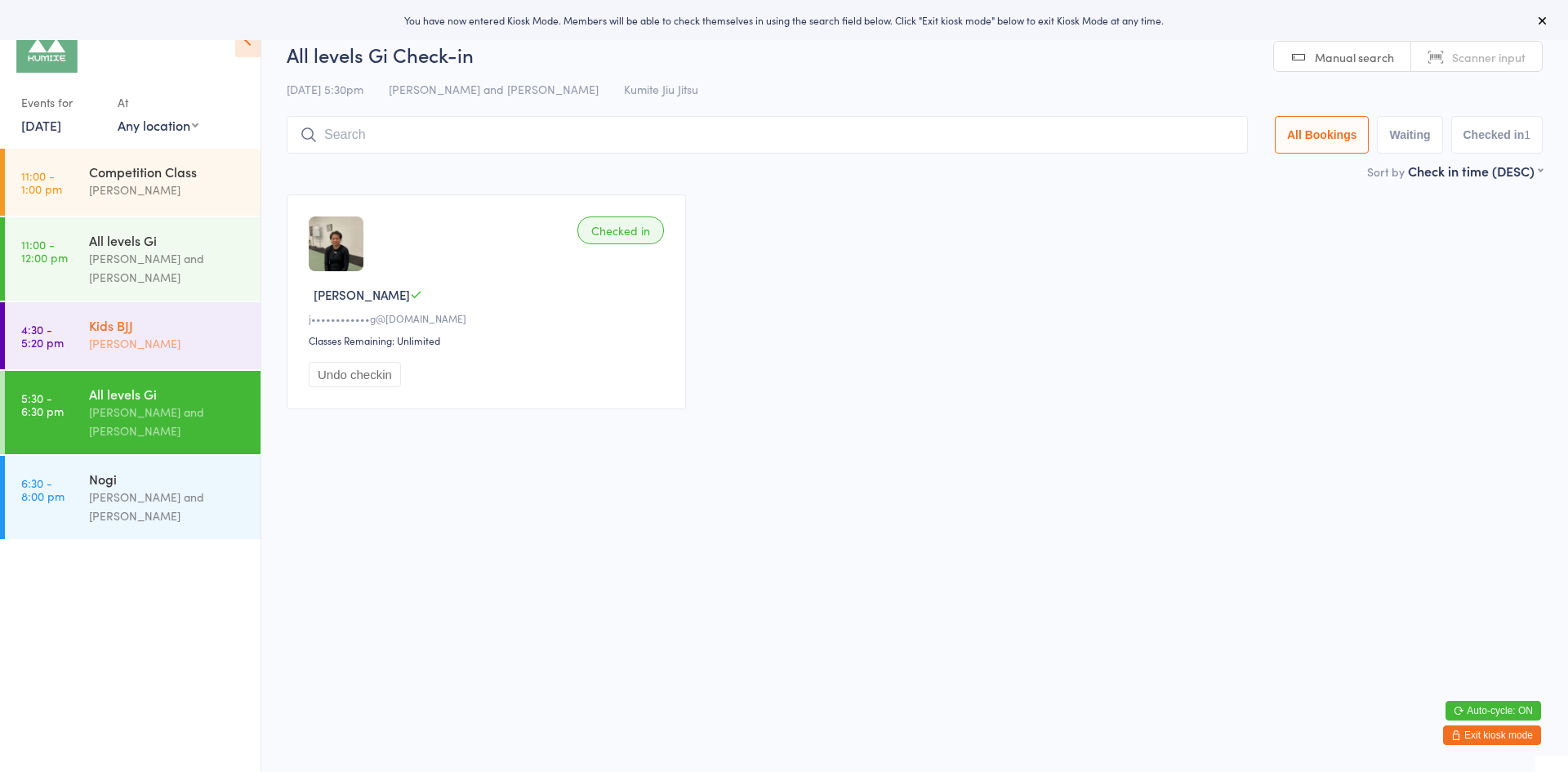
click at [156, 320] on div "Kids BJJ" at bounding box center [167, 325] width 158 height 18
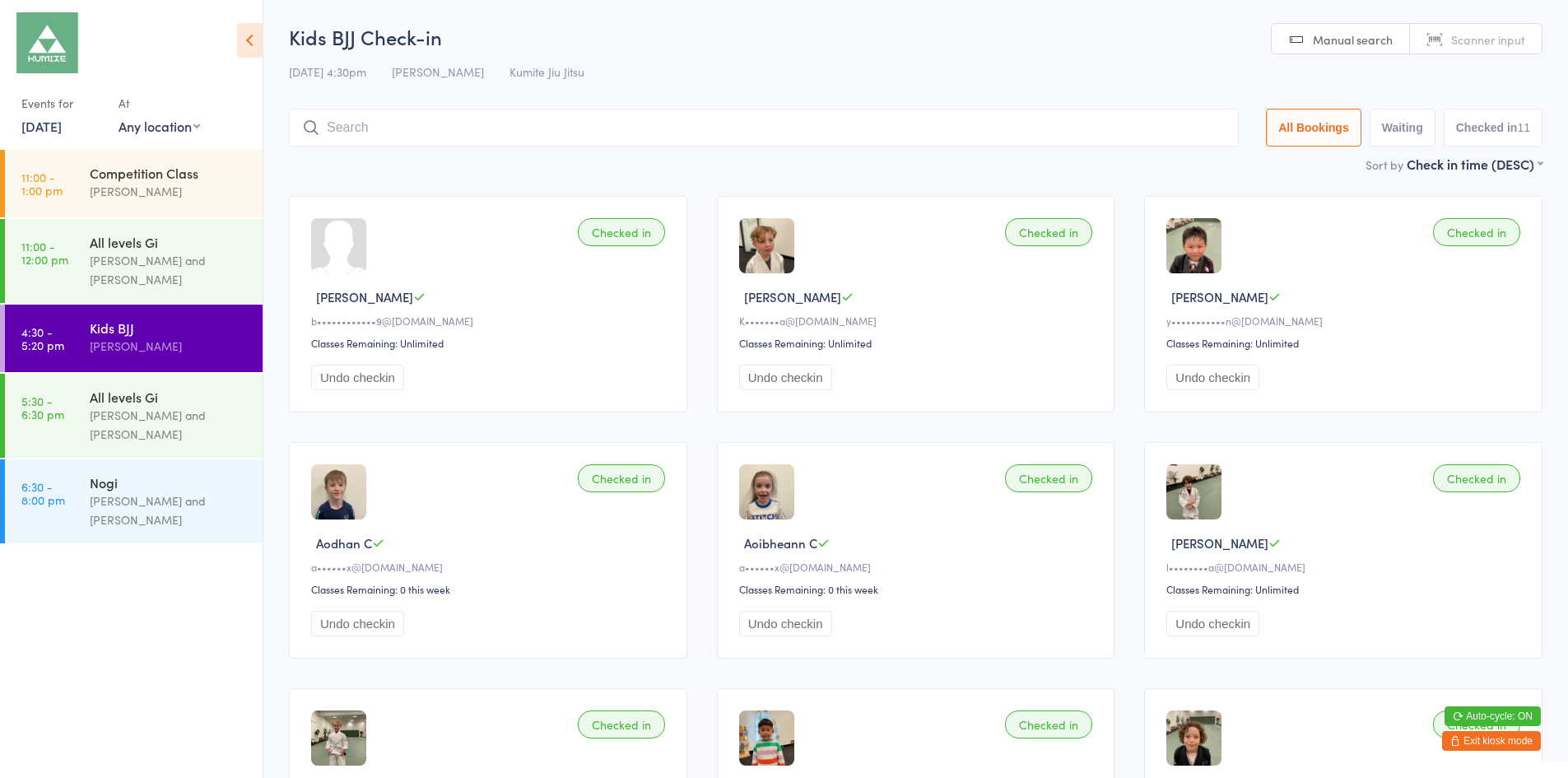
click at [1488, 745] on button "Exit kiosk mode" at bounding box center [1492, 740] width 99 height 20
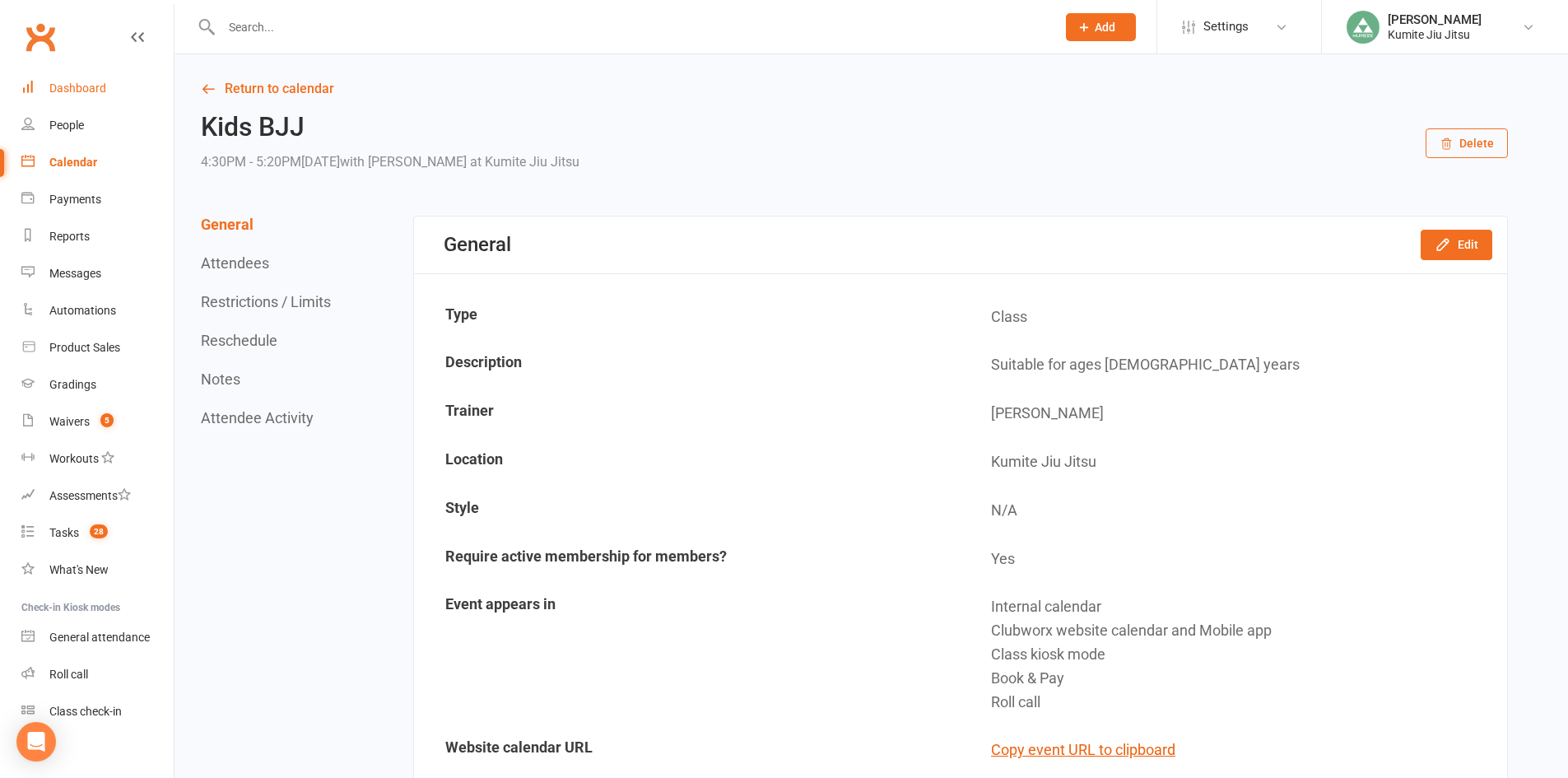
click at [57, 78] on link "Dashboard" at bounding box center [97, 88] width 152 height 37
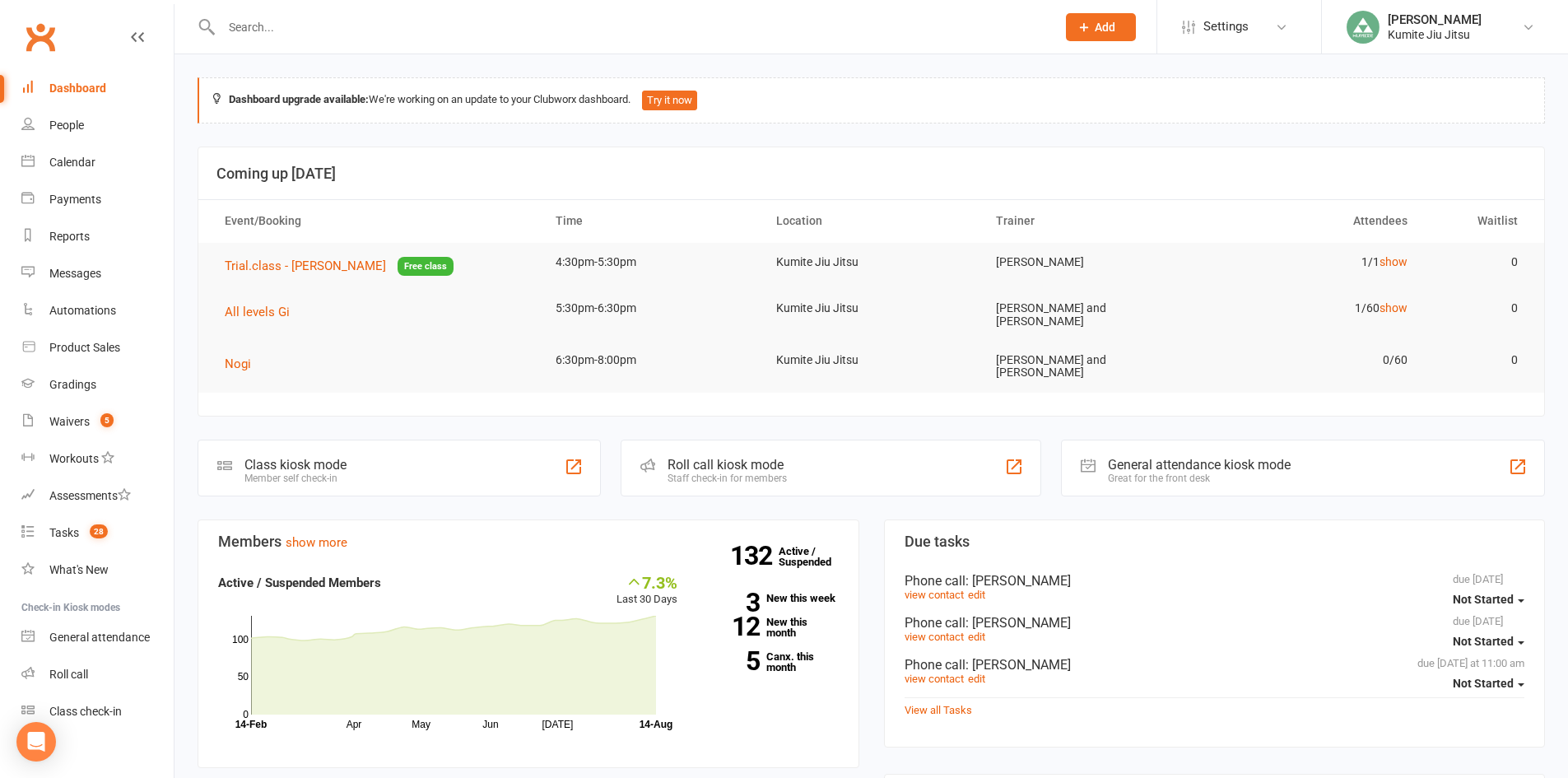
click at [399, 455] on div "Class kiosk mode Member self check-in" at bounding box center [400, 468] width 403 height 57
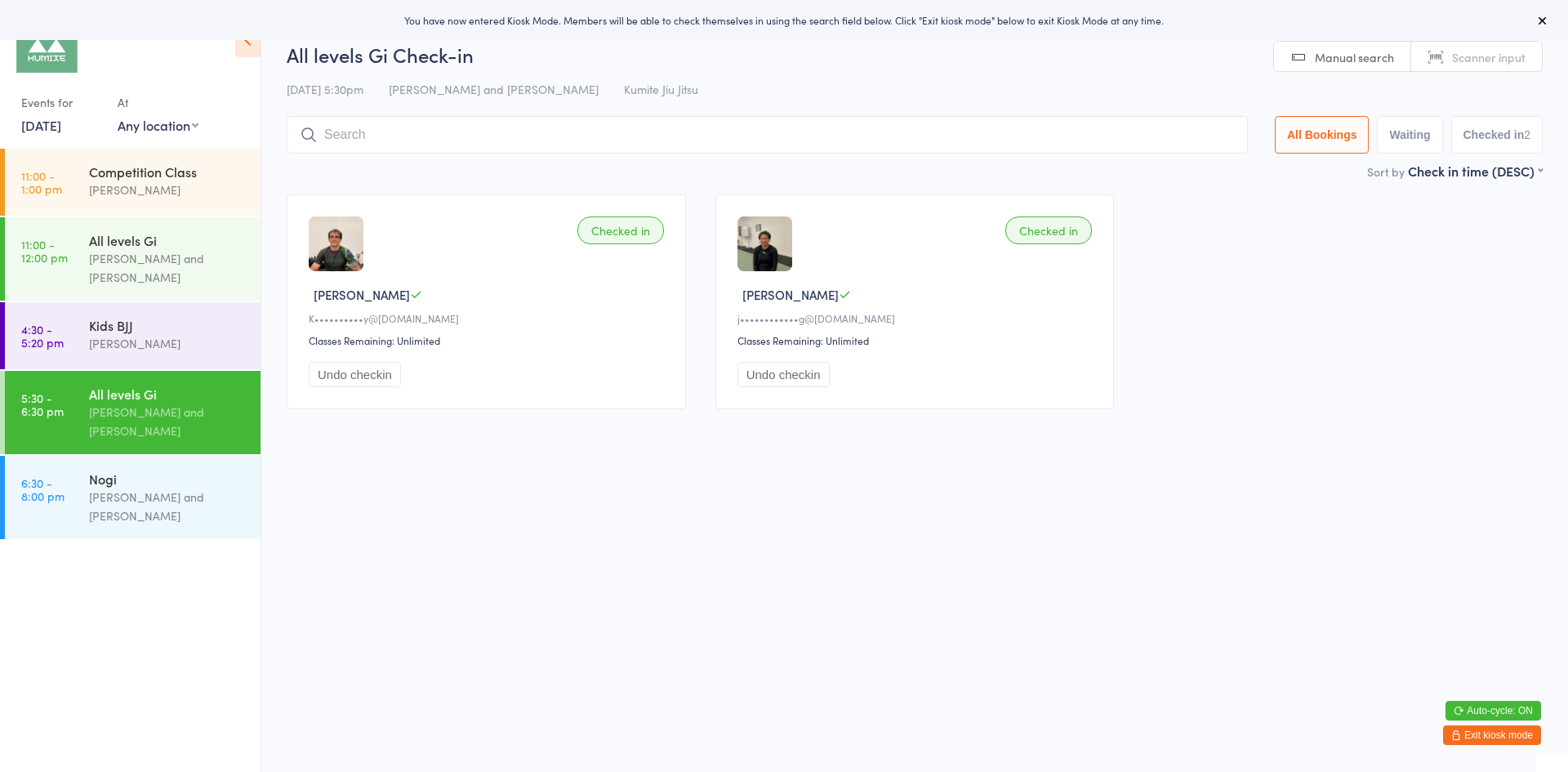
click at [1494, 738] on button "Exit kiosk mode" at bounding box center [1492, 734] width 98 height 20
